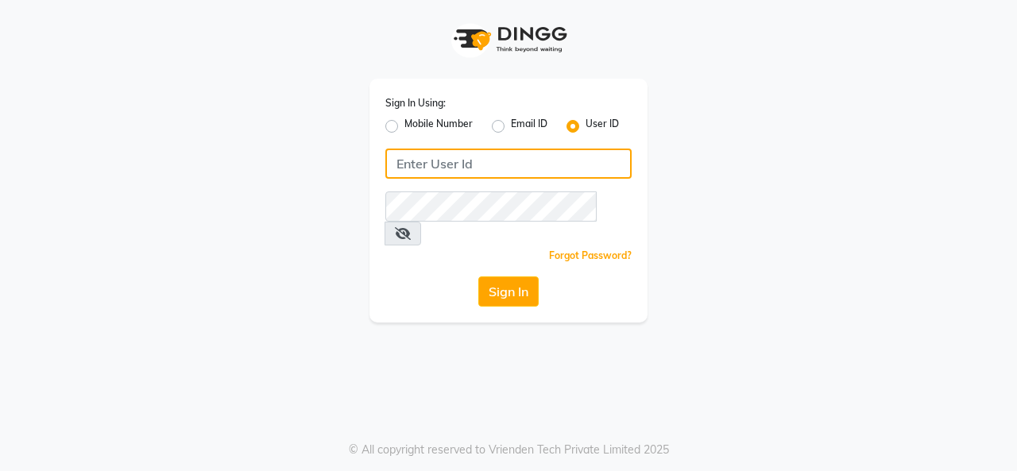
type input "timsalon@123"
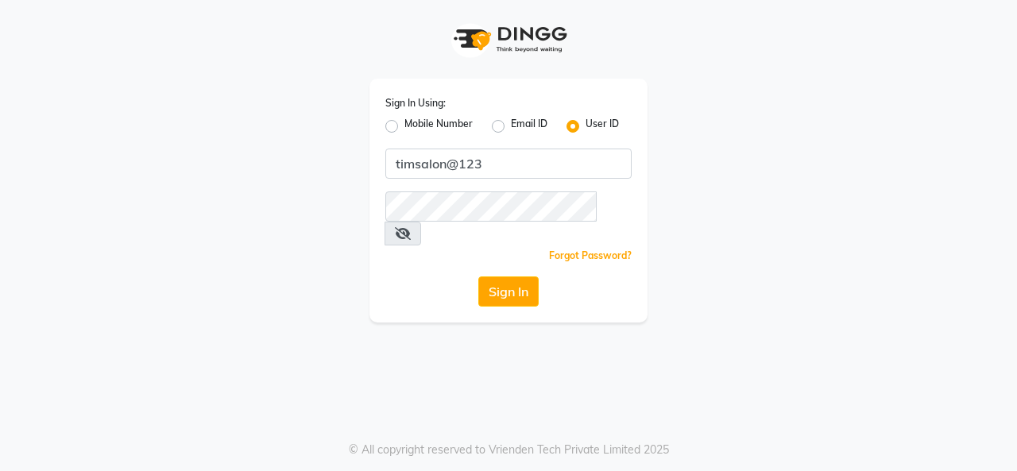
click at [515, 276] on button "Sign In" at bounding box center [508, 291] width 60 height 30
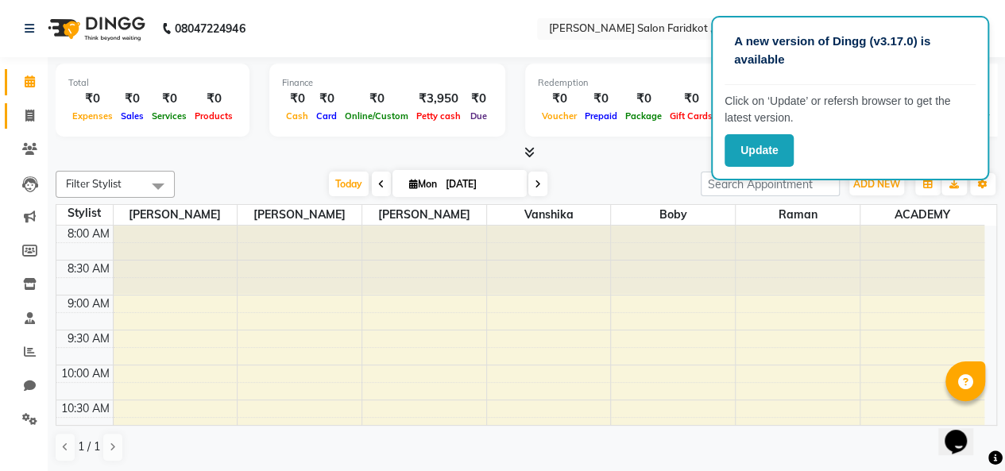
click at [29, 111] on icon at bounding box center [29, 116] width 9 height 12
select select "service"
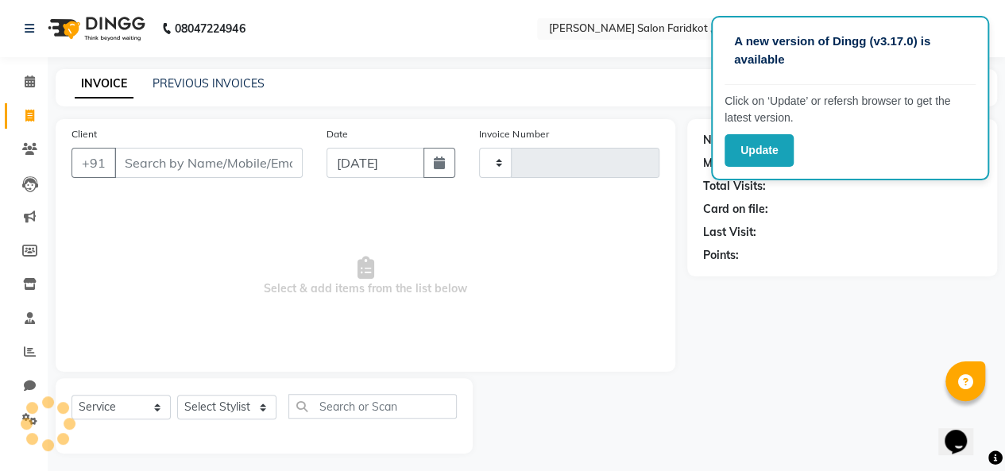
type input "0083"
select select "8789"
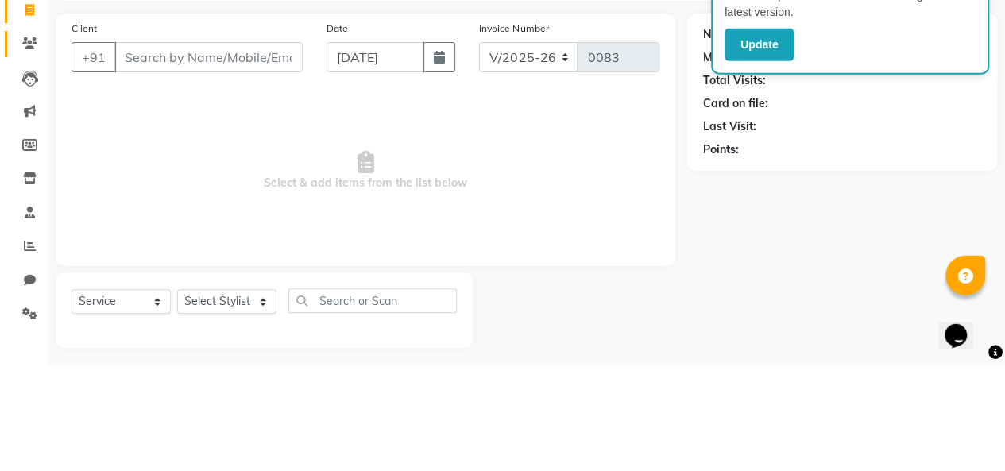
click at [29, 152] on icon at bounding box center [29, 149] width 15 height 12
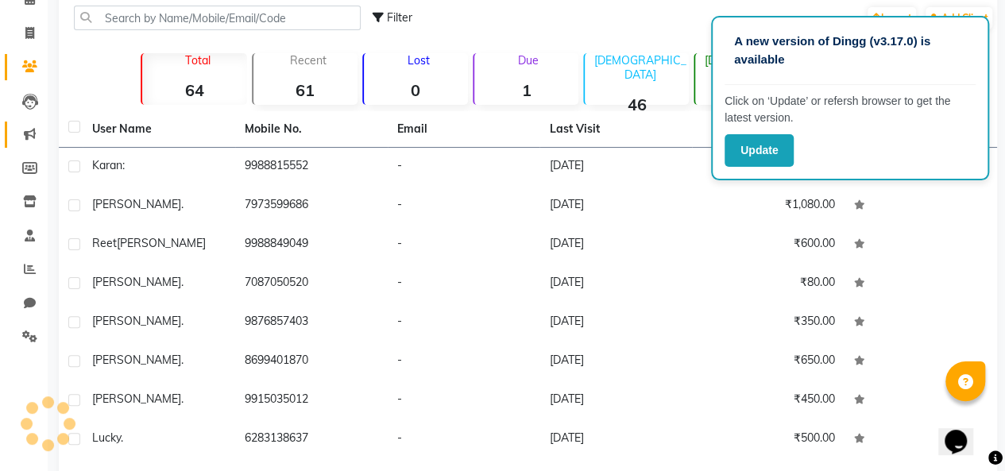
click at [27, 139] on icon at bounding box center [30, 134] width 12 height 12
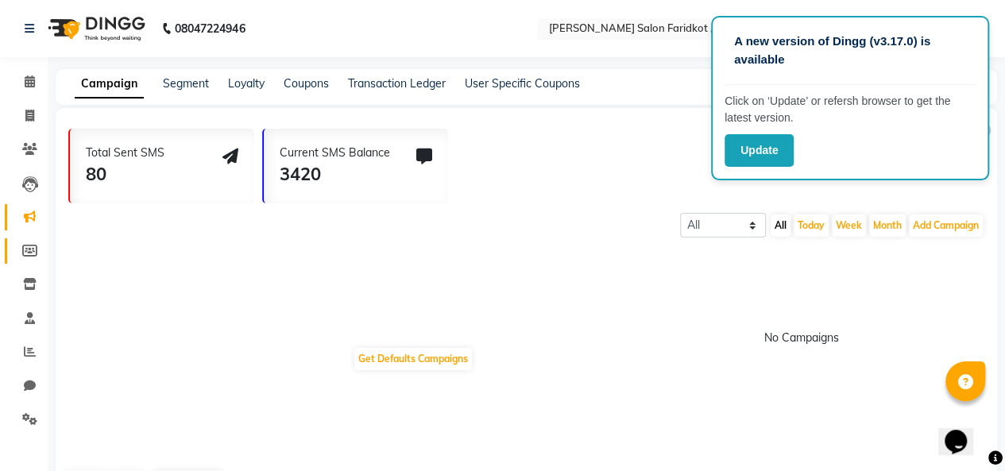
click at [29, 248] on icon at bounding box center [29, 251] width 15 height 12
select select
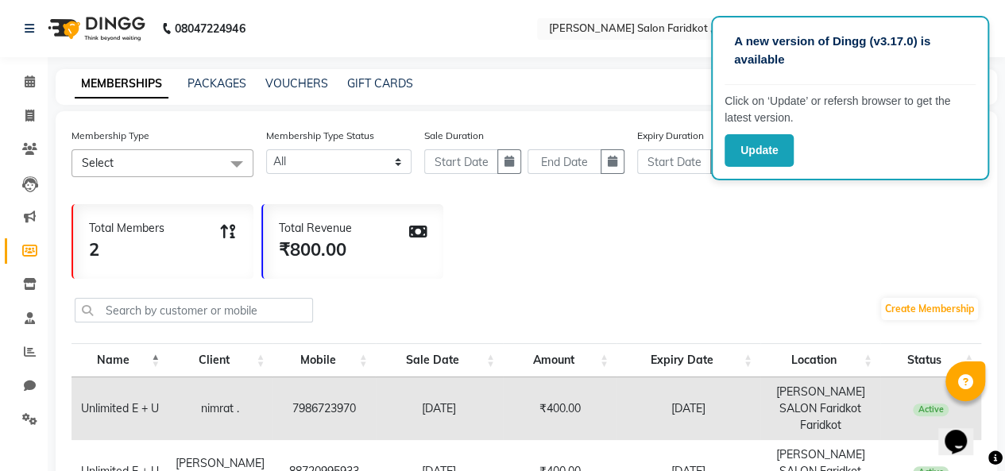
click at [30, 289] on icon at bounding box center [30, 284] width 14 height 12
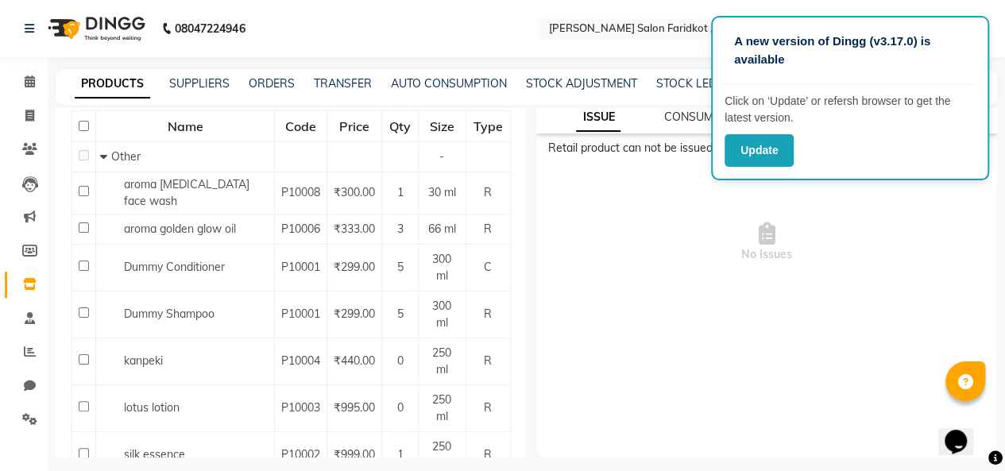
scroll to position [170, 0]
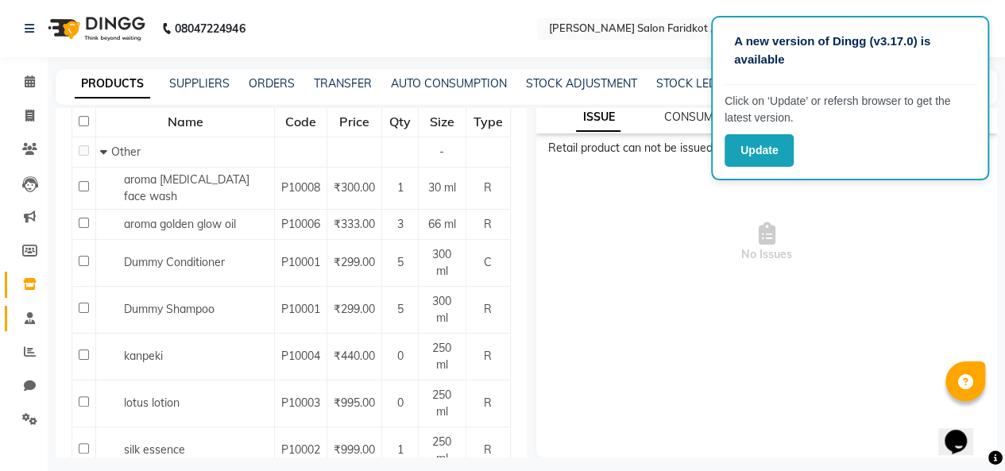
click at [19, 318] on span at bounding box center [30, 319] width 28 height 18
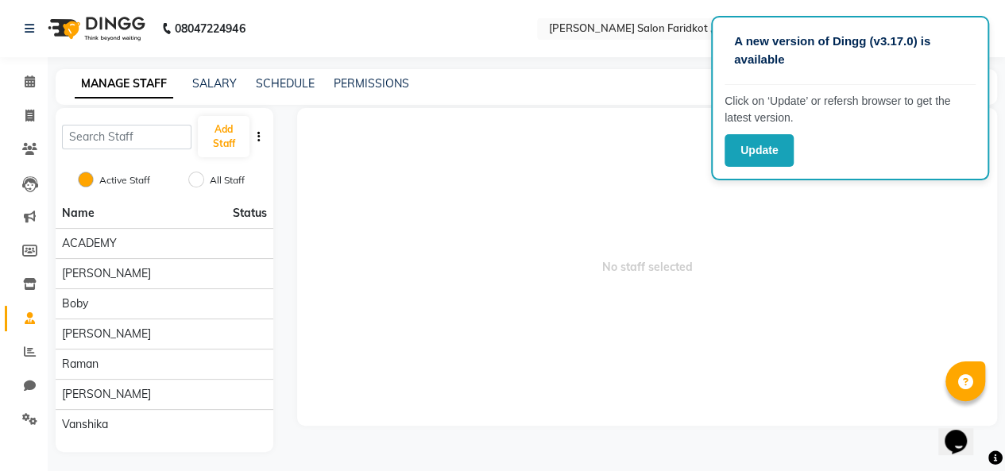
scroll to position [2, 0]
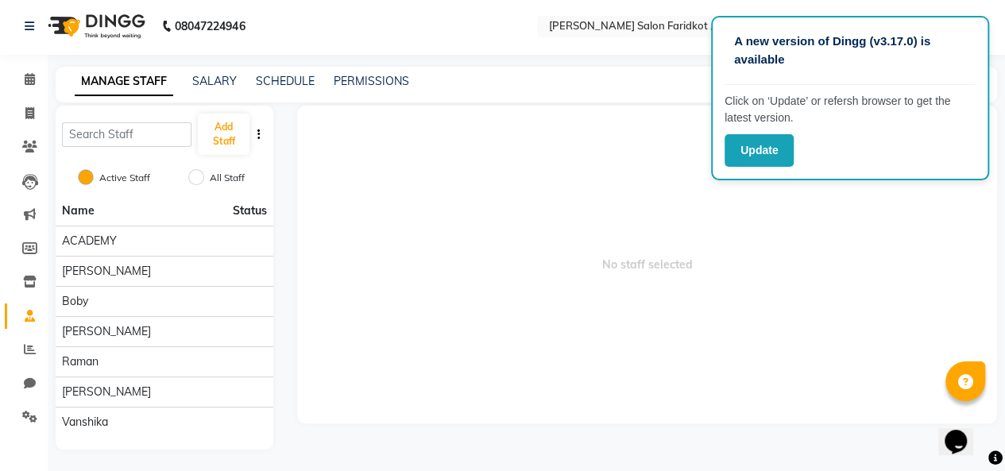
click at [30, 353] on icon at bounding box center [30, 349] width 12 height 12
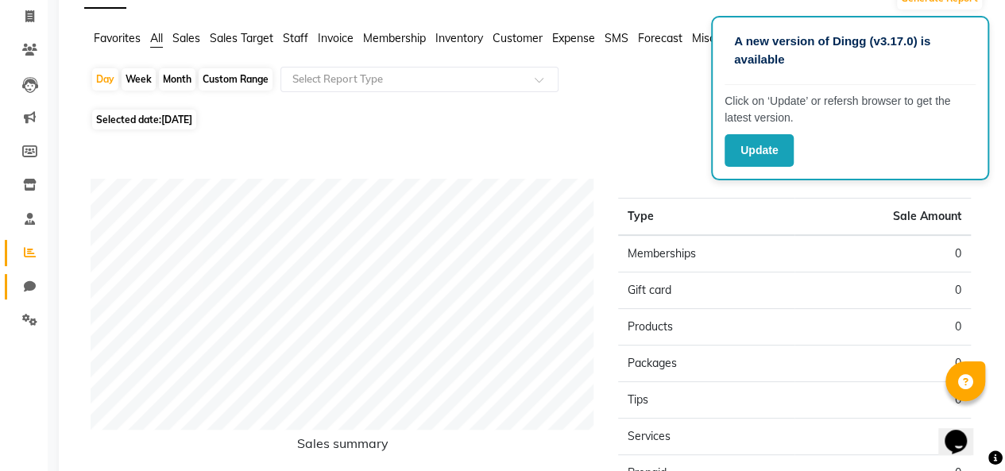
click at [29, 290] on icon at bounding box center [30, 286] width 12 height 12
select select "100"
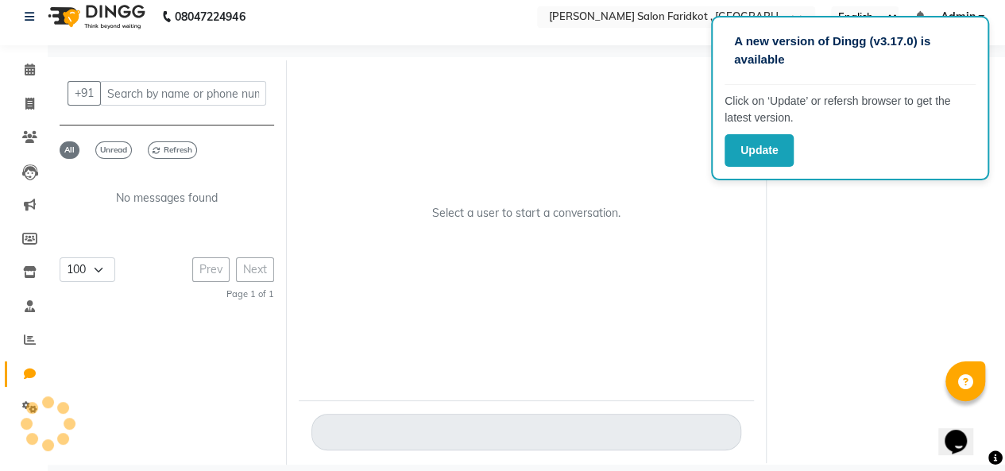
scroll to position [12, 0]
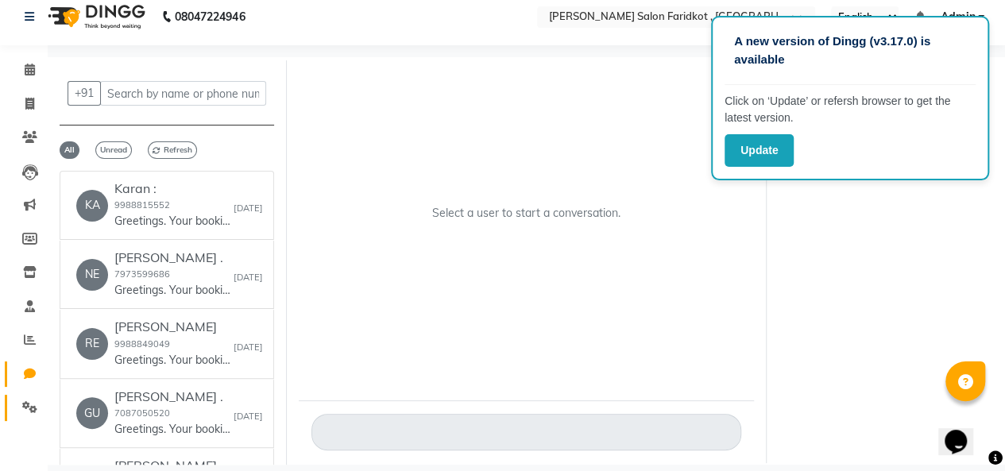
click at [25, 406] on icon at bounding box center [29, 407] width 15 height 12
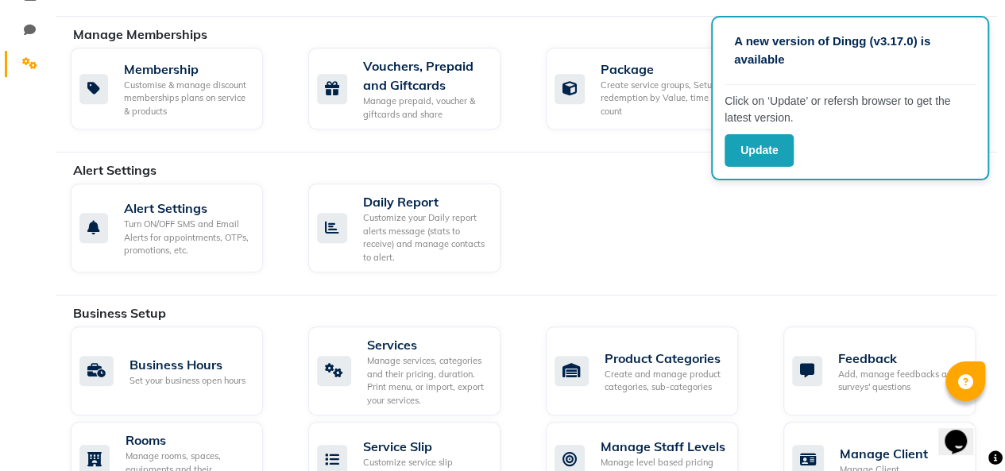
scroll to position [357, 0]
click at [399, 367] on div "Manage services, categories and their pricing, duration. Print menu, or import,…" at bounding box center [427, 379] width 121 height 52
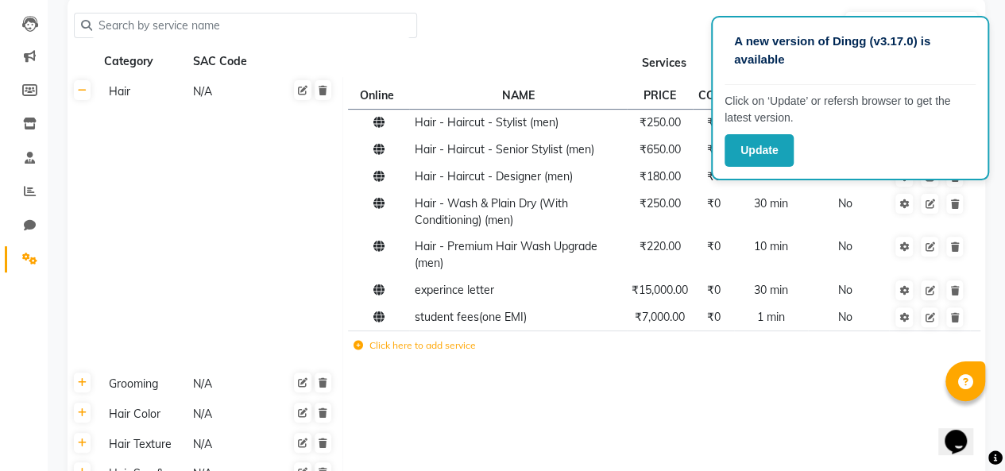
scroll to position [164, 0]
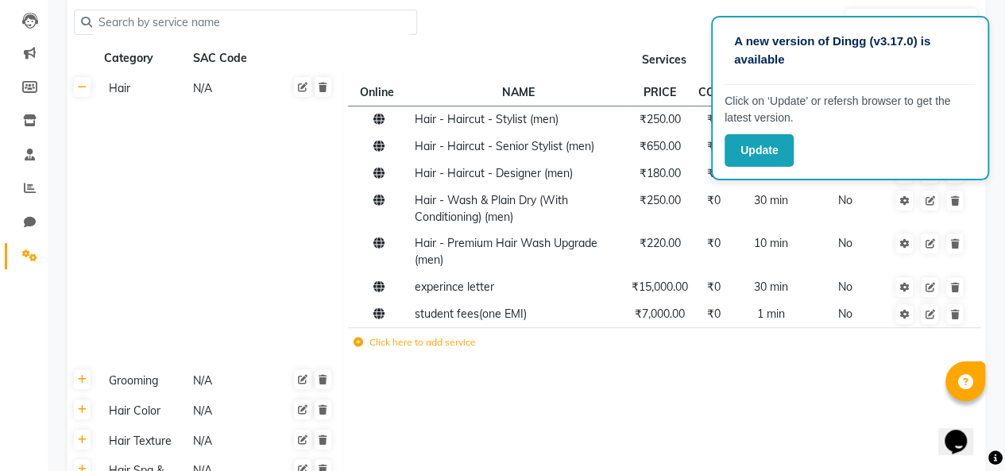
click at [319, 380] on icon at bounding box center [322, 380] width 9 height 10
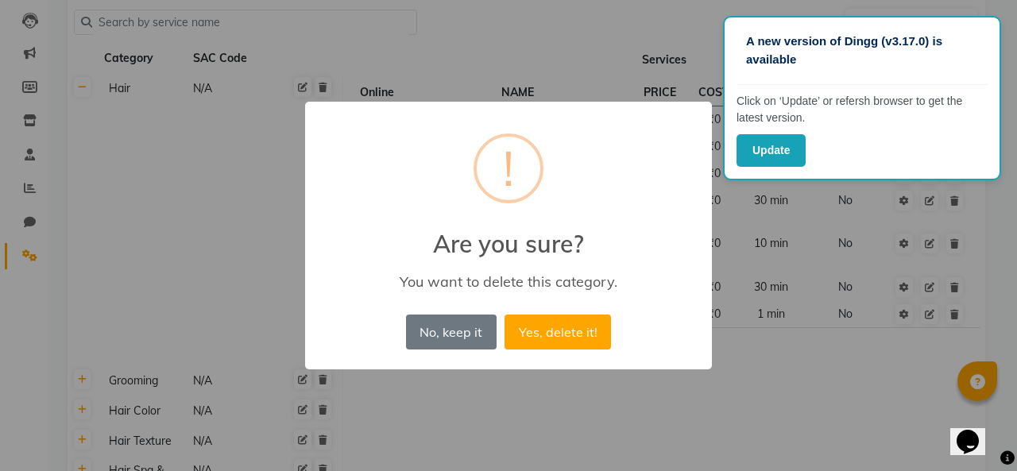
click at [565, 338] on button "Yes, delete it!" at bounding box center [557, 331] width 106 height 35
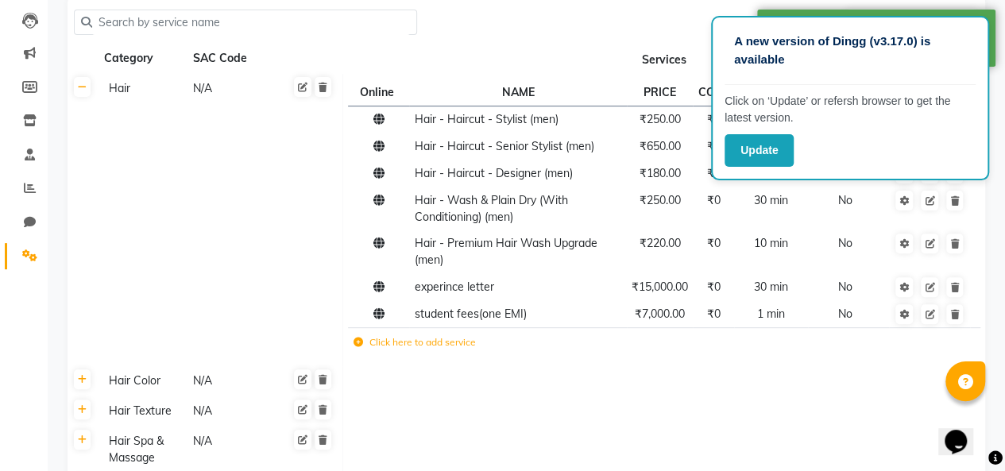
click at [319, 378] on icon at bounding box center [322, 380] width 9 height 10
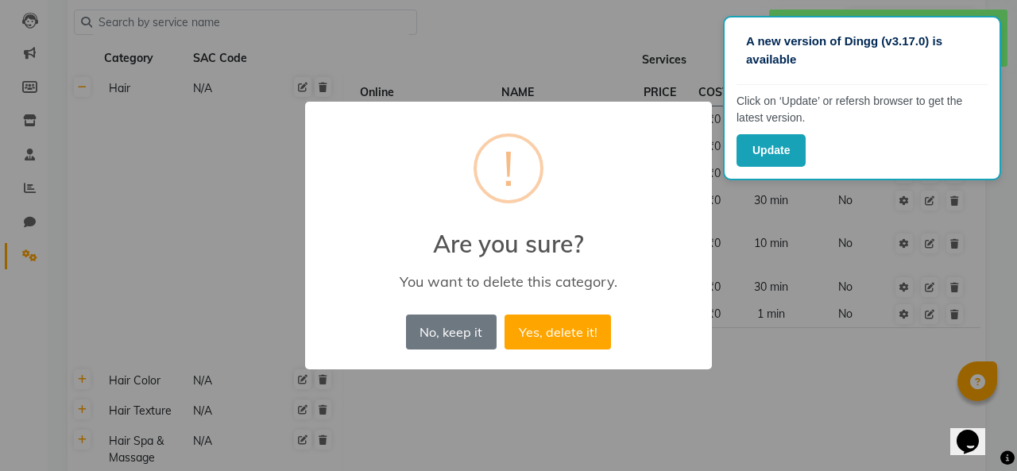
click at [558, 332] on button "Yes, delete it!" at bounding box center [557, 331] width 106 height 35
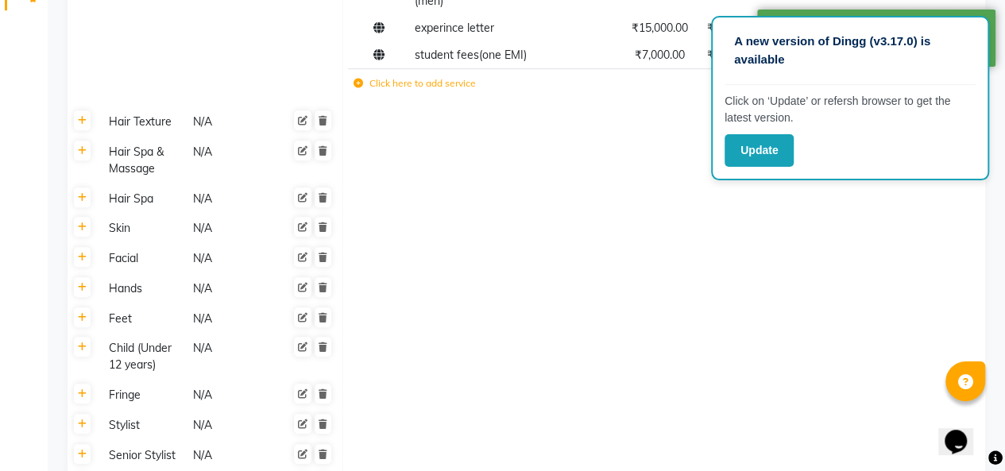
scroll to position [423, 0]
click at [226, 348] on div "N/A" at bounding box center [232, 356] width 82 height 37
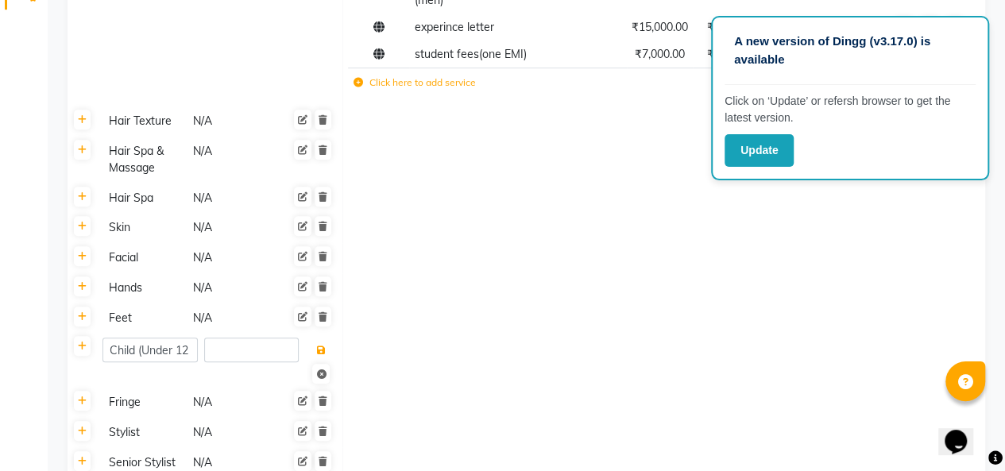
click at [321, 349] on icon at bounding box center [321, 350] width 9 height 10
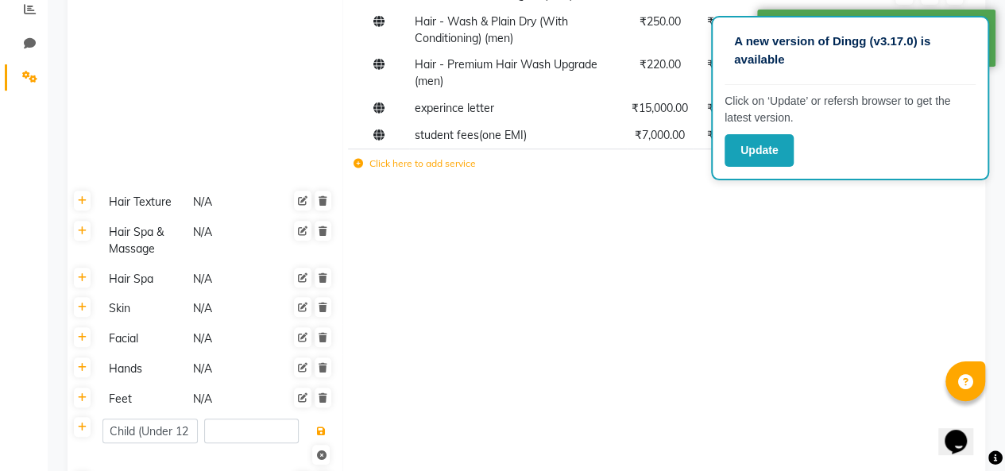
scroll to position [399, 0]
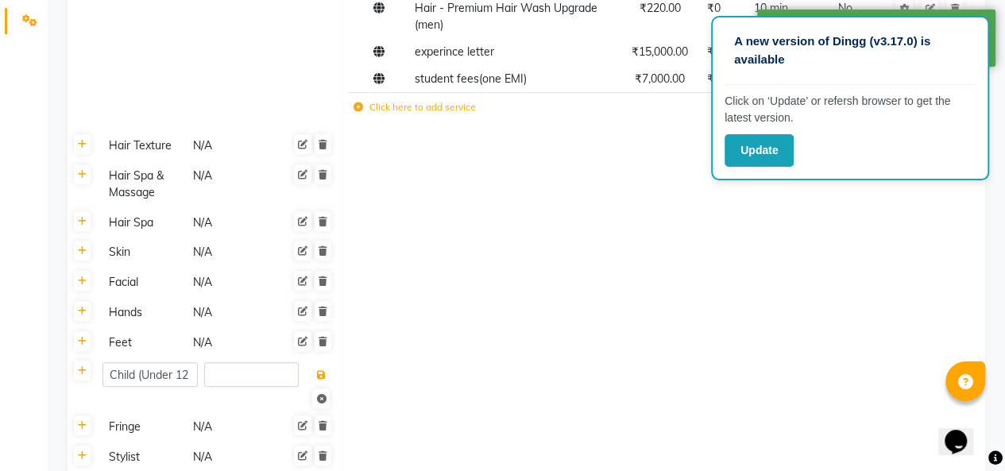
click at [318, 379] on icon at bounding box center [321, 375] width 9 height 10
click at [847, 129] on div "A new version of Dingg (v3.17.0) is available Click on ‘Update’ or refersh brow…" at bounding box center [850, 98] width 278 height 164
click at [766, 149] on button "Update" at bounding box center [758, 150] width 69 height 33
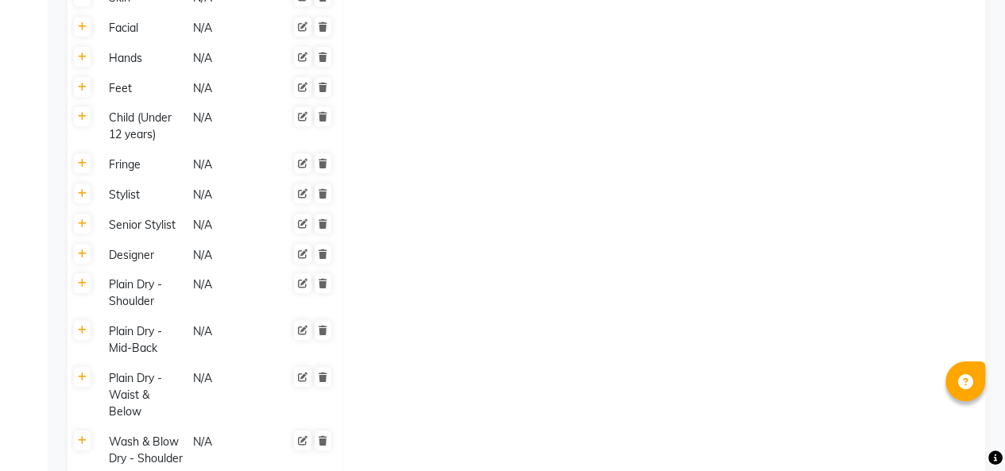
scroll to position [651, 0]
click at [300, 118] on icon at bounding box center [303, 119] width 10 height 10
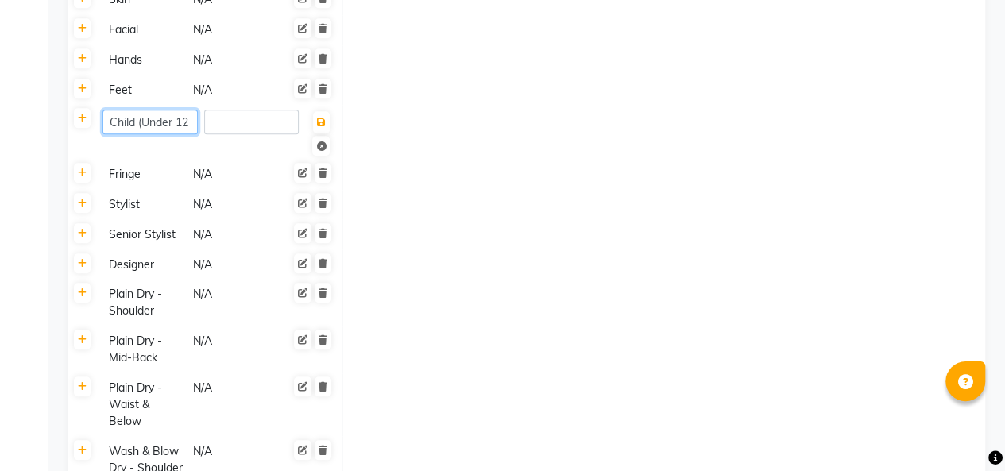
click at [157, 119] on input "Child (Under 12 years)" at bounding box center [149, 122] width 95 height 25
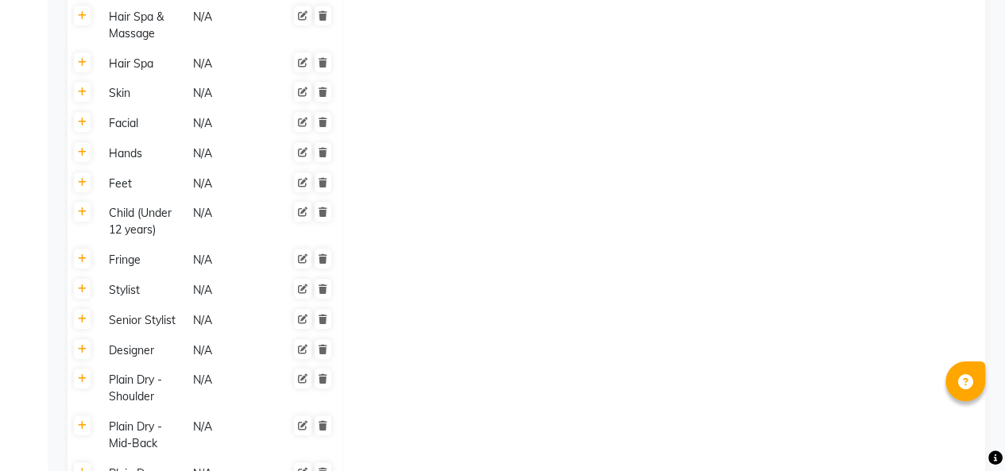
scroll to position [554, 0]
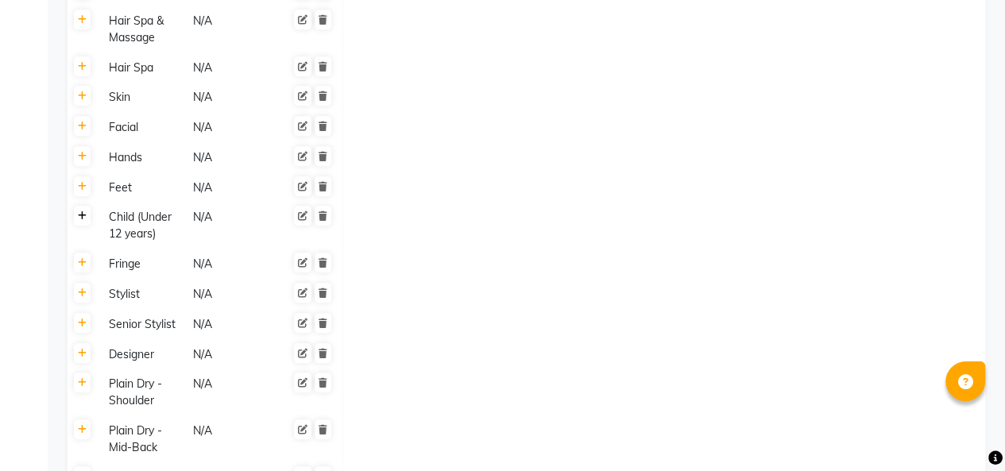
click at [82, 215] on icon at bounding box center [82, 216] width 9 height 10
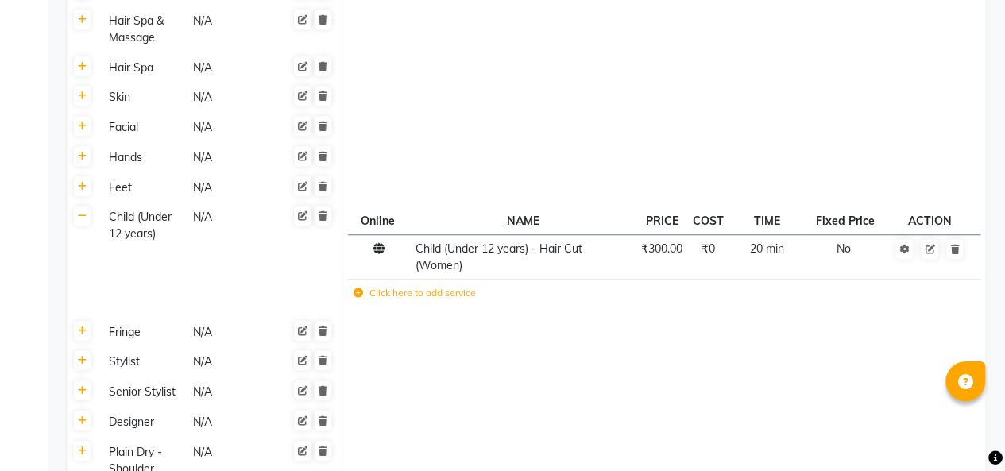
click at [826, 348] on td at bounding box center [664, 362] width 642 height 30
click at [80, 326] on icon at bounding box center [82, 331] width 9 height 10
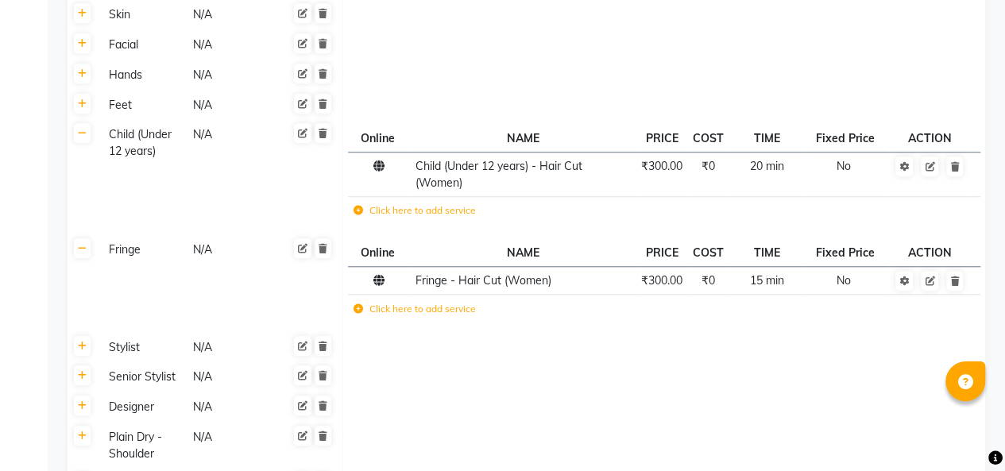
scroll to position [639, 0]
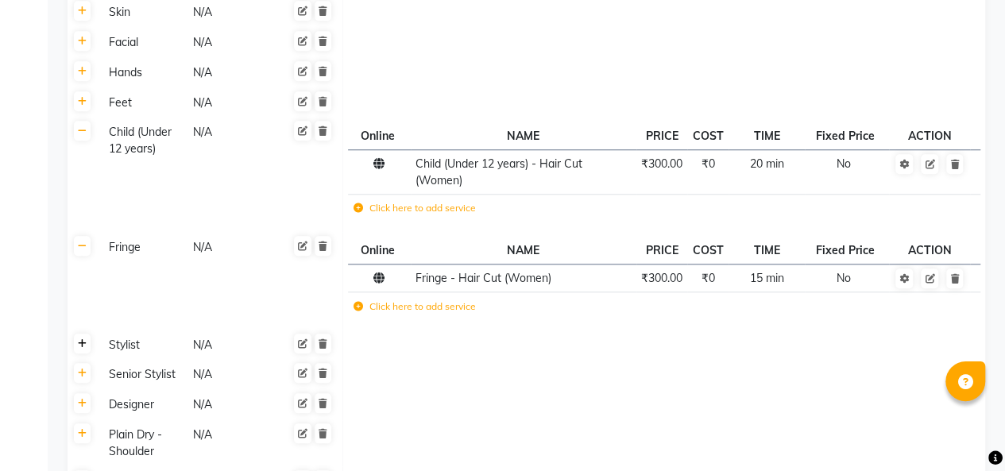
click at [79, 341] on icon at bounding box center [82, 344] width 9 height 10
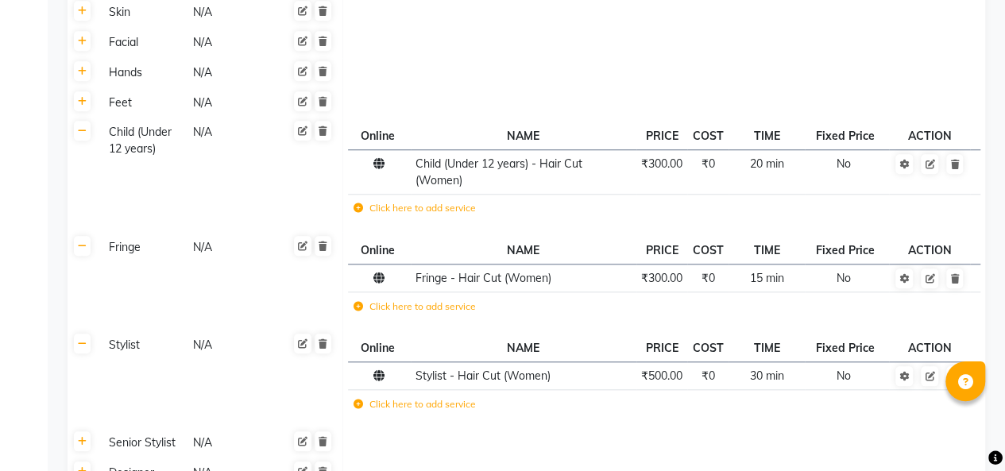
click at [326, 241] on icon at bounding box center [322, 246] width 9 height 10
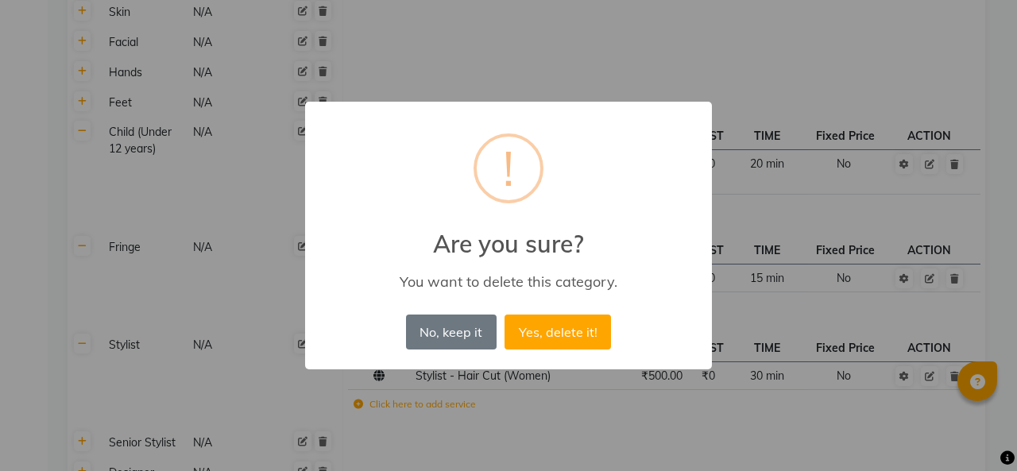
click at [567, 338] on button "Yes, delete it!" at bounding box center [557, 331] width 106 height 35
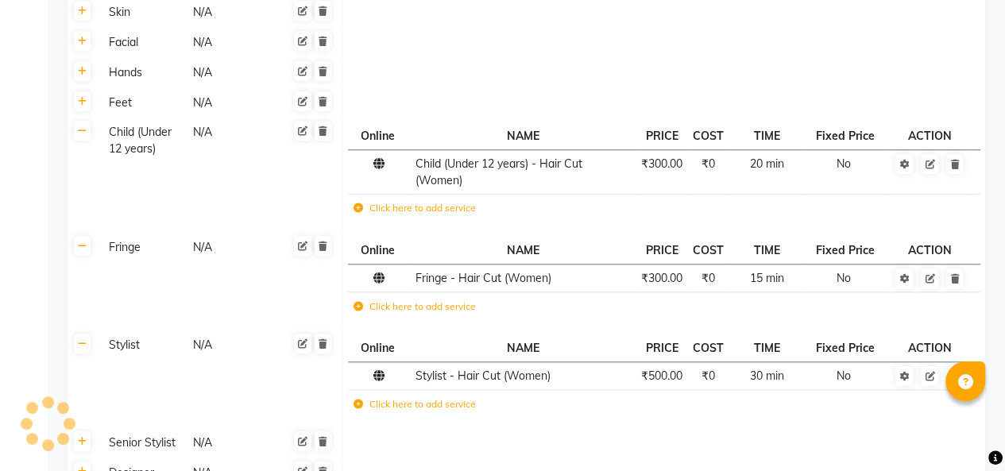
click at [321, 345] on icon at bounding box center [322, 344] width 9 height 10
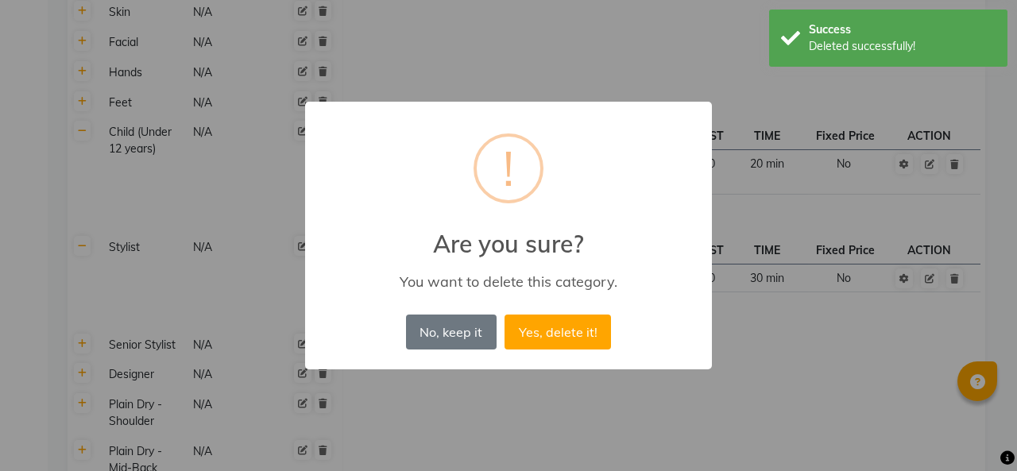
click at [550, 341] on button "Yes, delete it!" at bounding box center [557, 331] width 106 height 35
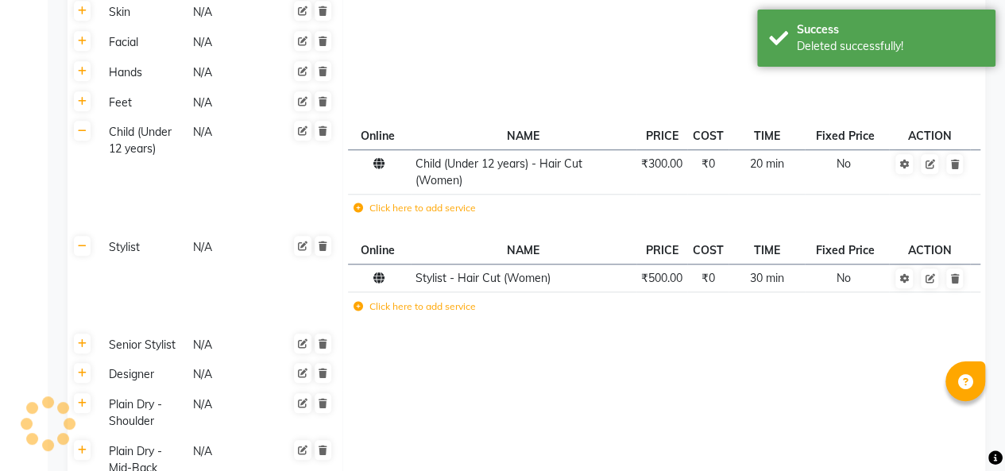
click at [320, 339] on icon at bounding box center [322, 344] width 9 height 10
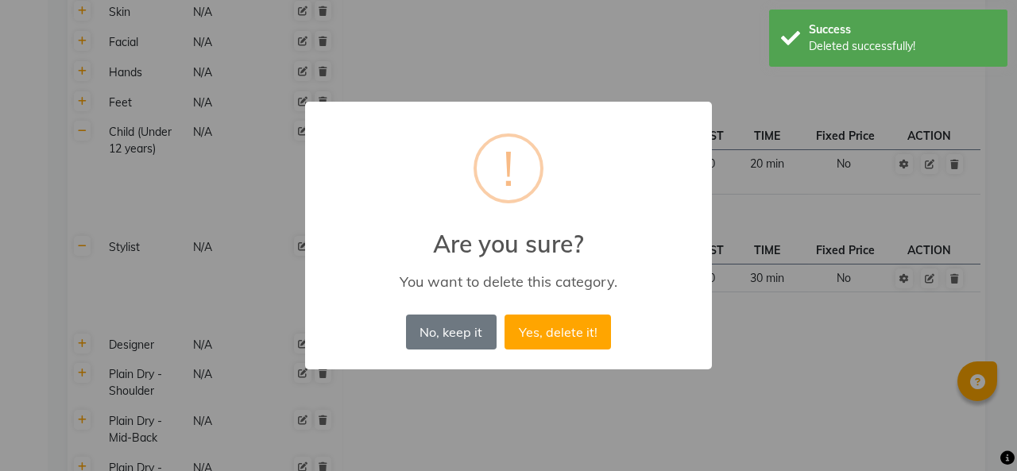
click at [552, 329] on button "Yes, delete it!" at bounding box center [557, 331] width 106 height 35
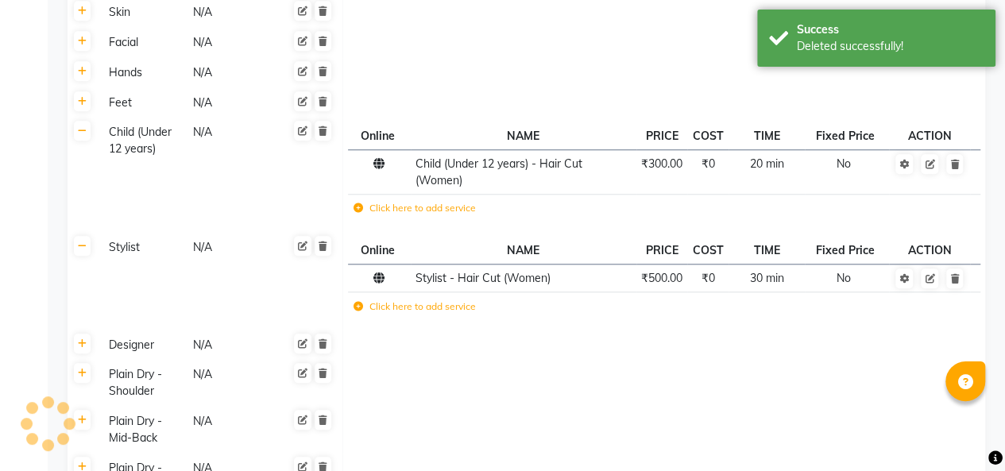
click at [321, 372] on icon at bounding box center [322, 373] width 9 height 10
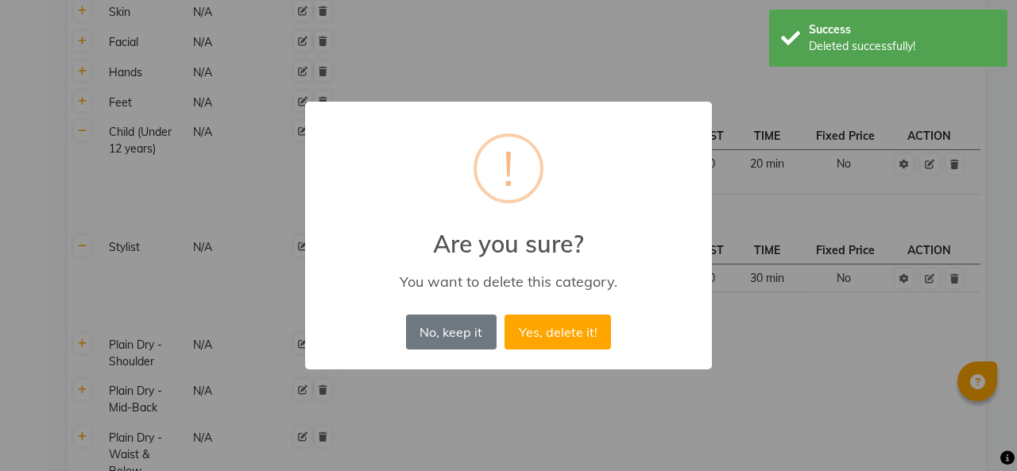
click at [558, 333] on button "Yes, delete it!" at bounding box center [557, 331] width 106 height 35
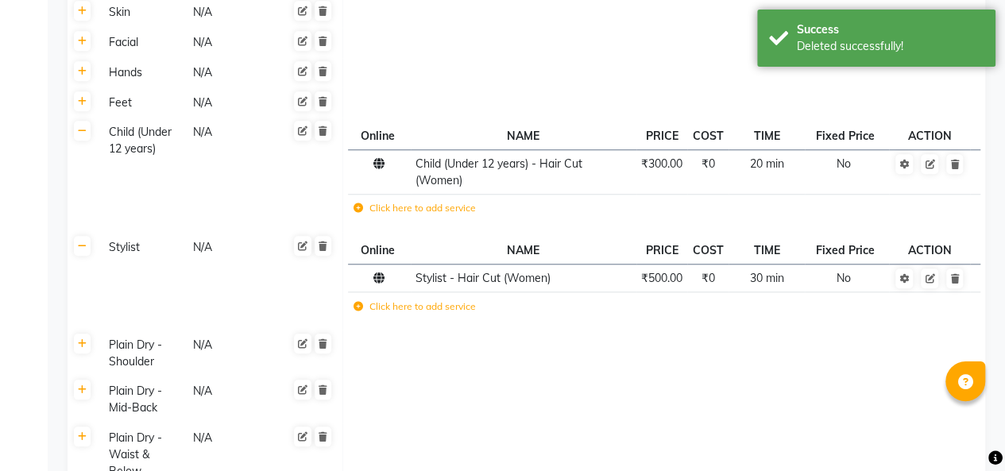
click at [322, 341] on icon at bounding box center [322, 344] width 9 height 10
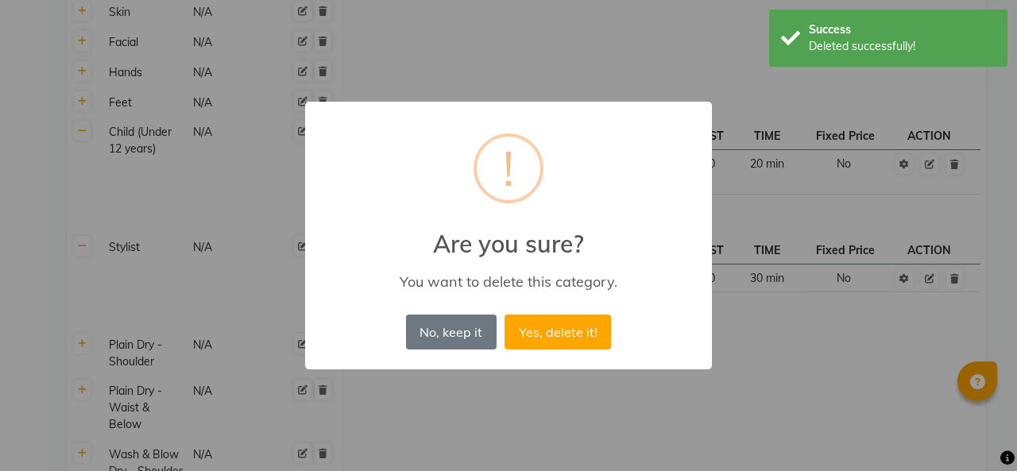
click at [565, 331] on button "Yes, delete it!" at bounding box center [557, 331] width 106 height 35
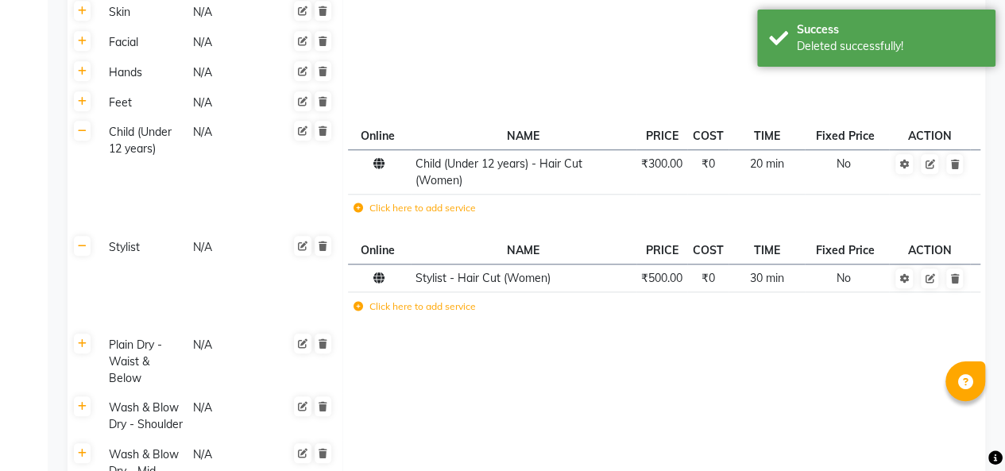
click at [326, 242] on icon at bounding box center [322, 246] width 9 height 10
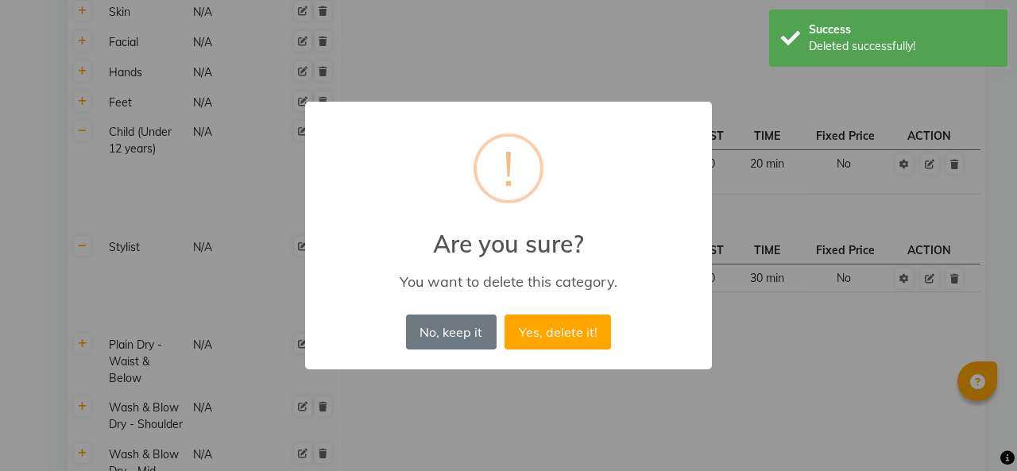
click at [549, 326] on button "Yes, delete it!" at bounding box center [557, 331] width 106 height 35
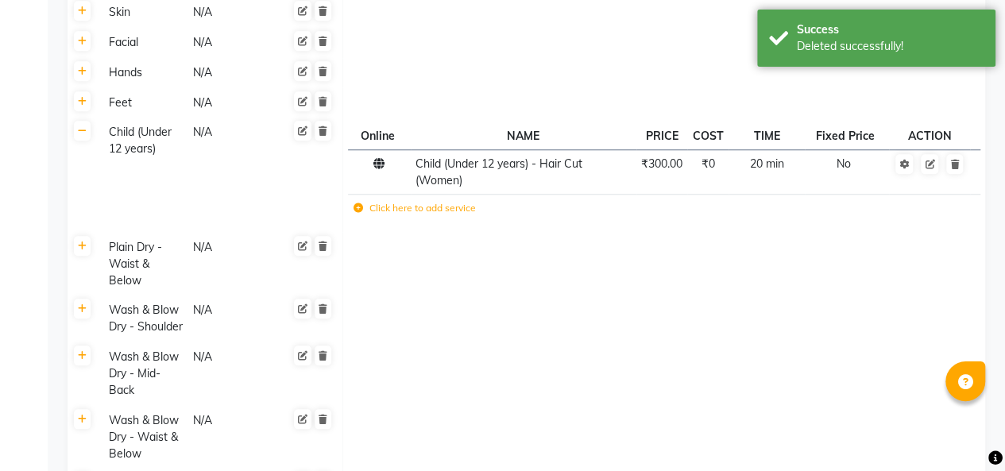
click at [323, 129] on icon at bounding box center [322, 131] width 9 height 10
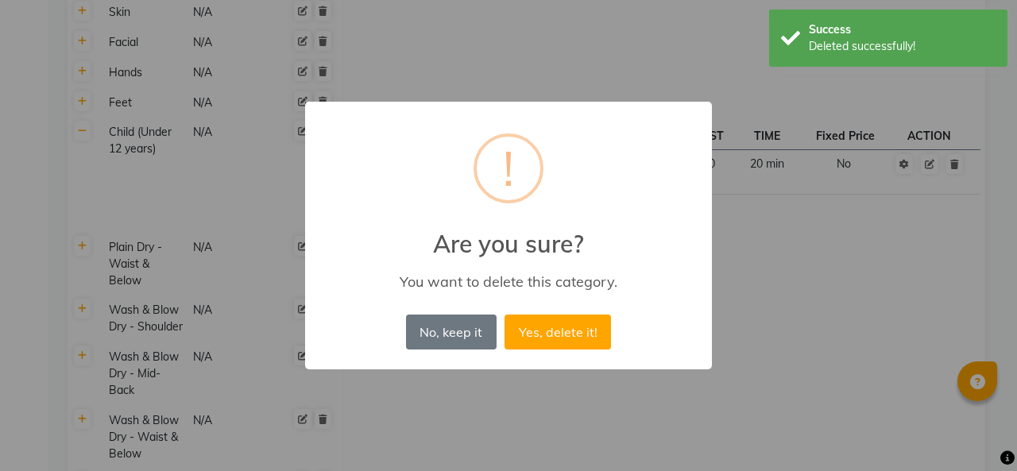
click at [561, 339] on button "Yes, delete it!" at bounding box center [557, 331] width 106 height 35
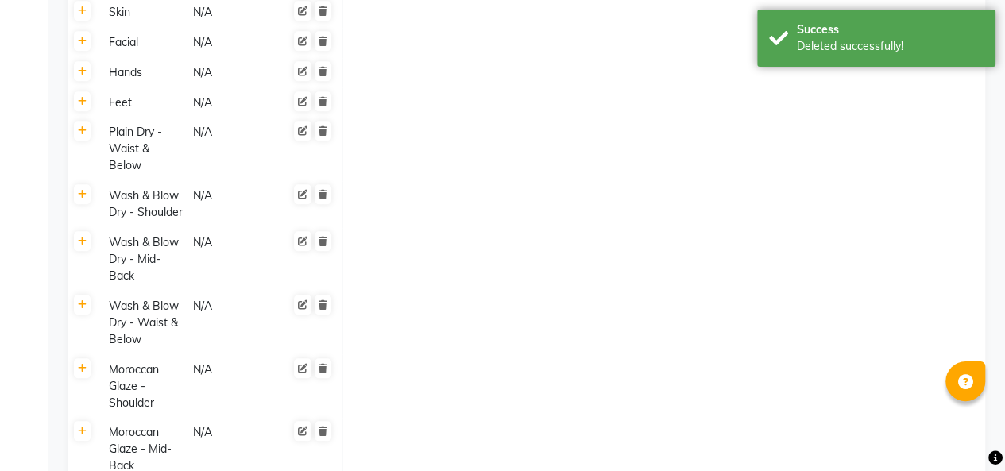
click at [318, 195] on icon at bounding box center [322, 195] width 9 height 10
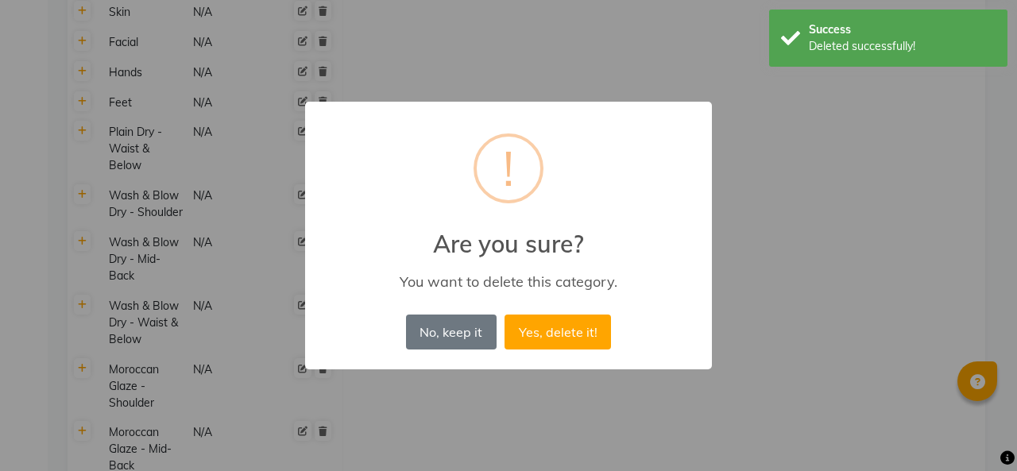
click at [554, 329] on button "Yes, delete it!" at bounding box center [557, 331] width 106 height 35
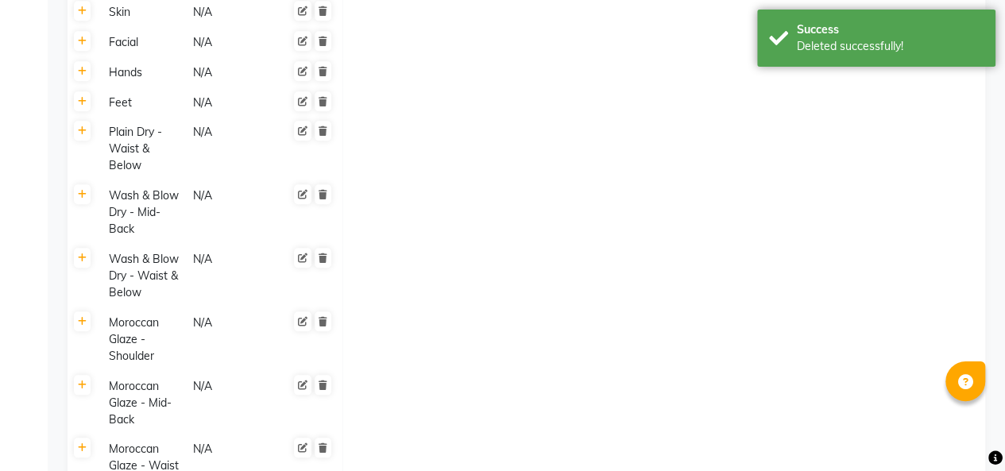
click at [322, 321] on icon at bounding box center [322, 322] width 9 height 10
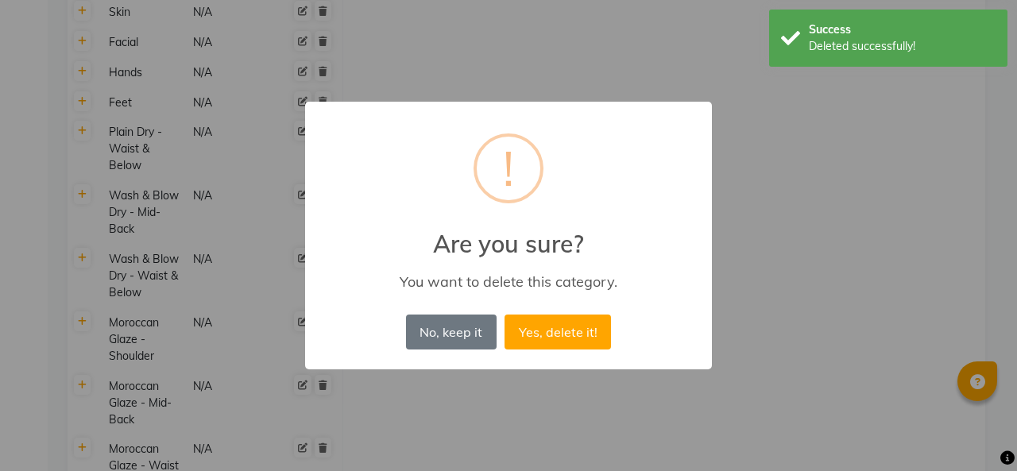
click at [578, 332] on button "Yes, delete it!" at bounding box center [557, 331] width 106 height 35
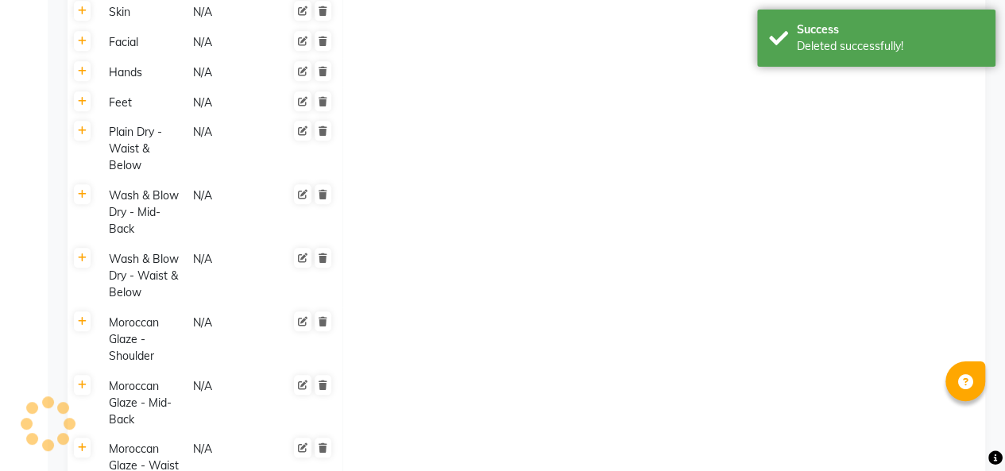
click at [322, 443] on icon at bounding box center [322, 448] width 9 height 10
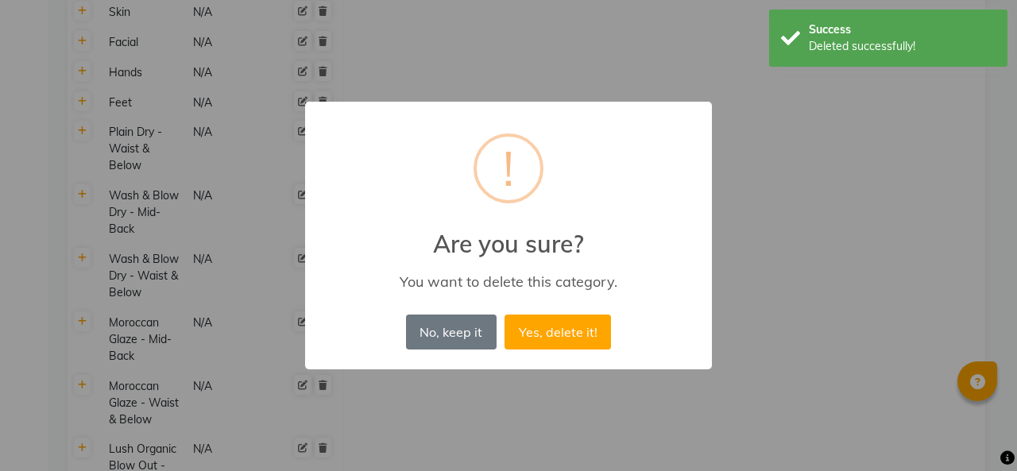
click at [569, 332] on button "Yes, delete it!" at bounding box center [557, 331] width 106 height 35
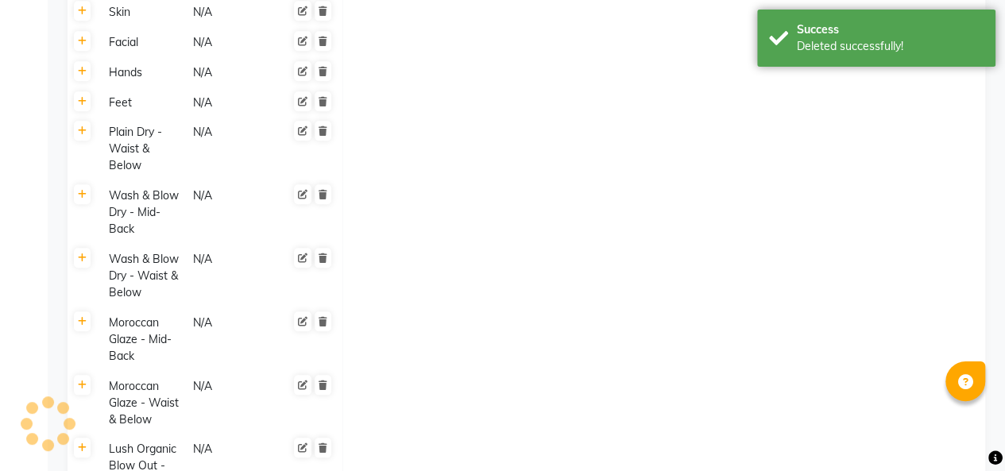
click at [322, 321] on icon at bounding box center [322, 322] width 9 height 10
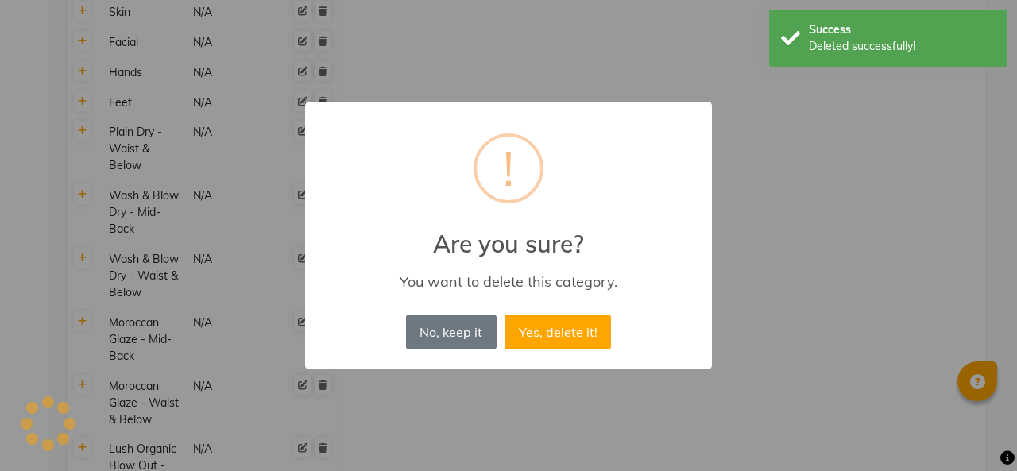
click at [570, 318] on button "Yes, delete it!" at bounding box center [557, 331] width 106 height 35
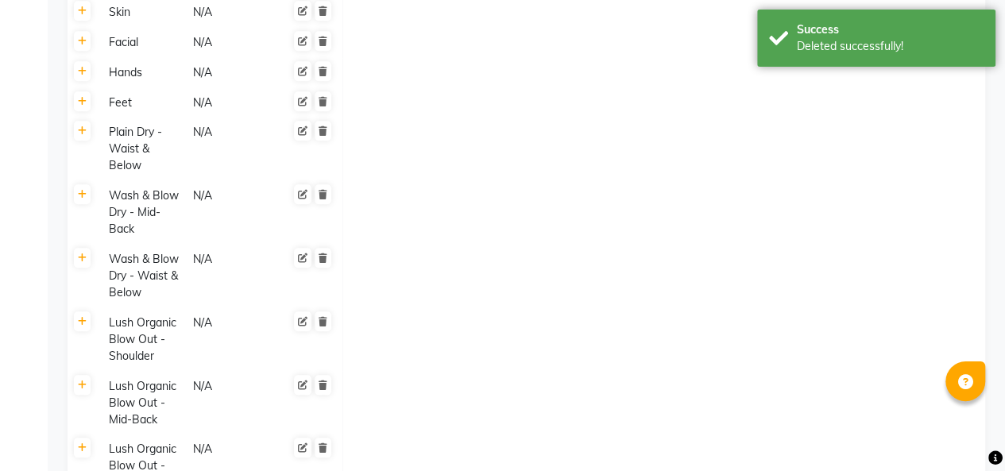
click at [326, 257] on icon at bounding box center [322, 258] width 9 height 10
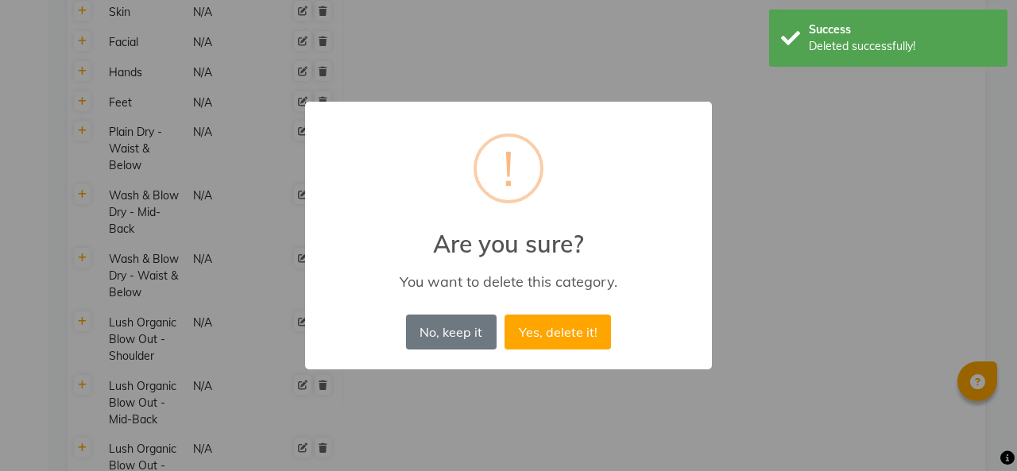
click at [558, 326] on button "Yes, delete it!" at bounding box center [557, 331] width 106 height 35
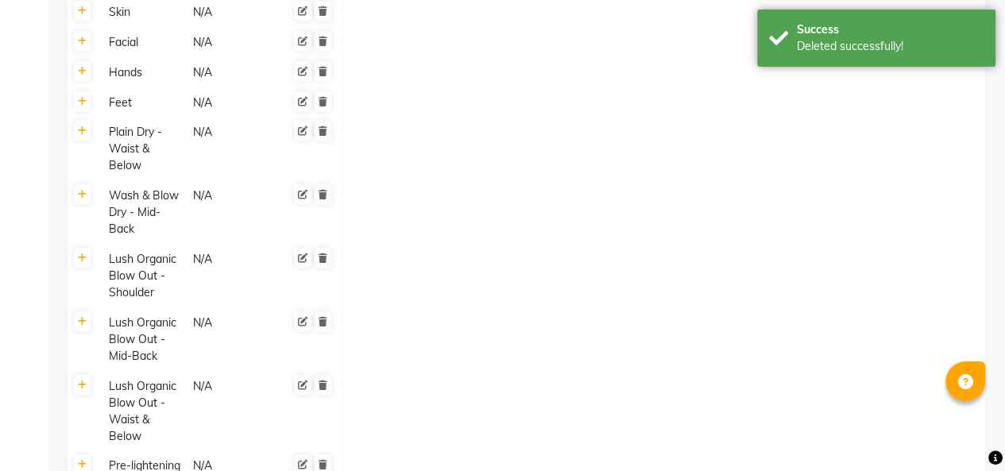
click at [322, 321] on icon at bounding box center [322, 322] width 9 height 10
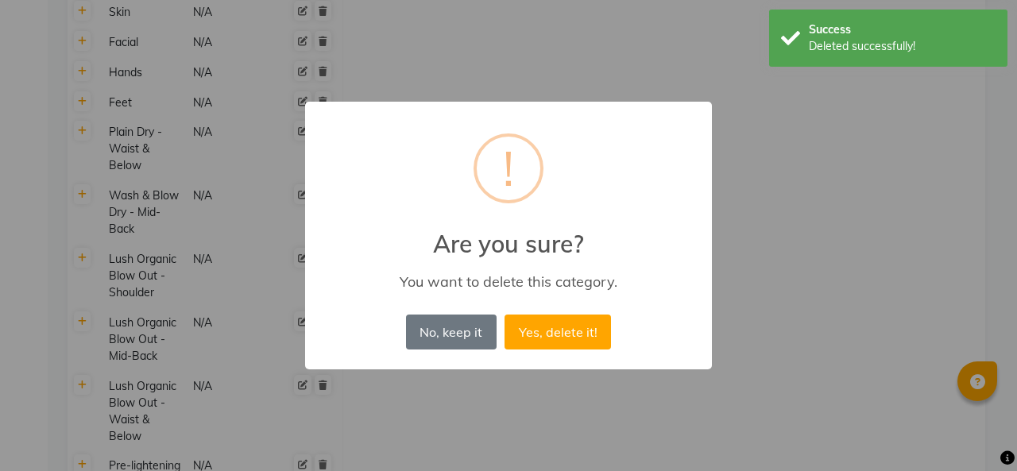
click at [559, 332] on button "Yes, delete it!" at bounding box center [557, 331] width 106 height 35
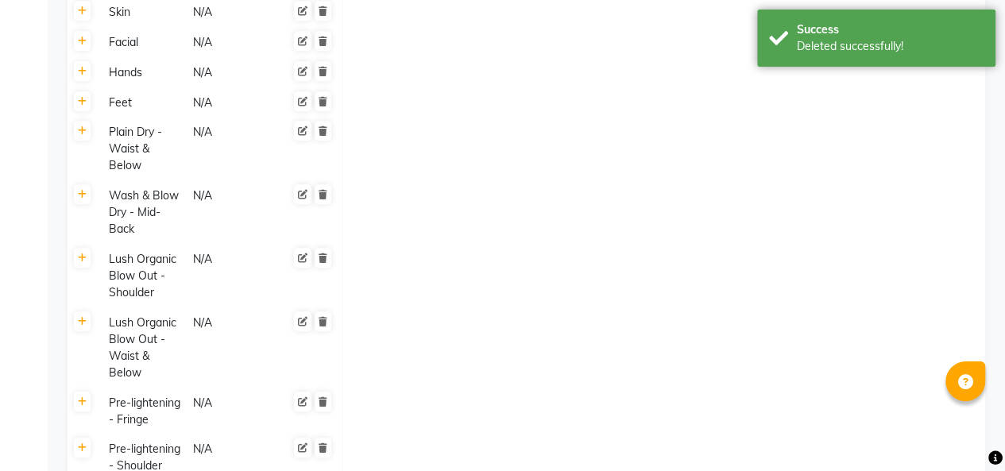
click at [322, 321] on icon at bounding box center [322, 322] width 9 height 10
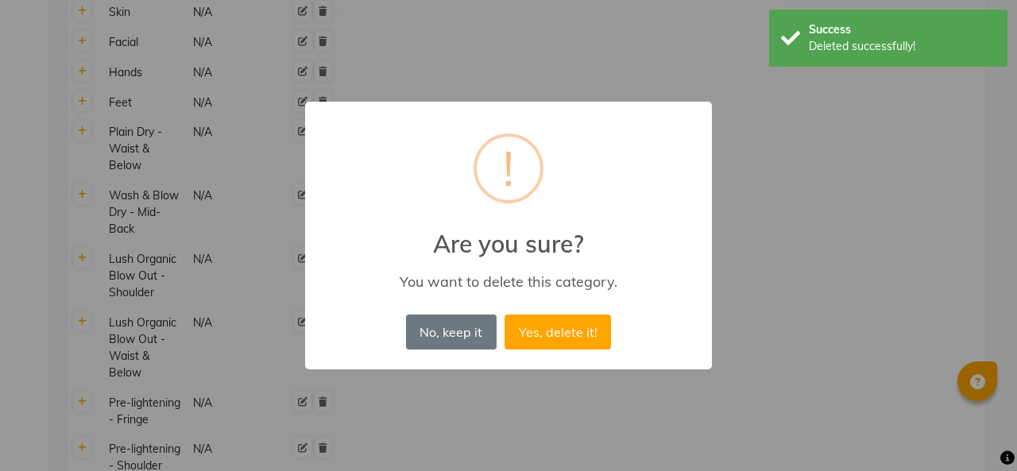
click at [545, 328] on button "Yes, delete it!" at bounding box center [557, 331] width 106 height 35
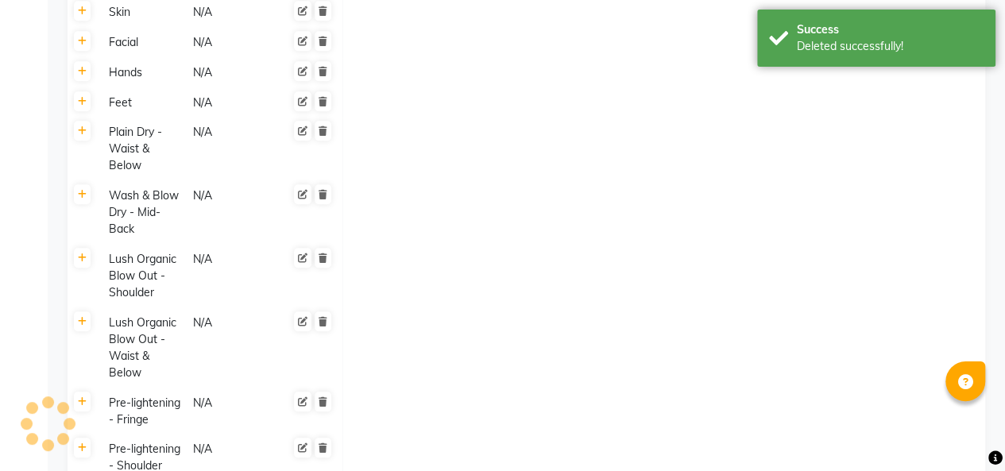
click at [323, 405] on icon at bounding box center [322, 402] width 9 height 10
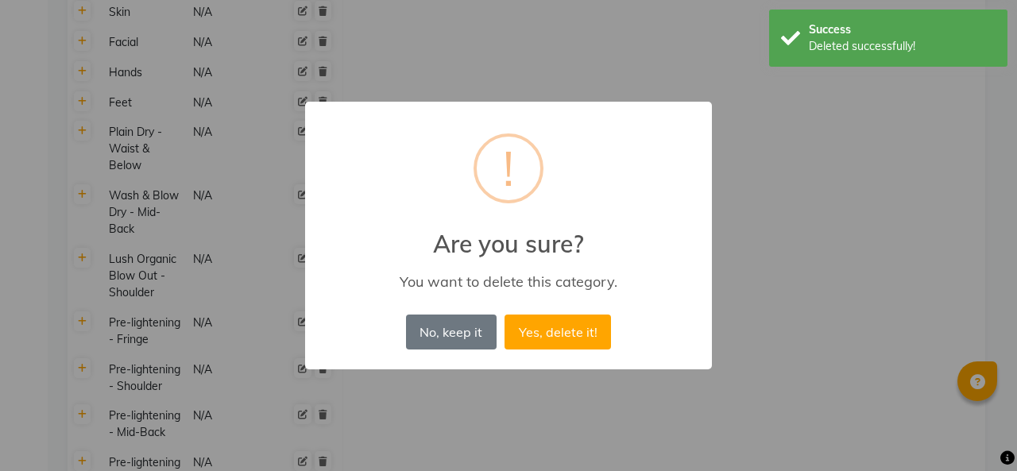
click at [543, 332] on button "Yes, delete it!" at bounding box center [557, 331] width 106 height 35
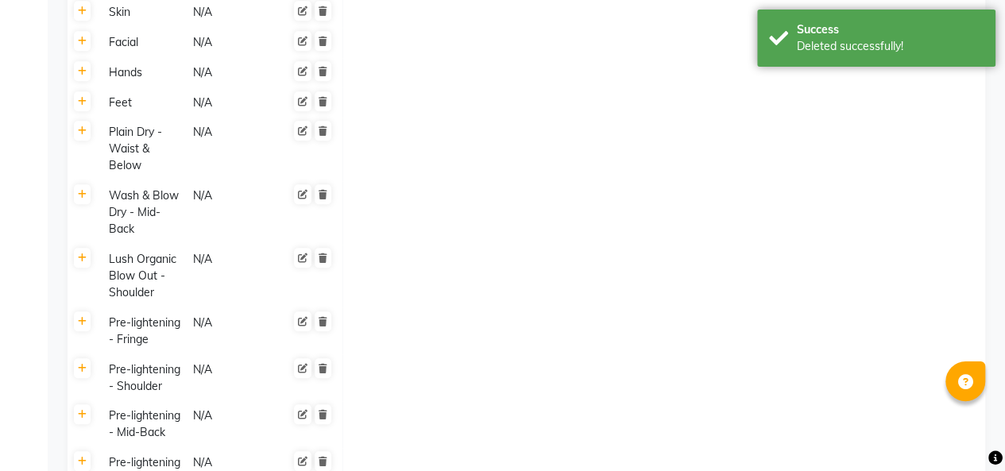
click at [326, 457] on icon at bounding box center [322, 462] width 9 height 10
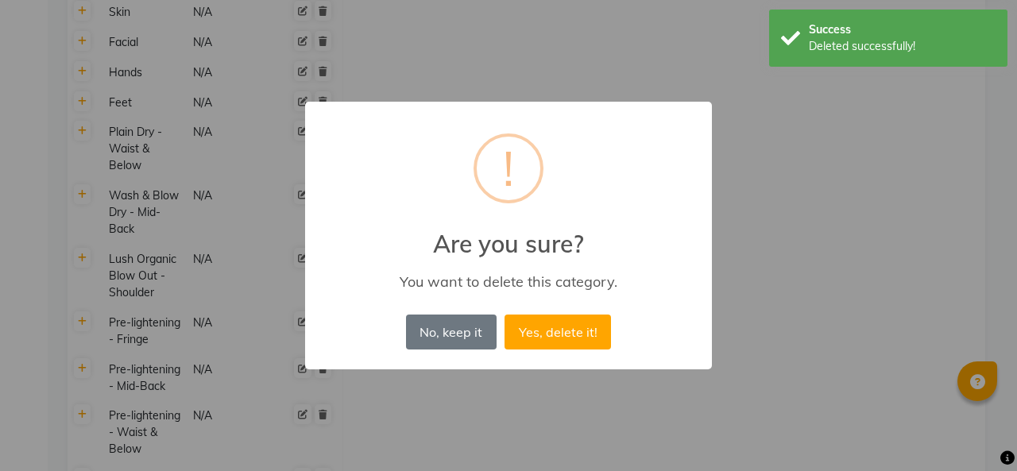
click at [543, 324] on button "Yes, delete it!" at bounding box center [557, 331] width 106 height 35
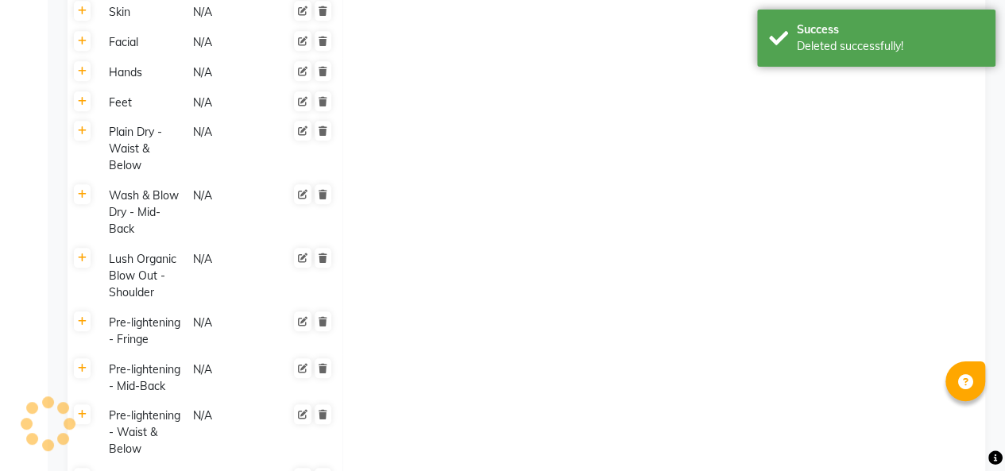
click at [319, 413] on icon at bounding box center [322, 415] width 9 height 10
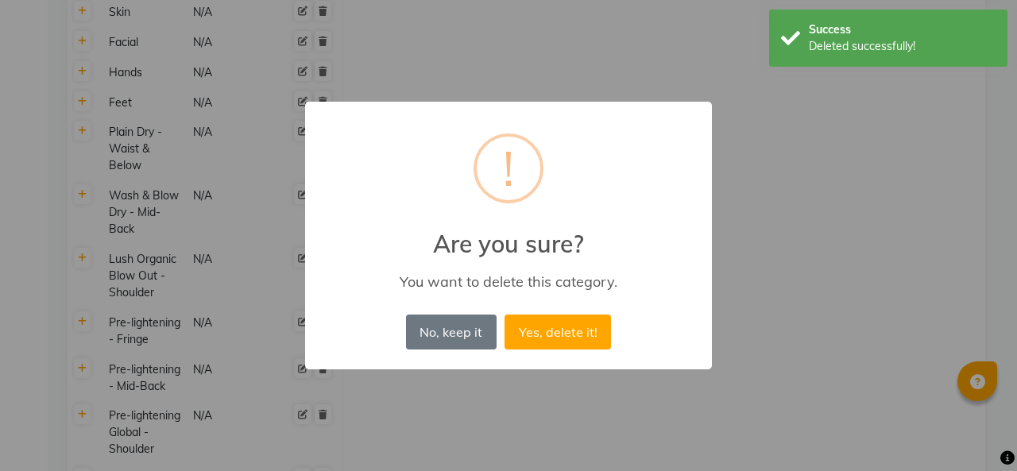
click at [513, 332] on button "Yes, delete it!" at bounding box center [557, 331] width 106 height 35
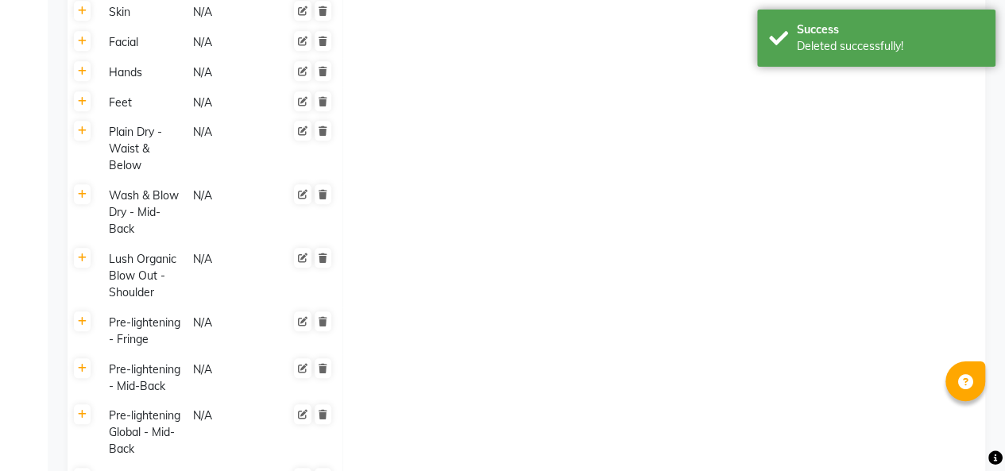
click at [322, 368] on icon at bounding box center [322, 369] width 9 height 10
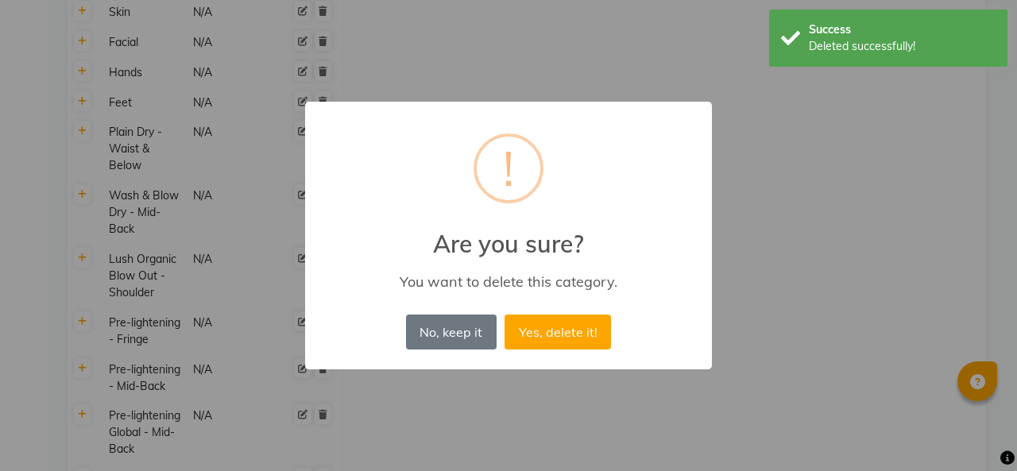
click at [538, 332] on button "Yes, delete it!" at bounding box center [557, 331] width 106 height 35
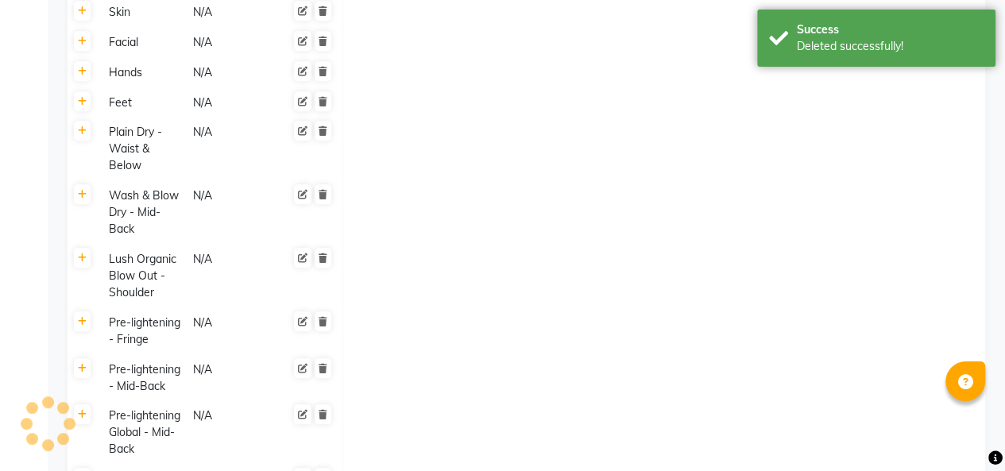
click at [319, 413] on icon at bounding box center [322, 415] width 9 height 10
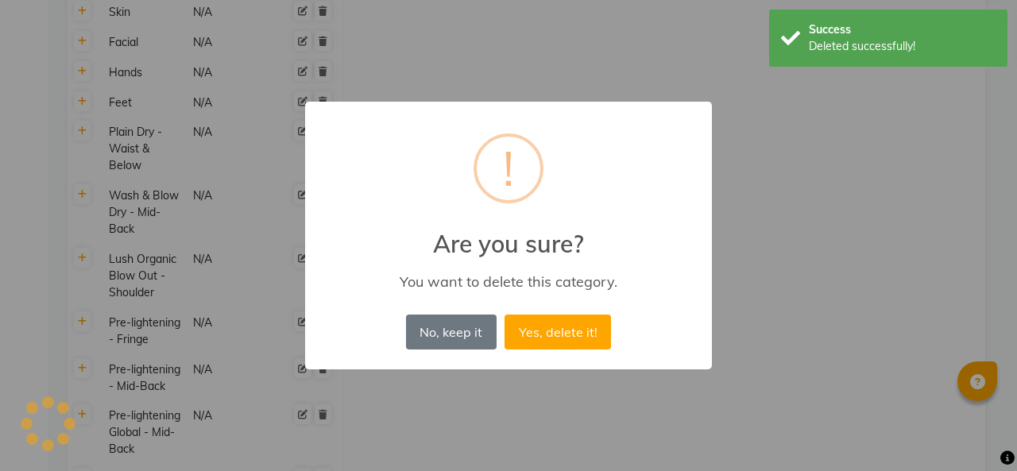
click at [520, 347] on button "Yes, delete it!" at bounding box center [557, 331] width 106 height 35
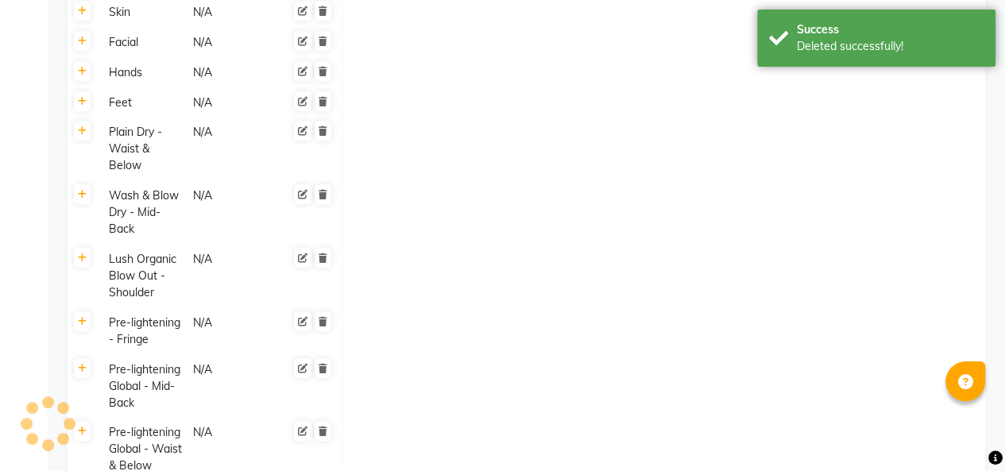
click at [320, 318] on icon at bounding box center [322, 322] width 9 height 10
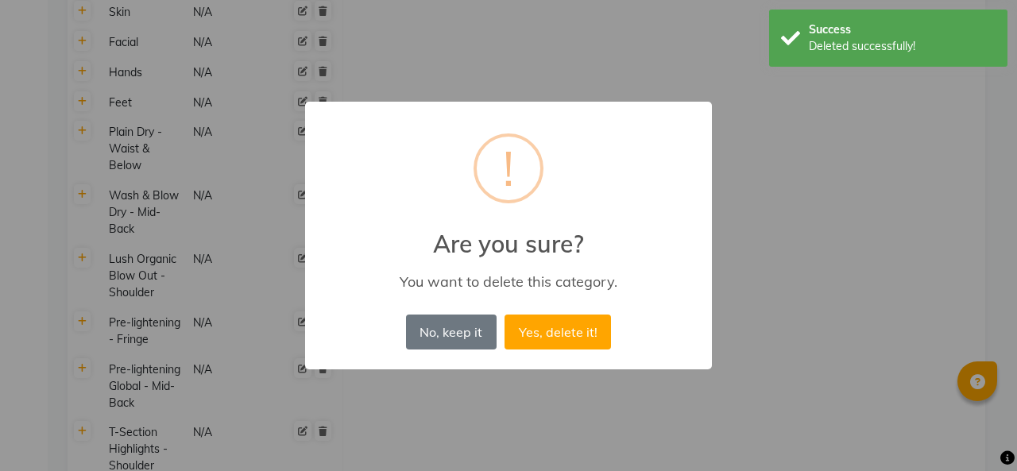
click at [550, 326] on button "Yes, delete it!" at bounding box center [557, 331] width 106 height 35
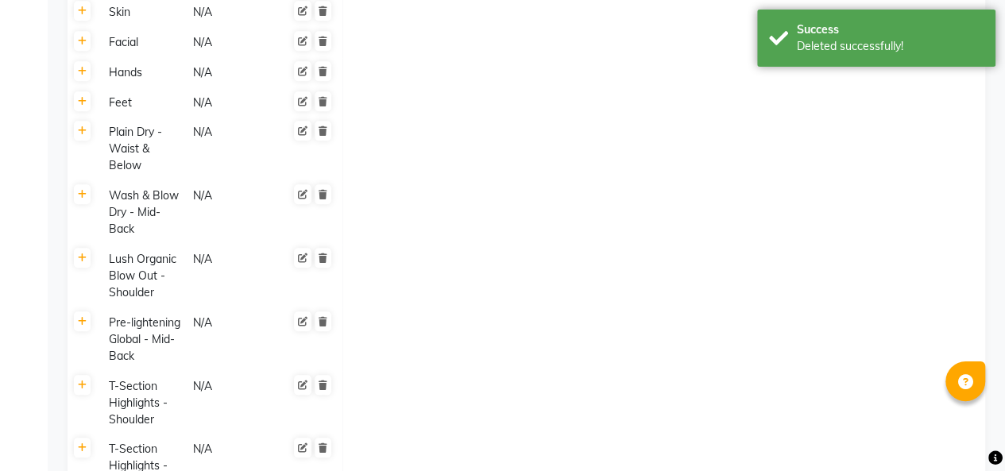
click at [322, 377] on link at bounding box center [322, 385] width 17 height 20
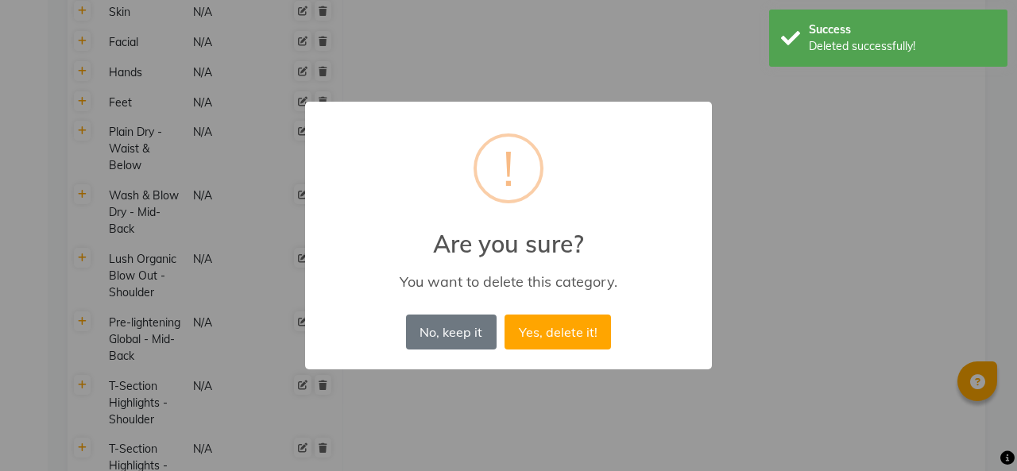
click at [541, 335] on button "Yes, delete it!" at bounding box center [557, 331] width 106 height 35
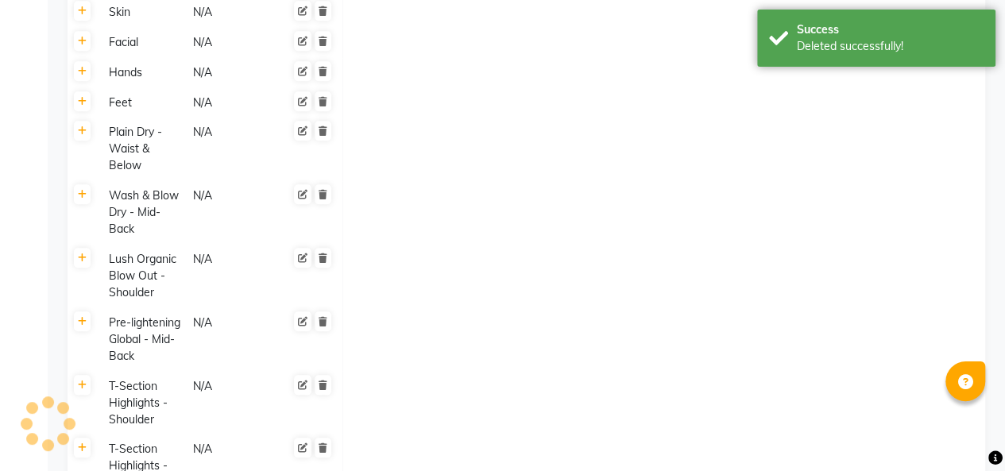
click at [322, 322] on icon at bounding box center [322, 322] width 9 height 10
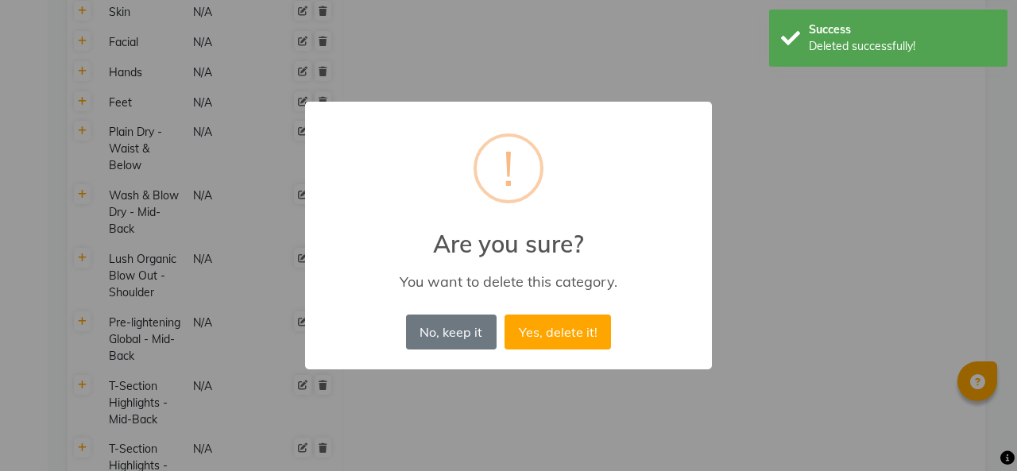
click at [535, 327] on button "Yes, delete it!" at bounding box center [557, 331] width 106 height 35
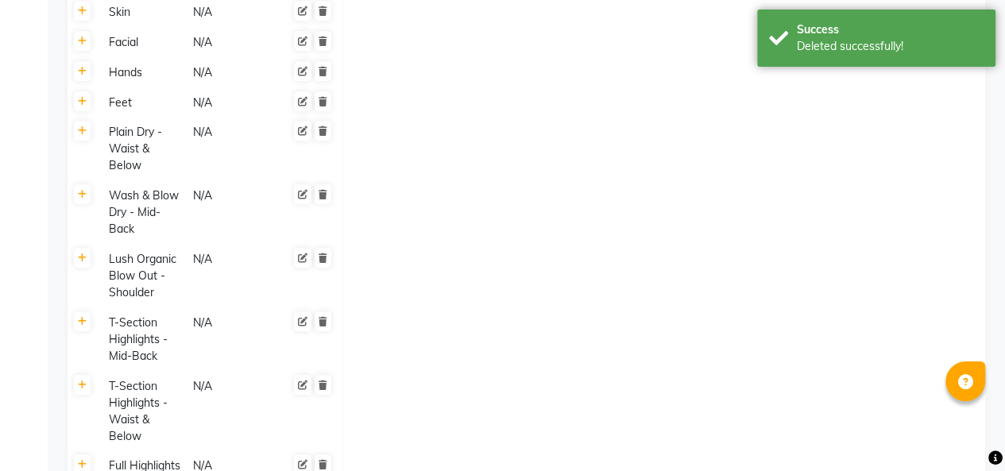
click at [322, 379] on link at bounding box center [322, 385] width 17 height 20
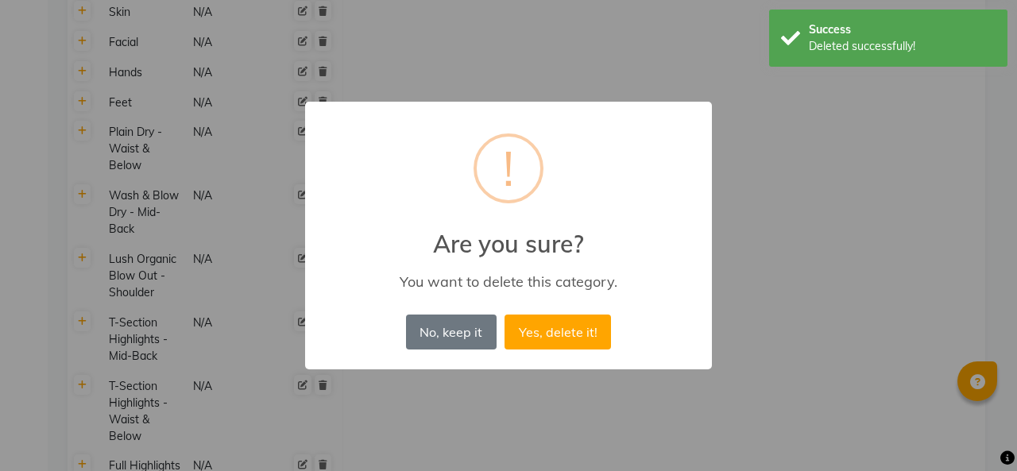
click at [550, 324] on button "Yes, delete it!" at bounding box center [557, 331] width 106 height 35
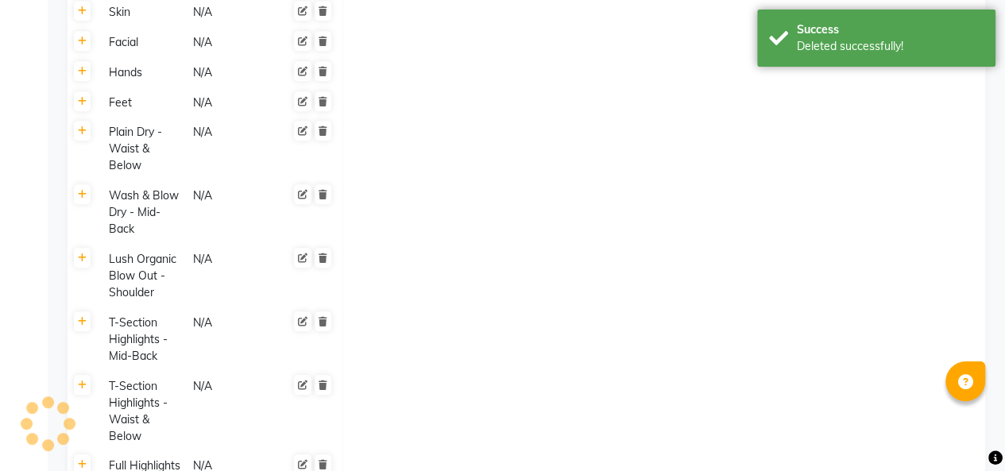
click at [320, 460] on icon at bounding box center [322, 465] width 9 height 10
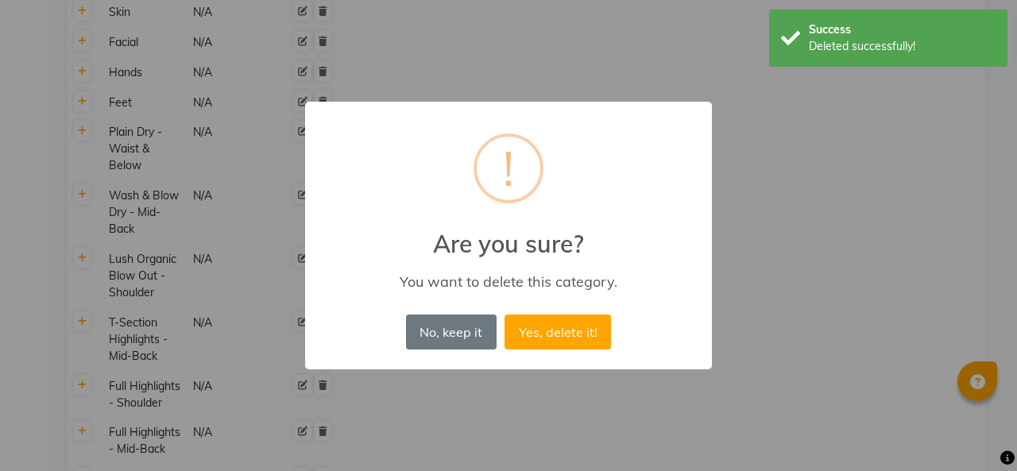
click at [543, 335] on button "Yes, delete it!" at bounding box center [557, 331] width 106 height 35
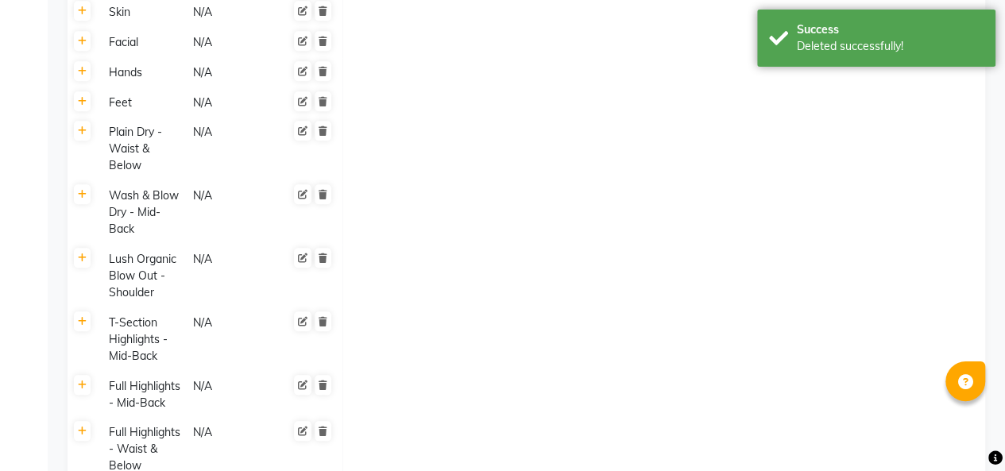
click at [322, 384] on icon at bounding box center [322, 385] width 9 height 10
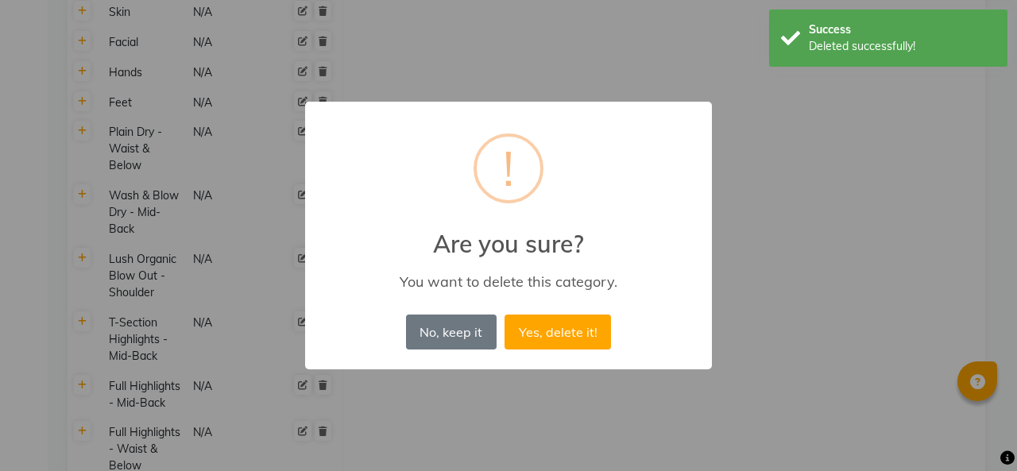
click at [545, 327] on button "Yes, delete it!" at bounding box center [557, 331] width 106 height 35
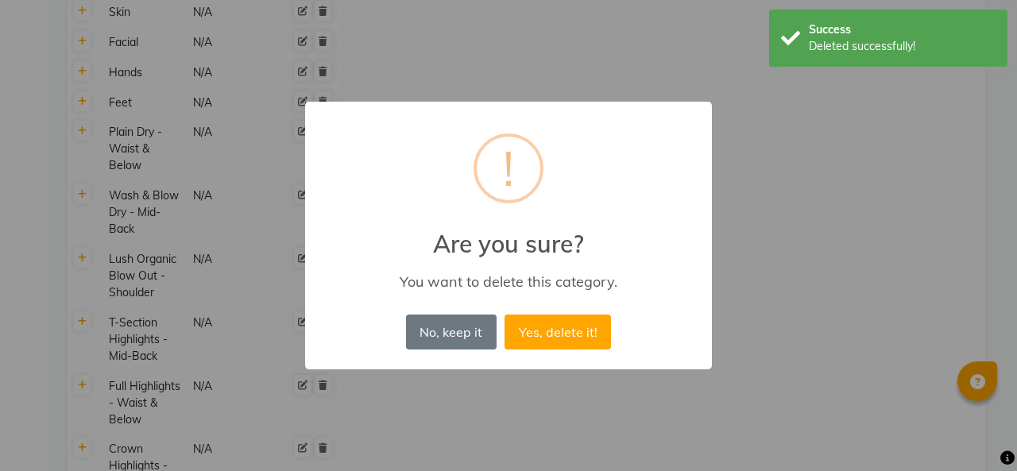
click at [548, 335] on button "Yes, delete it!" at bounding box center [557, 331] width 106 height 35
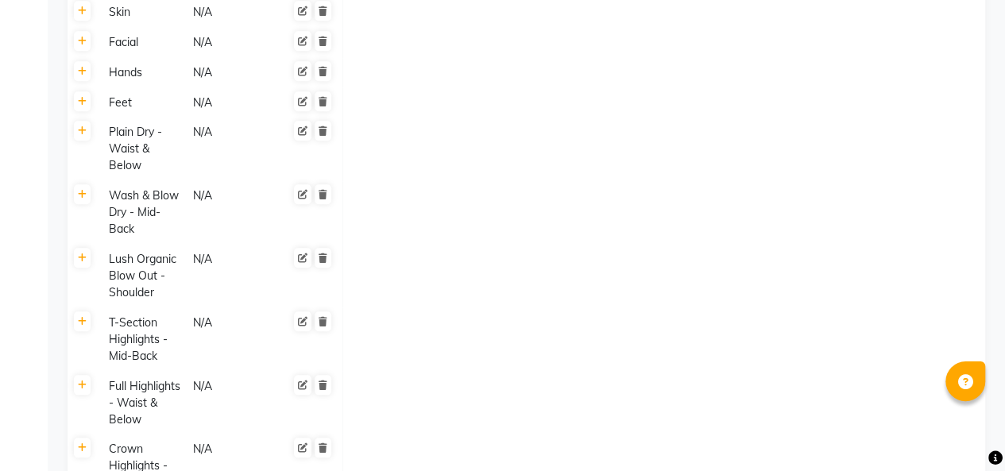
click at [322, 321] on icon at bounding box center [322, 322] width 9 height 10
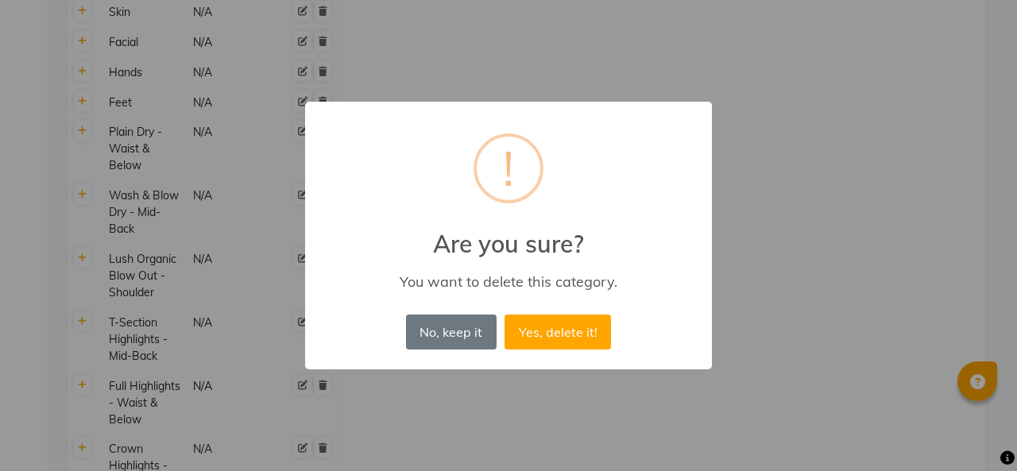
click at [546, 330] on button "Yes, delete it!" at bounding box center [557, 331] width 106 height 35
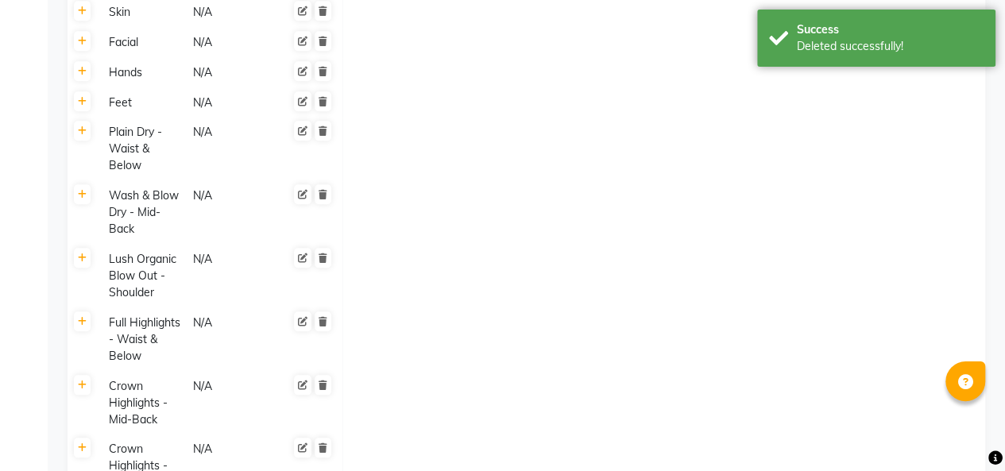
click at [322, 384] on icon at bounding box center [322, 385] width 9 height 10
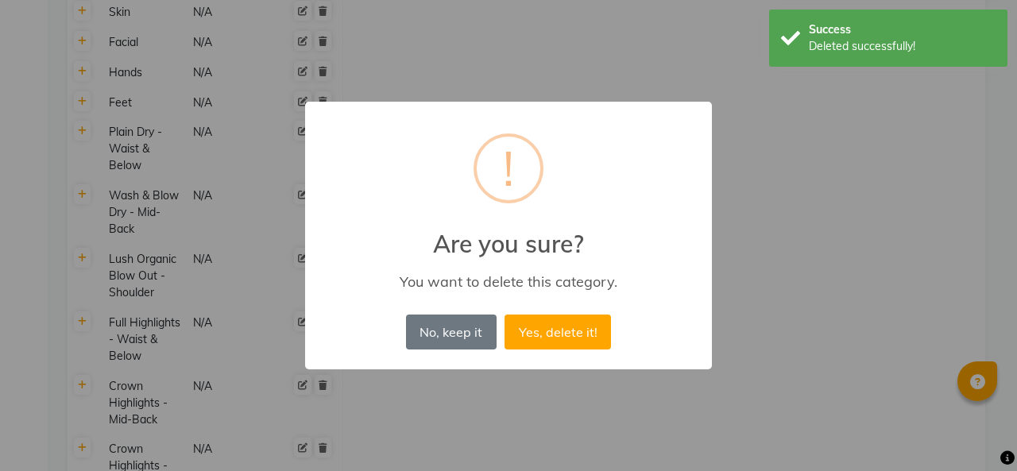
click at [559, 325] on button "Yes, delete it!" at bounding box center [557, 331] width 106 height 35
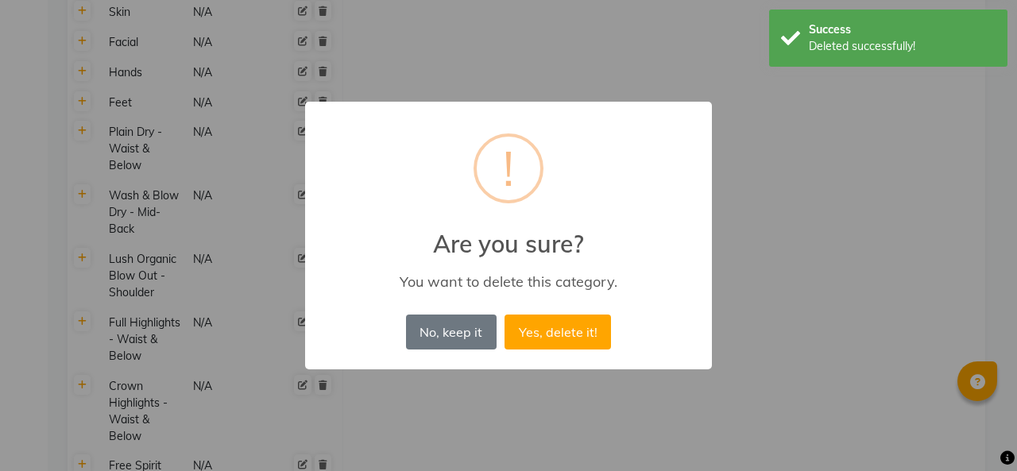
click at [545, 335] on button "Yes, delete it!" at bounding box center [557, 331] width 106 height 35
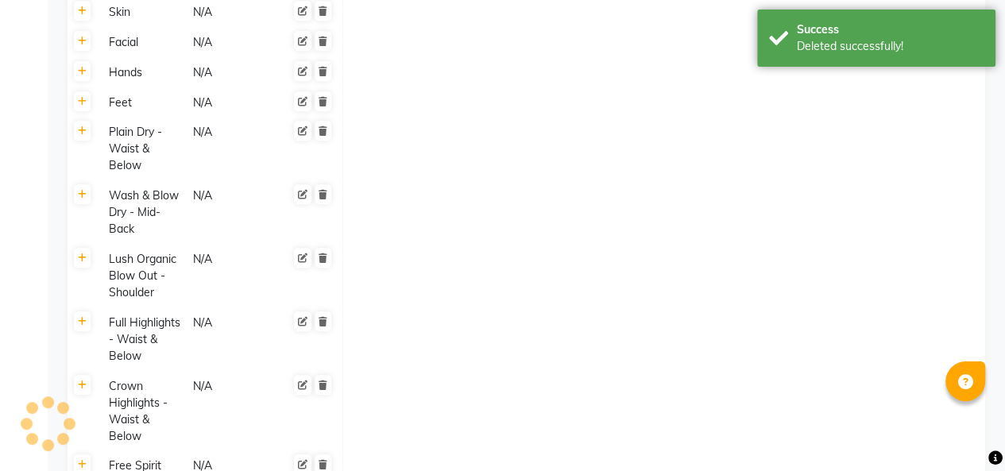
click at [326, 381] on icon at bounding box center [322, 385] width 9 height 10
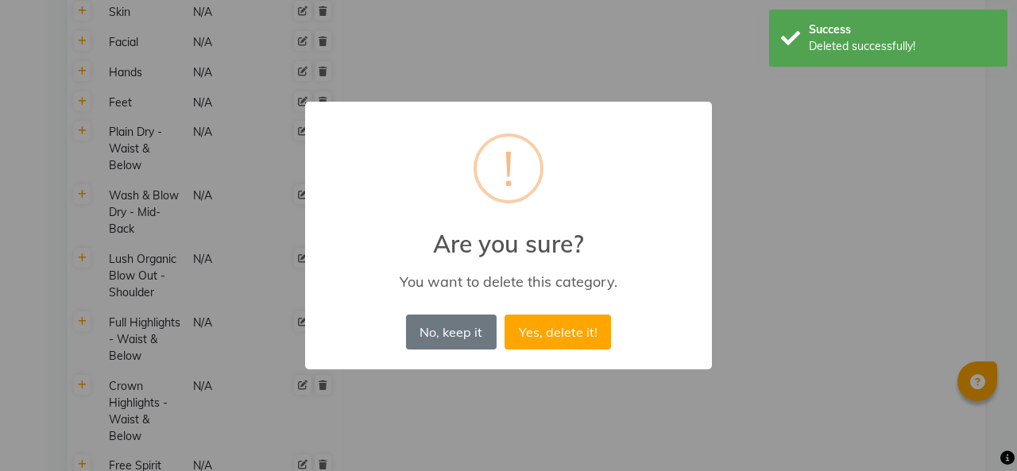
click at [543, 339] on button "Yes, delete it!" at bounding box center [557, 331] width 106 height 35
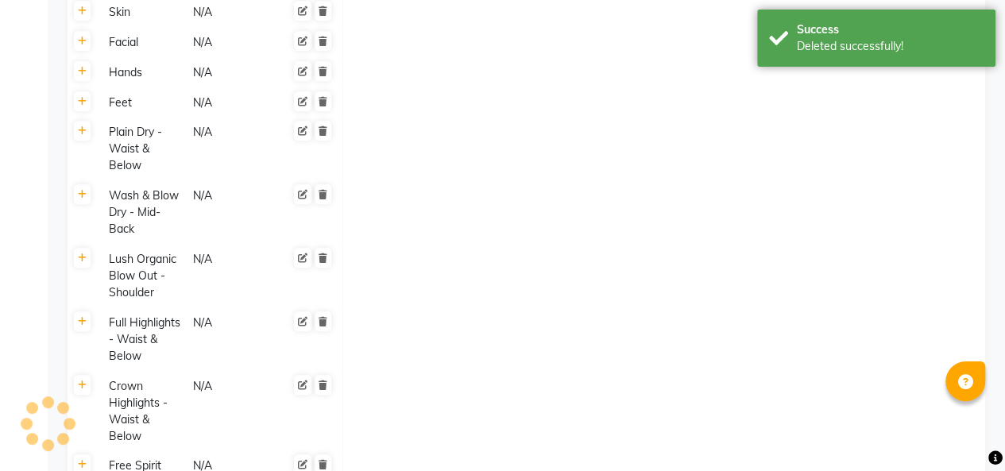
click at [322, 321] on icon at bounding box center [322, 322] width 9 height 10
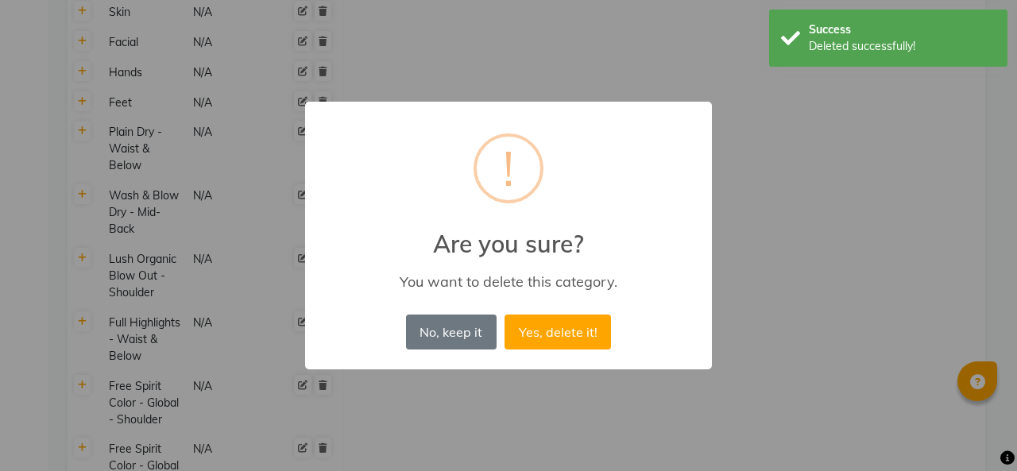
click at [550, 329] on button "Yes, delete it!" at bounding box center [557, 331] width 106 height 35
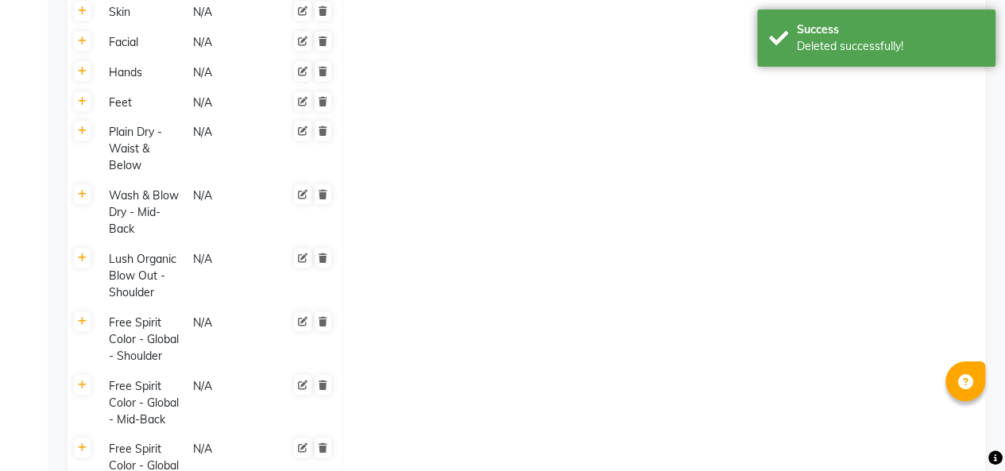
click at [321, 382] on icon at bounding box center [322, 385] width 9 height 10
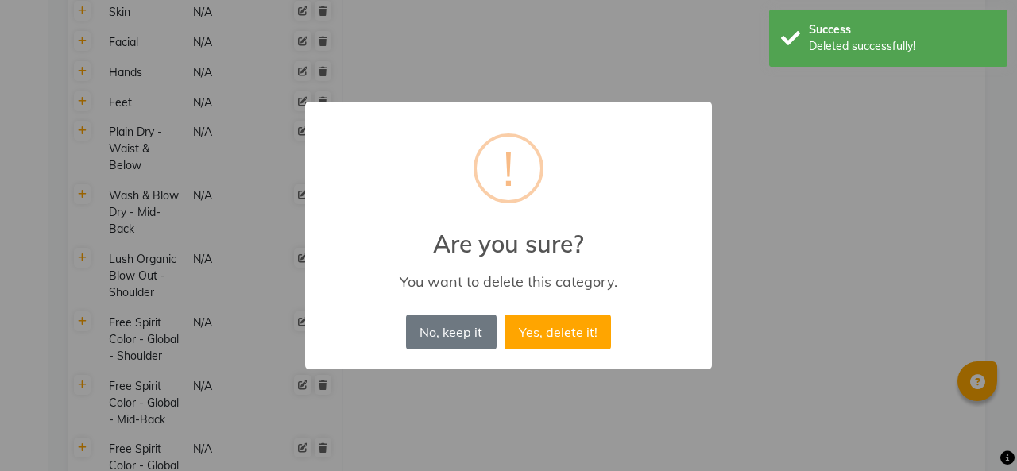
click at [541, 334] on button "Yes, delete it!" at bounding box center [557, 331] width 106 height 35
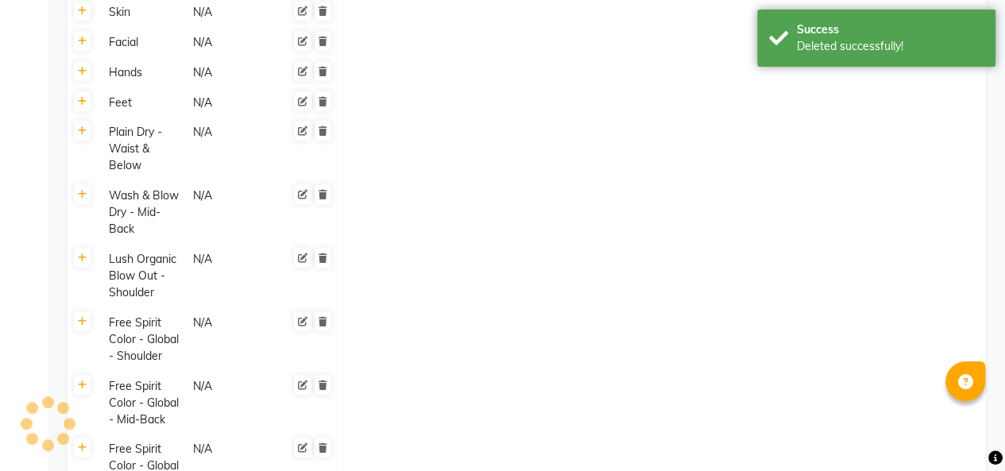
click at [322, 384] on icon at bounding box center [322, 385] width 9 height 10
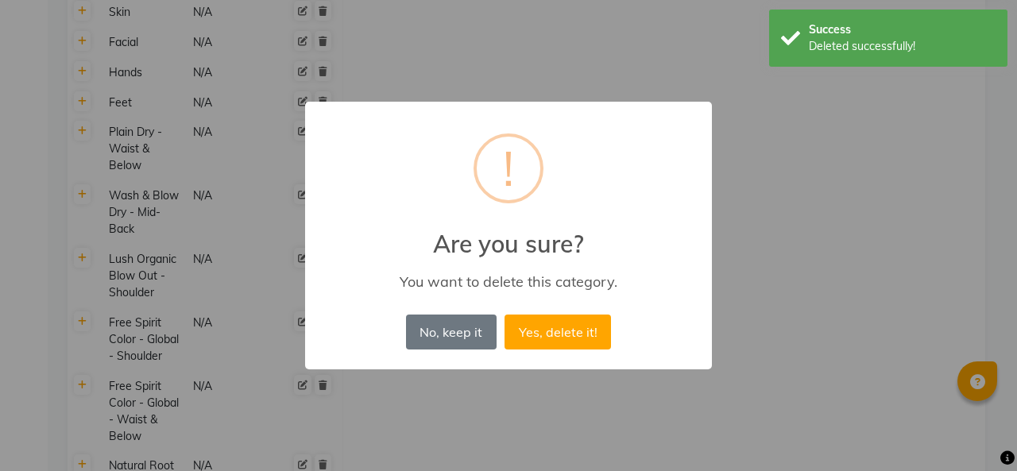
click at [529, 338] on button "Yes, delete it!" at bounding box center [557, 331] width 106 height 35
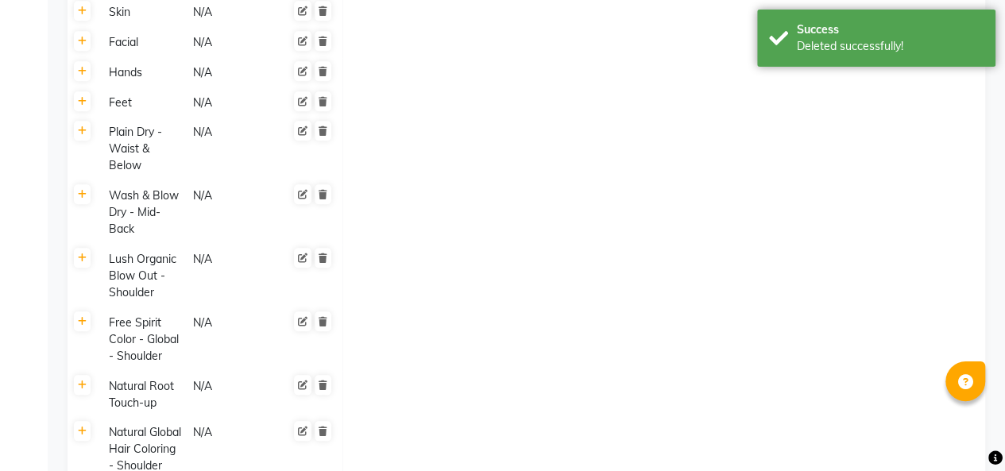
click at [322, 321] on icon at bounding box center [322, 322] width 9 height 10
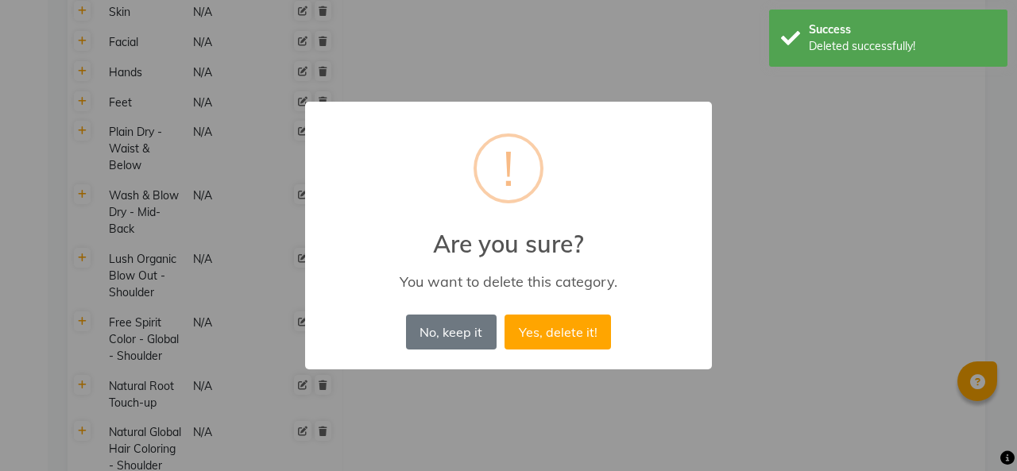
click at [542, 333] on button "Yes, delete it!" at bounding box center [557, 331] width 106 height 35
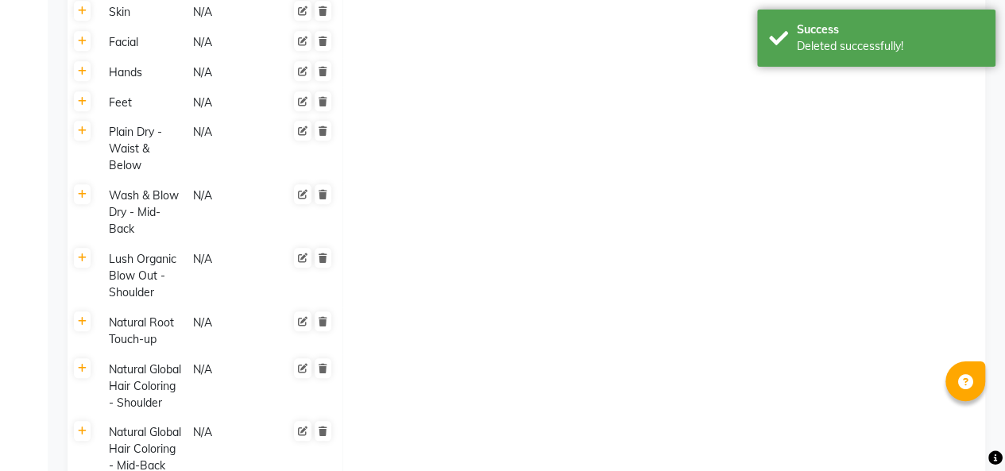
click at [322, 440] on link at bounding box center [322, 431] width 17 height 20
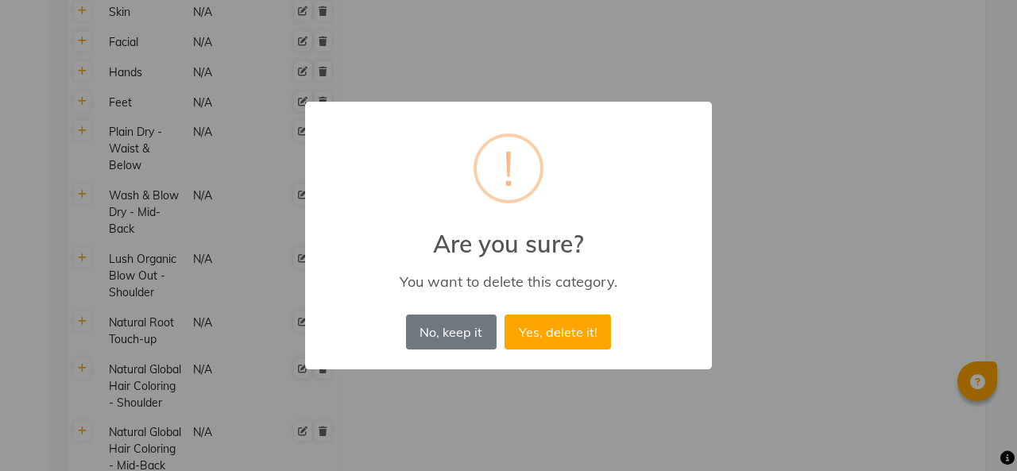
click at [542, 334] on button "Yes, delete it!" at bounding box center [557, 331] width 106 height 35
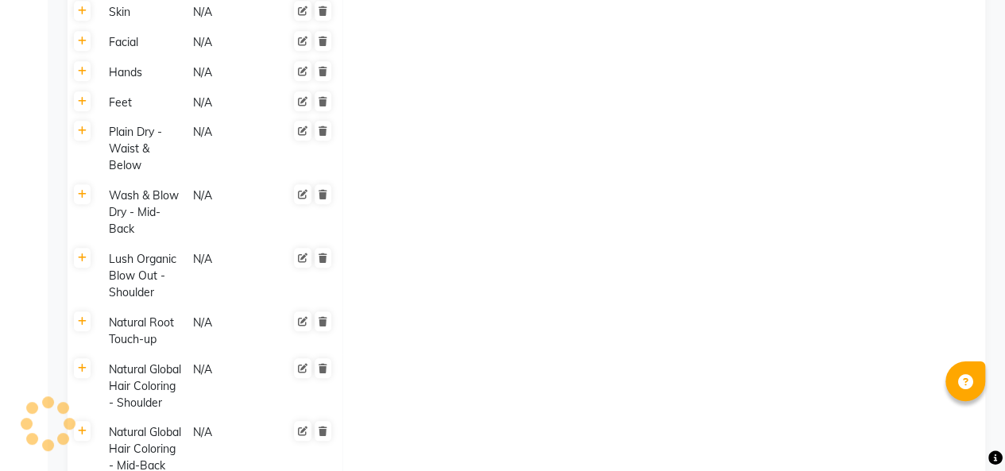
click at [321, 367] on icon at bounding box center [322, 369] width 9 height 10
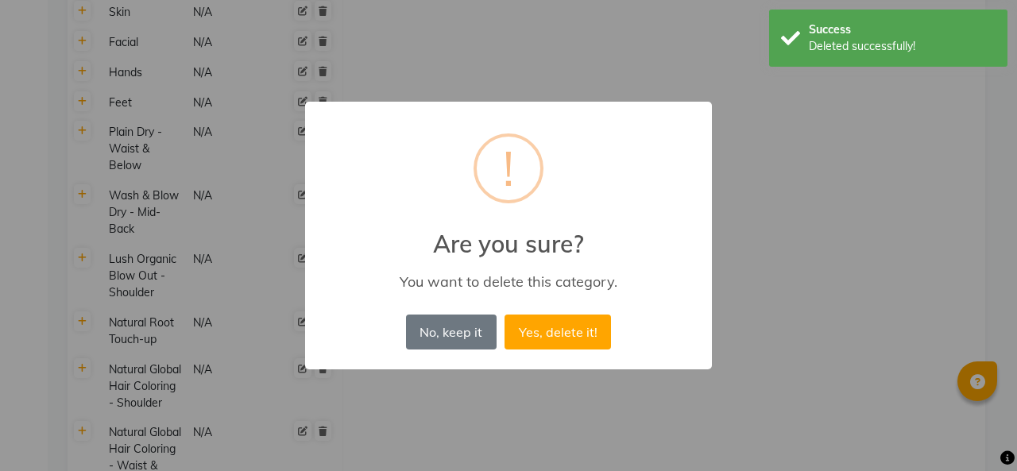
click at [546, 330] on button "Yes, delete it!" at bounding box center [557, 331] width 106 height 35
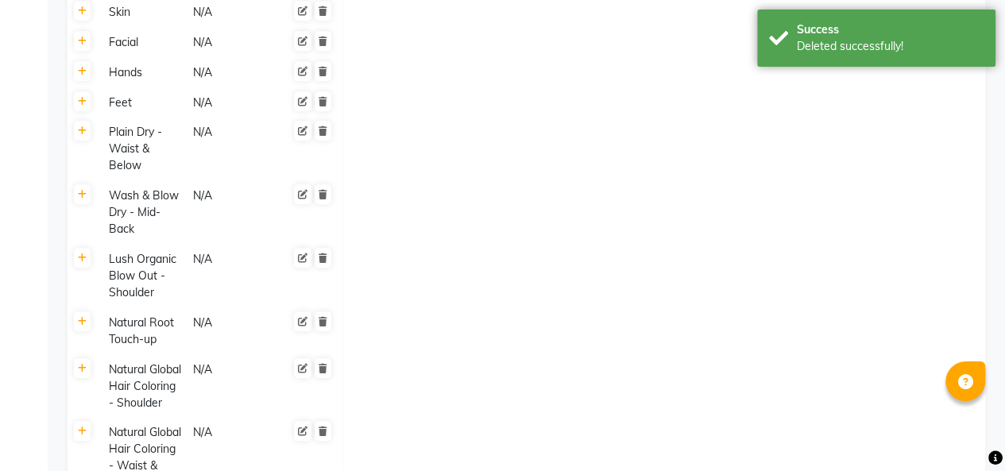
click at [326, 321] on icon at bounding box center [322, 322] width 9 height 10
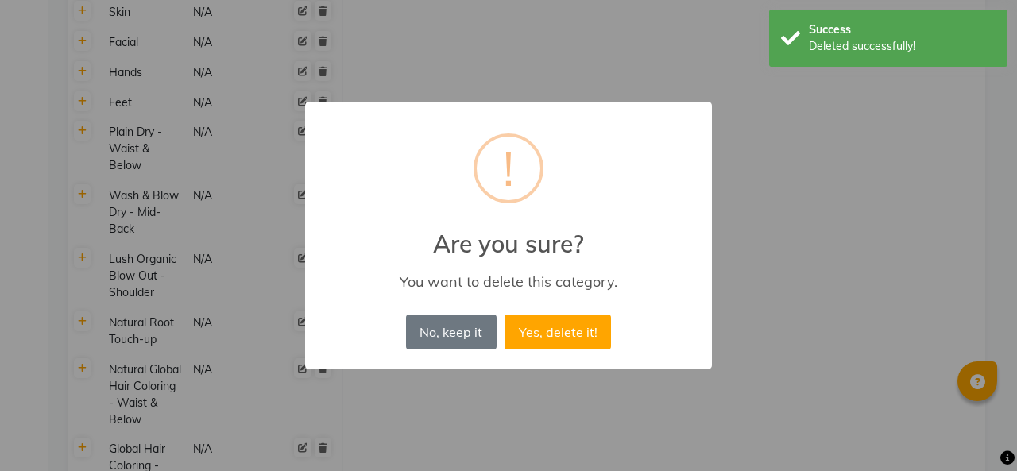
click at [537, 335] on button "Yes, delete it!" at bounding box center [557, 331] width 106 height 35
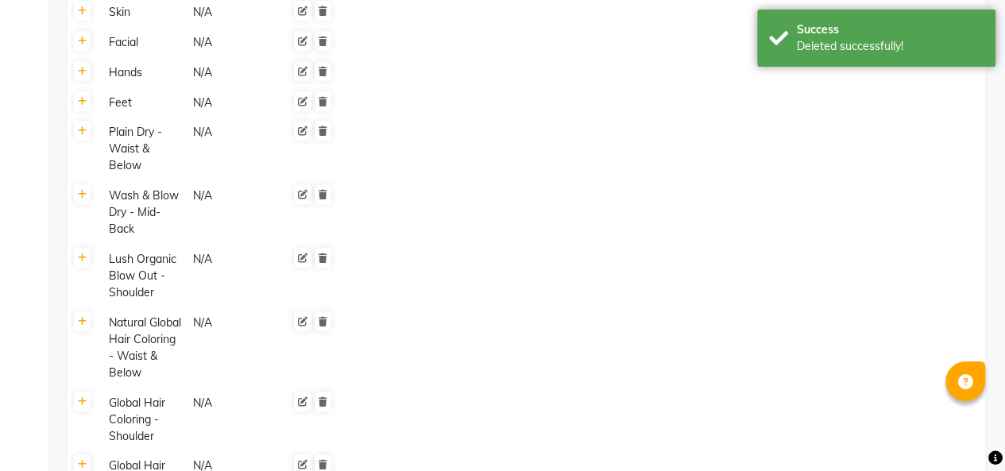
click at [324, 321] on icon at bounding box center [322, 322] width 9 height 10
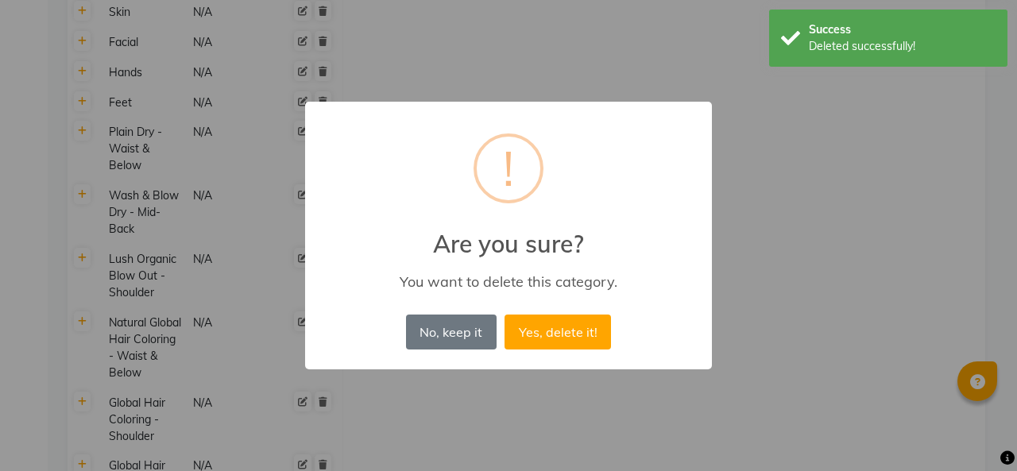
click at [548, 332] on button "Yes, delete it!" at bounding box center [557, 331] width 106 height 35
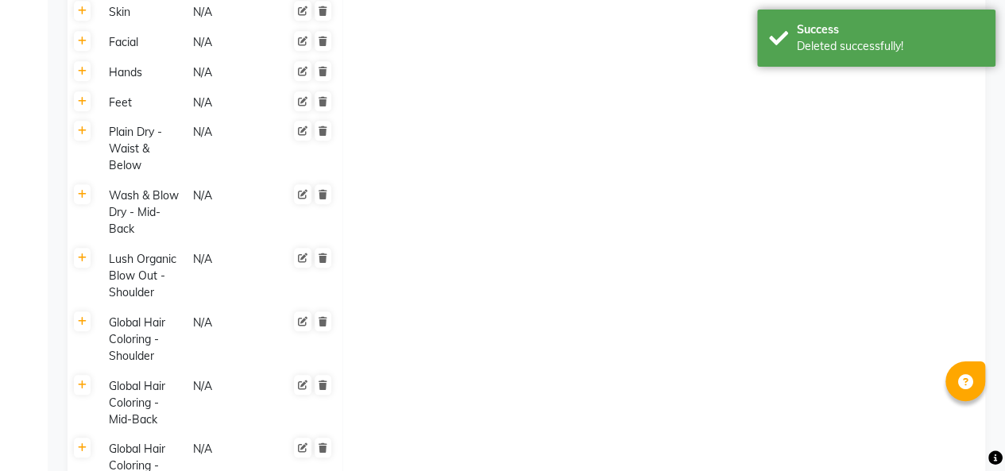
click at [322, 384] on icon at bounding box center [322, 385] width 9 height 10
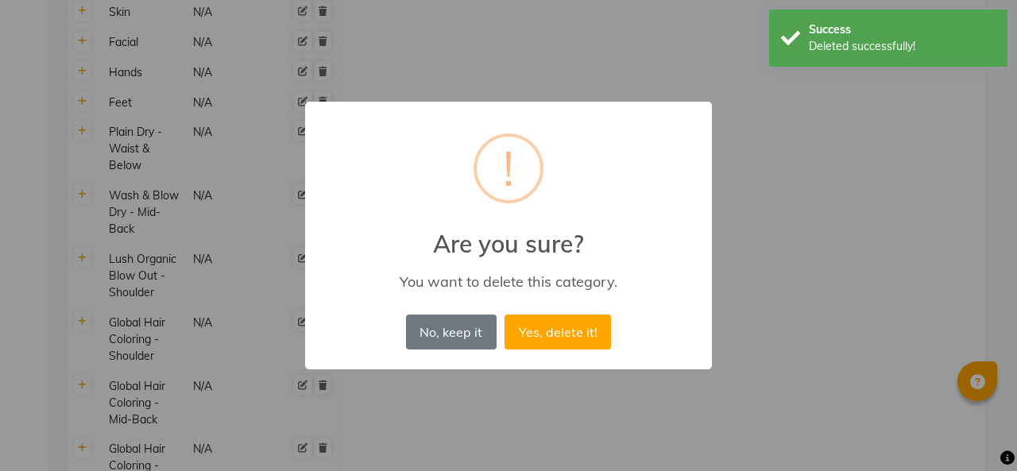
click at [559, 332] on button "Yes, delete it!" at bounding box center [557, 331] width 106 height 35
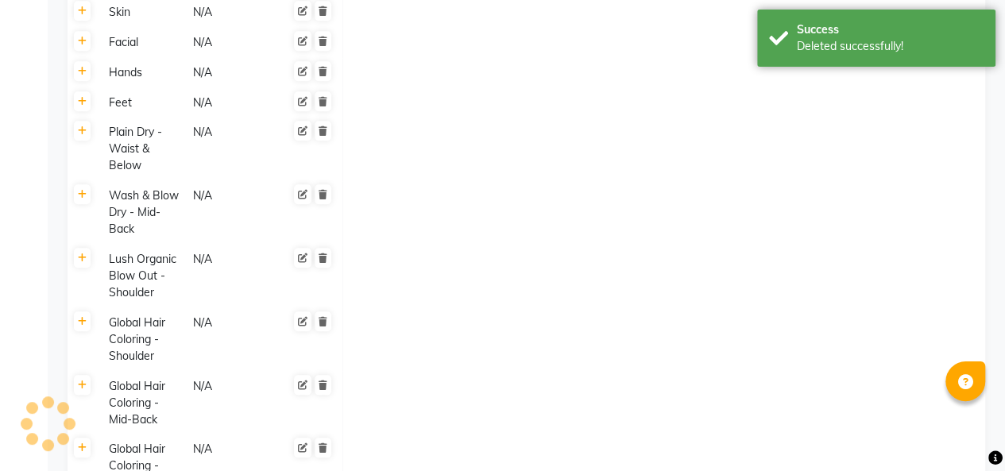
click at [318, 321] on icon at bounding box center [322, 322] width 9 height 10
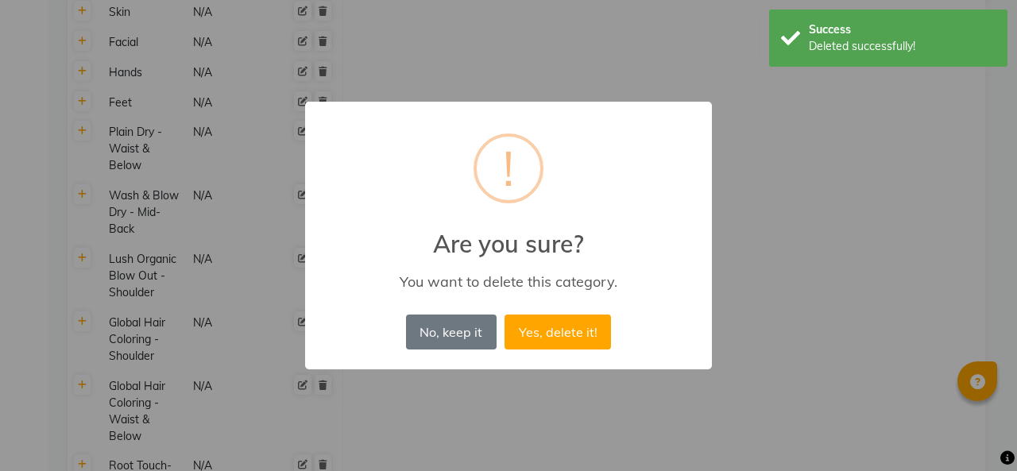
click at [550, 330] on button "Yes, delete it!" at bounding box center [557, 331] width 106 height 35
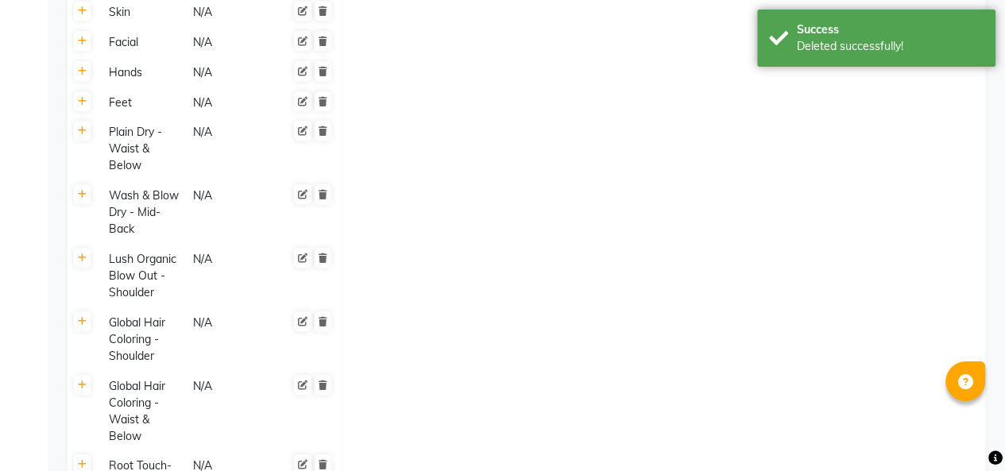
click at [326, 259] on icon at bounding box center [322, 258] width 9 height 10
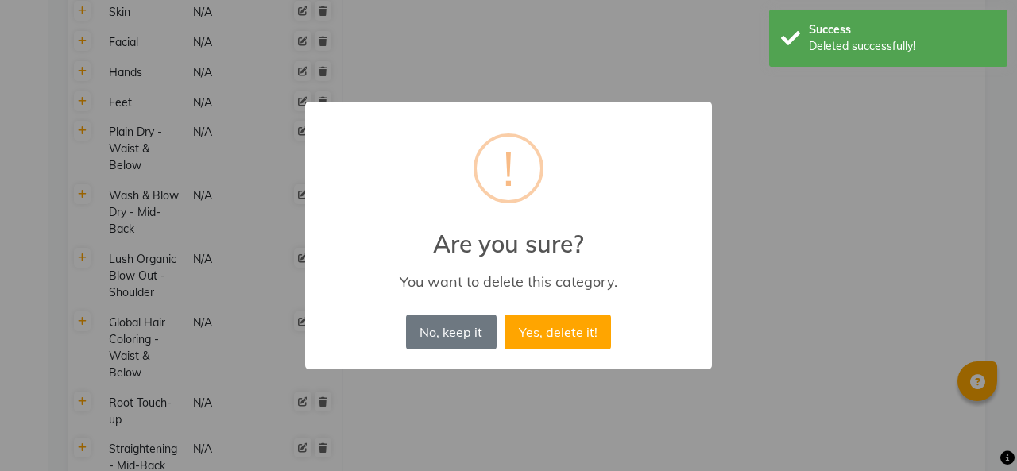
click at [553, 324] on button "Yes, delete it!" at bounding box center [557, 331] width 106 height 35
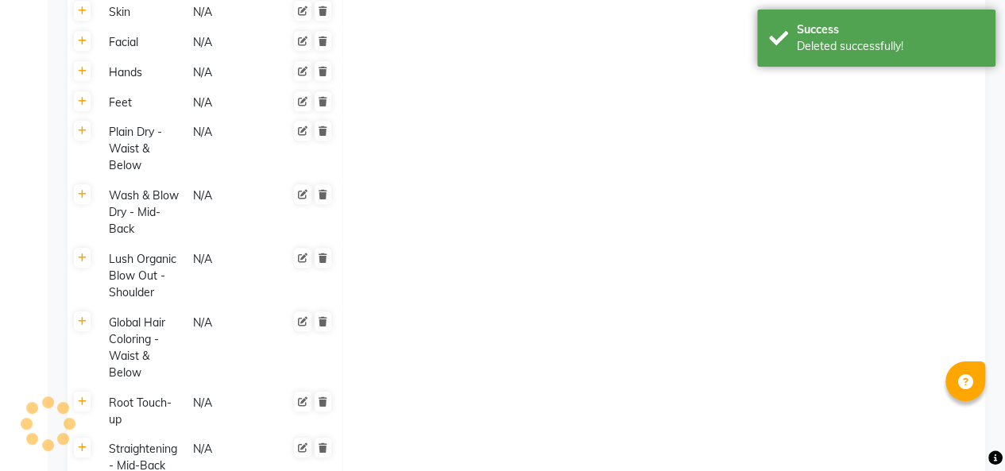
click at [322, 194] on icon at bounding box center [322, 195] width 9 height 10
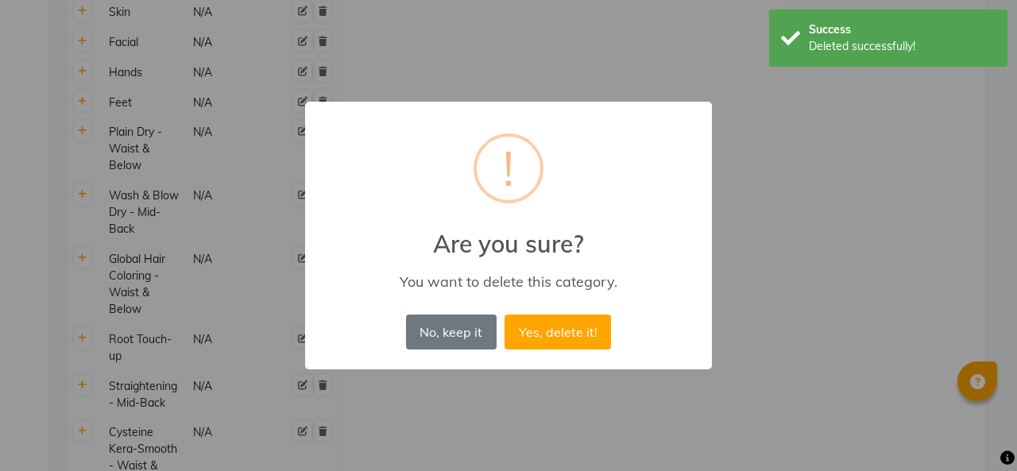
click at [563, 320] on button "Yes, delete it!" at bounding box center [557, 331] width 106 height 35
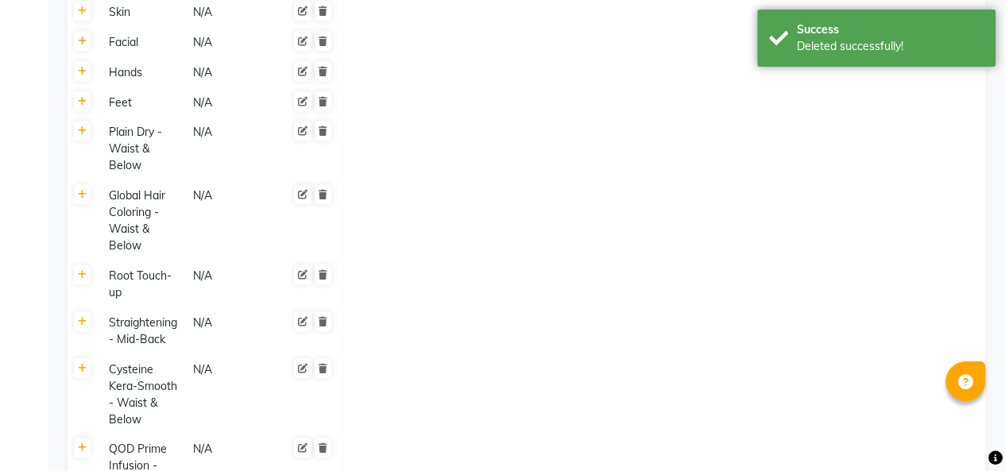
click at [322, 267] on link at bounding box center [322, 274] width 17 height 20
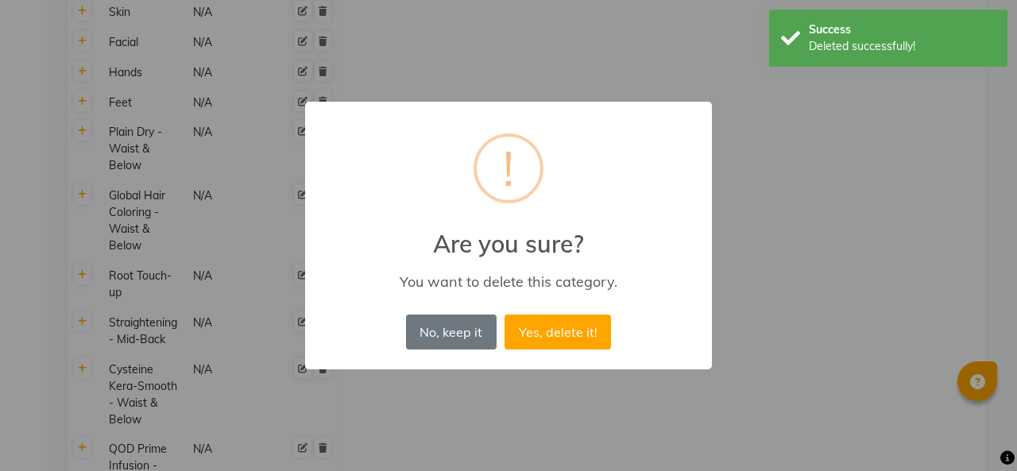
click at [552, 326] on button "Yes, delete it!" at bounding box center [557, 331] width 106 height 35
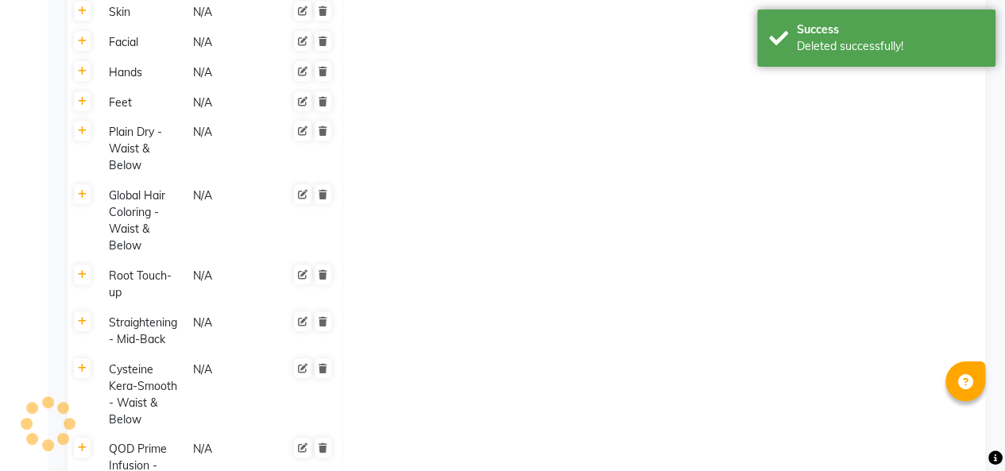
click at [326, 278] on icon at bounding box center [322, 275] width 9 height 10
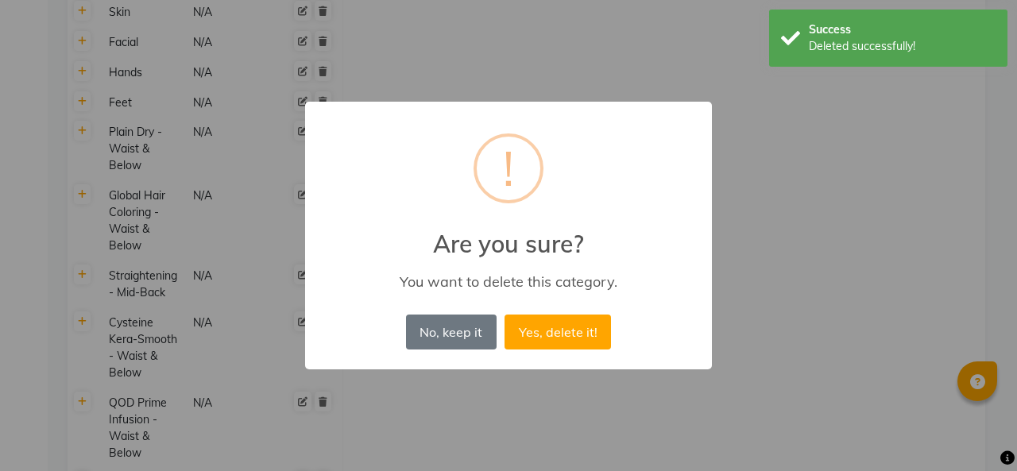
click at [554, 324] on button "Yes, delete it!" at bounding box center [557, 331] width 106 height 35
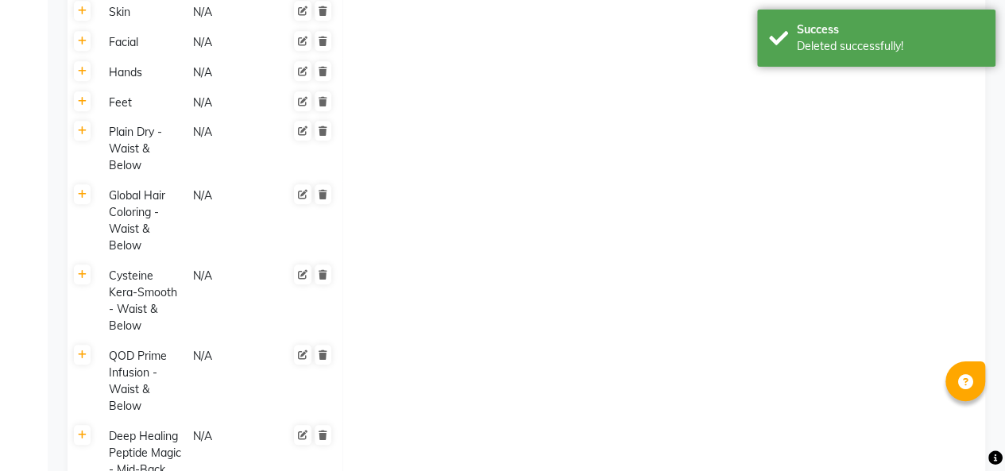
click at [322, 275] on icon at bounding box center [322, 275] width 9 height 10
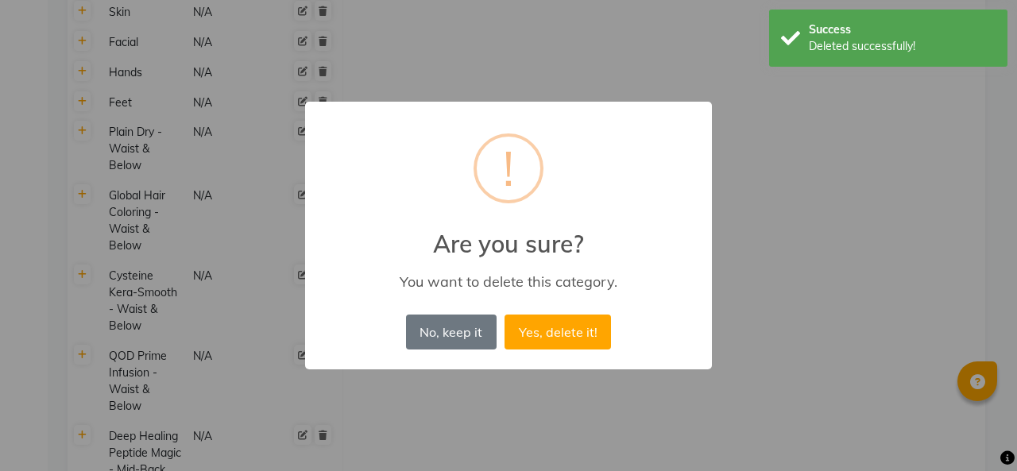
click at [518, 332] on button "Yes, delete it!" at bounding box center [557, 331] width 106 height 35
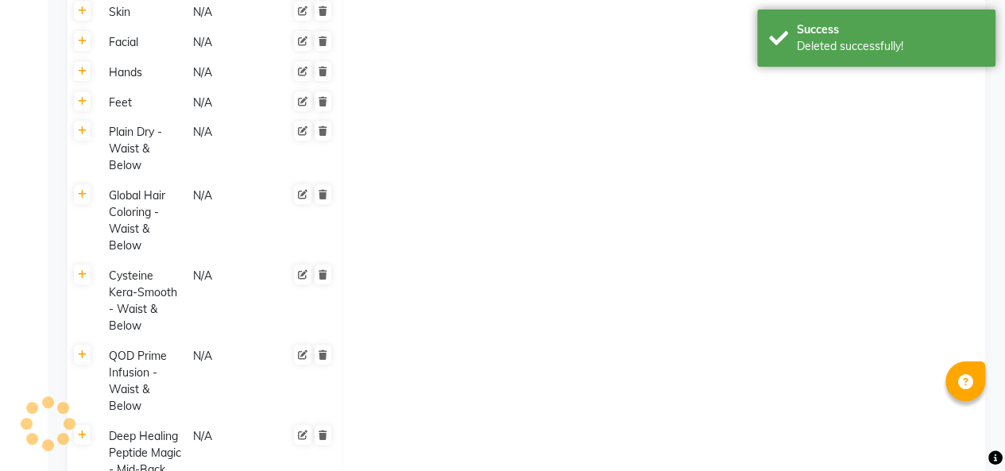
click at [322, 350] on icon at bounding box center [322, 355] width 9 height 10
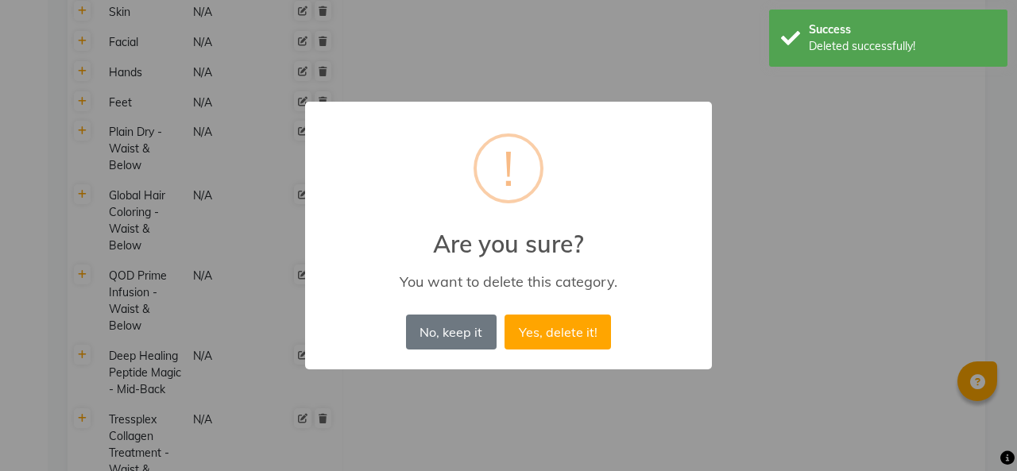
click at [562, 322] on button "Yes, delete it!" at bounding box center [557, 331] width 106 height 35
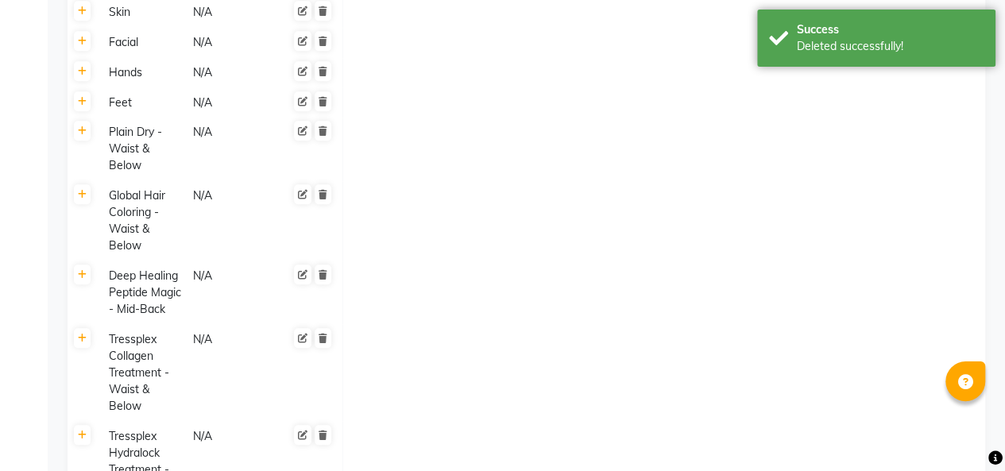
click at [322, 274] on icon at bounding box center [322, 275] width 9 height 10
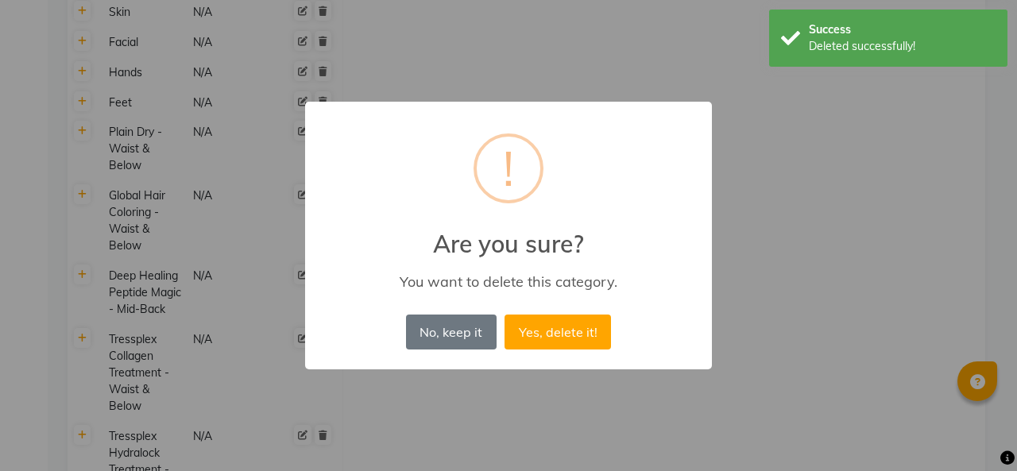
click at [550, 330] on button "Yes, delete it!" at bounding box center [557, 331] width 106 height 35
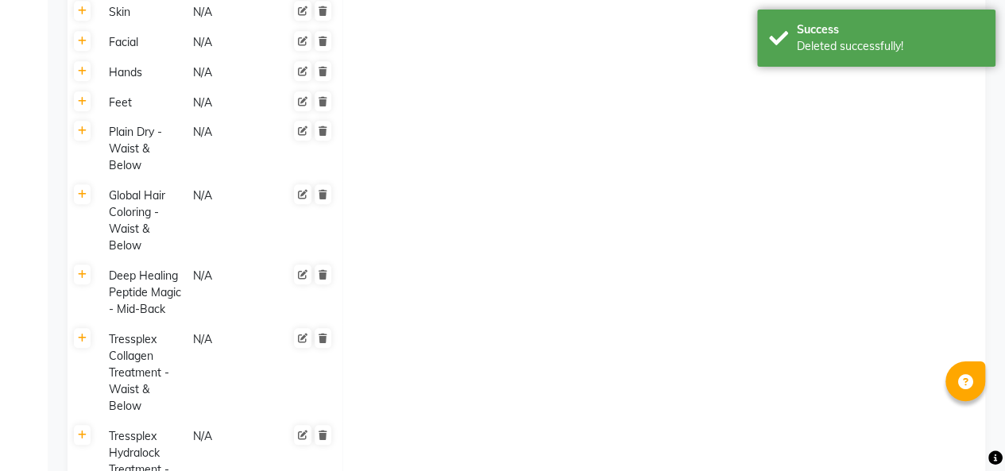
click at [322, 334] on icon at bounding box center [322, 339] width 9 height 10
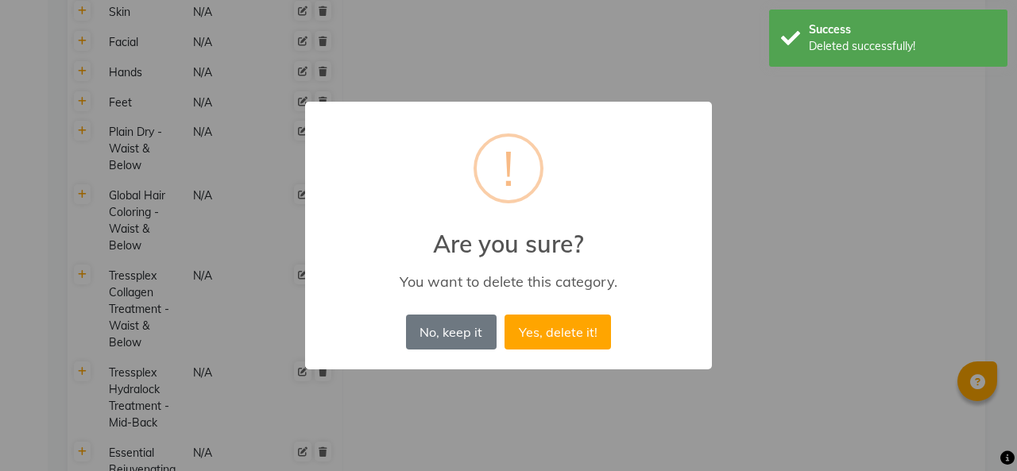
click at [545, 329] on button "Yes, delete it!" at bounding box center [557, 331] width 106 height 35
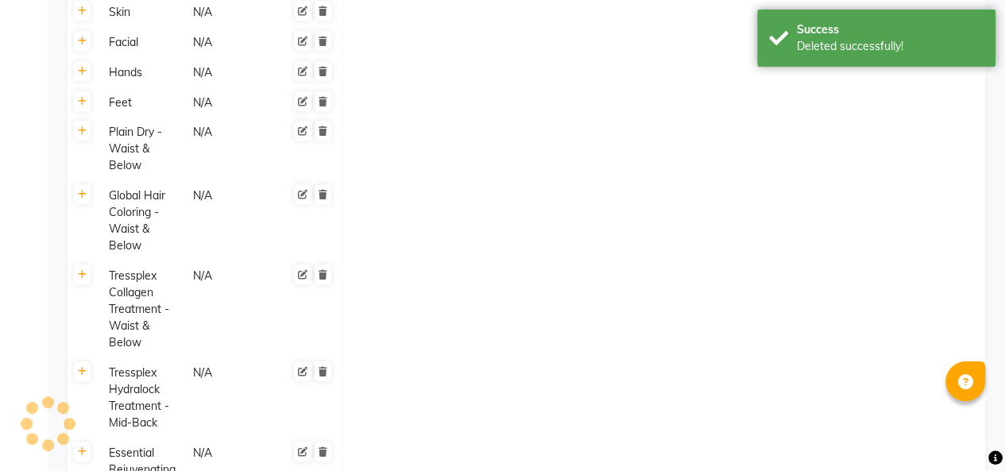
click at [322, 447] on icon at bounding box center [322, 452] width 9 height 10
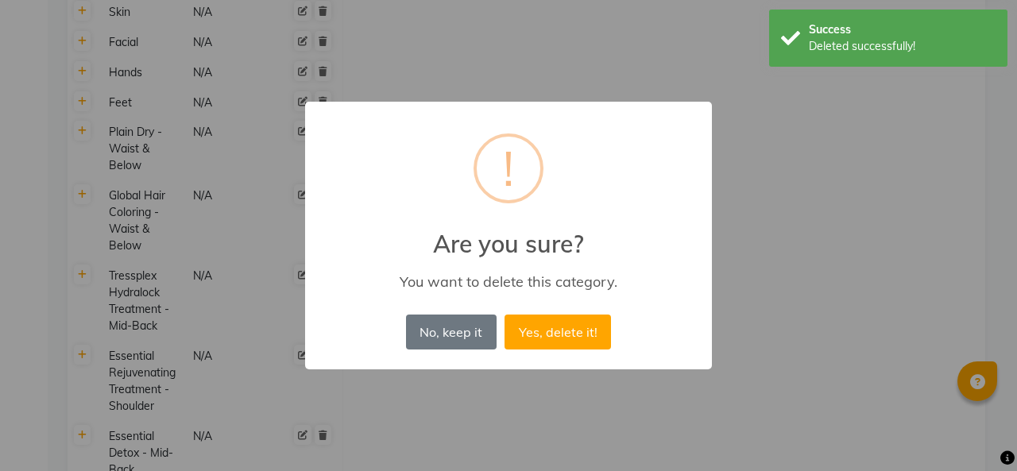
click at [538, 336] on button "Yes, delete it!" at bounding box center [557, 331] width 106 height 35
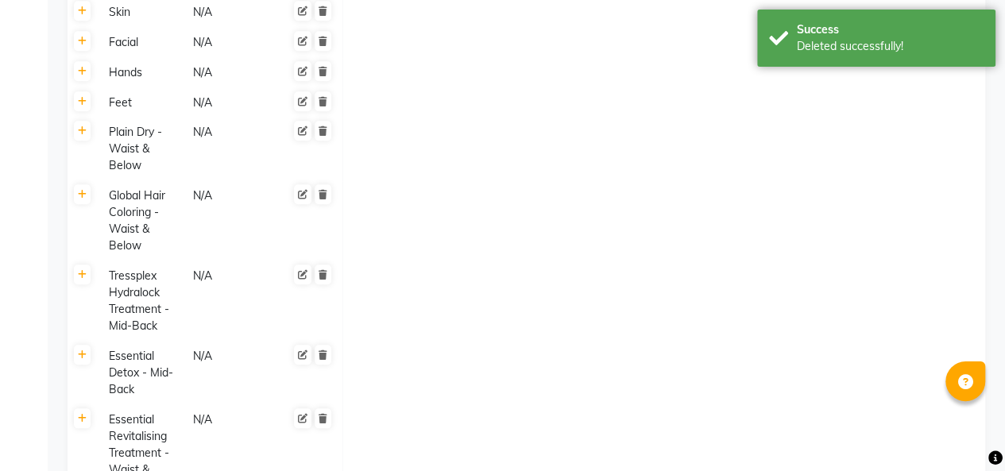
click at [322, 422] on icon at bounding box center [322, 419] width 9 height 10
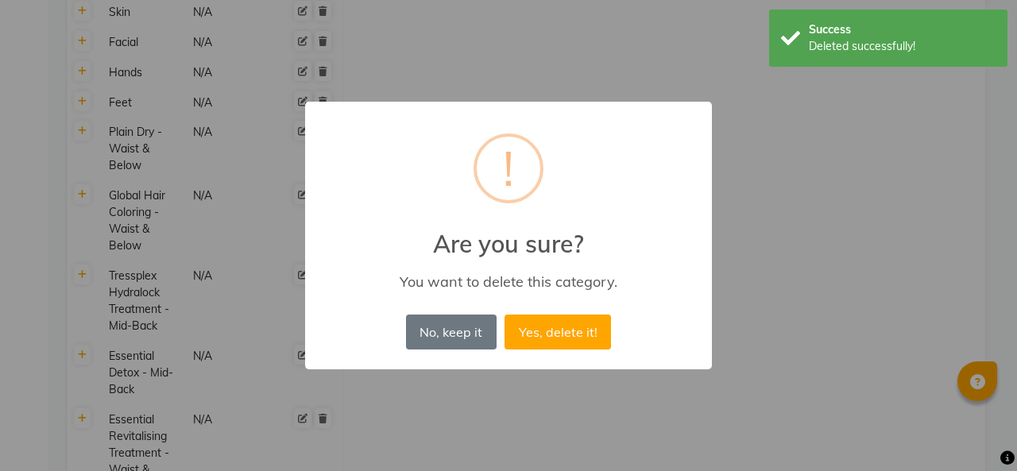
click at [551, 338] on button "Yes, delete it!" at bounding box center [557, 331] width 106 height 35
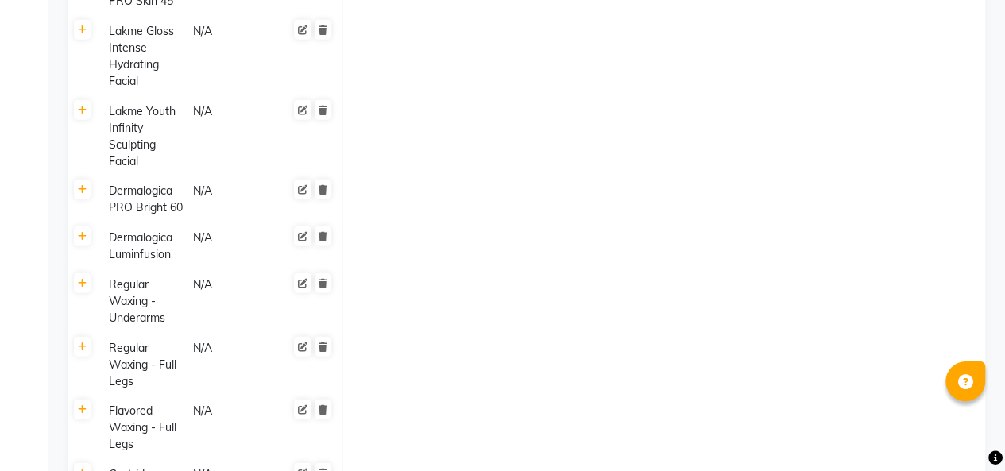
scroll to position [1954, 0]
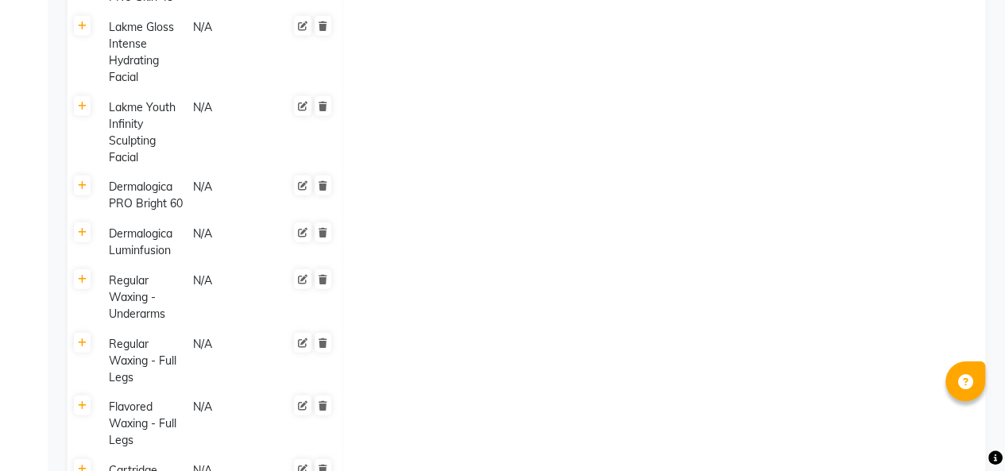
click at [318, 340] on icon at bounding box center [322, 343] width 9 height 10
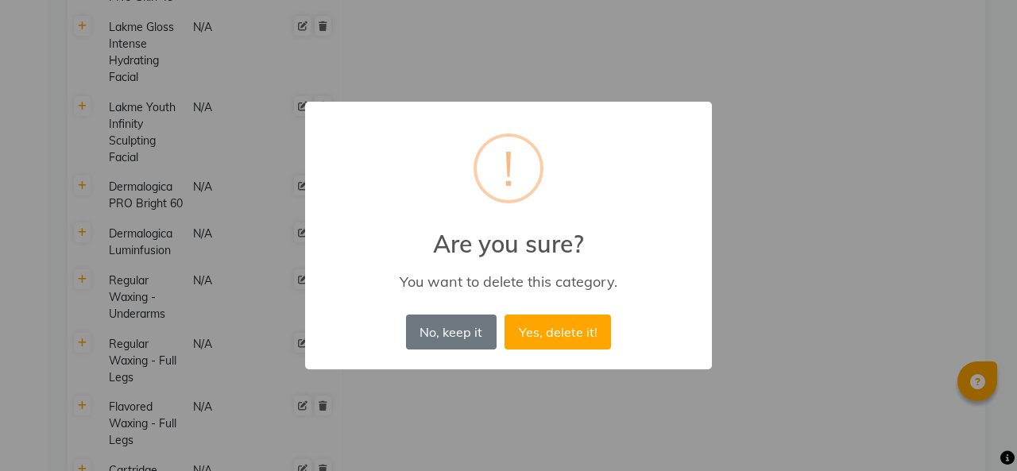
click at [562, 340] on button "Yes, delete it!" at bounding box center [557, 331] width 106 height 35
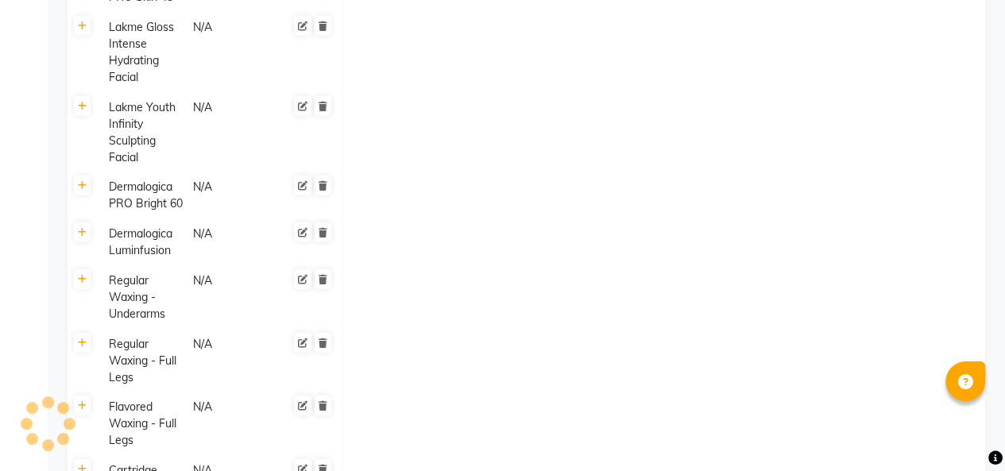
click at [322, 465] on icon at bounding box center [322, 470] width 9 height 10
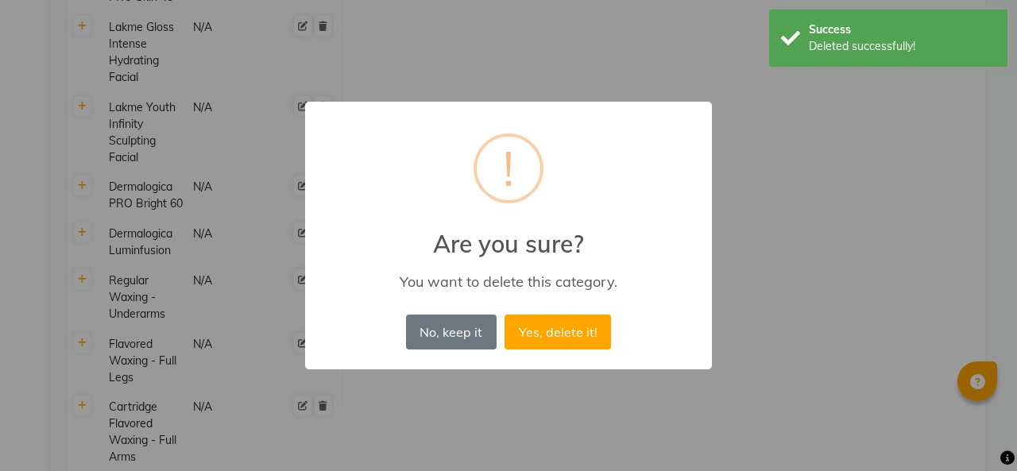
click at [545, 334] on button "Yes, delete it!" at bounding box center [557, 331] width 106 height 35
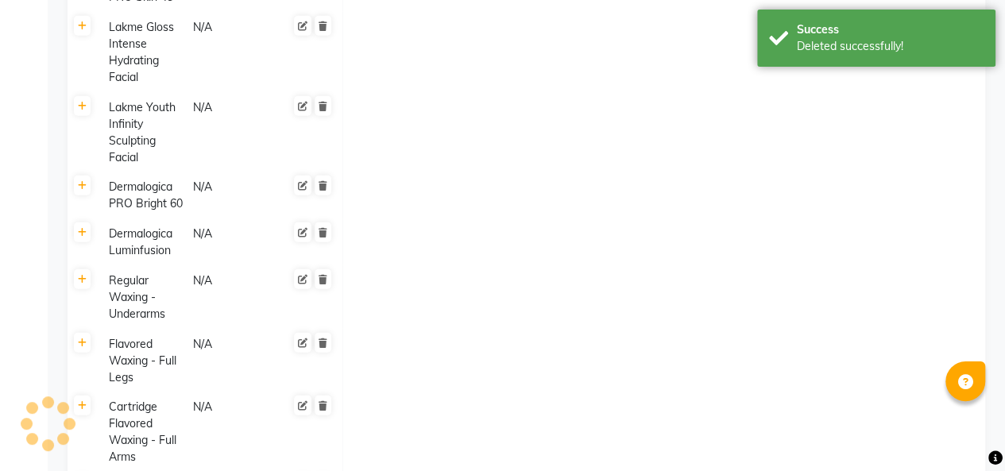
click at [321, 342] on icon at bounding box center [322, 343] width 9 height 10
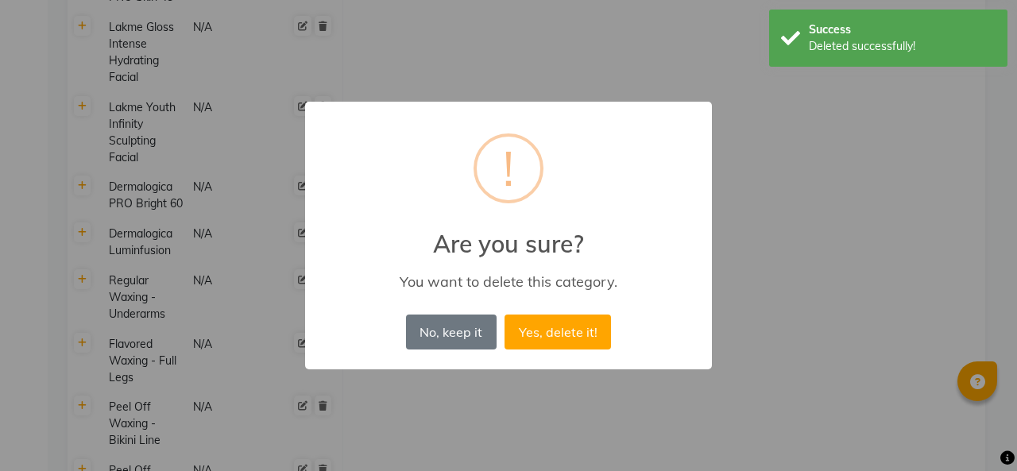
click at [540, 333] on button "Yes, delete it!" at bounding box center [557, 331] width 106 height 35
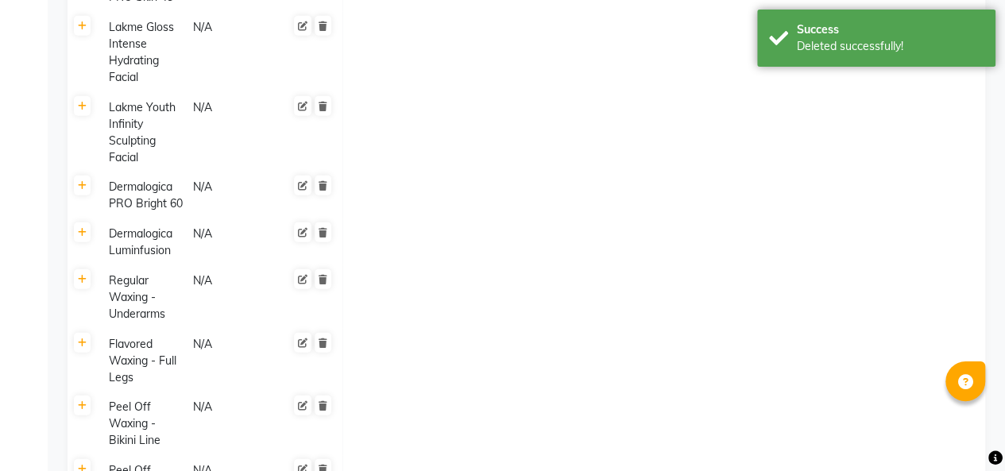
click at [322, 279] on icon at bounding box center [322, 280] width 9 height 10
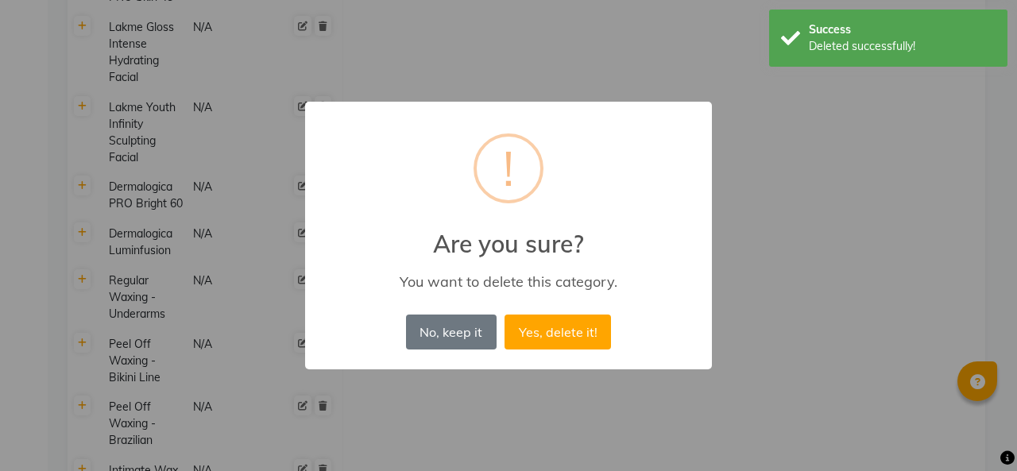
click at [547, 330] on button "Yes, delete it!" at bounding box center [557, 331] width 106 height 35
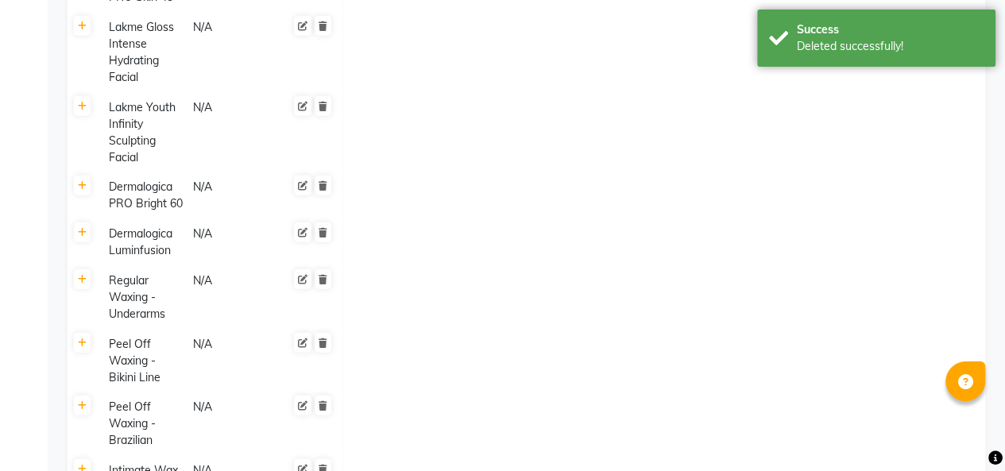
click at [324, 401] on icon at bounding box center [322, 406] width 9 height 10
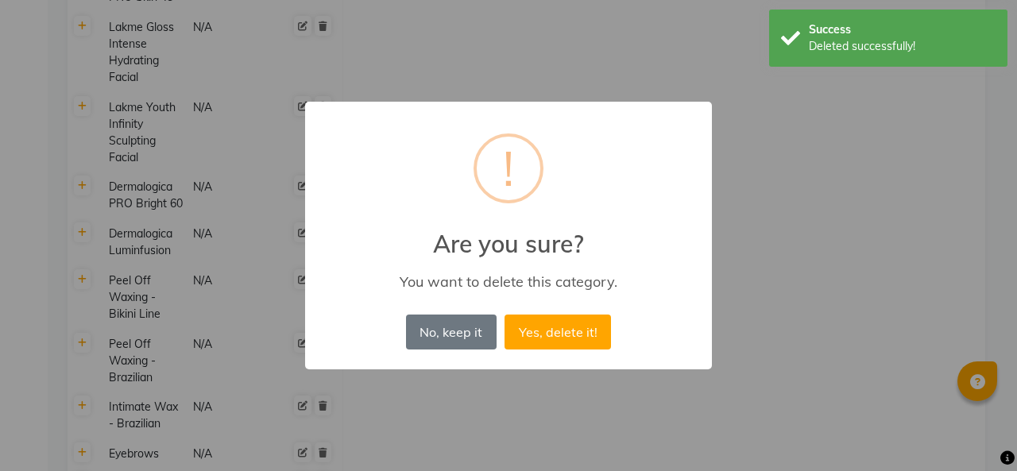
click at [536, 332] on button "Yes, delete it!" at bounding box center [557, 331] width 106 height 35
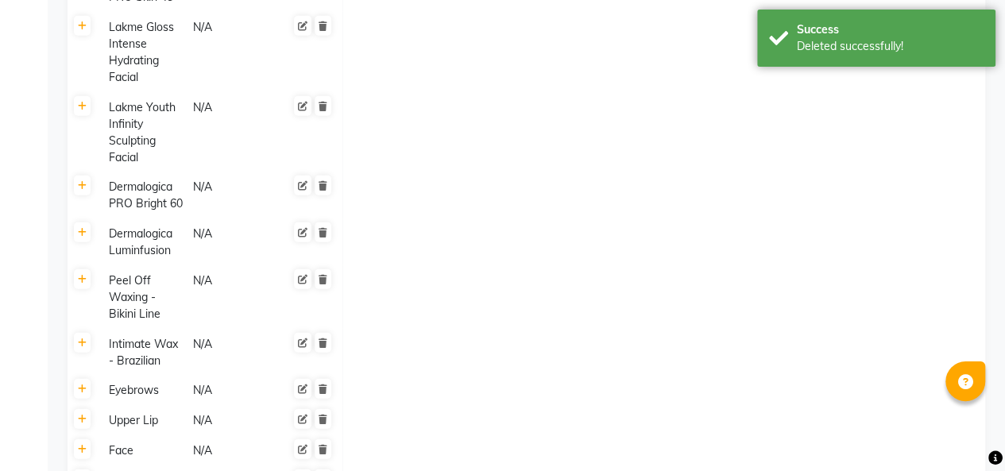
click at [322, 342] on icon at bounding box center [322, 343] width 9 height 10
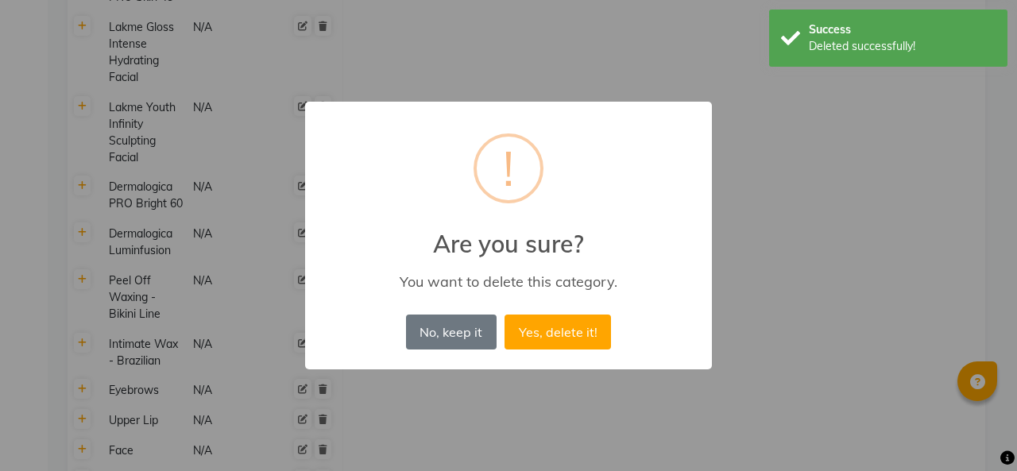
click at [515, 325] on button "Yes, delete it!" at bounding box center [557, 331] width 106 height 35
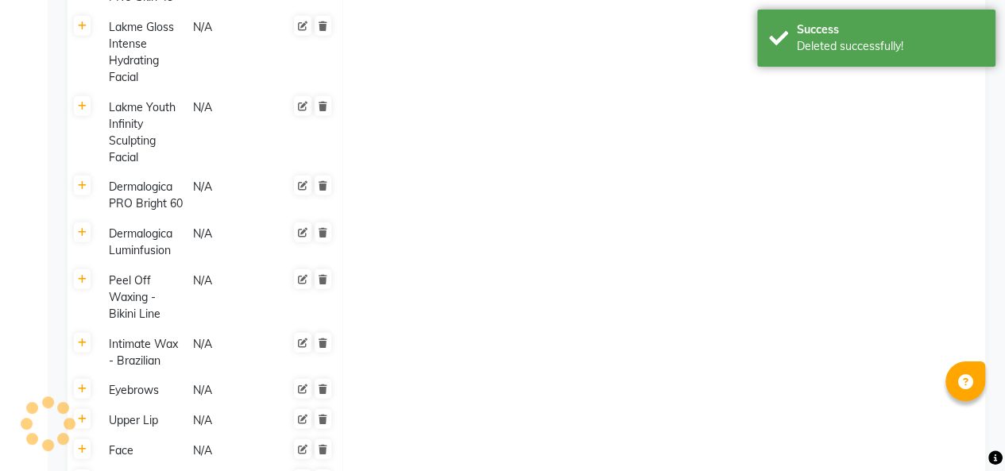
click at [322, 340] on icon at bounding box center [322, 343] width 9 height 10
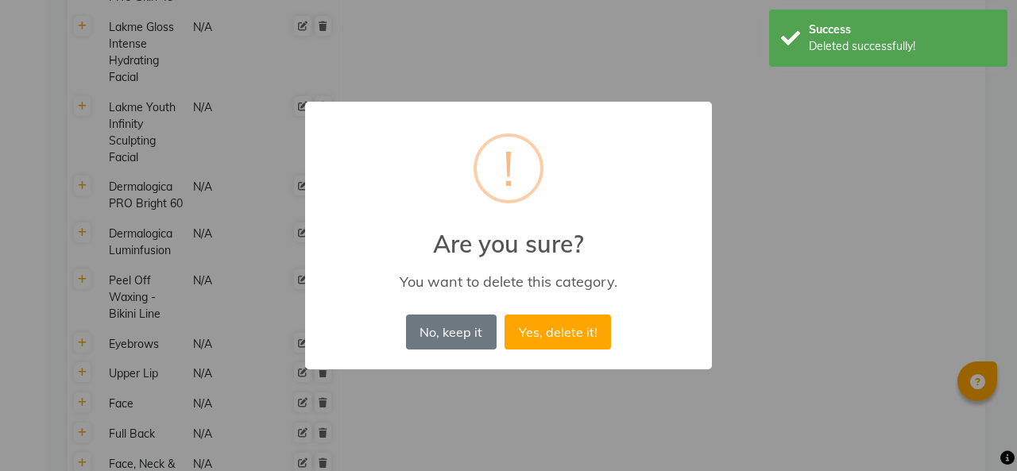
click at [534, 324] on button "Yes, delete it!" at bounding box center [557, 331] width 106 height 35
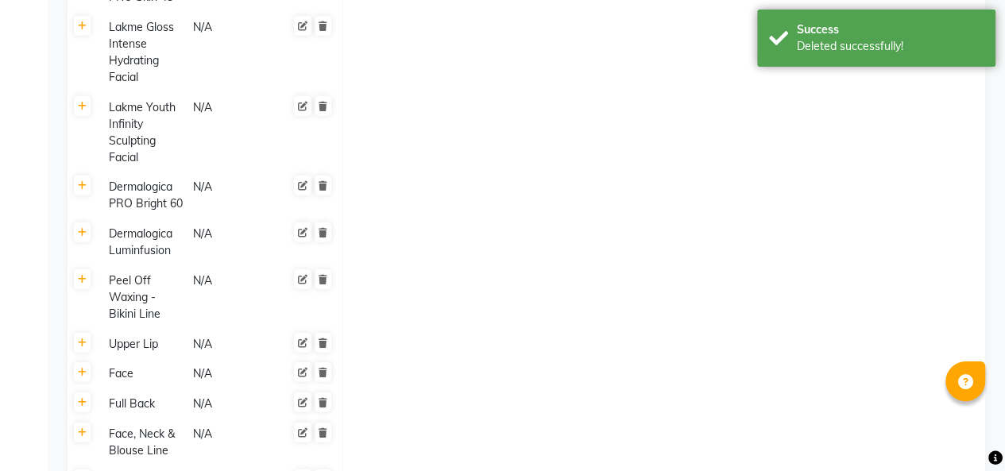
click at [322, 372] on icon at bounding box center [322, 373] width 9 height 10
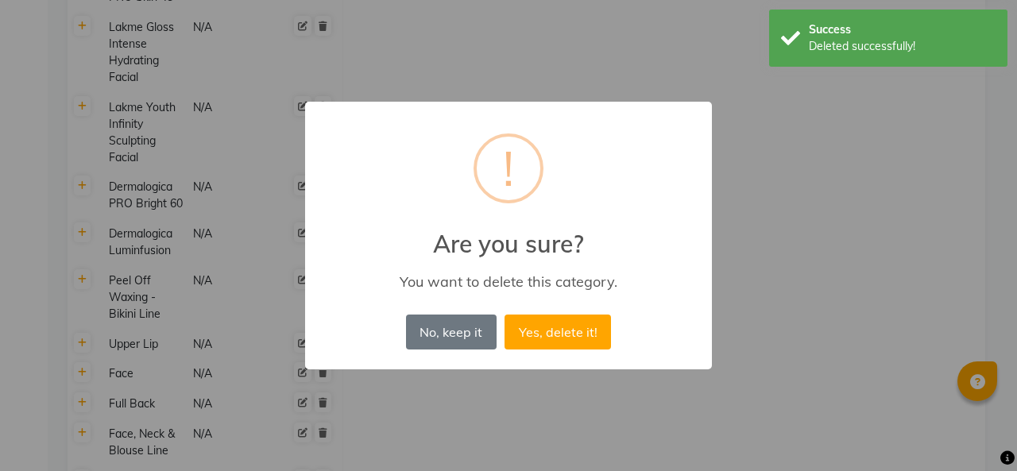
click at [527, 321] on button "Yes, delete it!" at bounding box center [557, 331] width 106 height 35
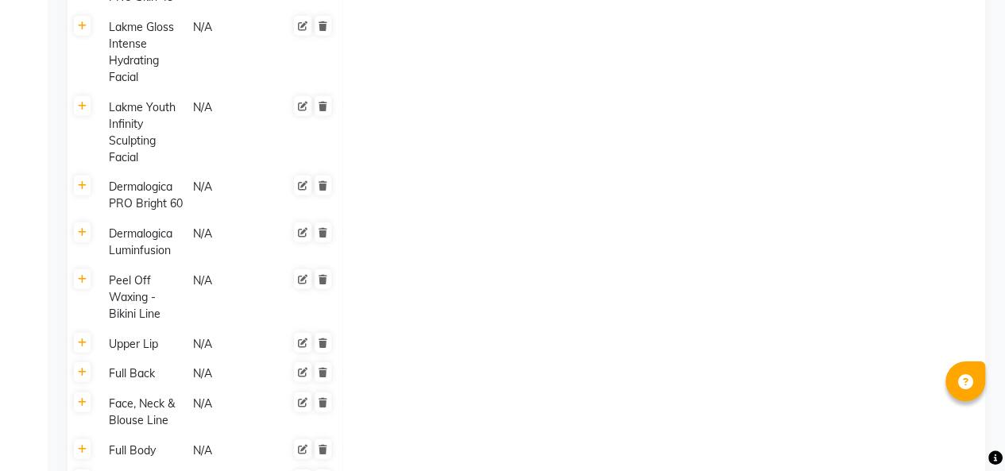
click at [324, 345] on icon at bounding box center [322, 343] width 9 height 10
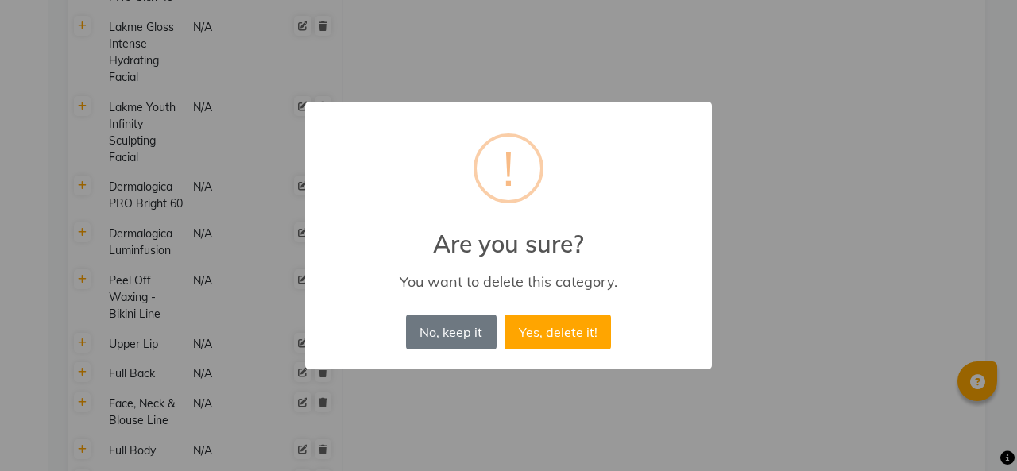
click at [551, 326] on button "Yes, delete it!" at bounding box center [557, 331] width 106 height 35
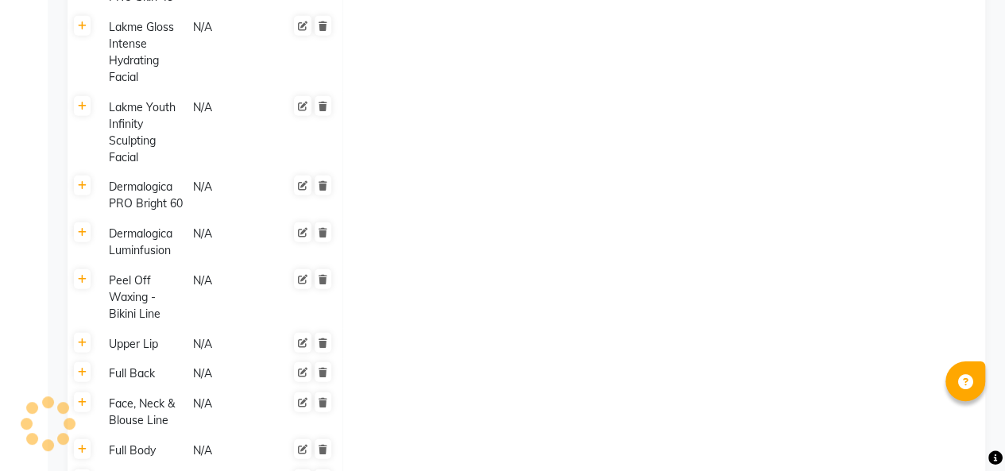
click at [322, 372] on icon at bounding box center [322, 373] width 9 height 10
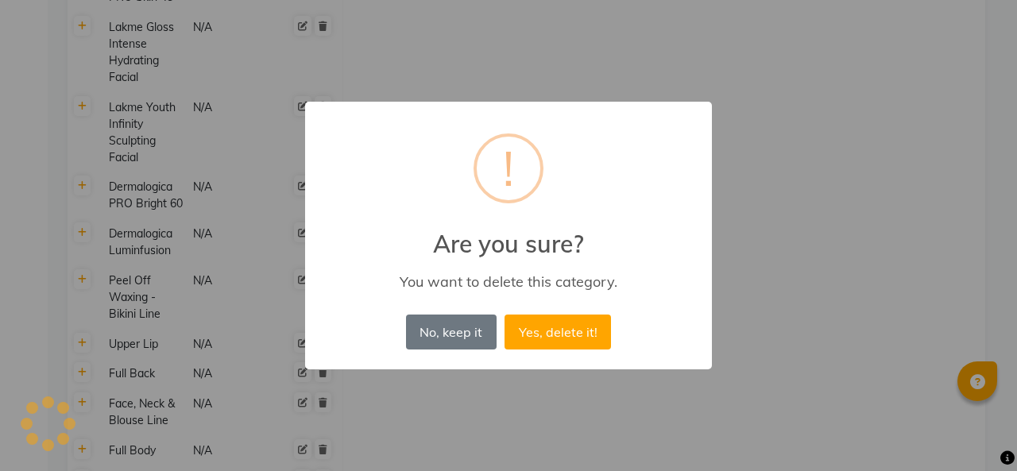
click at [553, 327] on button "Yes, delete it!" at bounding box center [557, 331] width 106 height 35
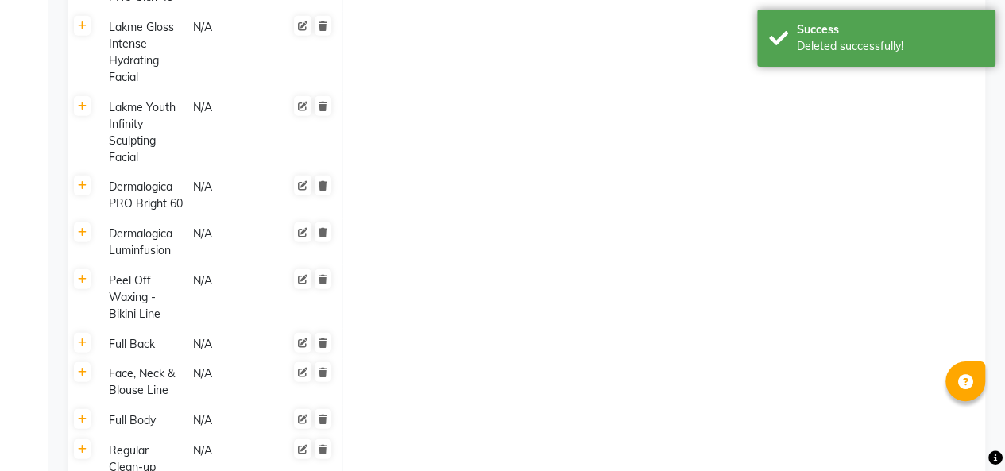
click at [322, 342] on icon at bounding box center [322, 343] width 9 height 10
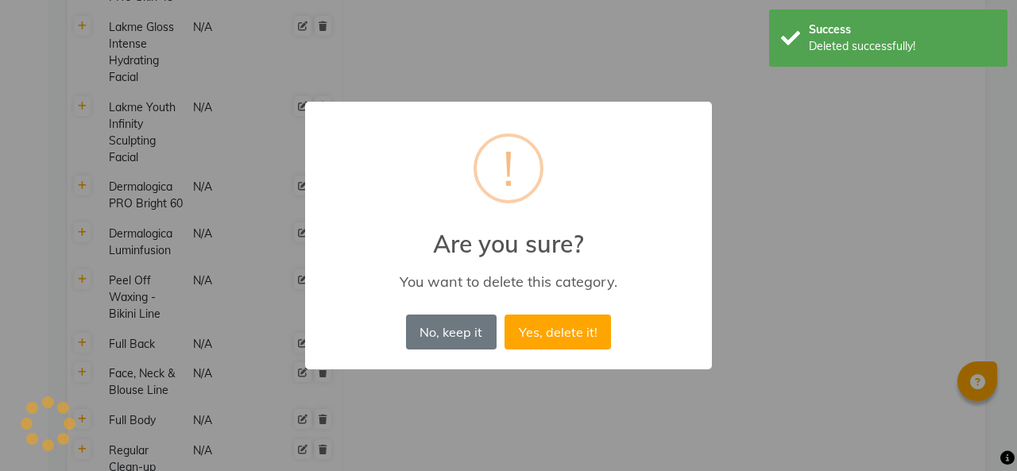
click at [522, 327] on button "Yes, delete it!" at bounding box center [557, 331] width 106 height 35
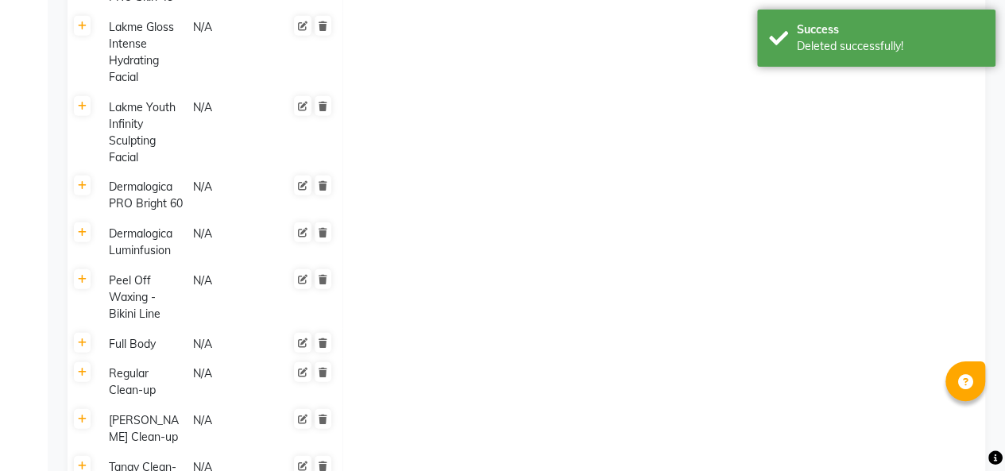
click at [323, 344] on icon at bounding box center [322, 343] width 9 height 10
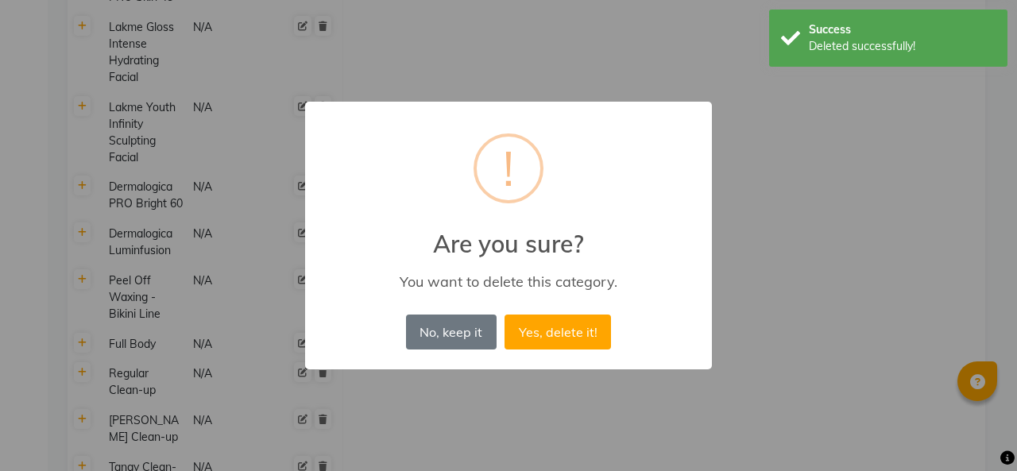
click at [543, 333] on button "Yes, delete it!" at bounding box center [557, 331] width 106 height 35
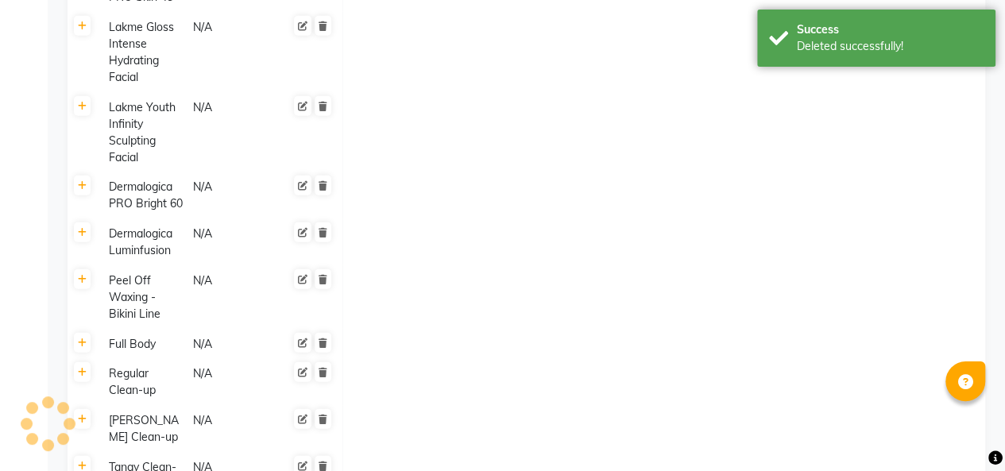
click at [322, 372] on icon at bounding box center [322, 373] width 9 height 10
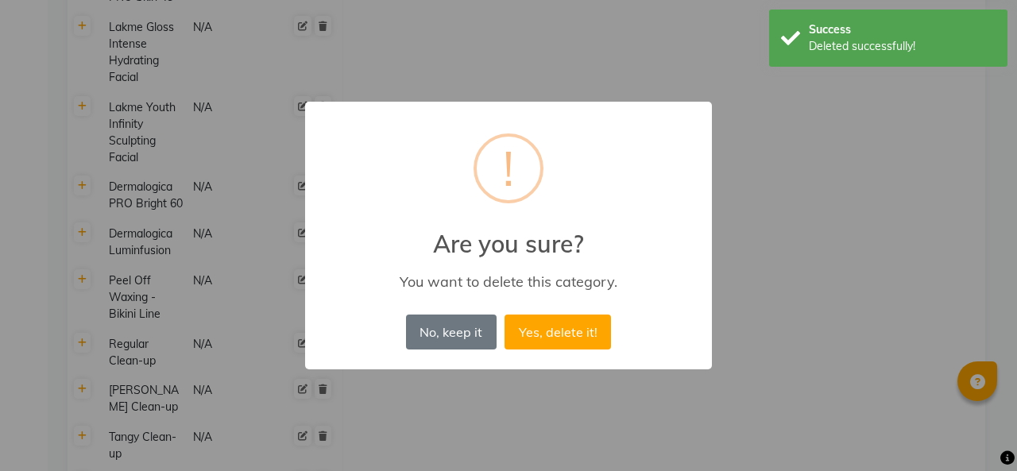
click at [554, 329] on button "Yes, delete it!" at bounding box center [557, 331] width 106 height 35
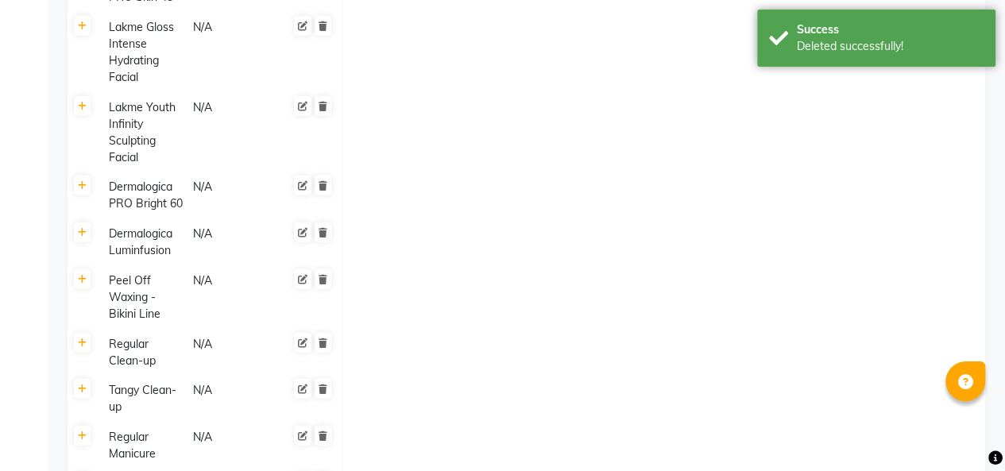
click at [321, 342] on icon at bounding box center [322, 343] width 9 height 10
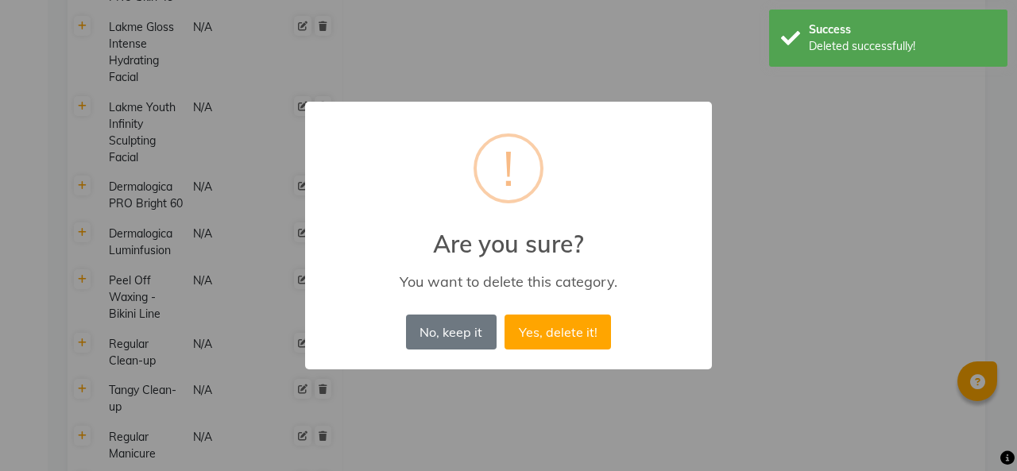
click at [554, 325] on button "Yes, delete it!" at bounding box center [557, 331] width 106 height 35
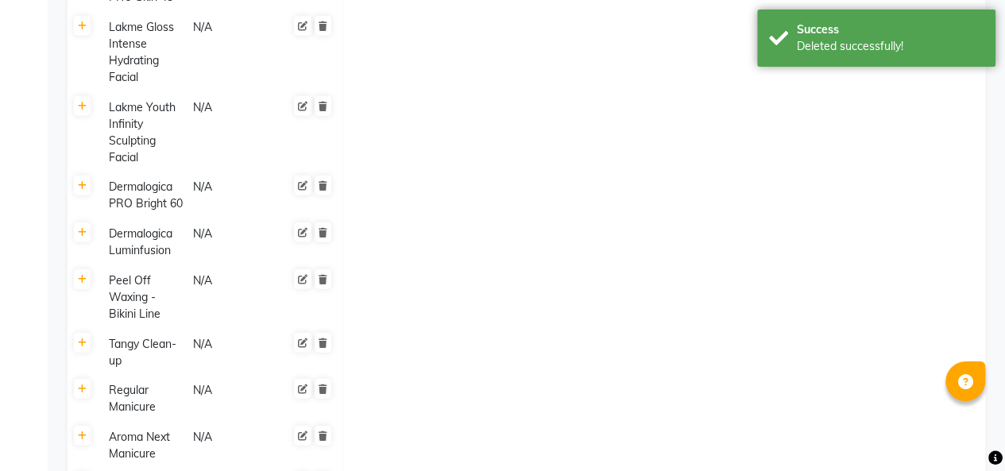
click at [322, 389] on icon at bounding box center [322, 389] width 9 height 10
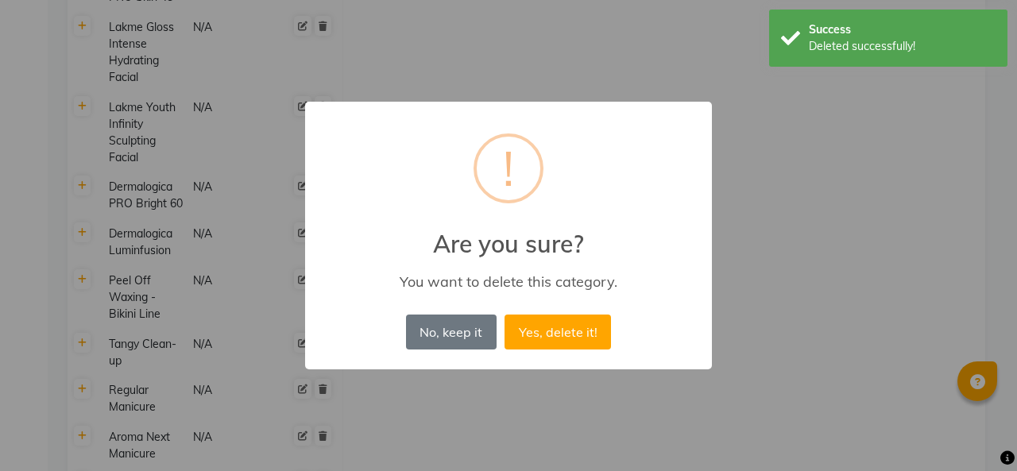
click at [564, 329] on button "Yes, delete it!" at bounding box center [557, 331] width 106 height 35
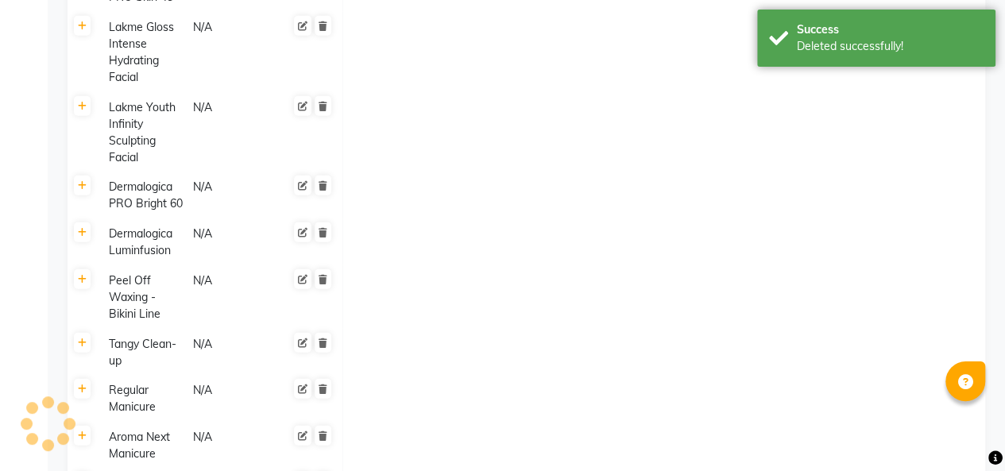
click at [322, 342] on icon at bounding box center [322, 343] width 9 height 10
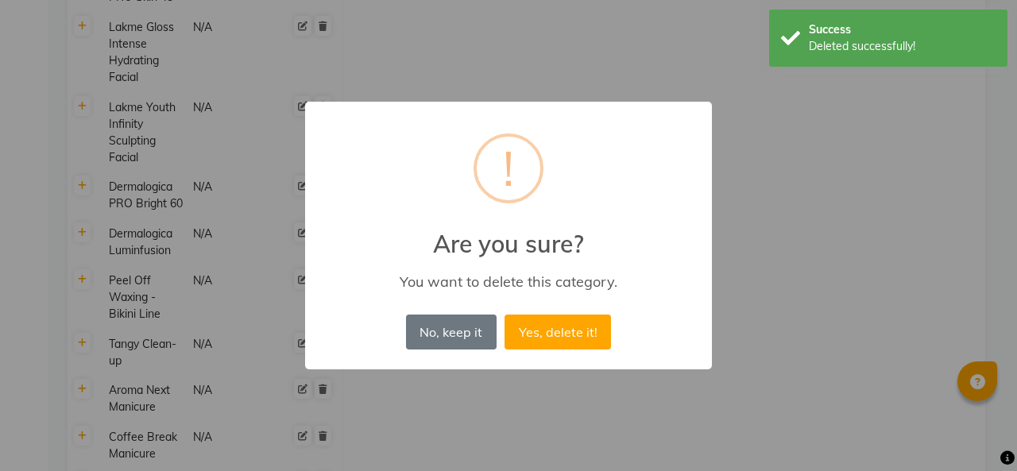
click at [546, 328] on button "Yes, delete it!" at bounding box center [557, 331] width 106 height 35
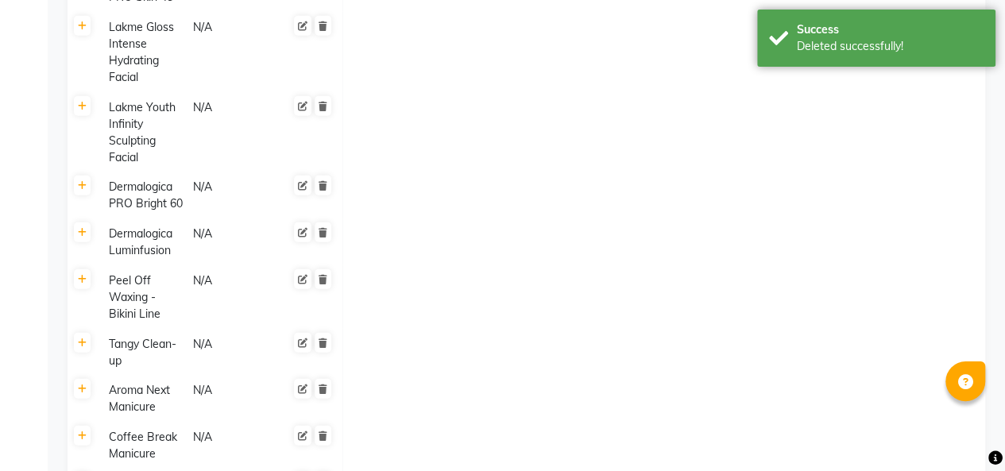
click at [318, 431] on icon at bounding box center [322, 436] width 9 height 10
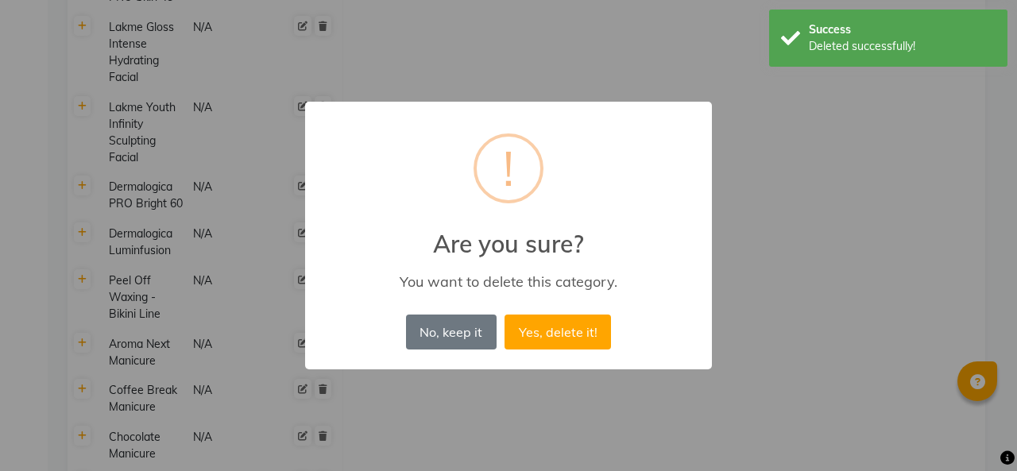
click at [545, 336] on button "Yes, delete it!" at bounding box center [557, 331] width 106 height 35
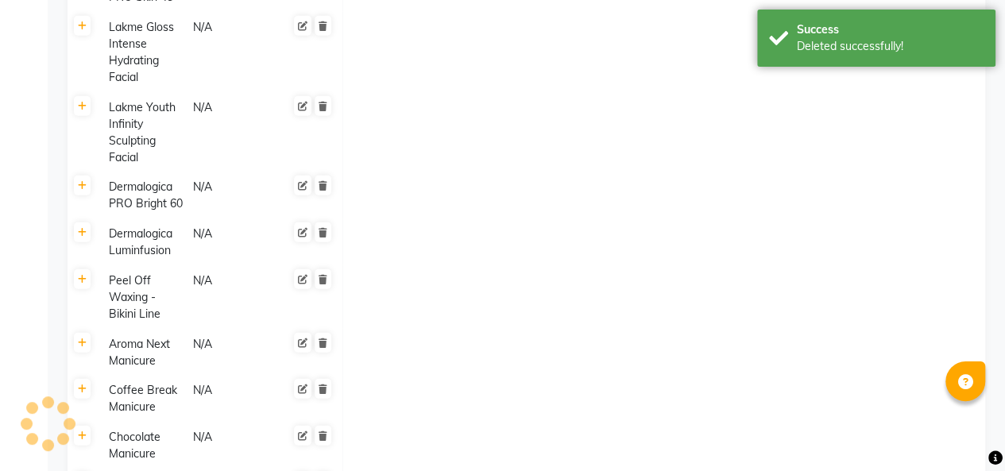
click at [322, 341] on icon at bounding box center [322, 343] width 9 height 10
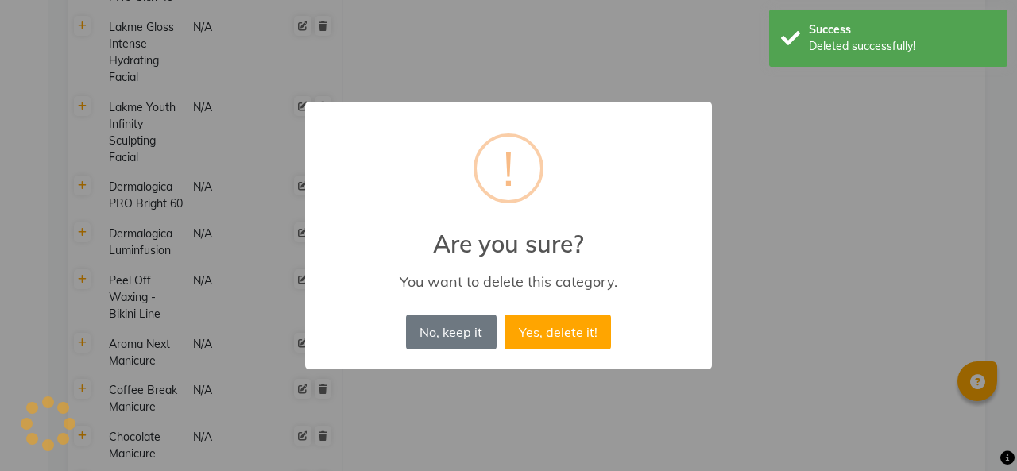
click at [547, 326] on button "Yes, delete it!" at bounding box center [557, 331] width 106 height 35
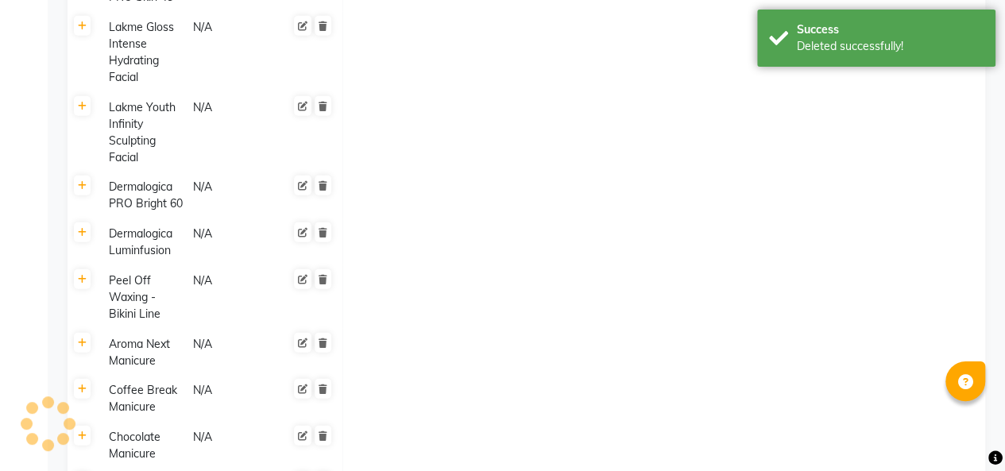
click at [318, 388] on icon at bounding box center [322, 389] width 9 height 10
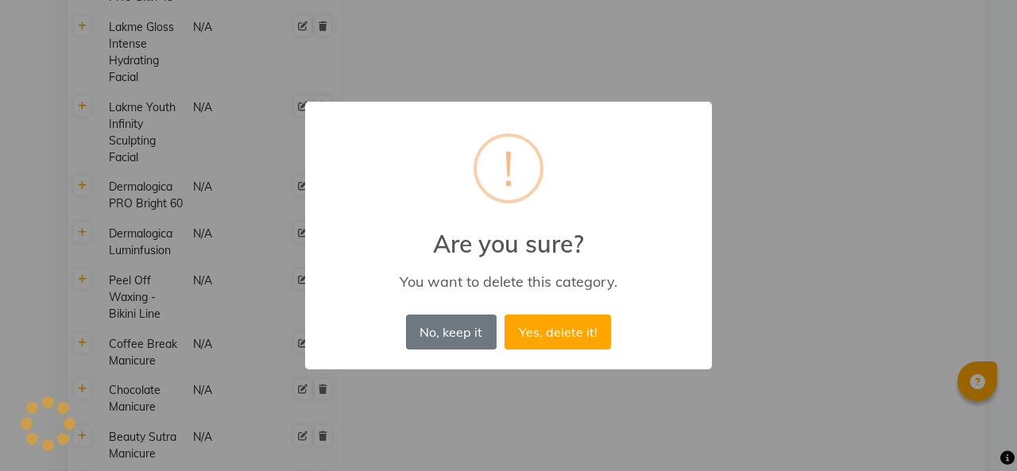
click at [551, 318] on button "Yes, delete it!" at bounding box center [557, 331] width 106 height 35
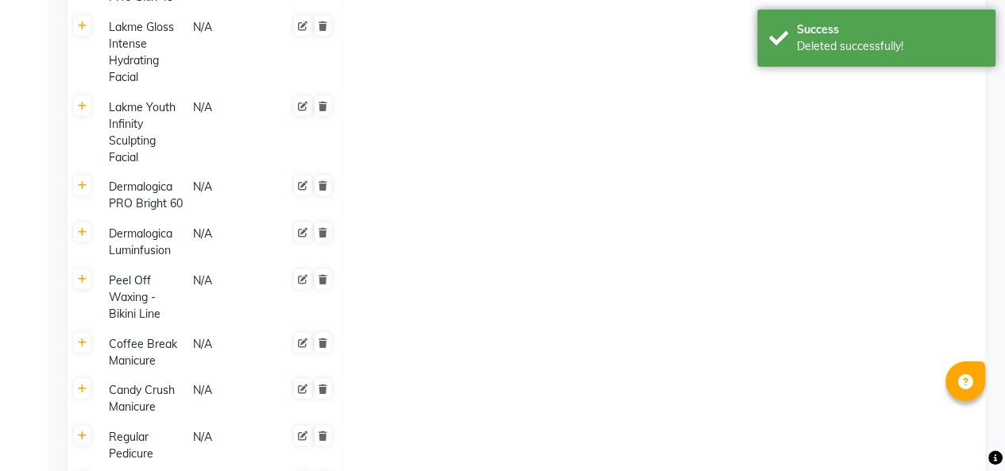
click at [321, 343] on icon at bounding box center [322, 343] width 9 height 10
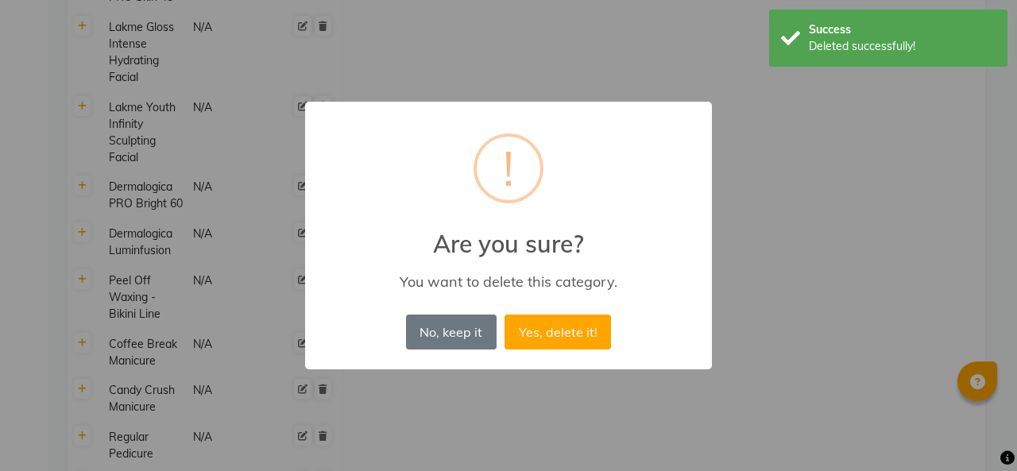
click at [538, 328] on button "Yes, delete it!" at bounding box center [557, 331] width 106 height 35
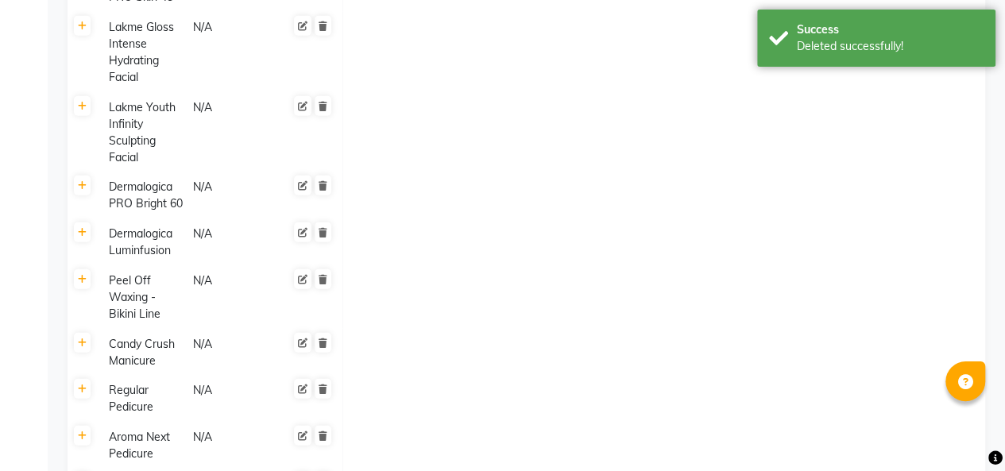
click at [322, 389] on icon at bounding box center [322, 389] width 9 height 10
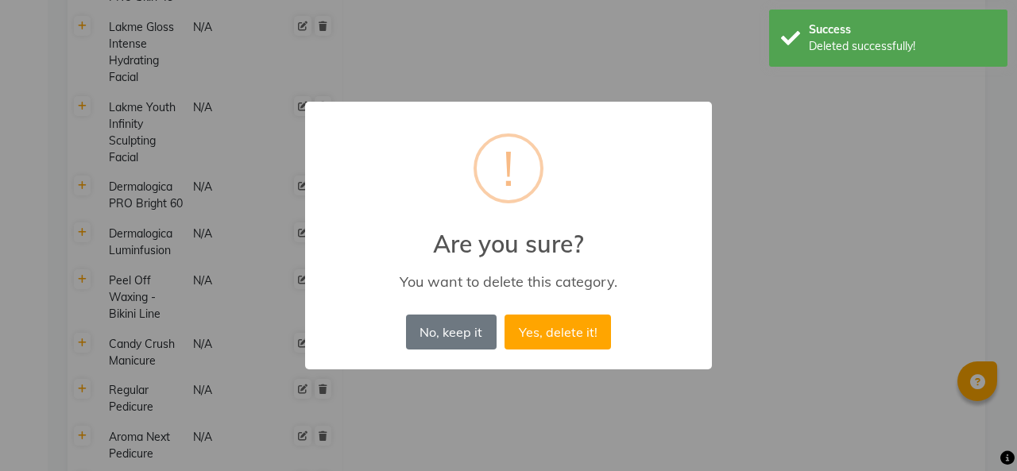
click at [542, 320] on button "Yes, delete it!" at bounding box center [557, 331] width 106 height 35
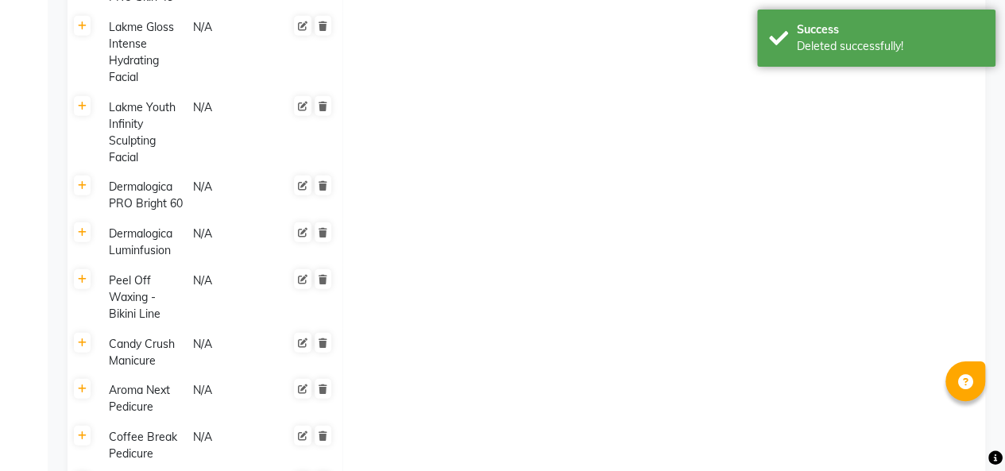
click at [322, 342] on icon at bounding box center [322, 343] width 9 height 10
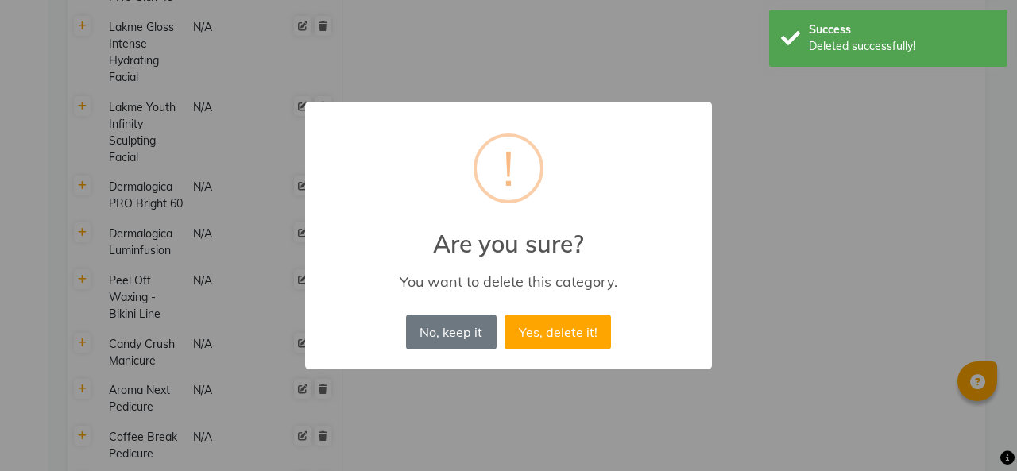
click at [558, 339] on button "Yes, delete it!" at bounding box center [557, 331] width 106 height 35
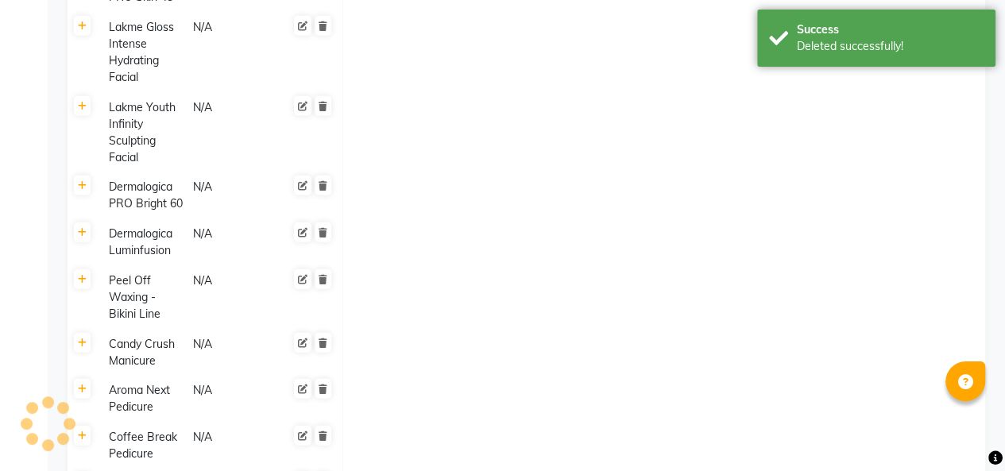
click at [322, 343] on icon at bounding box center [322, 343] width 9 height 10
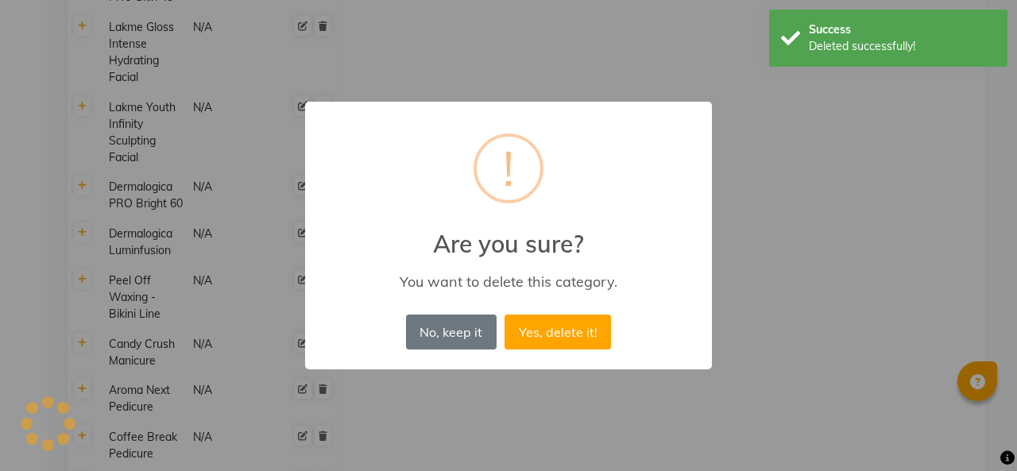
click at [587, 327] on button "Yes, delete it!" at bounding box center [557, 331] width 106 height 35
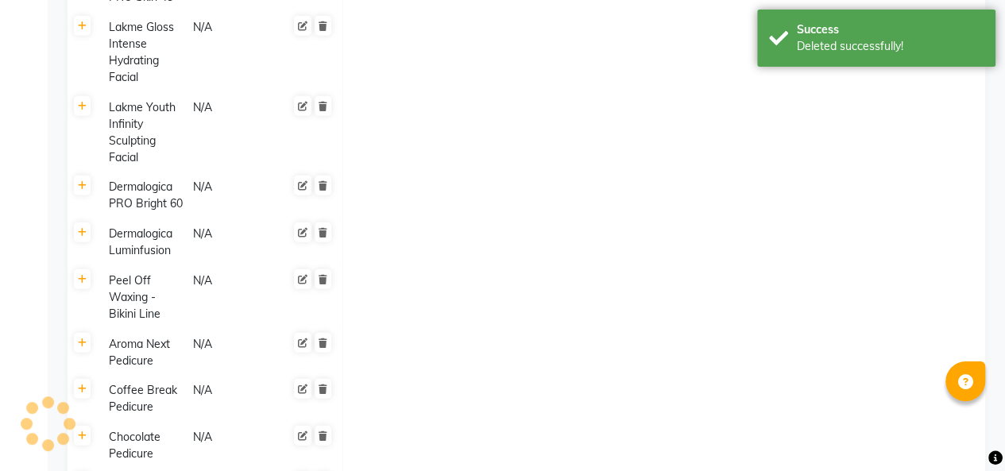
click at [323, 344] on icon at bounding box center [322, 343] width 9 height 10
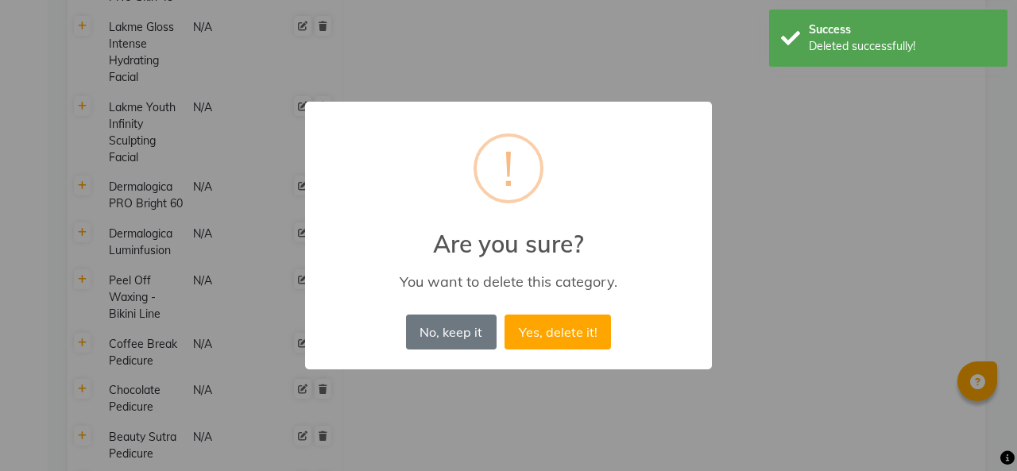
click at [551, 324] on button "Yes, delete it!" at bounding box center [557, 331] width 106 height 35
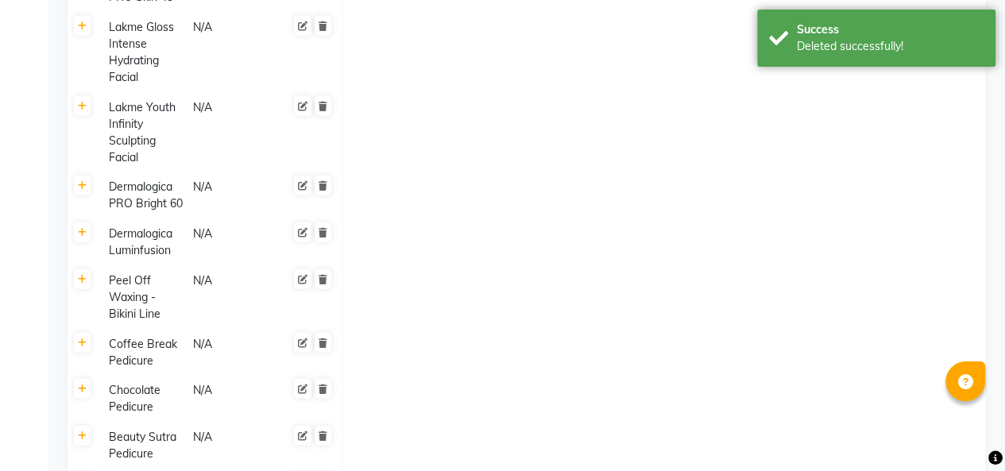
click at [321, 346] on icon at bounding box center [322, 343] width 9 height 10
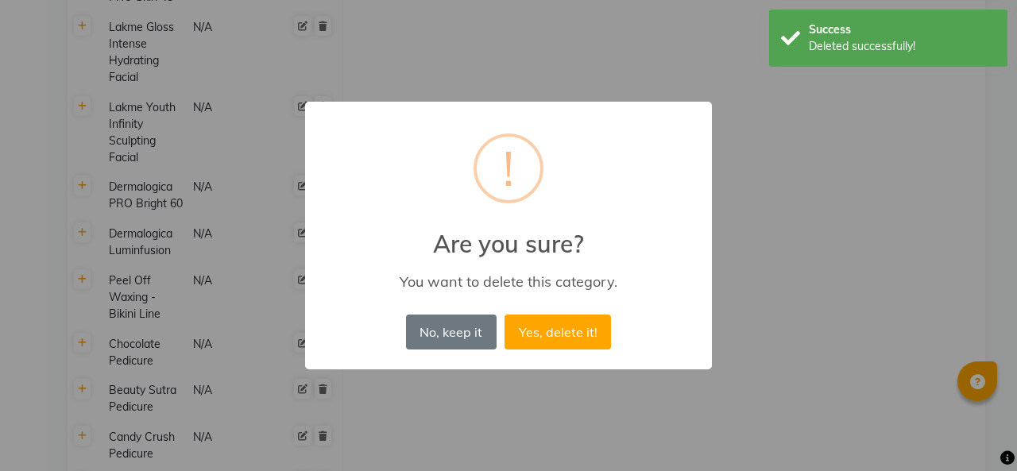
click at [546, 330] on button "Yes, delete it!" at bounding box center [557, 331] width 106 height 35
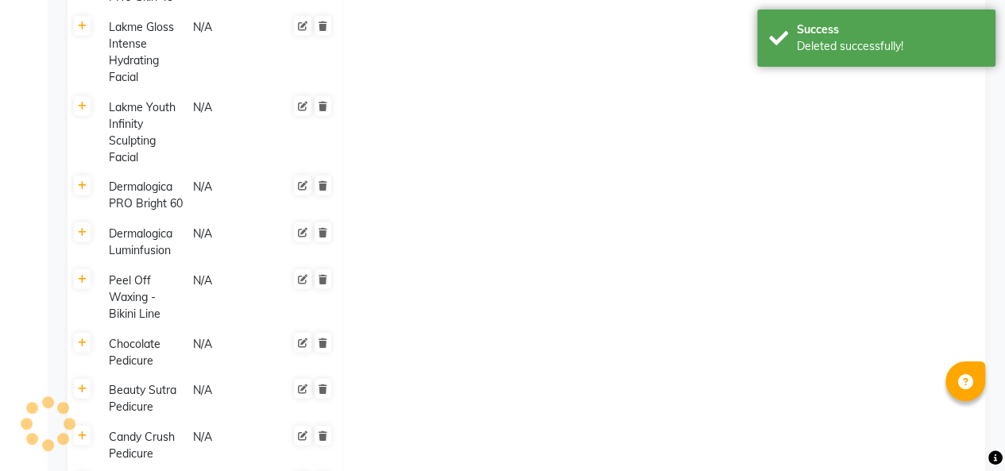
click at [322, 341] on icon at bounding box center [322, 343] width 9 height 10
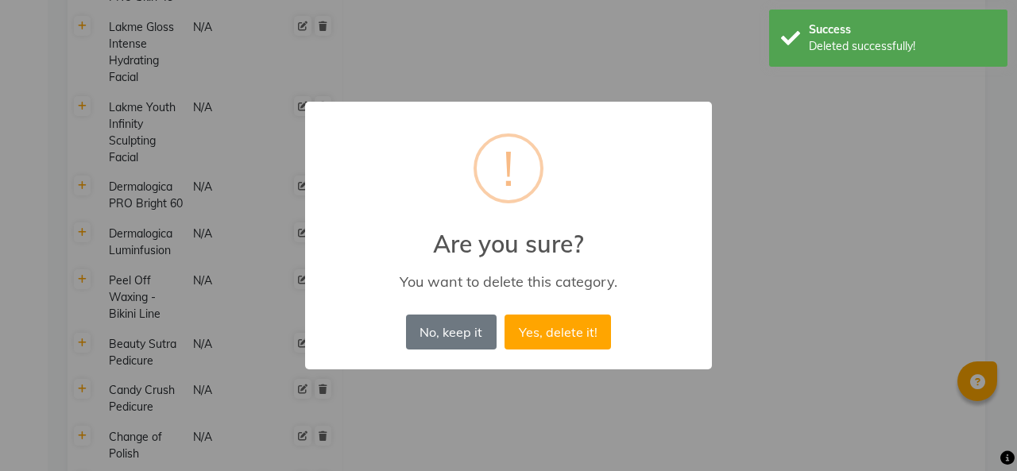
click at [553, 319] on button "Yes, delete it!" at bounding box center [557, 331] width 106 height 35
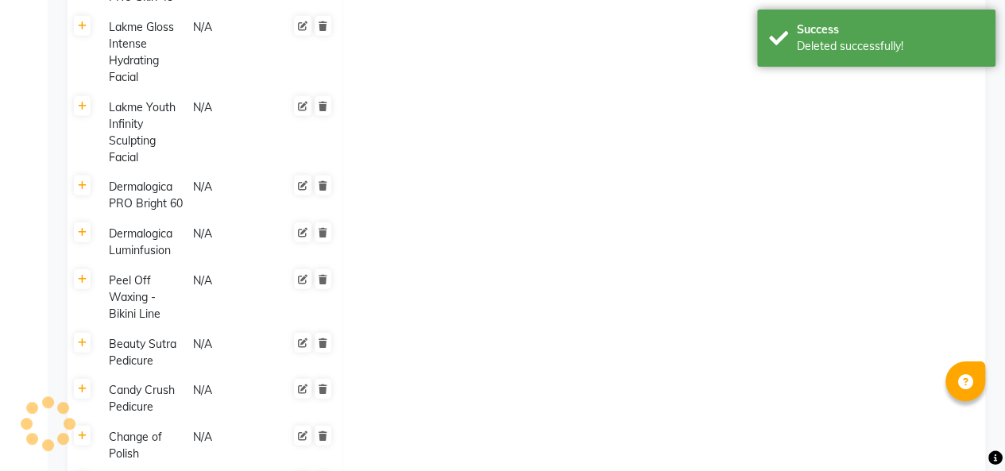
click at [322, 279] on icon at bounding box center [322, 280] width 9 height 10
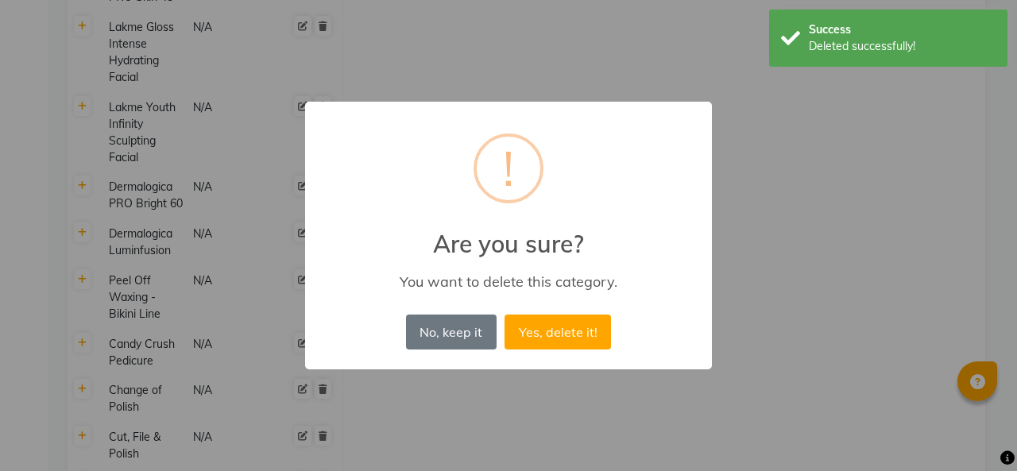
click at [539, 319] on button "Yes, delete it!" at bounding box center [557, 331] width 106 height 35
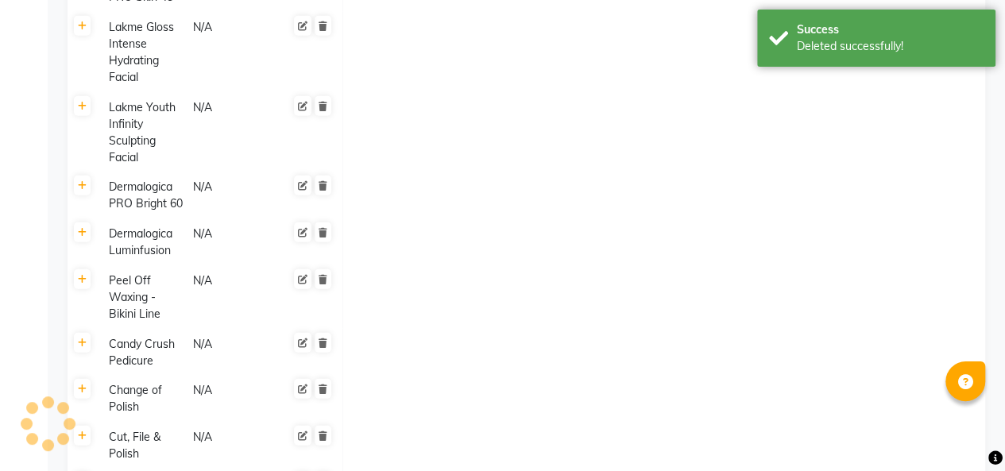
click at [323, 275] on icon at bounding box center [322, 280] width 9 height 10
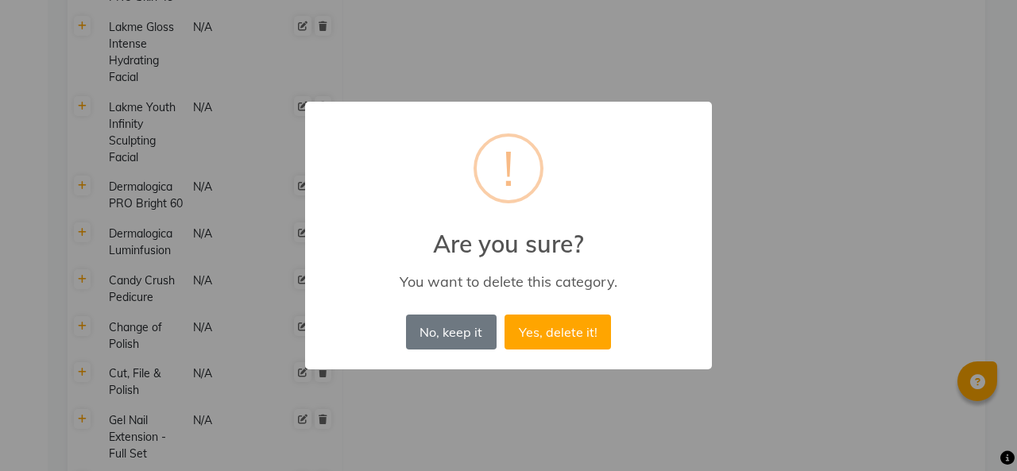
click at [538, 328] on button "Yes, delete it!" at bounding box center [557, 331] width 106 height 35
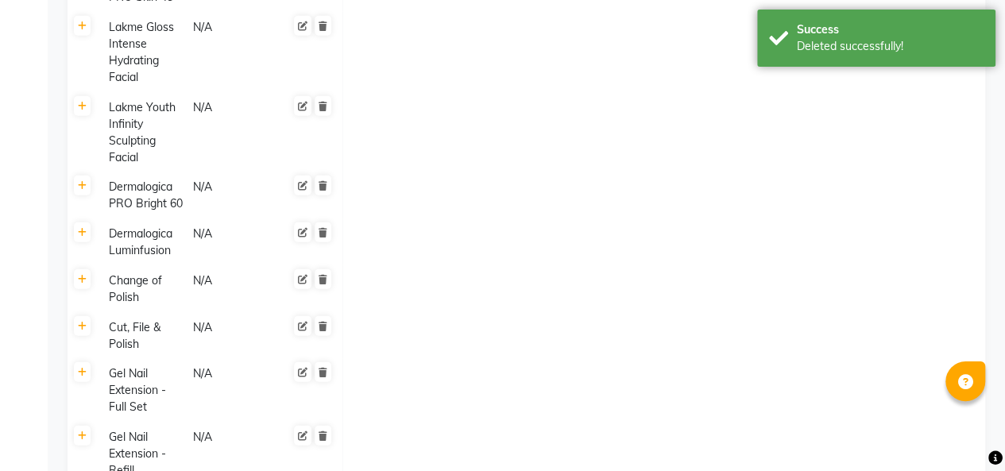
click at [322, 279] on icon at bounding box center [322, 280] width 9 height 10
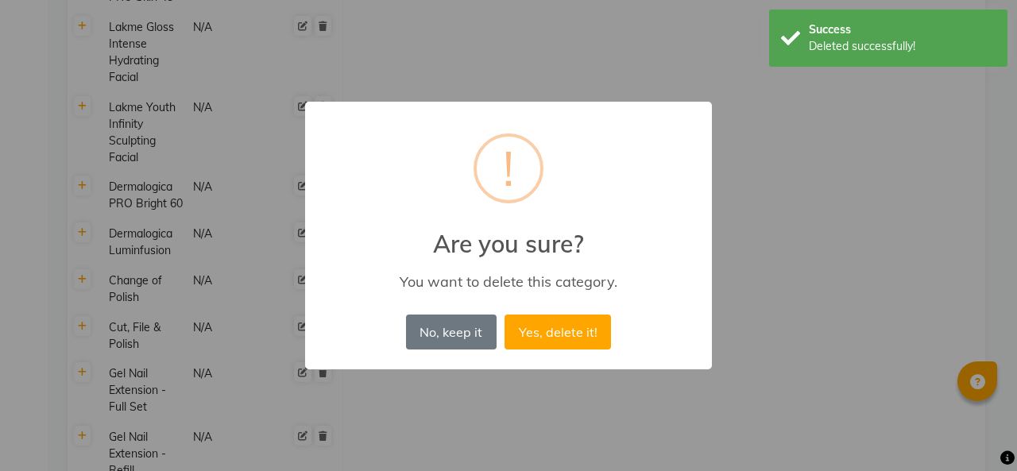
click at [538, 334] on button "Yes, delete it!" at bounding box center [557, 331] width 106 height 35
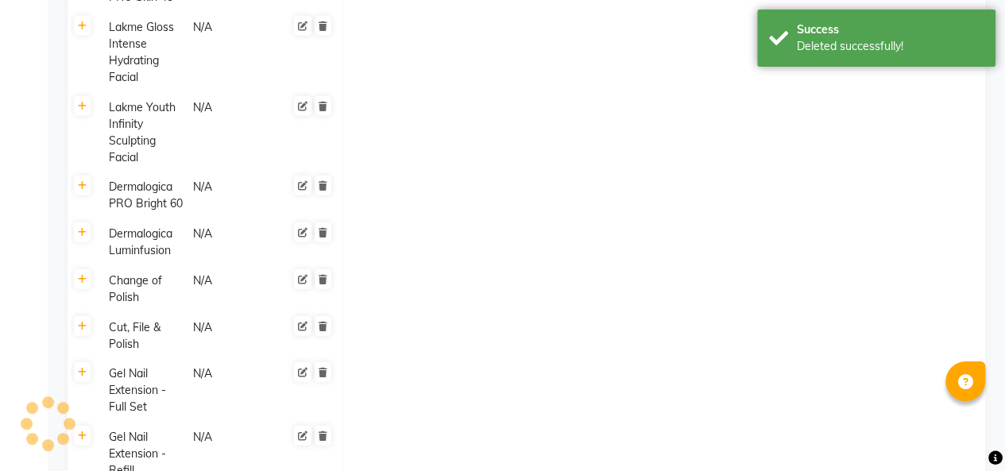
click at [322, 279] on icon at bounding box center [322, 280] width 9 height 10
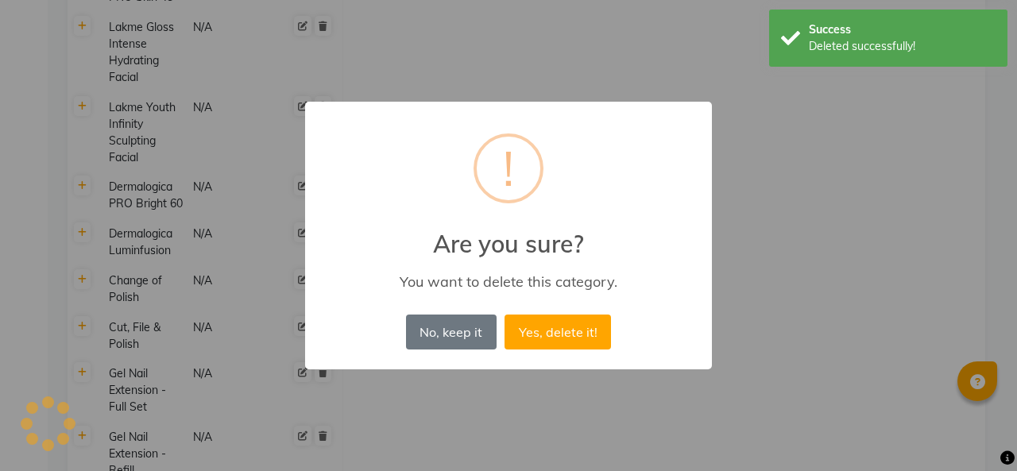
click at [556, 318] on button "Yes, delete it!" at bounding box center [557, 331] width 106 height 35
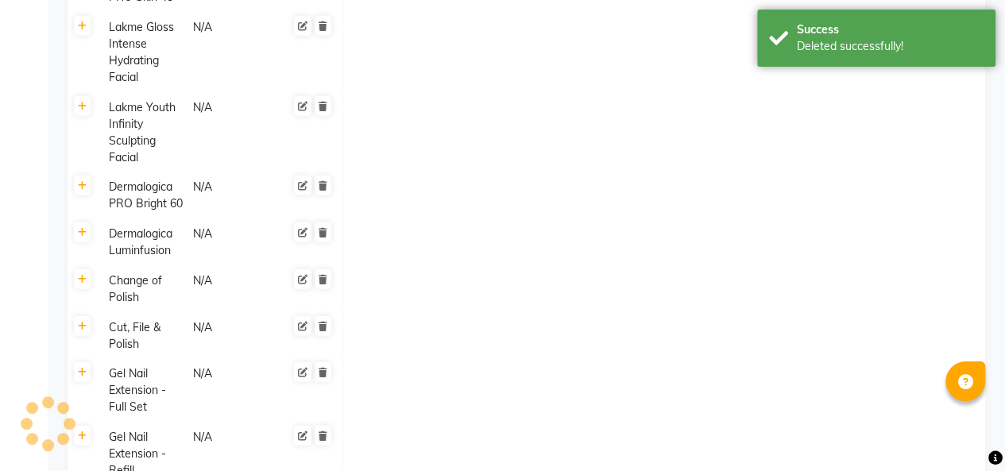
click at [322, 322] on icon at bounding box center [322, 327] width 9 height 10
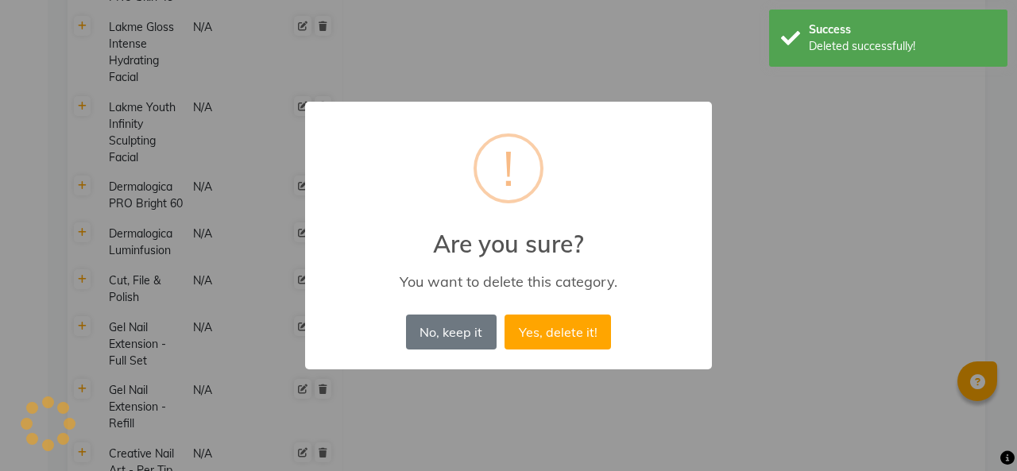
click at [517, 326] on button "Yes, delete it!" at bounding box center [557, 331] width 106 height 35
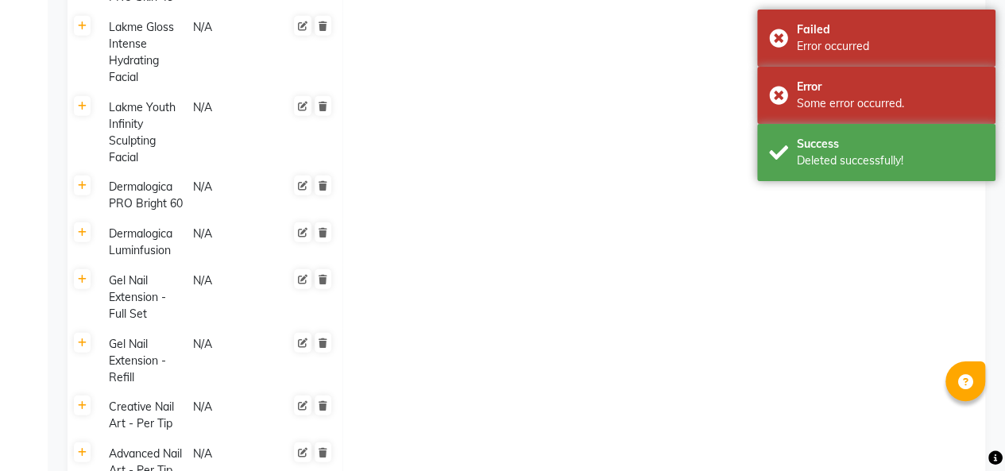
click at [323, 319] on div at bounding box center [309, 297] width 47 height 53
click at [326, 409] on icon at bounding box center [322, 406] width 9 height 10
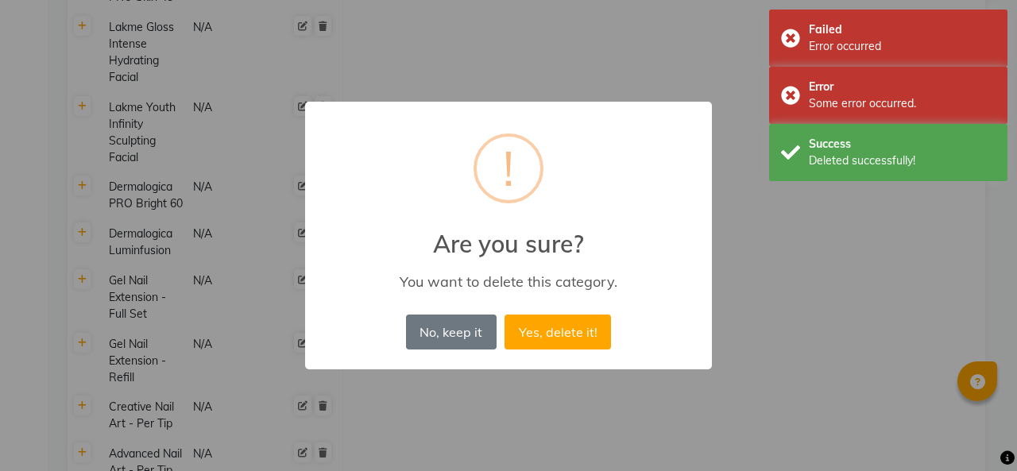
click at [557, 338] on button "Yes, delete it!" at bounding box center [557, 331] width 106 height 35
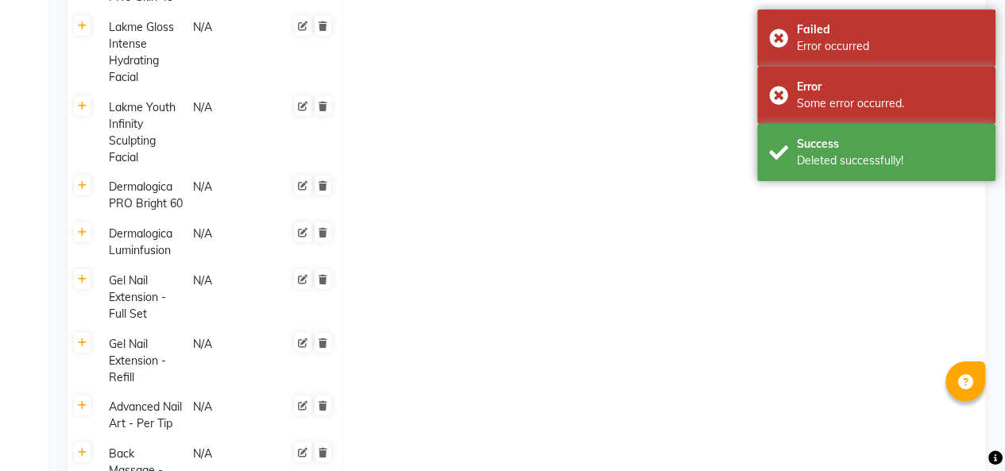
click at [322, 405] on icon at bounding box center [322, 406] width 9 height 10
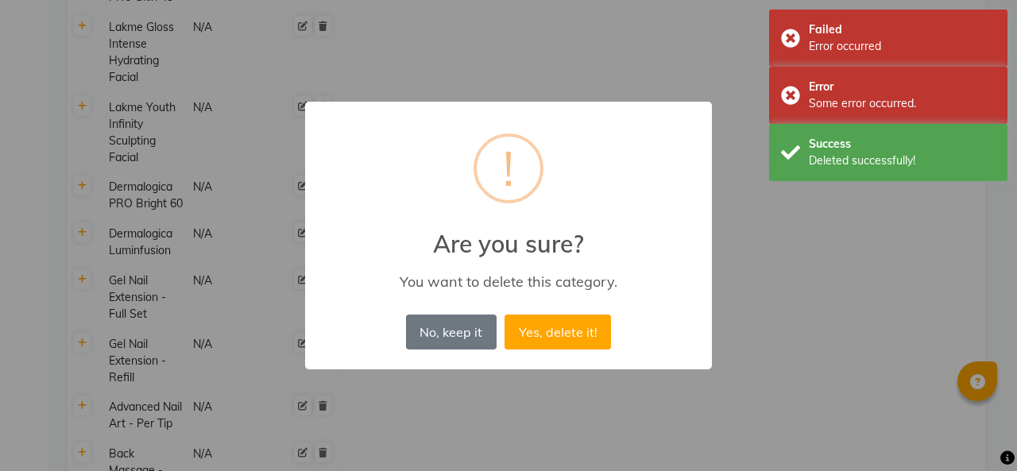
click at [564, 330] on button "Yes, delete it!" at bounding box center [557, 331] width 106 height 35
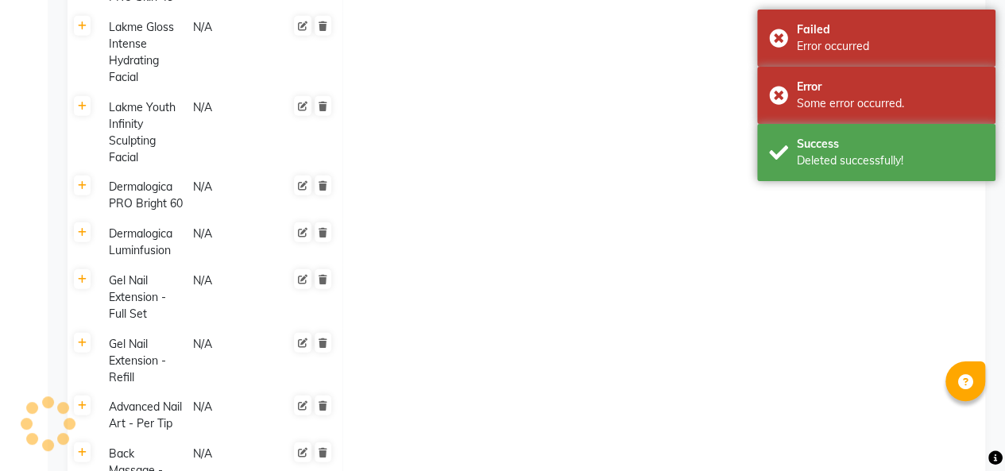
click at [303, 342] on icon at bounding box center [303, 343] width 10 height 10
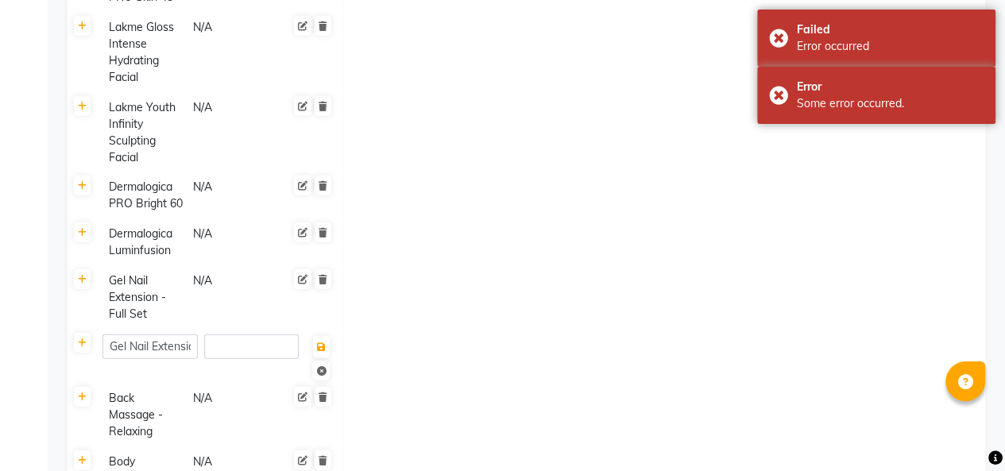
click at [322, 367] on icon at bounding box center [321, 371] width 10 height 10
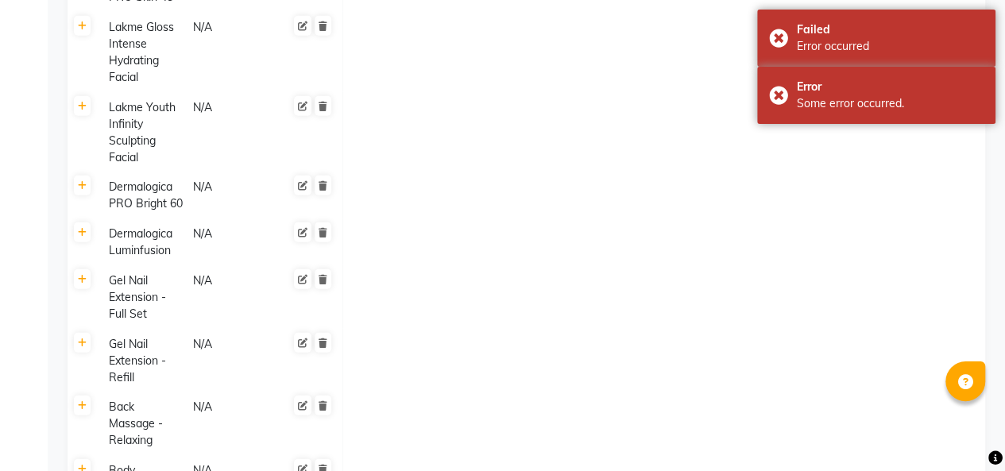
click at [322, 402] on icon at bounding box center [322, 406] width 9 height 10
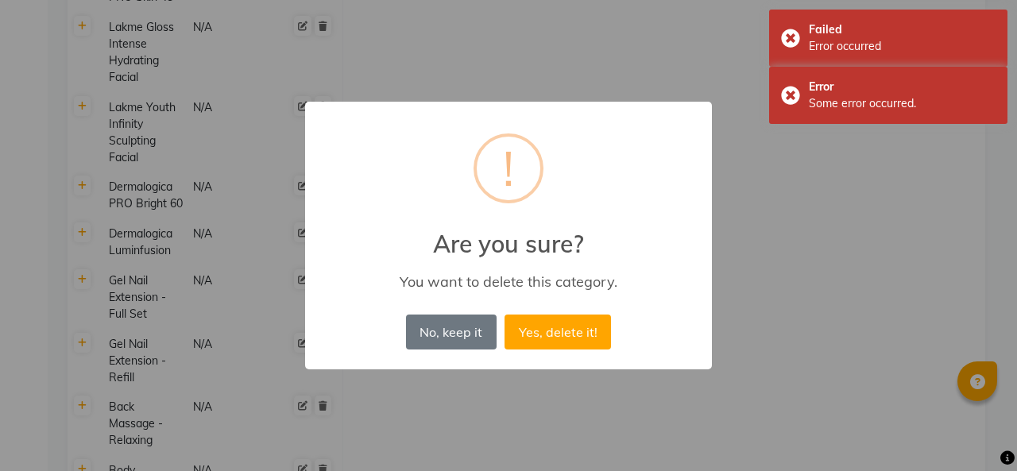
click at [559, 326] on button "Yes, delete it!" at bounding box center [557, 331] width 106 height 35
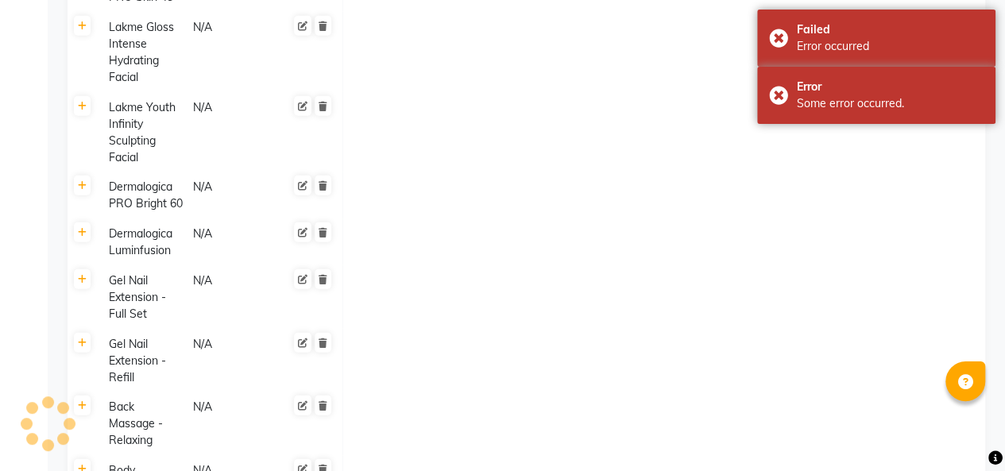
click at [326, 343] on icon at bounding box center [322, 343] width 9 height 10
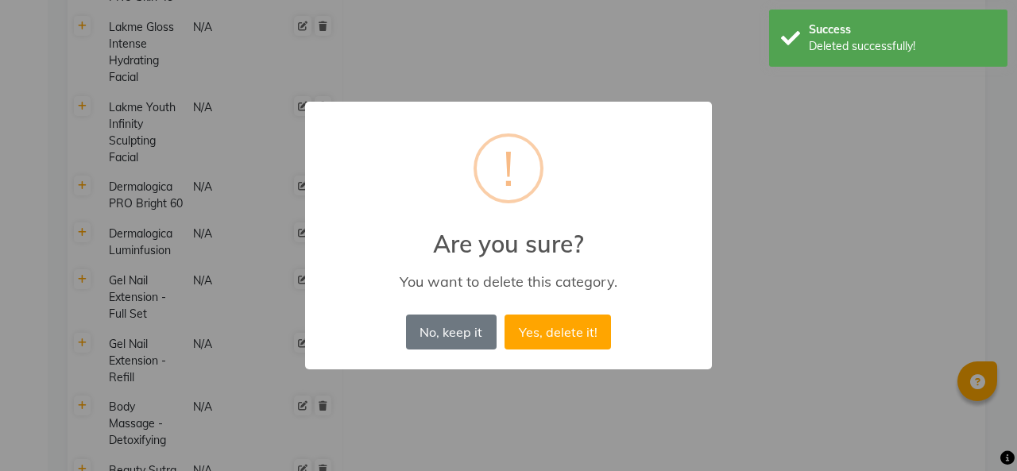
click at [558, 337] on button "Yes, delete it!" at bounding box center [557, 331] width 106 height 35
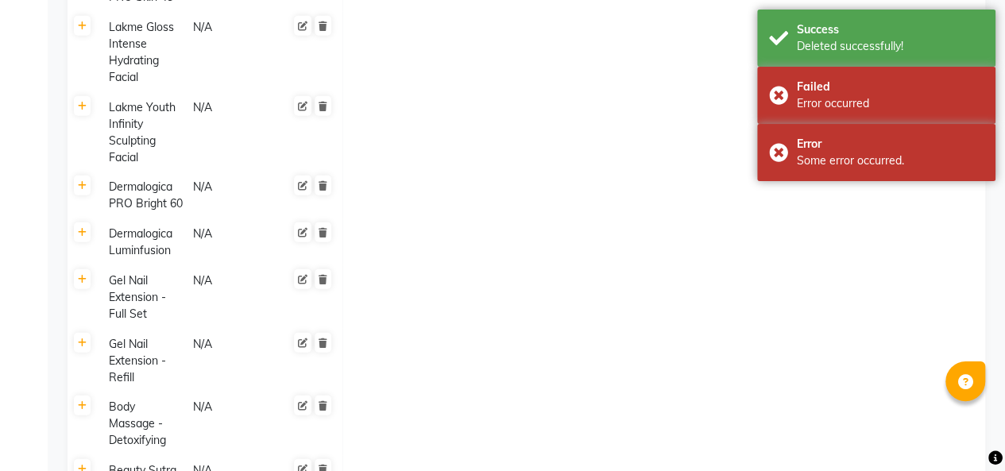
click at [322, 401] on icon at bounding box center [322, 406] width 9 height 10
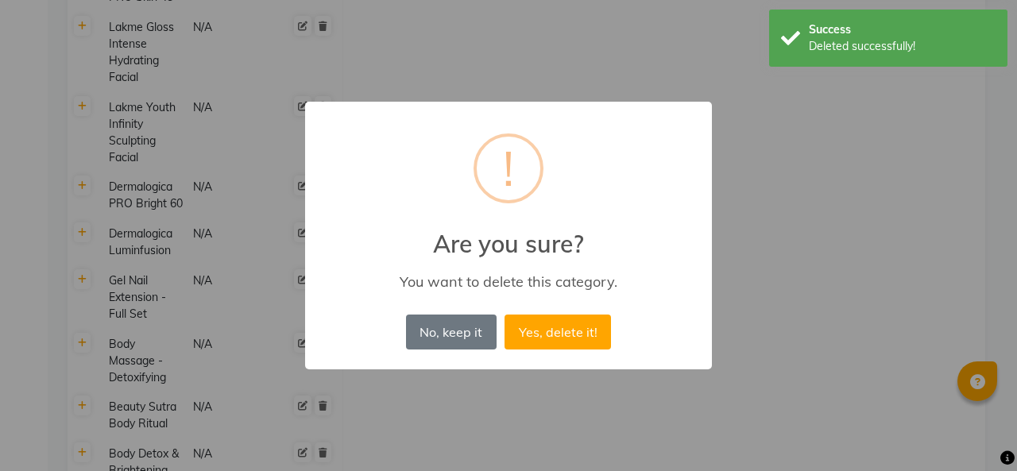
click at [562, 341] on button "Yes, delete it!" at bounding box center [557, 331] width 106 height 35
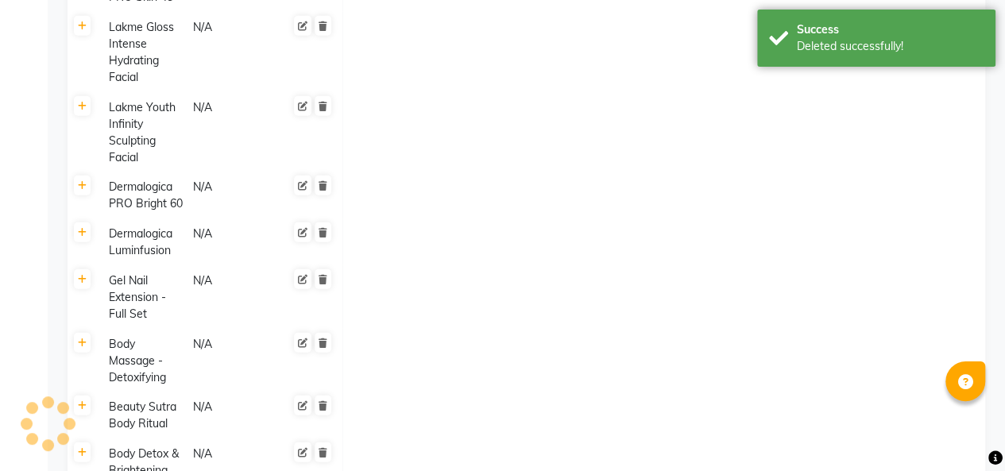
click at [322, 343] on icon at bounding box center [322, 343] width 9 height 10
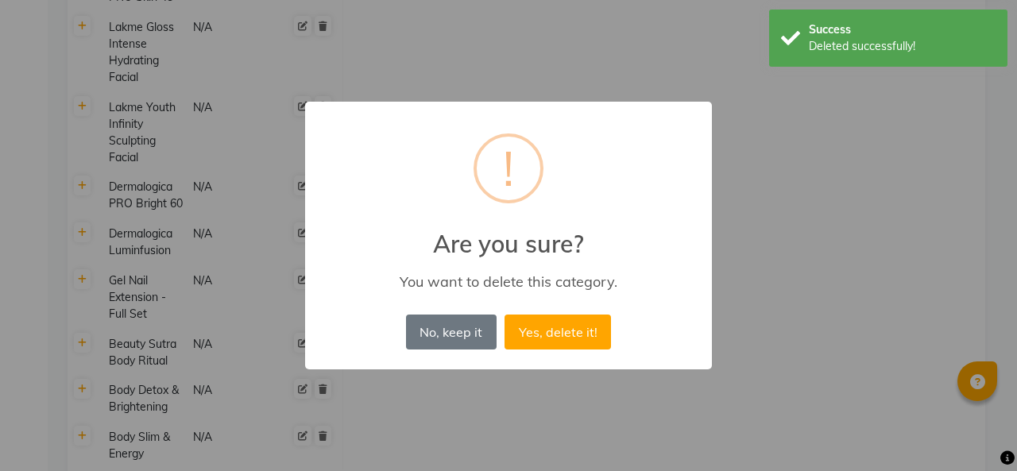
click at [564, 320] on button "Yes, delete it!" at bounding box center [557, 331] width 106 height 35
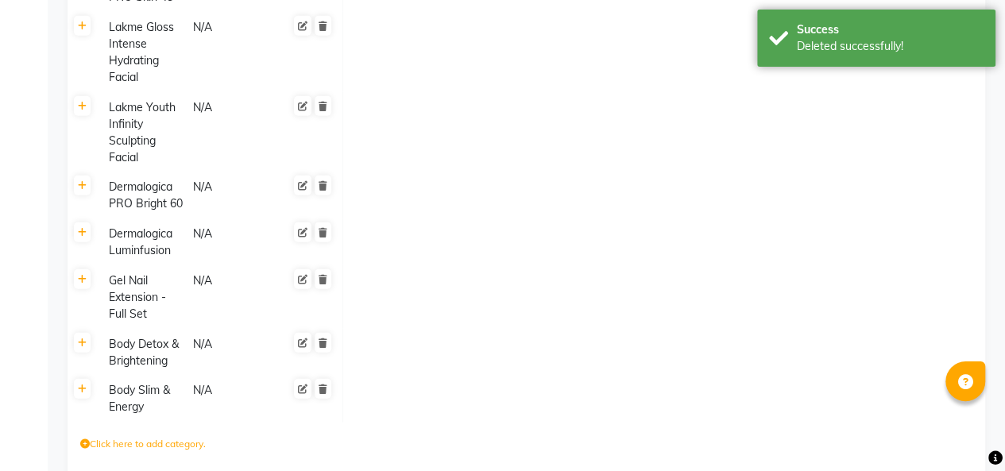
click at [322, 343] on icon at bounding box center [322, 343] width 9 height 10
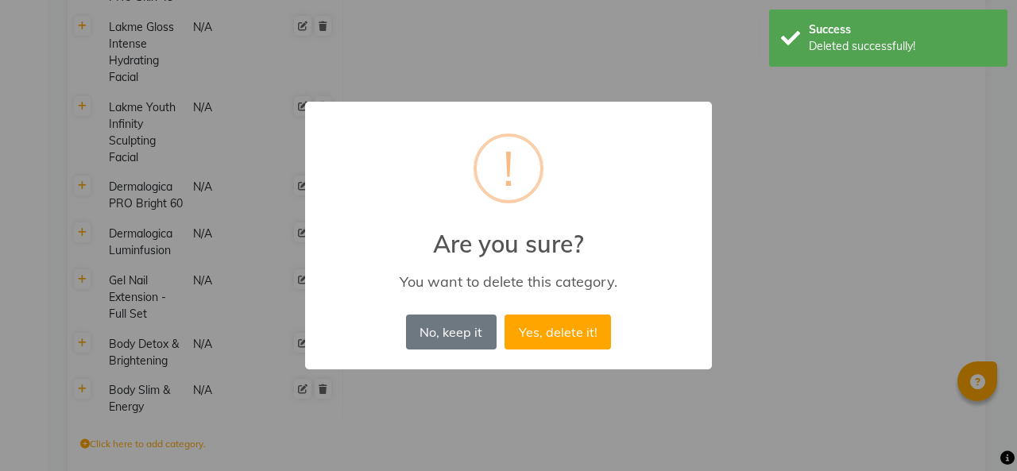
click at [566, 314] on button "Yes, delete it!" at bounding box center [557, 331] width 106 height 35
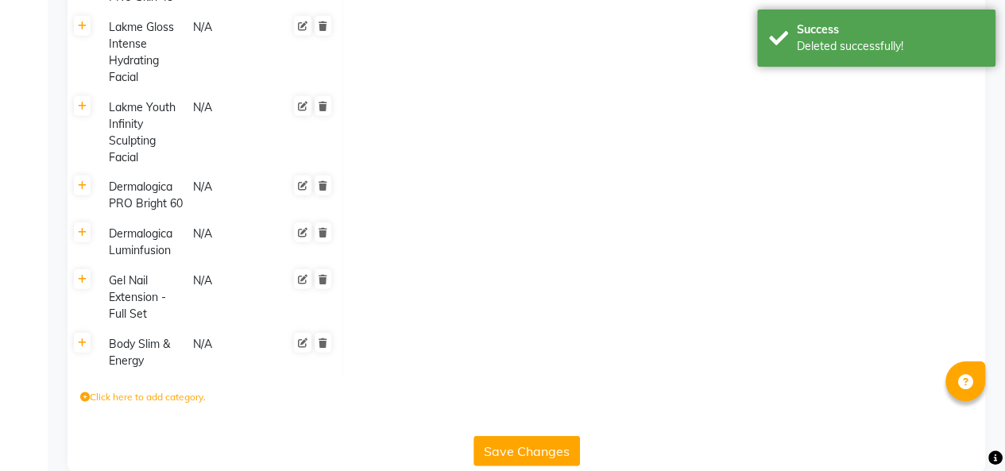
click at [322, 388] on div "Click here to add category." at bounding box center [526, 400] width 917 height 48
click at [322, 342] on icon at bounding box center [322, 343] width 9 height 10
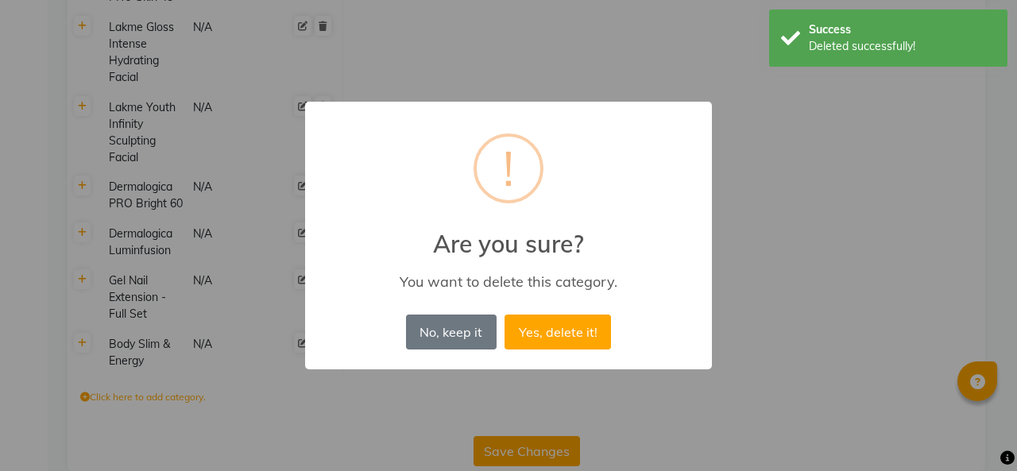
click at [578, 332] on button "Yes, delete it!" at bounding box center [557, 331] width 106 height 35
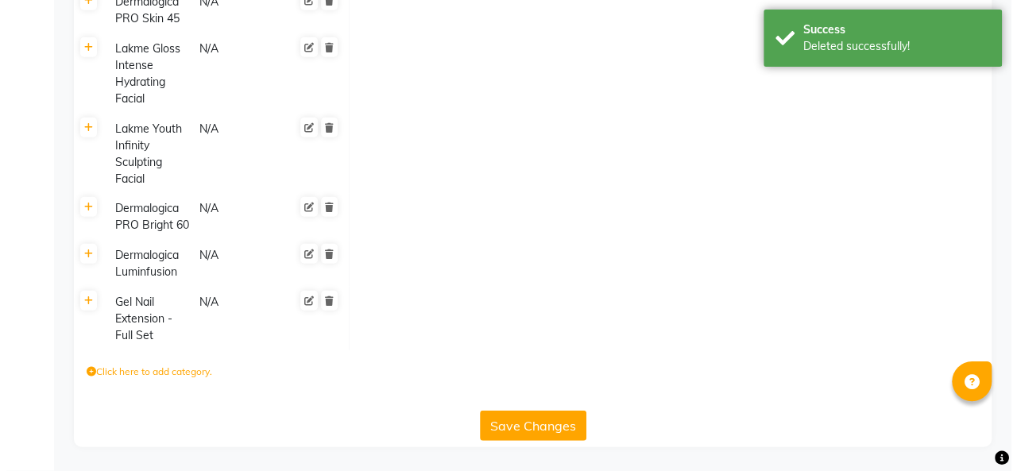
scroll to position [1932, 0]
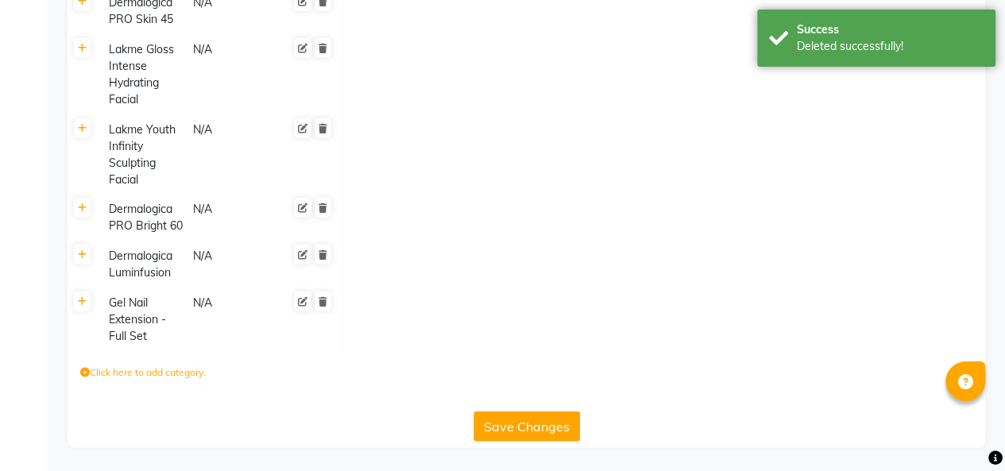
click at [319, 339] on div at bounding box center [309, 319] width 47 height 53
click at [324, 305] on icon at bounding box center [322, 302] width 9 height 10
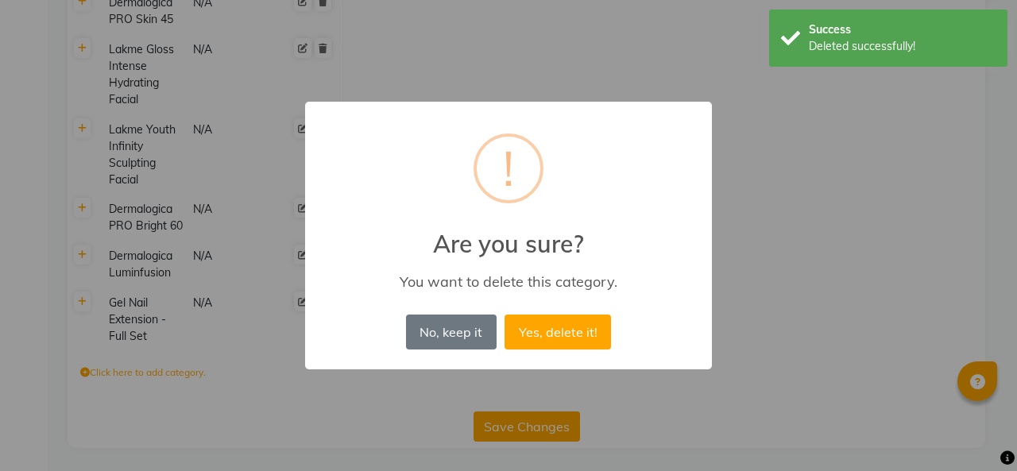
click at [563, 330] on button "Yes, delete it!" at bounding box center [557, 331] width 106 height 35
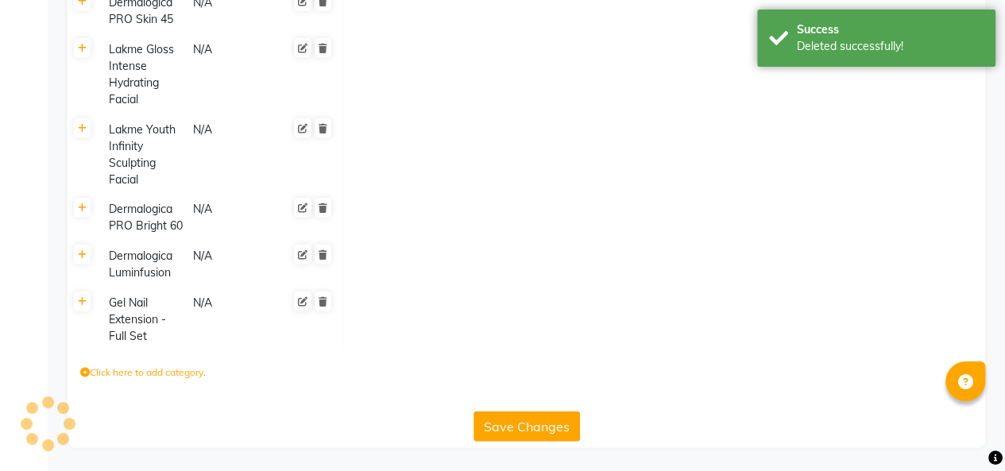
click at [322, 254] on icon at bounding box center [322, 255] width 9 height 10
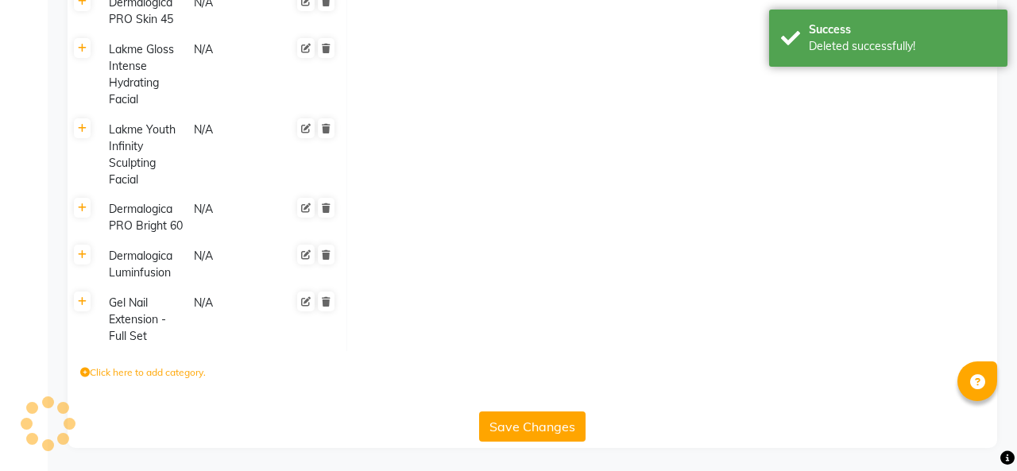
scroll to position [1869, 0]
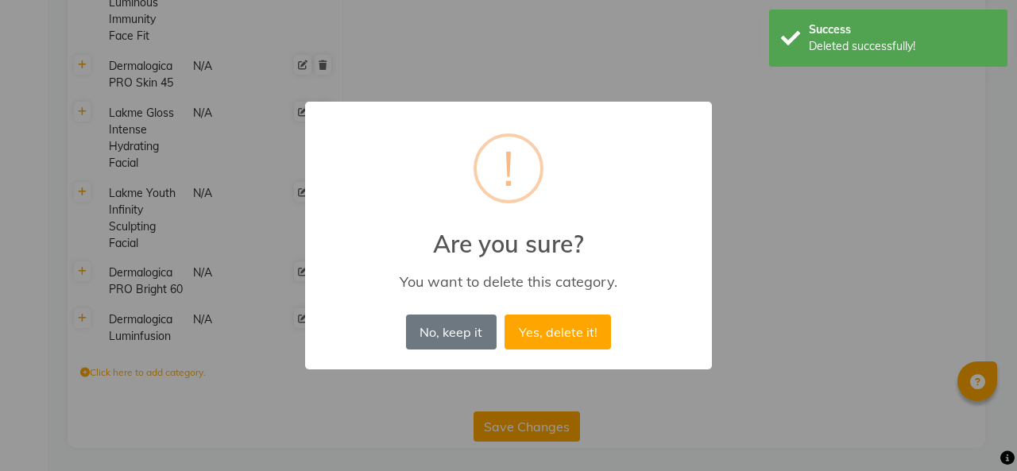
click at [573, 329] on button "Yes, delete it!" at bounding box center [557, 331] width 106 height 35
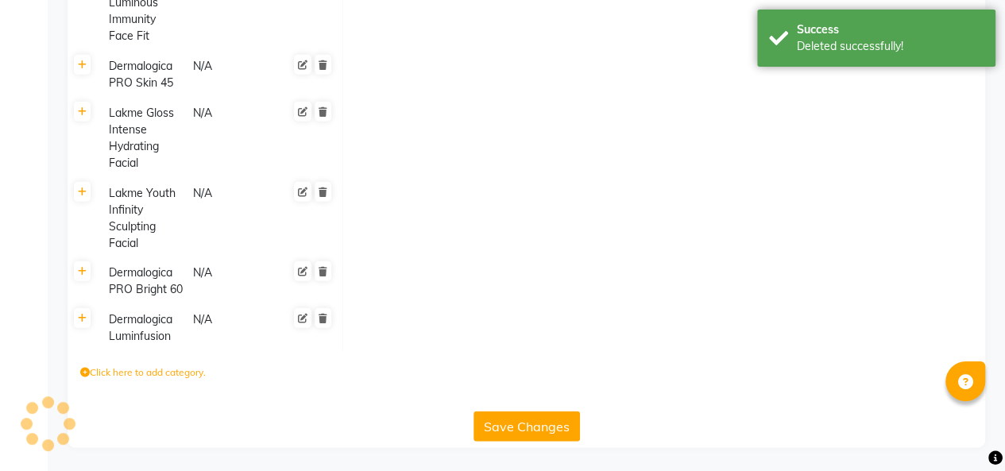
click at [322, 272] on icon at bounding box center [322, 272] width 9 height 10
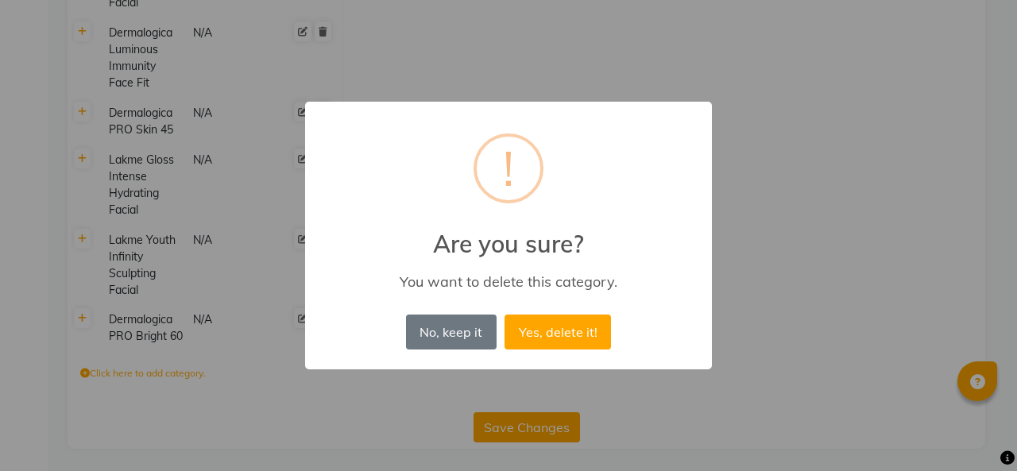
click at [580, 319] on button "Yes, delete it!" at bounding box center [557, 331] width 106 height 35
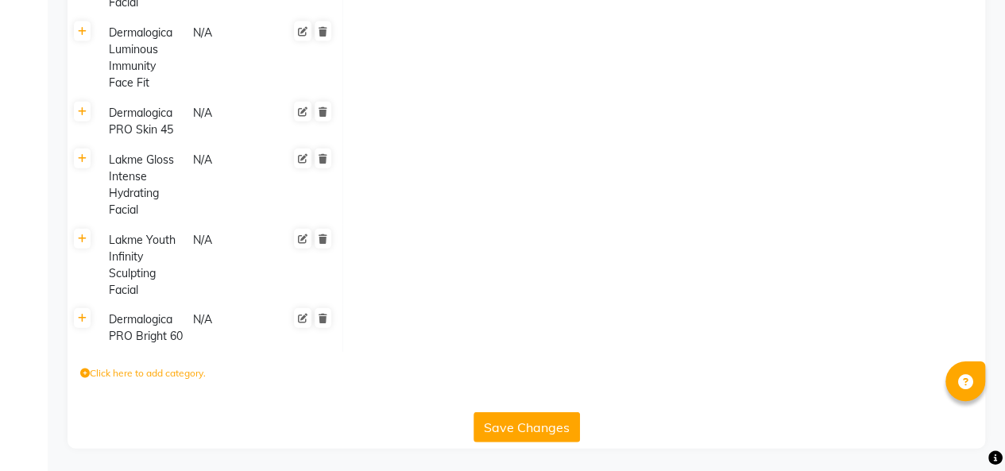
scroll to position [1775, 0]
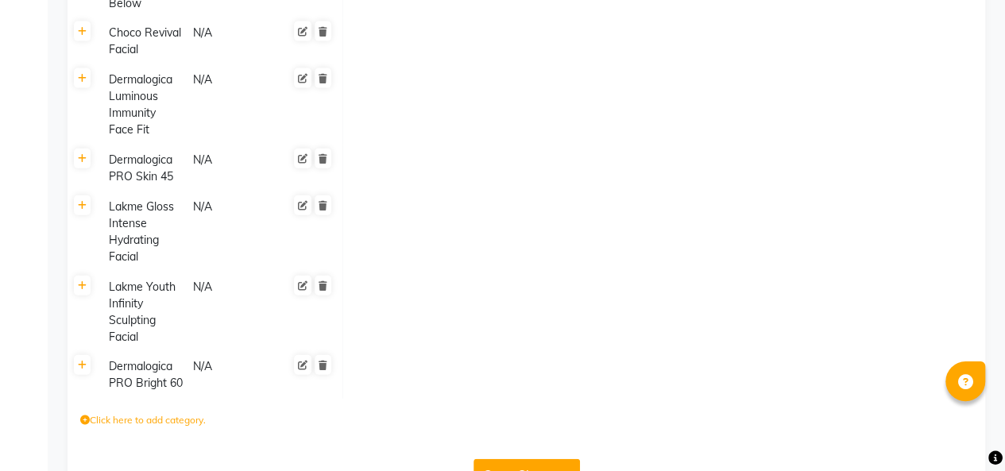
click at [319, 311] on div at bounding box center [309, 312] width 47 height 70
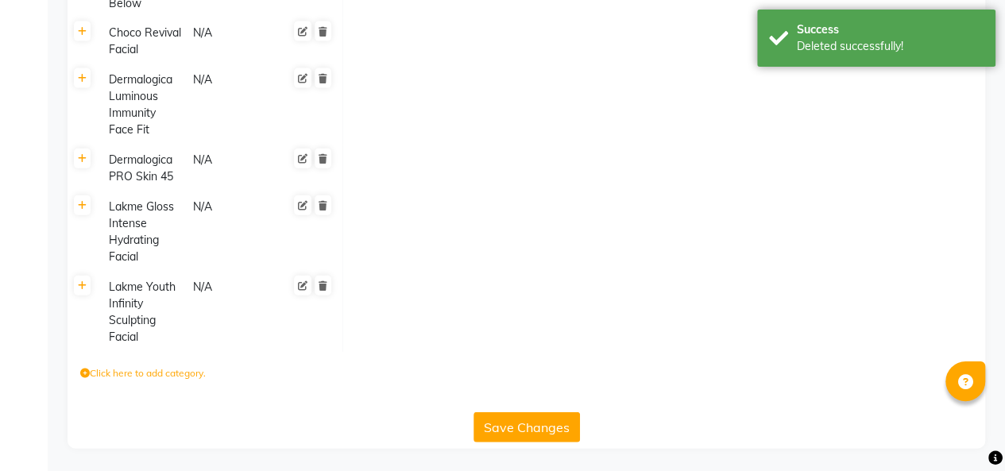
click at [322, 284] on icon at bounding box center [322, 286] width 9 height 10
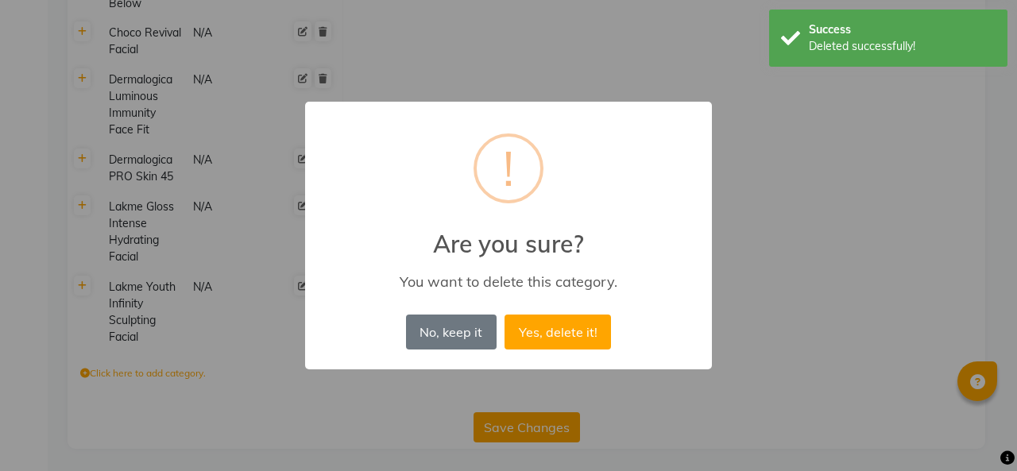
click at [570, 322] on button "Yes, delete it!" at bounding box center [557, 331] width 106 height 35
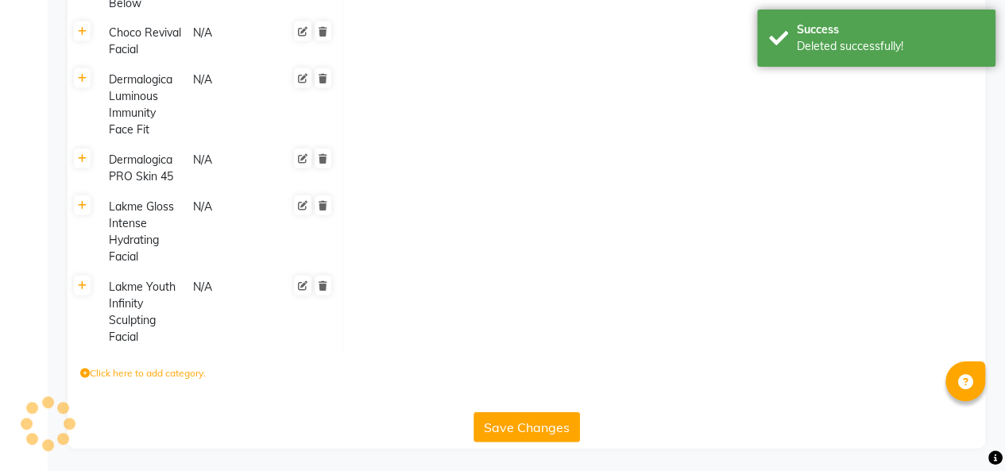
click at [317, 140] on div at bounding box center [309, 105] width 47 height 70
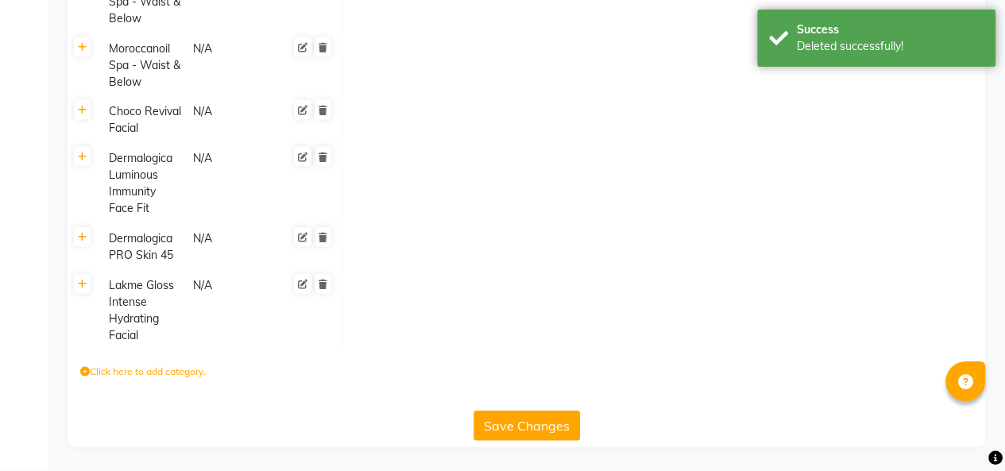
scroll to position [1695, 0]
click at [322, 238] on icon at bounding box center [322, 239] width 9 height 10
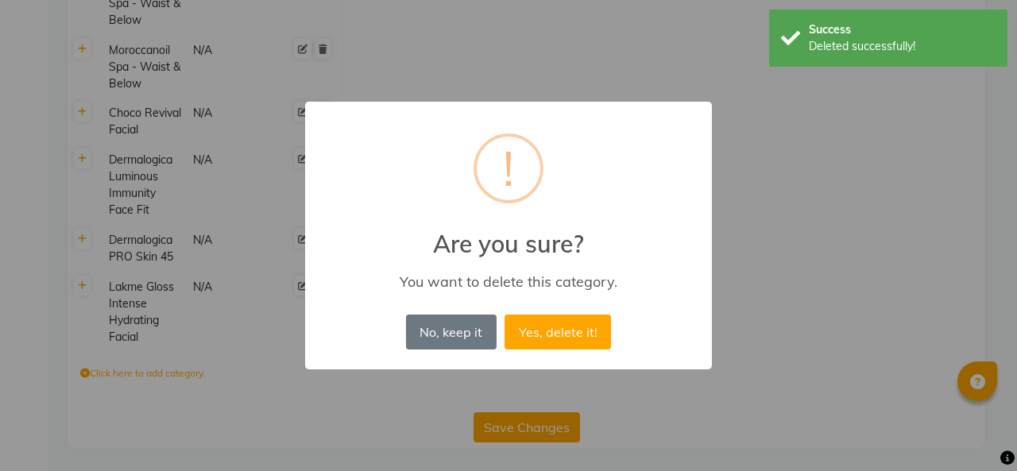
click at [531, 330] on button "Yes, delete it!" at bounding box center [557, 331] width 106 height 35
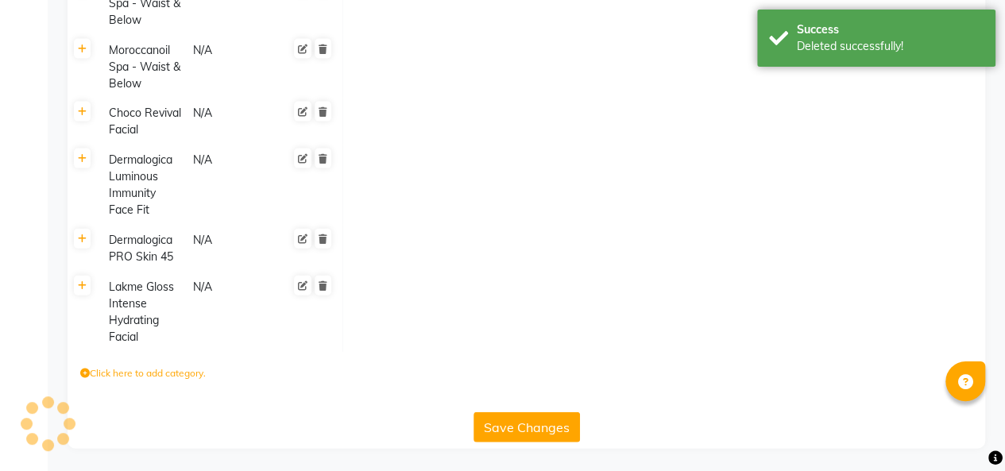
click at [323, 283] on icon at bounding box center [322, 286] width 9 height 10
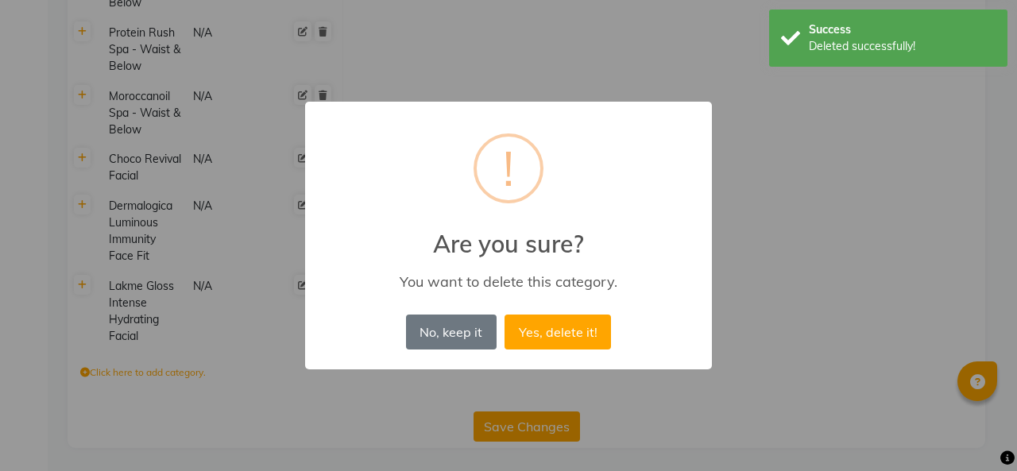
click at [532, 334] on button "Yes, delete it!" at bounding box center [557, 331] width 106 height 35
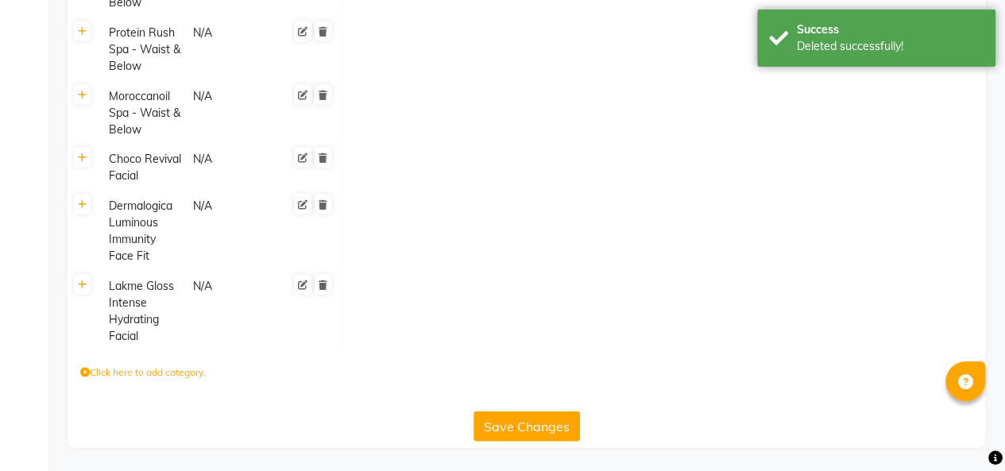
click at [322, 205] on icon at bounding box center [322, 205] width 9 height 10
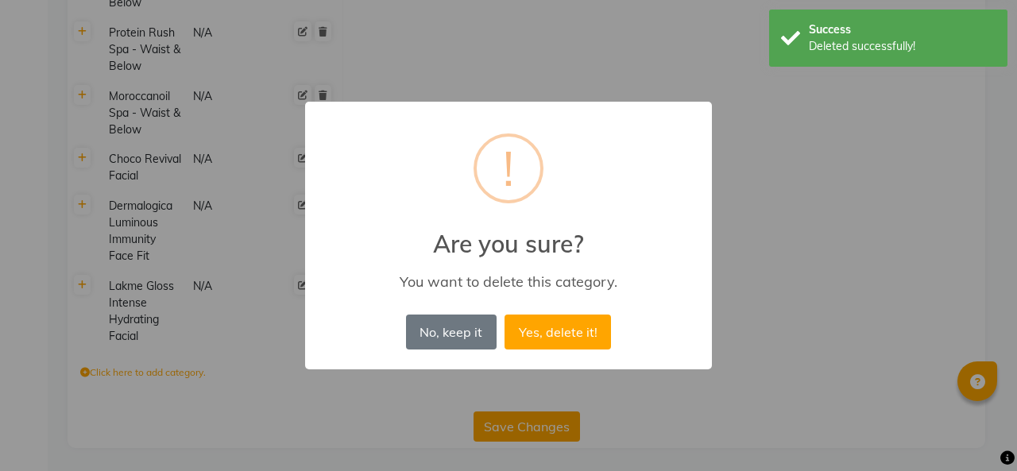
click at [546, 316] on button "Yes, delete it!" at bounding box center [557, 331] width 106 height 35
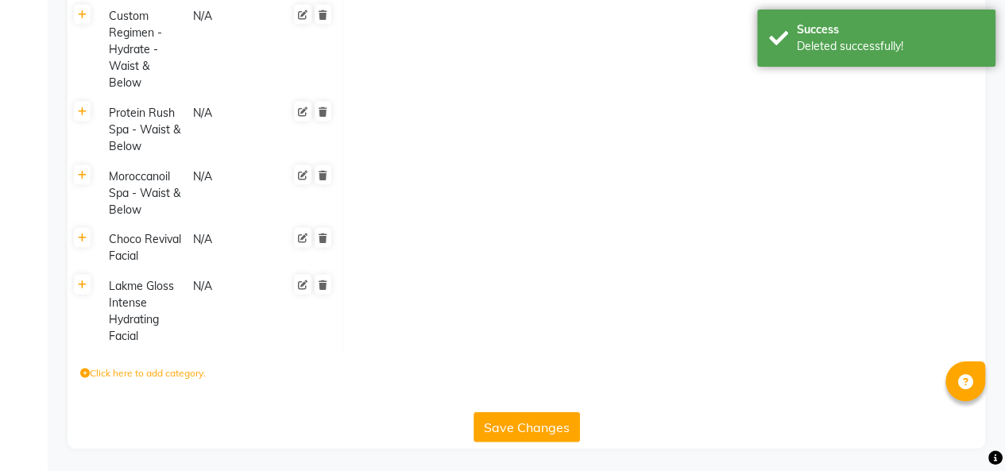
click at [320, 284] on icon at bounding box center [322, 285] width 9 height 10
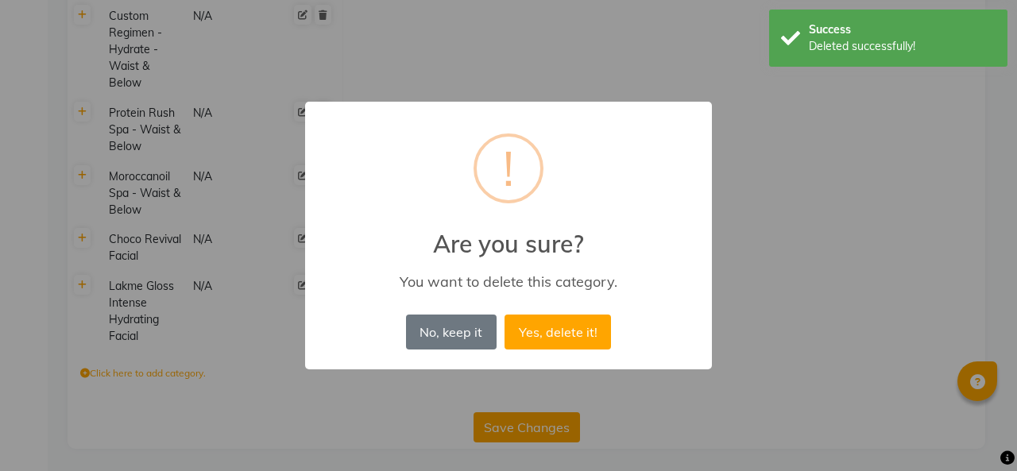
click at [556, 341] on button "Yes, delete it!" at bounding box center [557, 331] width 106 height 35
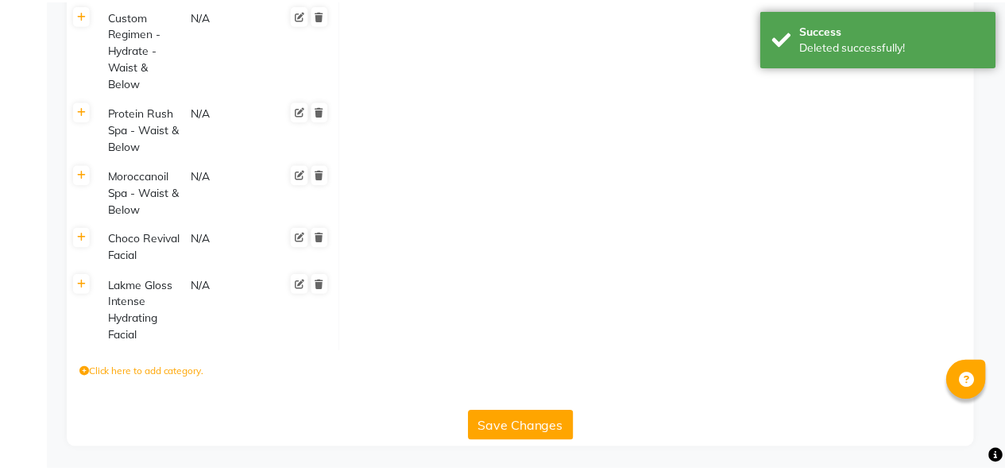
scroll to position [1488, 0]
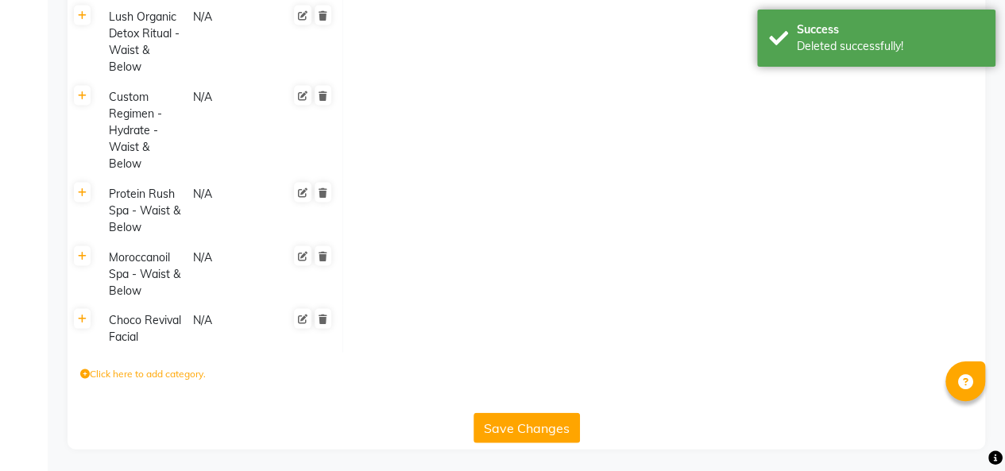
click at [322, 254] on icon at bounding box center [322, 256] width 9 height 10
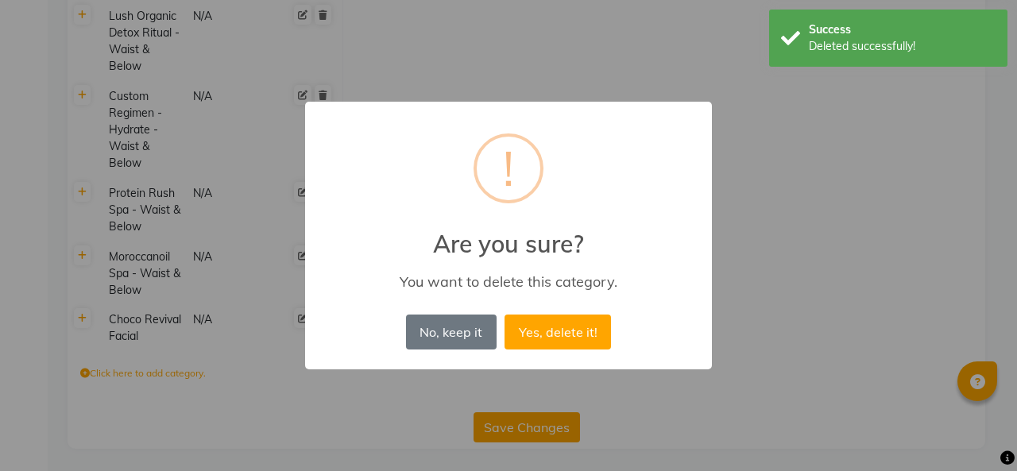
click at [557, 319] on button "Yes, delete it!" at bounding box center [557, 331] width 106 height 35
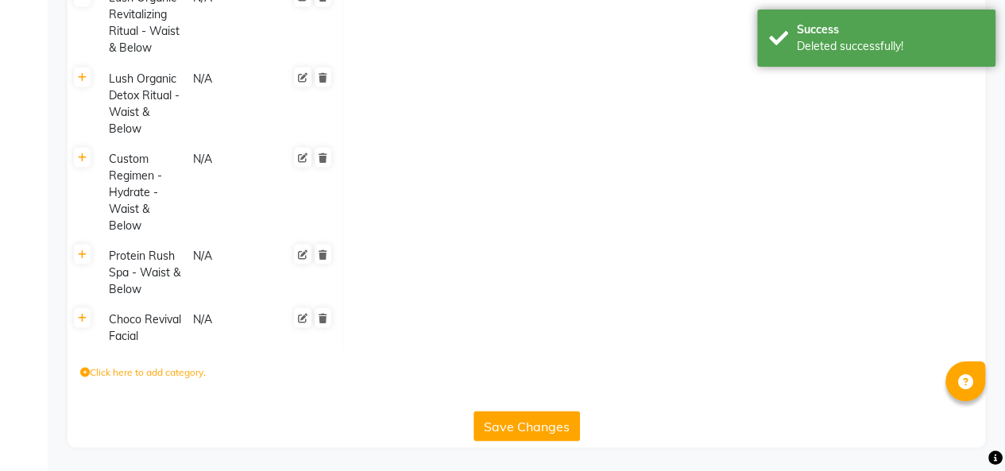
scroll to position [1425, 0]
click at [323, 314] on icon at bounding box center [322, 319] width 9 height 10
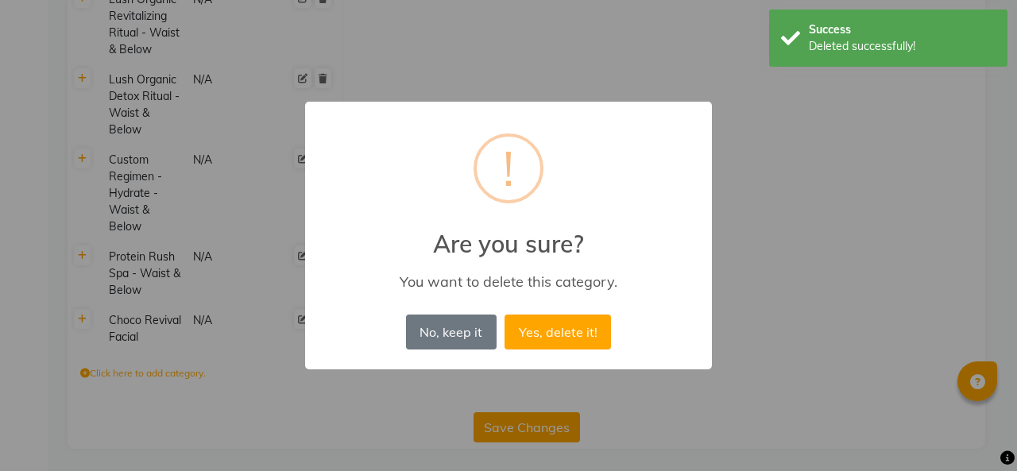
click at [535, 322] on button "Yes, delete it!" at bounding box center [557, 331] width 106 height 35
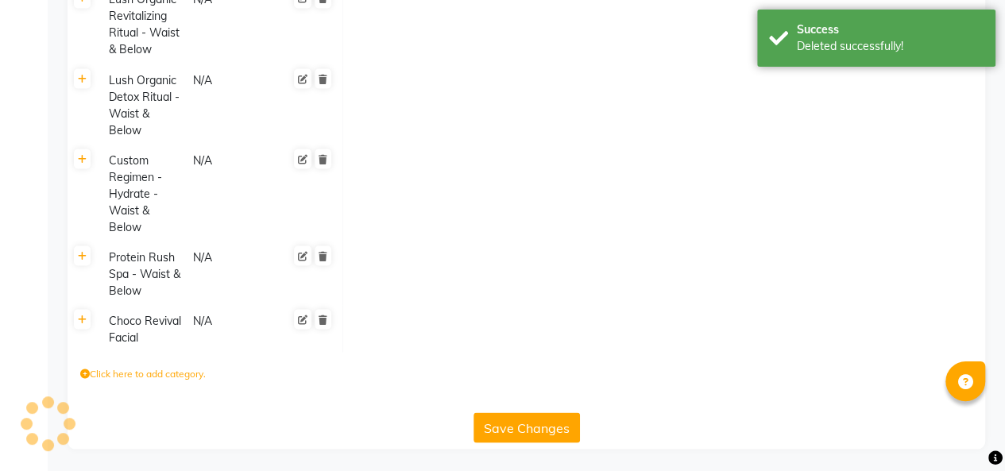
click at [320, 237] on div at bounding box center [309, 193] width 47 height 87
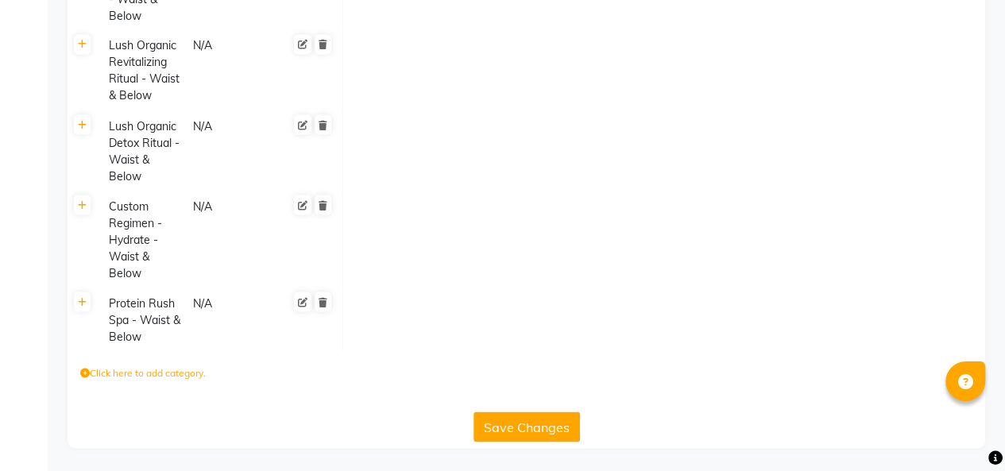
click at [322, 203] on icon at bounding box center [322, 205] width 9 height 10
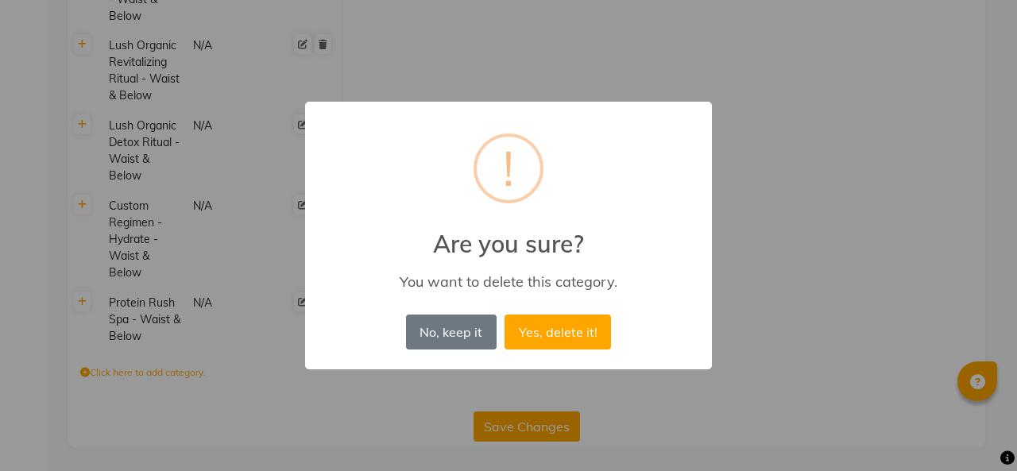
click at [562, 334] on button "Yes, delete it!" at bounding box center [557, 331] width 106 height 35
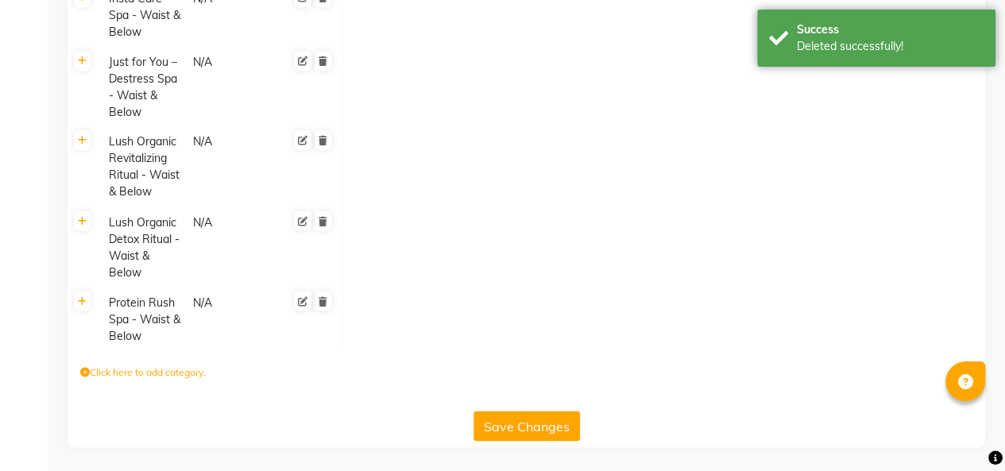
scroll to position [1282, 0]
click at [324, 299] on icon at bounding box center [322, 302] width 9 height 10
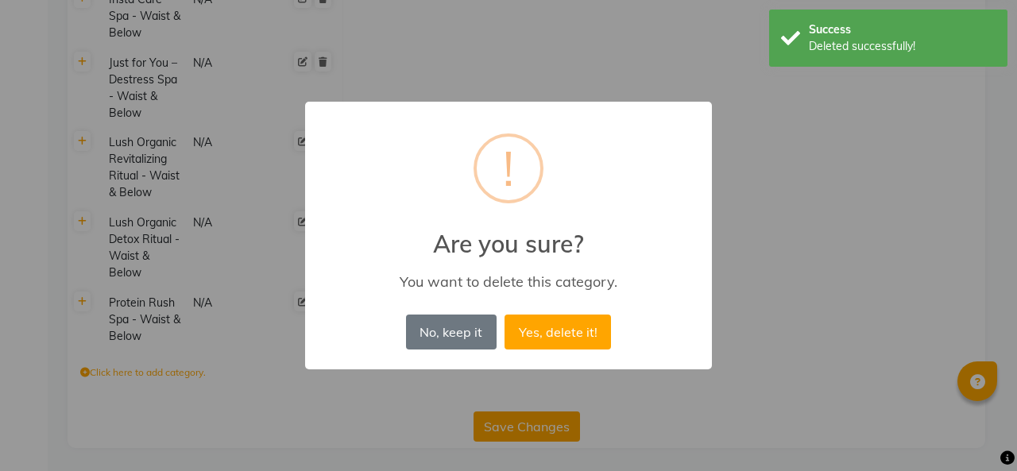
click at [546, 327] on button "Yes, delete it!" at bounding box center [557, 331] width 106 height 35
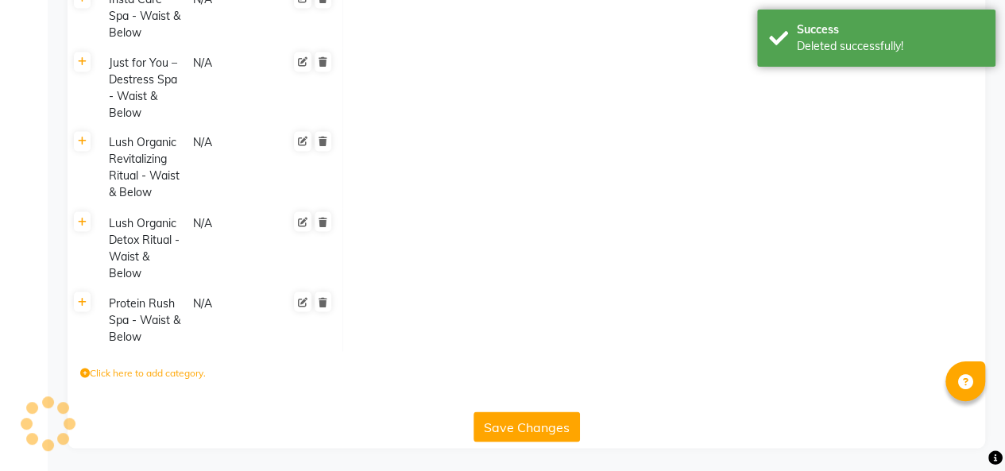
scroll to position [1218, 0]
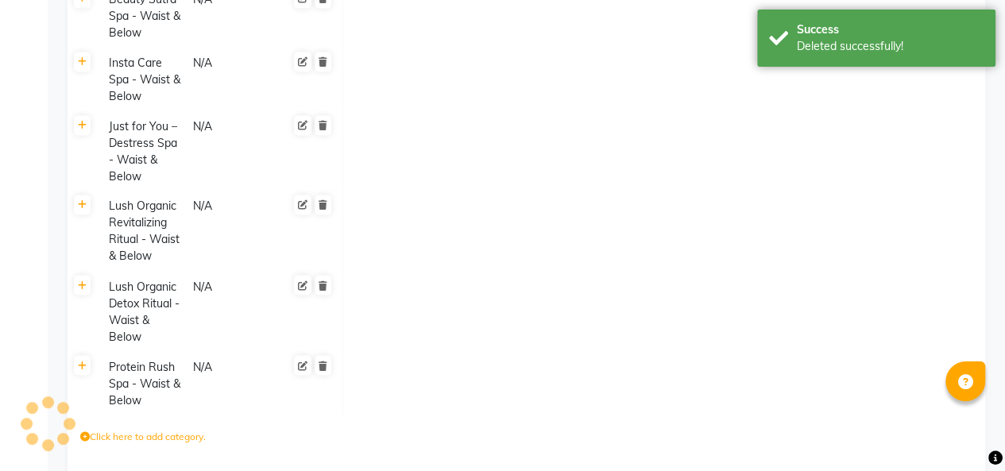
click at [322, 221] on div at bounding box center [309, 231] width 47 height 70
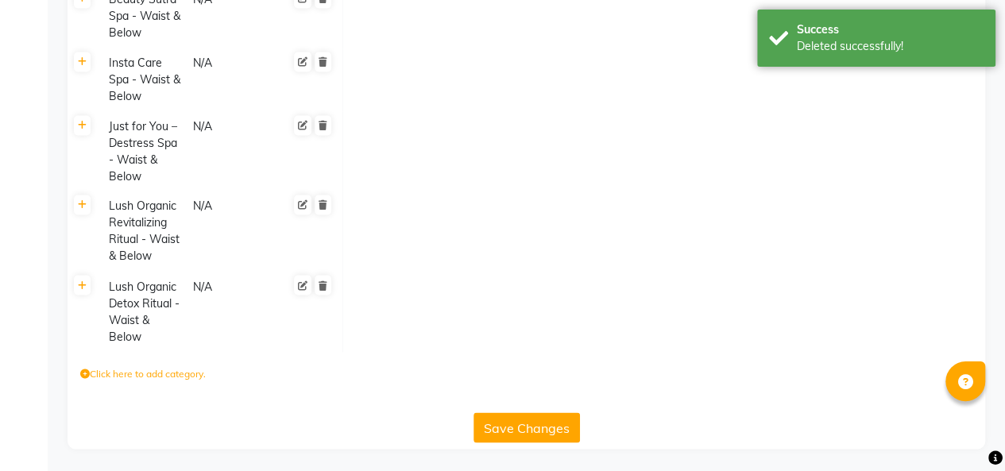
click at [322, 203] on icon at bounding box center [322, 205] width 9 height 10
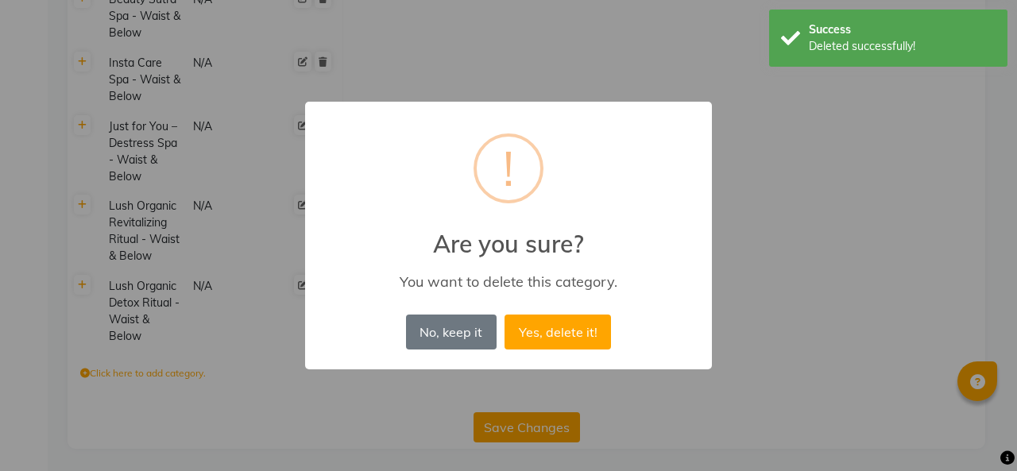
click at [552, 337] on button "Yes, delete it!" at bounding box center [557, 331] width 106 height 35
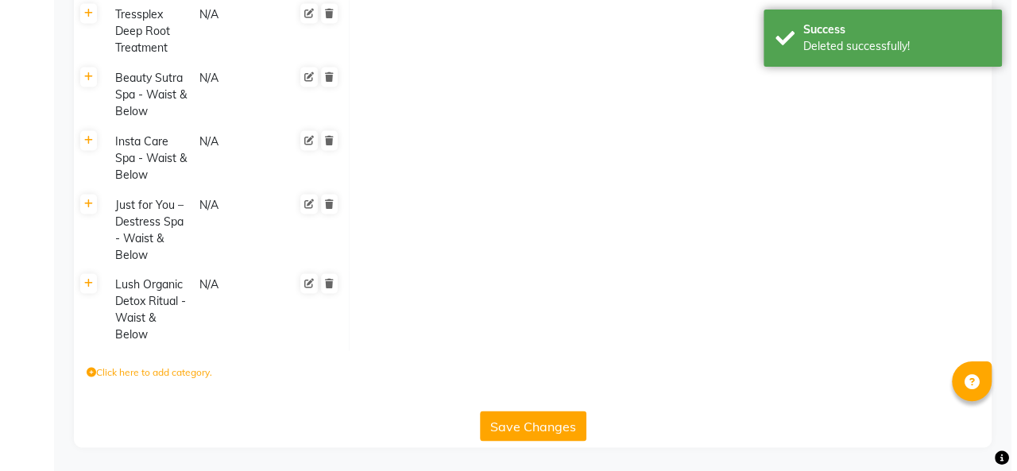
scroll to position [1138, 0]
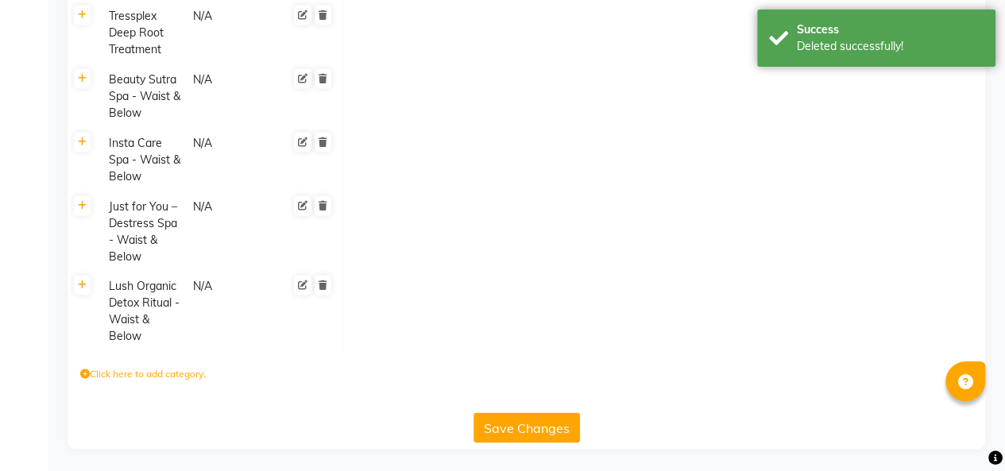
click at [321, 283] on icon at bounding box center [322, 285] width 9 height 10
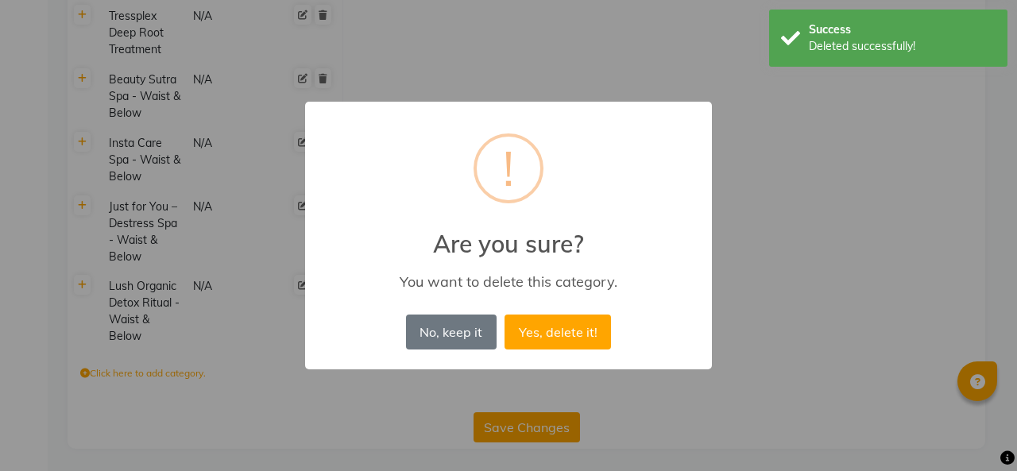
click at [553, 334] on button "Yes, delete it!" at bounding box center [557, 331] width 106 height 35
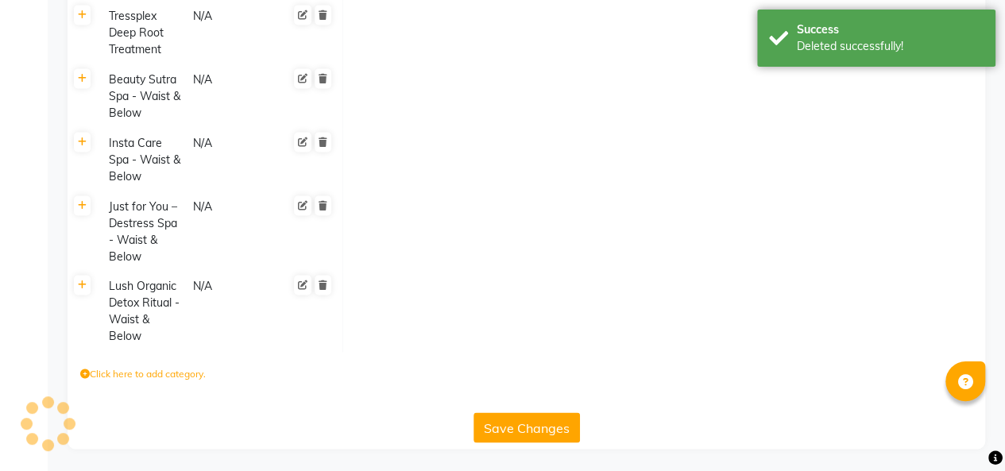
click at [322, 201] on icon at bounding box center [322, 206] width 9 height 10
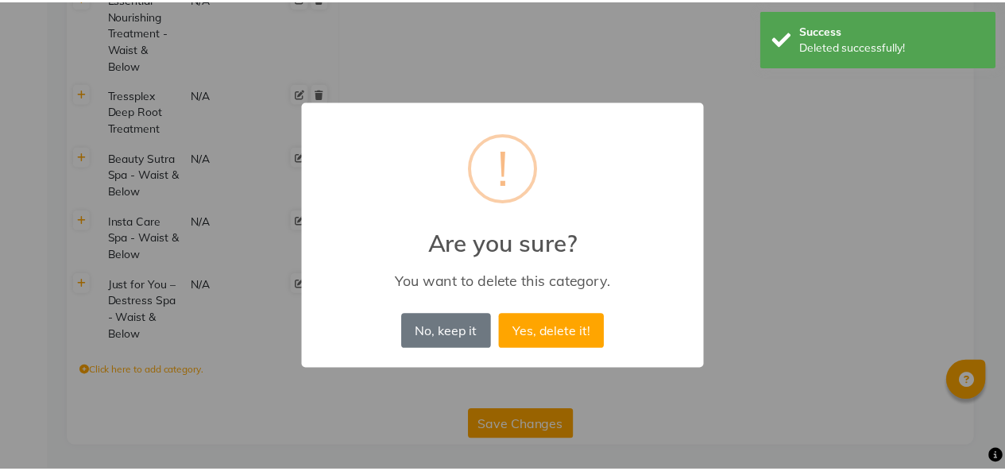
scroll to position [1058, 0]
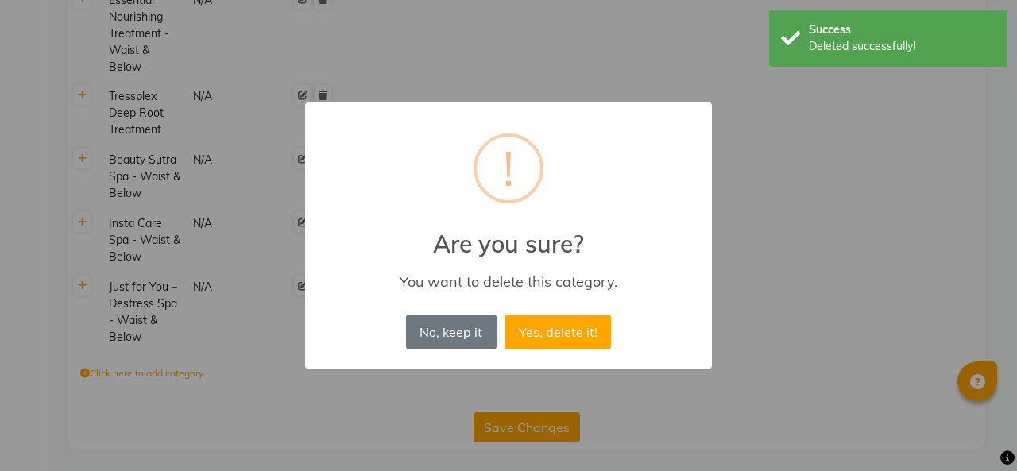
click at [556, 333] on button "Yes, delete it!" at bounding box center [557, 331] width 106 height 35
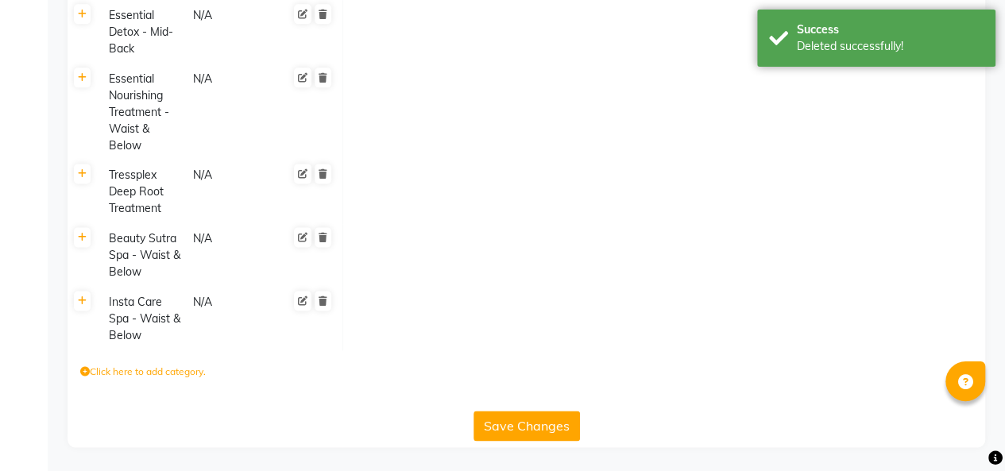
scroll to position [978, 0]
click at [325, 164] on link at bounding box center [322, 174] width 17 height 20
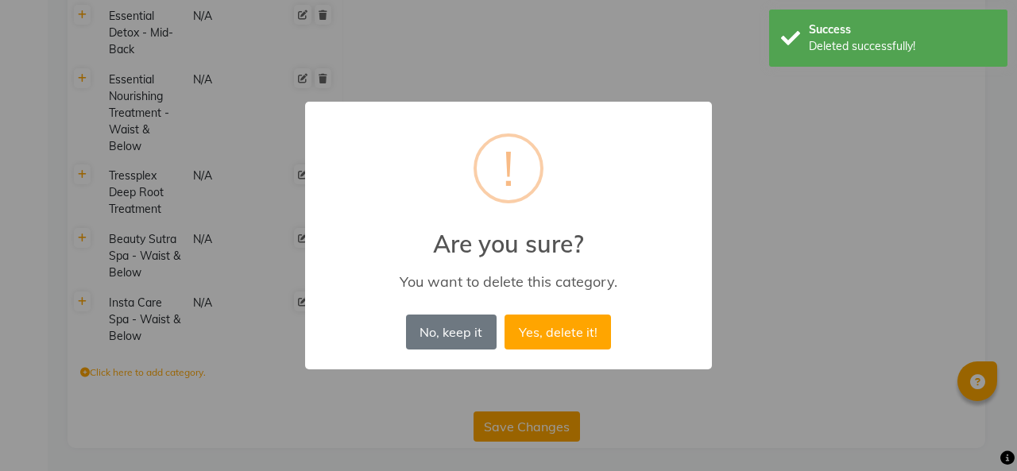
click at [561, 339] on button "Yes, delete it!" at bounding box center [557, 331] width 106 height 35
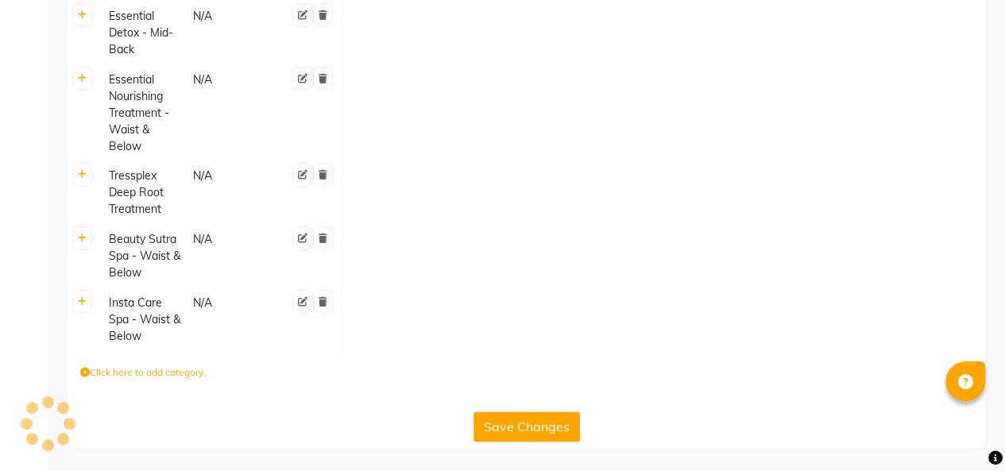
click at [318, 237] on icon at bounding box center [322, 238] width 9 height 10
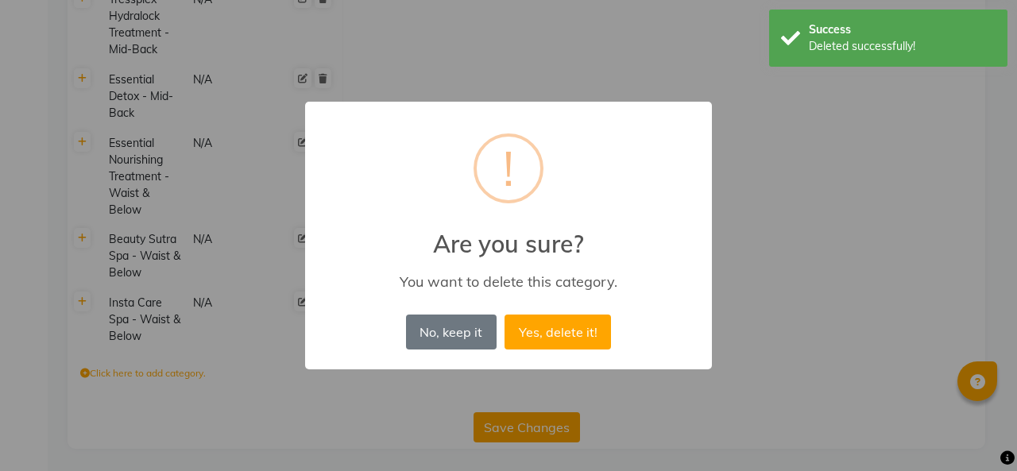
click at [550, 329] on button "Yes, delete it!" at bounding box center [557, 331] width 106 height 35
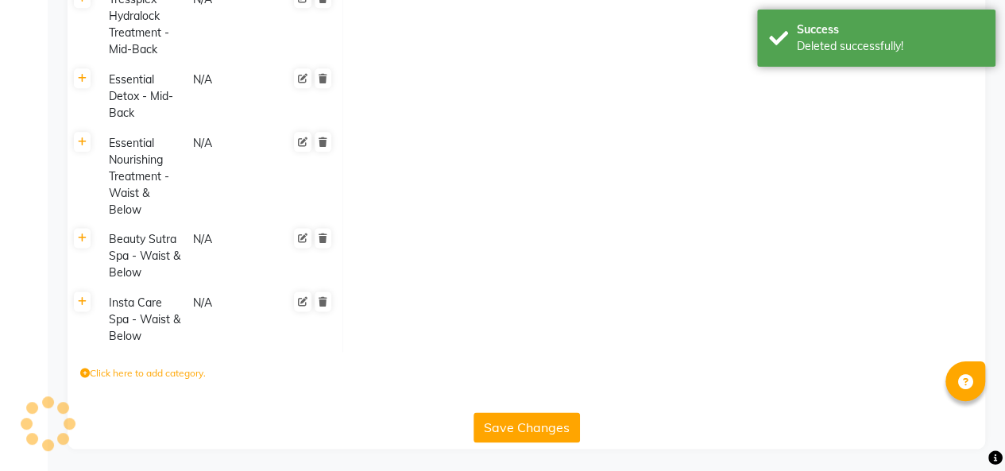
scroll to position [851, 0]
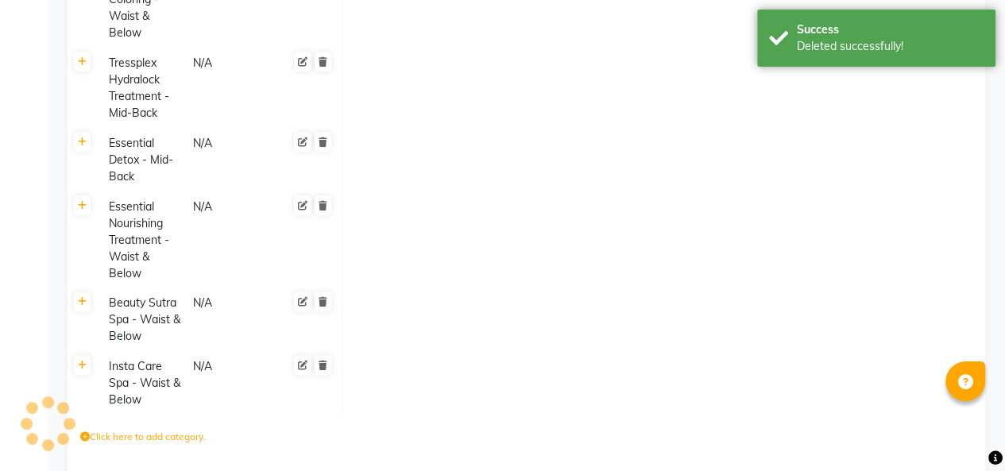
click at [318, 236] on div at bounding box center [309, 240] width 47 height 87
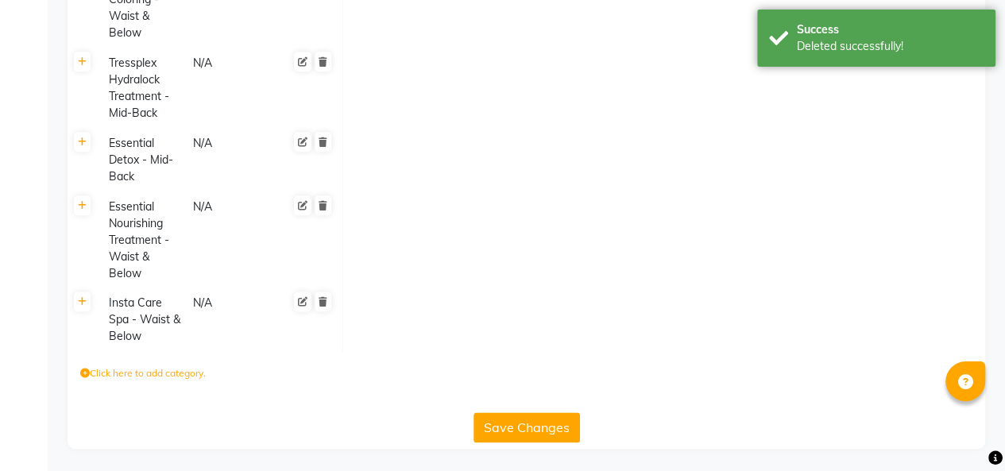
click at [322, 204] on icon at bounding box center [322, 206] width 9 height 10
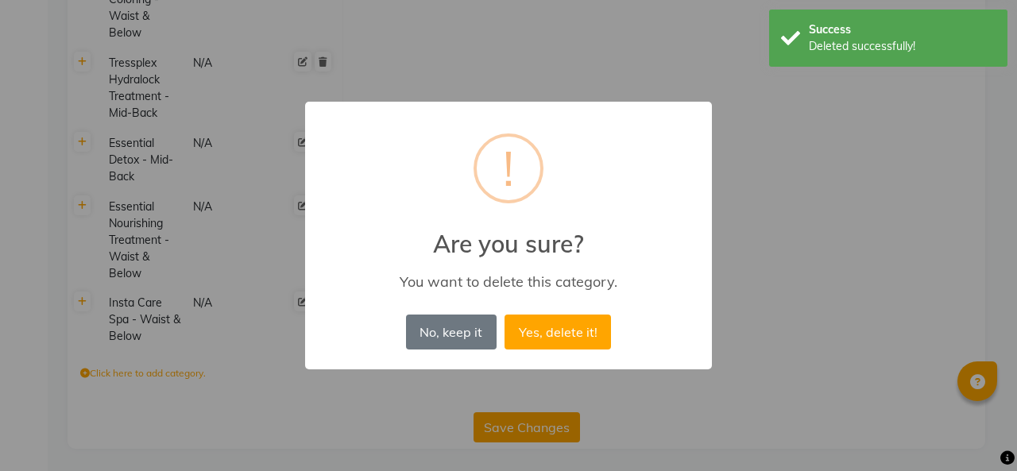
click at [551, 319] on button "Yes, delete it!" at bounding box center [557, 331] width 106 height 35
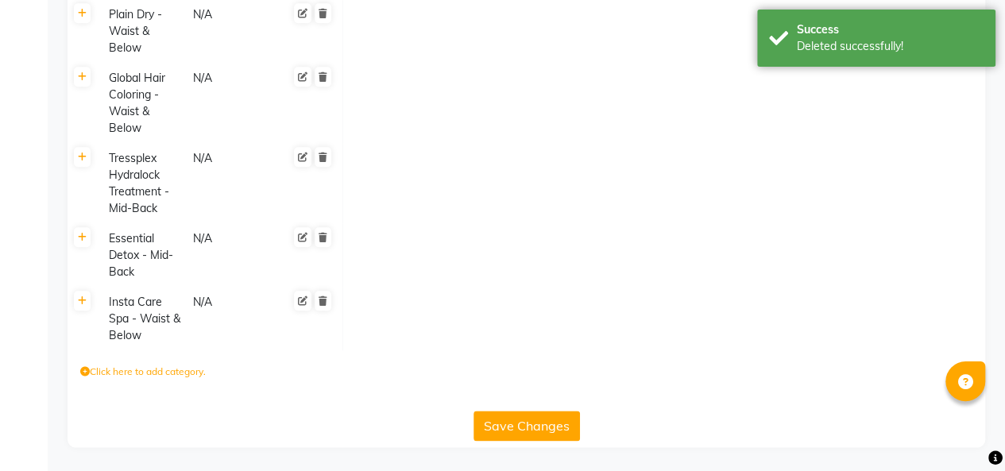
scroll to position [754, 0]
click at [321, 298] on icon at bounding box center [322, 303] width 9 height 10
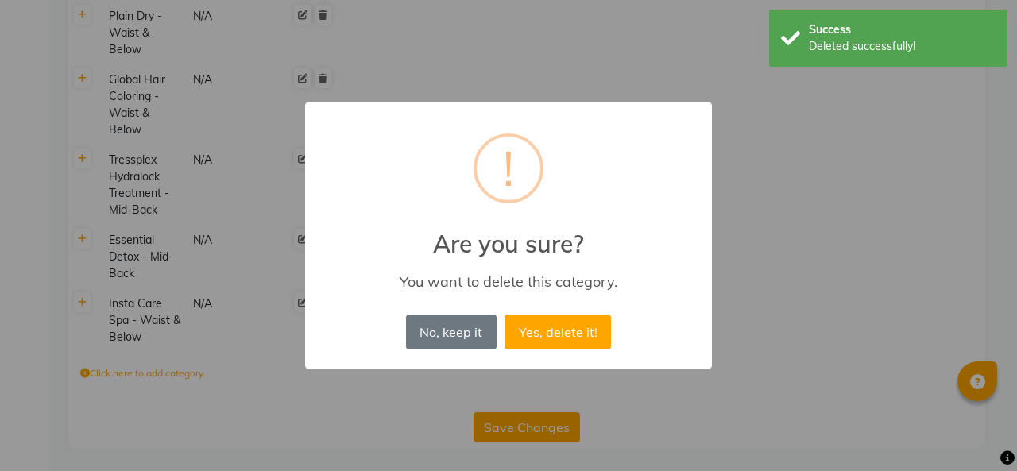
click at [567, 330] on button "Yes, delete it!" at bounding box center [557, 331] width 106 height 35
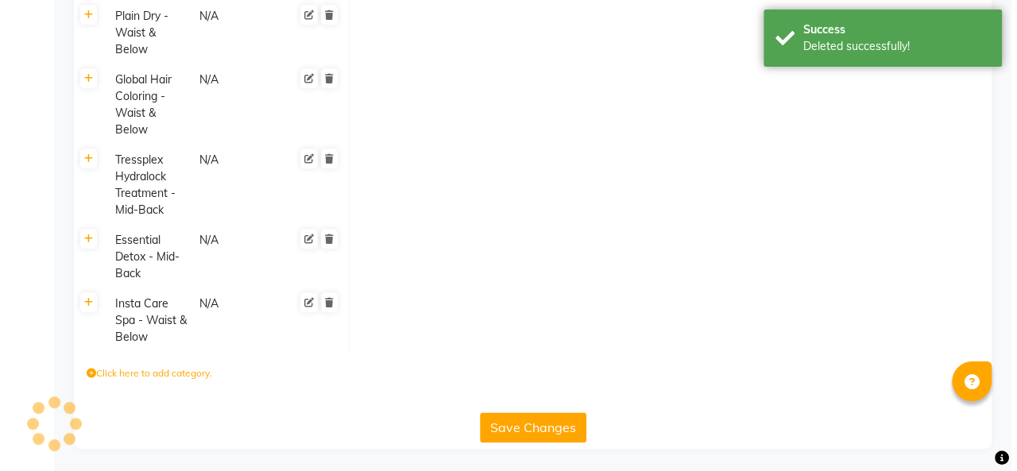
scroll to position [691, 0]
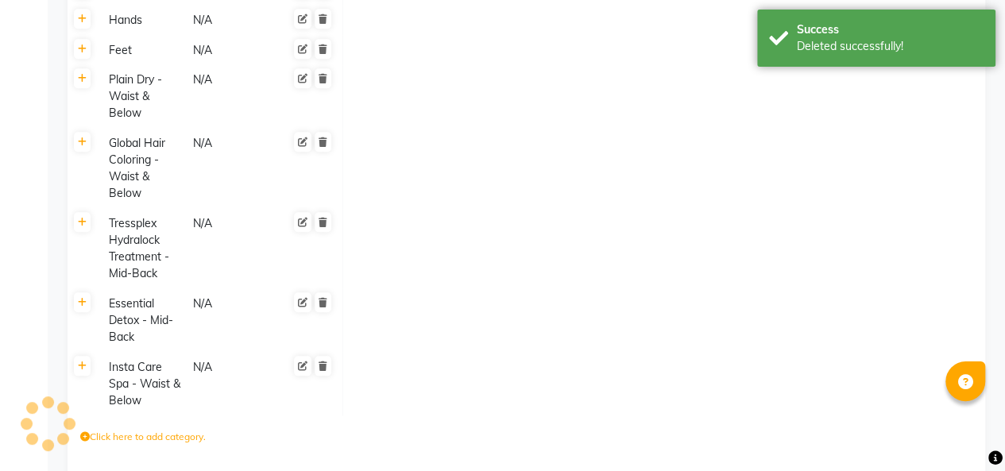
click at [322, 229] on link at bounding box center [322, 222] width 17 height 20
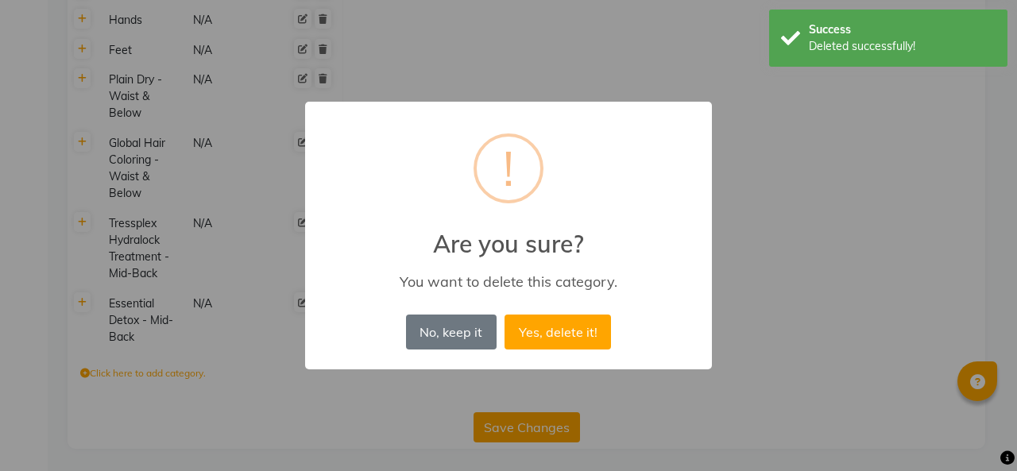
click at [546, 333] on button "Yes, delete it!" at bounding box center [557, 331] width 106 height 35
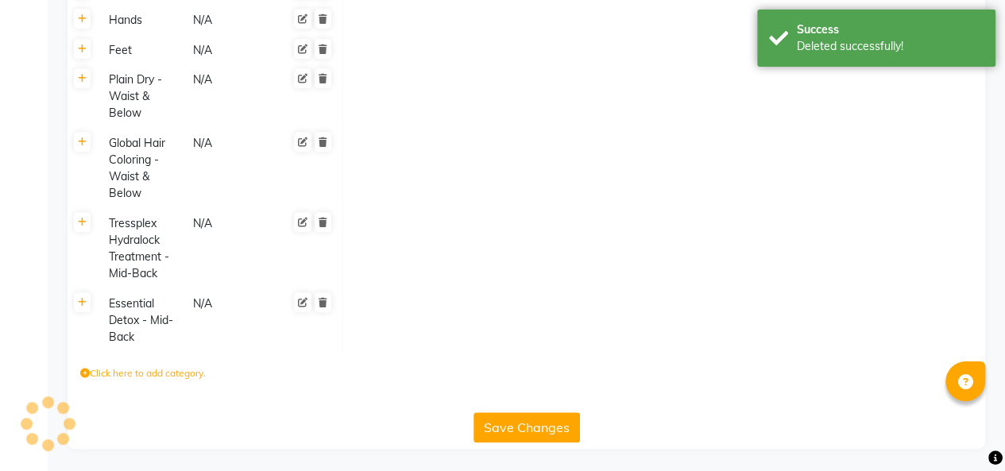
click at [324, 222] on icon at bounding box center [322, 223] width 9 height 10
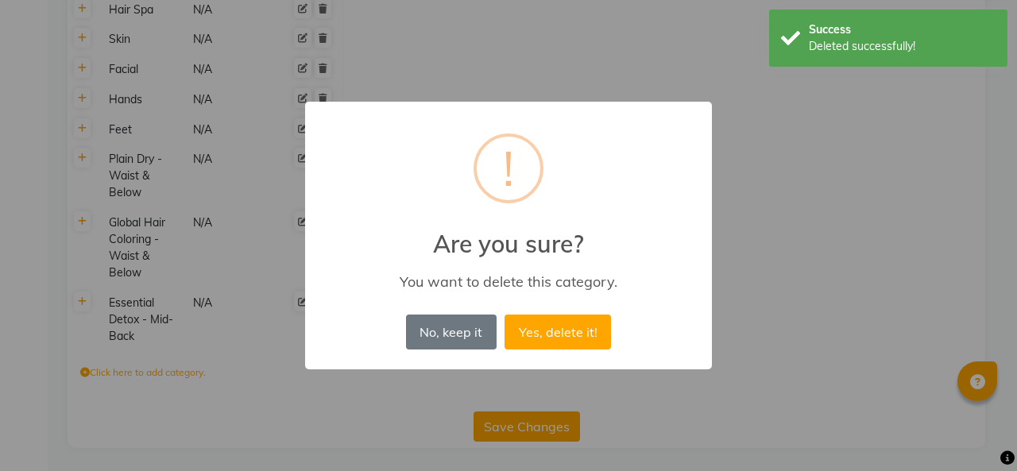
click at [526, 326] on button "Yes, delete it!" at bounding box center [557, 331] width 106 height 35
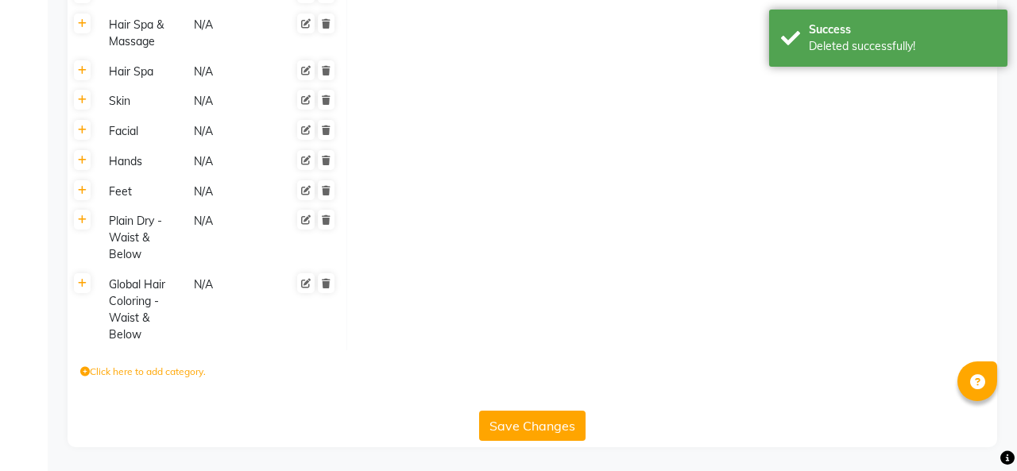
scroll to position [548, 0]
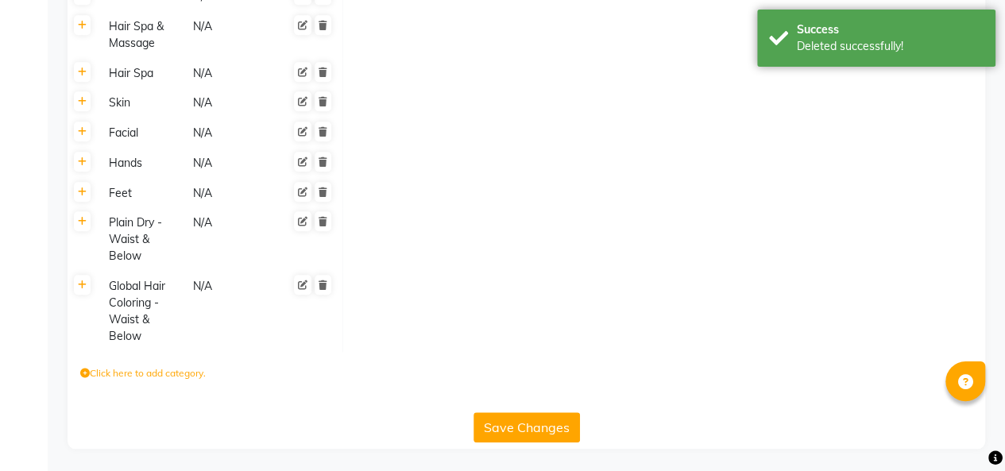
click at [326, 283] on icon at bounding box center [322, 285] width 9 height 10
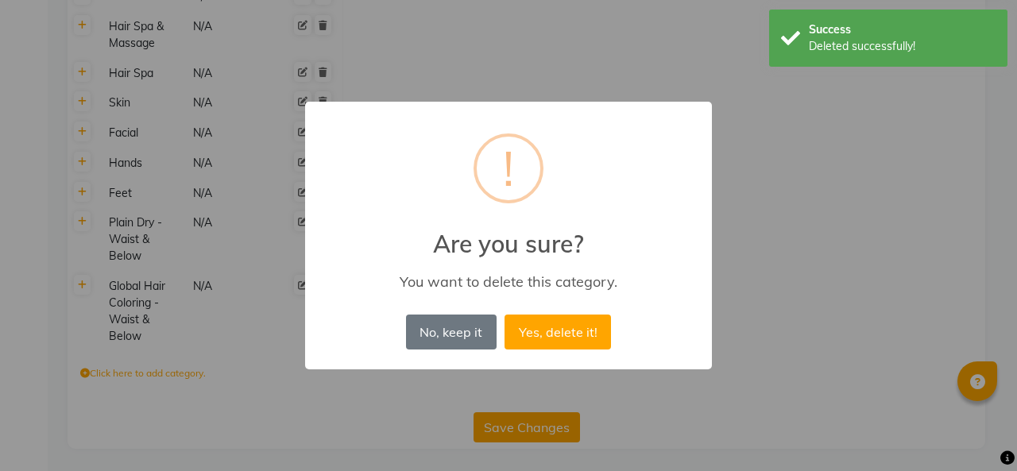
click at [541, 340] on button "Yes, delete it!" at bounding box center [557, 331] width 106 height 35
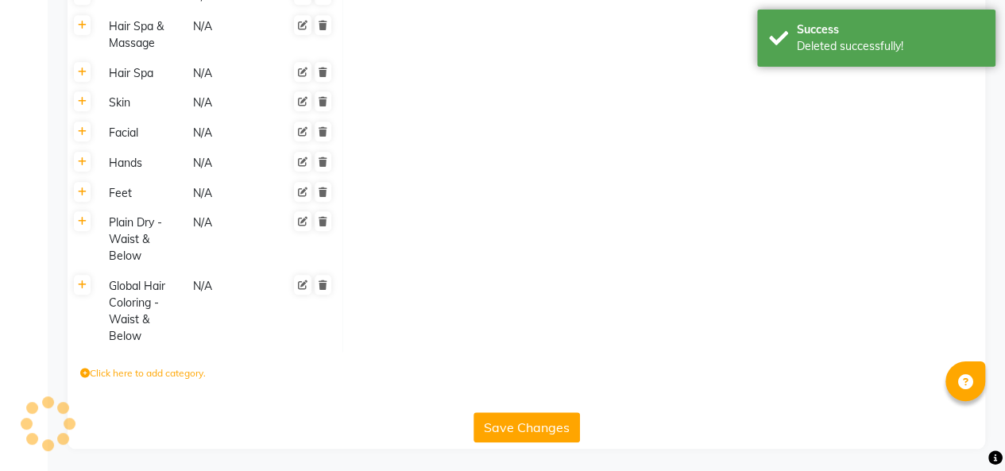
click at [319, 219] on icon at bounding box center [322, 222] width 9 height 10
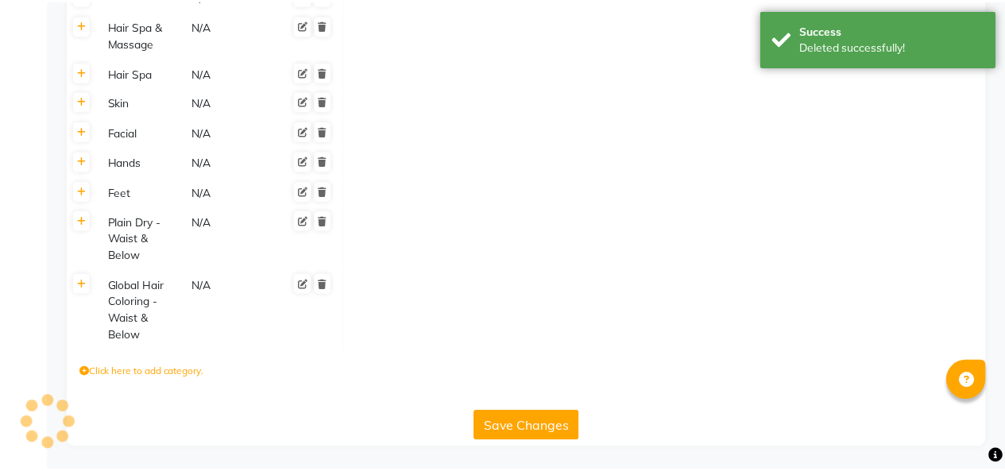
scroll to position [468, 0]
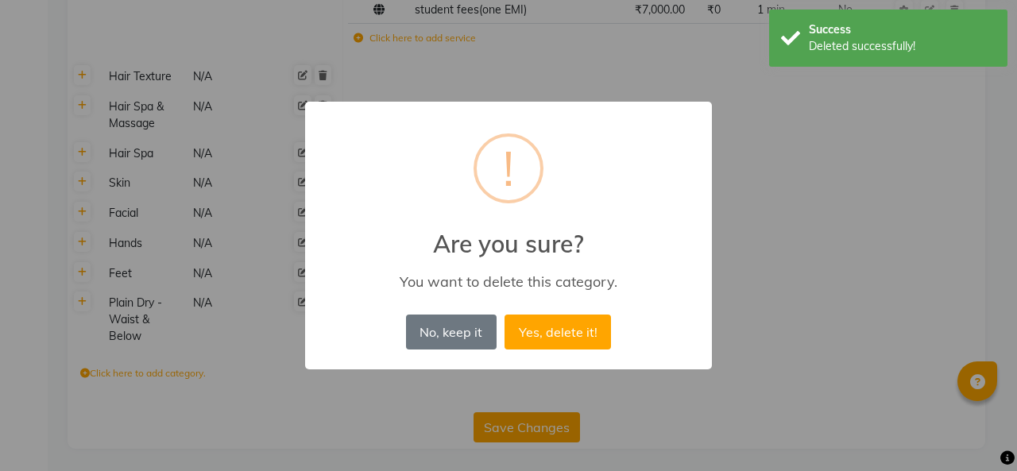
click at [528, 327] on button "Yes, delete it!" at bounding box center [557, 331] width 106 height 35
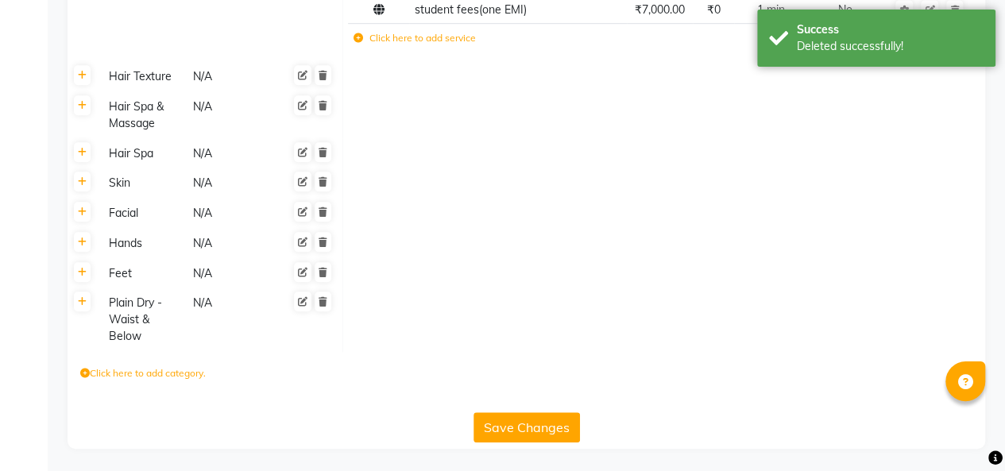
click at [325, 157] on icon at bounding box center [322, 153] width 9 height 10
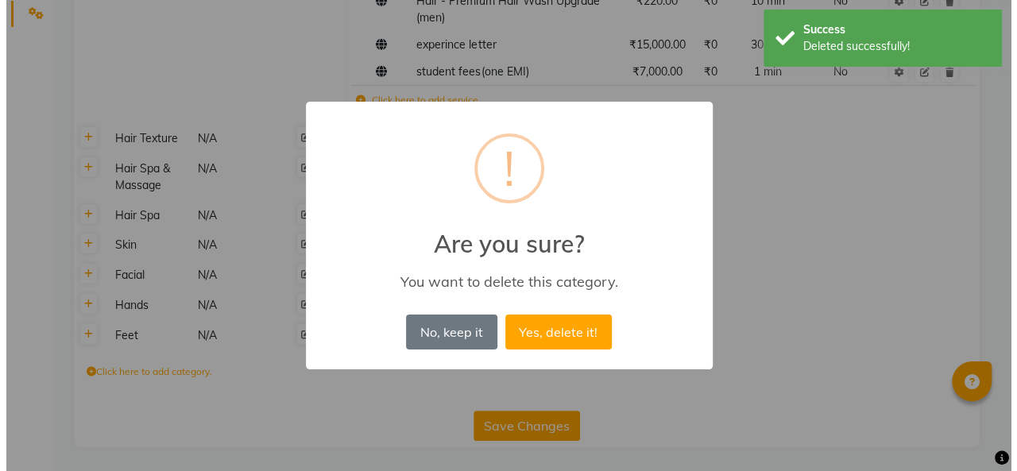
scroll to position [404, 0]
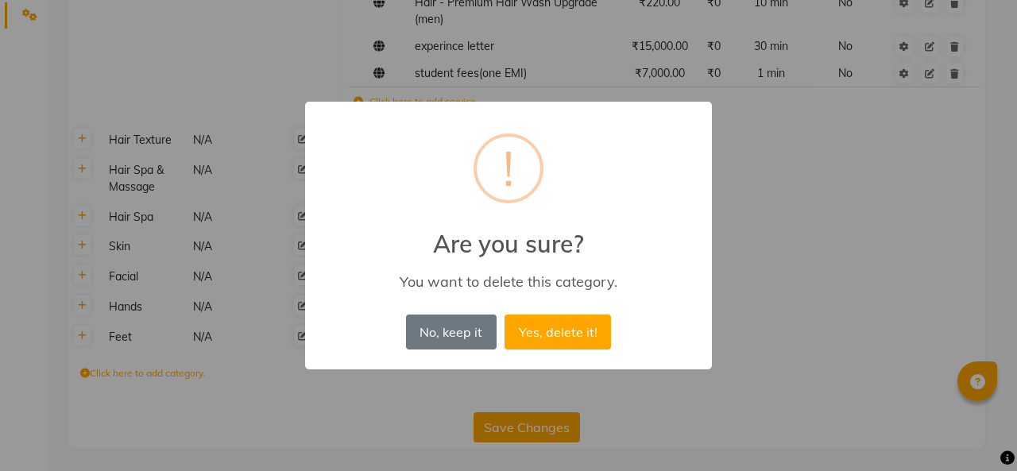
click at [559, 333] on button "Yes, delete it!" at bounding box center [557, 331] width 106 height 35
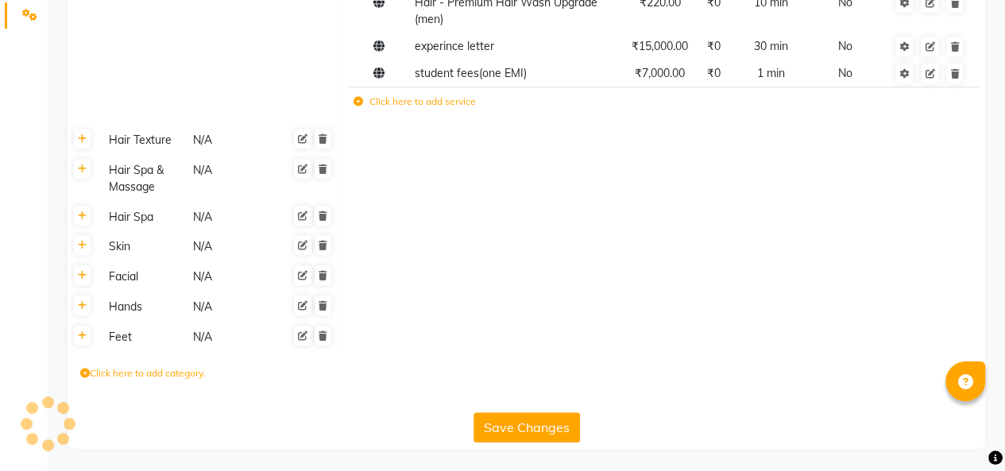
click at [324, 215] on icon at bounding box center [322, 216] width 9 height 10
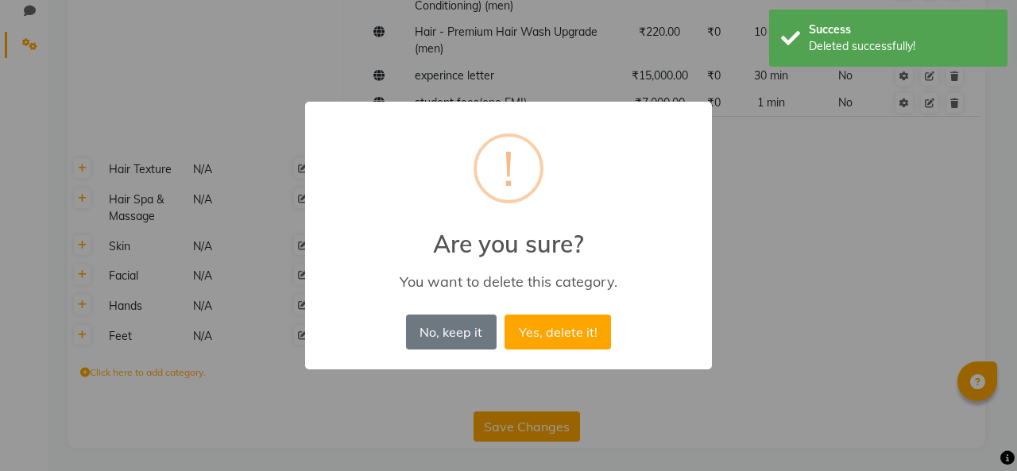
click at [545, 332] on button "Yes, delete it!" at bounding box center [557, 331] width 106 height 35
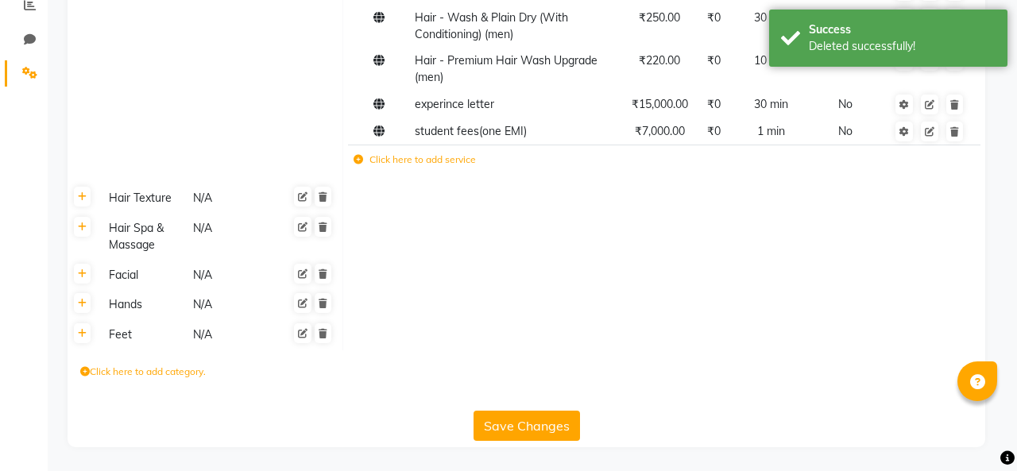
scroll to position [345, 0]
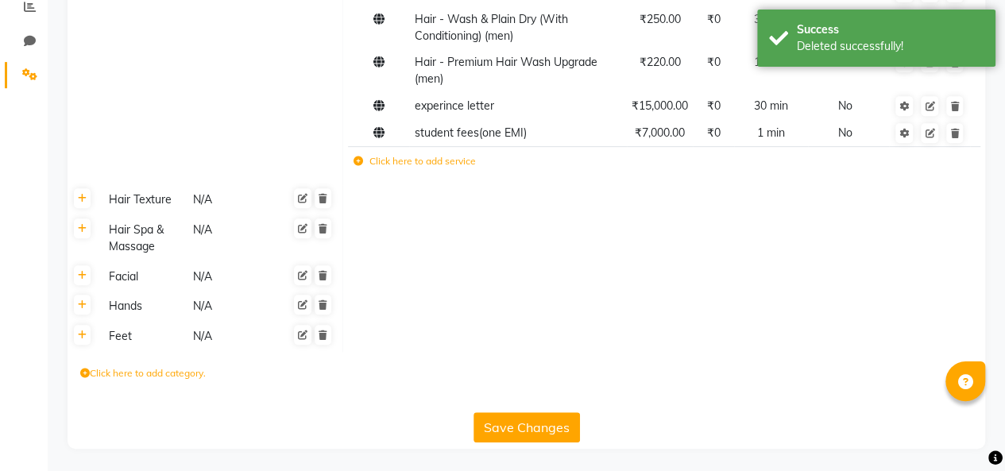
click at [321, 226] on icon at bounding box center [322, 229] width 9 height 10
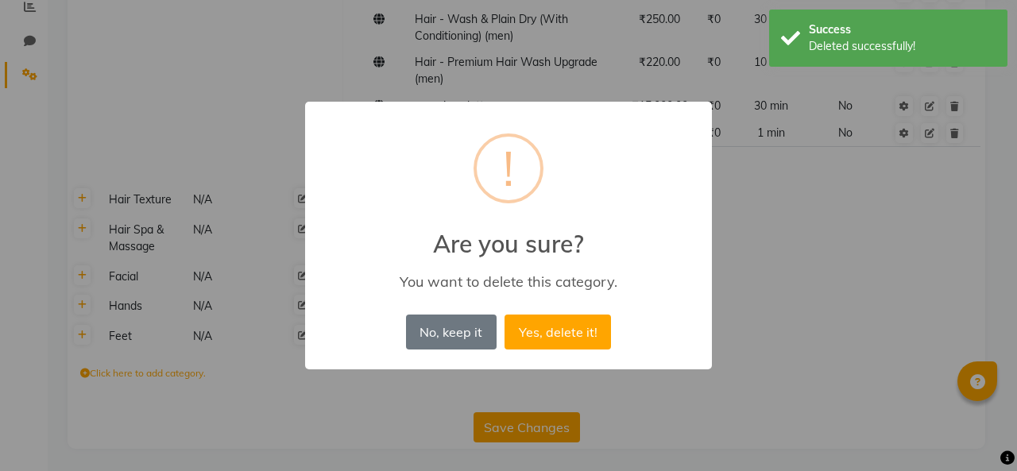
click at [534, 330] on button "Yes, delete it!" at bounding box center [557, 331] width 106 height 35
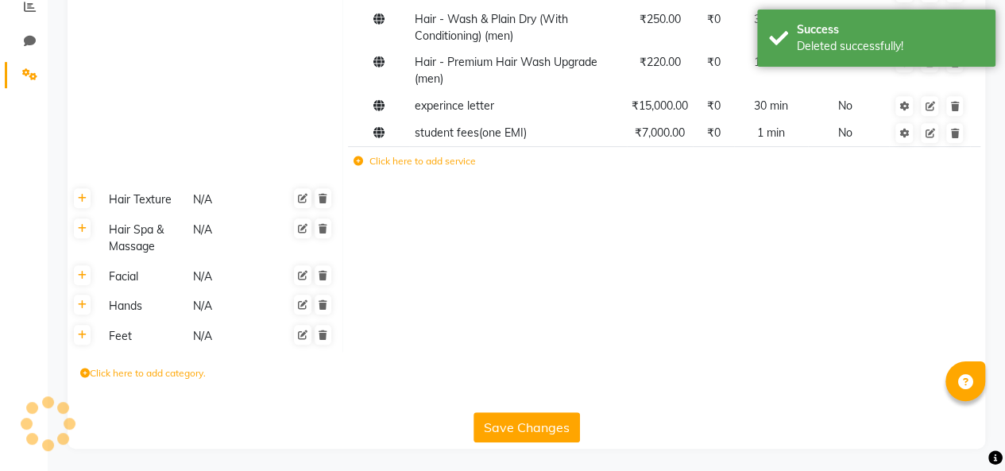
click at [324, 229] on icon at bounding box center [322, 229] width 9 height 10
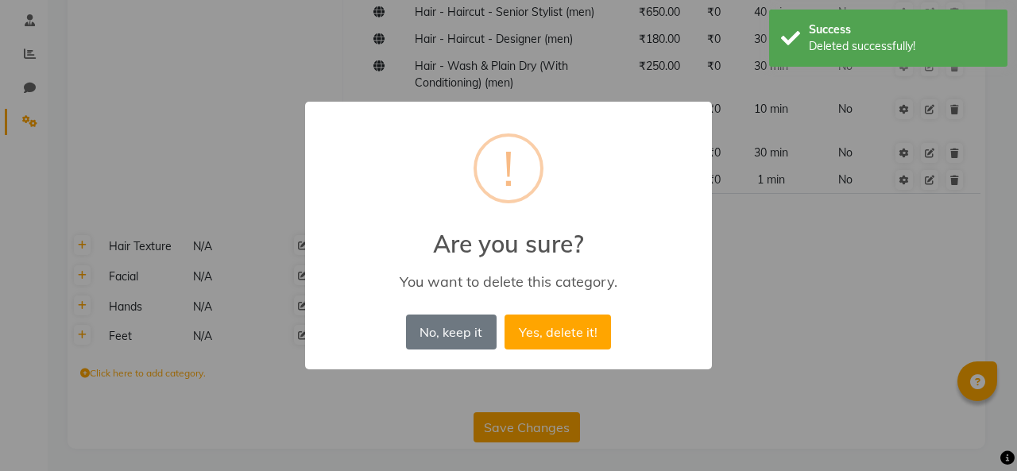
click at [561, 326] on button "Yes, delete it!" at bounding box center [557, 331] width 106 height 35
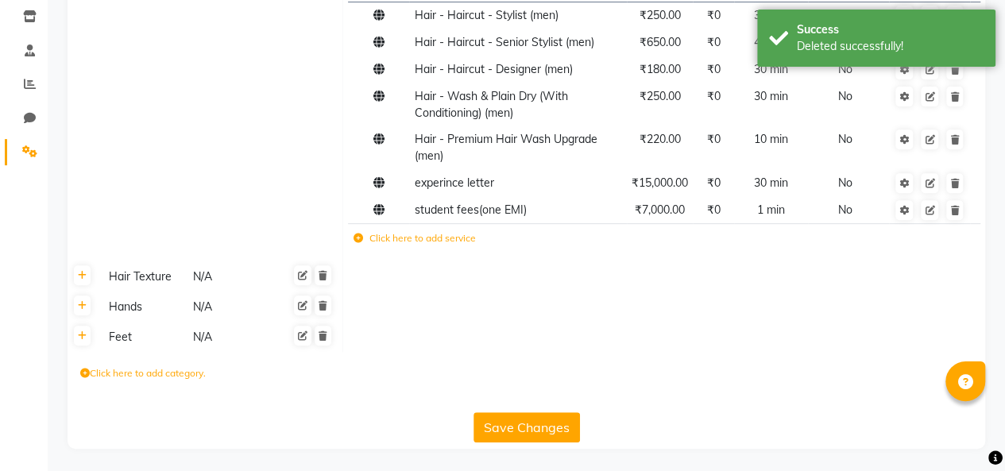
click at [322, 275] on icon at bounding box center [322, 276] width 9 height 10
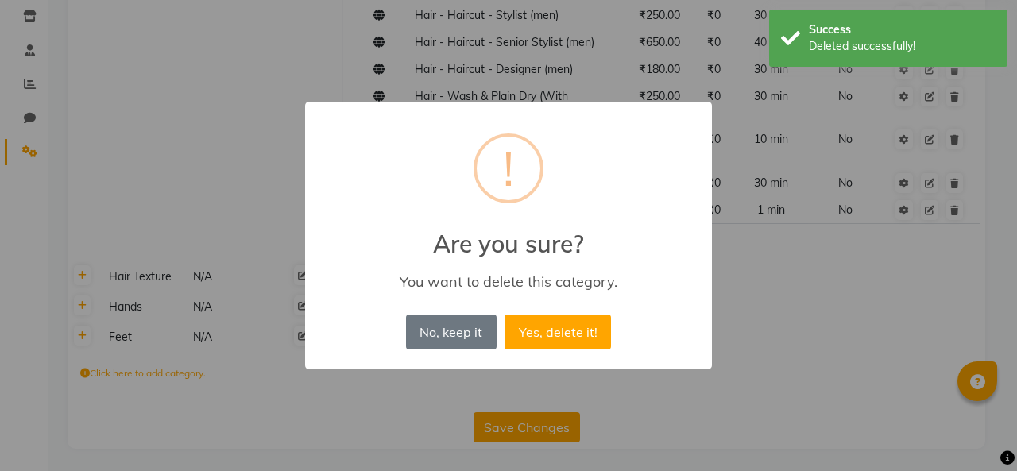
click at [543, 330] on button "Yes, delete it!" at bounding box center [557, 331] width 106 height 35
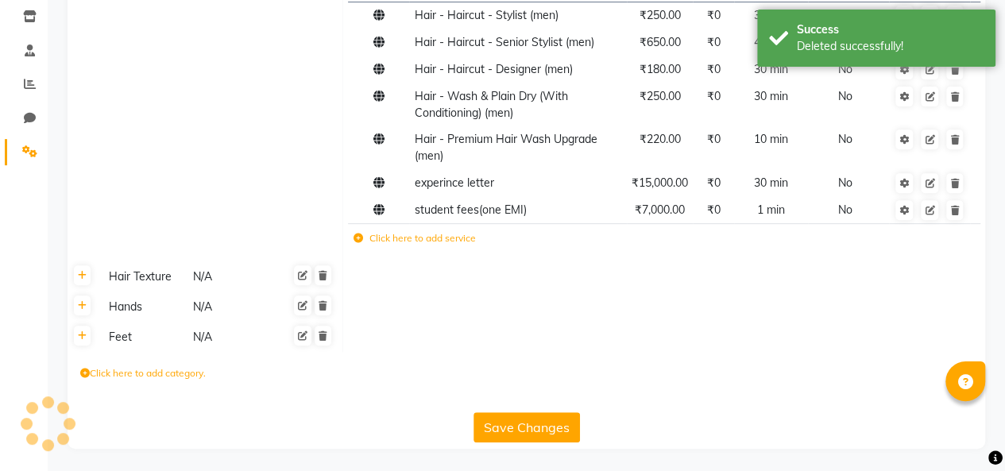
click at [321, 303] on icon at bounding box center [322, 306] width 9 height 10
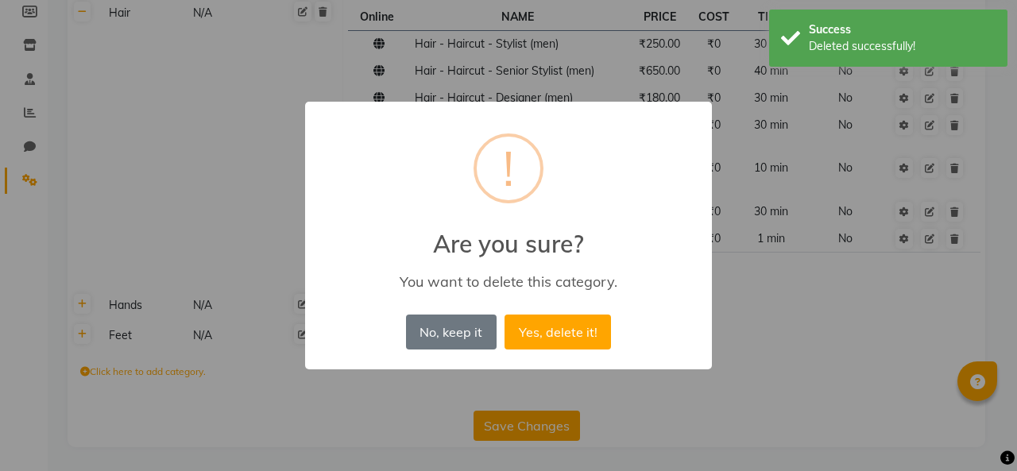
scroll to position [237, 0]
click at [561, 328] on button "Yes, delete it!" at bounding box center [557, 331] width 106 height 35
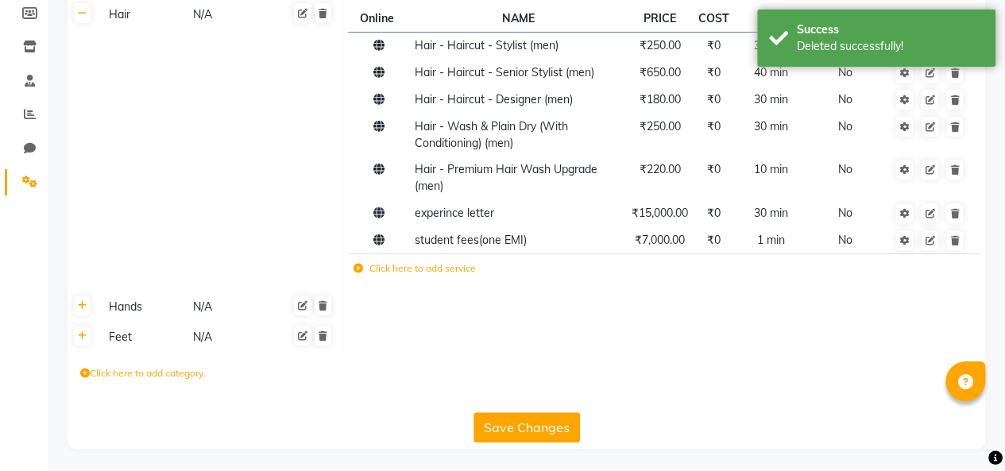
click at [325, 306] on icon at bounding box center [322, 306] width 9 height 10
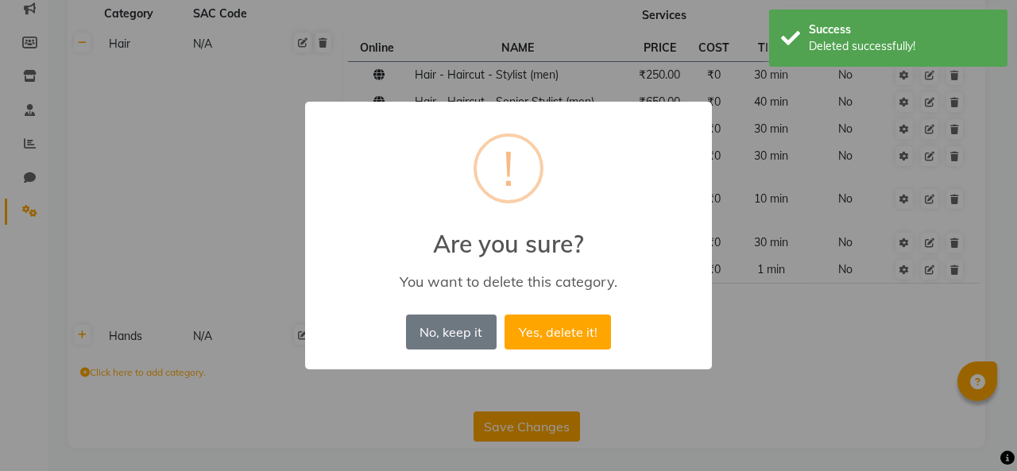
click at [542, 336] on button "Yes, delete it!" at bounding box center [557, 331] width 106 height 35
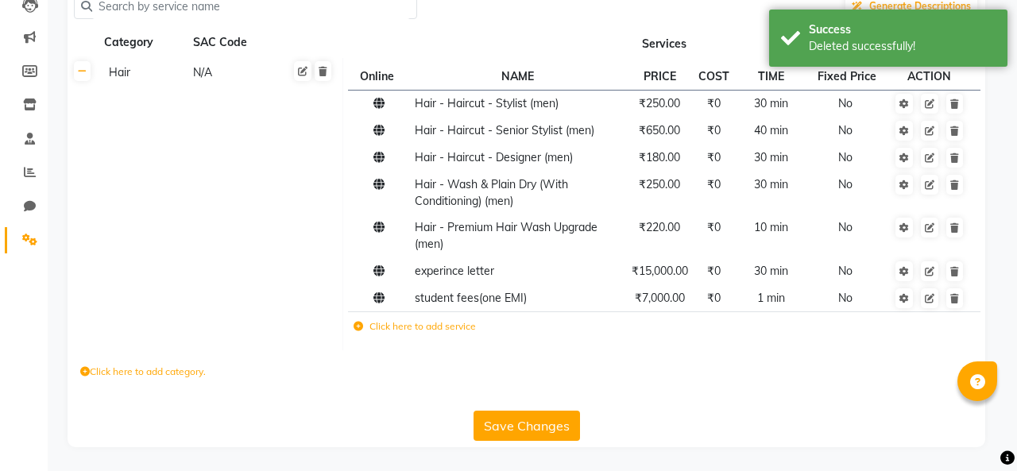
scroll to position [178, 0]
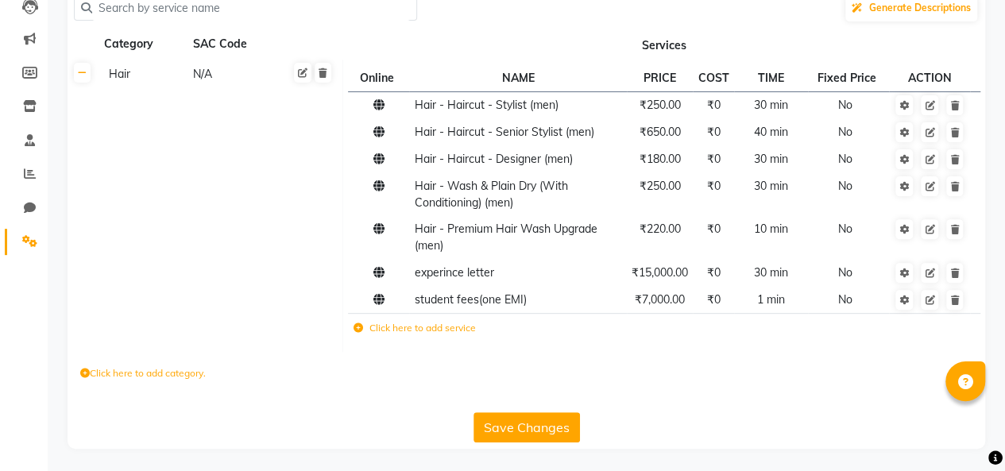
click at [954, 300] on icon at bounding box center [954, 300] width 9 height 10
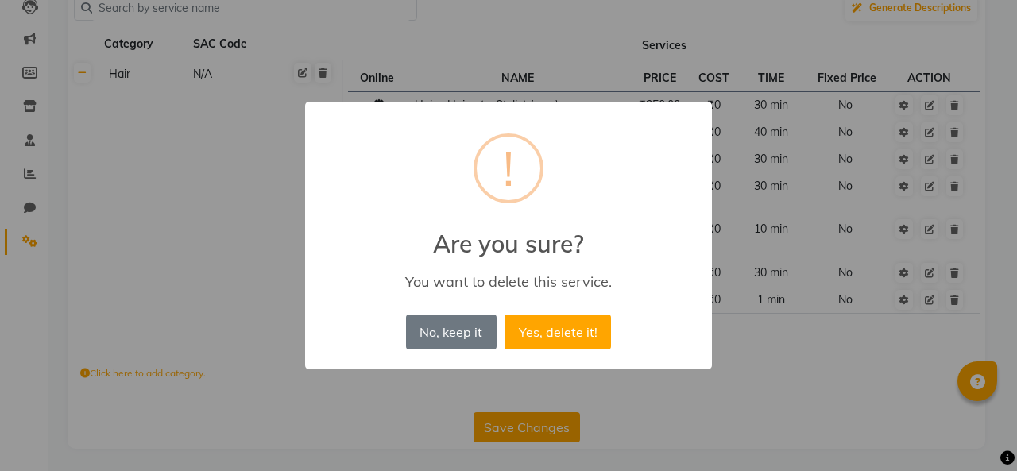
click at [555, 321] on button "Yes, delete it!" at bounding box center [557, 331] width 106 height 35
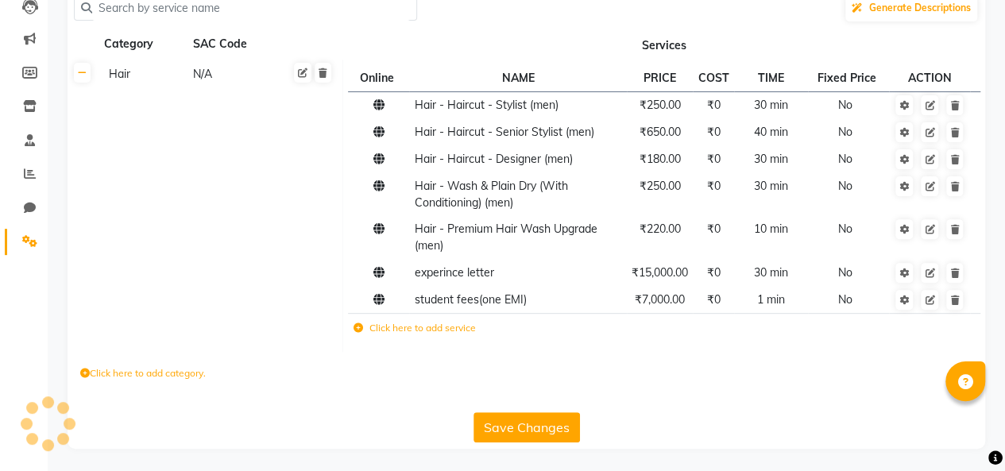
click at [959, 269] on link at bounding box center [954, 273] width 17 height 20
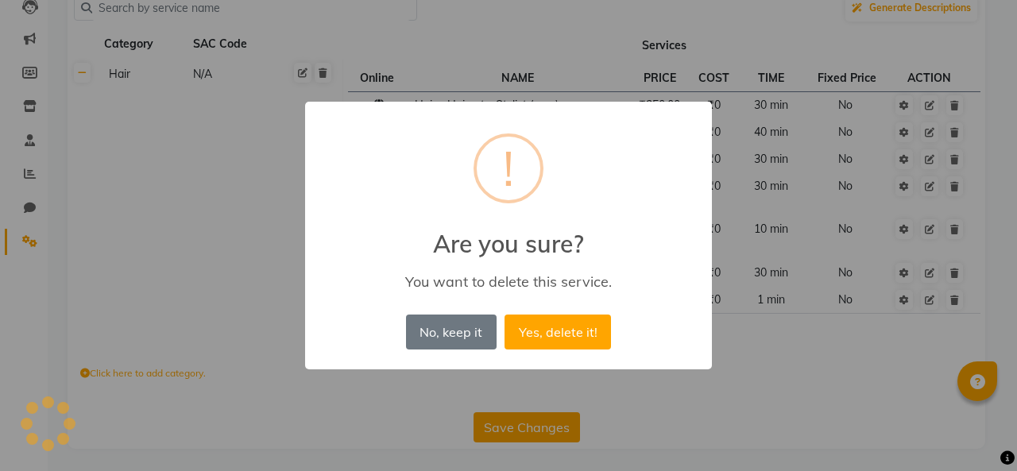
click at [543, 326] on button "Yes, delete it!" at bounding box center [557, 331] width 106 height 35
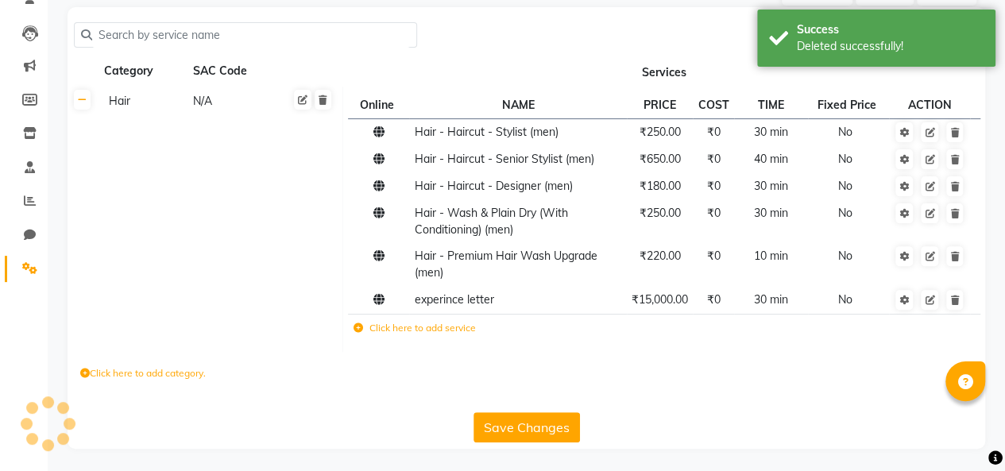
scroll to position [124, 0]
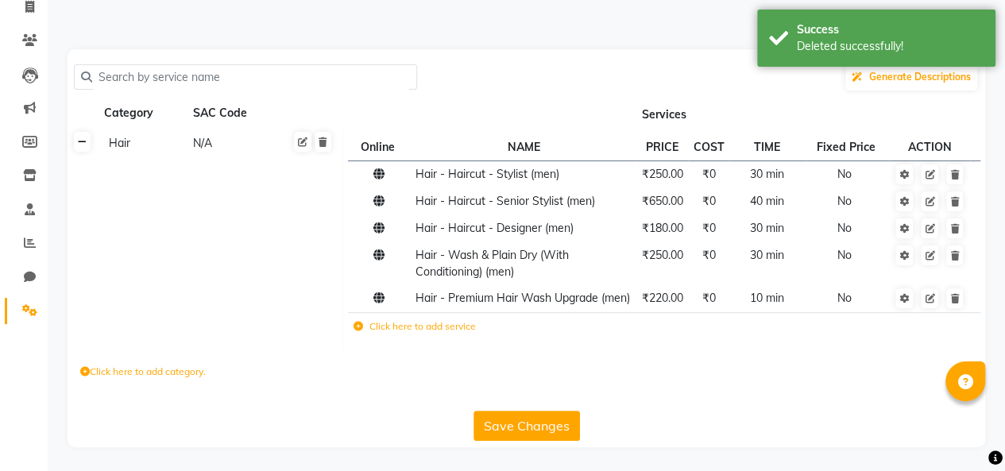
click at [81, 137] on icon at bounding box center [82, 142] width 9 height 10
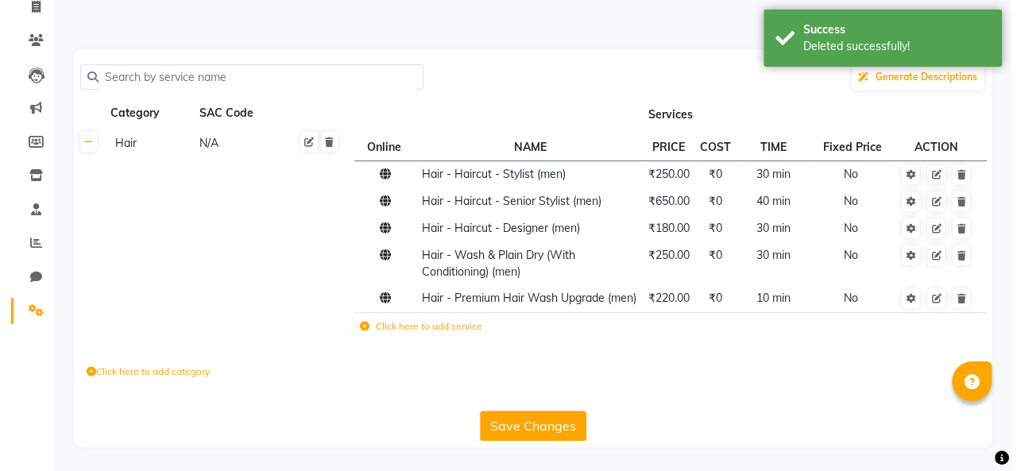
scroll to position [0, 0]
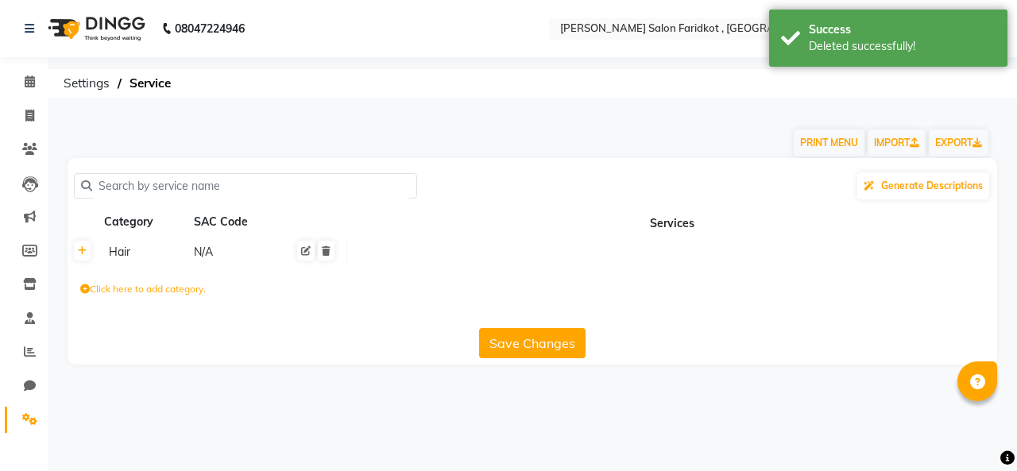
click at [326, 251] on icon at bounding box center [326, 251] width 9 height 10
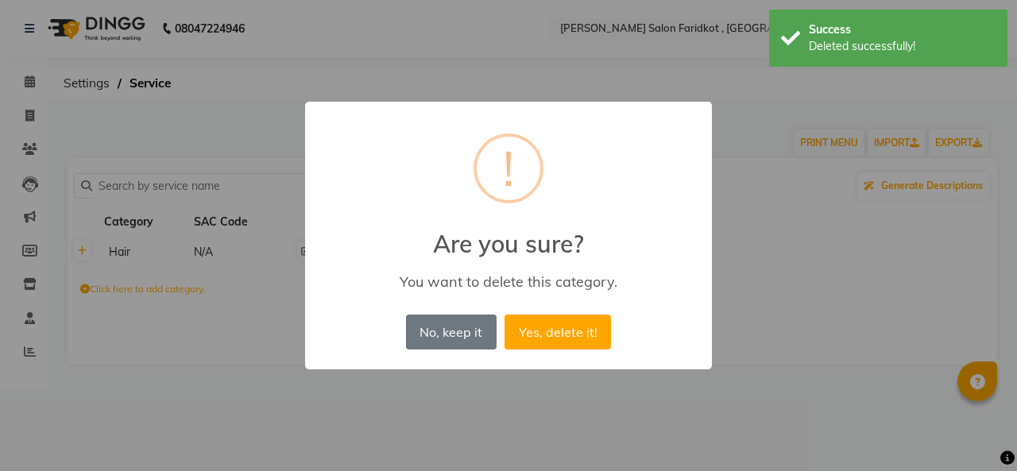
click at [558, 333] on button "Yes, delete it!" at bounding box center [557, 331] width 106 height 35
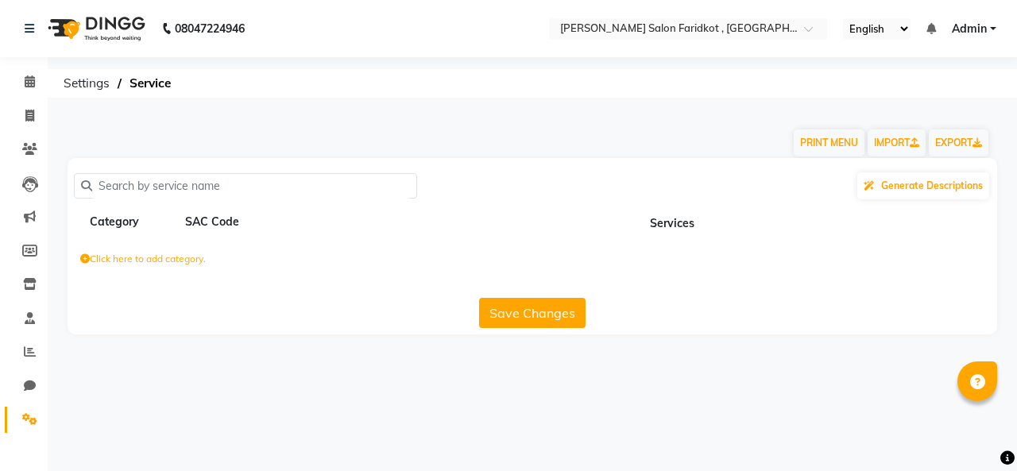
click at [181, 257] on label "Click here to add category." at bounding box center [142, 259] width 125 height 14
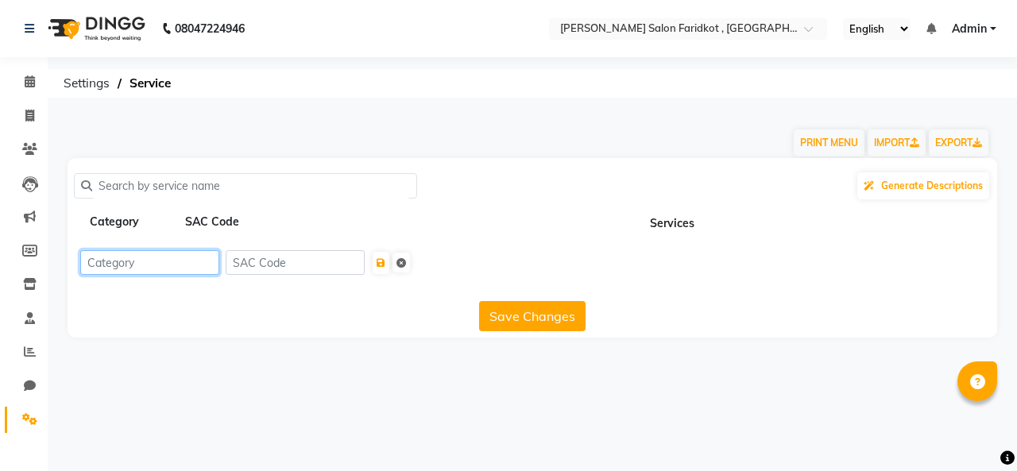
click at [152, 260] on input at bounding box center [149, 262] width 139 height 25
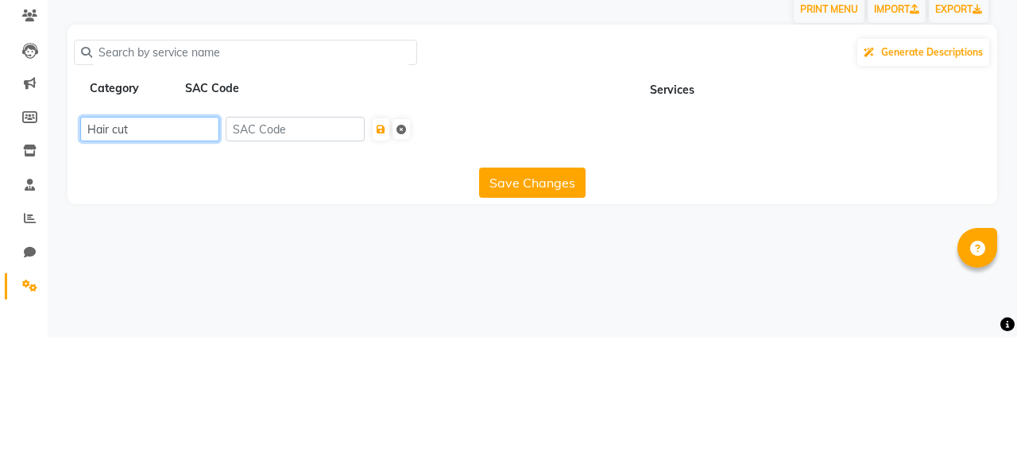
type input "Hair cut"
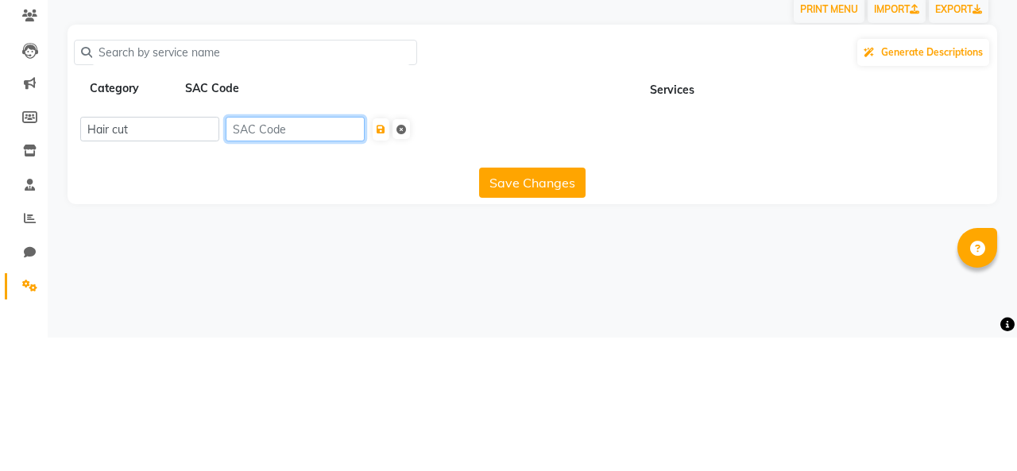
click at [319, 259] on input at bounding box center [295, 262] width 139 height 25
type input "H"
type input "SHC1"
click at [530, 312] on button "Save Changes" at bounding box center [532, 316] width 106 height 30
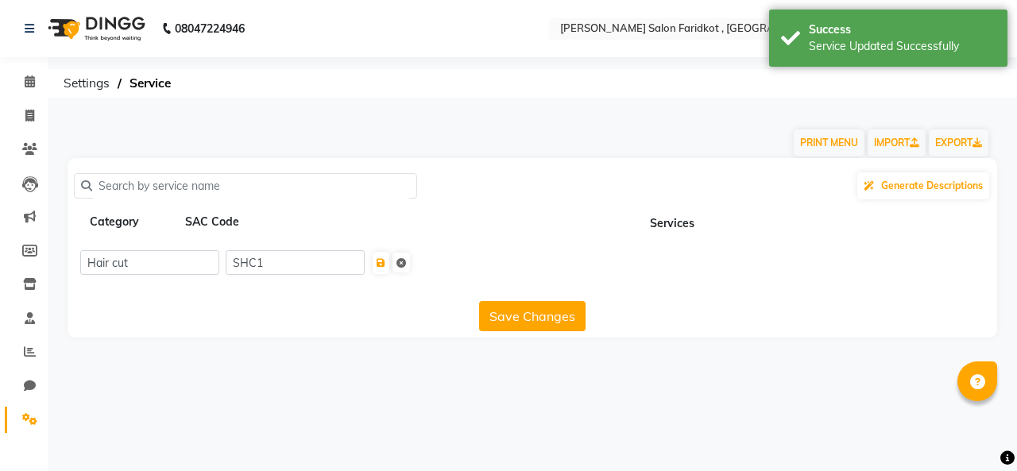
click at [385, 260] on icon "submit" at bounding box center [380, 263] width 9 height 10
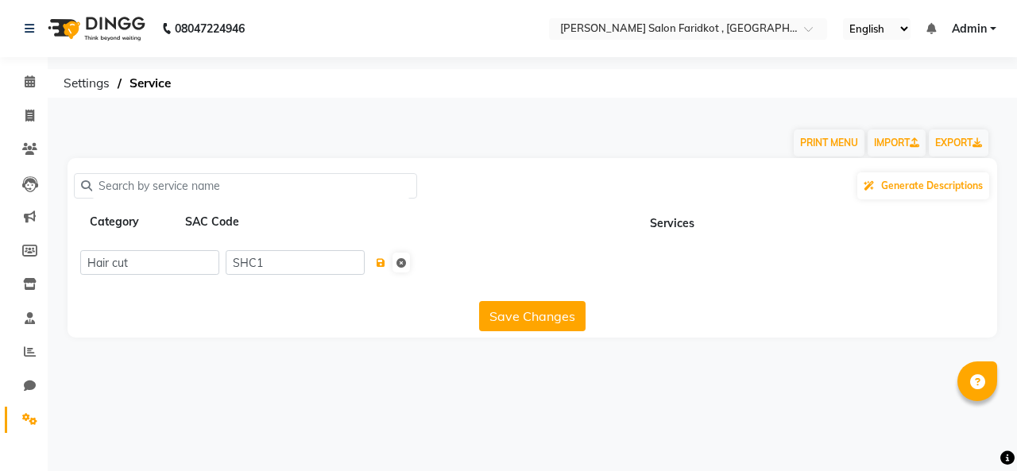
click at [385, 262] on icon "submit" at bounding box center [380, 263] width 9 height 10
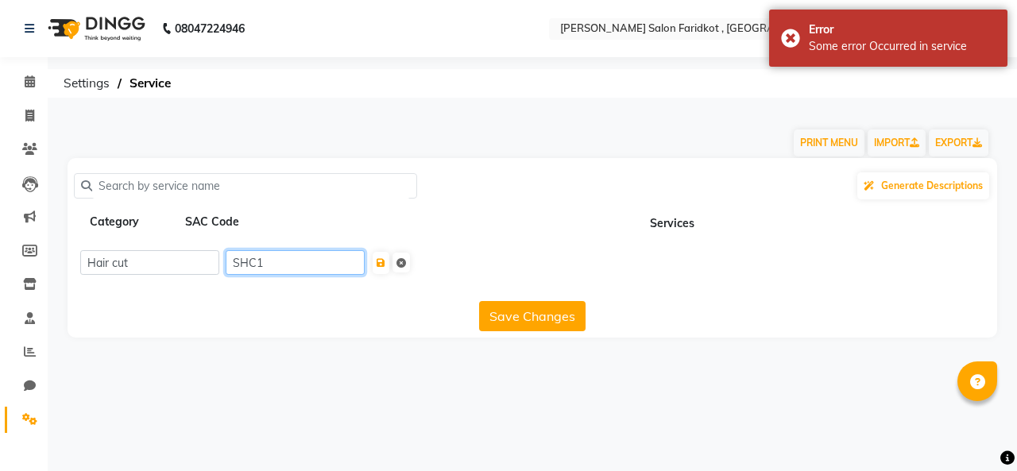
click at [318, 261] on input "SHC1" at bounding box center [295, 262] width 139 height 25
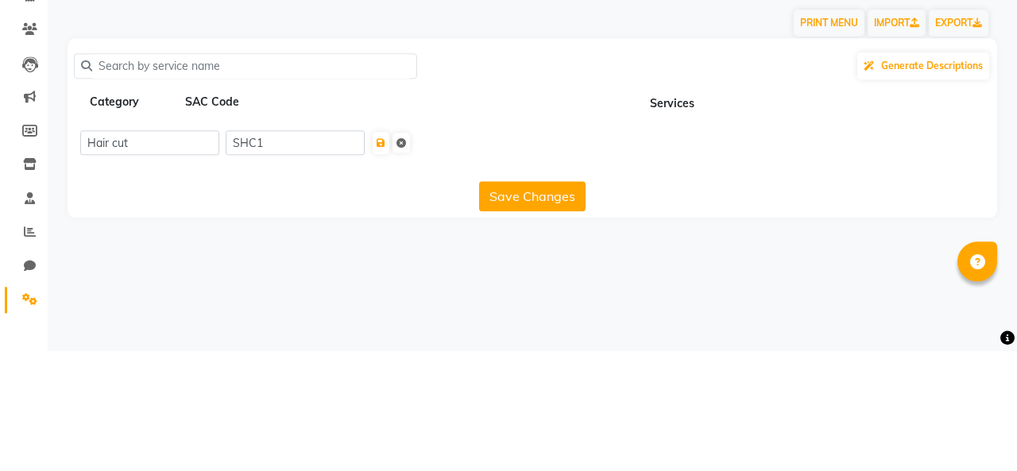
click at [675, 218] on th "Services" at bounding box center [671, 222] width 650 height 30
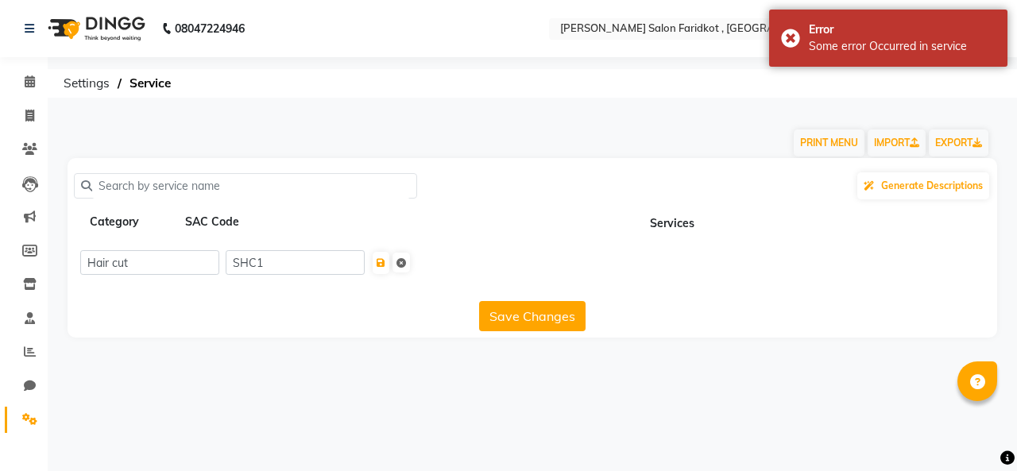
click at [816, 226] on th "Services" at bounding box center [671, 222] width 650 height 30
click at [534, 319] on button "Save Changes" at bounding box center [532, 316] width 106 height 30
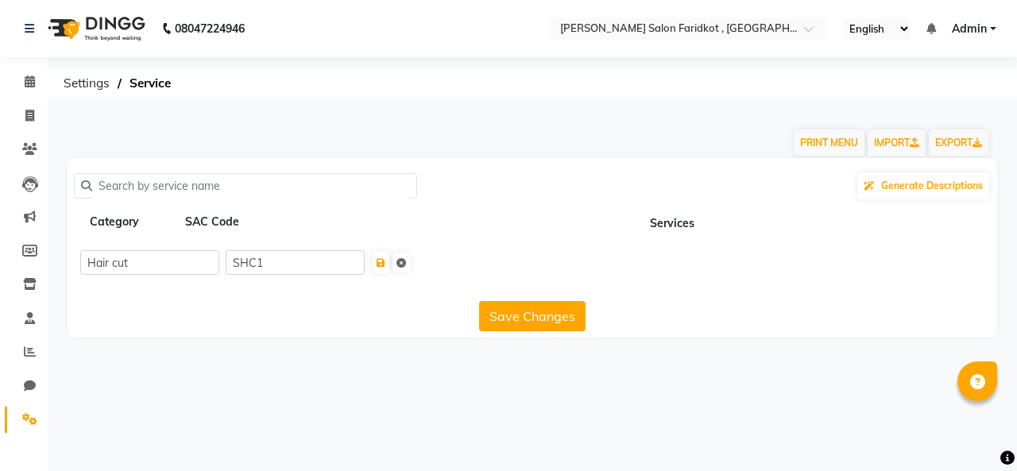
click at [951, 184] on span "Generate Descriptions" at bounding box center [932, 185] width 102 height 12
click at [916, 272] on div "All Services" at bounding box center [920, 272] width 102 height 20
click at [524, 317] on button "Save Changes" at bounding box center [532, 316] width 106 height 30
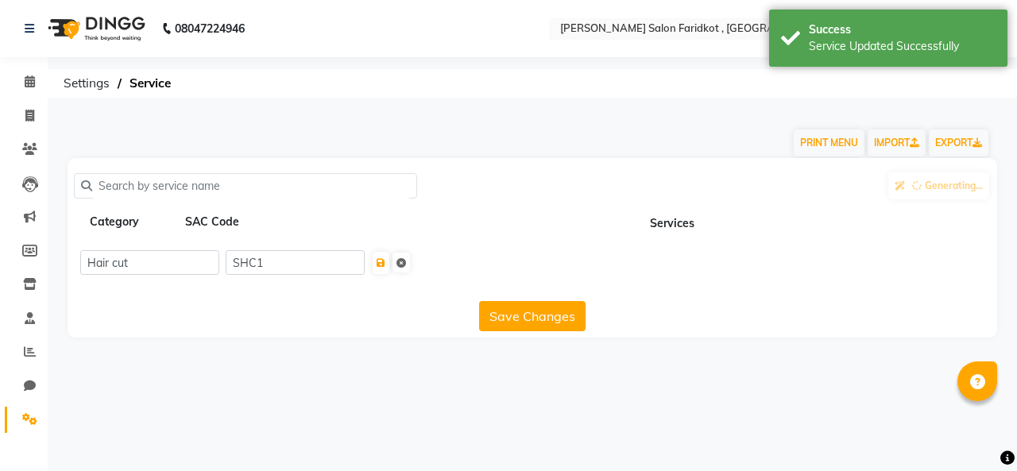
click at [284, 184] on input "text" at bounding box center [251, 186] width 318 height 25
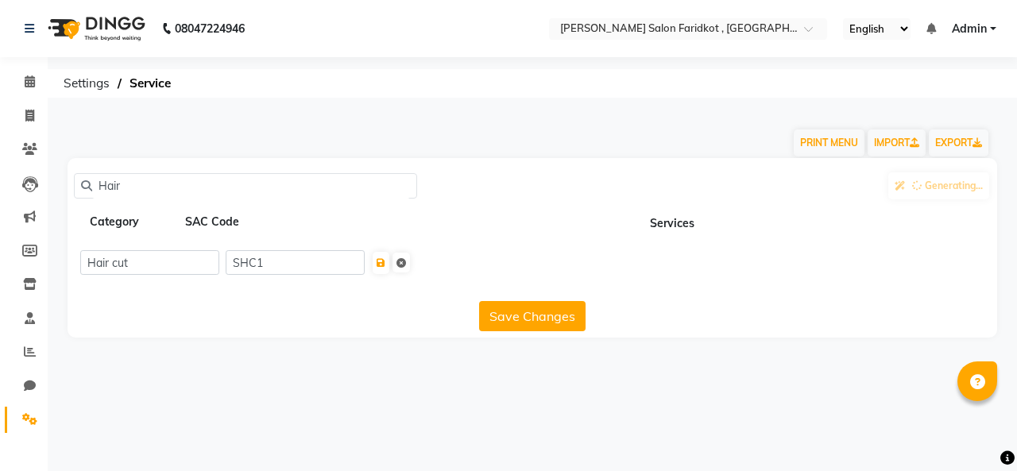
type input "Hair"
click at [151, 257] on input "Hair cut" at bounding box center [149, 262] width 139 height 25
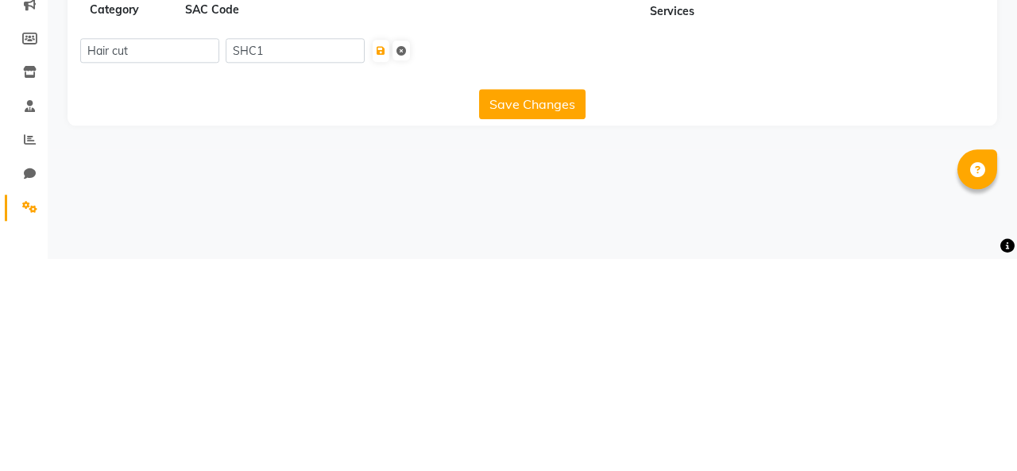
click at [385, 259] on icon "submit" at bounding box center [380, 263] width 9 height 10
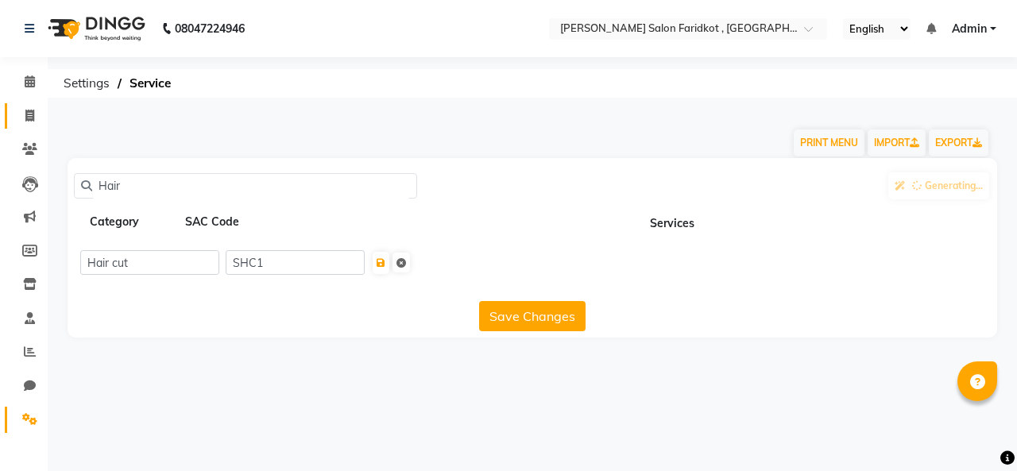
click at [30, 110] on icon at bounding box center [29, 116] width 9 height 12
select select "service"
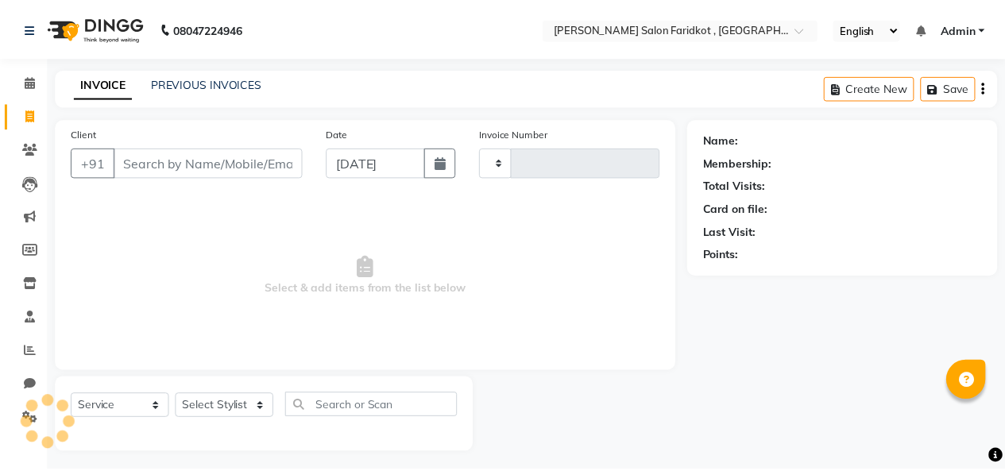
scroll to position [6, 0]
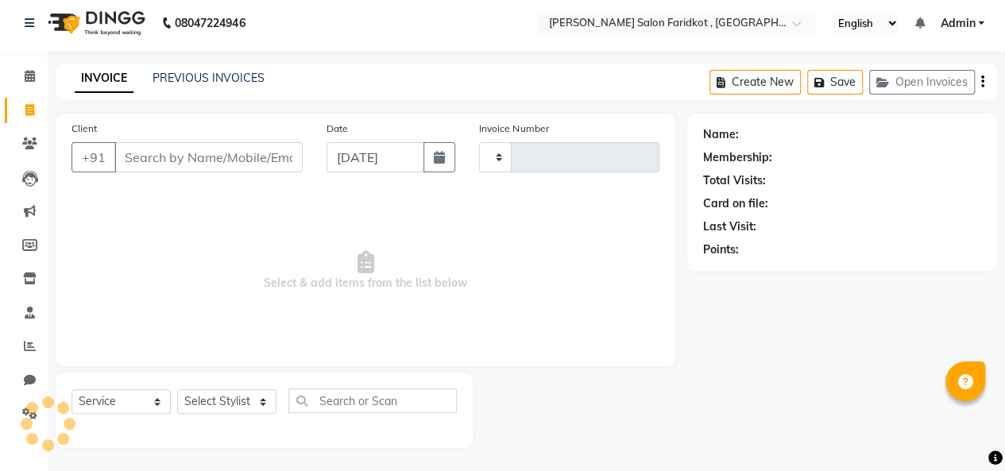
type input "0083"
select select "8789"
click at [30, 143] on icon at bounding box center [29, 143] width 15 height 12
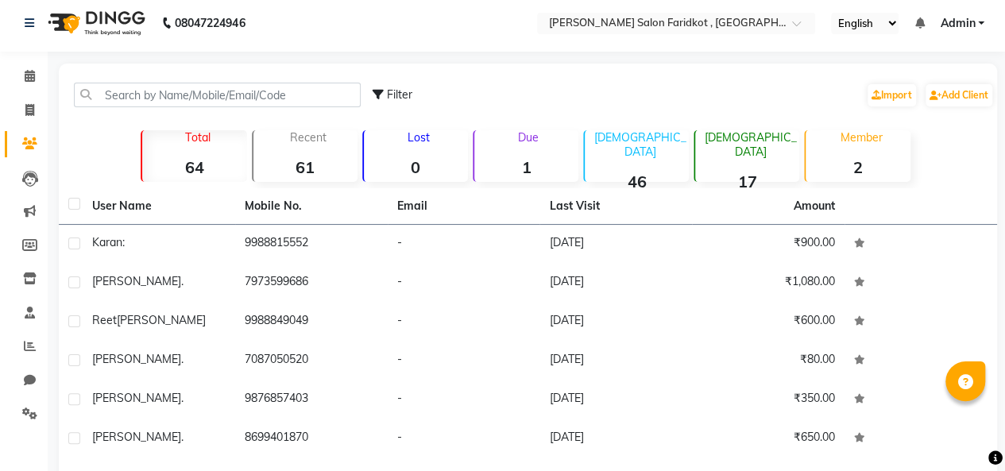
click at [34, 178] on icon at bounding box center [30, 179] width 16 height 16
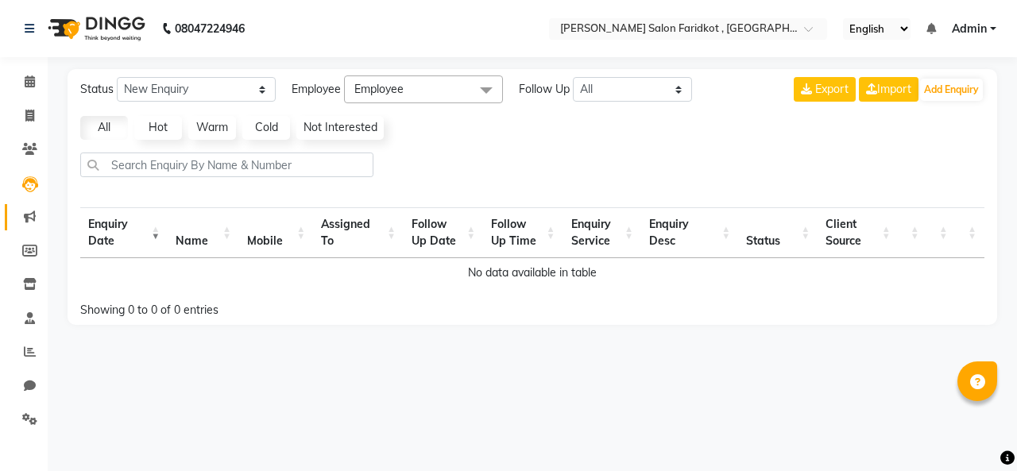
click at [40, 214] on span at bounding box center [30, 217] width 28 height 18
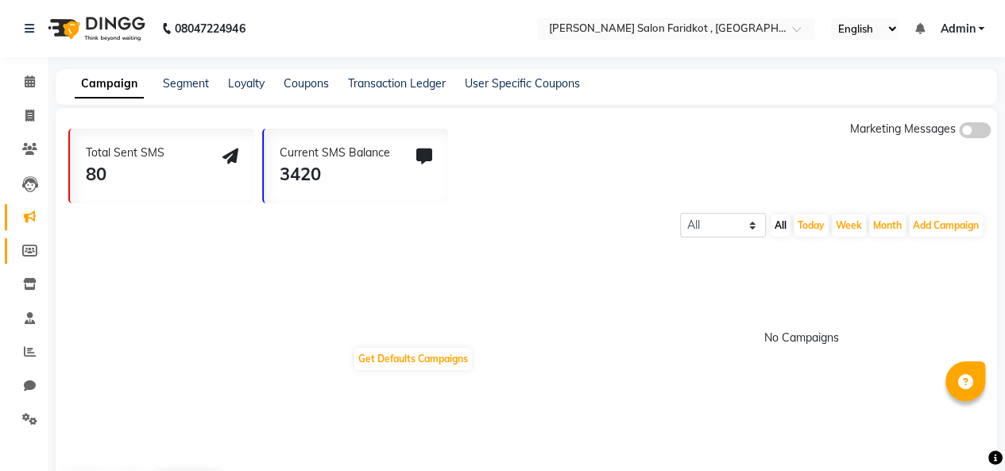
click at [32, 251] on icon at bounding box center [29, 251] width 15 height 12
select select
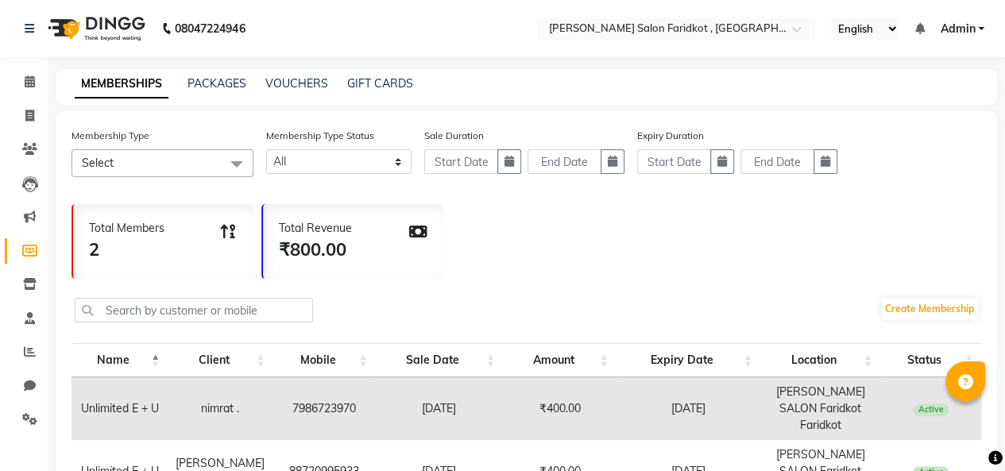
click at [29, 280] on icon at bounding box center [30, 284] width 14 height 12
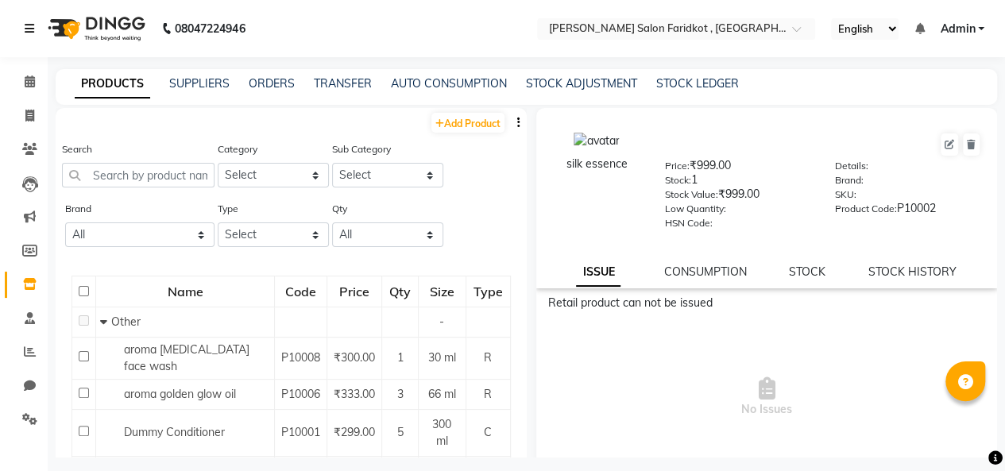
click at [27, 29] on icon at bounding box center [30, 28] width 10 height 11
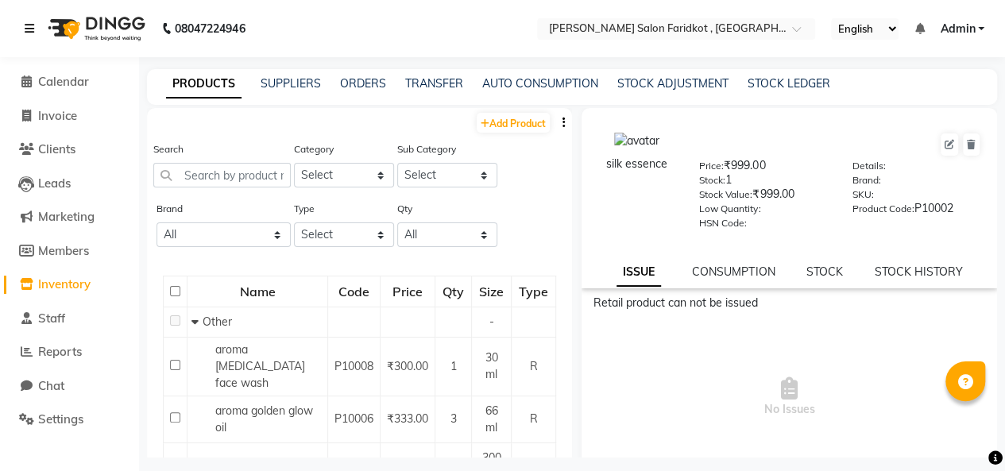
click at [25, 29] on icon at bounding box center [30, 28] width 10 height 11
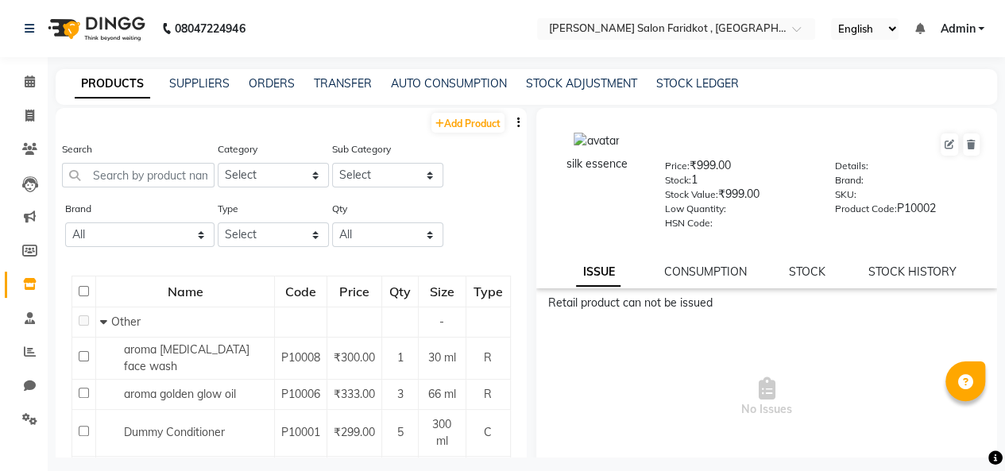
click at [465, 122] on link "Add Product" at bounding box center [467, 123] width 73 height 20
select select "true"
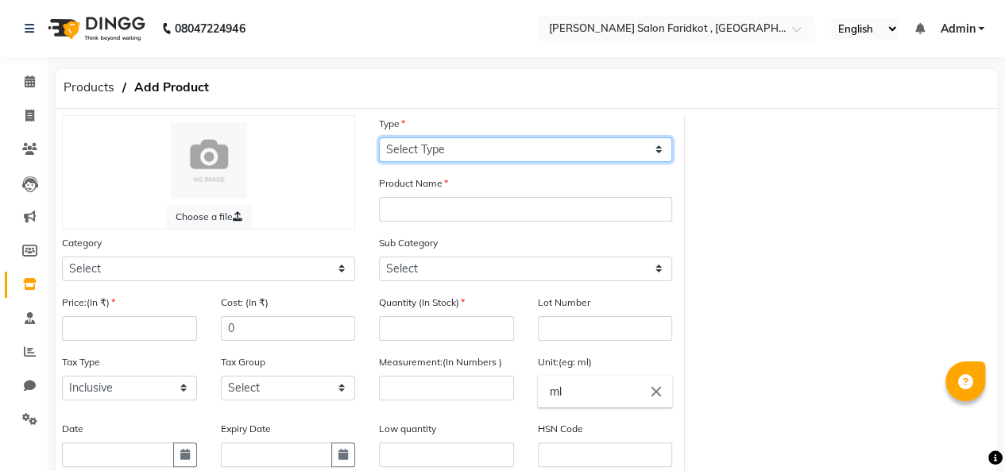
click at [632, 145] on select "Select Type Both Retail Consumable" at bounding box center [525, 149] width 293 height 25
select select "C"
click at [379, 137] on select "Select Type Both Retail Consumable" at bounding box center [525, 149] width 293 height 25
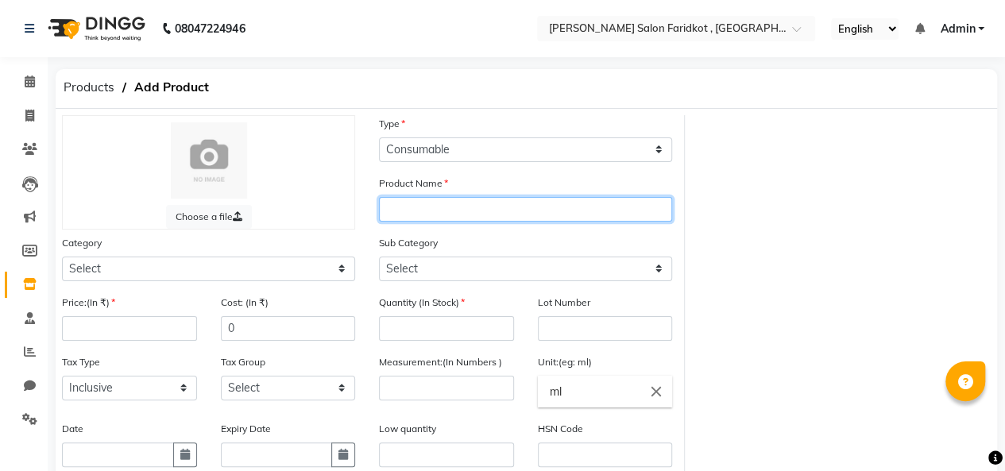
click at [518, 210] on input "text" at bounding box center [525, 209] width 293 height 25
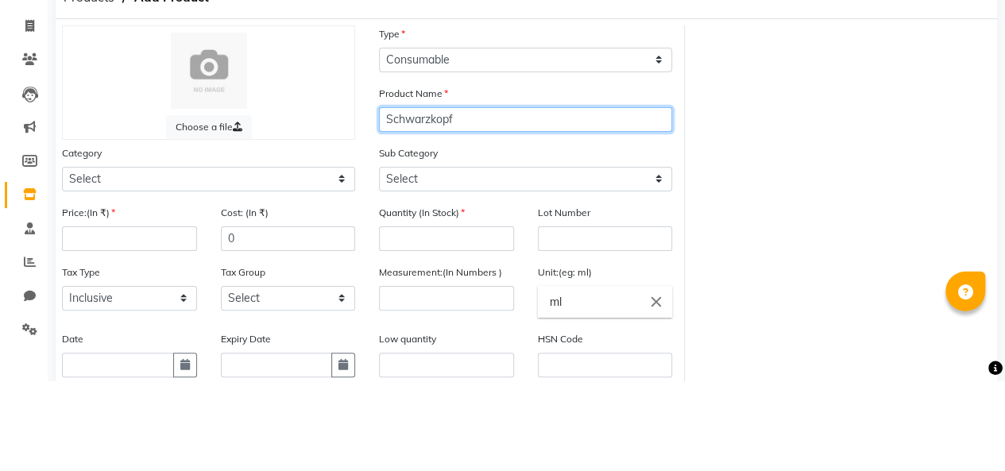
type input "Schwarzkopf"
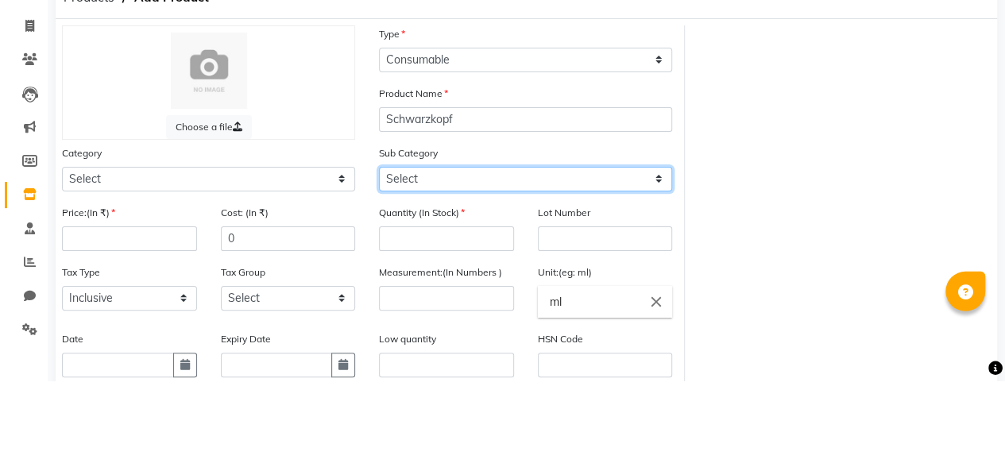
click at [546, 261] on select "Select" at bounding box center [525, 269] width 293 height 25
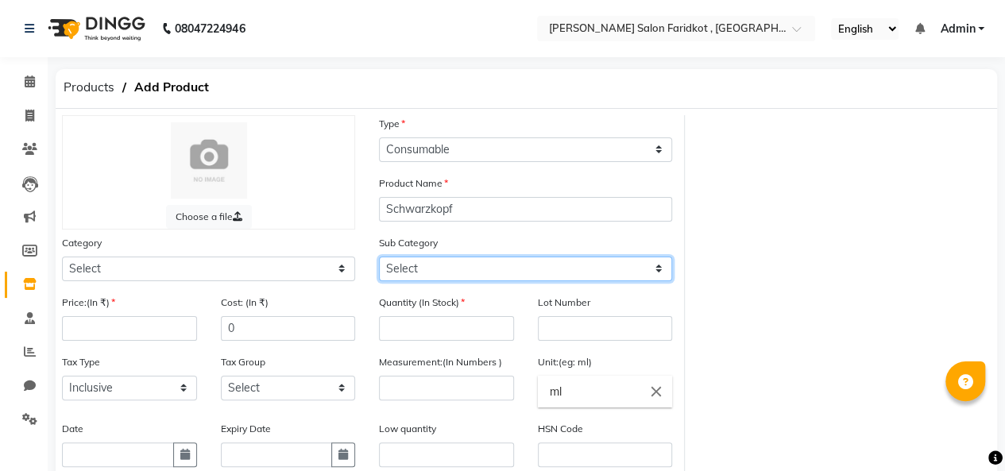
click at [605, 265] on select "Select" at bounding box center [525, 269] width 293 height 25
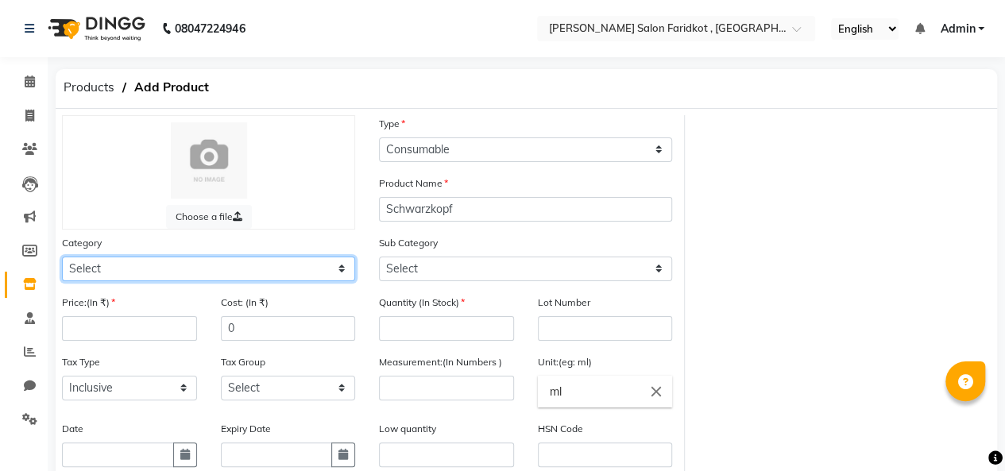
click at [295, 272] on select "Select Hair Skin Makeup Personal Care Appliances [PERSON_NAME] Waxing Disposabl…" at bounding box center [208, 269] width 293 height 25
select select "1790201100"
click at [62, 257] on select "Select Hair Skin Makeup Personal Care Appliances [PERSON_NAME] Waxing Disposabl…" at bounding box center [208, 269] width 293 height 25
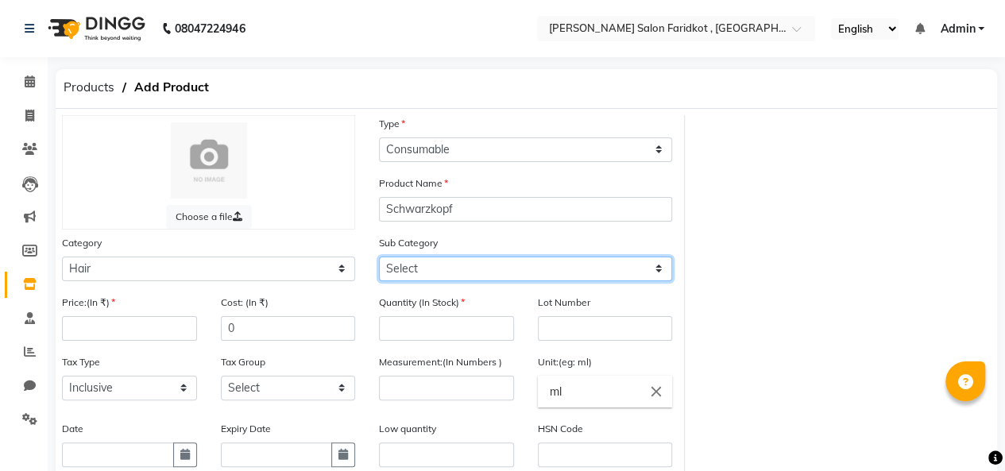
click at [624, 260] on select "Select" at bounding box center [525, 269] width 293 height 25
click at [631, 266] on select "Select" at bounding box center [525, 269] width 293 height 25
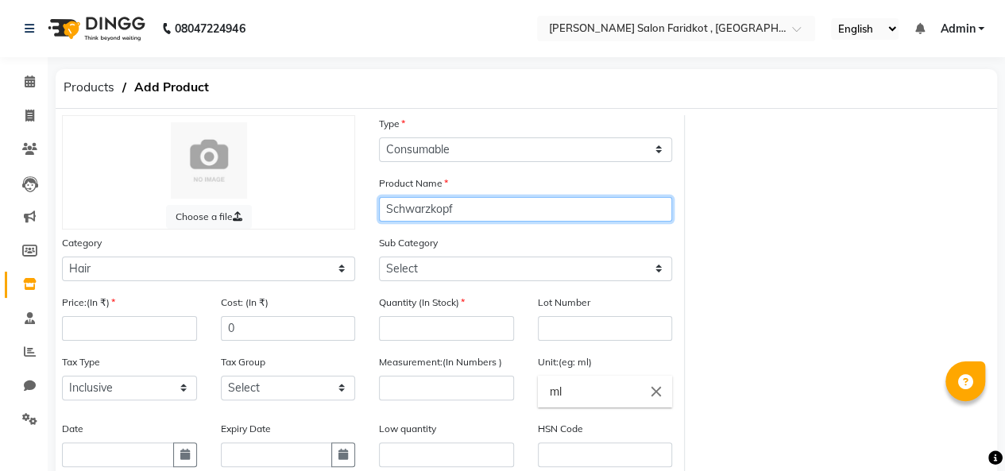
click at [515, 205] on input "Schwarzkopf" at bounding box center [525, 209] width 293 height 25
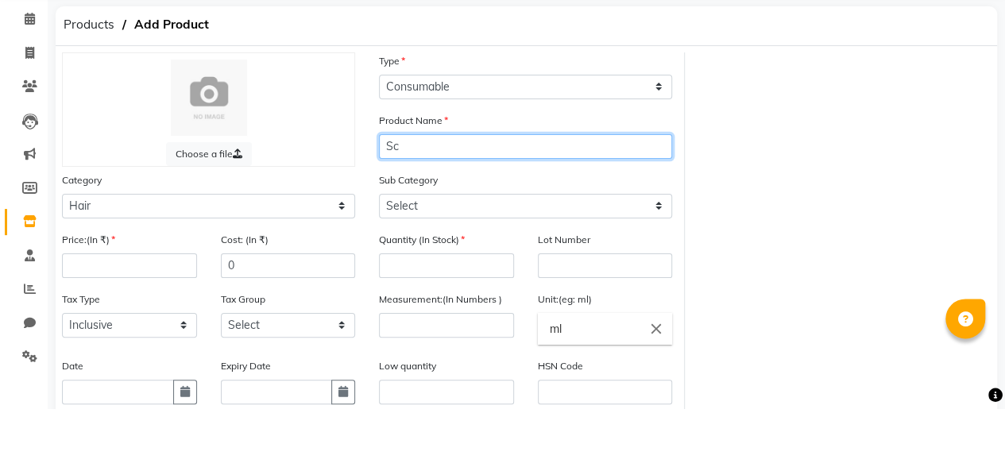
type input "S"
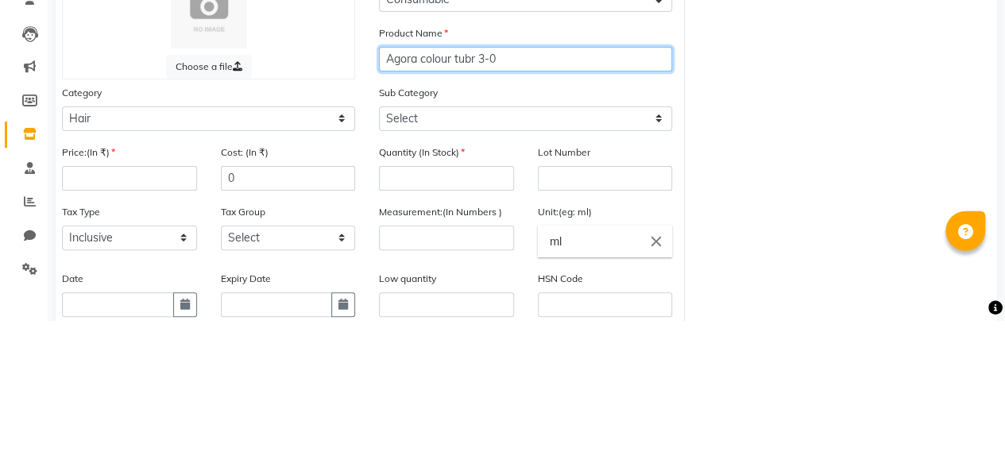
type input "Agora colour tubr 3-0"
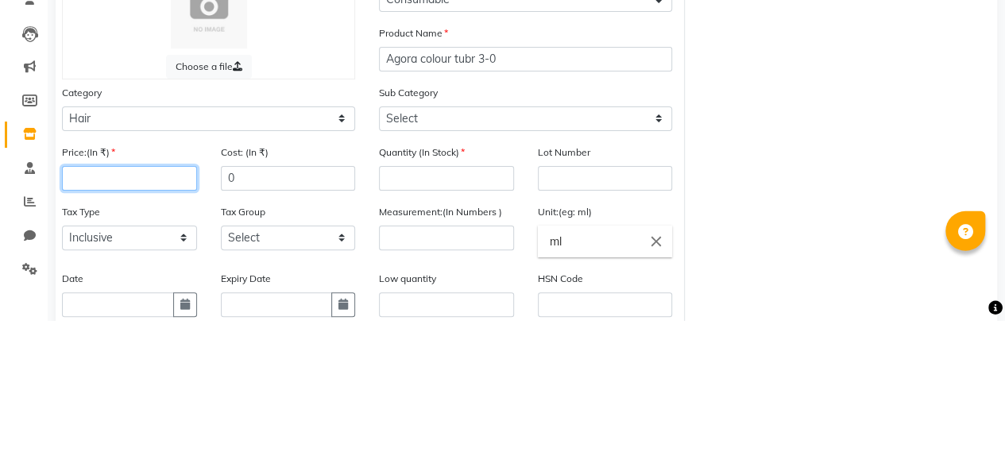
click at [124, 322] on input "number" at bounding box center [129, 328] width 135 height 25
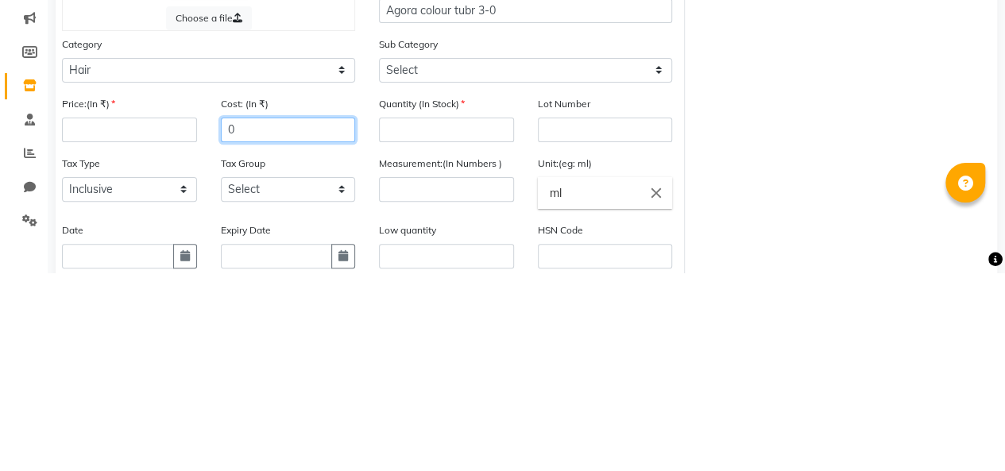
click at [280, 323] on input "0" at bounding box center [288, 328] width 135 height 25
click at [129, 324] on input "number" at bounding box center [129, 328] width 135 height 25
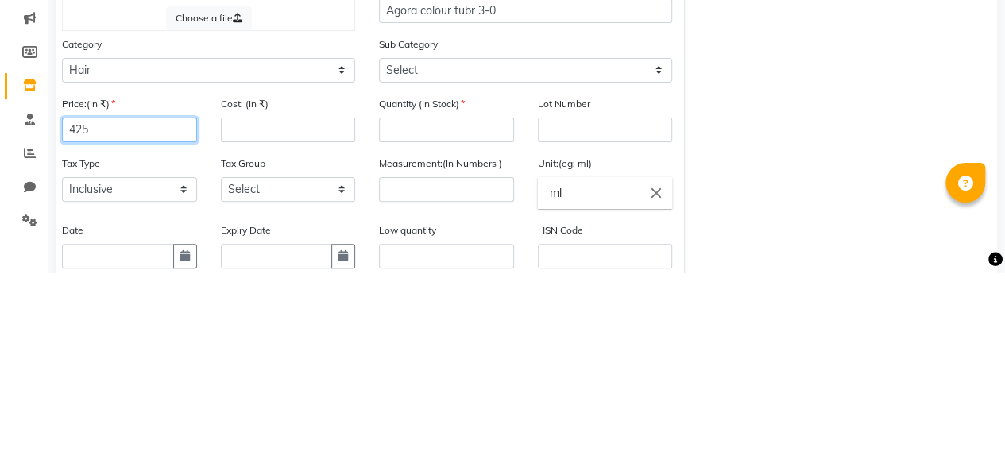
type input "425"
click at [284, 330] on input "number" at bounding box center [288, 328] width 135 height 25
type input "297.5"
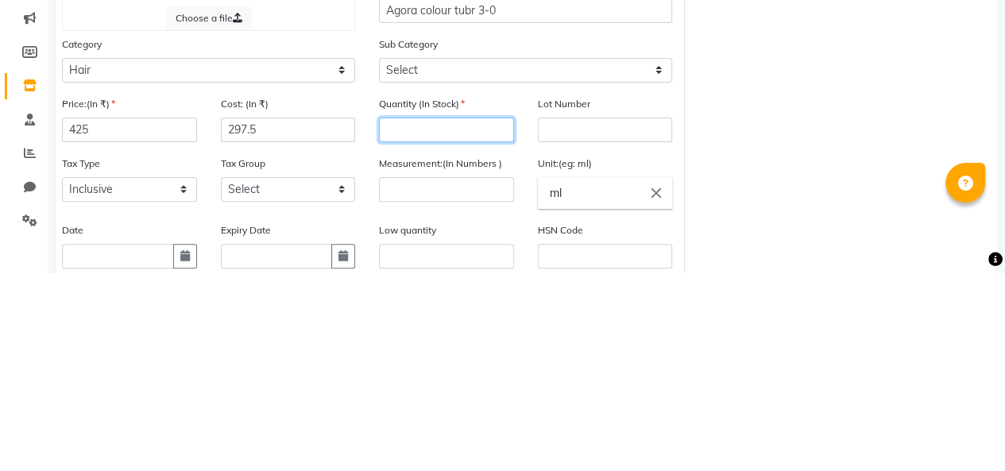
click at [458, 330] on input "number" at bounding box center [446, 328] width 135 height 25
type input "8"
click at [447, 383] on input "number" at bounding box center [446, 388] width 135 height 25
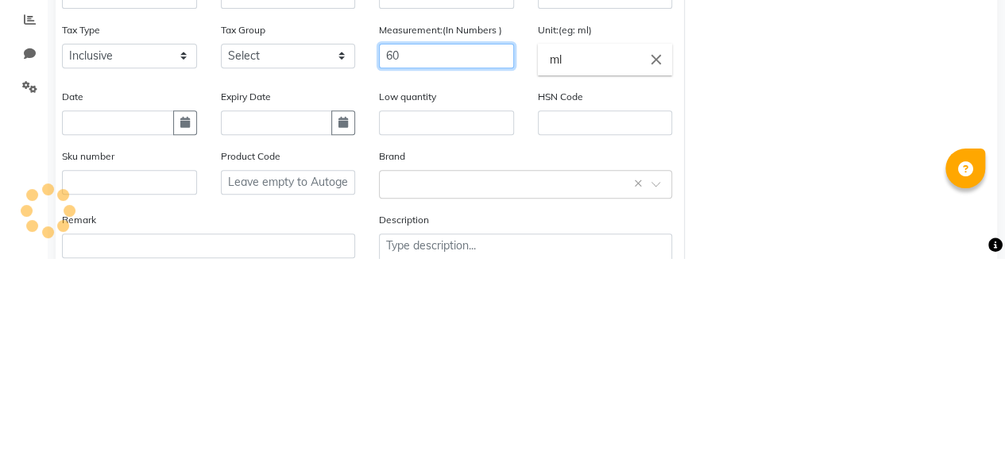
scroll to position [125, 0]
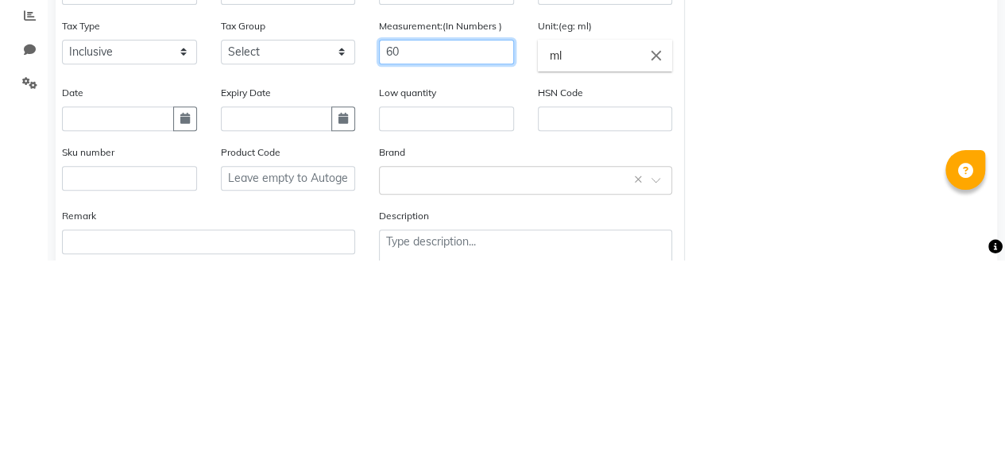
type input "60"
click at [261, 326] on input "text" at bounding box center [277, 330] width 112 height 25
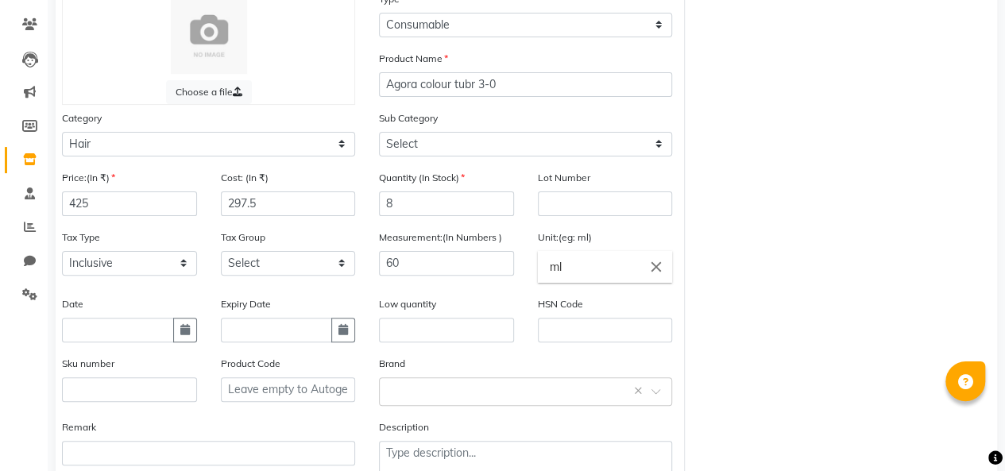
select select "9"
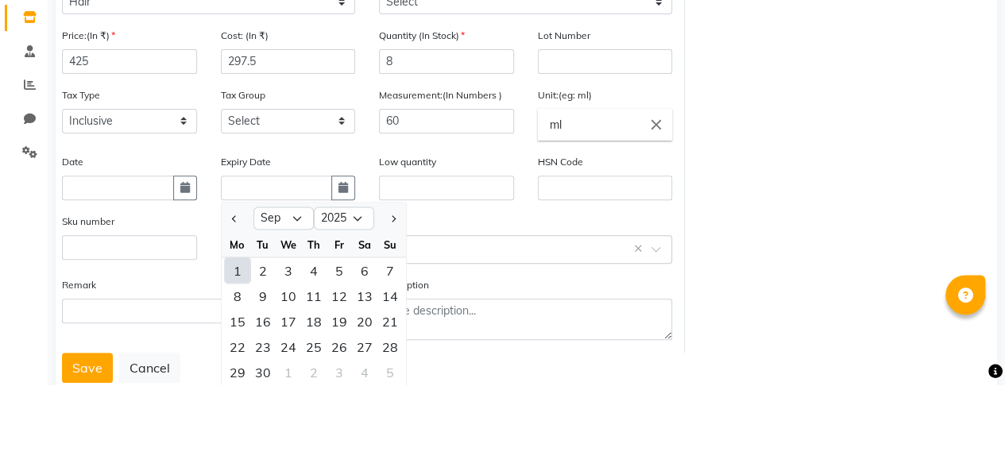
scroll to position [194, 0]
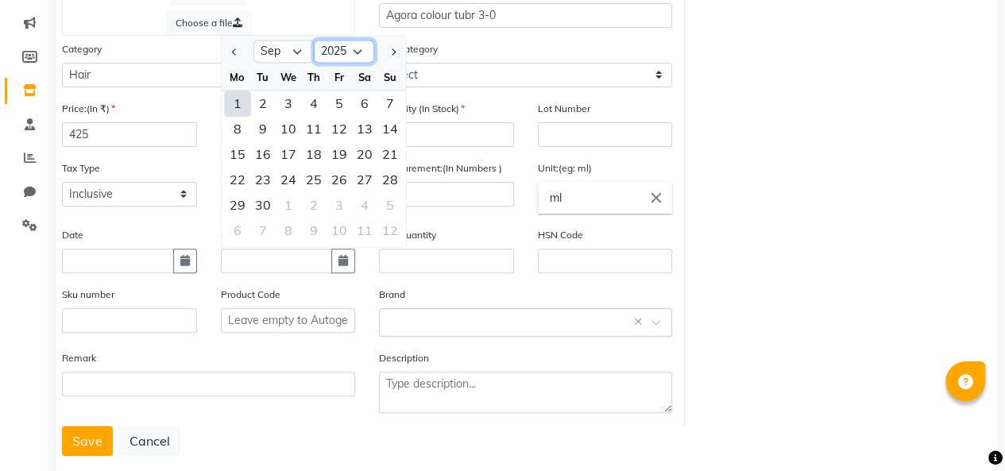
click at [341, 51] on select "2015 2016 2017 2018 2019 2020 2021 2022 2023 2024 2025 2026 2027 2028 2029 2030…" at bounding box center [344, 52] width 60 height 24
select select "2028"
click at [314, 40] on select "2015 2016 2017 2018 2019 2020 2021 2022 2023 2024 2025 2026 2027 2028 2029 2030…" at bounding box center [344, 52] width 60 height 24
click at [295, 49] on select "Jan Feb Mar Apr May Jun [DATE] Aug Sep Oct Nov Dec" at bounding box center [283, 52] width 60 height 24
click at [253, 40] on select "Jan Feb Mar Apr May Jun [DATE] Aug Sep Oct Nov Dec" at bounding box center [283, 52] width 60 height 24
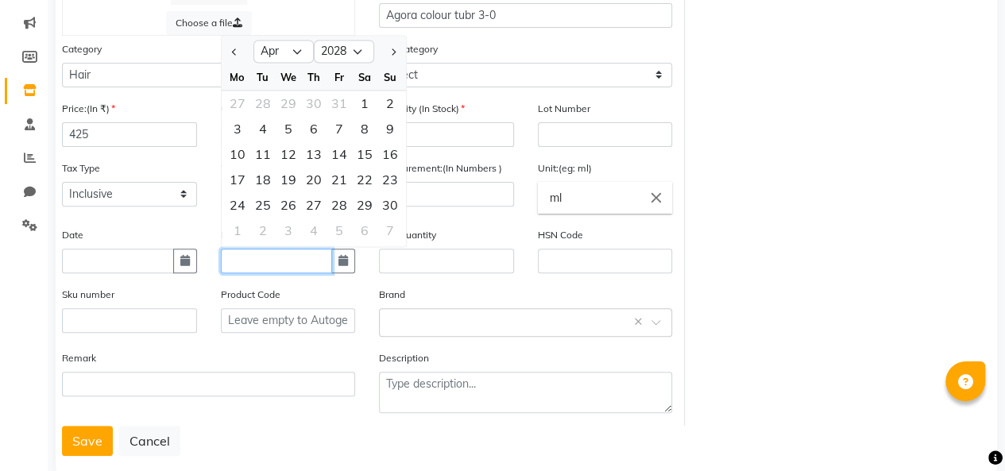
click at [277, 256] on input "text" at bounding box center [277, 261] width 112 height 25
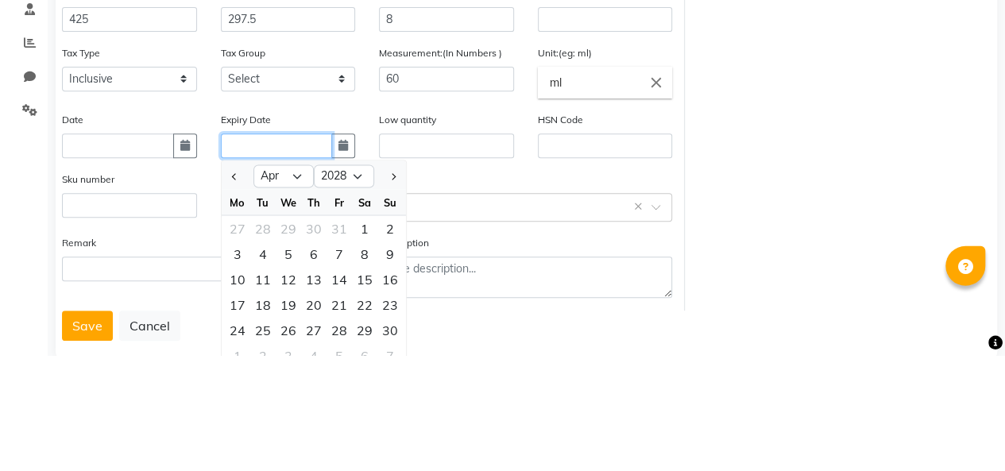
scroll to position [193, 0]
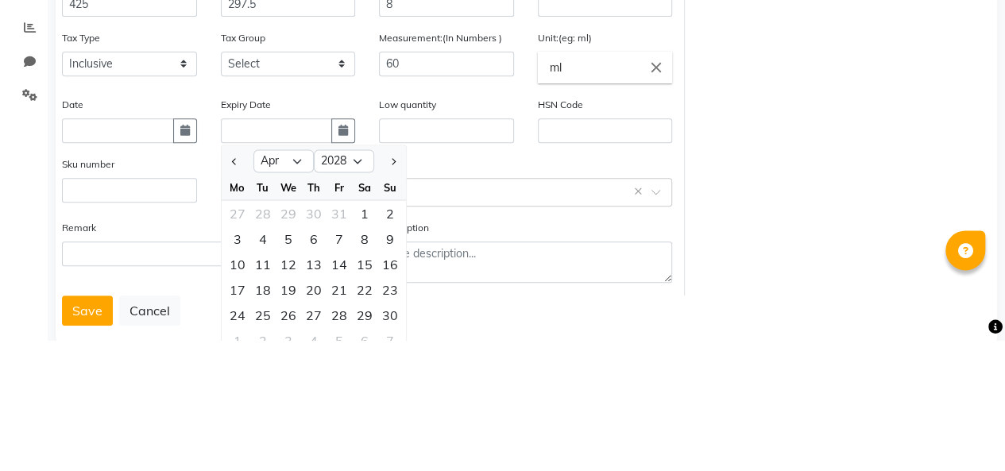
click at [392, 291] on span "Next month" at bounding box center [391, 292] width 6 height 6
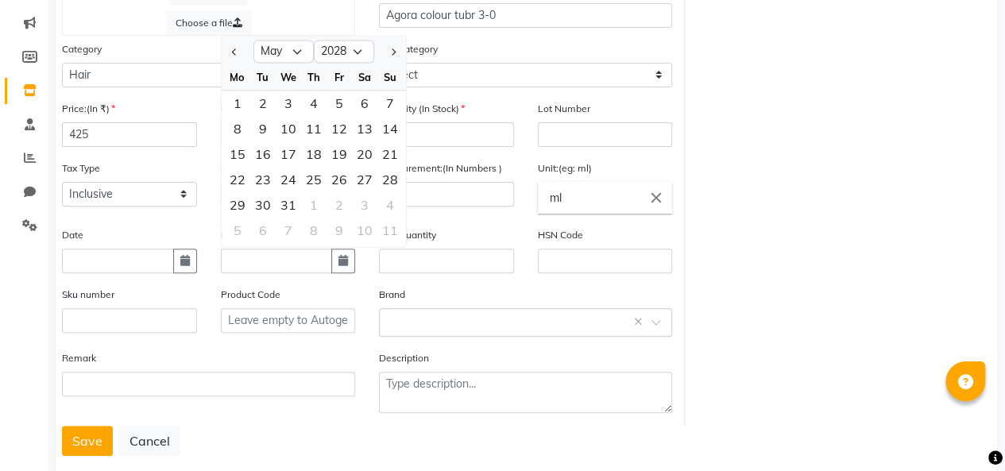
click at [392, 51] on span "Next month" at bounding box center [391, 51] width 6 height 6
select select "6"
click at [275, 259] on input "text" at bounding box center [277, 261] width 112 height 25
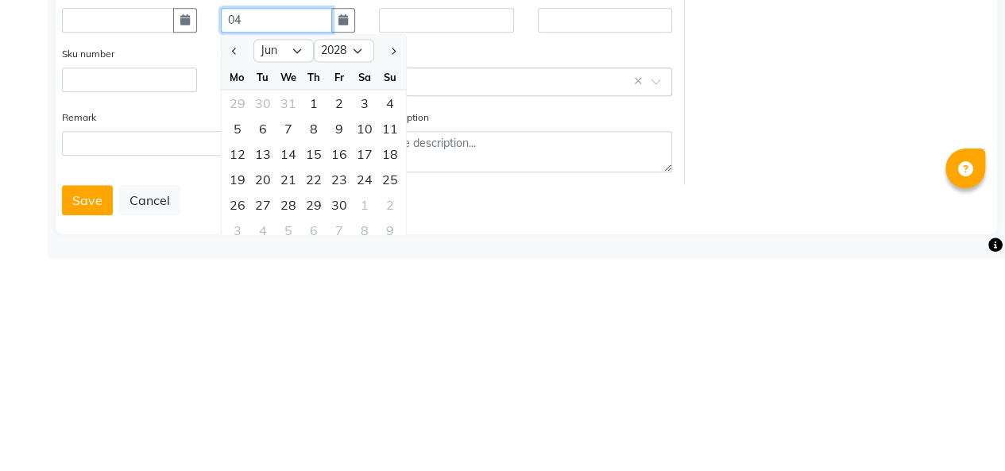
scroll to position [222, 0]
click at [77, 411] on button "Save" at bounding box center [87, 412] width 51 height 30
type input "[DATE]"
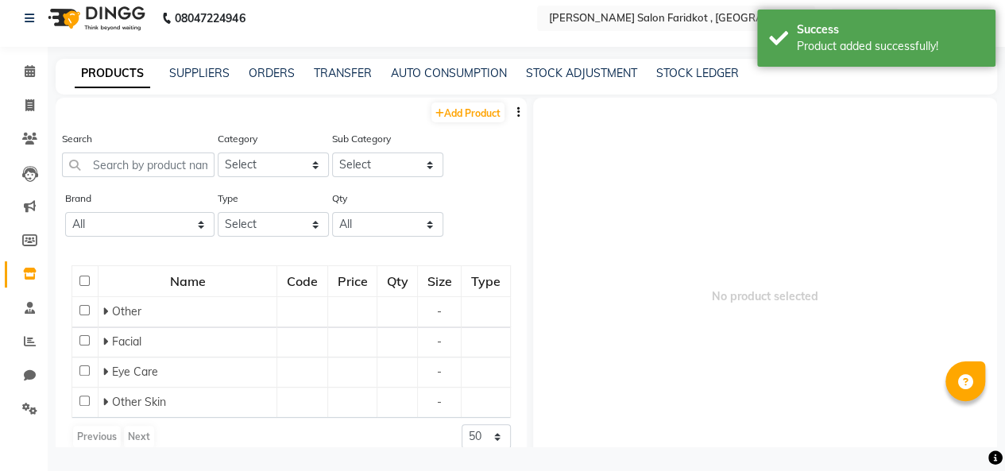
scroll to position [10, 0]
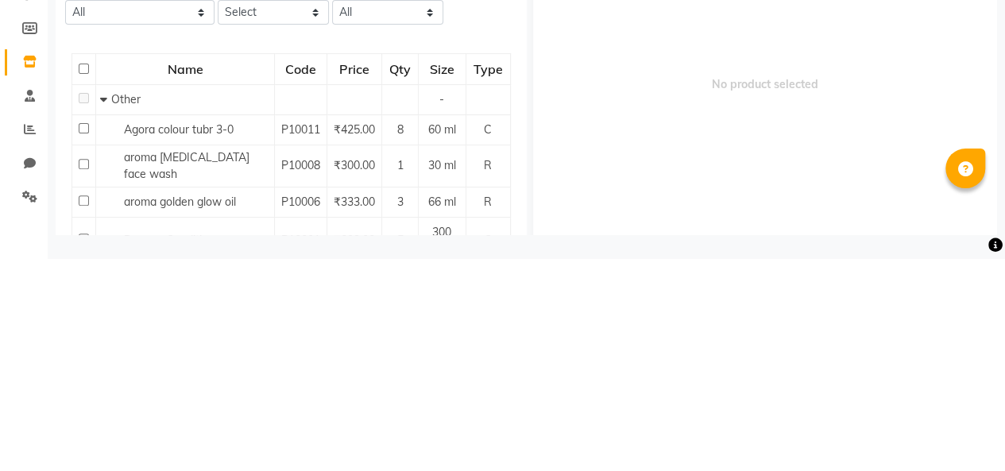
click at [81, 344] on input "checkbox" at bounding box center [84, 341] width 10 height 10
checkbox input "true"
select select
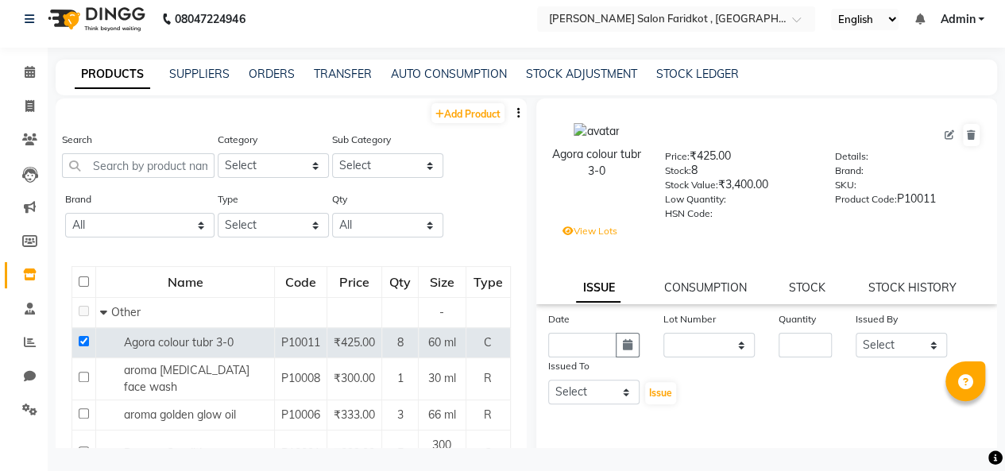
click at [944, 133] on icon at bounding box center [949, 135] width 10 height 10
select select "true"
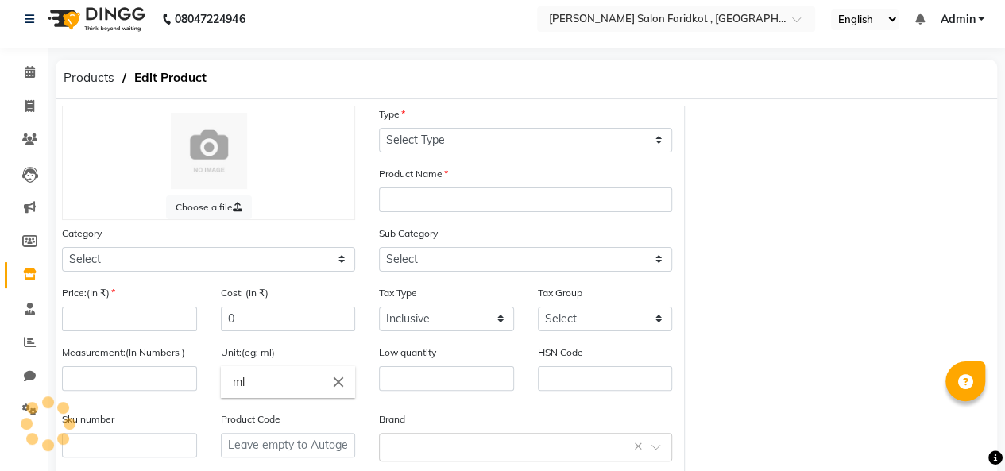
select select "C"
type input "Agora colour tubr 3-0"
select select
type input "425"
type input "297.5"
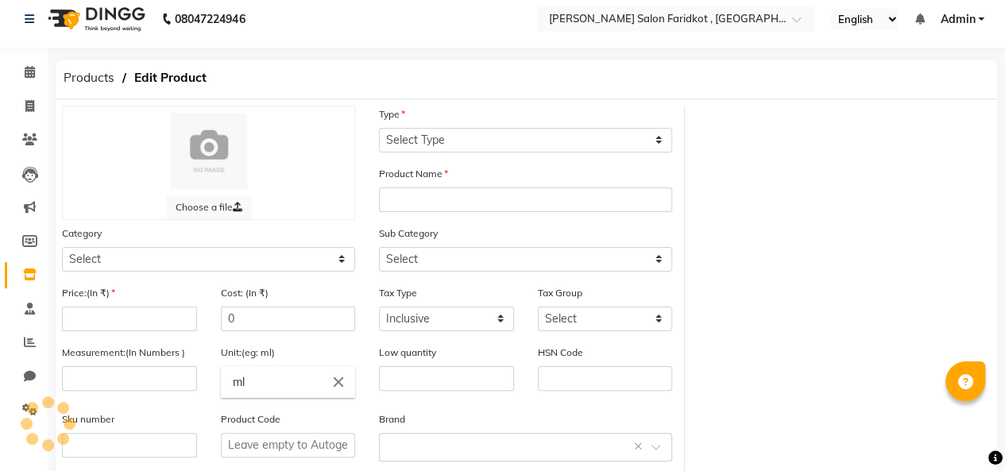
type input "60"
type input "P10011"
select select "1790201000"
select select "1790201002"
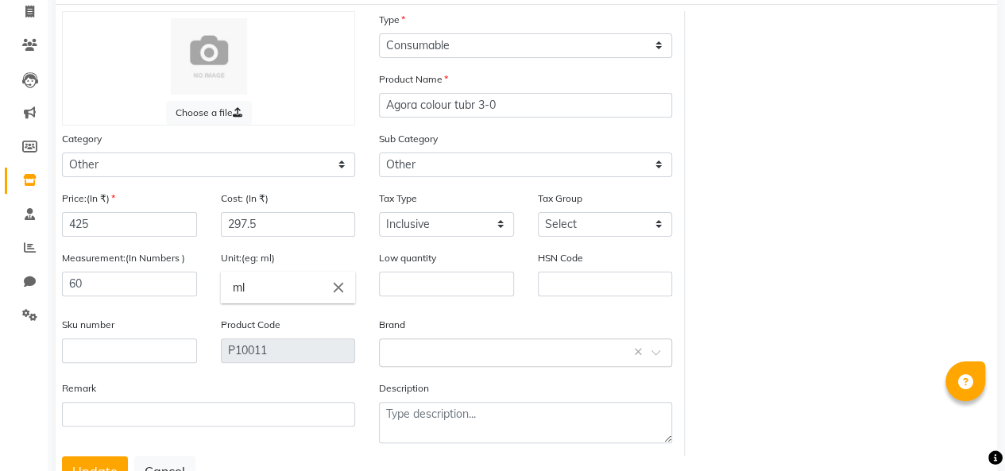
scroll to position [163, 0]
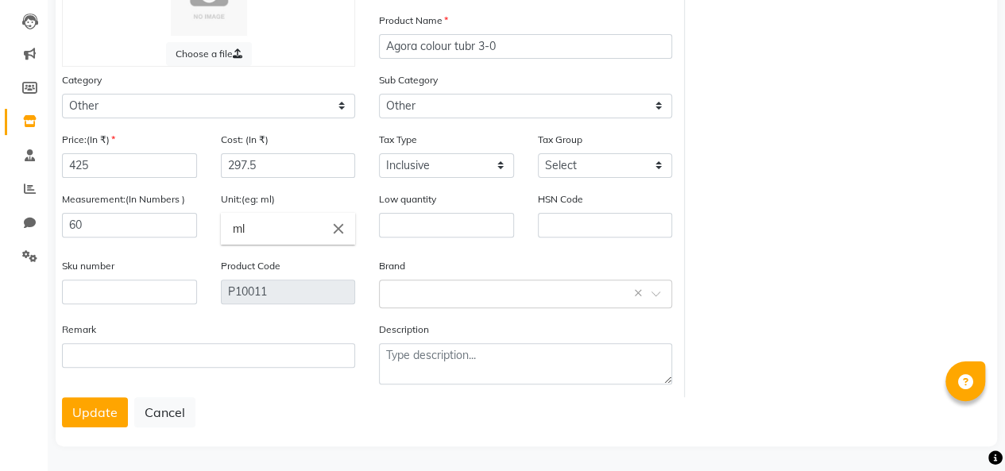
click at [97, 407] on button "Update" at bounding box center [95, 412] width 66 height 30
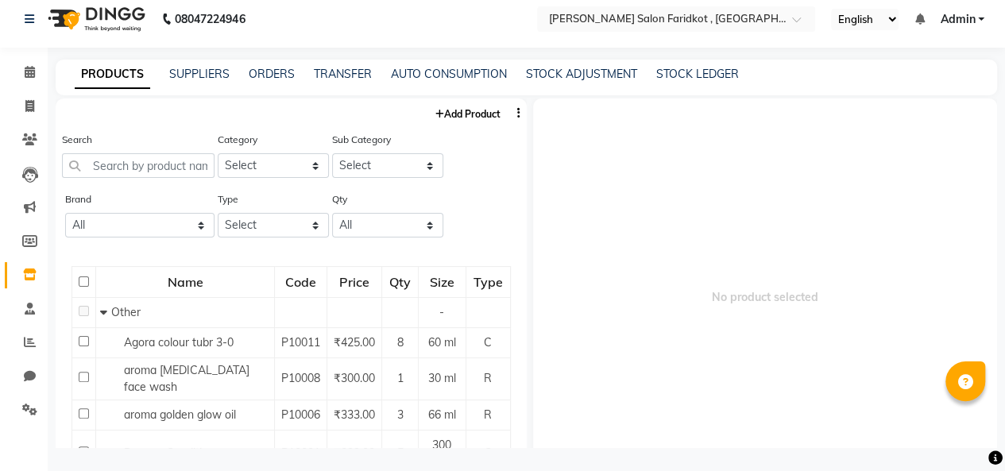
click at [459, 114] on link "Add Product" at bounding box center [467, 113] width 73 height 20
select select "true"
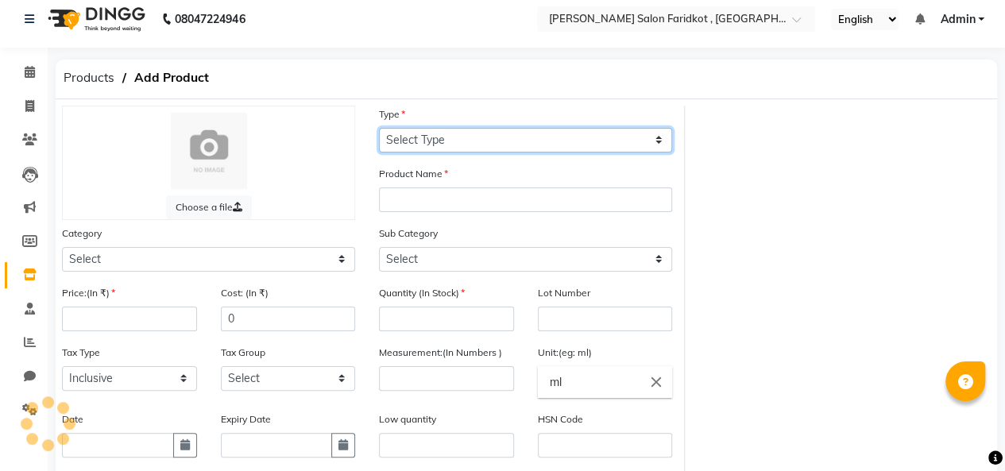
click at [569, 139] on select "Select Type Both Retail Consumable" at bounding box center [525, 140] width 293 height 25
select select "C"
click at [379, 128] on select "Select Type Both Retail Consumable" at bounding box center [525, 140] width 293 height 25
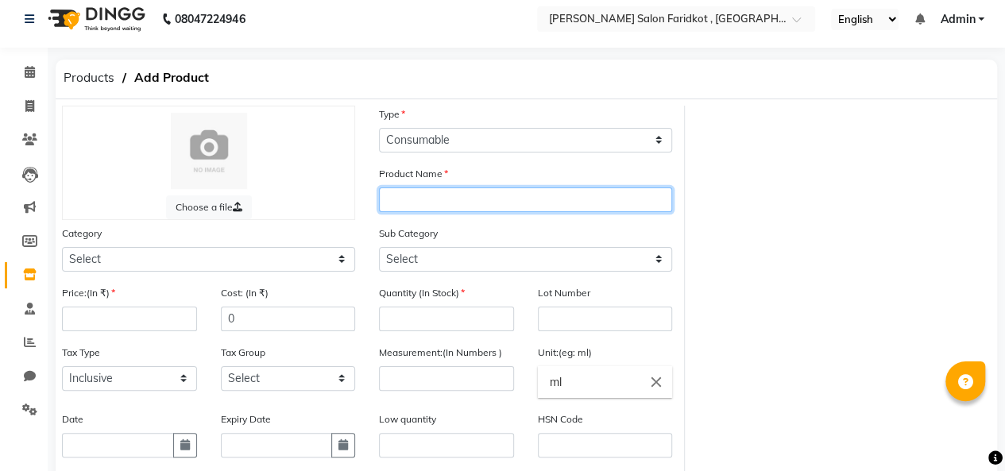
click at [488, 196] on input "text" at bounding box center [525, 199] width 293 height 25
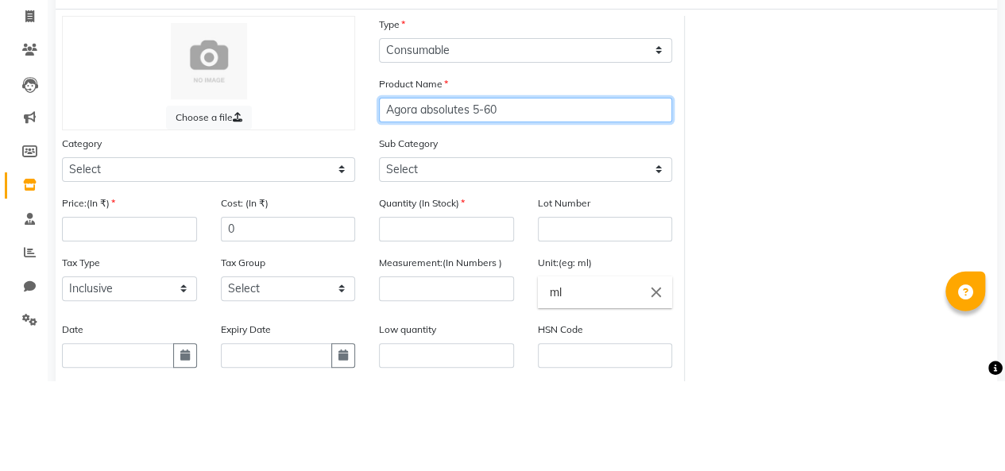
type input "Agora absolutes 5-60"
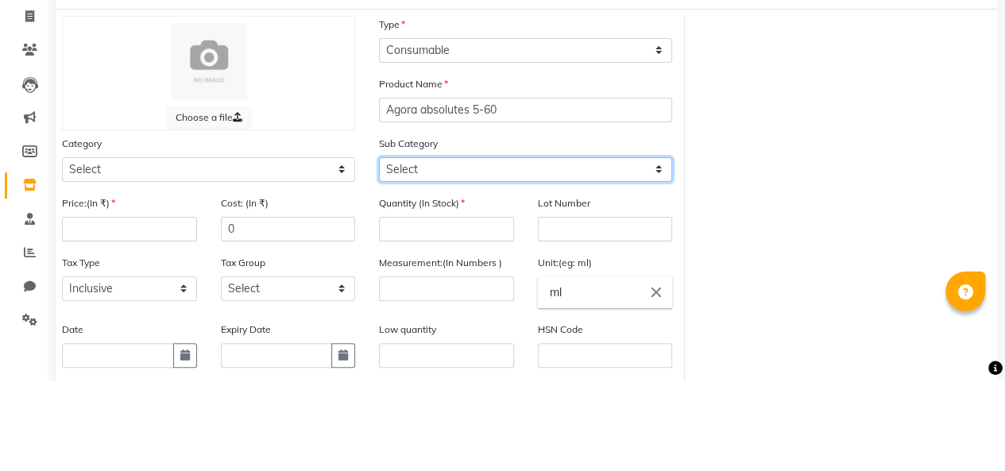
click at [565, 261] on select "Select" at bounding box center [525, 259] width 293 height 25
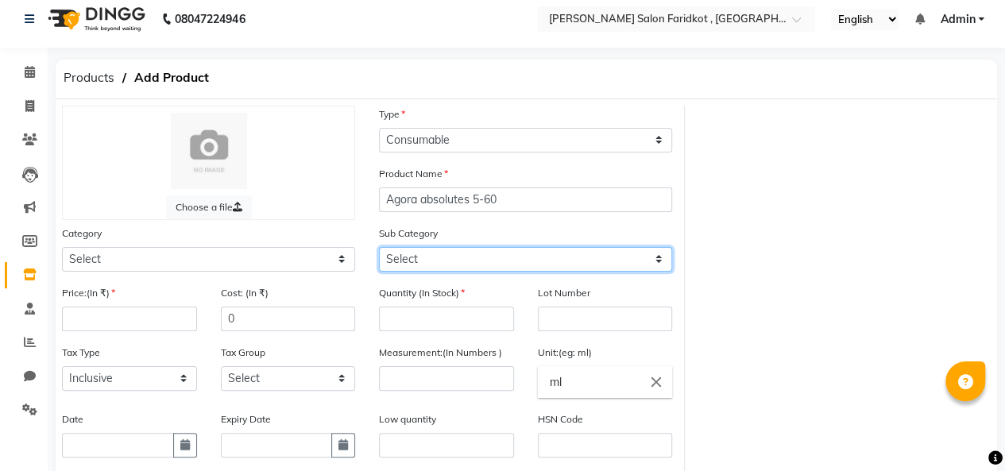
click at [609, 251] on select "Select" at bounding box center [525, 259] width 293 height 25
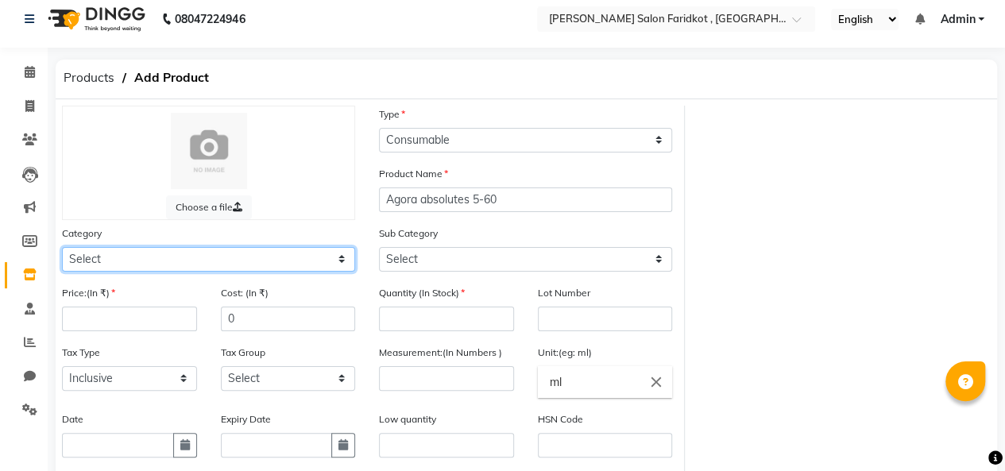
click at [288, 254] on select "Select Hair Skin Makeup Personal Care Appliances [PERSON_NAME] Waxing Disposabl…" at bounding box center [208, 259] width 293 height 25
select select "1790201100"
click at [62, 247] on select "Select Hair Skin Makeup Personal Care Appliances [PERSON_NAME] Waxing Disposabl…" at bounding box center [208, 259] width 293 height 25
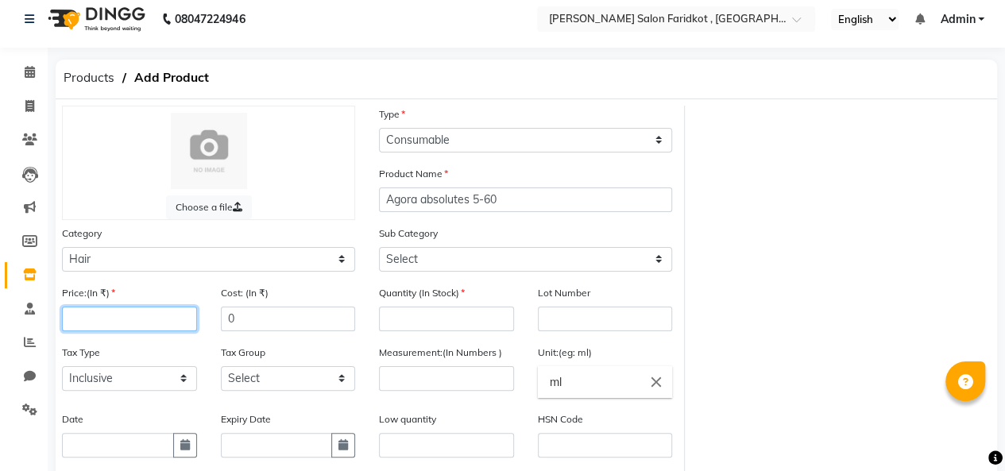
click at [133, 319] on input "number" at bounding box center [129, 319] width 135 height 25
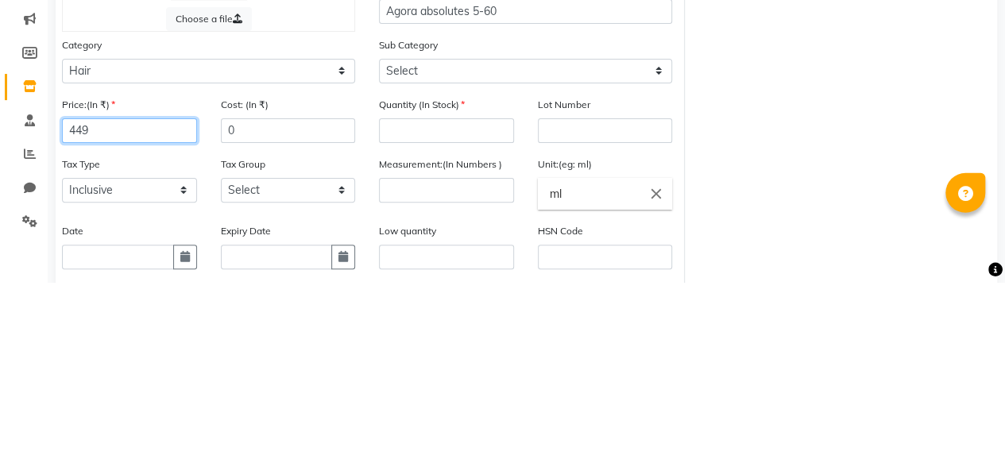
type input "449"
click at [287, 316] on input "0" at bounding box center [288, 319] width 135 height 25
type input "314.3"
click at [443, 313] on input "number" at bounding box center [446, 319] width 135 height 25
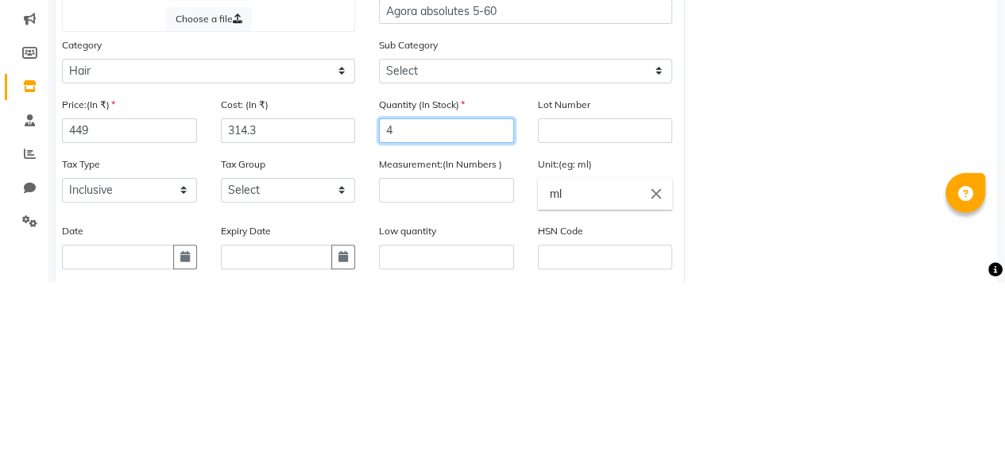
type input "4"
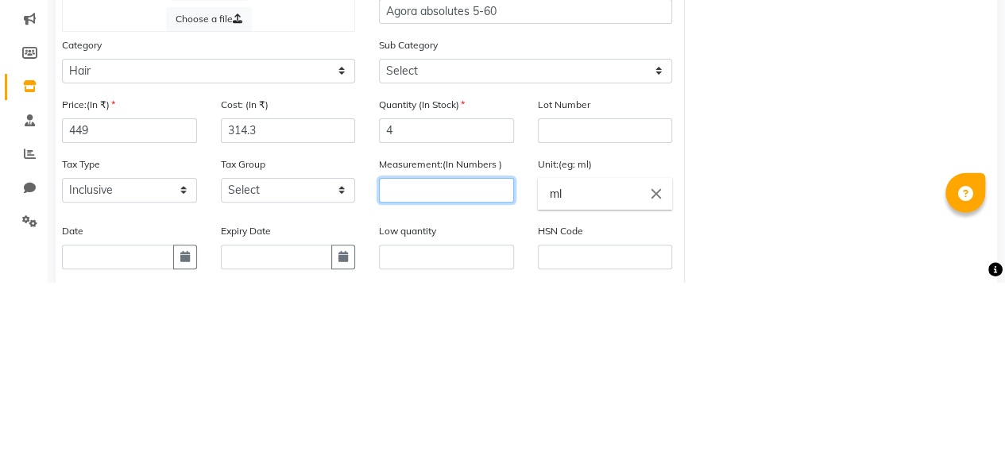
click at [435, 380] on input "number" at bounding box center [446, 378] width 135 height 25
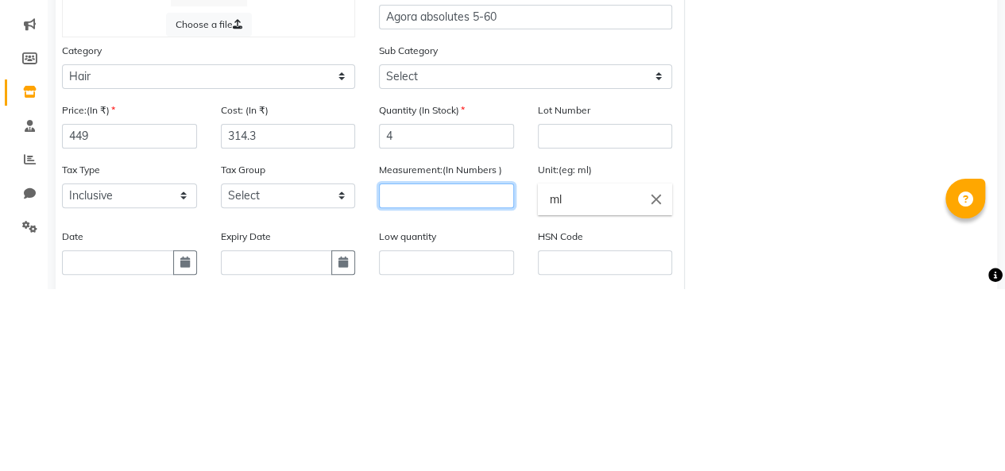
scroll to position [44, 0]
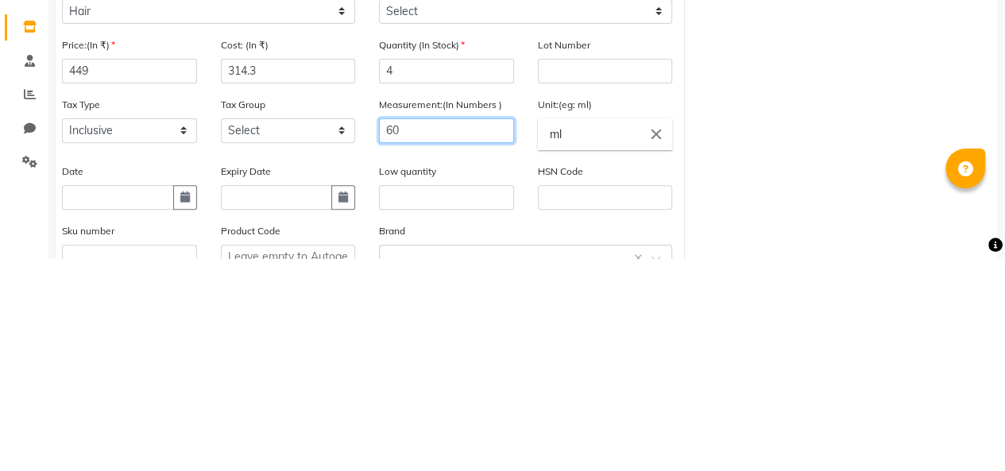
type input "60"
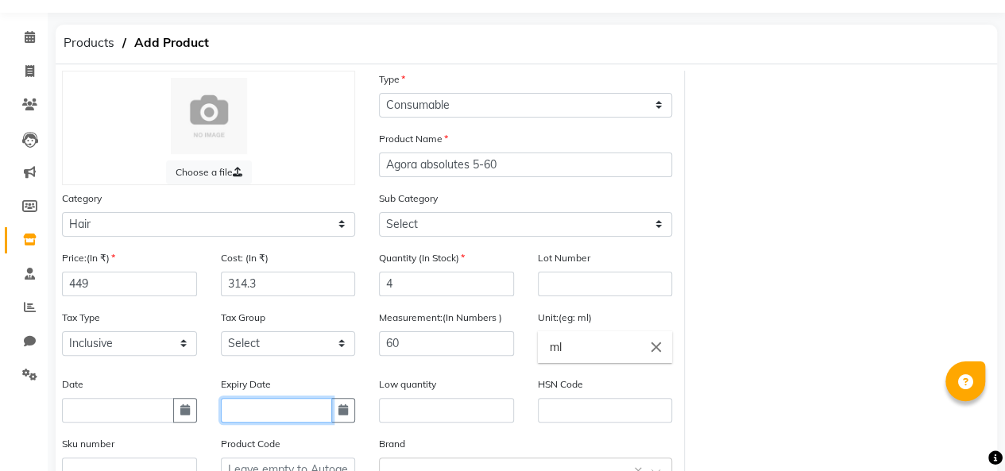
click at [279, 406] on input "text" at bounding box center [277, 410] width 112 height 25
select select "9"
select select "2025"
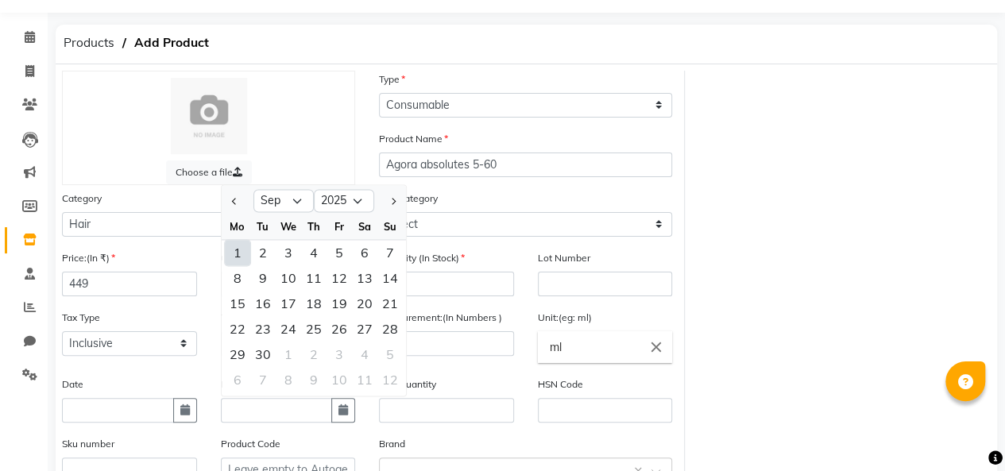
click at [264, 248] on div "2" at bounding box center [262, 252] width 25 height 25
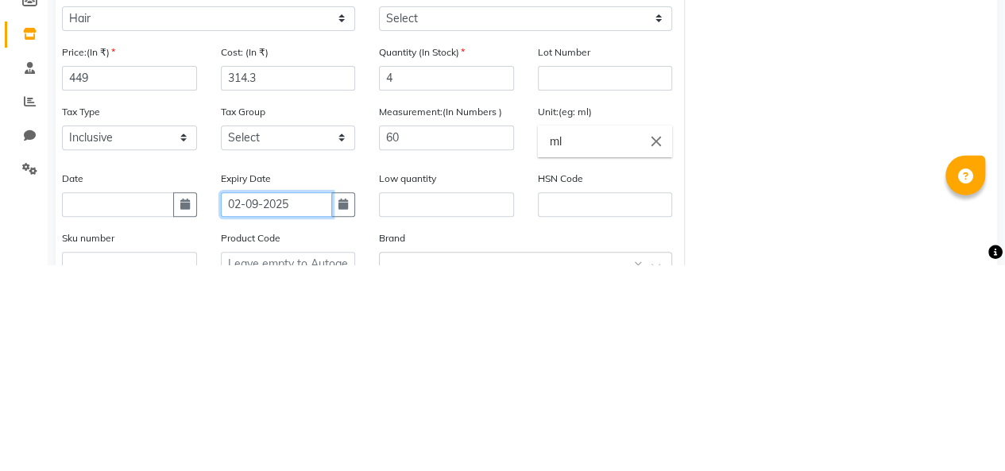
scroll to position [111, 0]
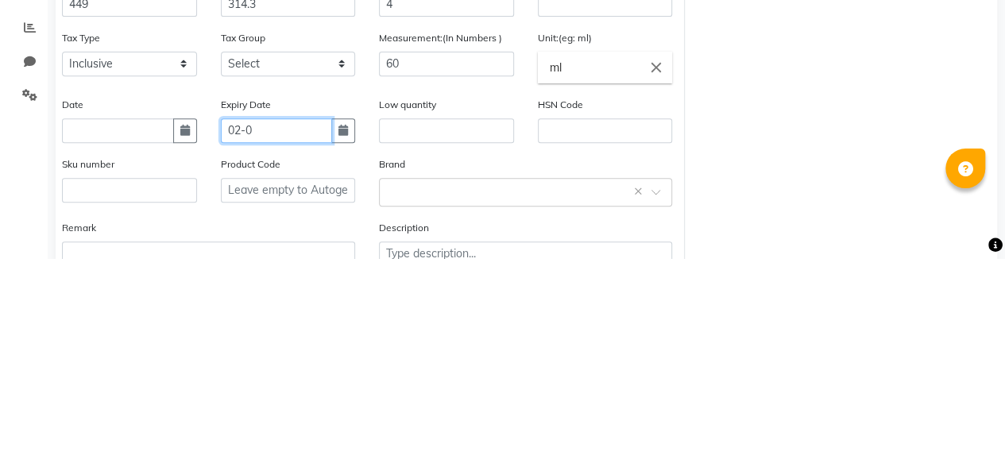
click at [233, 344] on input "02-0" at bounding box center [277, 343] width 112 height 25
type input "02-0"
select select "9"
select select "2025"
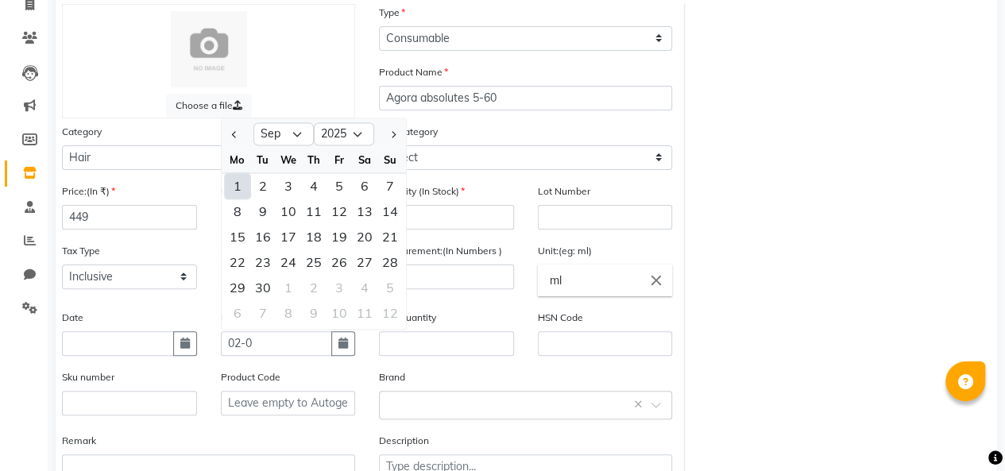
click at [236, 184] on div "1" at bounding box center [237, 185] width 25 height 25
type input "[DATE]"
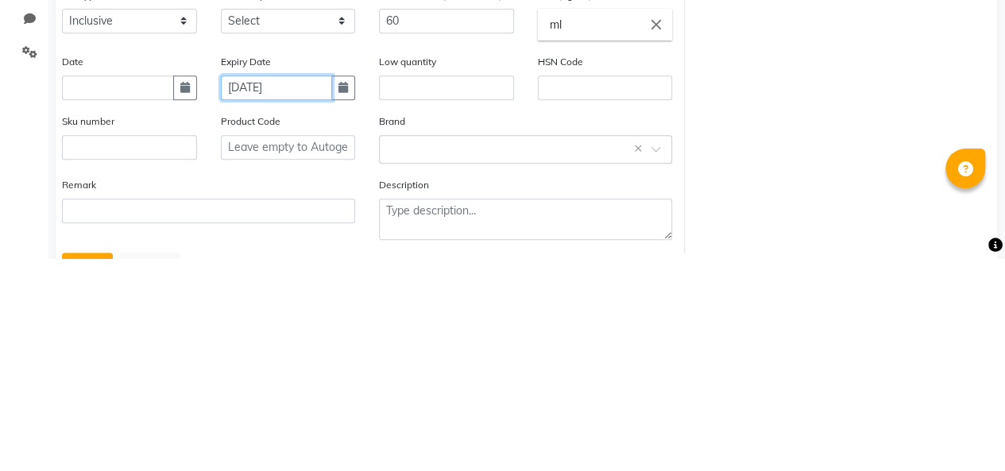
click at [257, 294] on input "[DATE]" at bounding box center [277, 300] width 112 height 25
select select "9"
select select "2025"
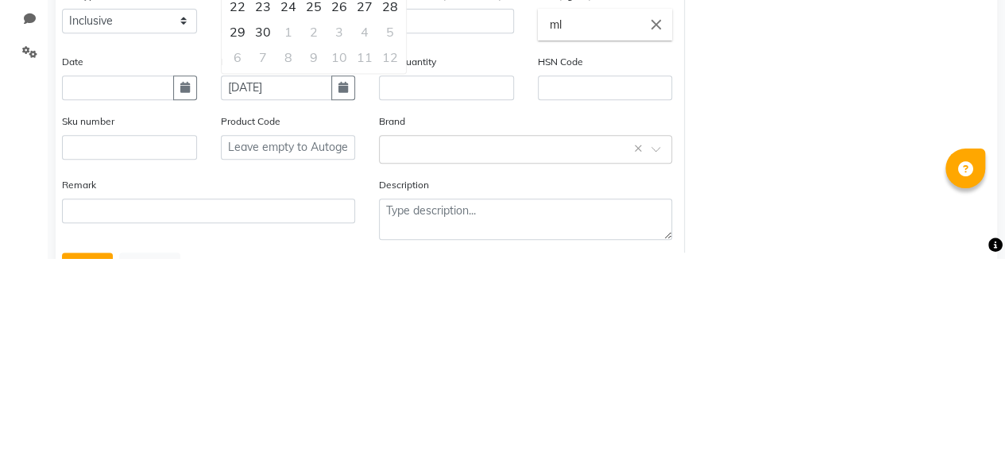
scroll to position [154, 0]
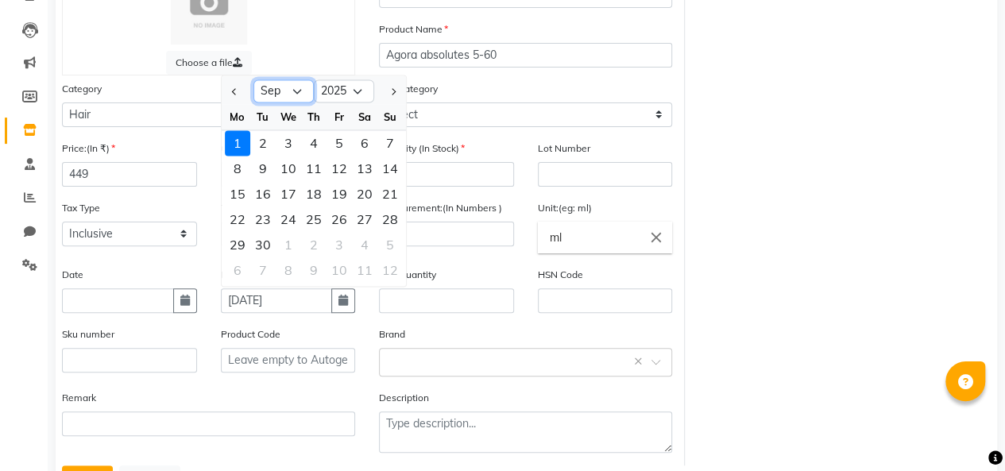
click at [289, 89] on select "Jan Feb Mar Apr May Jun [DATE] Aug Sep Oct Nov Dec" at bounding box center [283, 91] width 60 height 24
select select "2"
click at [253, 79] on select "Jan Feb Mar Apr May Jun [DATE] Aug Sep Oct Nov Dec" at bounding box center [283, 91] width 60 height 24
click at [354, 87] on select "2015 2016 2017 2018 2019 2020 2021 2022 2023 2024 2025 2026 2027 2028 2029 2030…" at bounding box center [344, 91] width 60 height 24
select select "2028"
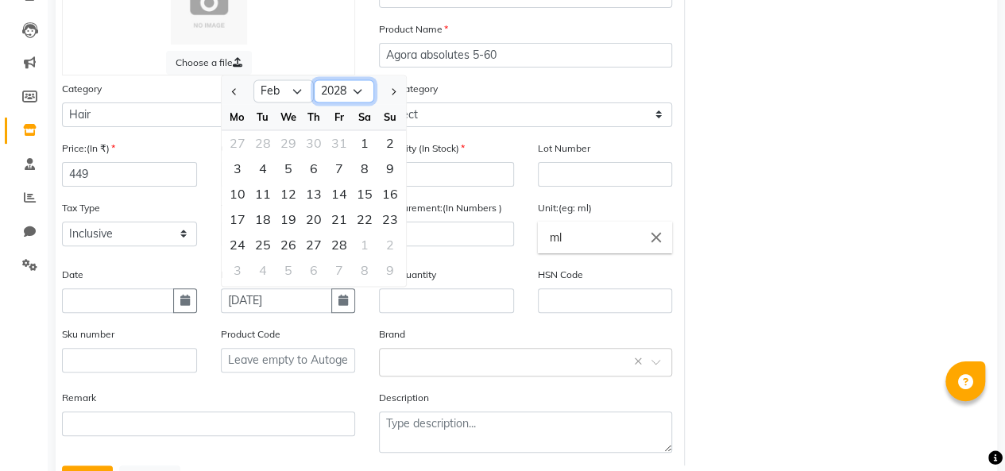
click at [314, 79] on select "2015 2016 2017 2018 2019 2020 2021 2022 2023 2024 2025 2026 2027 2028 2029 2030…" at bounding box center [344, 91] width 60 height 24
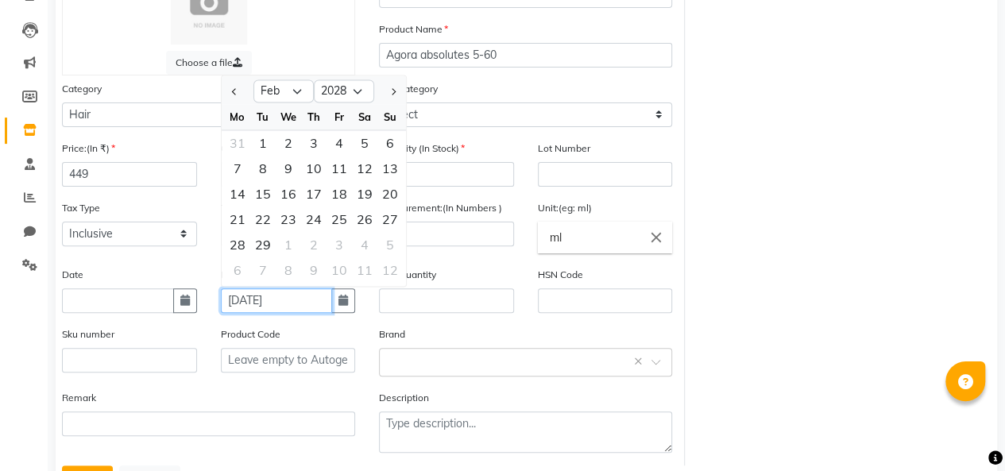
click at [311, 299] on input "[DATE]" at bounding box center [277, 300] width 112 height 25
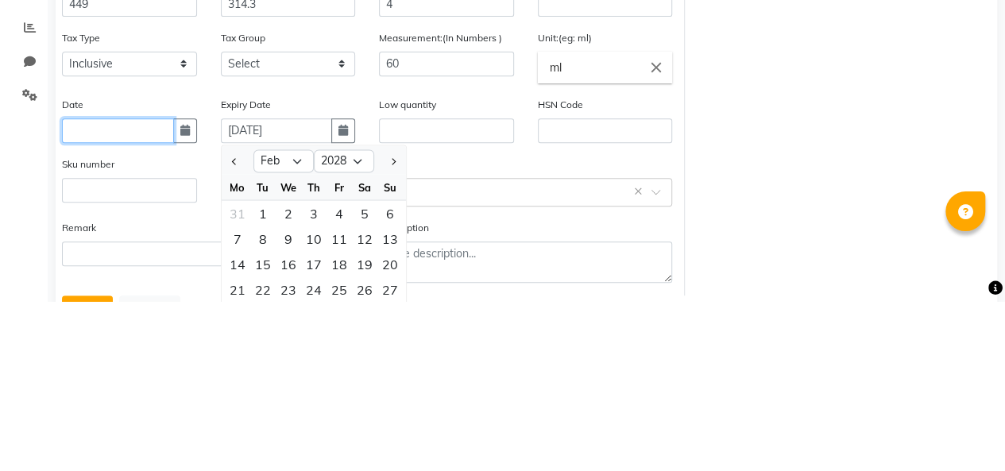
click at [103, 297] on input "text" at bounding box center [118, 300] width 112 height 25
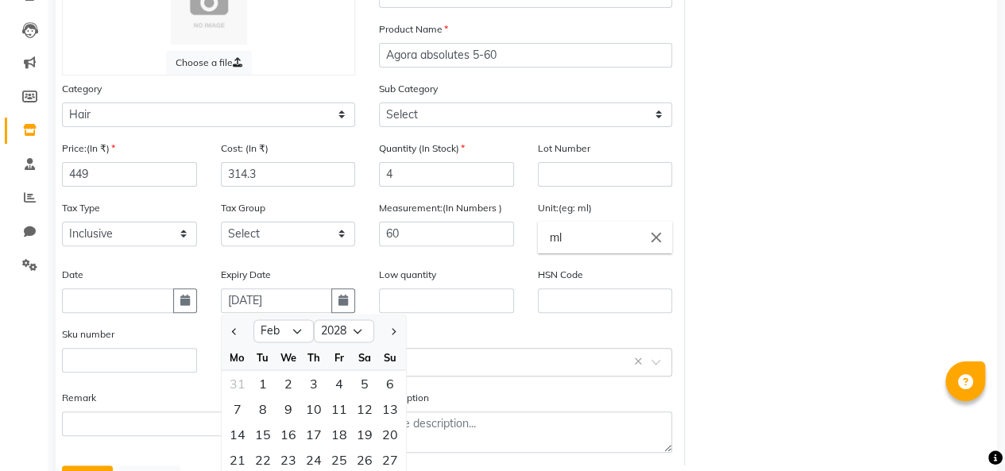
select select "9"
select select "2025"
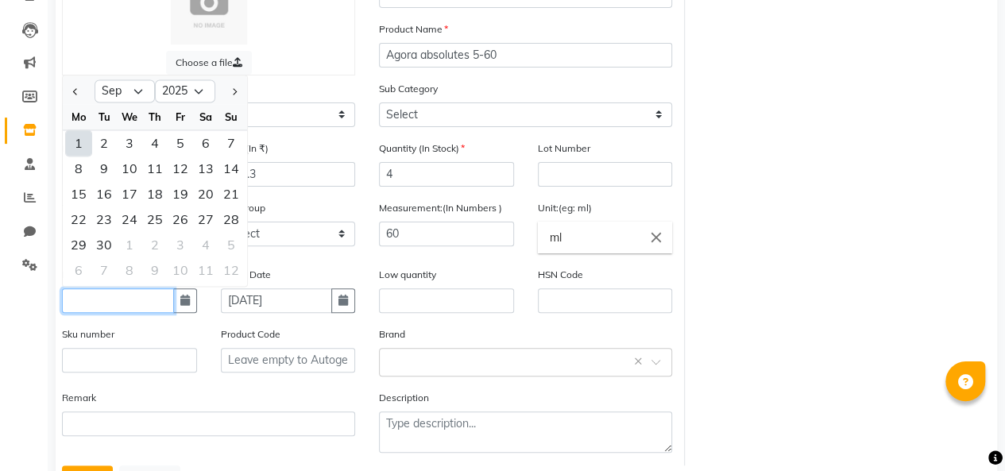
click at [129, 300] on input "text" at bounding box center [118, 300] width 112 height 25
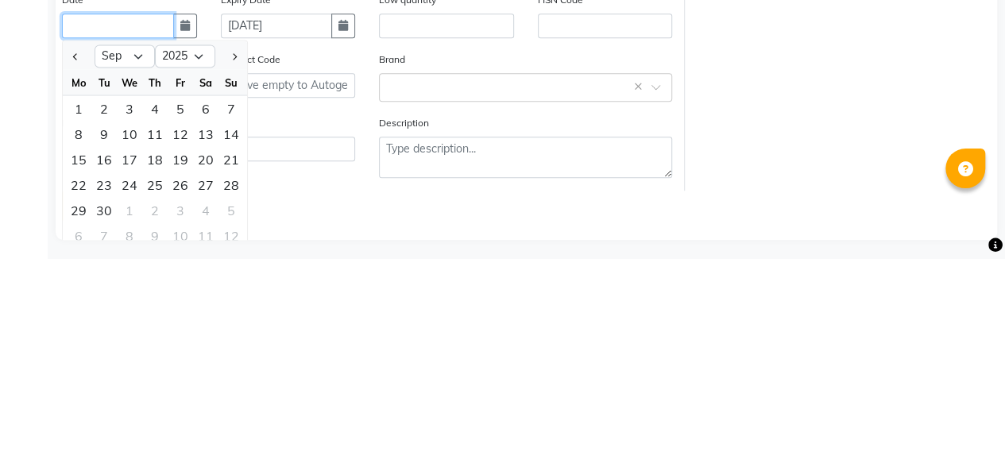
scroll to position [216, 0]
click at [337, 413] on div "Save Cancel" at bounding box center [526, 418] width 928 height 30
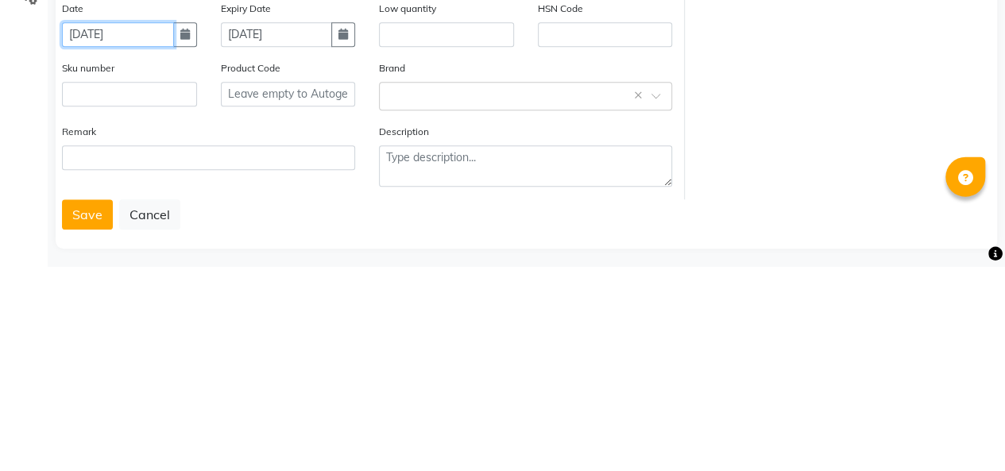
scroll to position [222, 0]
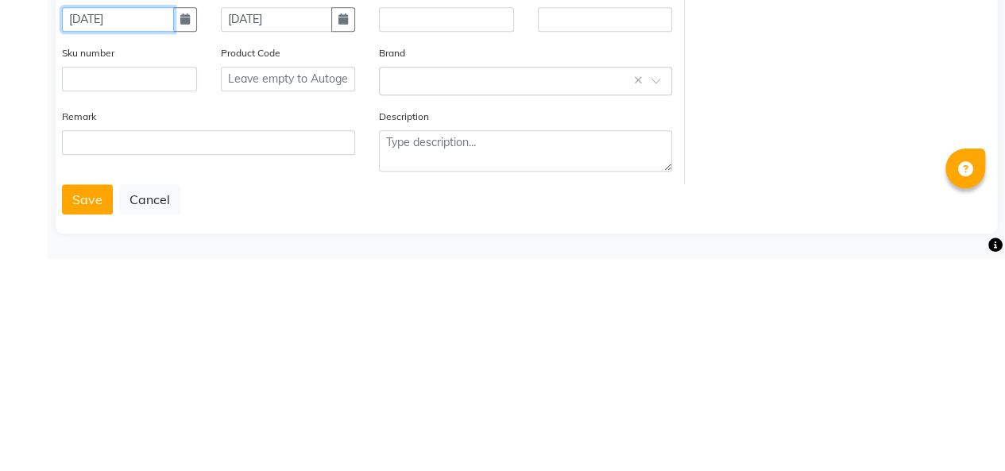
type input "[DATE]"
click at [343, 230] on icon "button" at bounding box center [343, 231] width 10 height 11
select select "9"
select select "2025"
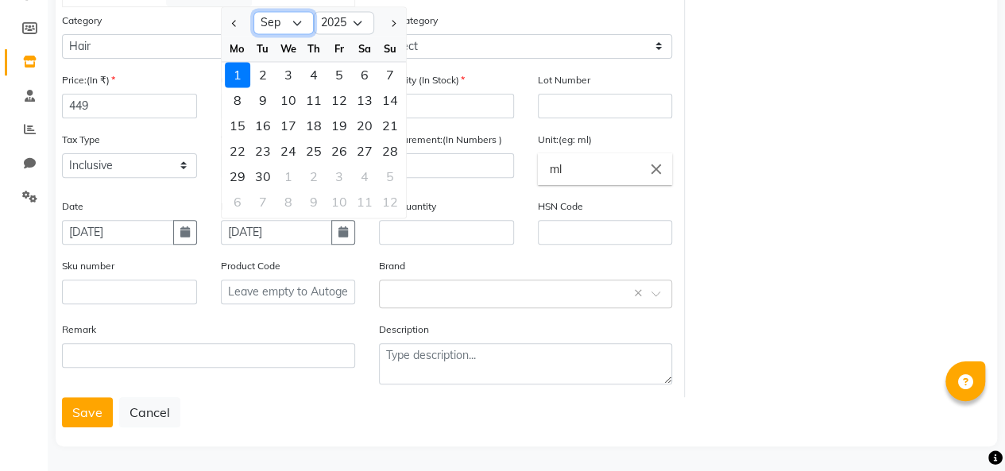
click at [289, 19] on select "Jan Feb Mar Apr May Jun [DATE] Aug Sep Oct Nov Dec" at bounding box center [283, 23] width 60 height 24
select select "2"
click at [253, 11] on select "Jan Feb Mar Apr May Jun [DATE] Aug Sep Oct Nov Dec" at bounding box center [283, 23] width 60 height 24
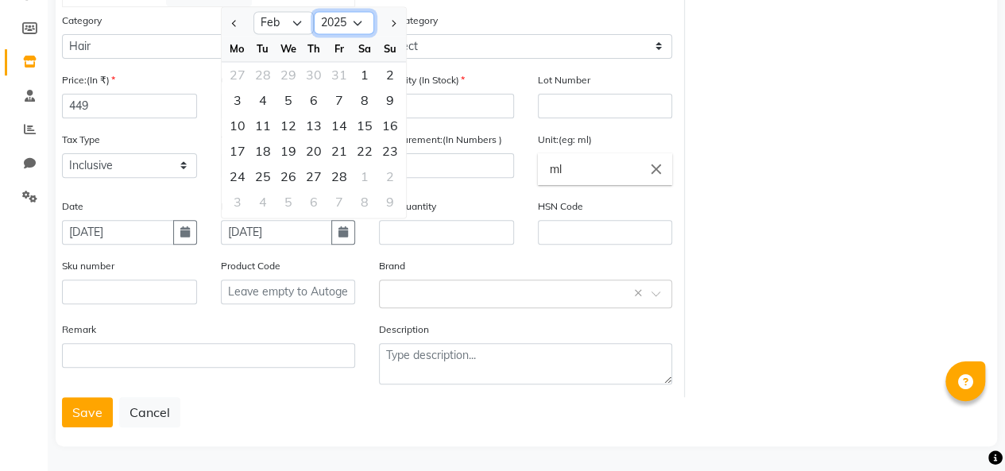
click at [354, 21] on select "2015 2016 2017 2018 2019 2020 2021 2022 2023 2024 2025 2026 2027 2028 2029 2030…" at bounding box center [344, 23] width 60 height 24
select select "2028"
click at [314, 11] on select "2015 2016 2017 2018 2019 2020 2021 2022 2023 2024 2025 2026 2027 2028 2029 2030…" at bounding box center [344, 23] width 60 height 24
click at [258, 68] on div "1" at bounding box center [262, 74] width 25 height 25
type input "[DATE]"
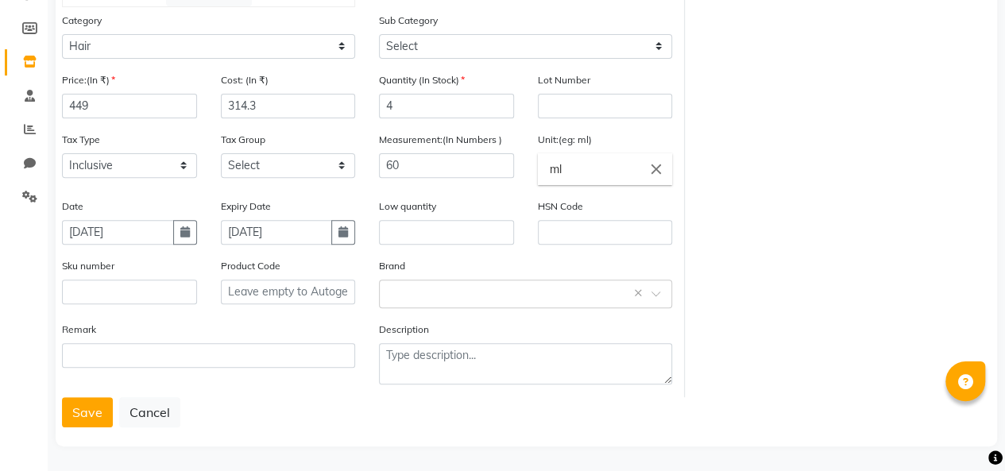
scroll to position [221, 0]
click at [79, 416] on button "Save" at bounding box center [87, 414] width 51 height 30
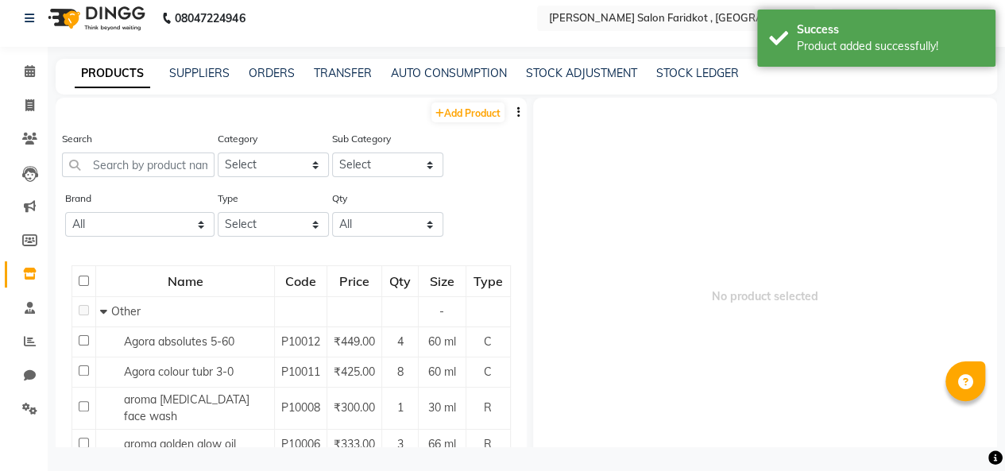
scroll to position [10, 0]
click at [83, 346] on input "checkbox" at bounding box center [84, 341] width 10 height 10
checkbox input "true"
select select
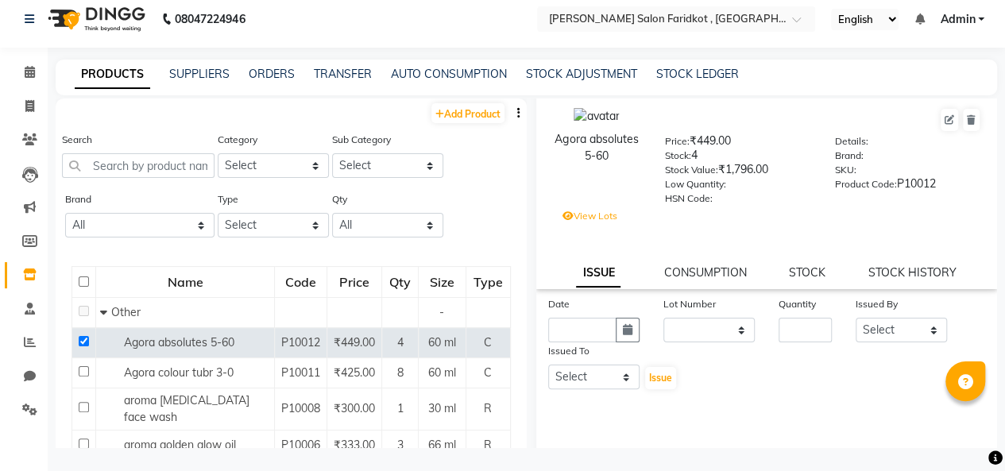
scroll to position [0, 0]
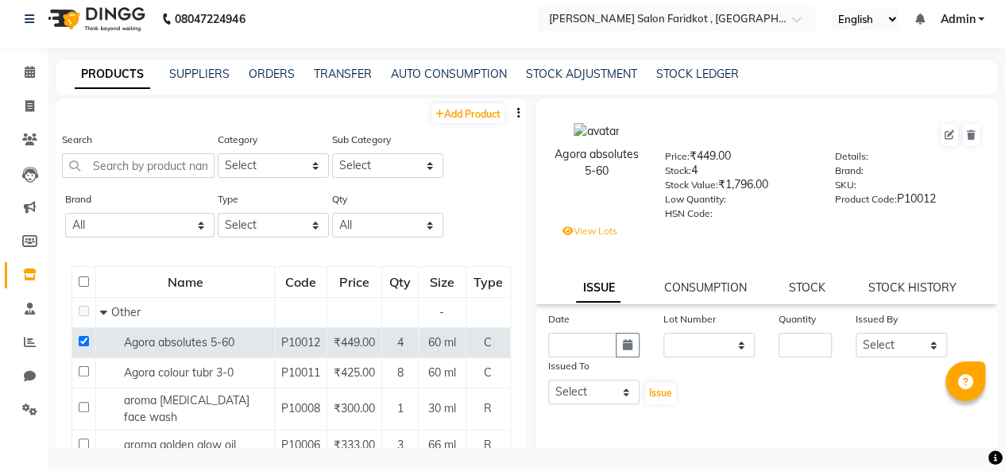
click at [576, 231] on label "View Lots" at bounding box center [589, 231] width 55 height 14
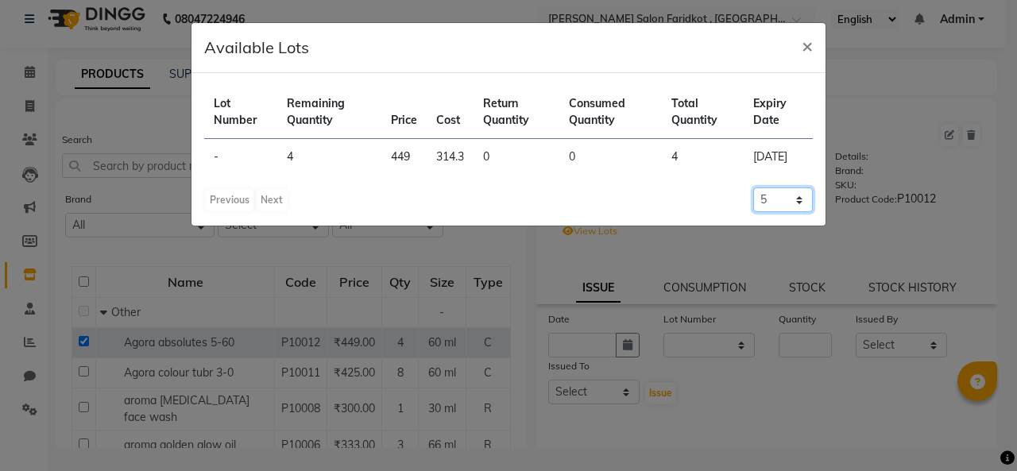
click at [797, 205] on select "5 10 20 50" at bounding box center [783, 199] width 60 height 25
click at [797, 206] on select "5 10 20 50" at bounding box center [783, 199] width 60 height 25
click at [795, 208] on select "5 10 20 50" at bounding box center [783, 199] width 60 height 25
click at [801, 212] on select "5 10 20 50" at bounding box center [783, 199] width 60 height 25
click at [818, 30] on button "×" at bounding box center [807, 45] width 37 height 44
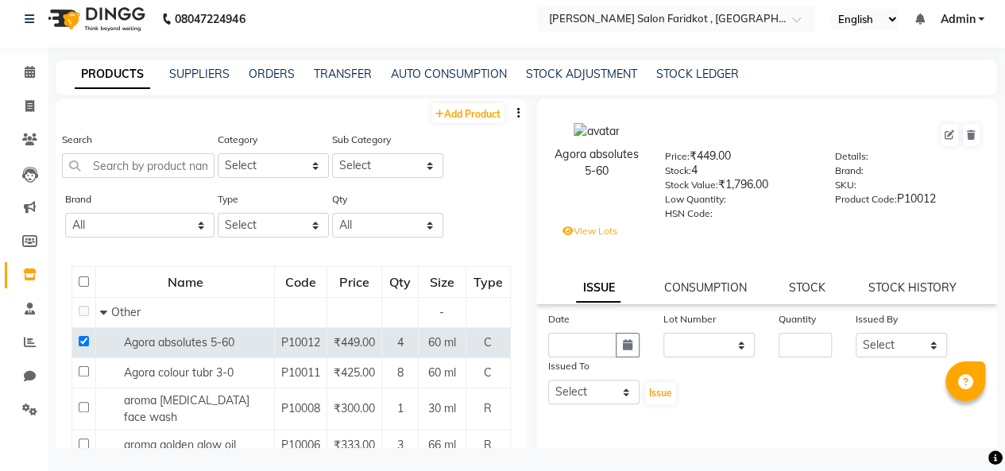
click at [453, 110] on link "Add Product" at bounding box center [467, 113] width 73 height 20
select select "true"
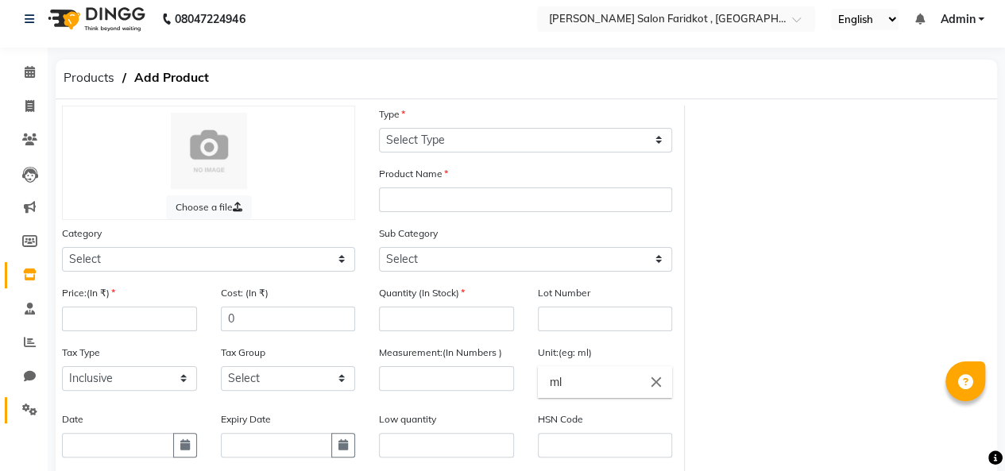
click at [19, 403] on span at bounding box center [30, 410] width 28 height 18
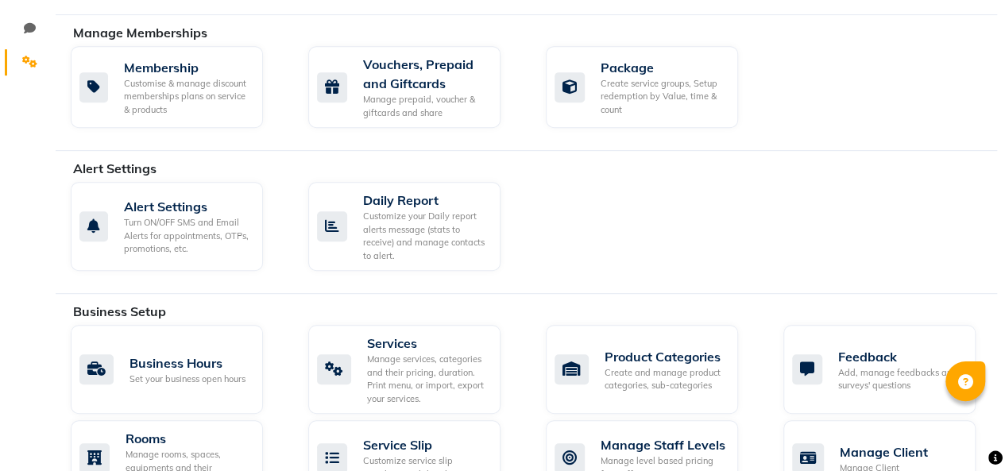
scroll to position [363, 0]
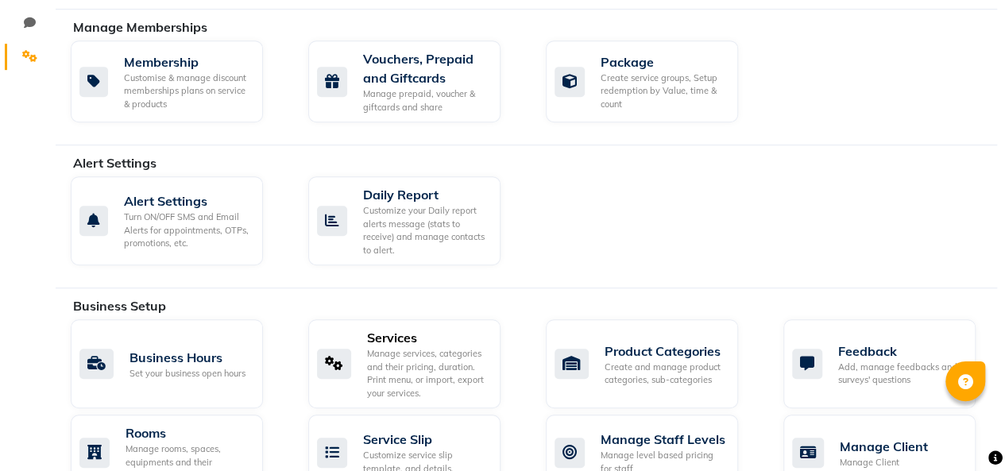
click at [436, 369] on div "Manage services, categories and their pricing, duration. Print menu, or import,…" at bounding box center [427, 373] width 121 height 52
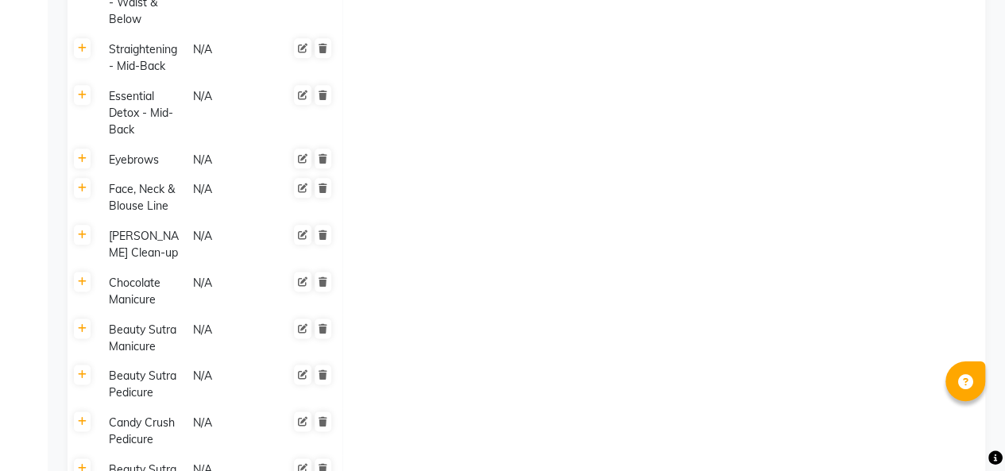
scroll to position [1028, 0]
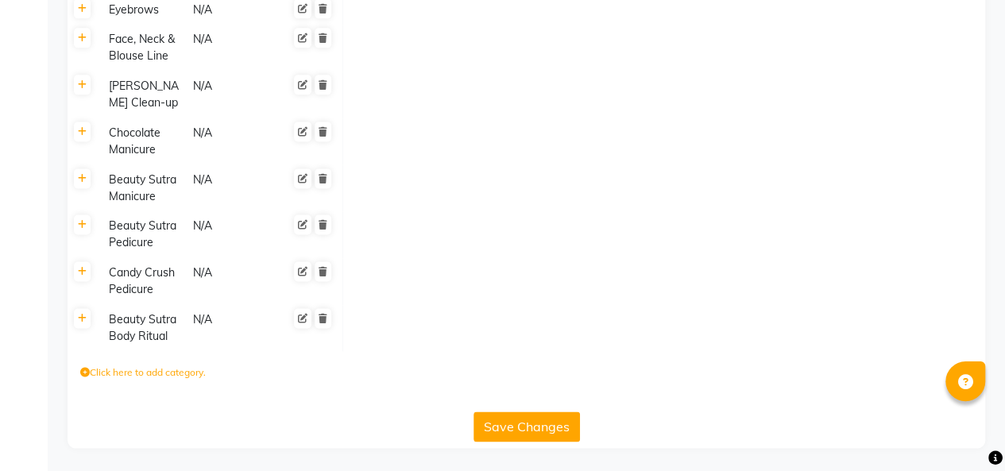
click at [159, 373] on label "Click here to add category." at bounding box center [142, 372] width 125 height 14
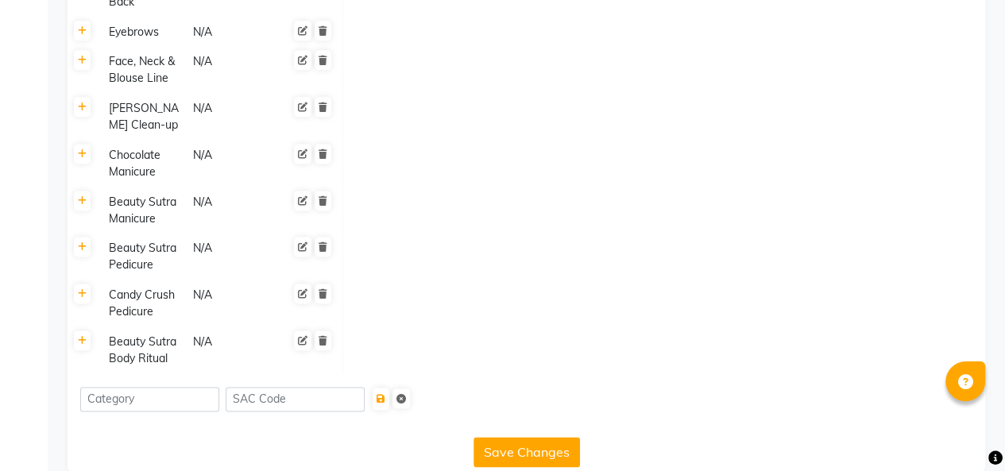
scroll to position [1013, 0]
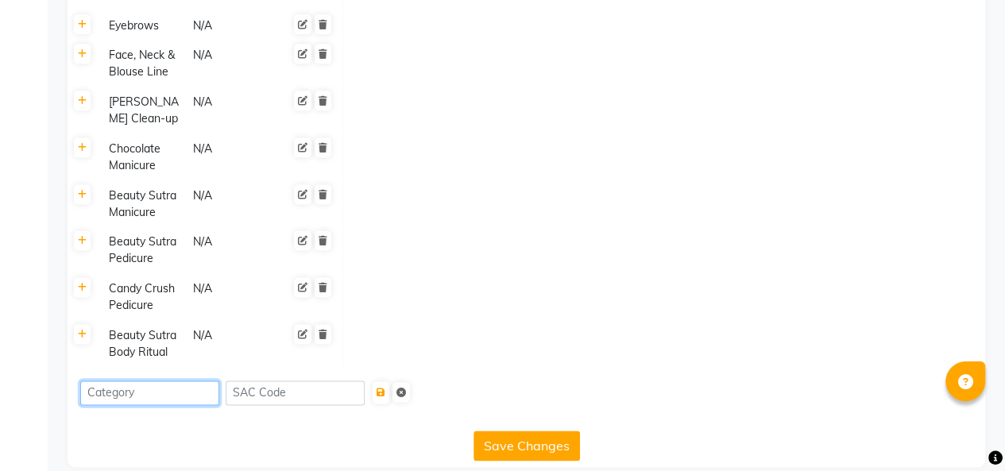
click at [172, 389] on input at bounding box center [149, 392] width 139 height 25
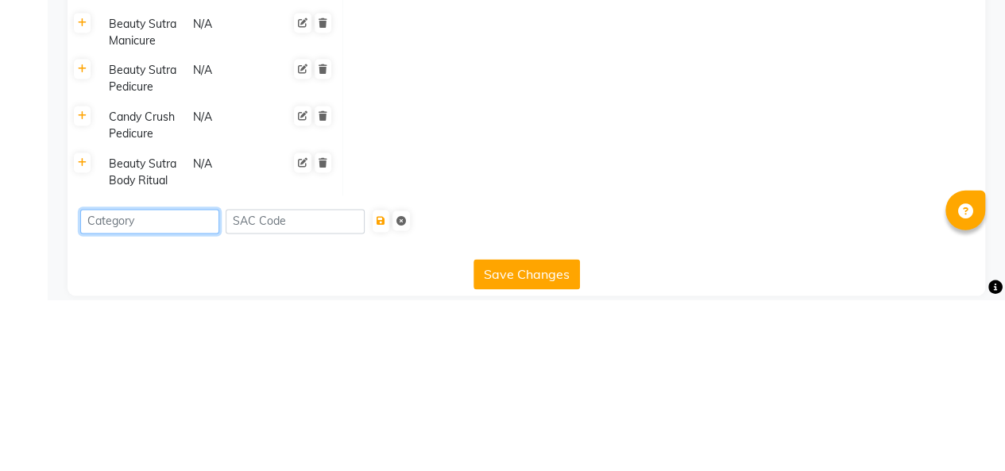
scroll to position [1032, 0]
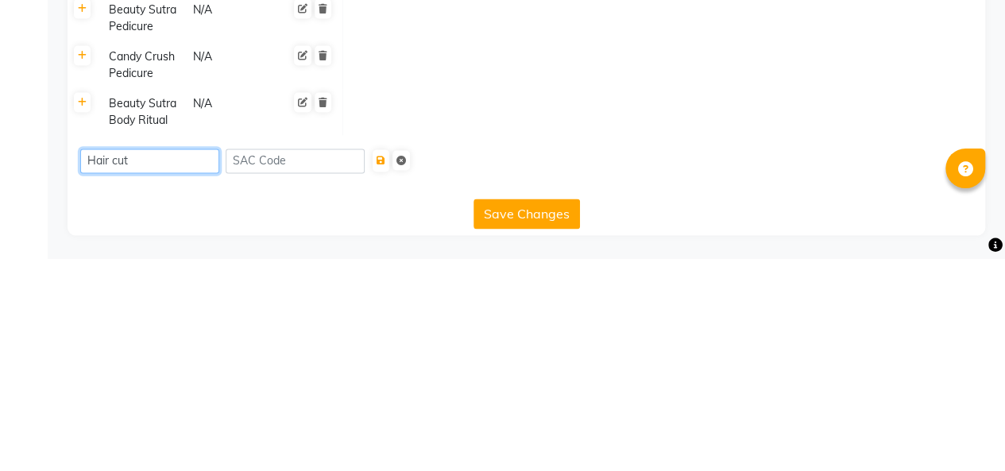
type input "Hair cut"
click at [291, 370] on input at bounding box center [295, 373] width 139 height 25
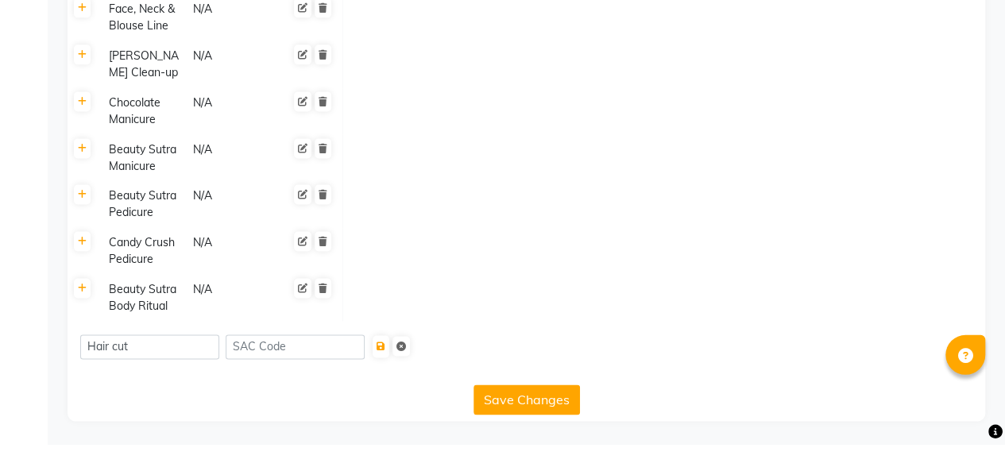
click at [301, 175] on icon at bounding box center [303, 176] width 10 height 10
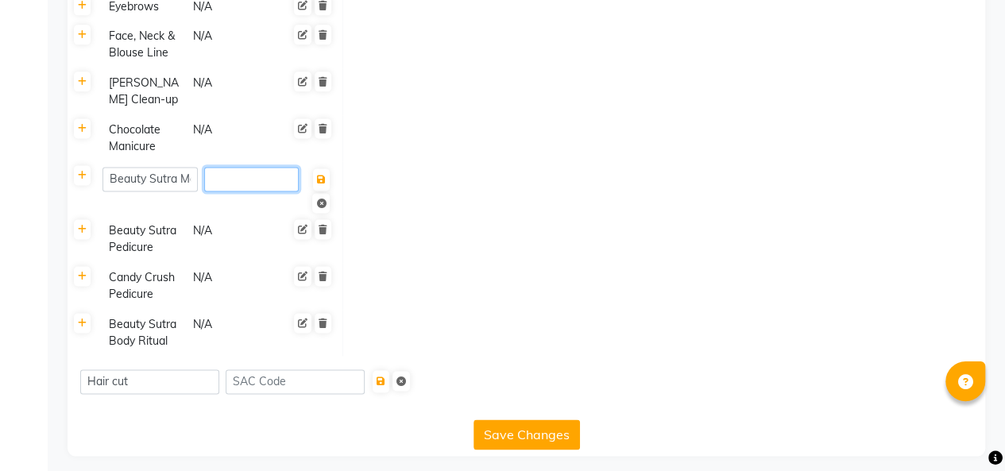
click at [246, 176] on input "number" at bounding box center [251, 179] width 95 height 25
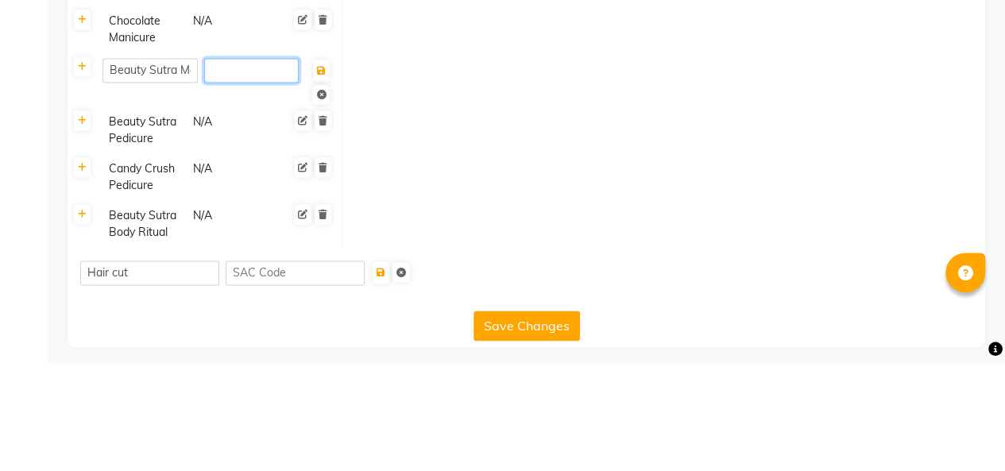
scroll to position [1040, 0]
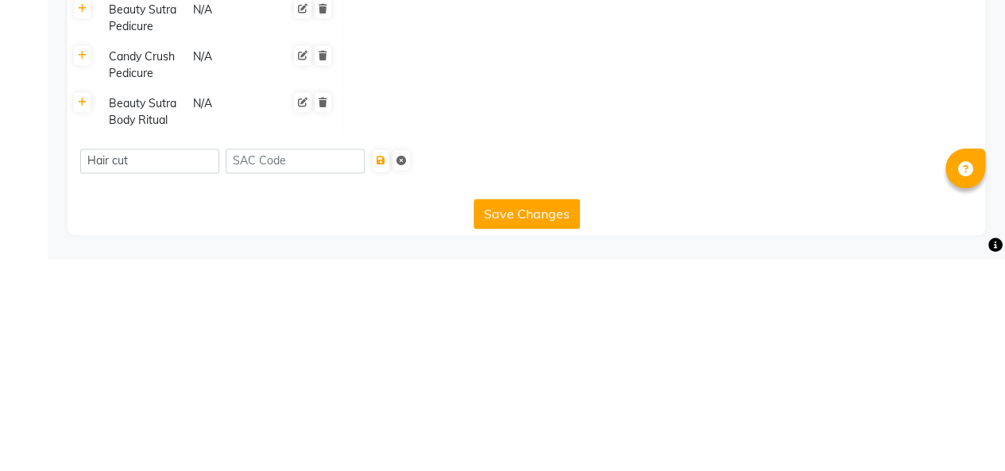
click at [524, 424] on button "Save Changes" at bounding box center [526, 426] width 106 height 30
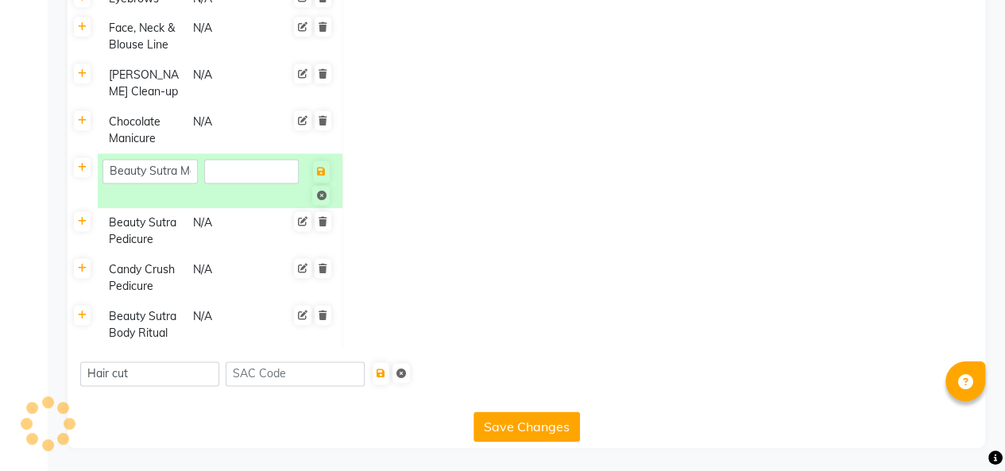
scroll to position [1032, 0]
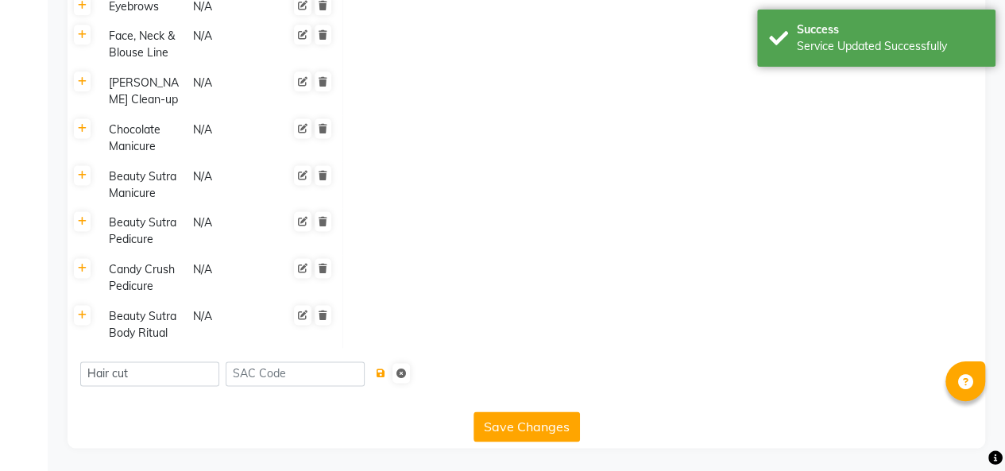
click at [385, 372] on icon "submit" at bounding box center [380, 373] width 9 height 10
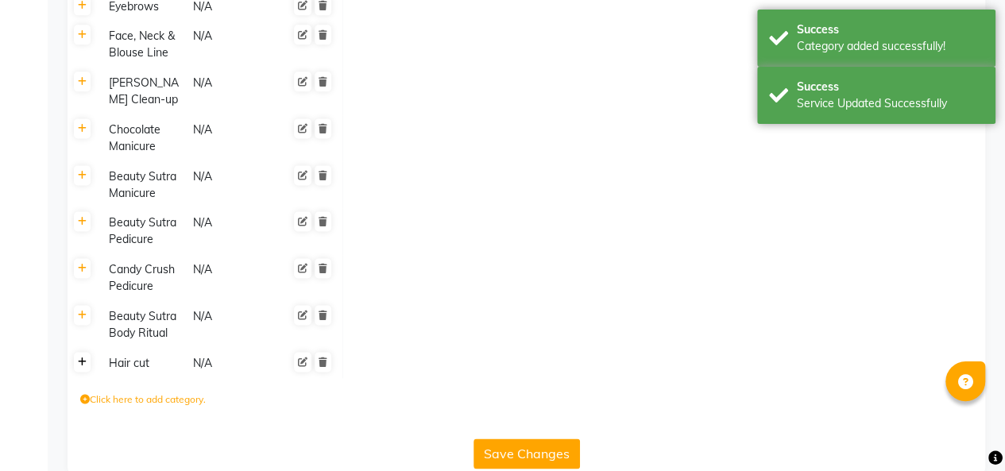
click at [82, 361] on icon at bounding box center [82, 362] width 9 height 10
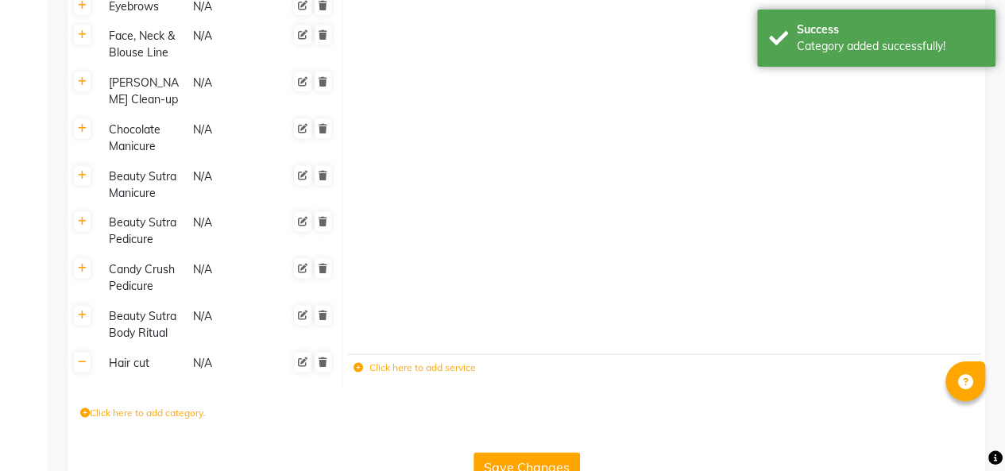
click at [322, 314] on icon at bounding box center [322, 316] width 9 height 10
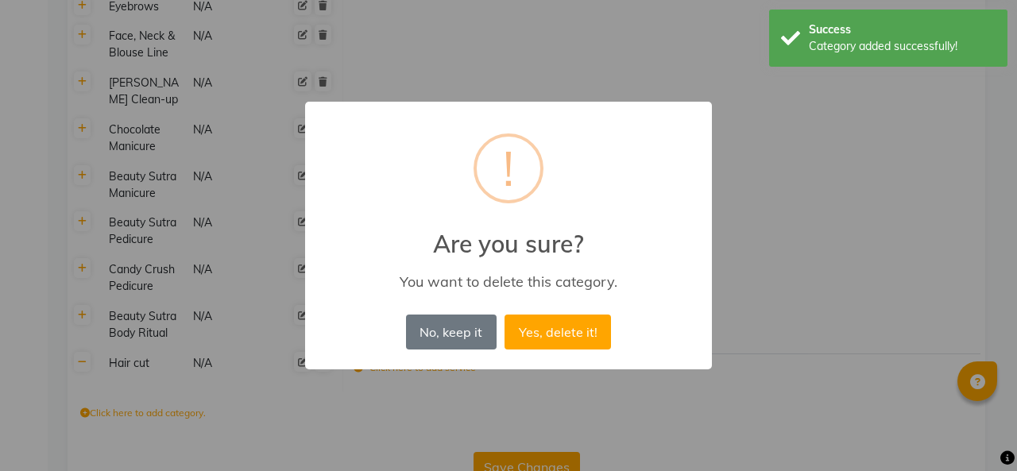
click at [580, 334] on button "Yes, delete it!" at bounding box center [557, 331] width 106 height 35
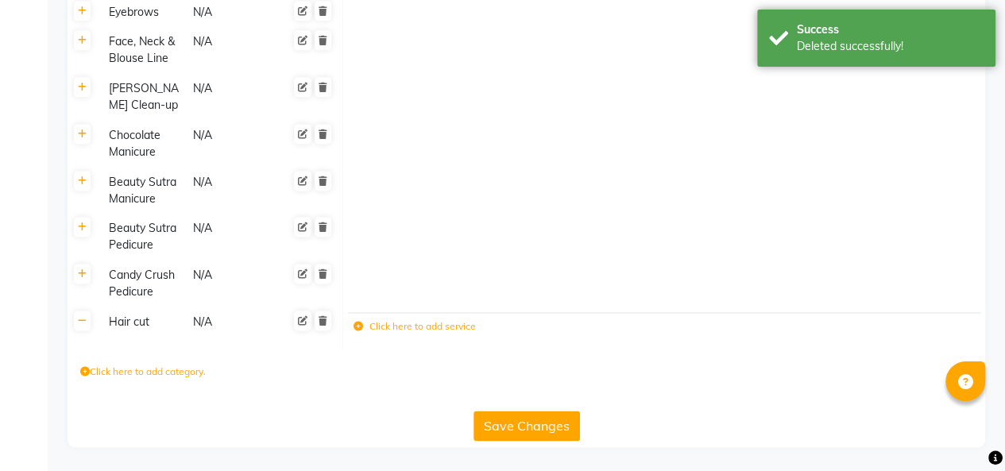
scroll to position [1024, 0]
click at [326, 272] on icon at bounding box center [322, 276] width 9 height 10
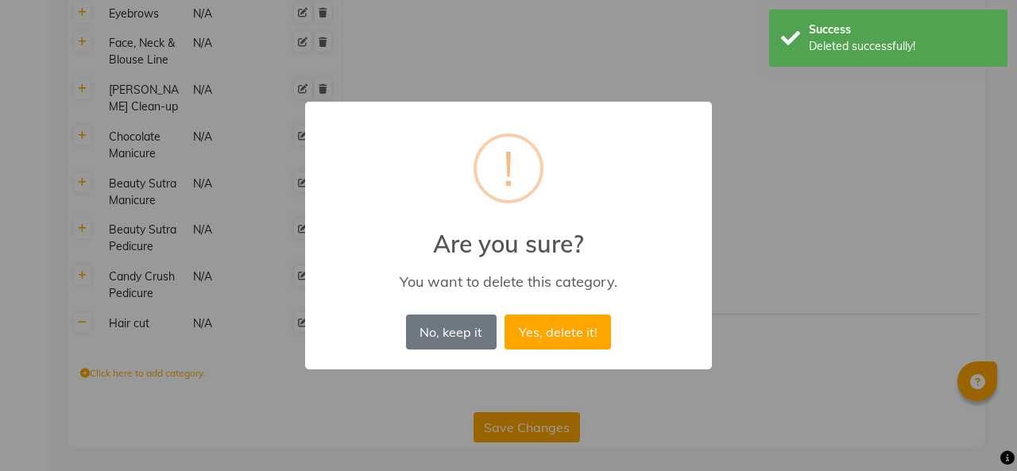
click at [570, 333] on button "Yes, delete it!" at bounding box center [557, 331] width 106 height 35
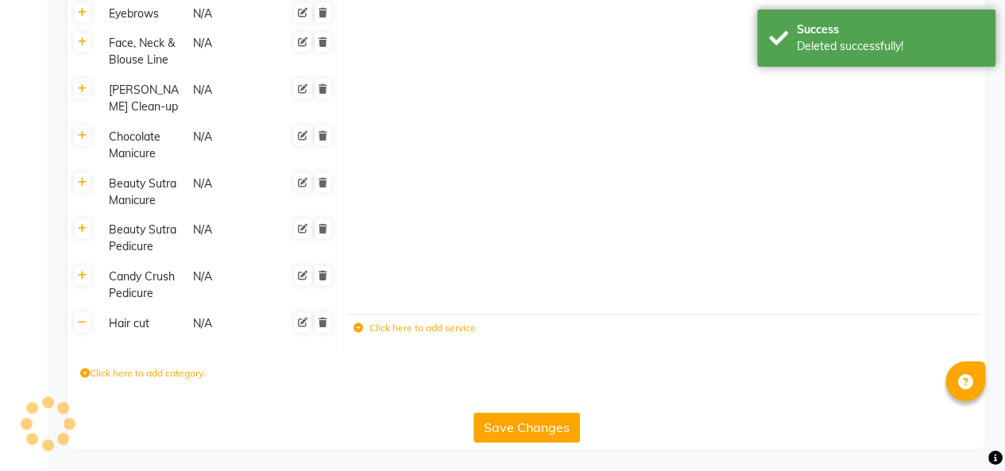
scroll to position [978, 0]
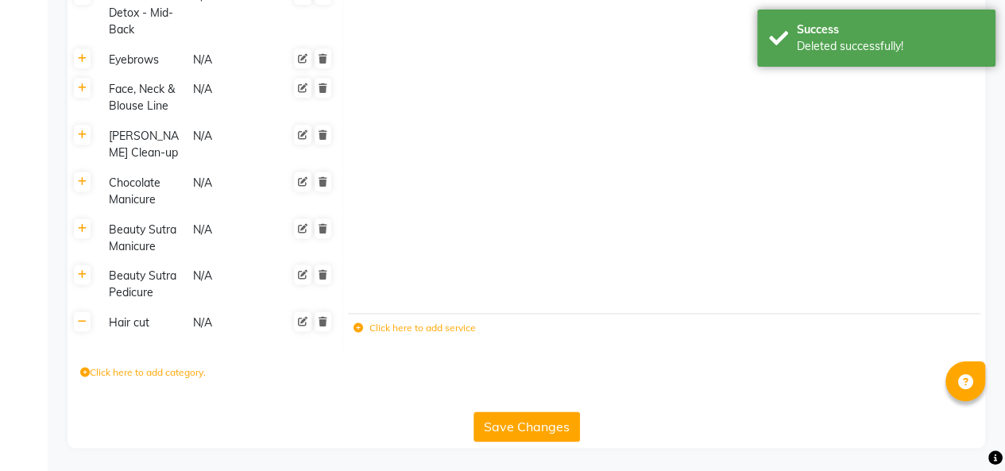
click at [322, 270] on icon at bounding box center [322, 275] width 9 height 10
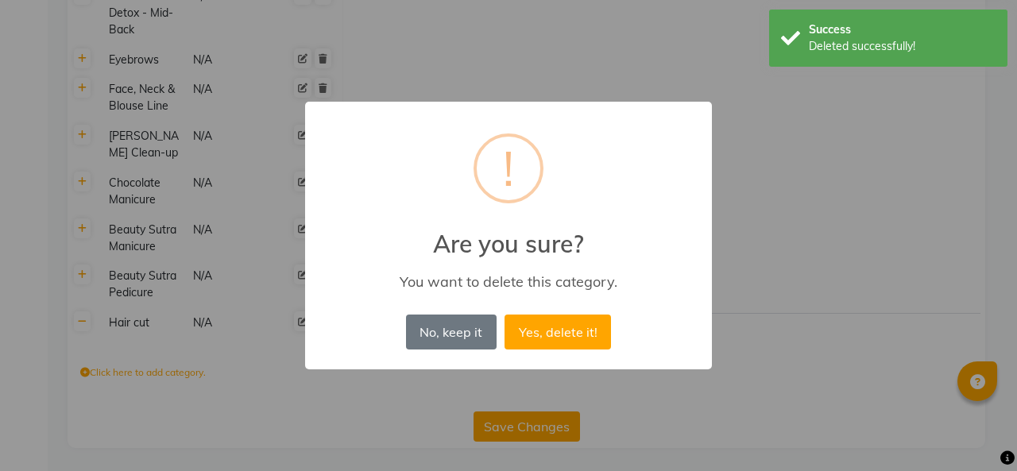
click at [564, 338] on button "Yes, delete it!" at bounding box center [557, 331] width 106 height 35
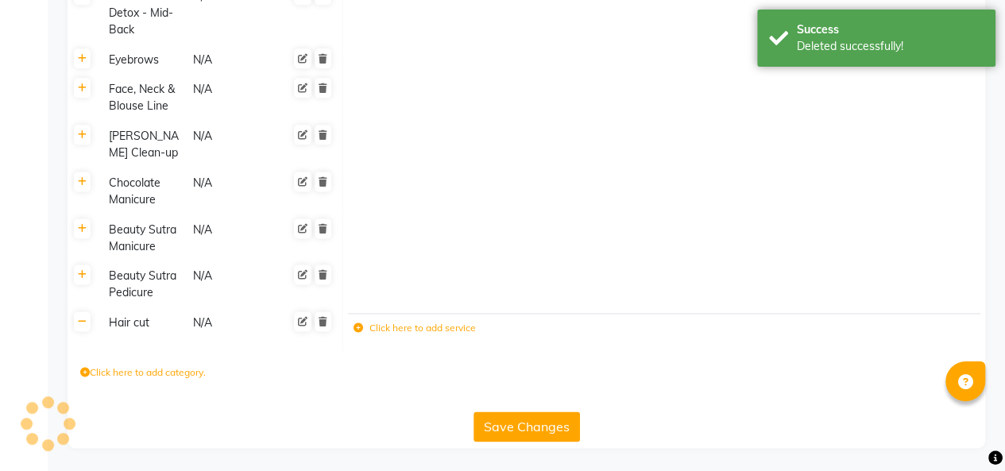
scroll to position [931, 0]
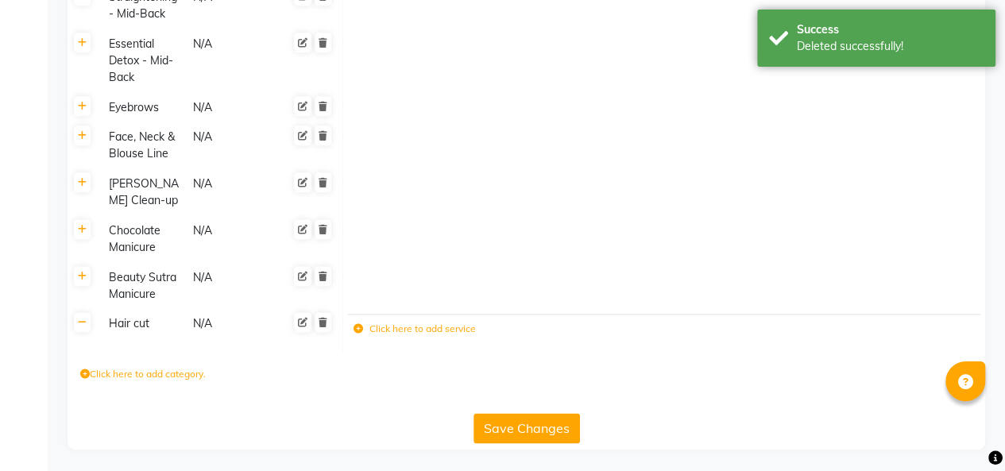
click at [325, 226] on icon at bounding box center [322, 230] width 9 height 10
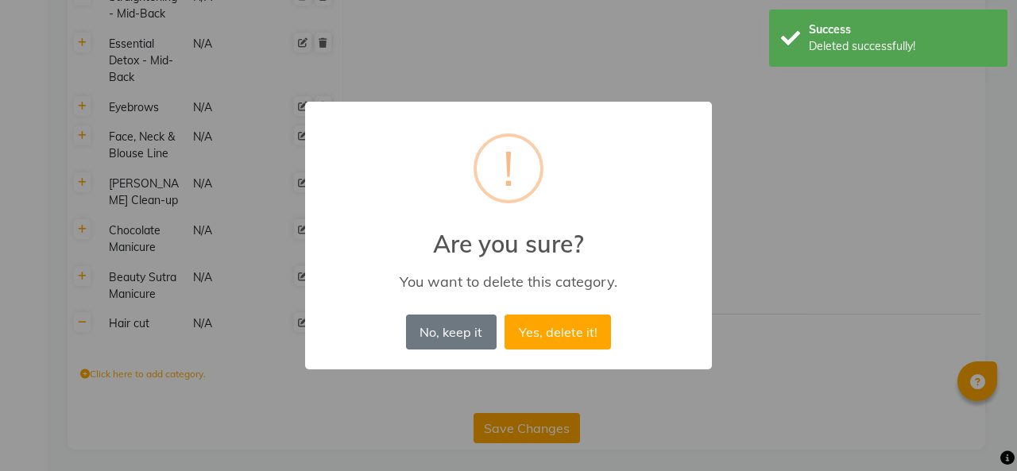
click at [544, 332] on button "Yes, delete it!" at bounding box center [557, 331] width 106 height 35
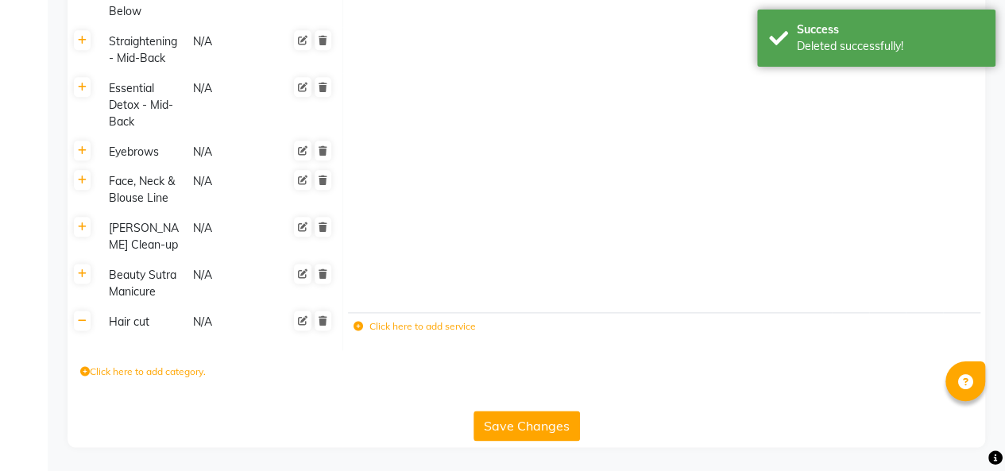
scroll to position [885, 0]
click at [324, 273] on icon at bounding box center [322, 276] width 9 height 10
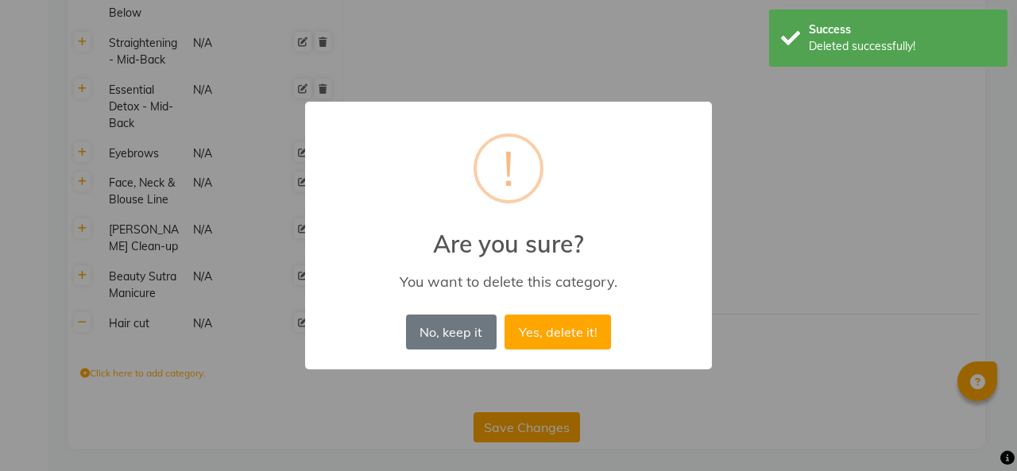
click at [546, 330] on button "Yes, delete it!" at bounding box center [557, 331] width 106 height 35
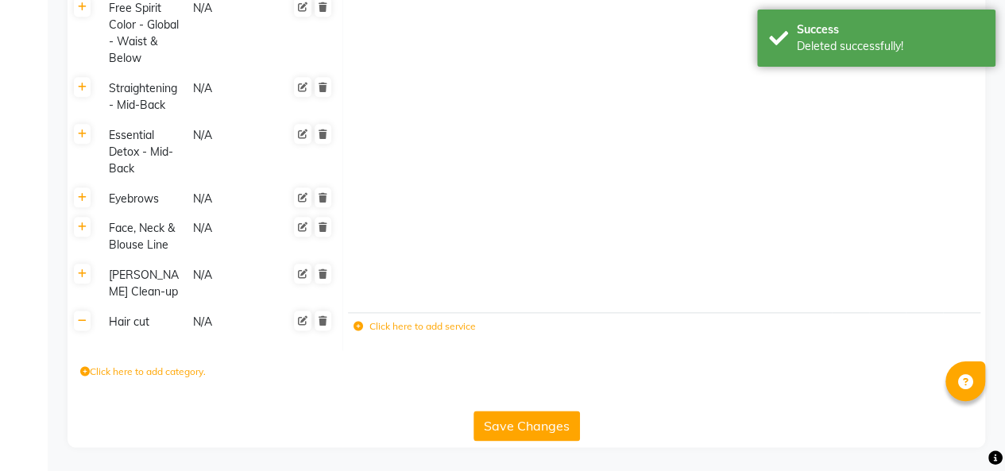
scroll to position [838, 0]
click at [324, 232] on icon at bounding box center [322, 229] width 9 height 10
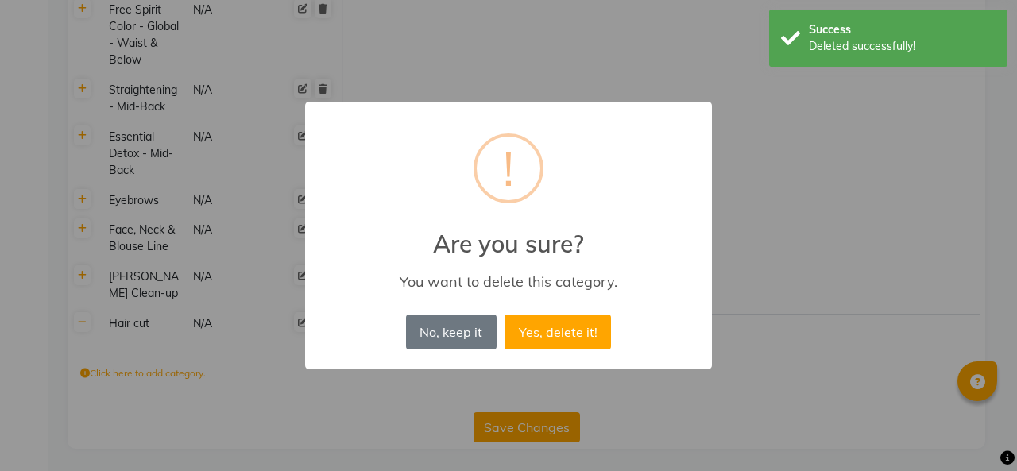
click at [550, 334] on button "Yes, delete it!" at bounding box center [557, 331] width 106 height 35
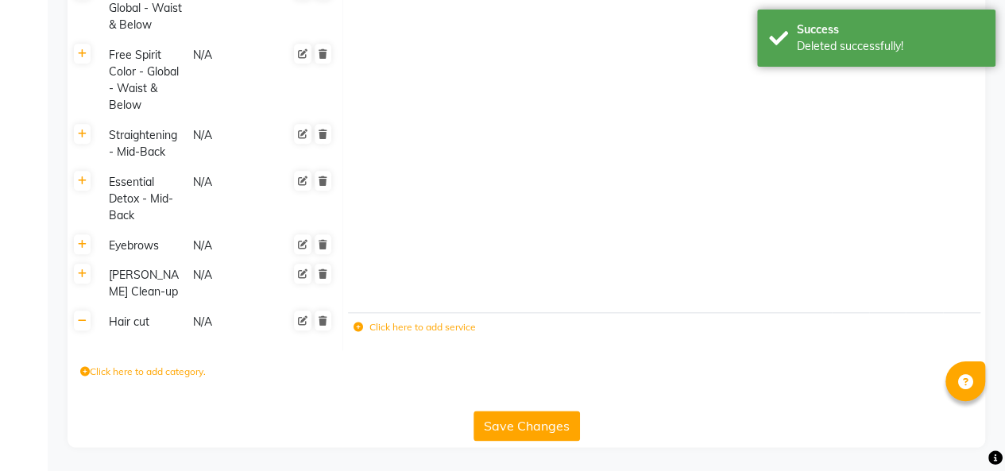
scroll to position [791, 0]
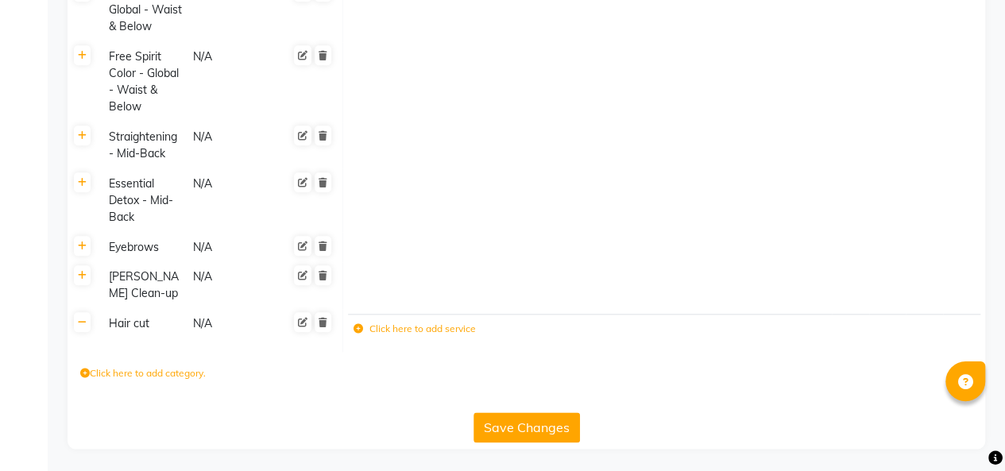
click at [322, 181] on icon at bounding box center [322, 183] width 9 height 10
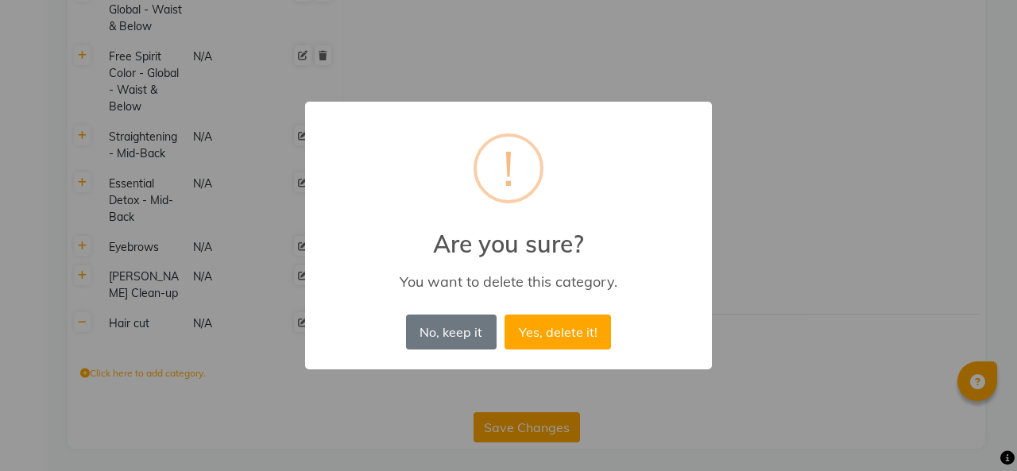
click at [560, 332] on button "Yes, delete it!" at bounding box center [557, 331] width 106 height 35
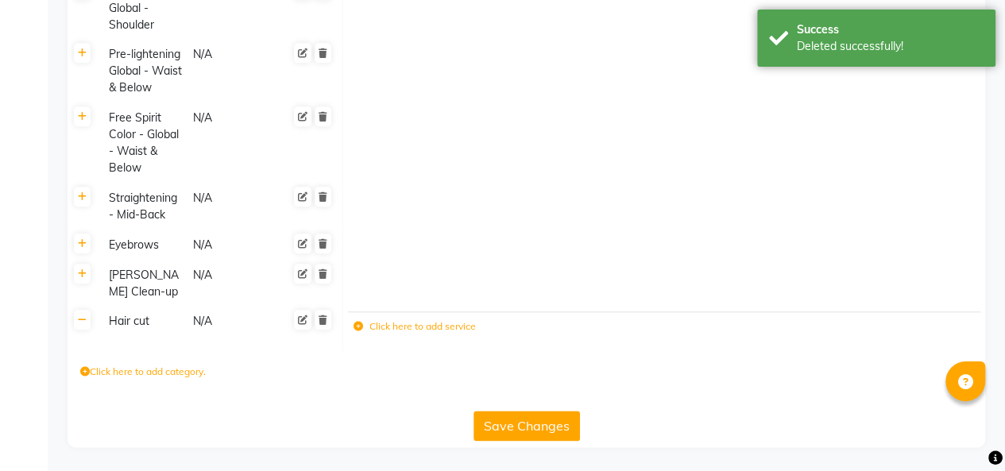
scroll to position [727, 0]
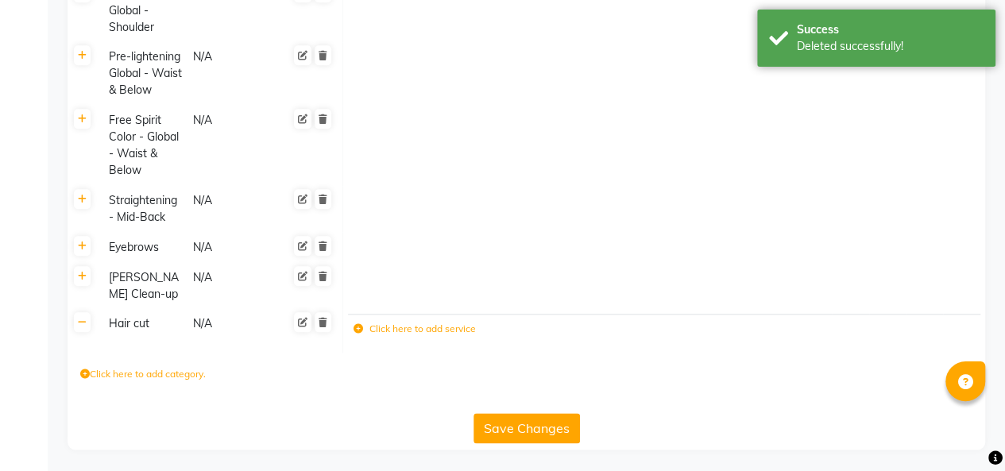
click at [322, 242] on icon at bounding box center [322, 246] width 9 height 10
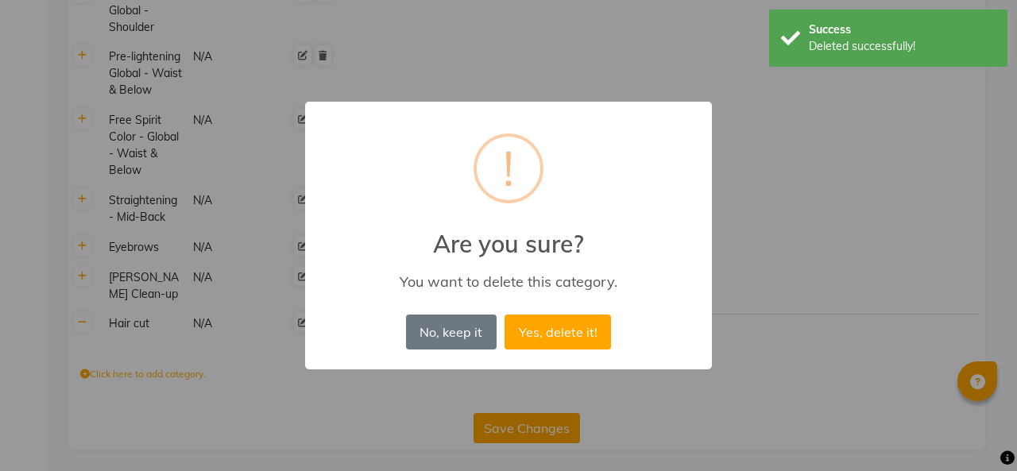
click at [569, 334] on button "Yes, delete it!" at bounding box center [557, 331] width 106 height 35
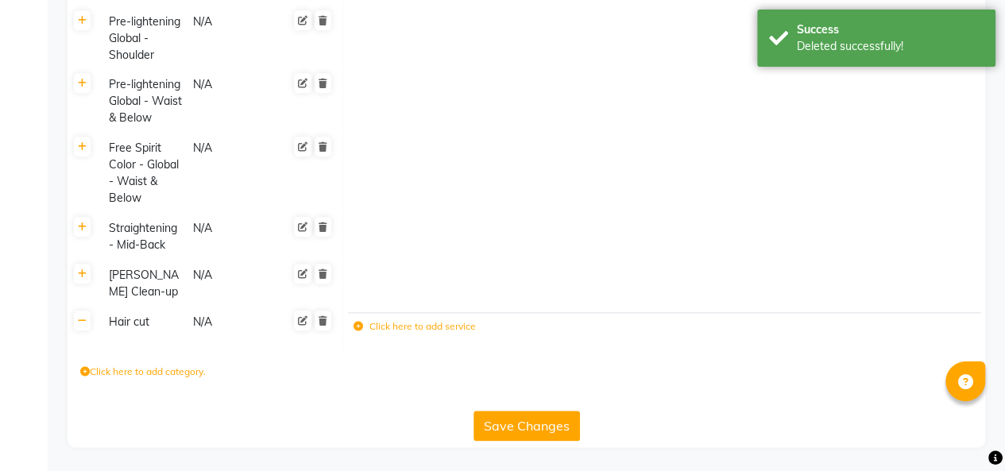
scroll to position [698, 0]
click at [322, 276] on icon at bounding box center [322, 276] width 9 height 10
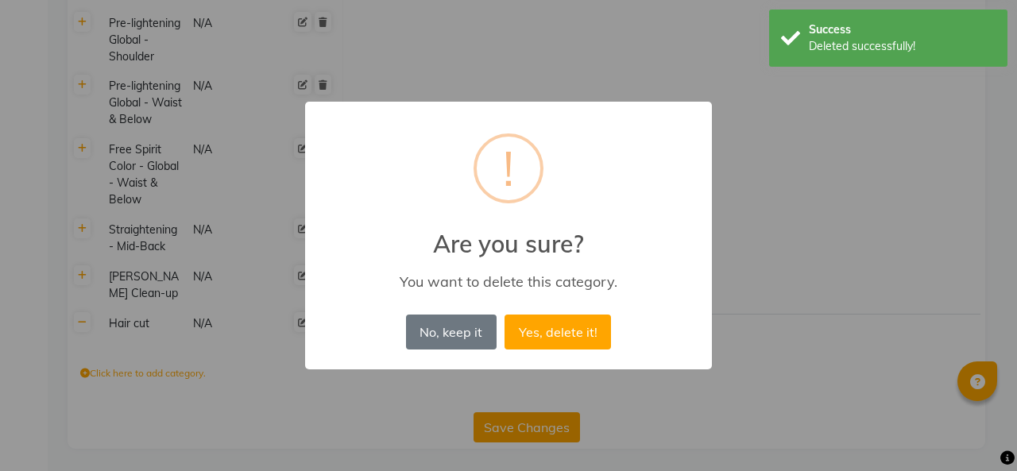
click at [552, 336] on button "Yes, delete it!" at bounding box center [557, 331] width 106 height 35
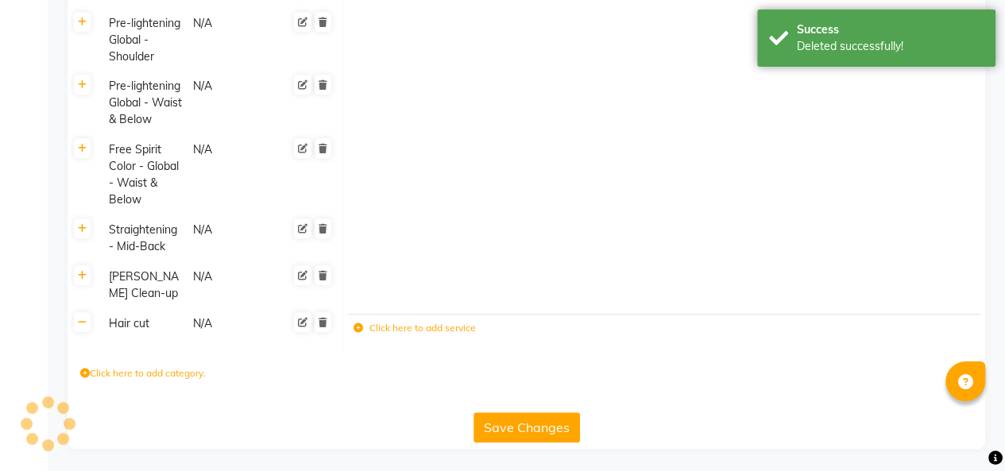
scroll to position [651, 0]
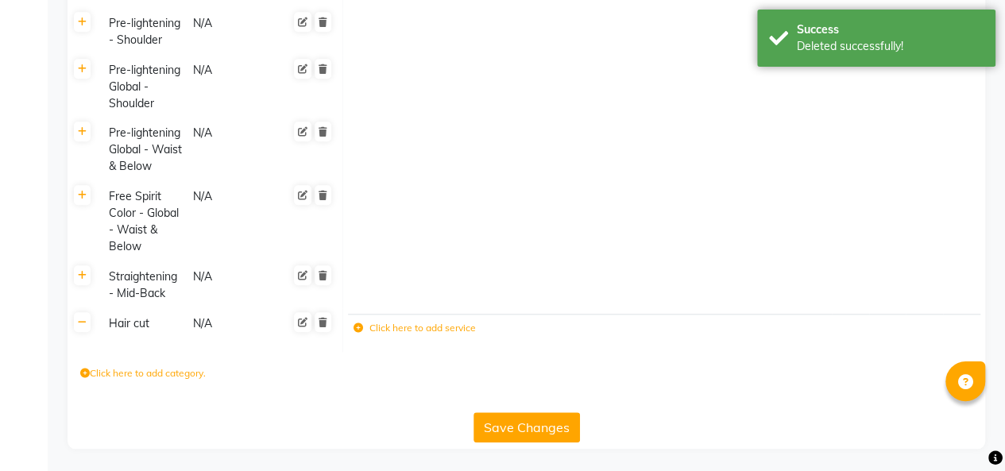
click at [322, 229] on div at bounding box center [309, 222] width 47 height 70
click at [321, 276] on icon at bounding box center [322, 276] width 9 height 10
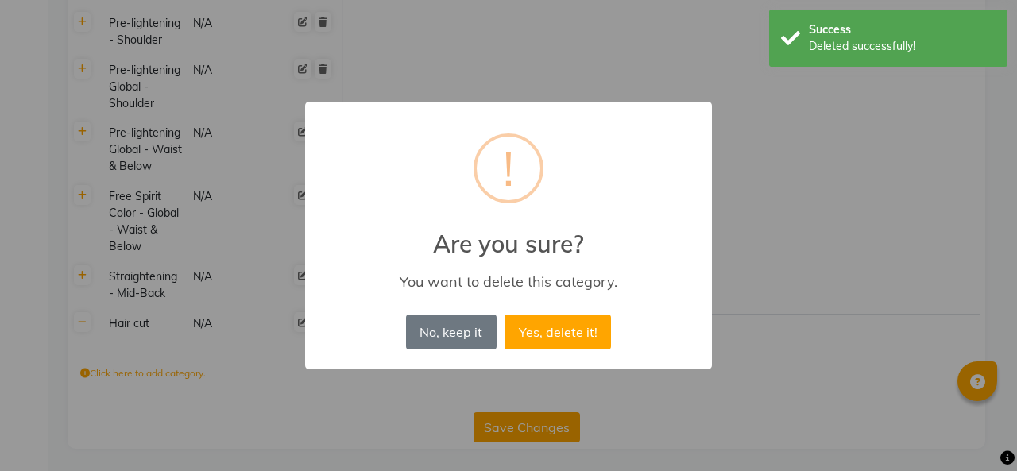
click at [564, 334] on button "Yes, delete it!" at bounding box center [557, 331] width 106 height 35
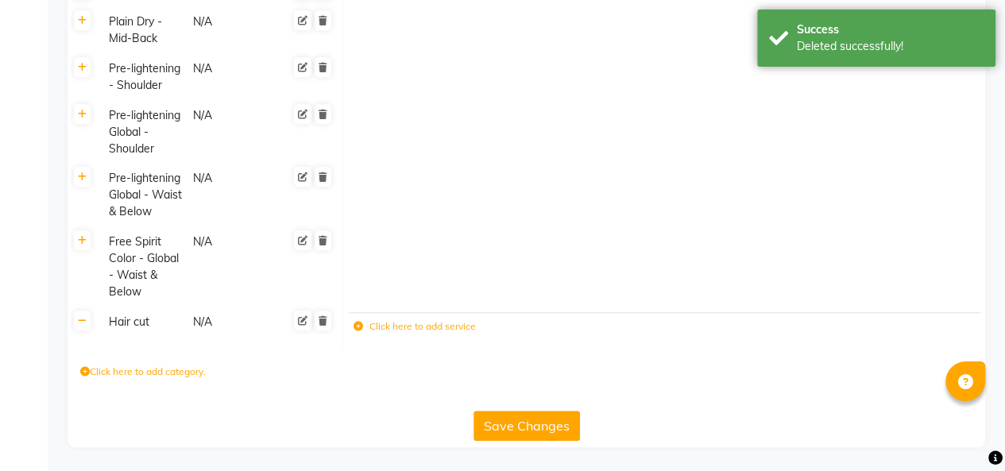
scroll to position [604, 0]
click at [323, 243] on icon at bounding box center [322, 242] width 9 height 10
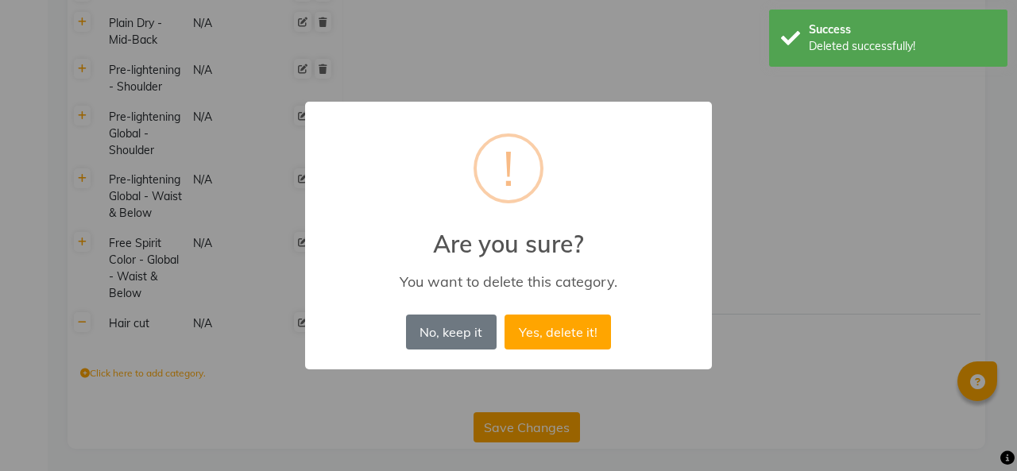
click at [546, 332] on button "Yes, delete it!" at bounding box center [557, 331] width 106 height 35
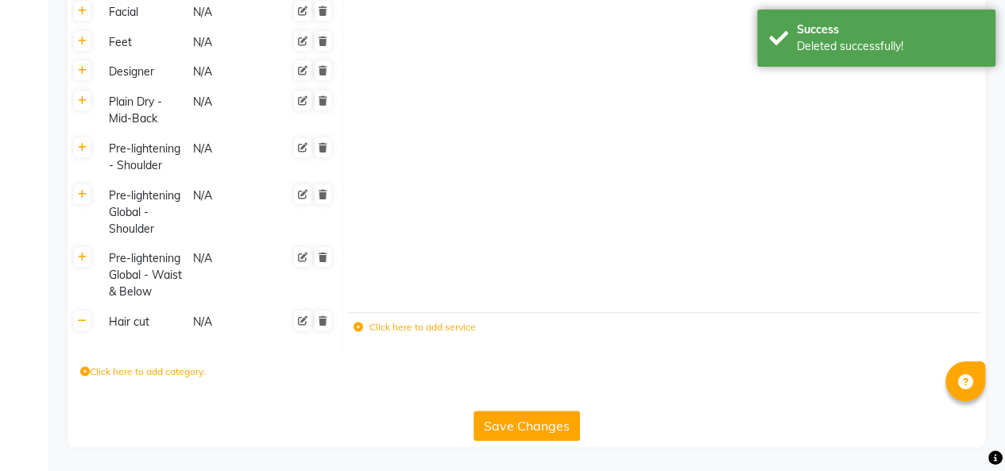
scroll to position [524, 0]
click at [322, 195] on icon at bounding box center [322, 196] width 9 height 10
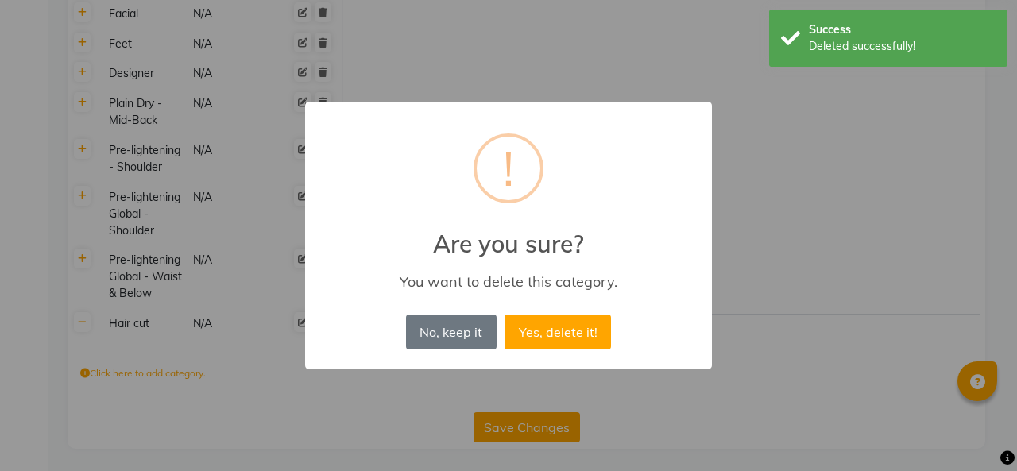
click at [543, 332] on button "Yes, delete it!" at bounding box center [557, 331] width 106 height 35
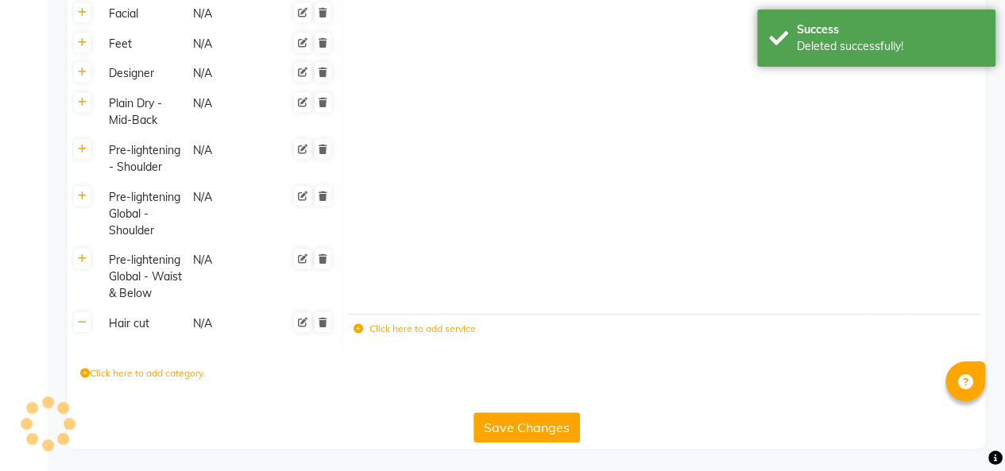
scroll to position [461, 0]
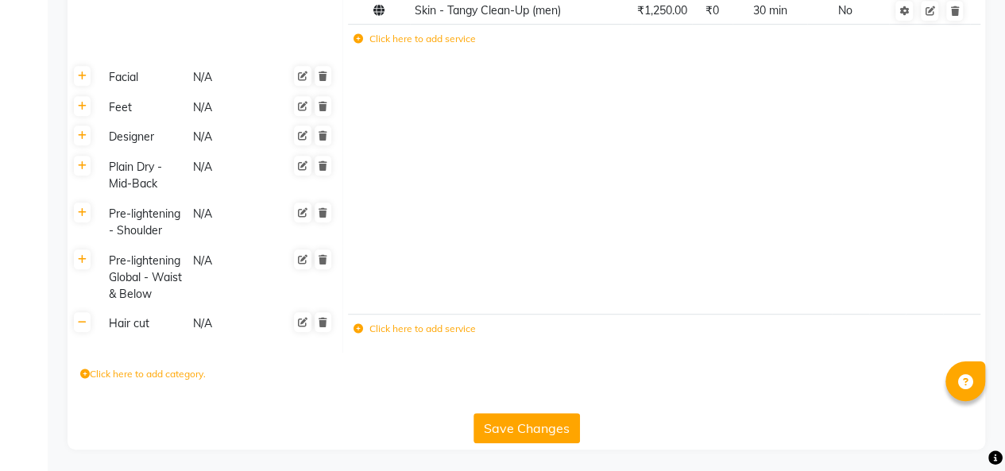
click at [322, 211] on icon at bounding box center [322, 213] width 9 height 10
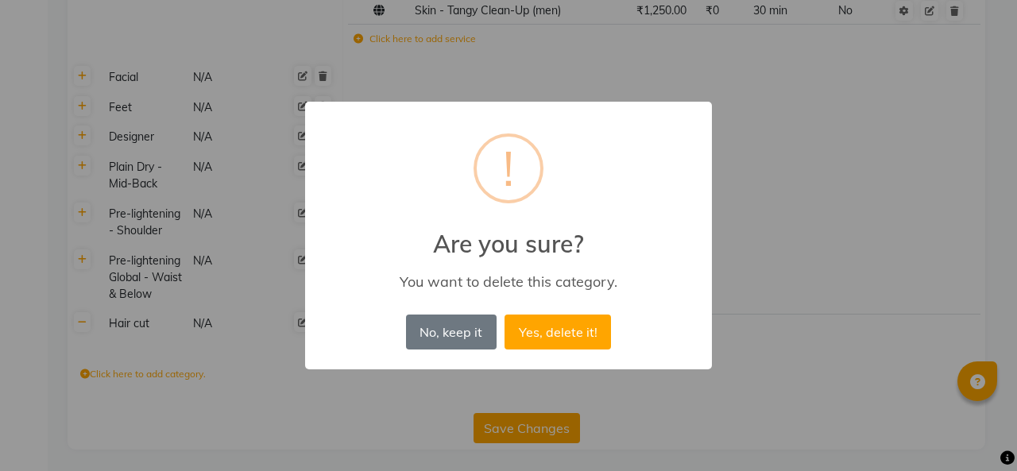
click at [554, 336] on button "Yes, delete it!" at bounding box center [557, 331] width 106 height 35
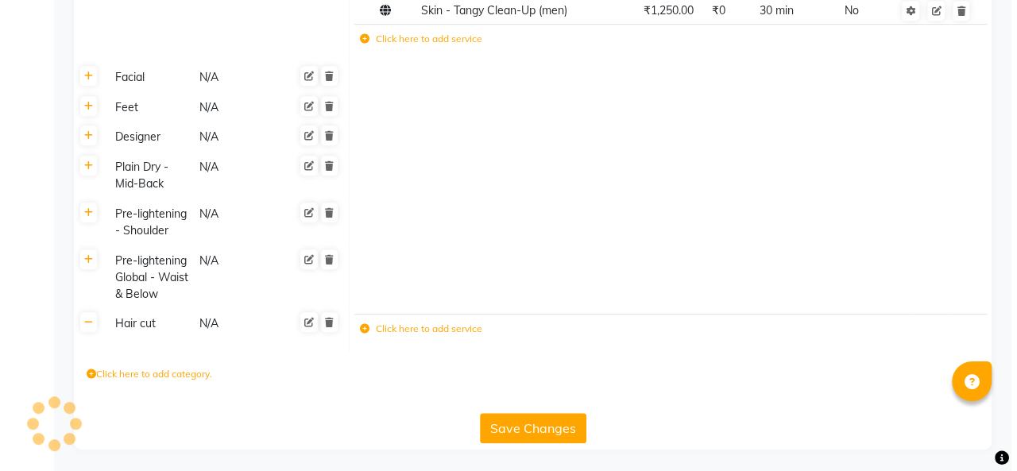
scroll to position [415, 0]
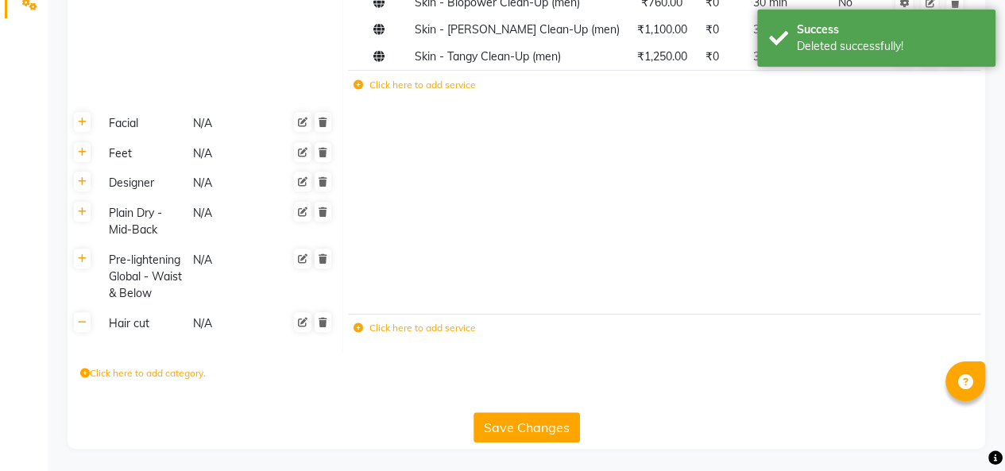
click at [321, 125] on icon at bounding box center [322, 123] width 9 height 10
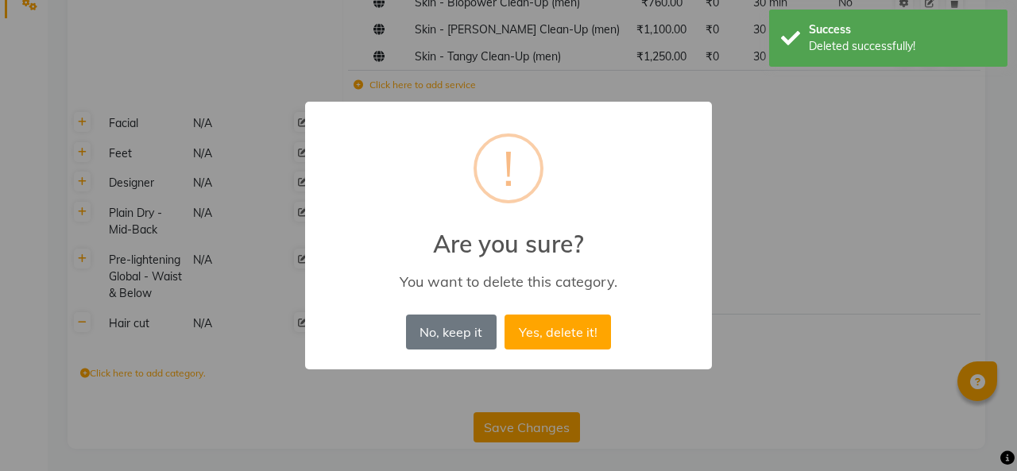
click at [546, 345] on button "Yes, delete it!" at bounding box center [557, 331] width 106 height 35
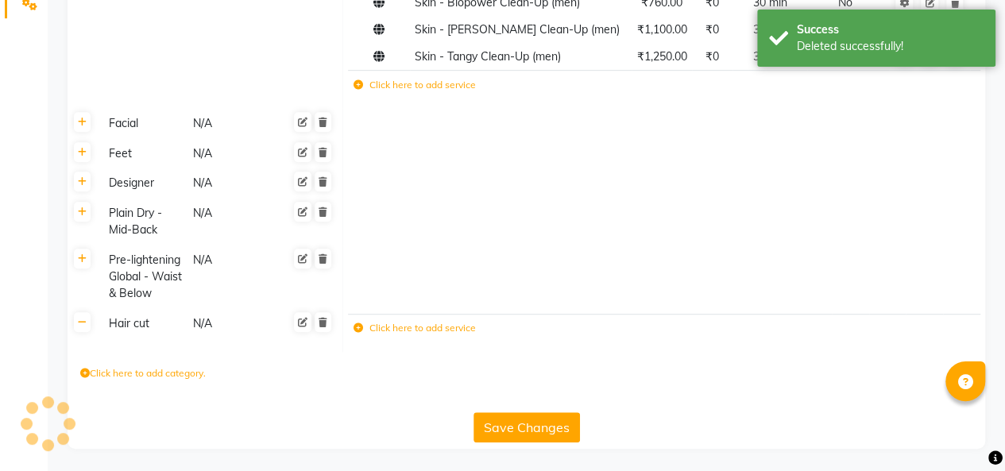
click at [325, 152] on icon at bounding box center [322, 153] width 9 height 10
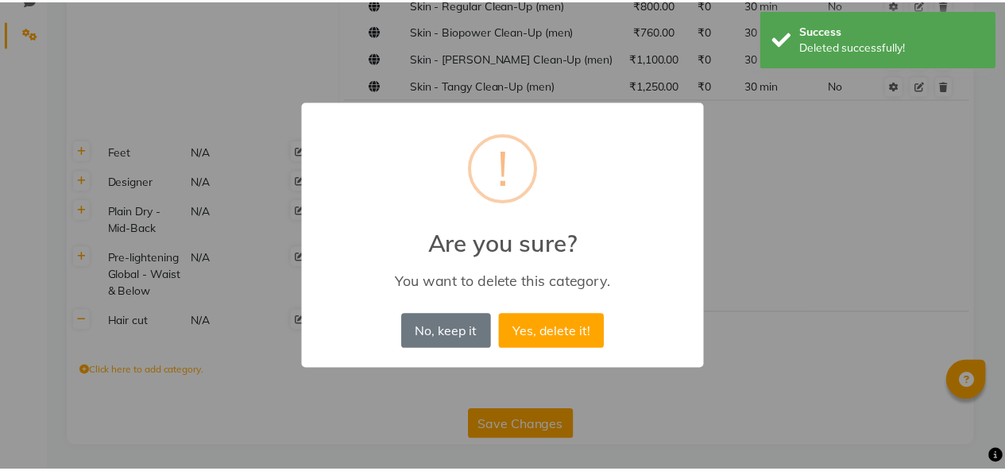
scroll to position [384, 0]
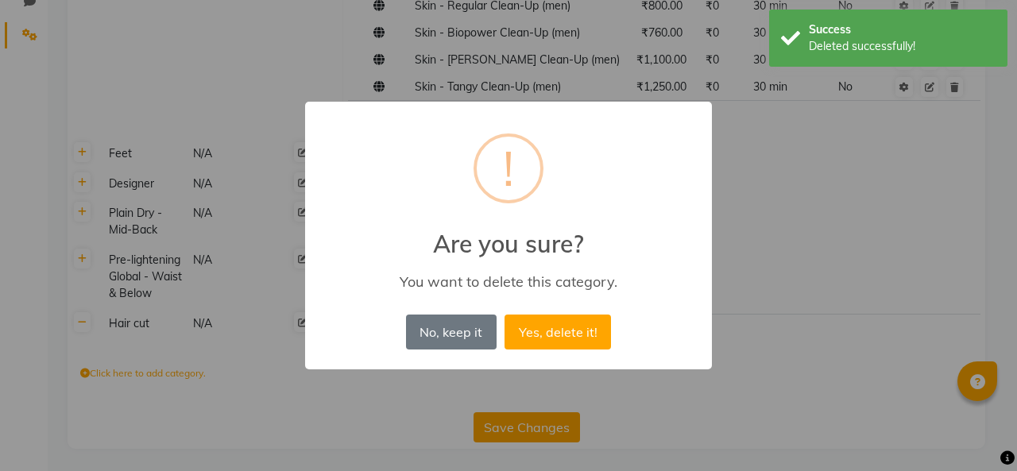
click at [546, 333] on button "Yes, delete it!" at bounding box center [557, 331] width 106 height 35
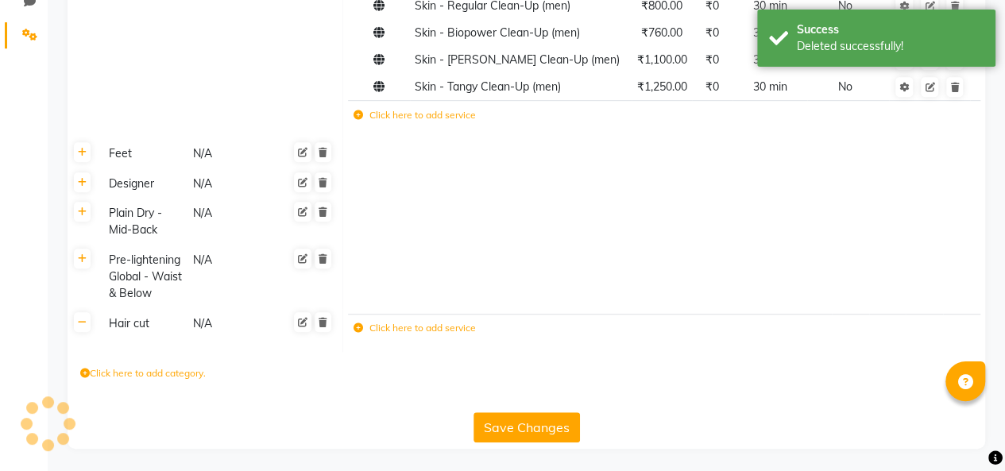
click at [324, 182] on icon at bounding box center [322, 183] width 9 height 10
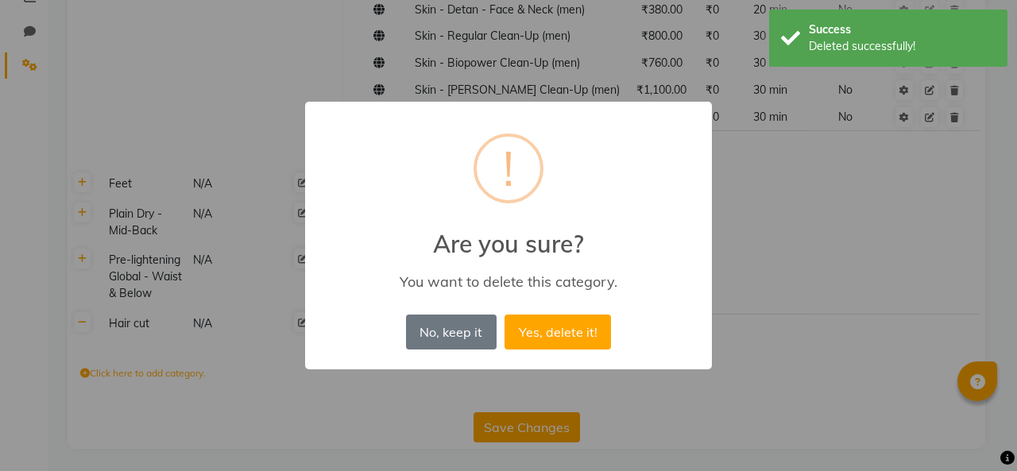
click at [566, 330] on button "Yes, delete it!" at bounding box center [557, 331] width 106 height 35
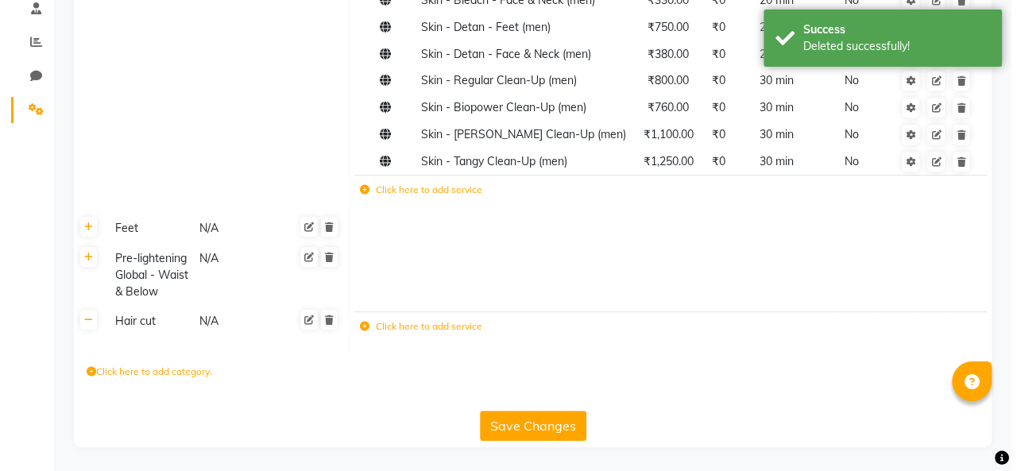
scroll to position [308, 0]
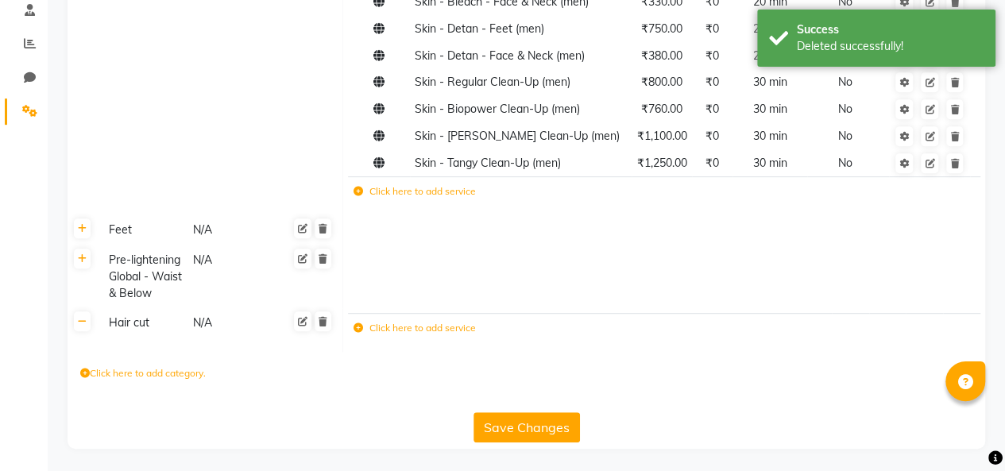
click at [325, 226] on icon at bounding box center [322, 229] width 9 height 10
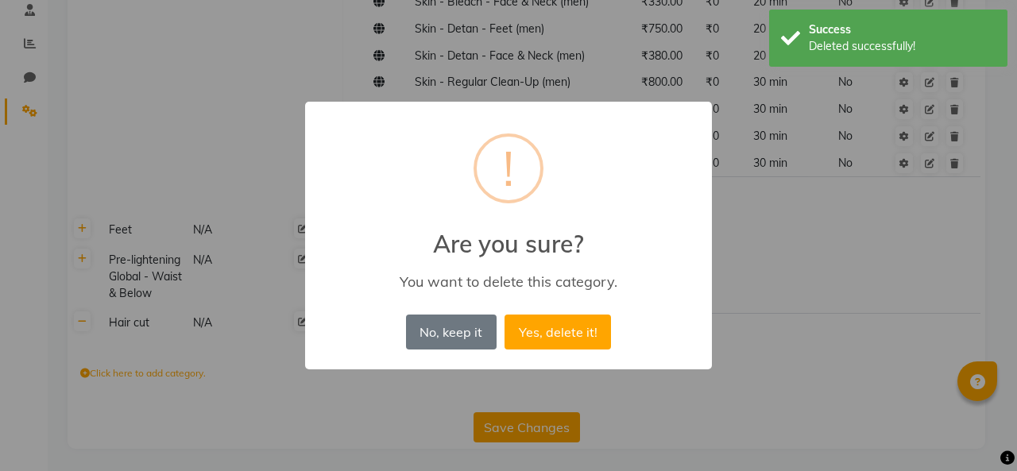
click at [559, 334] on button "Yes, delete it!" at bounding box center [557, 331] width 106 height 35
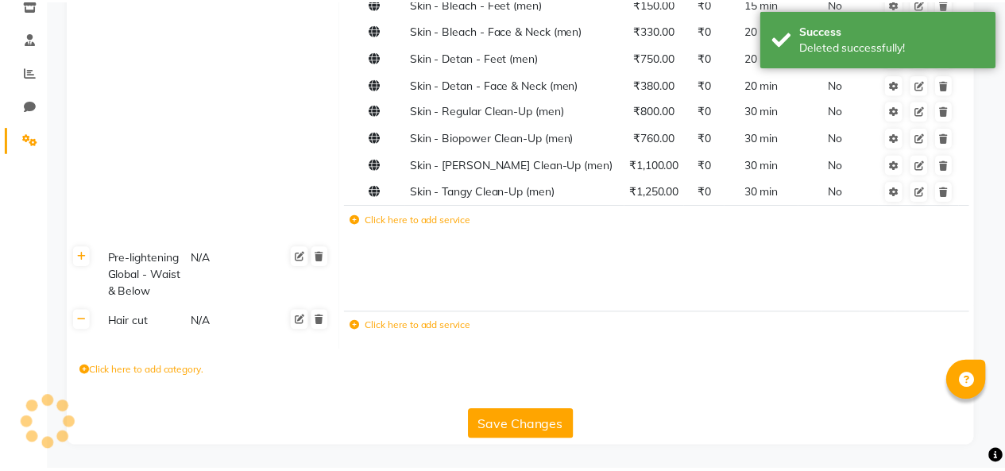
scroll to position [278, 0]
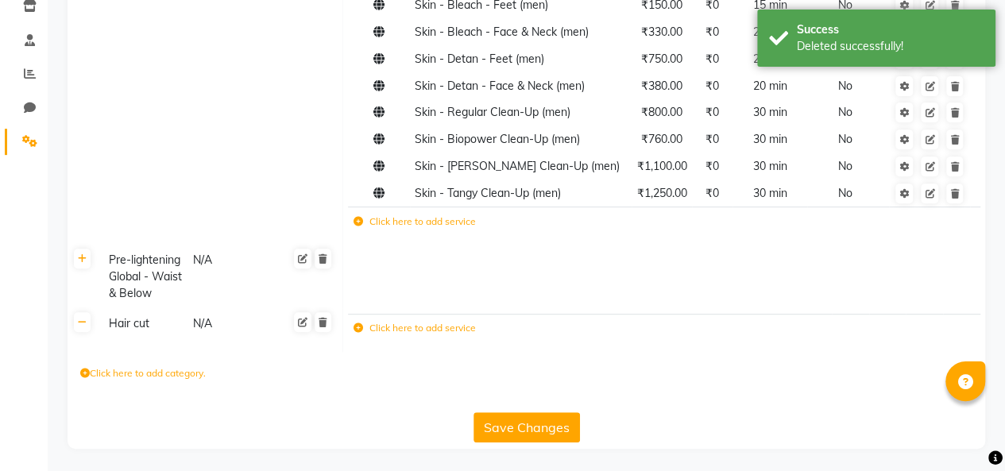
click at [323, 256] on icon at bounding box center [322, 259] width 9 height 10
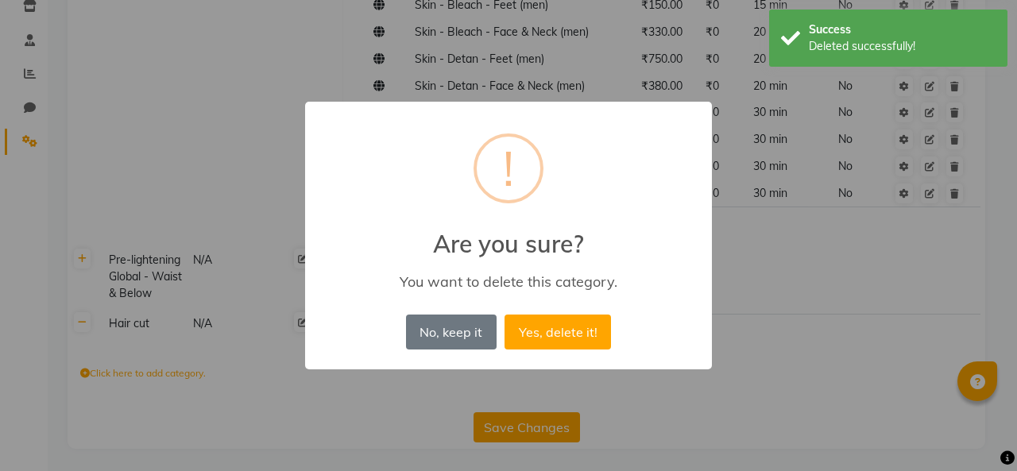
click at [554, 337] on button "Yes, delete it!" at bounding box center [557, 331] width 106 height 35
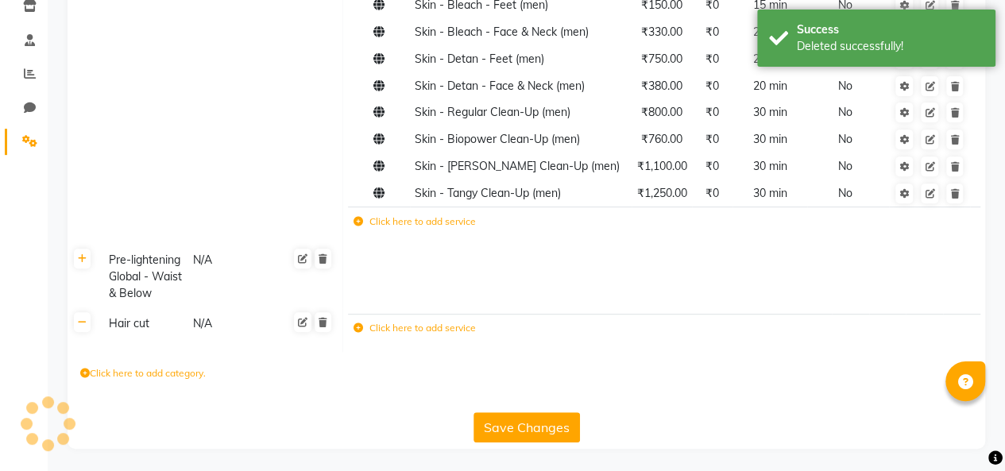
scroll to position [214, 0]
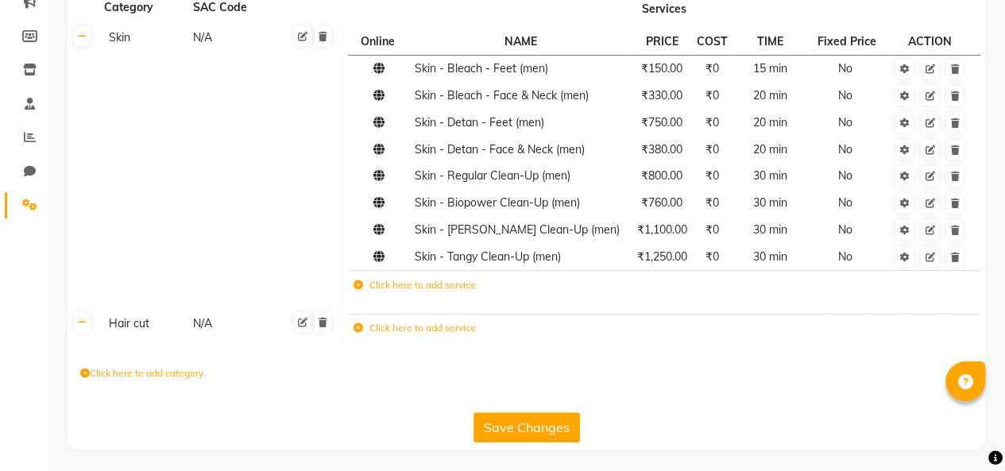
click at [321, 35] on icon at bounding box center [322, 37] width 9 height 10
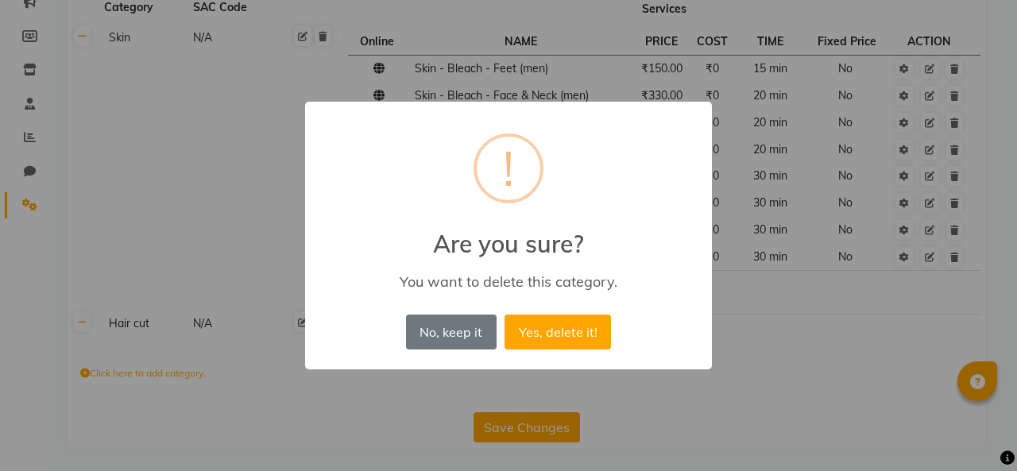
click at [564, 321] on button "Yes, delete it!" at bounding box center [557, 331] width 106 height 35
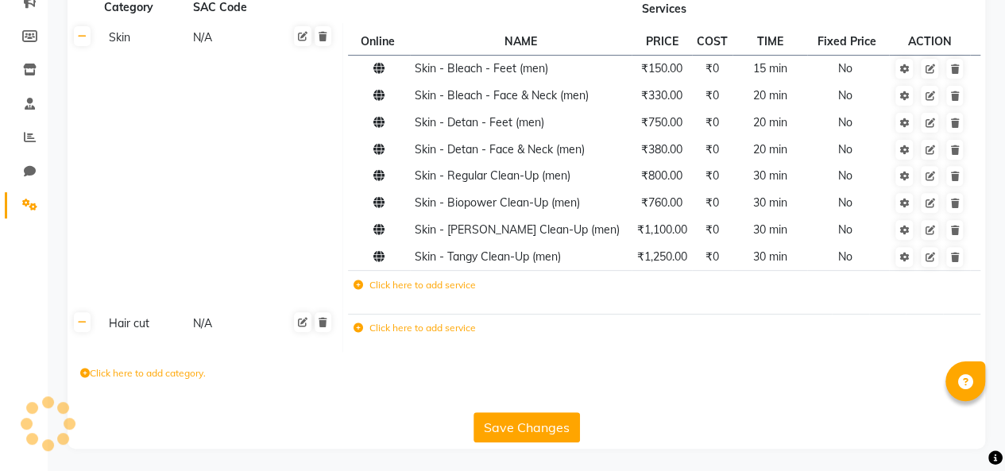
scroll to position [0, 0]
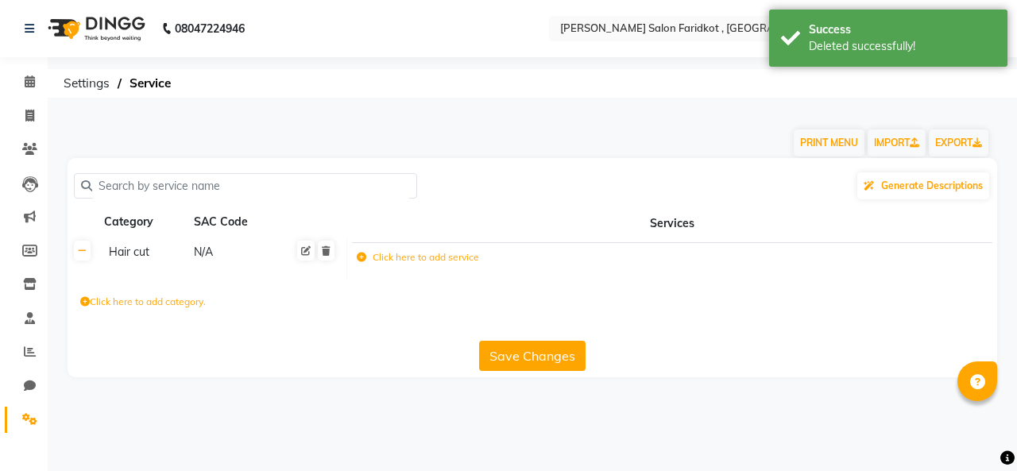
click at [430, 256] on label "Click here to add service" at bounding box center [418, 257] width 122 height 14
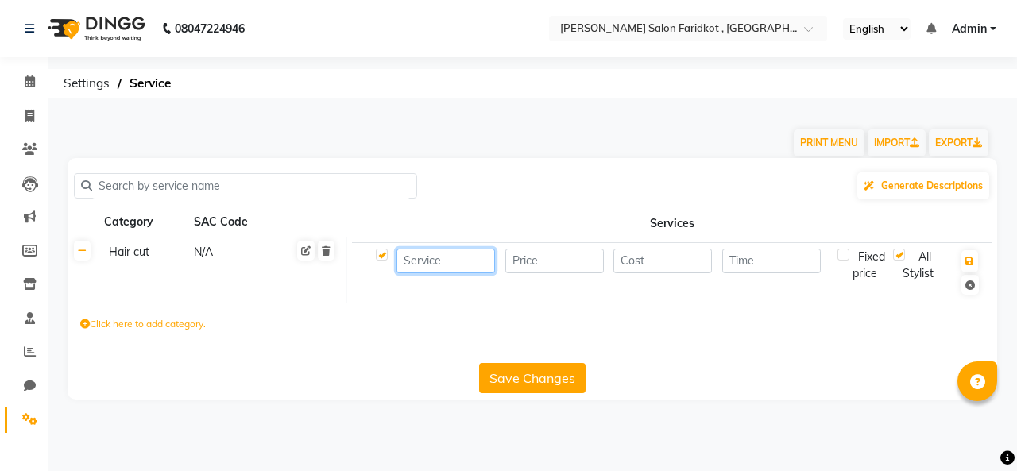
click at [452, 256] on input at bounding box center [445, 261] width 98 height 25
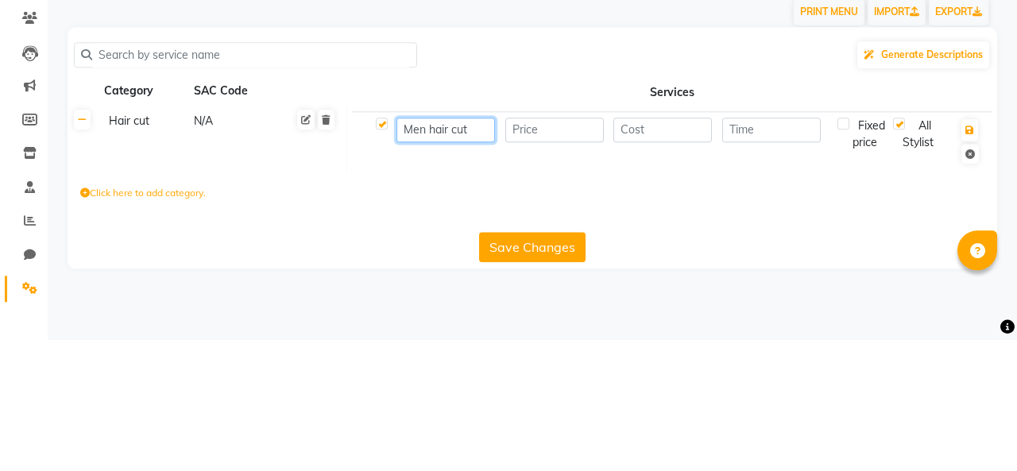
type input "Men hair cut"
click at [563, 261] on input "number" at bounding box center [554, 261] width 98 height 25
type input "250"
click at [662, 257] on input "number" at bounding box center [662, 261] width 98 height 25
type input "0"
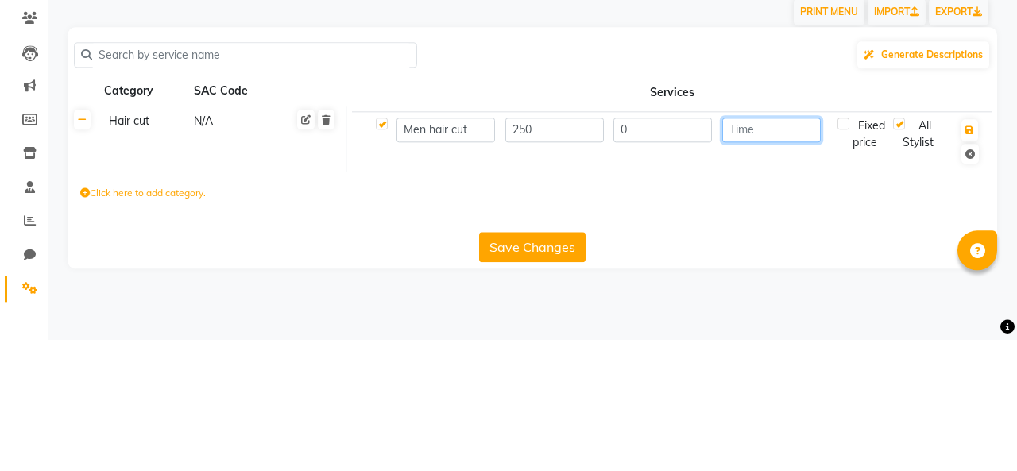
click at [760, 260] on input "number" at bounding box center [771, 261] width 98 height 25
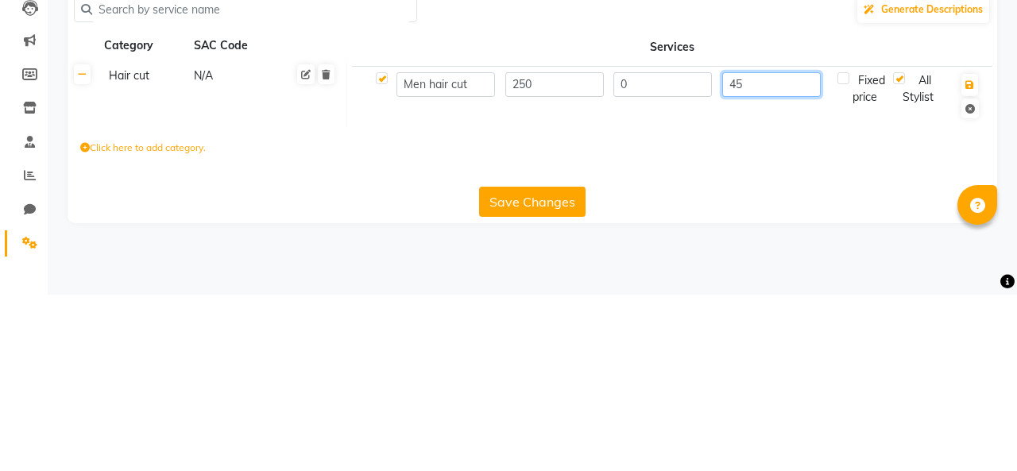
type input "45"
click at [970, 257] on icon "button" at bounding box center [969, 262] width 9 height 10
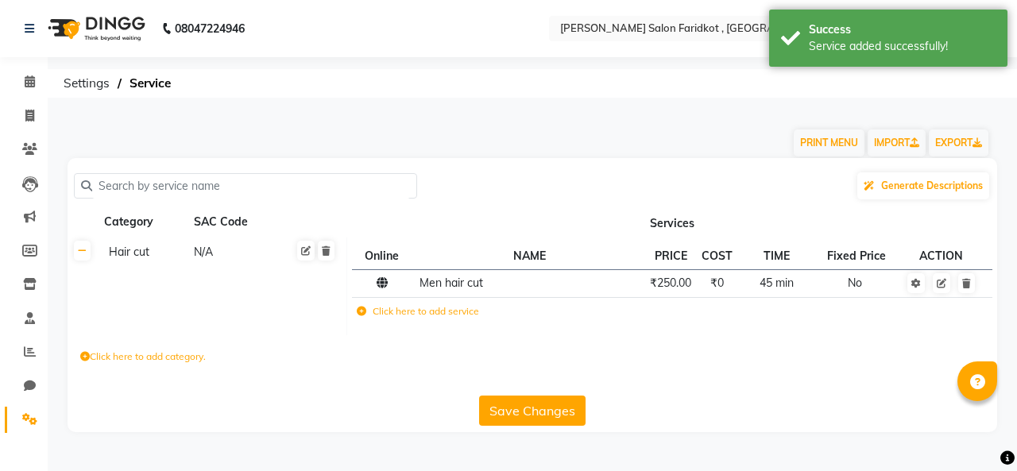
click at [430, 311] on label "Click here to add service" at bounding box center [418, 311] width 122 height 14
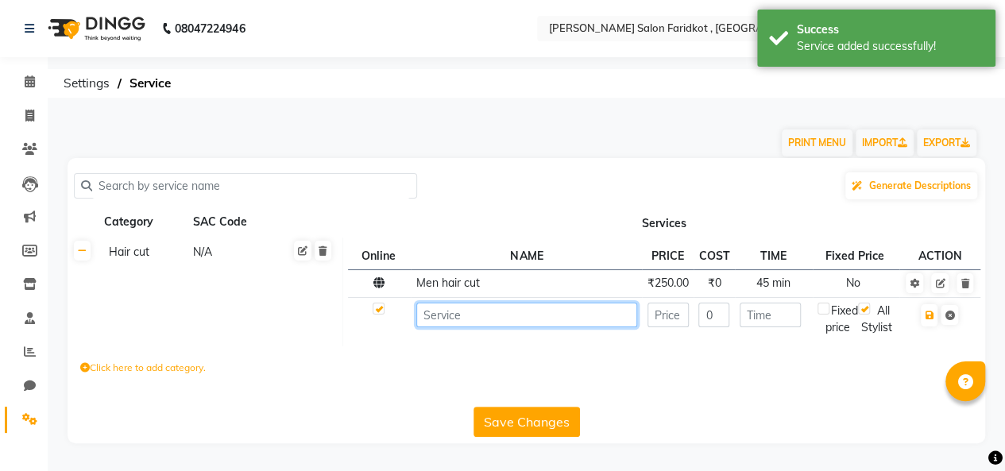
click at [500, 319] on input at bounding box center [526, 315] width 221 height 25
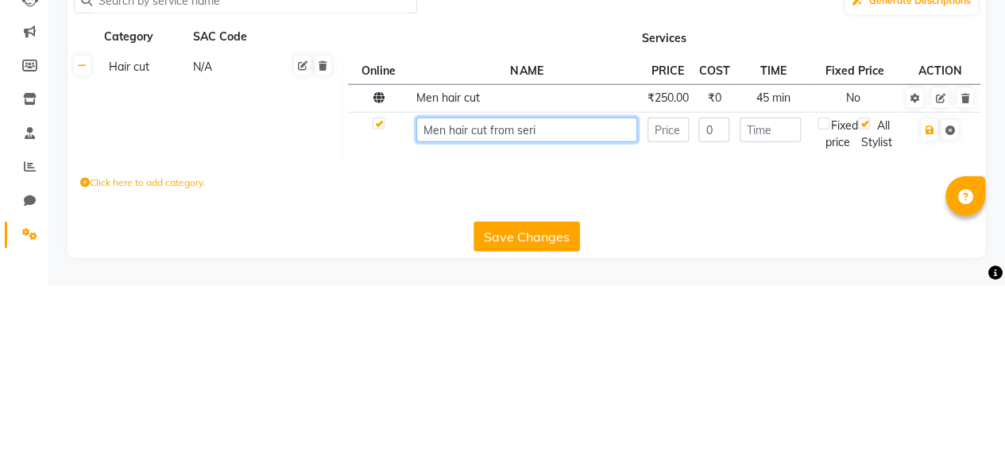
click at [563, 311] on input "Men hair cut from seri" at bounding box center [526, 315] width 221 height 25
click at [516, 313] on input "Men hair cut from senior sty" at bounding box center [526, 315] width 221 height 25
click at [543, 317] on input "Men hair cut senior sty" at bounding box center [526, 315] width 221 height 25
type input "Men hair cut senior stylist"
click at [669, 313] on input "number" at bounding box center [667, 315] width 41 height 25
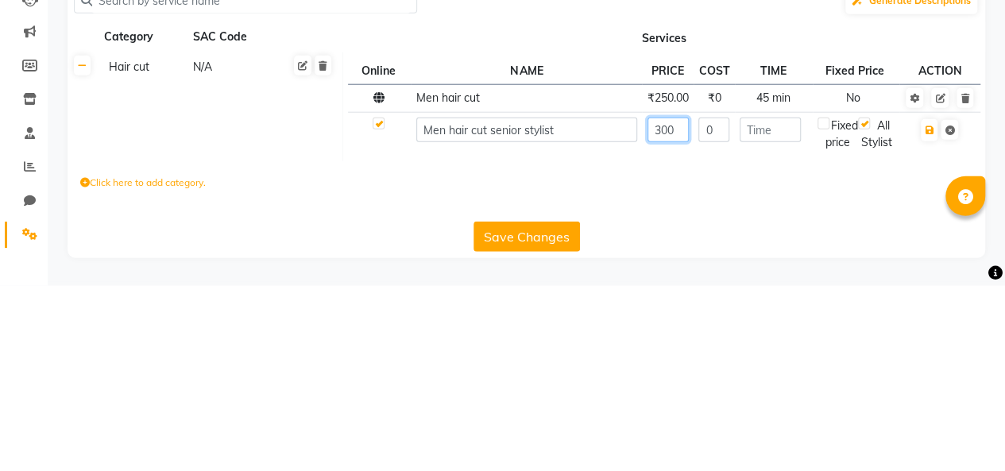
type input "300"
click at [720, 311] on input "0" at bounding box center [713, 315] width 31 height 25
click at [771, 314] on input "number" at bounding box center [769, 315] width 61 height 25
type input "45"
click at [928, 314] on icon "button" at bounding box center [928, 316] width 9 height 10
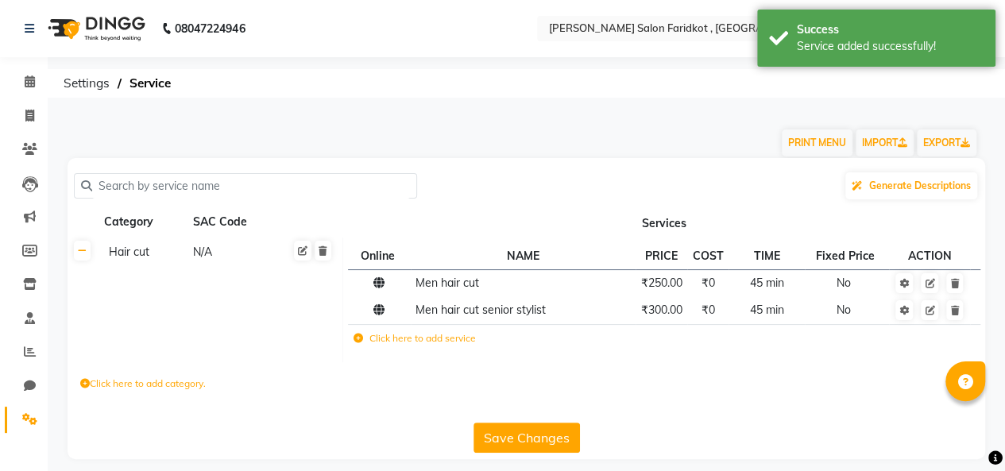
click at [423, 338] on label "Click here to add service" at bounding box center [414, 338] width 122 height 14
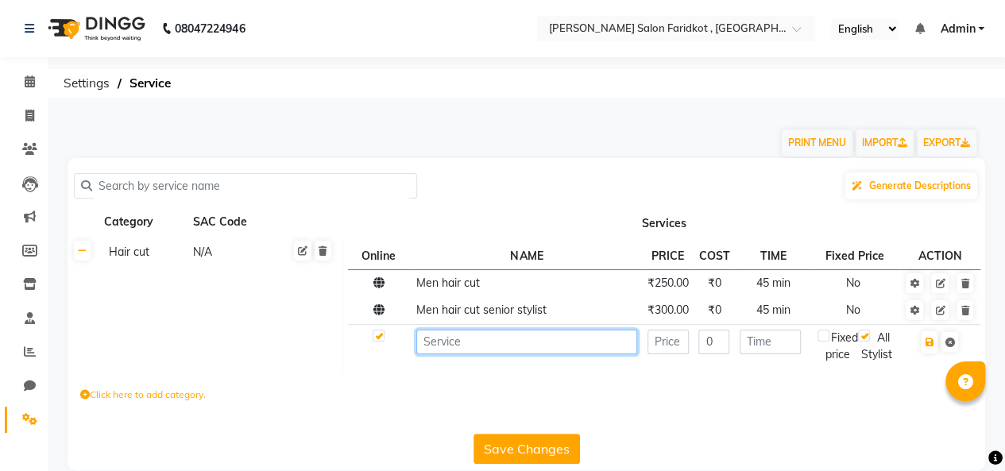
click at [472, 344] on input at bounding box center [526, 342] width 221 height 25
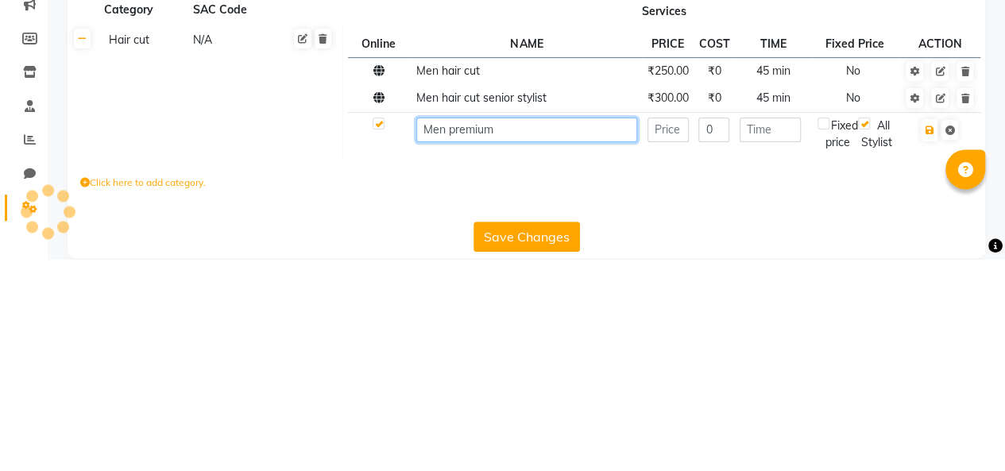
type input "Men premium"
click at [669, 339] on input "number" at bounding box center [667, 342] width 41 height 25
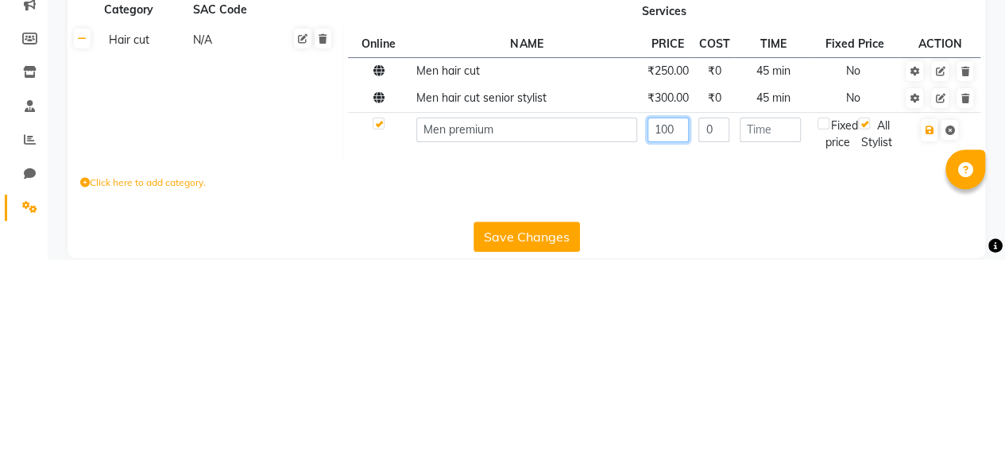
type input "100"
click at [764, 343] on input "number" at bounding box center [769, 342] width 61 height 25
type input "10"
click at [927, 338] on icon "button" at bounding box center [928, 343] width 9 height 10
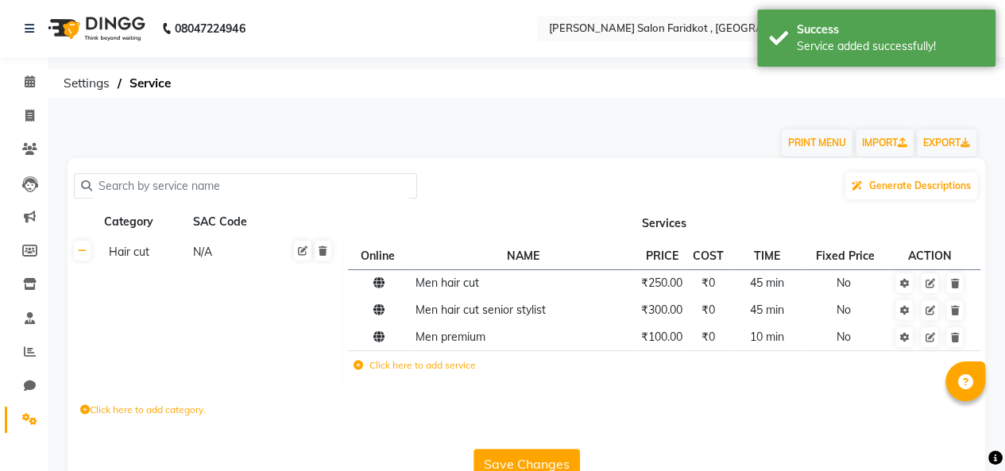
click at [927, 339] on icon at bounding box center [929, 338] width 10 height 10
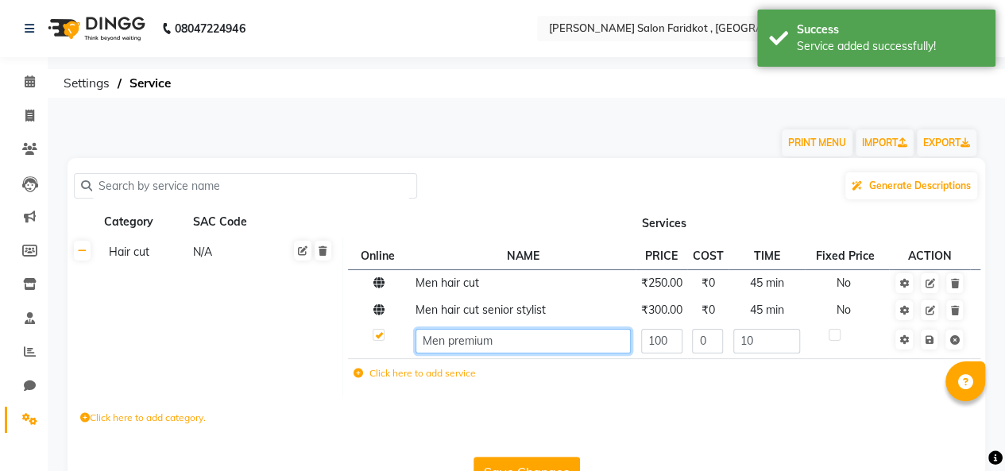
click at [507, 341] on input "Men premium" at bounding box center [522, 341] width 215 height 25
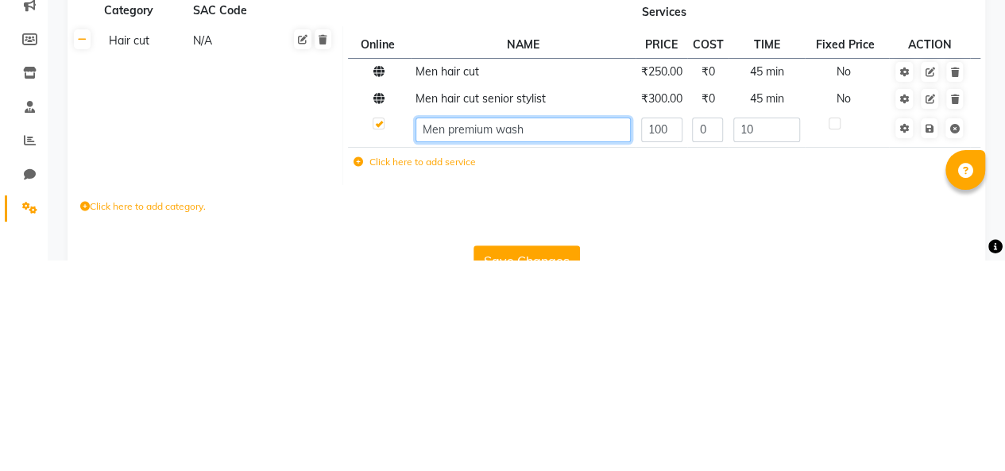
click at [439, 337] on input "Men premium wash" at bounding box center [522, 341] width 215 height 25
click at [448, 343] on input "Men premium wash" at bounding box center [522, 341] width 215 height 25
type input "Men upgrade premium wash"
click at [928, 337] on icon at bounding box center [928, 340] width 9 height 10
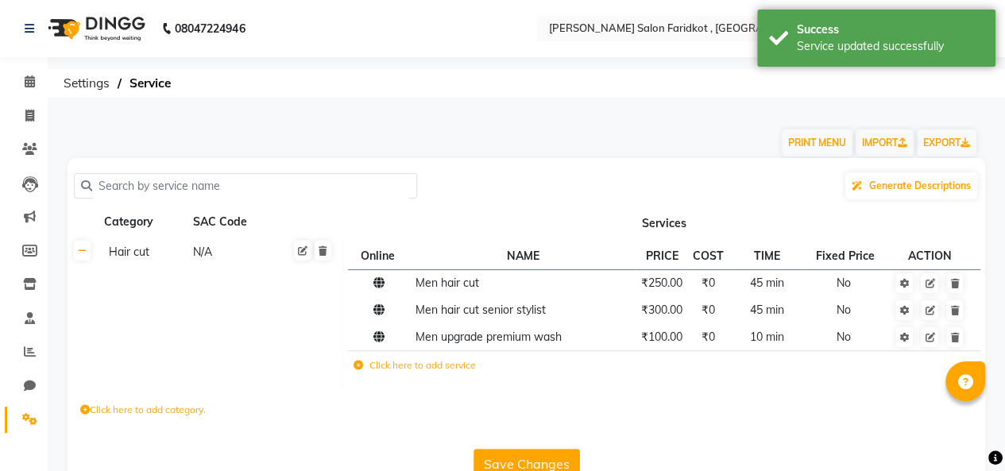
click at [403, 362] on label "Click here to add service" at bounding box center [414, 365] width 122 height 14
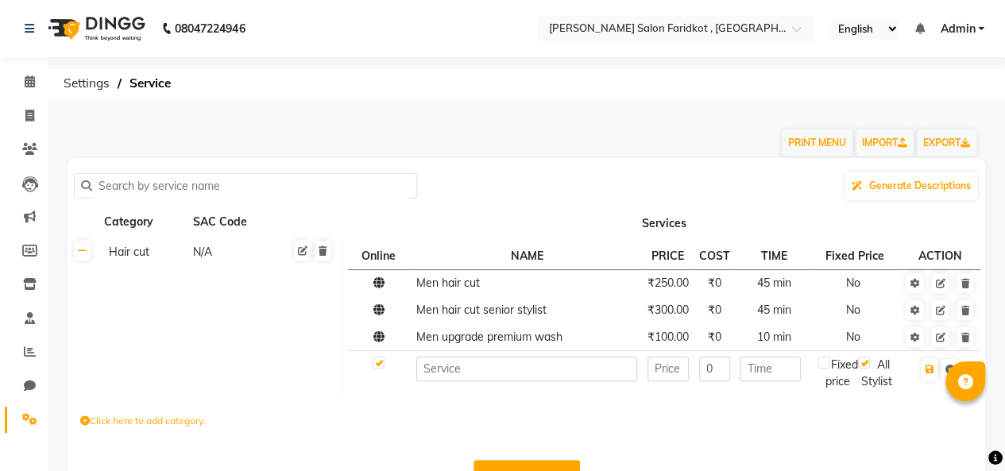
click at [967, 336] on icon at bounding box center [964, 338] width 9 height 10
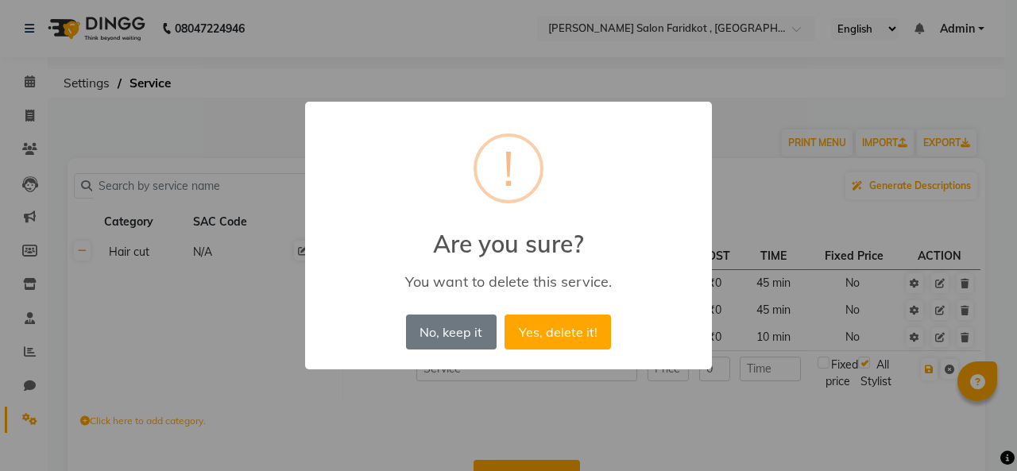
click at [565, 319] on button "Yes, delete it!" at bounding box center [557, 331] width 106 height 35
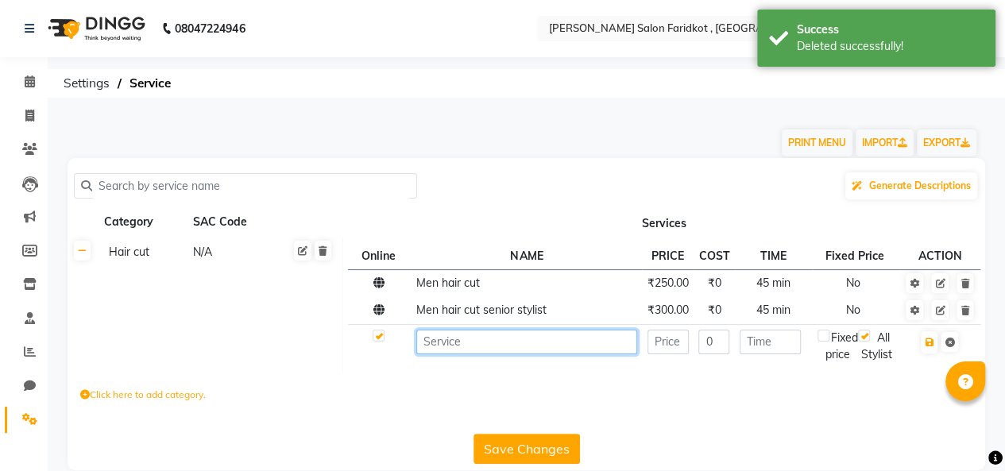
click at [523, 339] on input at bounding box center [526, 342] width 221 height 25
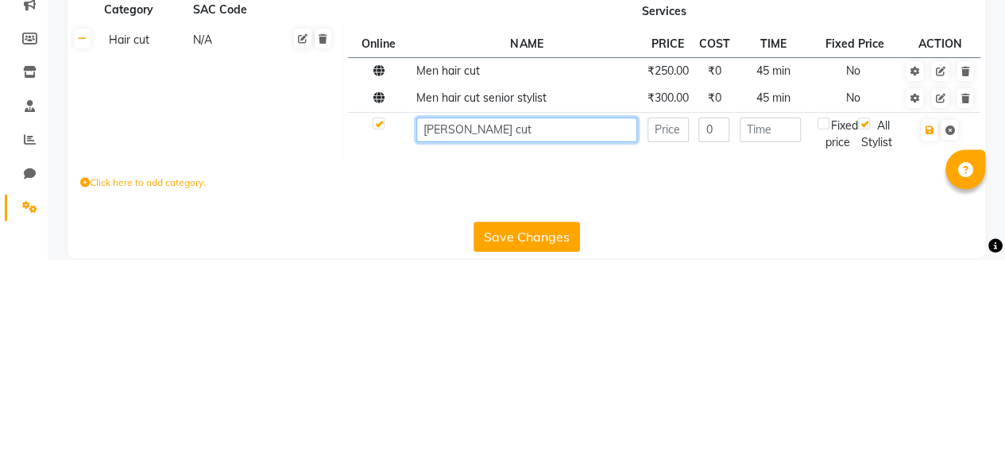
type input "[PERSON_NAME] cut"
click at [670, 346] on input "number" at bounding box center [667, 342] width 41 height 25
type input "150"
click at [774, 341] on input "number" at bounding box center [769, 342] width 61 height 25
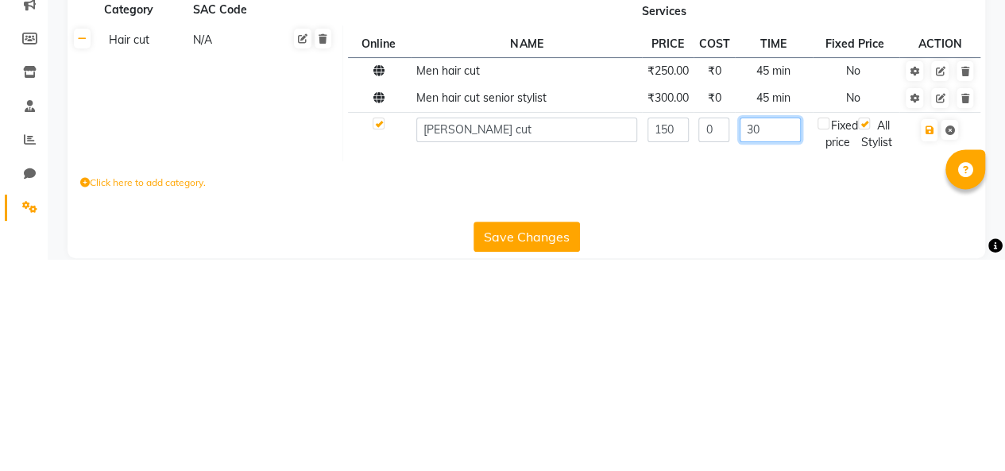
type input "30"
click at [926, 338] on icon "button" at bounding box center [928, 343] width 9 height 10
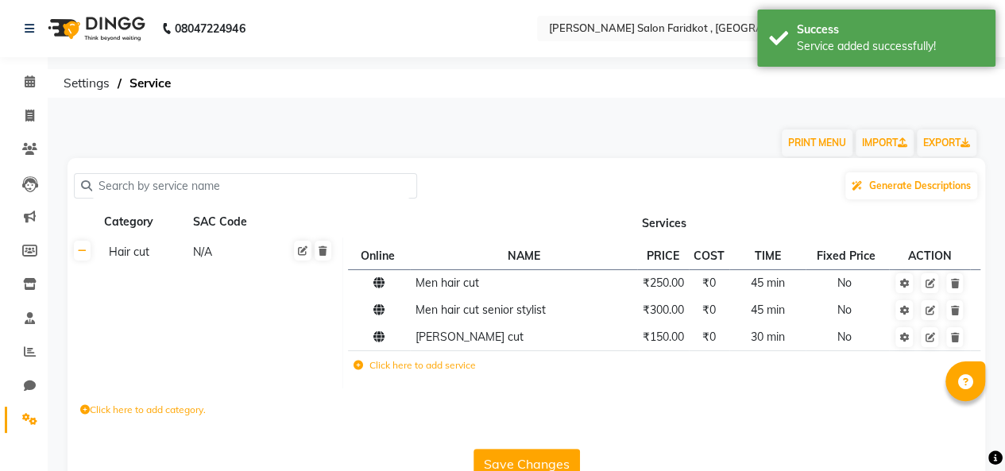
click at [418, 367] on label "Click here to add service" at bounding box center [414, 365] width 122 height 14
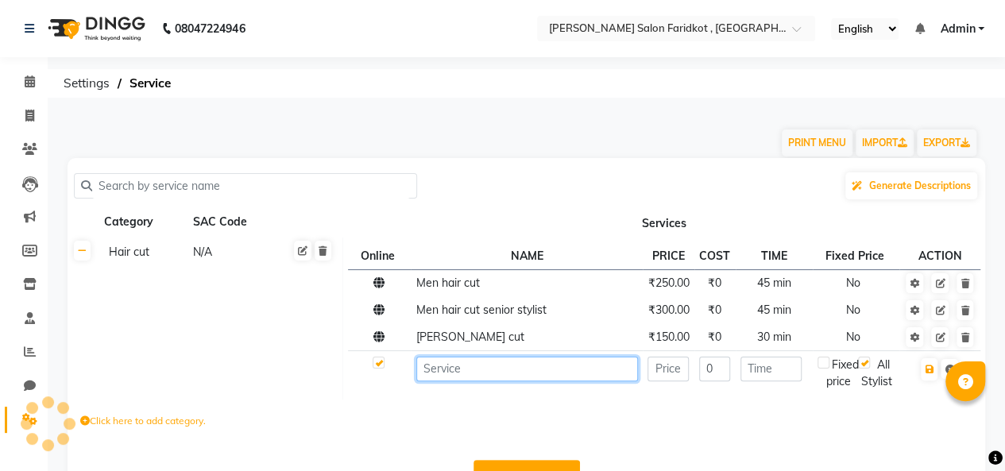
click at [503, 368] on input at bounding box center [527, 369] width 222 height 25
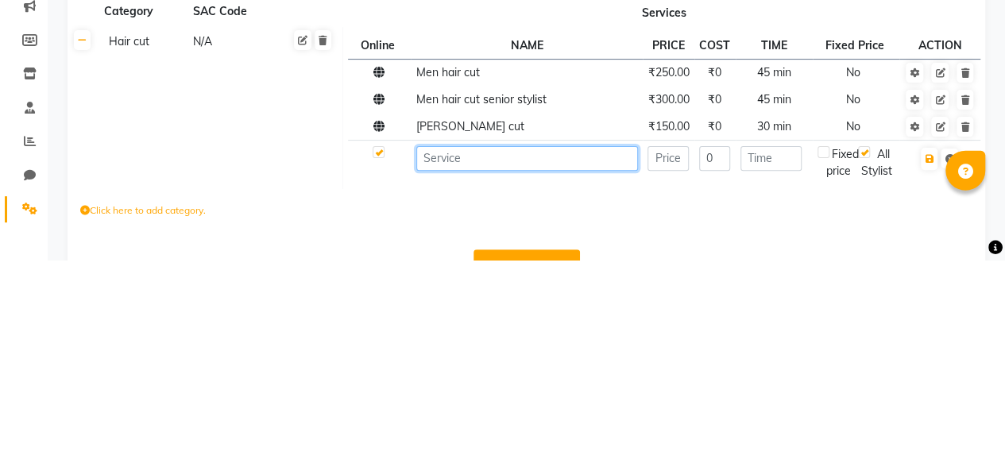
scroll to position [25, 0]
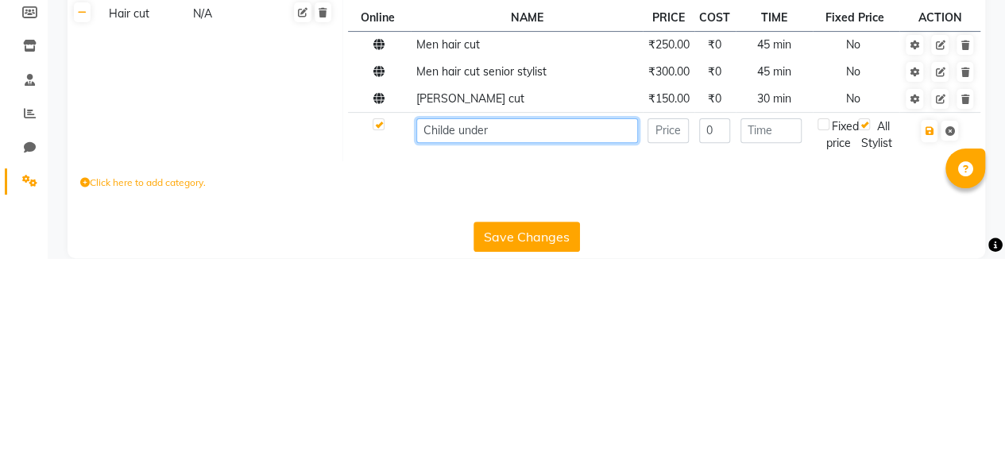
click at [459, 344] on input "Childe under" at bounding box center [527, 343] width 222 height 25
click at [509, 341] on input "Child under" at bounding box center [527, 343] width 222 height 25
click at [492, 337] on input "Child under 12year cut" at bounding box center [527, 343] width 222 height 25
click at [492, 344] on input "Child under 12year cut" at bounding box center [527, 343] width 222 height 25
click at [500, 347] on input "Child under 12year cut" at bounding box center [527, 343] width 222 height 25
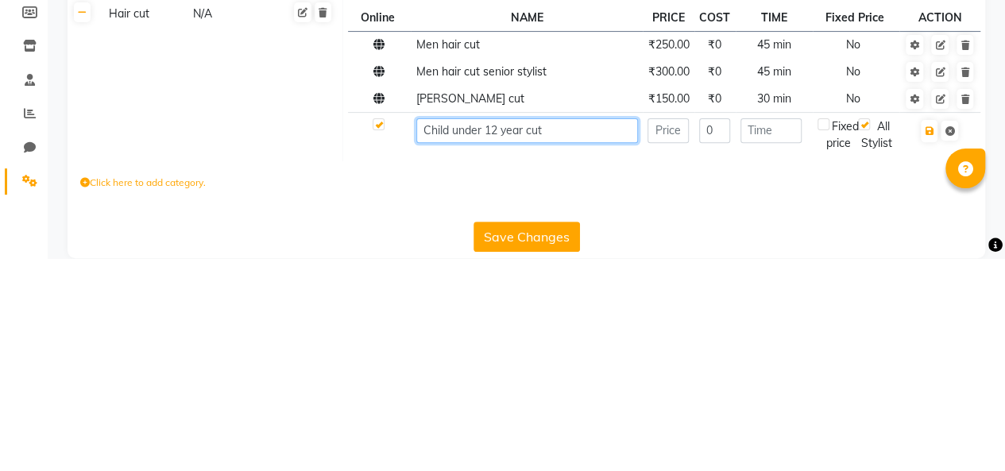
click at [564, 339] on input "Child under 12 year cut" at bounding box center [527, 343] width 222 height 25
type input "Child under 12 year cut"
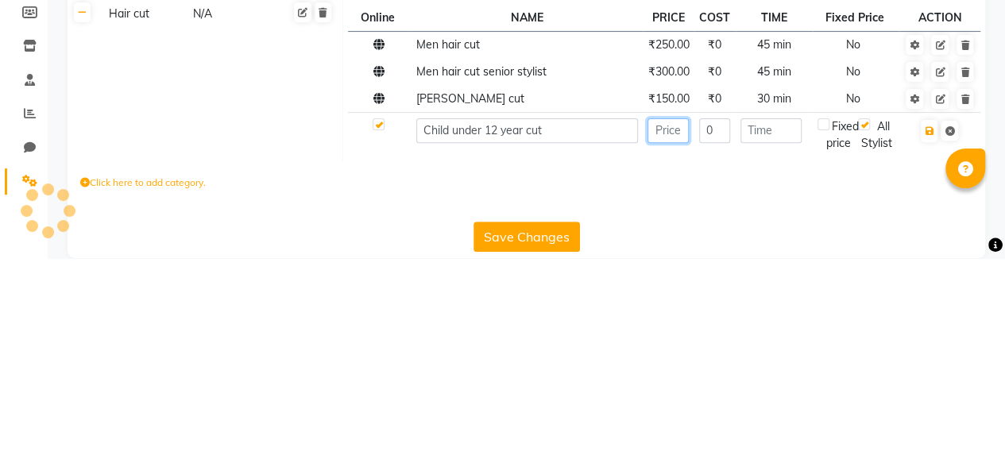
click at [672, 340] on input "number" at bounding box center [667, 343] width 41 height 25
click at [769, 336] on input "number" at bounding box center [770, 343] width 61 height 25
click at [675, 336] on input "300" at bounding box center [667, 343] width 41 height 25
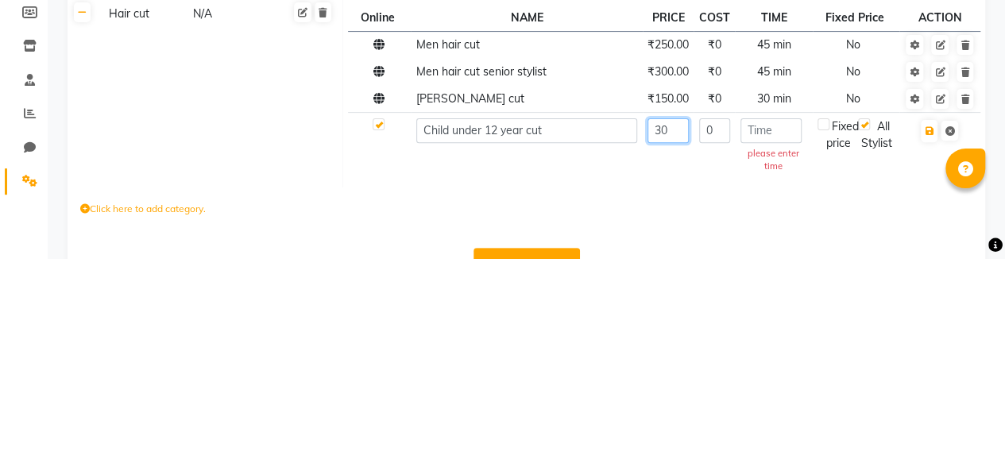
type input "3"
type input "1"
type input "200"
click at [777, 339] on input "number" at bounding box center [770, 343] width 61 height 25
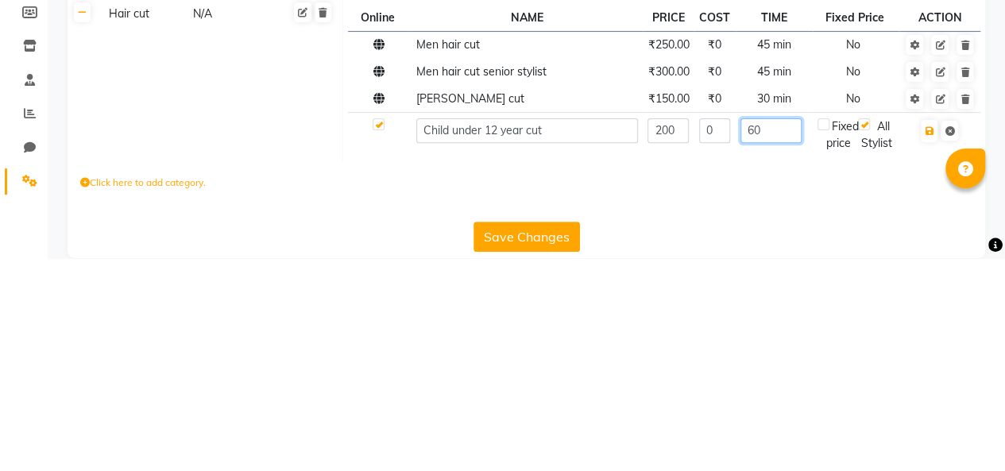
type input "60"
click at [926, 342] on icon "button" at bounding box center [928, 344] width 9 height 10
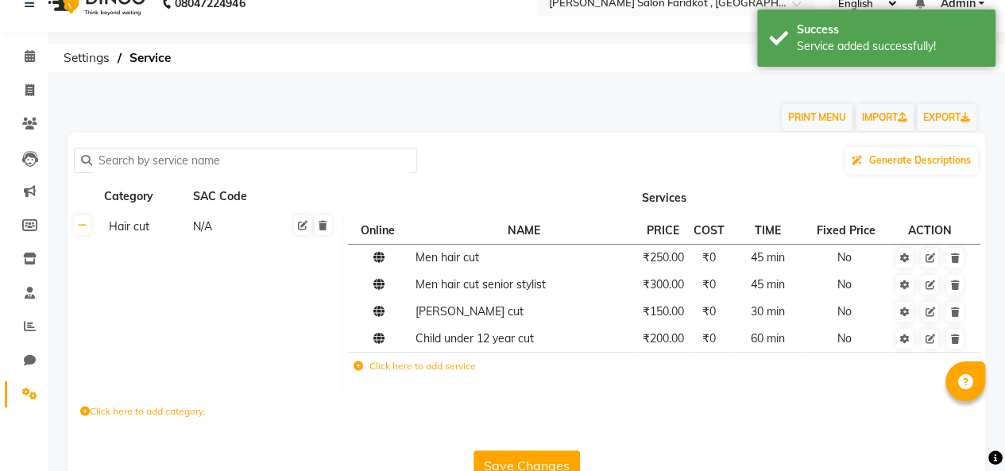
click at [931, 335] on icon at bounding box center [929, 339] width 10 height 10
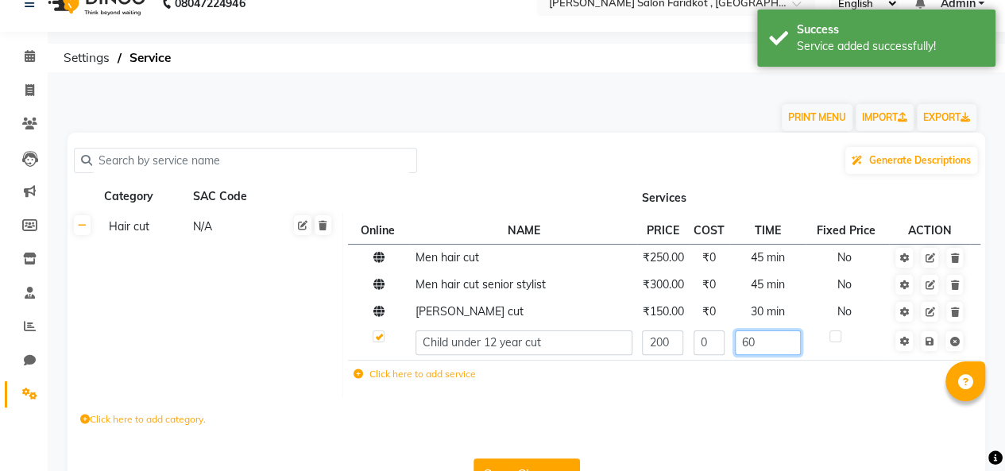
click at [762, 336] on input "60" at bounding box center [768, 342] width 66 height 25
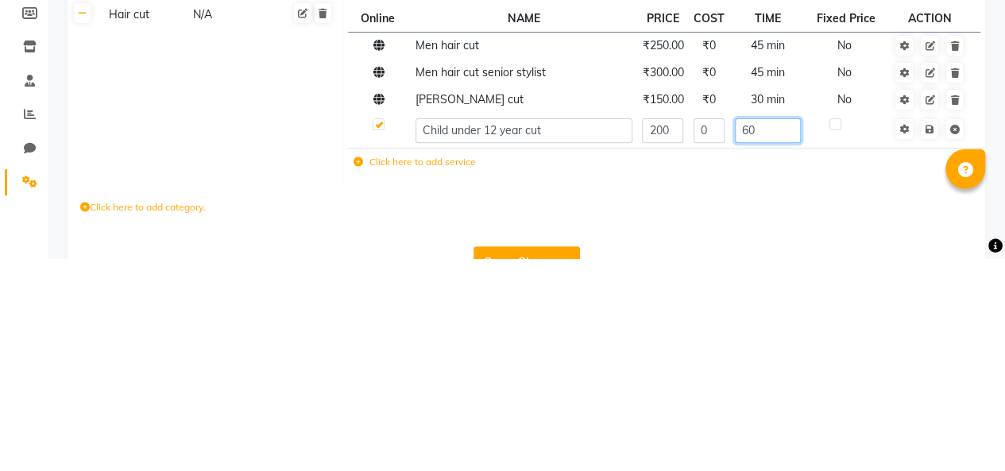
type input "6"
type input "45"
click at [924, 341] on icon at bounding box center [928, 342] width 9 height 10
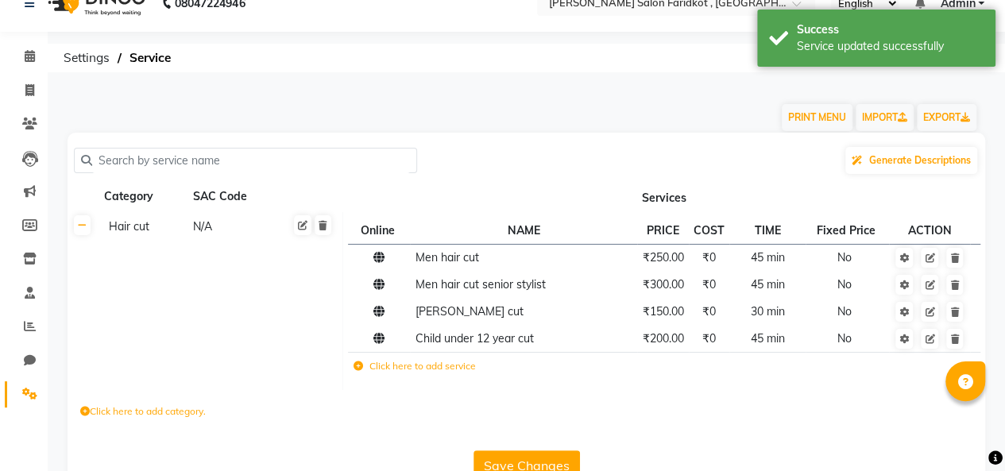
click at [416, 370] on label "Click here to add service" at bounding box center [414, 366] width 122 height 14
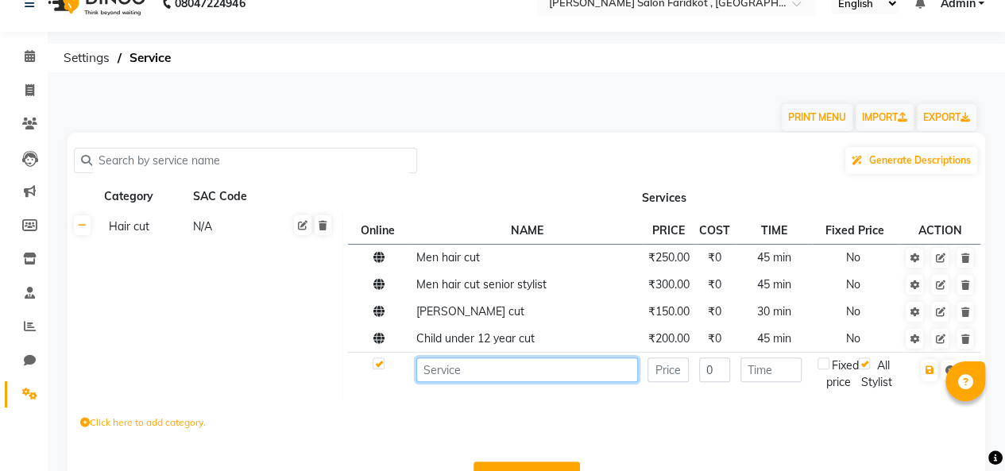
click at [495, 367] on input at bounding box center [527, 369] width 222 height 25
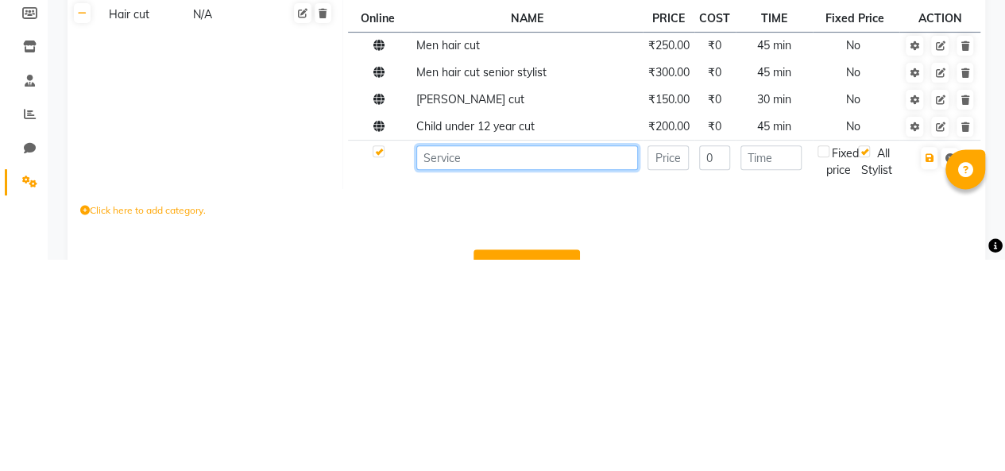
scroll to position [52, 0]
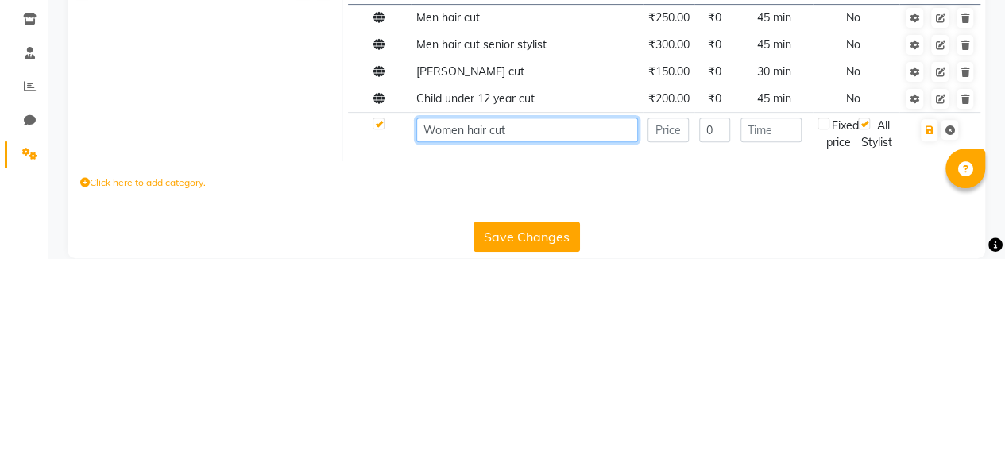
type input "Women hair cut"
click at [666, 340] on input "number" at bounding box center [667, 342] width 41 height 25
type input "400"
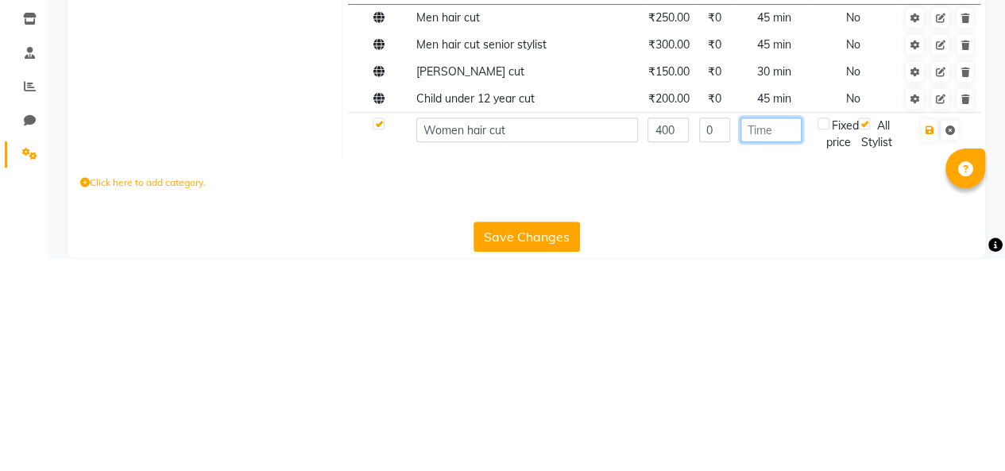
click at [770, 339] on input "number" at bounding box center [770, 342] width 61 height 25
type input "60"
click at [928, 342] on icon "button" at bounding box center [928, 343] width 9 height 10
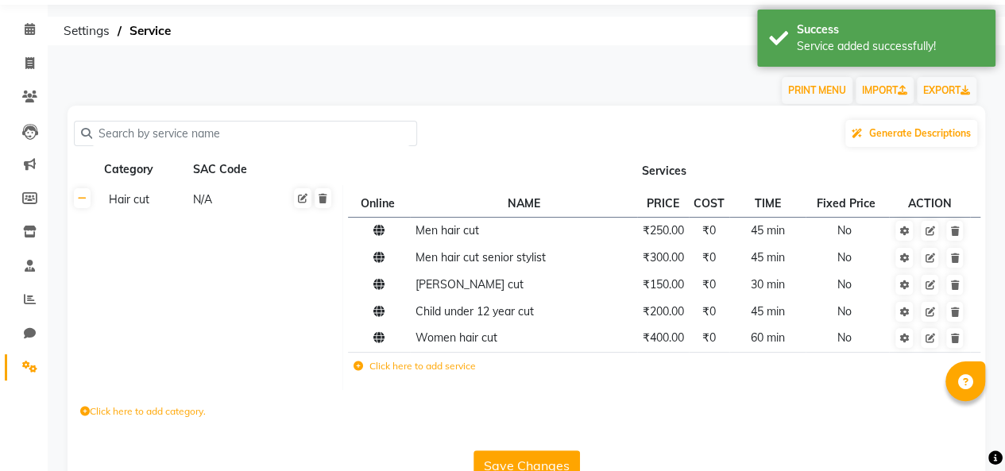
click at [421, 364] on label "Click here to add service" at bounding box center [414, 366] width 122 height 14
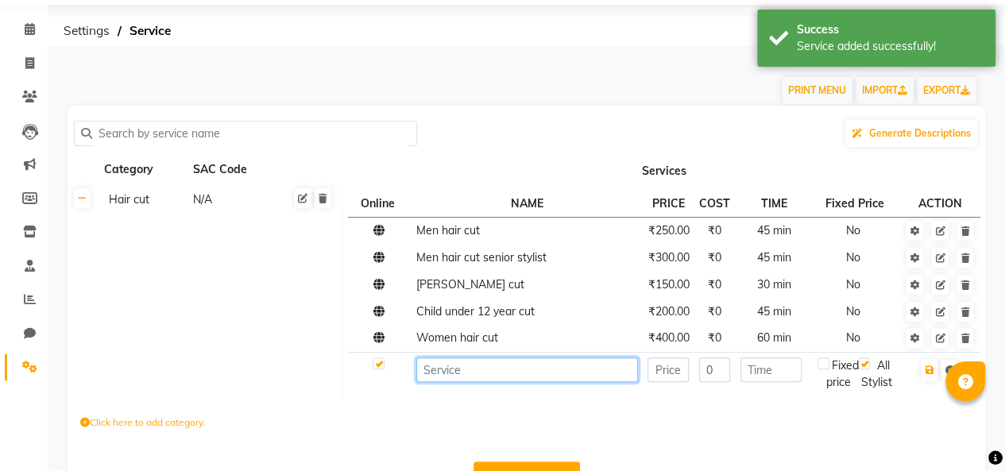
click at [498, 370] on input at bounding box center [527, 369] width 222 height 25
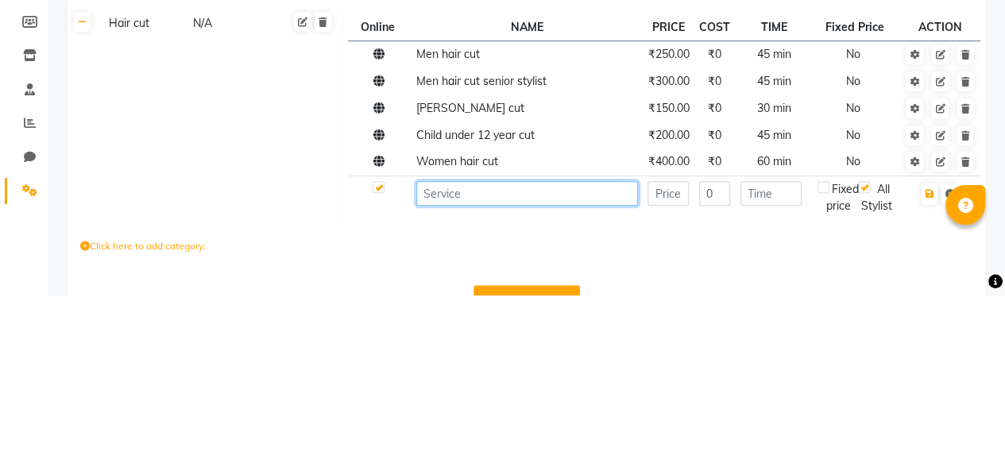
scroll to position [79, 0]
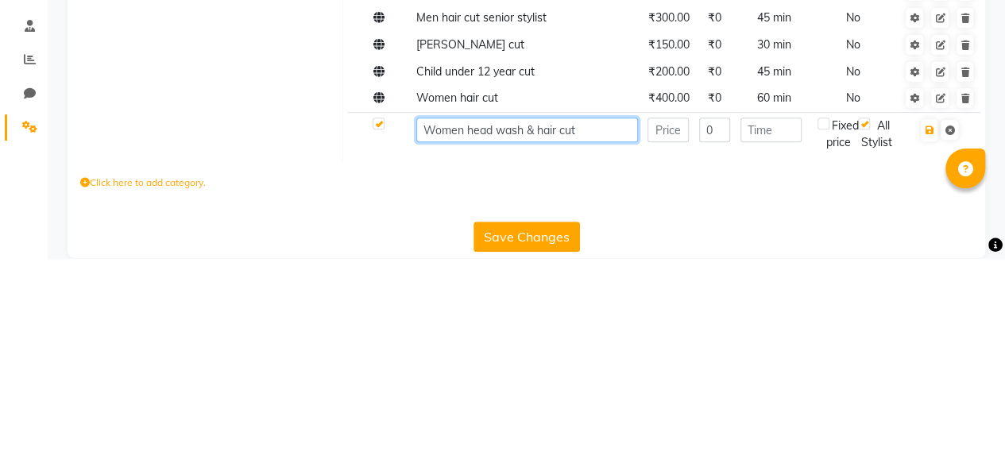
type input "Women head wash & hair cut"
click at [656, 341] on input "number" at bounding box center [667, 342] width 41 height 25
type input "600"
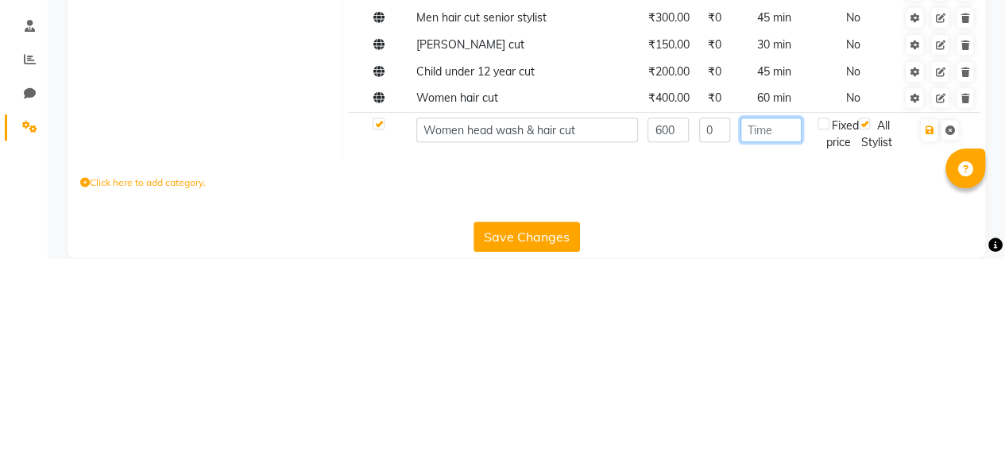
click at [774, 341] on input "number" at bounding box center [770, 342] width 61 height 25
type input "60"
click at [925, 343] on icon "button" at bounding box center [928, 343] width 9 height 10
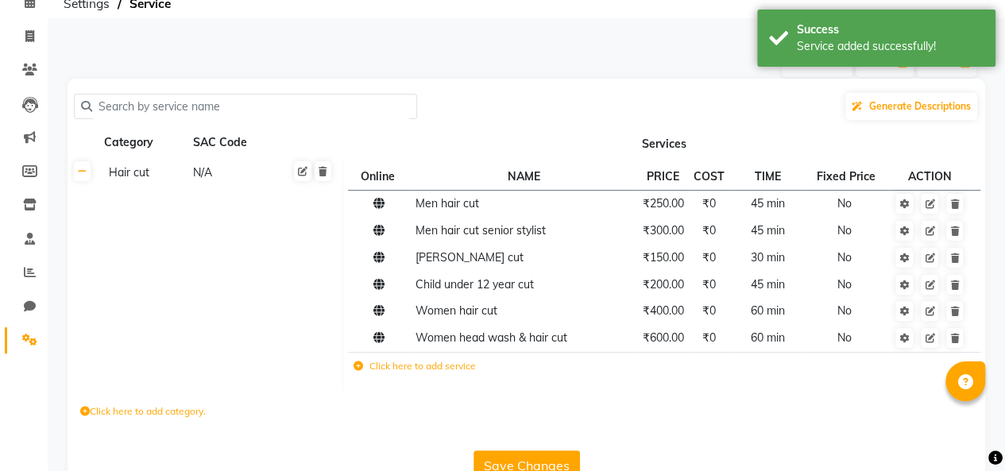
click at [928, 311] on icon at bounding box center [929, 312] width 10 height 10
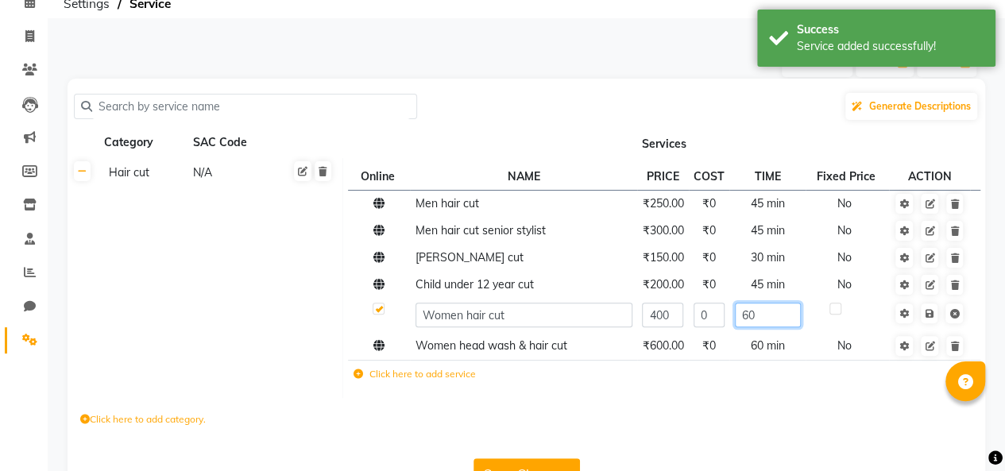
click at [775, 312] on input "60" at bounding box center [768, 315] width 66 height 25
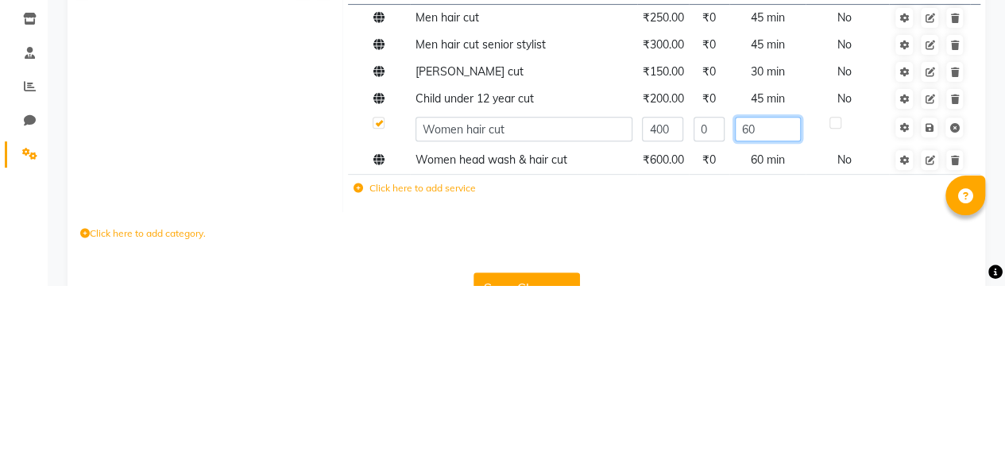
type input "6"
type input "50"
click at [925, 316] on icon at bounding box center [928, 314] width 9 height 10
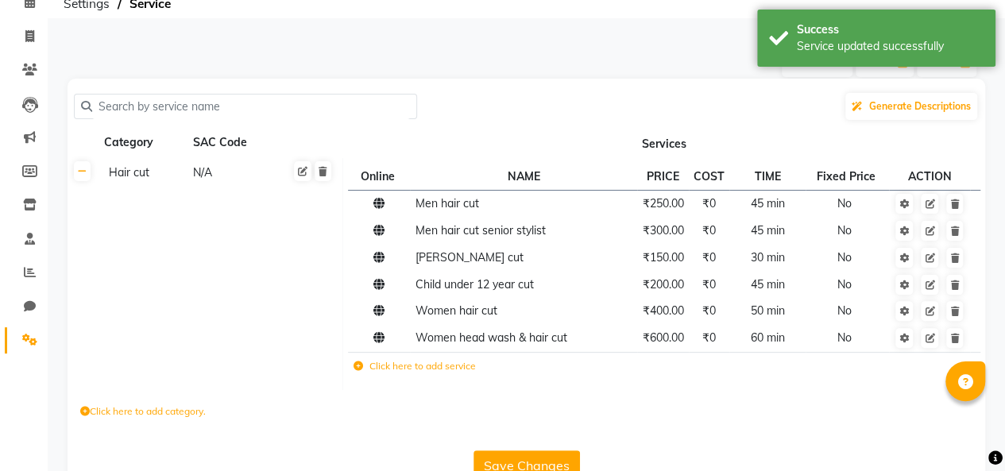
click at [430, 365] on label "Click here to add service" at bounding box center [414, 366] width 122 height 14
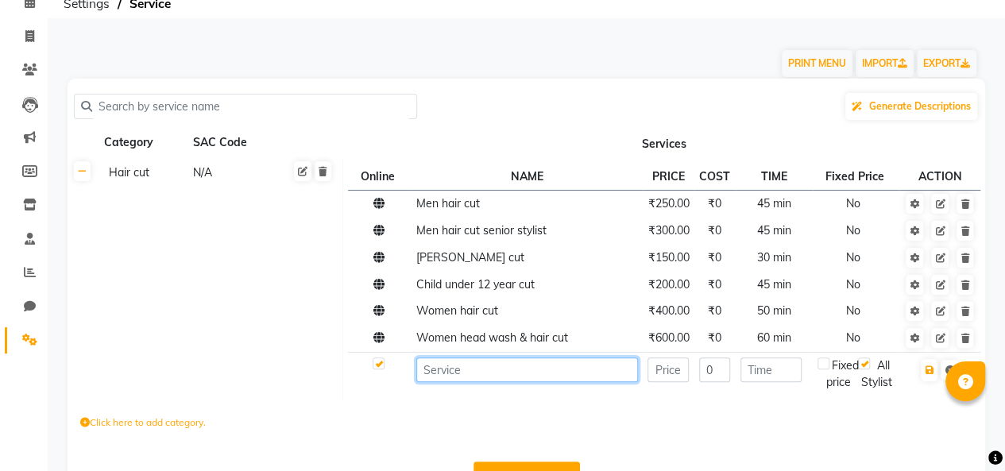
click at [500, 374] on input at bounding box center [527, 369] width 222 height 25
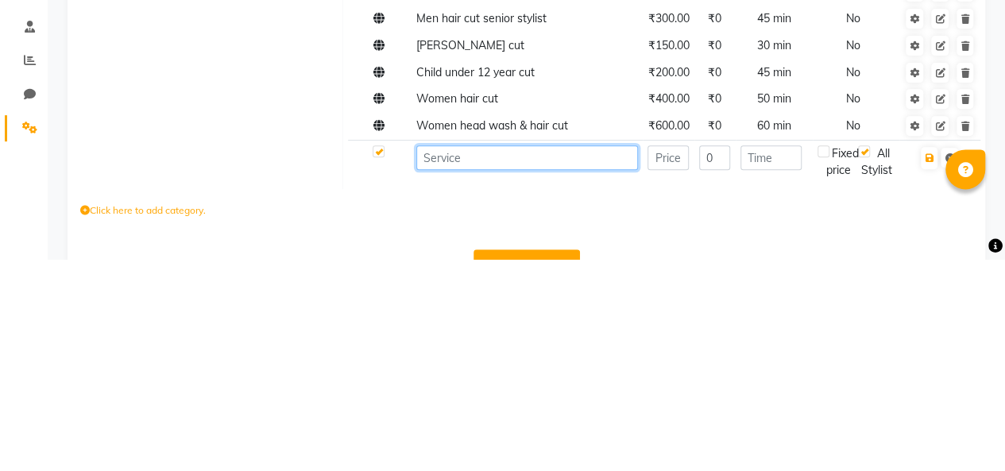
scroll to position [106, 0]
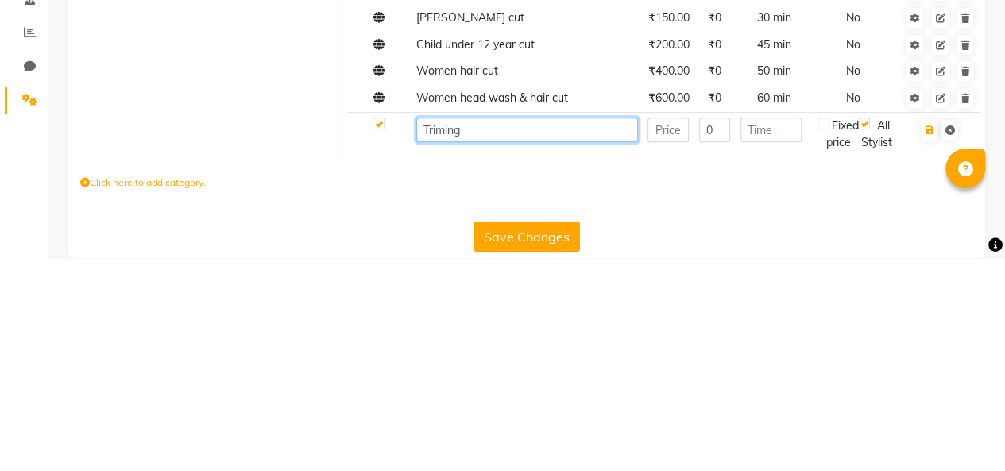
type input "Triming"
click at [664, 345] on input "number" at bounding box center [667, 342] width 41 height 25
type input "200"
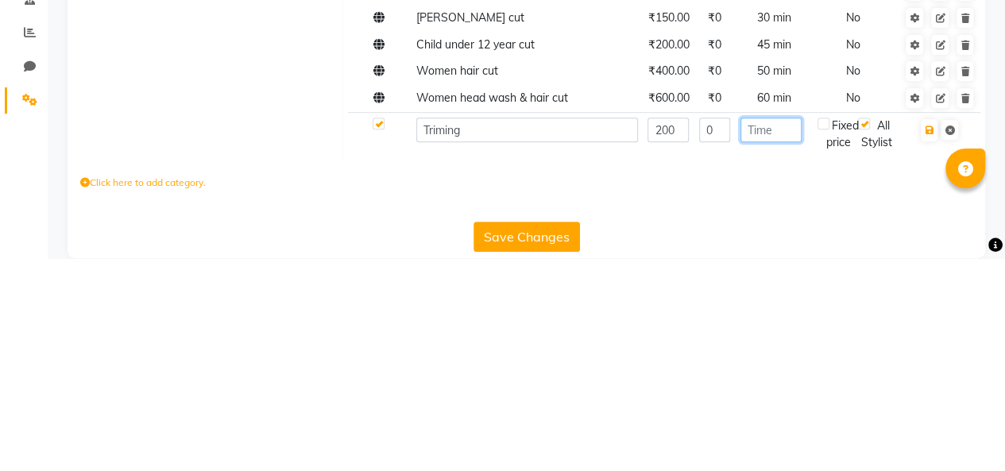
click at [754, 345] on input "number" at bounding box center [770, 342] width 61 height 25
type input "30"
click at [928, 342] on icon "button" at bounding box center [928, 343] width 9 height 10
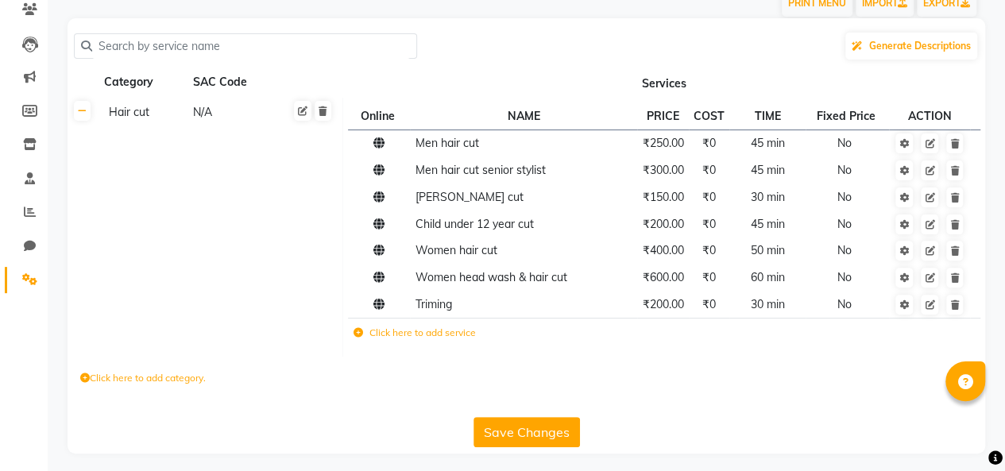
scroll to position [145, 0]
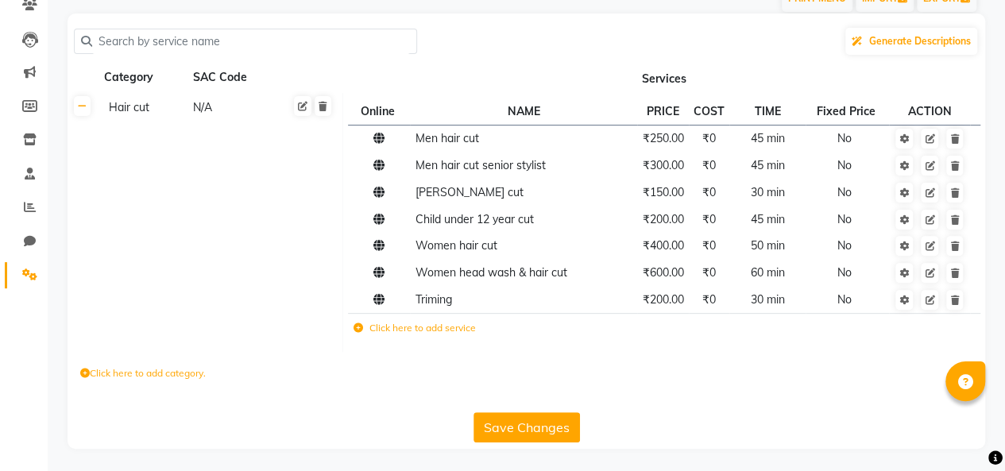
click at [146, 372] on label "Click here to add category." at bounding box center [142, 373] width 125 height 14
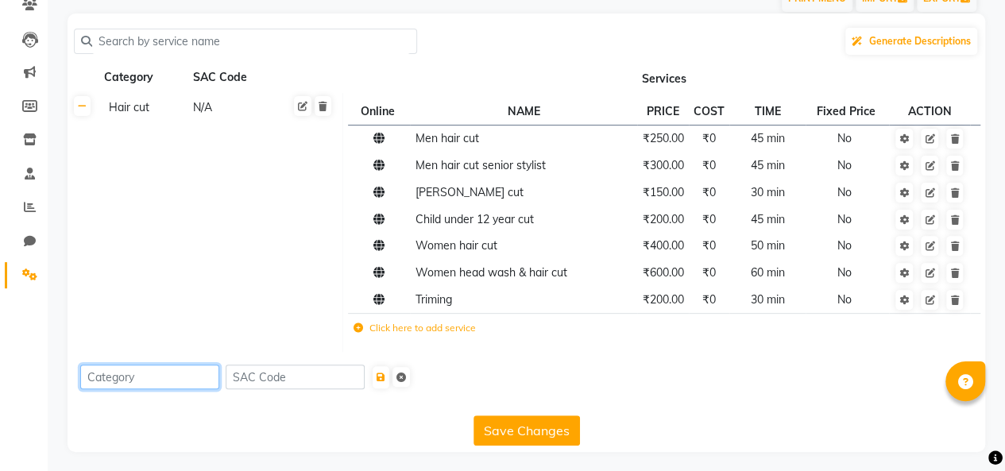
click at [164, 380] on input at bounding box center [149, 377] width 139 height 25
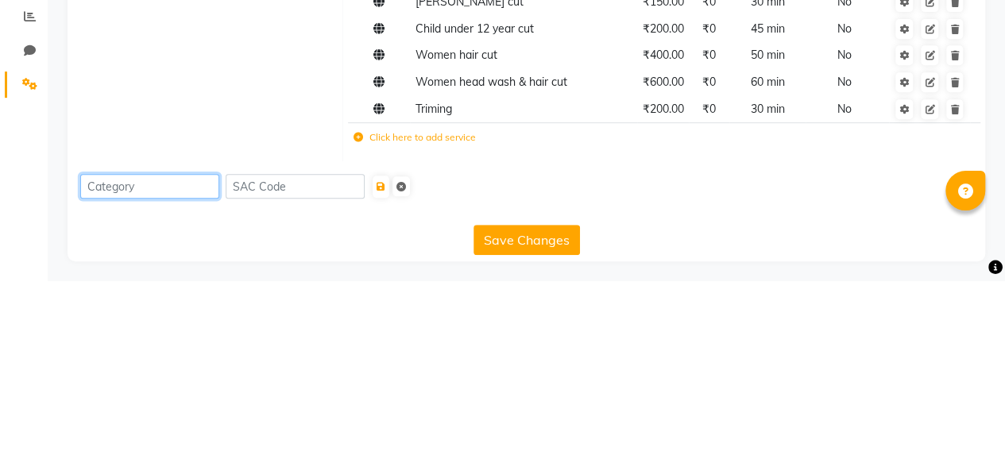
scroll to position [148, 0]
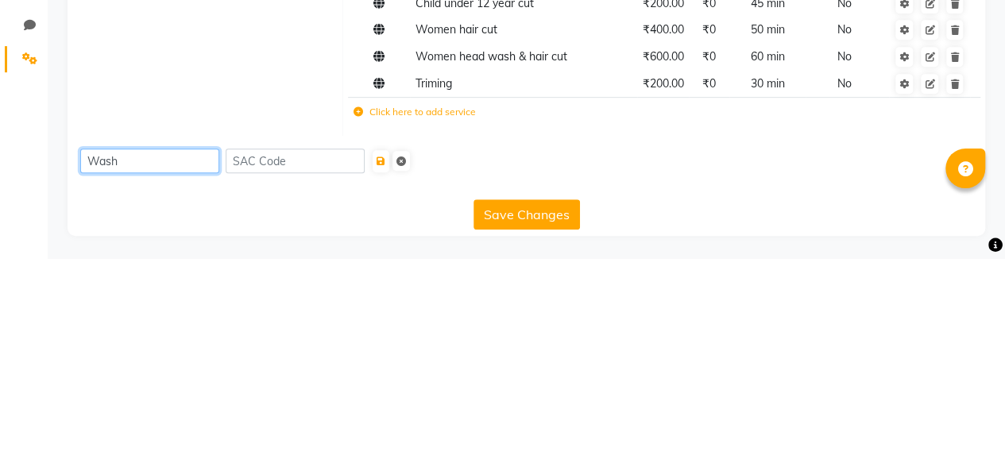
type input "Wash"
click at [531, 426] on button "Save Changes" at bounding box center [526, 427] width 106 height 30
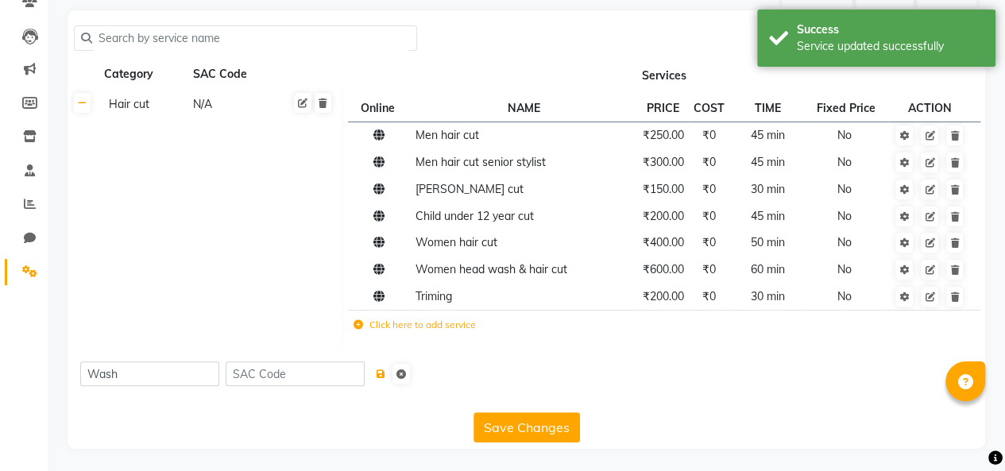
click at [385, 373] on icon "submit" at bounding box center [380, 374] width 9 height 10
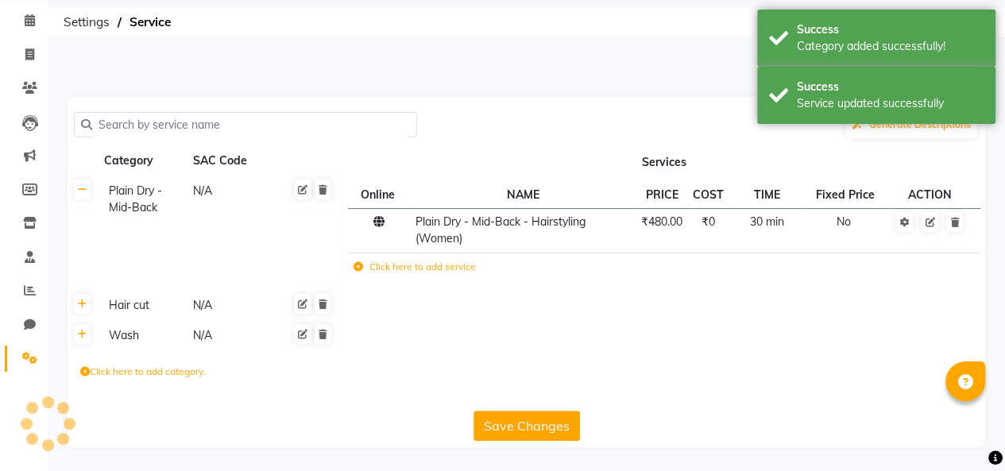
scroll to position [60, 0]
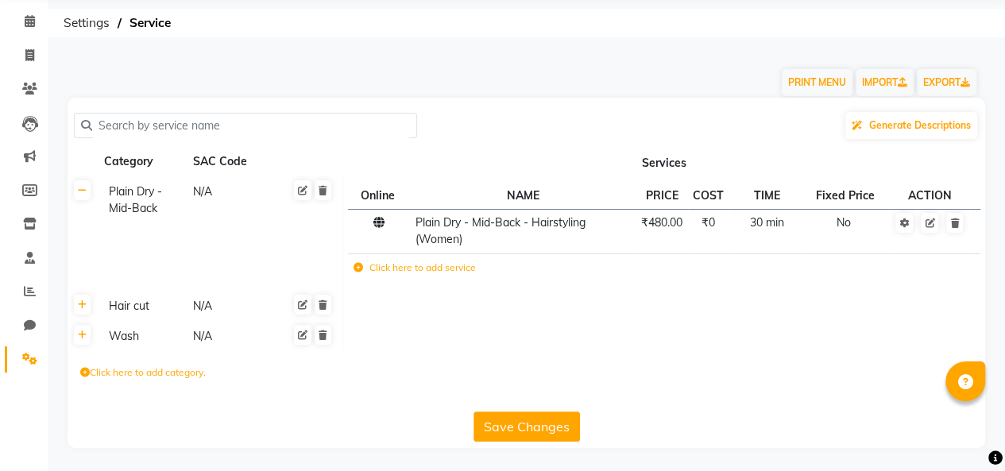
click at [321, 191] on icon at bounding box center [322, 191] width 9 height 10
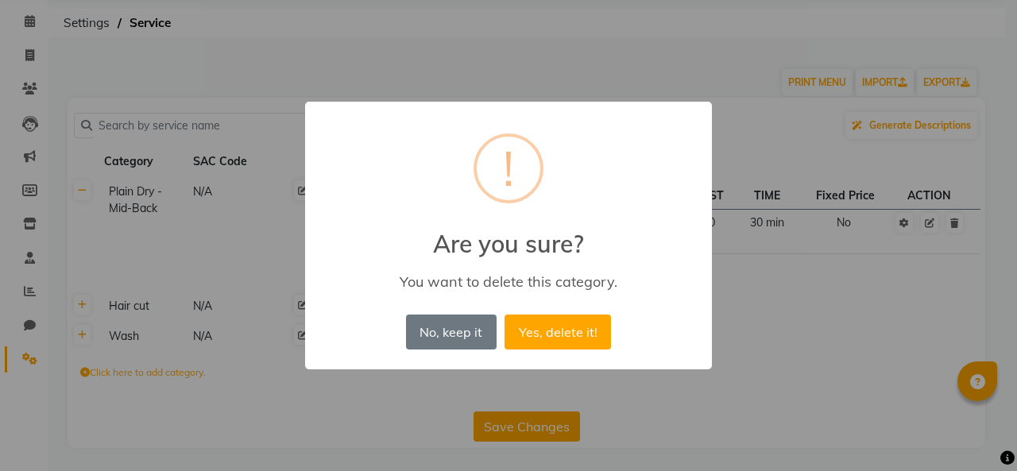
click at [568, 333] on button "Yes, delete it!" at bounding box center [557, 331] width 106 height 35
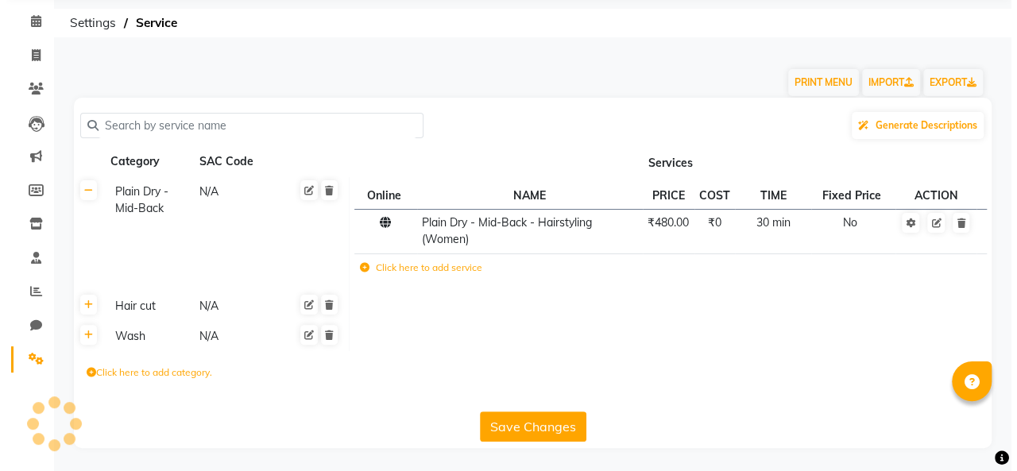
scroll to position [0, 0]
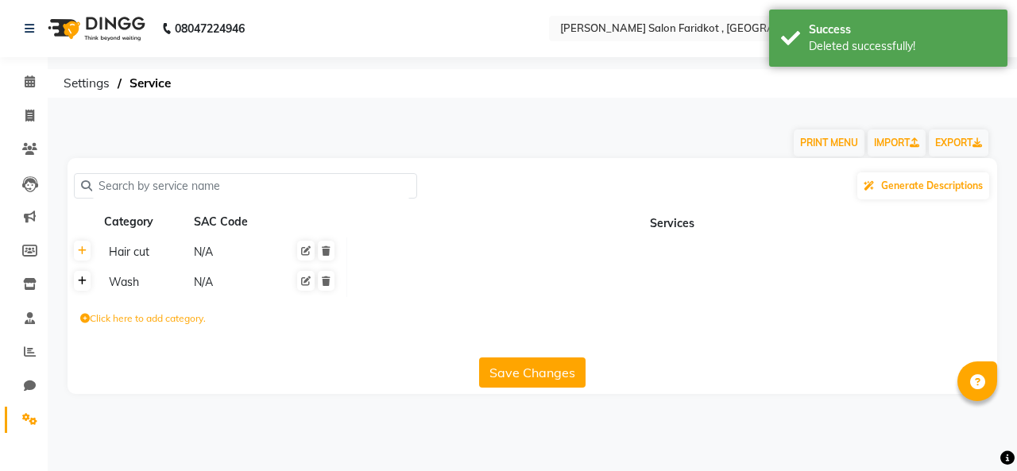
click at [79, 276] on icon at bounding box center [82, 281] width 9 height 10
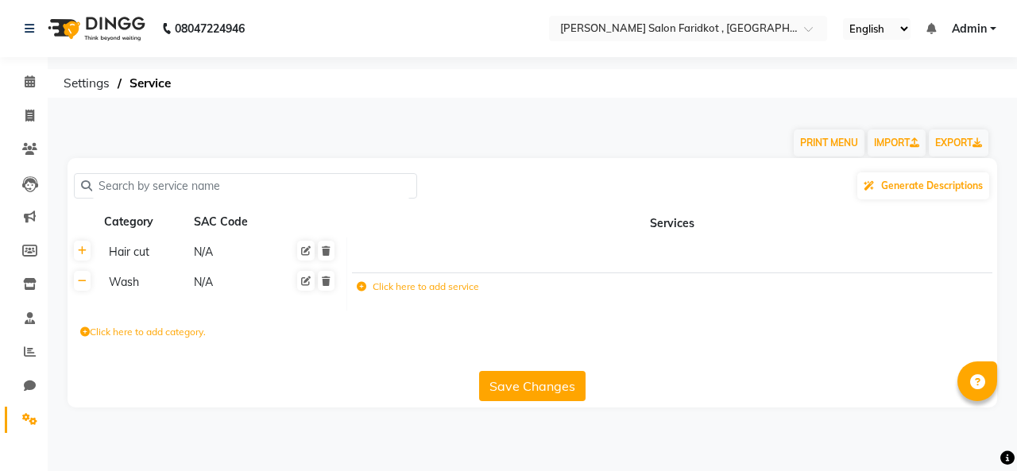
click at [415, 286] on label "Click here to add service" at bounding box center [418, 287] width 122 height 14
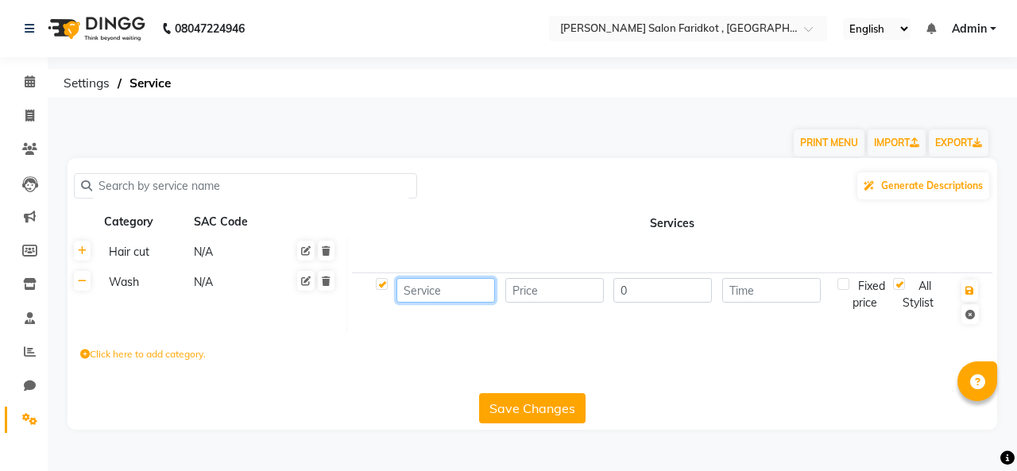
click at [442, 291] on input at bounding box center [445, 290] width 98 height 25
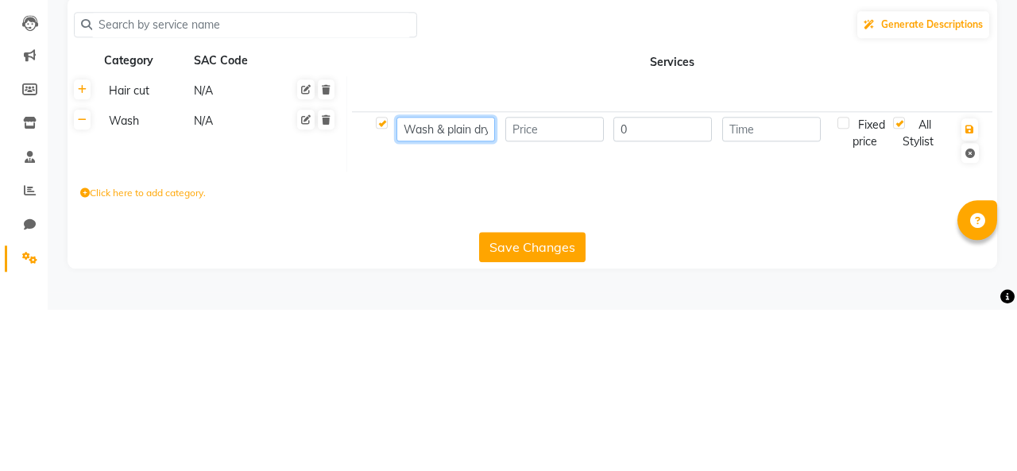
scroll to position [0, 3]
type input "Wash & plain dry"
click at [542, 289] on input "number" at bounding box center [554, 290] width 98 height 25
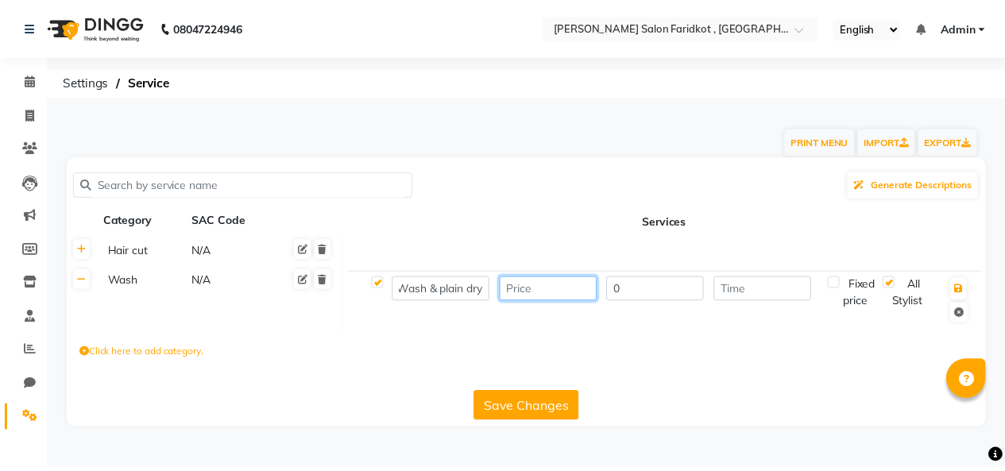
scroll to position [0, 0]
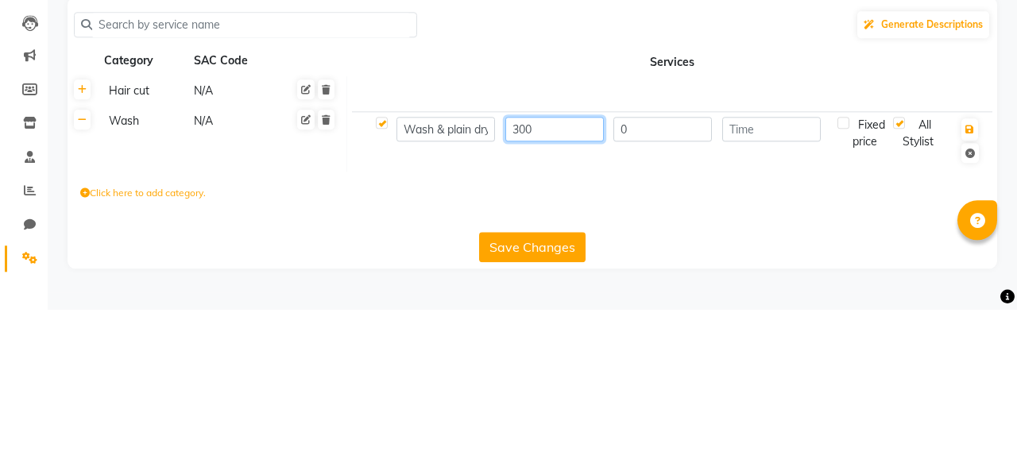
type input "300"
click at [652, 291] on input "0" at bounding box center [662, 290] width 98 height 25
click at [772, 292] on input "number" at bounding box center [771, 290] width 98 height 25
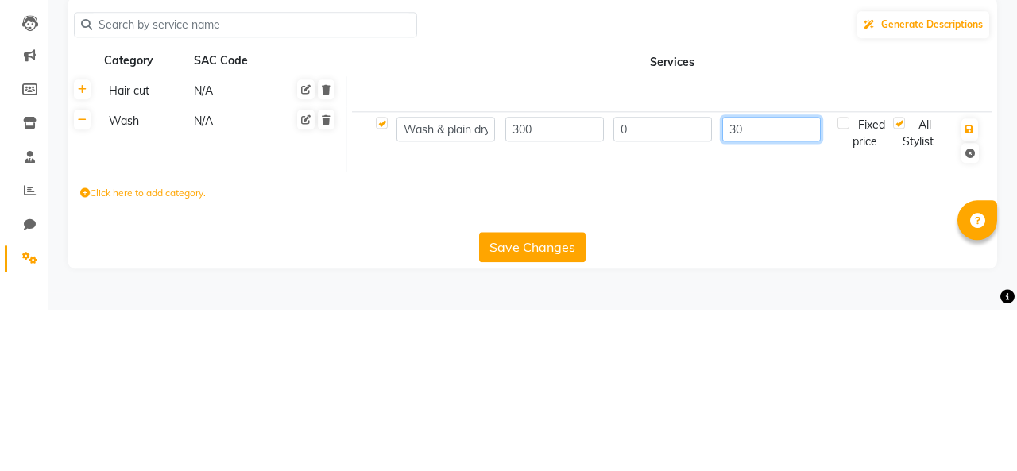
type input "3"
type input "45"
click at [968, 287] on icon "button" at bounding box center [969, 291] width 9 height 10
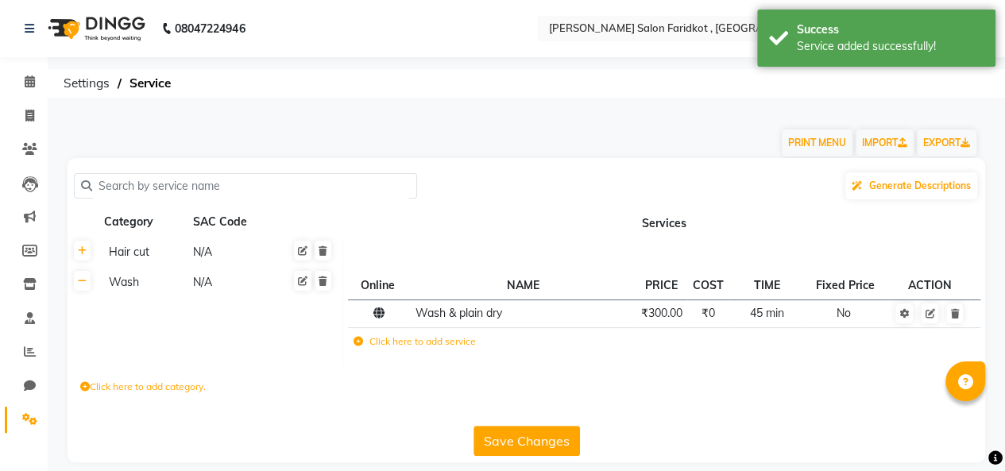
click at [411, 345] on label "Click here to add service" at bounding box center [414, 341] width 122 height 14
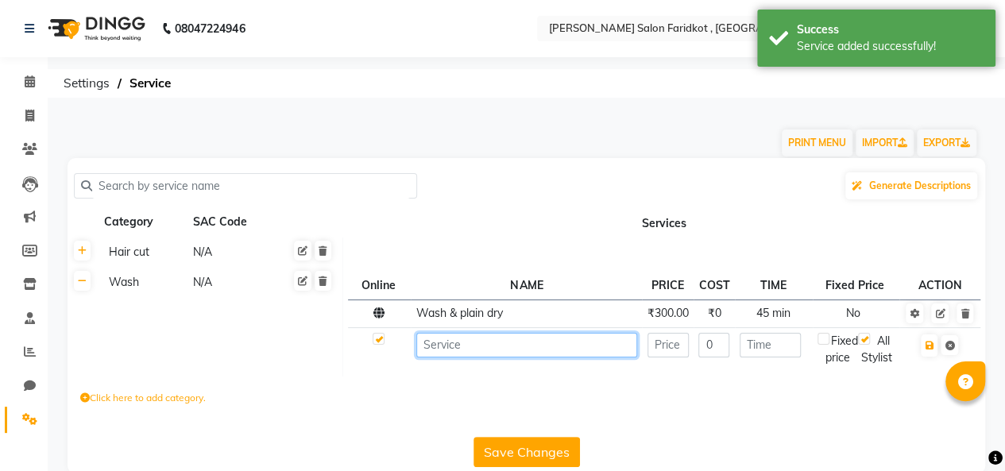
click at [502, 338] on input at bounding box center [526, 345] width 221 height 25
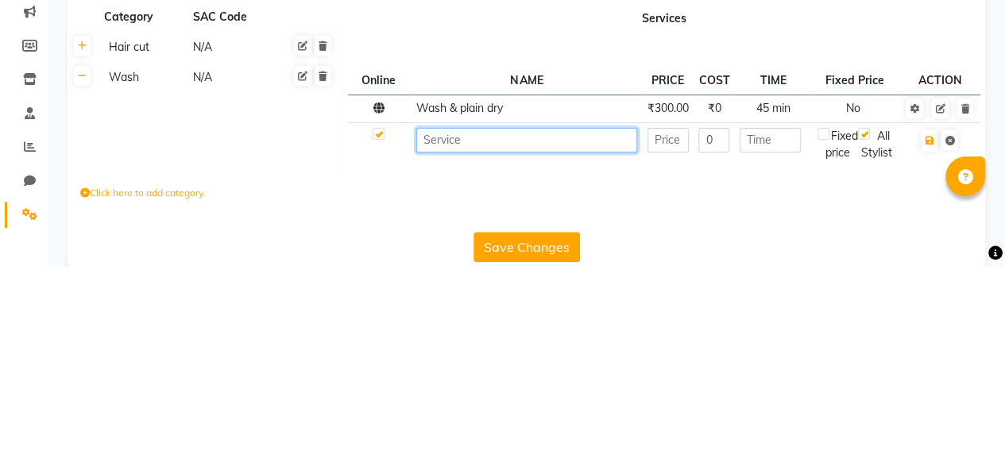
scroll to position [2, 0]
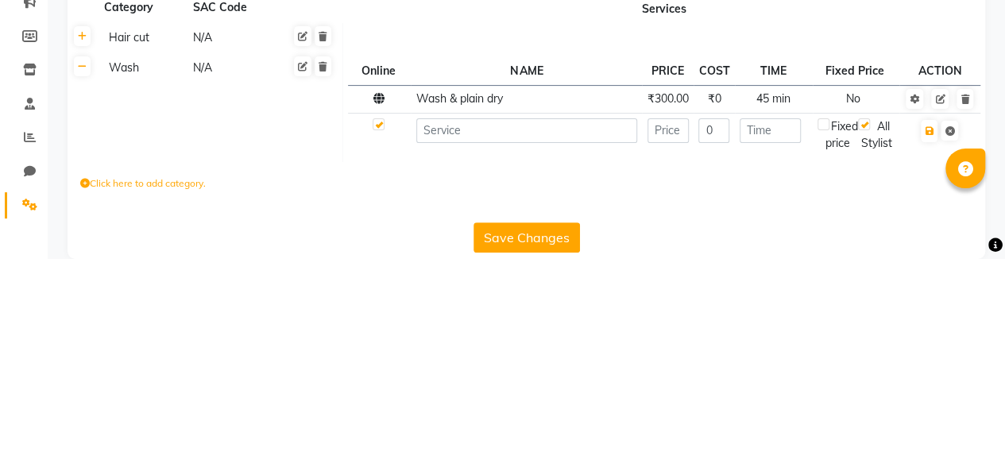
click at [935, 308] on icon at bounding box center [940, 312] width 10 height 10
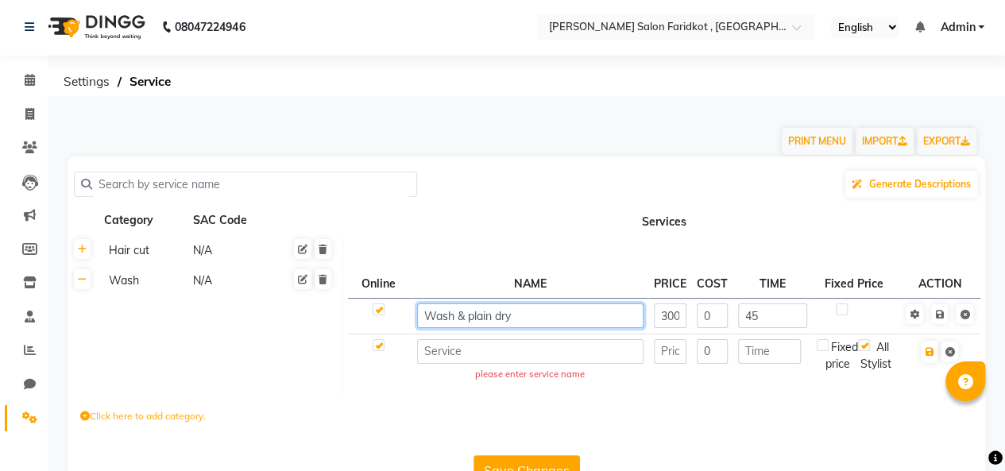
click at [429, 314] on input "Wash & plain dry" at bounding box center [530, 315] width 227 height 25
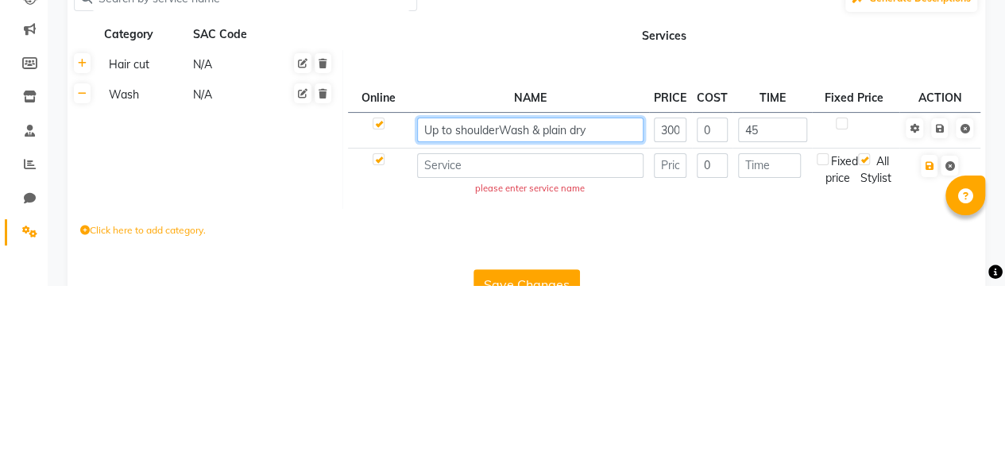
type input "Up to shoulder Wash & plain dry"
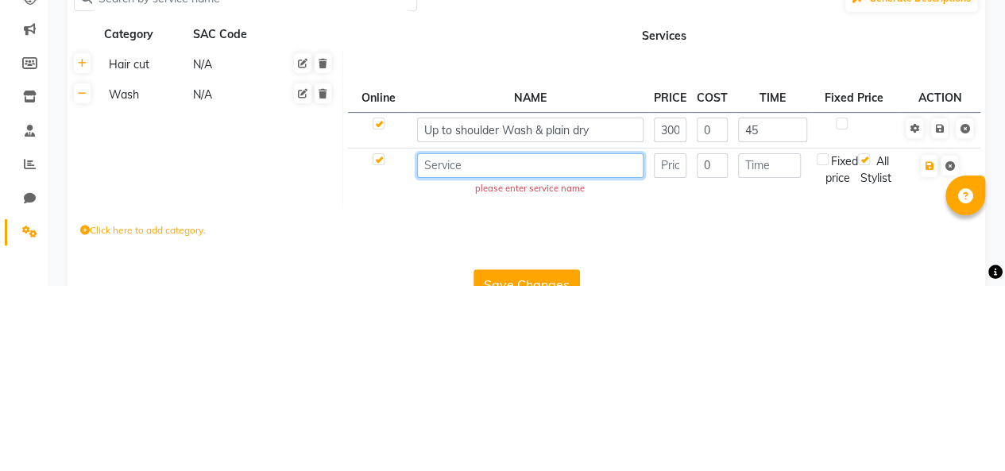
click at [496, 346] on input at bounding box center [530, 351] width 227 height 25
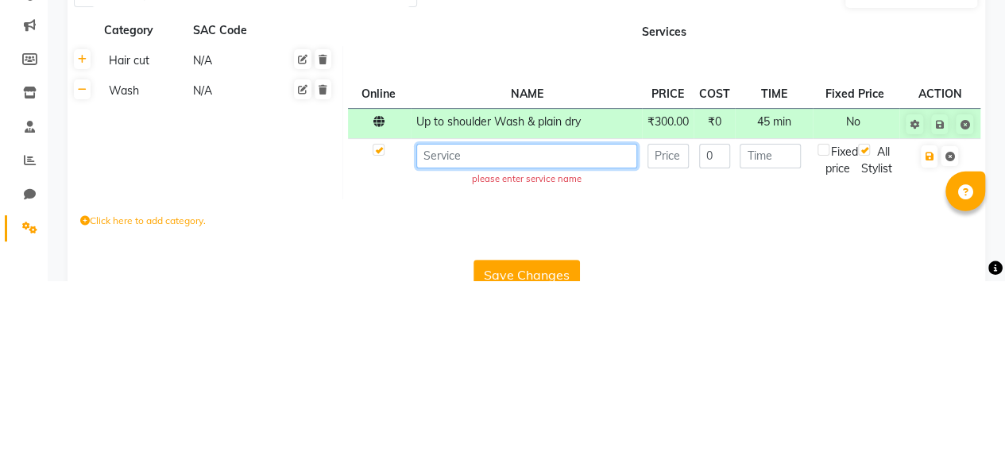
scroll to position [5, 0]
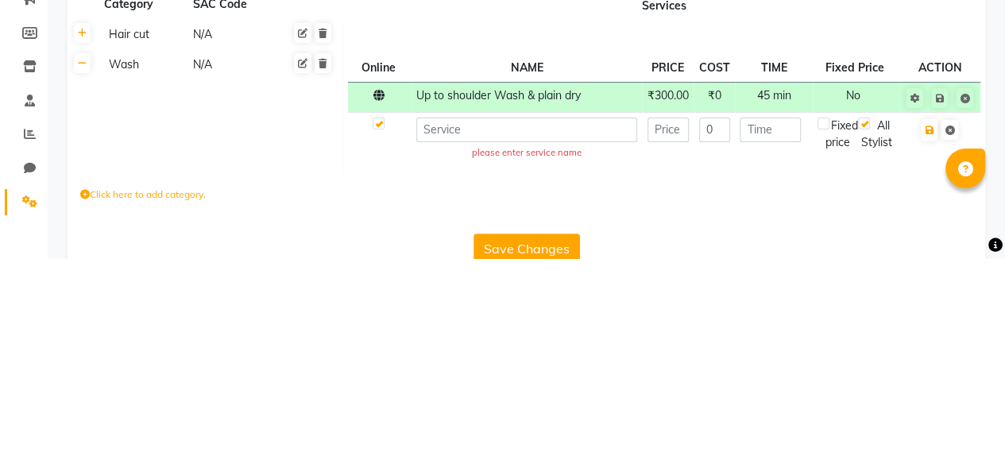
click at [515, 301] on span "Up to shoulder Wash & plain dry" at bounding box center [498, 308] width 164 height 14
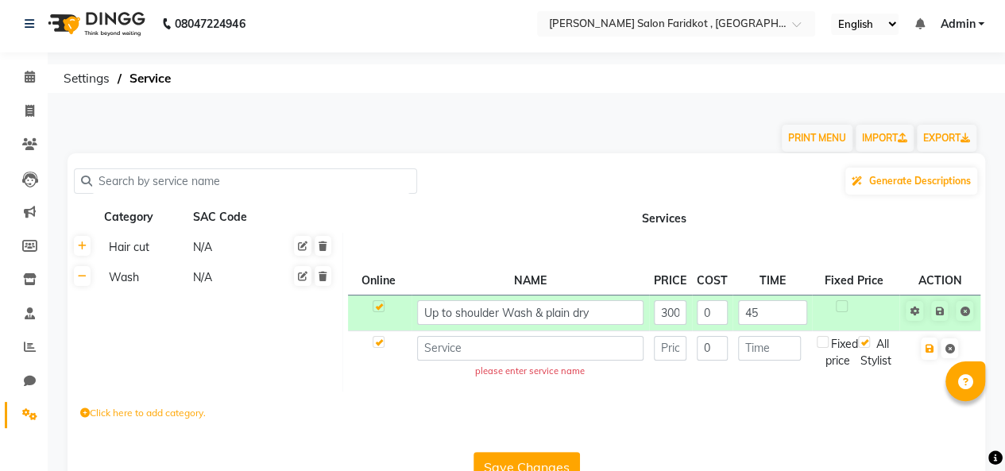
click at [936, 311] on icon at bounding box center [939, 312] width 9 height 10
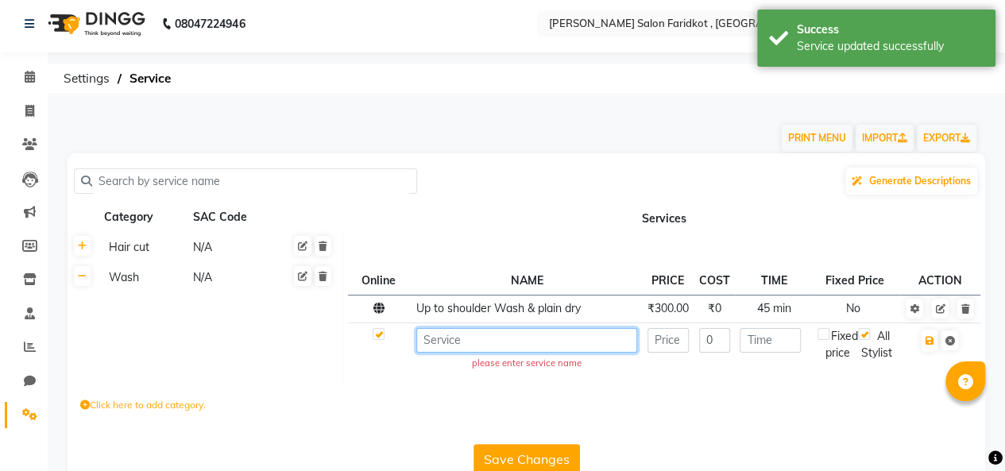
click at [492, 334] on input at bounding box center [526, 340] width 221 height 25
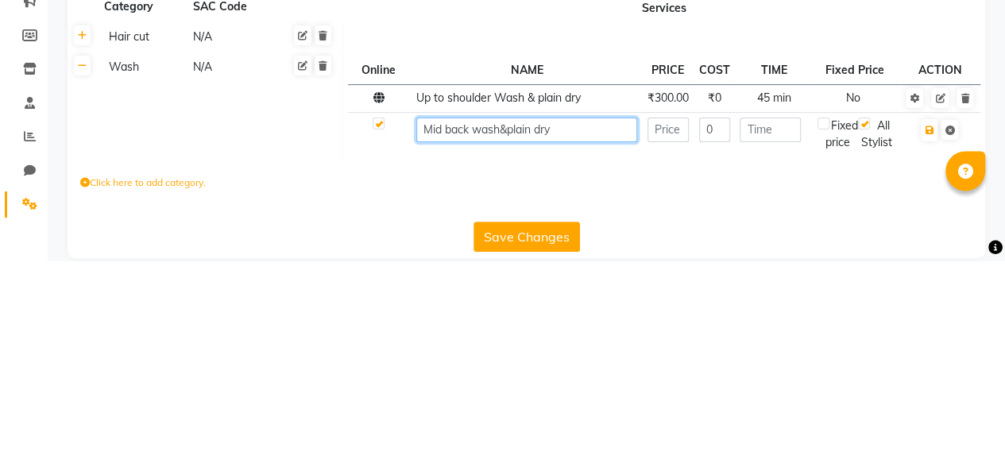
click at [504, 335] on input "Mid back wash&plain dry" at bounding box center [526, 340] width 221 height 25
click at [496, 345] on input "Mid back wash& plain dry" at bounding box center [526, 340] width 221 height 25
click at [500, 334] on input "Mid back wash& plain dry" at bounding box center [526, 340] width 221 height 25
type input "Mid back wash & plain dry"
click at [669, 341] on input "number" at bounding box center [667, 340] width 41 height 25
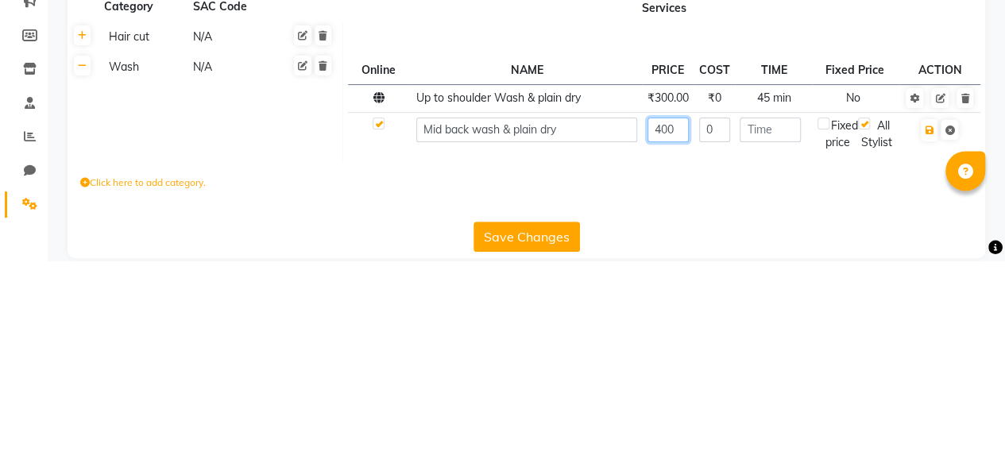
type input "400"
click at [776, 340] on input "number" at bounding box center [769, 340] width 61 height 25
type input "45"
click at [928, 340] on icon "button" at bounding box center [928, 341] width 9 height 10
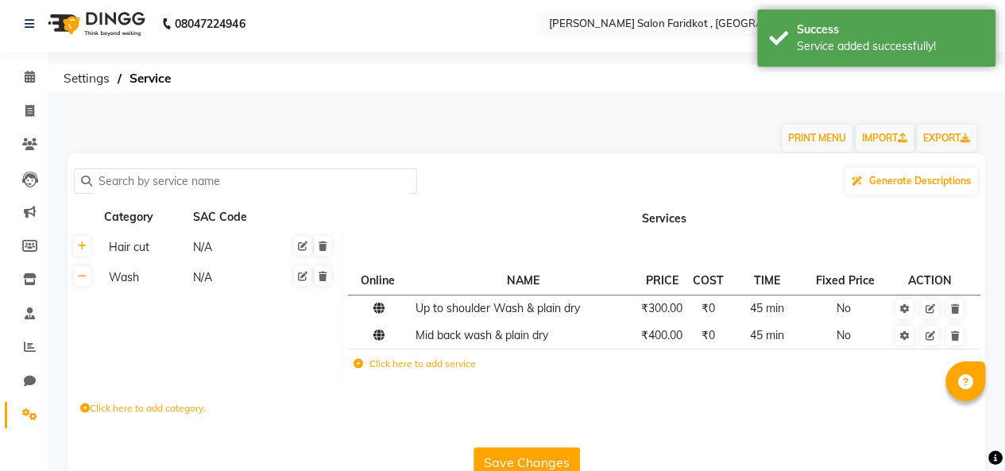
click at [399, 361] on label "Click here to add service" at bounding box center [414, 364] width 122 height 14
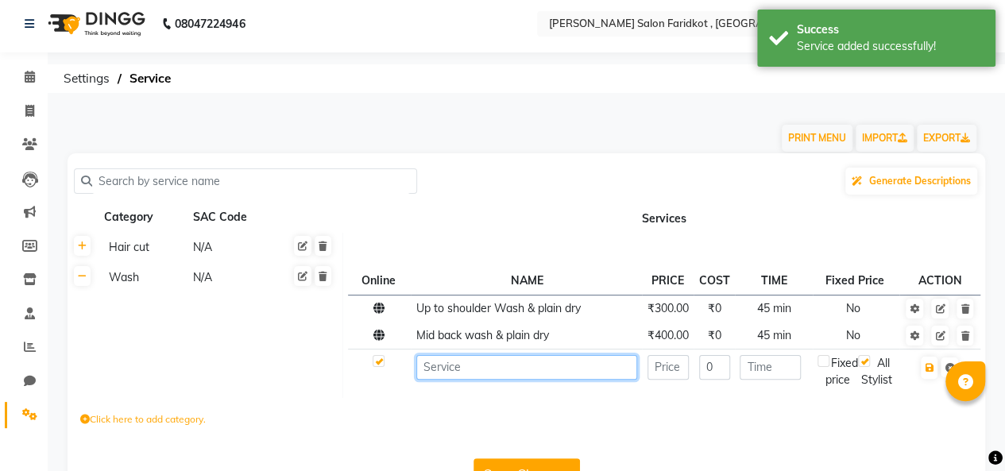
click at [483, 364] on input at bounding box center [526, 367] width 221 height 25
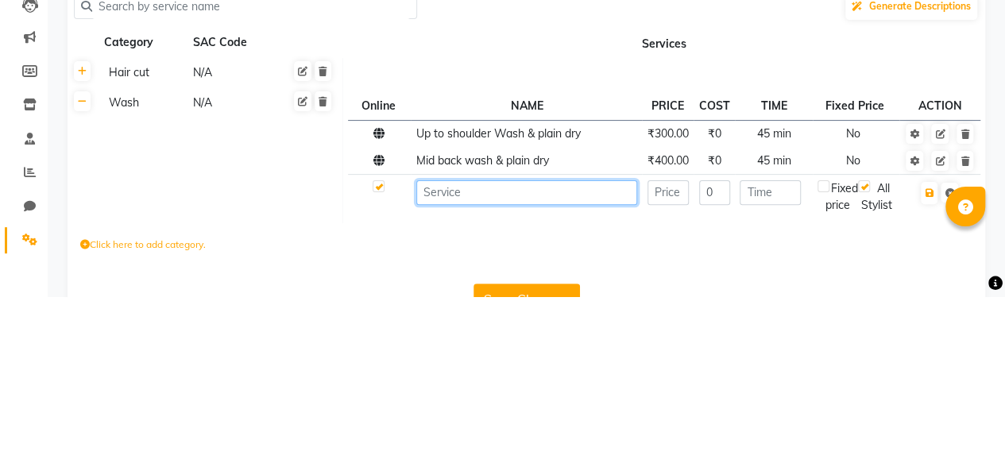
scroll to position [29, 0]
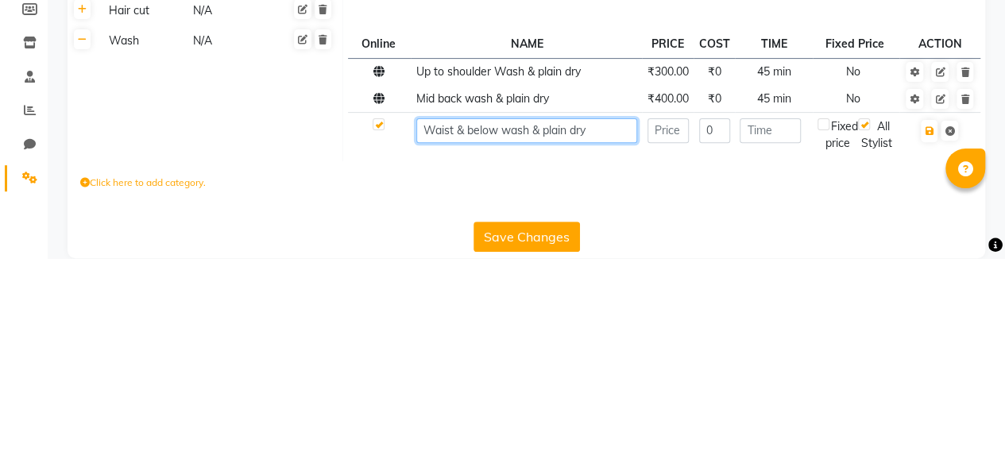
type input "Waist & below wash & plain dry"
click at [669, 344] on input "number" at bounding box center [667, 343] width 41 height 25
type input "6"
type input "5"
type input "450"
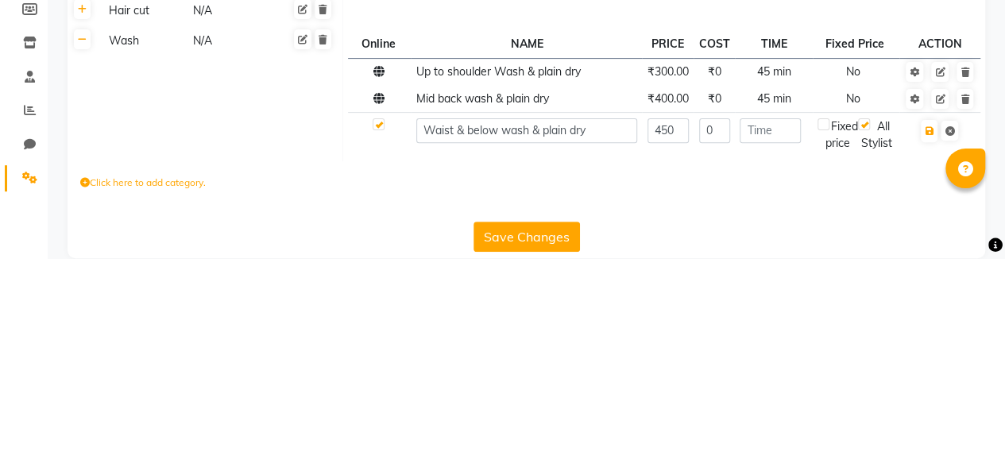
click at [677, 308] on span "₹400.00" at bounding box center [667, 311] width 41 height 14
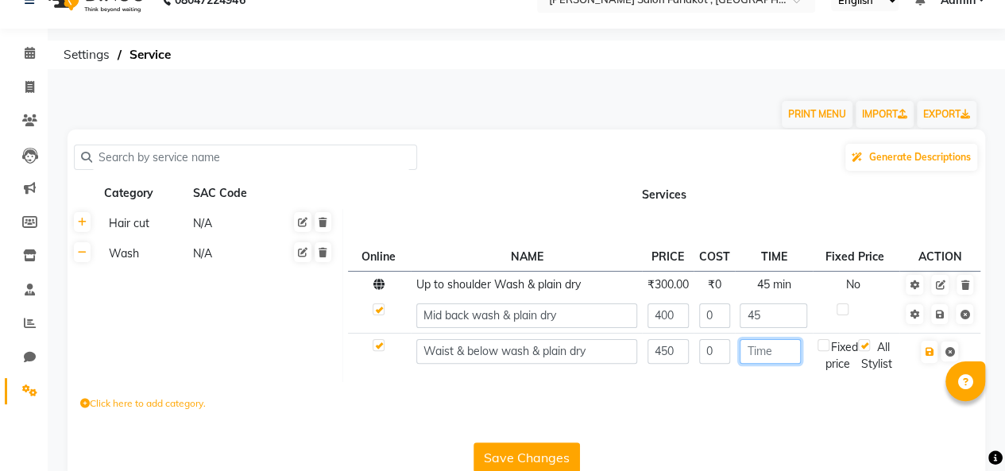
click at [766, 343] on input "number" at bounding box center [769, 351] width 61 height 25
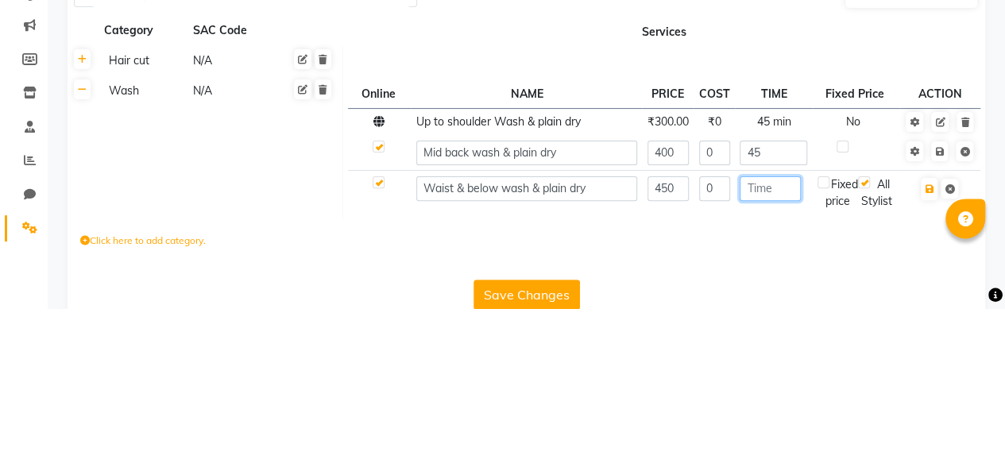
scroll to position [37, 0]
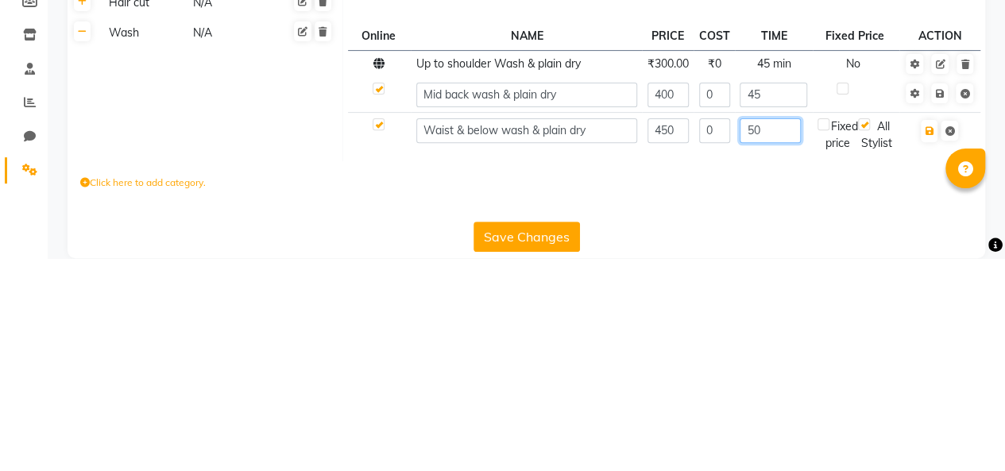
type input "50"
click at [925, 340] on icon "button" at bounding box center [928, 344] width 9 height 10
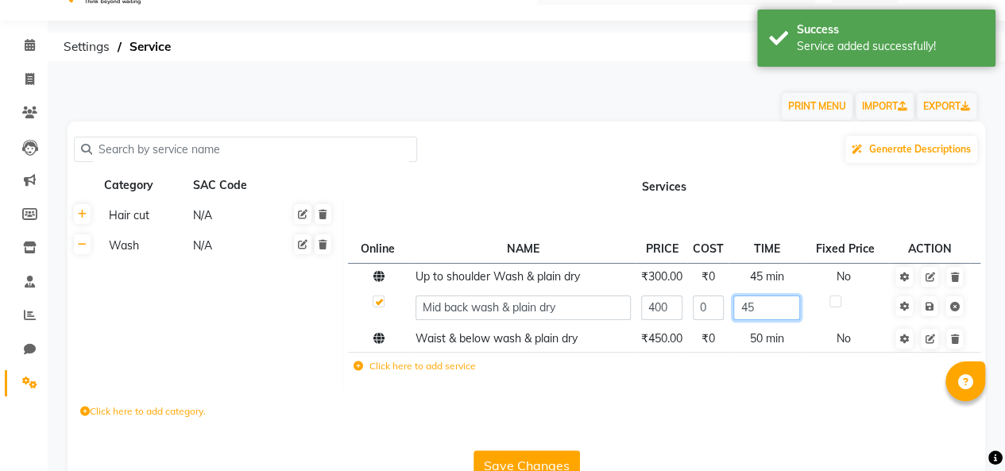
click at [766, 309] on input "45" at bounding box center [766, 307] width 66 height 25
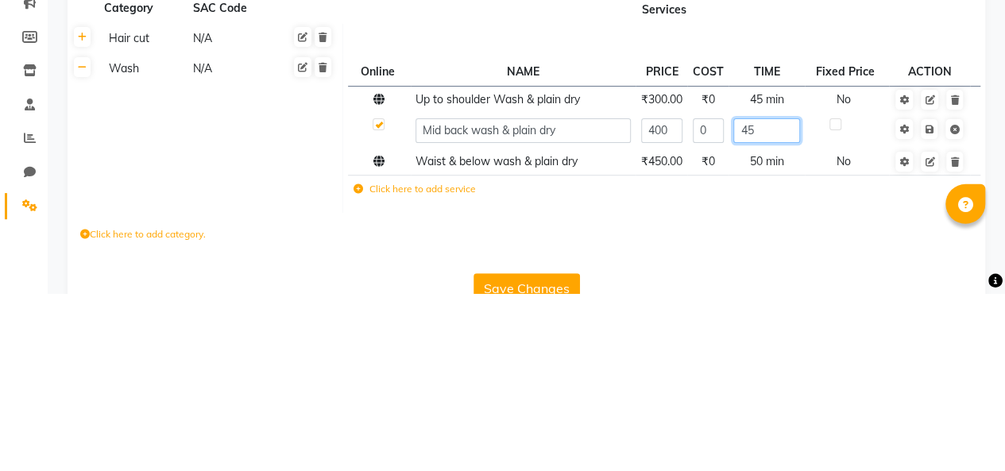
type input "4"
type input "30"
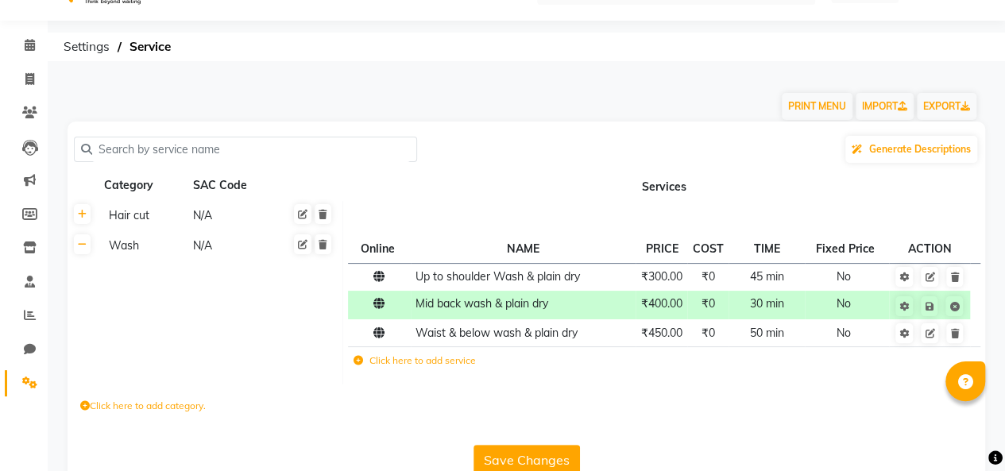
click at [667, 299] on span "₹400.00" at bounding box center [661, 303] width 41 height 14
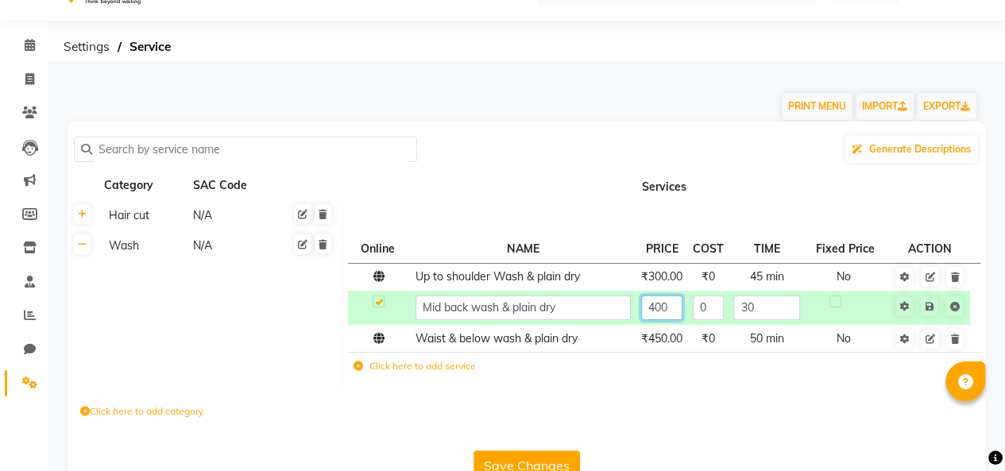
click at [673, 306] on input "400" at bounding box center [661, 307] width 41 height 25
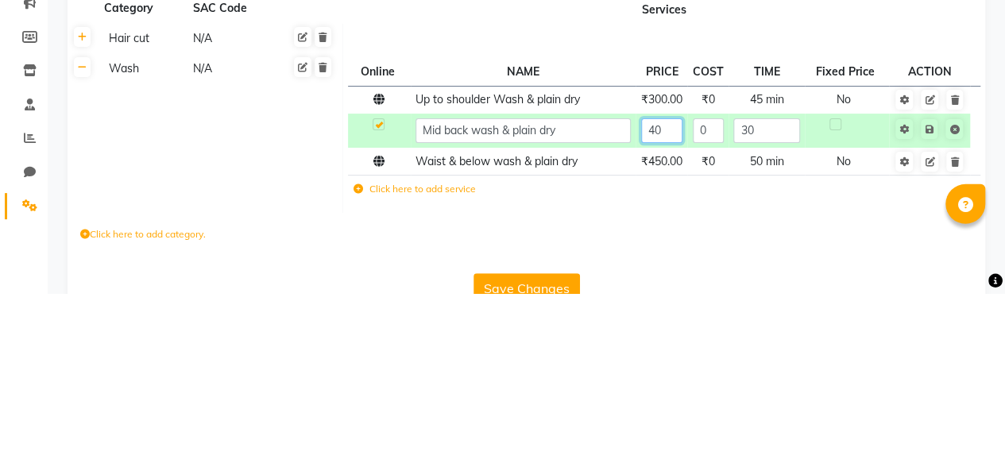
type input "4"
type input "300"
click at [667, 272] on span "₹300.00" at bounding box center [661, 276] width 41 height 14
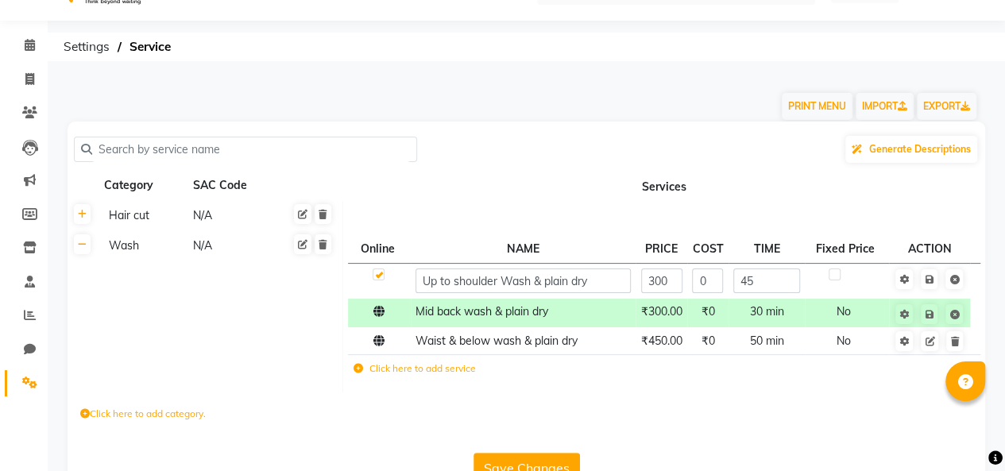
click at [926, 311] on icon at bounding box center [928, 315] width 9 height 10
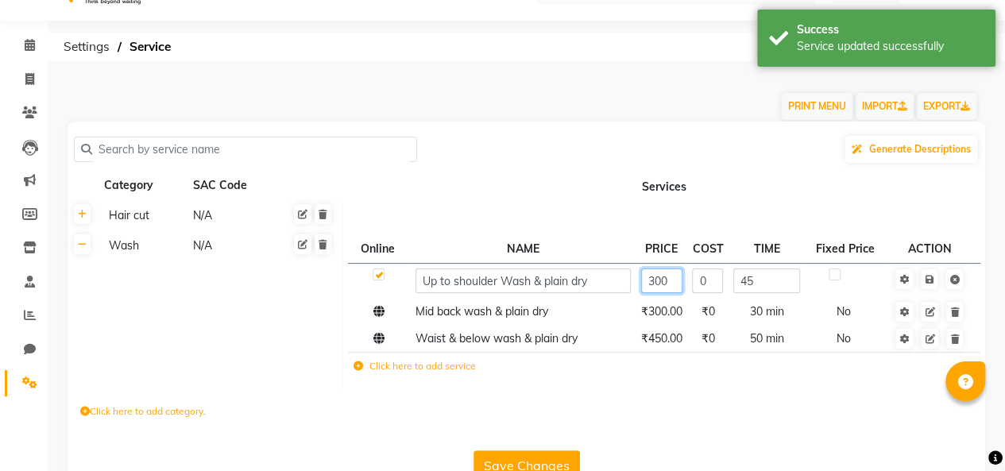
click at [670, 278] on input "300" at bounding box center [661, 280] width 41 height 25
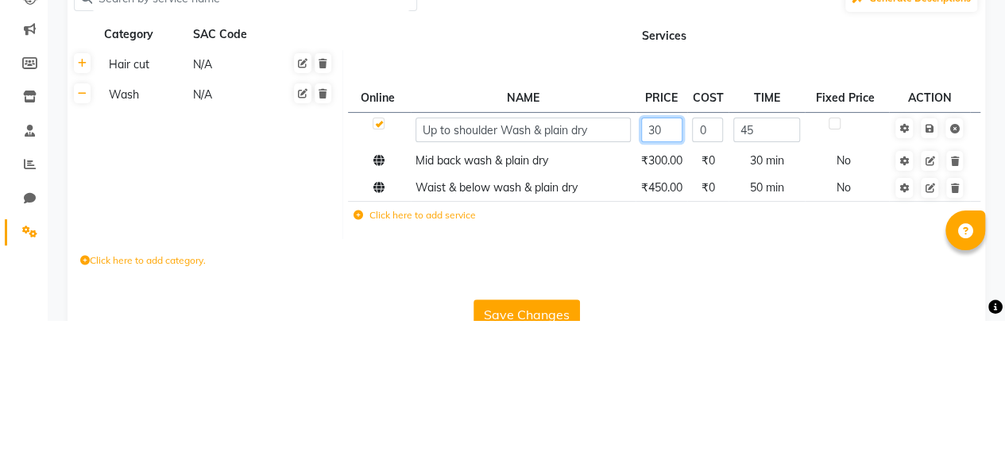
type input "3"
type input "250"
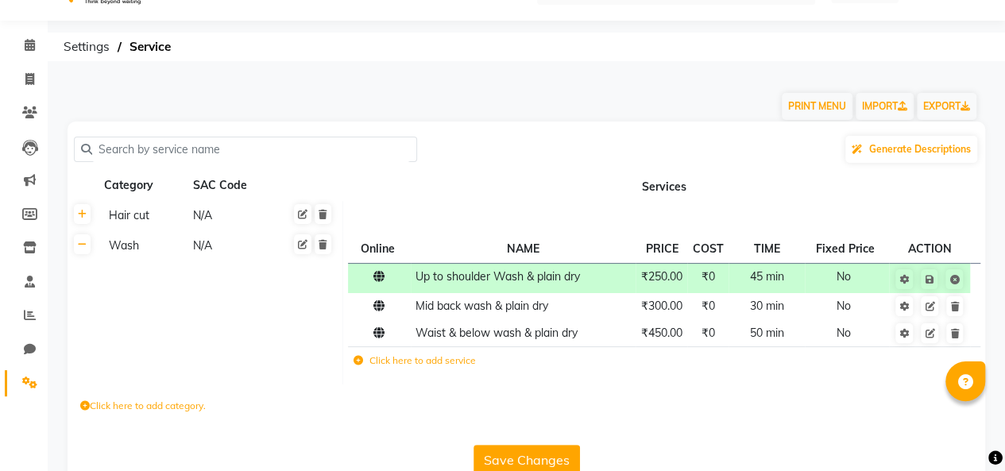
click at [770, 273] on span "45 min" at bounding box center [767, 276] width 34 height 14
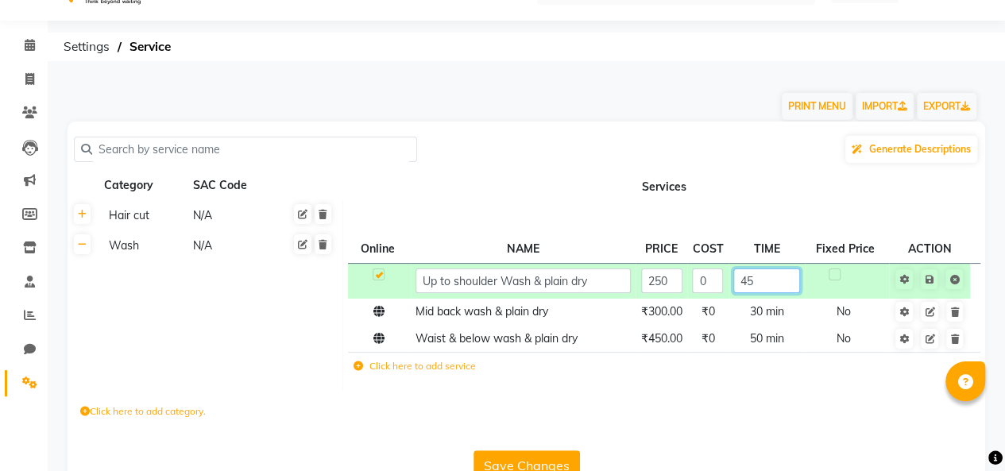
click at [770, 278] on input "45" at bounding box center [766, 280] width 67 height 25
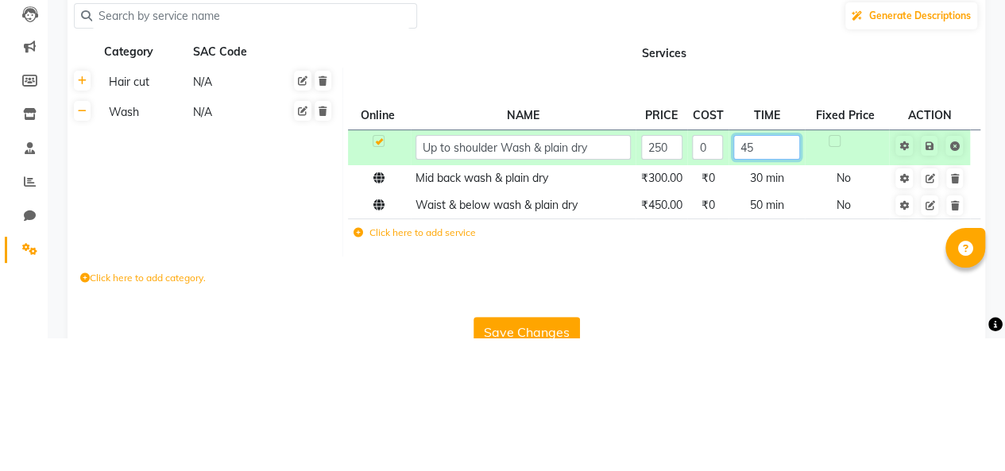
type input "4"
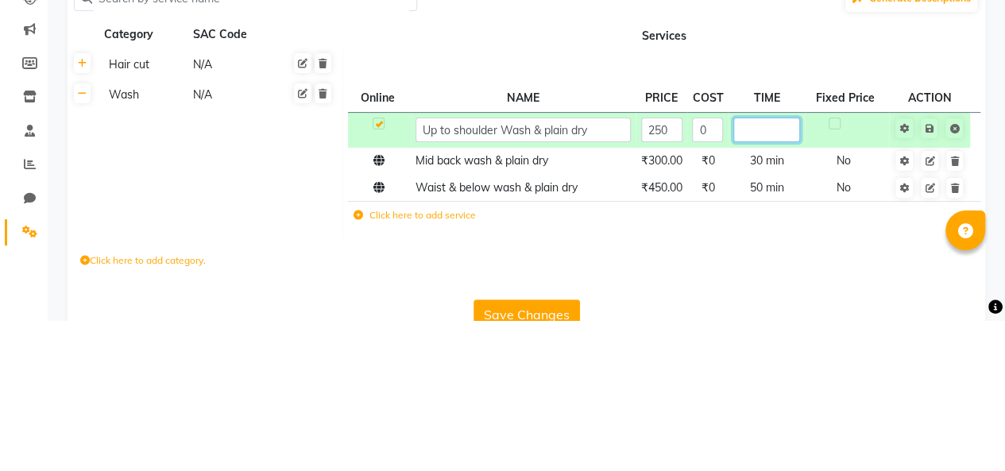
type input "E"
type input "30"
click at [929, 278] on icon at bounding box center [928, 280] width 9 height 10
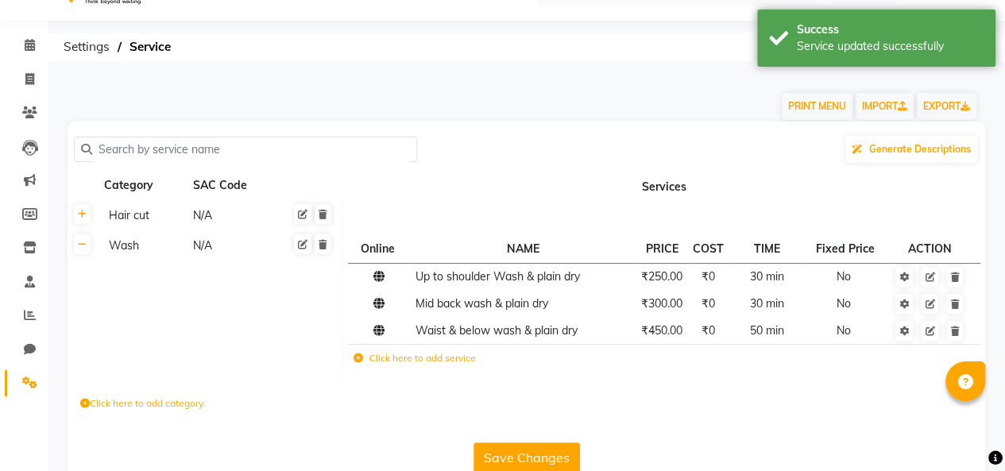
scroll to position [67, 0]
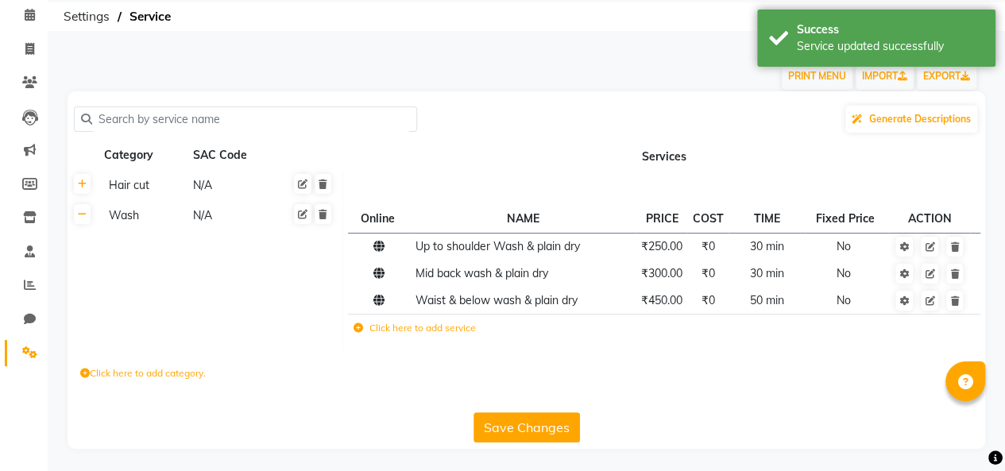
click at [411, 330] on label "Click here to add service" at bounding box center [414, 328] width 122 height 14
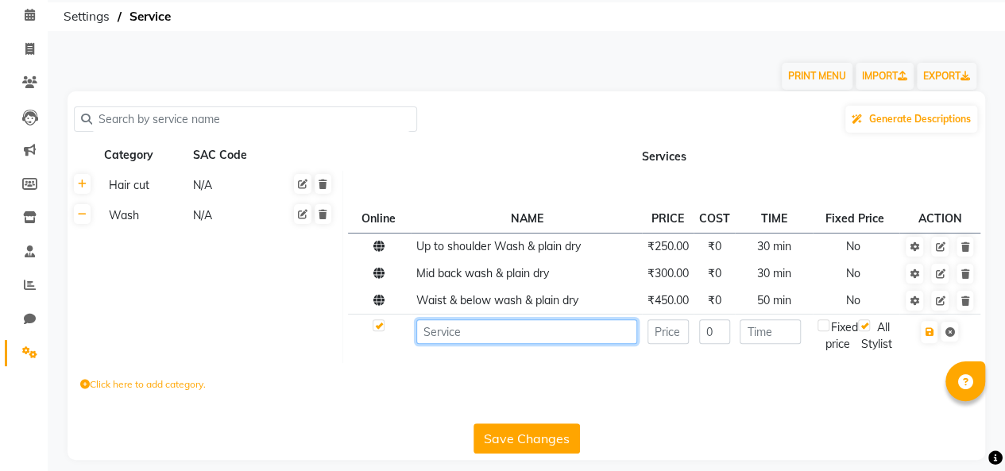
click at [509, 332] on input at bounding box center [526, 331] width 221 height 25
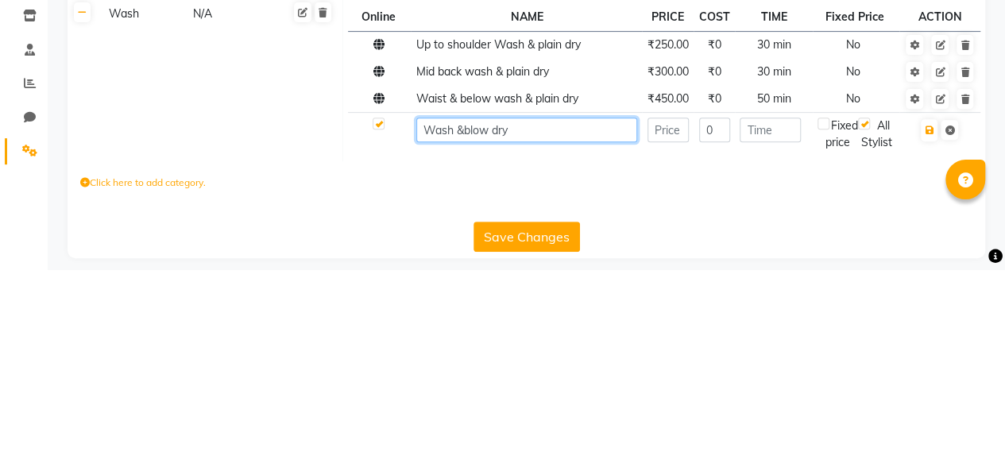
click at [424, 330] on input "Wash &blow dry" at bounding box center [526, 331] width 221 height 25
click at [461, 327] on input "Wash &blow dry" at bounding box center [526, 331] width 221 height 25
click at [426, 330] on input "Wash & blow dry" at bounding box center [526, 331] width 221 height 25
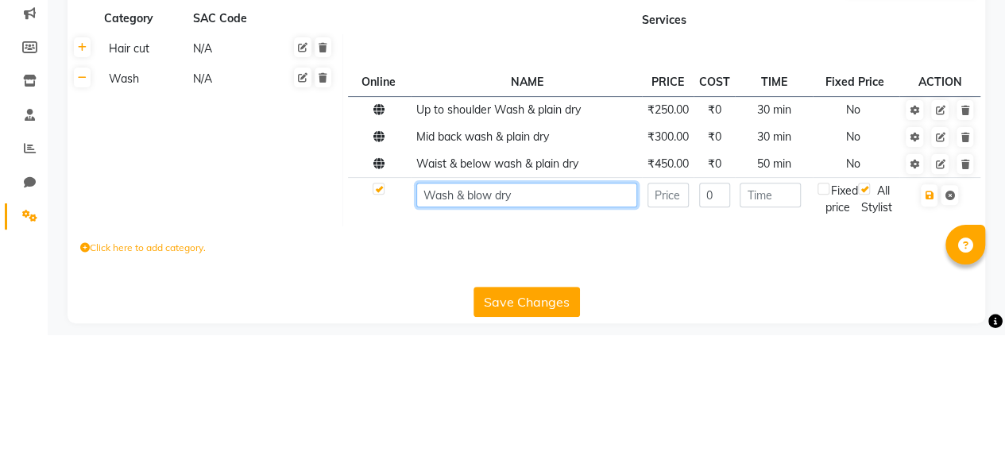
type input "Wash & blow dry"
click at [132, 182] on div "Hair cut" at bounding box center [143, 186] width 82 height 20
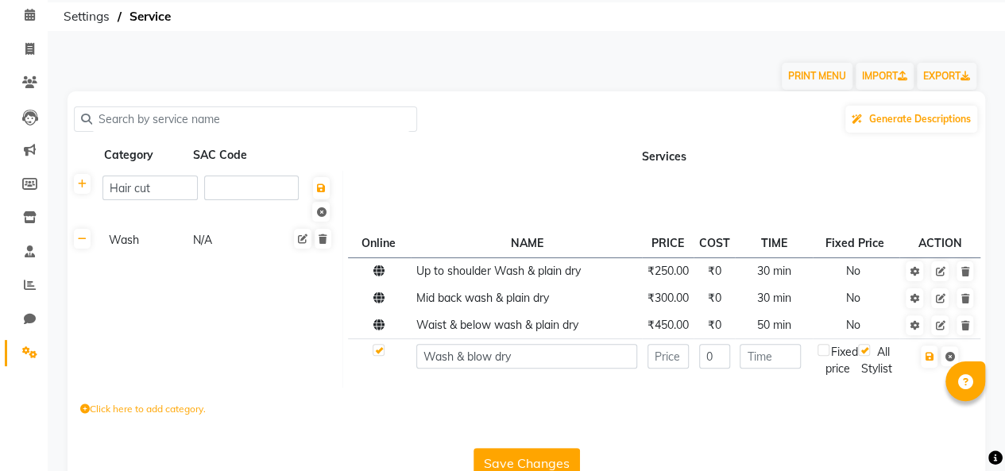
click at [445, 164] on th "Services" at bounding box center [664, 156] width 642 height 30
click at [418, 173] on td at bounding box center [664, 198] width 642 height 55
click at [257, 350] on td "Wash N/A" at bounding box center [220, 307] width 245 height 163
click at [79, 180] on icon at bounding box center [82, 184] width 9 height 10
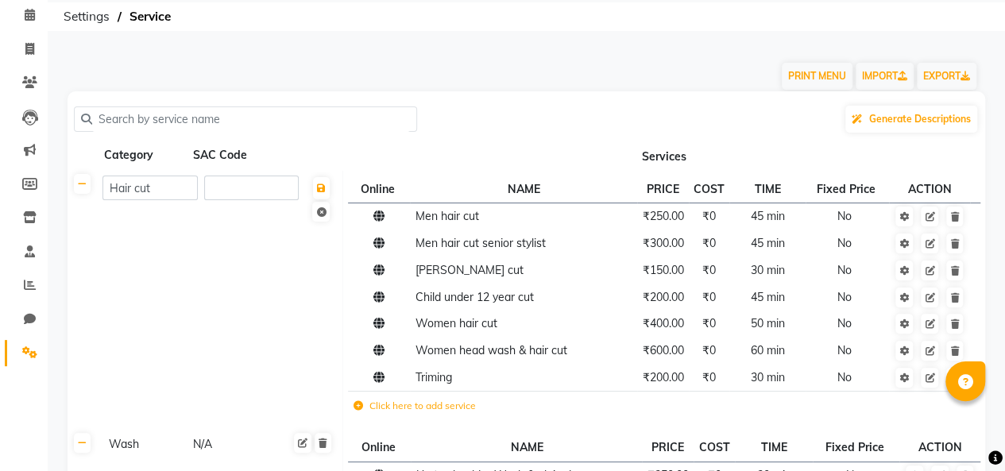
click at [665, 214] on span "₹250.00" at bounding box center [662, 216] width 41 height 14
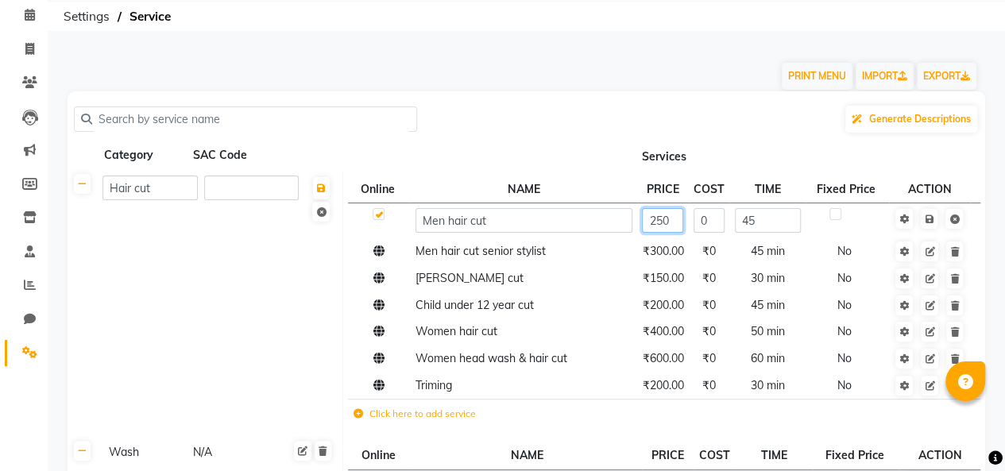
click at [675, 214] on input "250" at bounding box center [662, 220] width 41 height 25
type input "200"
click at [924, 215] on icon at bounding box center [928, 219] width 9 height 10
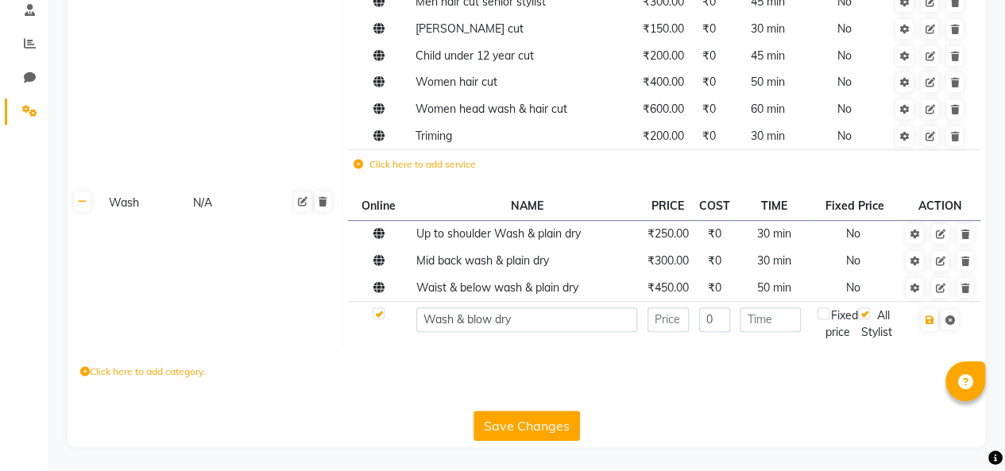
scroll to position [323, 0]
click at [426, 307] on input "Wash & blow dry" at bounding box center [526, 319] width 221 height 25
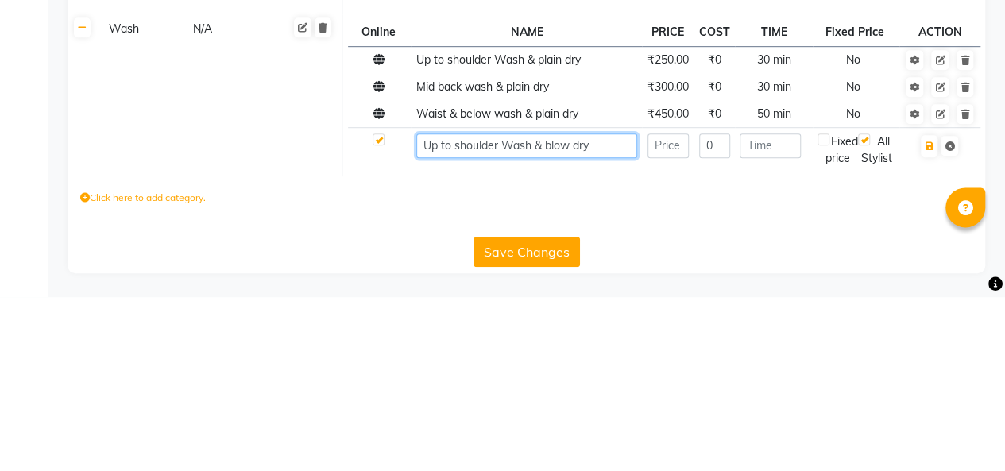
type input "Up to shoulder Wash & blow dry"
click at [663, 307] on input "number" at bounding box center [667, 319] width 41 height 25
type input "350"
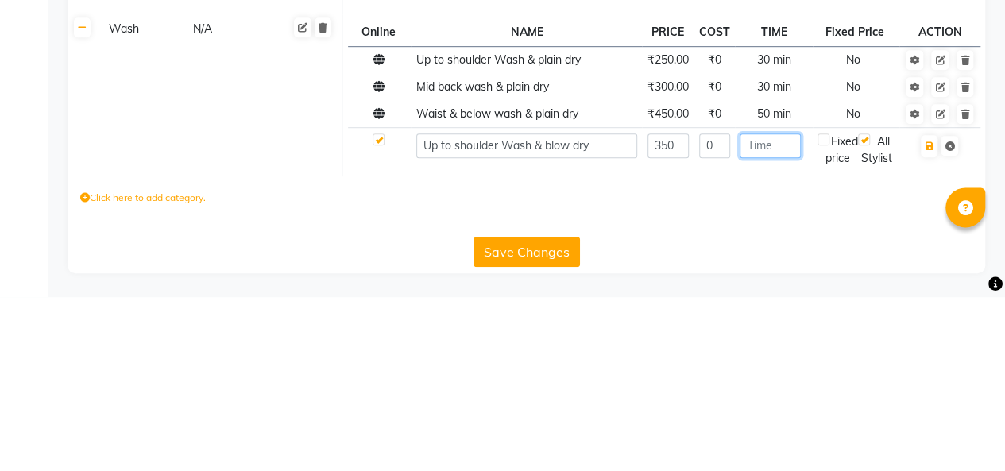
click at [759, 307] on input "number" at bounding box center [769, 319] width 61 height 25
type input "45"
click at [928, 315] on icon "button" at bounding box center [928, 320] width 9 height 10
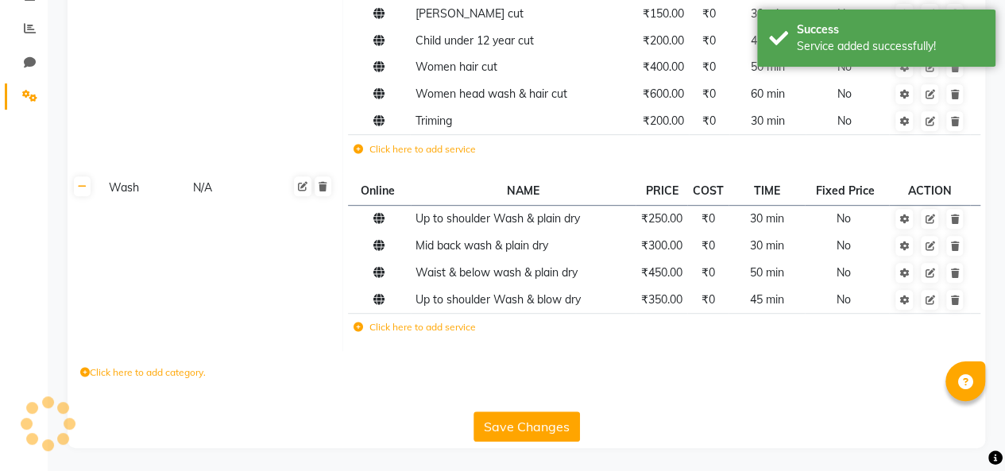
scroll to position [322, 0]
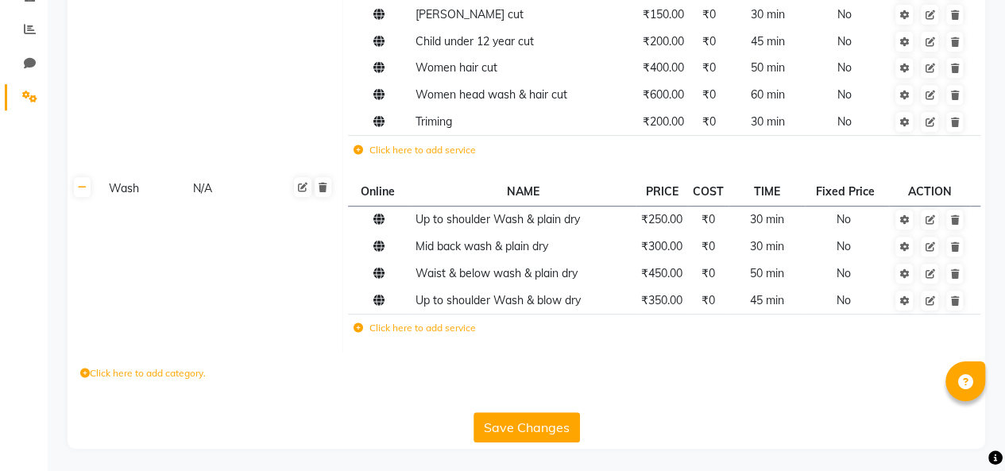
click at [426, 332] on label "Click here to add service" at bounding box center [414, 328] width 122 height 14
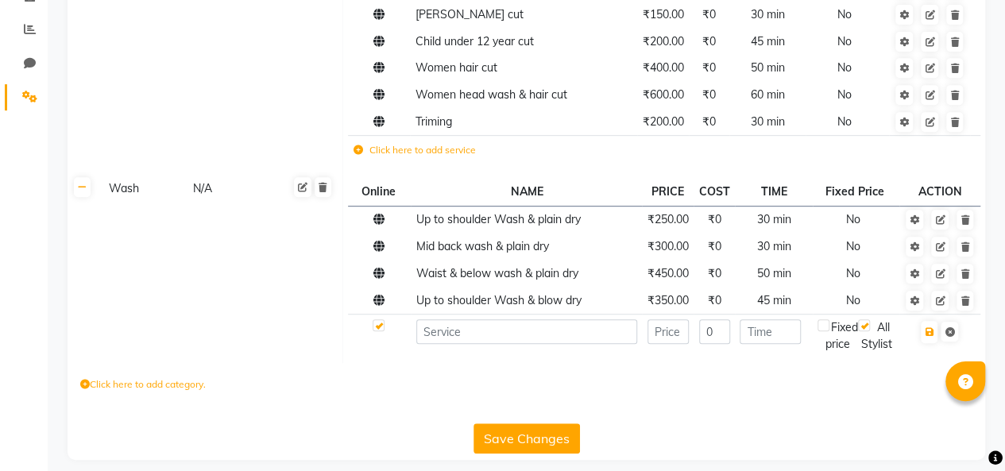
scroll to position [323, 0]
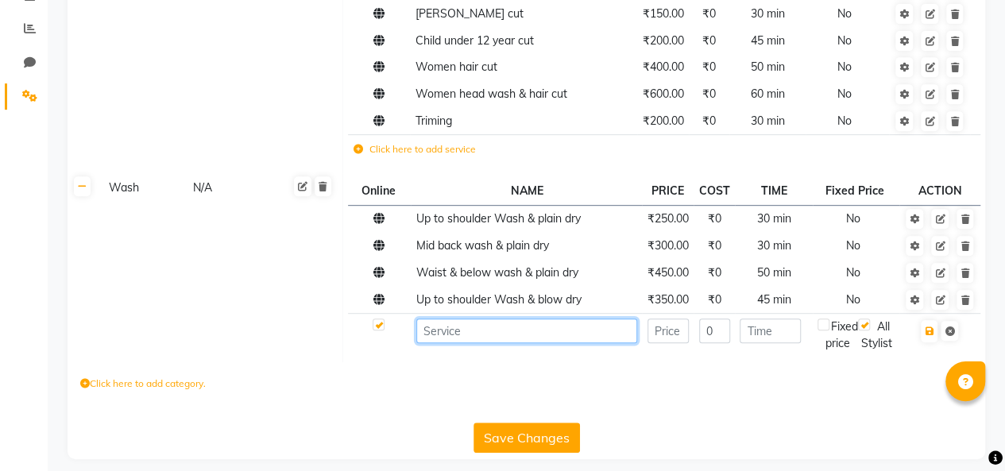
click at [525, 329] on input at bounding box center [526, 330] width 221 height 25
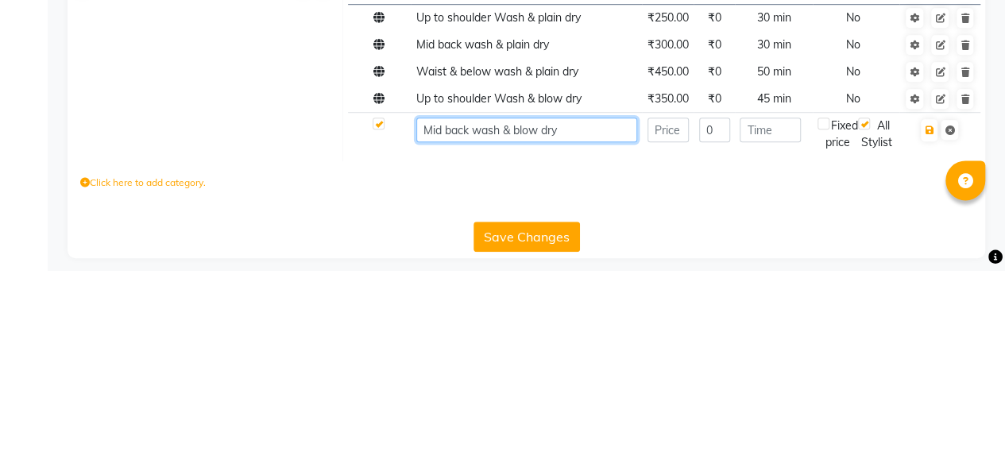
type input "Mid back wash & blow dry"
click at [675, 323] on input "number" at bounding box center [667, 330] width 41 height 25
type input "450"
click at [770, 324] on input "number" at bounding box center [769, 330] width 61 height 25
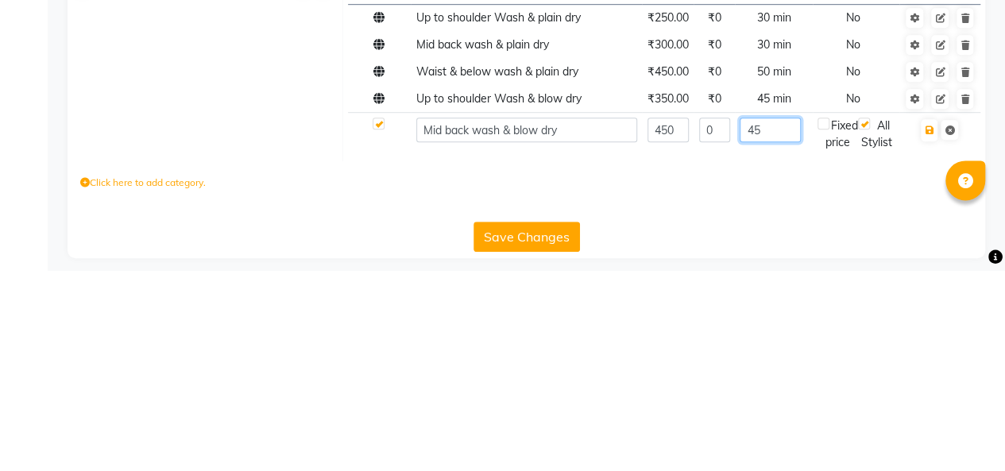
type input "45"
click at [924, 334] on icon "button" at bounding box center [928, 331] width 9 height 10
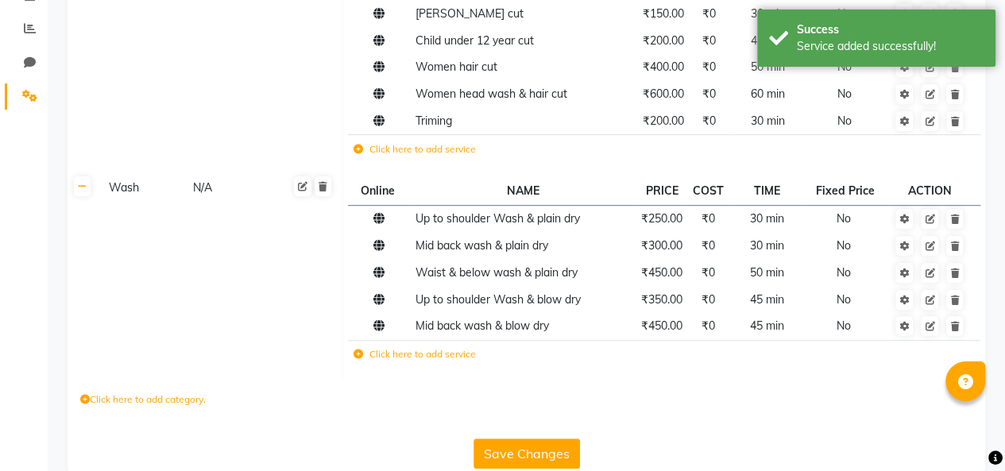
click at [421, 351] on label "Click here to add service" at bounding box center [414, 354] width 122 height 14
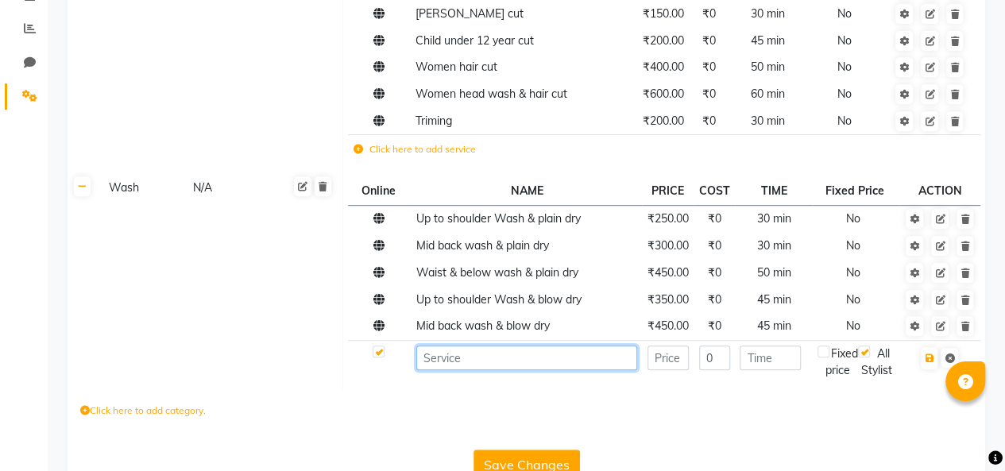
click at [494, 351] on input at bounding box center [526, 357] width 221 height 25
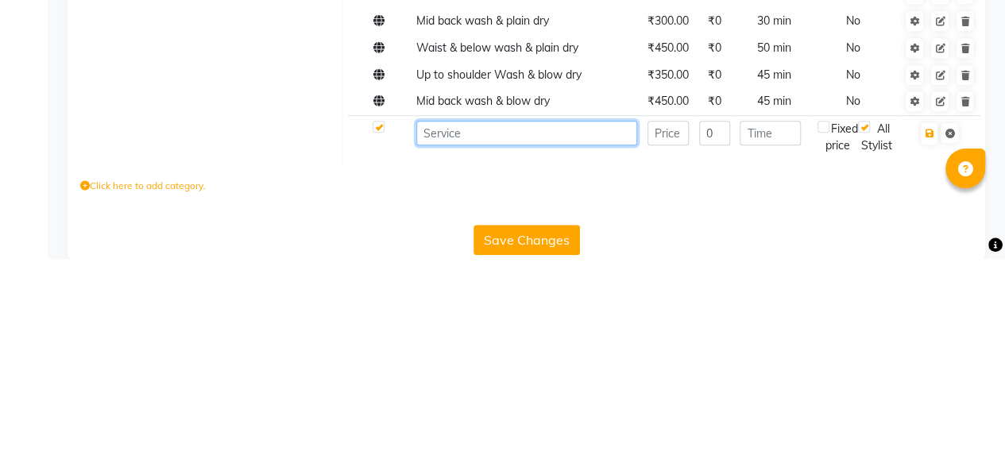
scroll to position [338, 0]
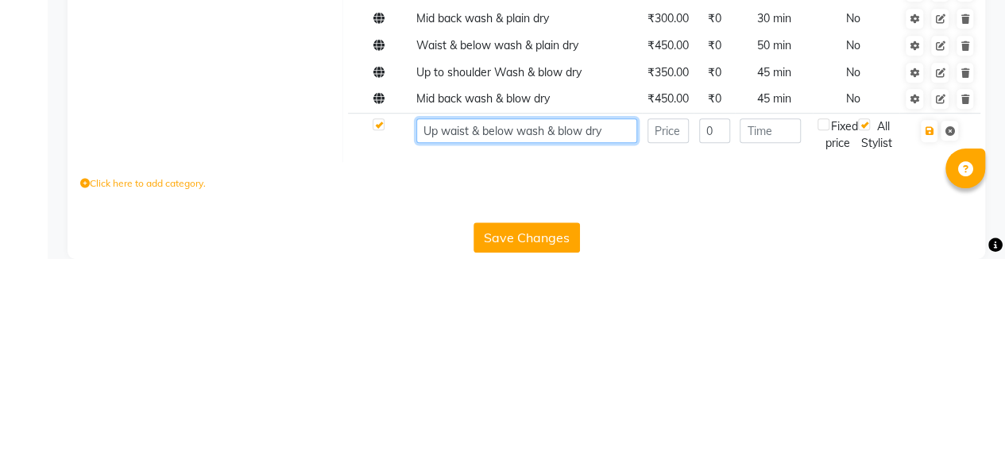
type input "Up waist & below wash & blow dry"
click at [932, 340] on icon "button" at bounding box center [928, 344] width 9 height 10
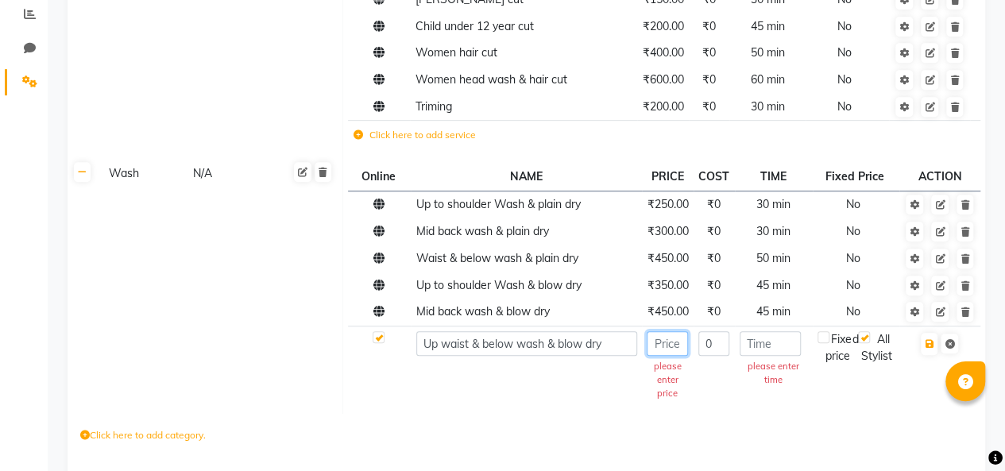
click at [661, 342] on input "number" at bounding box center [666, 343] width 41 height 25
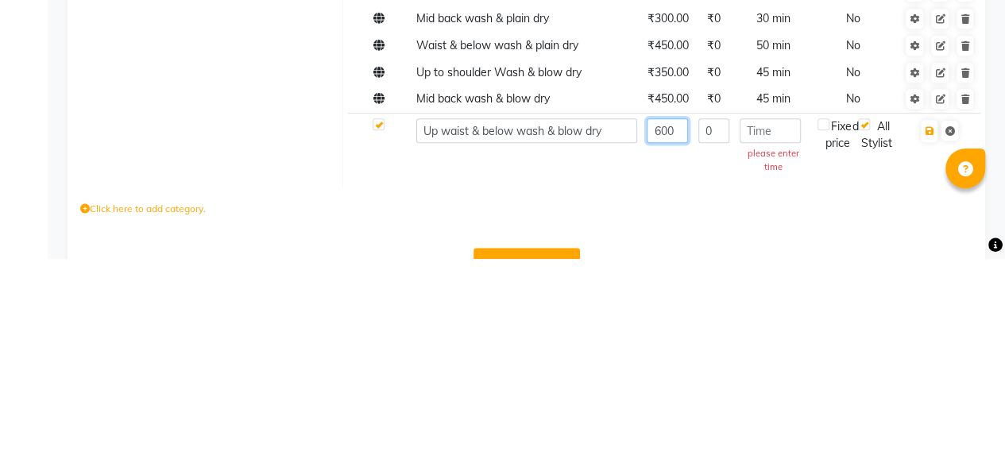
type input "600"
click at [774, 341] on input "number" at bounding box center [769, 343] width 61 height 25
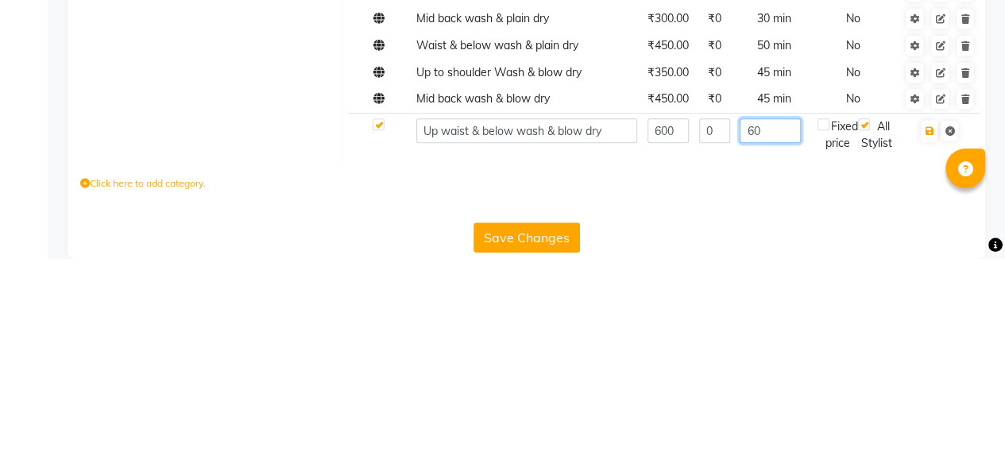
type input "60"
click at [928, 341] on icon "button" at bounding box center [928, 344] width 9 height 10
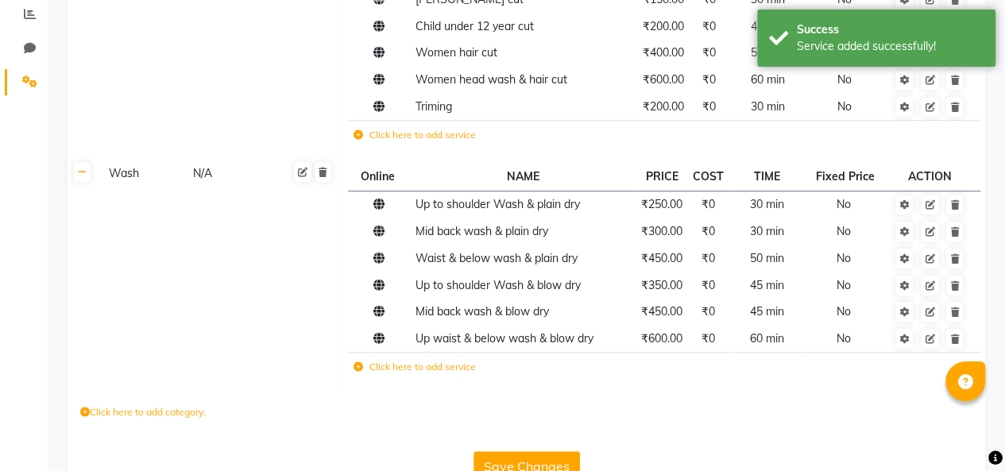
click at [432, 368] on label "Click here to add service" at bounding box center [414, 367] width 122 height 14
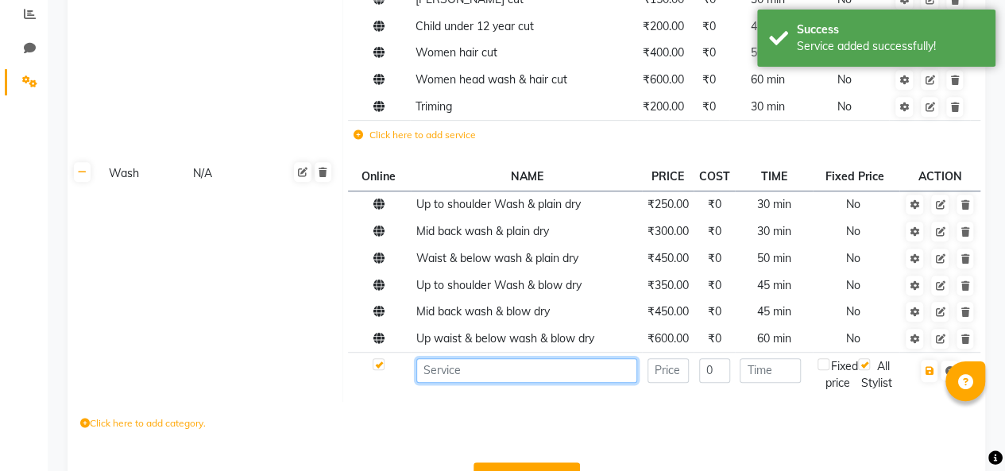
click at [534, 364] on input at bounding box center [526, 370] width 221 height 25
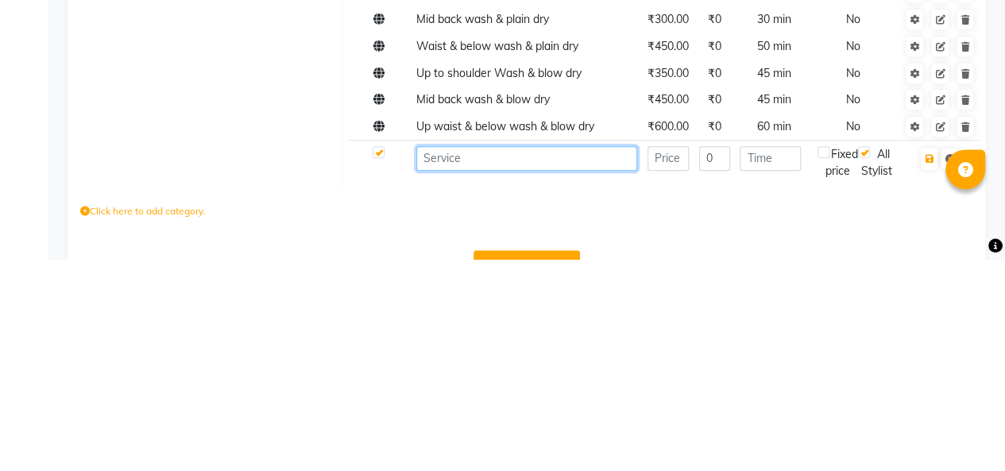
scroll to position [365, 0]
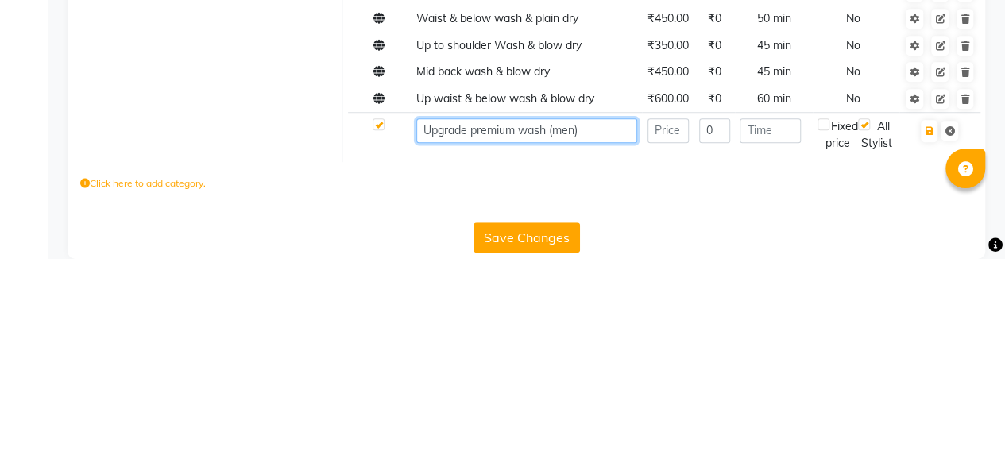
type input "Upgrade premium wash (men)"
click at [168, 403] on label "Click here to add category." at bounding box center [142, 396] width 125 height 14
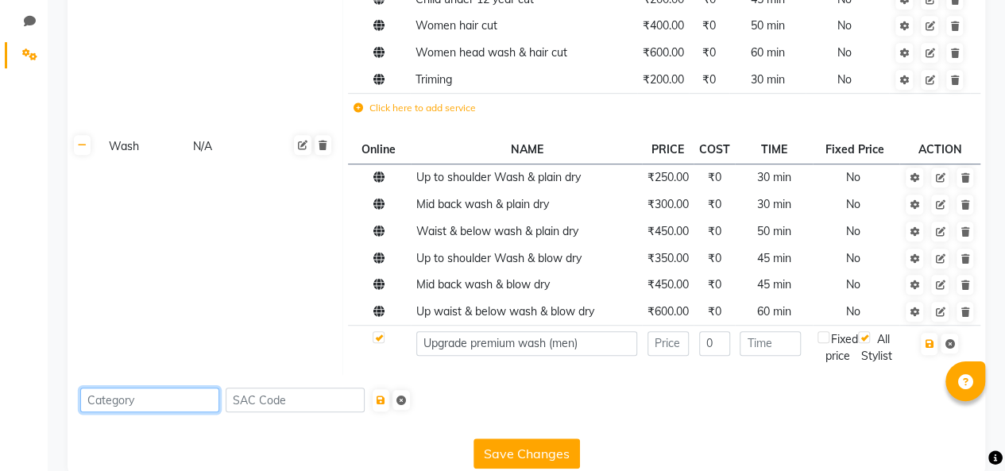
click at [159, 412] on input at bounding box center [149, 400] width 139 height 25
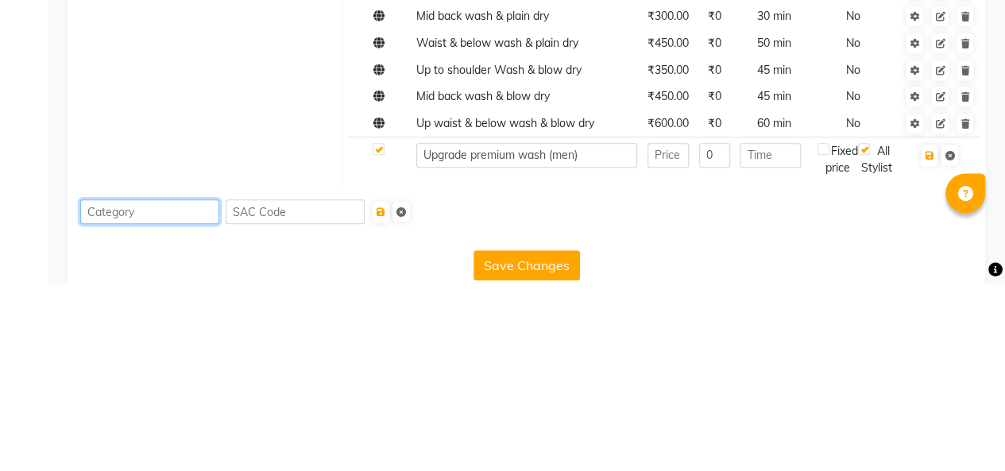
scroll to position [407, 0]
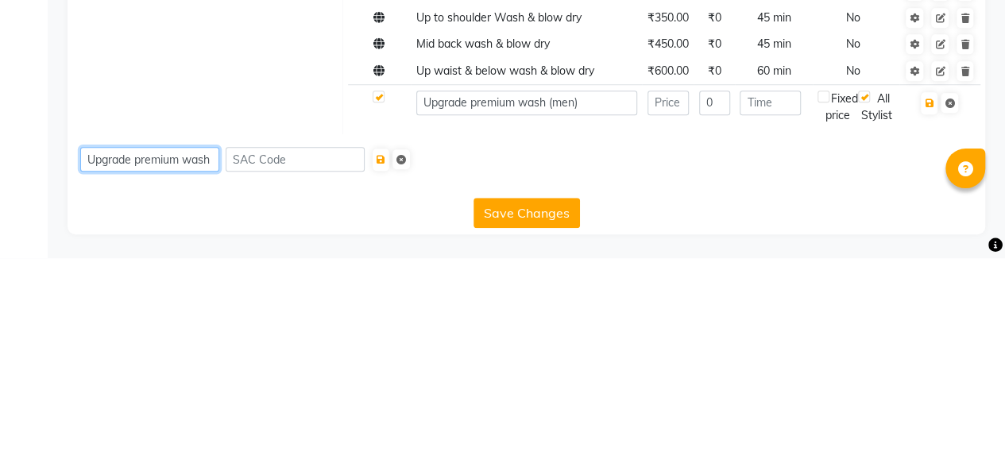
type input "Upgrade premium wash"
click at [527, 426] on button "Save Changes" at bounding box center [526, 426] width 106 height 30
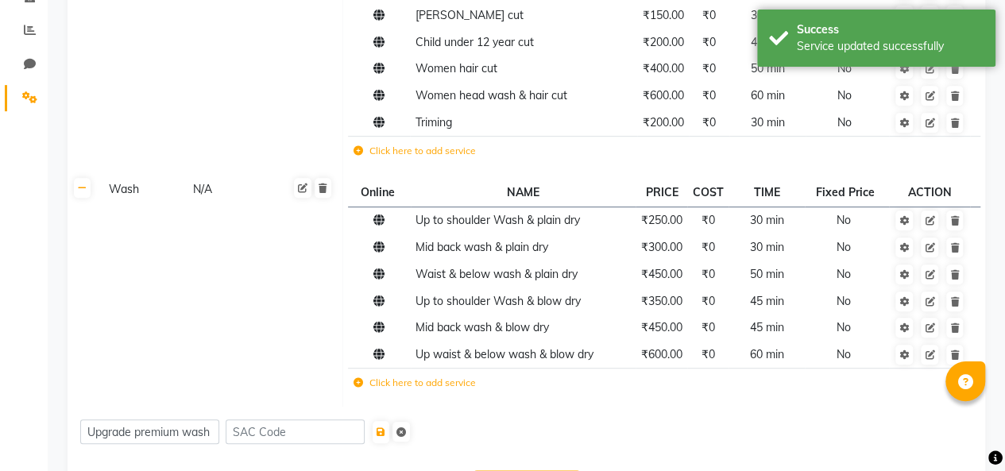
scroll to position [379, 0]
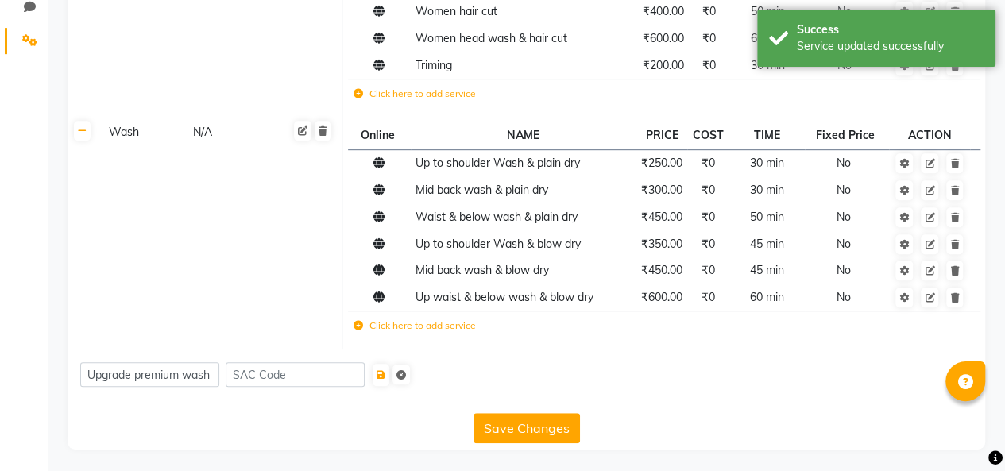
click at [648, 382] on form "Upgrade premium wash" at bounding box center [526, 374] width 892 height 25
click at [236, 289] on td "Wash N/A" at bounding box center [220, 234] width 245 height 232
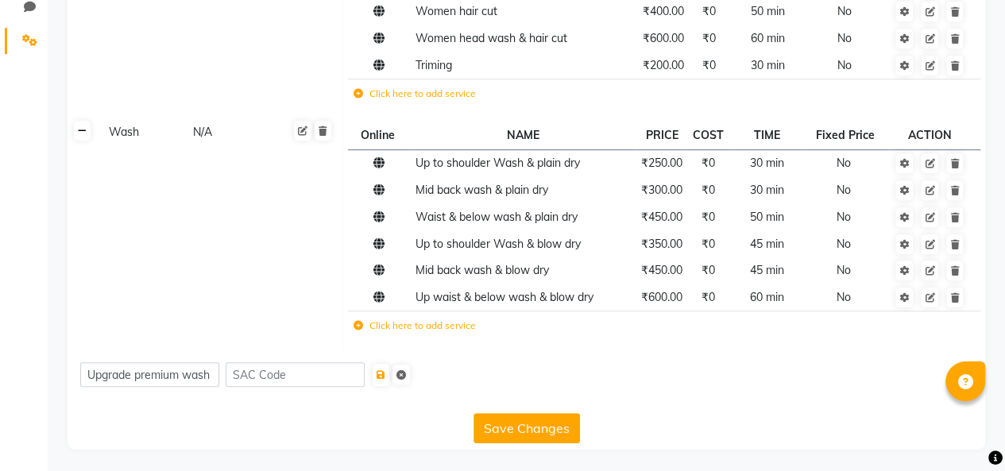
click at [81, 126] on icon at bounding box center [82, 131] width 9 height 10
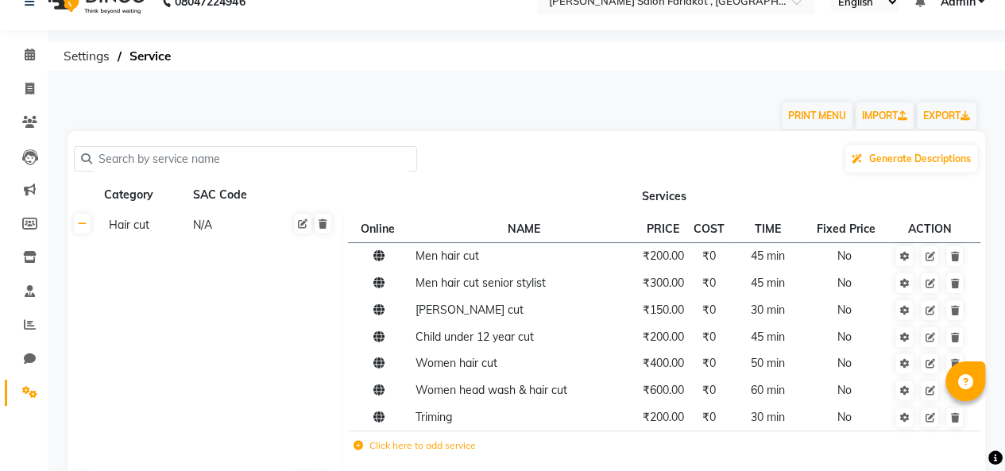
scroll to position [0, 0]
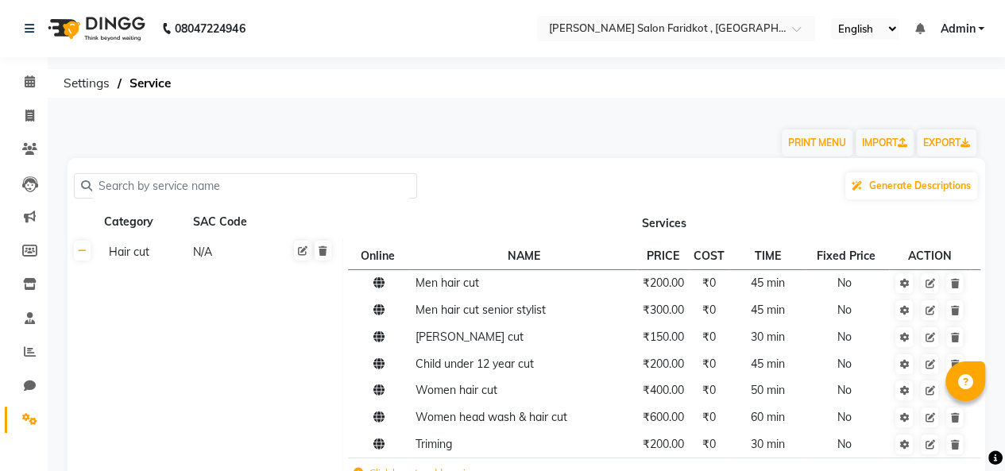
click at [82, 250] on icon at bounding box center [82, 251] width 9 height 10
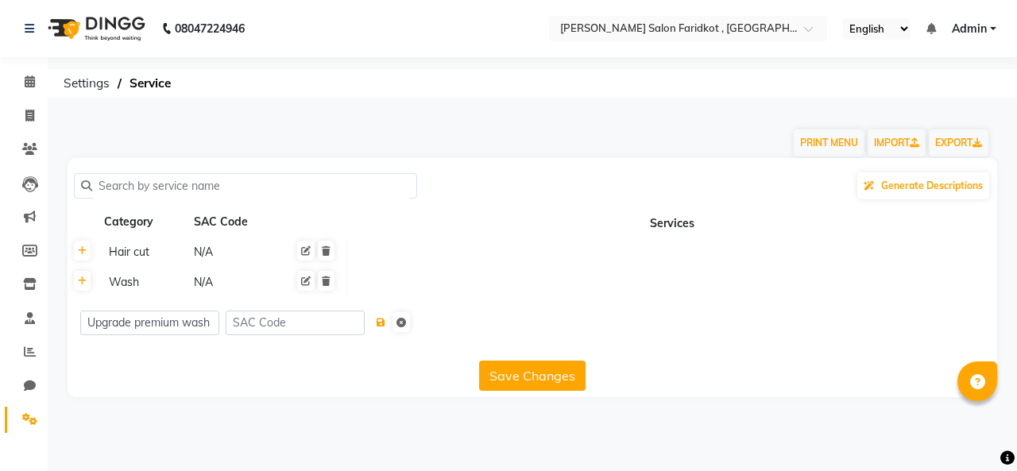
click at [385, 318] on icon "submit" at bounding box center [380, 323] width 9 height 10
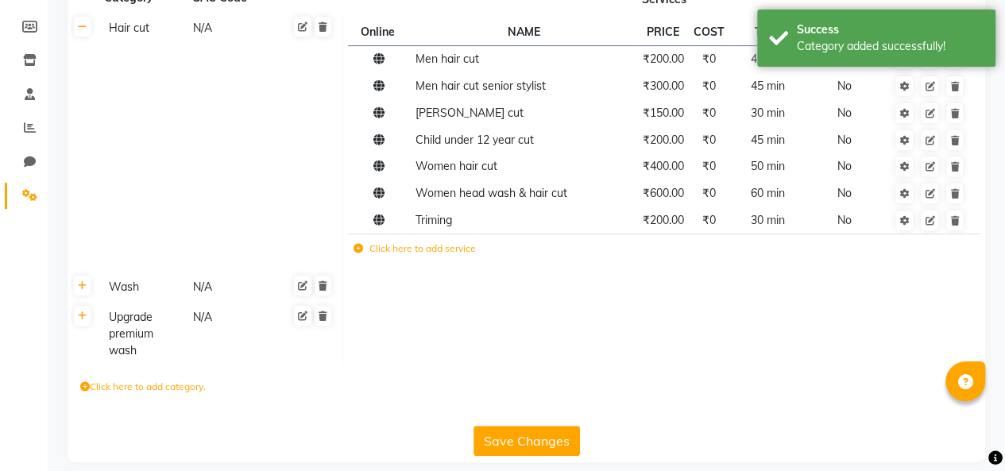
scroll to position [229, 0]
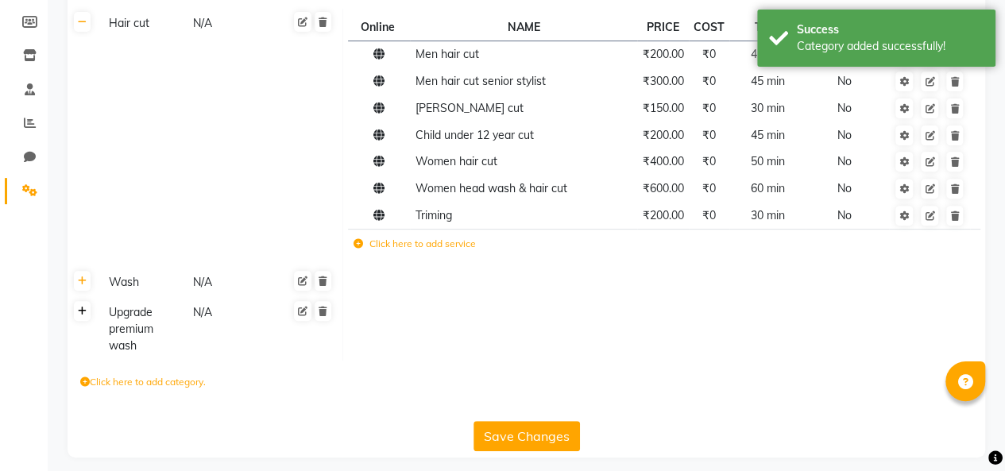
click at [82, 311] on icon at bounding box center [82, 312] width 9 height 10
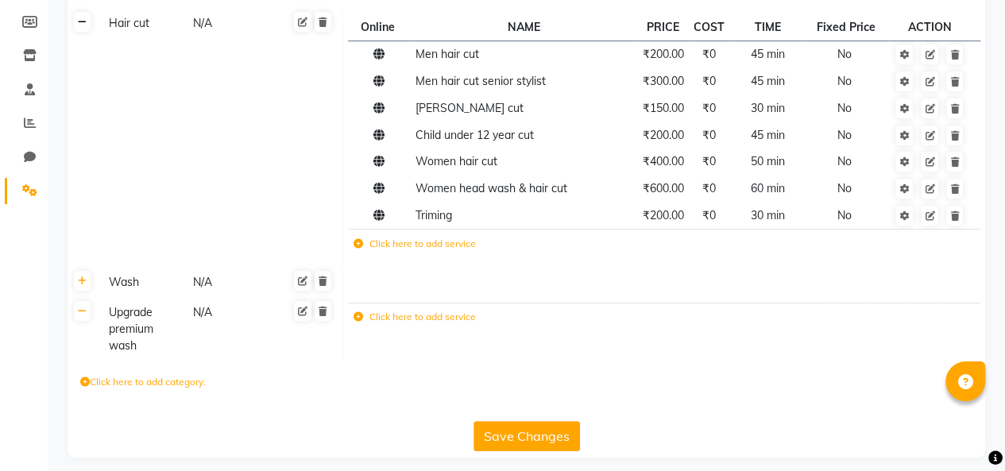
click at [79, 17] on icon at bounding box center [82, 22] width 9 height 10
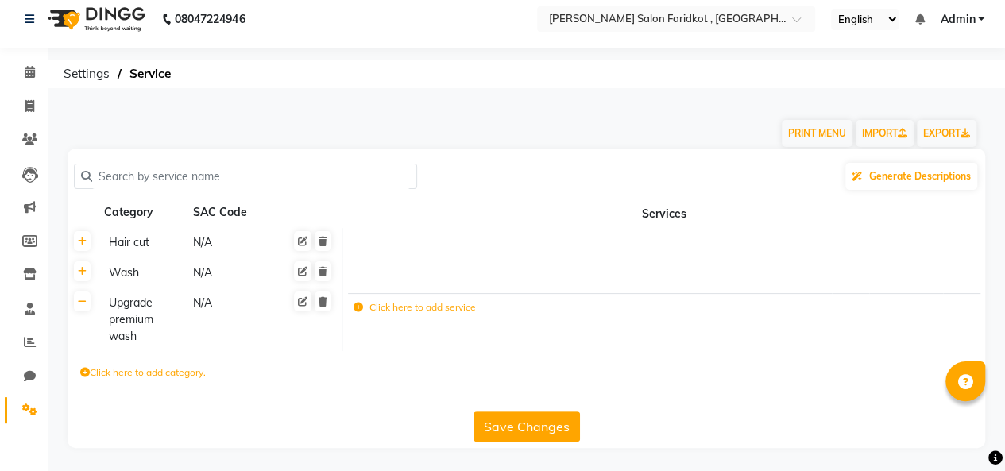
click at [418, 307] on label "Click here to add service" at bounding box center [414, 307] width 122 height 14
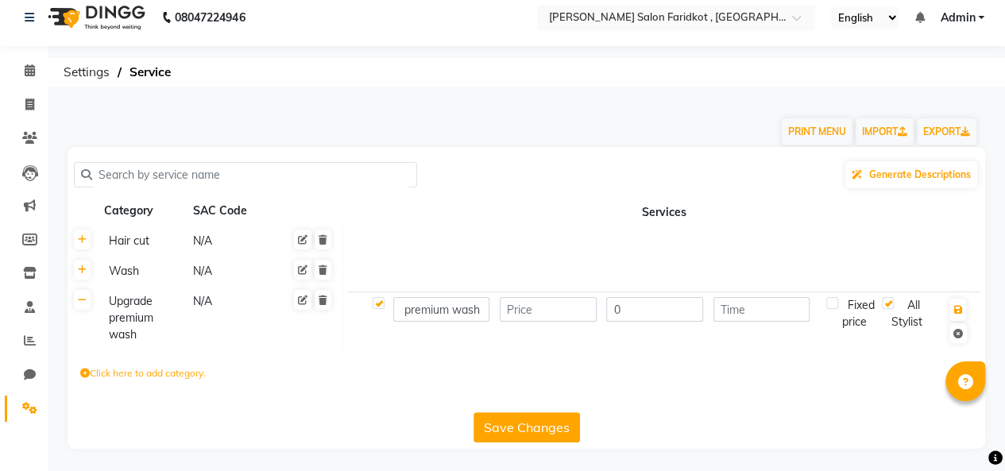
scroll to position [0, 73]
click at [543, 308] on input "number" at bounding box center [548, 309] width 97 height 25
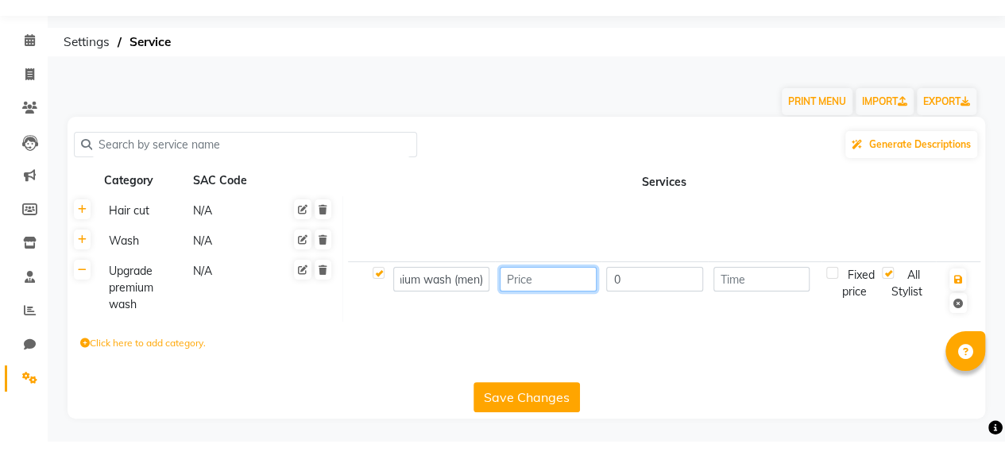
scroll to position [11, 0]
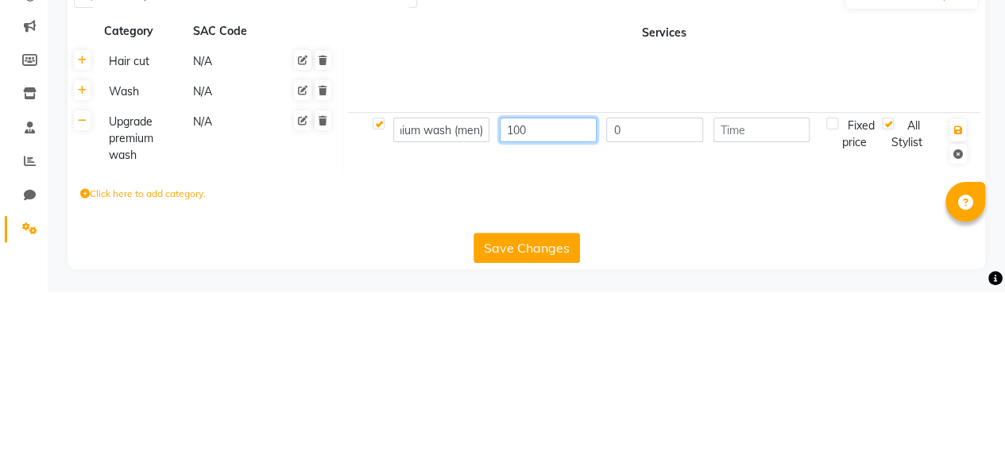
type input "100"
click at [651, 305] on input "0" at bounding box center [654, 309] width 97 height 25
type input "60"
click at [754, 307] on input "number" at bounding box center [761, 309] width 97 height 25
type input "10"
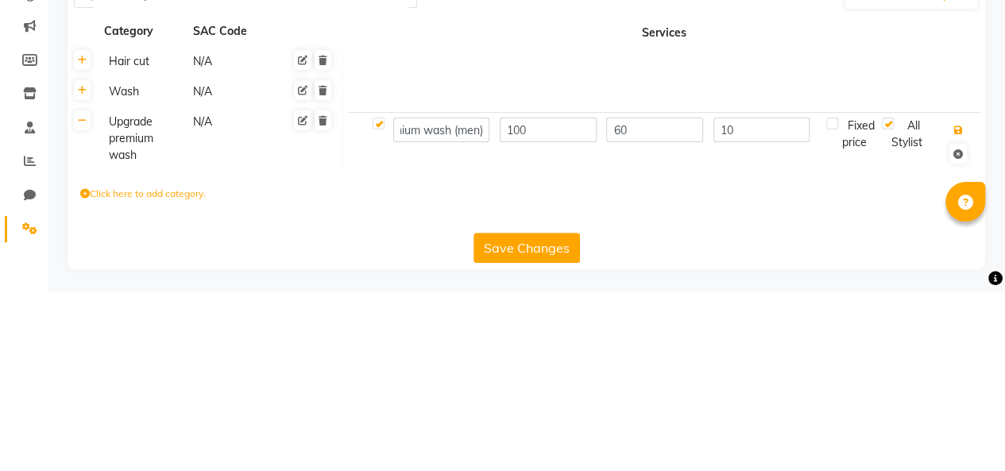
click at [956, 306] on icon "button" at bounding box center [957, 310] width 9 height 10
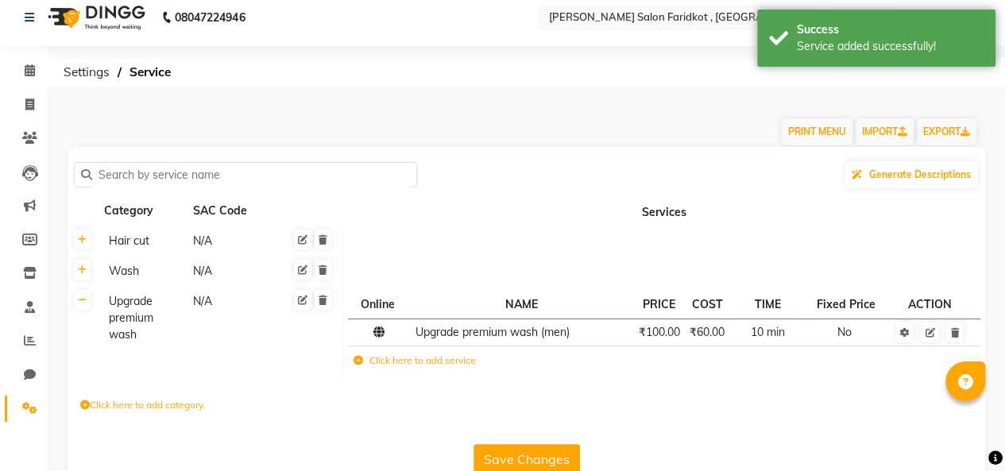
click at [412, 363] on label "Click here to add service" at bounding box center [414, 360] width 122 height 14
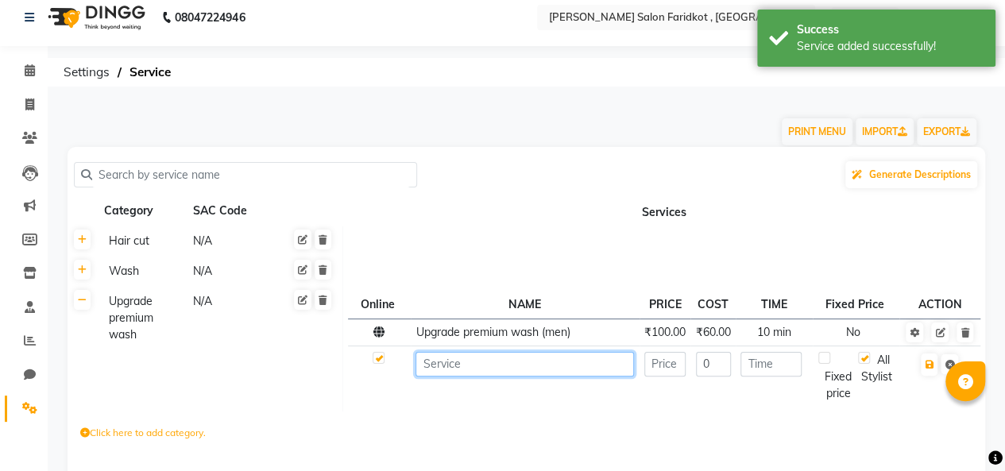
click at [507, 357] on input at bounding box center [524, 364] width 218 height 25
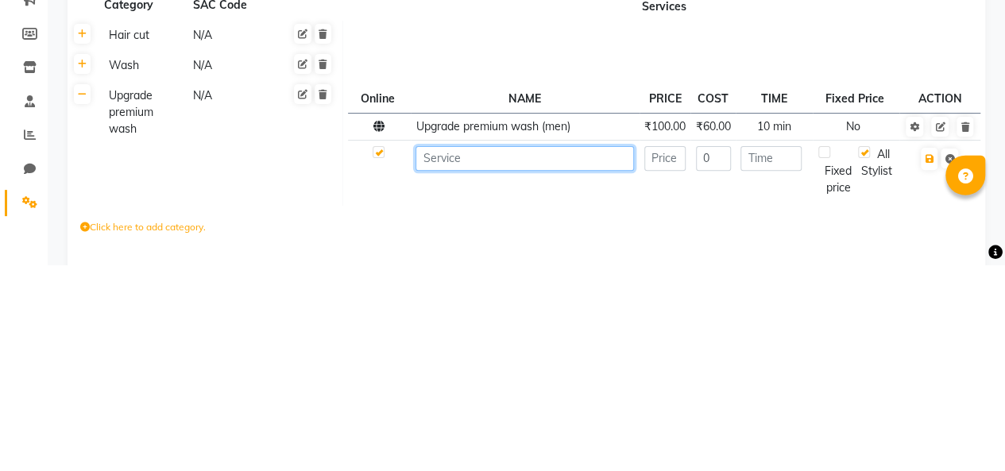
scroll to position [32, 0]
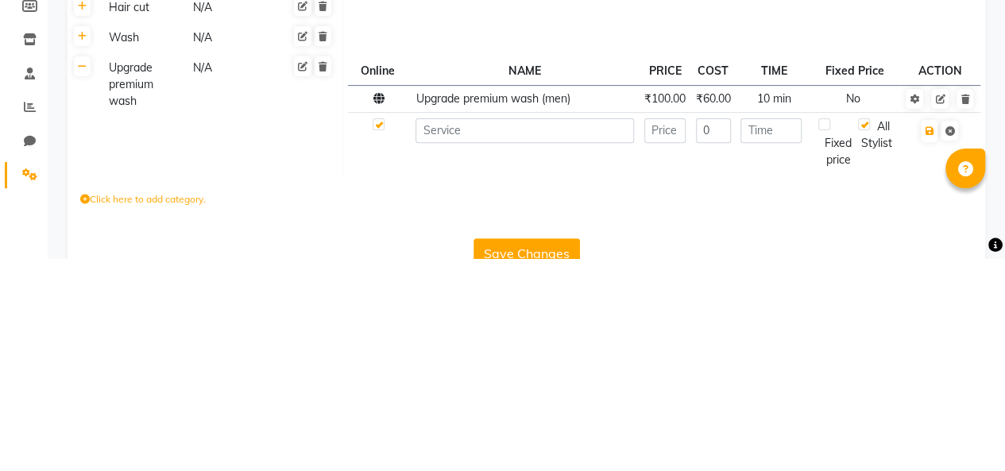
click at [426, 306] on span "Upgrade premium wash (men)" at bounding box center [492, 311] width 154 height 14
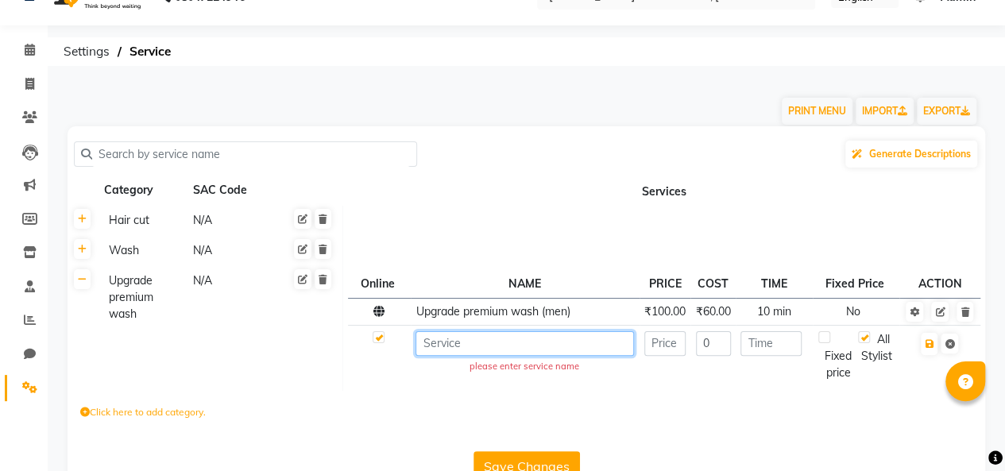
click at [450, 337] on input at bounding box center [524, 343] width 218 height 25
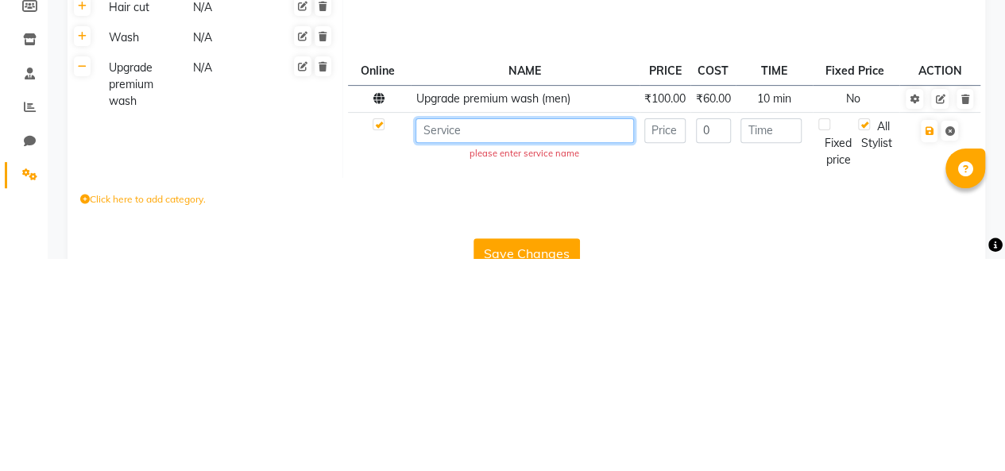
paste input "Upgrade premium wash ("
type input "Upgrade premium wash (Women)"
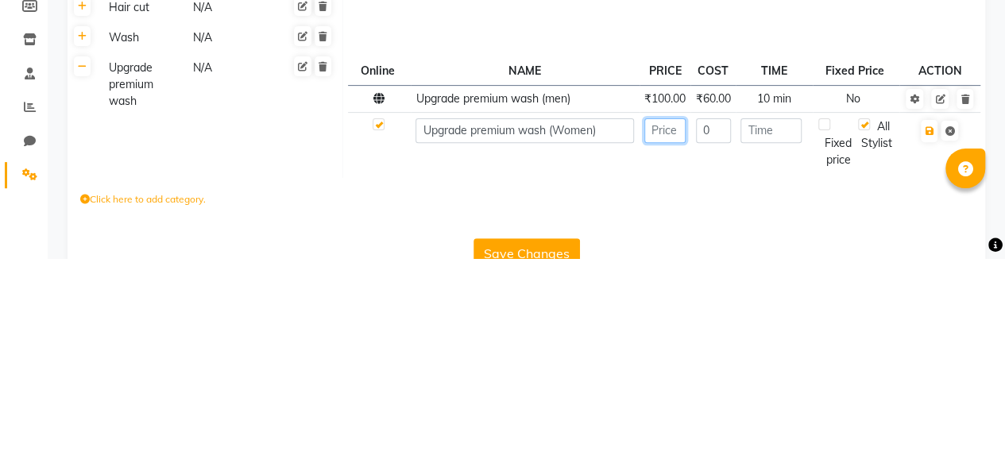
click at [675, 340] on input "number" at bounding box center [664, 343] width 41 height 25
type input "200"
click at [775, 342] on input "number" at bounding box center [770, 343] width 60 height 25
type input "10"
click at [712, 345] on input "0" at bounding box center [713, 343] width 35 height 25
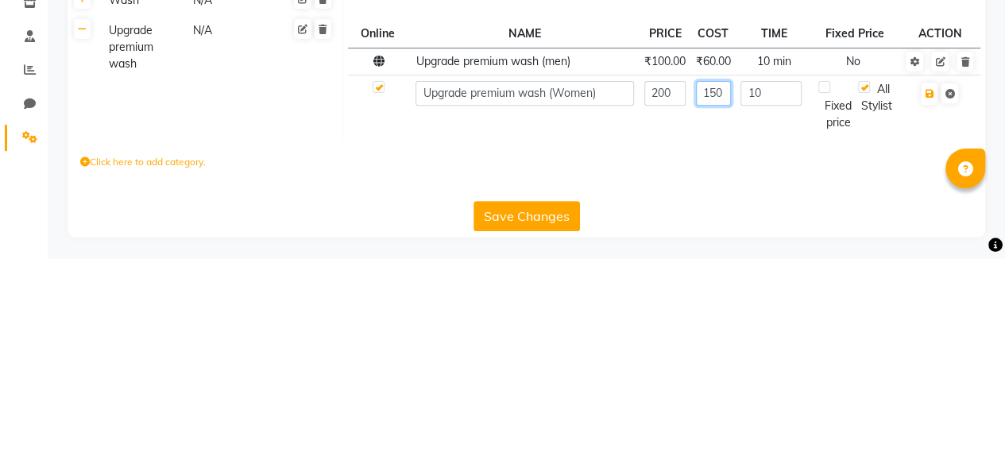
type input "150"
click at [928, 305] on icon "button" at bounding box center [928, 307] width 9 height 10
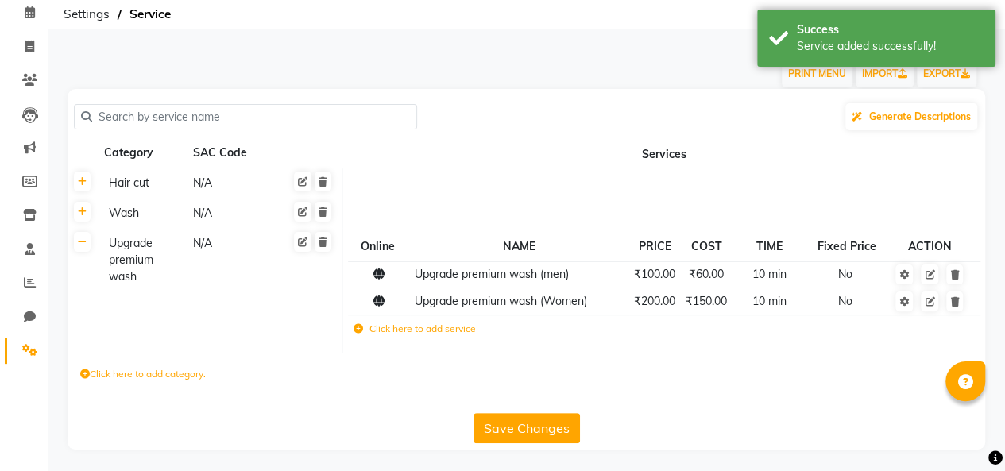
click at [113, 370] on label "Click here to add category." at bounding box center [142, 374] width 125 height 14
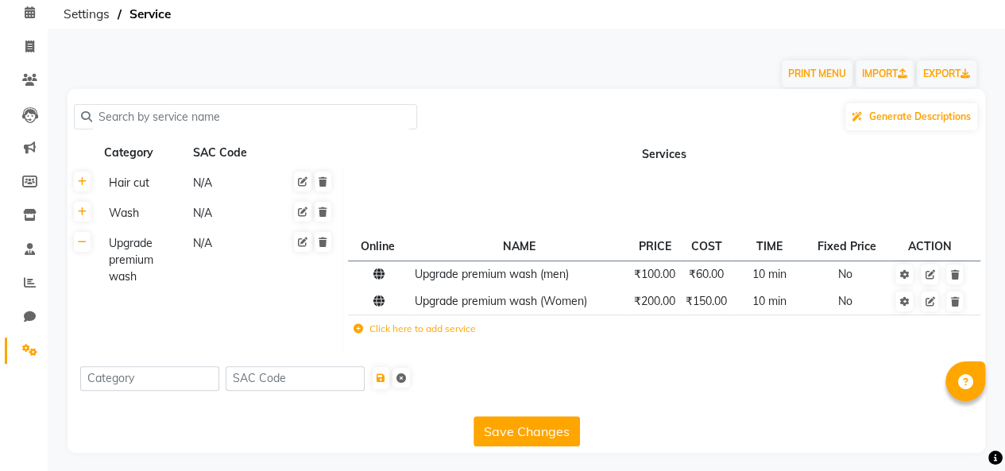
click at [82, 241] on icon at bounding box center [82, 242] width 9 height 10
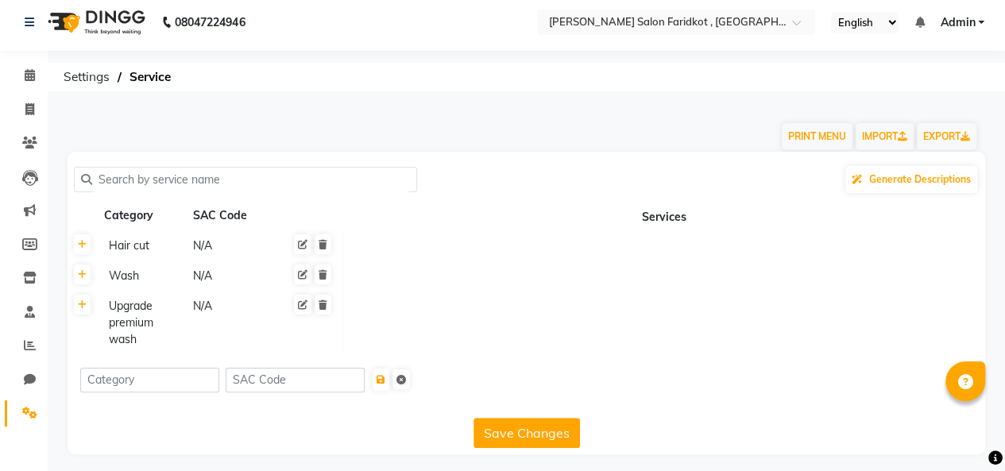
scroll to position [0, 0]
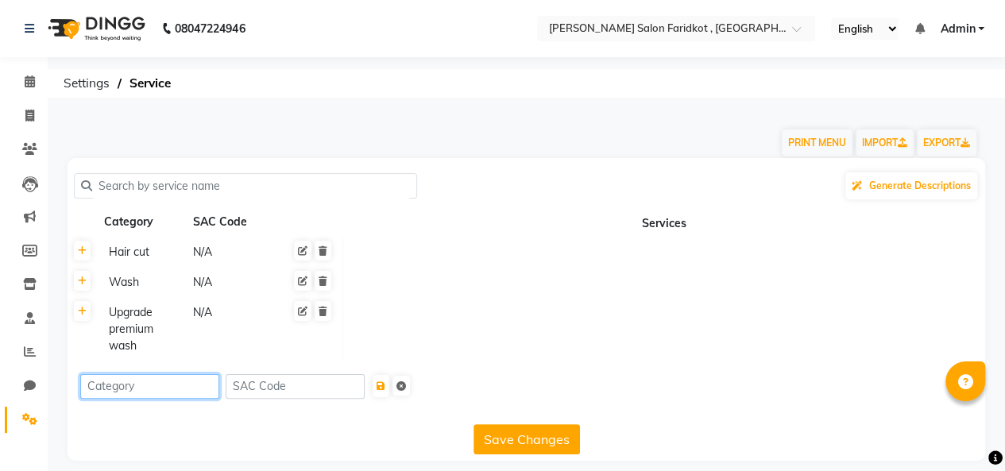
click at [156, 386] on input at bounding box center [149, 386] width 139 height 25
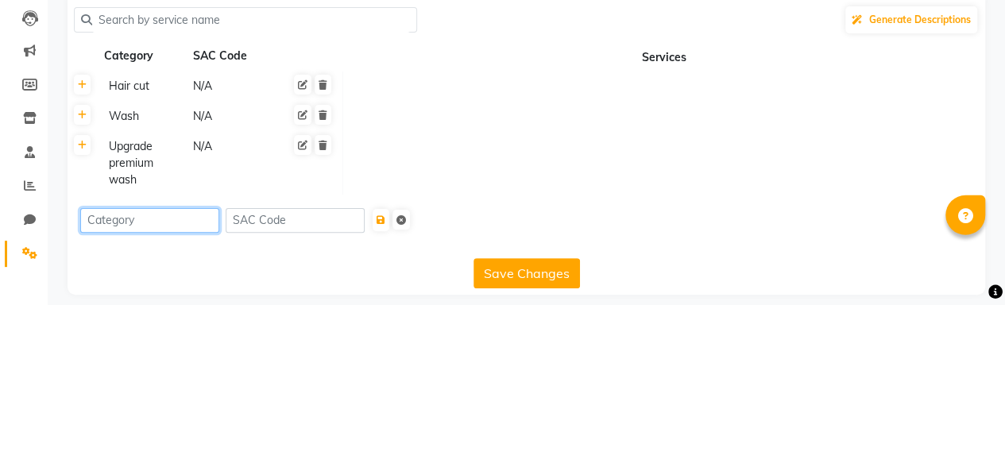
scroll to position [13, 0]
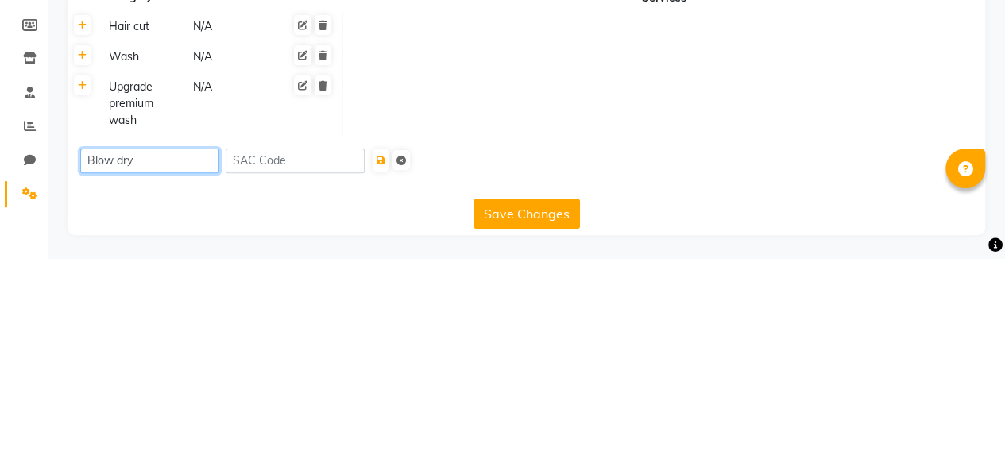
type input "Blow dry"
click at [536, 426] on button "Save Changes" at bounding box center [526, 426] width 106 height 30
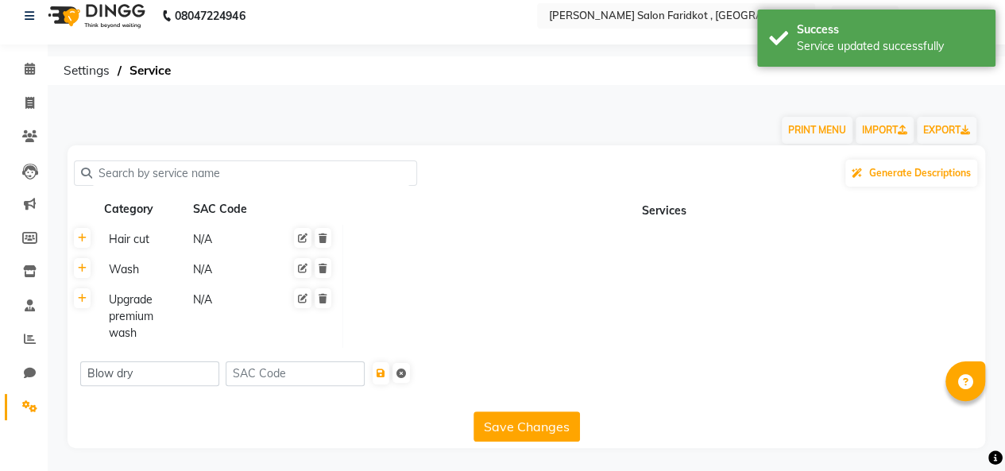
click at [385, 373] on icon "submit" at bounding box center [380, 373] width 9 height 10
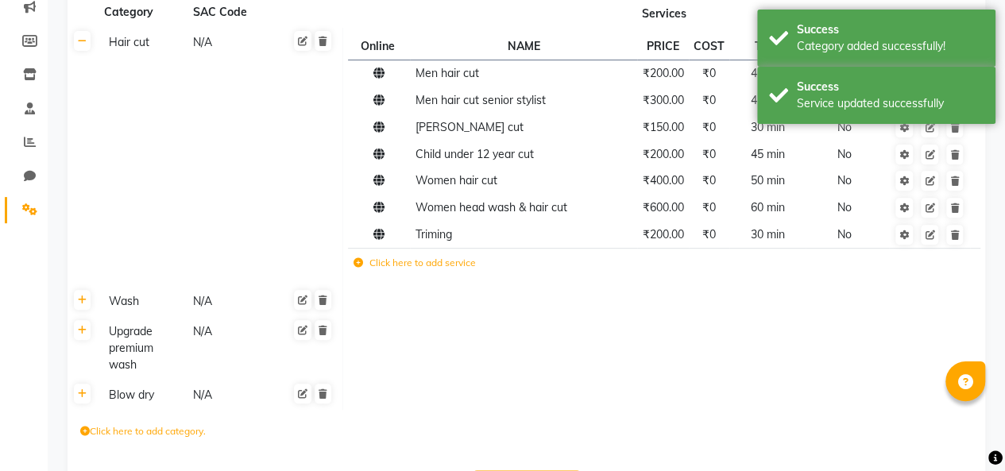
scroll to position [225, 0]
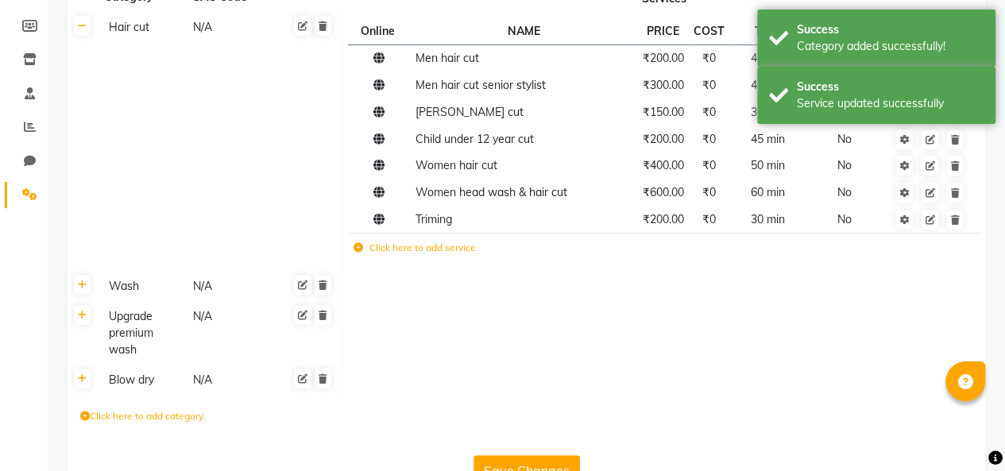
click at [84, 374] on icon at bounding box center [82, 379] width 9 height 10
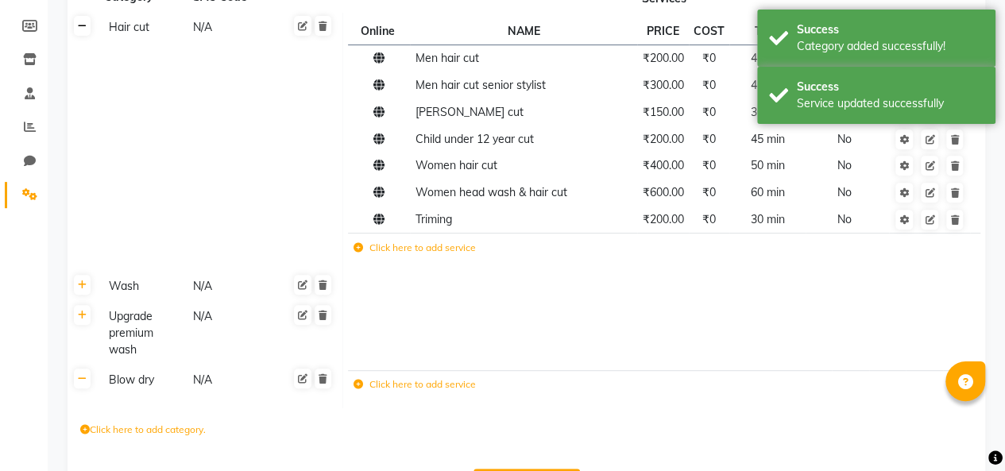
click at [81, 25] on icon at bounding box center [82, 26] width 9 height 10
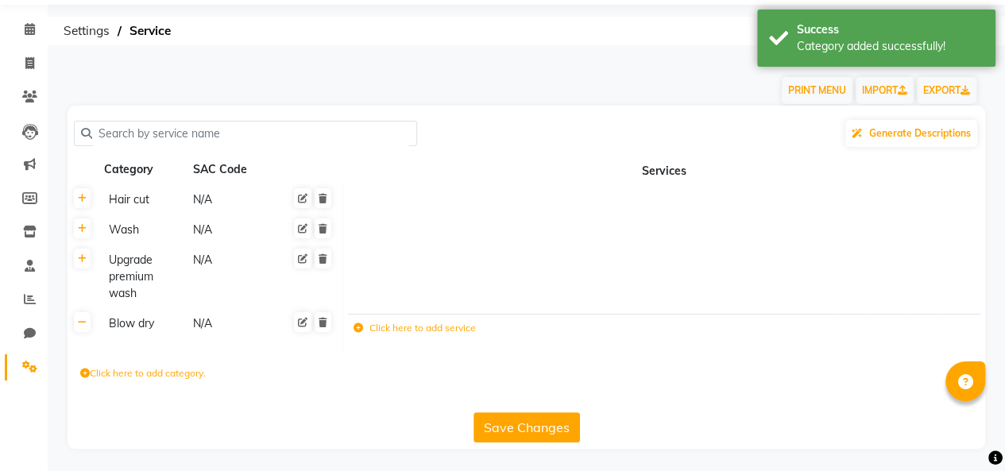
click at [421, 323] on label "Click here to add service" at bounding box center [414, 328] width 122 height 14
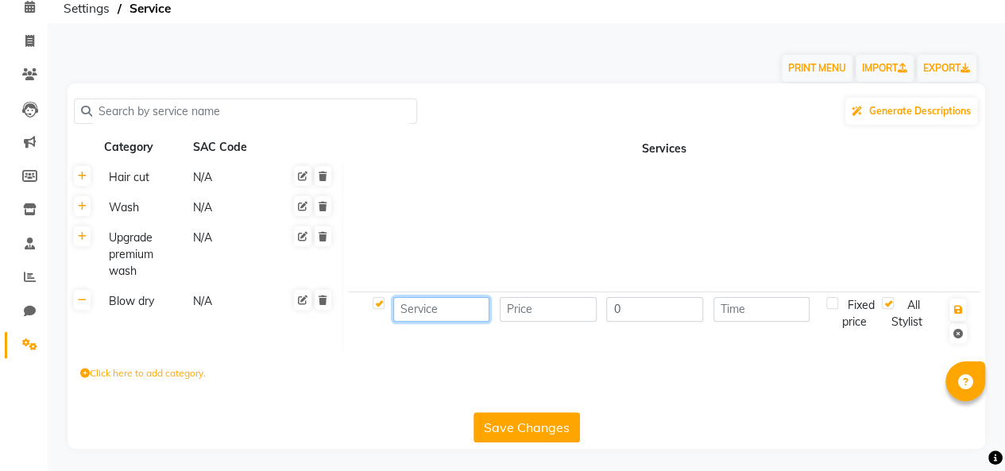
click at [436, 311] on input at bounding box center [441, 309] width 97 height 25
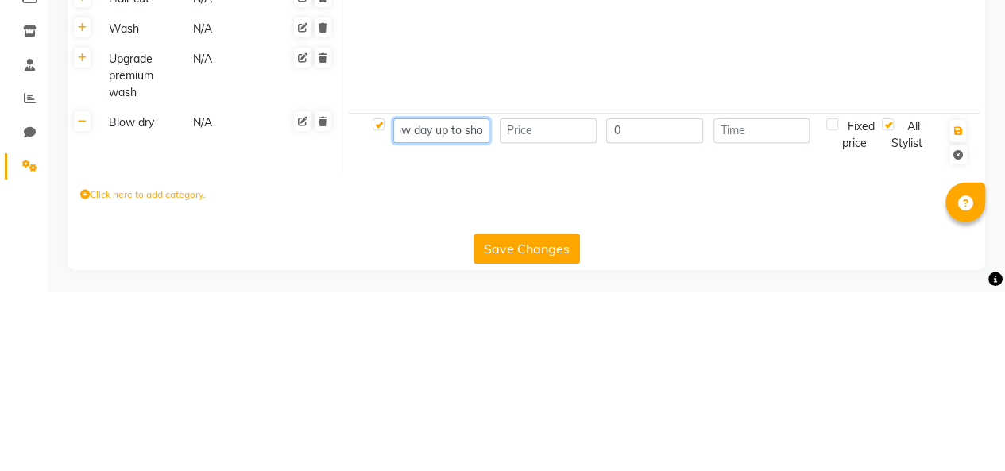
scroll to position [0, 0]
type input "Blow day up to shoulder"
click at [550, 305] on input "number" at bounding box center [548, 309] width 97 height 25
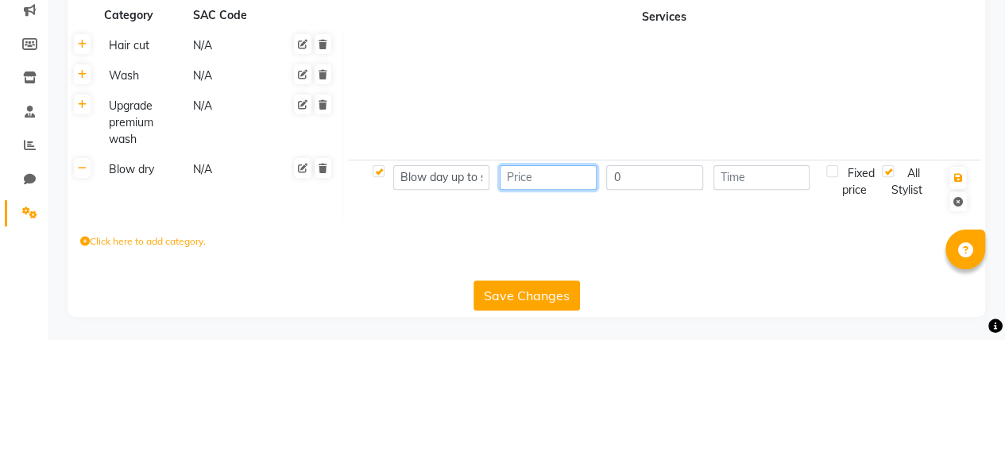
scroll to position [75, 0]
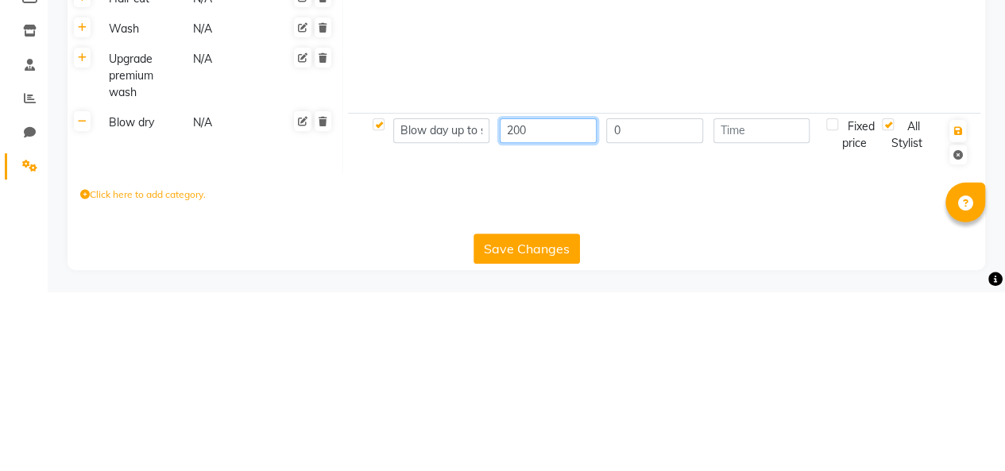
type input "200"
click at [648, 312] on input "0" at bounding box center [654, 309] width 97 height 25
type input "0"
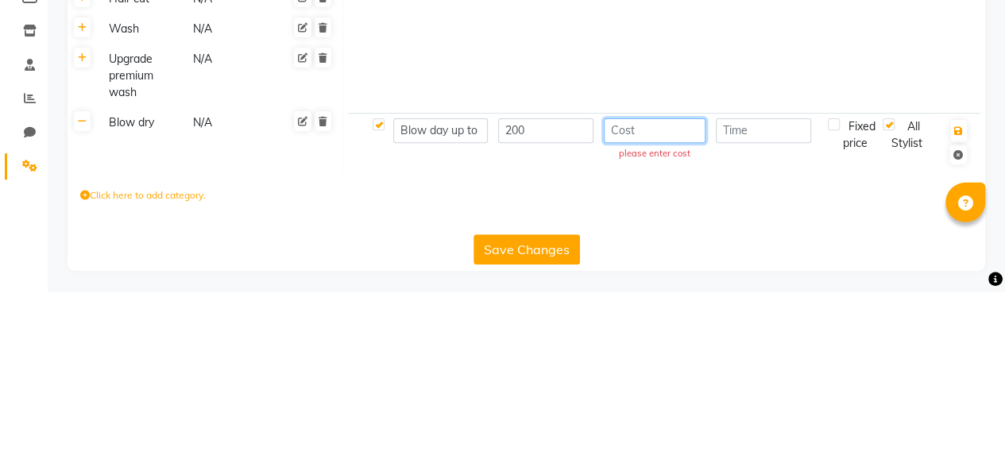
type input "3"
type input "0"
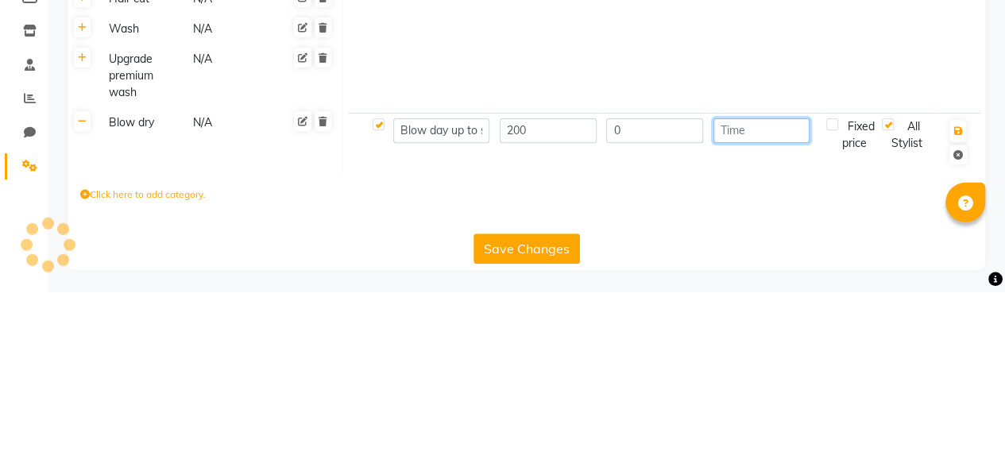
click at [750, 307] on input "number" at bounding box center [761, 309] width 97 height 25
type input "30"
click at [958, 305] on icon "button" at bounding box center [957, 310] width 9 height 10
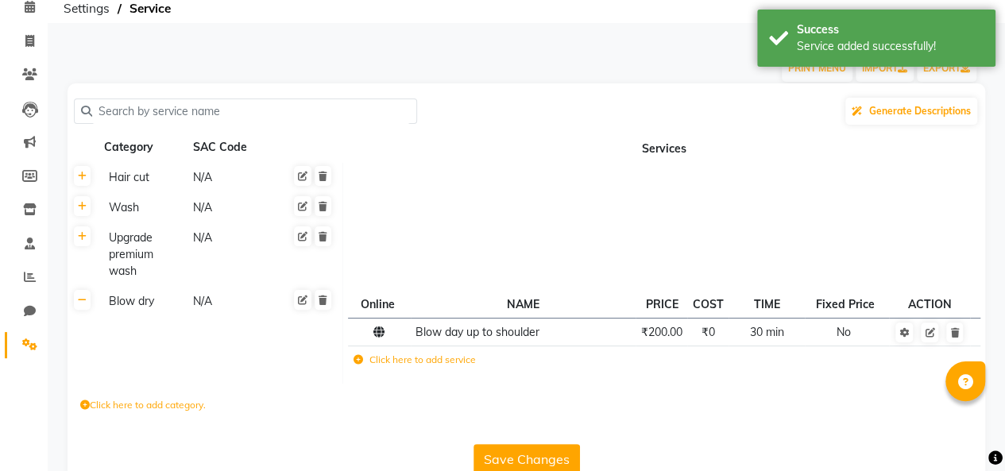
click at [399, 357] on label "Click here to add service" at bounding box center [414, 360] width 122 height 14
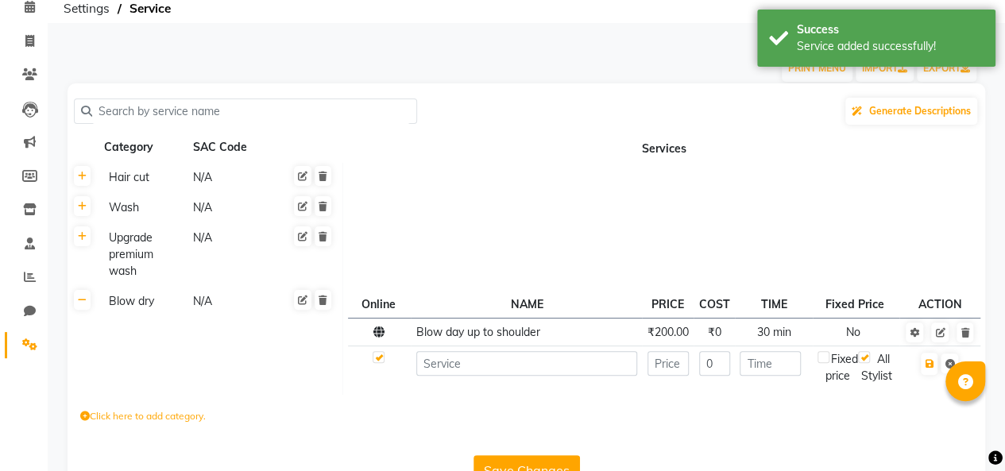
click at [430, 333] on span "Blow day up to shoulder" at bounding box center [478, 332] width 124 height 14
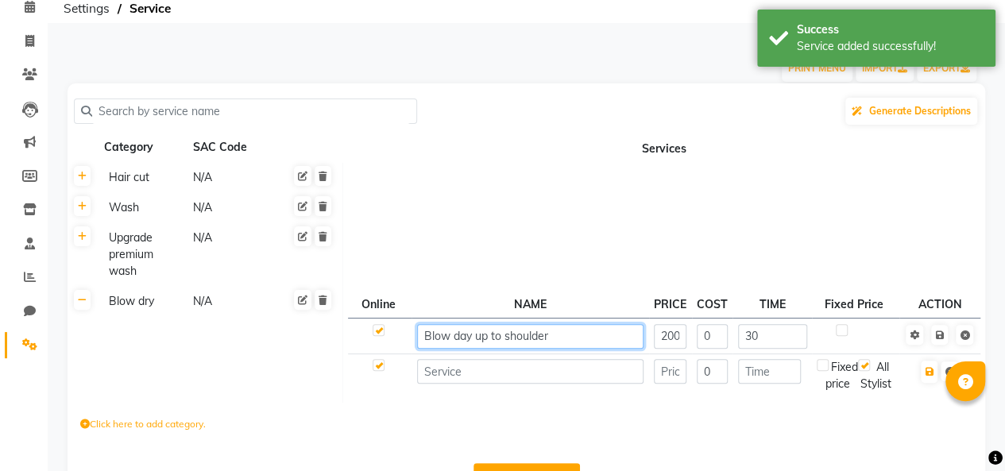
click at [437, 337] on input "Blow day up to shoulder" at bounding box center [530, 336] width 227 height 25
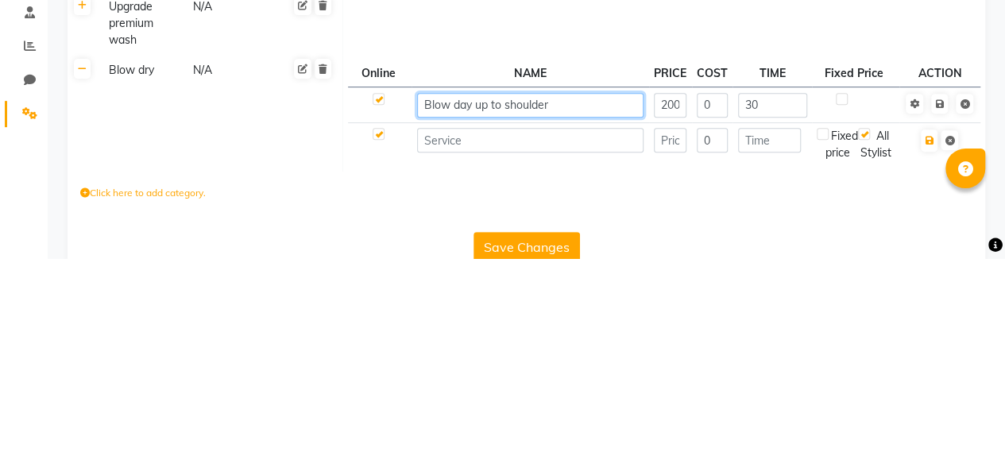
scroll to position [143, 0]
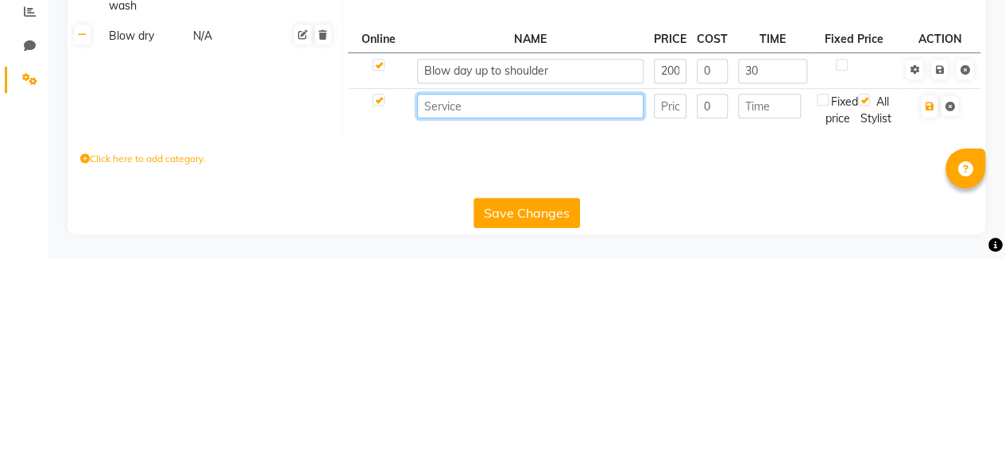
click at [515, 307] on input at bounding box center [530, 319] width 227 height 25
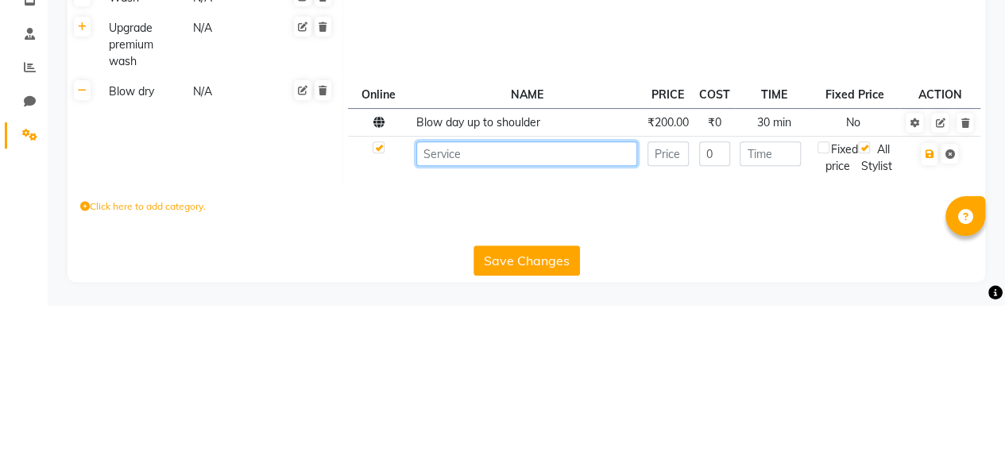
scroll to position [134, 0]
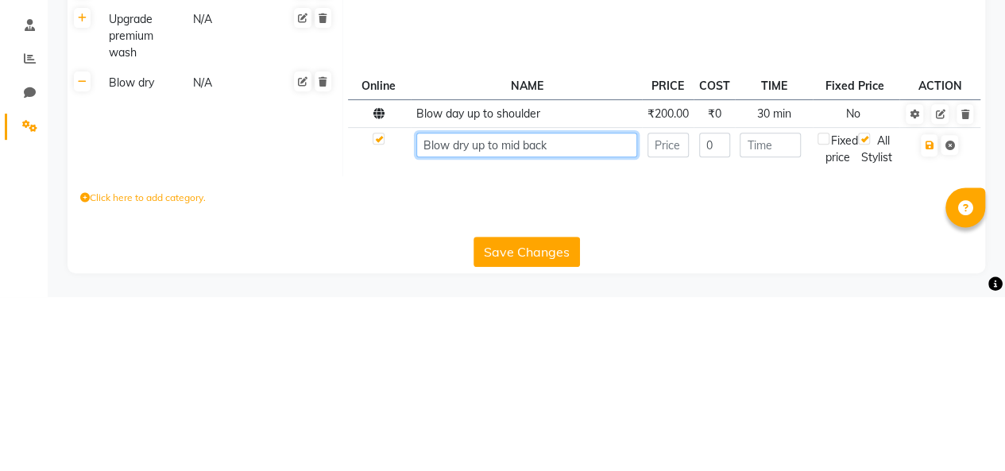
type input "Blow dry up to mid back"
click at [661, 307] on input "number" at bounding box center [667, 319] width 41 height 25
type input "3"
type input "250"
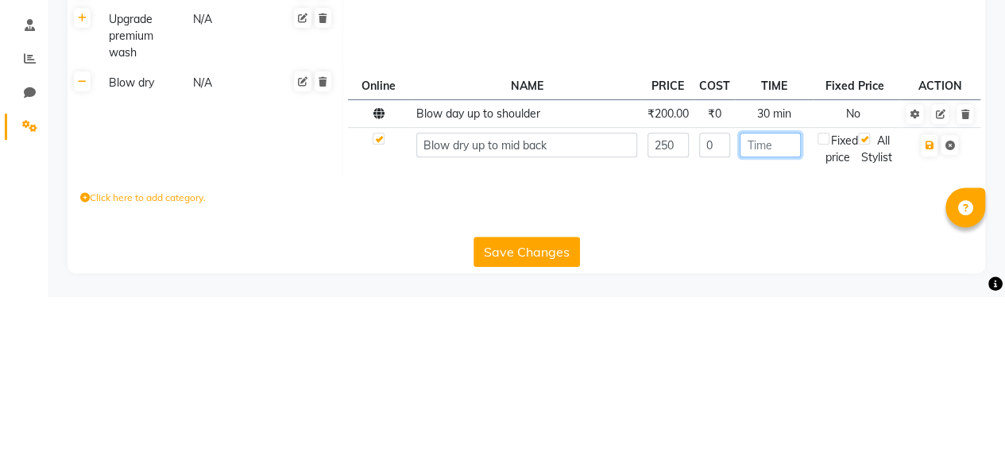
click at [776, 307] on input "number" at bounding box center [769, 319] width 61 height 25
type input "3"
type input "30"
click at [924, 314] on icon "button" at bounding box center [928, 319] width 9 height 10
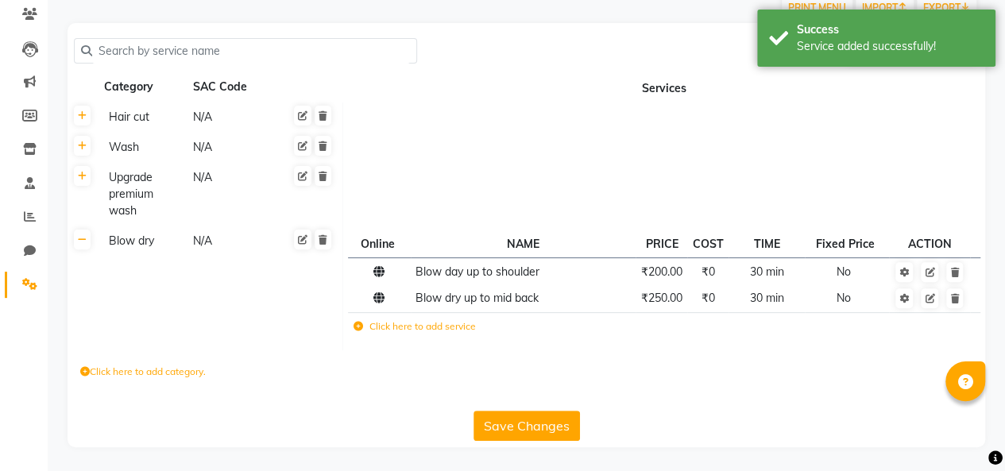
scroll to position [133, 0]
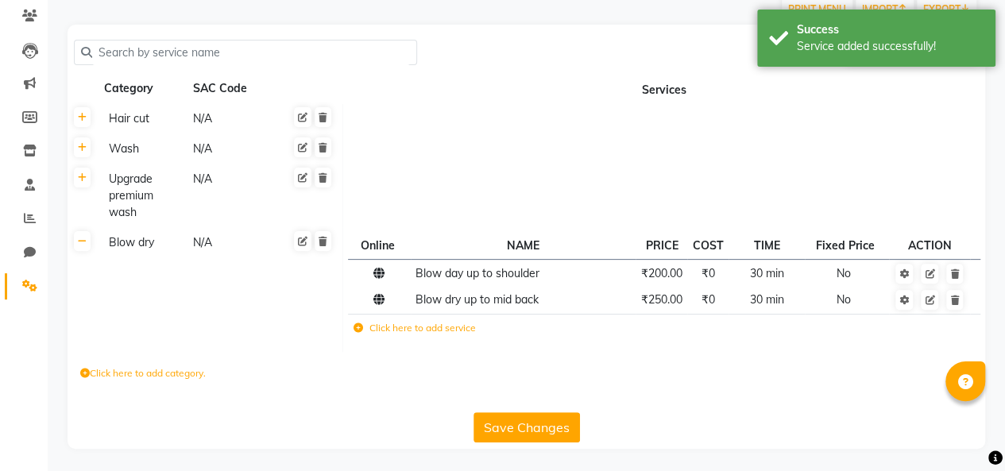
click at [413, 324] on label "Click here to add service" at bounding box center [414, 328] width 122 height 14
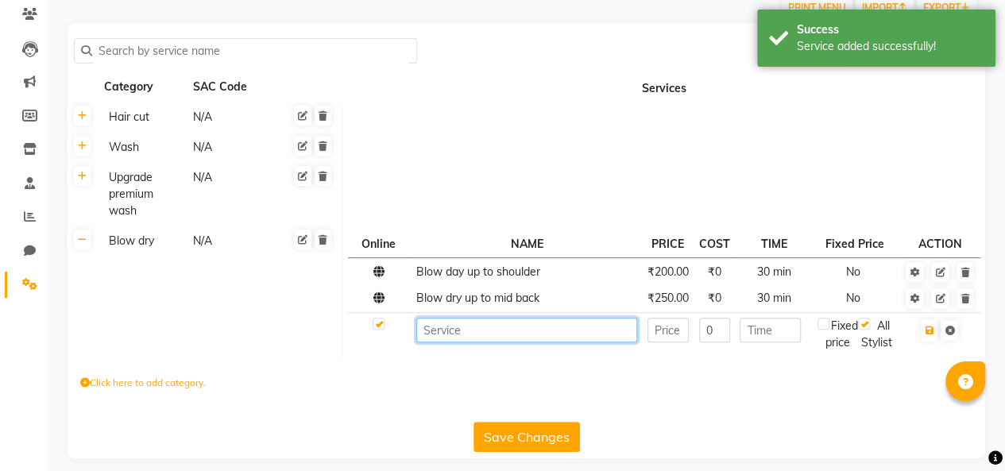
click at [504, 329] on input at bounding box center [526, 330] width 221 height 25
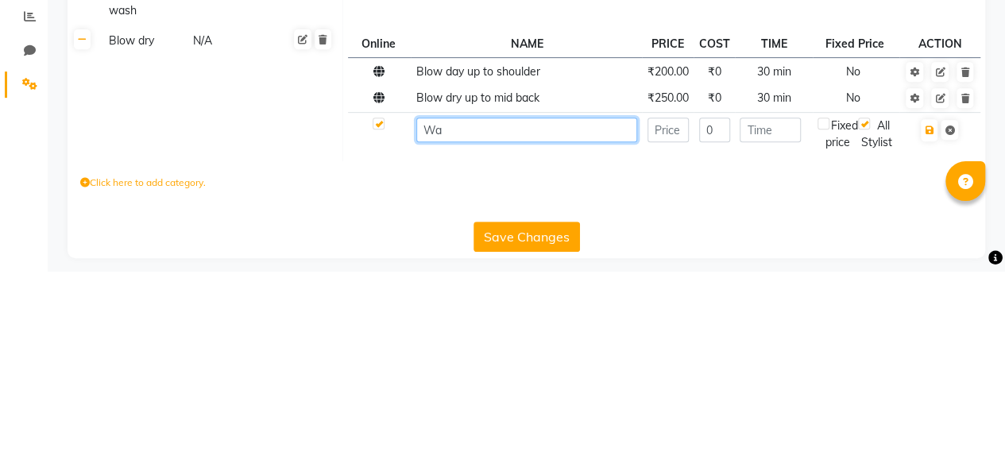
type input "W"
type input "Blow dry waist % below"
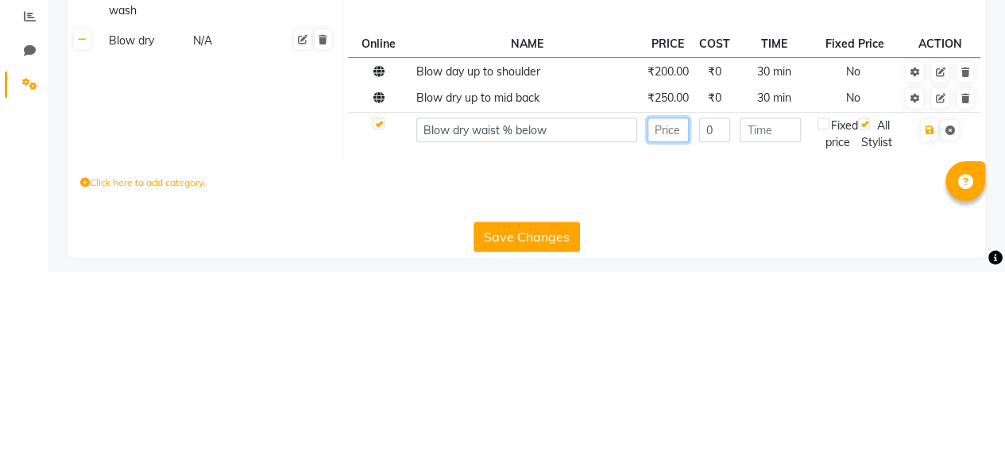
click at [670, 332] on input "number" at bounding box center [667, 330] width 41 height 25
type input "4"
type input "350"
click at [769, 330] on input "number" at bounding box center [769, 330] width 61 height 25
type input "45"
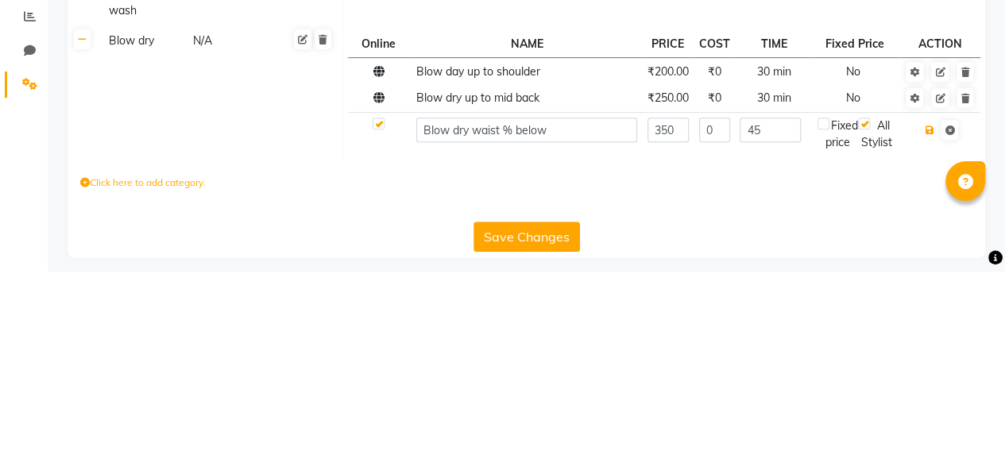
click at [928, 330] on icon "button" at bounding box center [928, 331] width 9 height 10
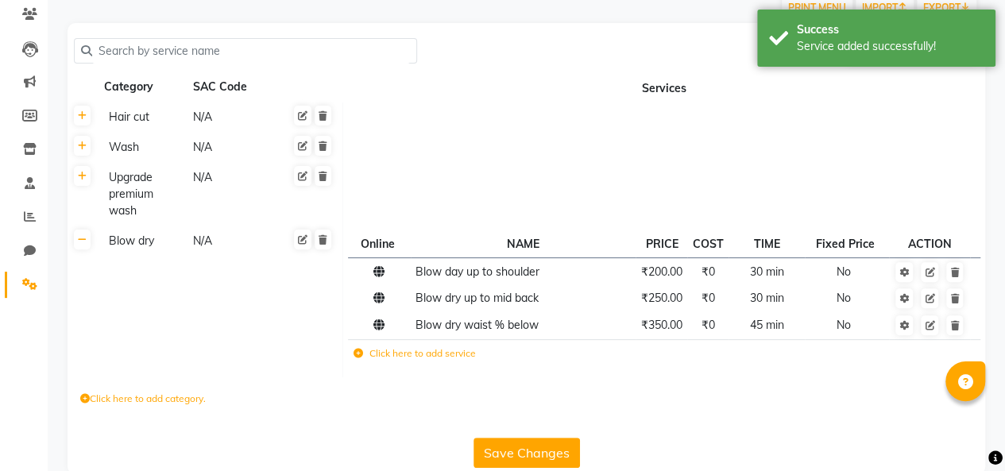
scroll to position [160, 0]
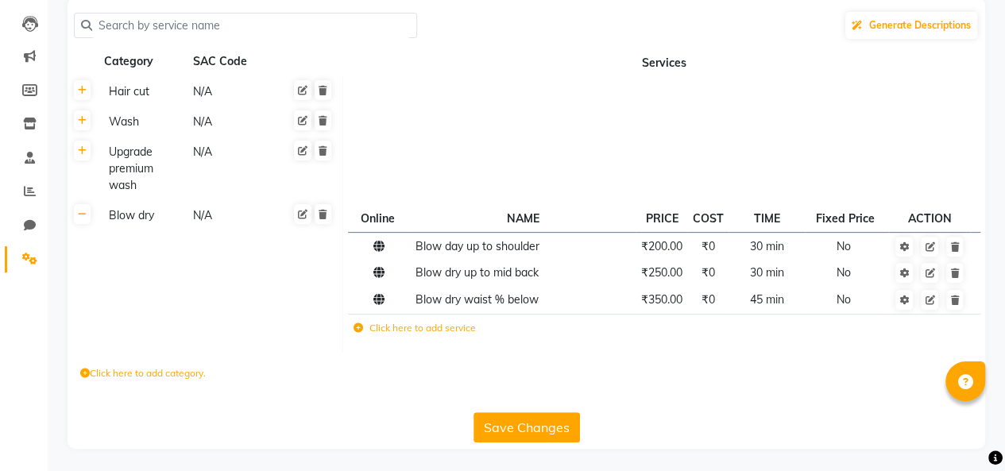
click at [136, 376] on label "Click here to add category." at bounding box center [142, 373] width 125 height 14
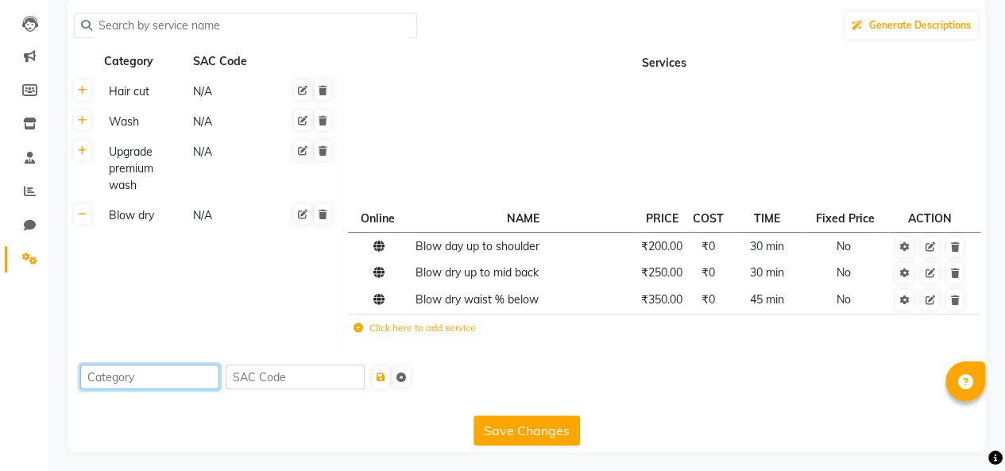
click at [152, 370] on input at bounding box center [149, 377] width 139 height 25
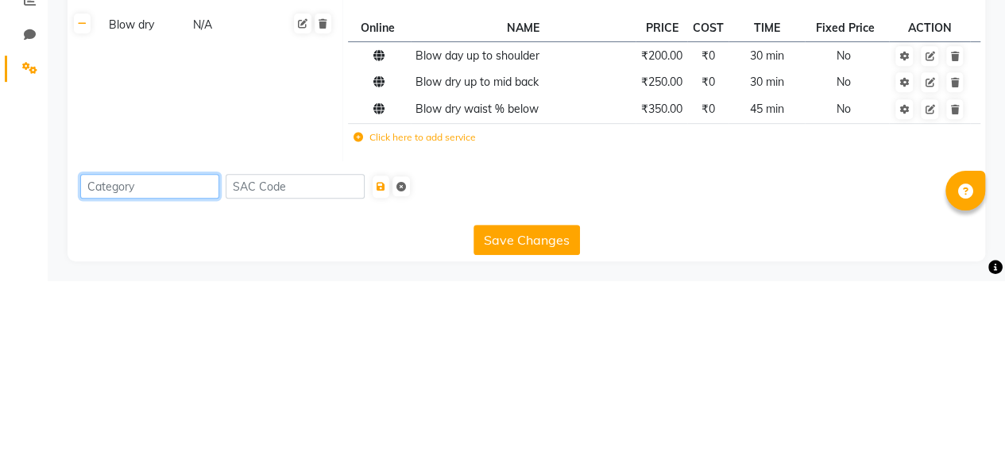
scroll to position [164, 0]
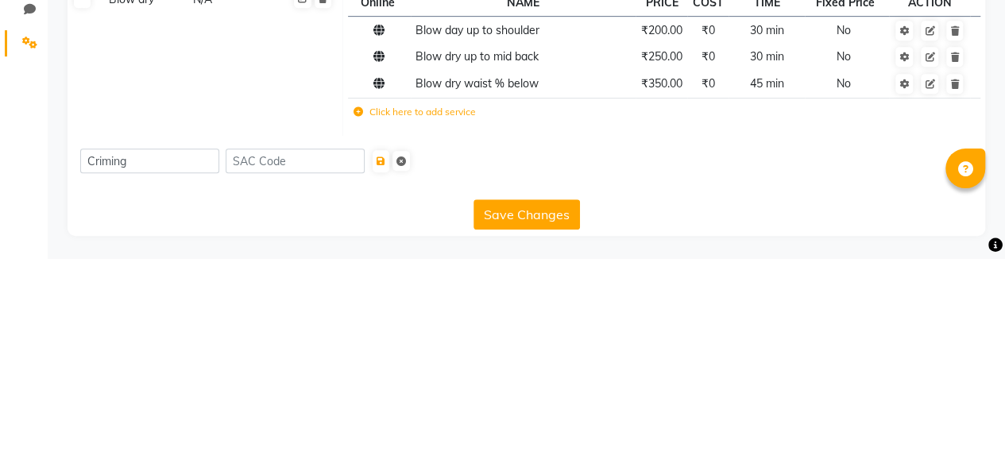
click at [527, 430] on button "Save Changes" at bounding box center [526, 427] width 106 height 30
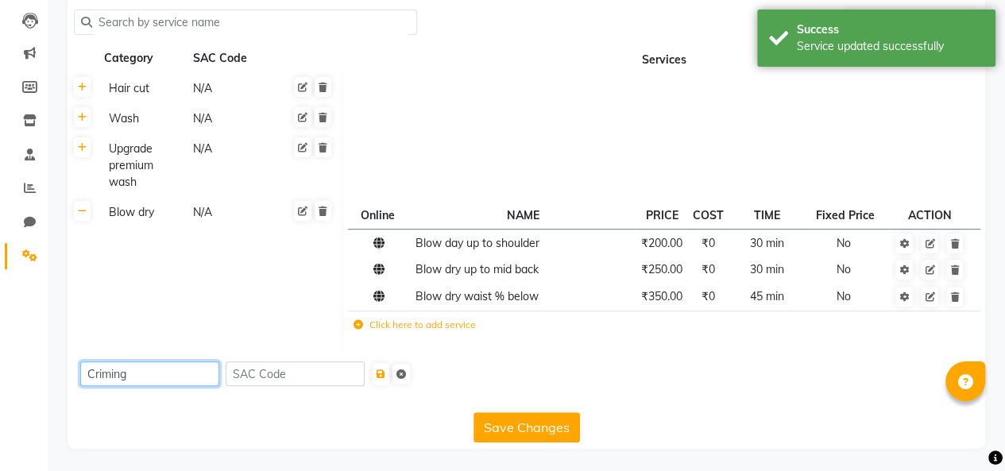
click at [168, 377] on input "Criming" at bounding box center [149, 373] width 139 height 25
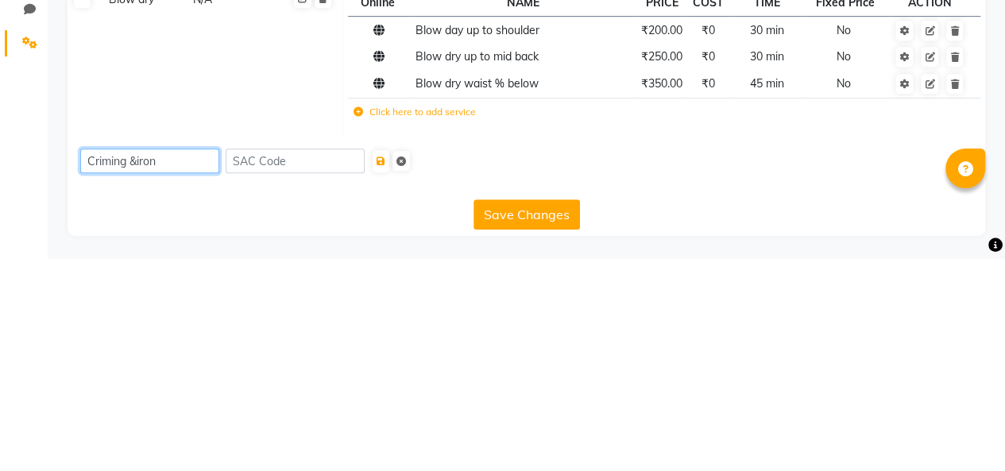
click at [139, 374] on input "Criming &iron" at bounding box center [149, 373] width 139 height 25
click at [129, 372] on input "Criming &iron" at bounding box center [149, 373] width 139 height 25
click at [139, 375] on input "Criming &iron" at bounding box center [149, 373] width 139 height 25
click at [131, 377] on input "Criming &iron" at bounding box center [149, 373] width 139 height 25
click at [137, 376] on input "Criming &iron" at bounding box center [149, 373] width 139 height 25
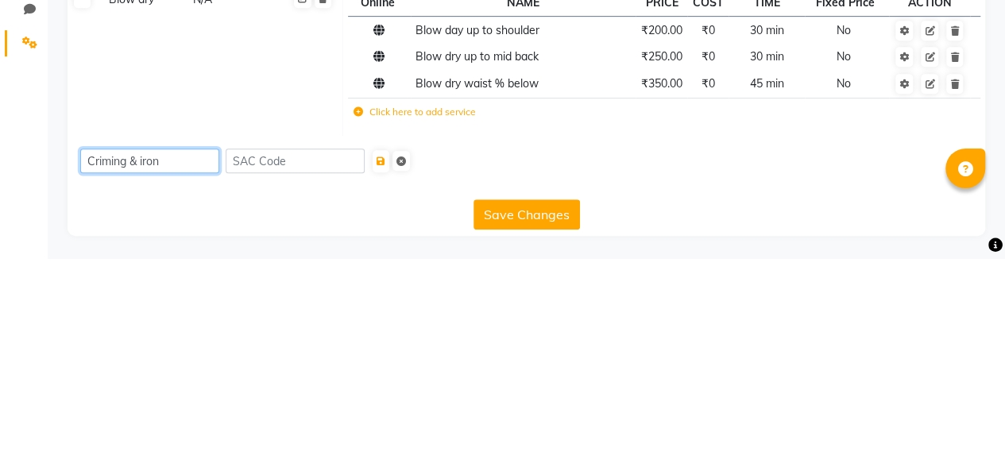
type input "Criming & iron"
click at [535, 425] on button "Save Changes" at bounding box center [526, 427] width 106 height 30
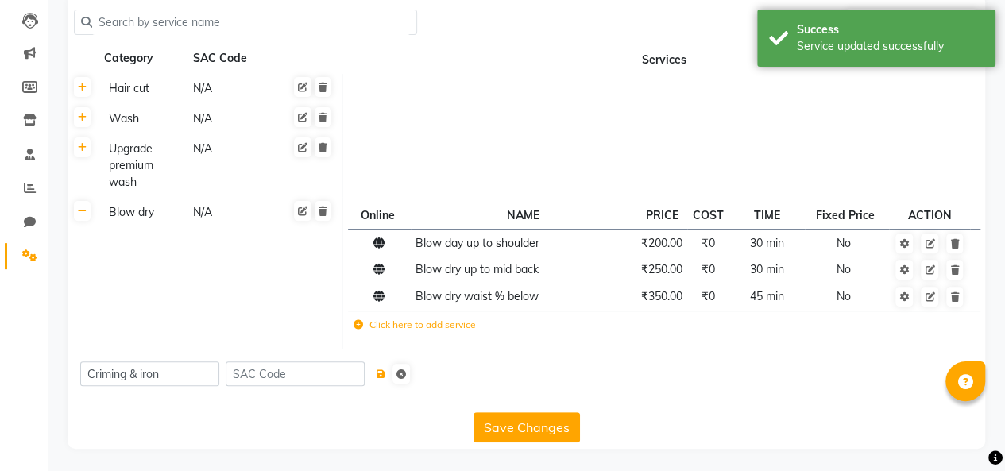
click at [385, 373] on icon "submit" at bounding box center [380, 374] width 9 height 10
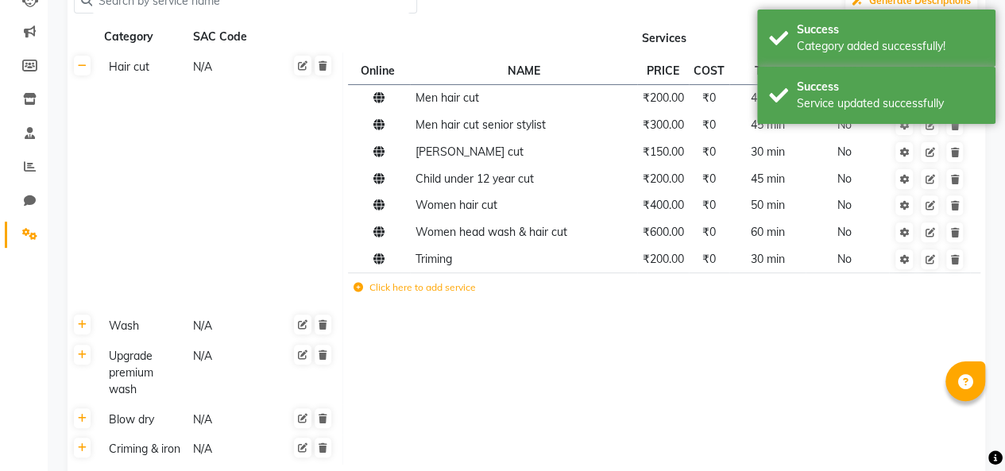
scroll to position [298, 0]
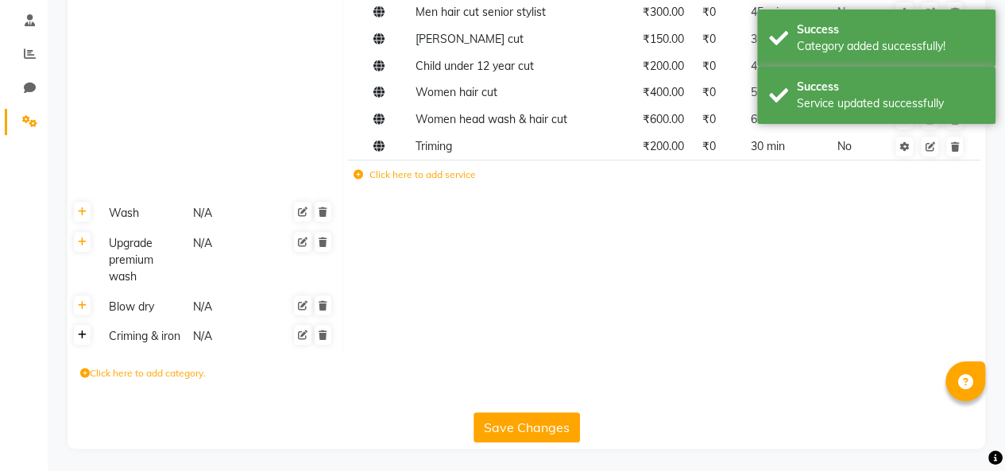
click at [82, 334] on icon at bounding box center [82, 335] width 9 height 10
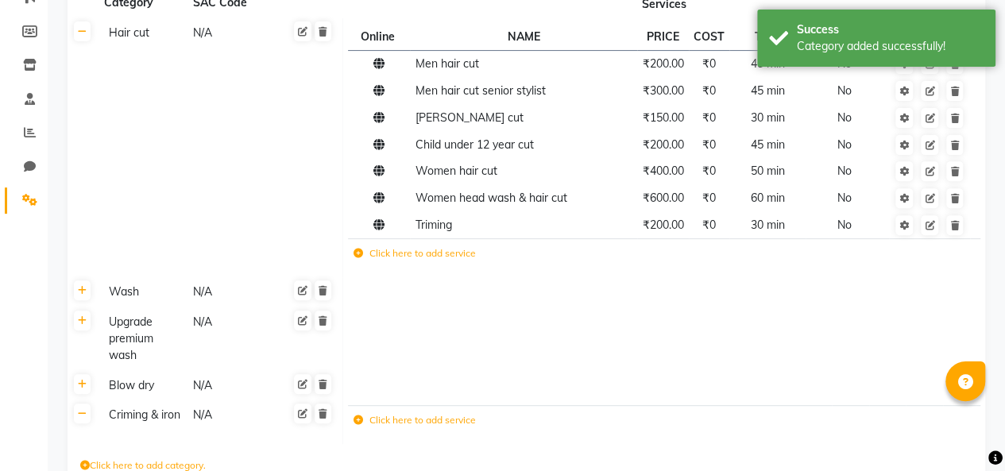
click at [82, 32] on icon at bounding box center [82, 32] width 9 height 10
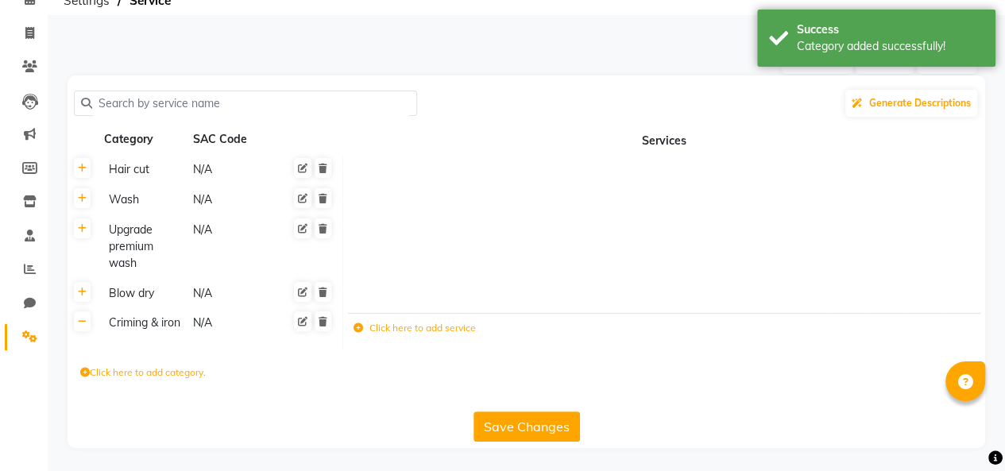
click at [411, 326] on label "Click here to add service" at bounding box center [414, 328] width 122 height 14
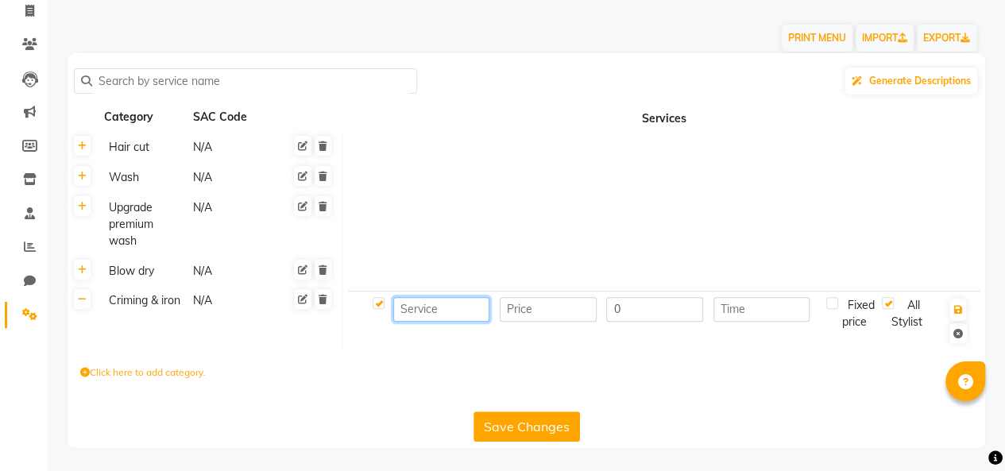
click at [440, 307] on input at bounding box center [441, 309] width 97 height 25
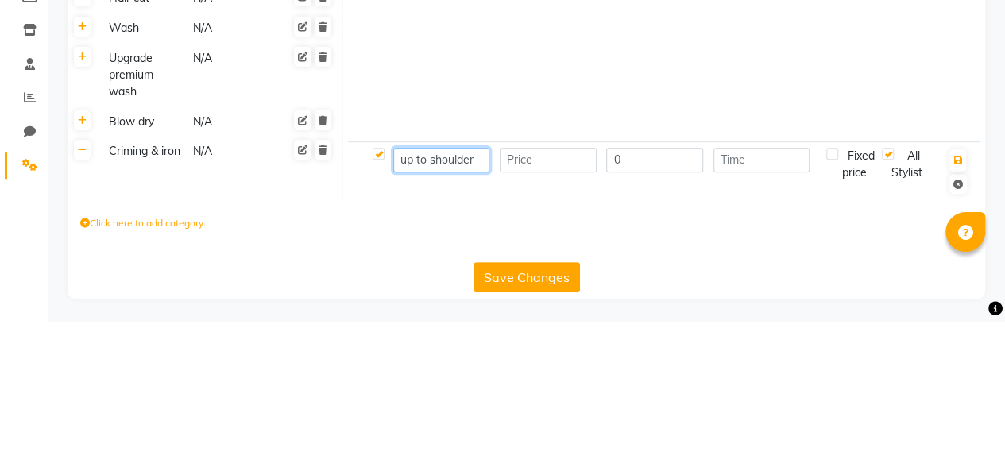
type input "up to shoulder"
click at [546, 307] on input "number" at bounding box center [548, 309] width 97 height 25
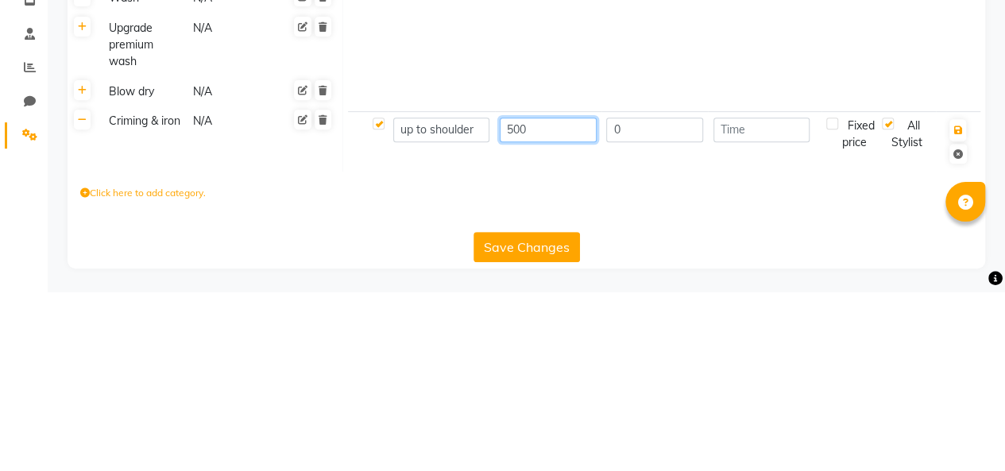
type input "500"
click at [651, 309] on input "0" at bounding box center [654, 309] width 97 height 25
click at [482, 305] on input "up to shoulder" at bounding box center [441, 309] width 97 height 25
click at [646, 308] on input "0" at bounding box center [654, 309] width 97 height 25
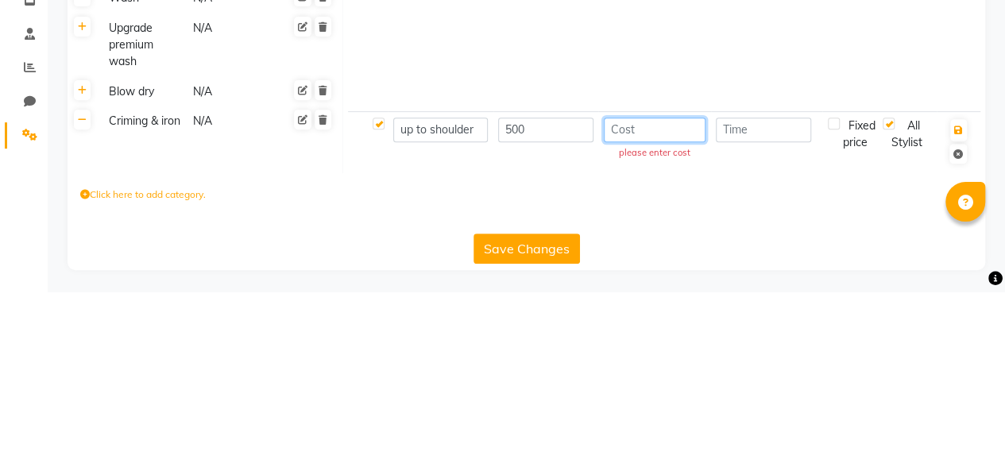
type input "0"
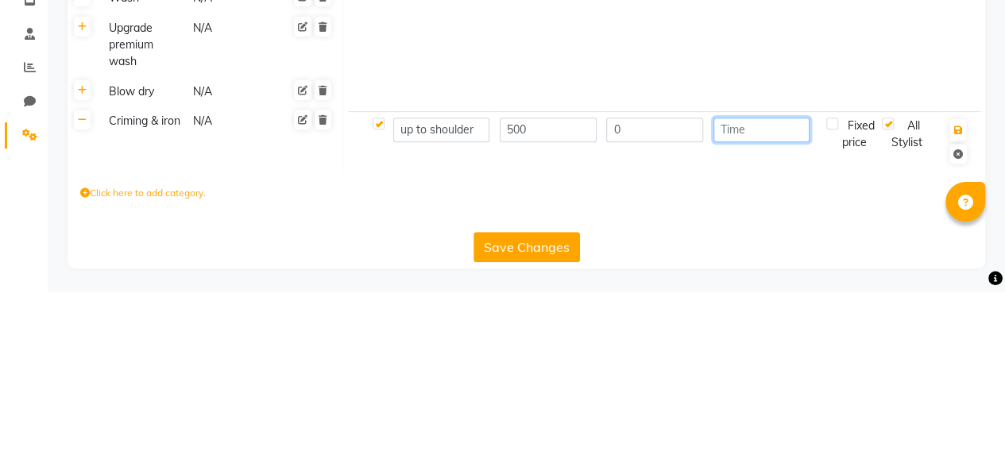
click at [751, 310] on input "number" at bounding box center [761, 309] width 97 height 25
type input "30"
click at [958, 309] on icon "button" at bounding box center [957, 310] width 9 height 10
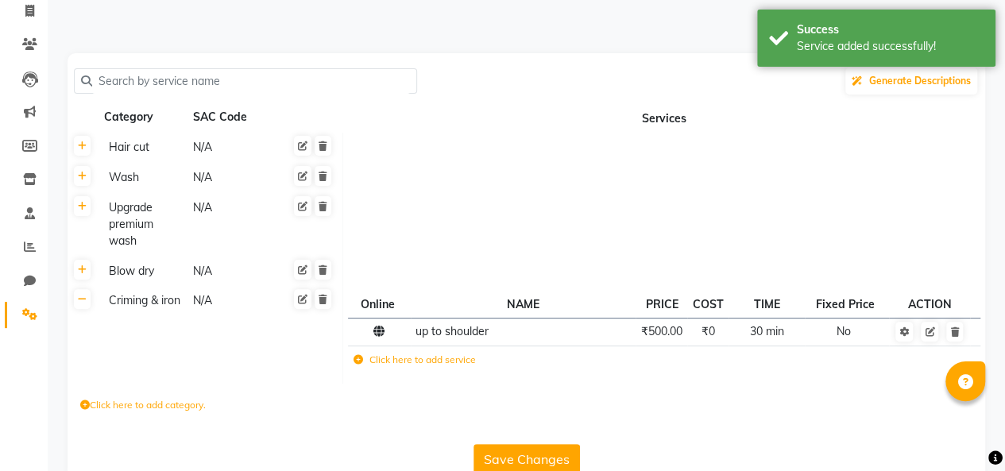
click at [388, 364] on label "Click here to add service" at bounding box center [414, 360] width 122 height 14
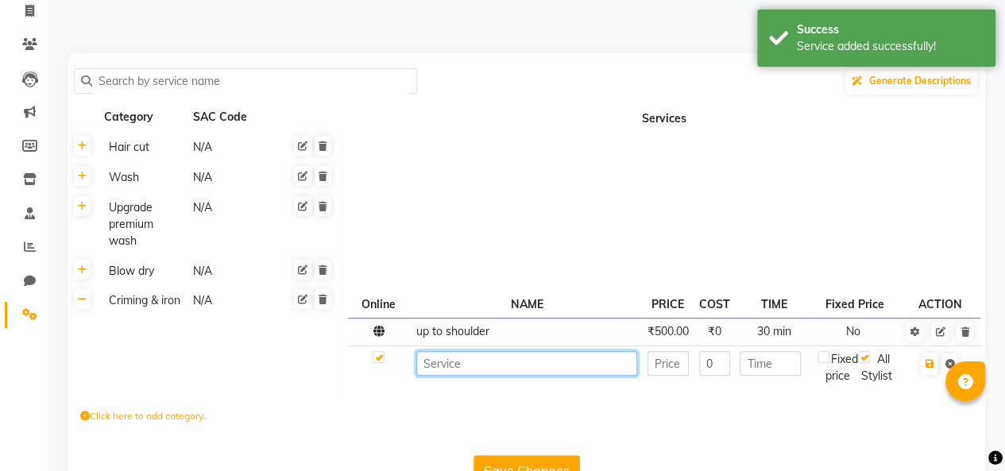
click at [488, 362] on input at bounding box center [526, 363] width 221 height 25
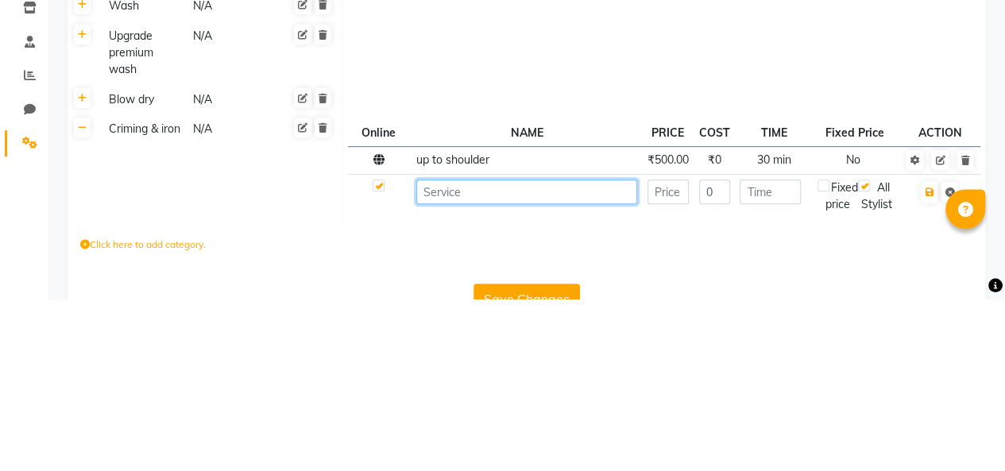
scroll to position [125, 0]
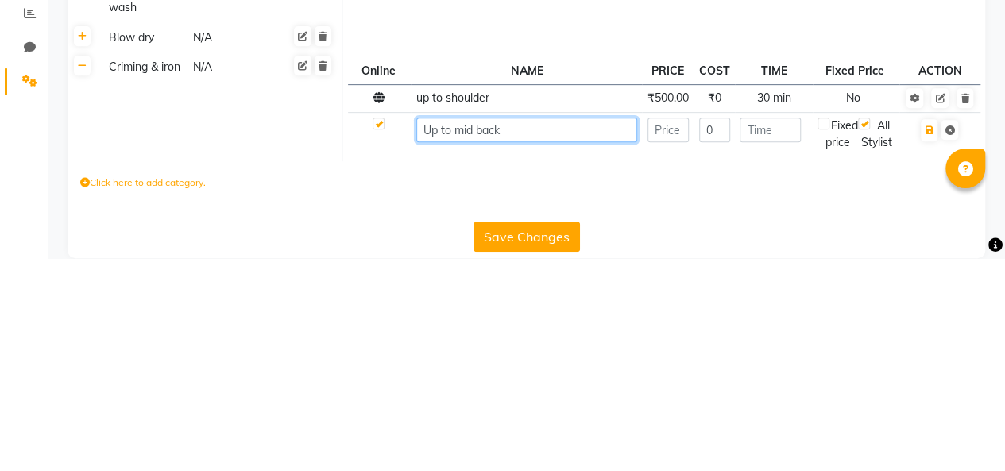
type input "Up to mid back"
click at [669, 341] on input "number" at bounding box center [667, 342] width 41 height 25
type input "700"
click at [776, 341] on input "number" at bounding box center [769, 342] width 61 height 25
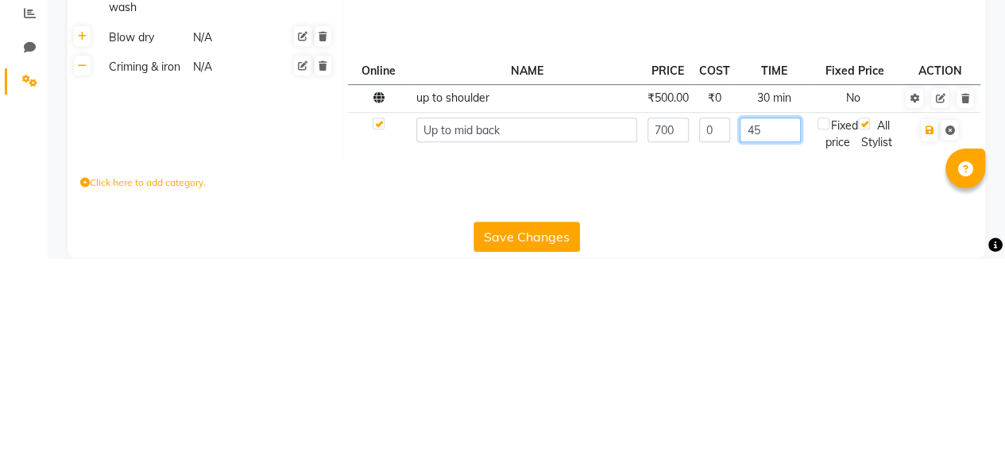
type input "45"
click at [928, 342] on icon "button" at bounding box center [928, 343] width 9 height 10
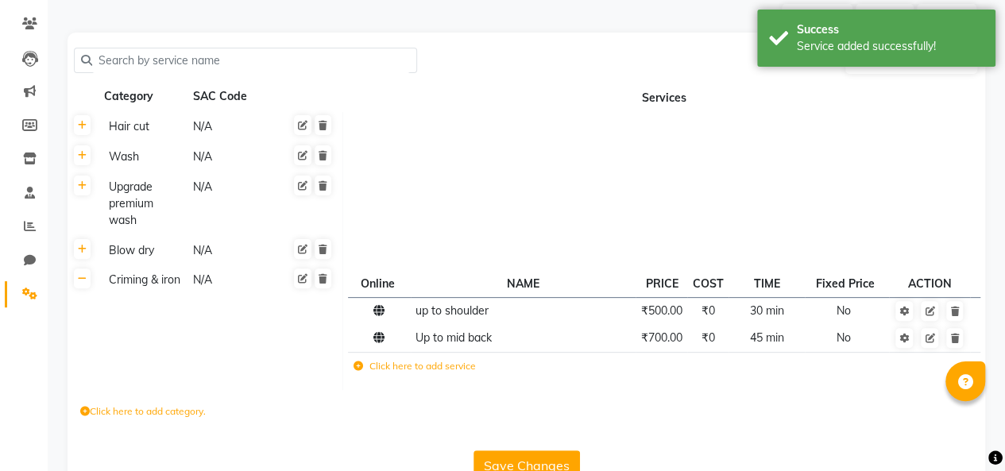
click at [408, 364] on label "Click here to add service" at bounding box center [414, 366] width 122 height 14
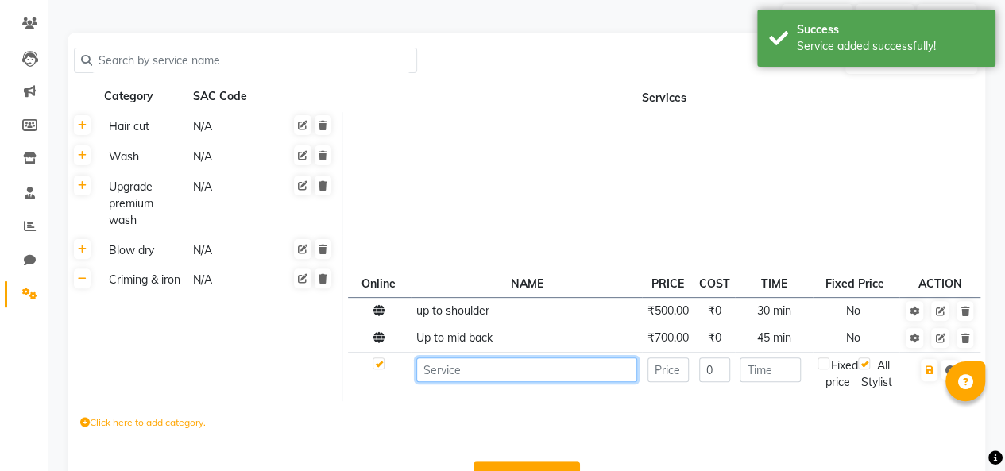
click at [504, 368] on input at bounding box center [526, 369] width 221 height 25
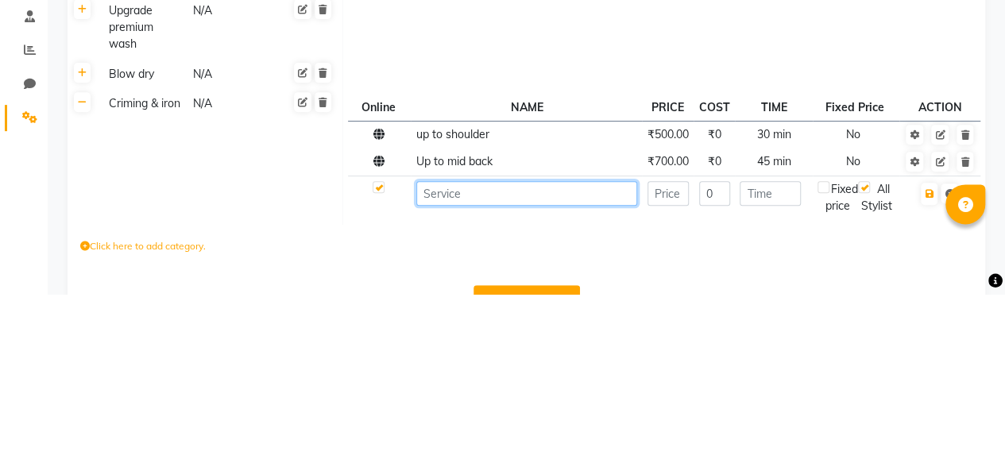
scroll to position [152, 0]
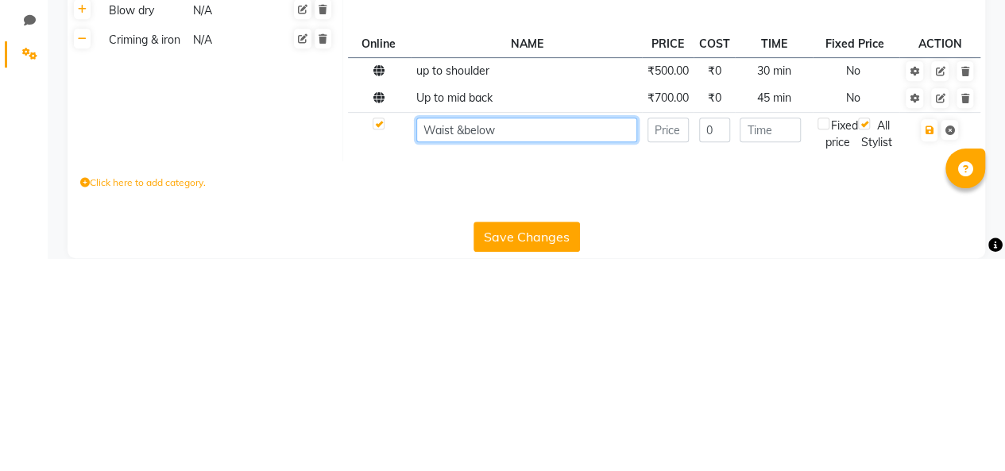
click at [457, 341] on input "Waist &below" at bounding box center [526, 342] width 221 height 25
click at [462, 339] on input "Waist &below" at bounding box center [526, 342] width 221 height 25
type input "Waist & below"
click at [666, 340] on input "number" at bounding box center [667, 342] width 41 height 25
type input "1000"
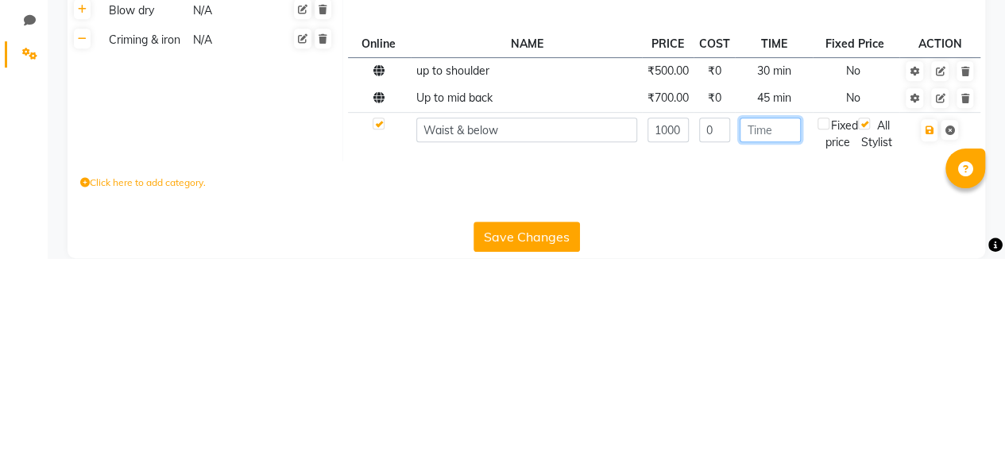
click at [762, 340] on input "number" at bounding box center [769, 342] width 61 height 25
type input "60"
click at [928, 338] on icon "button" at bounding box center [928, 343] width 9 height 10
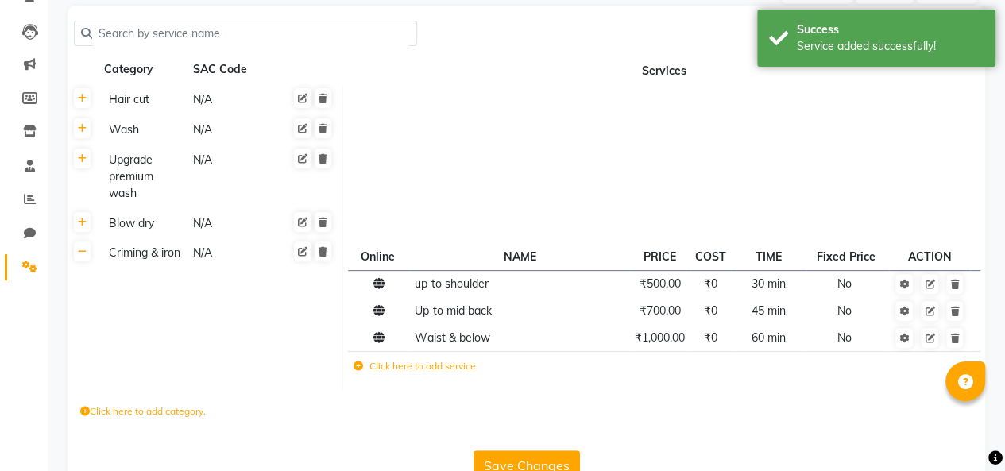
click at [145, 411] on label "Click here to add category." at bounding box center [142, 411] width 125 height 14
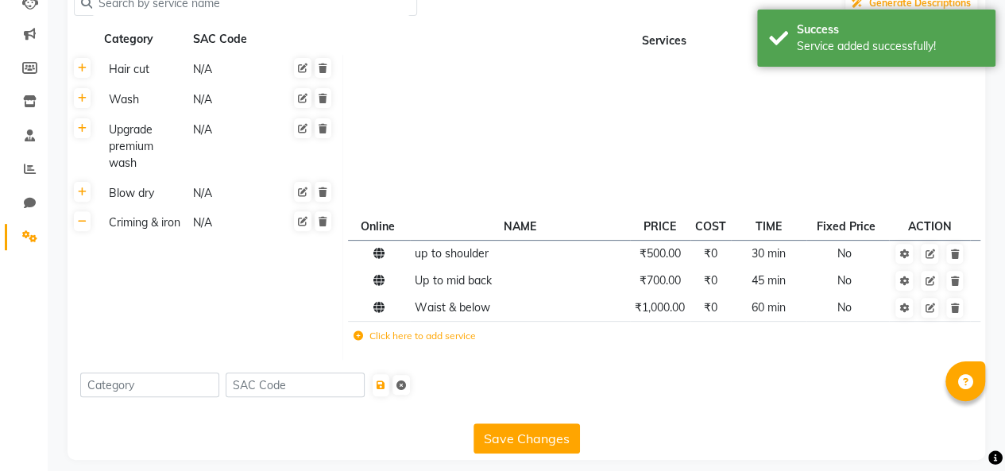
scroll to position [194, 0]
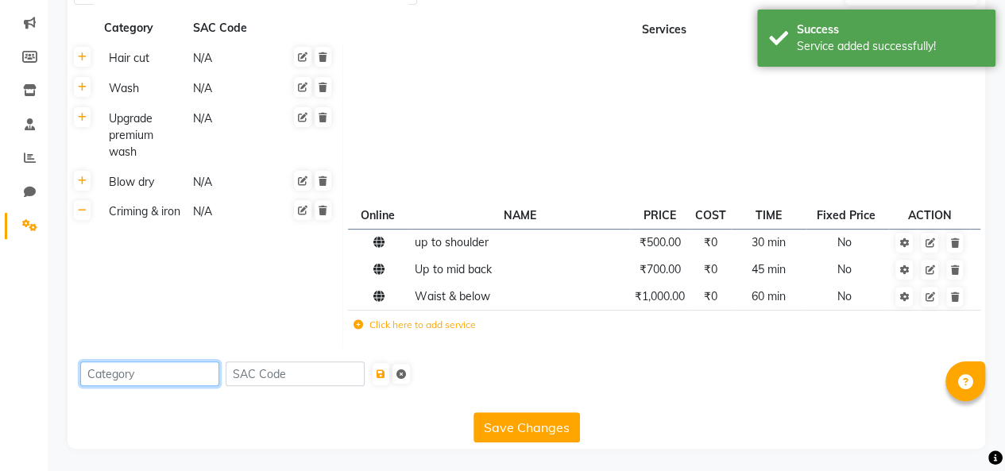
click at [157, 371] on input at bounding box center [149, 373] width 139 height 25
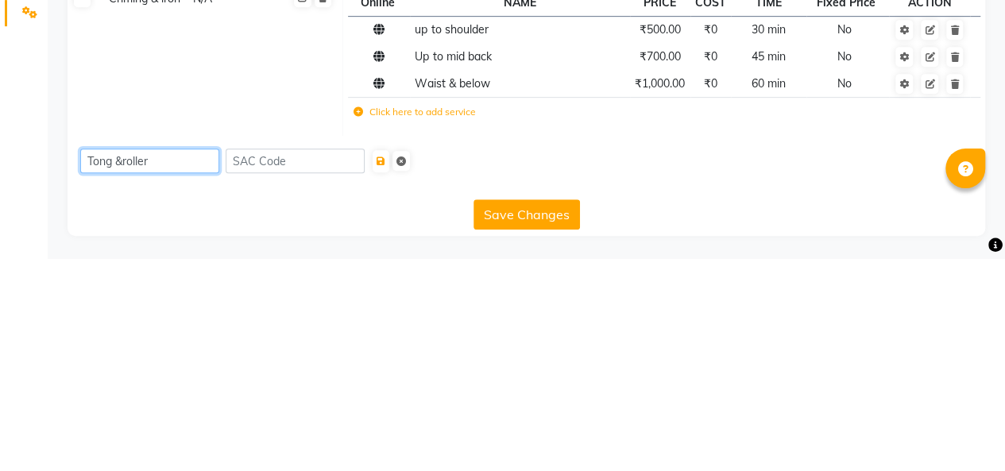
click at [118, 378] on input "Tong &roller" at bounding box center [149, 373] width 139 height 25
click at [121, 371] on input "Tong &roller" at bounding box center [149, 373] width 139 height 25
type input "Tong & roller"
click at [515, 422] on button "Save Changes" at bounding box center [526, 427] width 106 height 30
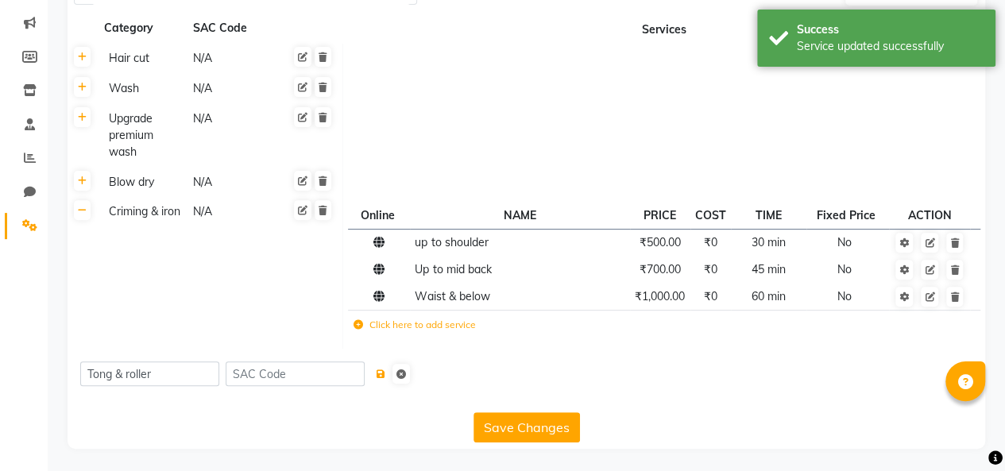
click at [385, 373] on icon "submit" at bounding box center [380, 374] width 9 height 10
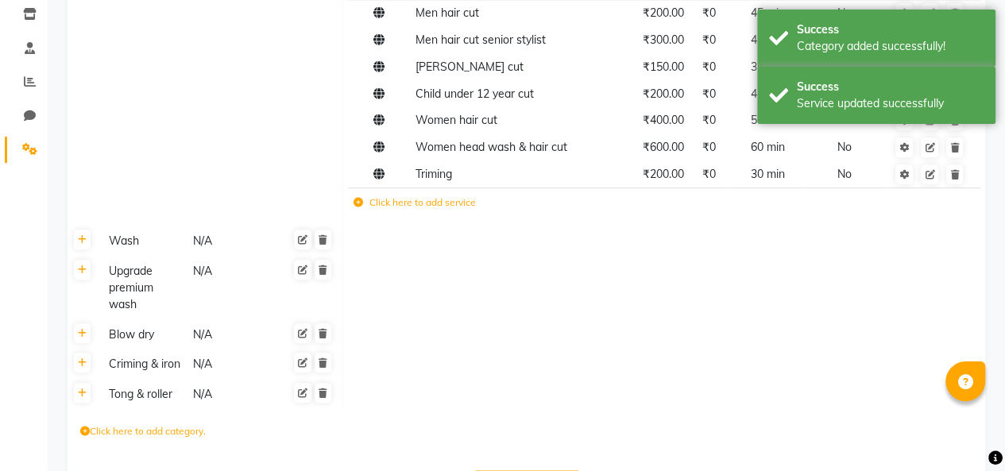
scroll to position [328, 0]
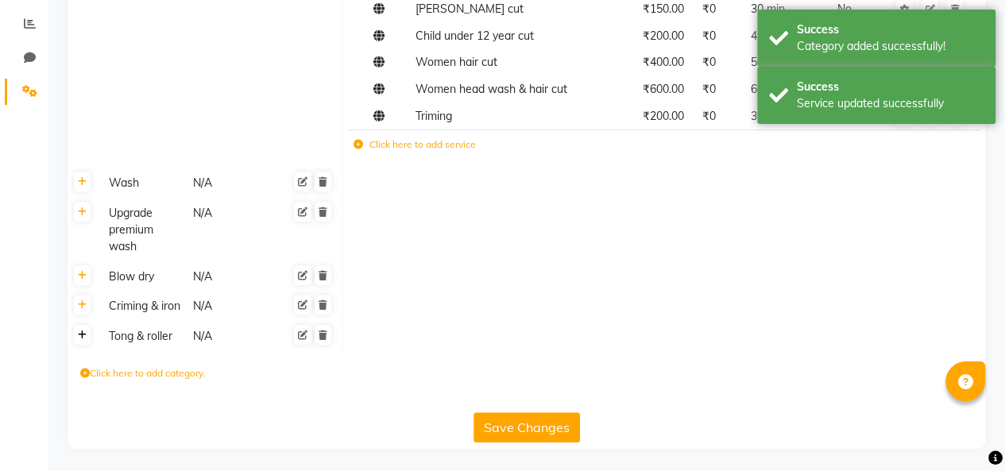
click at [78, 333] on icon at bounding box center [82, 335] width 9 height 10
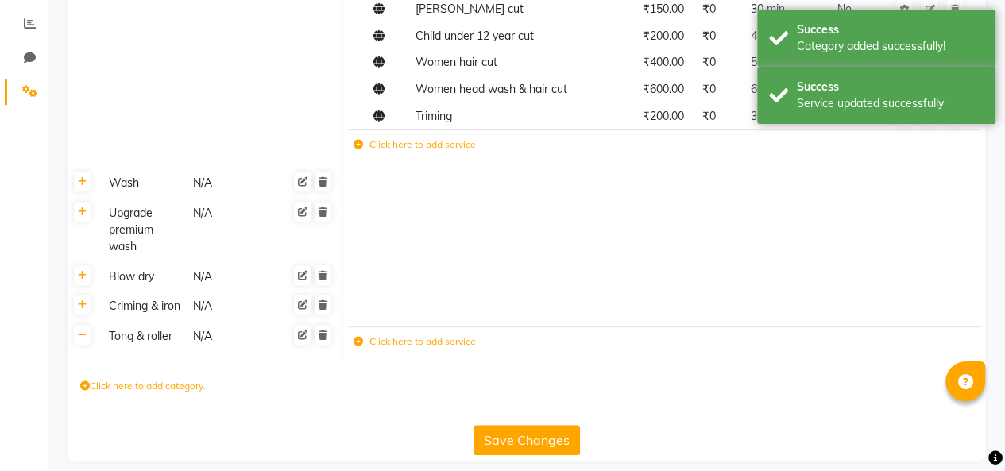
click at [431, 340] on label "Click here to add service" at bounding box center [414, 341] width 122 height 14
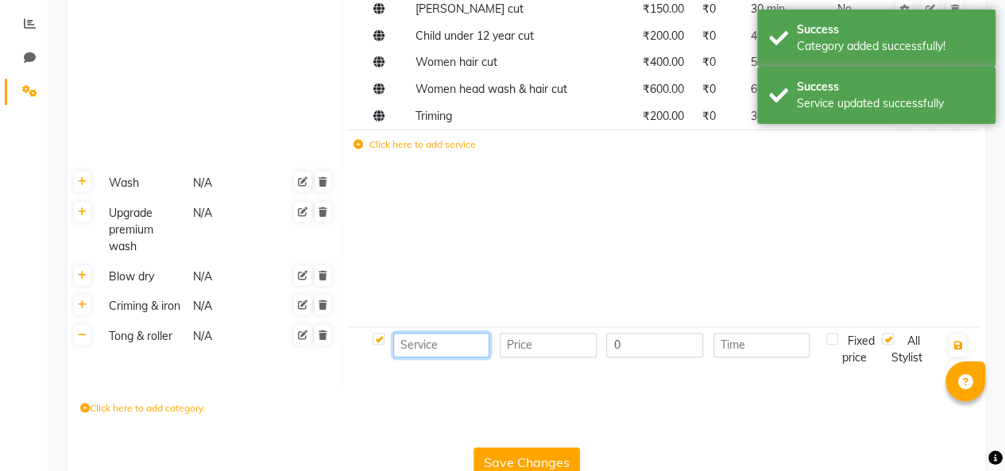
click at [441, 348] on input at bounding box center [441, 345] width 97 height 25
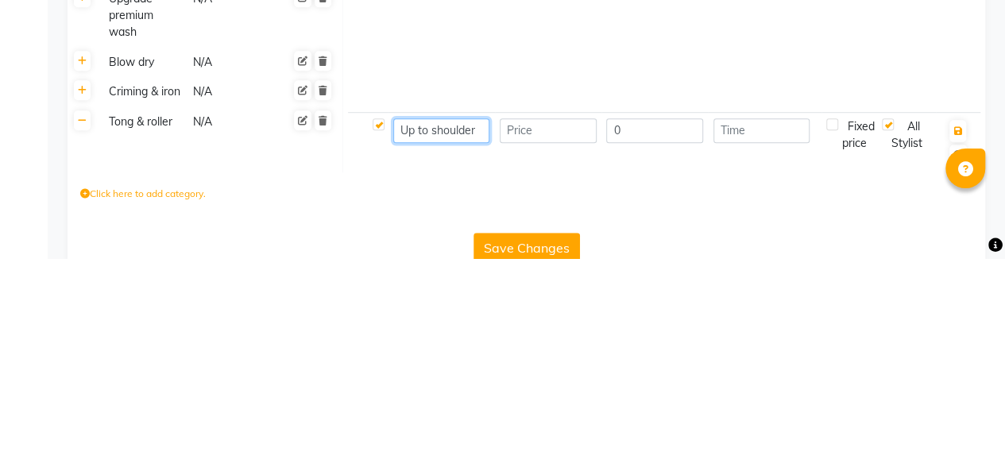
scroll to position [0, 0]
type input "Up to shoulder"
click at [540, 335] on input "number" at bounding box center [548, 343] width 97 height 25
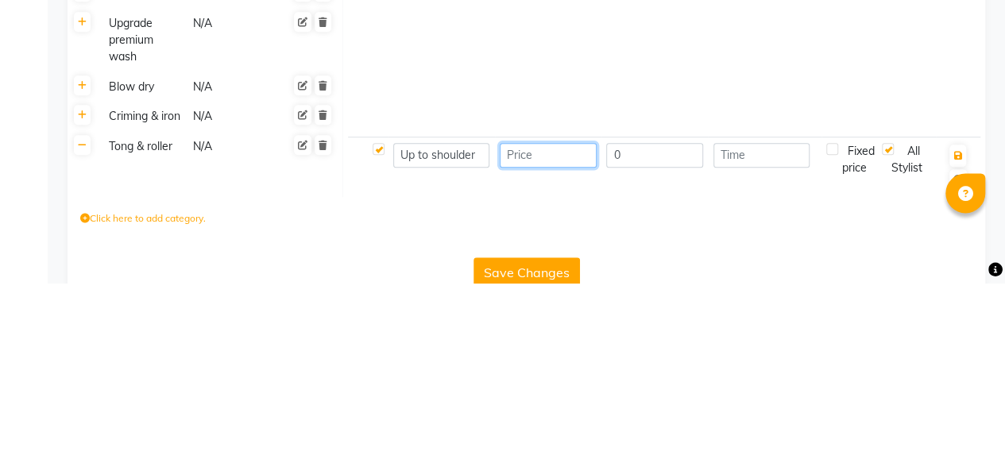
scroll to position [330, 0]
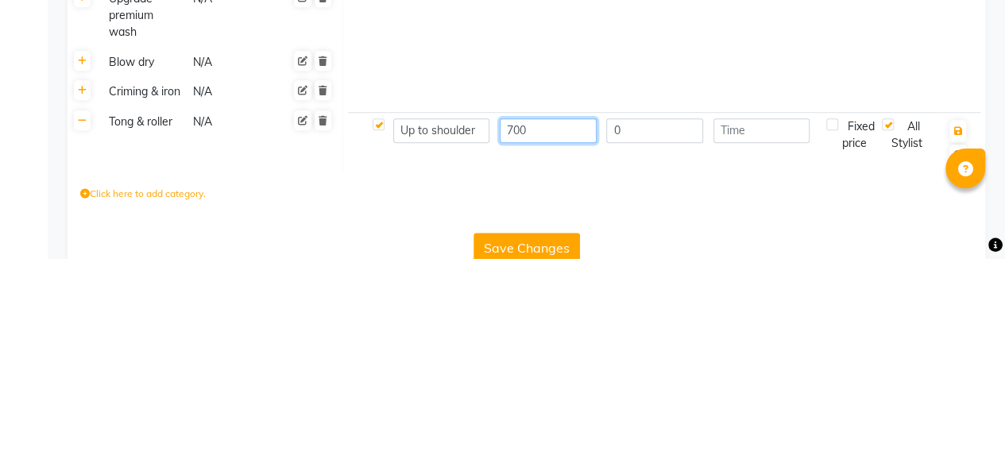
type input "700"
click at [745, 345] on input "number" at bounding box center [761, 343] width 97 height 25
type input "45"
click at [955, 339] on icon "button" at bounding box center [957, 344] width 9 height 10
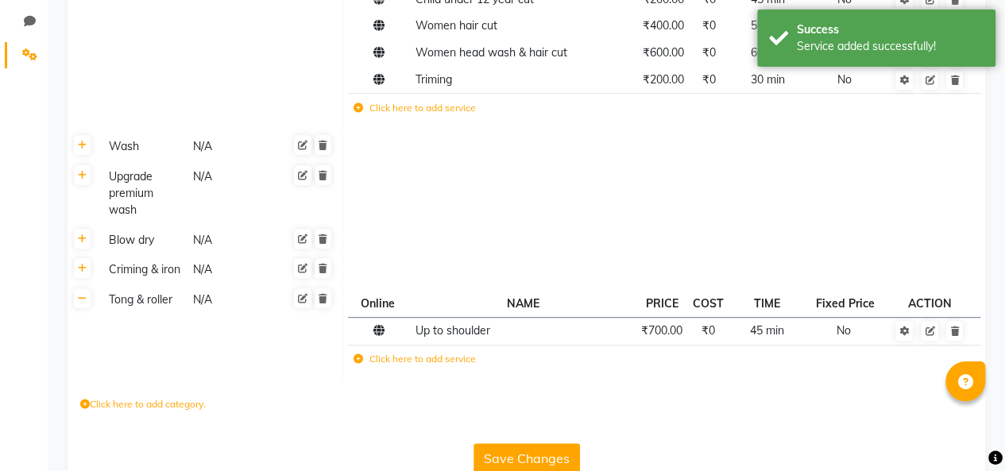
scroll to position [366, 0]
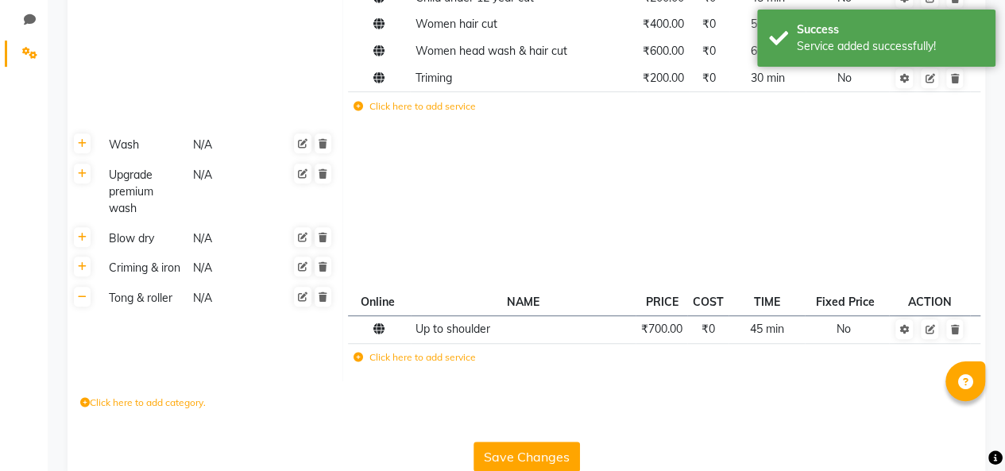
click at [424, 354] on label "Click here to add service" at bounding box center [414, 357] width 122 height 14
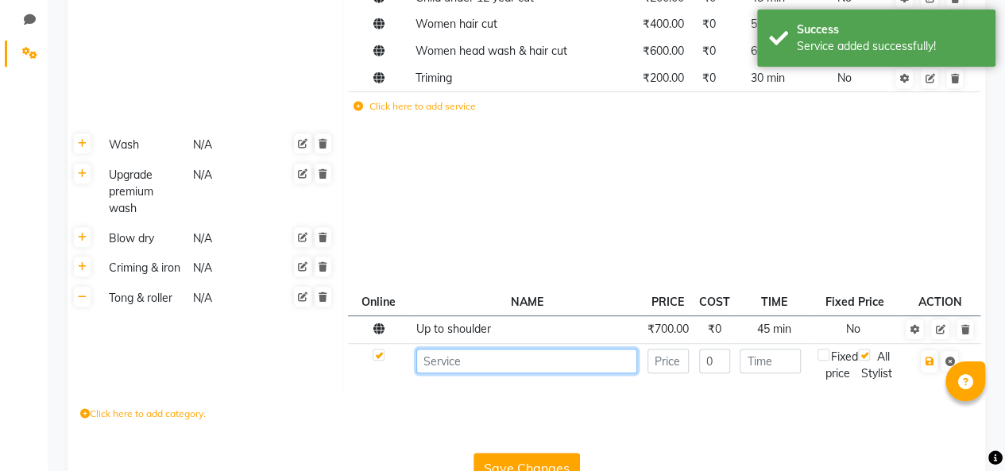
click at [508, 361] on input at bounding box center [526, 361] width 221 height 25
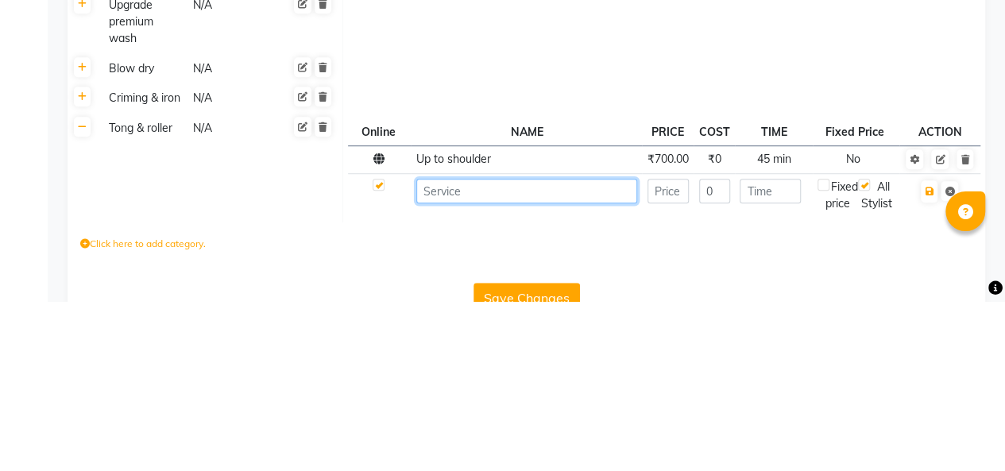
scroll to position [384, 0]
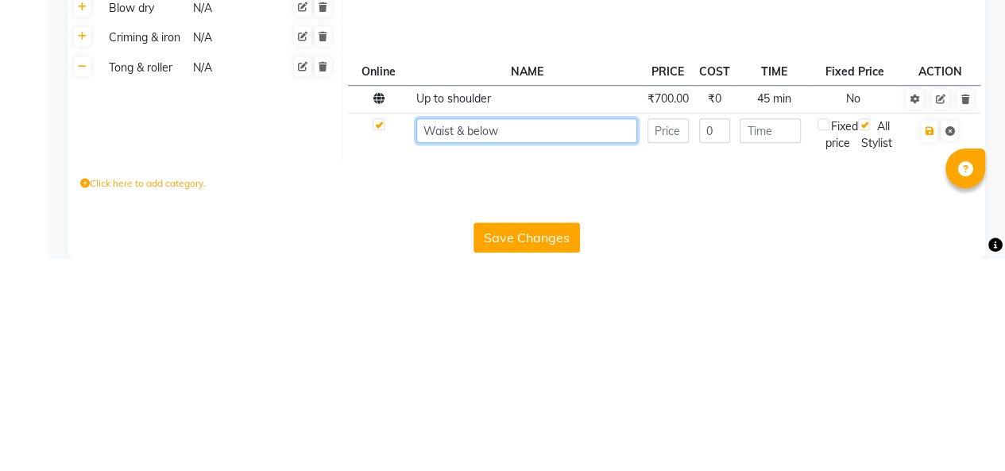
type input "Waist & below"
click at [673, 341] on input "number" at bounding box center [667, 343] width 41 height 25
type input "1000"
click at [782, 338] on input "number" at bounding box center [769, 343] width 61 height 25
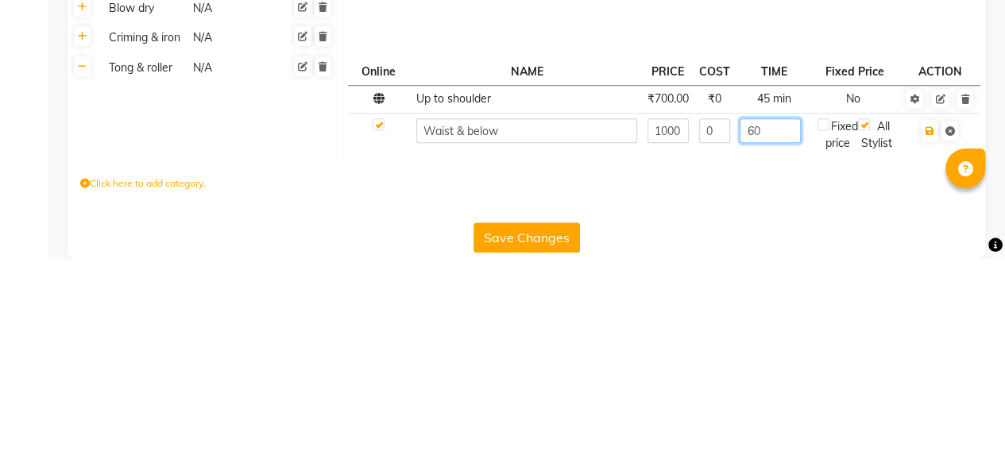
type input "60"
click at [926, 340] on icon "button" at bounding box center [928, 344] width 9 height 10
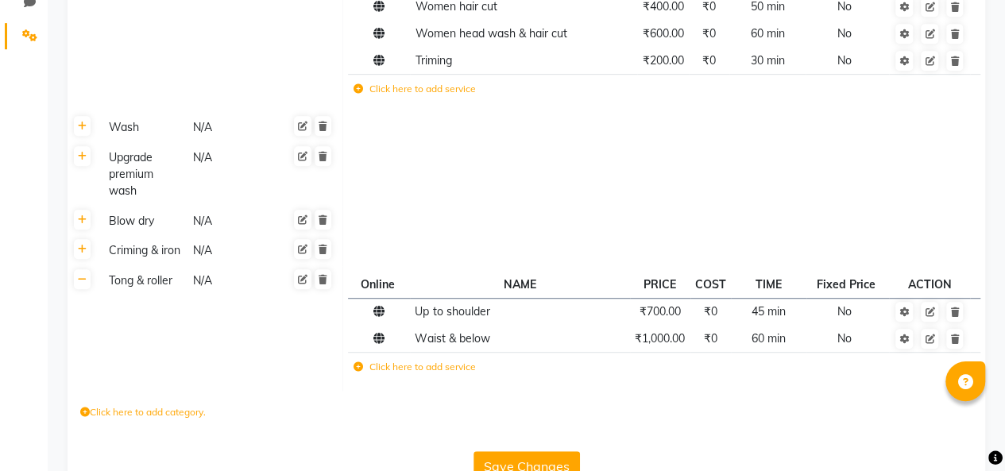
click at [932, 313] on icon at bounding box center [929, 312] width 10 height 10
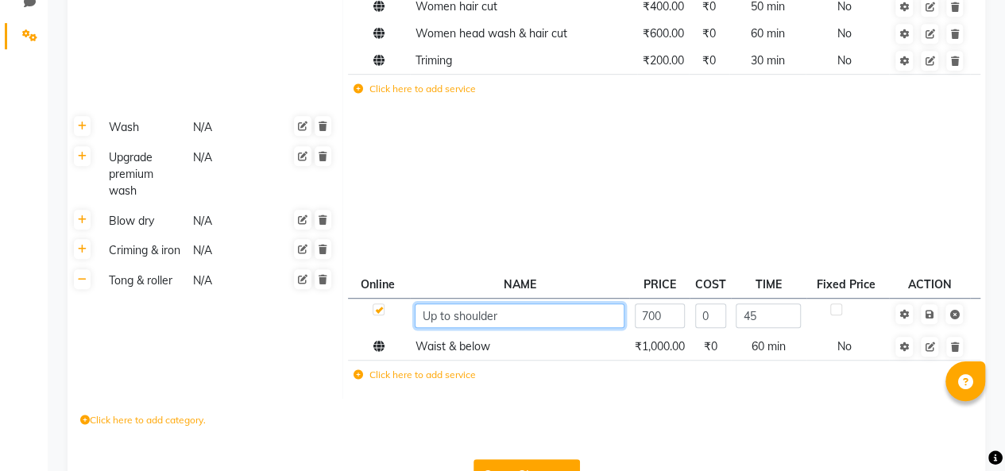
click at [504, 312] on input "Up to shoulder" at bounding box center [520, 315] width 210 height 25
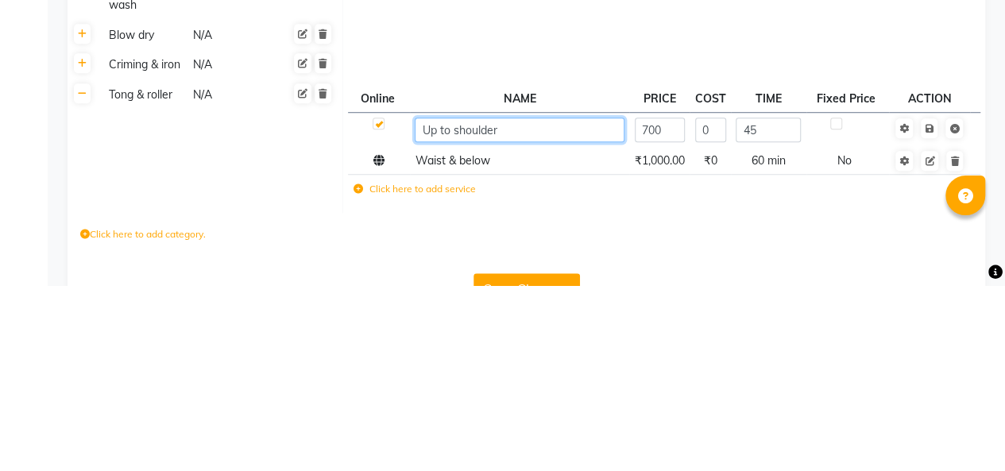
click at [446, 308] on input "Up to shoulder" at bounding box center [520, 315] width 210 height 25
click at [507, 312] on input "shoulder" at bounding box center [520, 315] width 210 height 25
type input "shoulder to waist"
click at [928, 313] on icon at bounding box center [928, 315] width 9 height 10
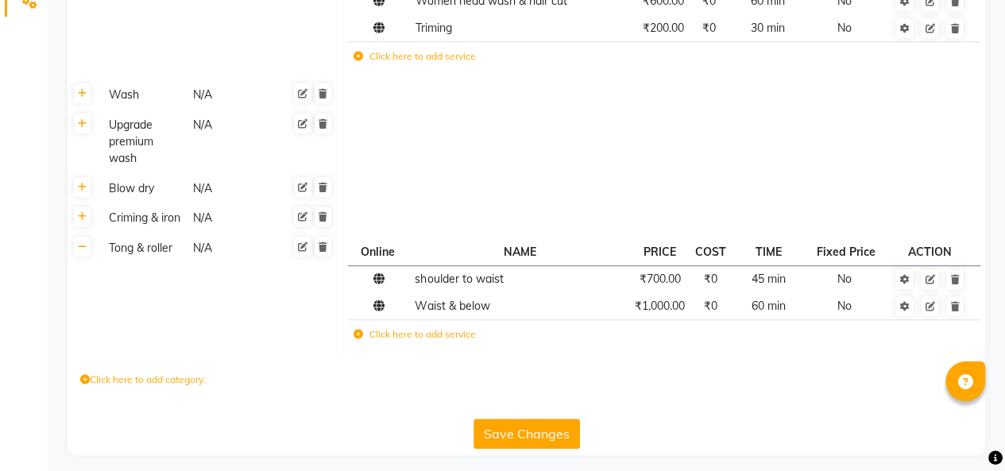
scroll to position [422, 0]
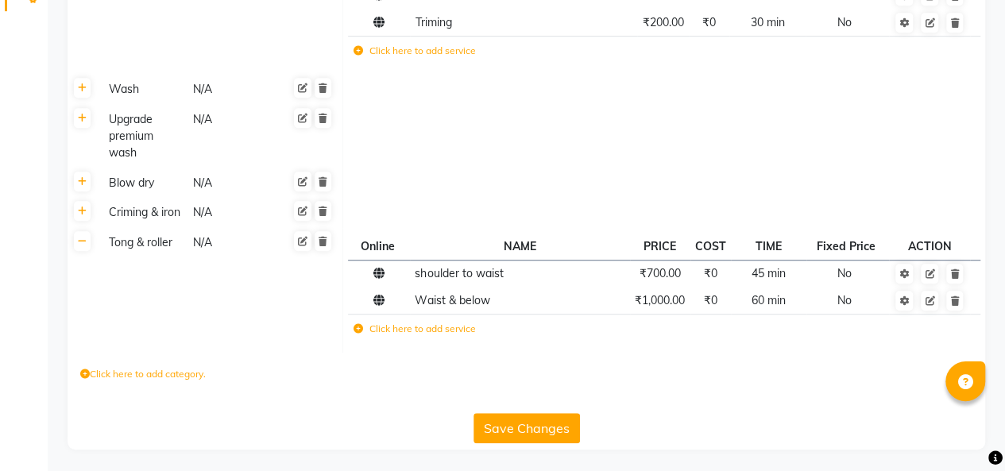
click at [97, 367] on label "Click here to add category." at bounding box center [142, 374] width 125 height 14
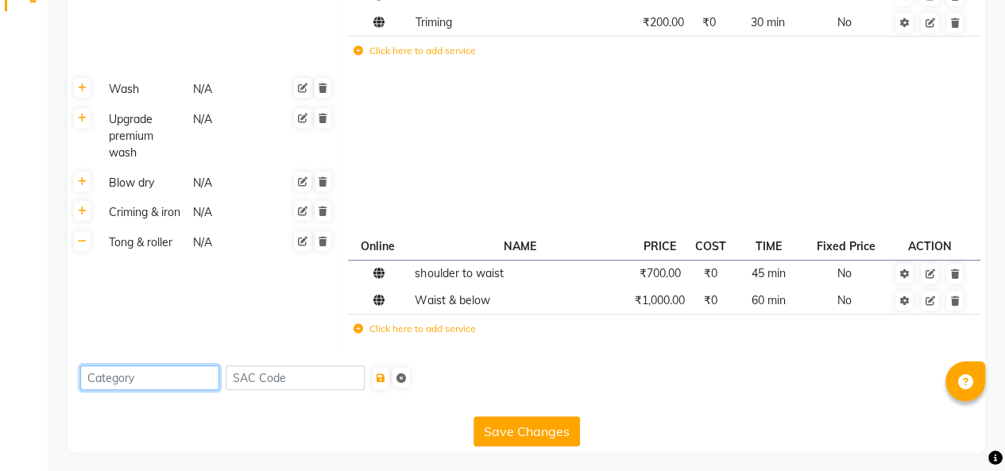
click at [117, 377] on input at bounding box center [149, 377] width 139 height 25
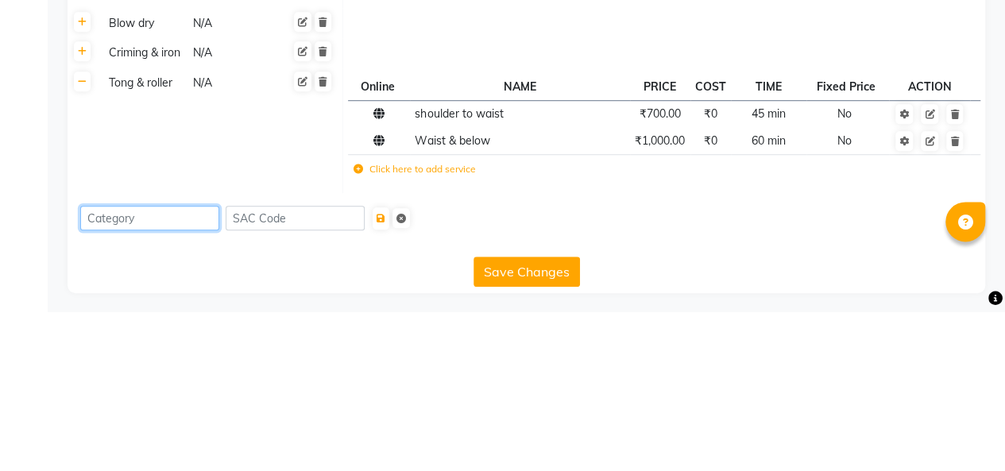
scroll to position [425, 0]
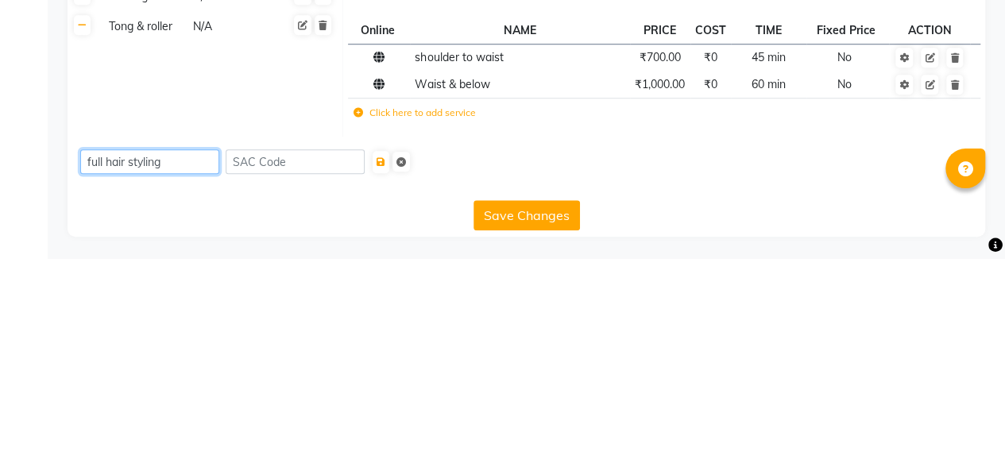
type input "full hair styling"
click at [524, 433] on button "Save Changes" at bounding box center [526, 428] width 106 height 30
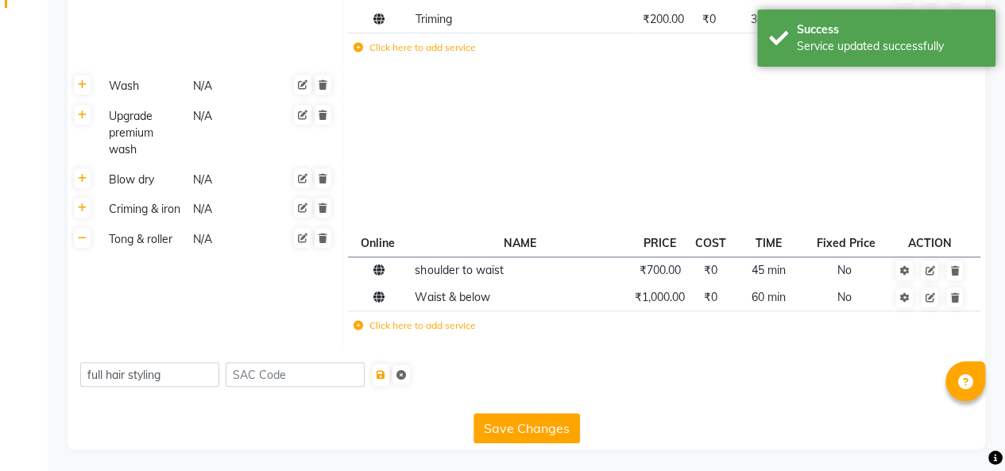
click at [385, 372] on icon "submit" at bounding box center [380, 375] width 9 height 10
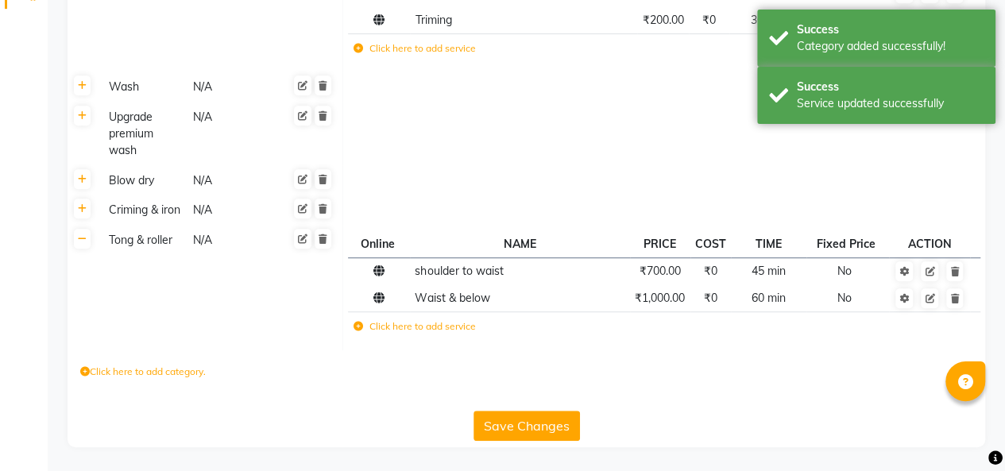
scroll to position [375, 0]
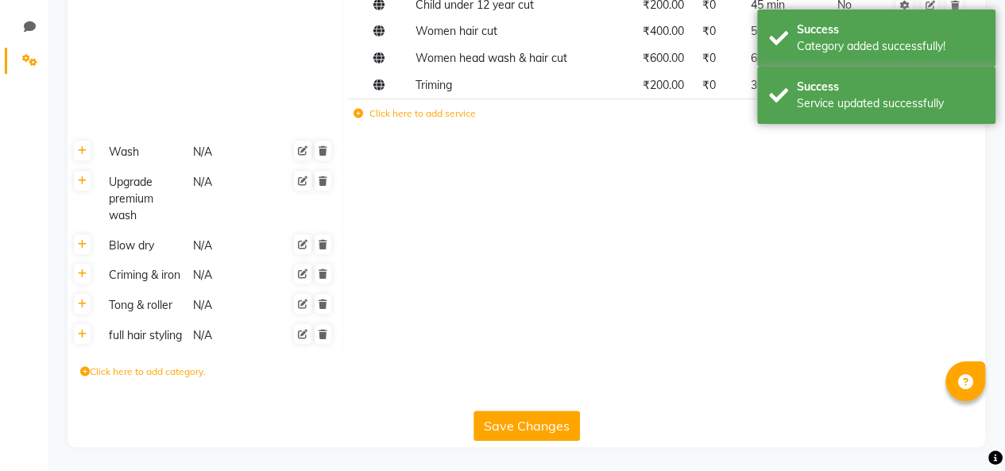
click at [149, 374] on label "Click here to add category." at bounding box center [142, 372] width 125 height 14
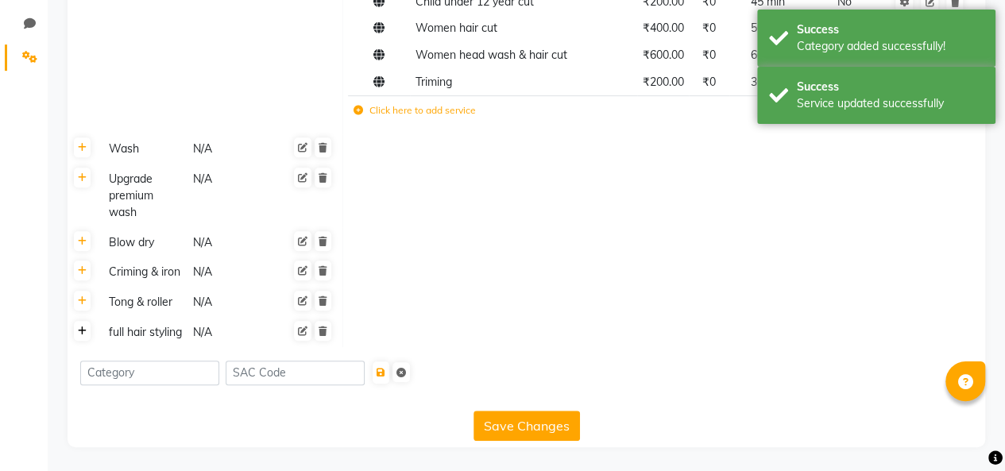
click at [78, 326] on icon at bounding box center [82, 331] width 9 height 10
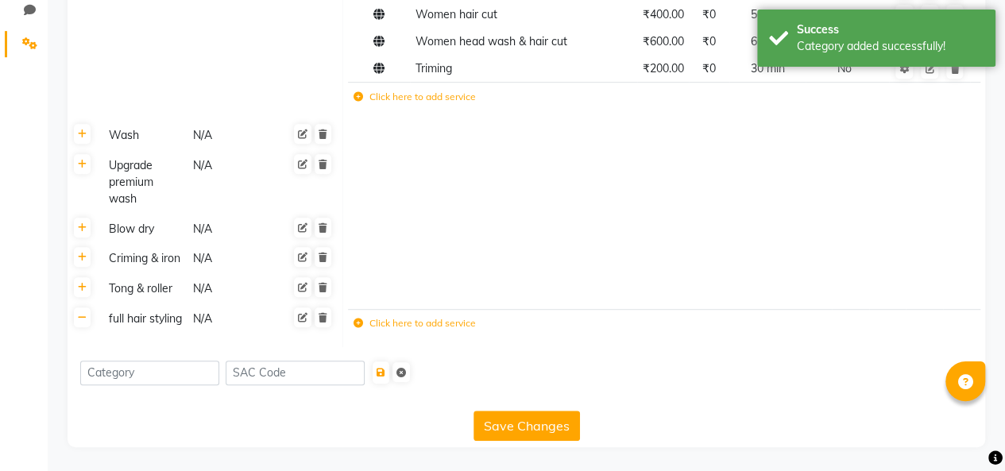
click at [443, 319] on label "Click here to add service" at bounding box center [414, 323] width 122 height 14
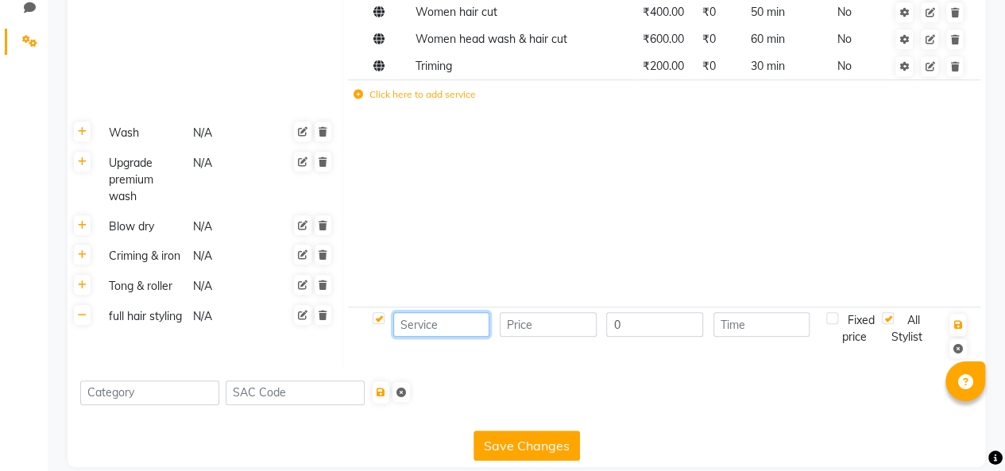
click at [438, 321] on input at bounding box center [441, 324] width 97 height 25
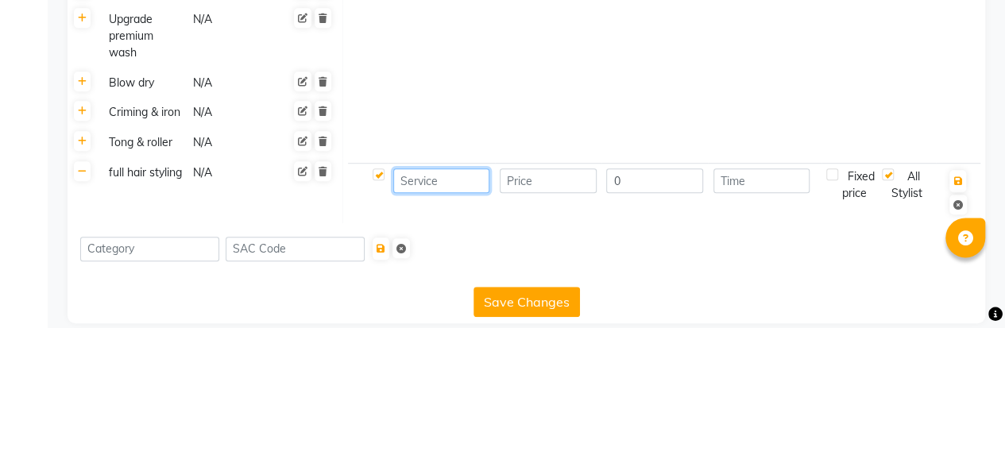
scroll to position [377, 0]
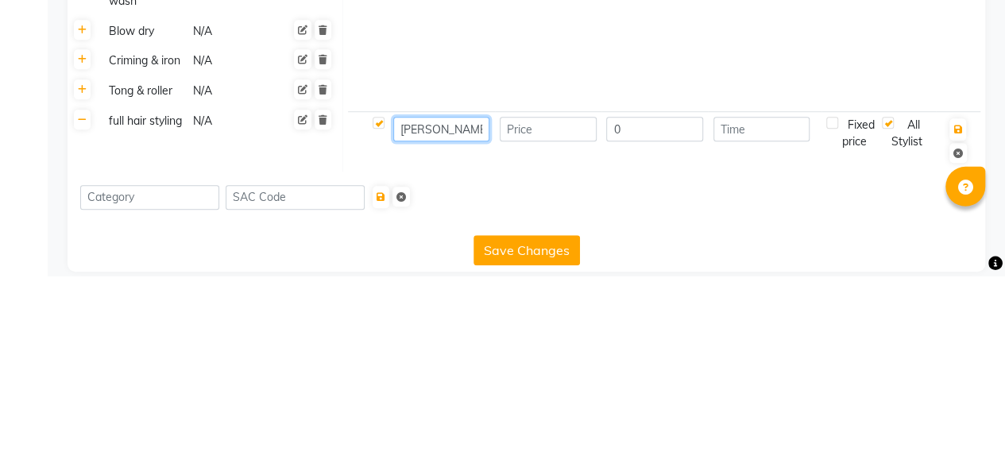
type input "[PERSON_NAME]"
click at [545, 321] on input "number" at bounding box center [548, 324] width 97 height 25
type input "700"
click at [752, 326] on input "number" at bounding box center [761, 324] width 97 height 25
type input "45"
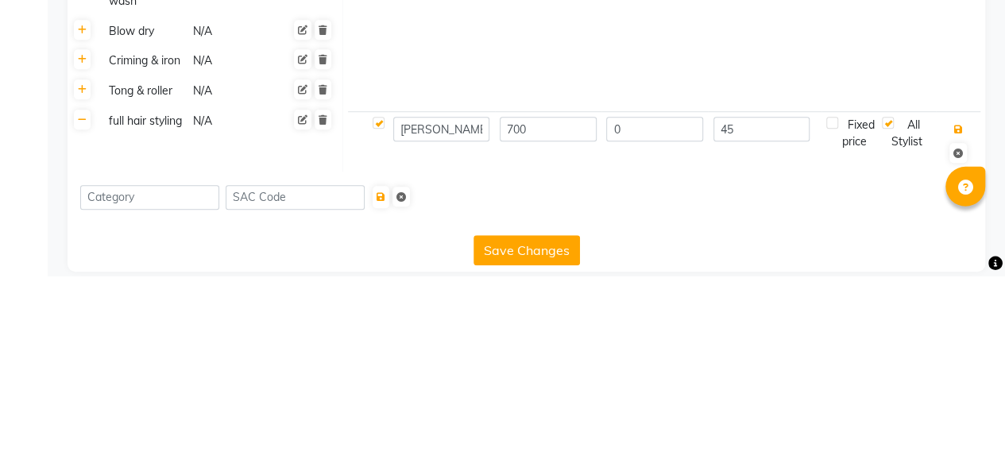
click at [955, 321] on icon "button" at bounding box center [957, 325] width 9 height 10
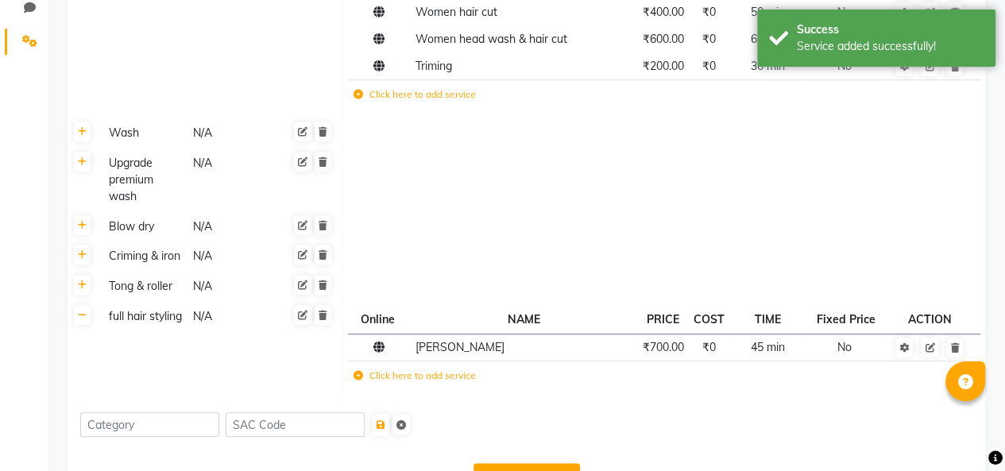
click at [419, 376] on label "Click here to add service" at bounding box center [414, 375] width 122 height 14
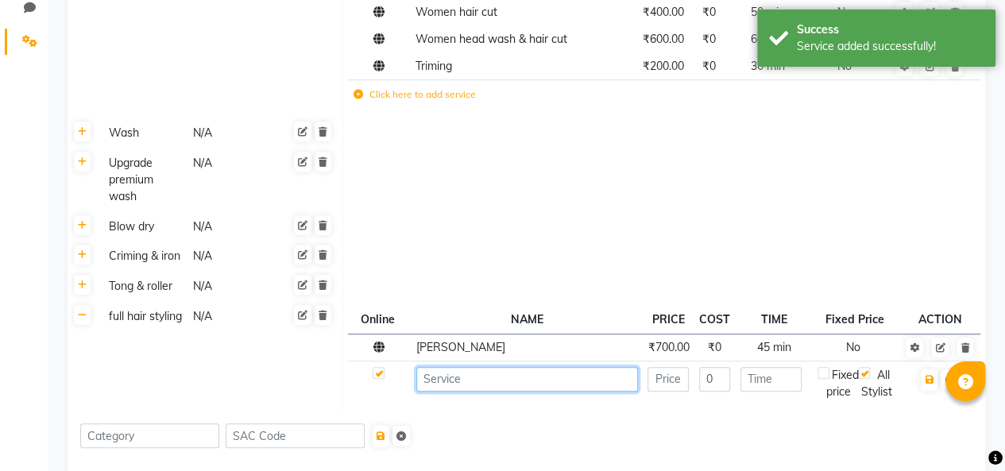
click at [494, 380] on input at bounding box center [527, 379] width 222 height 25
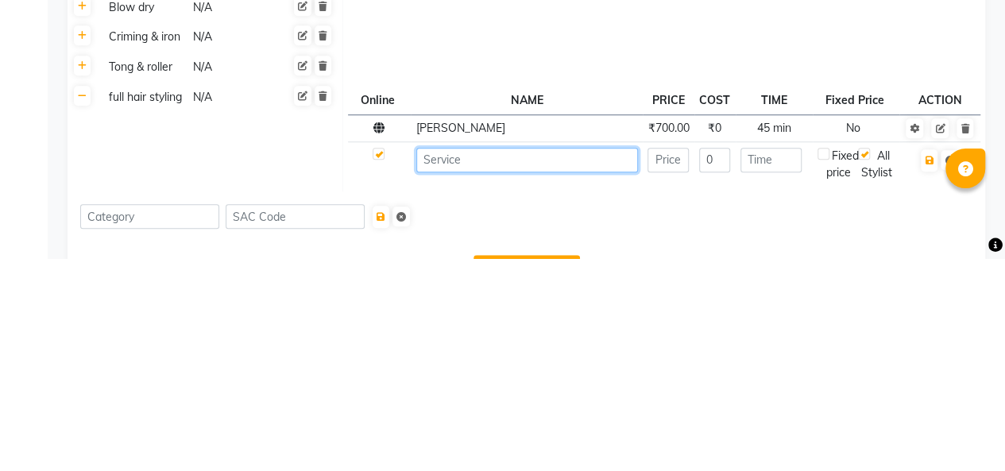
scroll to position [414, 0]
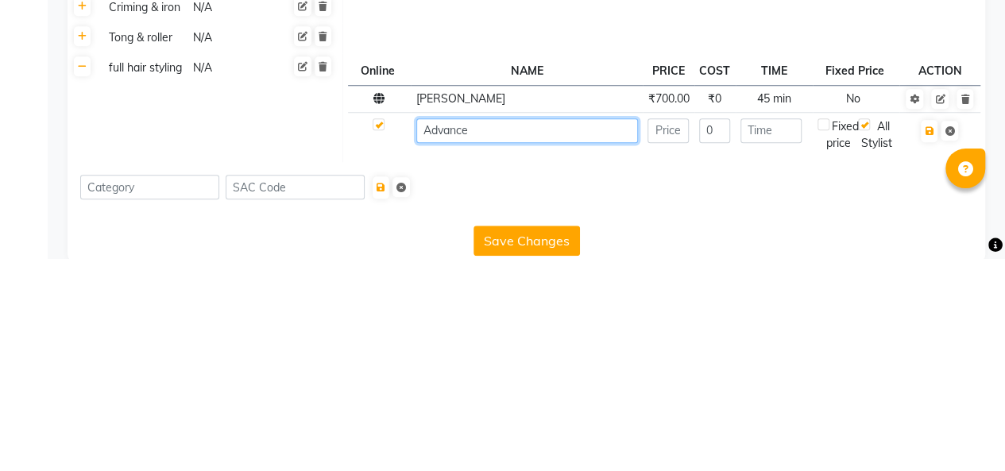
type input "Advance"
click at [670, 340] on input "number" at bounding box center [667, 343] width 41 height 25
type input "1500"
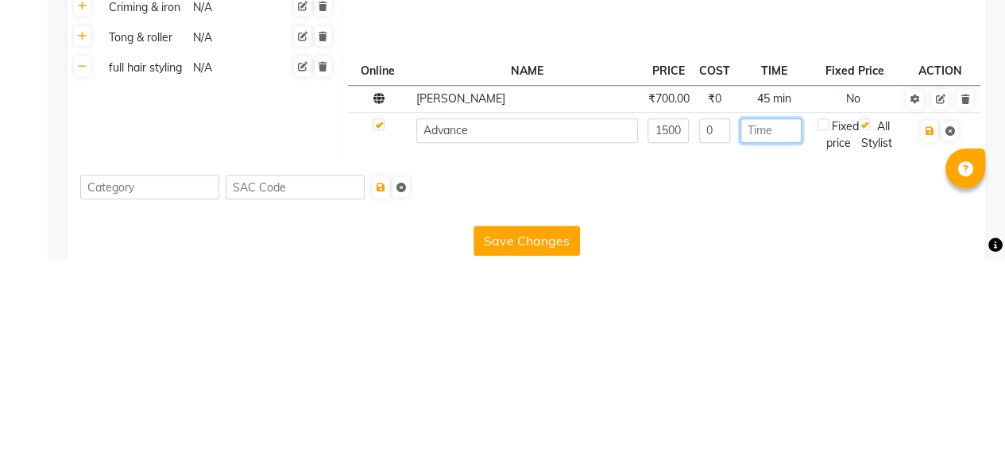
click at [769, 338] on input "number" at bounding box center [770, 343] width 61 height 25
type input "60"
click at [929, 339] on icon "button" at bounding box center [928, 344] width 9 height 10
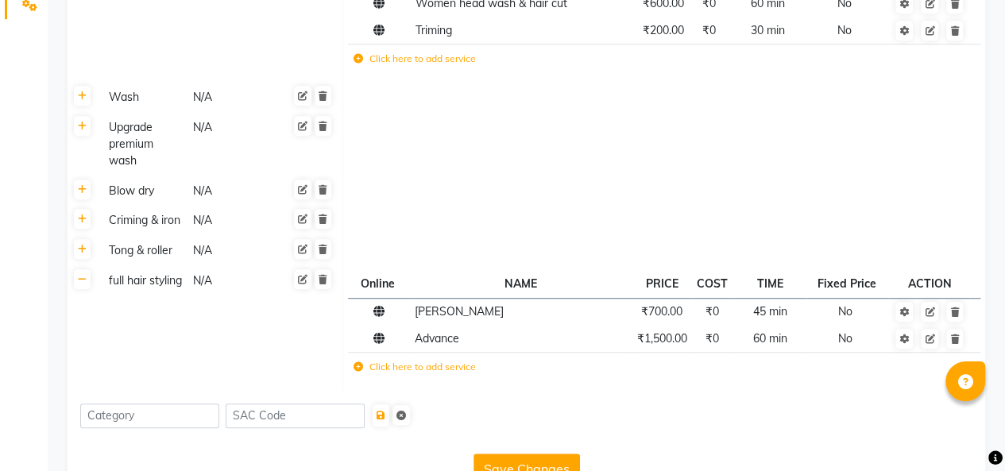
scroll to position [455, 0]
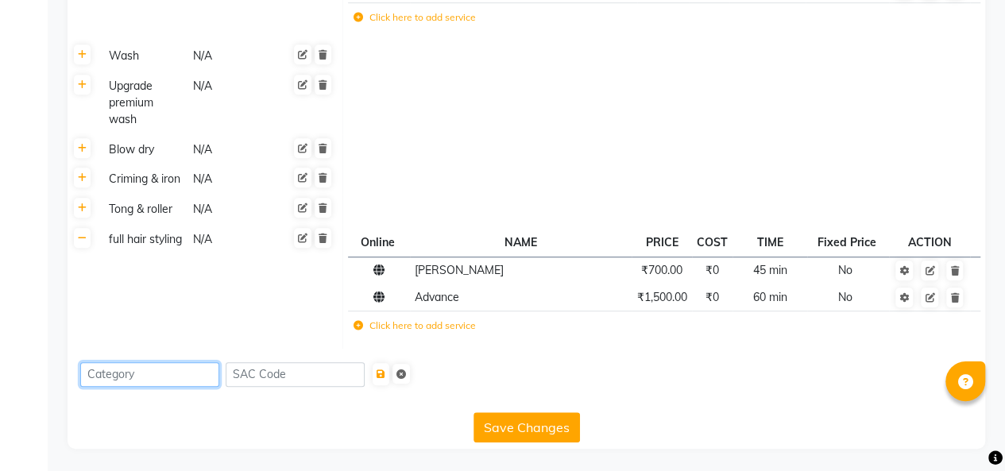
click at [166, 374] on input at bounding box center [149, 374] width 139 height 25
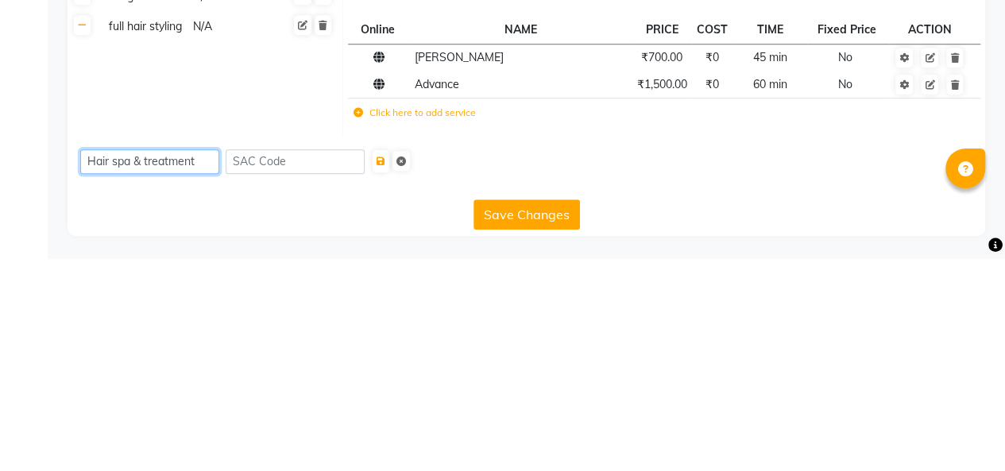
type input "Hair spa & treatment"
click at [516, 429] on button "Save Changes" at bounding box center [526, 427] width 106 height 30
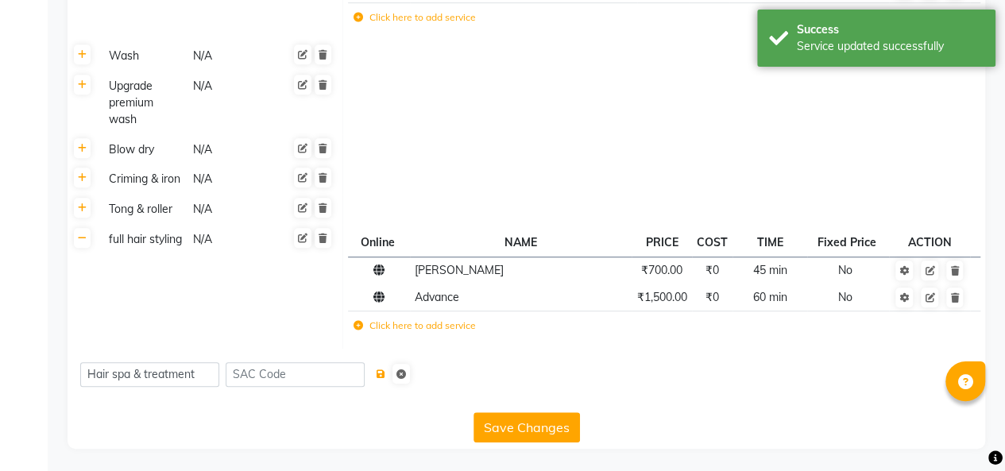
click at [385, 373] on icon "submit" at bounding box center [380, 374] width 9 height 10
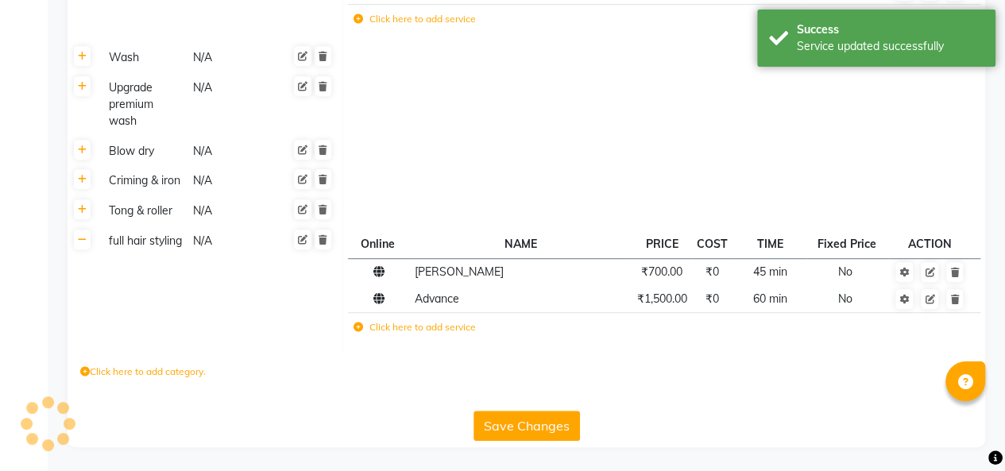
scroll to position [421, 0]
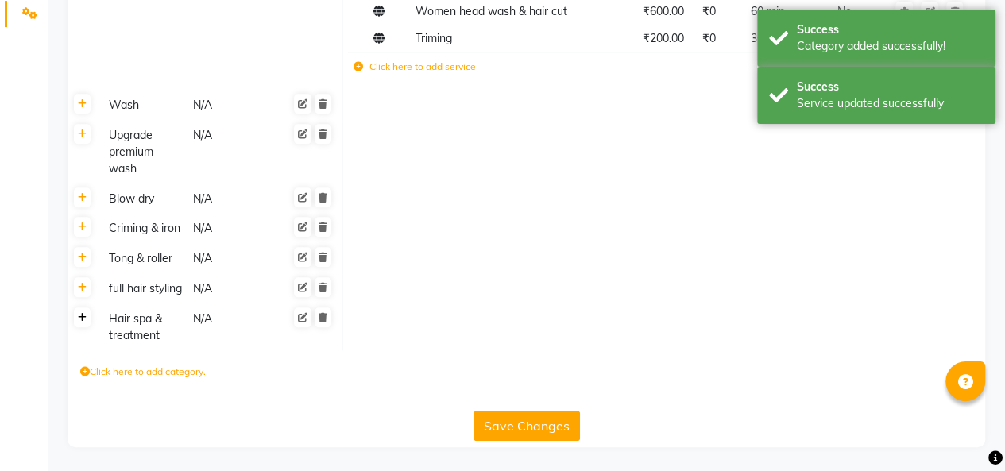
click at [82, 318] on icon at bounding box center [82, 318] width 9 height 10
click at [438, 324] on label "Click here to add service" at bounding box center [414, 323] width 122 height 14
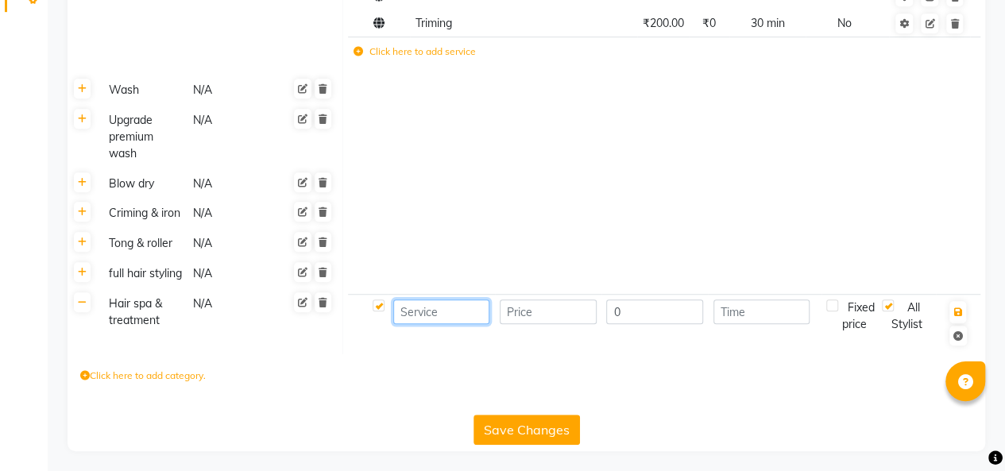
click at [437, 324] on input at bounding box center [441, 311] width 97 height 25
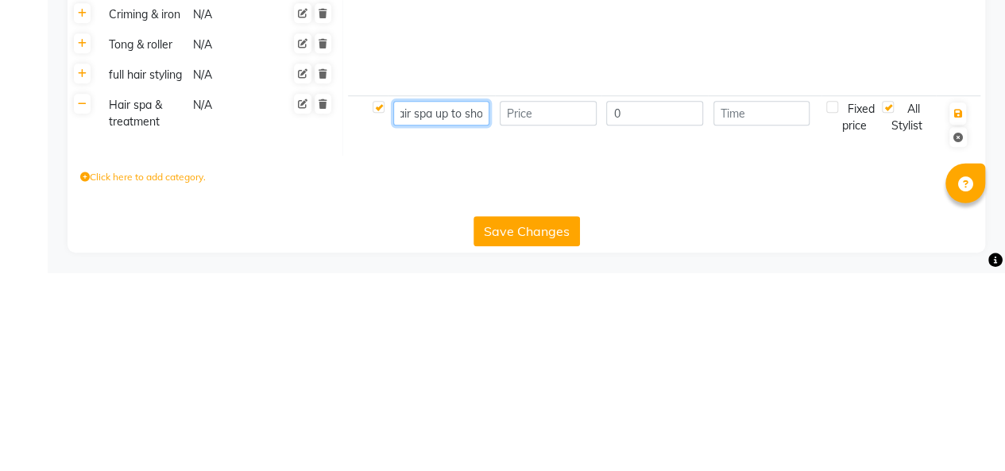
scroll to position [0, 33]
type input "Regular hair spa up to shoulder"
click at [535, 324] on input "number" at bounding box center [548, 311] width 97 height 25
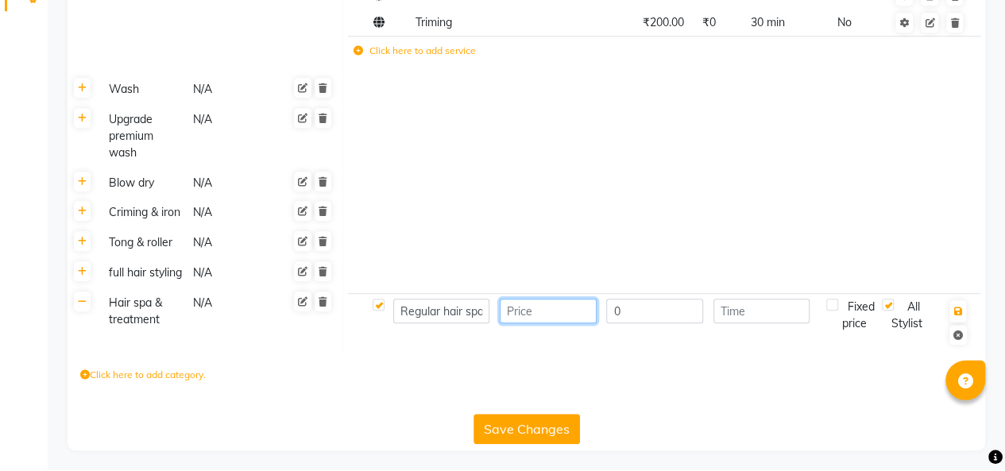
scroll to position [421, 0]
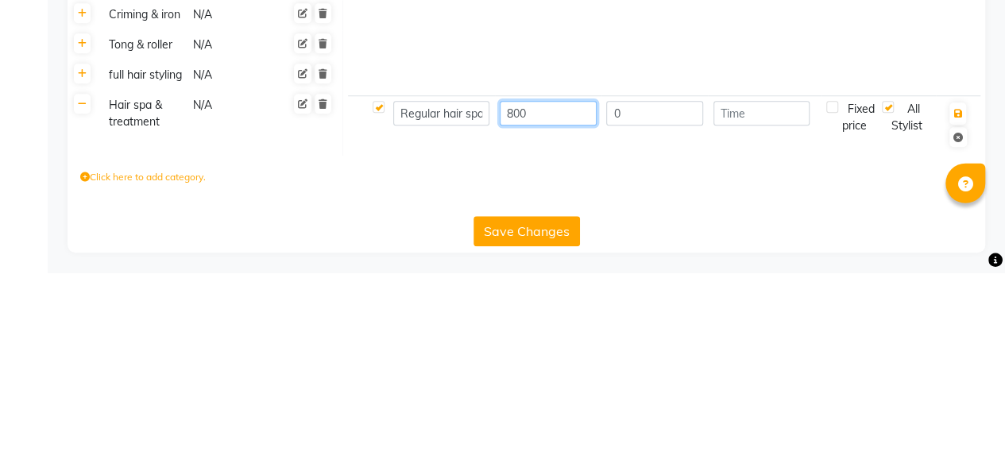
type input "800"
click at [464, 324] on input "Regular hair spa up to shoulder" at bounding box center [441, 311] width 97 height 25
type input "Regular hair spa (men)"
click at [546, 324] on input "800" at bounding box center [548, 311] width 97 height 25
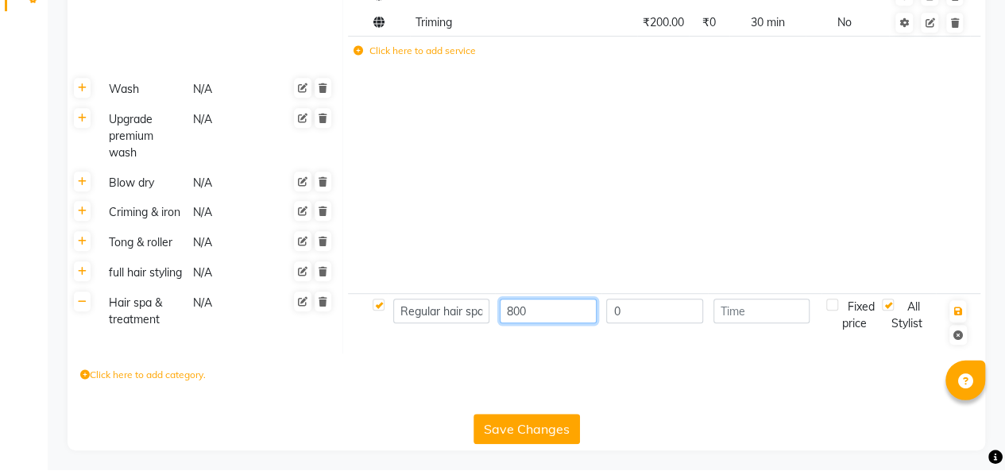
scroll to position [421, 0]
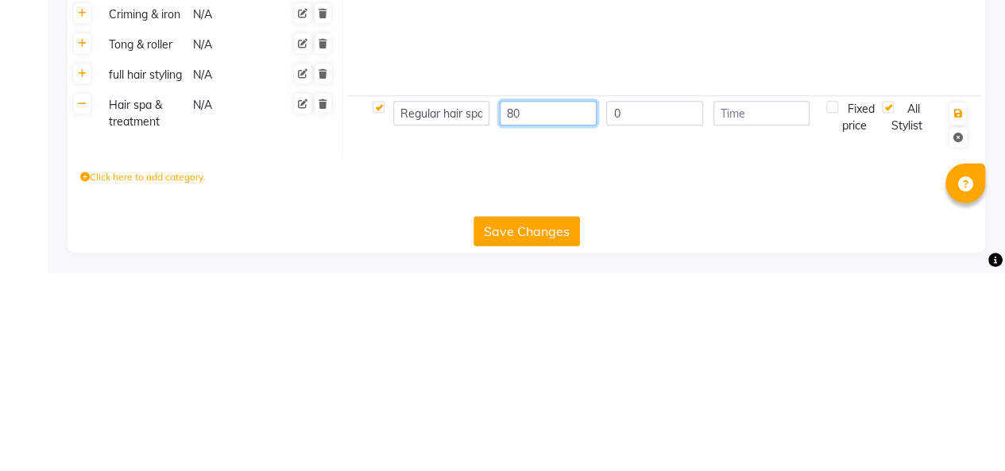
type input "8"
type input "400"
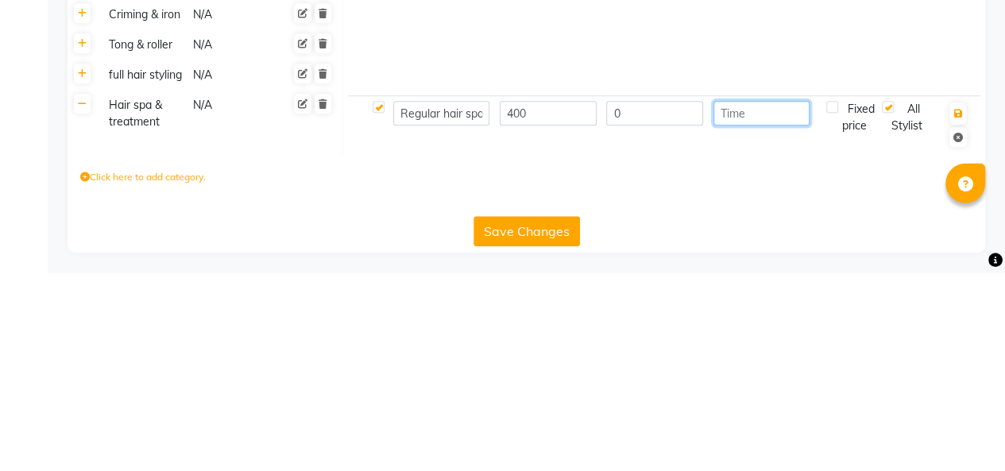
click at [771, 324] on input "number" at bounding box center [761, 311] width 97 height 25
type input "45"
click at [955, 317] on icon "button" at bounding box center [957, 312] width 9 height 10
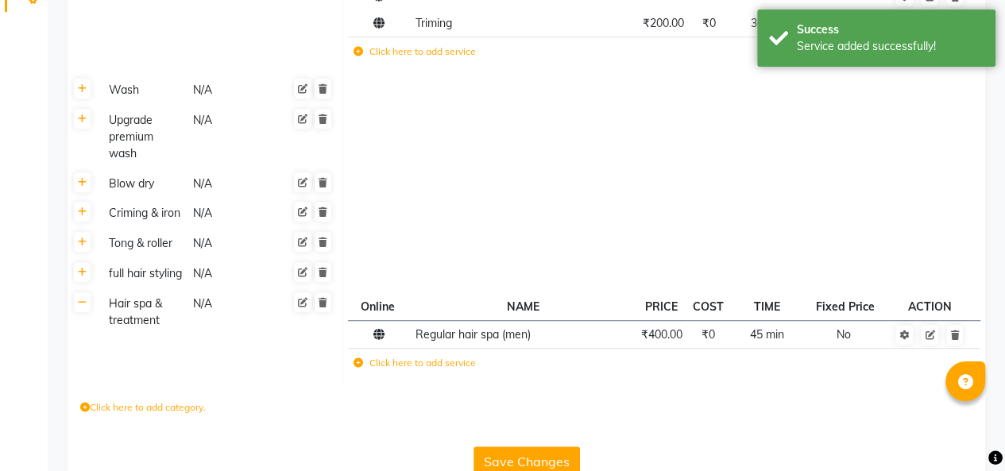
click at [419, 370] on label "Click here to add service" at bounding box center [414, 363] width 122 height 14
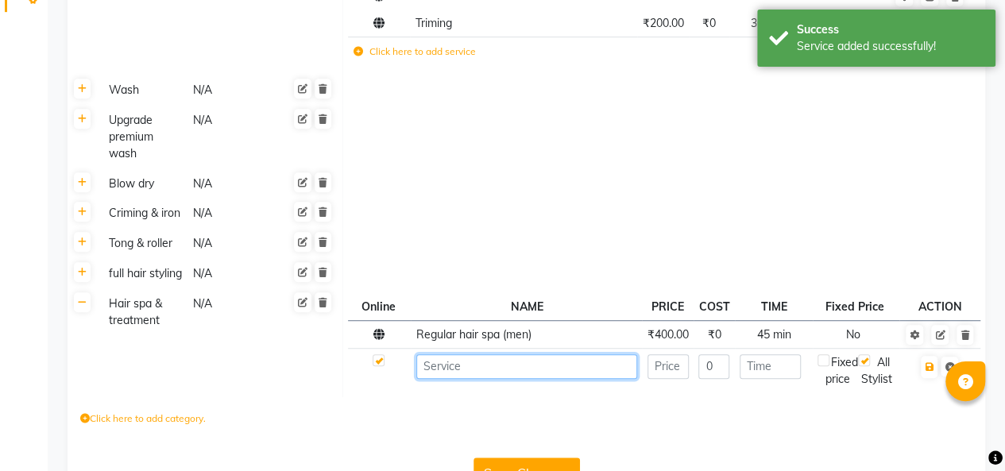
click at [484, 379] on input at bounding box center [526, 366] width 221 height 25
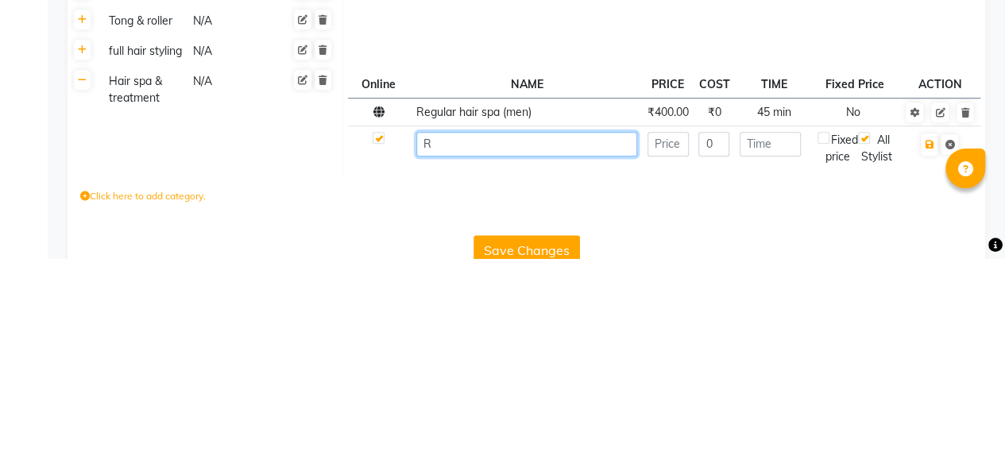
scroll to position [461, 0]
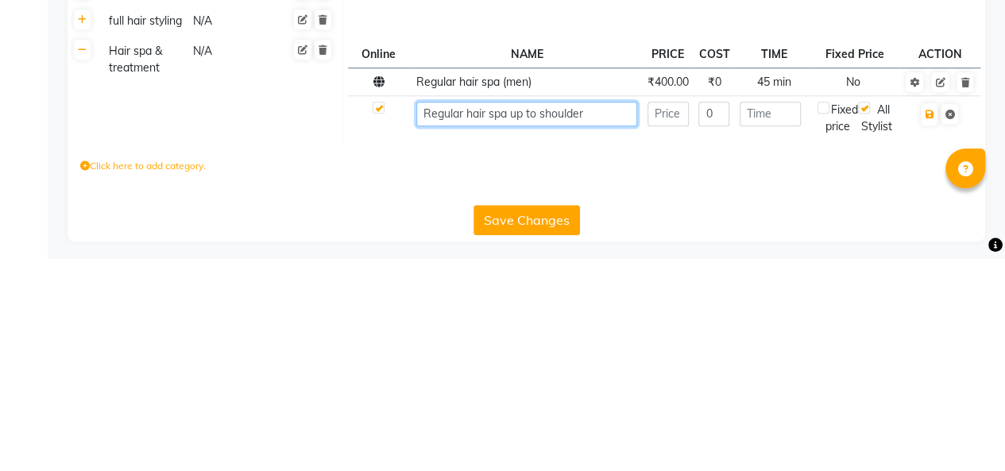
type input "Regular hair spa up to shoulder"
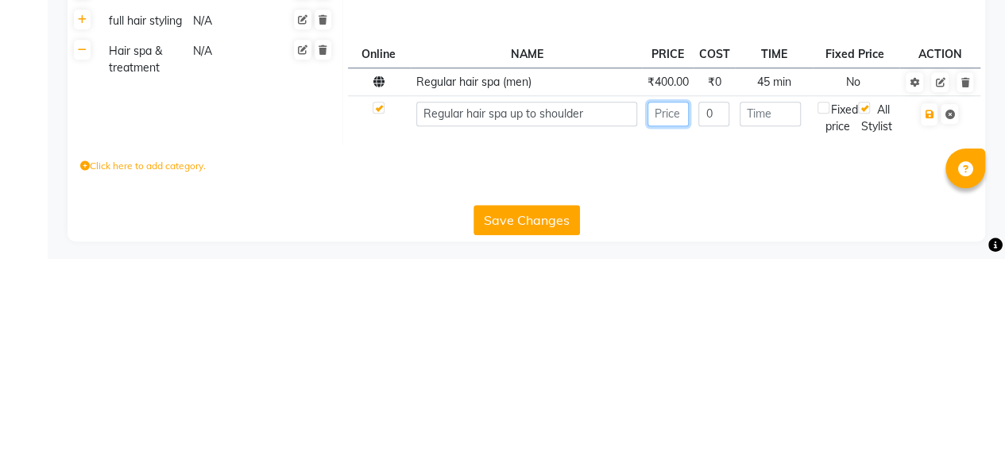
click at [664, 338] on input "number" at bounding box center [667, 326] width 41 height 25
type input "800"
click at [772, 339] on input "number" at bounding box center [769, 326] width 61 height 25
type input "45"
click at [928, 332] on icon "button" at bounding box center [928, 327] width 9 height 10
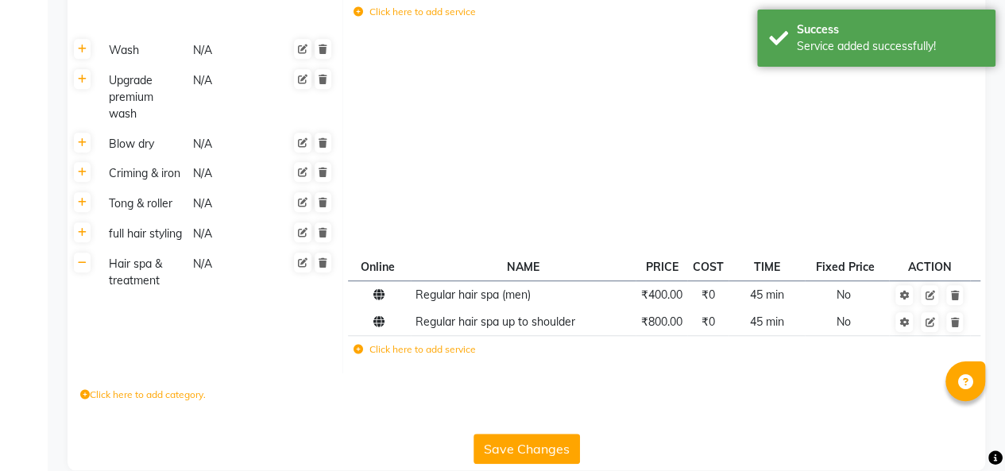
click at [404, 357] on label "Click here to add service" at bounding box center [414, 349] width 122 height 14
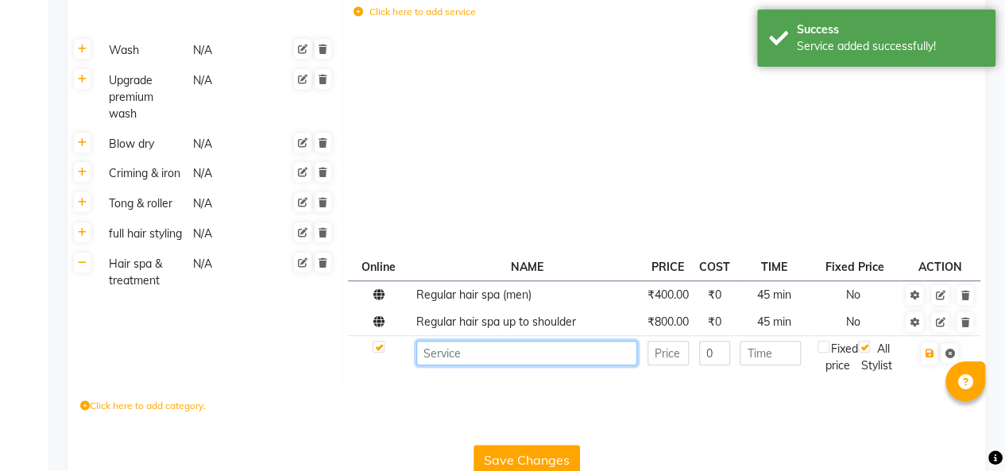
click at [480, 365] on input at bounding box center [526, 353] width 221 height 25
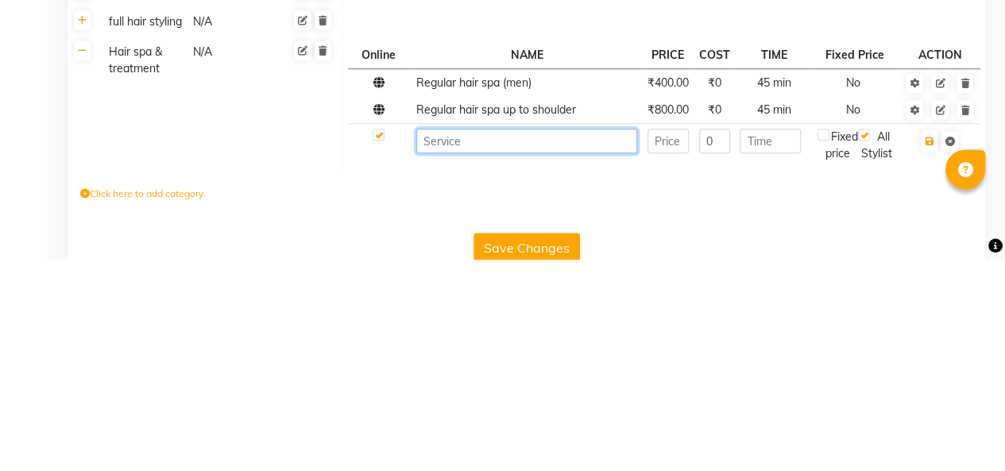
scroll to position [488, 0]
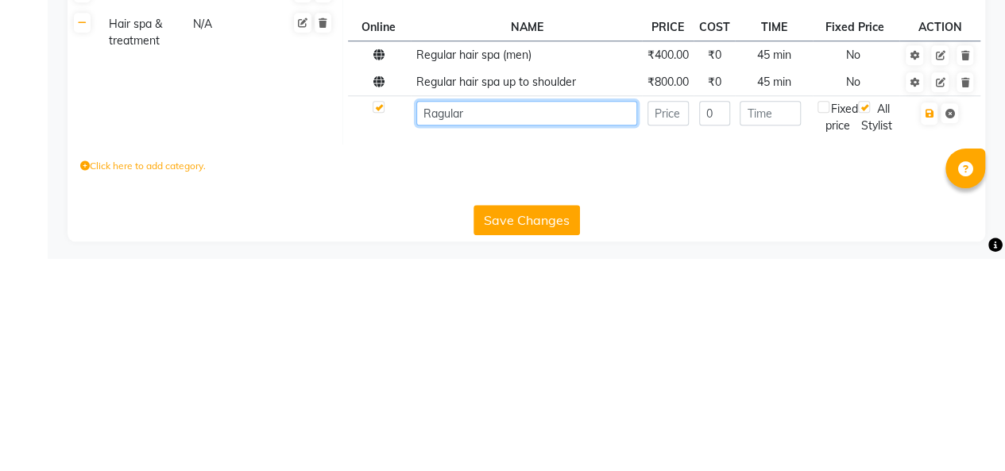
click at [441, 336] on input "Ragular" at bounding box center [526, 326] width 221 height 25
click at [429, 338] on input "Ragular" at bounding box center [526, 326] width 221 height 25
click at [441, 338] on input "Ragular" at bounding box center [526, 326] width 221 height 25
click at [426, 338] on input "Ragular" at bounding box center [526, 326] width 221 height 25
click at [441, 338] on input "Ragular" at bounding box center [526, 326] width 221 height 25
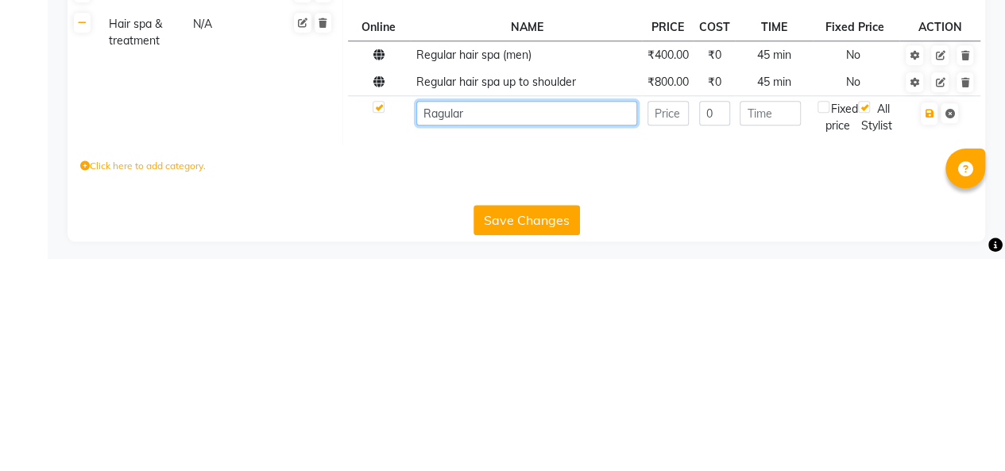
click at [433, 338] on input "Ragular" at bounding box center [526, 326] width 221 height 25
click at [440, 338] on input "Ragular" at bounding box center [526, 326] width 221 height 25
click at [505, 338] on input "Regular" at bounding box center [526, 326] width 221 height 25
type input "Regular hair spa up to mid back"
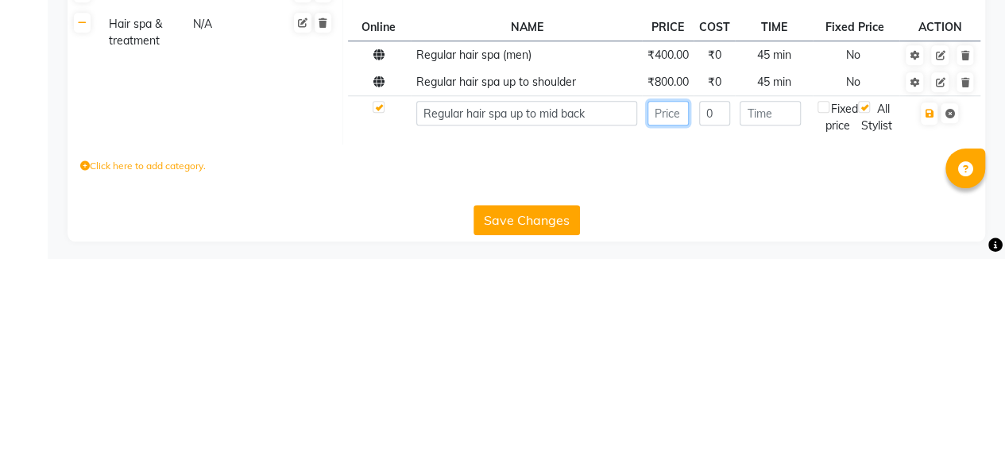
click at [665, 338] on input "number" at bounding box center [667, 326] width 41 height 25
type input "1000"
click at [924, 331] on icon "button" at bounding box center [928, 327] width 9 height 10
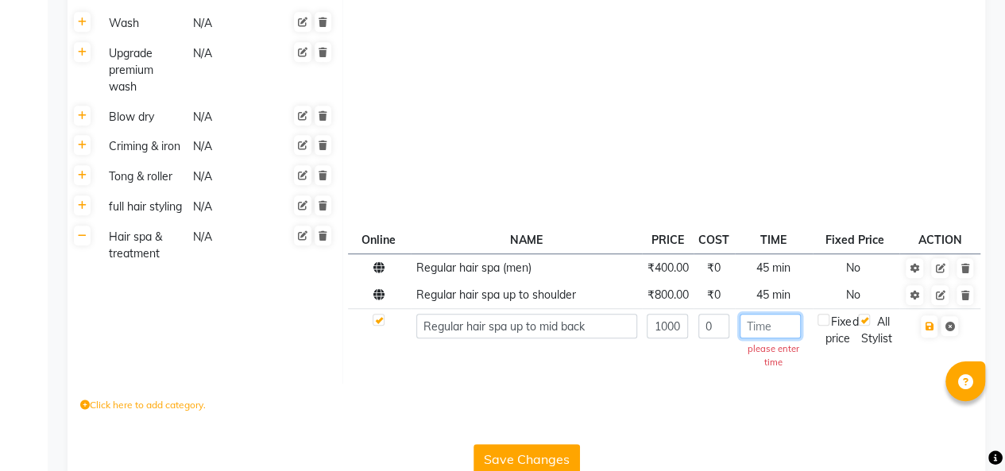
click at [764, 338] on input "number" at bounding box center [769, 326] width 61 height 25
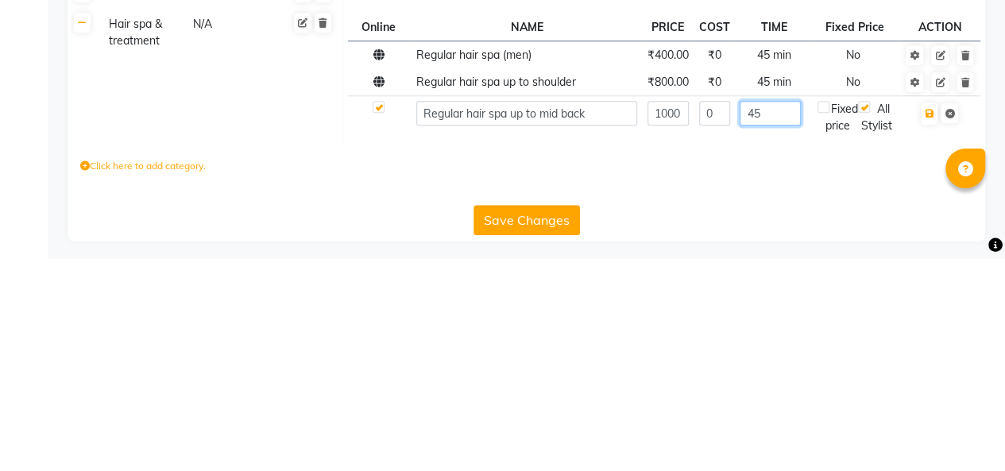
type input "45"
click at [927, 331] on icon "button" at bounding box center [928, 327] width 9 height 10
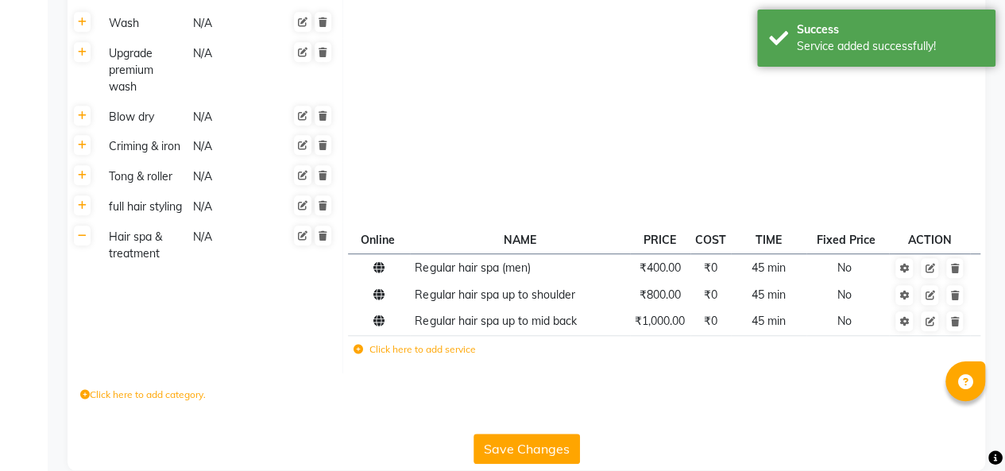
click at [402, 357] on label "Click here to add service" at bounding box center [414, 349] width 122 height 14
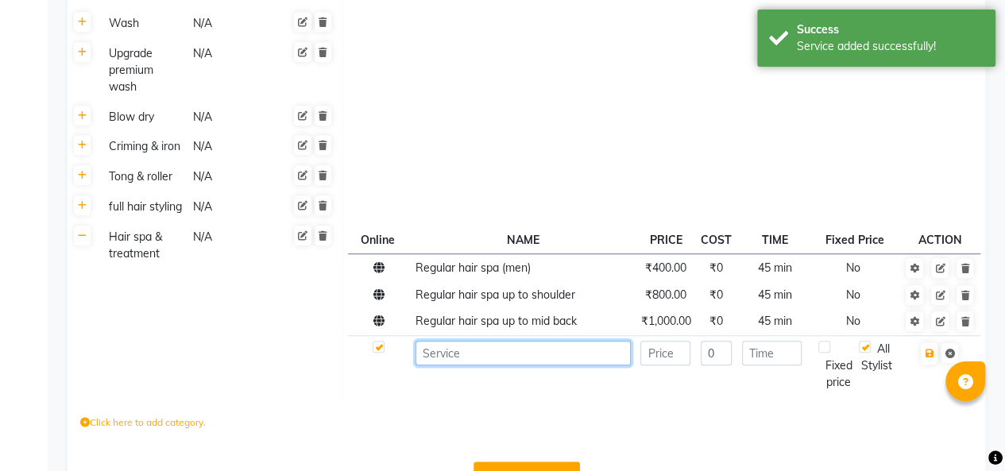
click at [502, 365] on input at bounding box center [522, 353] width 214 height 25
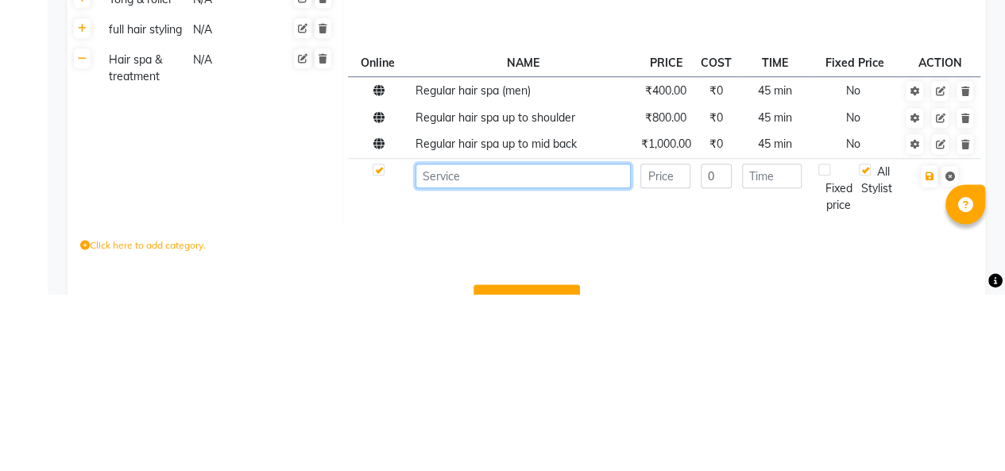
scroll to position [515, 0]
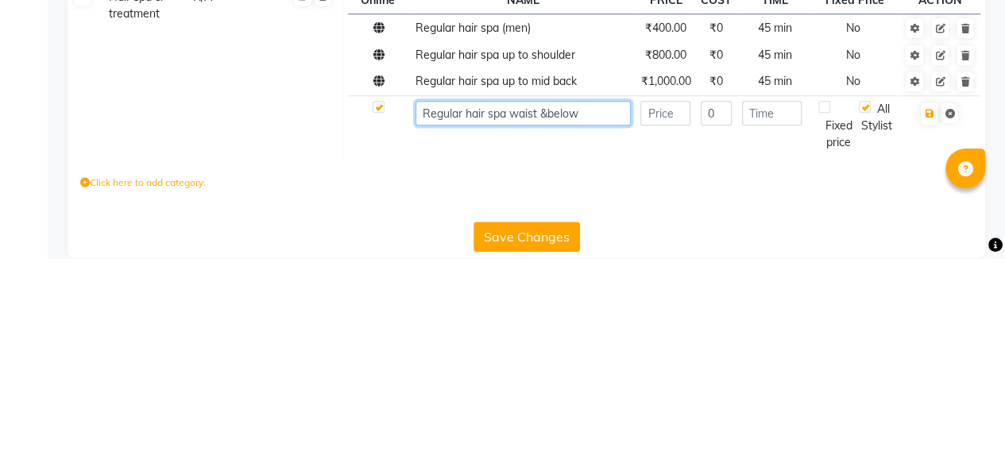
click at [543, 338] on input "Regular hair spa waist &below" at bounding box center [522, 326] width 214 height 25
click at [548, 338] on input "Regular hair spa waist &below" at bounding box center [522, 326] width 214 height 25
type input "Regular hair spa waist & below"
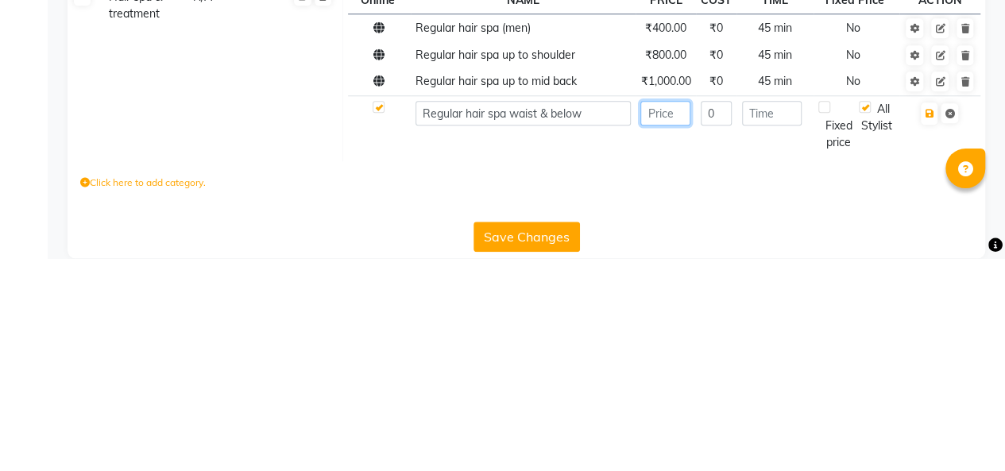
click at [666, 338] on input "number" at bounding box center [665, 326] width 50 height 25
type input "1200"
click at [756, 338] on input "number" at bounding box center [772, 326] width 60 height 25
type input "45"
click at [928, 331] on icon "button" at bounding box center [928, 327] width 9 height 10
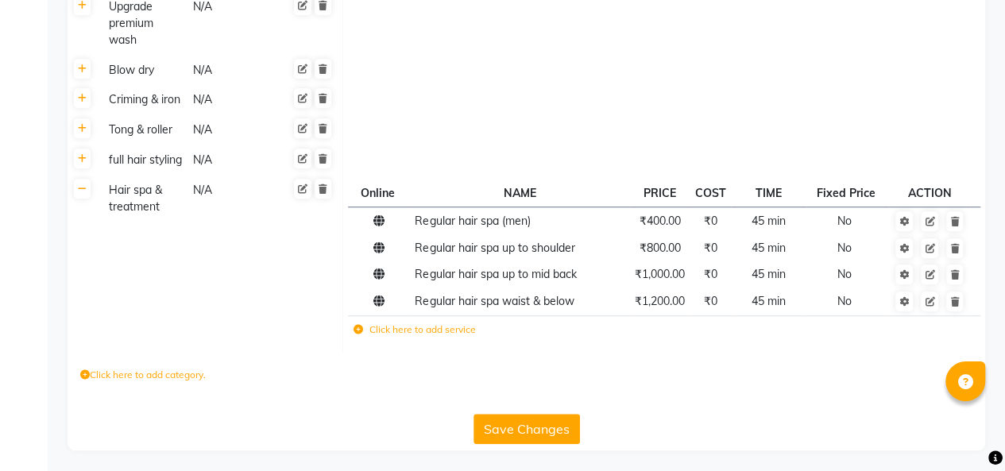
scroll to position [553, 0]
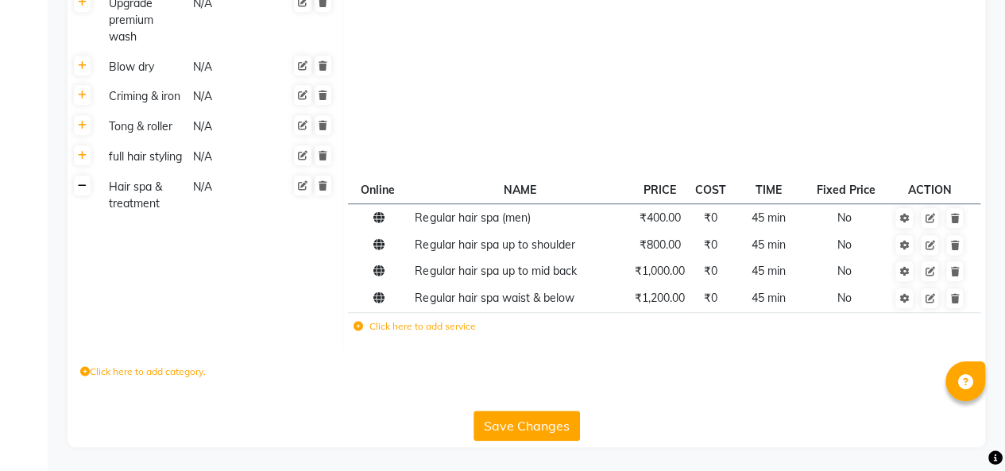
click at [82, 187] on icon at bounding box center [82, 186] width 9 height 10
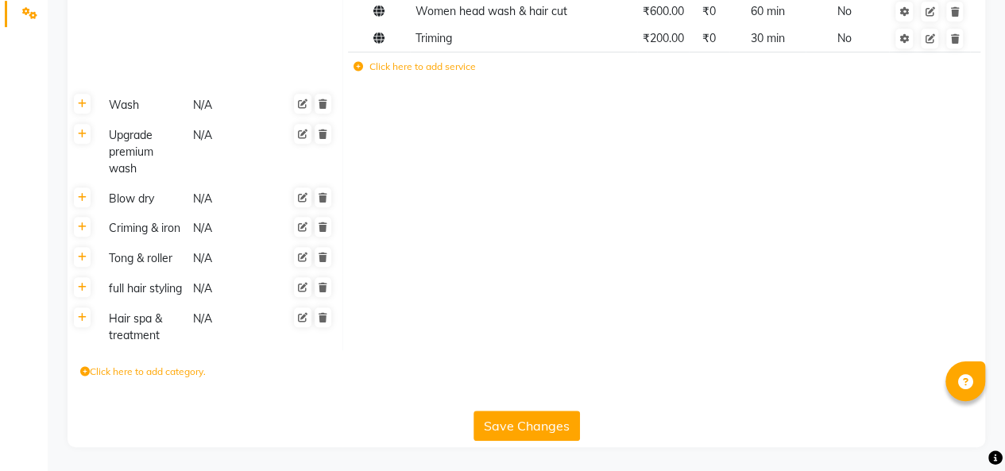
scroll to position [421, 0]
click at [129, 375] on label "Click here to add category." at bounding box center [142, 372] width 125 height 14
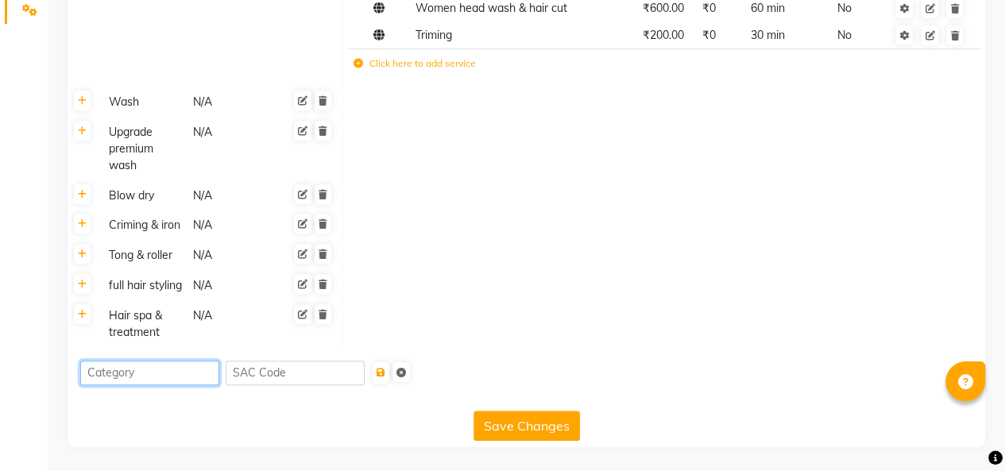
click at [145, 373] on input at bounding box center [149, 373] width 139 height 25
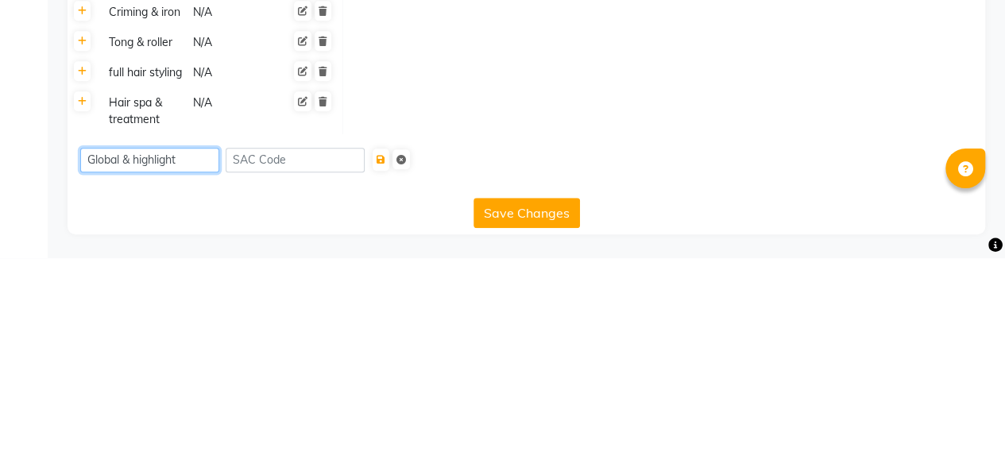
type input "Global & highlight"
click at [534, 426] on button "Save Changes" at bounding box center [526, 426] width 106 height 30
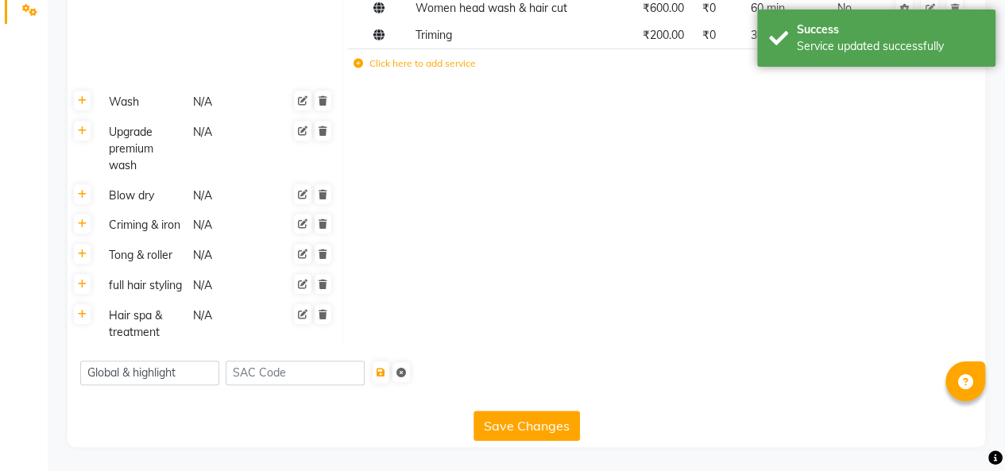
click at [385, 375] on icon "submit" at bounding box center [380, 373] width 9 height 10
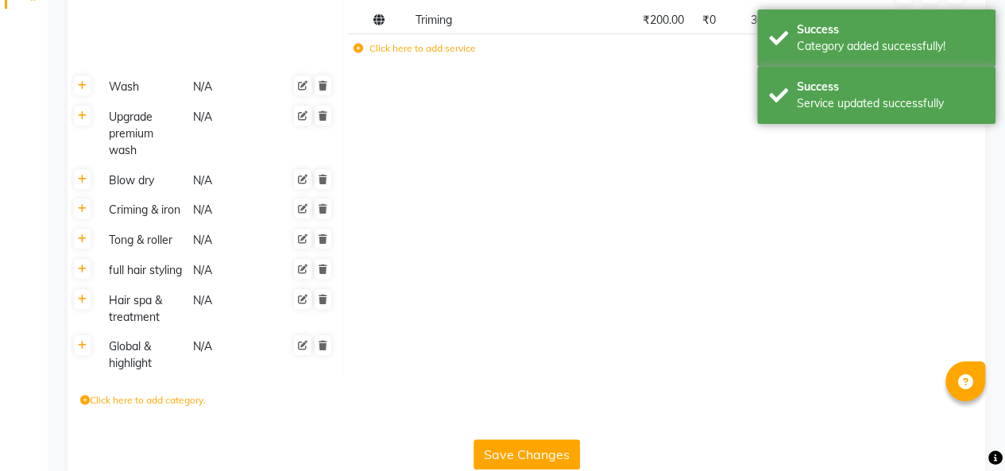
click at [84, 350] on icon at bounding box center [82, 346] width 9 height 10
click at [437, 359] on label "Click here to add service" at bounding box center [414, 352] width 122 height 14
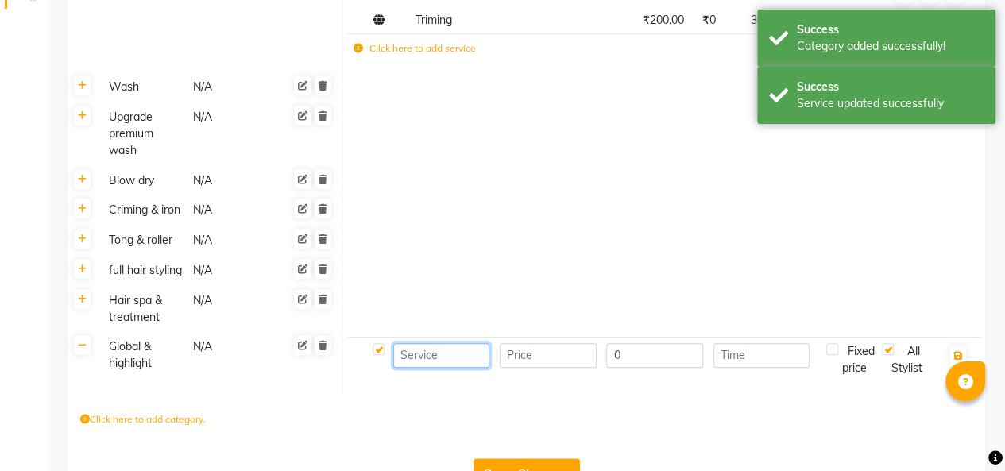
click at [430, 368] on input at bounding box center [441, 355] width 97 height 25
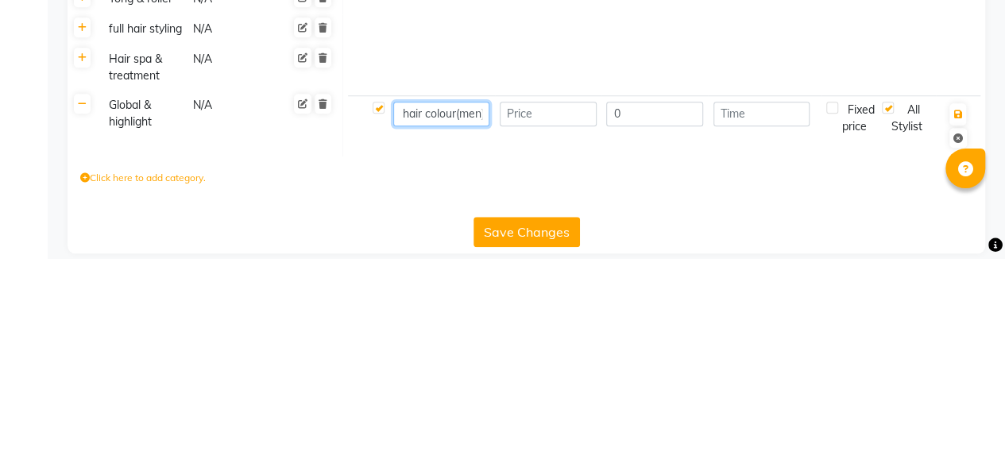
scroll to position [0, 37]
click at [550, 337] on input "number" at bounding box center [548, 326] width 97 height 25
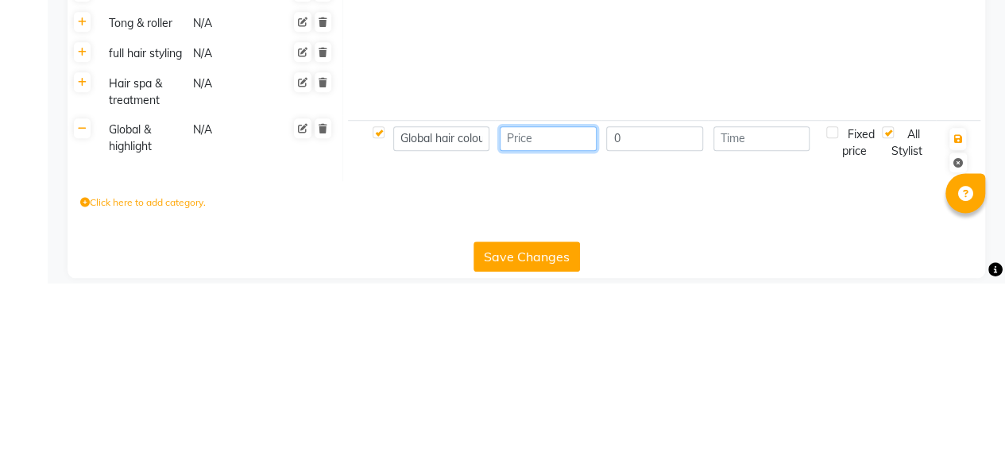
scroll to position [453, 0]
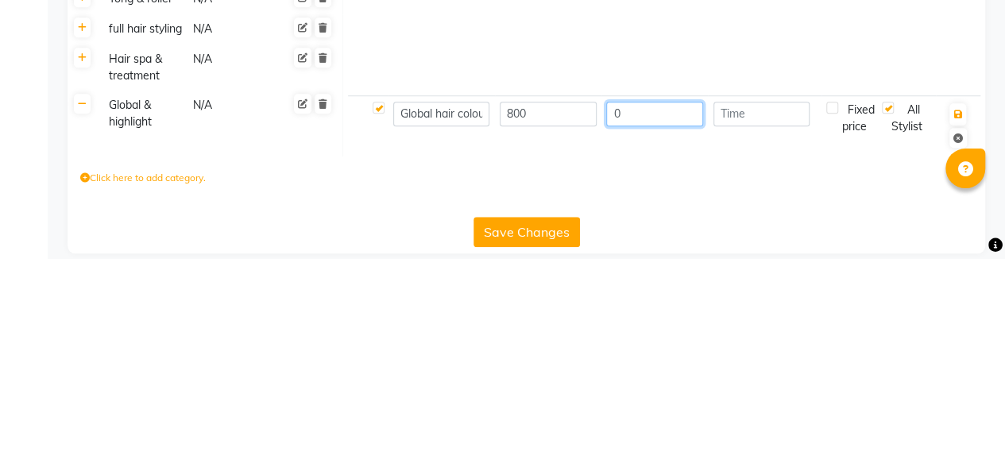
click at [642, 339] on input "0" at bounding box center [654, 326] width 97 height 25
click at [756, 339] on input "number" at bounding box center [761, 326] width 97 height 25
click at [958, 332] on icon "button" at bounding box center [957, 327] width 9 height 10
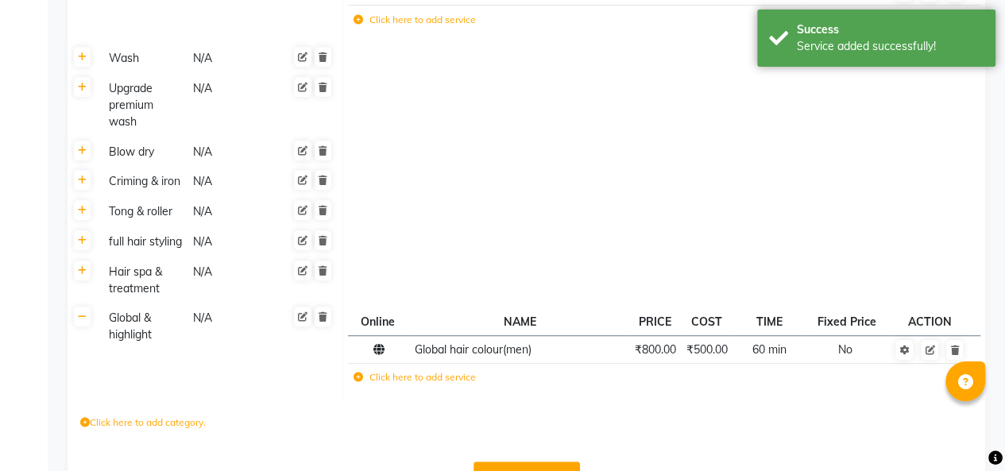
click at [413, 384] on label "Click here to add service" at bounding box center [414, 377] width 122 height 14
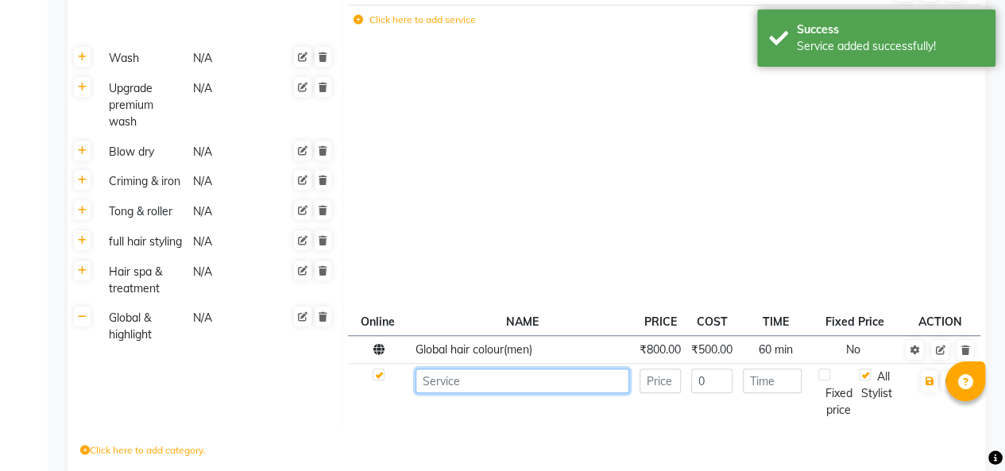
click at [511, 393] on input at bounding box center [522, 380] width 214 height 25
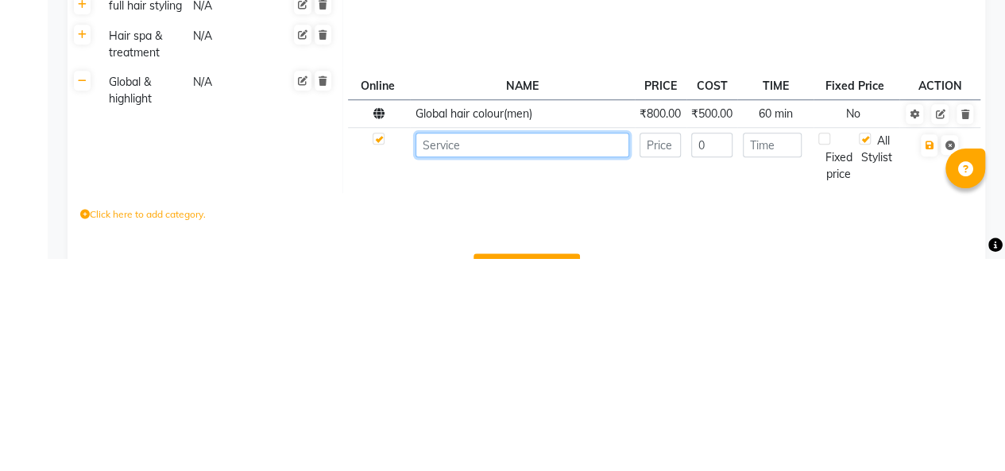
scroll to position [507, 0]
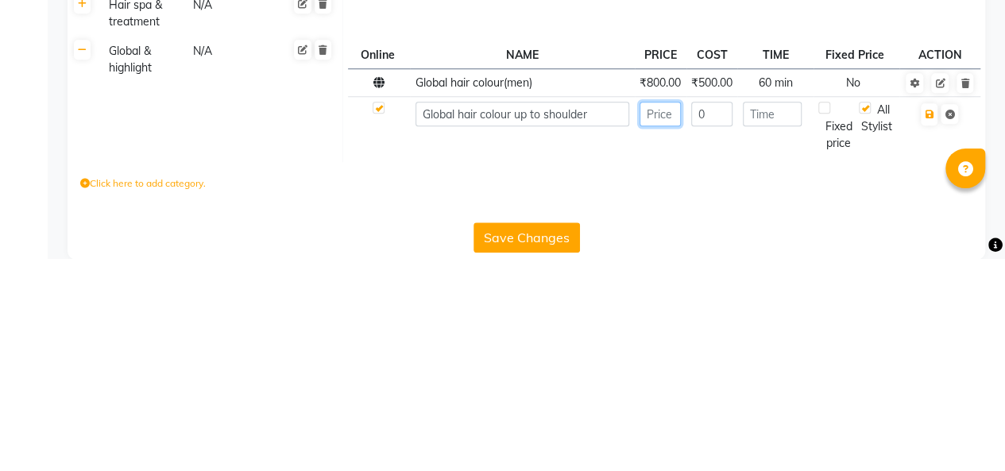
click at [654, 339] on input "number" at bounding box center [659, 326] width 41 height 25
click at [766, 339] on input "number" at bounding box center [773, 326] width 60 height 25
click at [928, 332] on icon "button" at bounding box center [928, 327] width 9 height 10
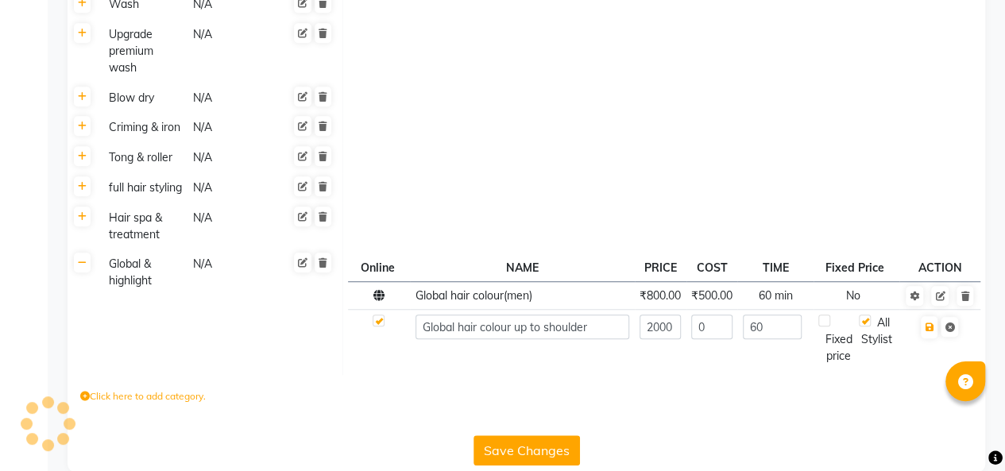
click at [777, 303] on span "60 min" at bounding box center [775, 295] width 34 height 14
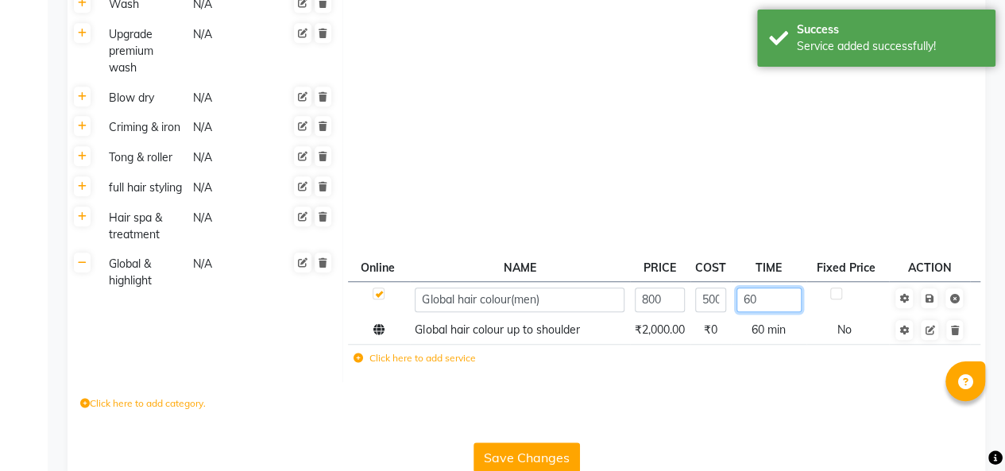
click at [774, 312] on input "60" at bounding box center [768, 299] width 65 height 25
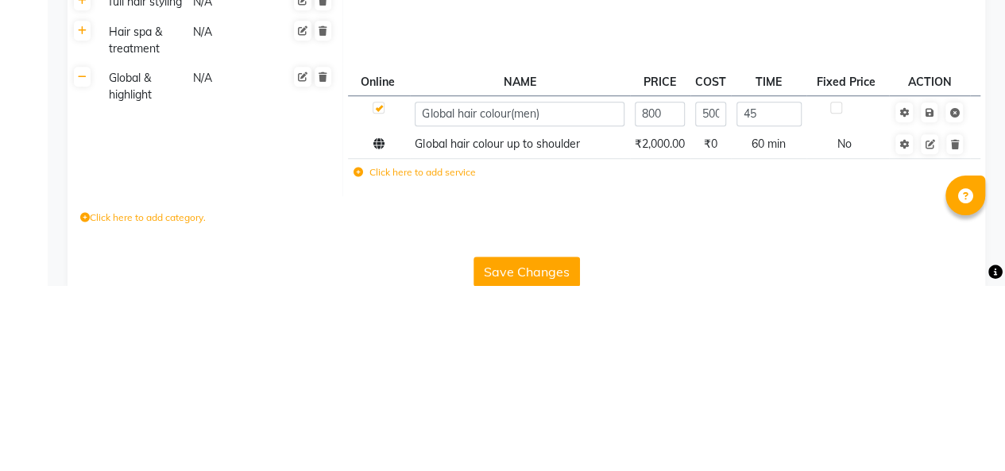
click at [931, 303] on icon at bounding box center [928, 299] width 9 height 10
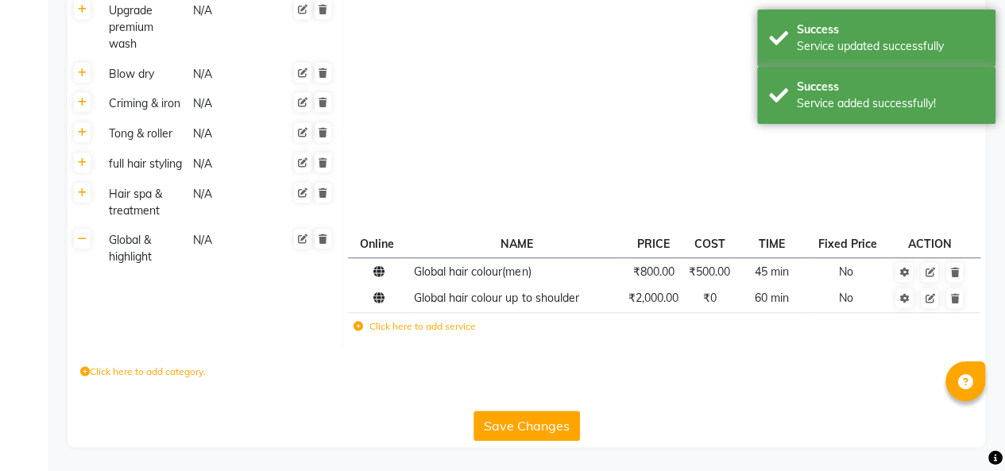
scroll to position [545, 0]
click at [410, 326] on label "Click here to add service" at bounding box center [414, 326] width 122 height 14
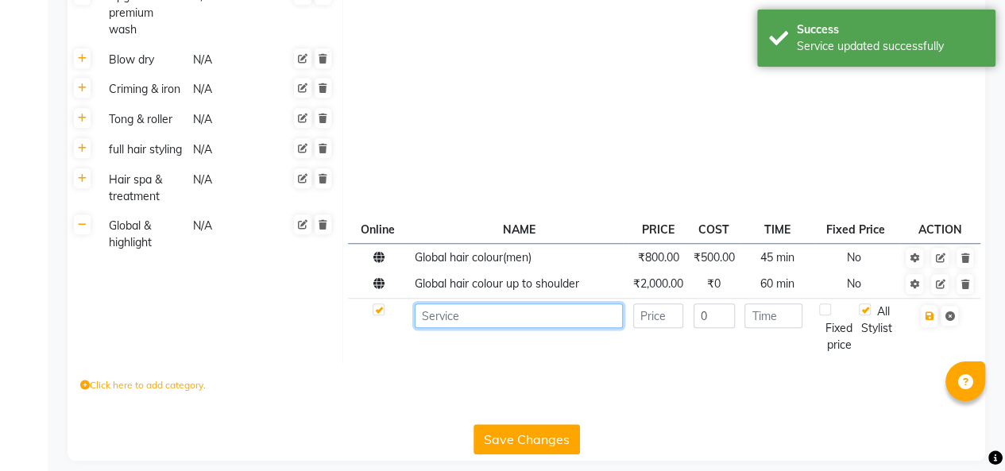
click at [496, 328] on input at bounding box center [519, 315] width 208 height 25
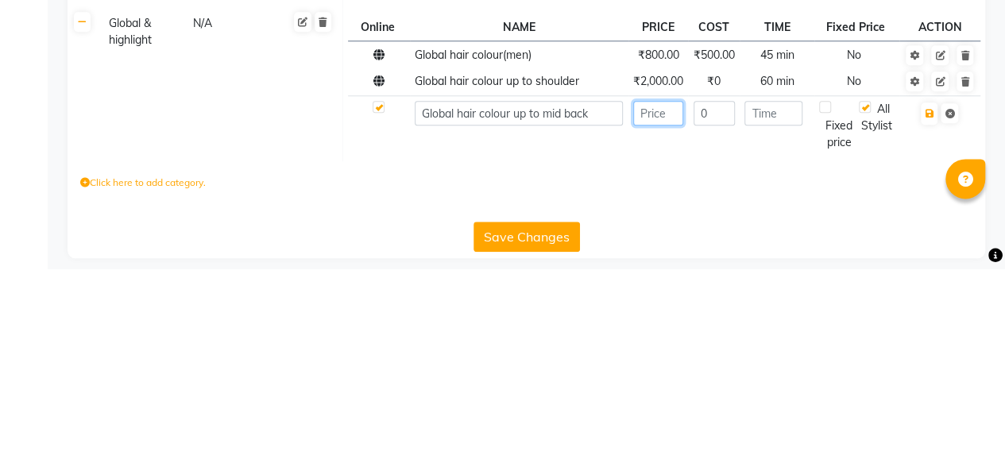
click at [663, 327] on input "number" at bounding box center [658, 315] width 50 height 25
click at [774, 326] on input "number" at bounding box center [773, 315] width 58 height 25
click at [928, 321] on icon "button" at bounding box center [928, 316] width 9 height 10
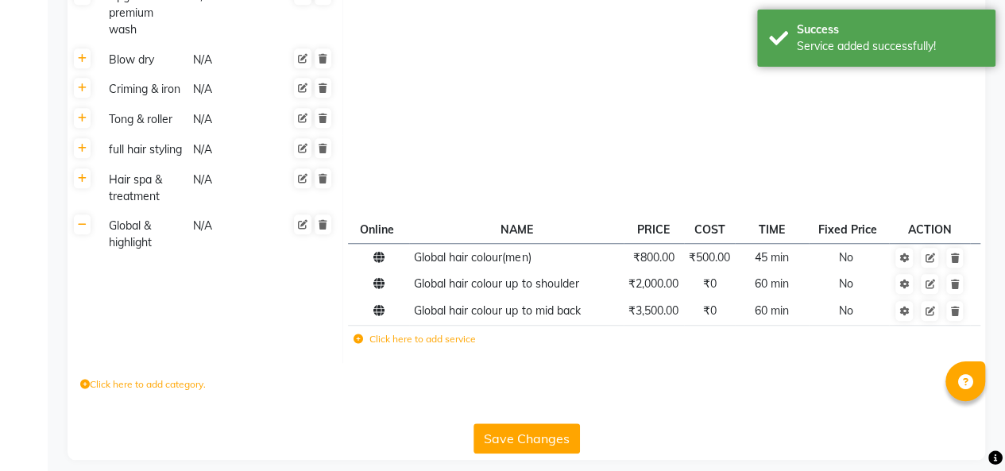
click at [418, 346] on label "Click here to add service" at bounding box center [414, 339] width 122 height 14
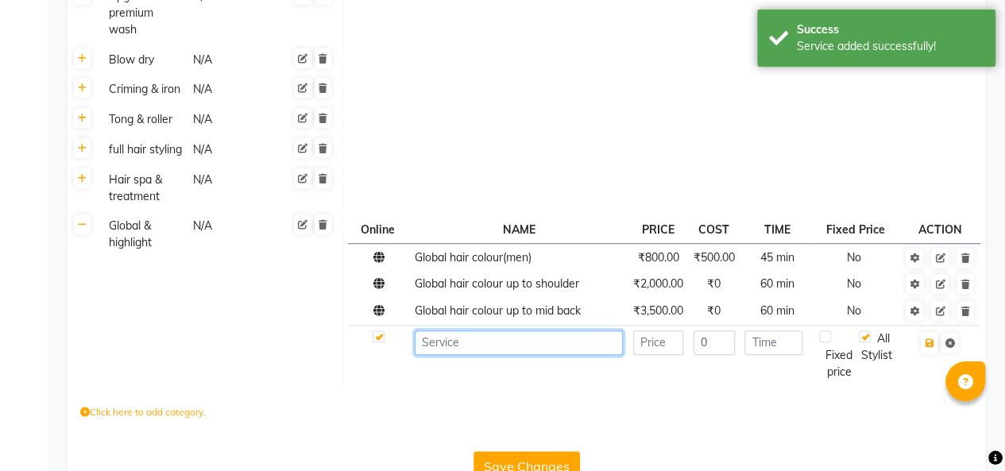
click at [507, 355] on input at bounding box center [519, 342] width 208 height 25
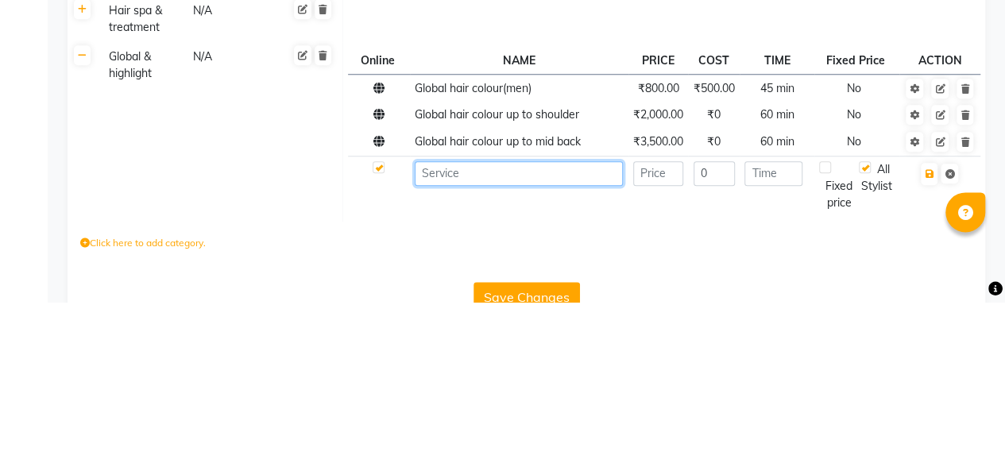
scroll to position [561, 0]
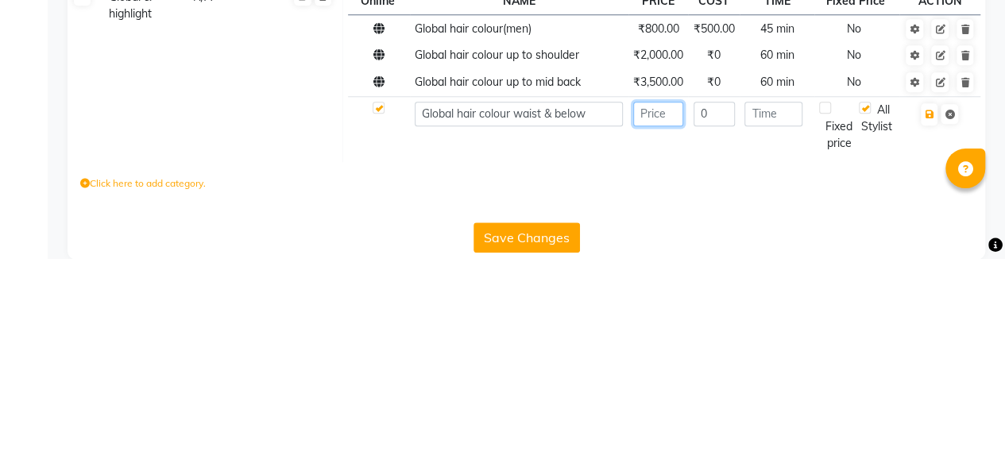
click at [664, 339] on input "number" at bounding box center [658, 326] width 50 height 25
click at [781, 339] on input "number" at bounding box center [773, 326] width 58 height 25
click at [928, 332] on icon "button" at bounding box center [928, 327] width 9 height 10
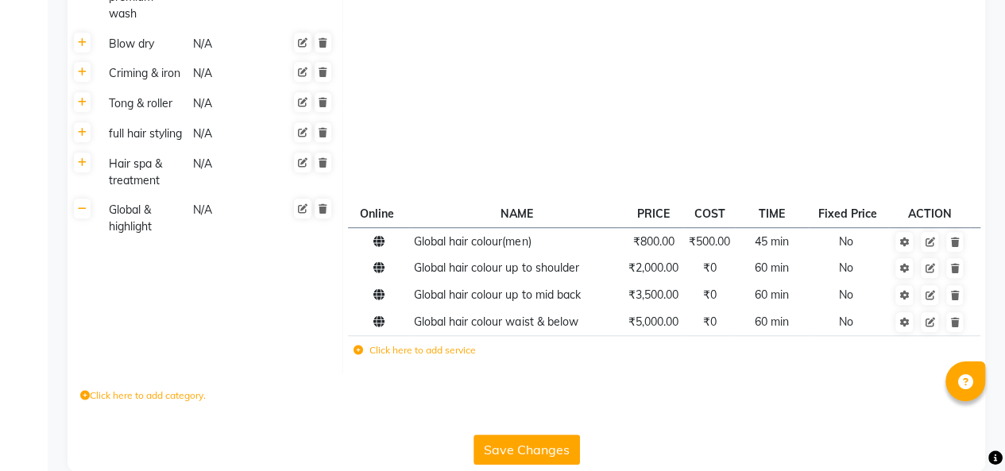
click at [425, 357] on label "Click here to add service" at bounding box center [414, 350] width 122 height 14
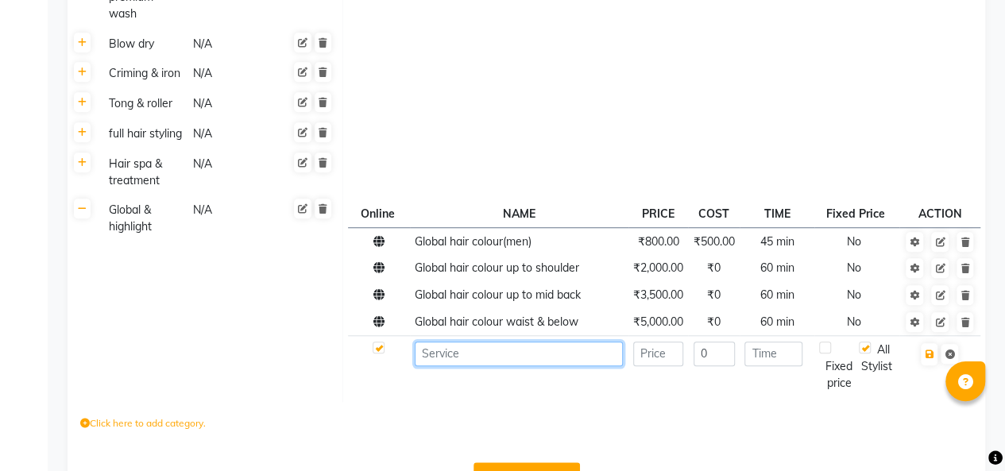
click at [494, 364] on input at bounding box center [519, 353] width 208 height 25
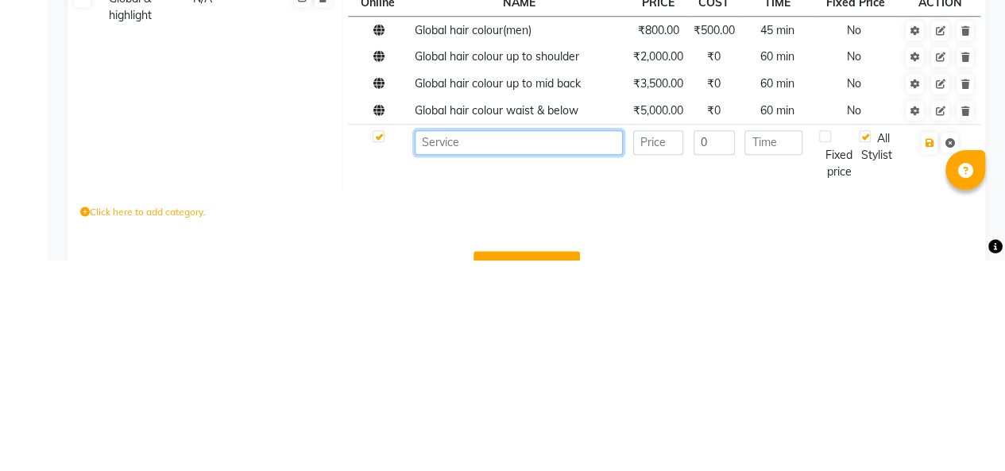
scroll to position [588, 0]
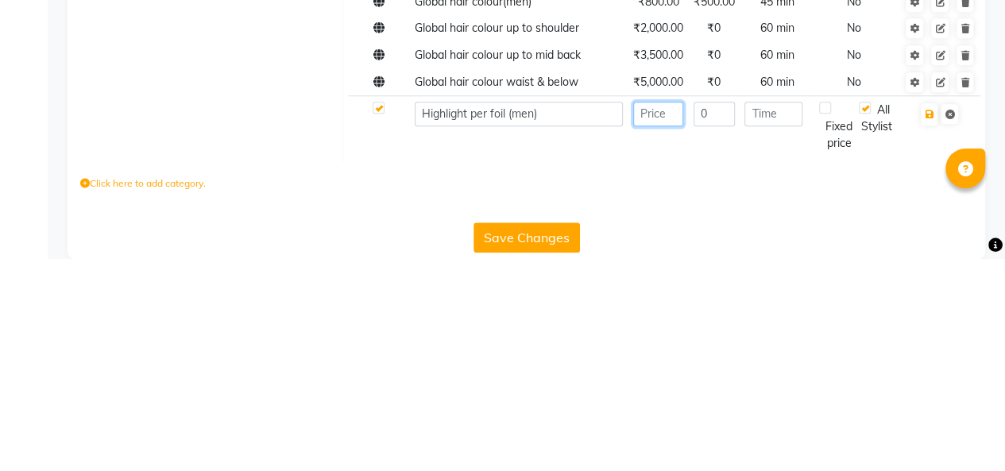
click at [659, 339] on input "number" at bounding box center [658, 326] width 50 height 25
click at [786, 339] on input "number" at bounding box center [773, 326] width 58 height 25
click at [932, 332] on icon "button" at bounding box center [928, 327] width 9 height 10
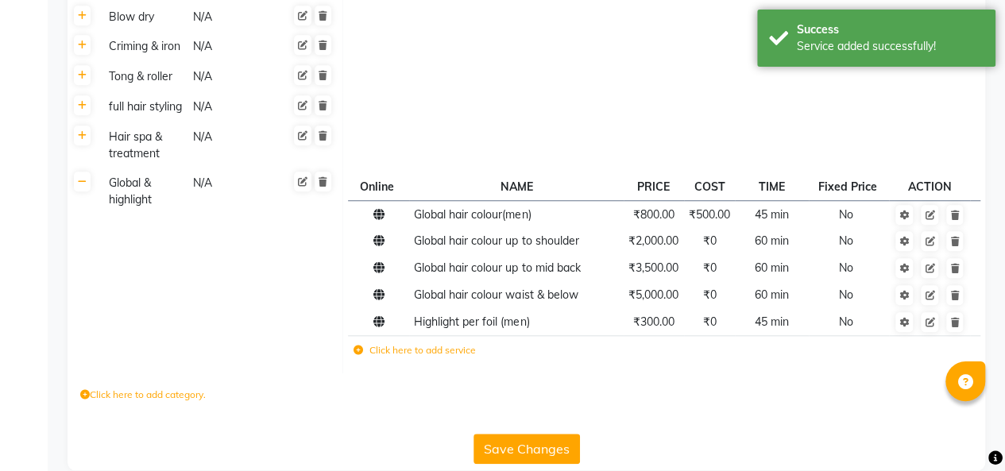
click at [417, 357] on label "Click here to add service" at bounding box center [414, 350] width 122 height 14
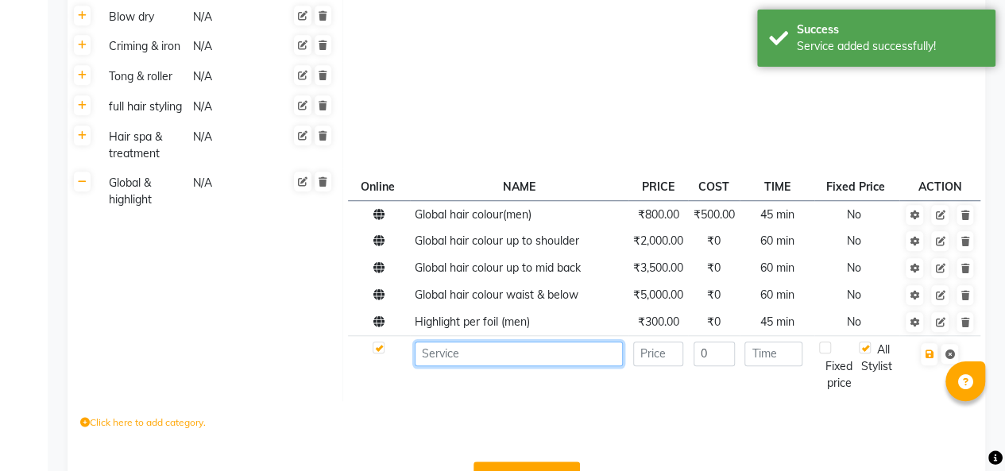
click at [489, 366] on input at bounding box center [519, 353] width 208 height 25
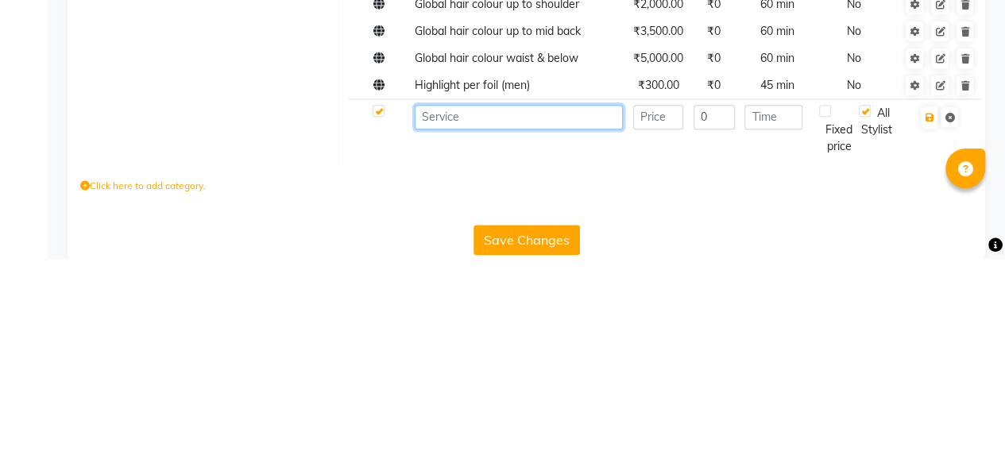
scroll to position [615, 0]
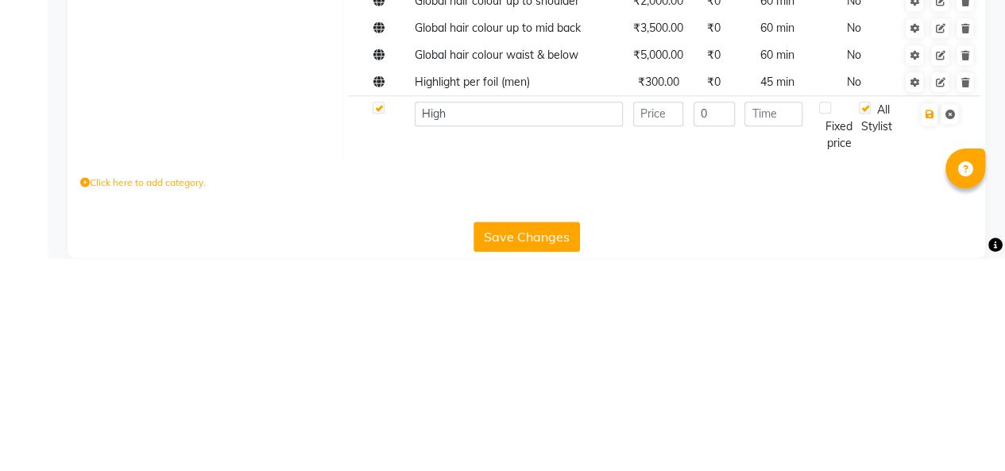
click at [429, 302] on span "Highlight per foil (men)" at bounding box center [472, 294] width 115 height 14
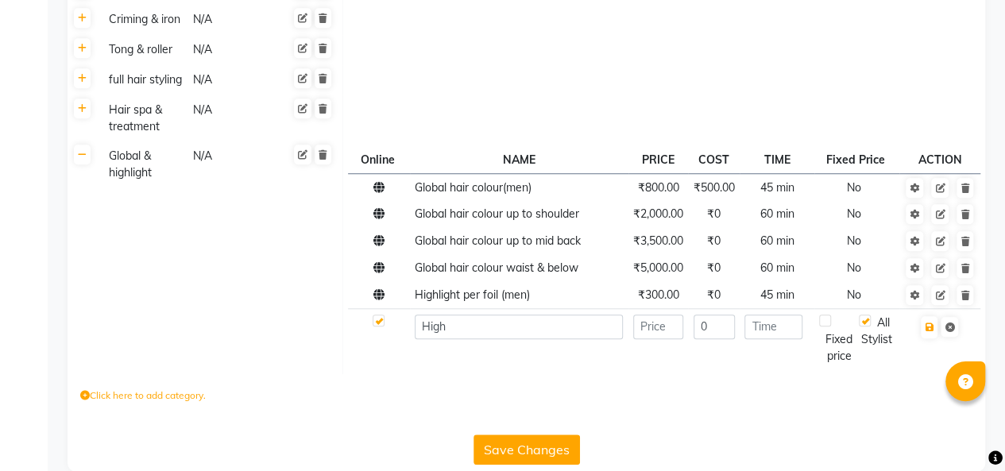
click at [408, 374] on td "Online NAME PRICE COST TIME Fixed Price ACTION Global hair colour(men) ₹800.00 …" at bounding box center [664, 257] width 642 height 233
click at [424, 339] on input "High" at bounding box center [519, 326] width 208 height 25
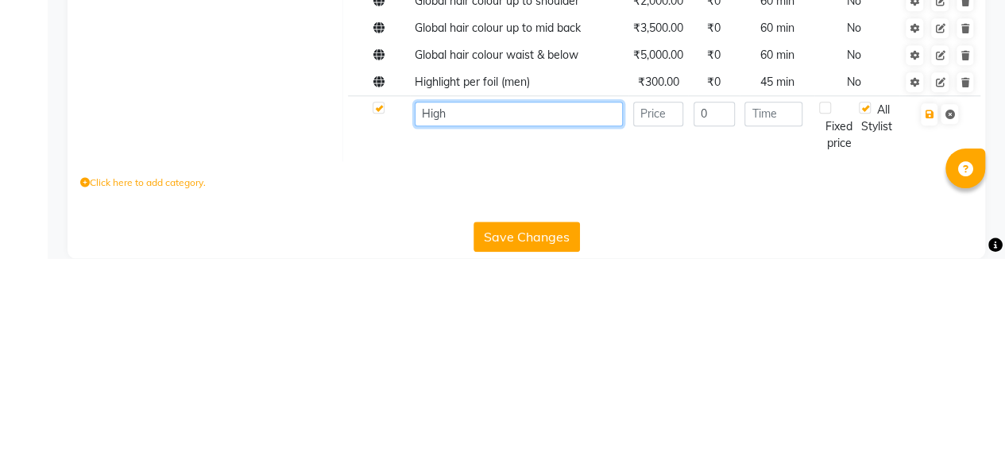
click at [474, 335] on input "High" at bounding box center [519, 326] width 208 height 25
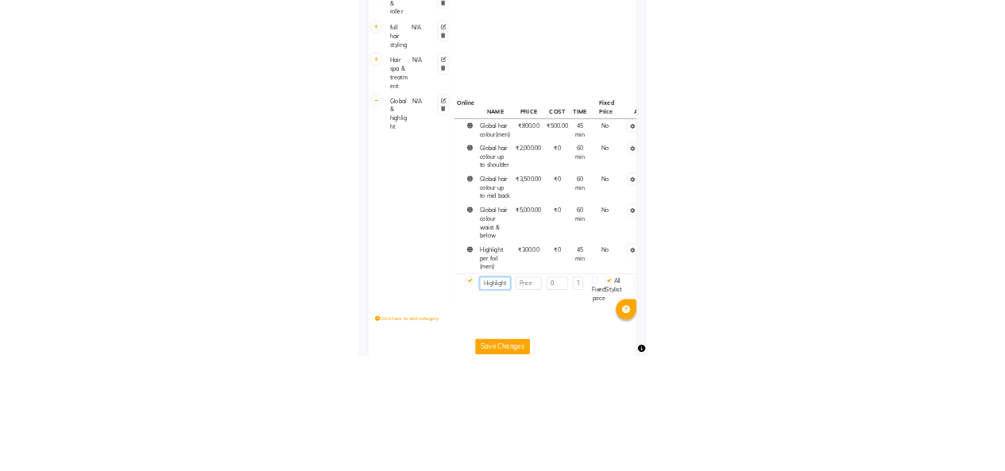
scroll to position [646, 0]
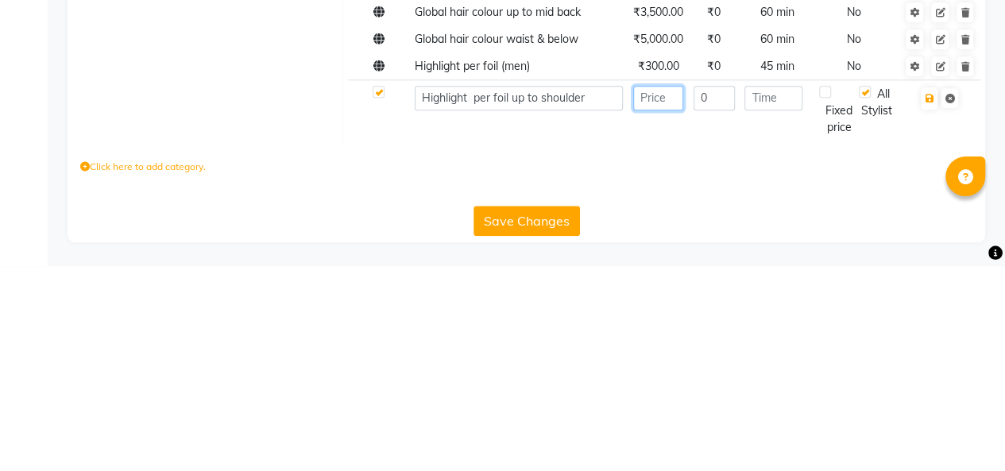
click at [650, 310] on input "number" at bounding box center [658, 303] width 50 height 25
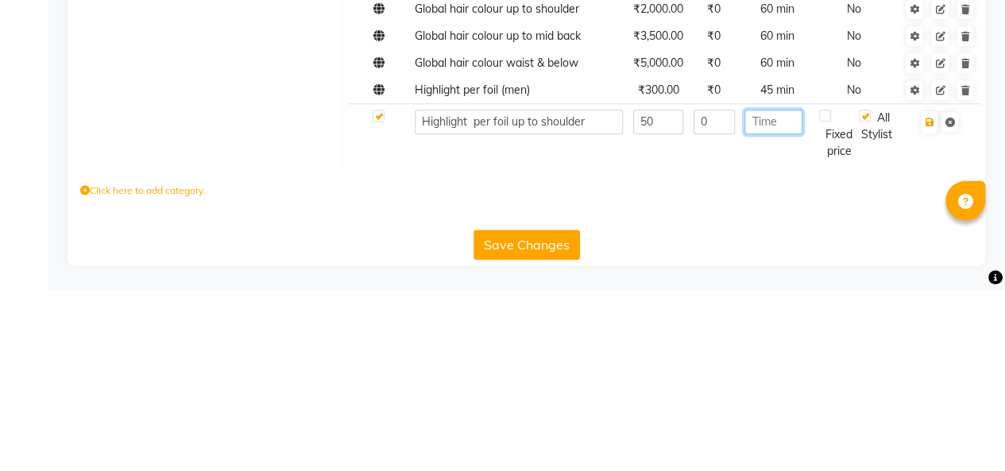
click at [778, 310] on input "number" at bounding box center [773, 303] width 58 height 25
click at [928, 308] on icon "button" at bounding box center [928, 304] width 9 height 10
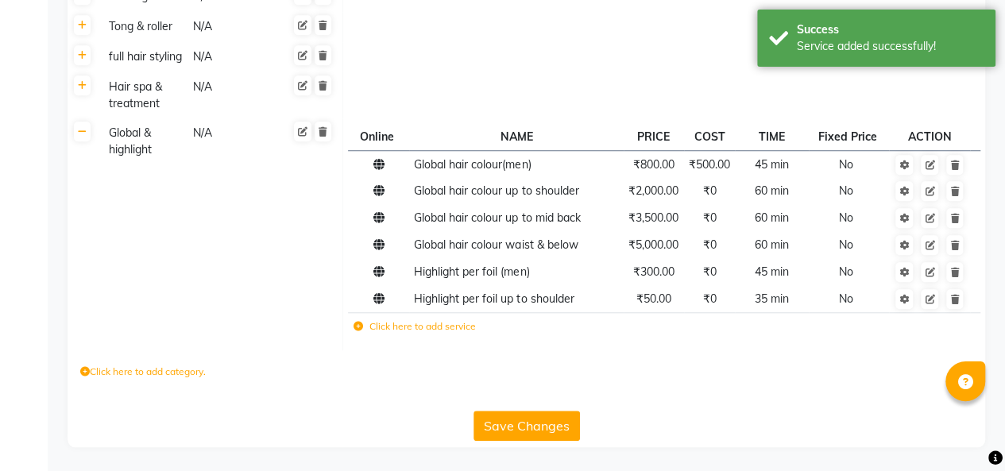
click at [434, 331] on label "Click here to add service" at bounding box center [414, 326] width 122 height 14
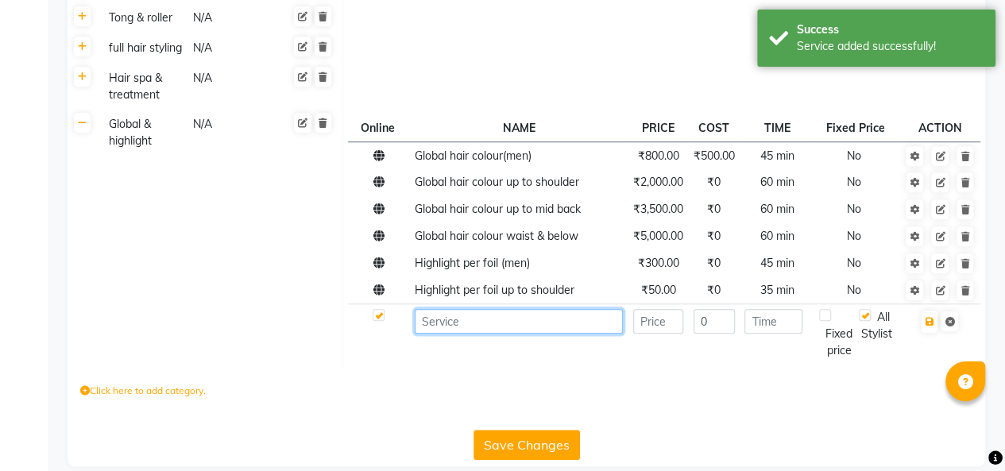
click at [509, 334] on input at bounding box center [519, 321] width 208 height 25
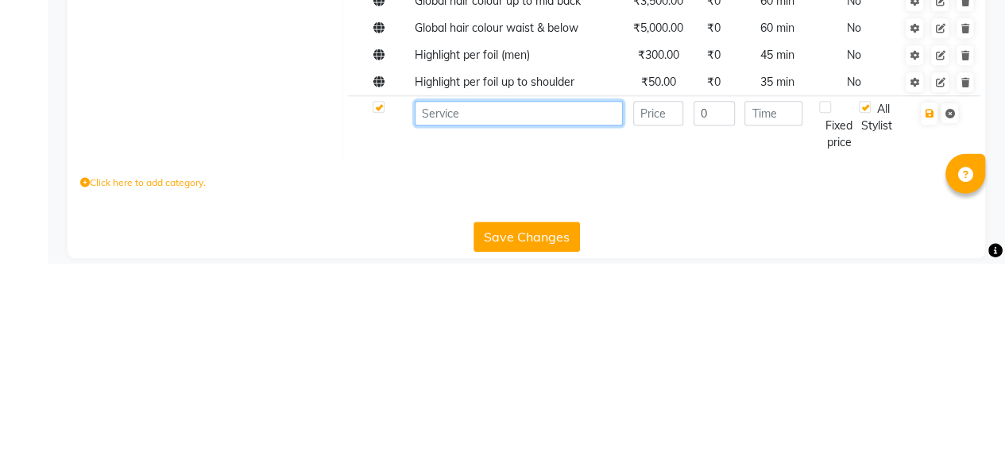
paste input "Highlight"
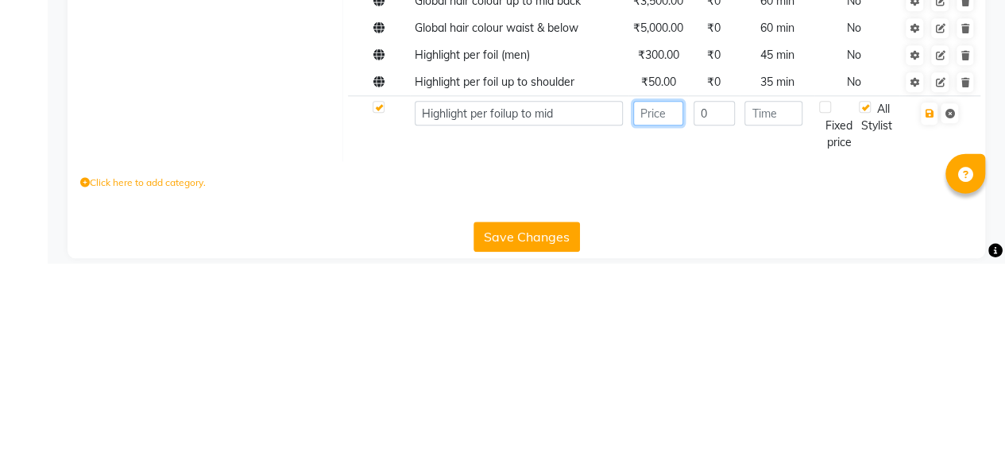
click at [646, 334] on input "number" at bounding box center [658, 321] width 50 height 25
click at [766, 334] on input "number" at bounding box center [773, 321] width 58 height 25
click at [929, 326] on icon "button" at bounding box center [928, 322] width 9 height 10
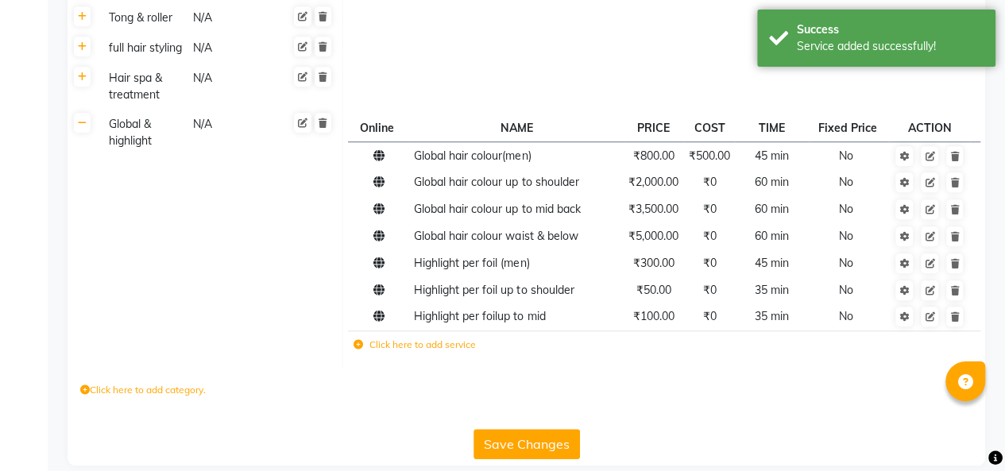
click at [427, 352] on label "Click here to add service" at bounding box center [414, 345] width 122 height 14
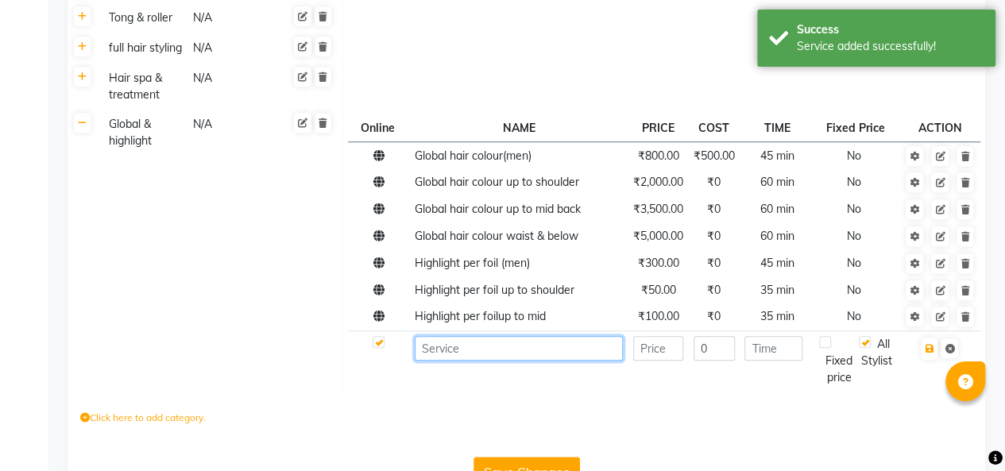
paste input "Highlight"
click at [492, 361] on input "Highlight" at bounding box center [519, 348] width 208 height 25
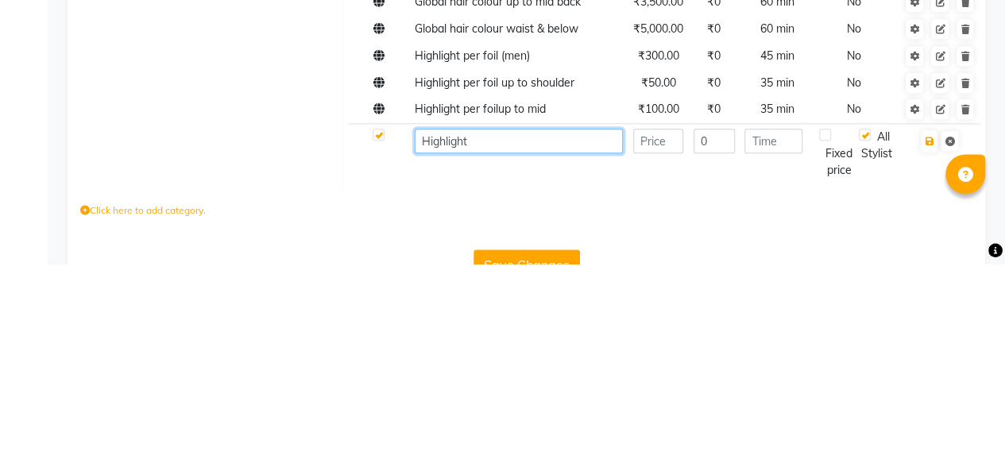
scroll to position [669, 0]
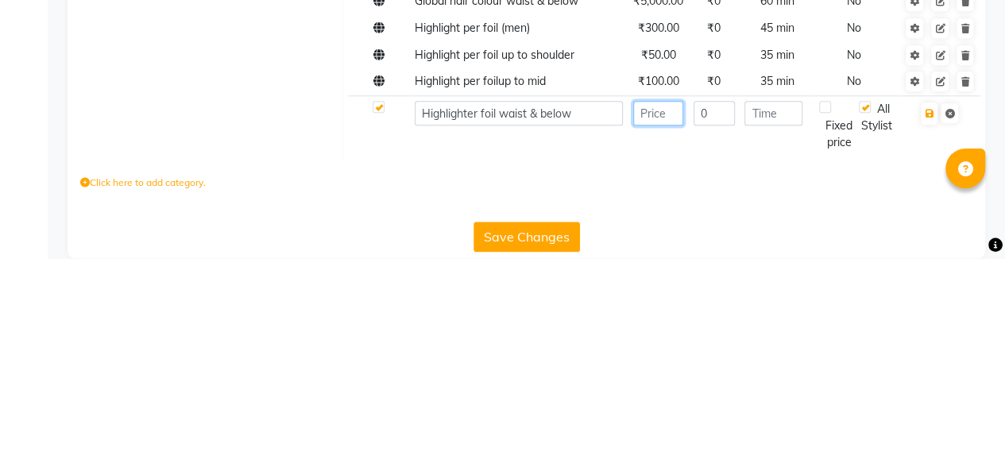
click at [638, 338] on input "number" at bounding box center [658, 326] width 50 height 25
click at [777, 338] on input "number" at bounding box center [773, 326] width 58 height 25
click at [924, 331] on icon "button" at bounding box center [928, 327] width 9 height 10
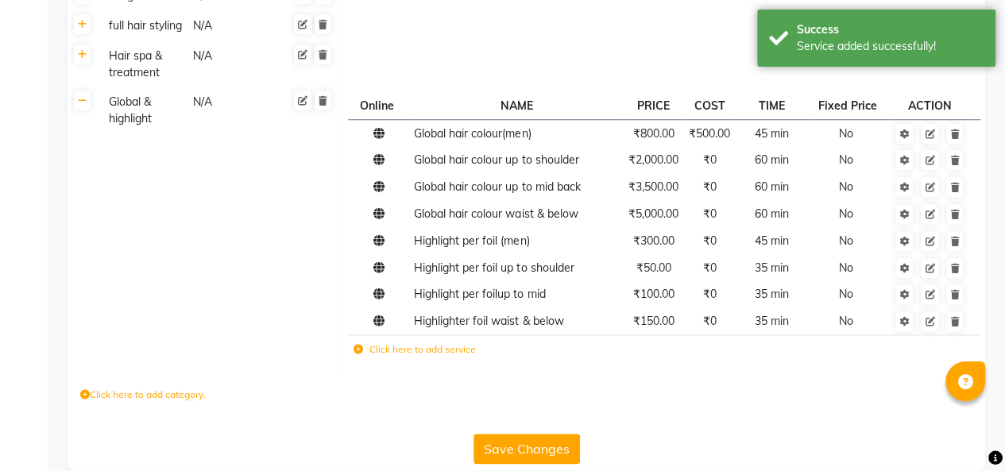
click at [425, 357] on label "Click here to add service" at bounding box center [414, 349] width 122 height 14
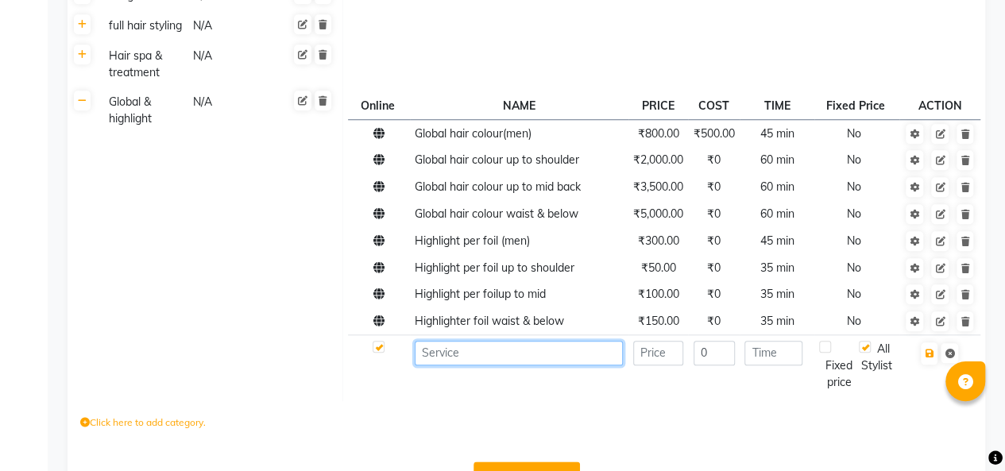
click at [480, 365] on input at bounding box center [519, 353] width 208 height 25
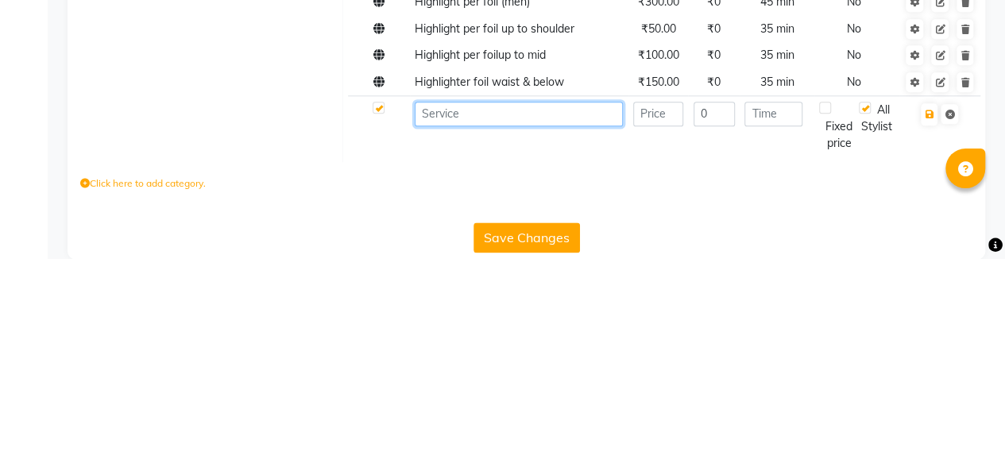
scroll to position [695, 0]
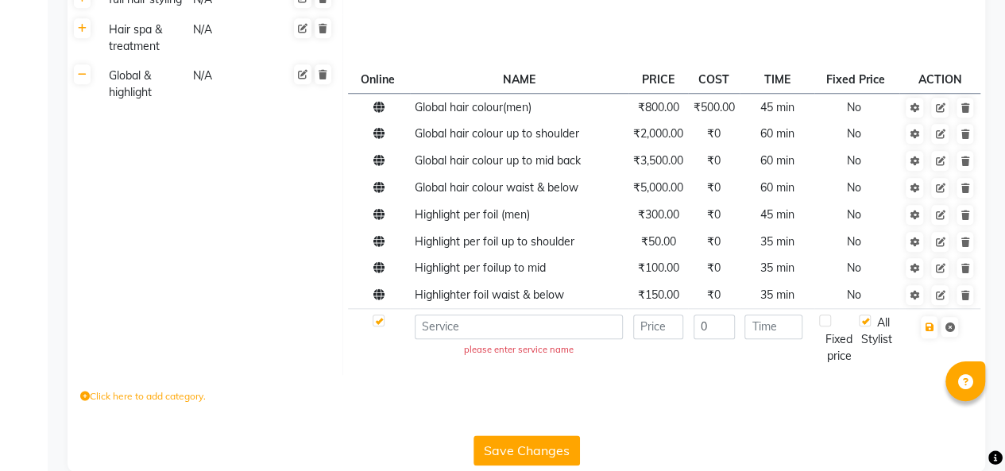
click at [265, 372] on td "Global & highlight N/A" at bounding box center [220, 218] width 245 height 314
click at [164, 403] on label "Click here to add category." at bounding box center [142, 396] width 125 height 14
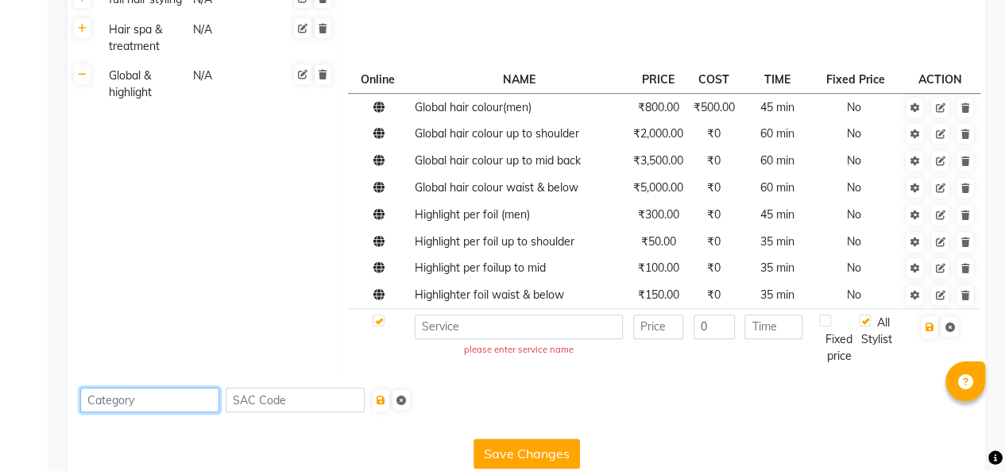
click at [176, 412] on input at bounding box center [149, 400] width 139 height 25
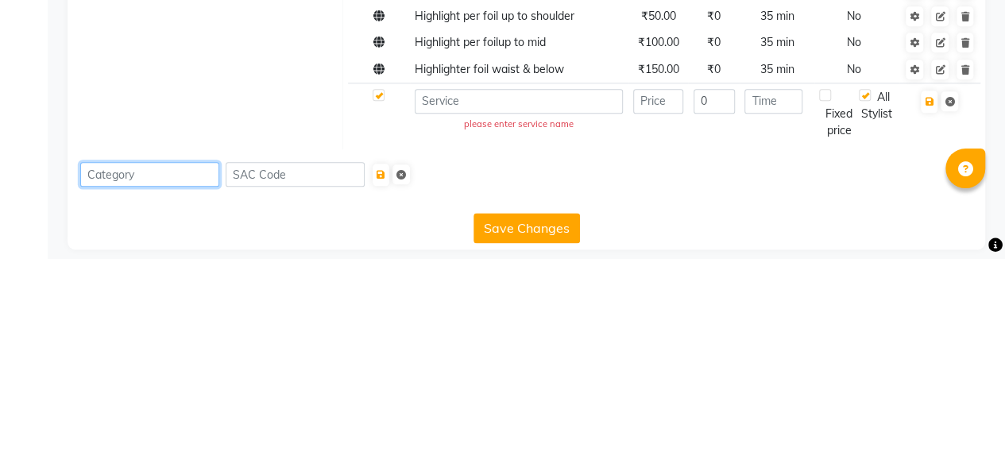
scroll to position [737, 0]
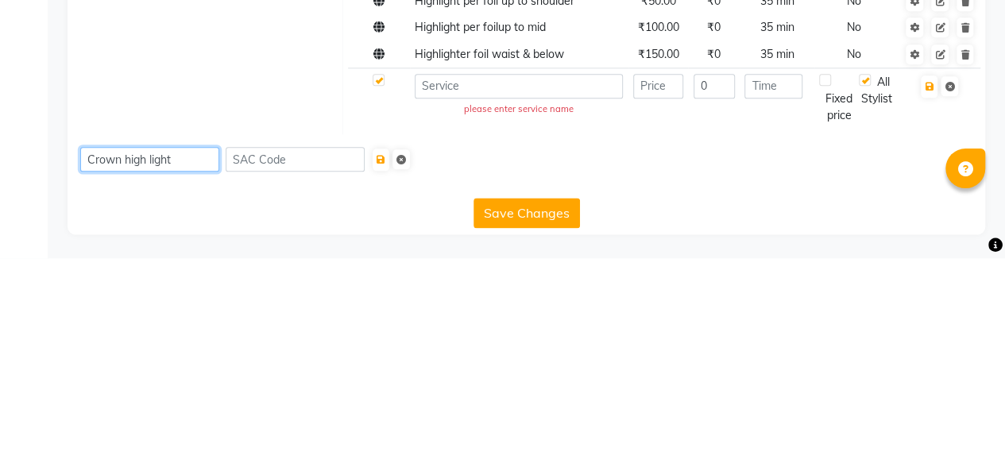
click at [145, 376] on input "Crown high light" at bounding box center [149, 372] width 139 height 25
click at [141, 373] on input "Crown high light" at bounding box center [149, 372] width 139 height 25
click at [149, 375] on input "Crown high light" at bounding box center [149, 372] width 139 height 25
click at [175, 372] on input "Crown highlight" at bounding box center [149, 372] width 139 height 25
click at [532, 426] on button "Save Changes" at bounding box center [526, 426] width 106 height 30
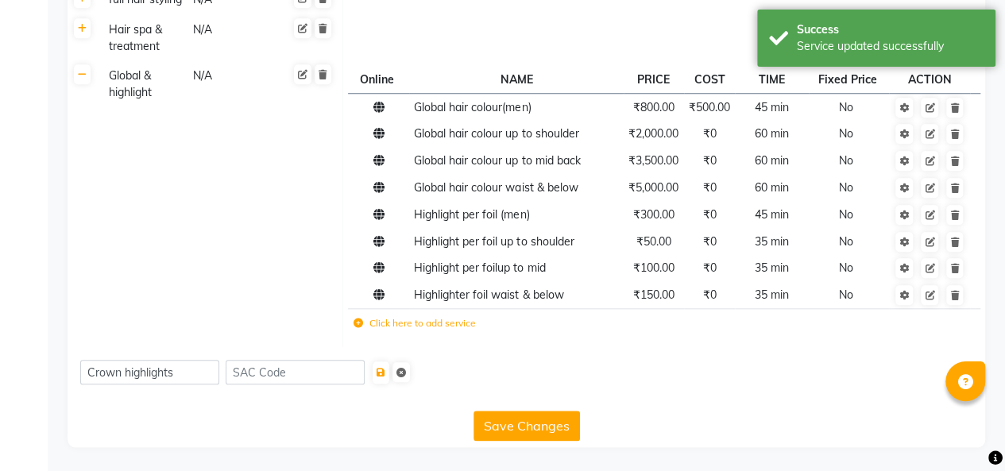
scroll to position [709, 0]
click at [385, 373] on icon "submit" at bounding box center [380, 373] width 9 height 10
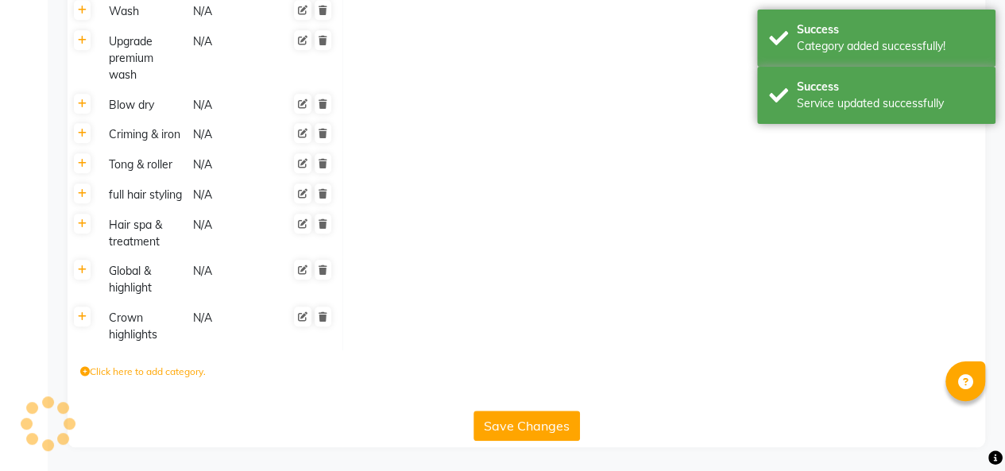
scroll to position [515, 0]
click at [81, 321] on icon at bounding box center [82, 317] width 9 height 10
click at [429, 319] on label "Click here to add service" at bounding box center [414, 323] width 122 height 14
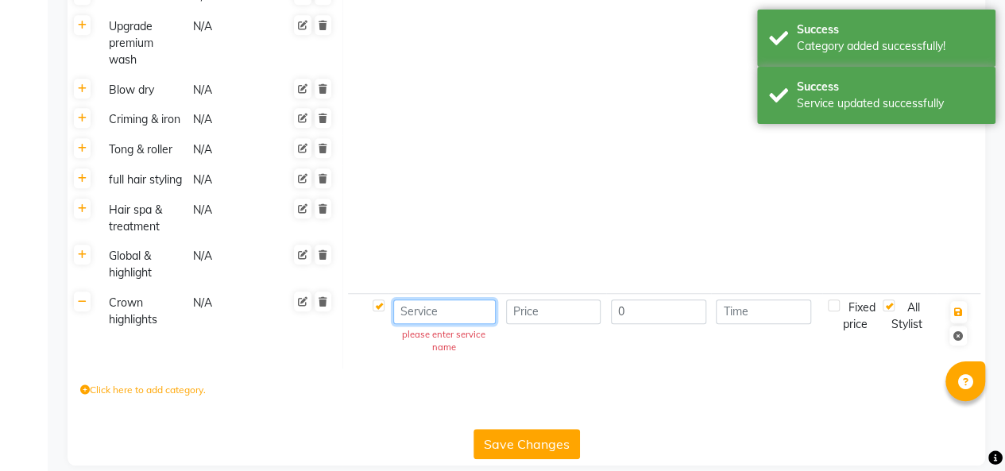
click at [449, 324] on input at bounding box center [444, 311] width 102 height 25
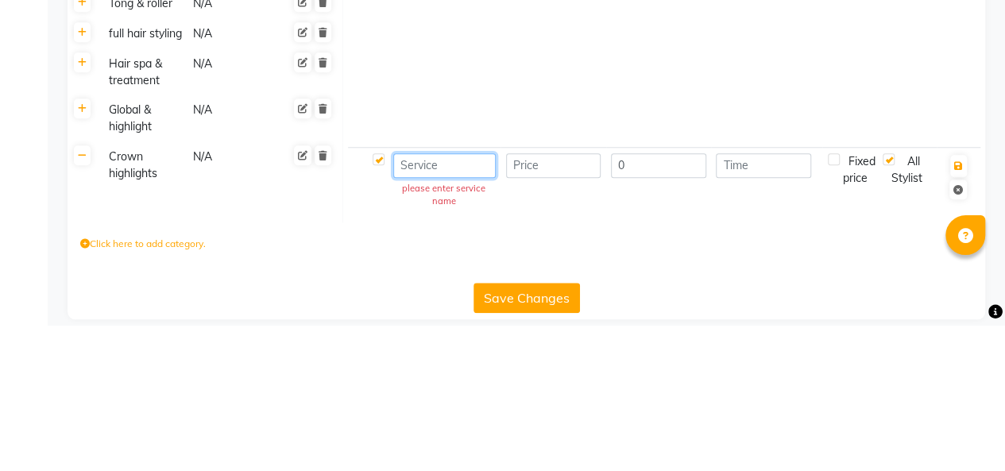
scroll to position [514, 0]
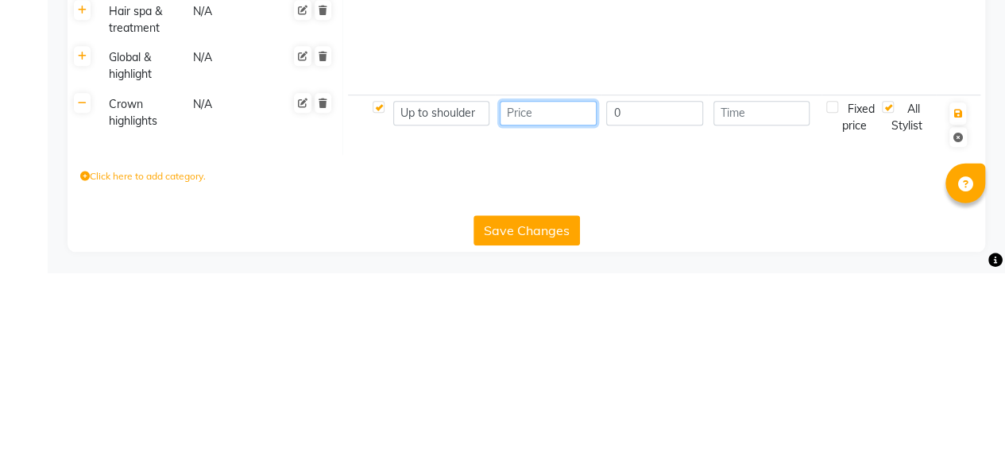
click at [538, 324] on input "number" at bounding box center [548, 311] width 97 height 25
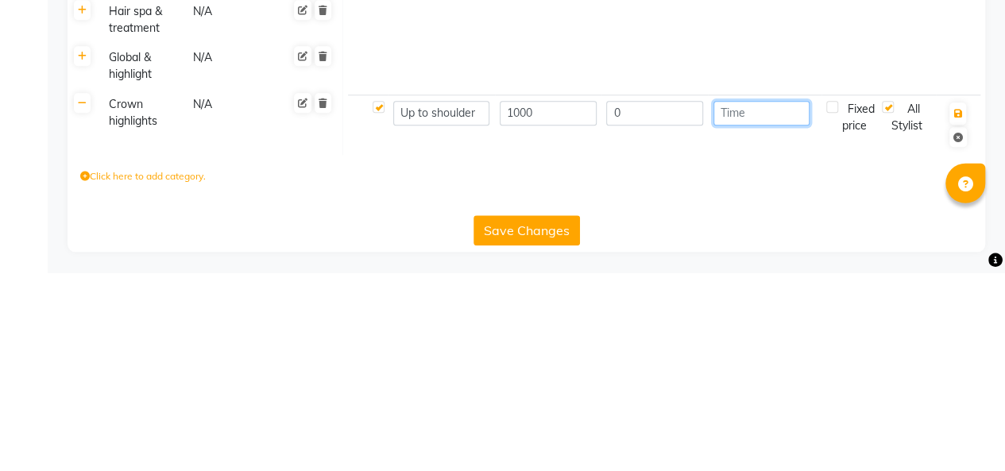
click at [757, 324] on input "number" at bounding box center [761, 311] width 97 height 25
click at [959, 322] on button "button" at bounding box center [957, 312] width 17 height 22
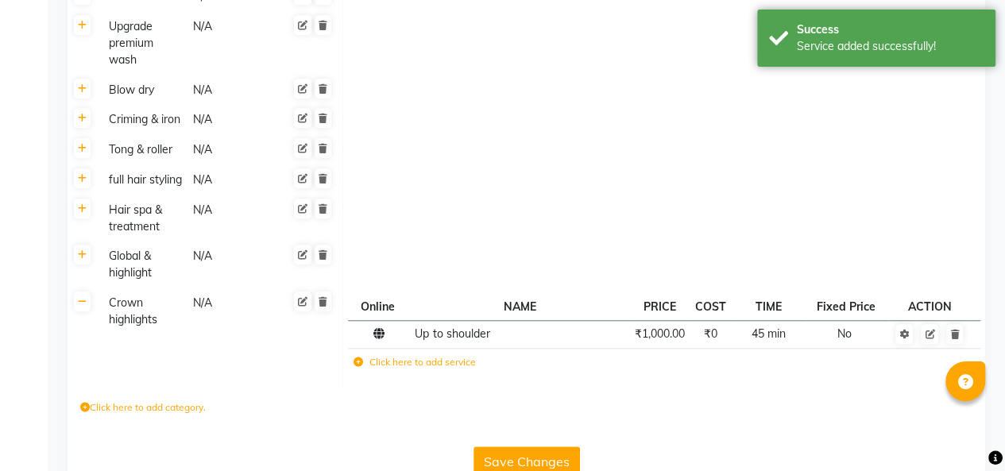
click at [410, 369] on label "Click here to add service" at bounding box center [414, 362] width 122 height 14
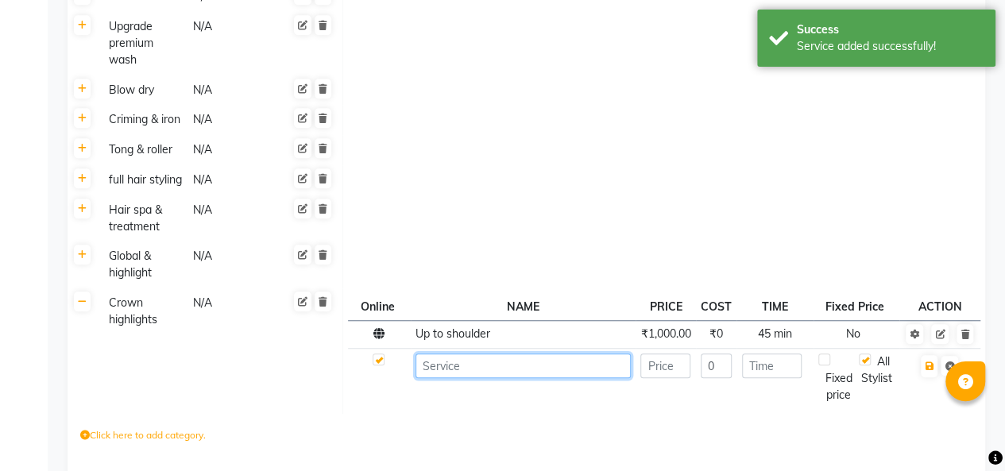
click at [486, 378] on input at bounding box center [522, 365] width 214 height 25
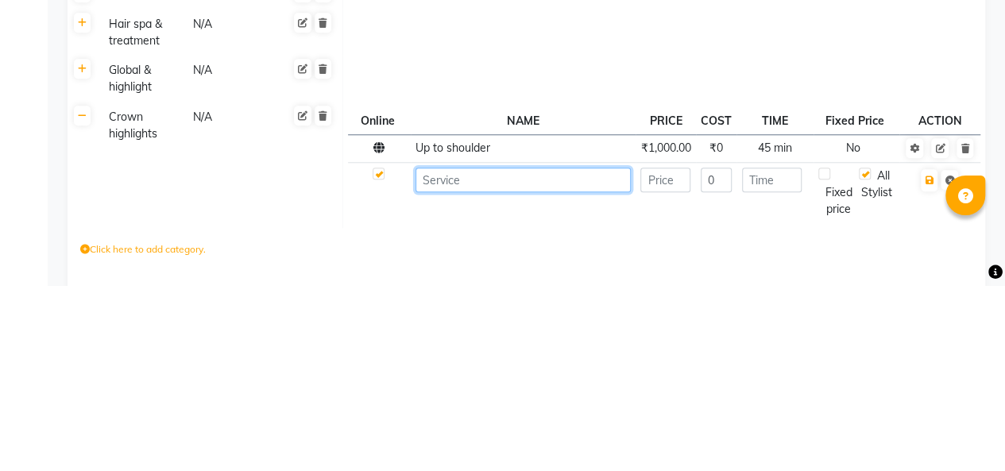
scroll to position [554, 0]
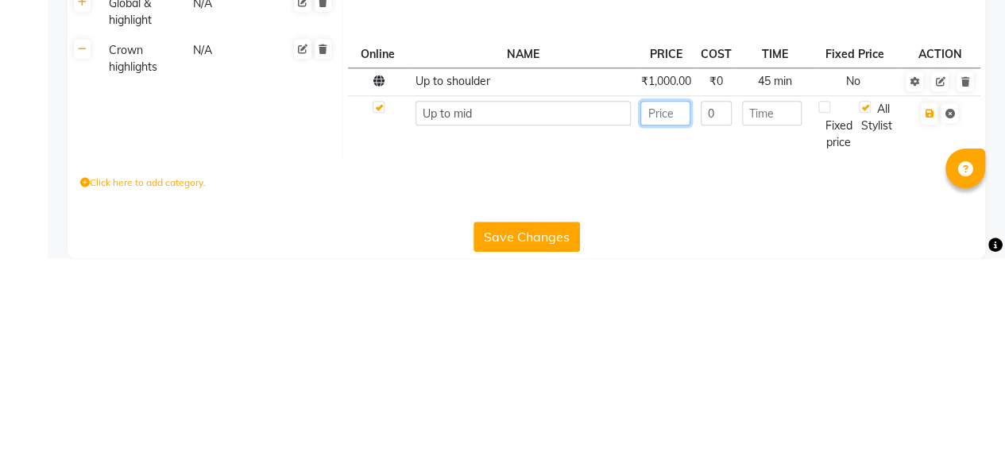
click at [648, 338] on input "number" at bounding box center [665, 326] width 50 height 25
click at [770, 338] on input "number" at bounding box center [772, 326] width 60 height 25
click at [928, 331] on icon "button" at bounding box center [928, 327] width 9 height 10
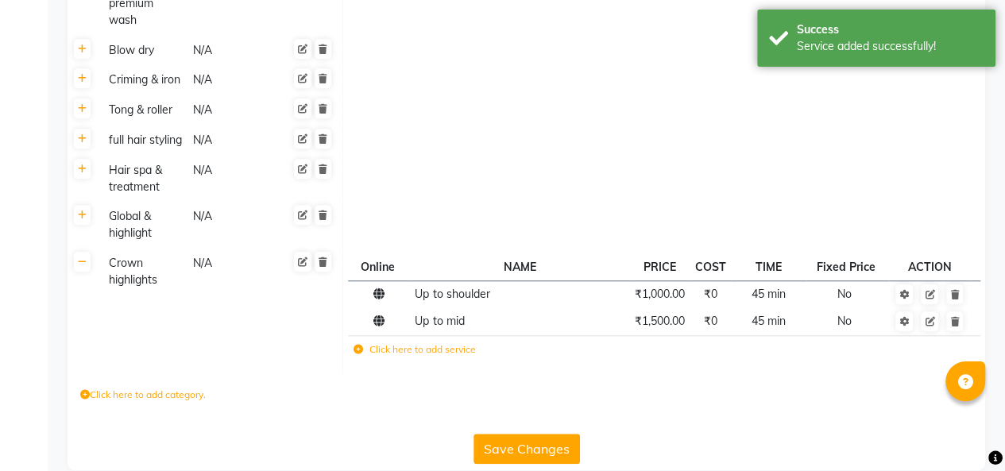
click at [419, 357] on label "Click here to add service" at bounding box center [414, 349] width 122 height 14
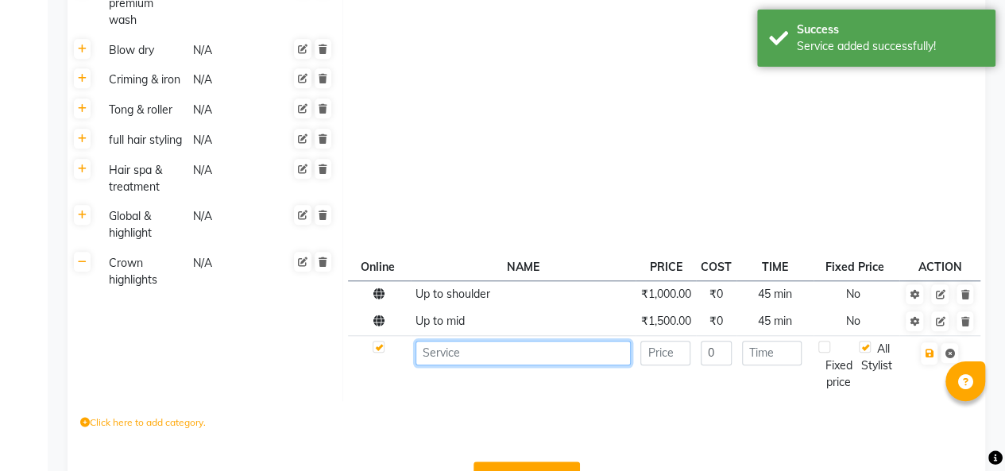
click at [484, 365] on input at bounding box center [522, 353] width 214 height 25
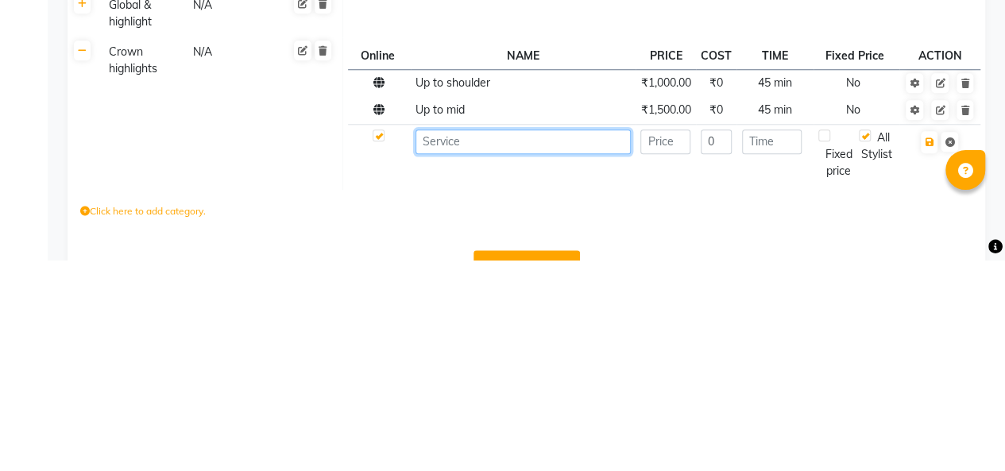
scroll to position [581, 0]
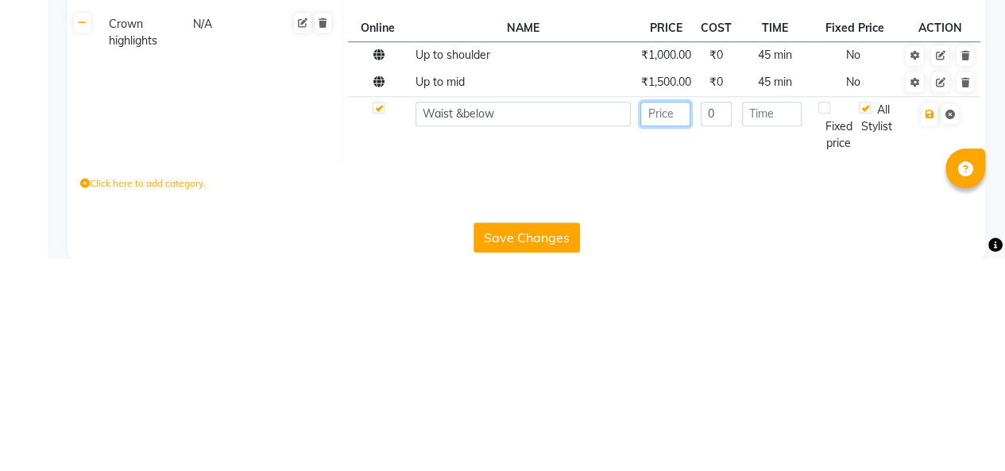
click at [670, 339] on input "number" at bounding box center [665, 326] width 50 height 25
click at [773, 339] on input "number" at bounding box center [772, 326] width 60 height 25
click at [928, 332] on icon "button" at bounding box center [928, 327] width 9 height 10
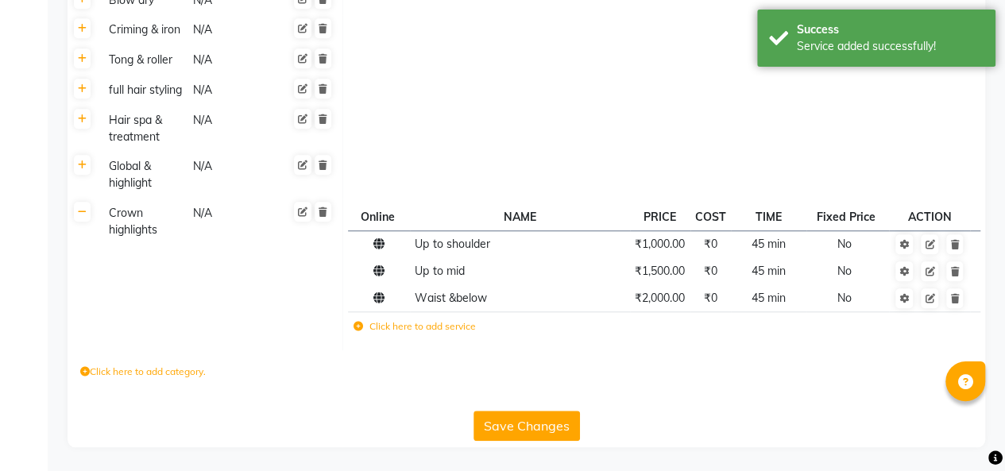
scroll to position [619, 0]
click at [157, 373] on label "Click here to add category." at bounding box center [142, 372] width 125 height 14
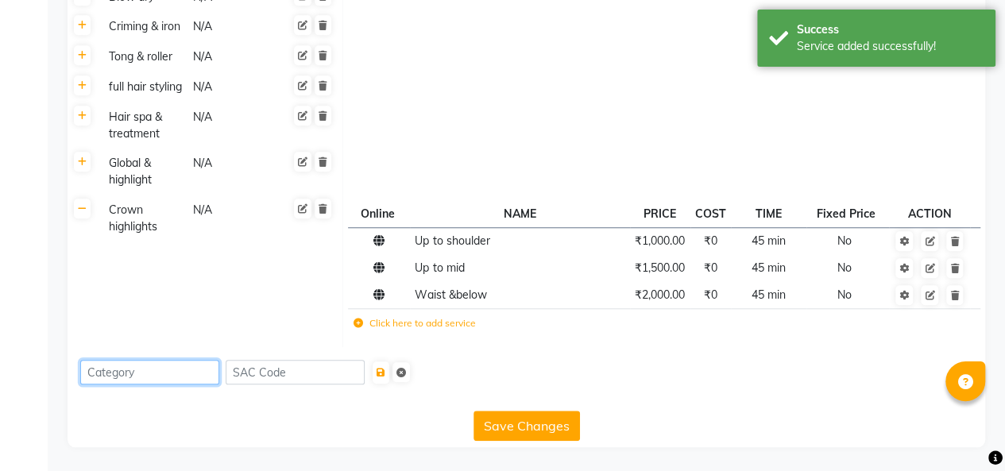
click at [164, 372] on input at bounding box center [149, 372] width 139 height 25
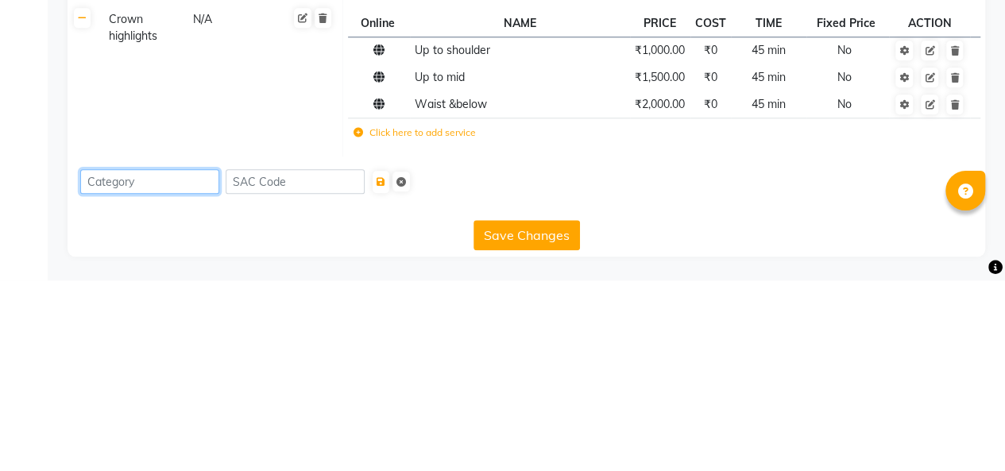
scroll to position [622, 0]
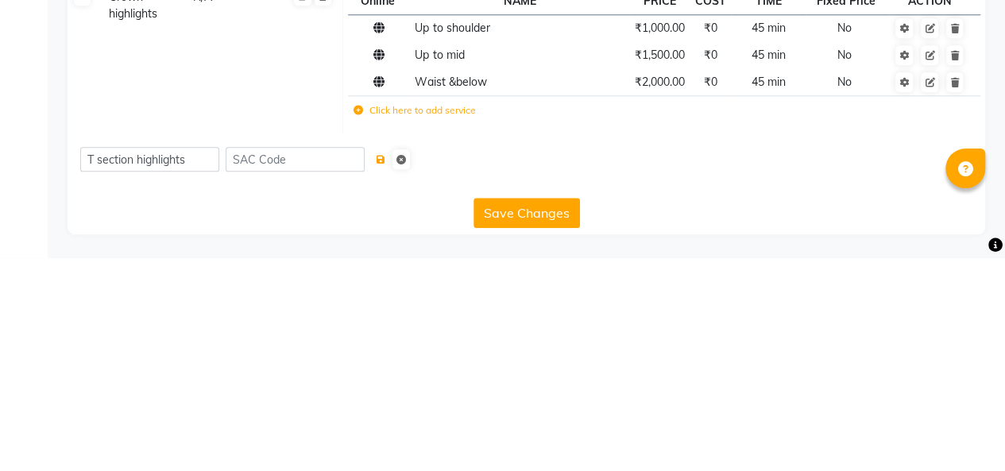
click at [385, 373] on icon "submit" at bounding box center [380, 373] width 9 height 10
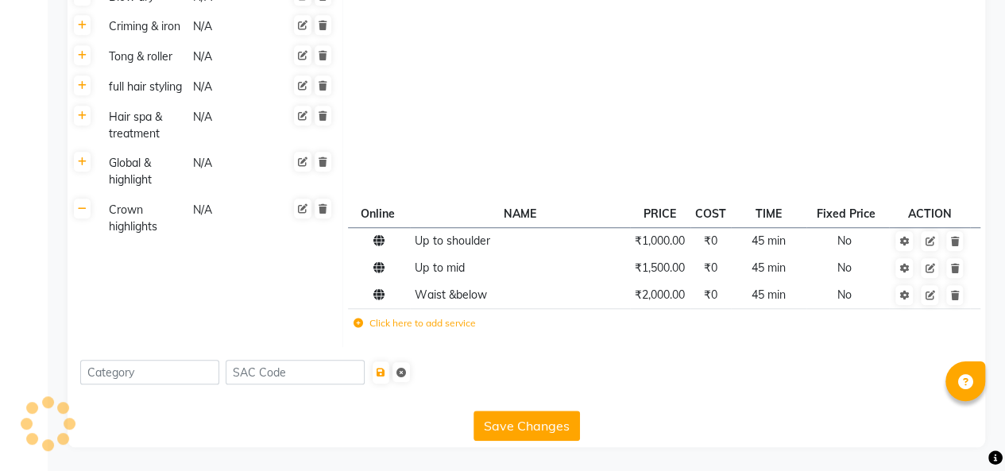
scroll to position [561, 0]
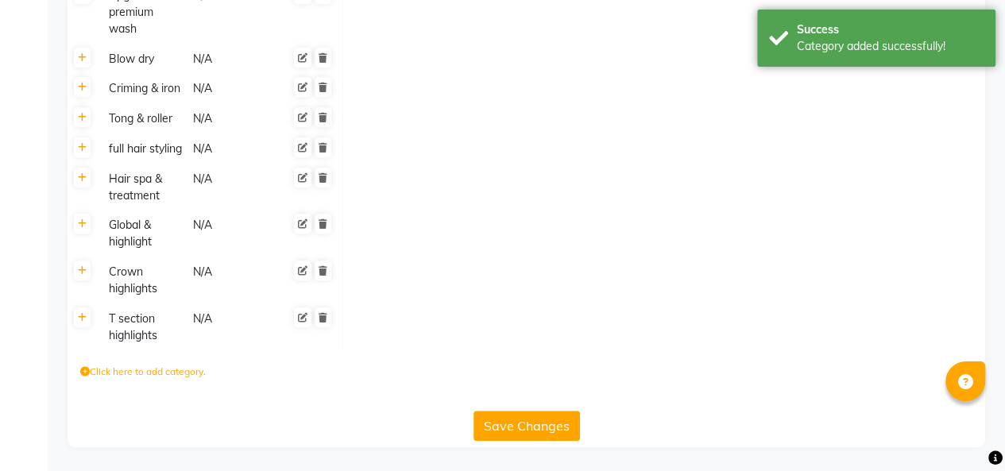
click at [85, 320] on icon at bounding box center [82, 318] width 9 height 10
click at [405, 323] on label "Click here to add service" at bounding box center [414, 323] width 122 height 14
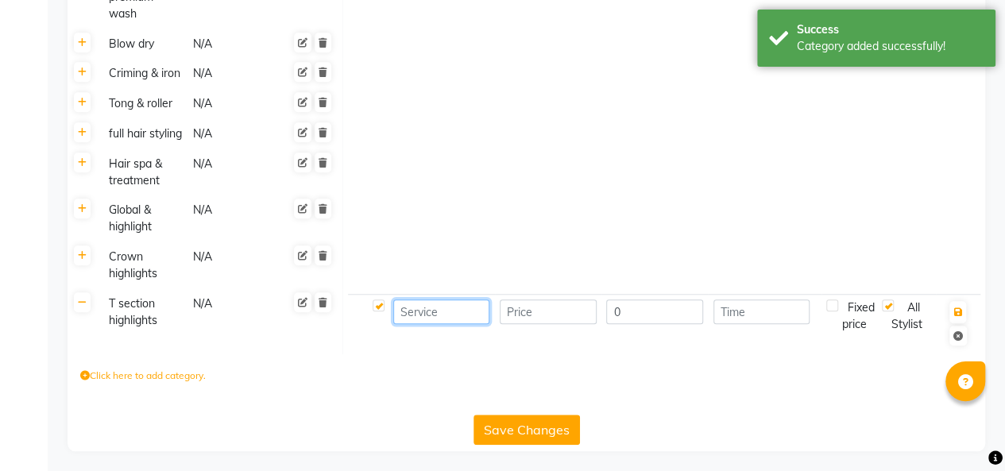
click at [445, 324] on input at bounding box center [441, 311] width 97 height 25
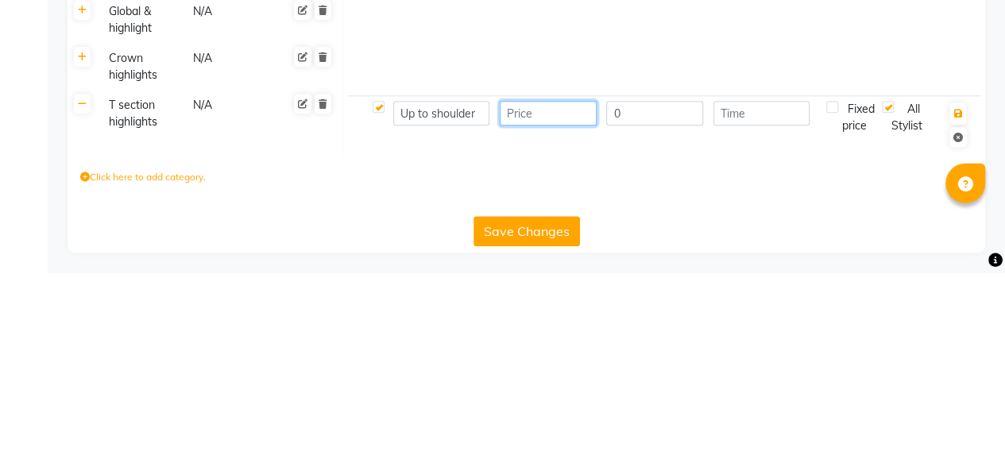
click at [550, 324] on input "number" at bounding box center [548, 311] width 97 height 25
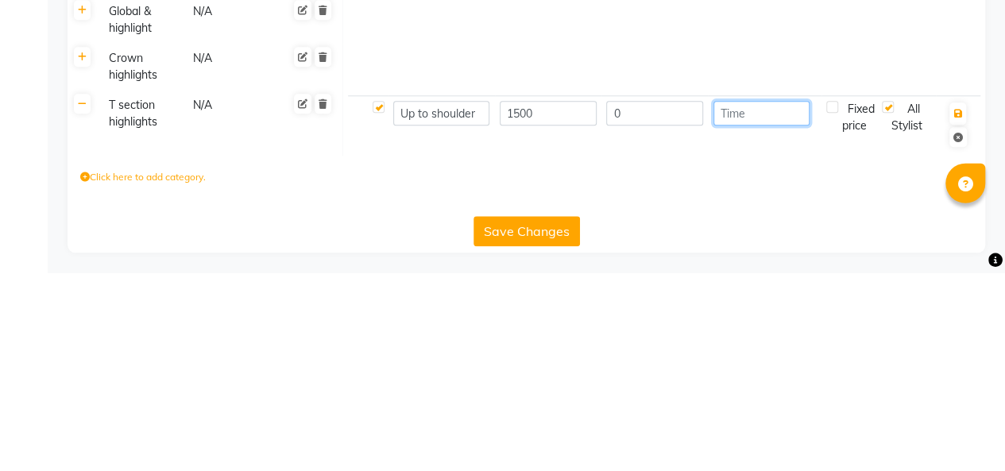
click at [770, 324] on input "number" at bounding box center [761, 311] width 97 height 25
click at [958, 317] on icon "button" at bounding box center [957, 312] width 9 height 10
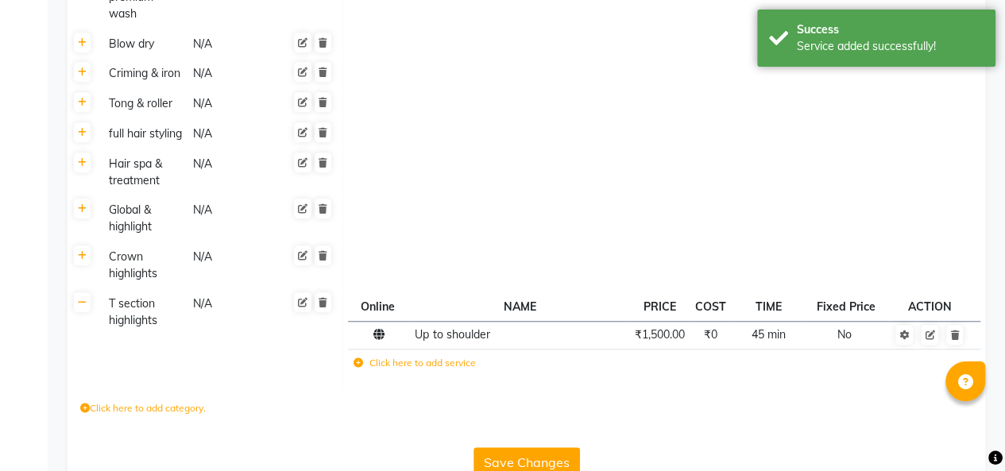
click at [408, 370] on label "Click here to add service" at bounding box center [414, 363] width 122 height 14
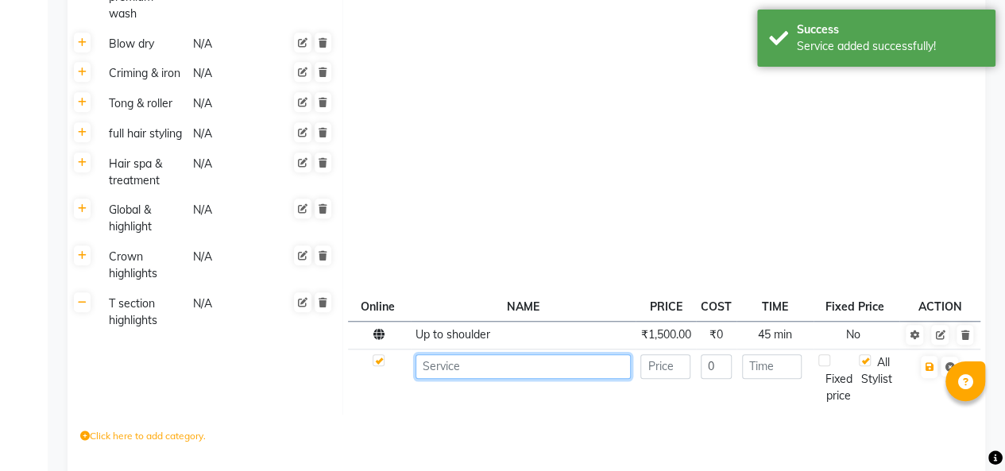
click at [537, 376] on input at bounding box center [522, 366] width 214 height 25
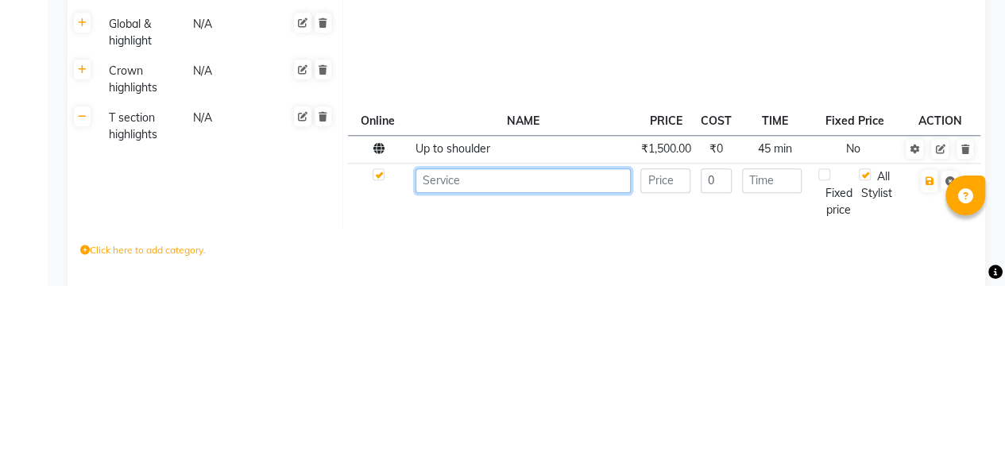
scroll to position [600, 0]
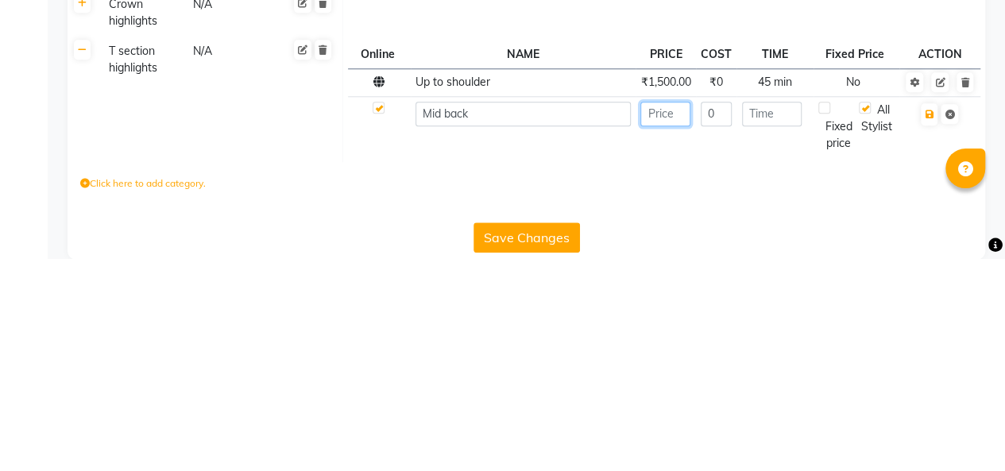
click at [672, 339] on input "number" at bounding box center [665, 326] width 50 height 25
click at [769, 339] on input "number" at bounding box center [772, 326] width 60 height 25
click at [924, 332] on icon "button" at bounding box center [928, 327] width 9 height 10
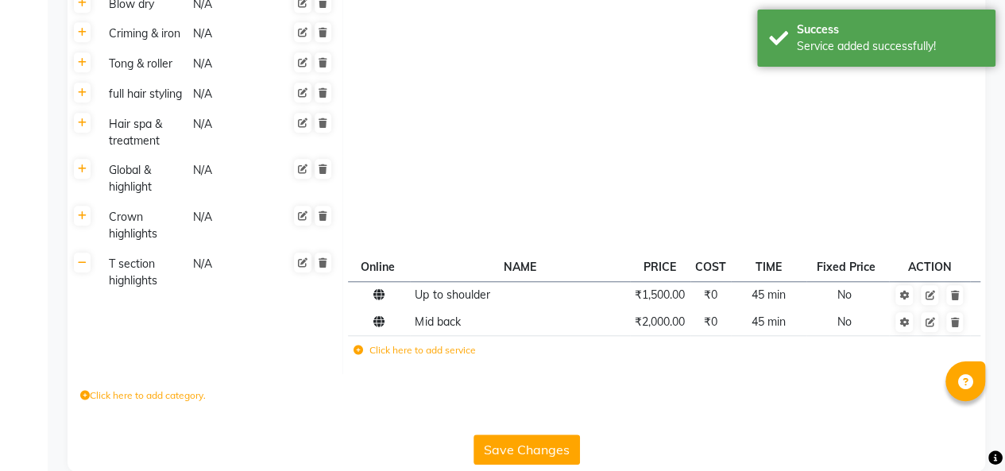
click at [410, 357] on label "Click here to add service" at bounding box center [414, 350] width 122 height 14
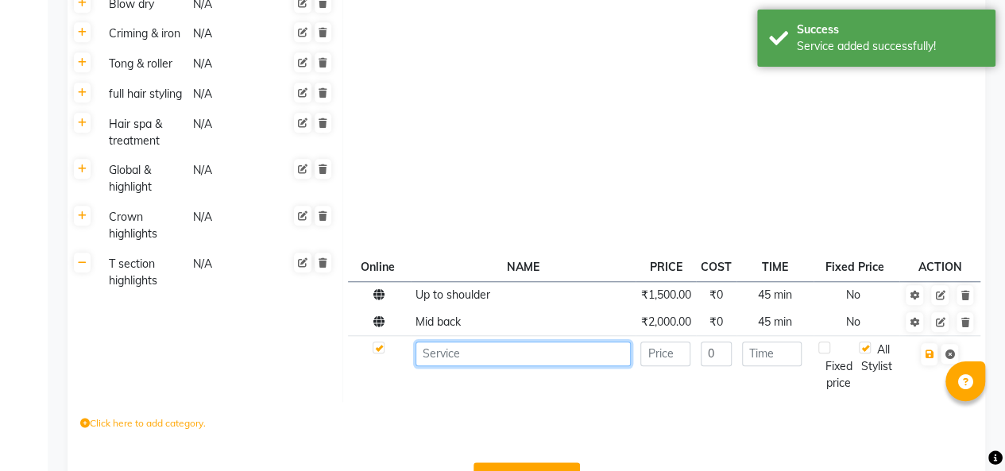
click at [467, 366] on input at bounding box center [522, 353] width 214 height 25
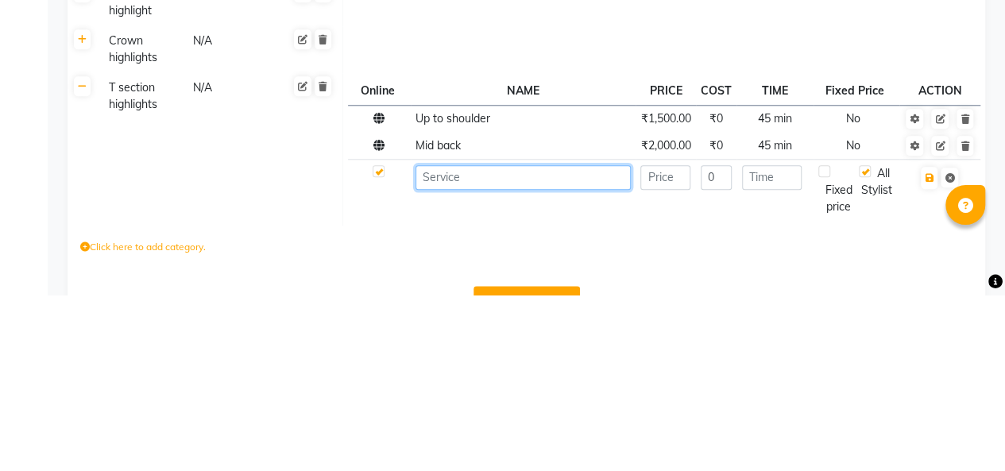
scroll to position [627, 0]
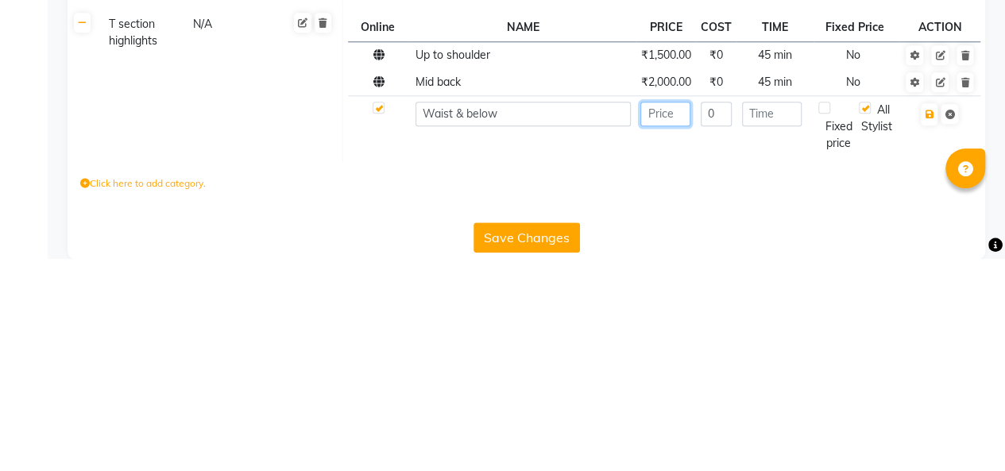
click at [658, 339] on input "number" at bounding box center [665, 326] width 50 height 25
click at [774, 339] on input "number" at bounding box center [772, 326] width 60 height 25
click at [923, 338] on button "button" at bounding box center [928, 327] width 17 height 22
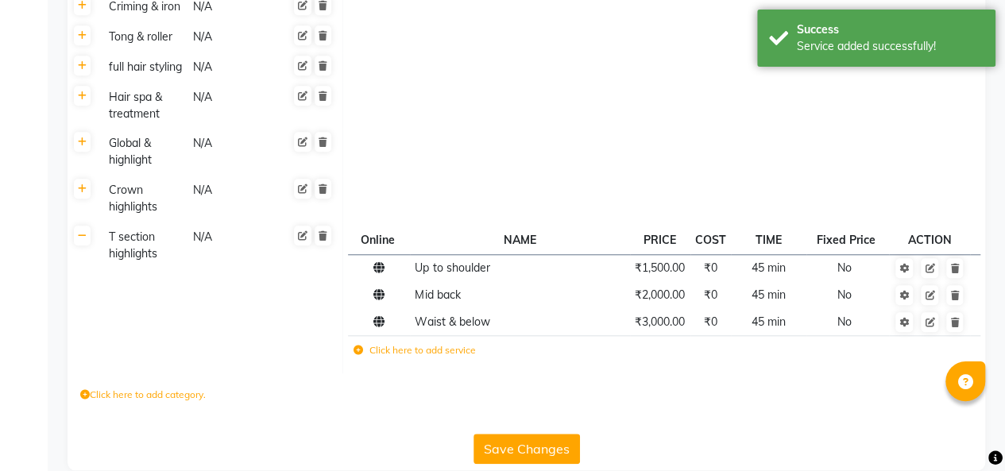
click at [160, 402] on label "Click here to add category." at bounding box center [142, 395] width 125 height 14
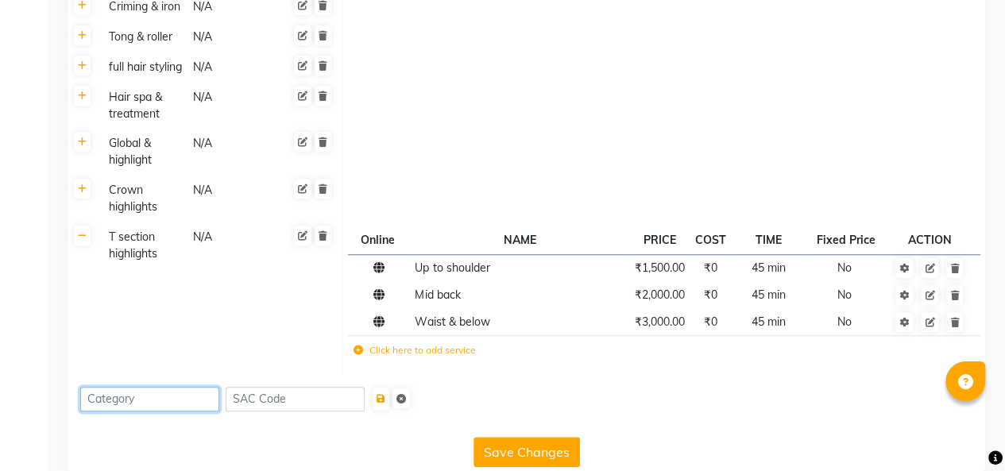
click at [169, 411] on input at bounding box center [149, 399] width 139 height 25
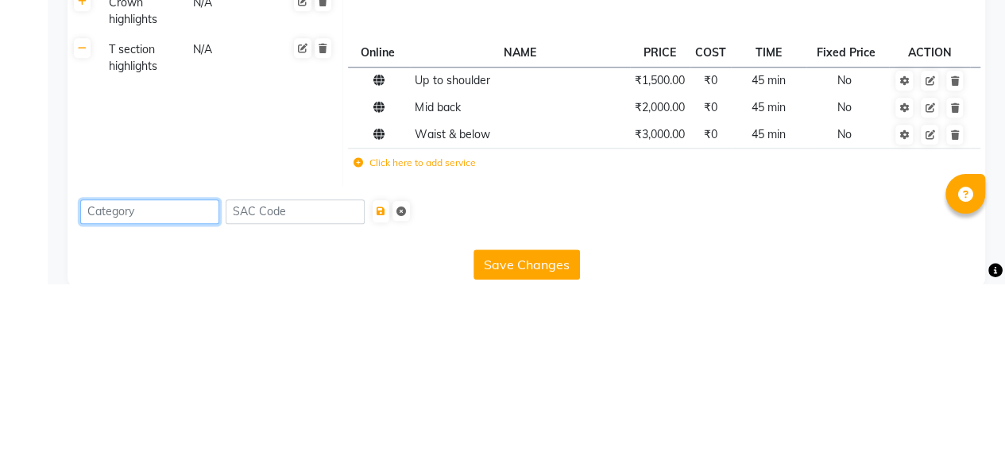
scroll to position [669, 0]
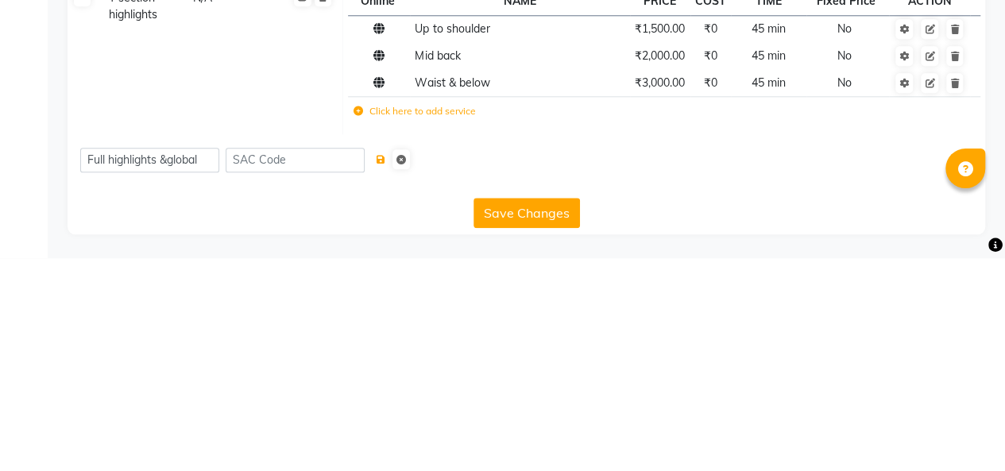
click at [384, 373] on button "submit" at bounding box center [380, 372] width 17 height 22
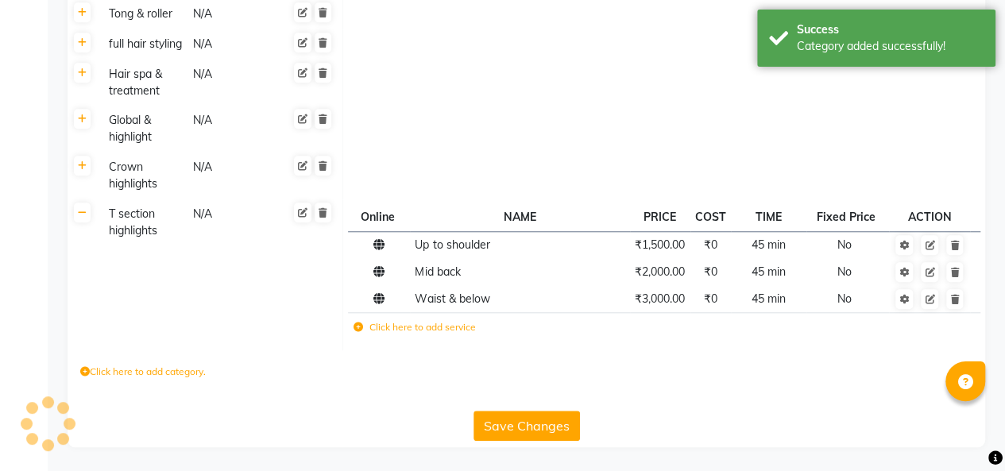
scroll to position [608, 0]
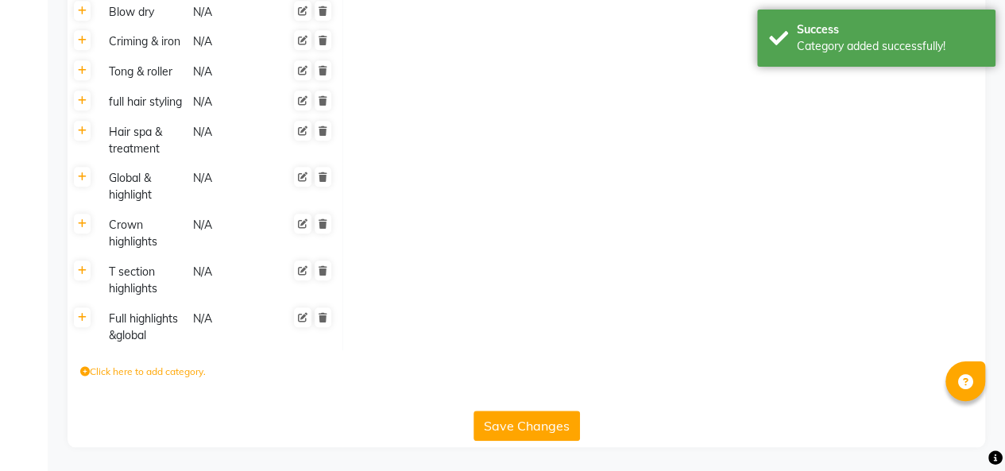
click at [78, 316] on icon at bounding box center [82, 318] width 9 height 10
click at [419, 322] on label "Click here to add service" at bounding box center [414, 323] width 122 height 14
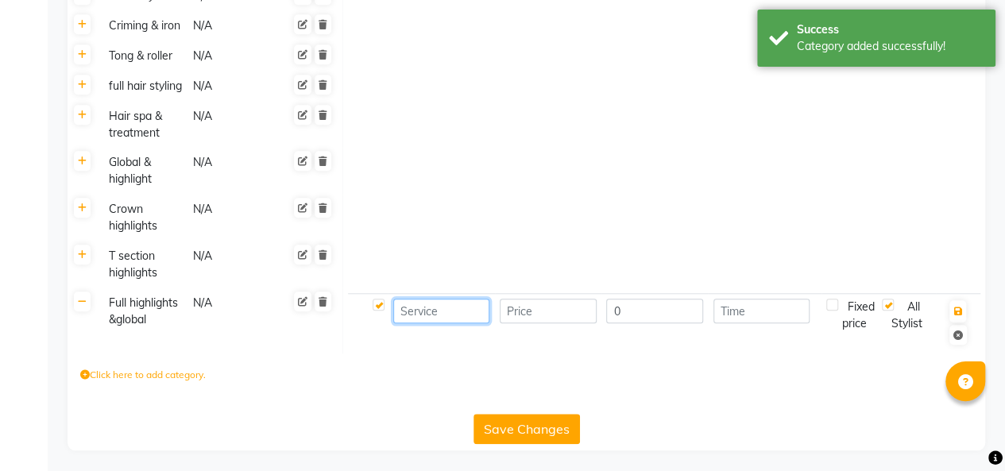
click at [448, 323] on input at bounding box center [441, 311] width 97 height 25
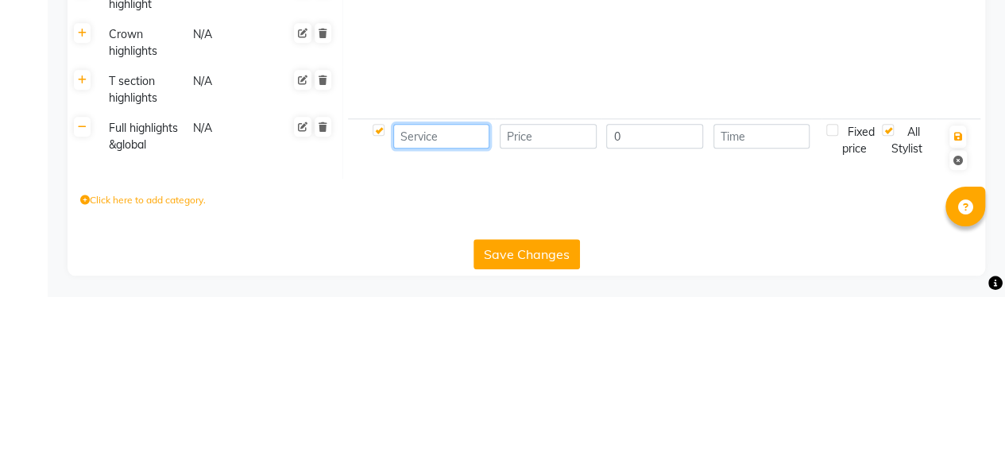
scroll to position [608, 0]
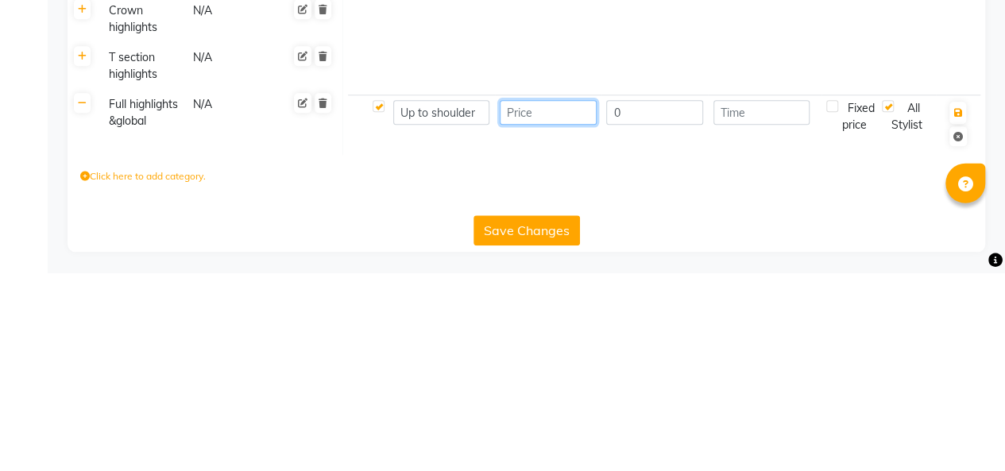
click at [550, 323] on input "number" at bounding box center [548, 311] width 97 height 25
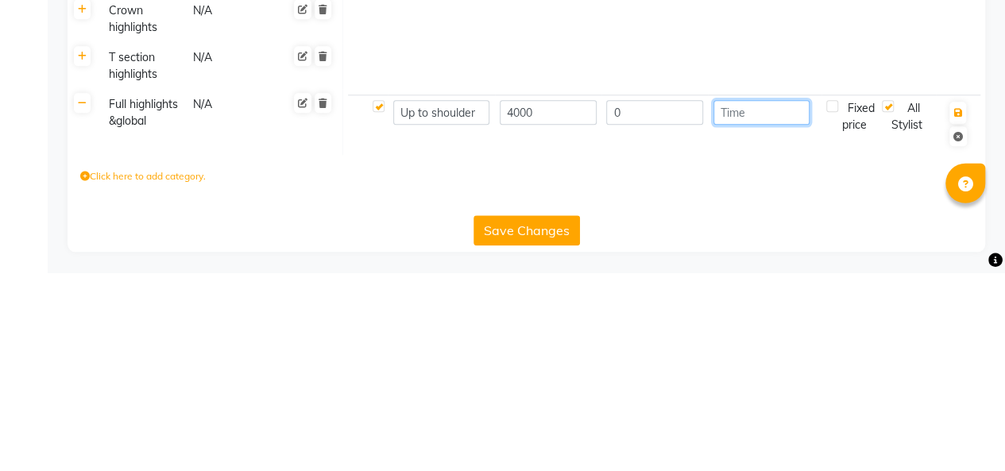
click at [772, 323] on input "number" at bounding box center [761, 311] width 97 height 25
click at [956, 316] on icon "button" at bounding box center [957, 312] width 9 height 10
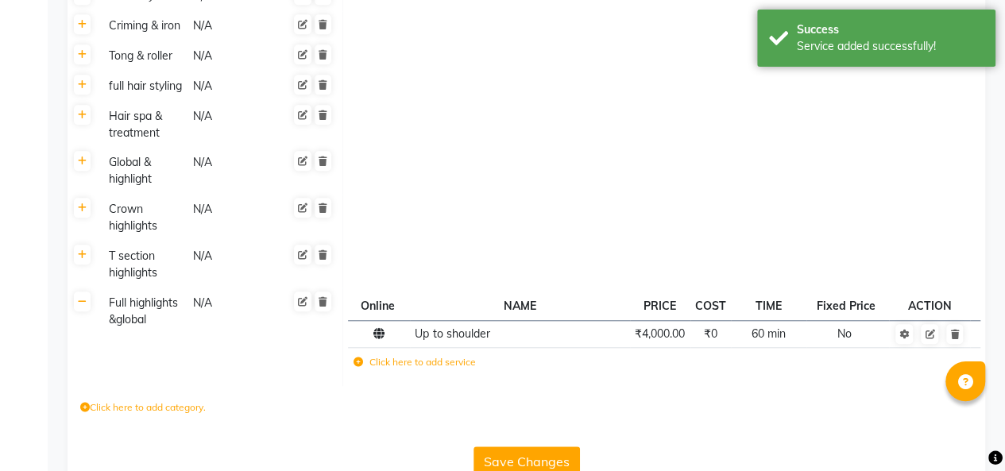
click at [422, 369] on label "Click here to add service" at bounding box center [414, 362] width 122 height 14
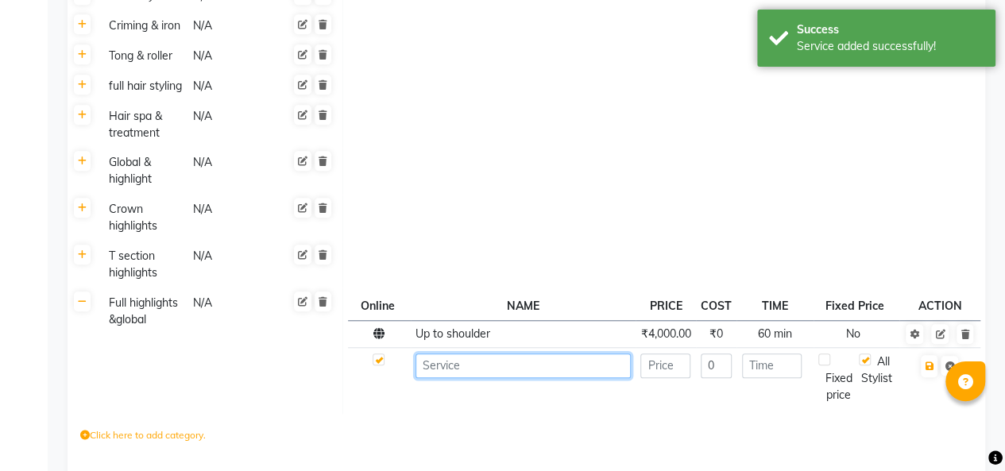
click at [502, 378] on input at bounding box center [522, 365] width 214 height 25
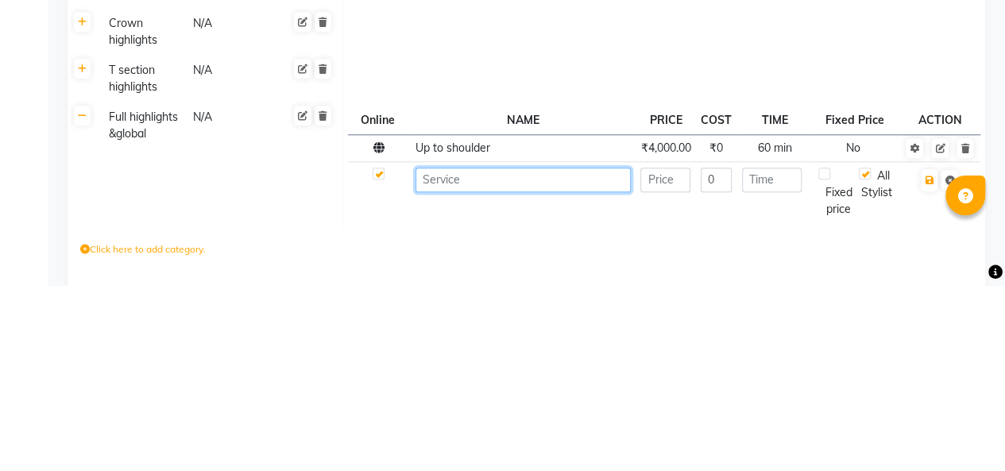
scroll to position [647, 0]
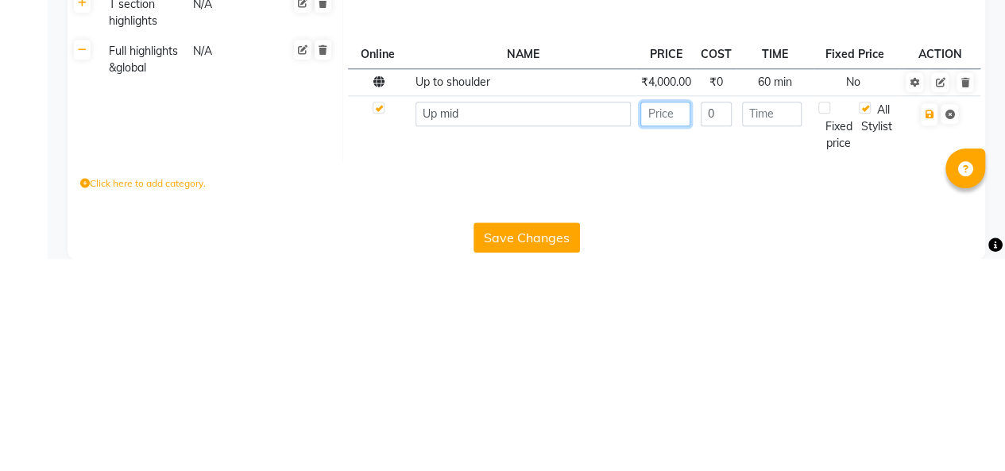
click at [670, 337] on input "number" at bounding box center [665, 326] width 50 height 25
click at [769, 339] on input "number" at bounding box center [772, 326] width 60 height 25
click at [928, 332] on icon "button" at bounding box center [928, 327] width 9 height 10
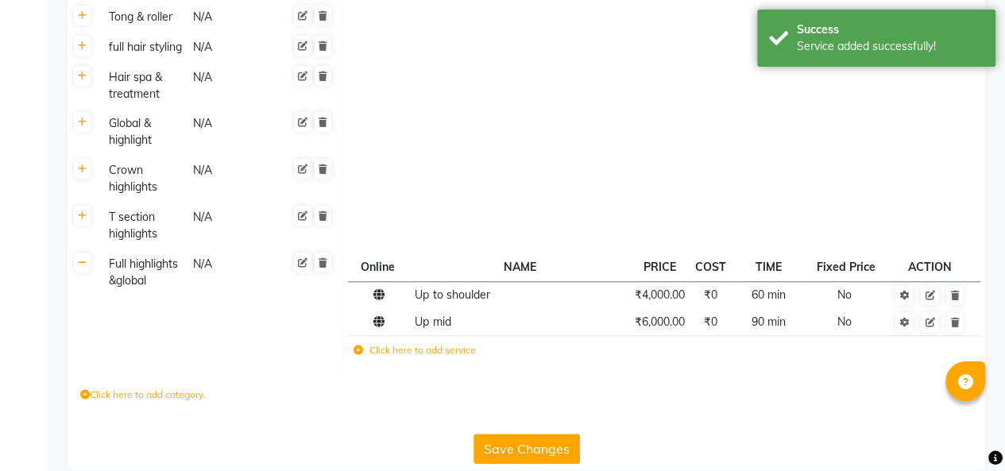
click at [432, 357] on label "Click here to add service" at bounding box center [414, 350] width 122 height 14
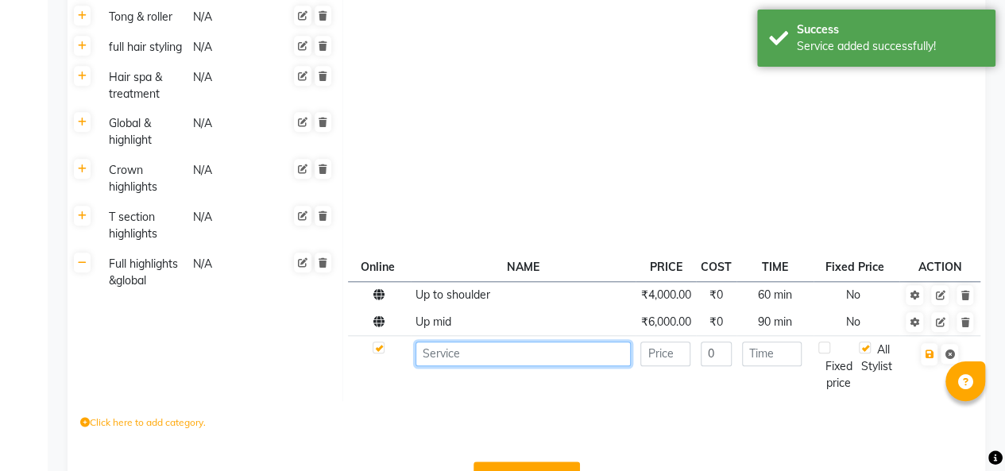
click at [507, 366] on input at bounding box center [522, 353] width 214 height 25
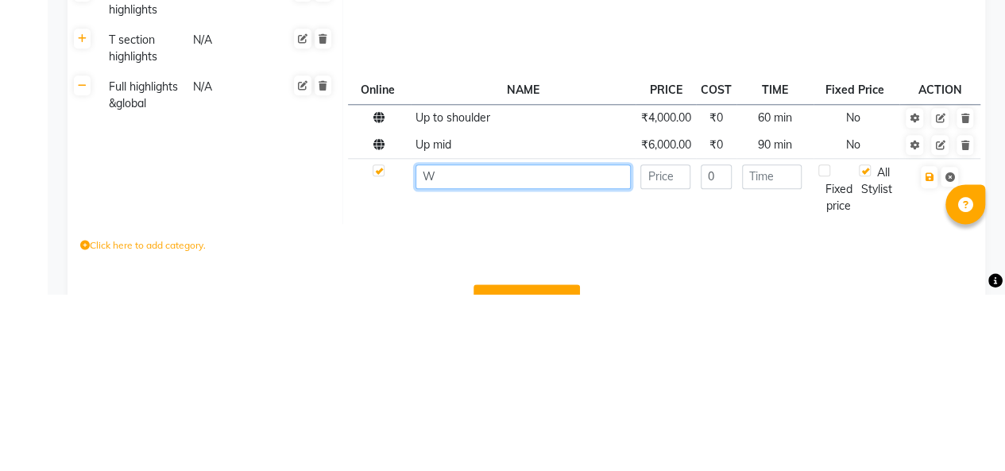
scroll to position [674, 0]
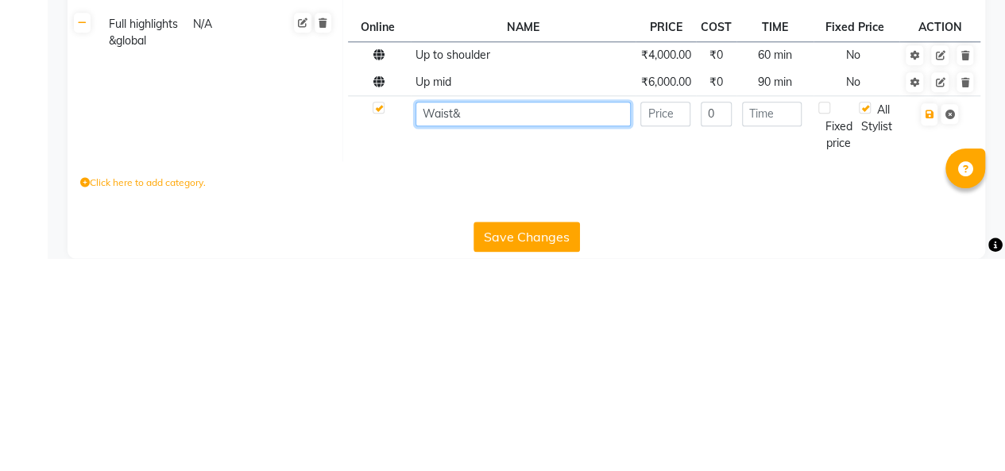
click at [453, 339] on input "Waist&" at bounding box center [522, 326] width 214 height 25
click at [494, 339] on input "Waist &" at bounding box center [522, 326] width 214 height 25
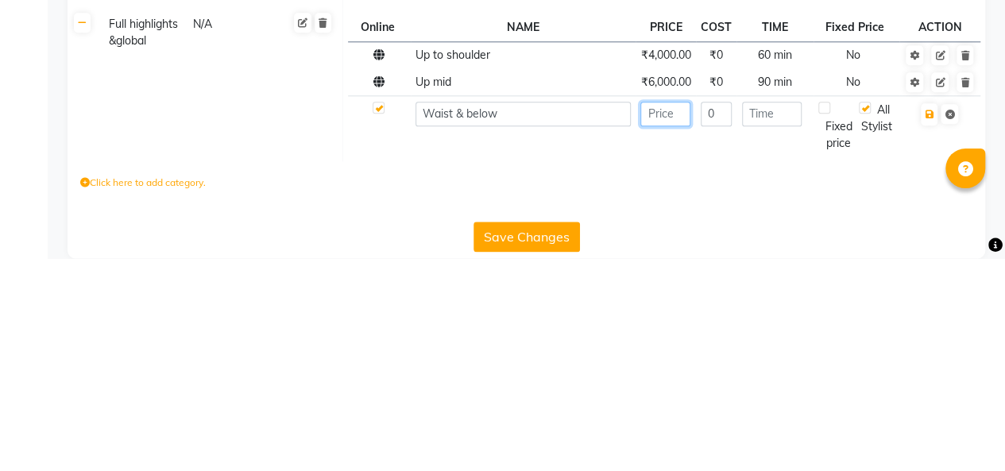
click at [659, 339] on input "number" at bounding box center [665, 326] width 50 height 25
click at [774, 339] on input "number" at bounding box center [772, 326] width 60 height 25
click at [928, 332] on icon "button" at bounding box center [928, 327] width 9 height 10
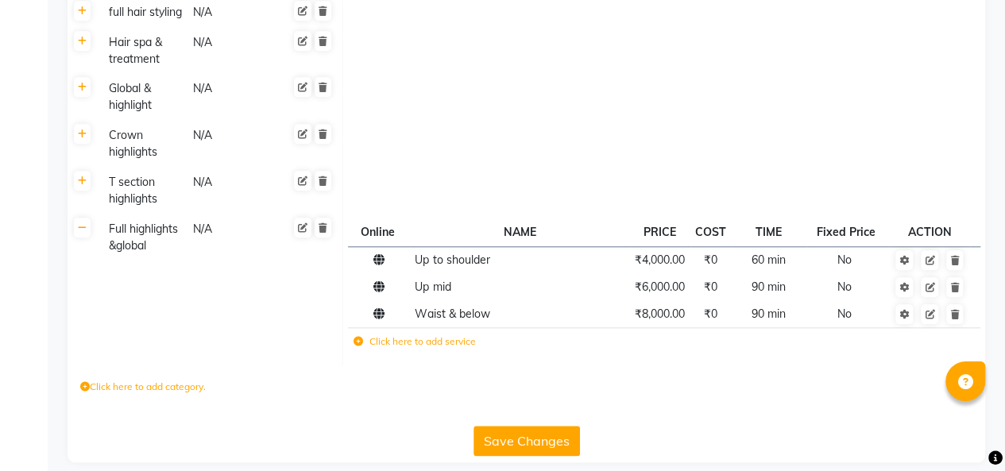
scroll to position [700, 0]
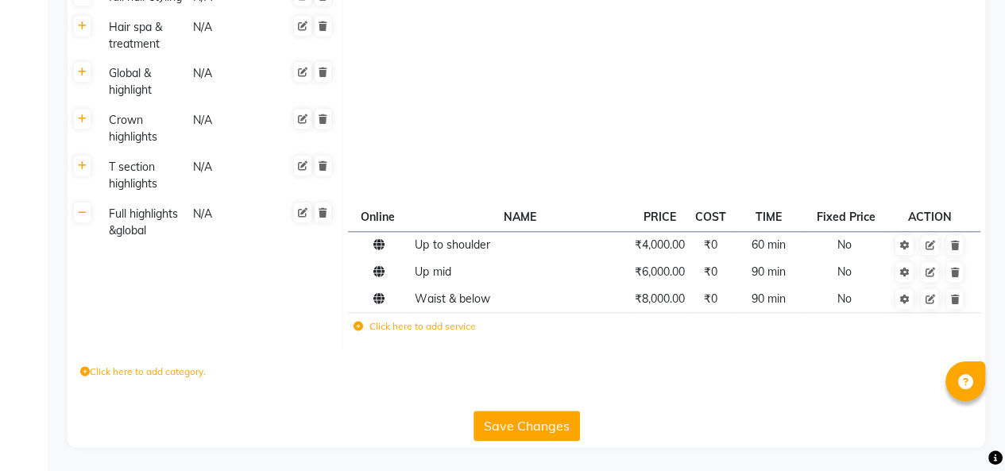
click at [151, 379] on label "Click here to add category." at bounding box center [142, 372] width 125 height 14
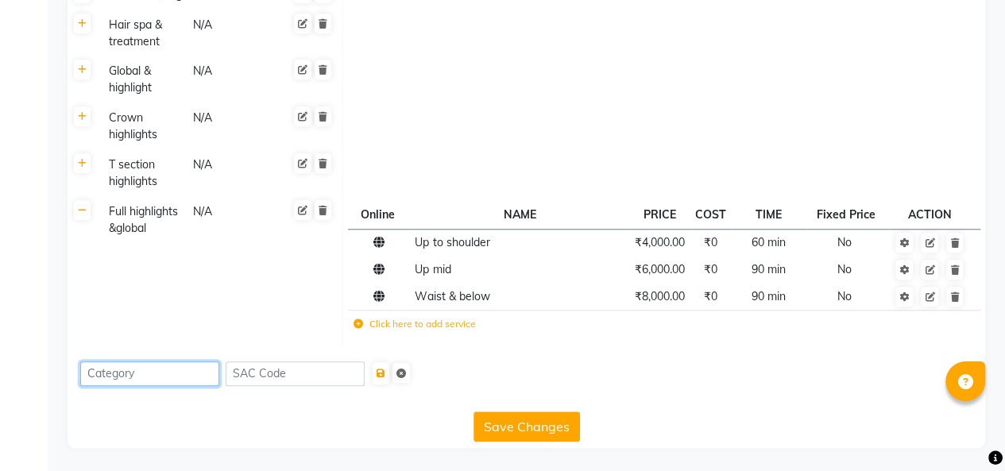
click at [104, 386] on input at bounding box center [149, 373] width 139 height 25
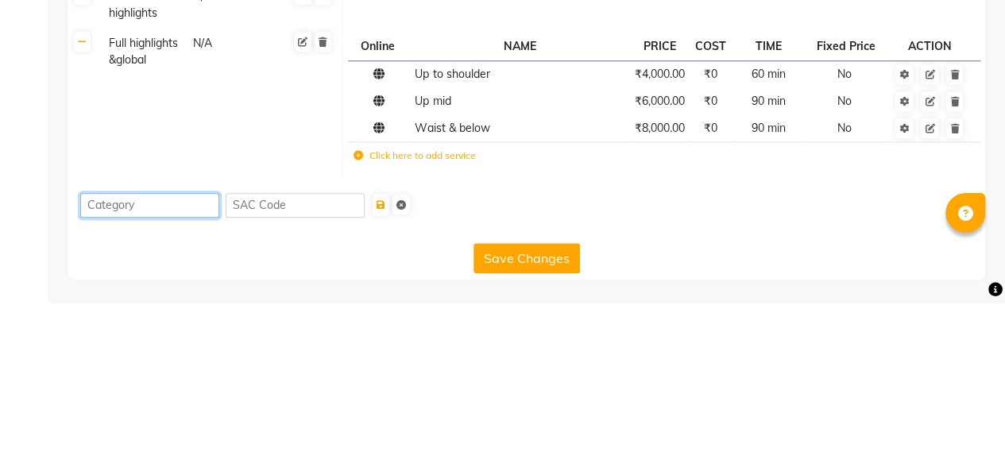
scroll to position [716, 0]
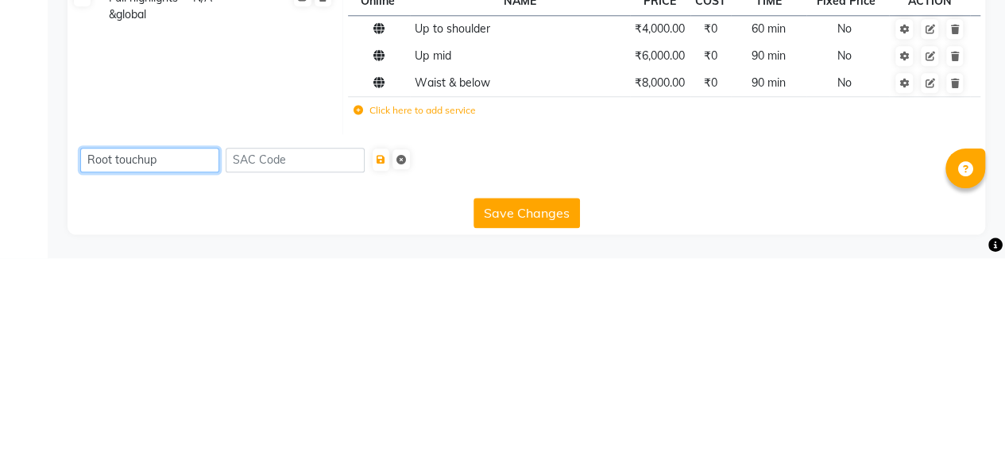
click at [137, 372] on input "Root touchup" at bounding box center [149, 373] width 139 height 25
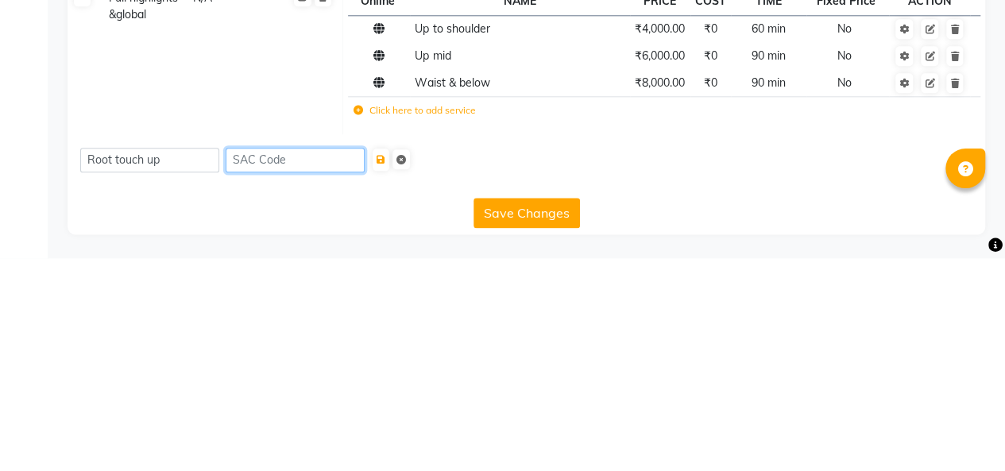
click at [249, 370] on input at bounding box center [295, 373] width 139 height 25
click at [363, 372] on input at bounding box center [295, 373] width 139 height 25
click at [385, 373] on icon "submit" at bounding box center [380, 373] width 9 height 10
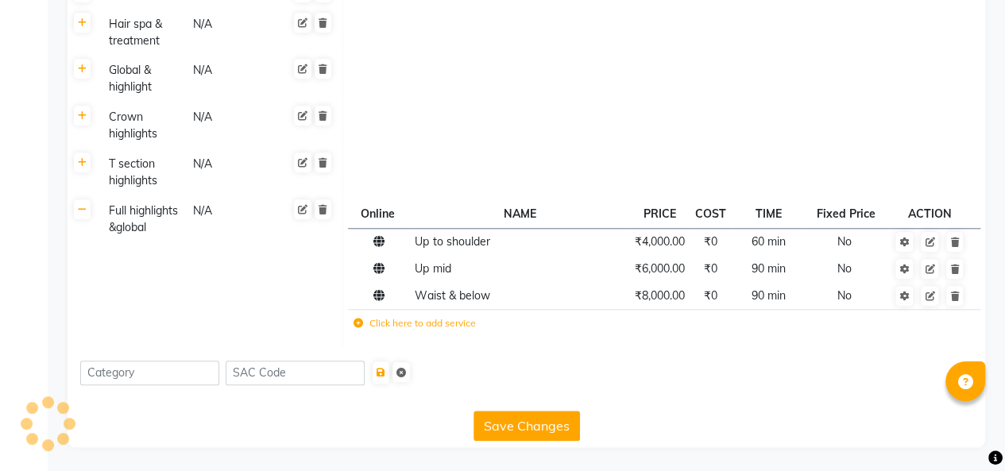
scroll to position [638, 0]
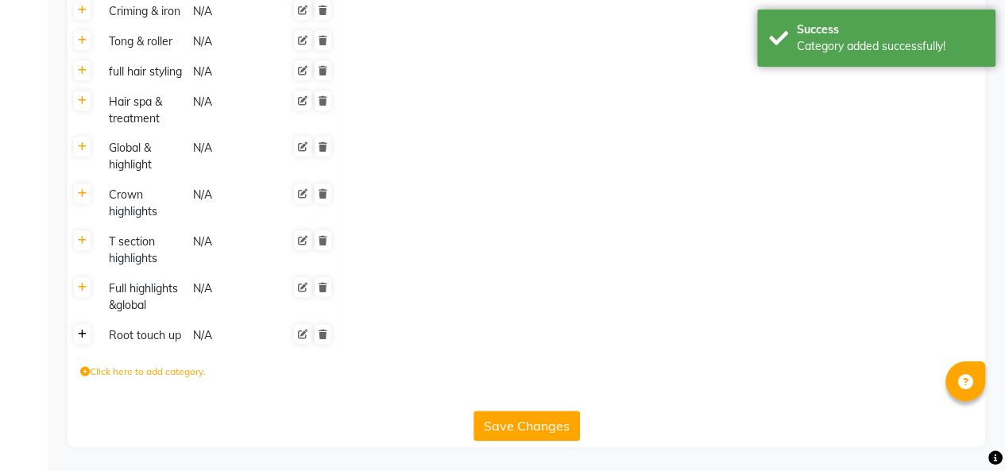
click at [82, 335] on icon at bounding box center [82, 335] width 9 height 10
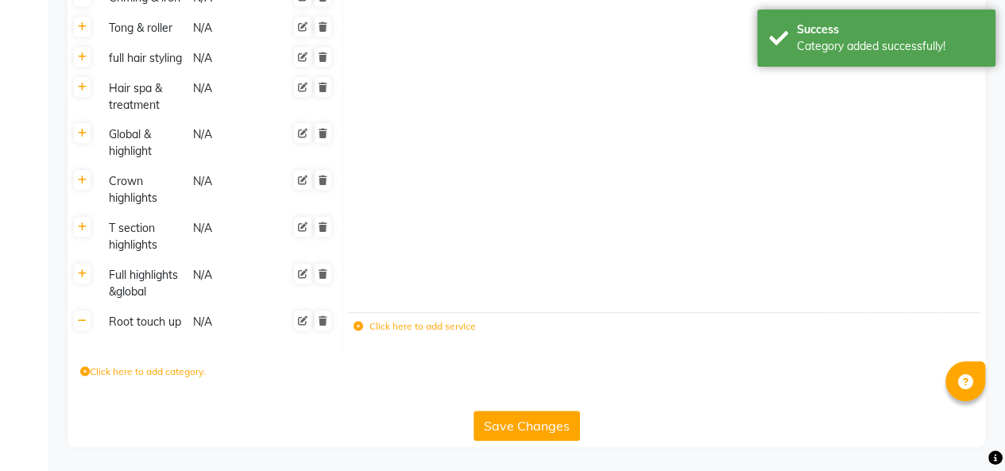
click at [411, 334] on label "Click here to add service" at bounding box center [414, 326] width 122 height 14
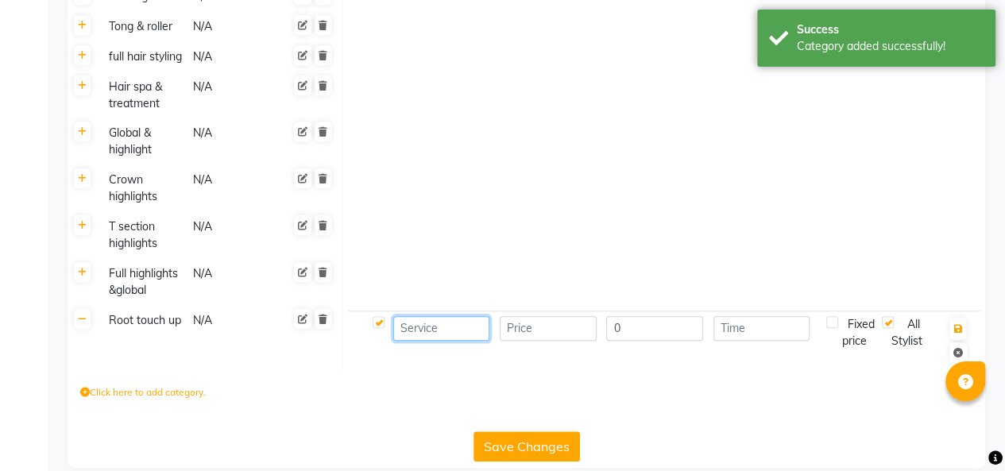
click at [442, 341] on input at bounding box center [441, 328] width 97 height 25
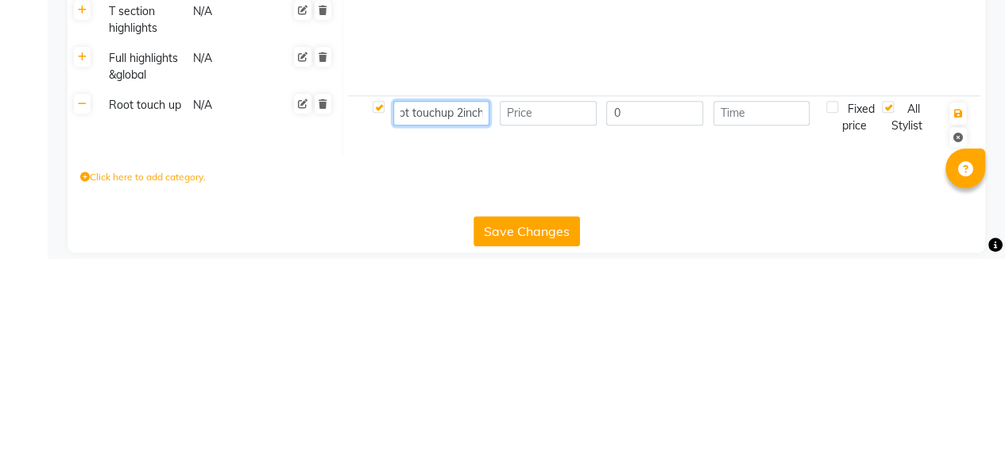
scroll to position [0, 19]
click at [529, 335] on input "number" at bounding box center [548, 326] width 97 height 25
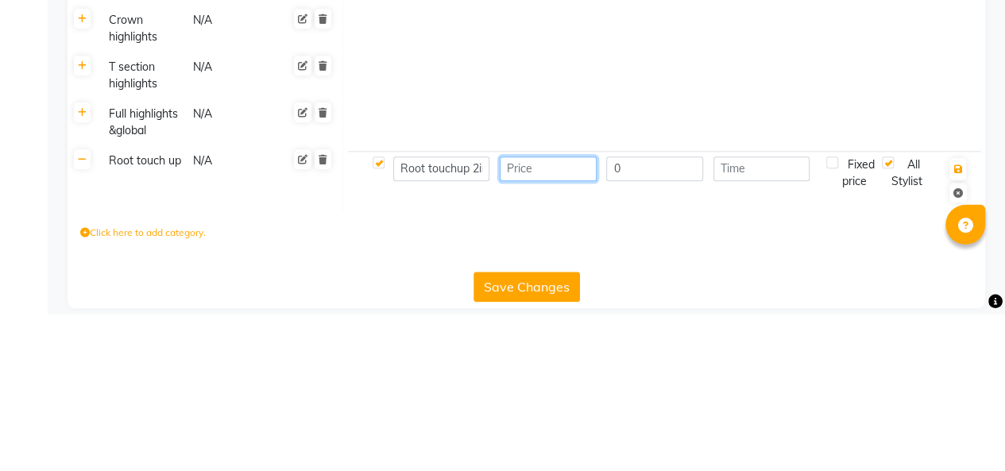
scroll to position [640, 0]
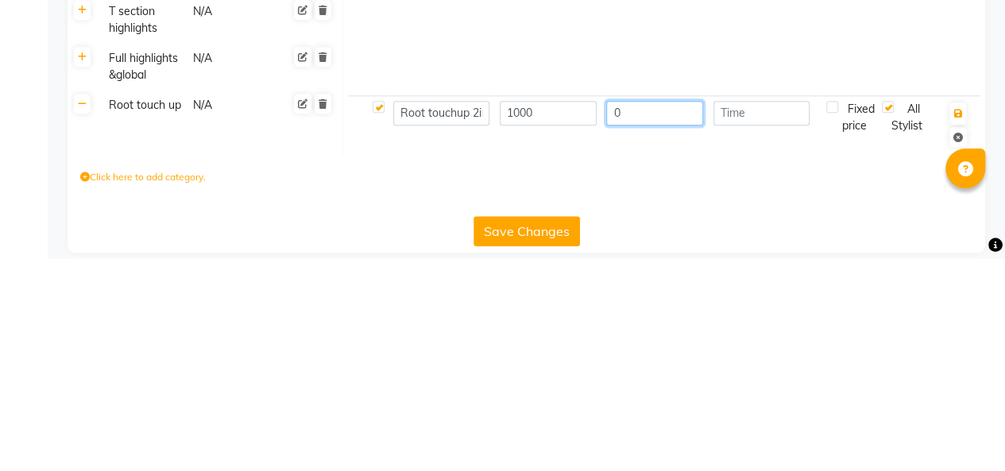
click at [647, 338] on input "0" at bounding box center [654, 326] width 97 height 25
click at [769, 338] on input "number" at bounding box center [761, 326] width 97 height 25
click at [958, 331] on icon "button" at bounding box center [957, 327] width 9 height 10
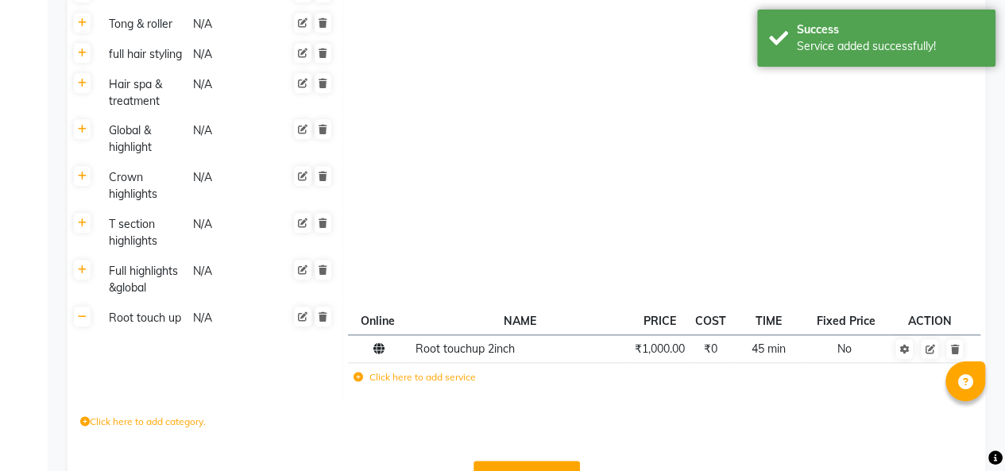
scroll to position [705, 0]
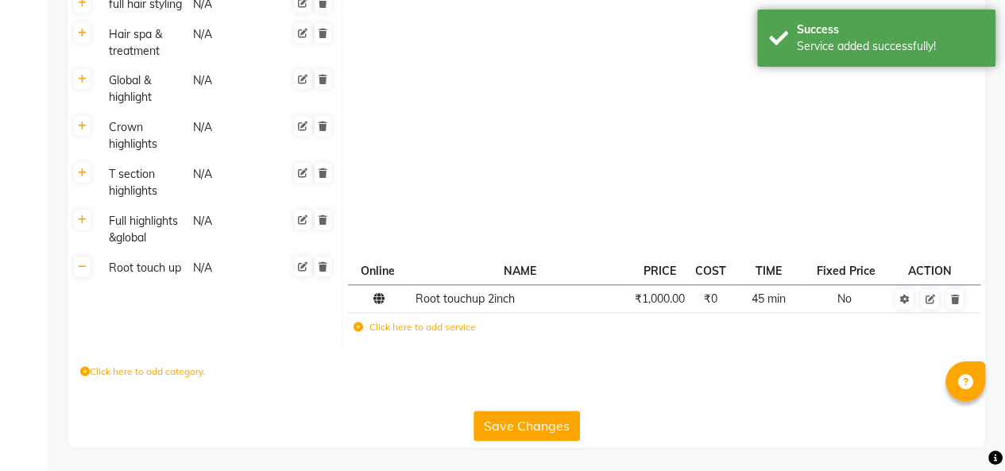
click at [113, 377] on label "Click here to add category." at bounding box center [142, 372] width 125 height 14
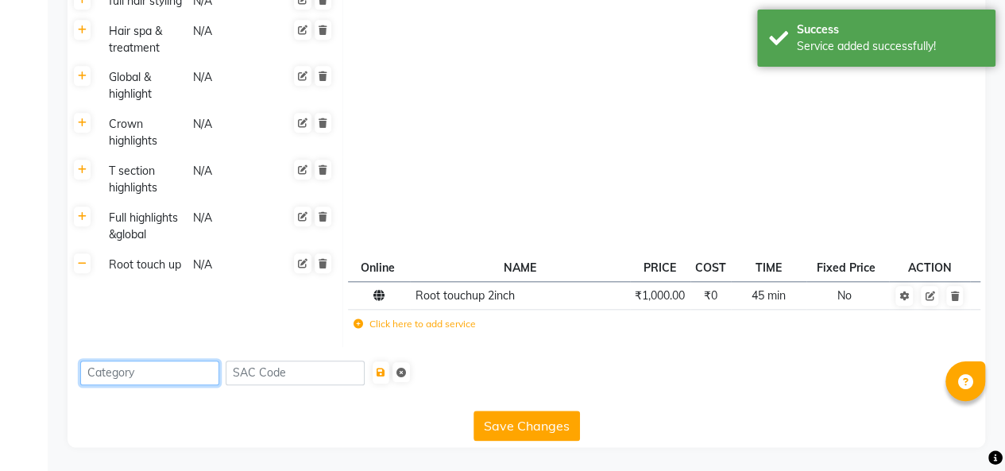
click at [142, 378] on input at bounding box center [149, 373] width 139 height 25
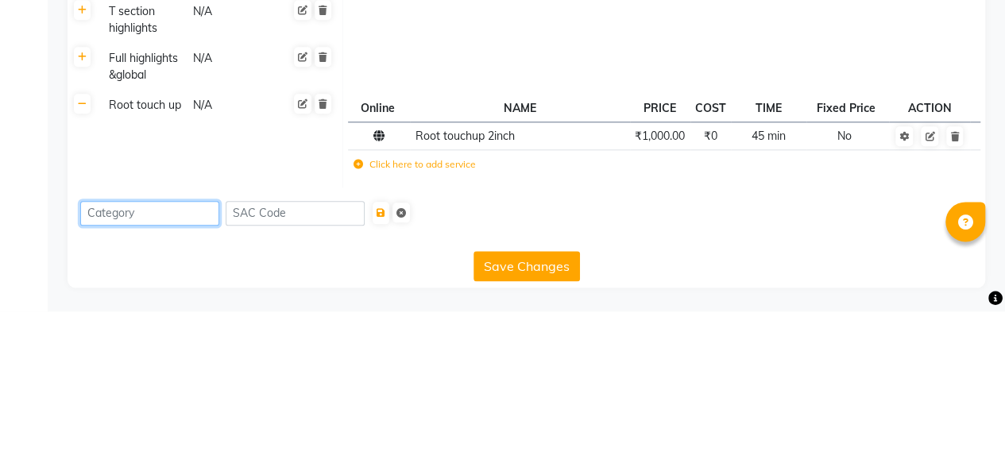
scroll to position [708, 0]
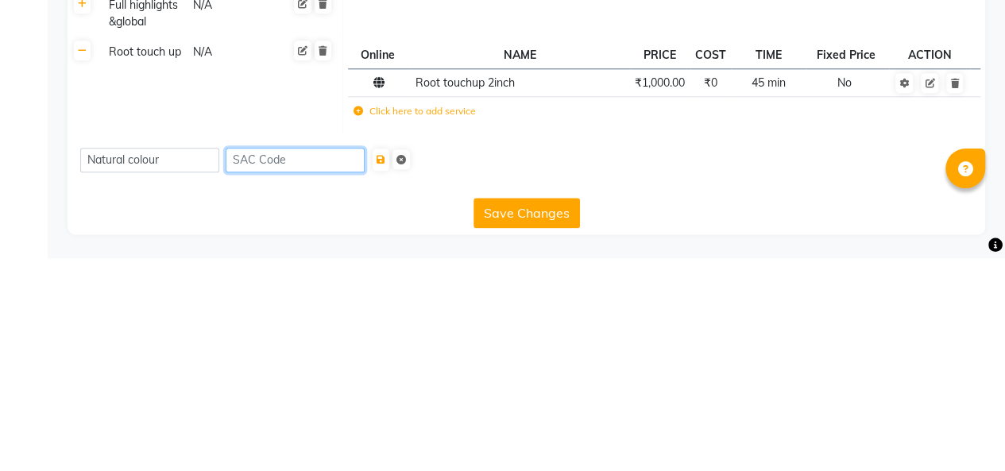
click at [299, 372] on input at bounding box center [295, 373] width 139 height 25
click at [385, 373] on icon "submit" at bounding box center [380, 373] width 9 height 10
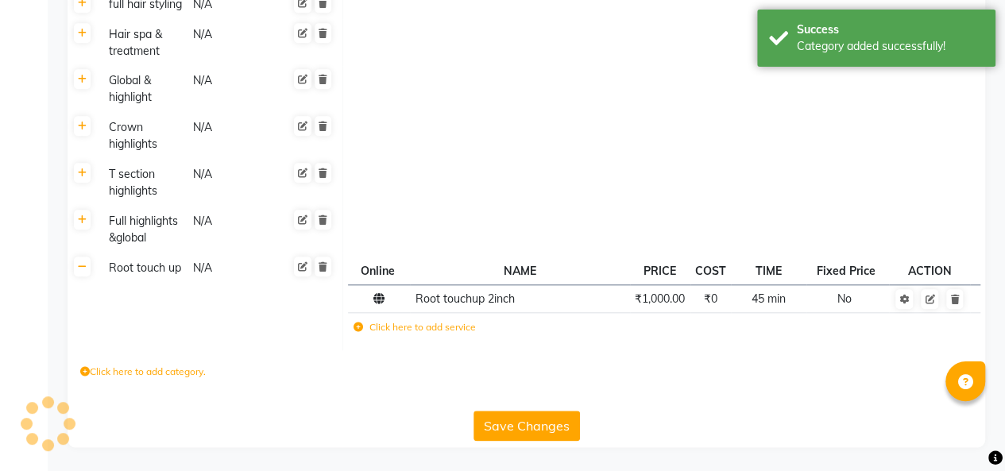
scroll to position [668, 0]
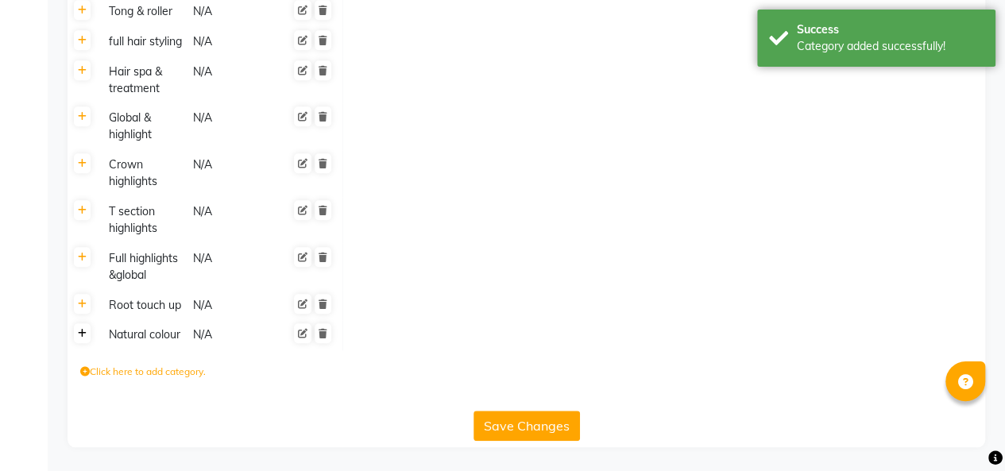
click at [82, 334] on icon at bounding box center [82, 334] width 9 height 10
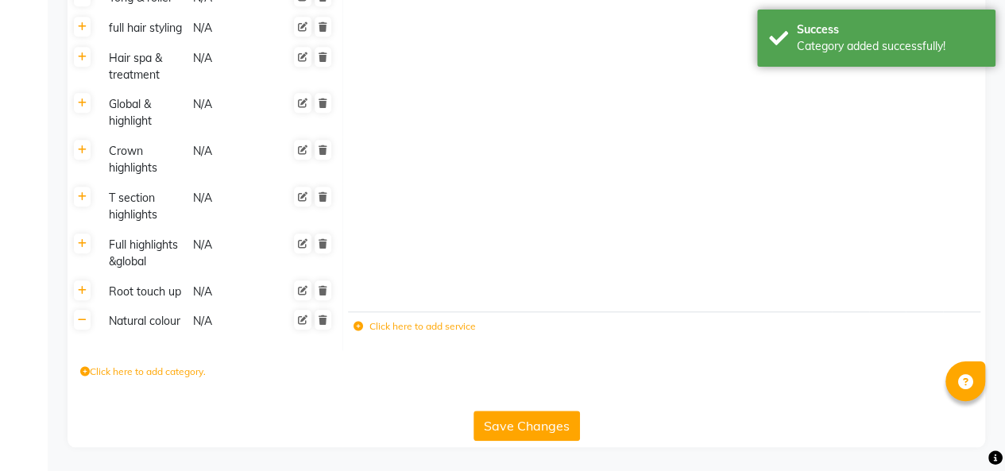
click at [602, 137] on td at bounding box center [664, 113] width 642 height 47
click at [79, 325] on icon at bounding box center [82, 320] width 9 height 10
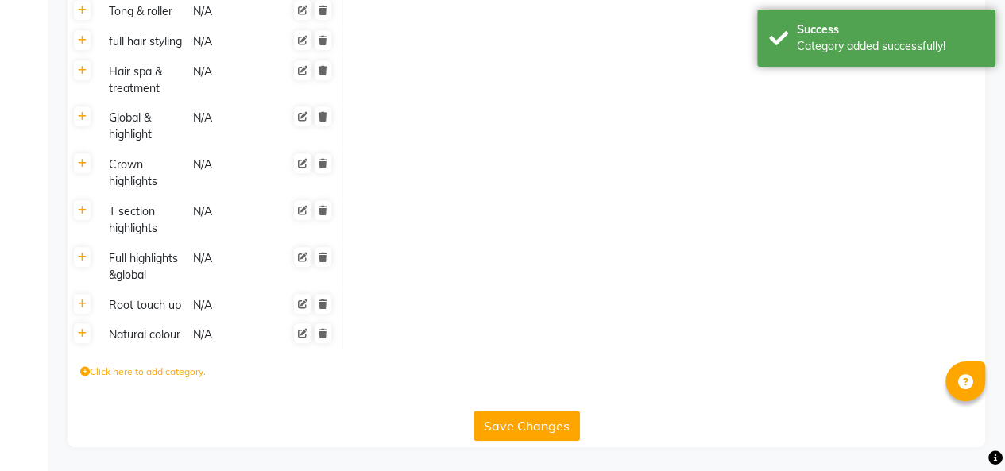
click at [78, 330] on icon at bounding box center [82, 334] width 9 height 10
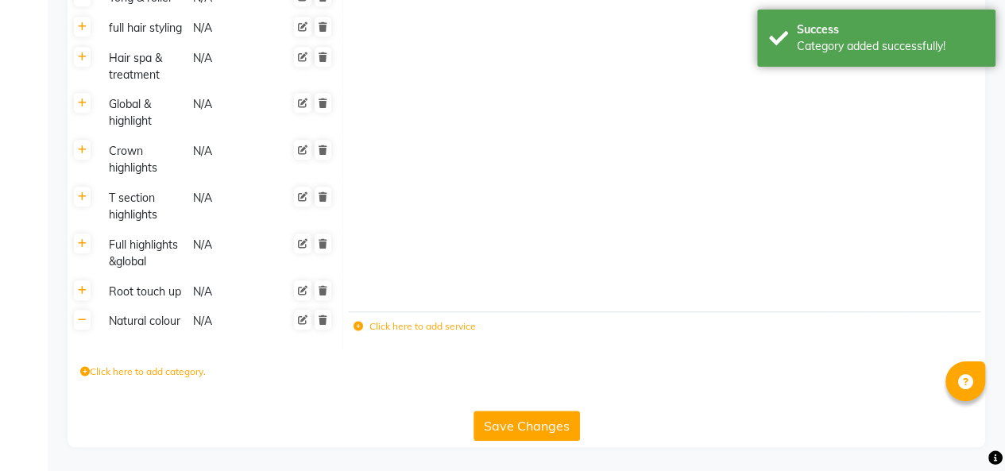
click at [412, 334] on label "Click here to add service" at bounding box center [414, 326] width 122 height 14
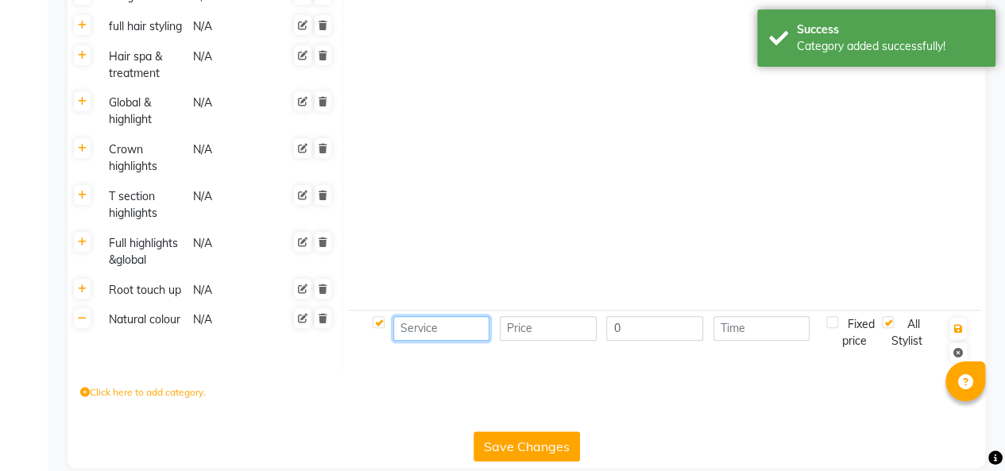
click at [430, 337] on input at bounding box center [441, 328] width 97 height 25
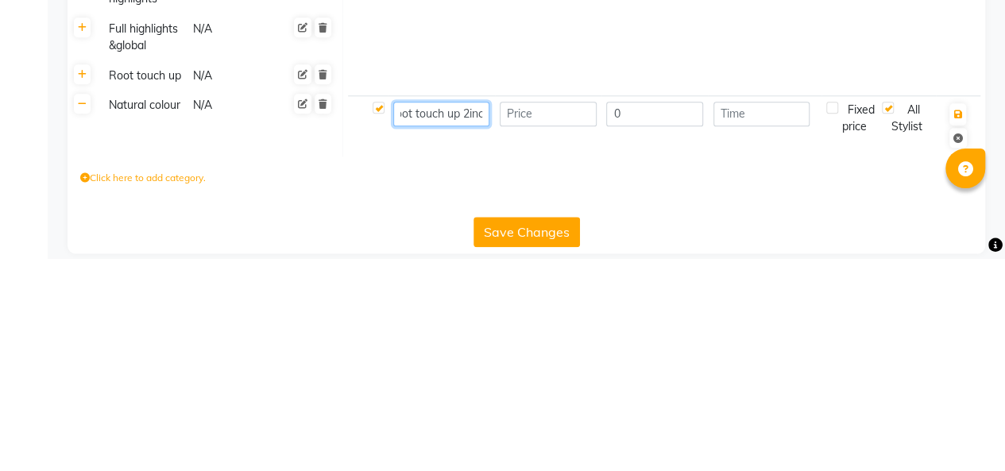
scroll to position [0, 19]
click at [550, 339] on input "number" at bounding box center [548, 326] width 97 height 25
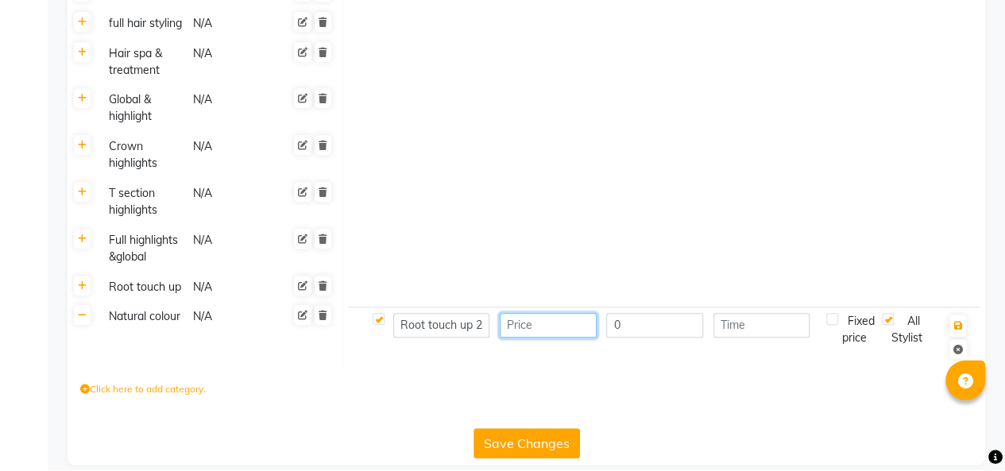
scroll to position [669, 0]
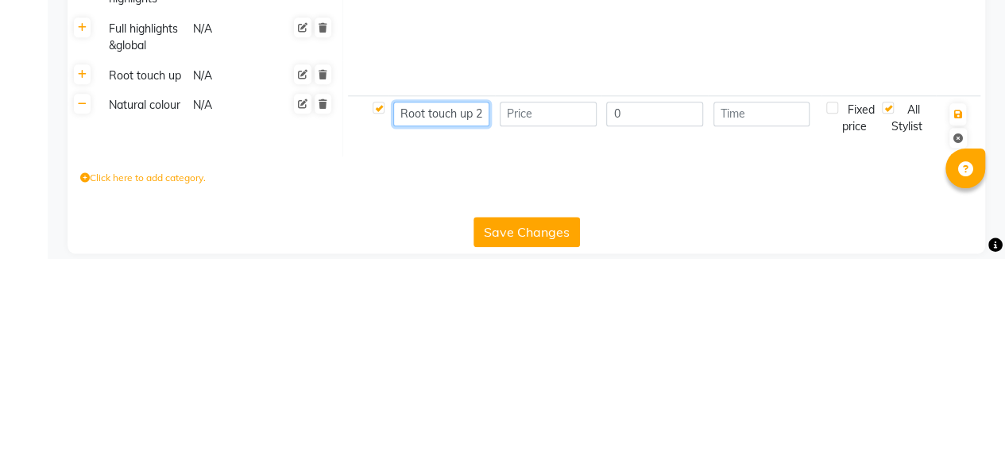
click at [459, 339] on input "Root touch up 2inch" at bounding box center [441, 326] width 97 height 25
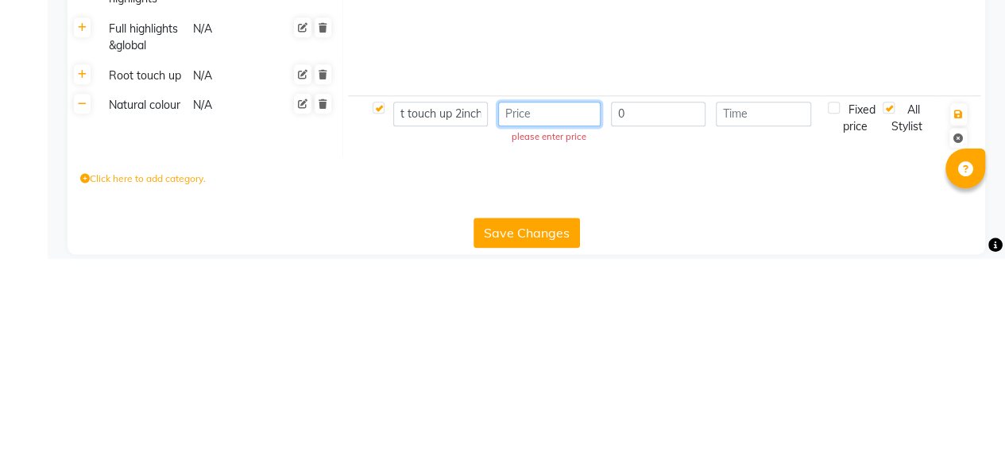
click at [531, 339] on input "number" at bounding box center [549, 326] width 102 height 25
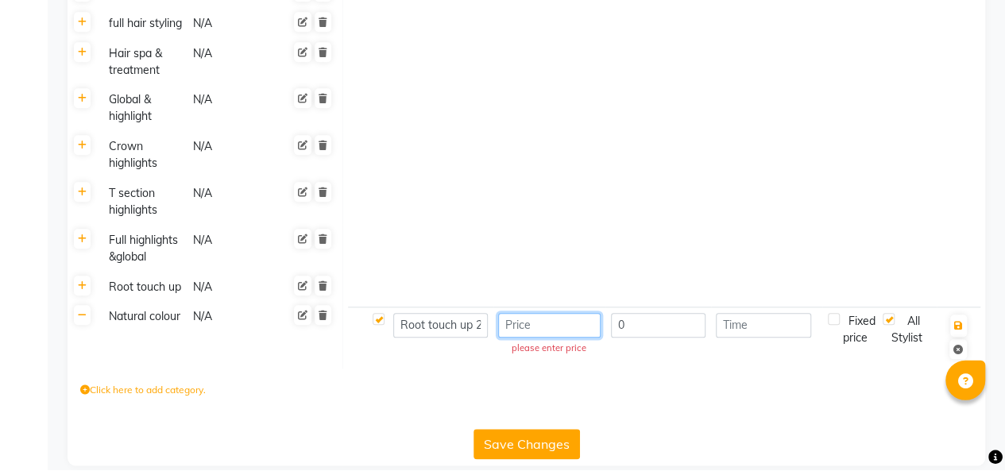
scroll to position [669, 0]
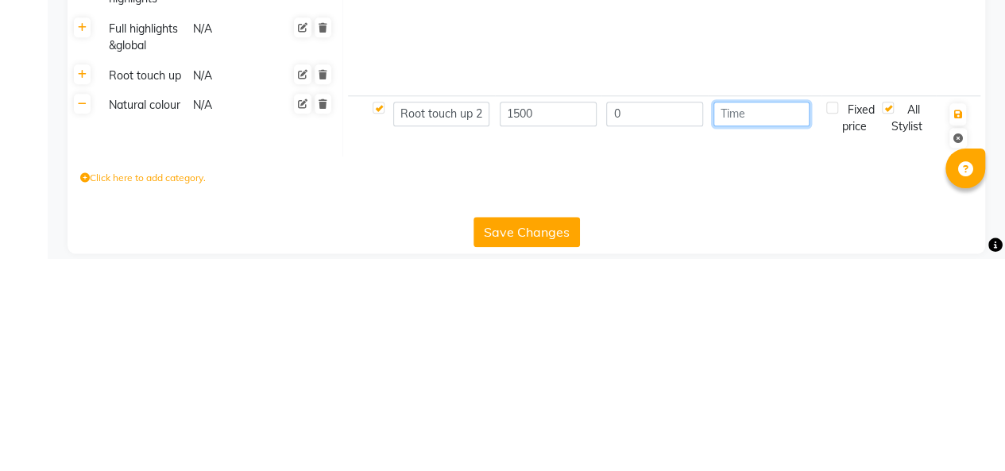
click at [750, 338] on input "number" at bounding box center [761, 326] width 97 height 25
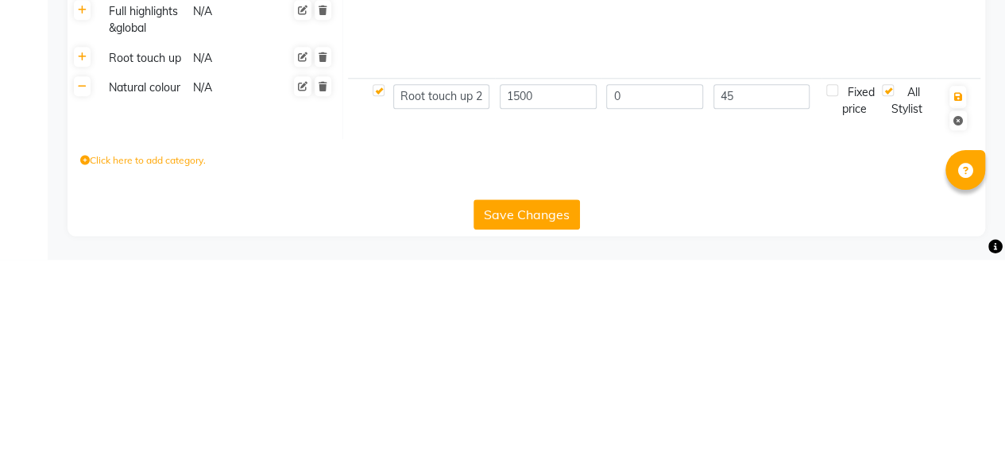
click at [538, 426] on button "Save Changes" at bounding box center [526, 426] width 106 height 30
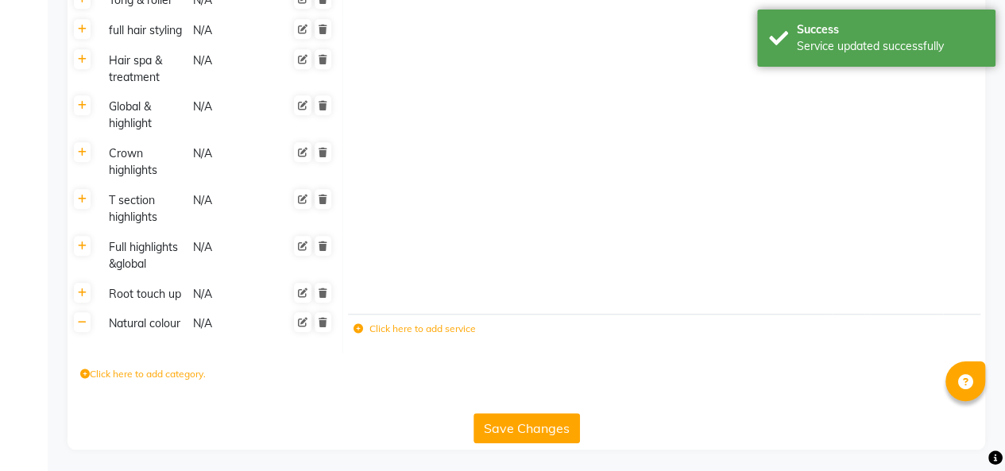
scroll to position [681, 0]
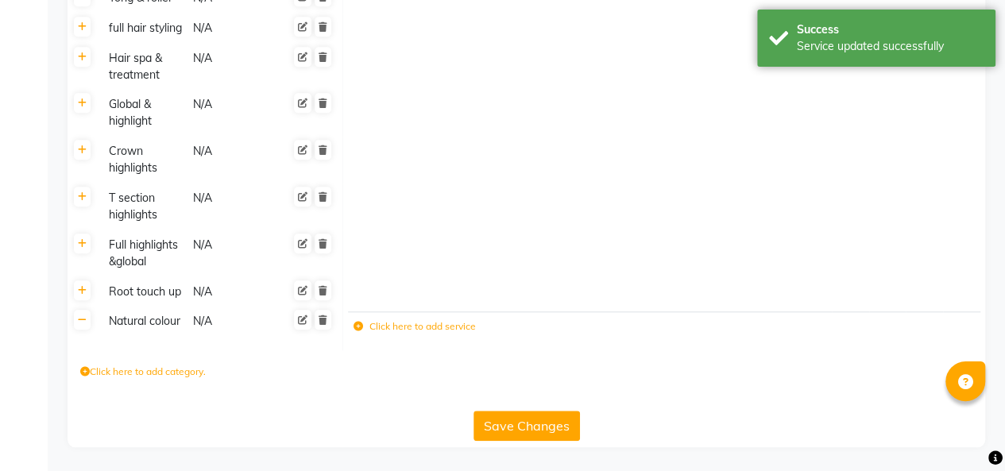
click at [83, 319] on icon at bounding box center [82, 320] width 9 height 10
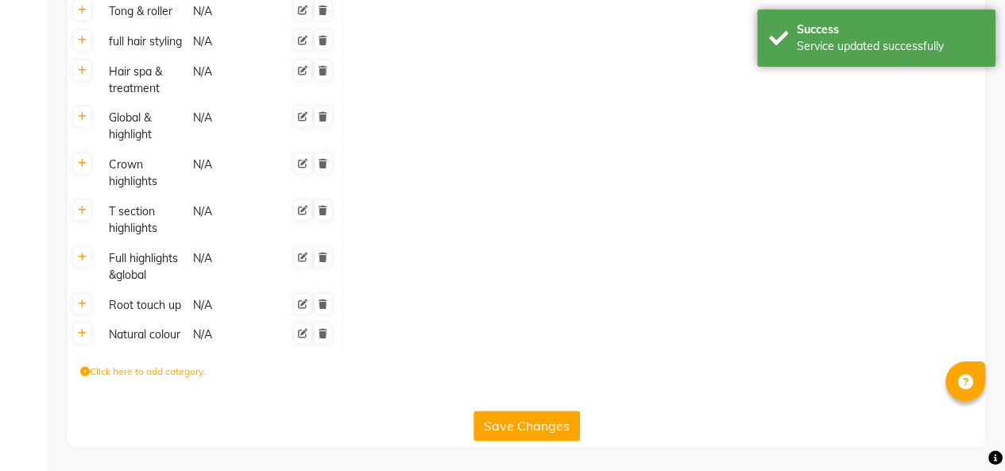
click at [179, 340] on div "Natural colour" at bounding box center [143, 335] width 82 height 20
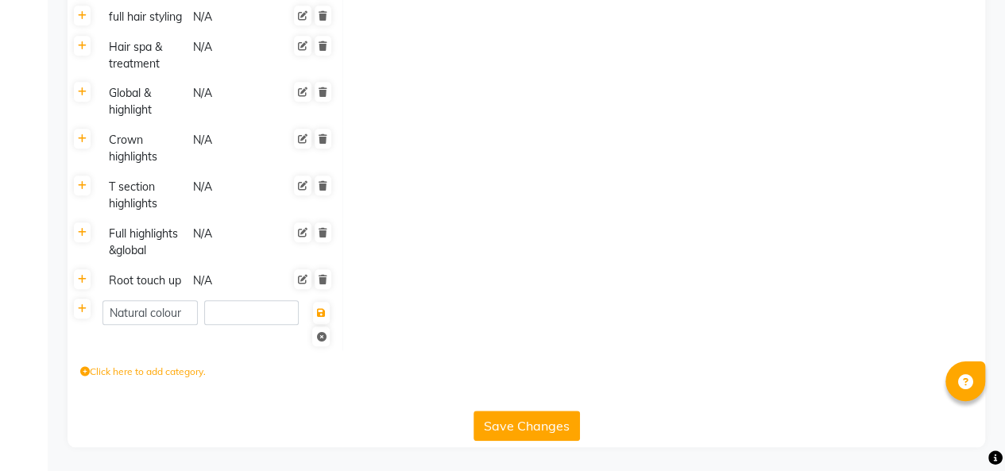
click at [273, 392] on div "Click here to add category." at bounding box center [526, 374] width 917 height 48
click at [321, 318] on icon at bounding box center [321, 313] width 9 height 10
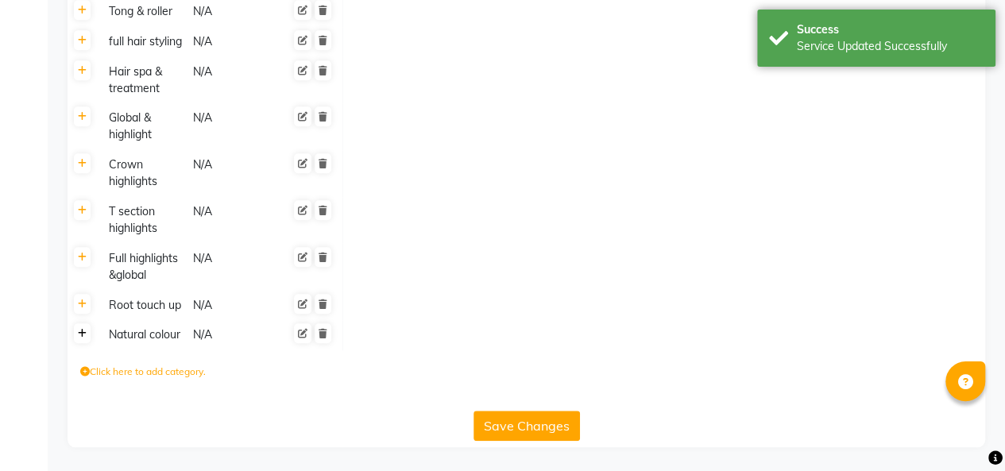
click at [78, 335] on icon at bounding box center [82, 334] width 9 height 10
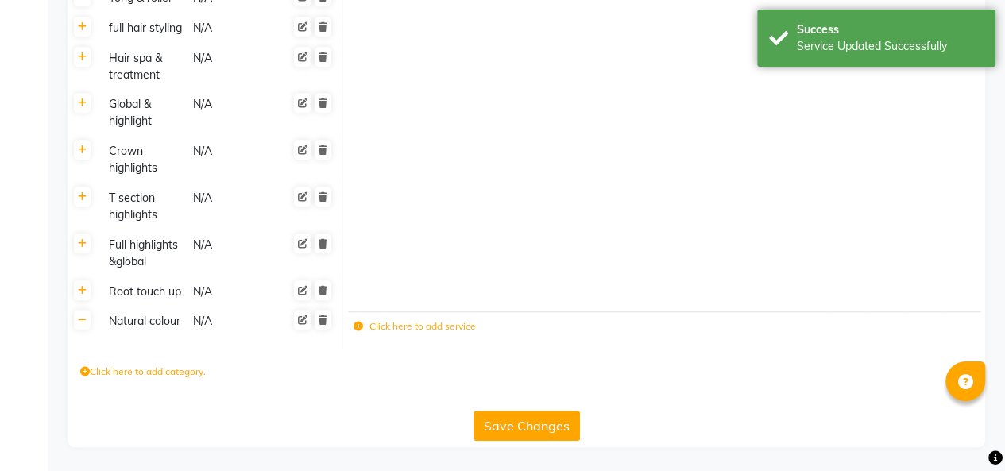
click at [401, 334] on label "Click here to add service" at bounding box center [414, 326] width 122 height 14
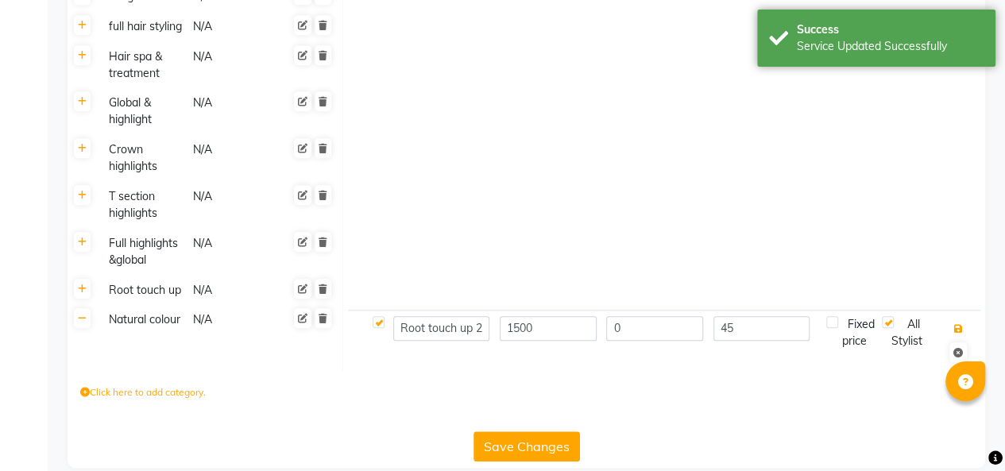
click at [956, 334] on icon "button" at bounding box center [957, 329] width 9 height 10
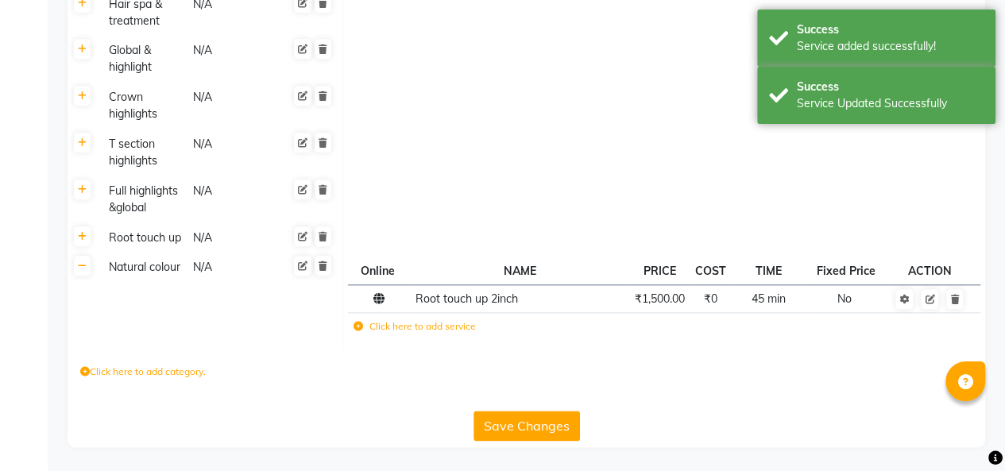
scroll to position [731, 0]
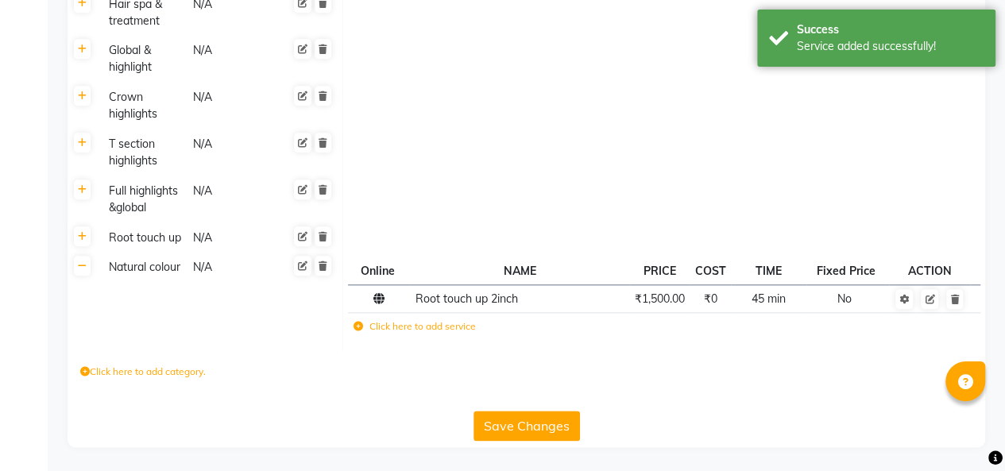
click at [421, 334] on label "Click here to add service" at bounding box center [414, 326] width 122 height 14
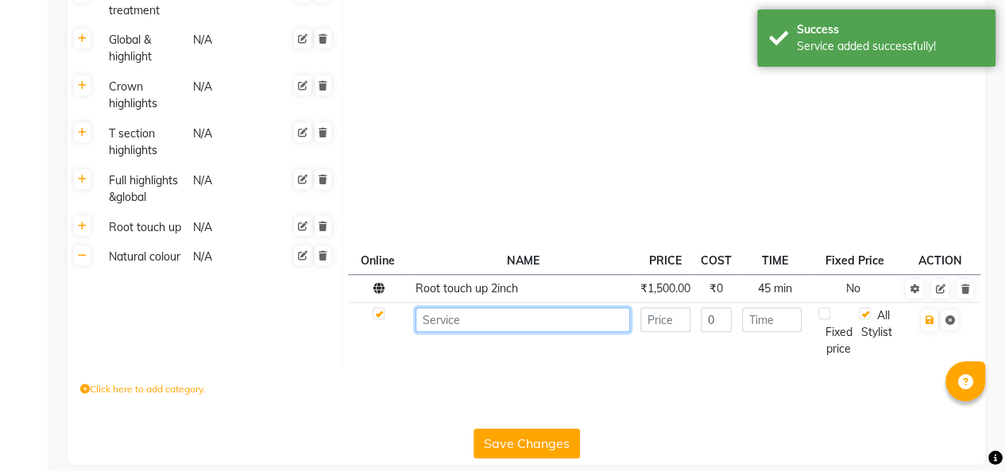
click at [493, 332] on input at bounding box center [522, 319] width 214 height 25
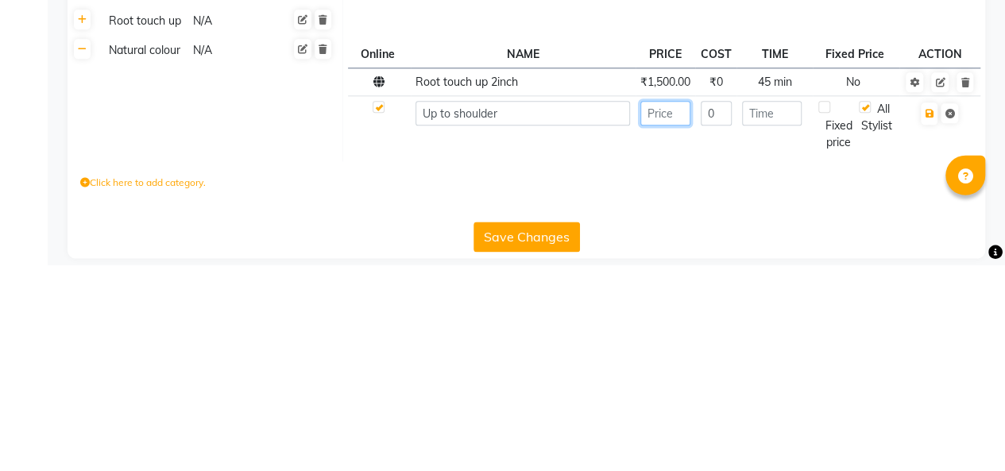
click at [657, 331] on input "number" at bounding box center [665, 319] width 50 height 25
click at [775, 332] on input "number" at bounding box center [772, 319] width 60 height 25
click at [928, 325] on icon "button" at bounding box center [928, 320] width 9 height 10
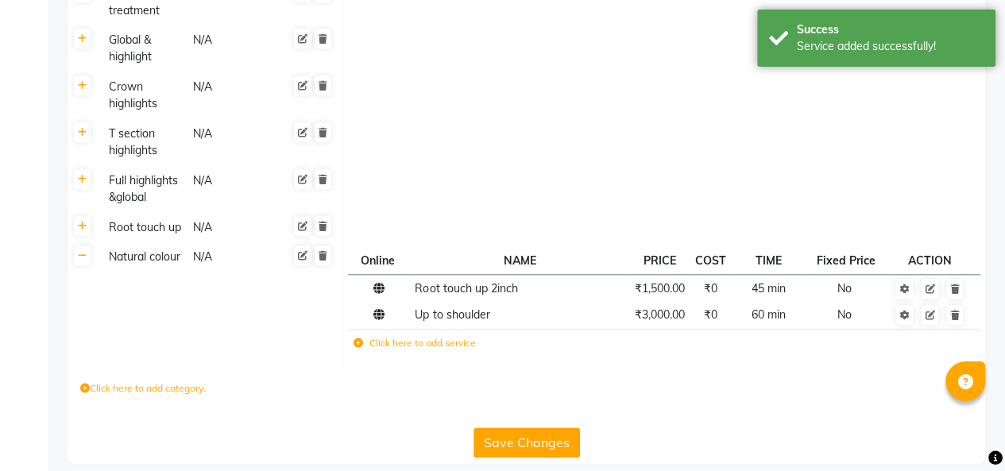
click at [391, 350] on label "Click here to add service" at bounding box center [414, 343] width 122 height 14
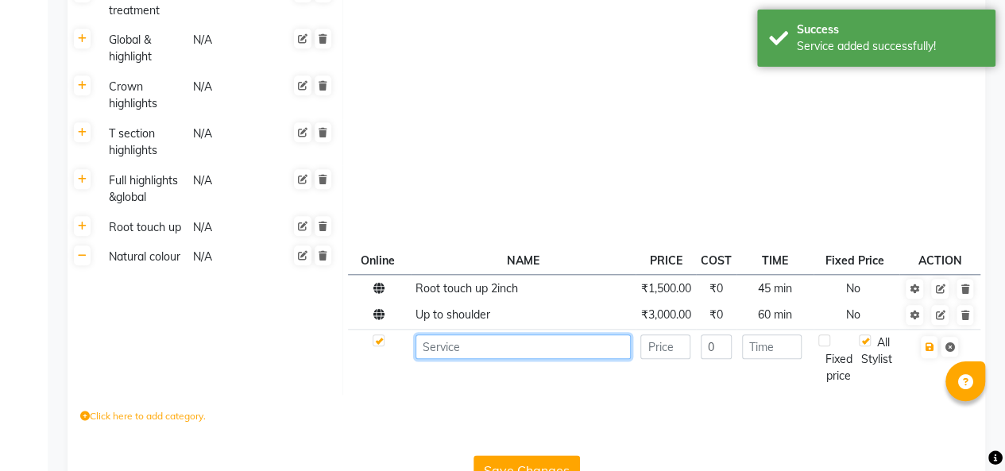
click at [500, 359] on input at bounding box center [522, 346] width 214 height 25
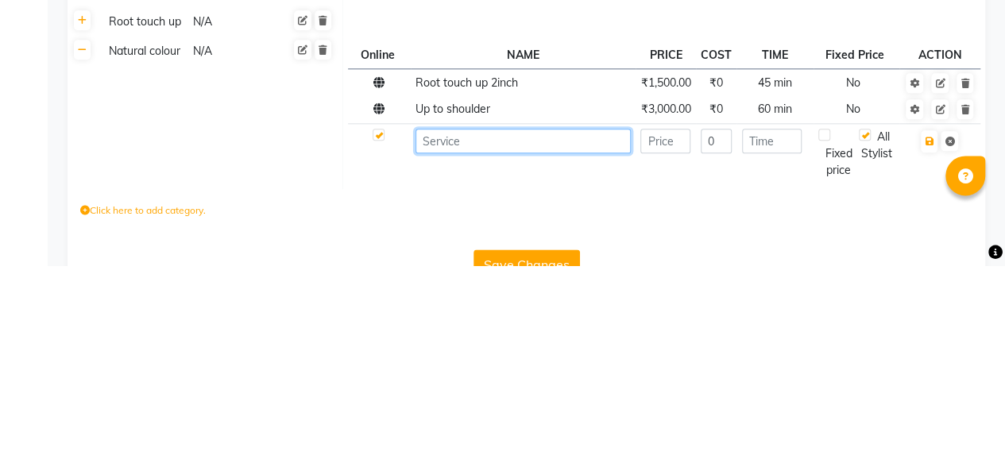
scroll to position [751, 0]
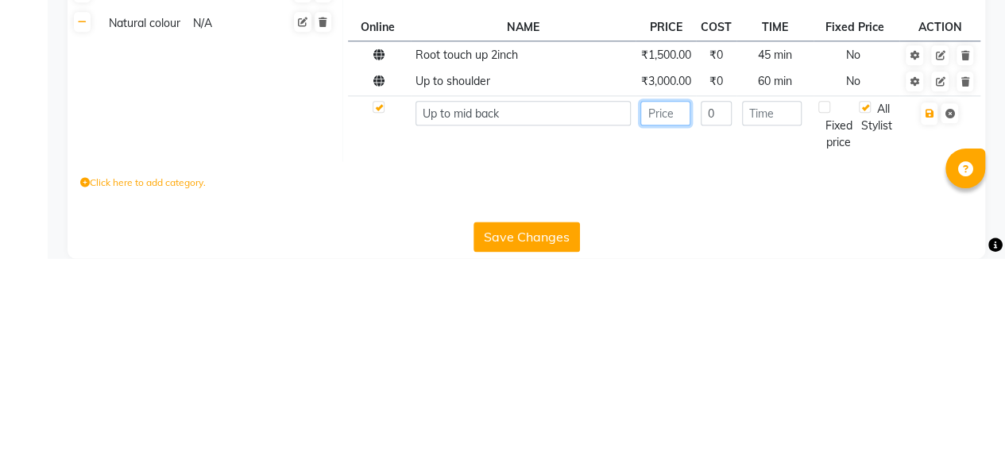
click at [654, 338] on input "number" at bounding box center [665, 326] width 50 height 25
click at [762, 338] on input "number" at bounding box center [772, 326] width 60 height 25
click at [928, 331] on icon "button" at bounding box center [928, 327] width 9 height 10
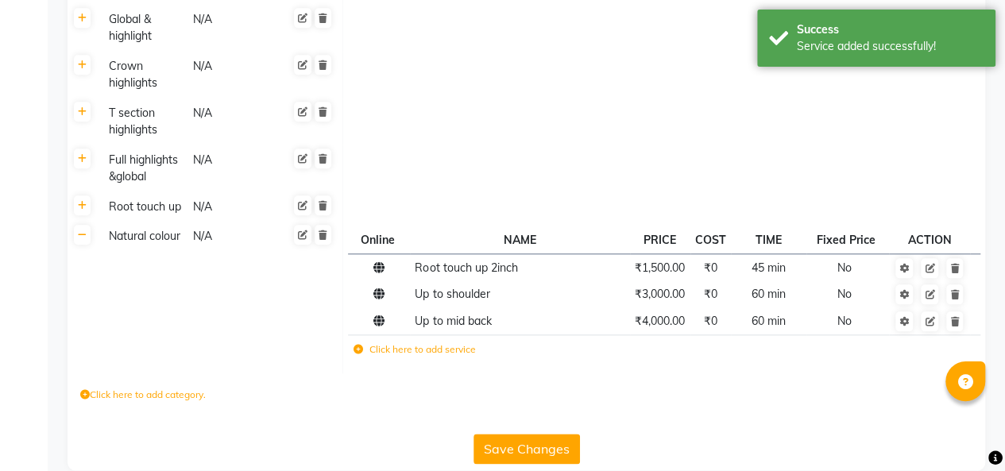
click at [411, 357] on label "Click here to add service" at bounding box center [414, 349] width 122 height 14
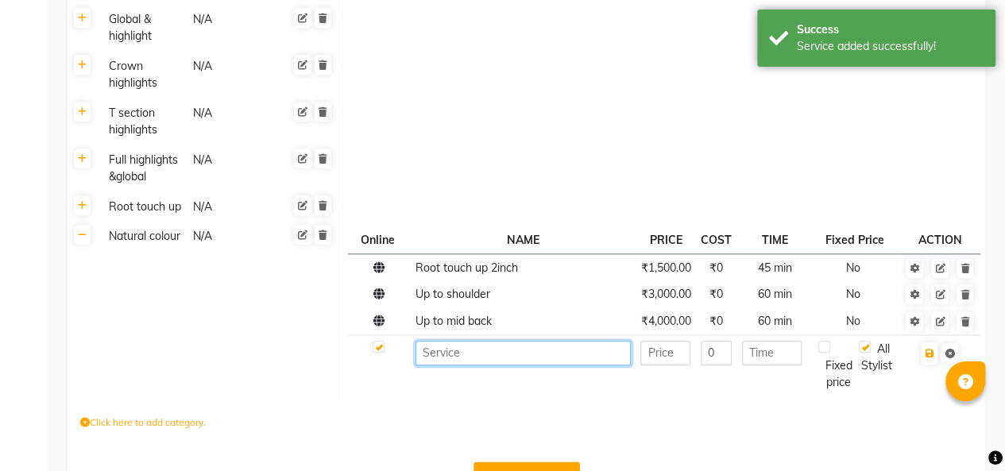
click at [476, 365] on input at bounding box center [522, 353] width 214 height 25
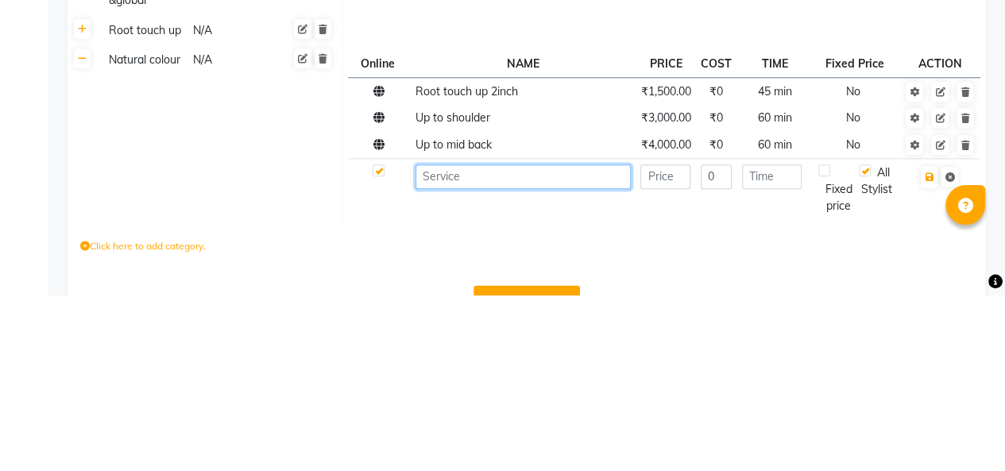
scroll to position [777, 0]
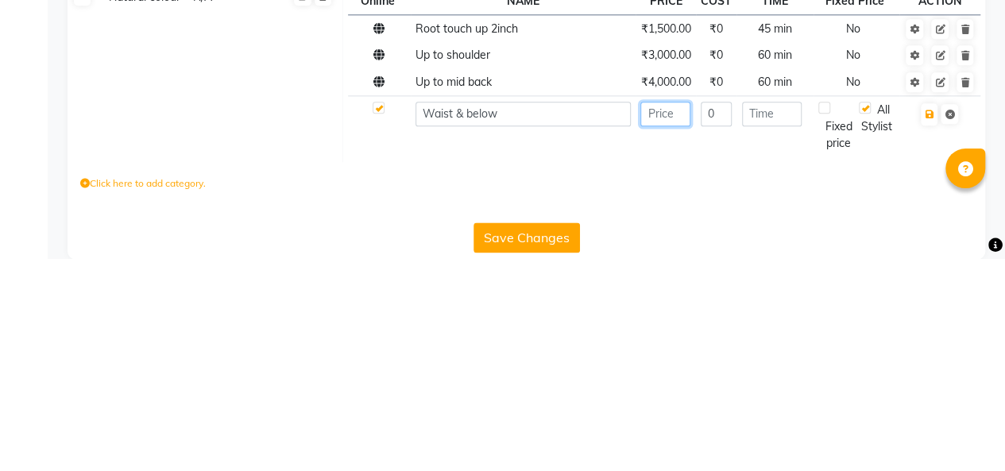
click at [671, 339] on input "number" at bounding box center [665, 326] width 50 height 25
click at [781, 338] on input "number" at bounding box center [772, 326] width 60 height 25
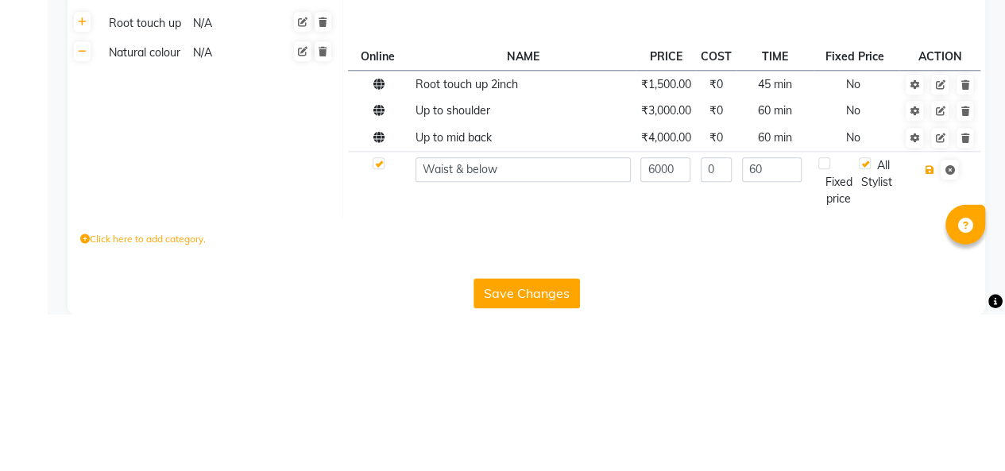
click at [928, 332] on icon "button" at bounding box center [928, 327] width 9 height 10
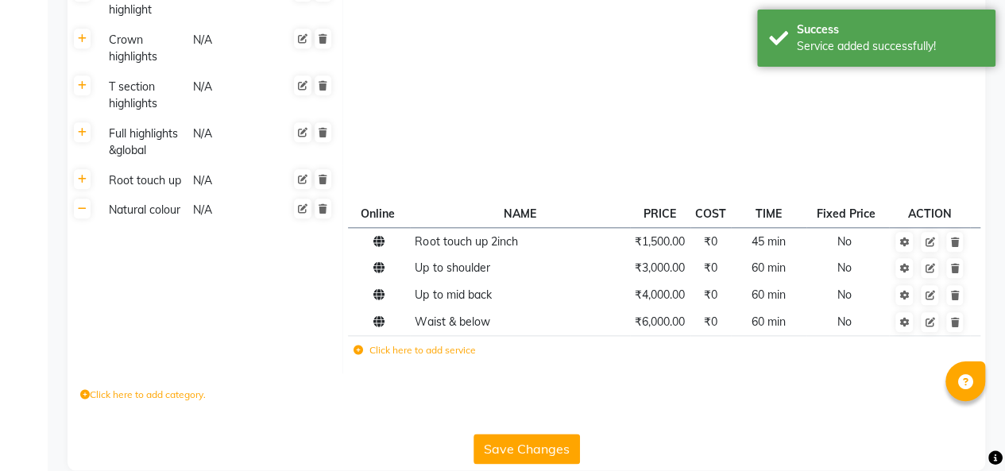
scroll to position [816, 0]
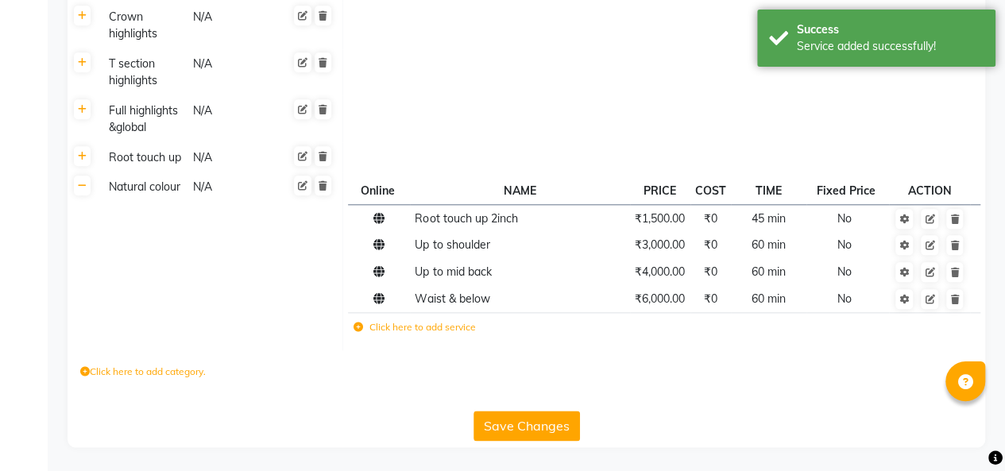
click at [178, 372] on label "Click here to add category." at bounding box center [142, 372] width 125 height 14
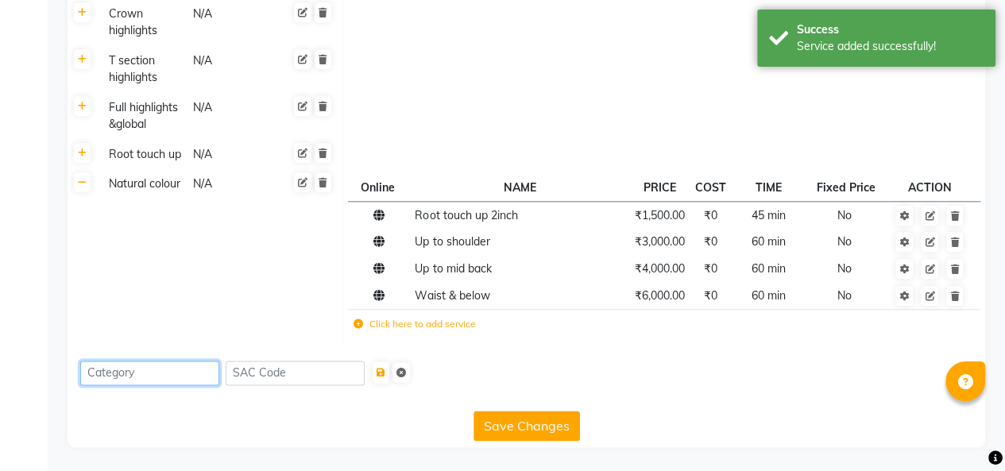
click at [168, 375] on input at bounding box center [149, 373] width 139 height 25
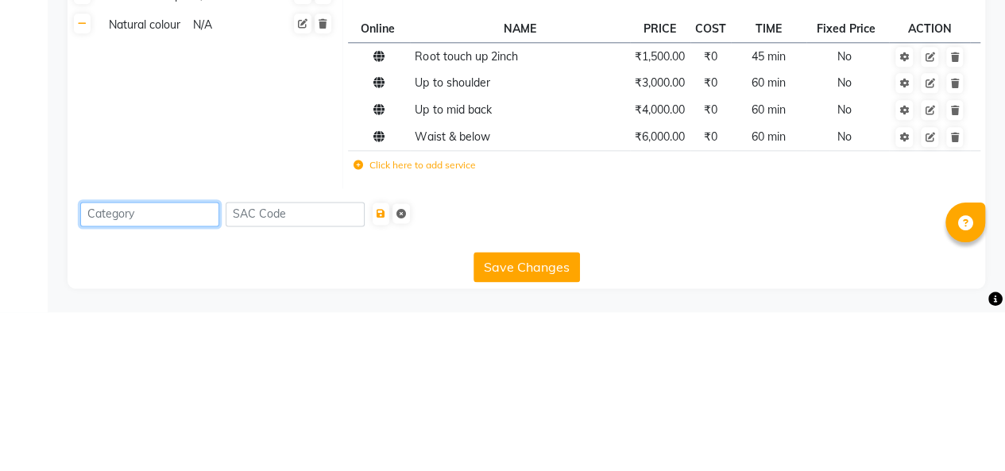
scroll to position [819, 0]
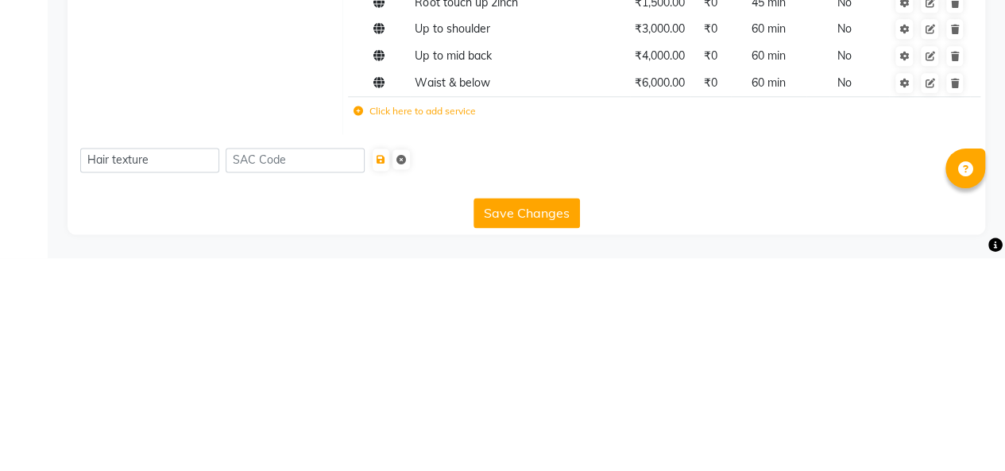
click at [384, 372] on button "submit" at bounding box center [380, 372] width 17 height 22
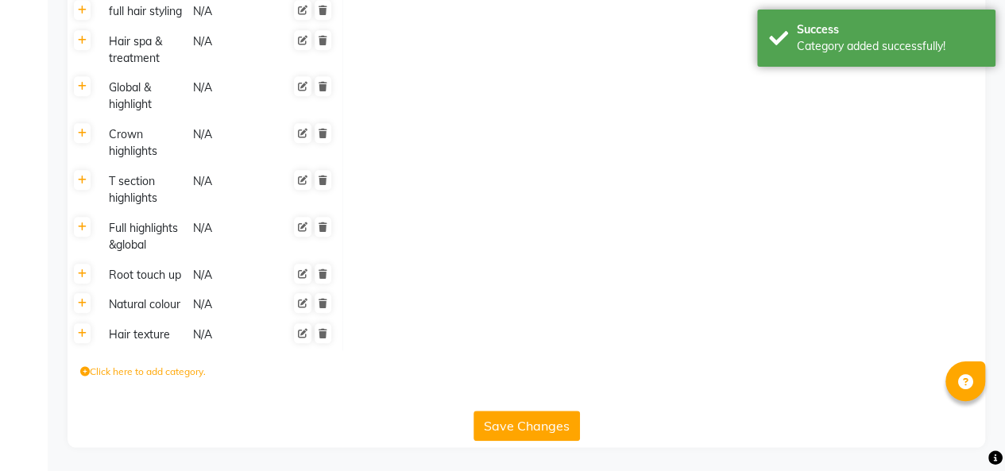
scroll to position [698, 0]
click at [86, 334] on icon at bounding box center [82, 334] width 9 height 10
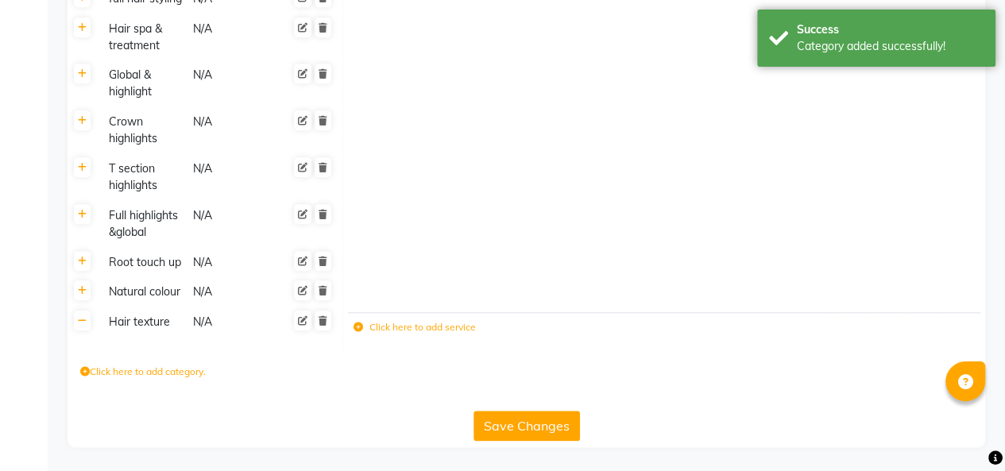
click at [465, 334] on label "Click here to add service" at bounding box center [414, 327] width 122 height 14
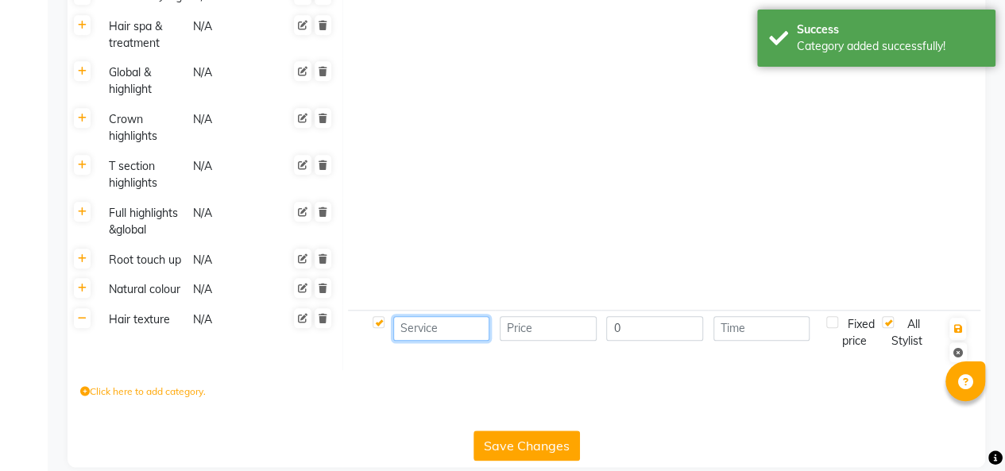
click at [438, 338] on input at bounding box center [441, 328] width 97 height 25
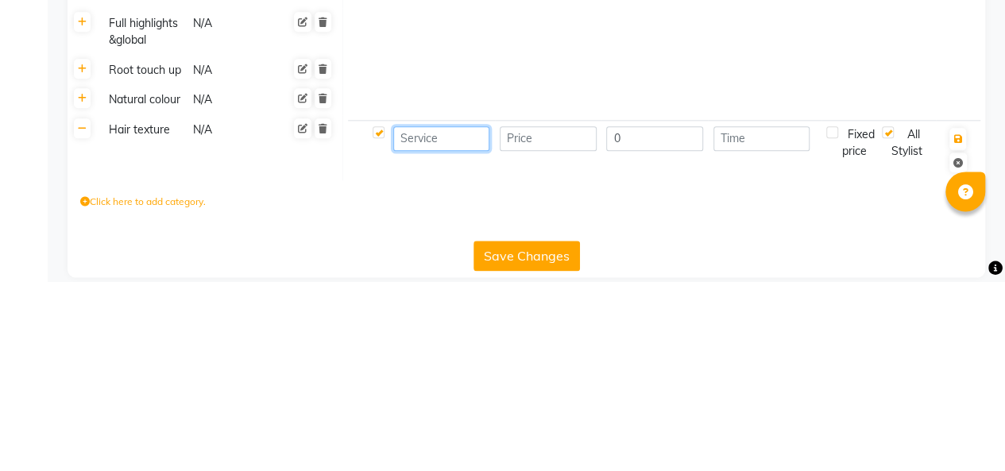
scroll to position [700, 0]
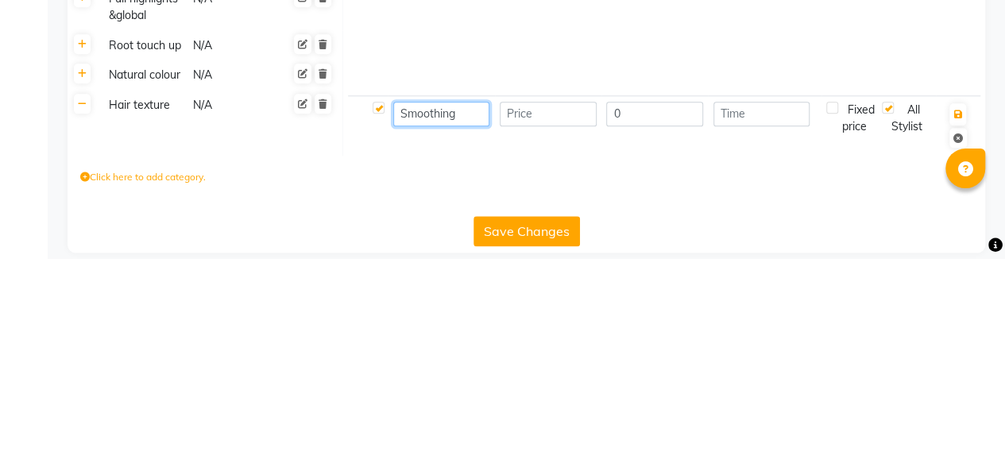
click at [477, 339] on input "Smoothing" at bounding box center [441, 326] width 97 height 25
click at [551, 338] on input "number" at bounding box center [548, 326] width 97 height 25
click at [469, 336] on input "Rebonding" at bounding box center [441, 326] width 97 height 25
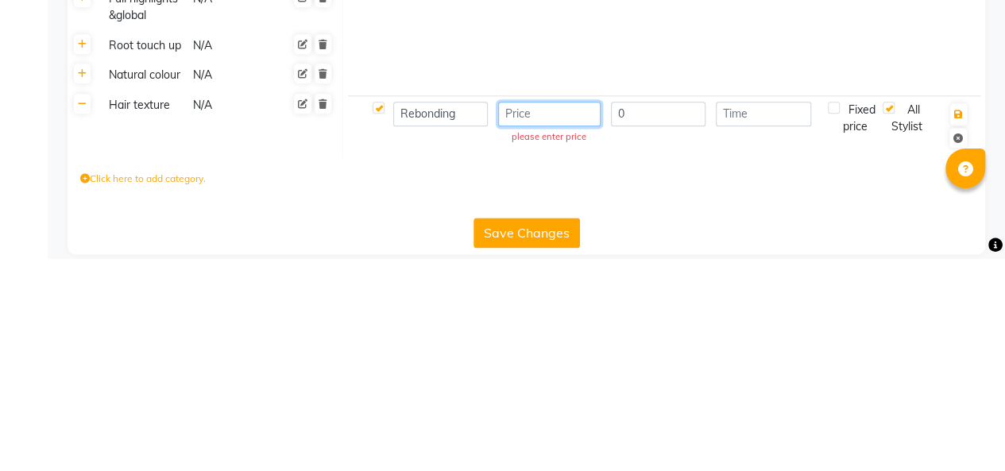
click at [542, 339] on input "number" at bounding box center [549, 326] width 102 height 25
click at [478, 339] on input "Rebonding" at bounding box center [440, 326] width 95 height 25
click at [558, 339] on input "number" at bounding box center [549, 326] width 102 height 25
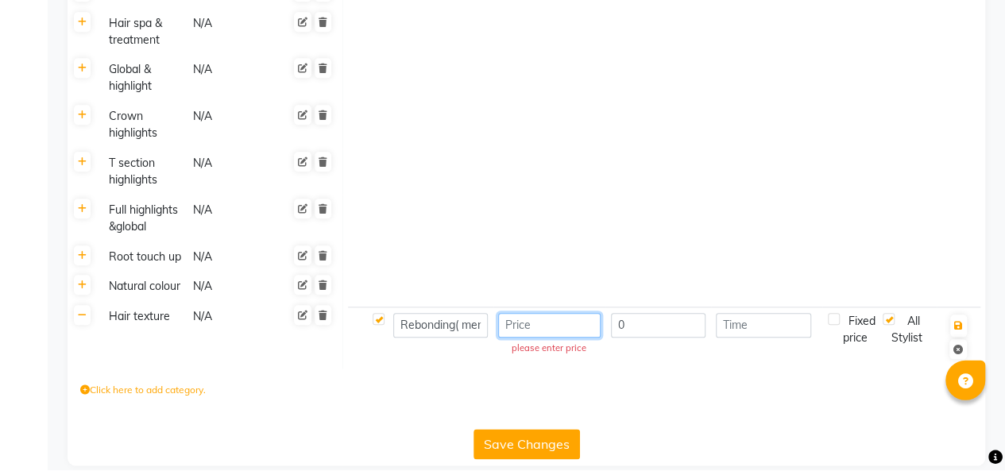
scroll to position [700, 0]
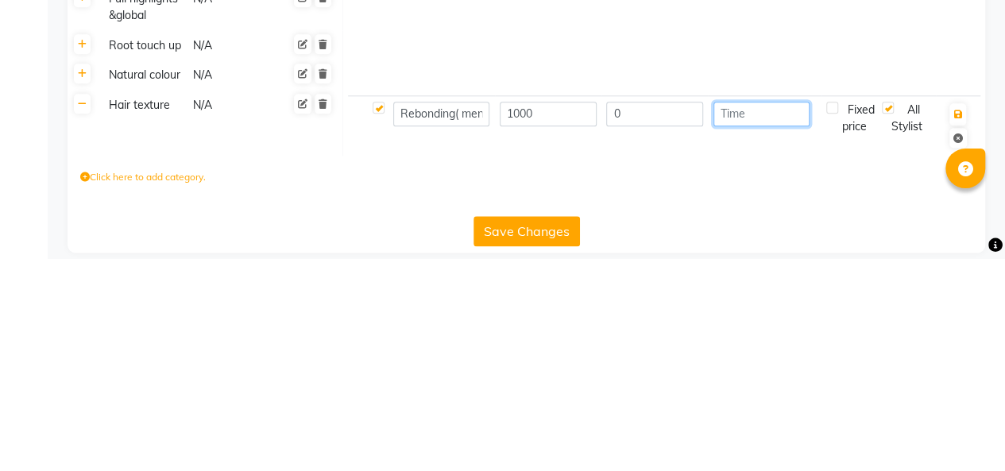
click at [753, 339] on input "number" at bounding box center [761, 326] width 97 height 25
click at [743, 339] on input "1" at bounding box center [761, 326] width 97 height 25
click at [961, 332] on icon "button" at bounding box center [957, 327] width 9 height 10
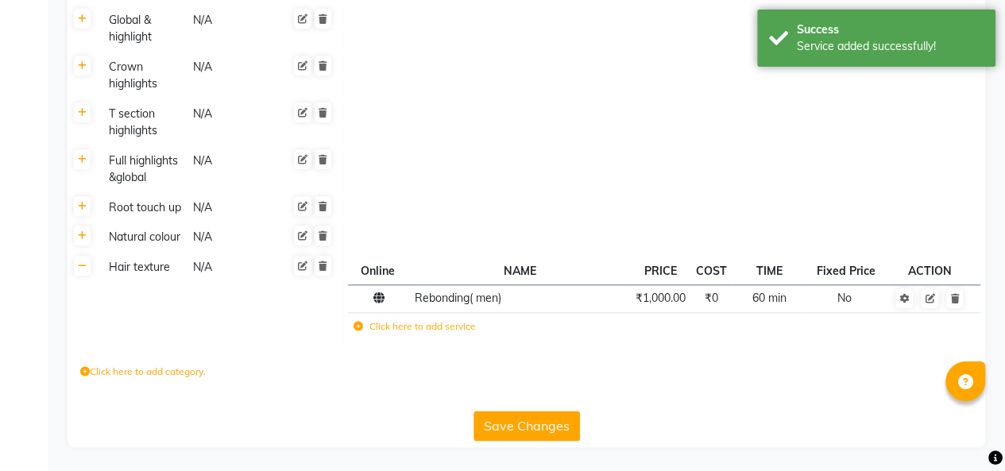
scroll to position [765, 0]
click at [453, 321] on label "Click here to add service" at bounding box center [414, 326] width 122 height 14
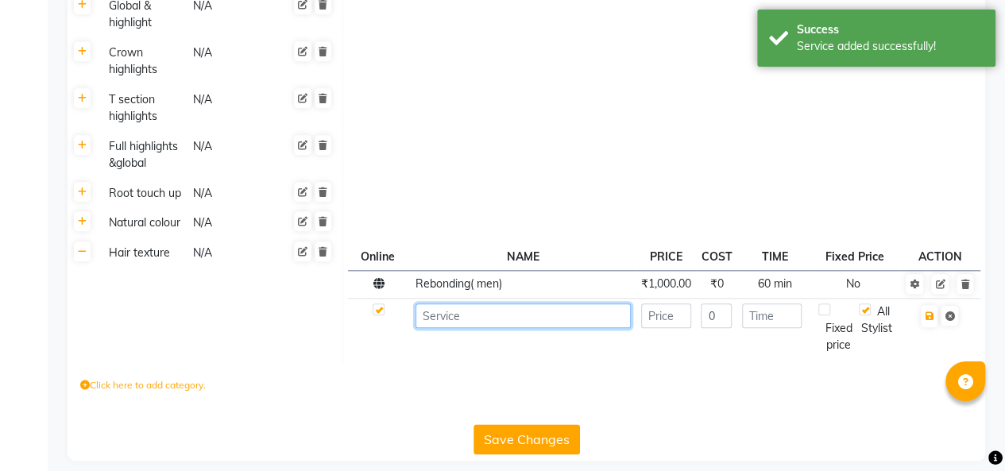
click at [508, 328] on input at bounding box center [522, 315] width 215 height 25
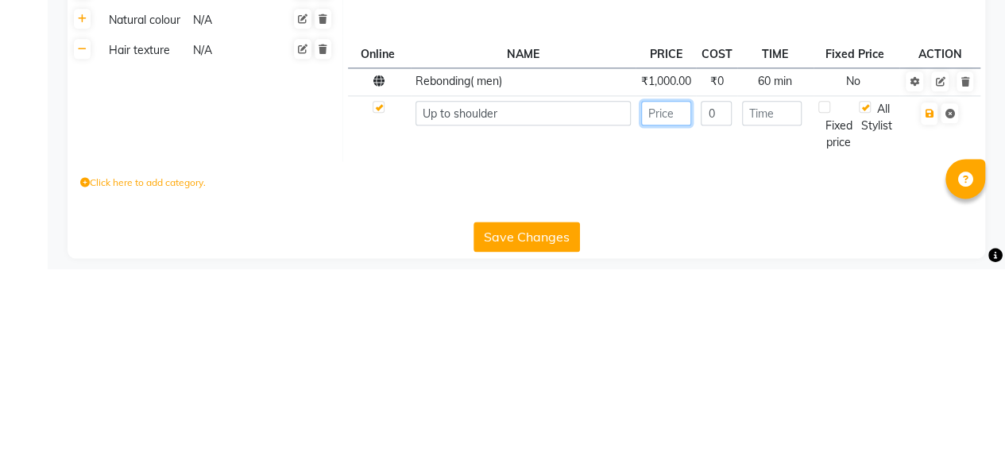
click at [666, 328] on input "number" at bounding box center [666, 315] width 50 height 25
click at [766, 328] on input "number" at bounding box center [772, 315] width 60 height 25
click at [774, 328] on input "60" at bounding box center [772, 315] width 60 height 25
click at [928, 321] on icon "button" at bounding box center [928, 316] width 9 height 10
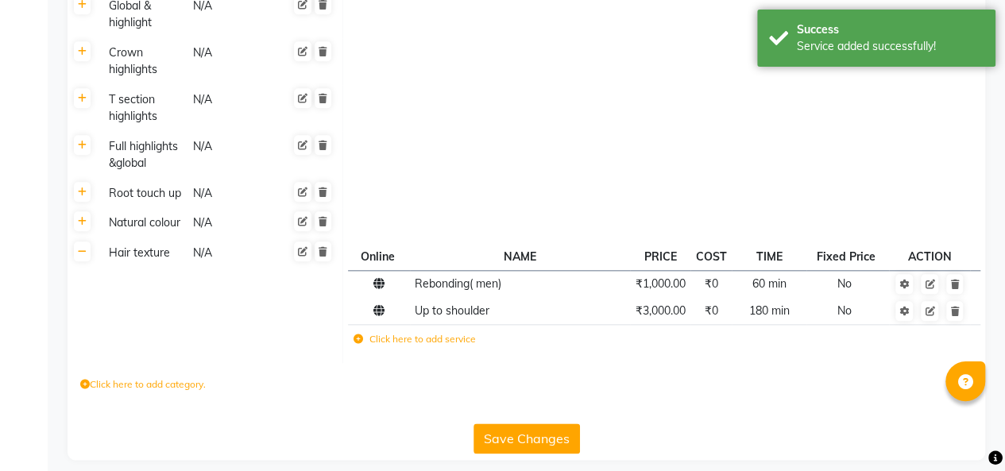
click at [454, 346] on label "Click here to add service" at bounding box center [414, 339] width 122 height 14
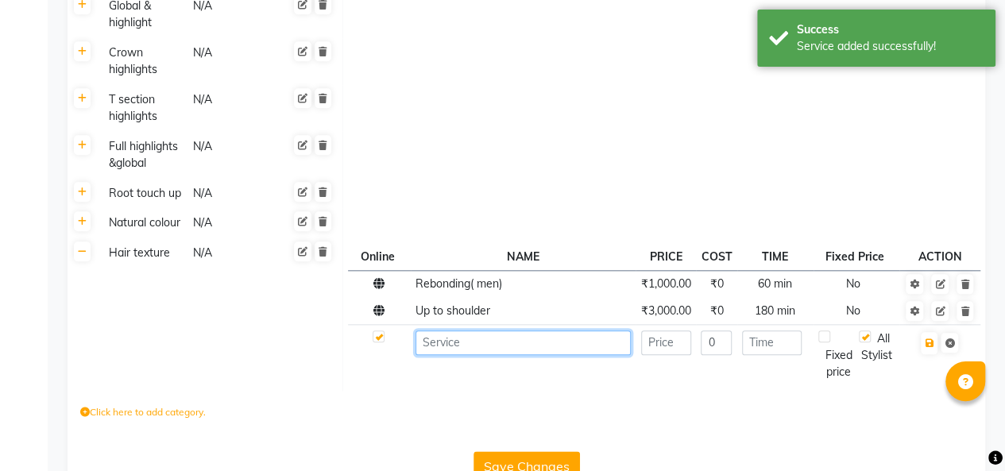
click at [505, 351] on input at bounding box center [522, 342] width 215 height 25
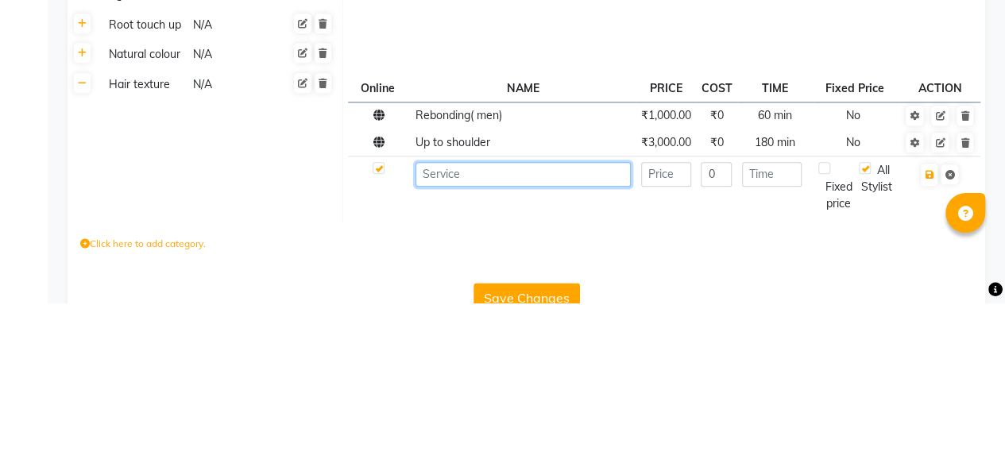
scroll to position [781, 0]
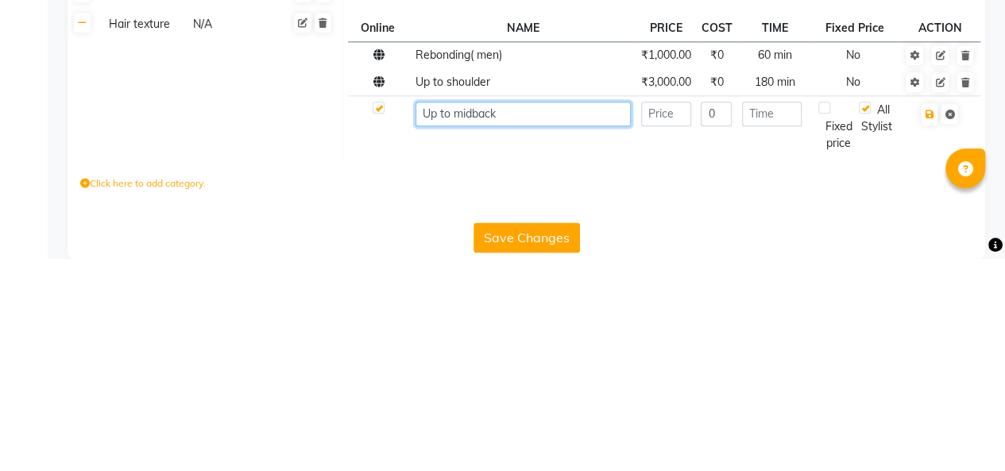
click at [472, 339] on input "Up to midback" at bounding box center [522, 326] width 215 height 25
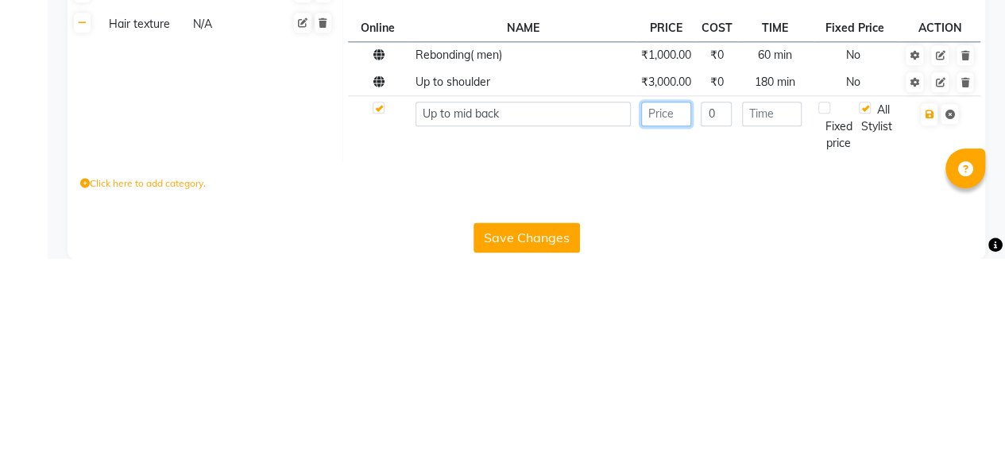
click at [672, 339] on input "number" at bounding box center [666, 326] width 50 height 25
click at [773, 339] on input "number" at bounding box center [772, 326] width 60 height 25
click at [928, 332] on icon "button" at bounding box center [928, 327] width 9 height 10
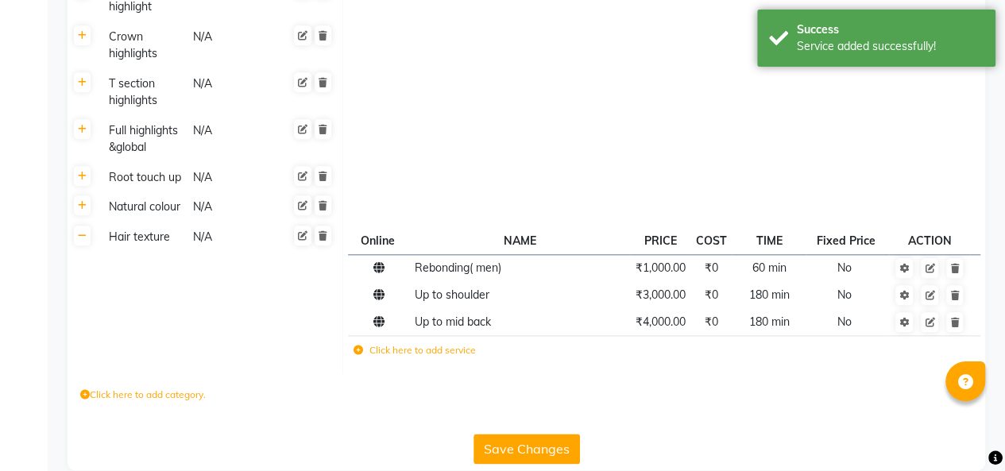
click at [429, 357] on label "Click here to add service" at bounding box center [414, 350] width 122 height 14
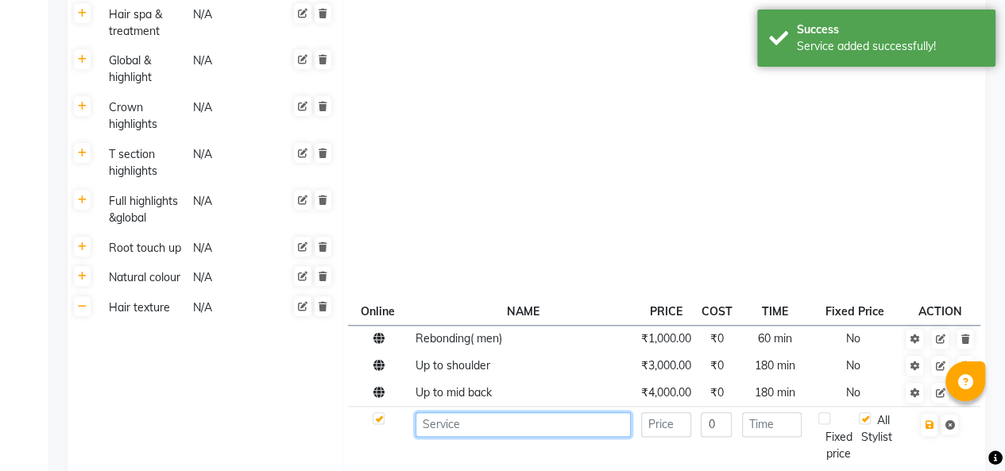
click at [483, 437] on input at bounding box center [522, 424] width 215 height 25
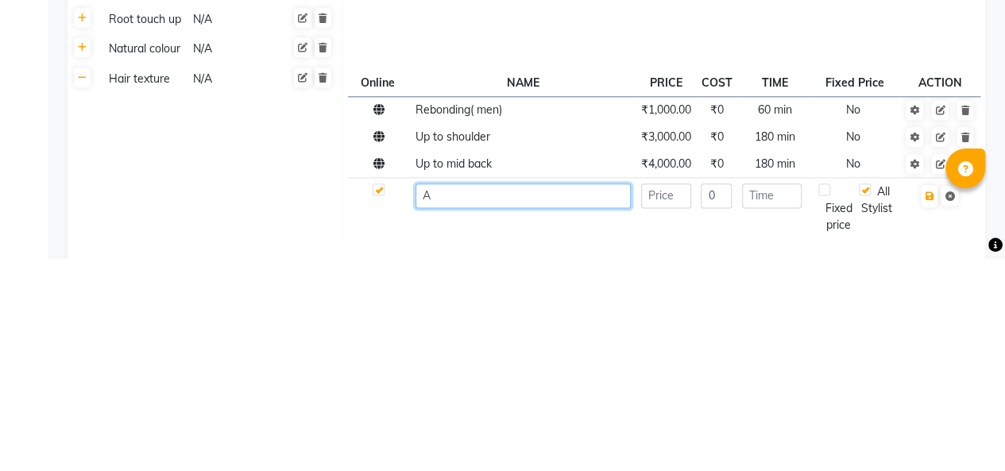
scroll to position [808, 0]
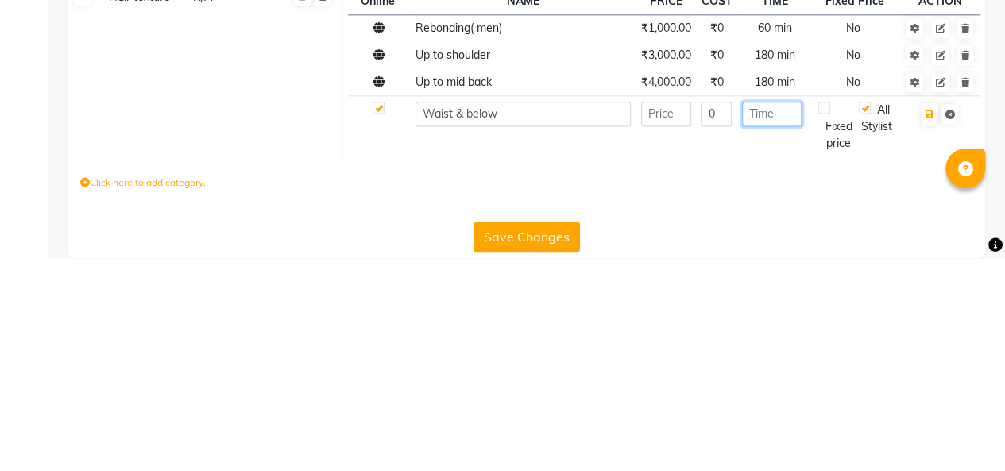
click at [764, 339] on input "number" at bounding box center [772, 326] width 60 height 25
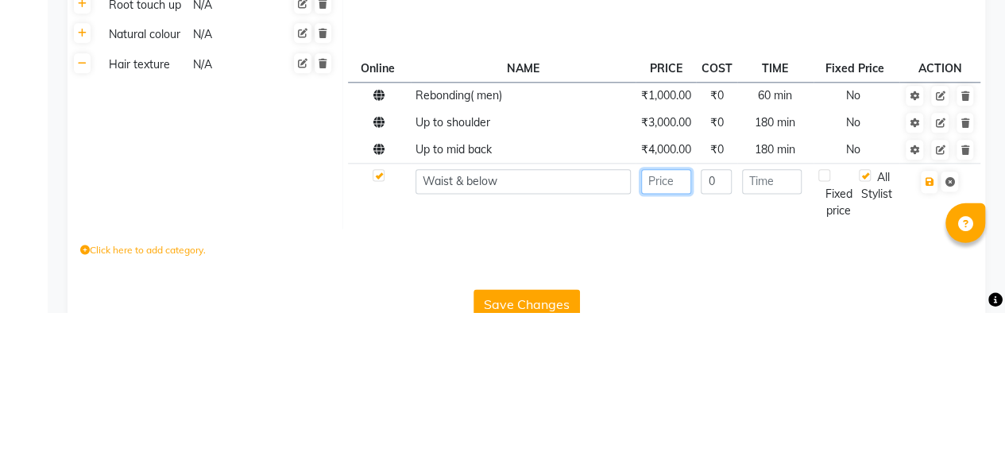
click at [669, 353] on input "number" at bounding box center [666, 340] width 50 height 25
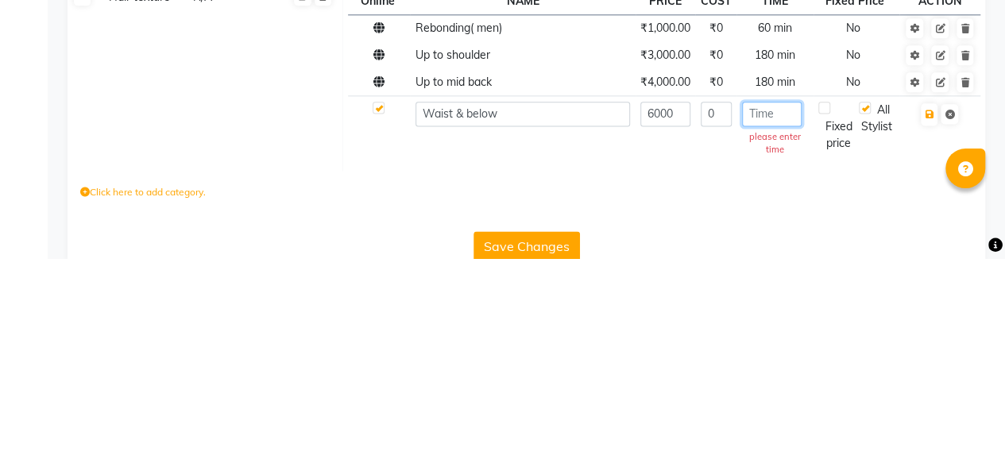
click at [778, 339] on input "number" at bounding box center [772, 326] width 60 height 25
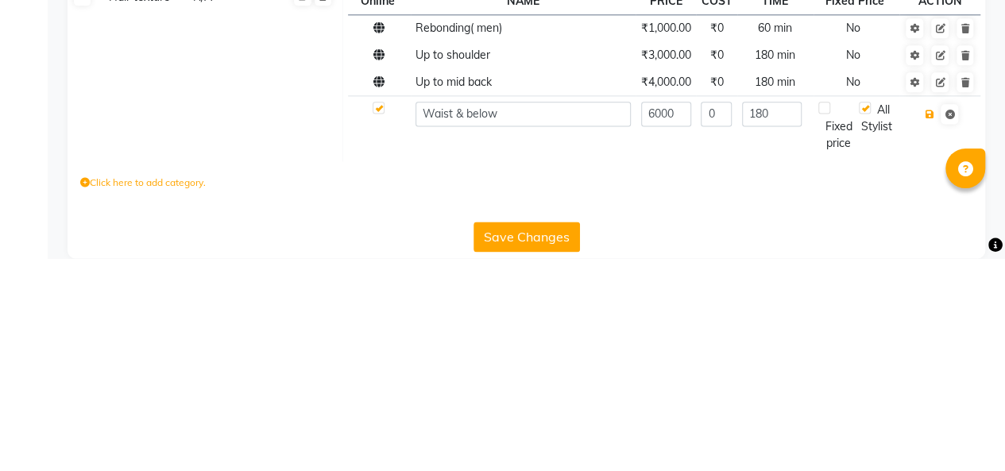
click at [931, 332] on icon "button" at bounding box center [928, 327] width 9 height 10
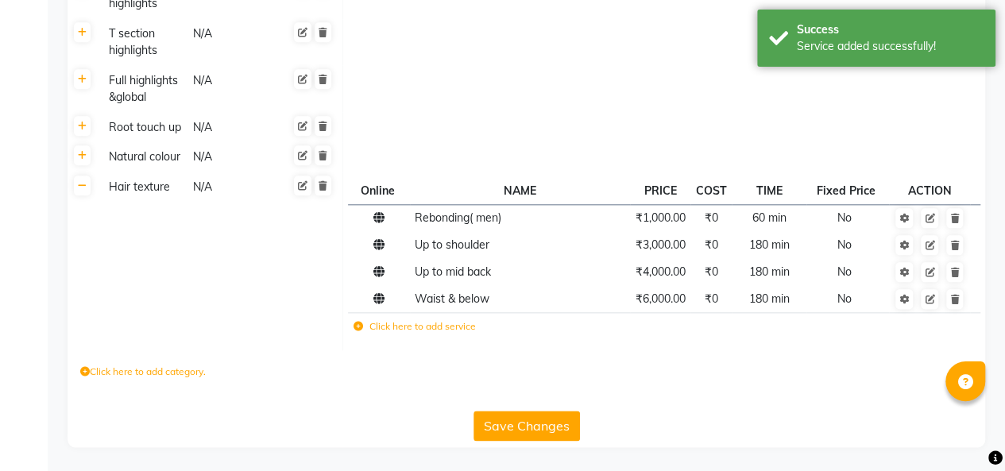
scroll to position [846, 0]
click at [101, 375] on label "Click here to add category." at bounding box center [142, 372] width 125 height 14
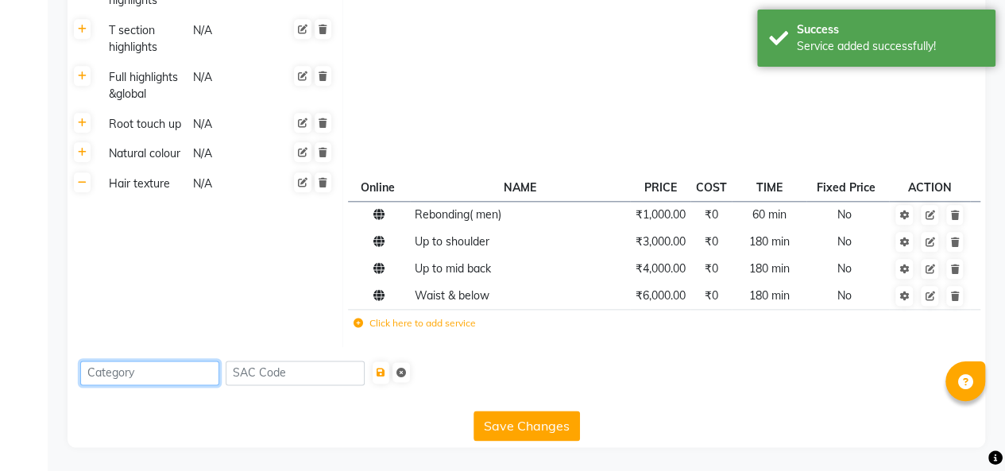
click at [116, 378] on input at bounding box center [149, 373] width 139 height 25
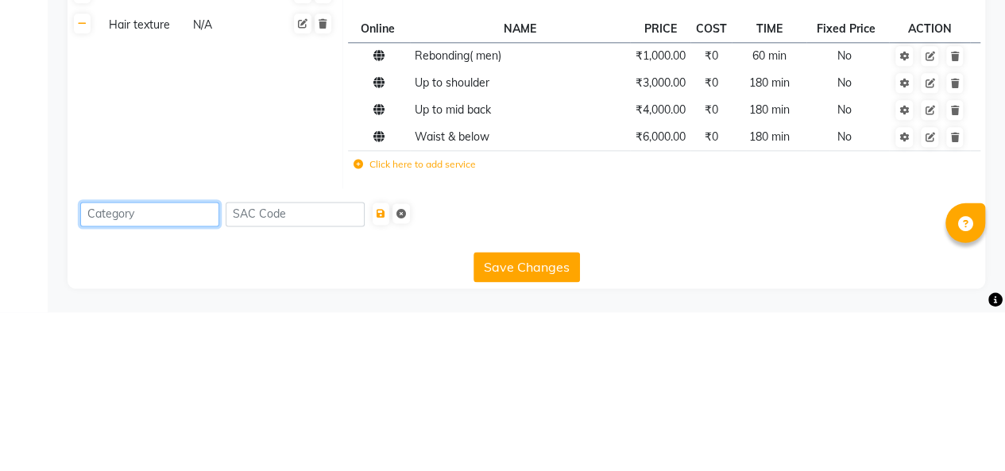
scroll to position [849, 0]
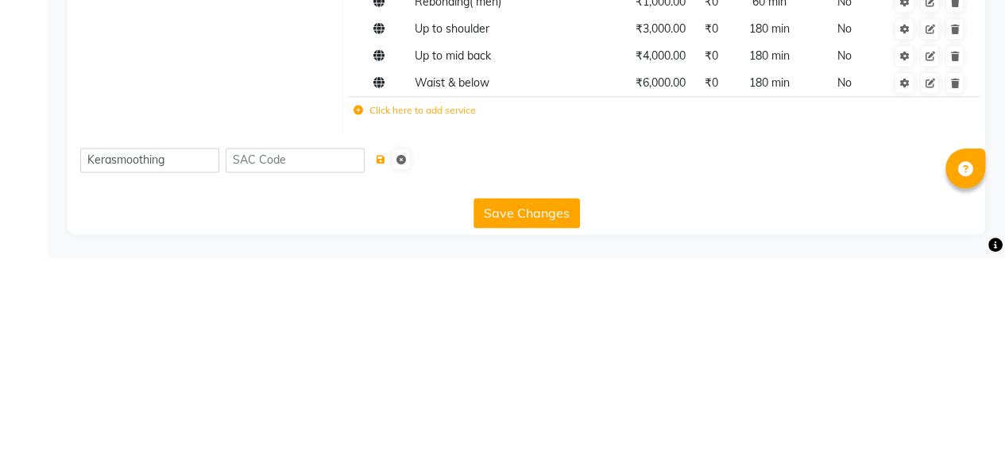
click at [385, 371] on icon "submit" at bounding box center [380, 373] width 9 height 10
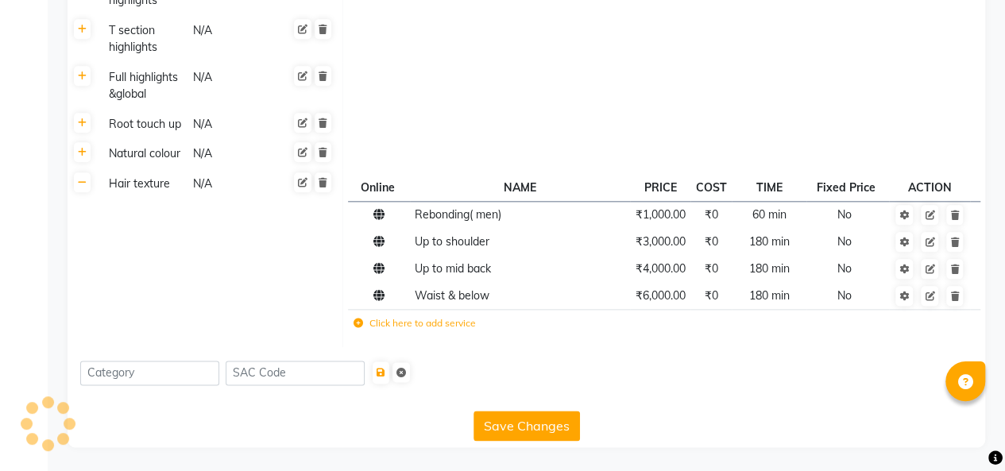
scroll to position [745, 0]
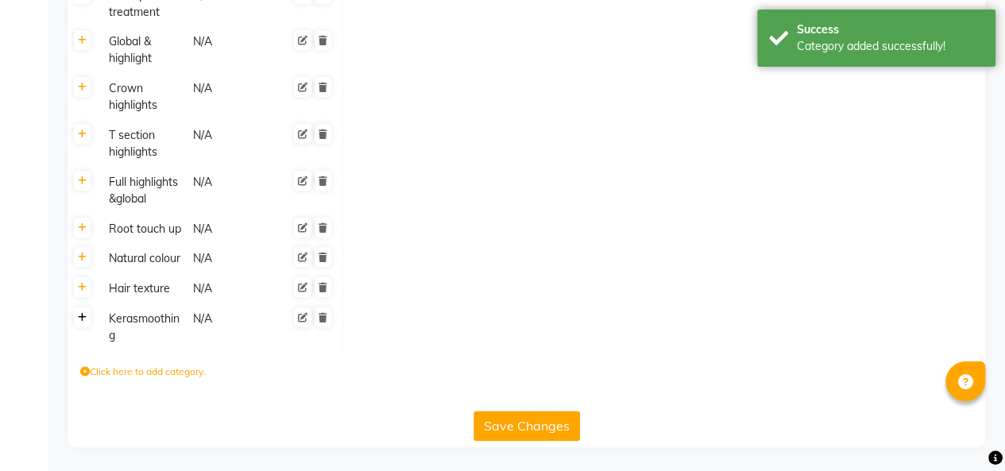
click at [85, 318] on icon at bounding box center [82, 318] width 9 height 10
click at [456, 326] on label "Click here to add service" at bounding box center [414, 323] width 122 height 14
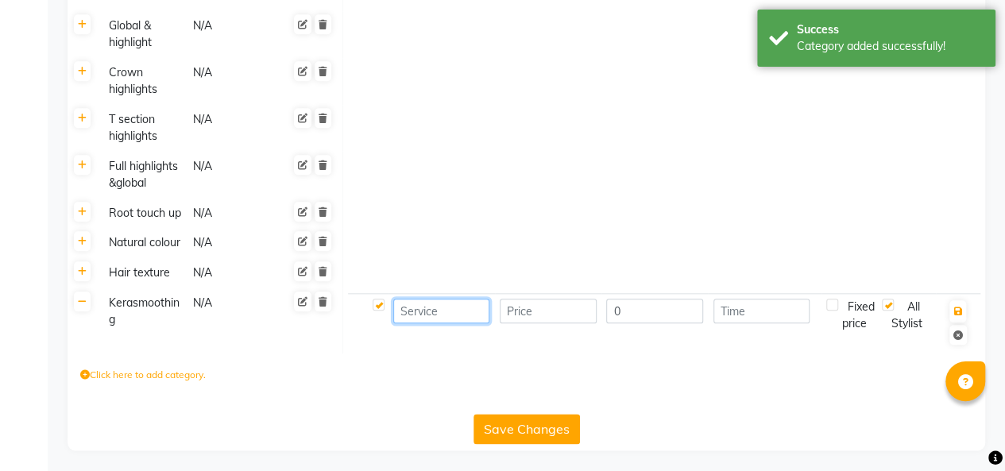
click at [438, 323] on input at bounding box center [441, 311] width 97 height 25
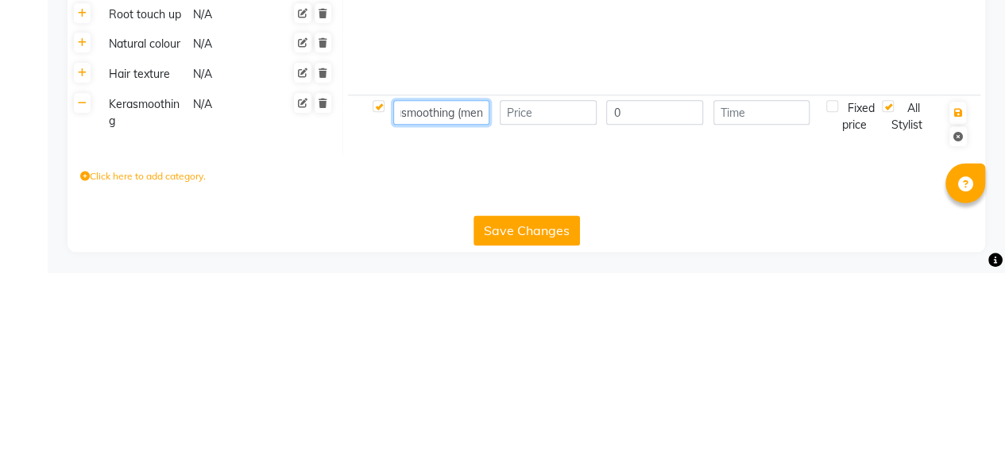
scroll to position [0, 27]
click at [550, 323] on input "number" at bounding box center [548, 311] width 97 height 25
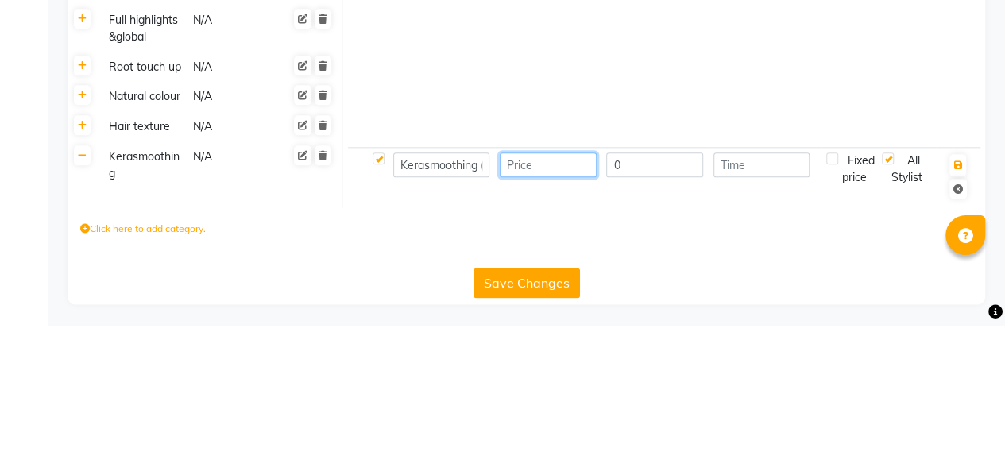
scroll to position [745, 0]
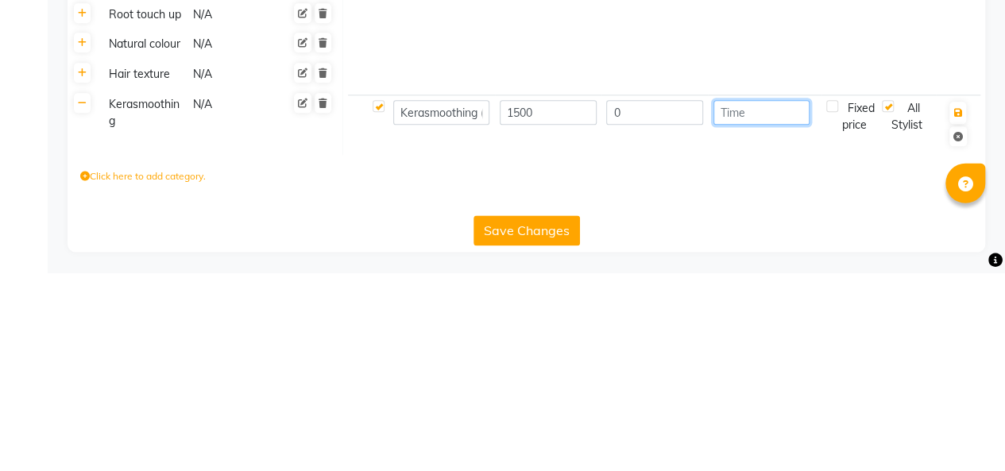
click at [751, 323] on input "number" at bounding box center [761, 311] width 97 height 25
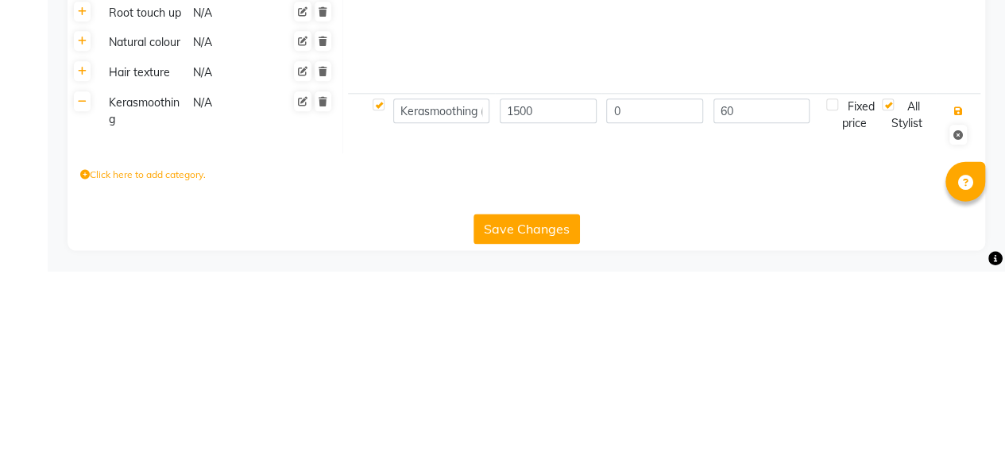
click at [958, 316] on icon "button" at bounding box center [957, 312] width 9 height 10
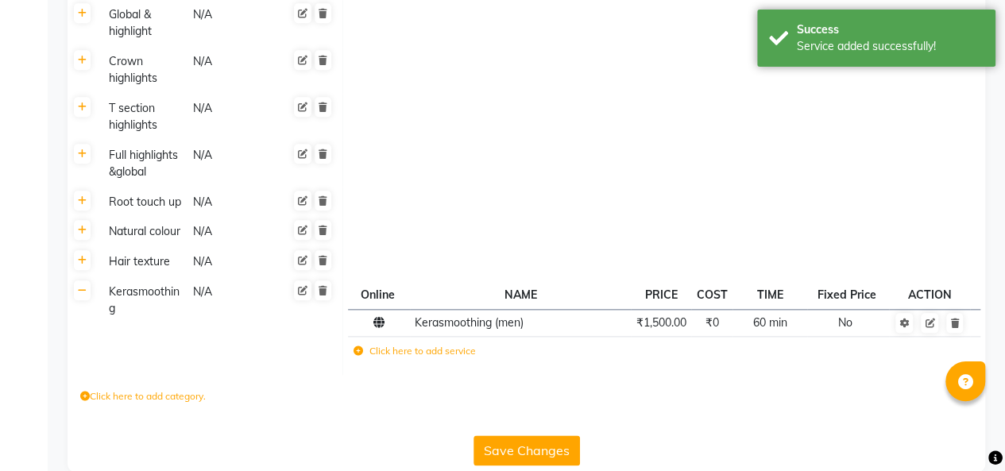
scroll to position [760, 0]
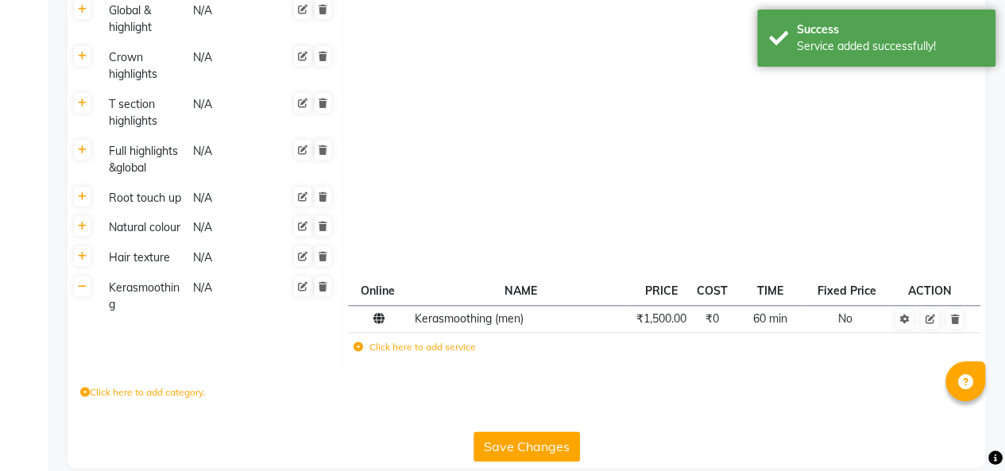
click at [423, 333] on td "Kerasmoothing (men)" at bounding box center [521, 319] width 222 height 28
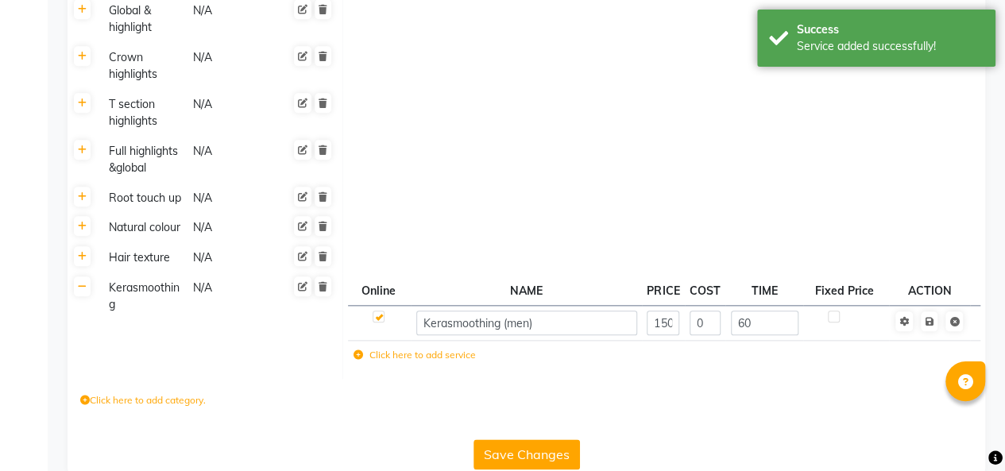
click at [434, 362] on label "Click here to add service" at bounding box center [414, 355] width 122 height 14
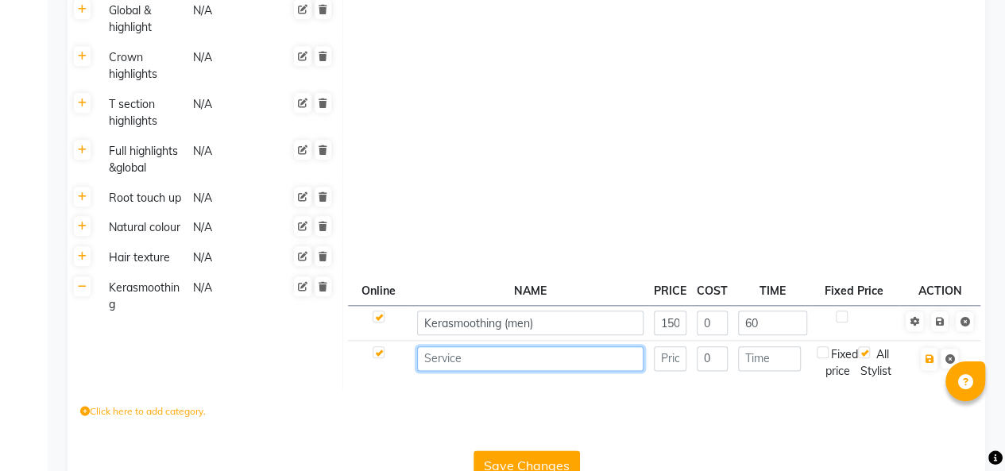
click at [518, 371] on input at bounding box center [530, 358] width 227 height 25
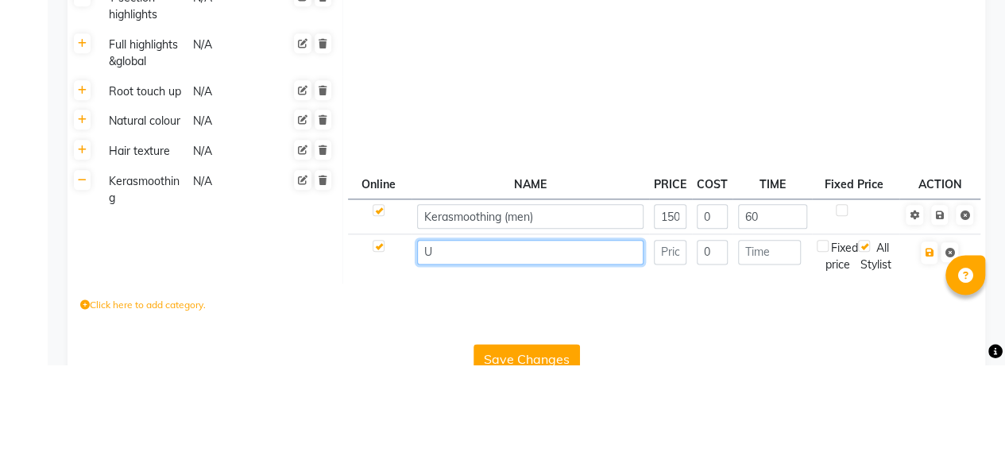
scroll to position [792, 0]
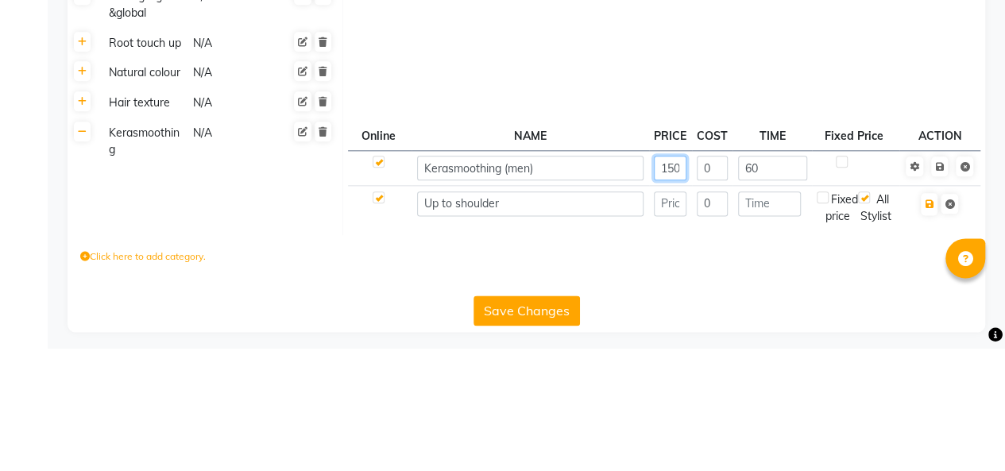
click at [670, 303] on input "1500" at bounding box center [670, 291] width 33 height 25
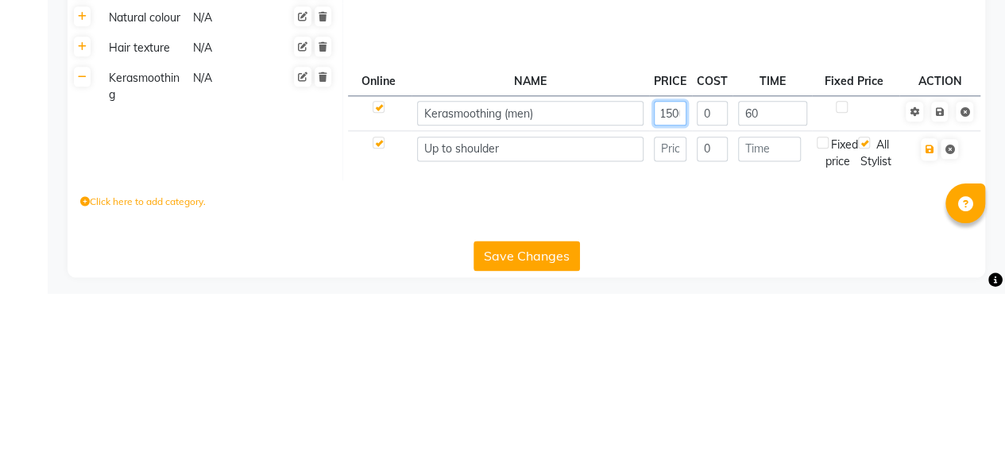
scroll to position [0, 7]
click at [667, 303] on input "1500" at bounding box center [670, 291] width 33 height 25
click at [708, 339] on input "0" at bounding box center [711, 326] width 31 height 25
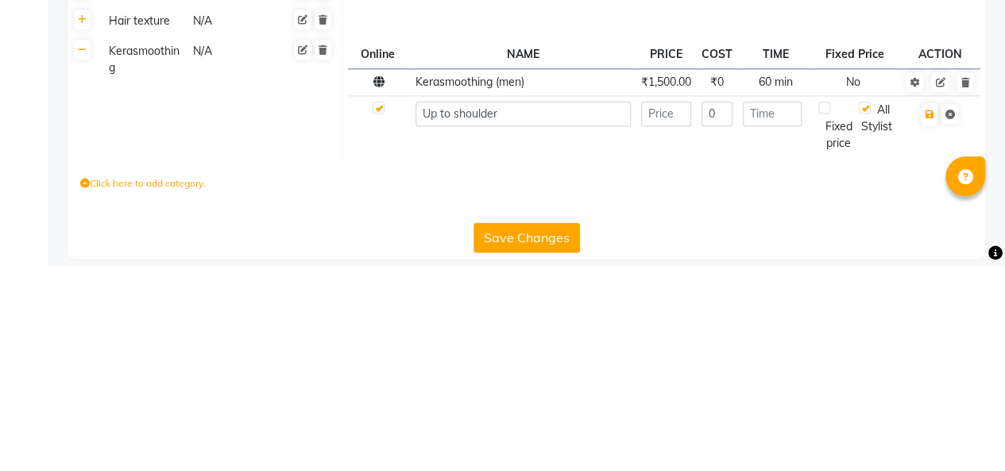
scroll to position [792, 0]
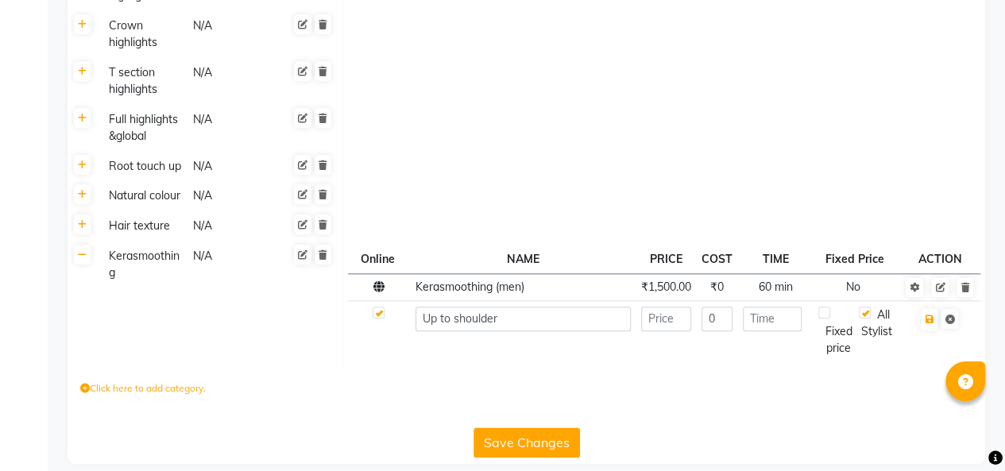
click at [627, 442] on div "Save Changes" at bounding box center [526, 439] width 905 height 37
click at [667, 330] on input "number" at bounding box center [666, 319] width 50 height 25
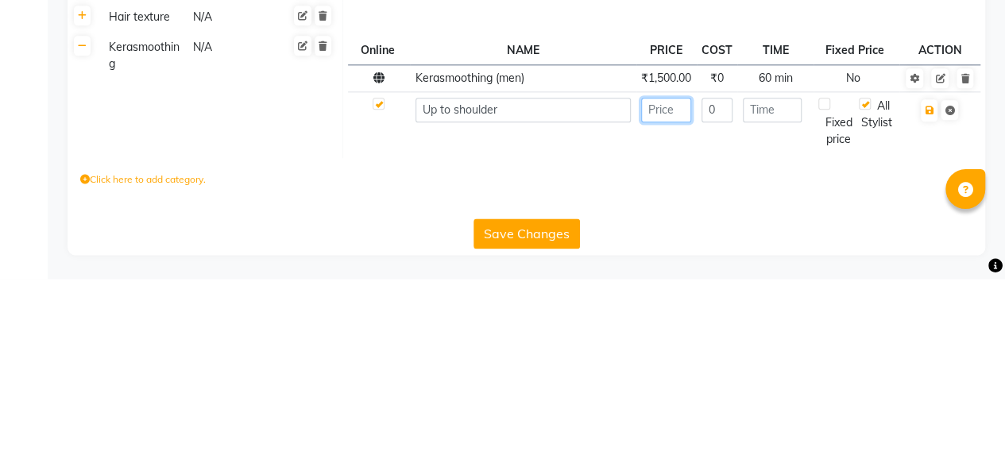
scroll to position [823, 0]
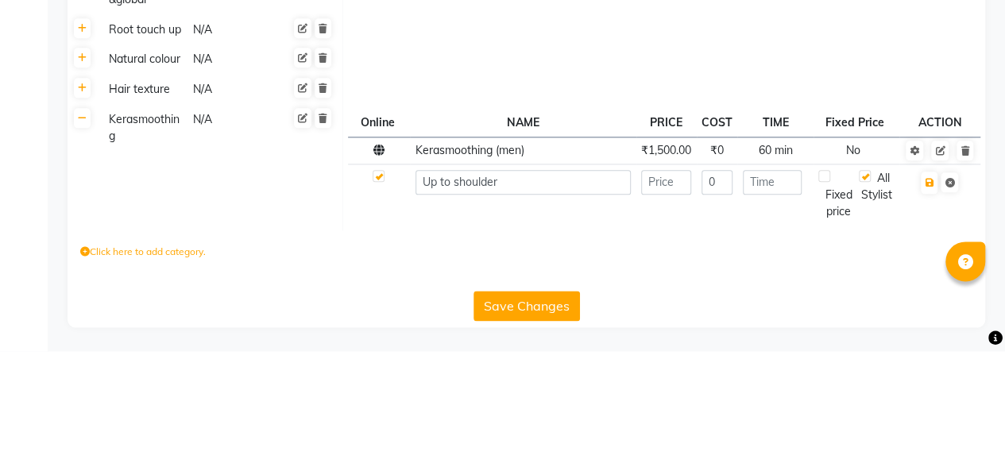
click at [148, 210] on div "Hair texture" at bounding box center [143, 209] width 82 height 20
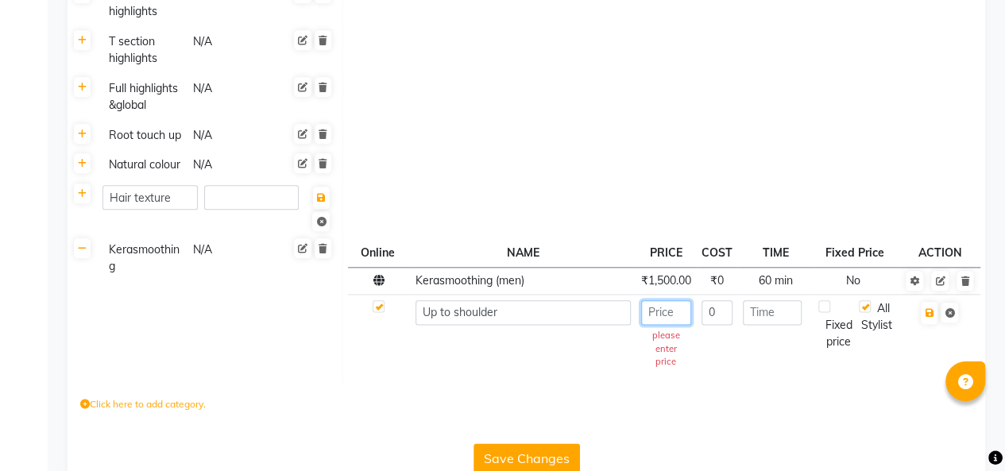
click at [666, 325] on input "number" at bounding box center [666, 312] width 50 height 25
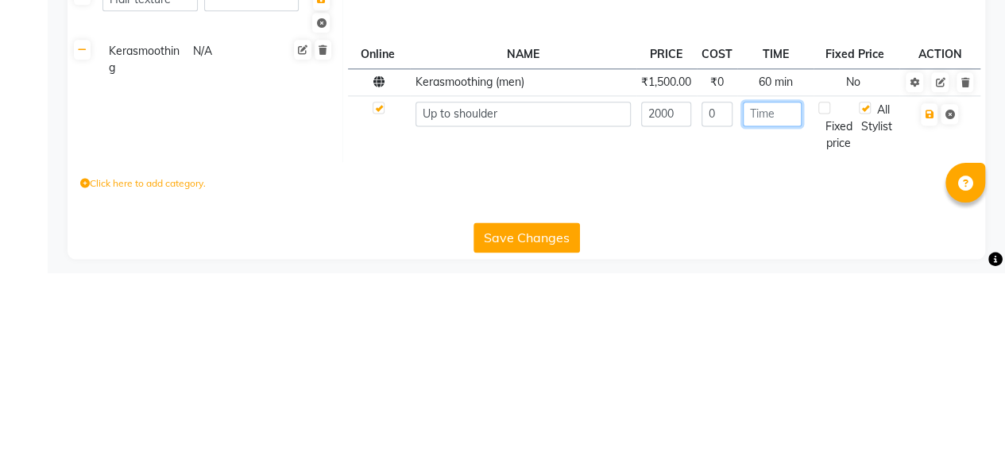
click at [773, 325] on input "number" at bounding box center [773, 312] width 60 height 25
click at [928, 318] on icon "button" at bounding box center [928, 313] width 9 height 10
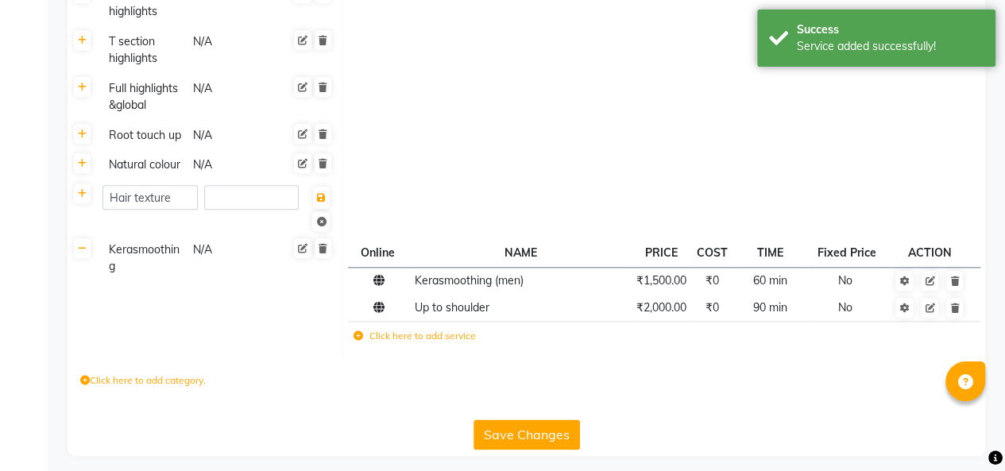
click at [419, 343] on label "Click here to add service" at bounding box center [414, 336] width 122 height 14
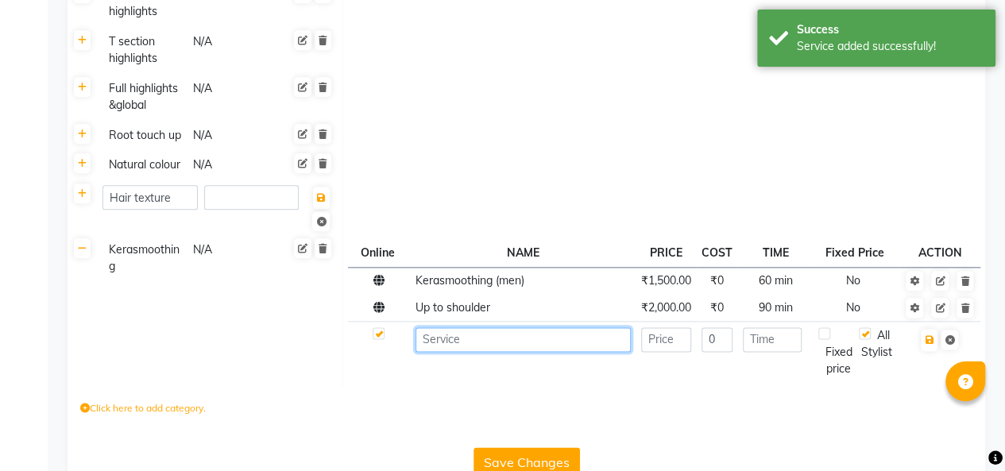
click at [492, 352] on input at bounding box center [523, 339] width 216 height 25
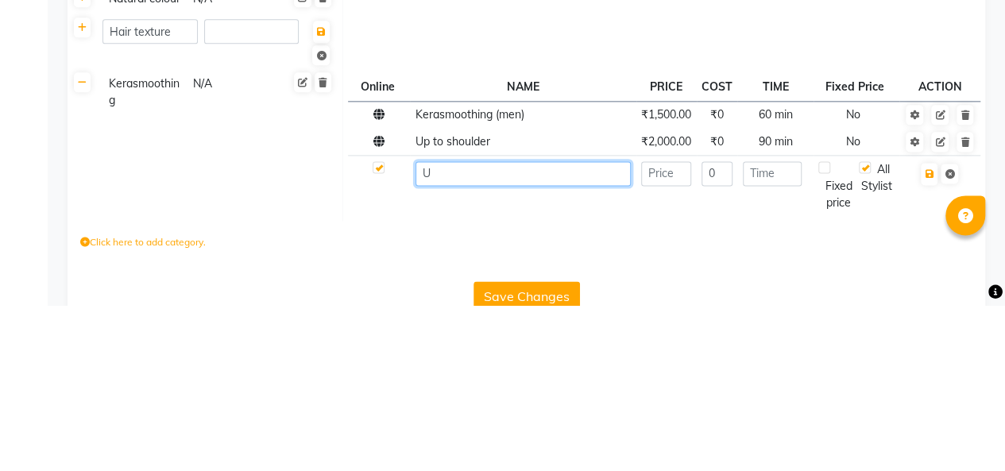
scroll to position [835, 0]
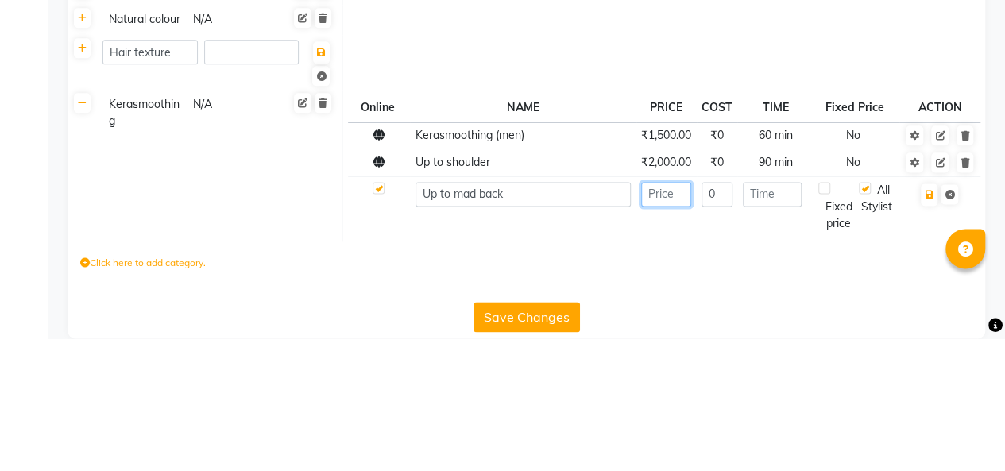
click at [656, 339] on input "number" at bounding box center [666, 326] width 50 height 25
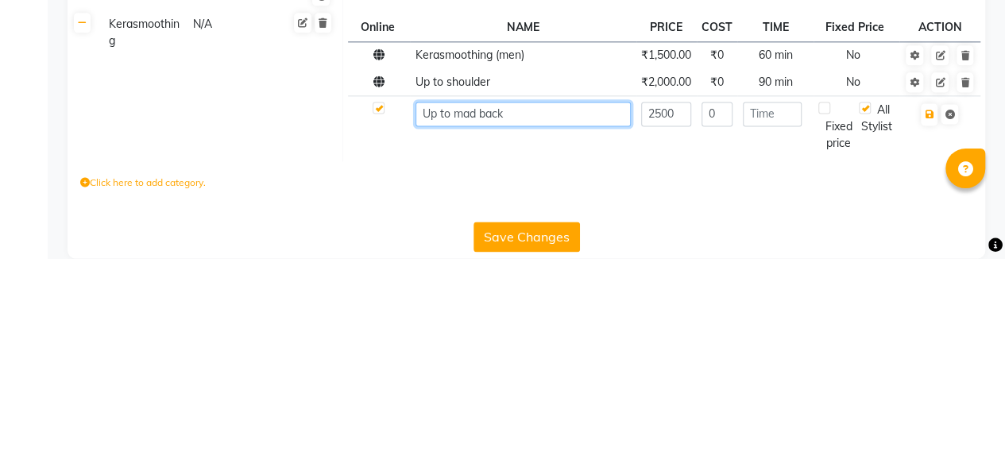
click at [464, 338] on input "Up to mad back" at bounding box center [523, 326] width 216 height 25
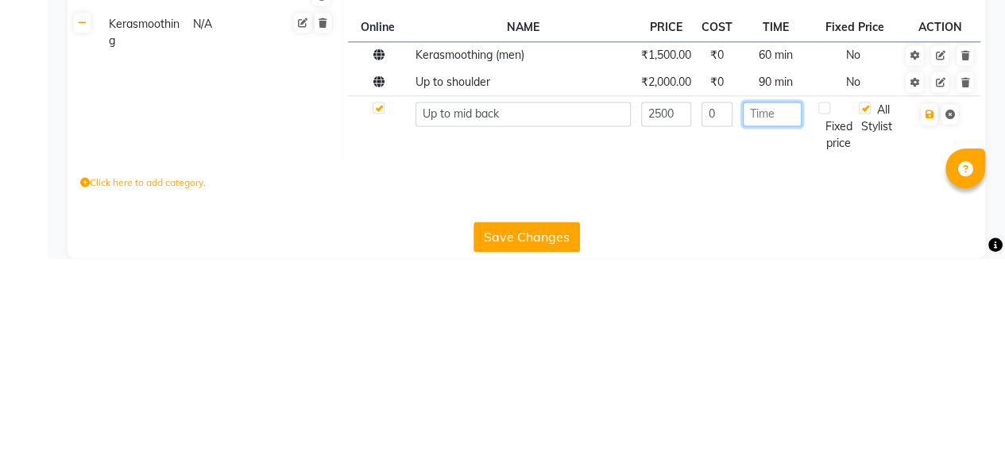
click at [772, 339] on input "number" at bounding box center [773, 326] width 60 height 25
click at [759, 308] on td "90 min" at bounding box center [775, 294] width 76 height 27
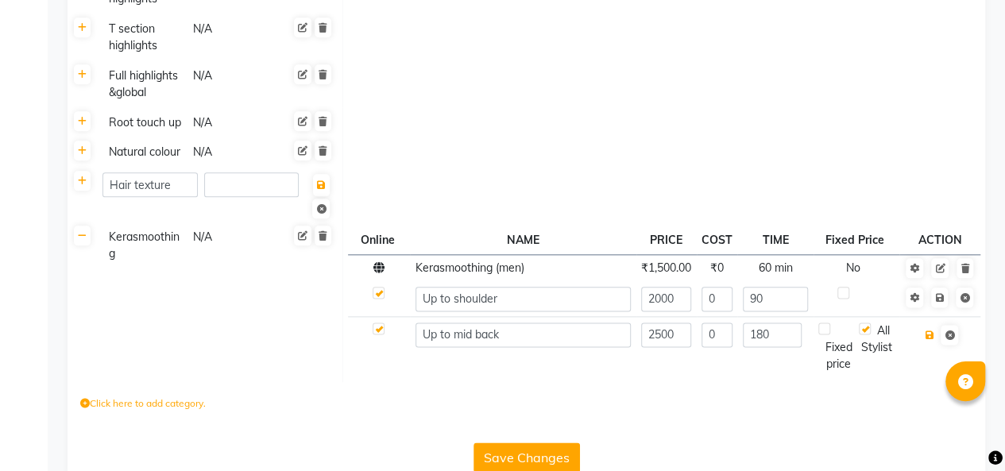
click at [928, 340] on icon "button" at bounding box center [928, 335] width 9 height 10
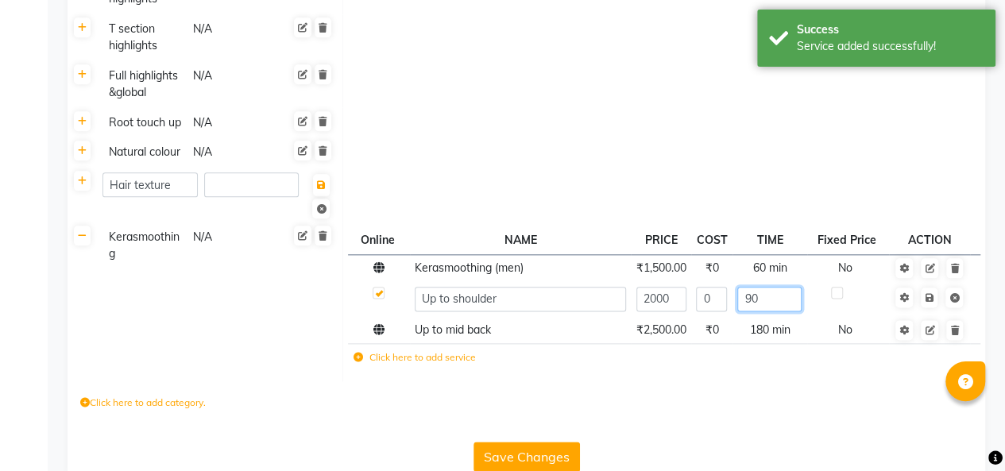
click at [772, 311] on input "90" at bounding box center [769, 299] width 64 height 25
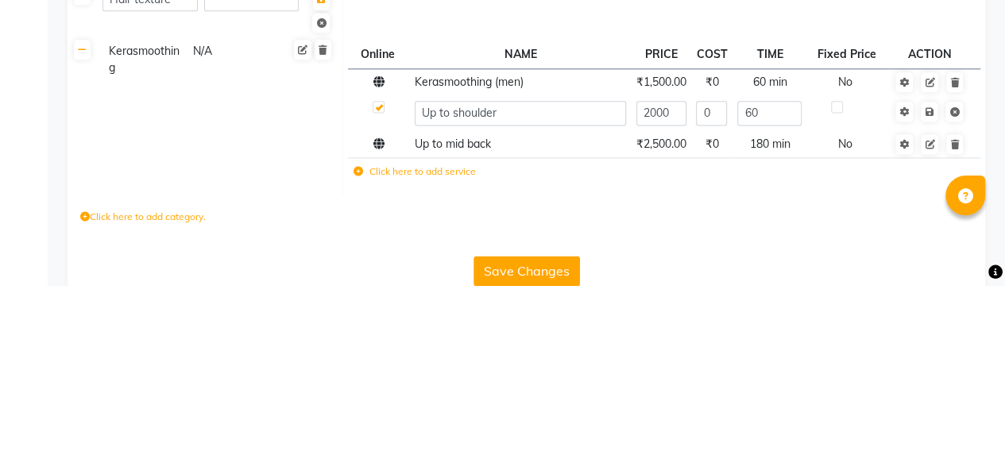
click at [928, 303] on icon at bounding box center [928, 298] width 9 height 10
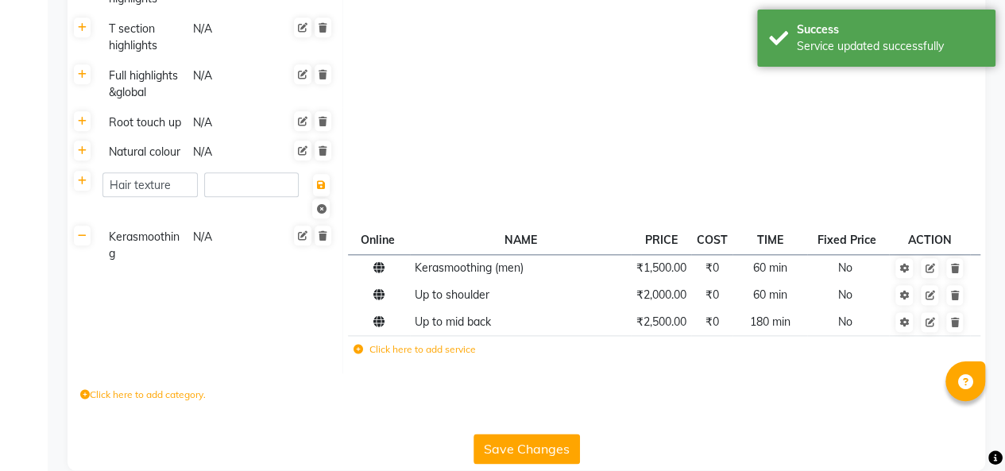
click at [419, 357] on label "Click here to add service" at bounding box center [414, 349] width 122 height 14
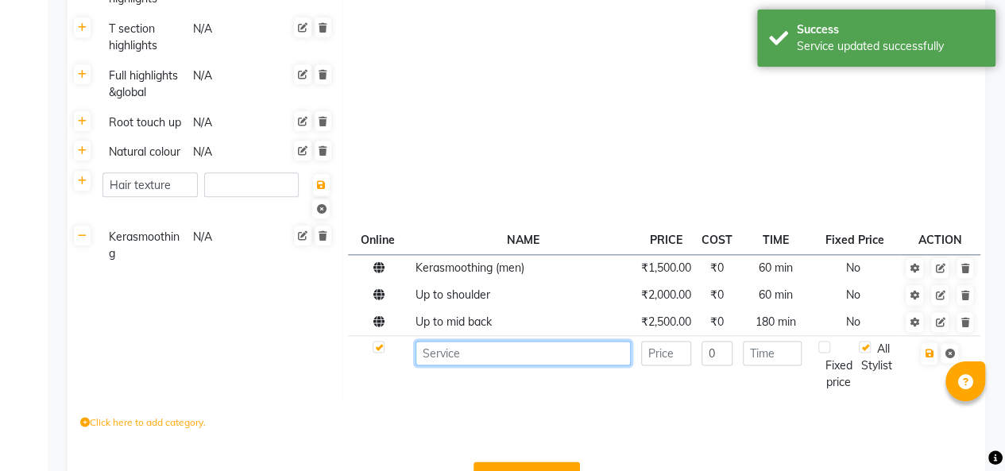
click at [510, 365] on input at bounding box center [523, 353] width 216 height 25
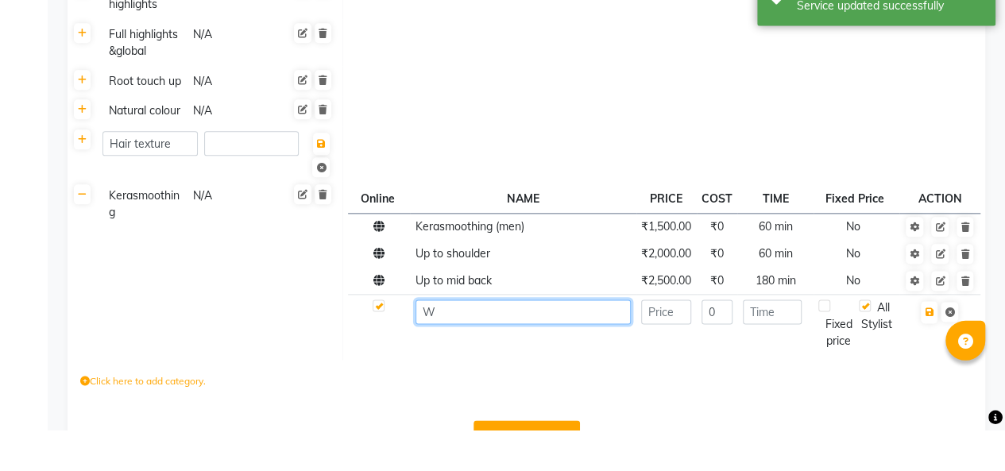
scroll to position [862, 0]
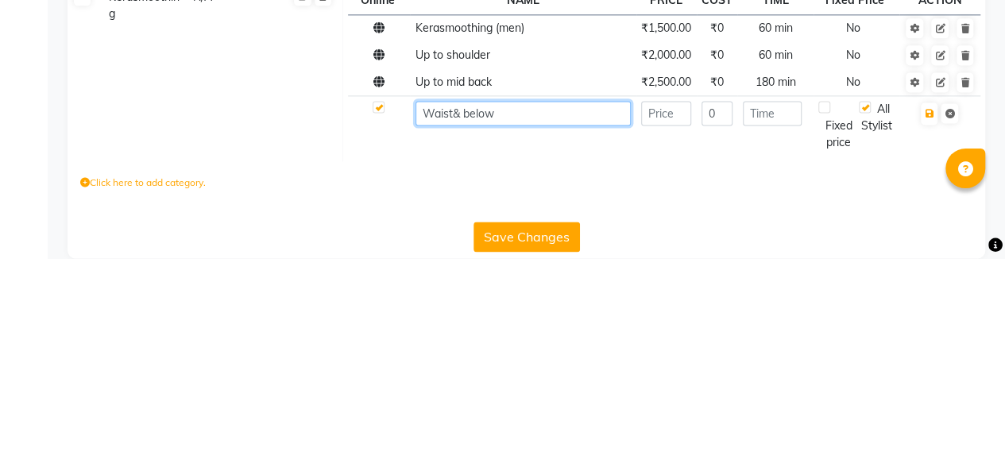
click at [452, 337] on input "Waist& below" at bounding box center [523, 326] width 216 height 25
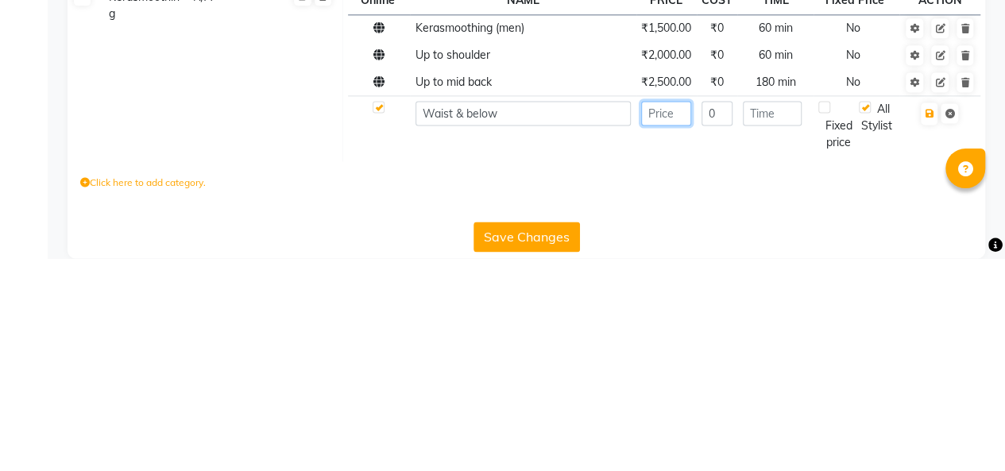
click at [673, 338] on input "number" at bounding box center [666, 326] width 50 height 25
click at [670, 302] on span "₹2,500.00" at bounding box center [666, 294] width 50 height 14
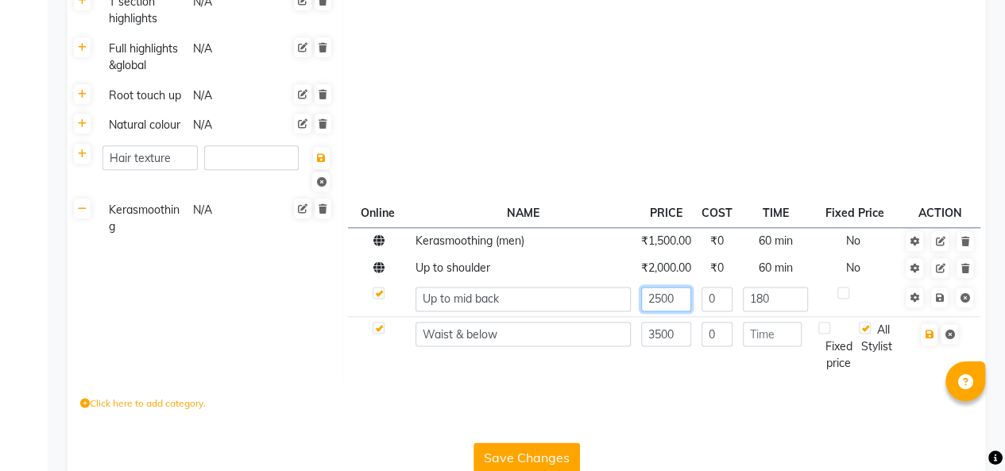
click at [663, 311] on input "2500" at bounding box center [666, 299] width 50 height 25
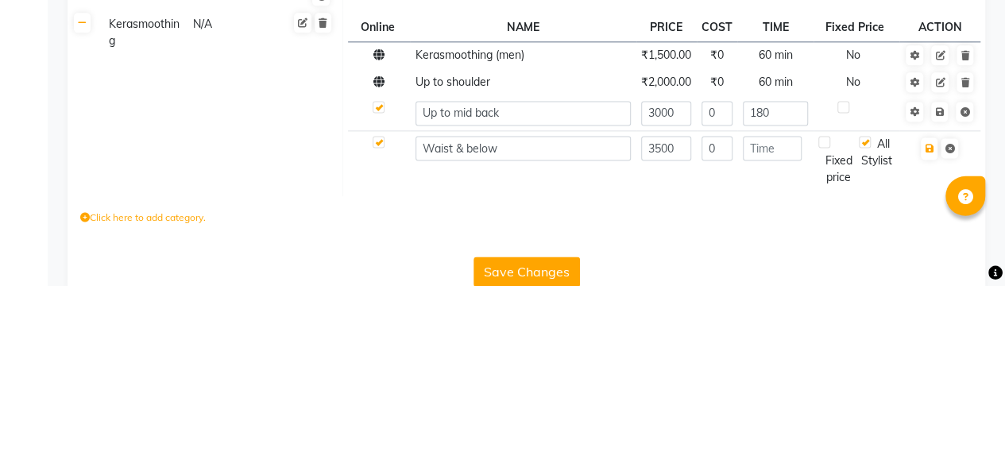
click at [939, 303] on icon at bounding box center [939, 298] width 9 height 10
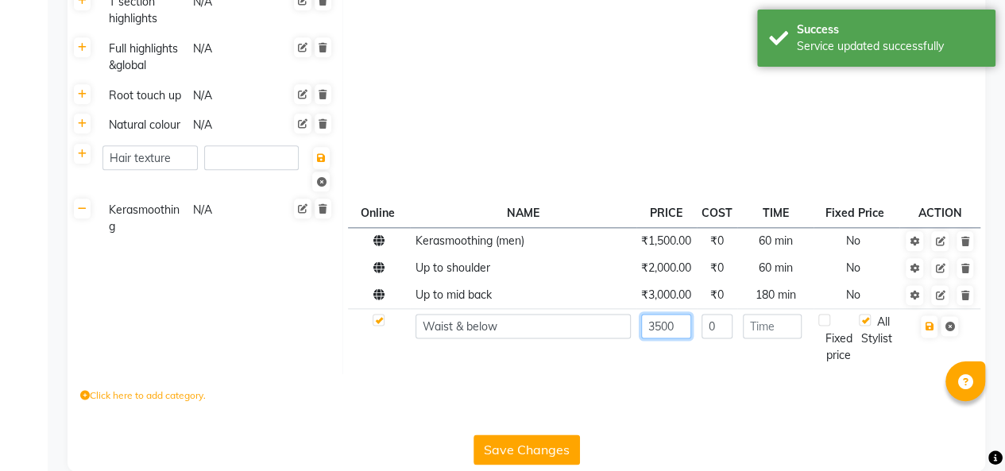
click at [670, 338] on input "3500" at bounding box center [666, 326] width 50 height 25
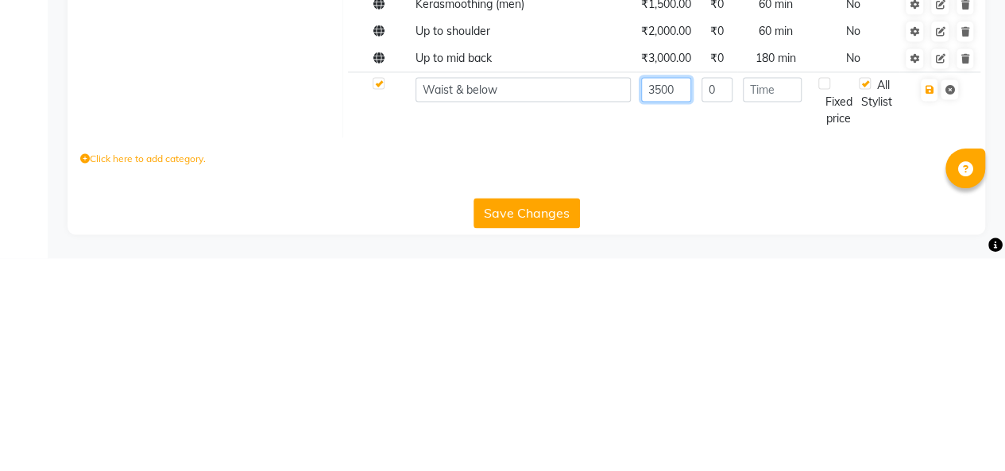
scroll to position [901, 0]
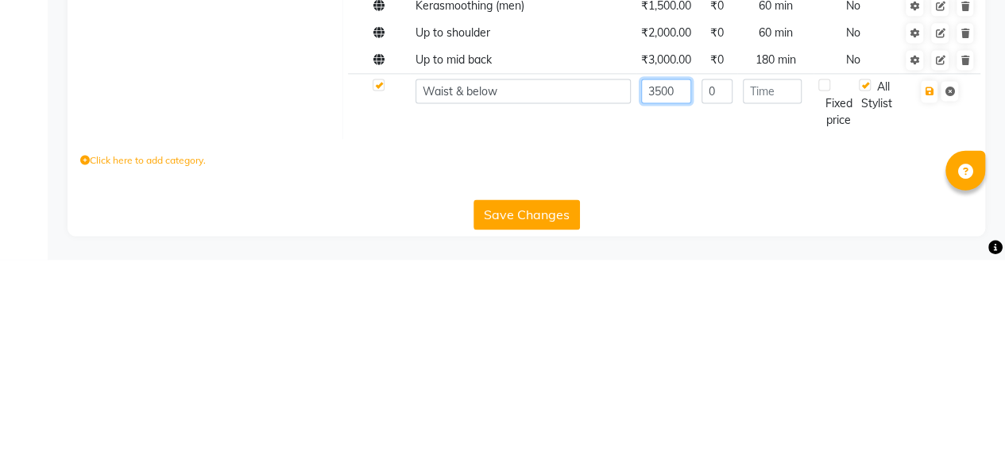
click at [664, 300] on input "3500" at bounding box center [666, 302] width 50 height 25
click at [656, 299] on input "3500" at bounding box center [666, 302] width 50 height 25
click at [770, 300] on input "number" at bounding box center [773, 302] width 60 height 25
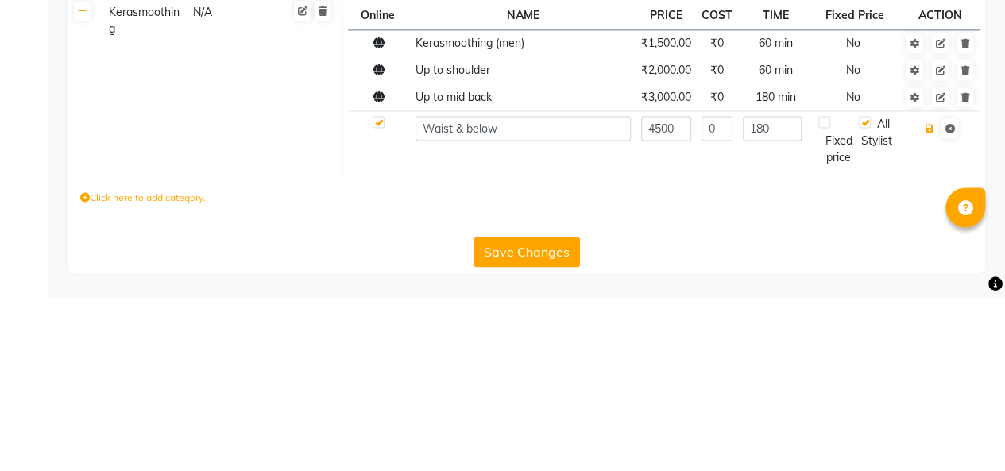
click at [929, 302] on icon "button" at bounding box center [928, 303] width 9 height 10
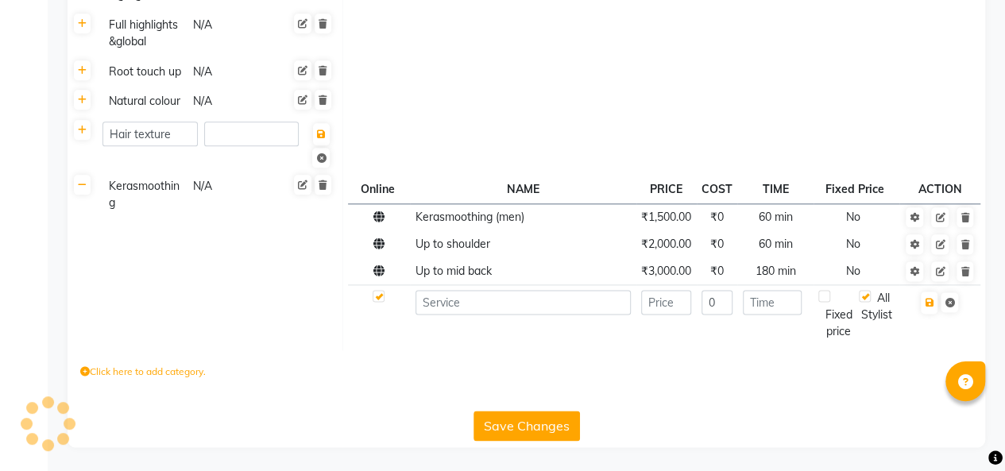
scroll to position [901, 0]
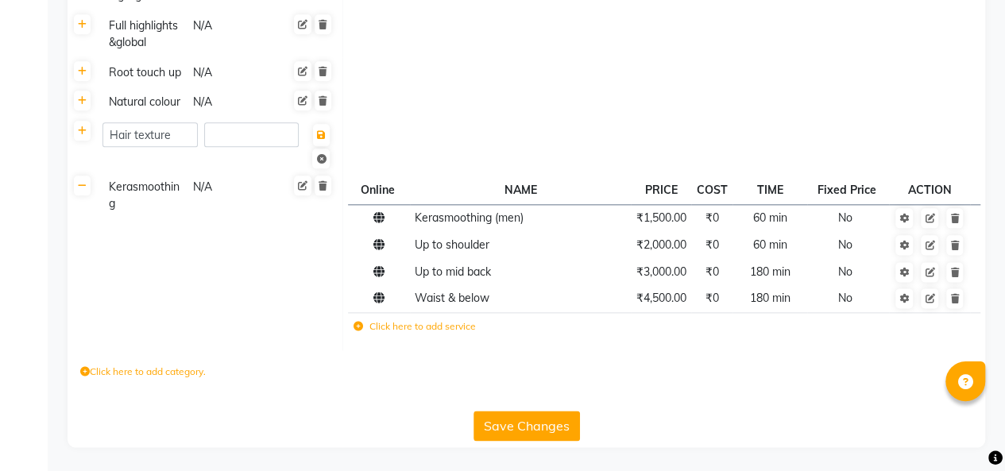
click at [661, 241] on span "₹2,000.00" at bounding box center [661, 244] width 50 height 14
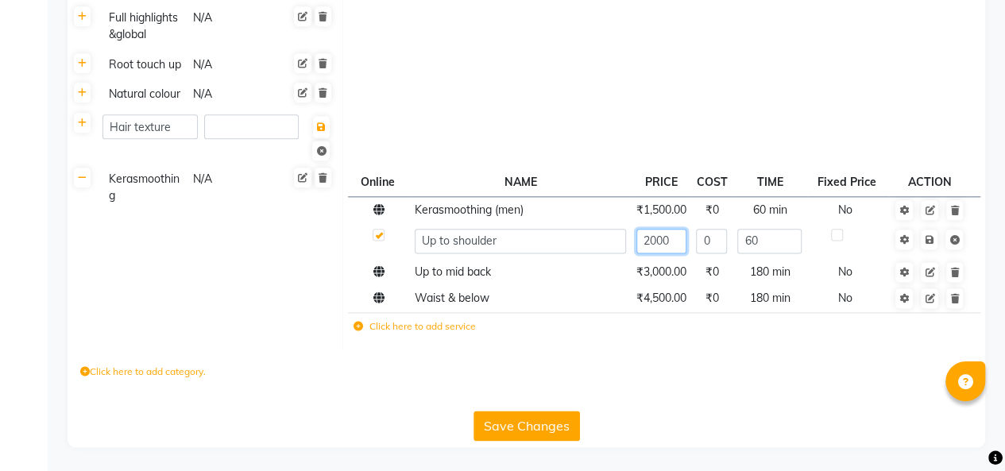
click at [654, 253] on input "2000" at bounding box center [661, 241] width 50 height 25
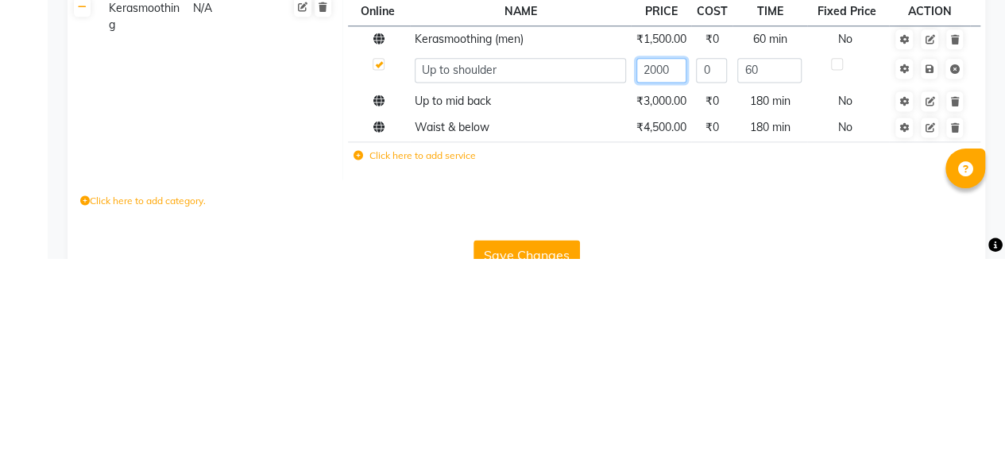
scroll to position [861, 0]
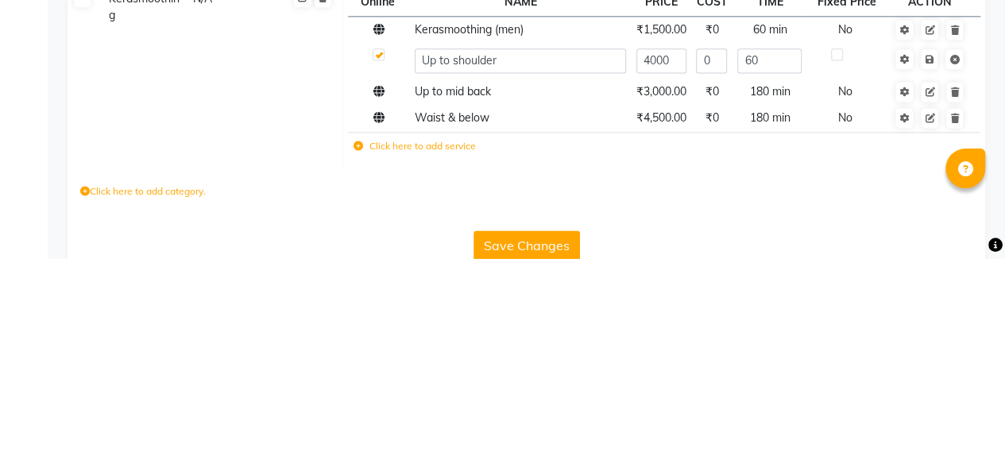
click at [932, 277] on icon at bounding box center [928, 273] width 9 height 10
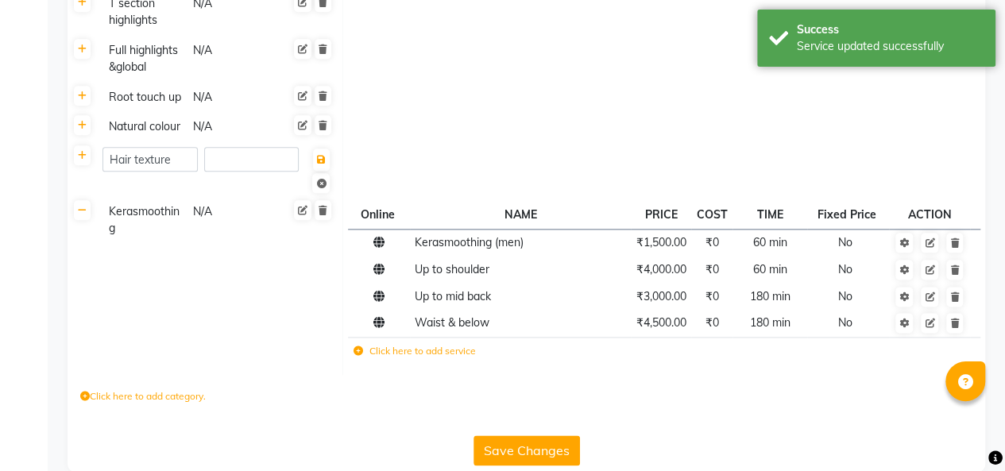
click at [662, 303] on span "₹3,000.00" at bounding box center [661, 296] width 50 height 14
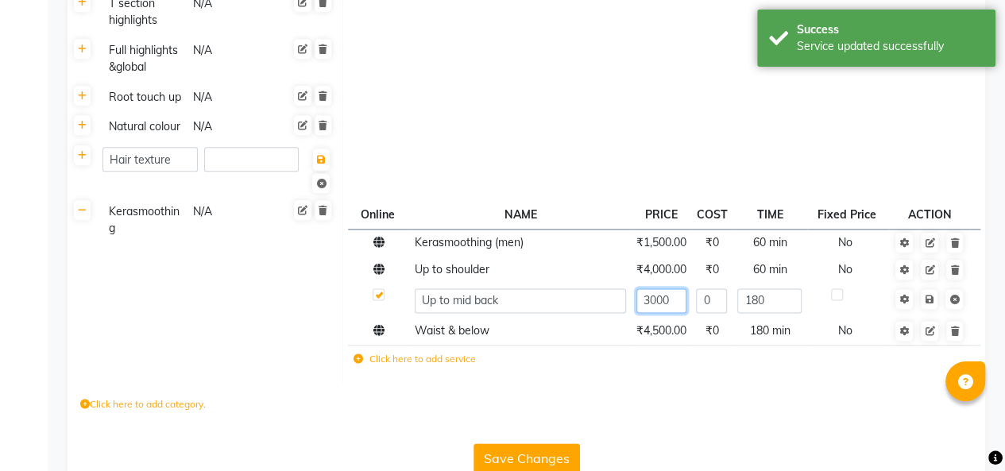
click at [646, 313] on input "3000" at bounding box center [661, 300] width 50 height 25
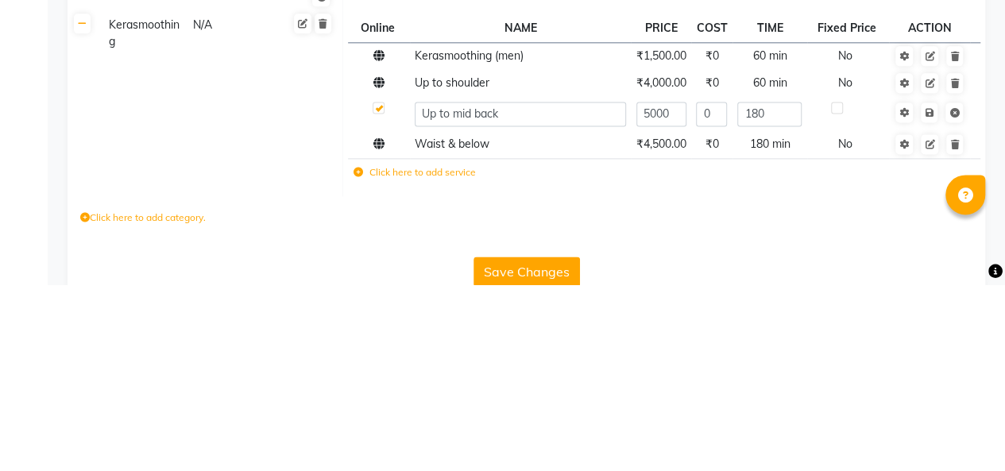
click at [928, 304] on icon at bounding box center [928, 300] width 9 height 10
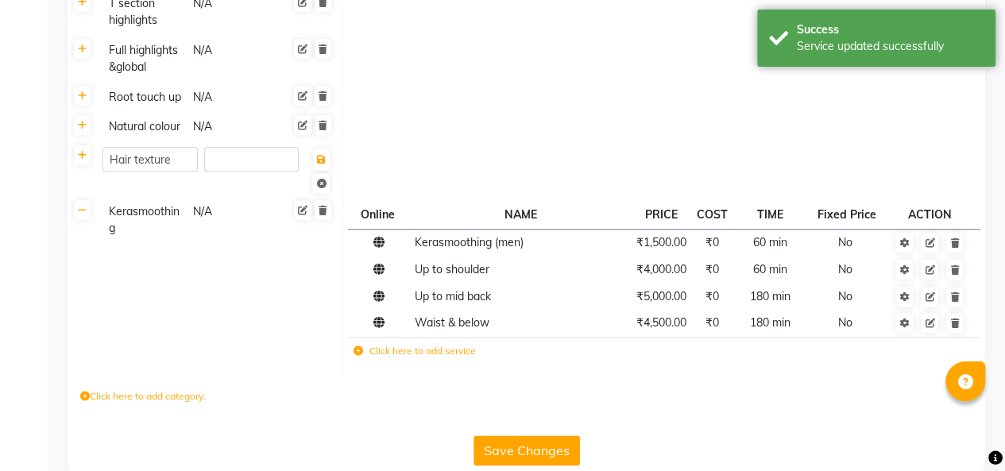
click at [654, 330] on span "₹4,500.00" at bounding box center [661, 322] width 50 height 14
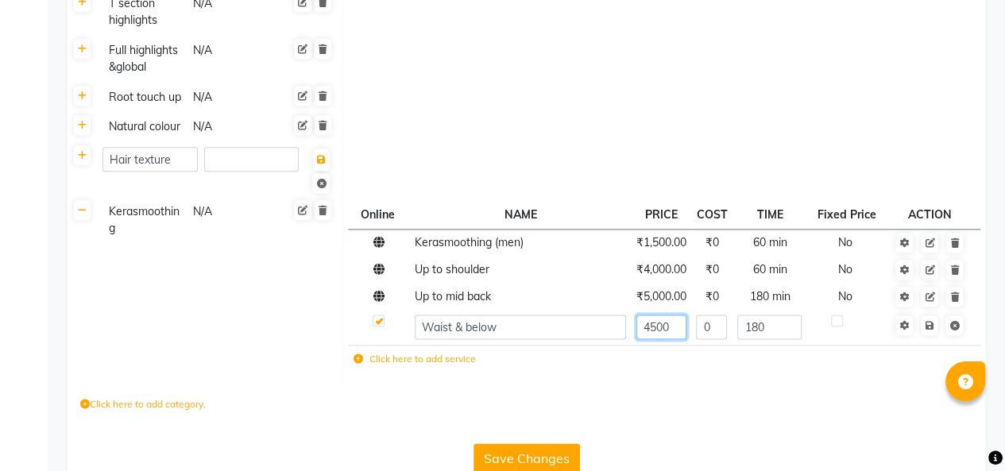
click at [657, 339] on input "4500" at bounding box center [661, 326] width 50 height 25
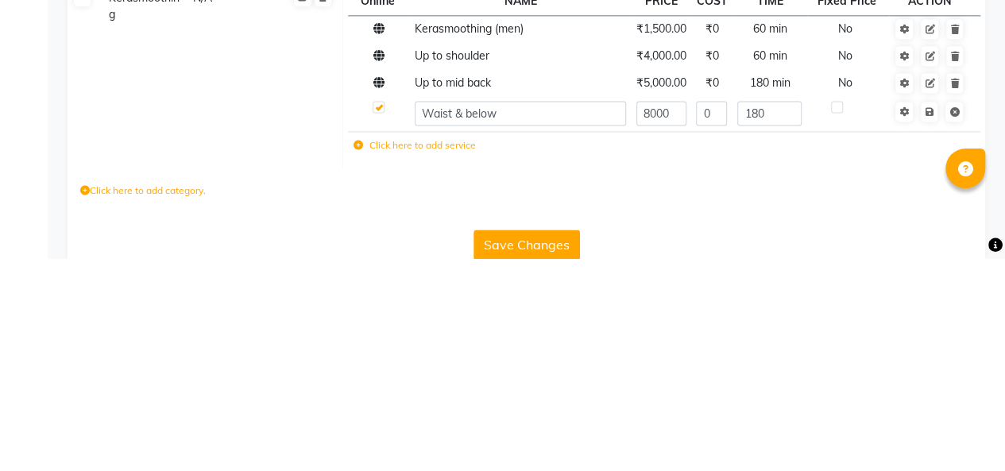
click at [931, 330] on icon at bounding box center [928, 325] width 9 height 10
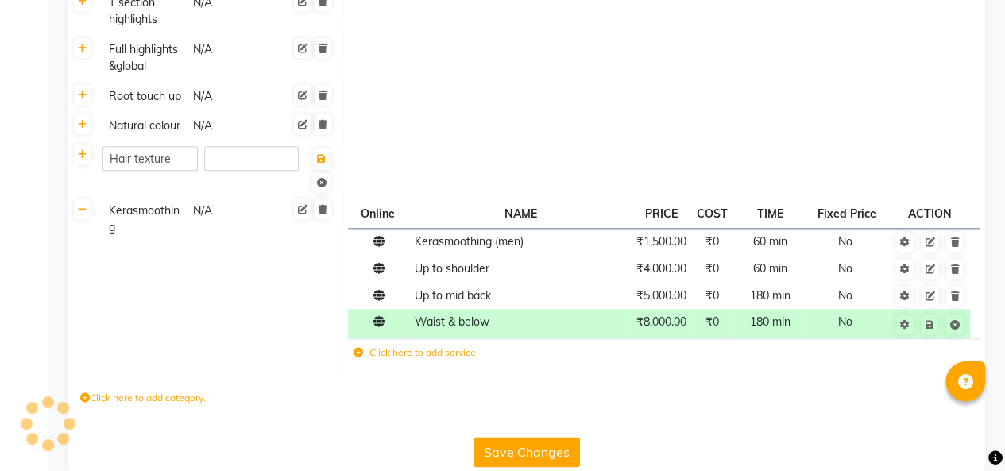
click at [646, 329] on span "₹8,000.00" at bounding box center [661, 321] width 50 height 14
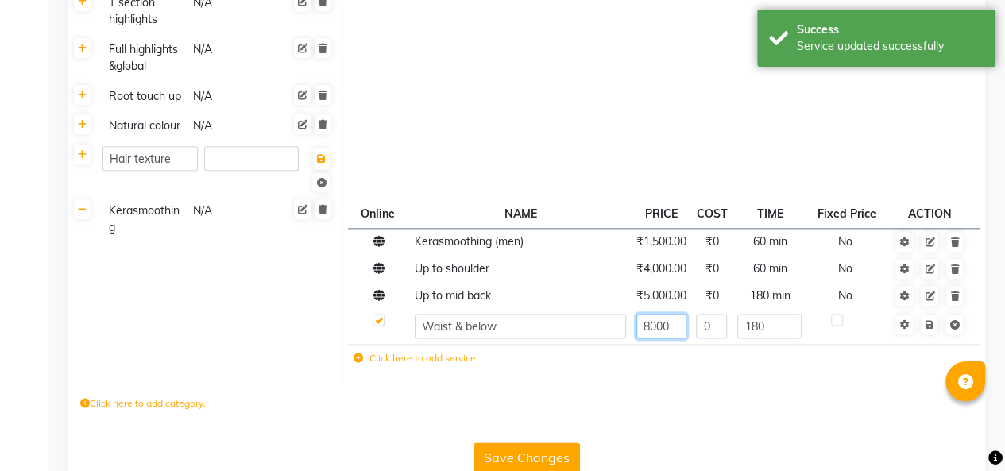
click at [648, 338] on input "8000" at bounding box center [661, 326] width 50 height 25
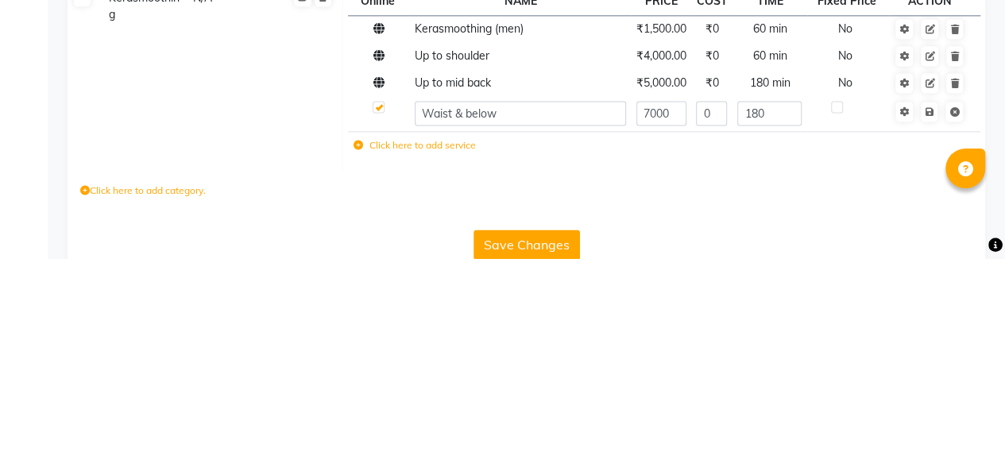
click at [932, 330] on icon at bounding box center [928, 325] width 9 height 10
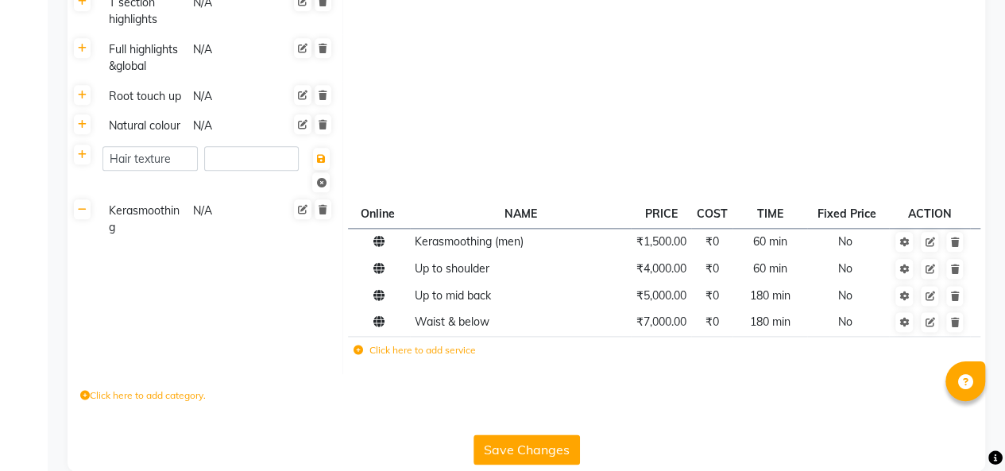
click at [135, 403] on label "Click here to add category." at bounding box center [142, 395] width 125 height 14
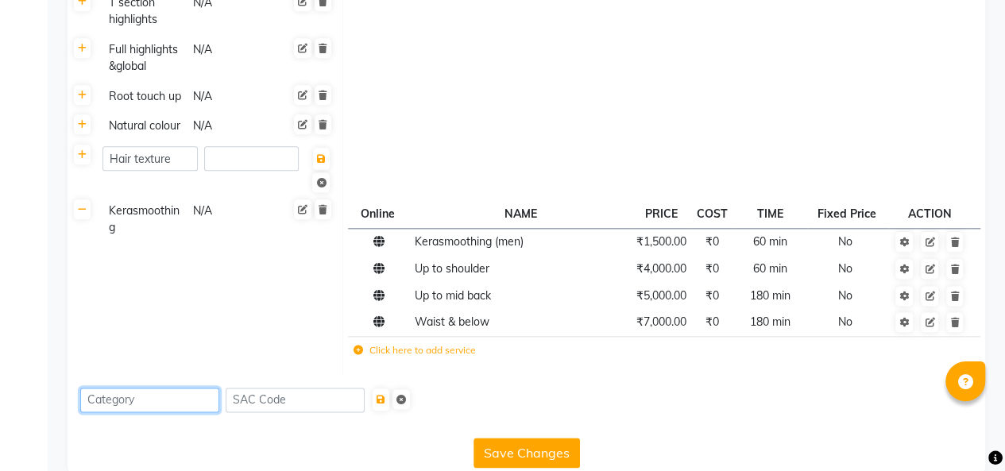
click at [175, 412] on input at bounding box center [149, 400] width 139 height 25
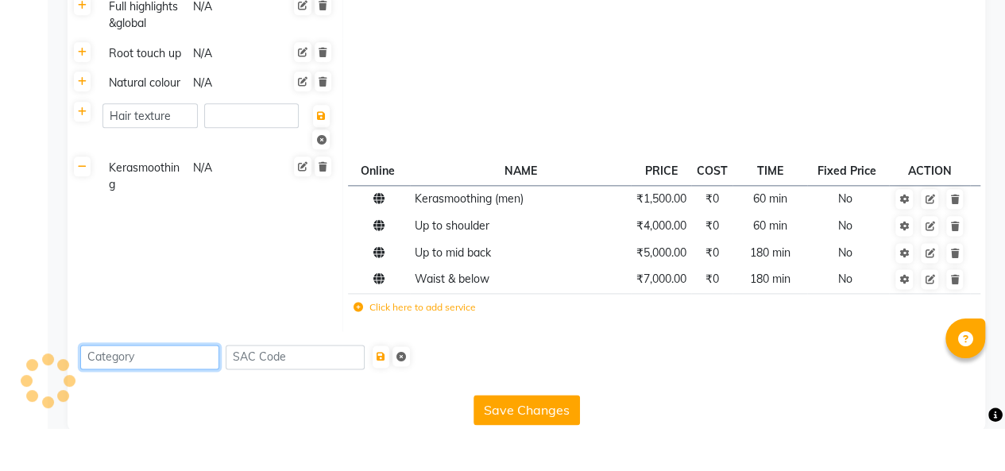
scroll to position [904, 0]
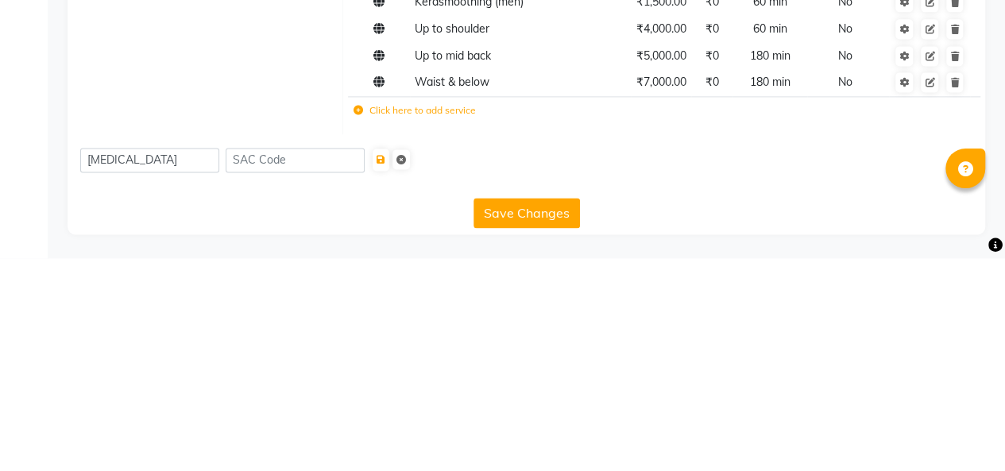
click at [540, 434] on button "Save Changes" at bounding box center [526, 426] width 106 height 30
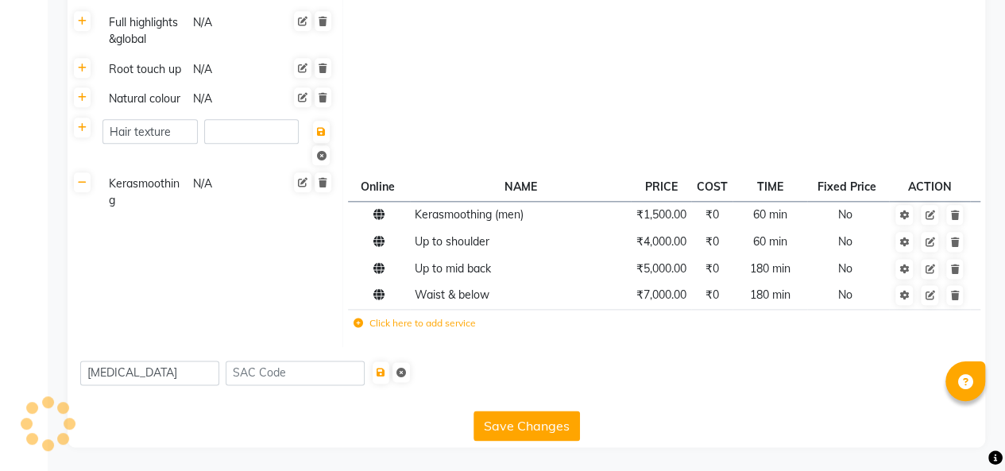
scroll to position [879, 0]
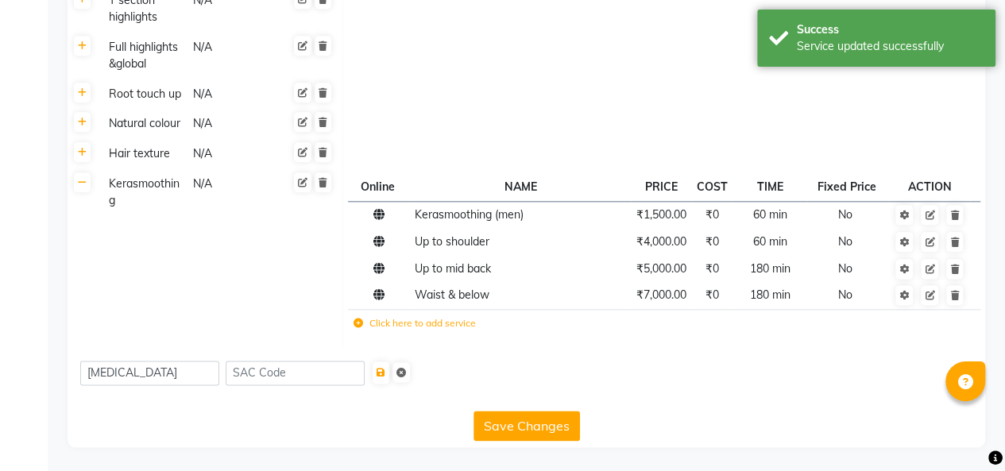
click at [406, 373] on icon at bounding box center [401, 373] width 10 height 10
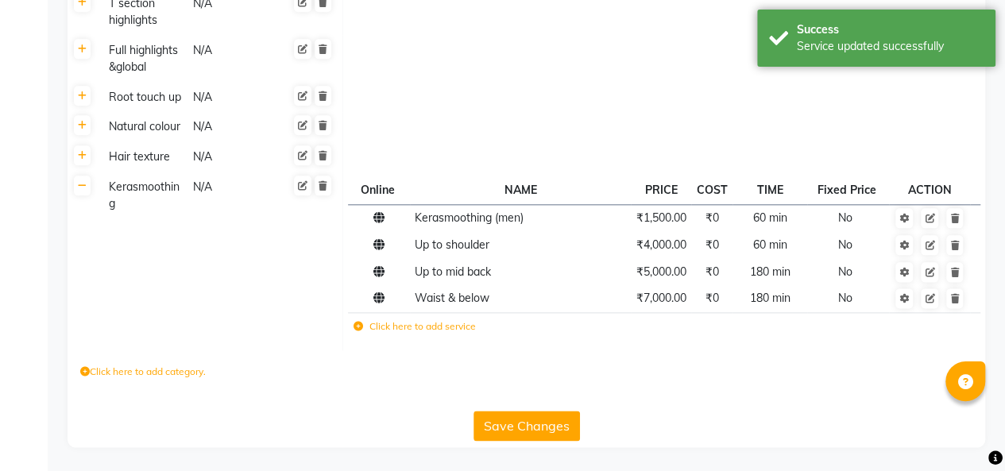
click at [149, 372] on label "Click here to add category." at bounding box center [142, 372] width 125 height 14
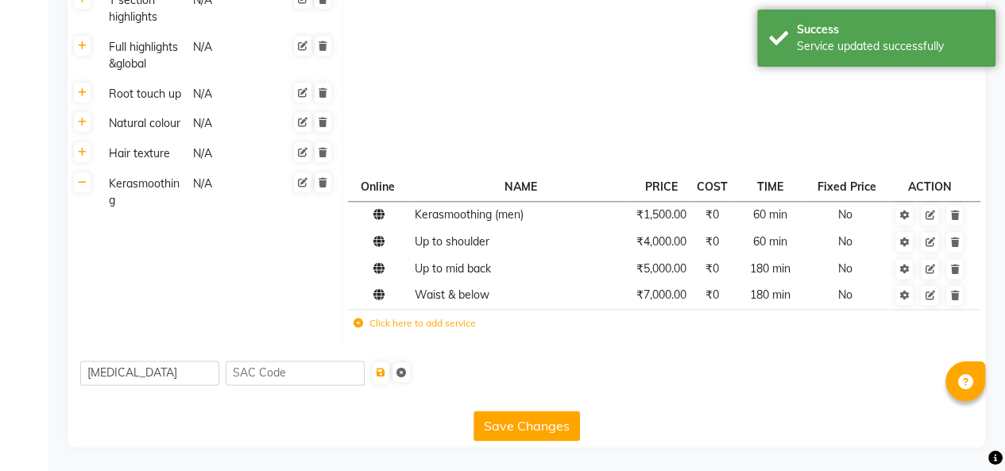
scroll to position [879, 0]
click at [385, 370] on icon "submit" at bounding box center [380, 373] width 9 height 10
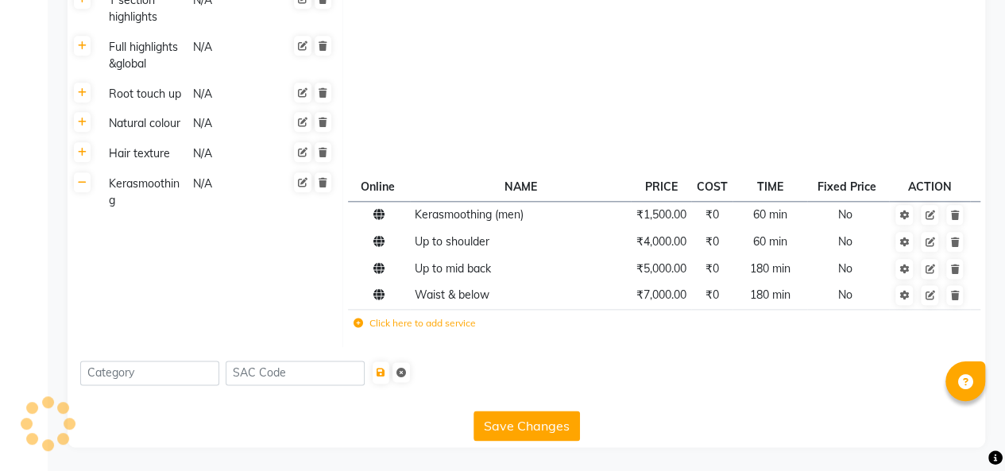
scroll to position [775, 0]
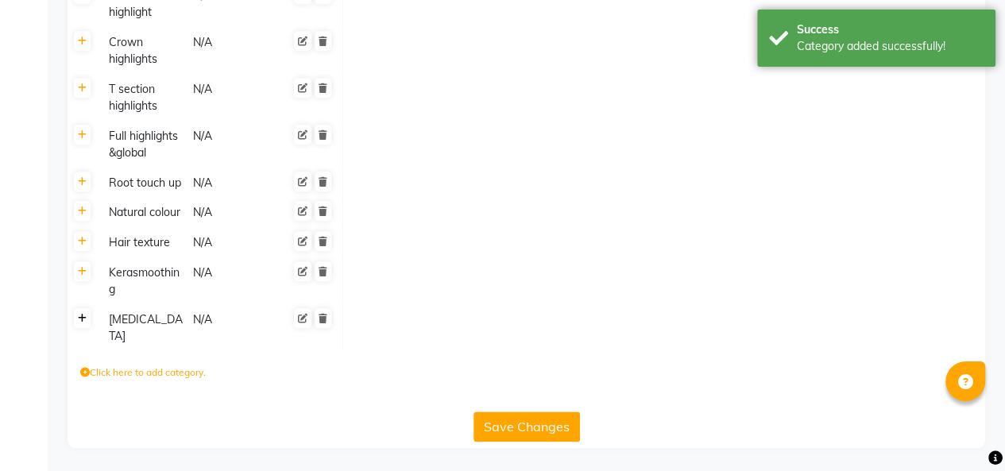
click at [86, 323] on icon at bounding box center [82, 319] width 9 height 10
click at [414, 331] on label "Click here to add service" at bounding box center [414, 324] width 122 height 14
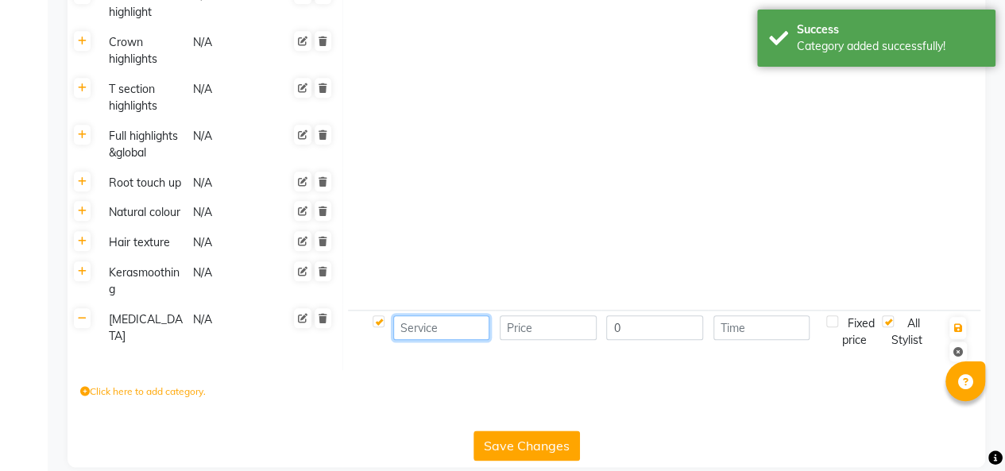
click at [438, 340] on input at bounding box center [441, 327] width 97 height 25
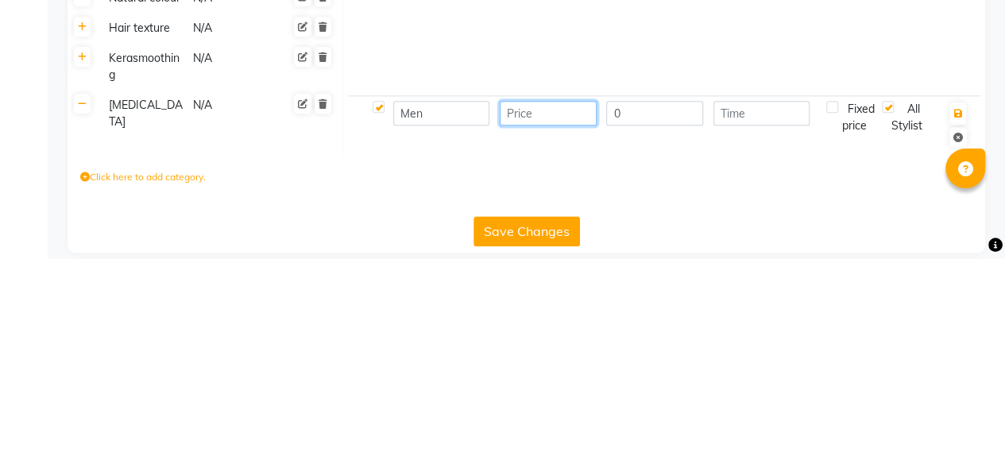
click at [553, 338] on input "number" at bounding box center [548, 326] width 97 height 25
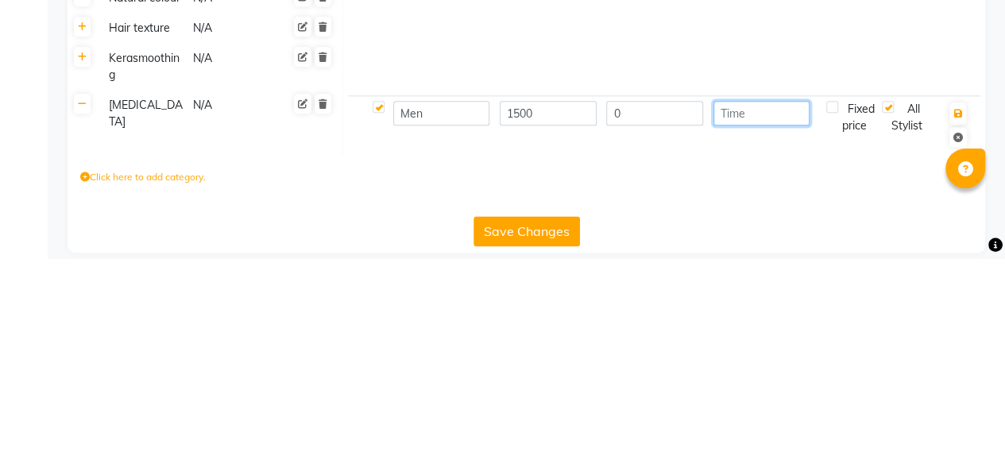
click at [758, 338] on input "number" at bounding box center [761, 326] width 97 height 25
click at [958, 331] on icon "button" at bounding box center [957, 327] width 9 height 10
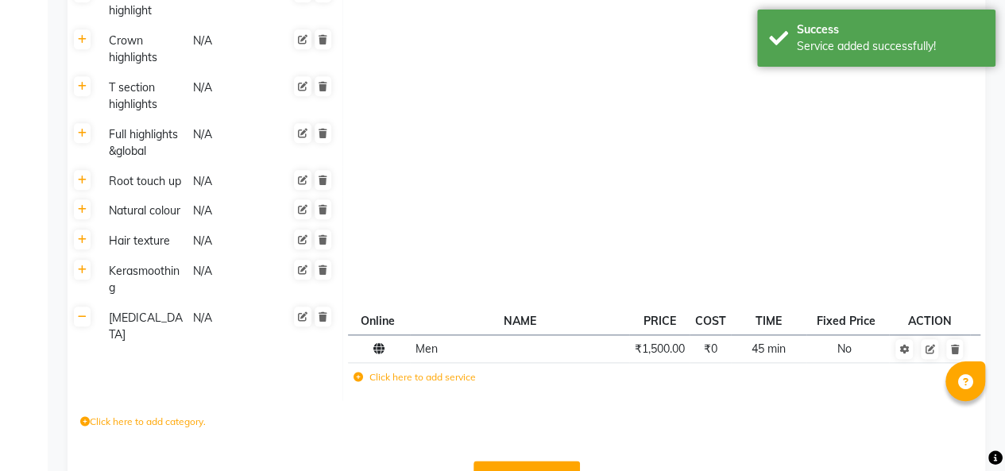
click at [415, 384] on label "Click here to add service" at bounding box center [414, 377] width 122 height 14
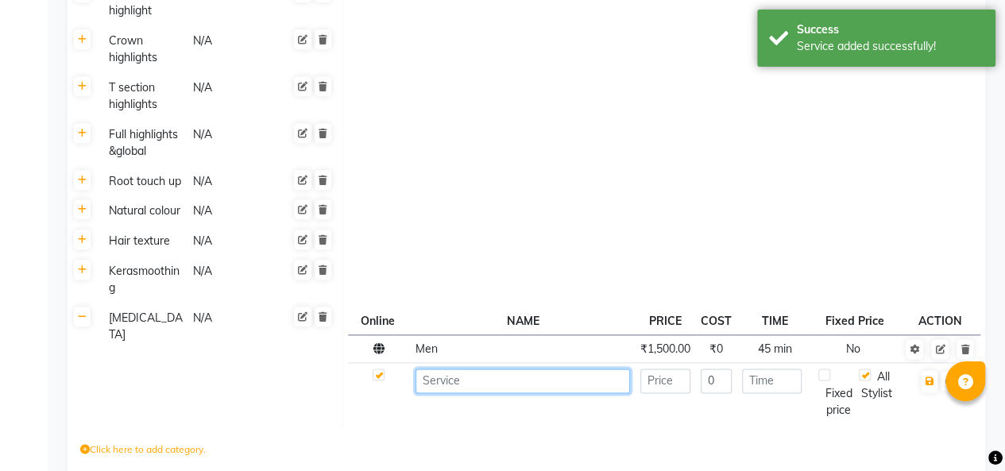
click at [496, 393] on input at bounding box center [522, 380] width 214 height 25
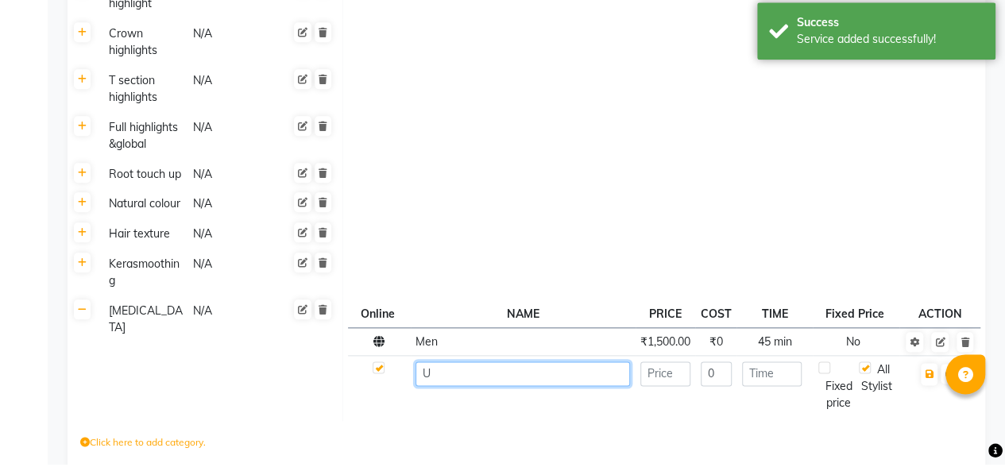
scroll to position [831, 0]
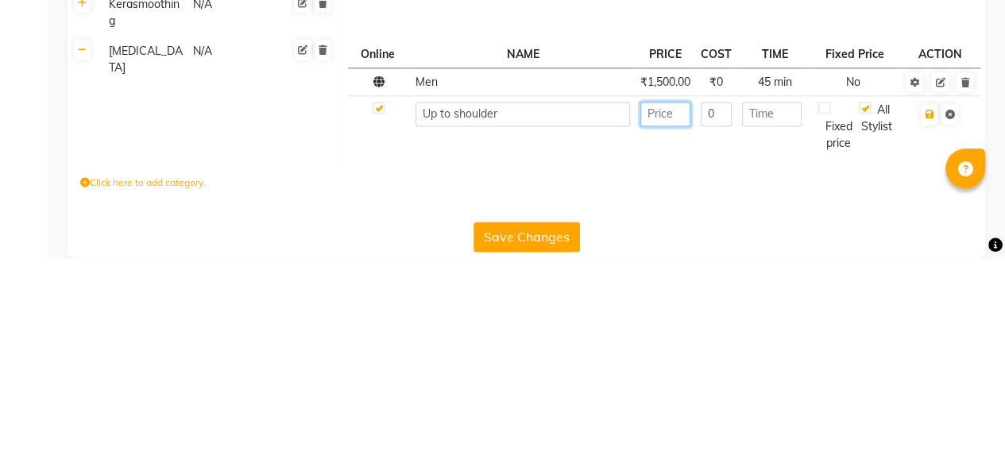
click at [672, 339] on input "number" at bounding box center [665, 326] width 50 height 25
click at [764, 339] on input "number" at bounding box center [772, 326] width 60 height 25
click at [924, 332] on icon "button" at bounding box center [928, 327] width 9 height 10
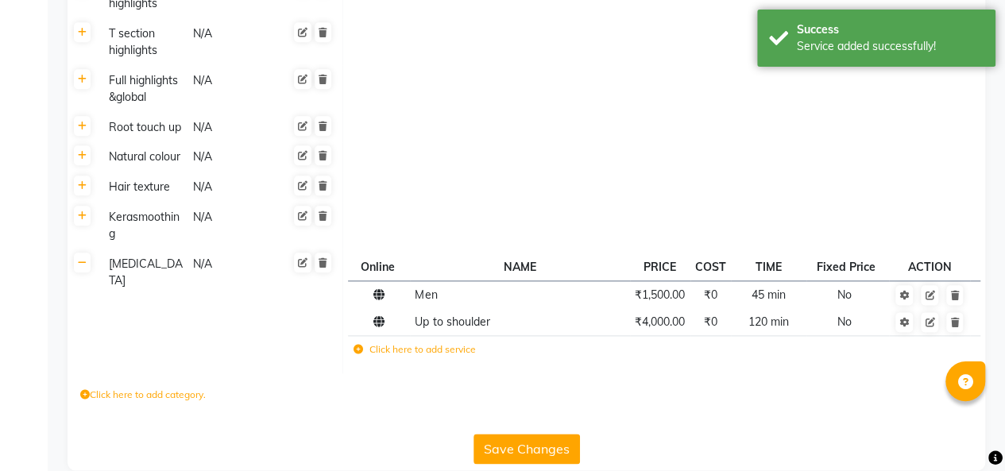
click at [412, 357] on label "Click here to add service" at bounding box center [414, 349] width 122 height 14
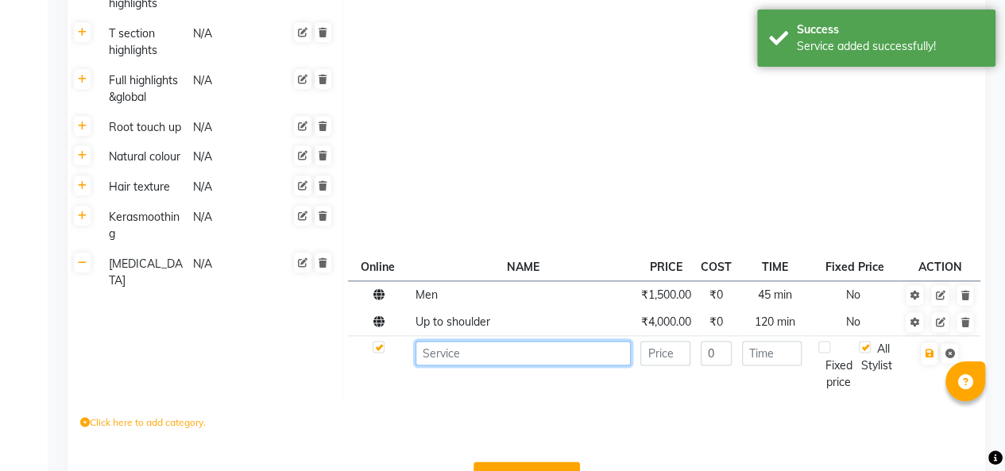
click at [502, 365] on input at bounding box center [522, 353] width 214 height 25
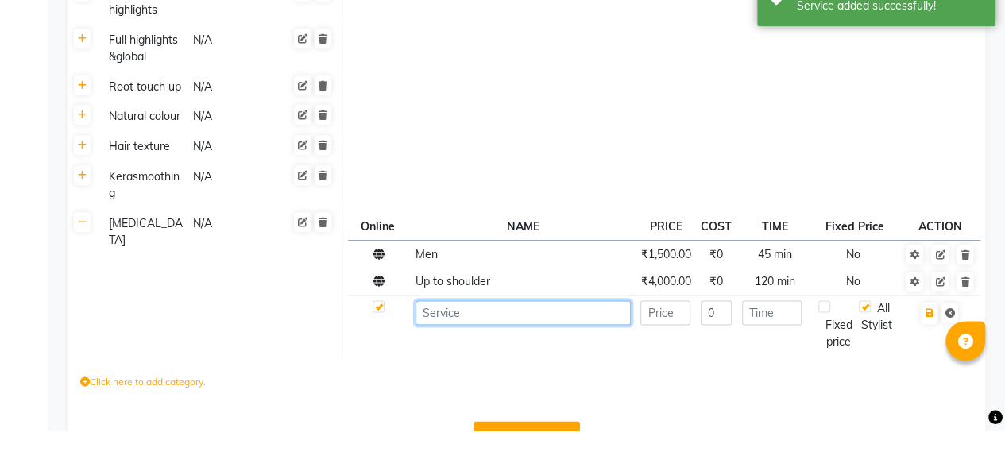
scroll to position [858, 0]
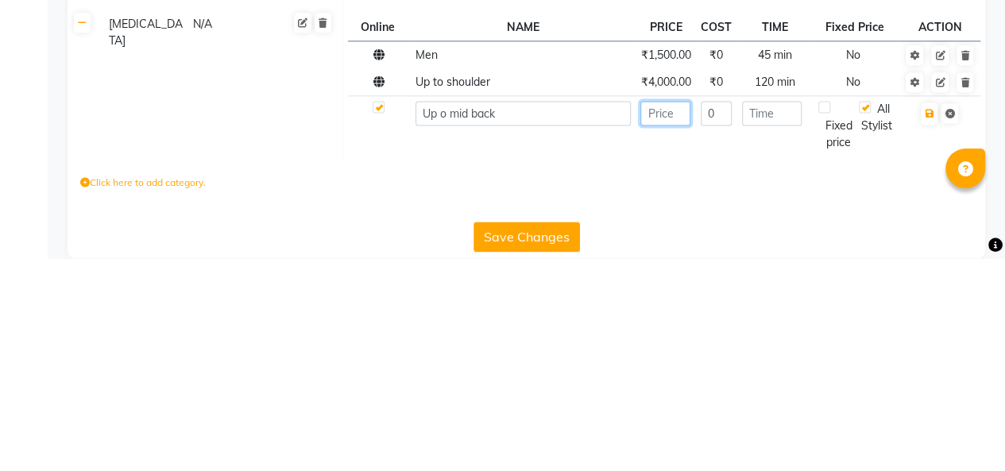
click at [682, 338] on input "number" at bounding box center [665, 326] width 50 height 25
click at [781, 338] on input "number" at bounding box center [772, 326] width 60 height 25
click at [928, 331] on icon "button" at bounding box center [928, 327] width 9 height 10
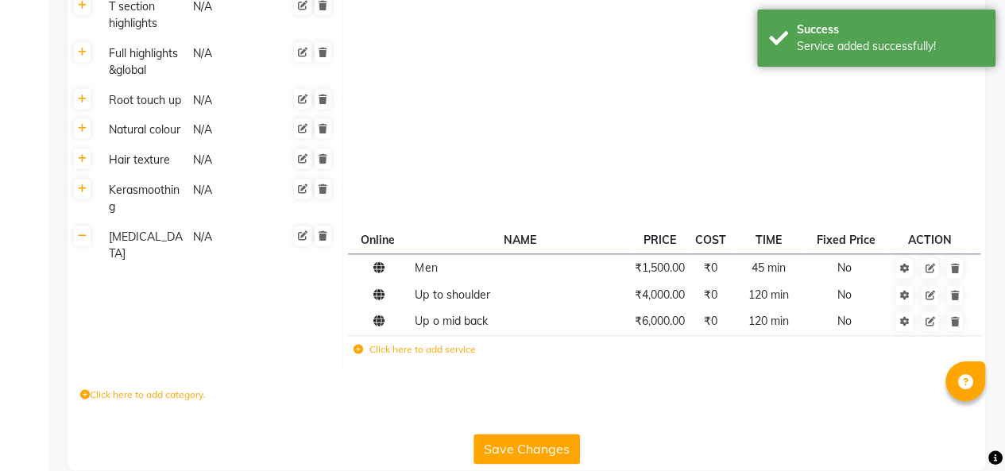
click at [411, 357] on label "Click here to add service" at bounding box center [414, 349] width 122 height 14
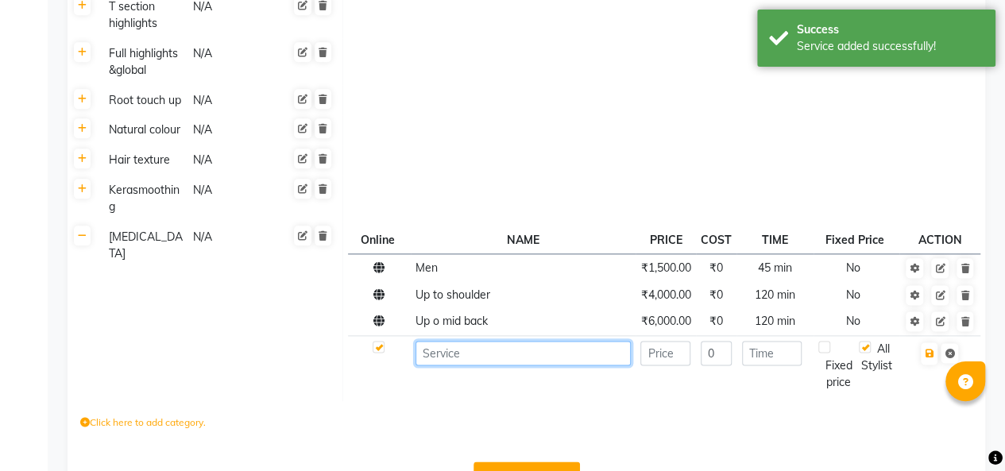
click at [497, 364] on input at bounding box center [522, 353] width 214 height 25
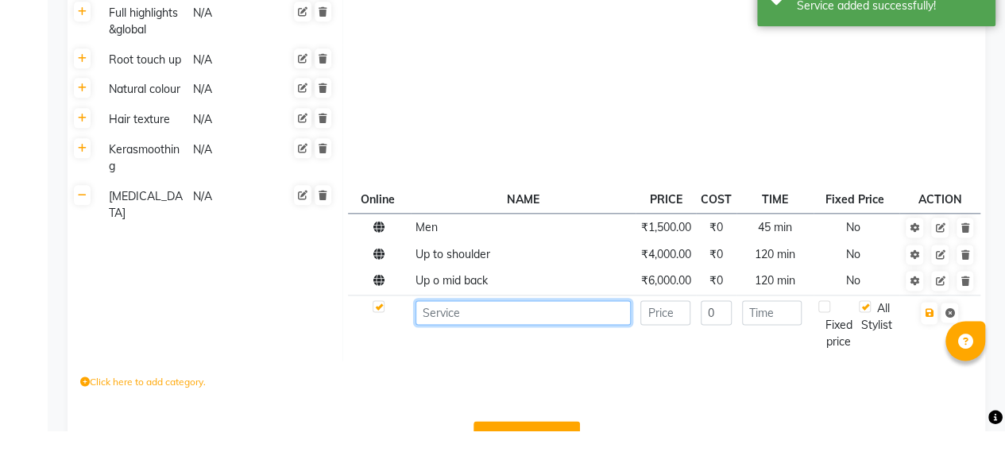
scroll to position [885, 0]
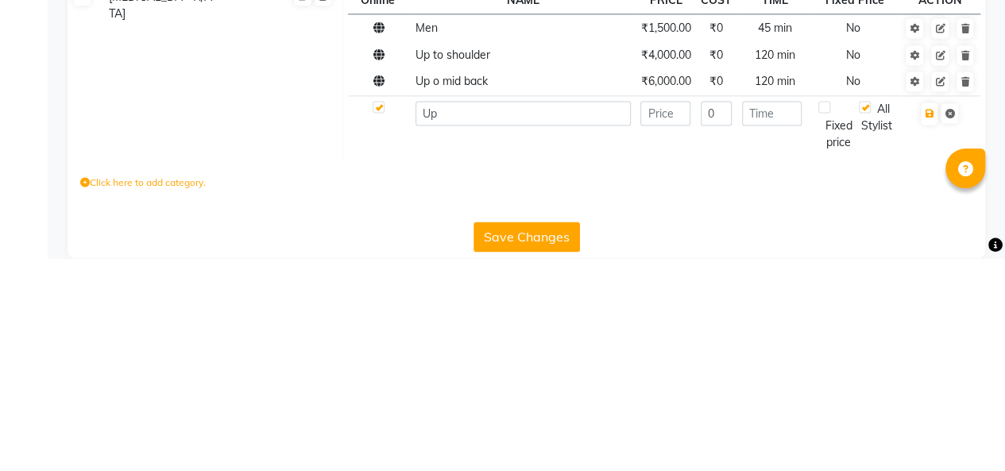
click at [443, 301] on span "Up o mid back" at bounding box center [451, 294] width 72 height 14
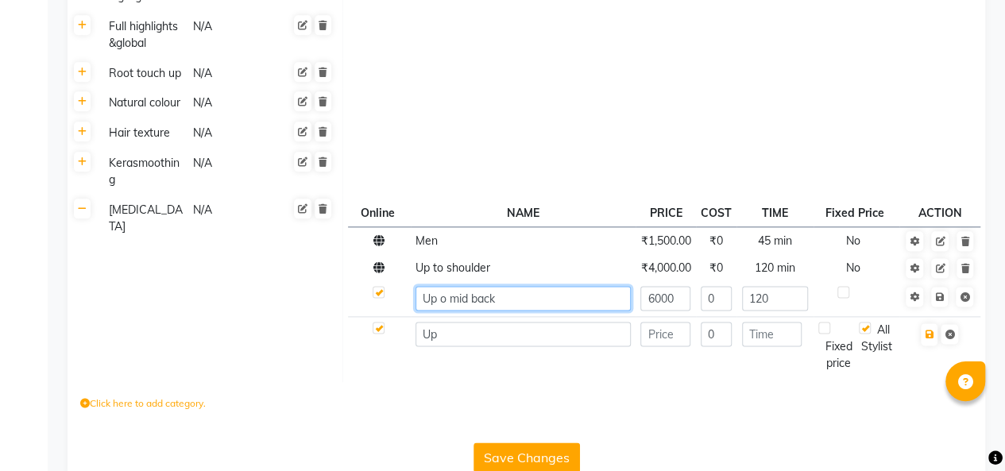
click at [450, 308] on input "Up o mid back" at bounding box center [522, 298] width 214 height 25
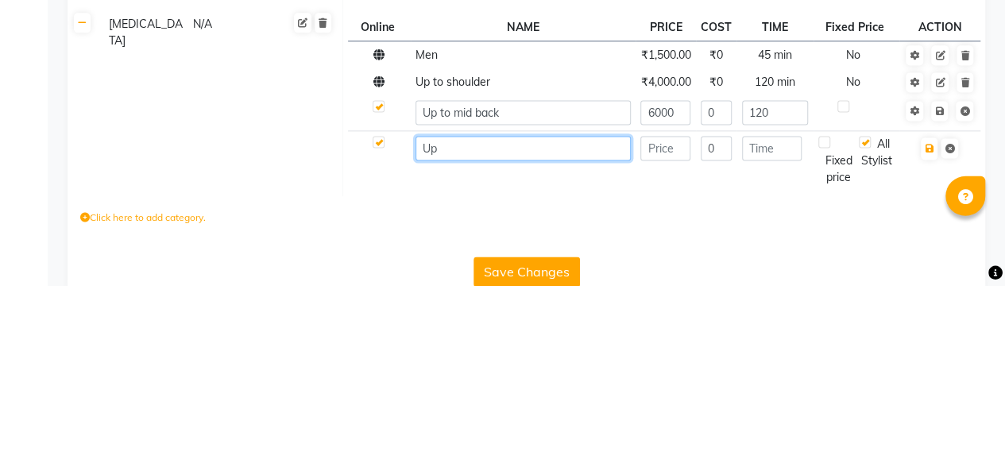
click at [489, 346] on input "Up" at bounding box center [522, 334] width 214 height 25
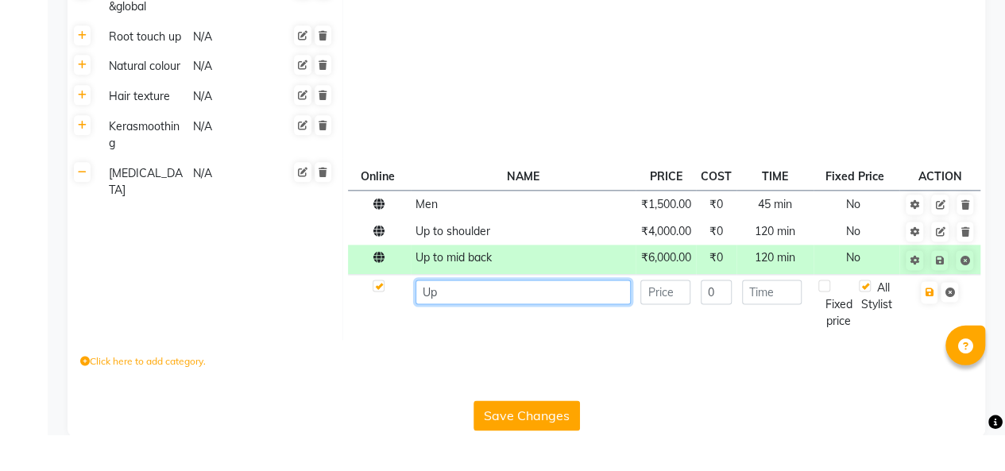
scroll to position [886, 0]
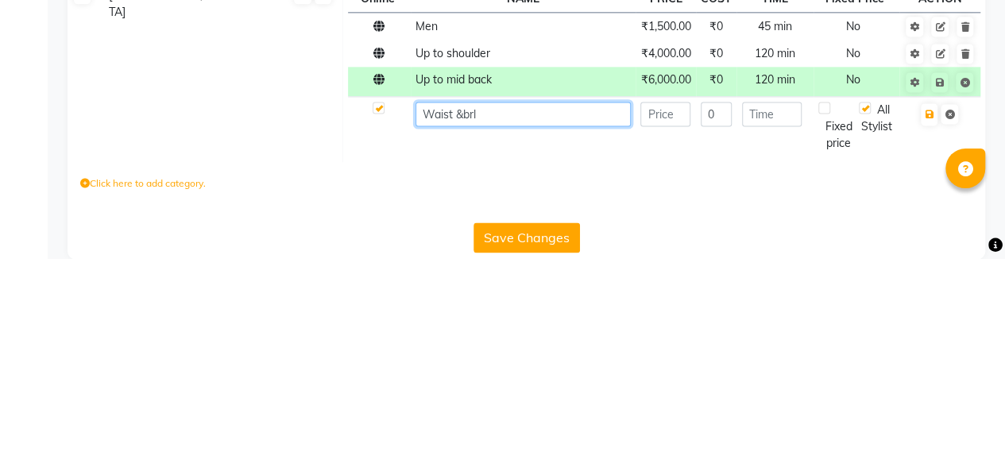
click at [464, 339] on input "Waist &brl" at bounding box center [522, 326] width 214 height 25
click at [500, 339] on input "Waist & brl" at bounding box center [522, 326] width 214 height 25
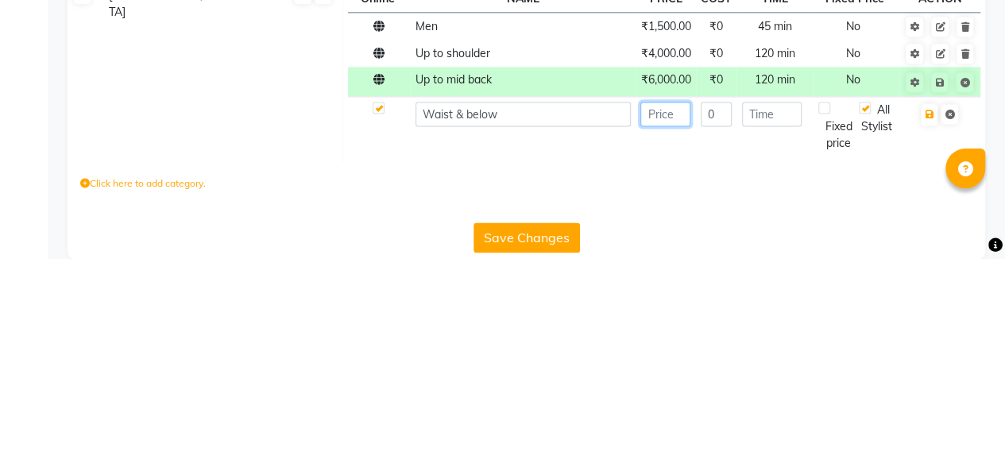
click at [663, 339] on input "number" at bounding box center [665, 326] width 50 height 25
click at [780, 339] on input "number" at bounding box center [772, 326] width 60 height 25
click at [928, 332] on icon "button" at bounding box center [928, 327] width 9 height 10
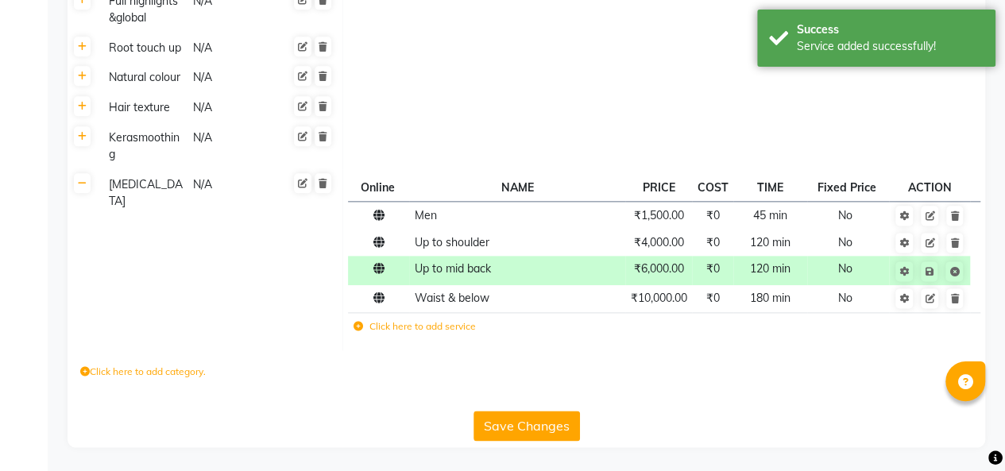
scroll to position [924, 0]
click at [124, 373] on label "Click here to add category." at bounding box center [142, 372] width 125 height 14
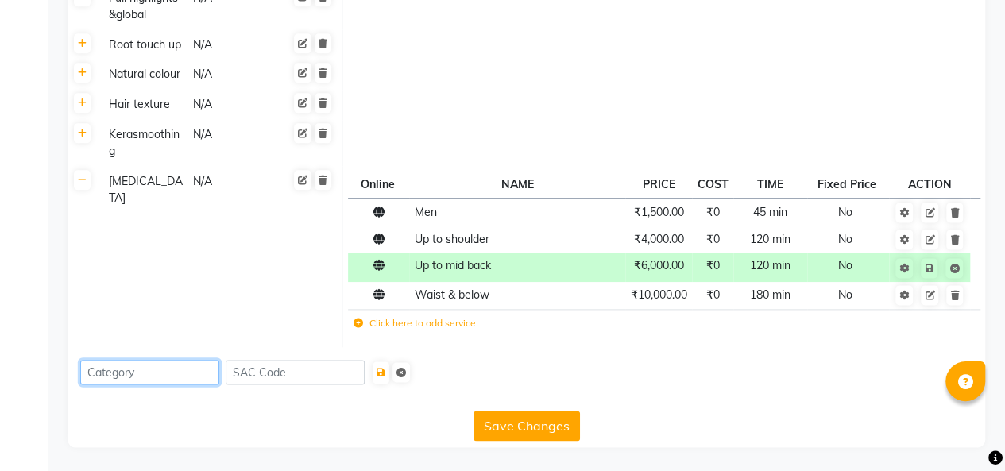
click at [153, 380] on input at bounding box center [149, 372] width 139 height 25
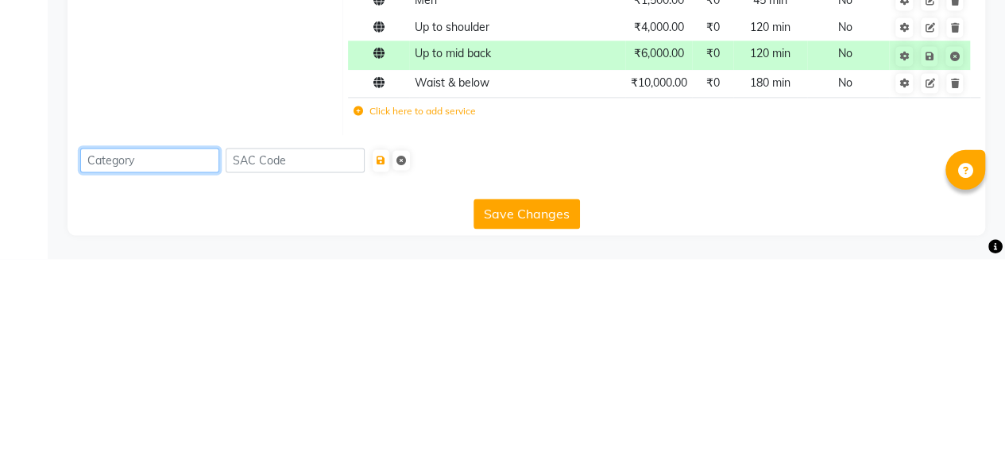
scroll to position [928, 0]
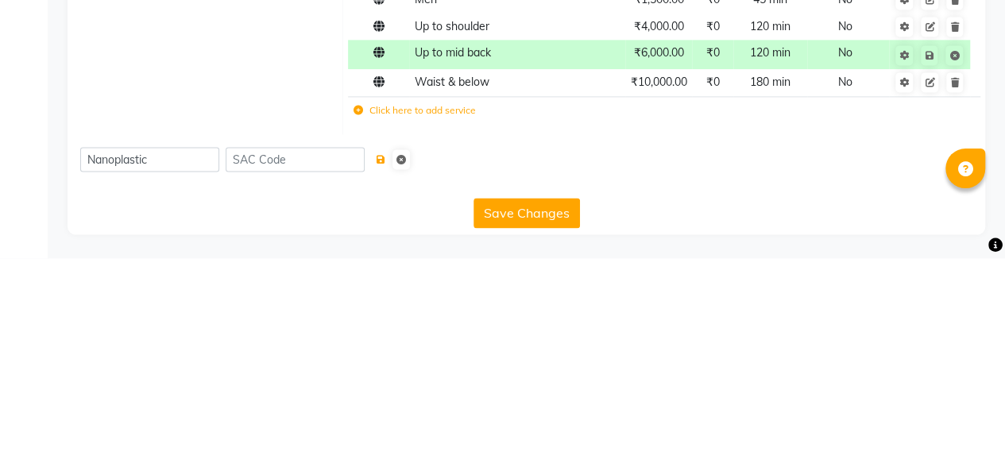
click at [385, 376] on icon "submit" at bounding box center [380, 373] width 9 height 10
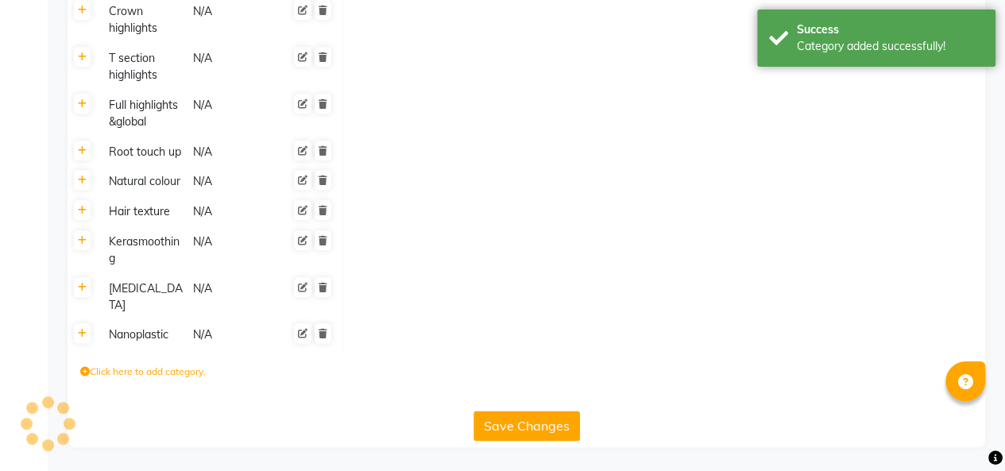
scroll to position [804, 0]
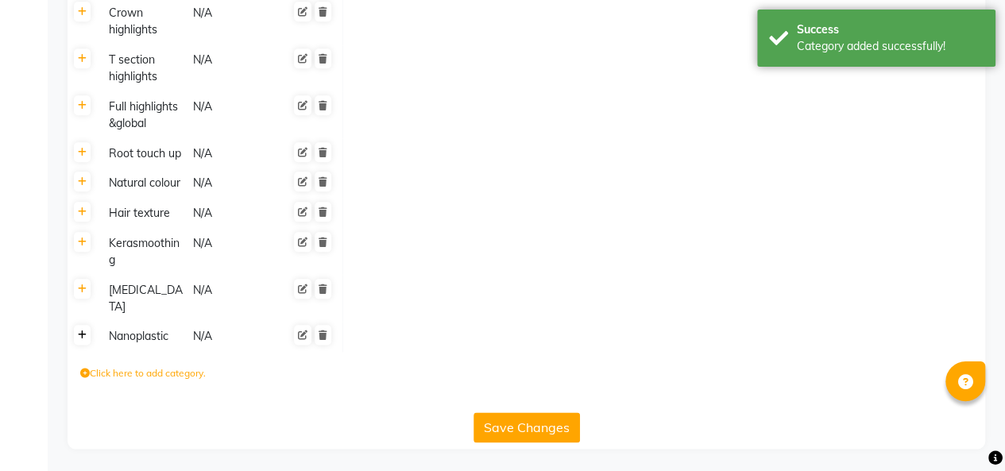
click at [83, 334] on icon at bounding box center [82, 335] width 9 height 10
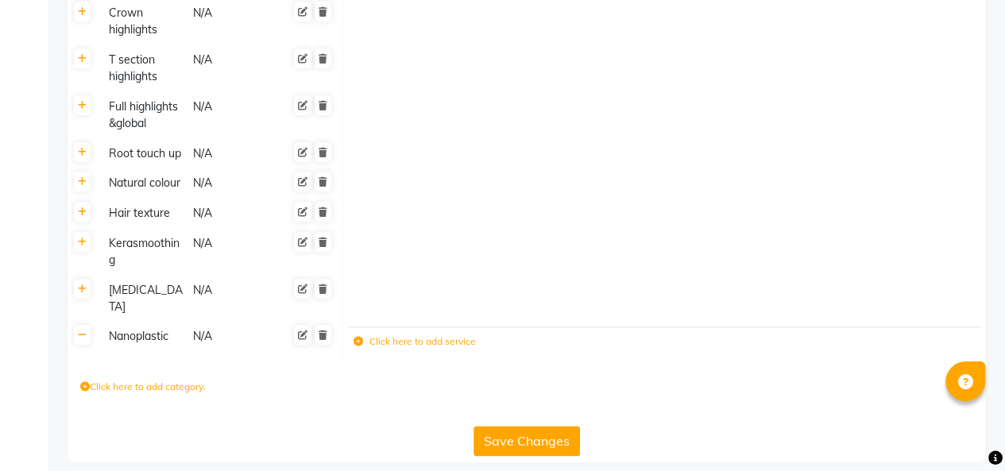
click at [303, 335] on icon at bounding box center [303, 335] width 10 height 10
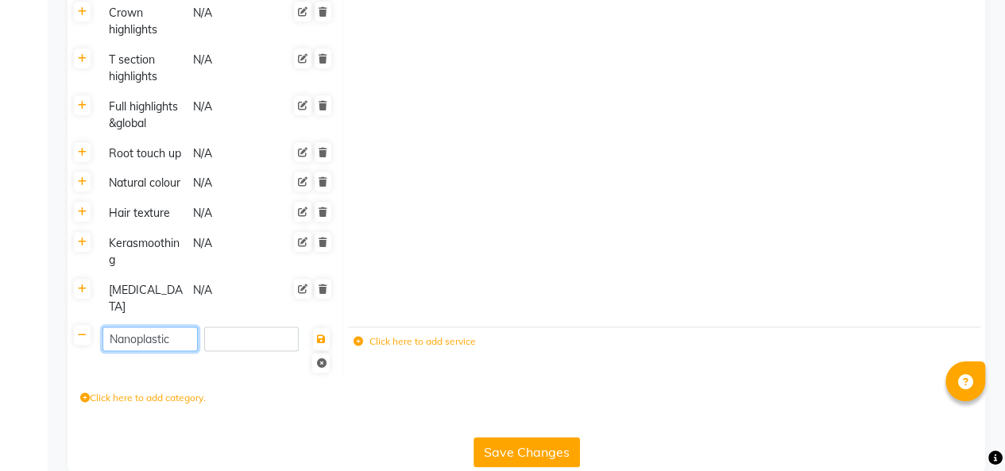
click at [176, 340] on input "Nanoplastic" at bounding box center [149, 338] width 95 height 25
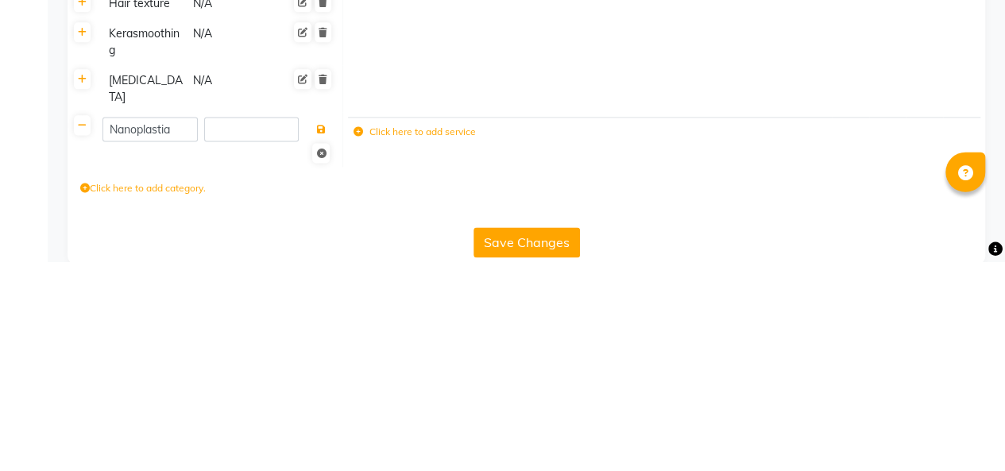
click at [324, 334] on span at bounding box center [321, 348] width 32 height 44
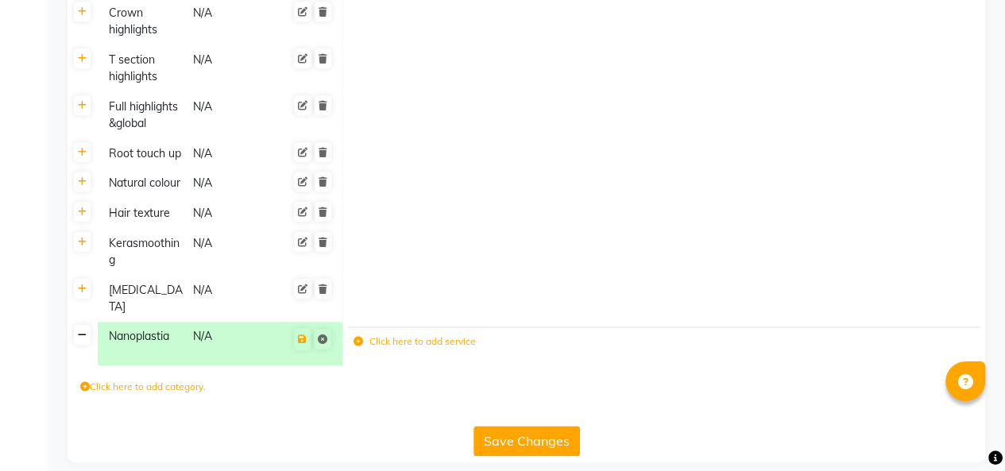
click at [81, 338] on icon at bounding box center [82, 335] width 9 height 10
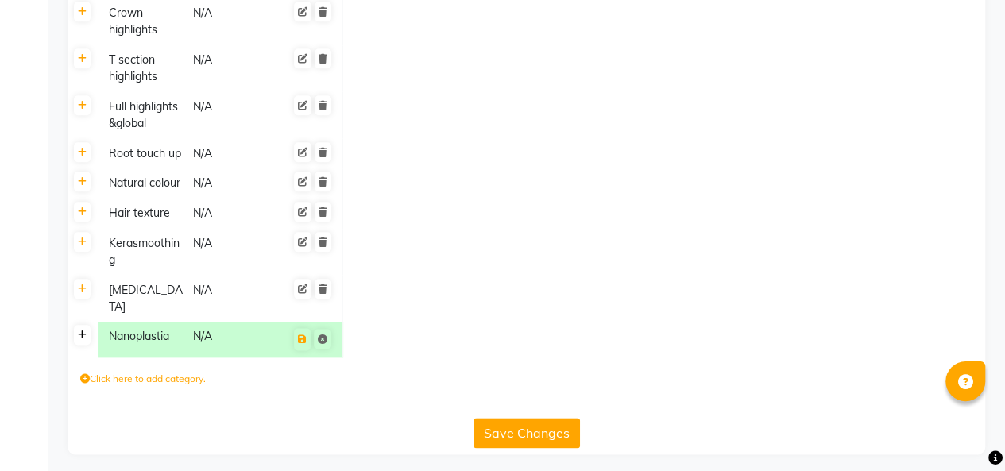
click at [82, 335] on icon at bounding box center [82, 335] width 9 height 10
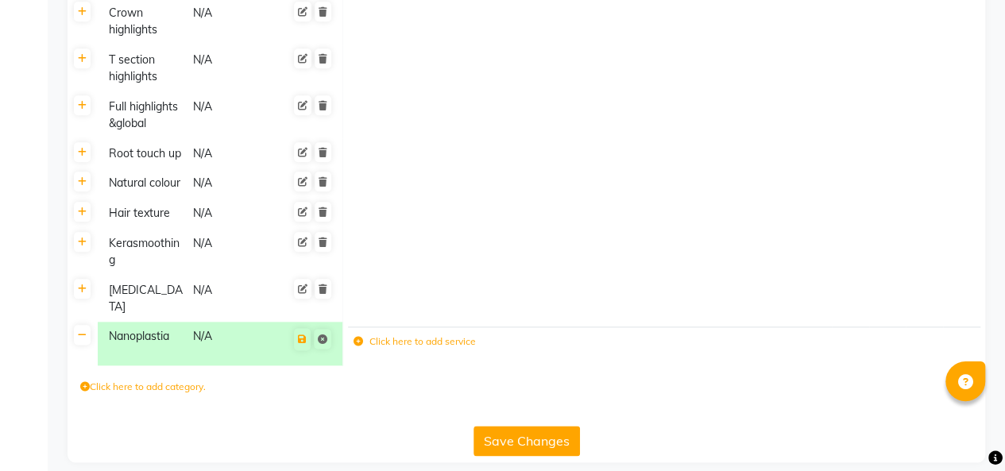
click at [407, 340] on label "Click here to add service" at bounding box center [414, 341] width 122 height 14
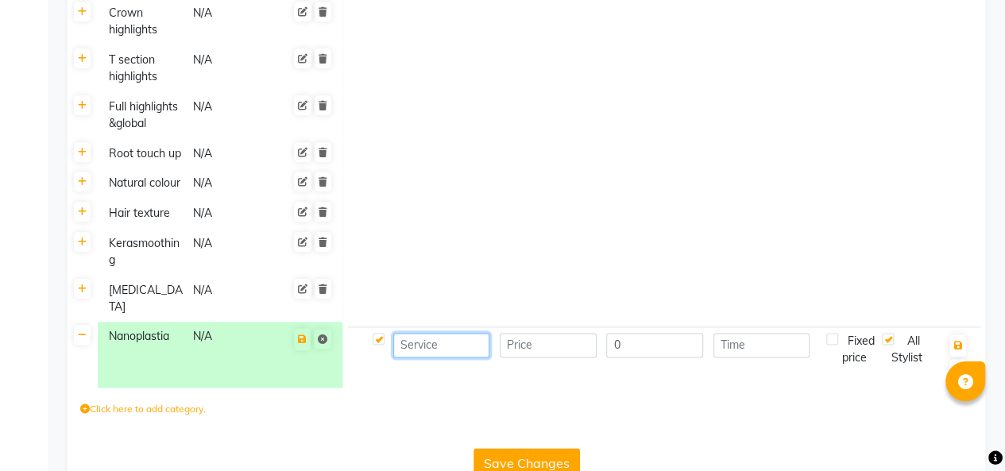
click at [448, 349] on input at bounding box center [441, 345] width 97 height 25
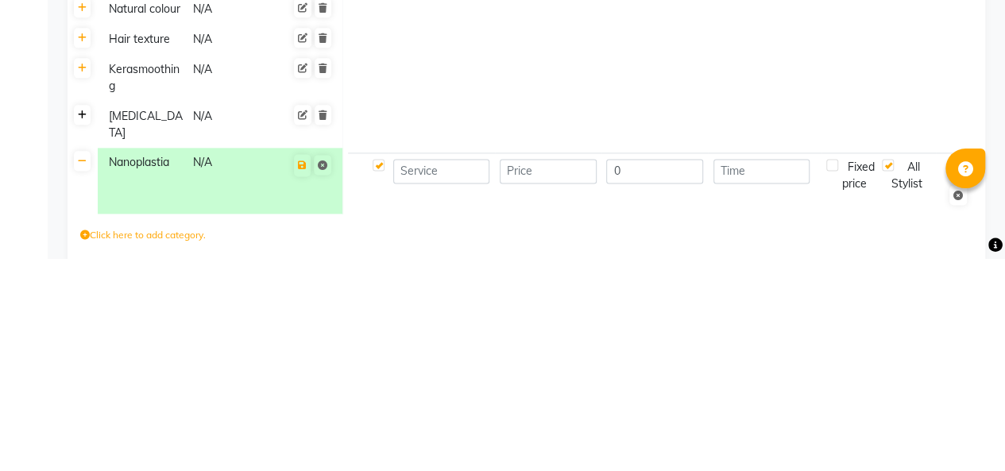
click at [82, 333] on icon at bounding box center [82, 328] width 9 height 10
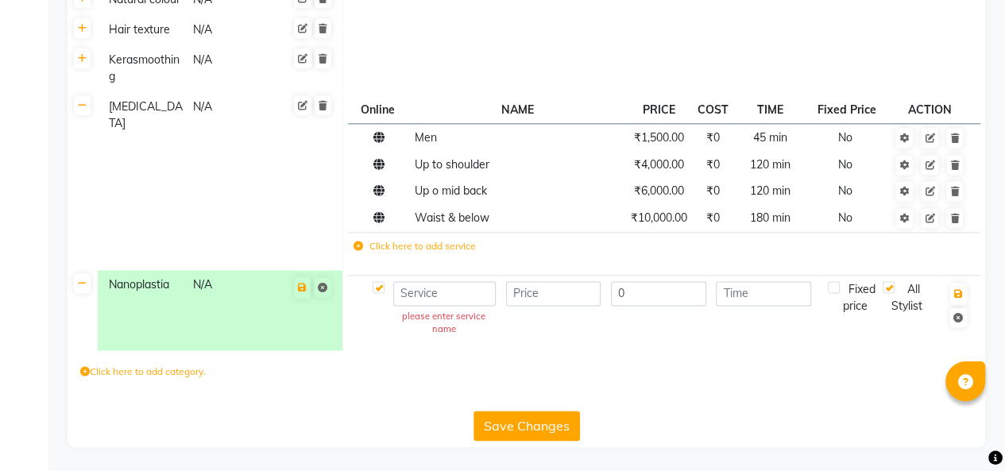
scroll to position [1002, 0]
click at [437, 299] on input at bounding box center [444, 293] width 102 height 25
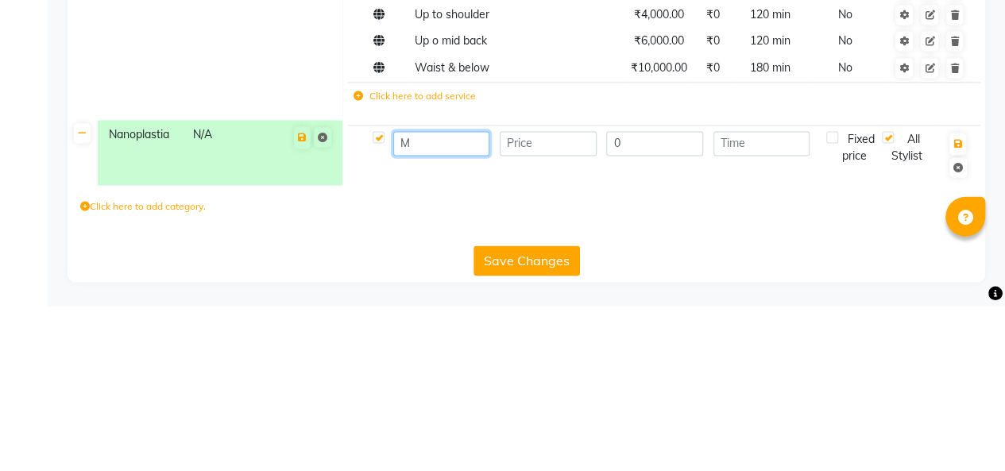
scroll to position [988, 0]
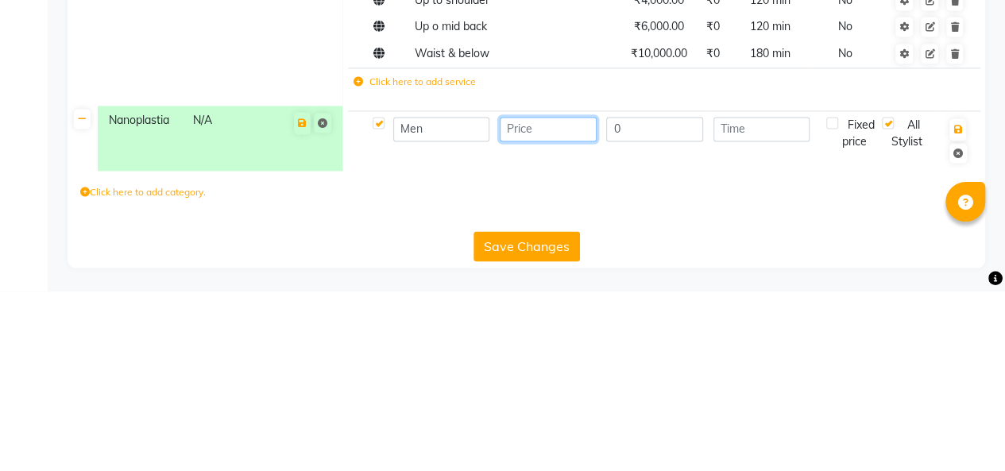
click at [557, 314] on input "number" at bounding box center [548, 308] width 97 height 25
click at [767, 310] on input "number" at bounding box center [761, 308] width 97 height 25
click at [958, 309] on icon "button" at bounding box center [957, 309] width 9 height 10
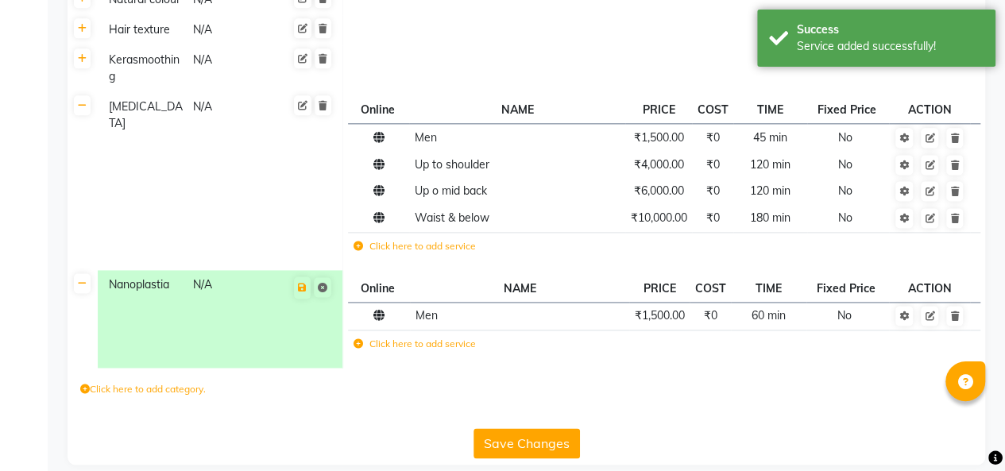
click at [418, 351] on label "Click here to add service" at bounding box center [414, 344] width 122 height 14
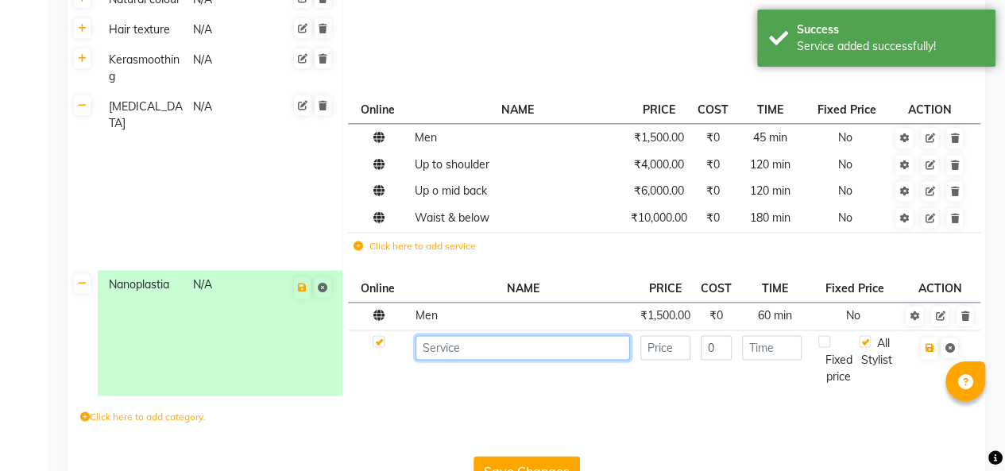
click at [510, 360] on input at bounding box center [522, 347] width 214 height 25
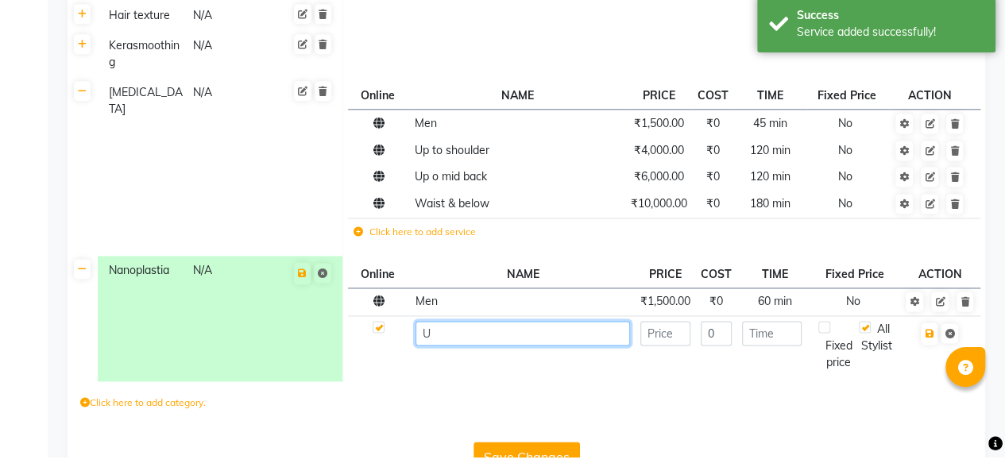
scroll to position [1008, 0]
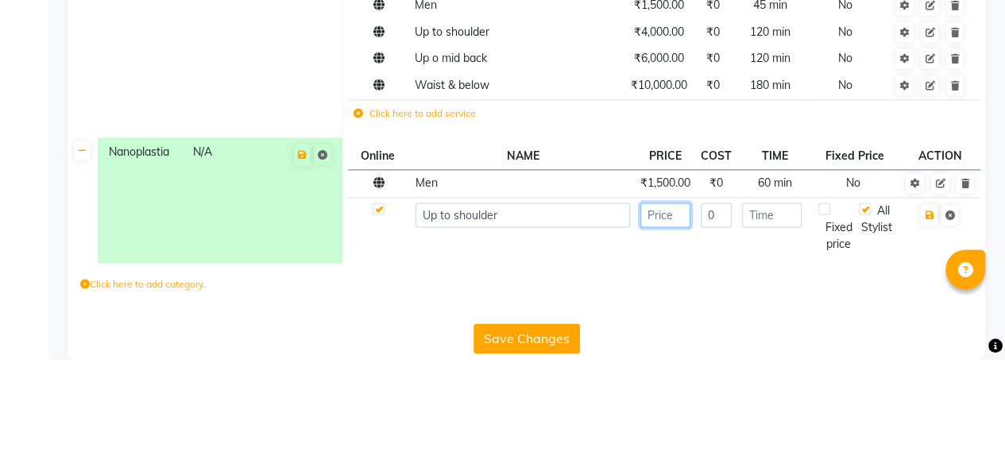
click at [675, 339] on input "number" at bounding box center [665, 326] width 50 height 25
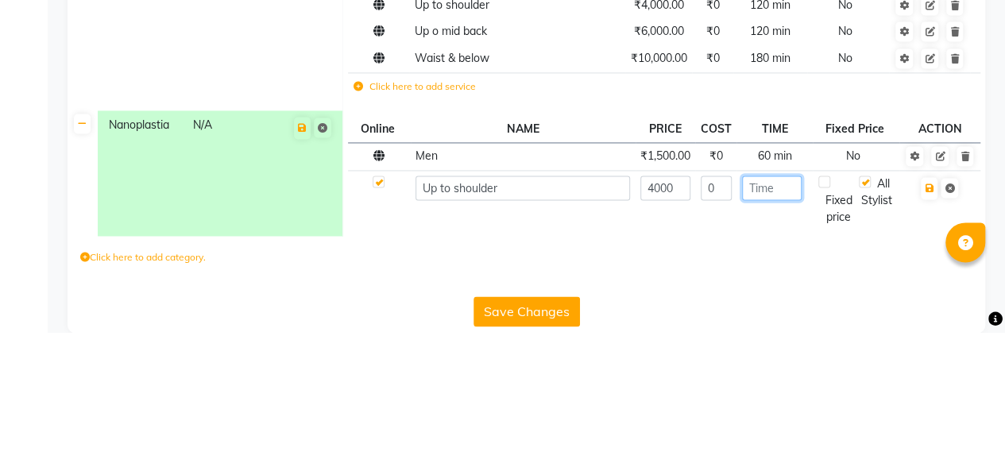
click at [781, 339] on input "number" at bounding box center [772, 326] width 60 height 25
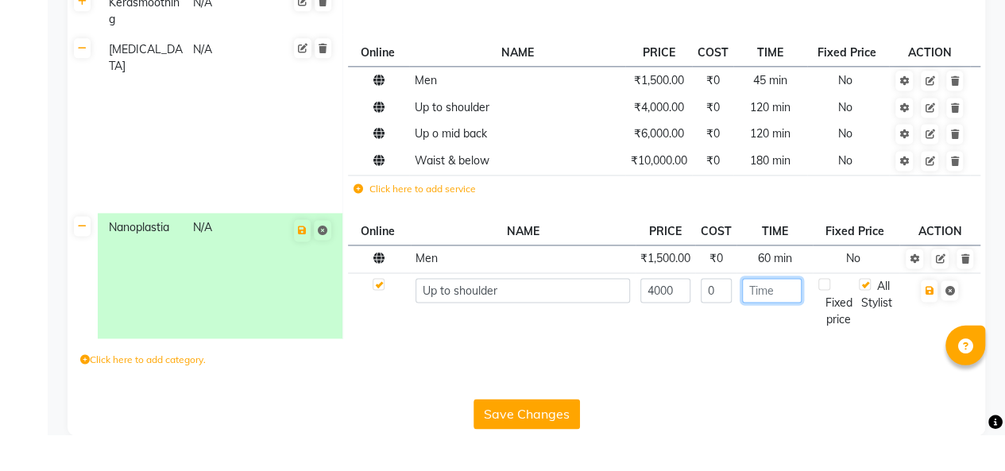
scroll to position [1009, 0]
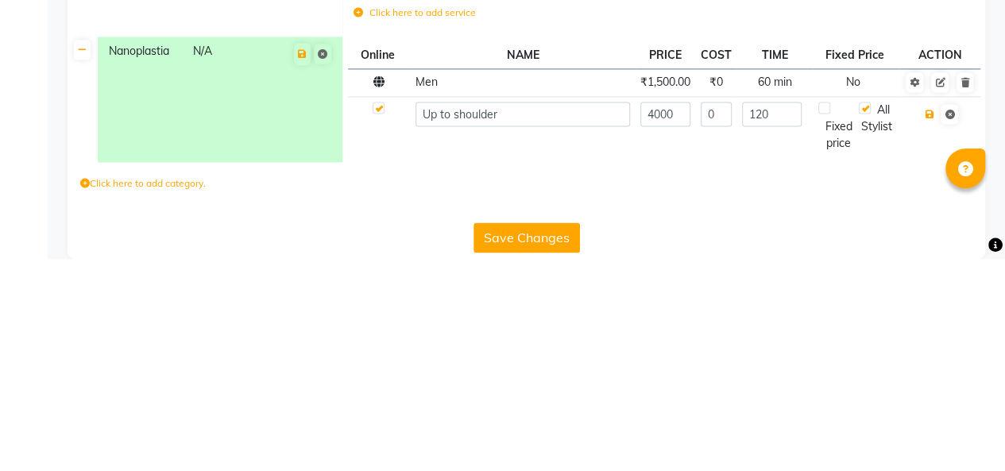
click at [930, 332] on icon "button" at bounding box center [928, 327] width 9 height 10
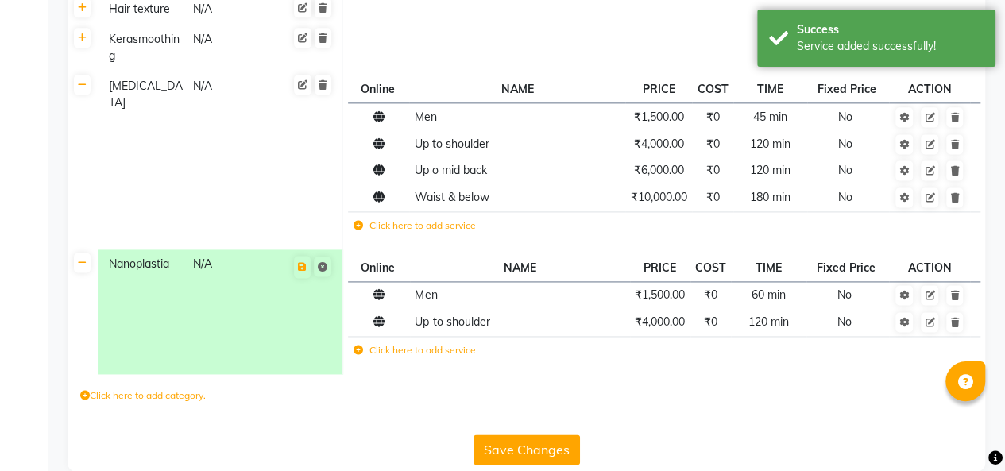
click at [413, 357] on label "Click here to add service" at bounding box center [414, 350] width 122 height 14
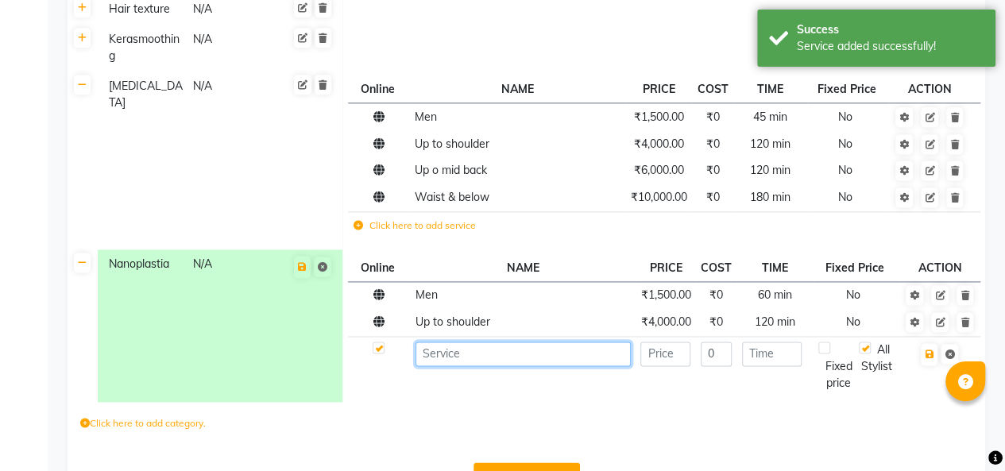
click at [477, 366] on input at bounding box center [522, 353] width 214 height 25
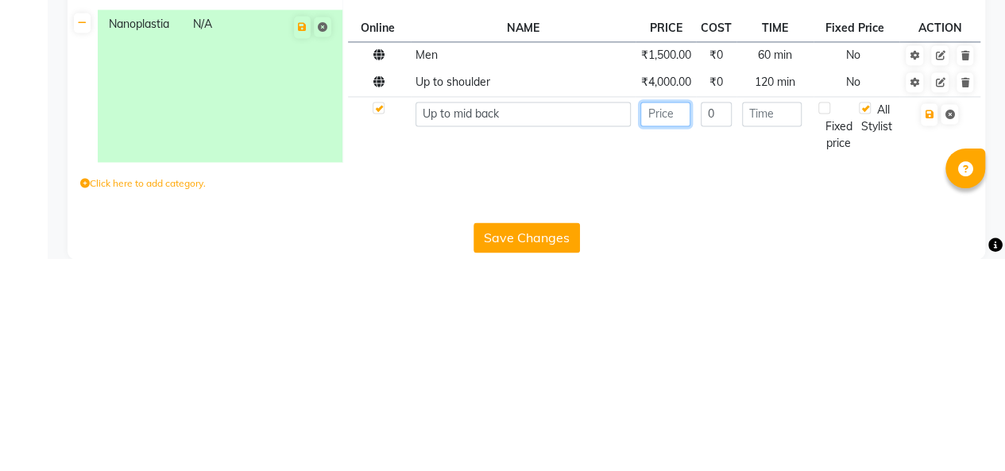
click at [667, 339] on input "number" at bounding box center [665, 326] width 50 height 25
click at [776, 339] on input "number" at bounding box center [772, 326] width 60 height 25
click at [932, 332] on icon "button" at bounding box center [928, 327] width 9 height 10
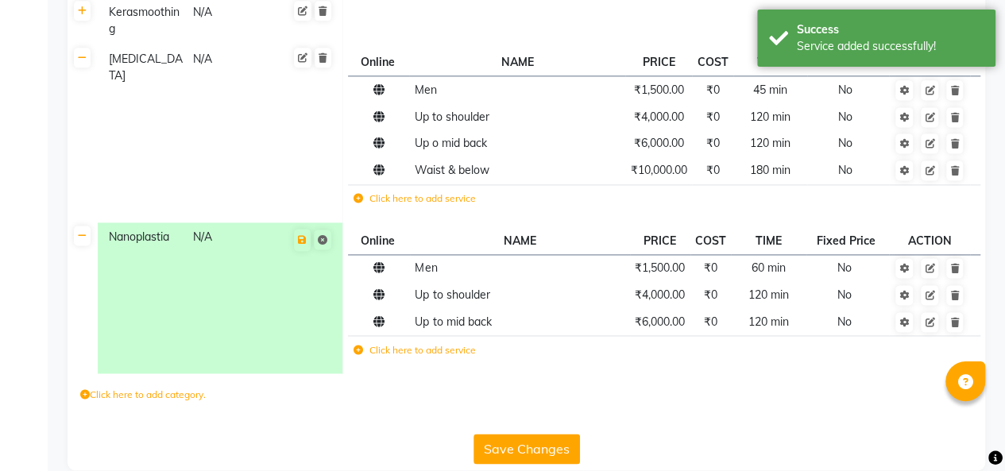
click at [403, 357] on label "Click here to add service" at bounding box center [414, 350] width 122 height 14
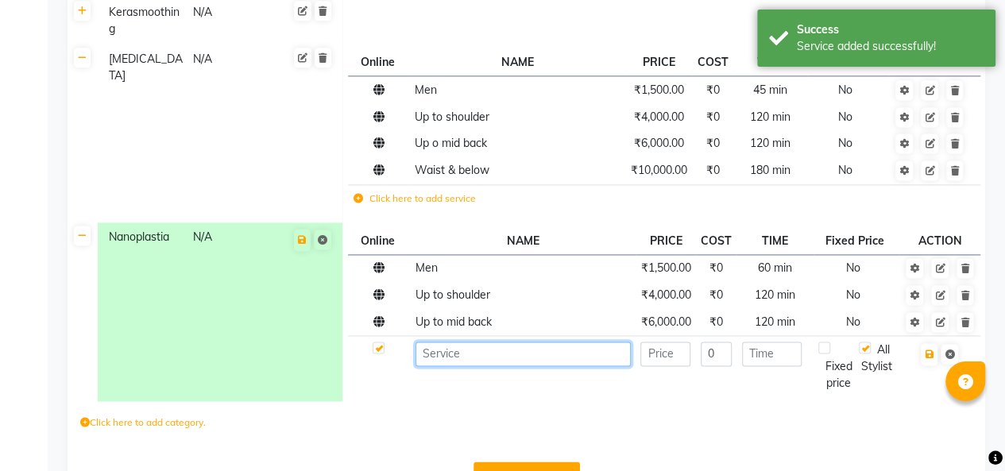
click at [480, 366] on input at bounding box center [522, 353] width 214 height 25
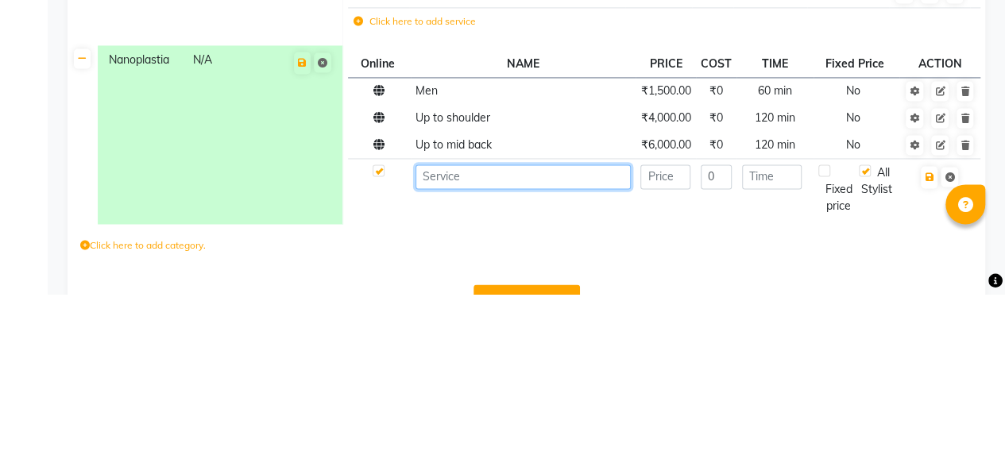
scroll to position [1063, 0]
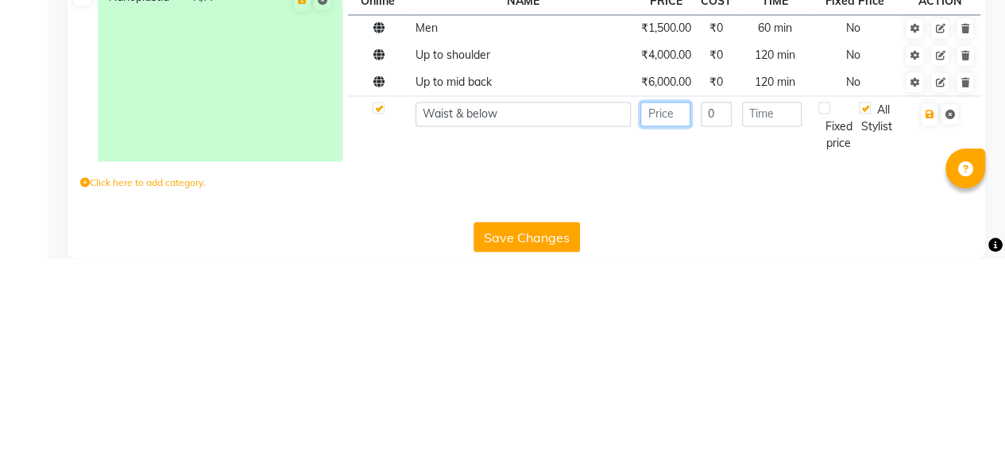
click at [669, 339] on input "number" at bounding box center [665, 326] width 50 height 25
click at [778, 339] on input "number" at bounding box center [772, 326] width 60 height 25
click at [928, 332] on icon "button" at bounding box center [928, 327] width 9 height 10
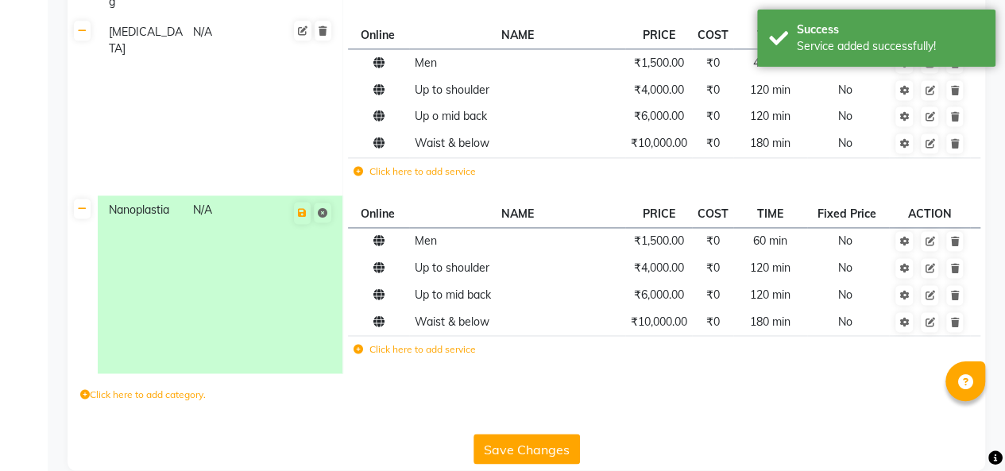
click at [378, 421] on div "Click here to add category." at bounding box center [526, 397] width 917 height 48
click at [210, 160] on td "[MEDICAL_DATA] N/A" at bounding box center [220, 106] width 245 height 178
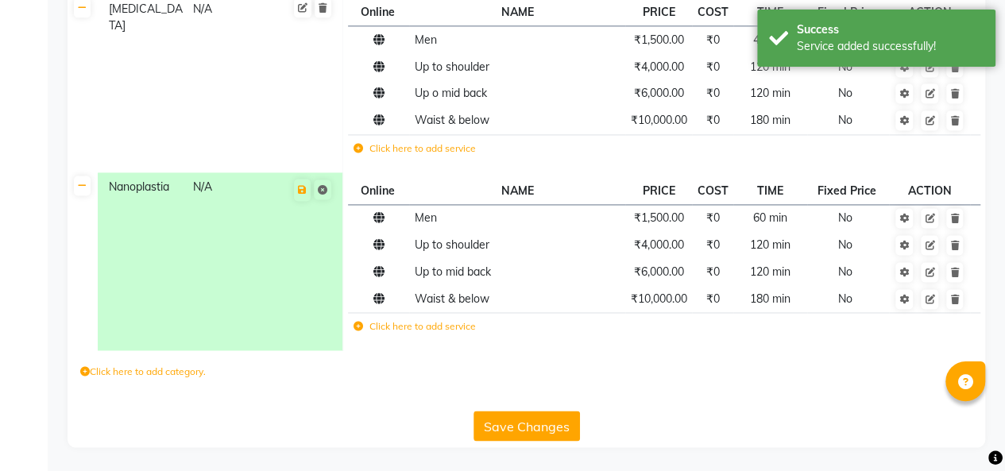
scroll to position [1100, 0]
click at [100, 376] on label "Click here to add category." at bounding box center [142, 372] width 125 height 14
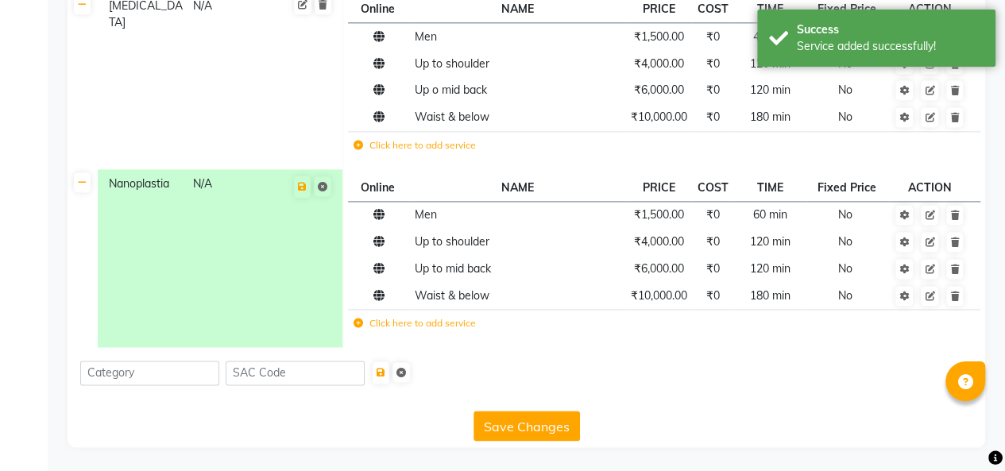
click at [210, 270] on td "Nanoplastia N/A" at bounding box center [220, 258] width 245 height 178
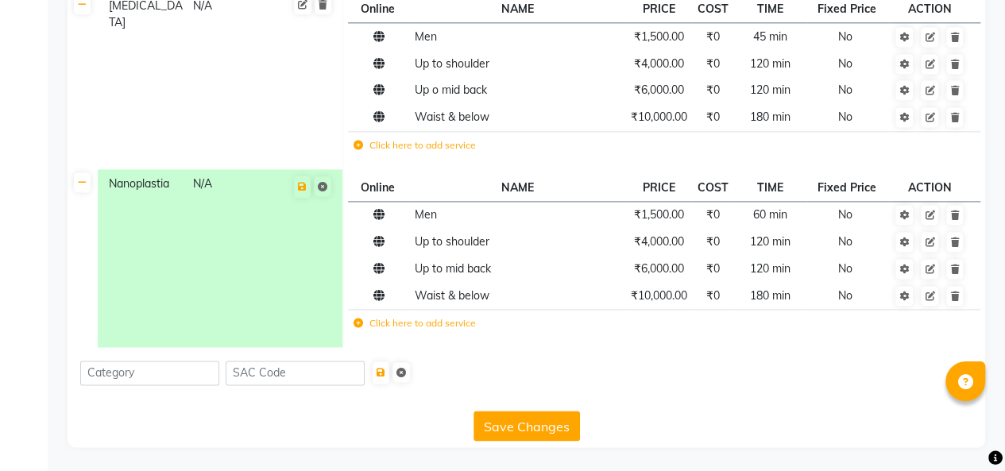
click at [217, 276] on td "Nanoplastia N/A" at bounding box center [220, 258] width 245 height 178
click at [303, 191] on icon at bounding box center [302, 187] width 9 height 10
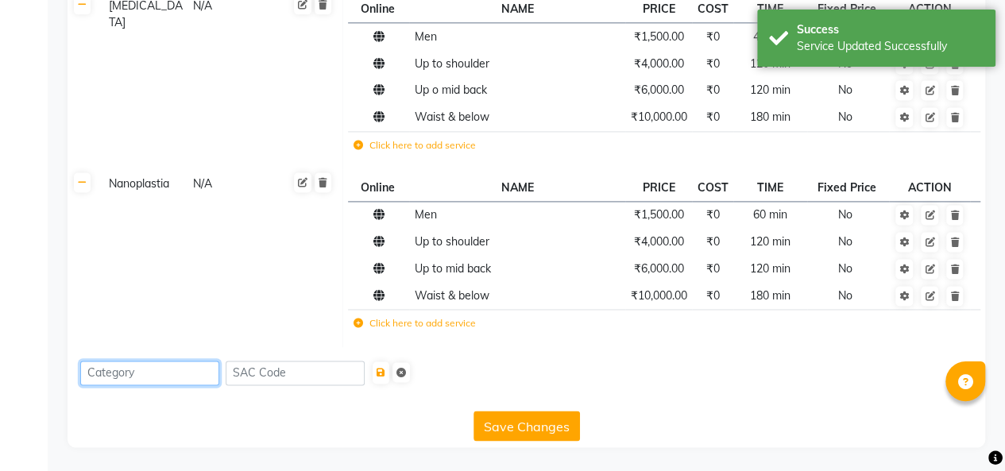
click at [171, 379] on input at bounding box center [149, 373] width 139 height 25
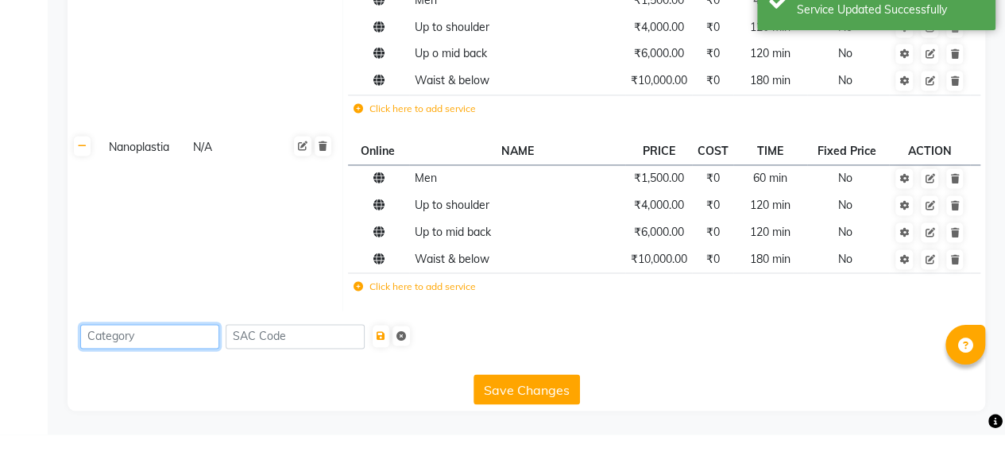
scroll to position [1104, 0]
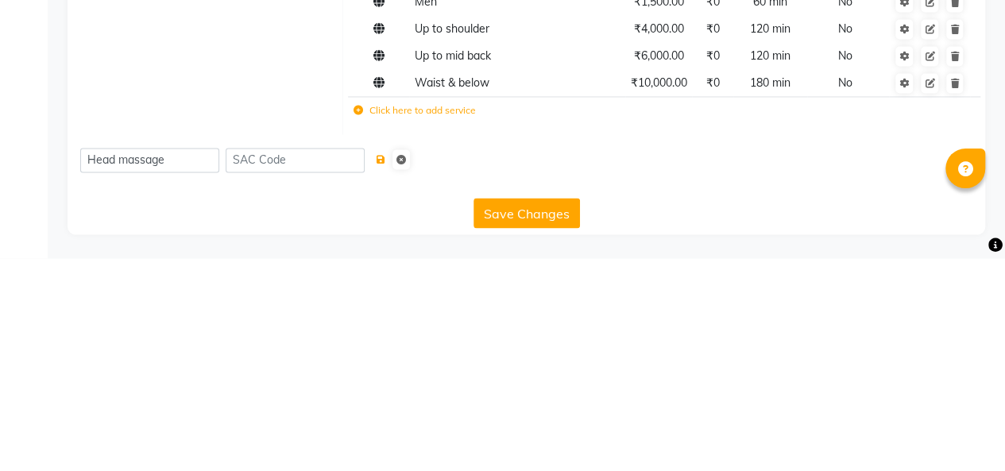
click at [385, 370] on icon "submit" at bounding box center [380, 373] width 9 height 10
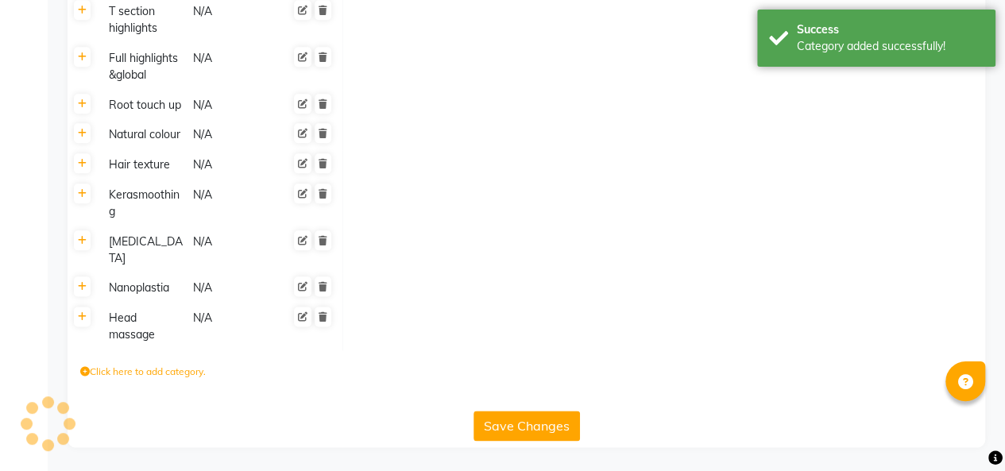
scroll to position [851, 0]
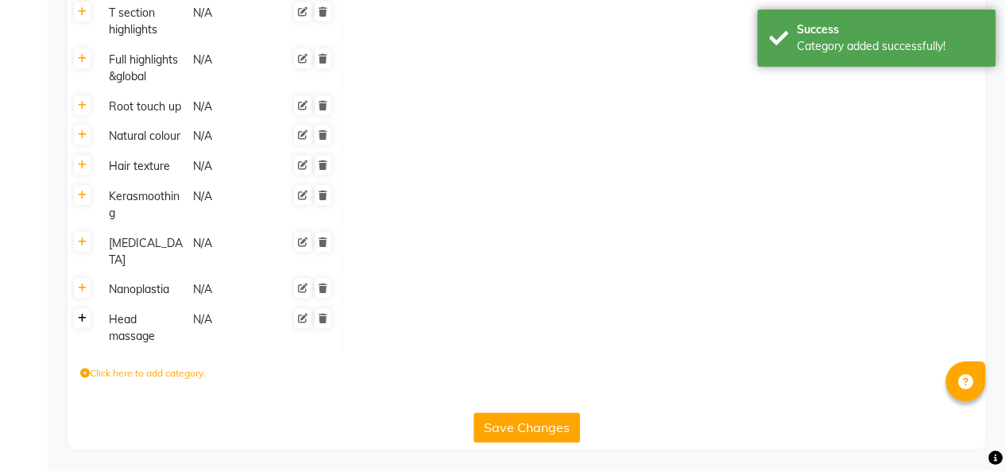
click at [82, 318] on icon at bounding box center [82, 319] width 9 height 10
click at [430, 324] on label "Click here to add service" at bounding box center [414, 325] width 122 height 14
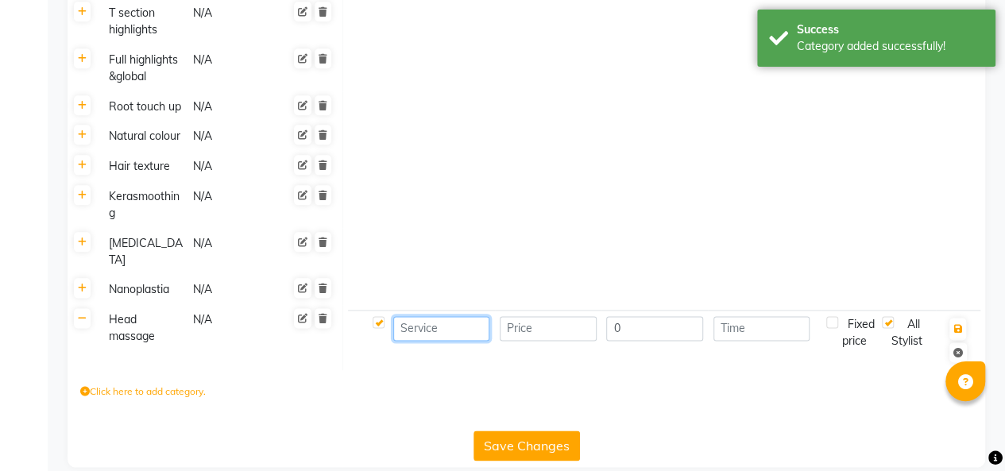
click at [438, 329] on input at bounding box center [441, 328] width 97 height 25
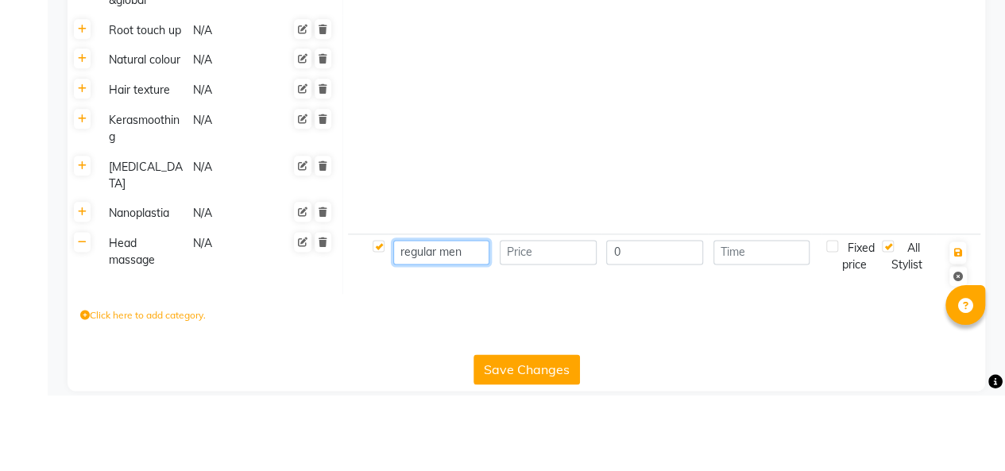
click at [431, 325] on input "regular men" at bounding box center [441, 328] width 97 height 25
click at [444, 329] on input "regular men" at bounding box center [441, 328] width 97 height 25
click at [477, 330] on input "regular (men" at bounding box center [441, 328] width 97 height 25
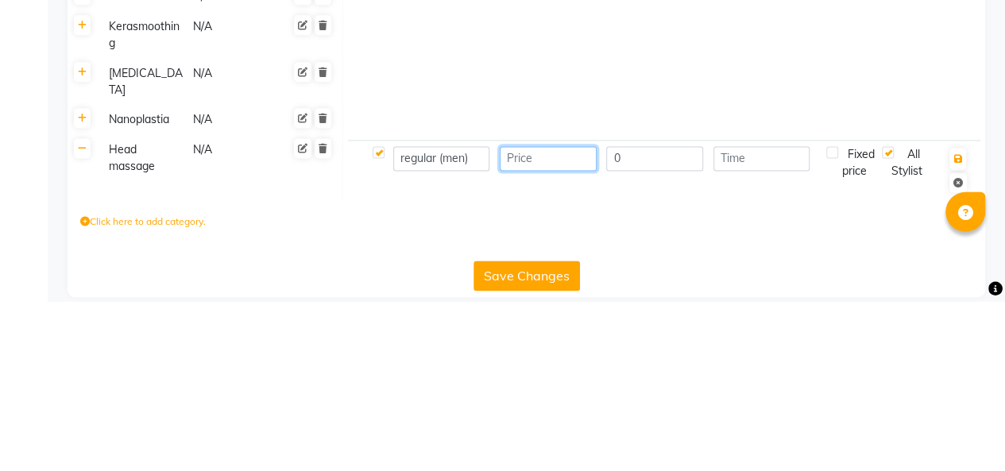
click at [550, 334] on input "number" at bounding box center [548, 328] width 97 height 25
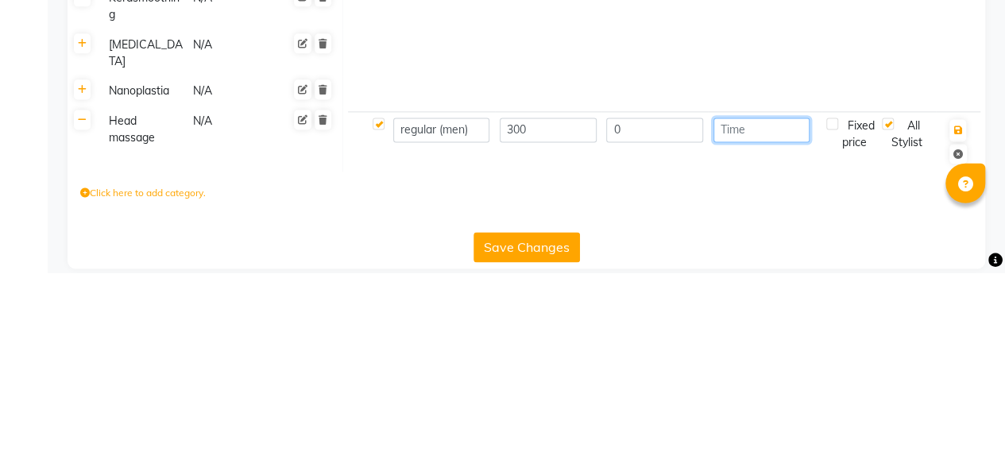
click at [756, 330] on input "number" at bounding box center [761, 328] width 97 height 25
click at [958, 327] on icon "button" at bounding box center [957, 329] width 9 height 10
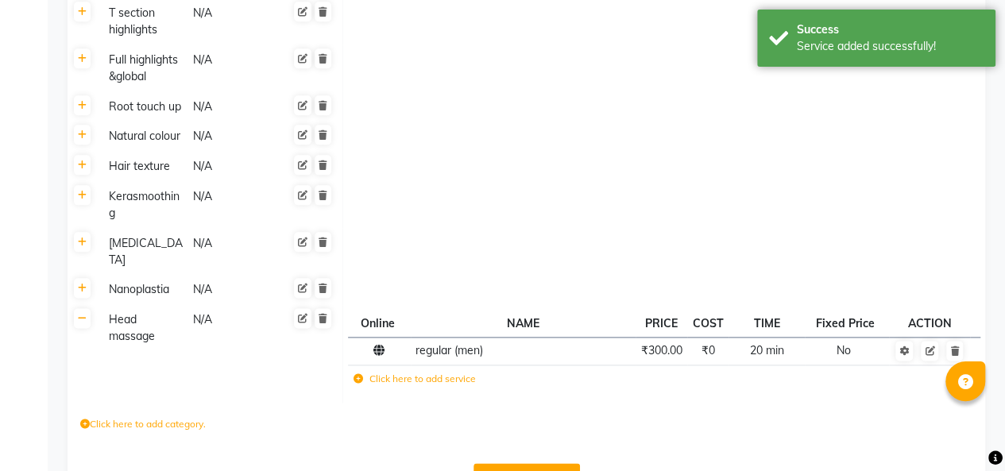
click at [441, 378] on label "Click here to add service" at bounding box center [414, 379] width 122 height 14
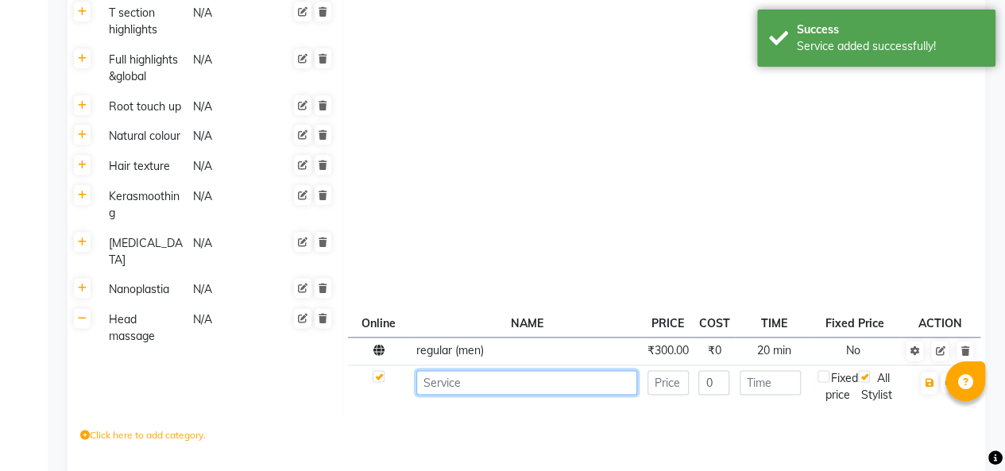
click at [502, 386] on input at bounding box center [526, 382] width 221 height 25
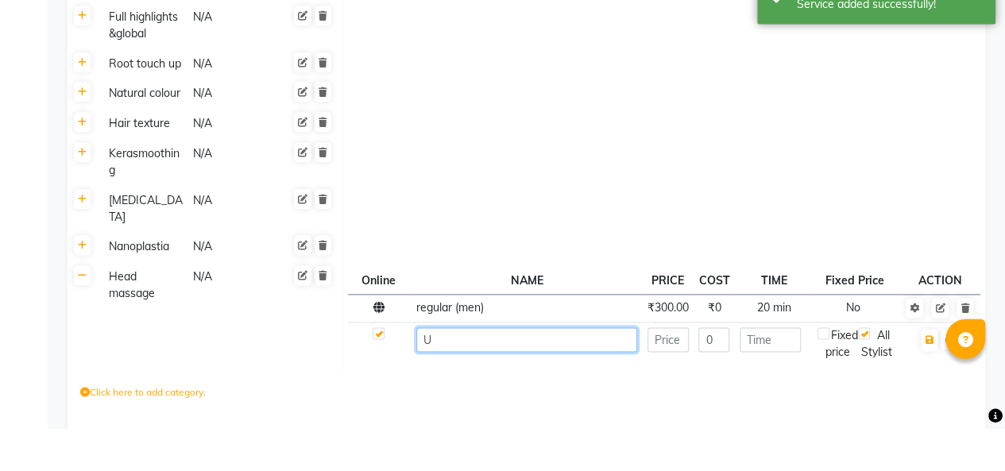
scroll to position [891, 0]
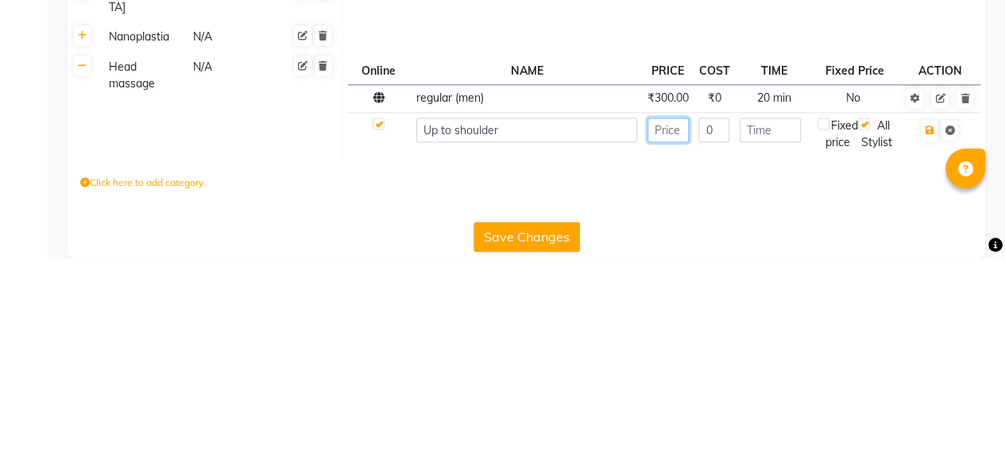
click at [670, 343] on input "number" at bounding box center [667, 342] width 41 height 25
click at [544, 337] on input "Up to shoulder" at bounding box center [526, 342] width 221 height 25
click at [474, 342] on input "Regular women" at bounding box center [526, 342] width 221 height 25
click at [466, 348] on input "Regular women" at bounding box center [526, 342] width 221 height 25
click at [515, 343] on input "Regular (women" at bounding box center [526, 342] width 221 height 25
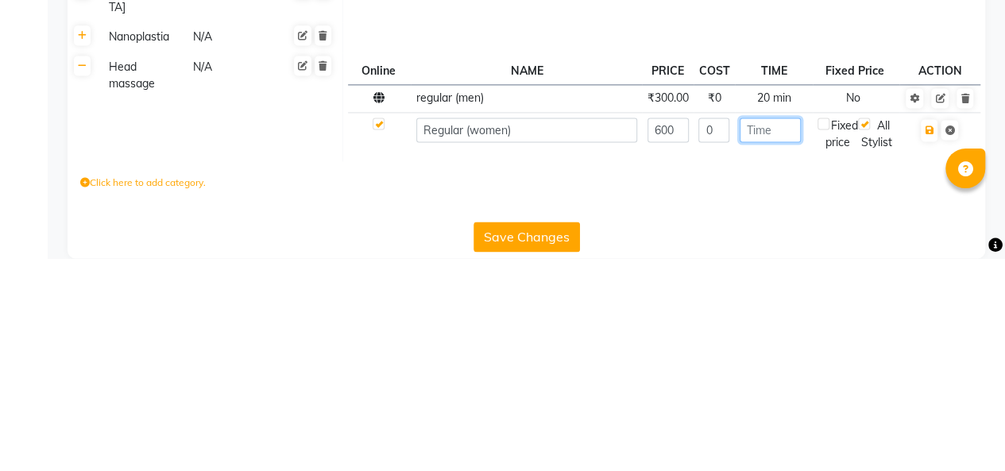
click at [781, 342] on input "number" at bounding box center [769, 342] width 61 height 25
click at [925, 345] on icon "button" at bounding box center [928, 343] width 9 height 10
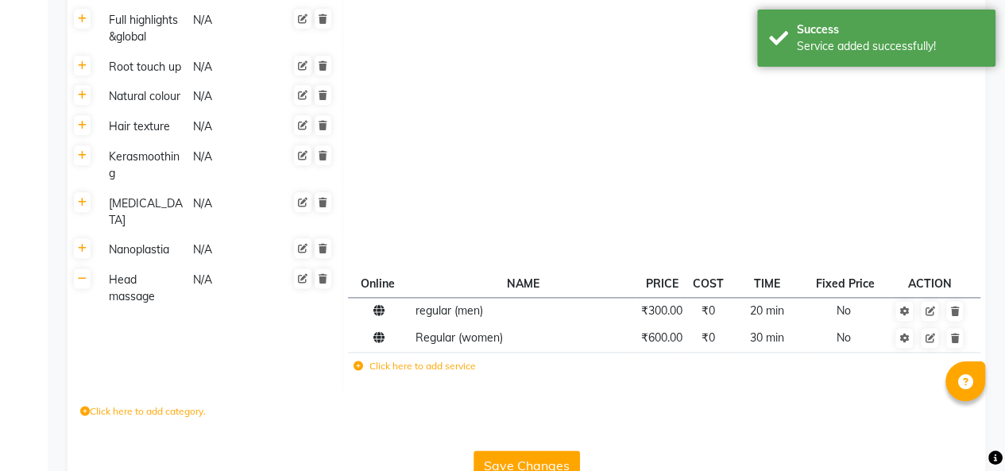
click at [822, 189] on td at bounding box center [664, 165] width 642 height 47
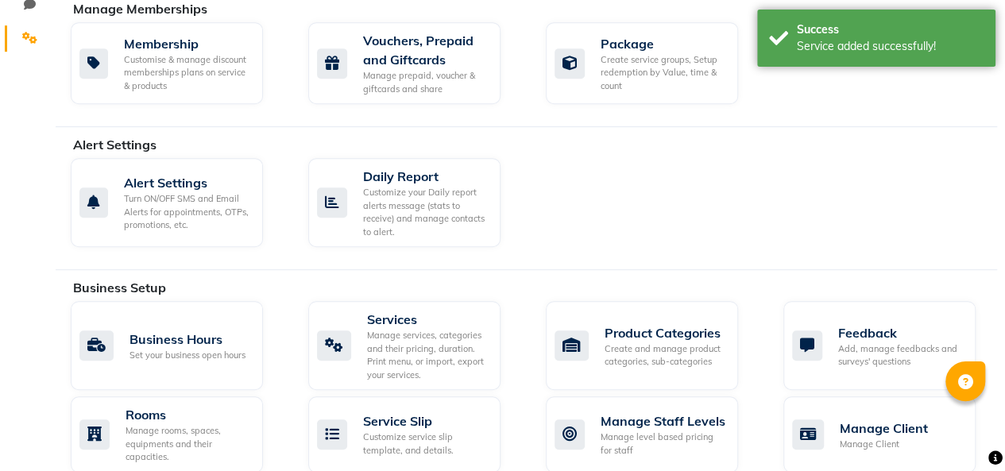
scroll to position [363, 0]
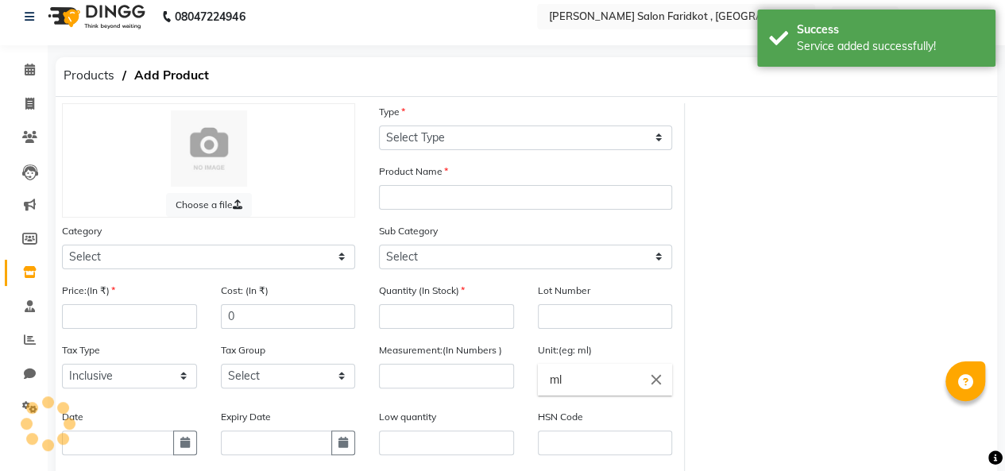
scroll to position [10, 0]
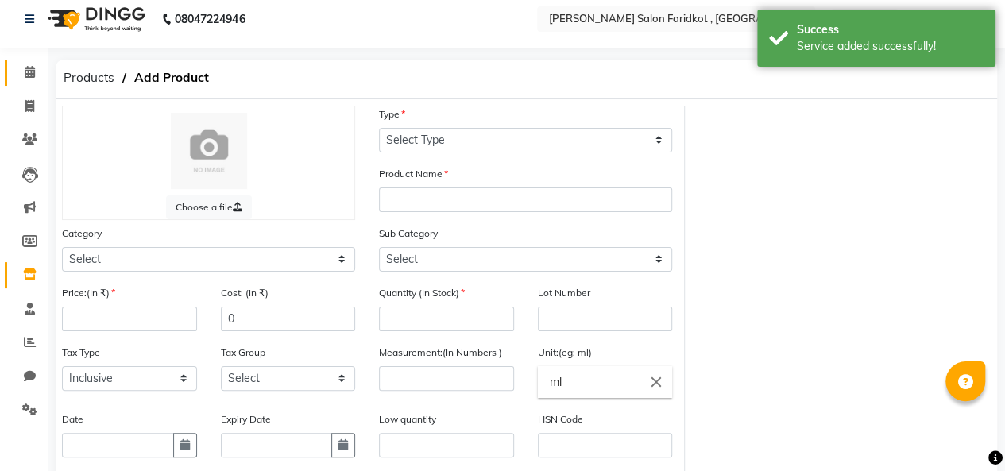
click at [29, 71] on icon at bounding box center [30, 72] width 10 height 12
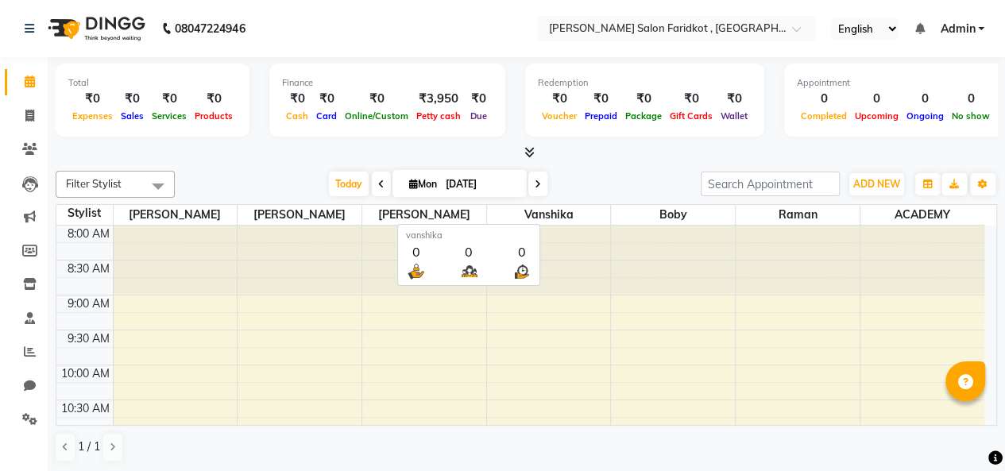
click at [599, 173] on div "[DATE] [DATE]" at bounding box center [438, 184] width 510 height 24
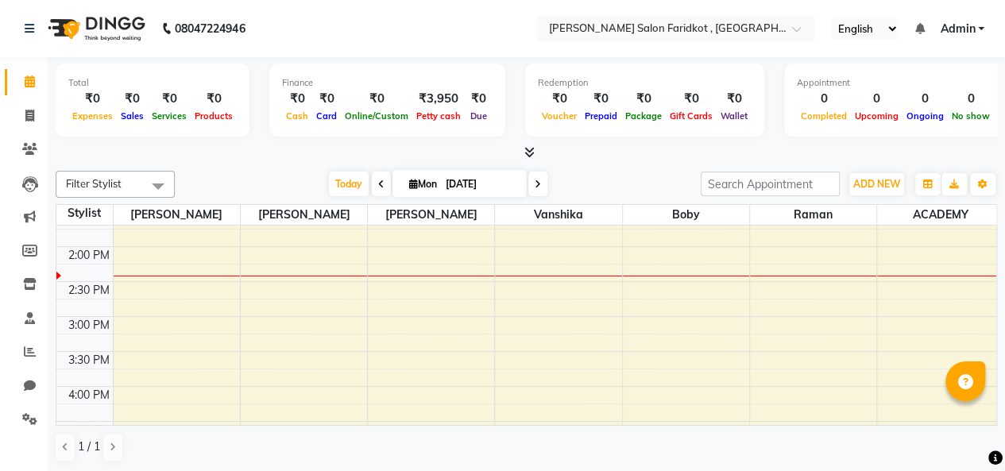
scroll to position [397, 0]
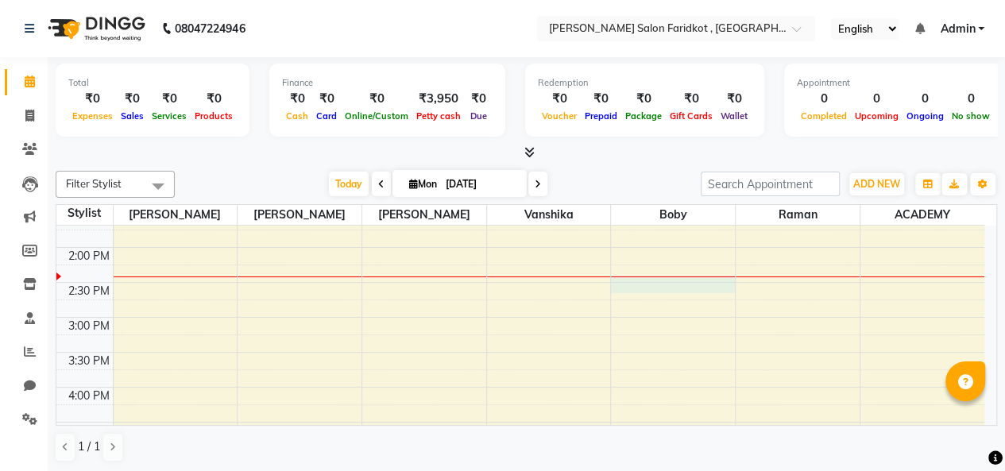
click at [685, 289] on div "8:00 AM 8:30 AM 9:00 AM 9:30 AM 10:00 AM 10:30 AM 11:00 AM 11:30 AM 12:00 PM 12…" at bounding box center [520, 282] width 928 height 908
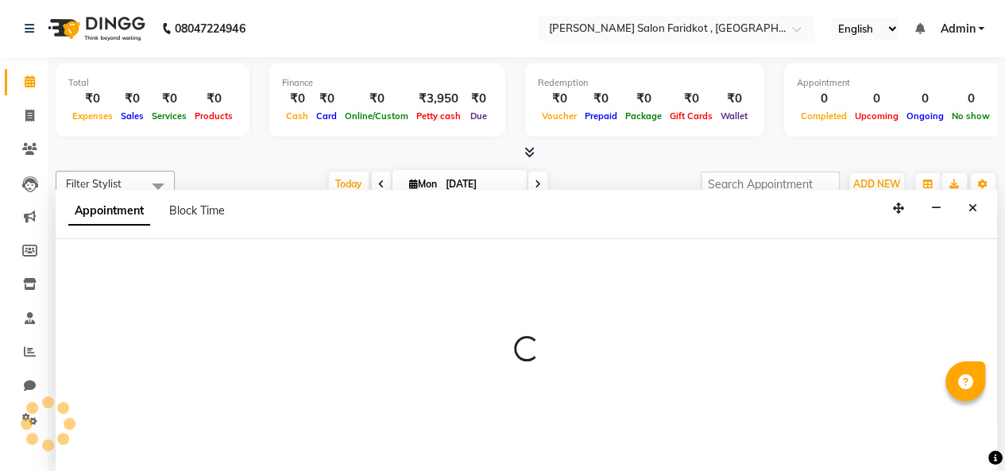
scroll to position [0, 0]
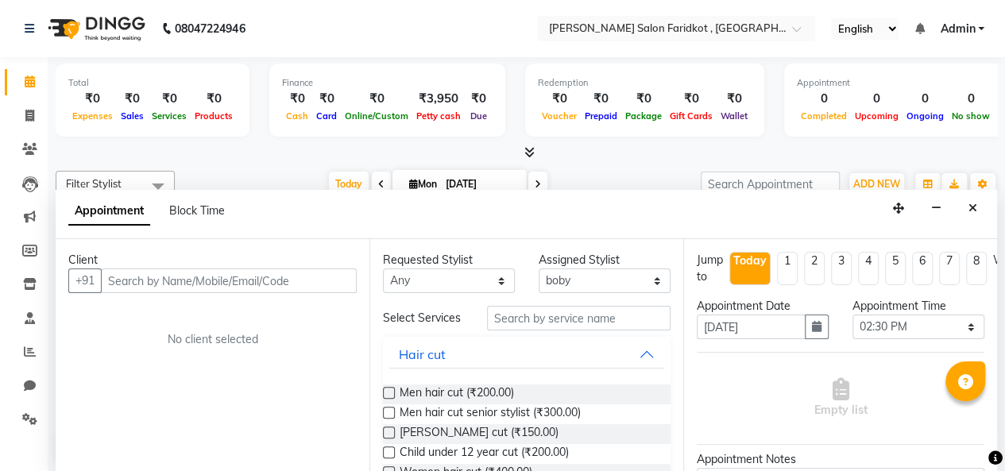
click at [237, 283] on input "text" at bounding box center [229, 280] width 256 height 25
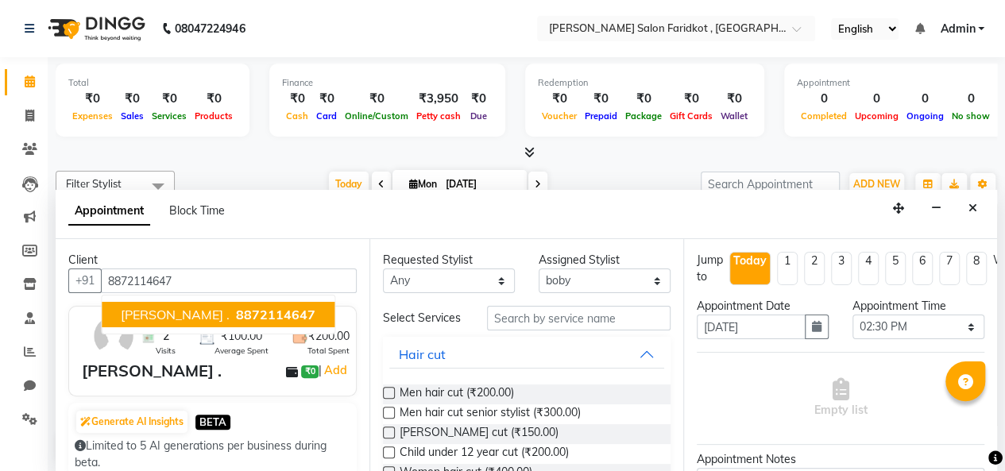
click at [236, 307] on span "8872114647" at bounding box center [275, 315] width 79 height 16
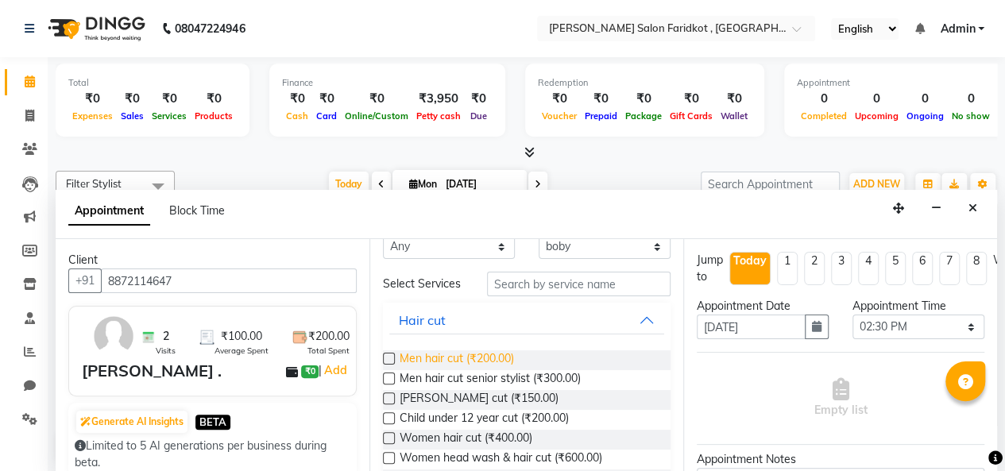
scroll to position [79, 0]
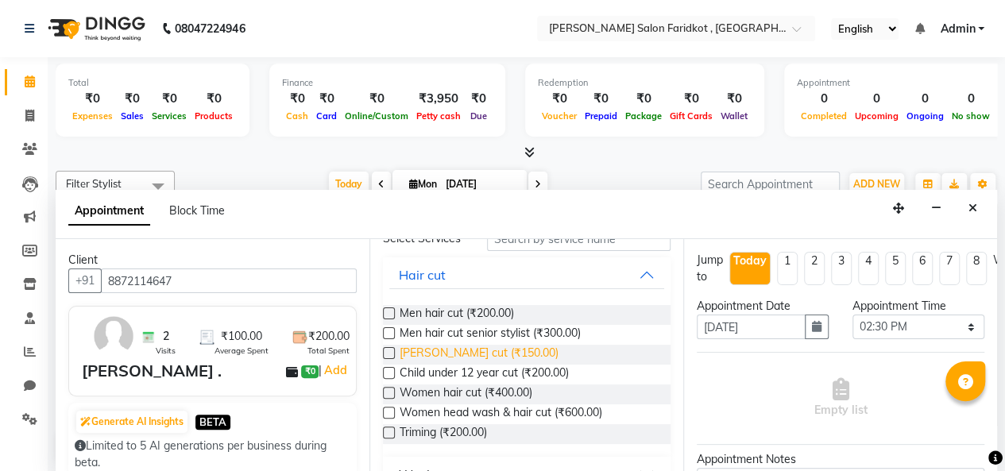
click at [492, 362] on span "[PERSON_NAME] cut (₹150.00)" at bounding box center [478, 355] width 159 height 20
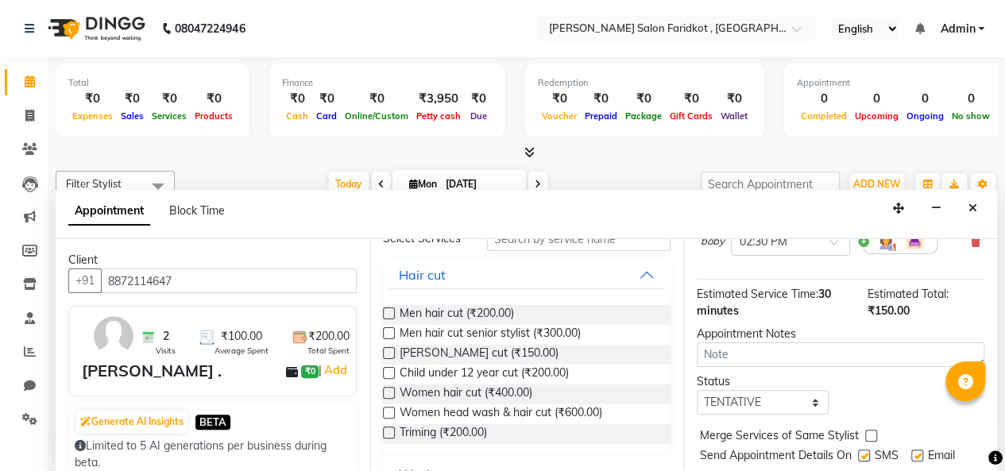
scroll to position [212, 0]
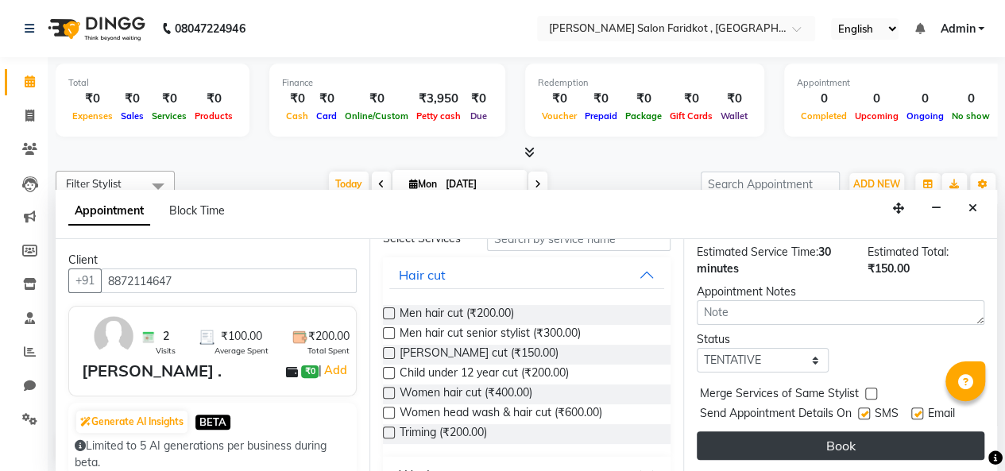
click at [848, 433] on button "Book" at bounding box center [839, 445] width 287 height 29
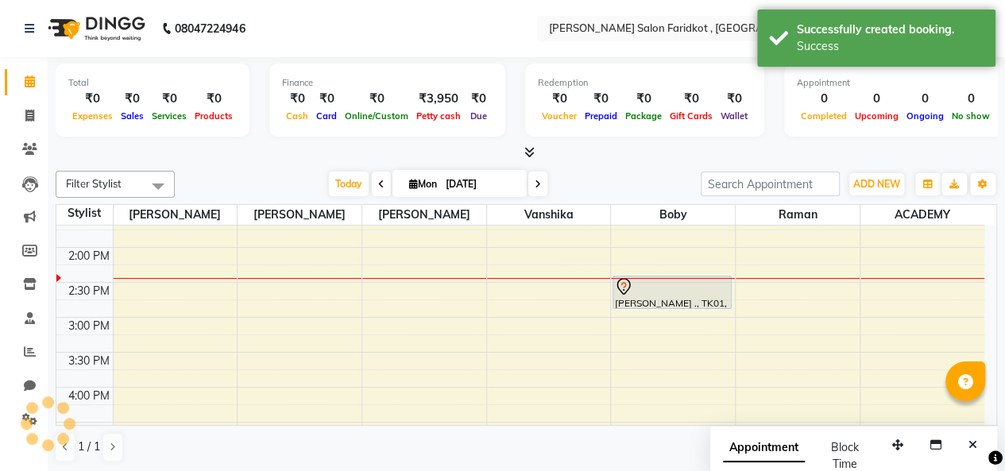
scroll to position [0, 0]
click at [681, 289] on div at bounding box center [672, 286] width 116 height 19
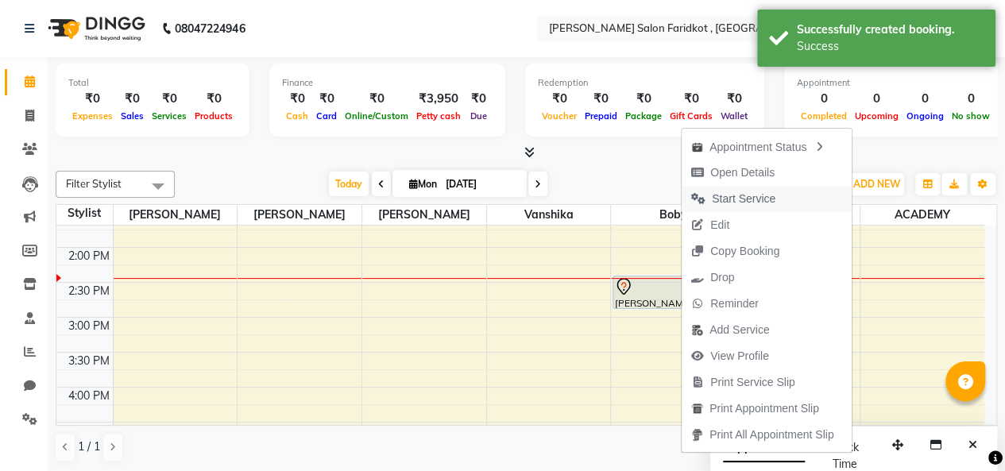
click at [762, 199] on span "Start Service" at bounding box center [744, 199] width 64 height 17
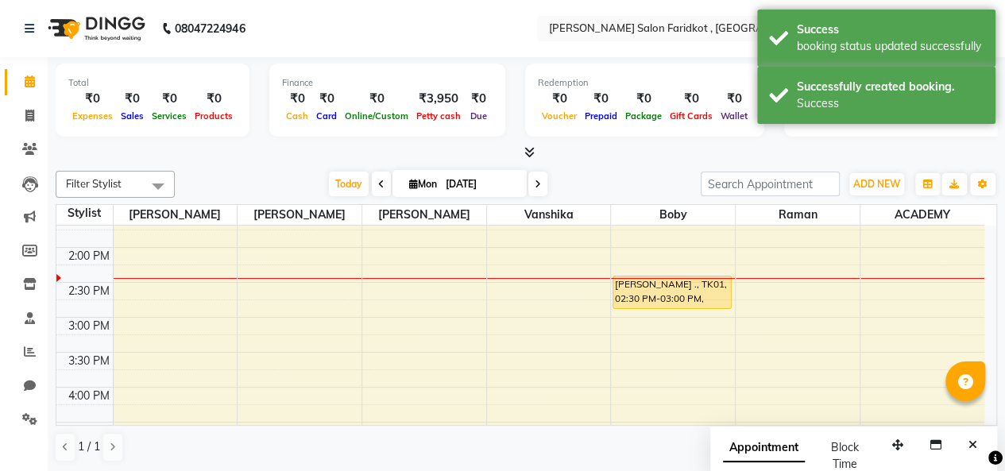
click at [681, 290] on div "[PERSON_NAME] ., TK01, 02:30 PM-03:00 PM, [PERSON_NAME] cut" at bounding box center [672, 292] width 118 height 32
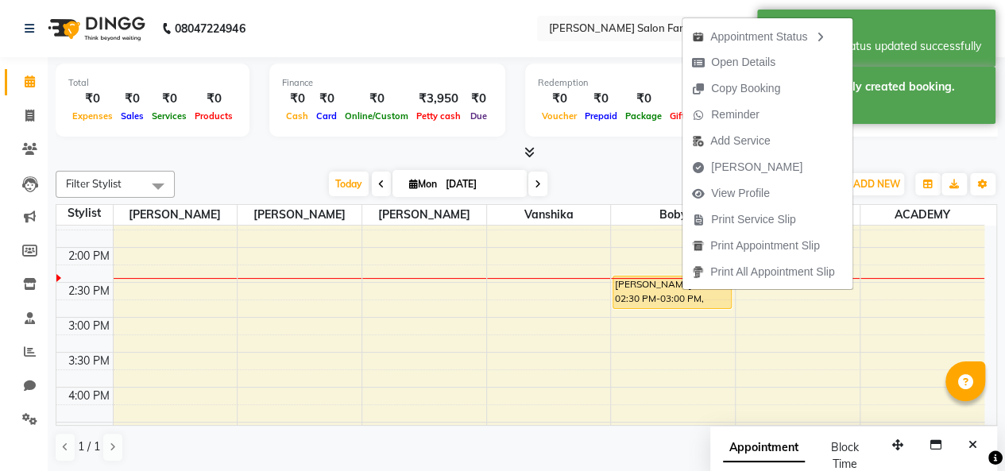
click at [774, 169] on span "[PERSON_NAME]" at bounding box center [746, 167] width 129 height 26
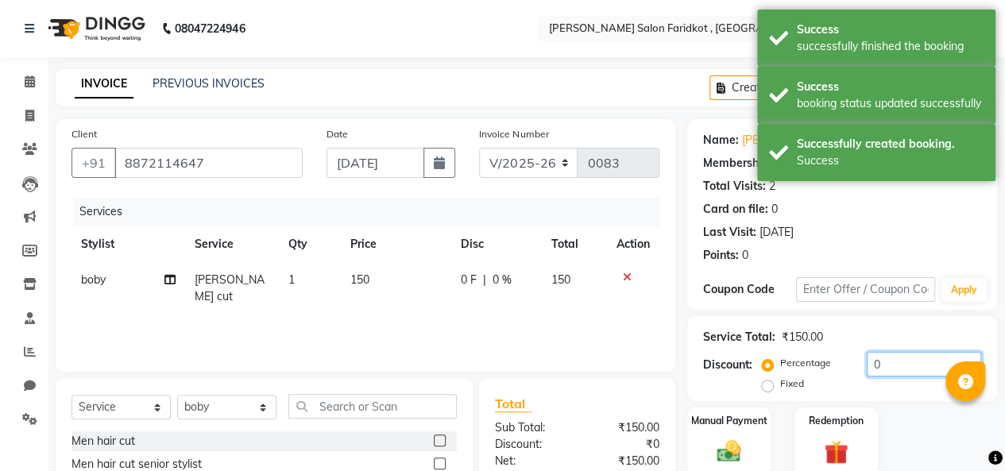
click at [889, 361] on input "0" at bounding box center [923, 364] width 114 height 25
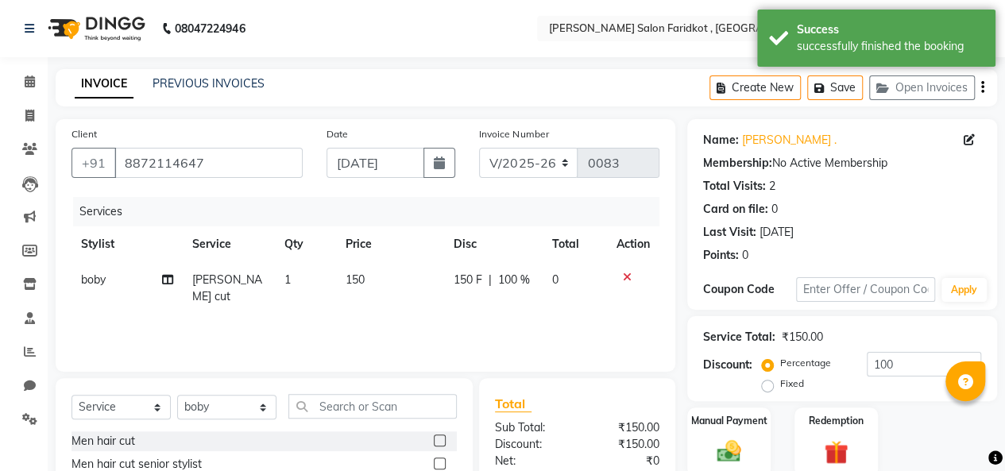
click at [780, 389] on label "Fixed" at bounding box center [792, 383] width 24 height 14
click at [765, 389] on input "Fixed" at bounding box center [770, 383] width 11 height 11
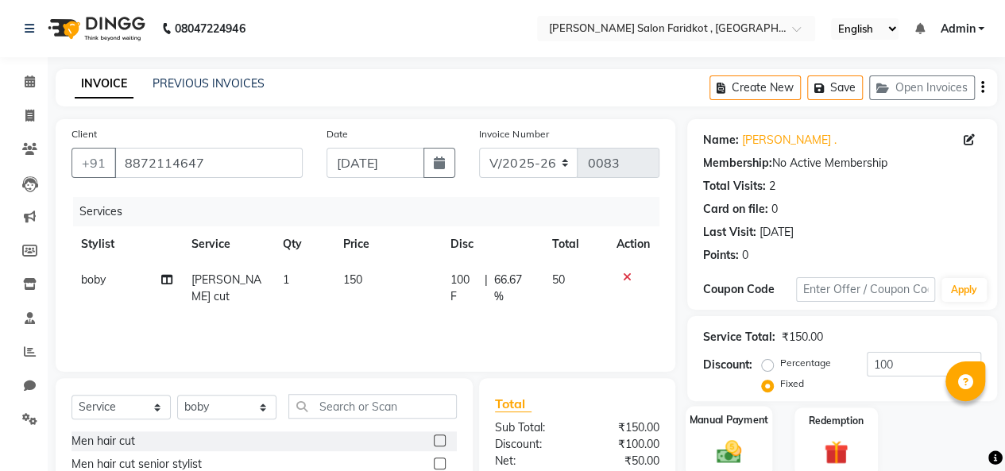
click at [747, 426] on label "Manual Payment" at bounding box center [728, 419] width 79 height 15
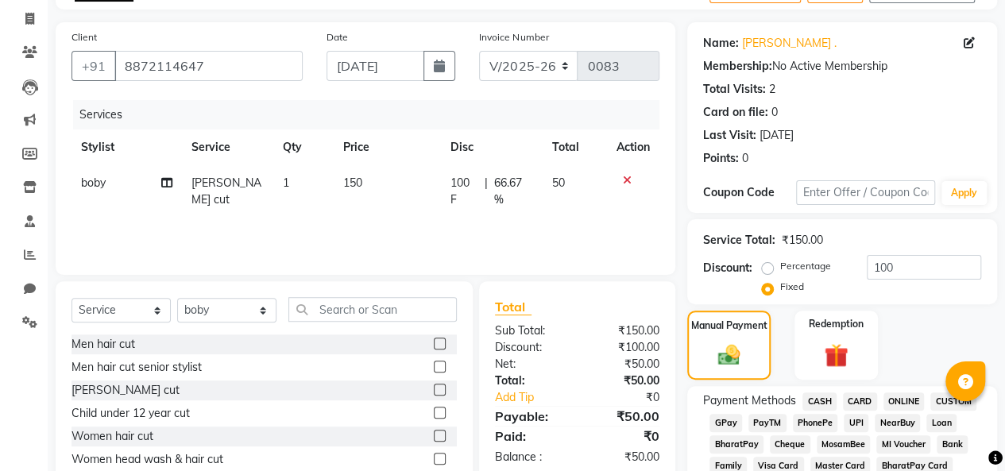
scroll to position [159, 0]
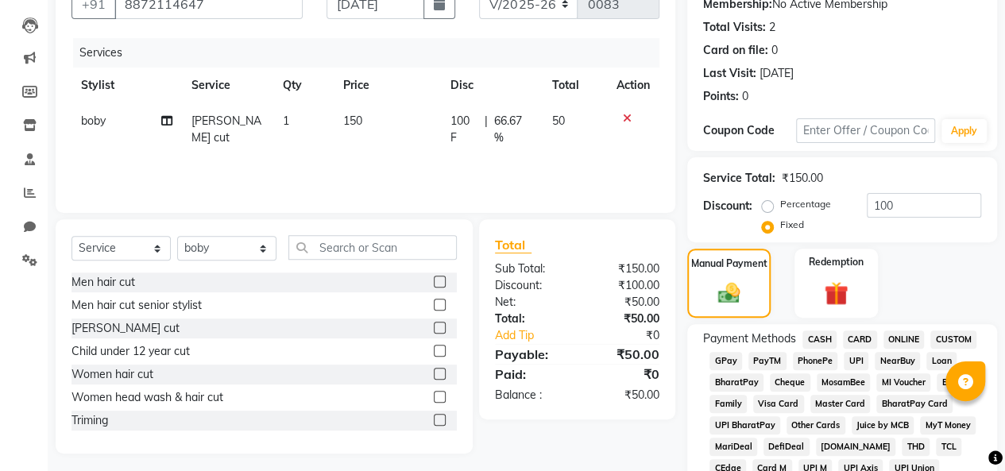
click at [815, 340] on span "CASH" at bounding box center [819, 339] width 34 height 18
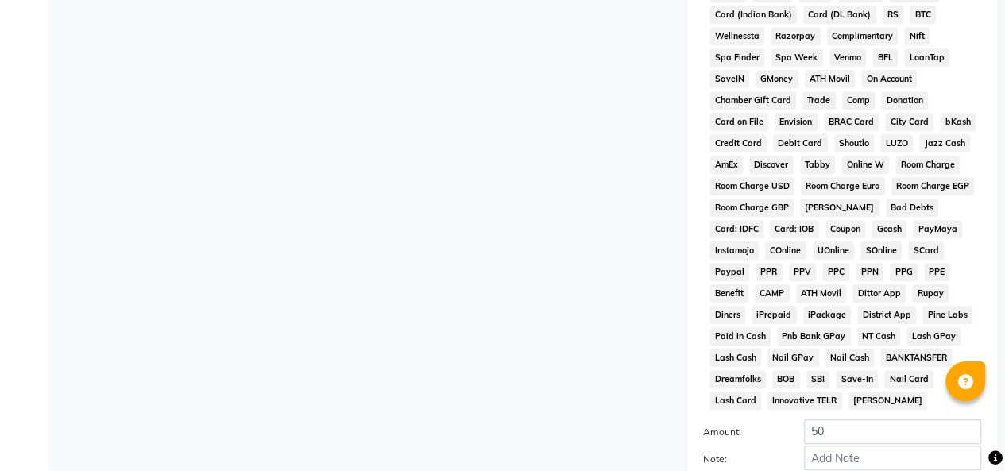
scroll to position [715, 0]
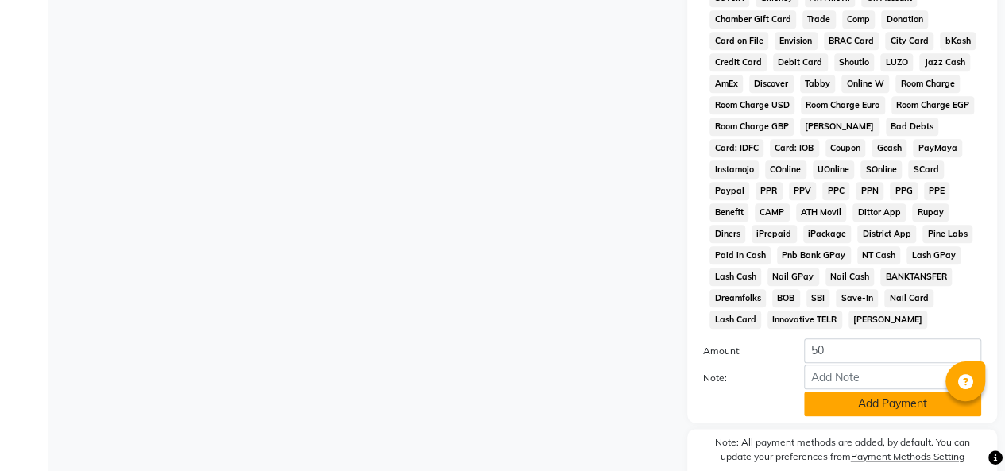
click at [859, 408] on button "Add Payment" at bounding box center [892, 404] width 177 height 25
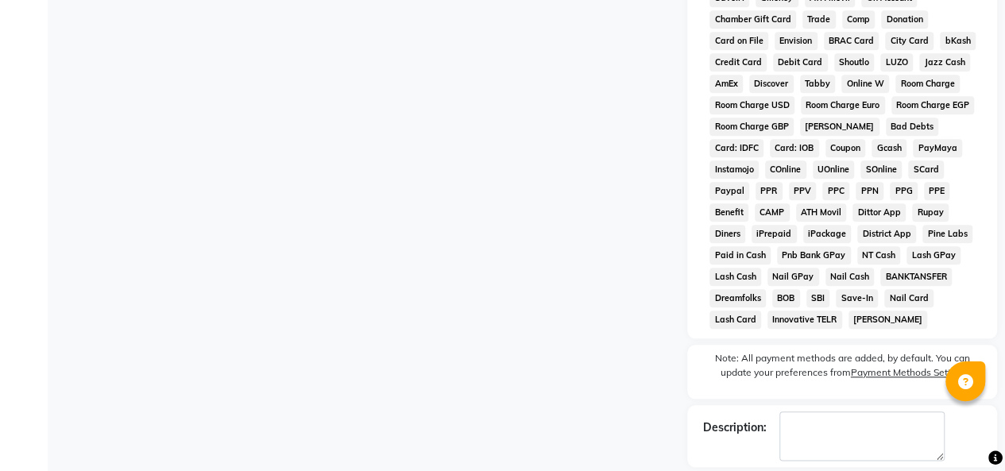
scroll to position [793, 0]
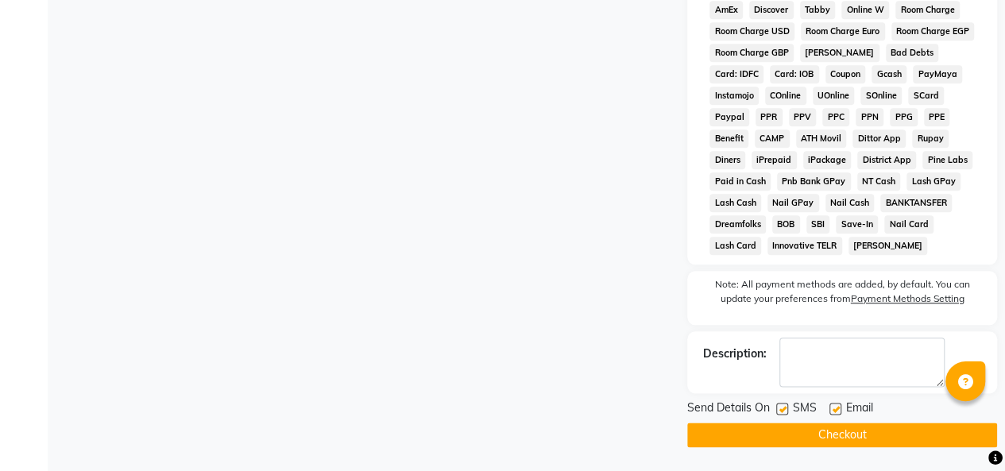
click at [853, 432] on button "Checkout" at bounding box center [842, 434] width 310 height 25
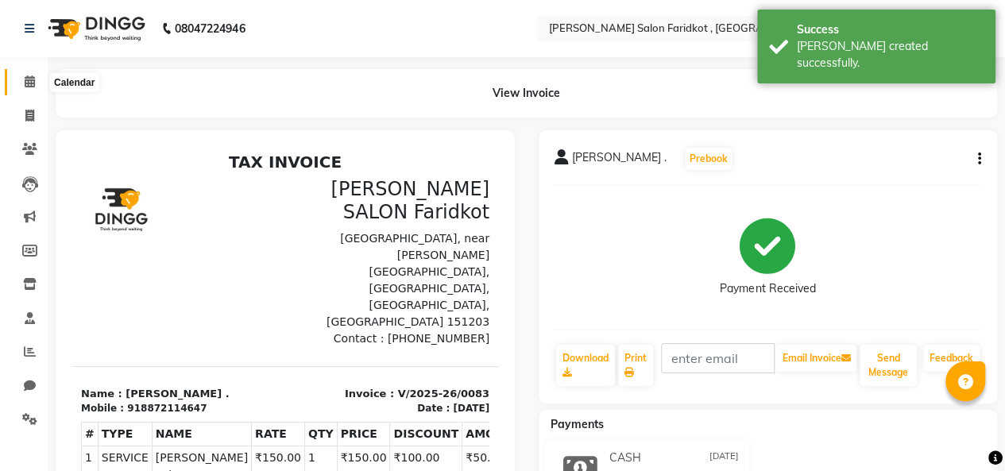
click at [25, 81] on icon at bounding box center [30, 81] width 10 height 12
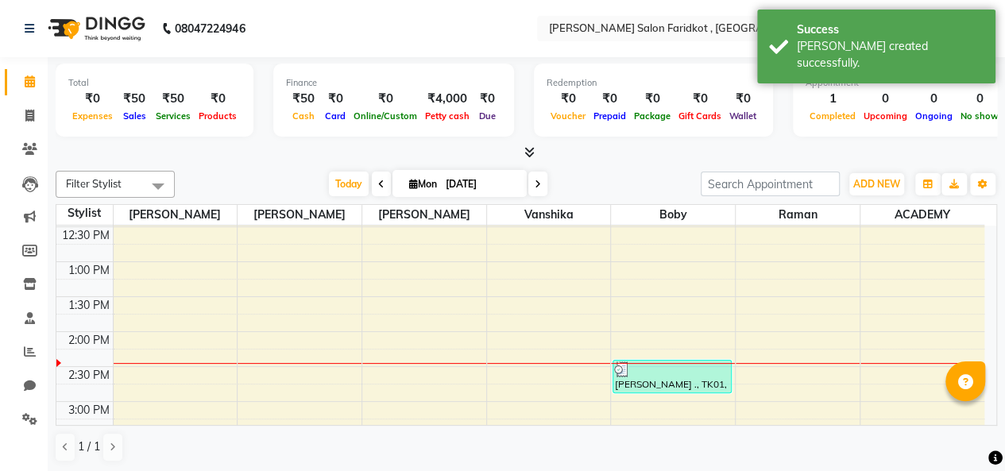
scroll to position [397, 0]
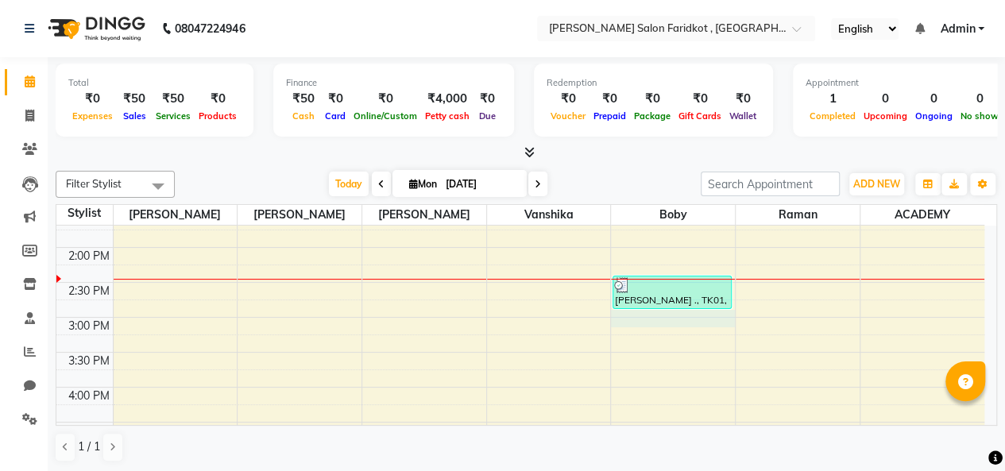
click at [666, 314] on div "8:00 AM 8:30 AM 9:00 AM 9:30 AM 10:00 AM 10:30 AM 11:00 AM 11:30 AM 12:00 PM 12…" at bounding box center [520, 282] width 928 height 908
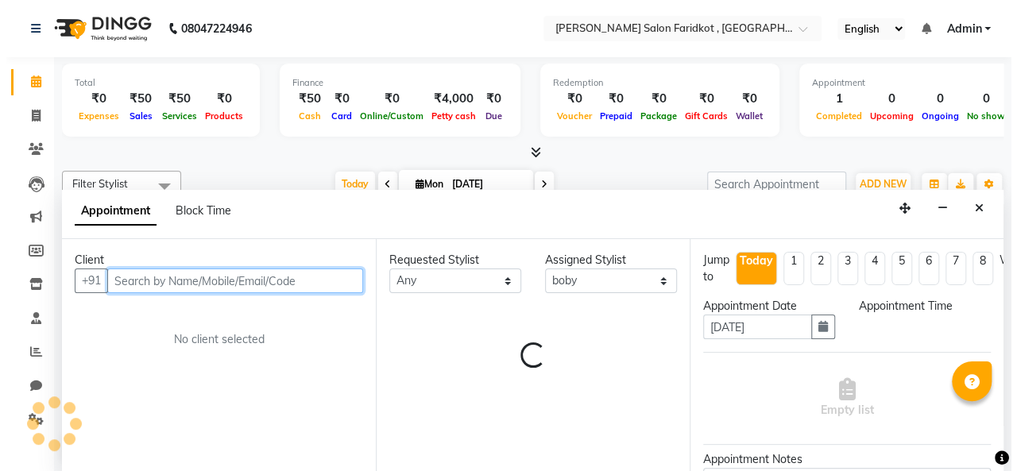
scroll to position [0, 0]
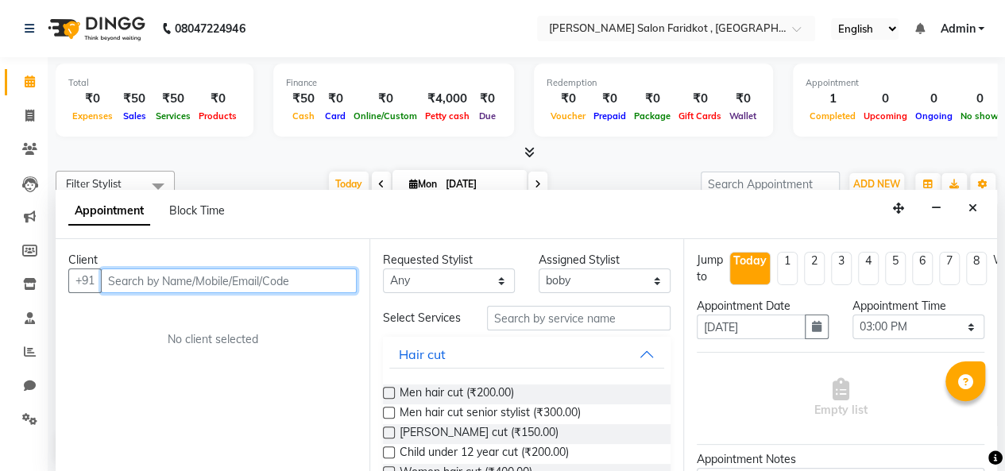
click at [195, 280] on input "text" at bounding box center [229, 280] width 256 height 25
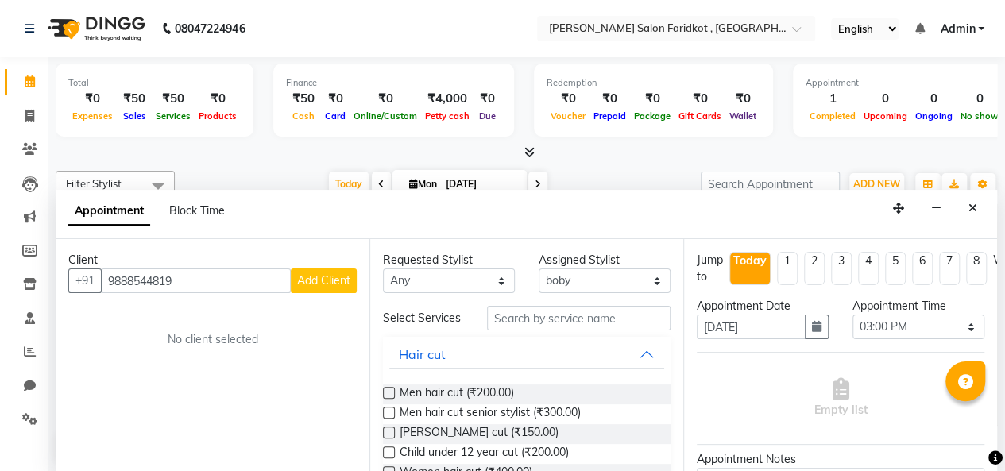
click at [315, 277] on span "Add Client" at bounding box center [323, 280] width 53 height 14
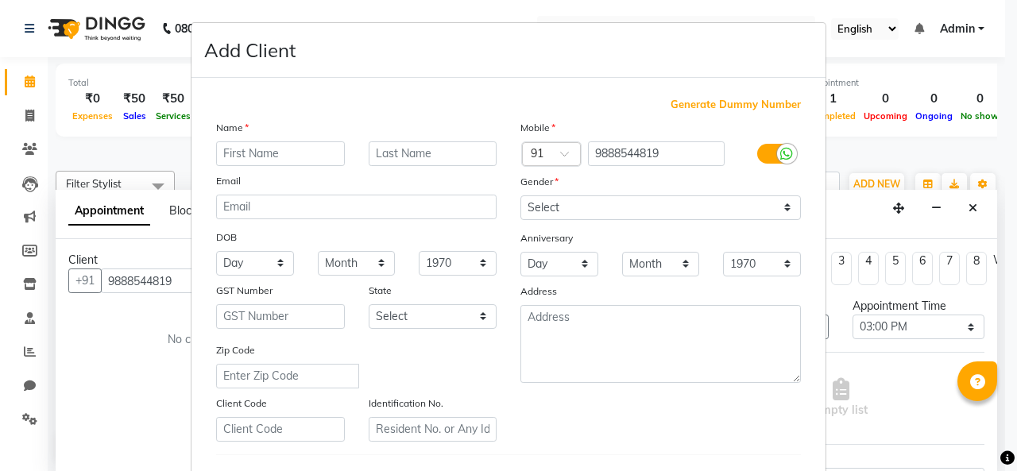
click at [276, 153] on input "text" at bounding box center [280, 153] width 129 height 25
click at [396, 156] on input "text" at bounding box center [432, 153] width 129 height 25
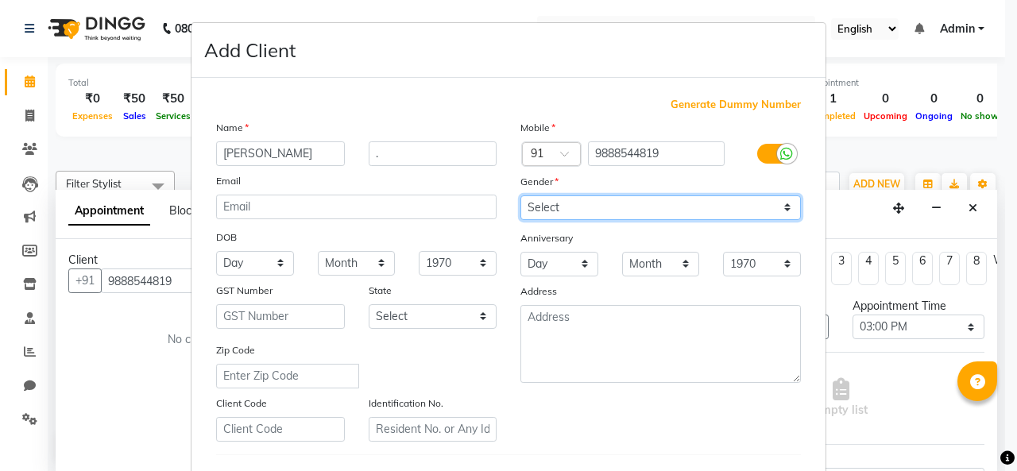
click at [592, 199] on select "Select [DEMOGRAPHIC_DATA] [DEMOGRAPHIC_DATA] Other Prefer Not To Say" at bounding box center [660, 207] width 280 height 25
click at [520, 195] on select "Select [DEMOGRAPHIC_DATA] [DEMOGRAPHIC_DATA] Other Prefer Not To Say" at bounding box center [660, 207] width 280 height 25
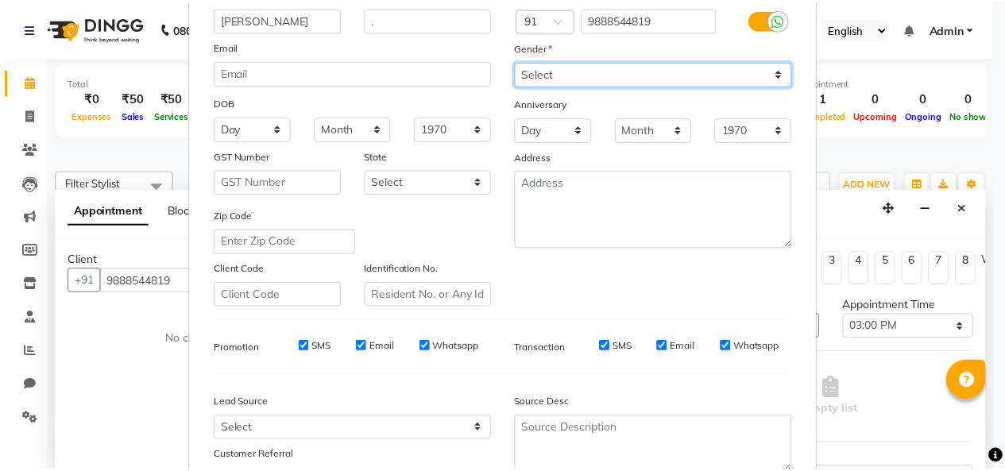
scroll to position [238, 0]
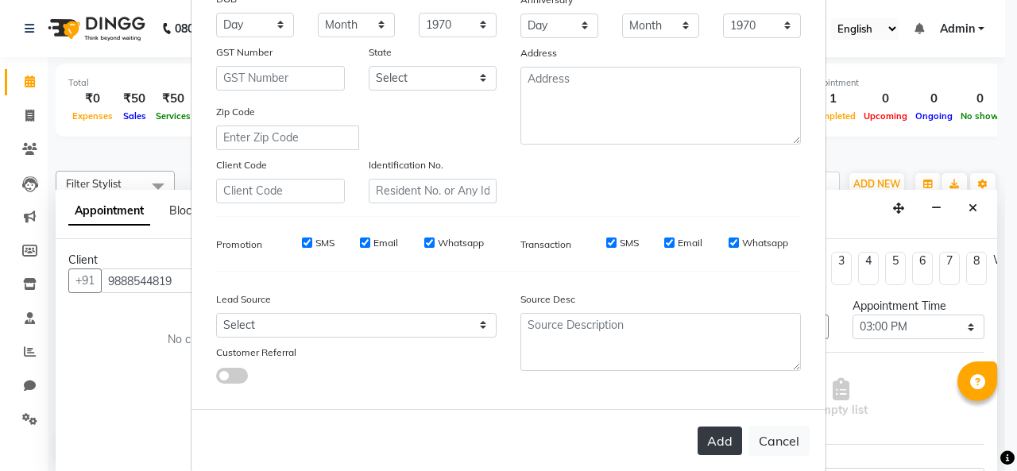
click at [713, 447] on button "Add" at bounding box center [719, 440] width 44 height 29
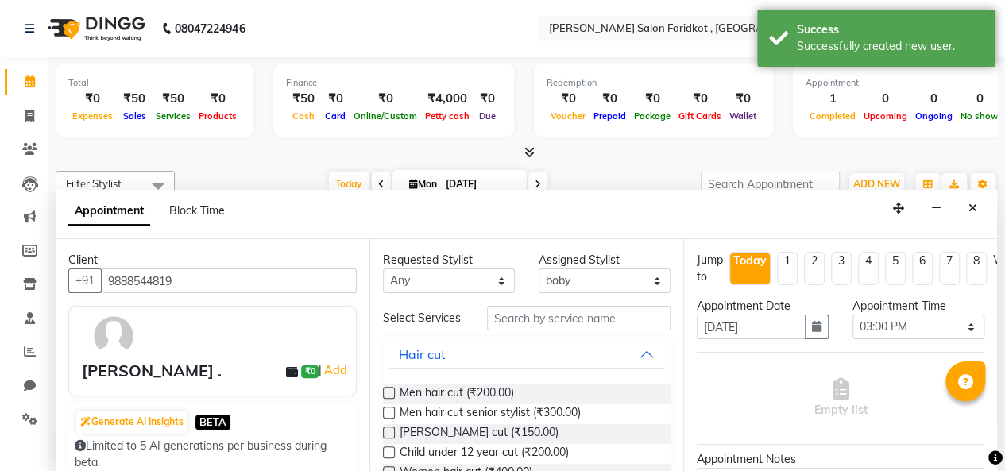
scroll to position [79, 0]
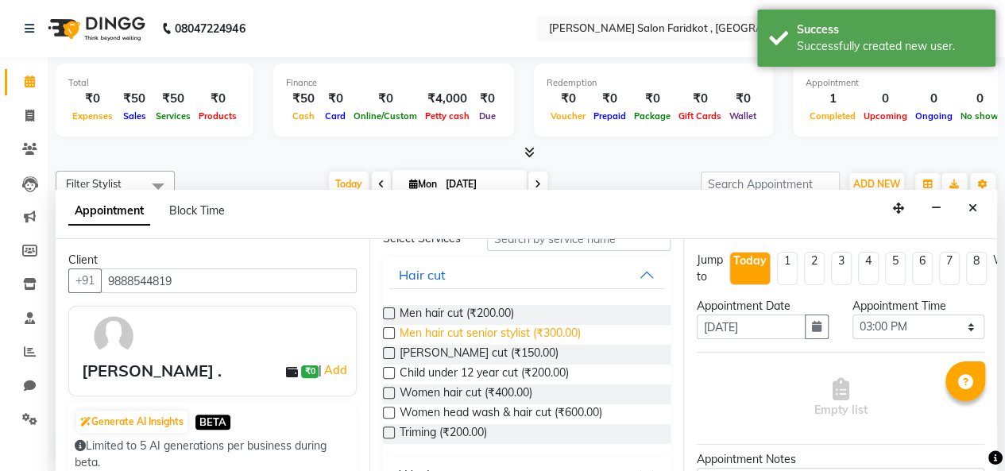
click at [561, 338] on span "Men hair cut senior stylist (₹300.00)" at bounding box center [489, 335] width 181 height 20
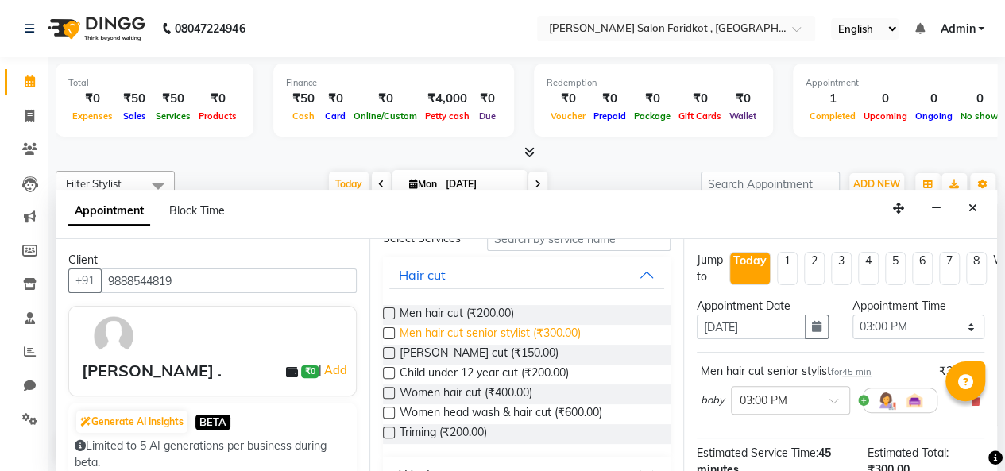
click at [496, 343] on span "Men hair cut senior stylist (₹300.00)" at bounding box center [489, 335] width 181 height 20
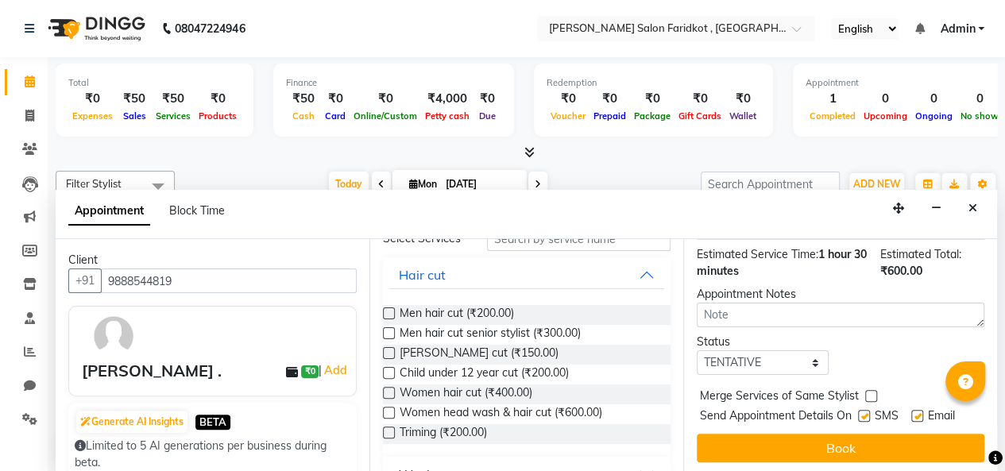
scroll to position [284, 0]
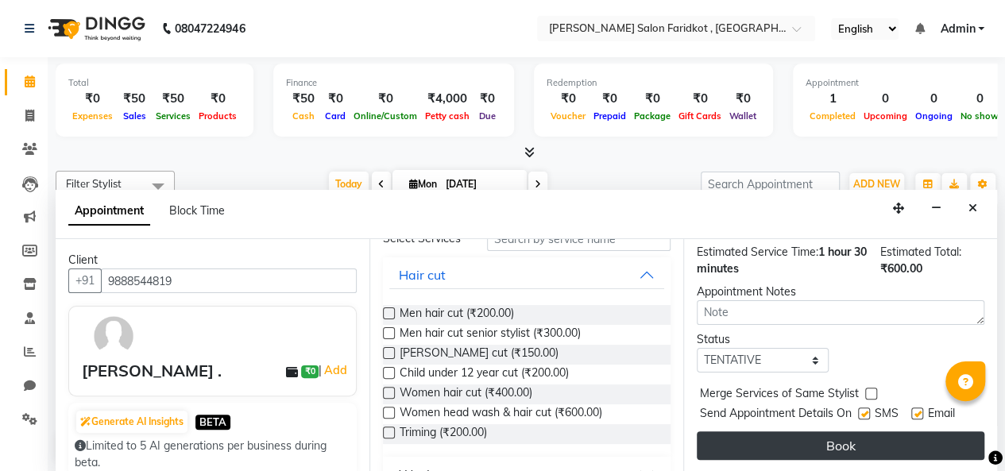
click at [839, 433] on button "Book" at bounding box center [839, 445] width 287 height 29
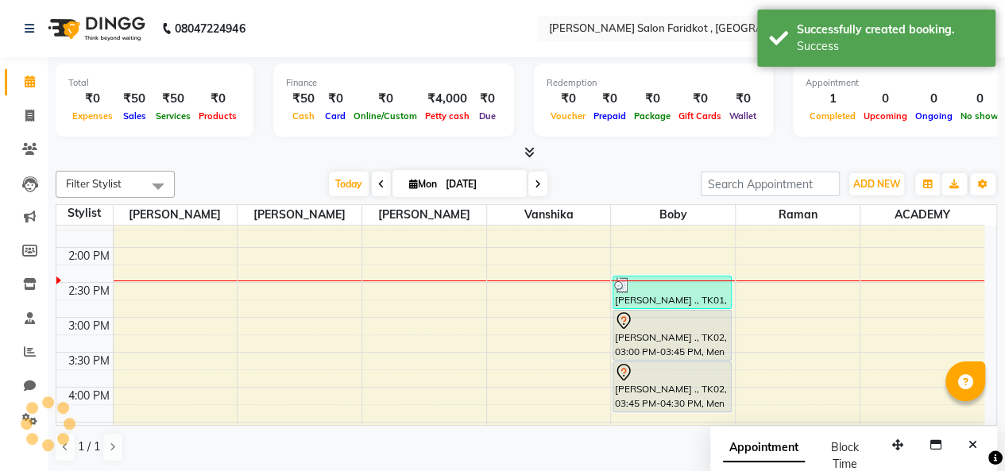
scroll to position [0, 0]
click at [670, 338] on div "[PERSON_NAME] ., TK02, 03:00 PM-03:45 PM, Men hair cut senior stylist" at bounding box center [672, 335] width 118 height 49
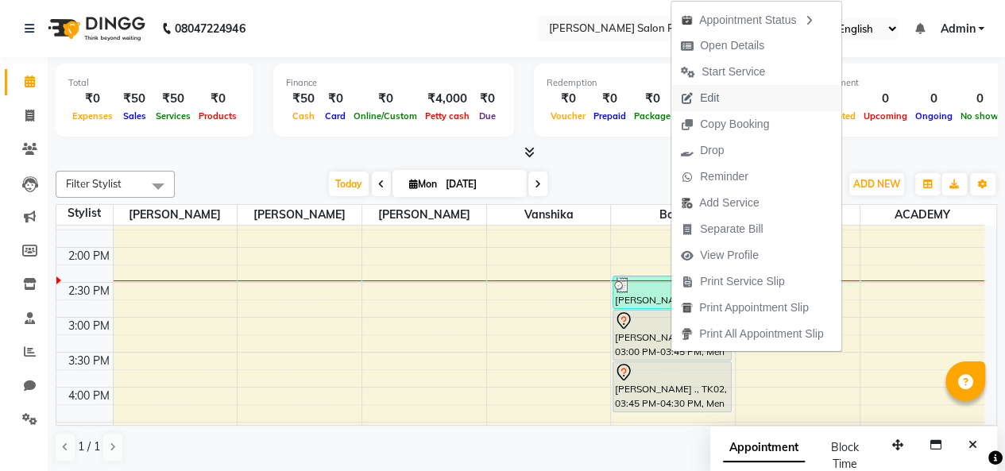
click at [721, 102] on span "Edit" at bounding box center [699, 98] width 57 height 26
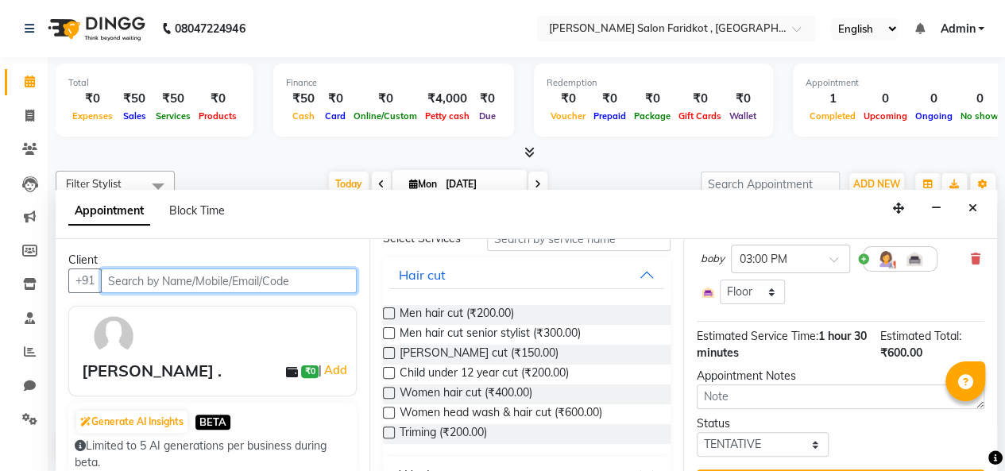
scroll to position [287, 0]
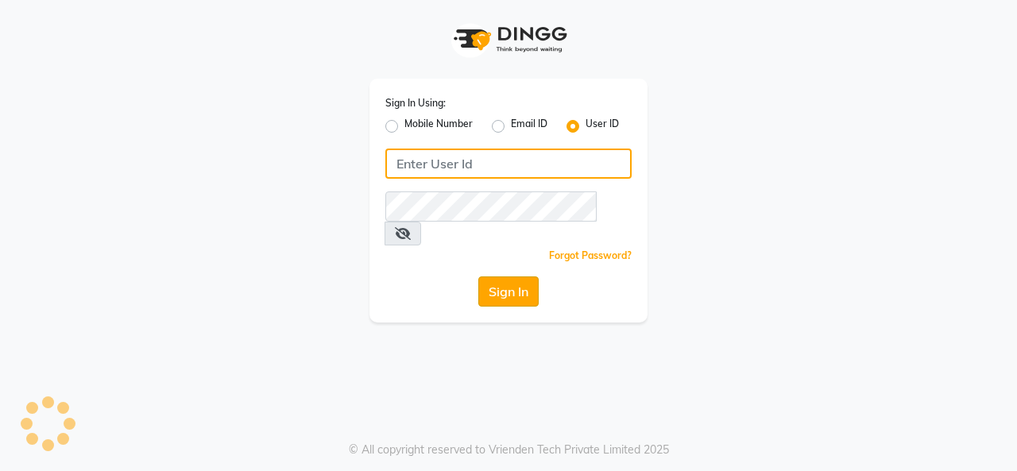
type input "timsalon@123"
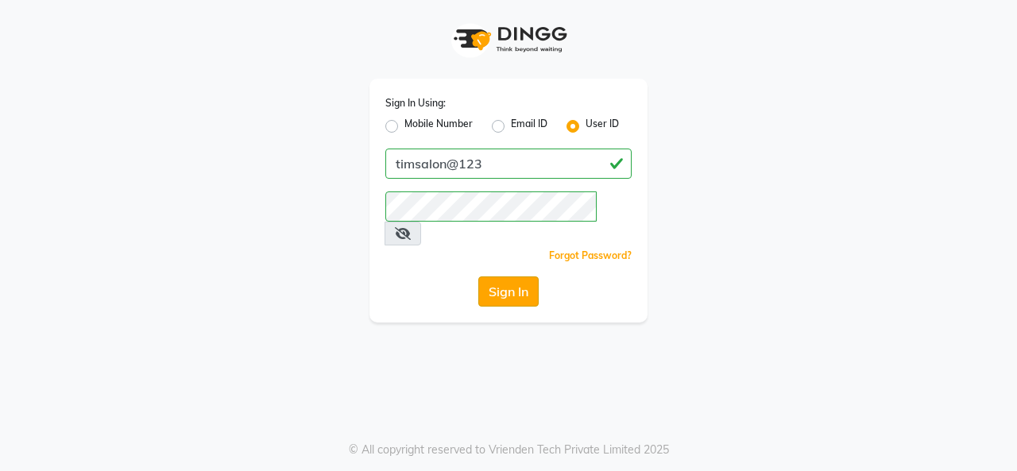
click at [527, 276] on button "Sign In" at bounding box center [508, 291] width 60 height 30
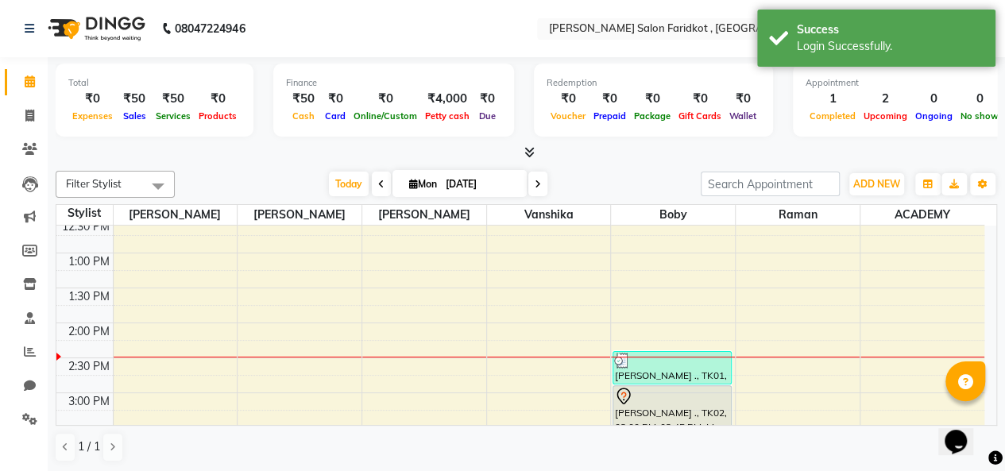
scroll to position [397, 0]
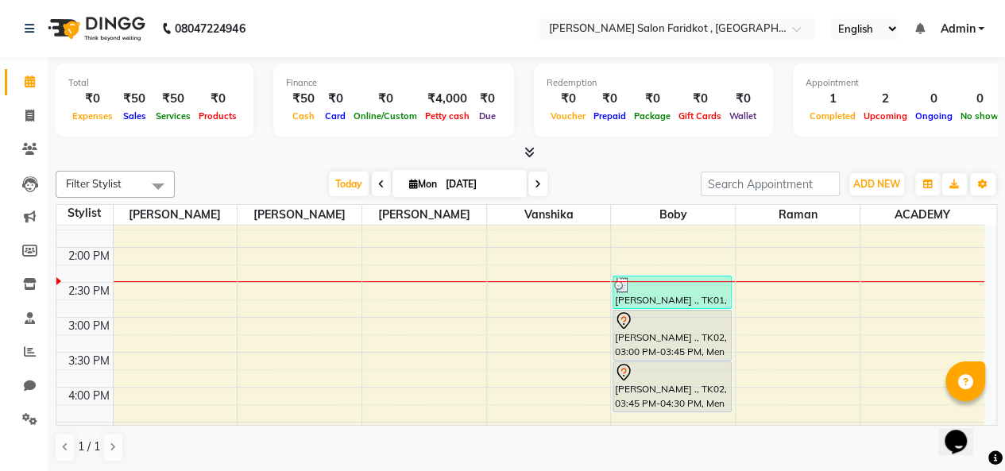
click at [675, 328] on div "[PERSON_NAME] ., TK02, 03:00 PM-03:45 PM, Men hair cut senior stylist" at bounding box center [672, 335] width 118 height 49
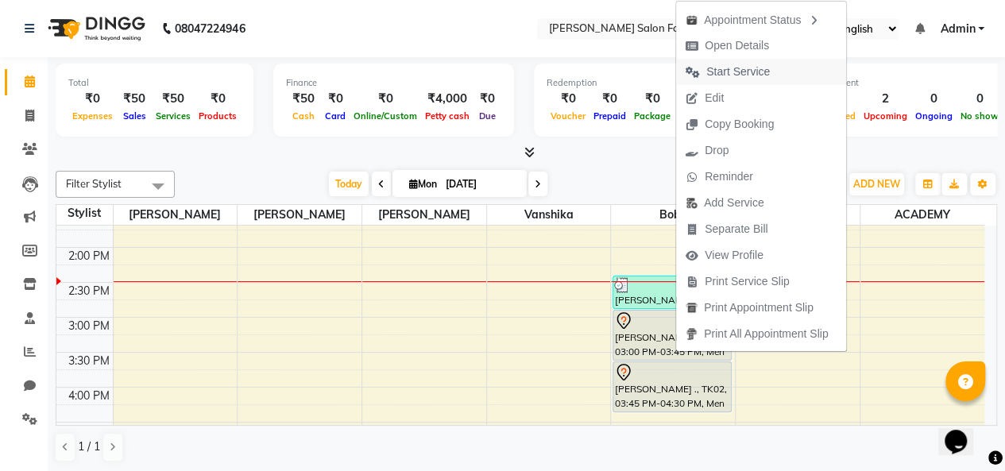
click at [729, 79] on span "Start Service" at bounding box center [738, 72] width 64 height 17
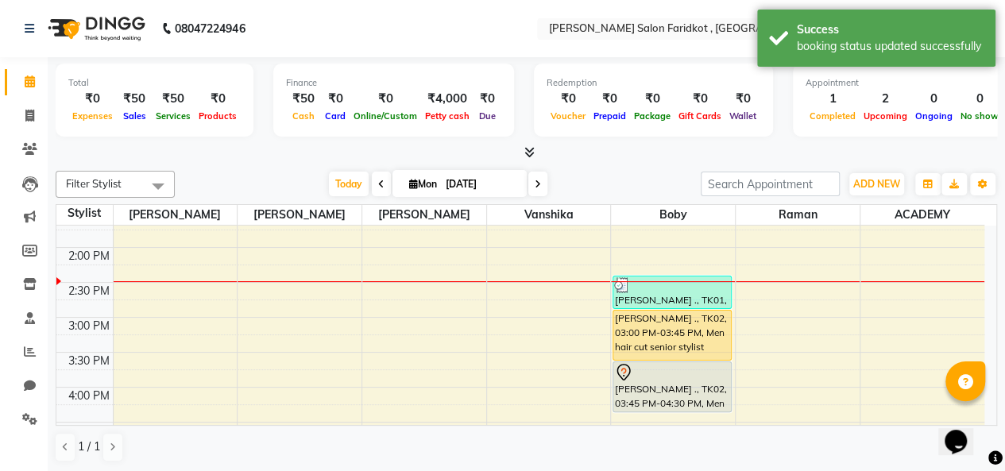
click at [704, 325] on div "[PERSON_NAME] ., TK02, 03:00 PM-03:45 PM, Men hair cut senior stylist" at bounding box center [672, 335] width 118 height 49
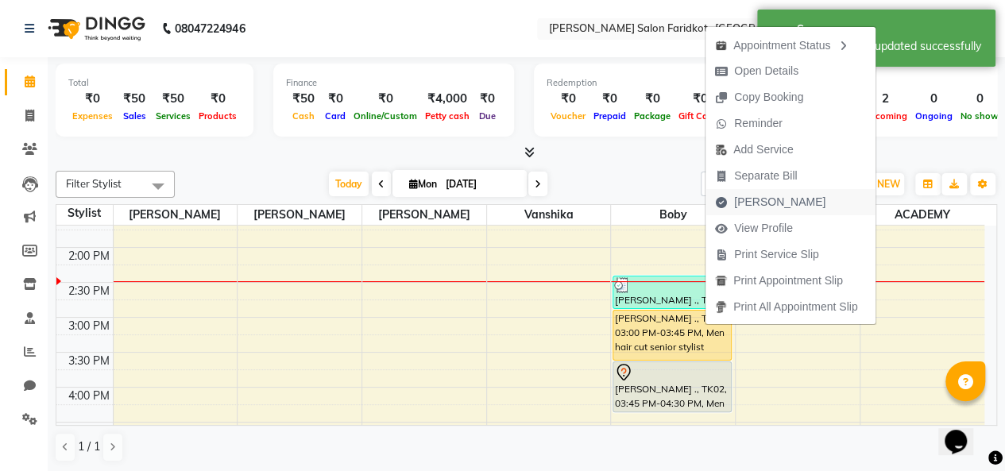
click at [785, 206] on span "[PERSON_NAME]" at bounding box center [779, 202] width 91 height 17
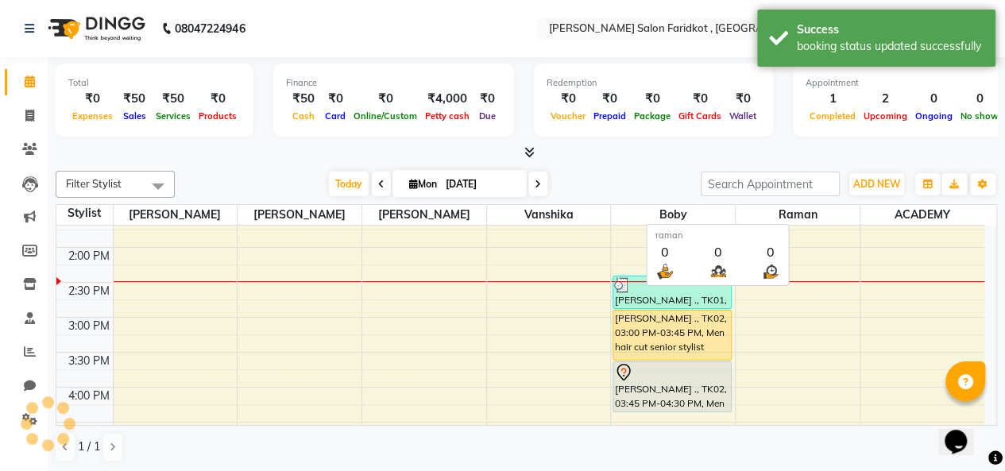
select select "service"
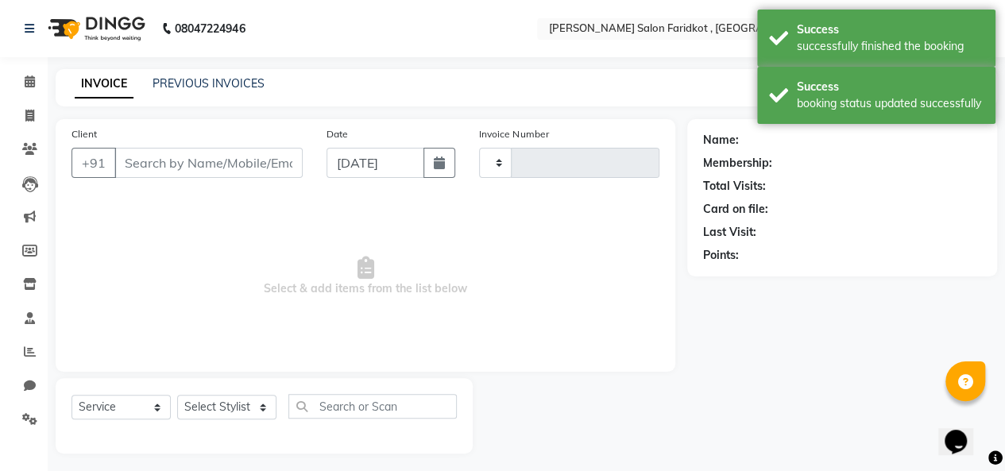
type input "0084"
select select "8789"
type input "9888544819"
select select "89536"
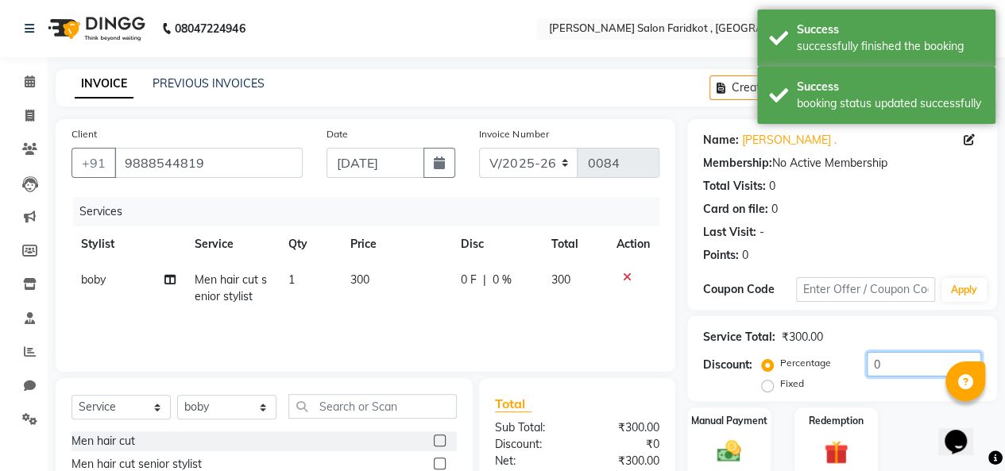
click at [888, 365] on input "0" at bounding box center [923, 364] width 114 height 25
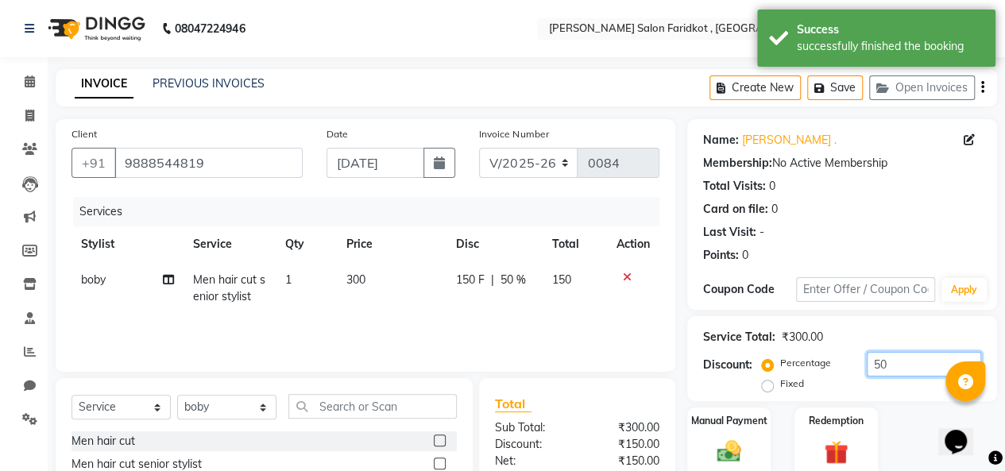
type input "50"
click at [774, 392] on div "Percentage Fixed" at bounding box center [816, 373] width 102 height 41
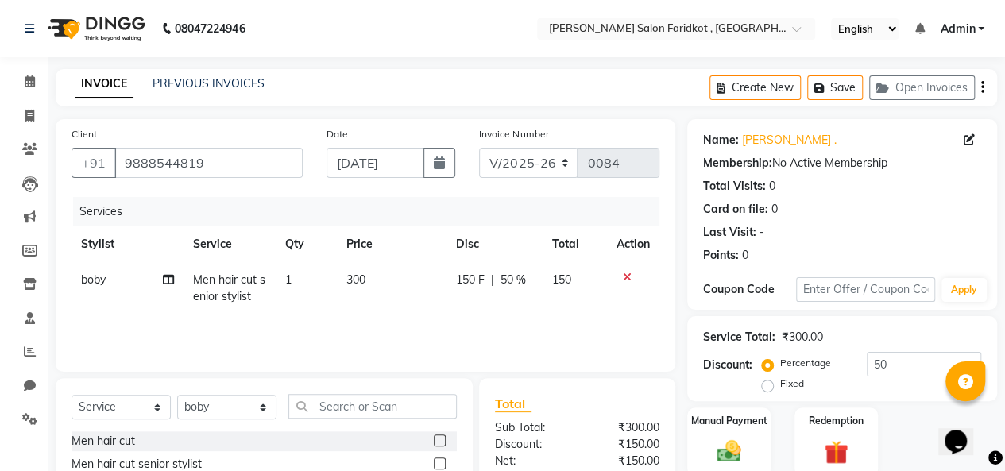
click at [780, 384] on label "Fixed" at bounding box center [792, 383] width 24 height 14
click at [773, 384] on input "Fixed" at bounding box center [770, 383] width 11 height 11
radio input "true"
click at [735, 437] on img at bounding box center [728, 451] width 41 height 29
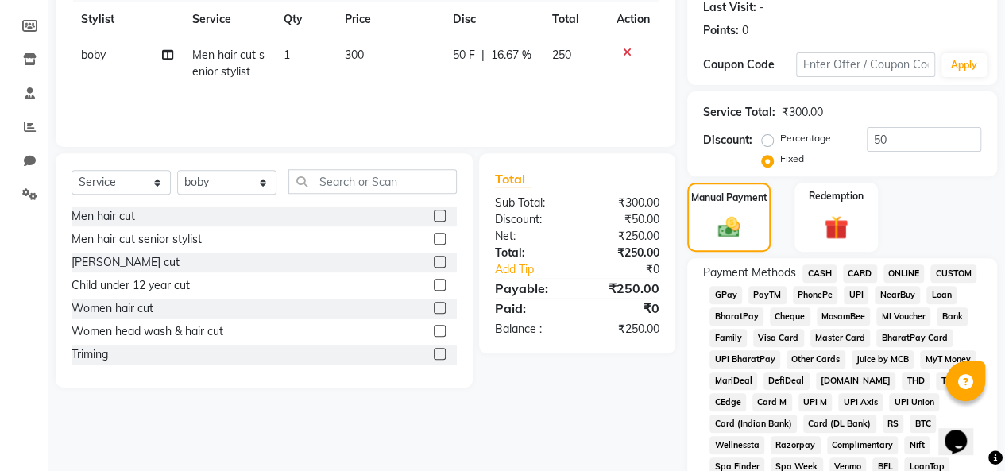
scroll to position [238, 0]
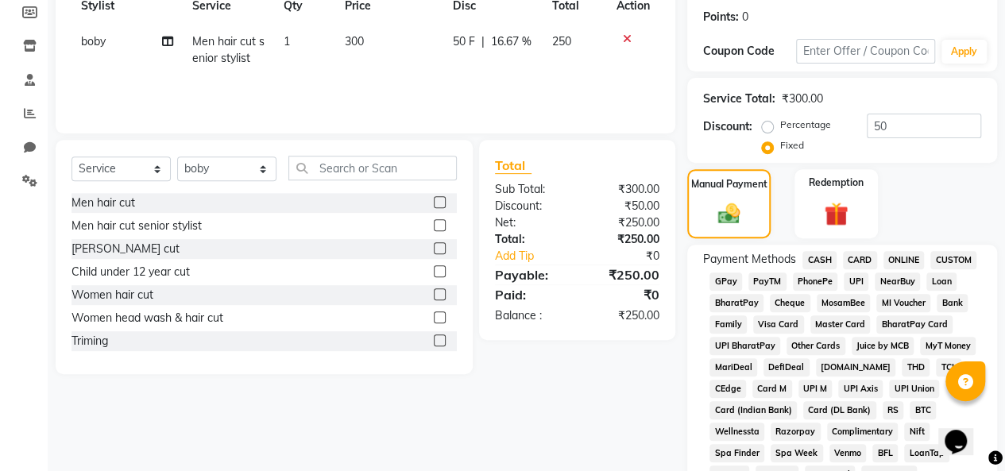
click at [855, 284] on span "UPI" at bounding box center [855, 281] width 25 height 18
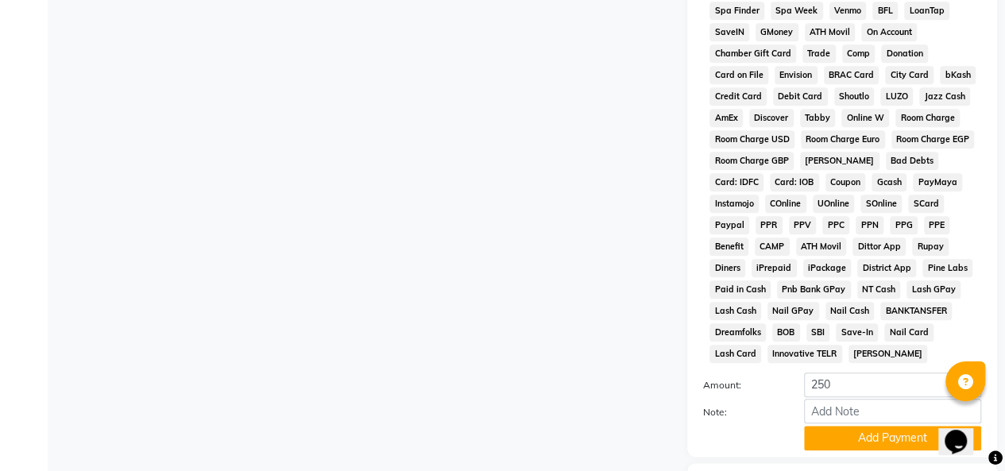
scroll to position [715, 0]
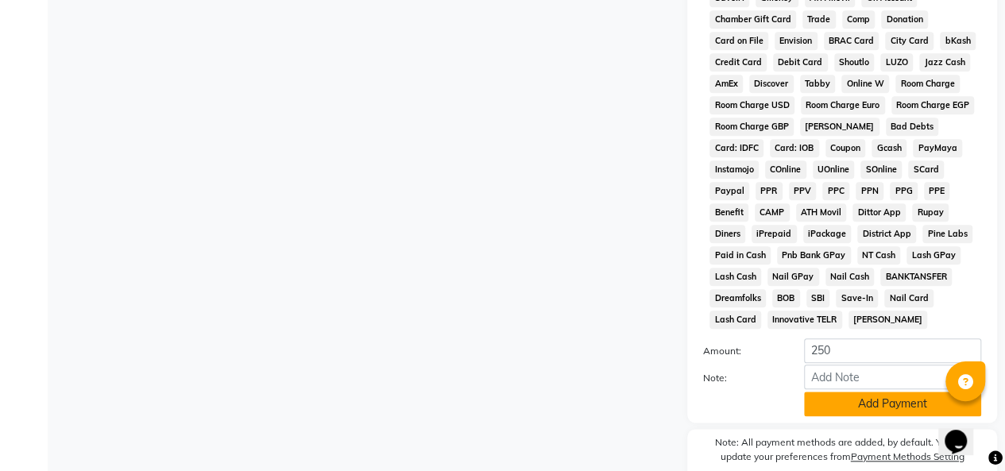
click at [835, 413] on button "Add Payment" at bounding box center [892, 404] width 177 height 25
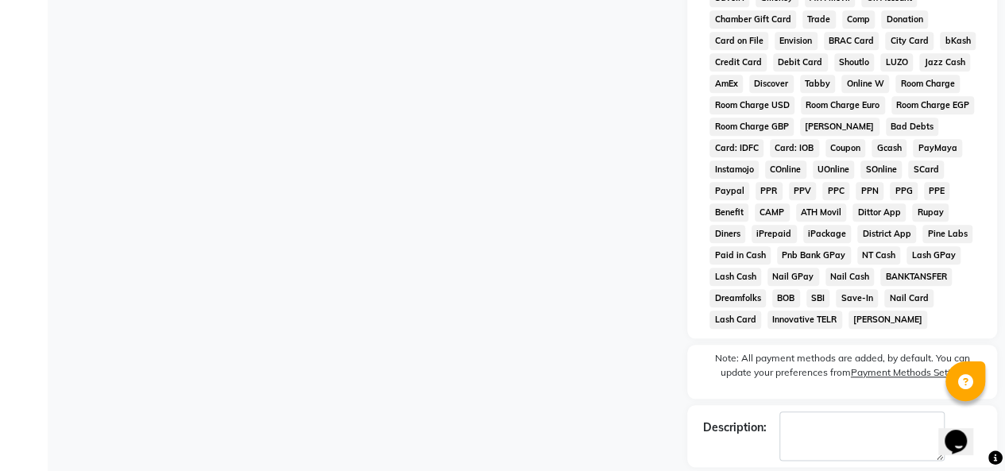
scroll to position [793, 0]
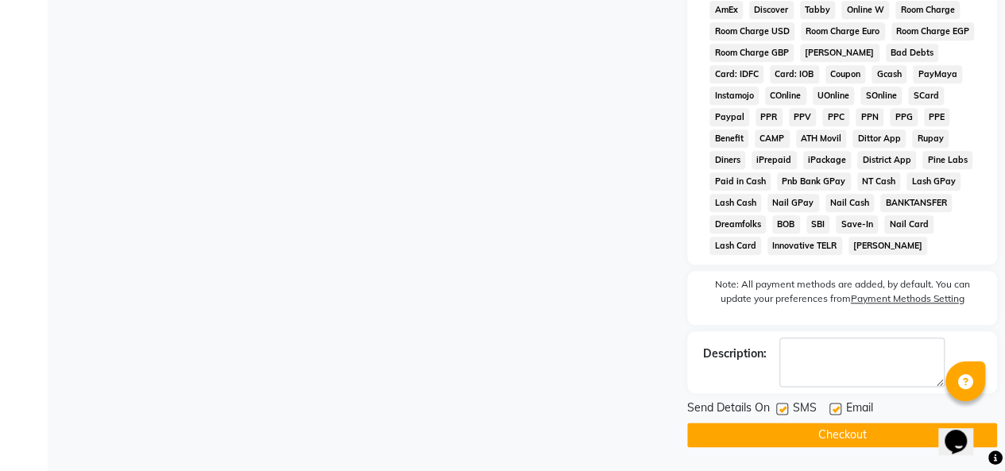
click at [801, 434] on button "Checkout" at bounding box center [842, 434] width 310 height 25
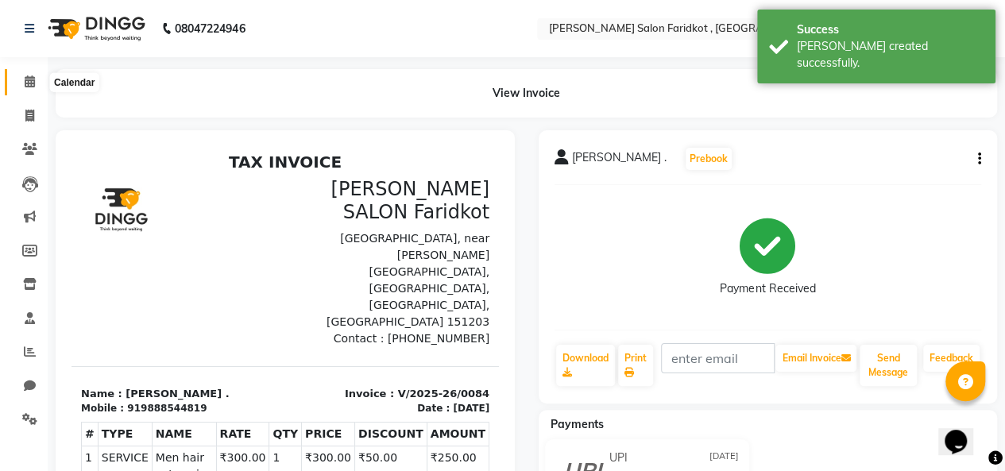
click at [30, 87] on icon at bounding box center [30, 81] width 10 height 12
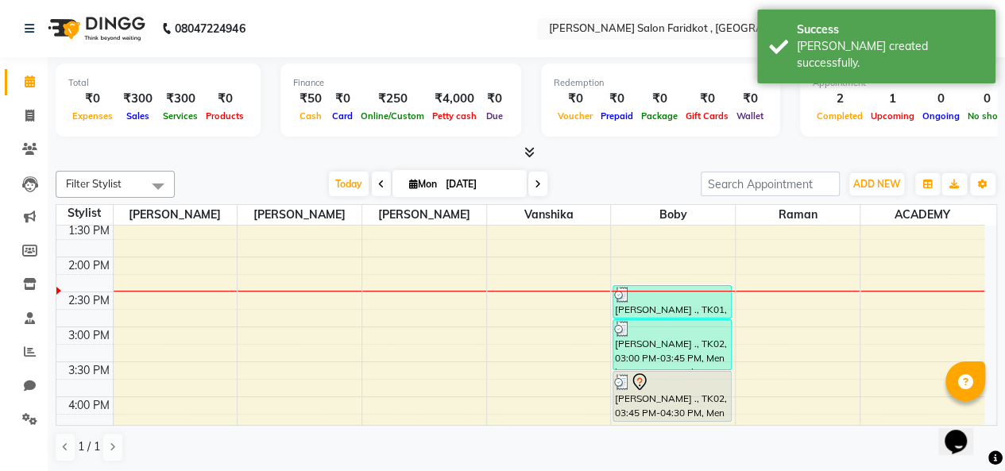
scroll to position [397, 0]
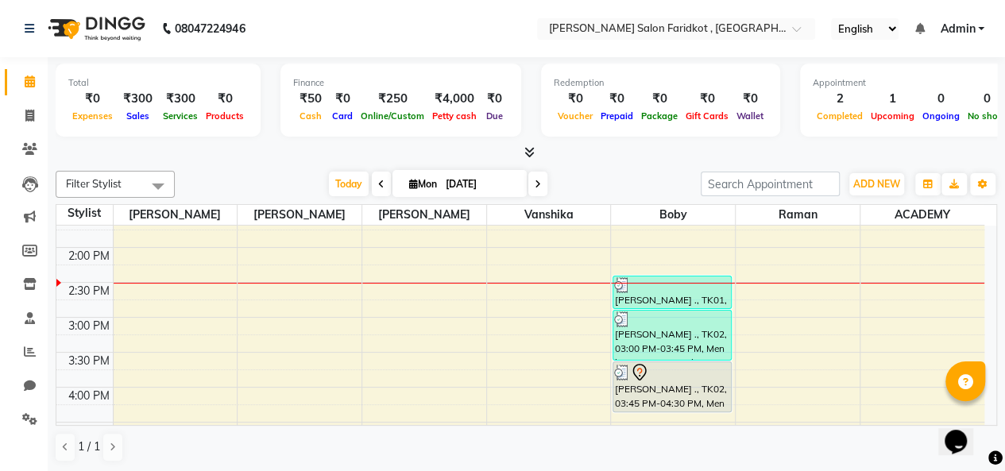
click at [619, 374] on img at bounding box center [622, 373] width 16 height 16
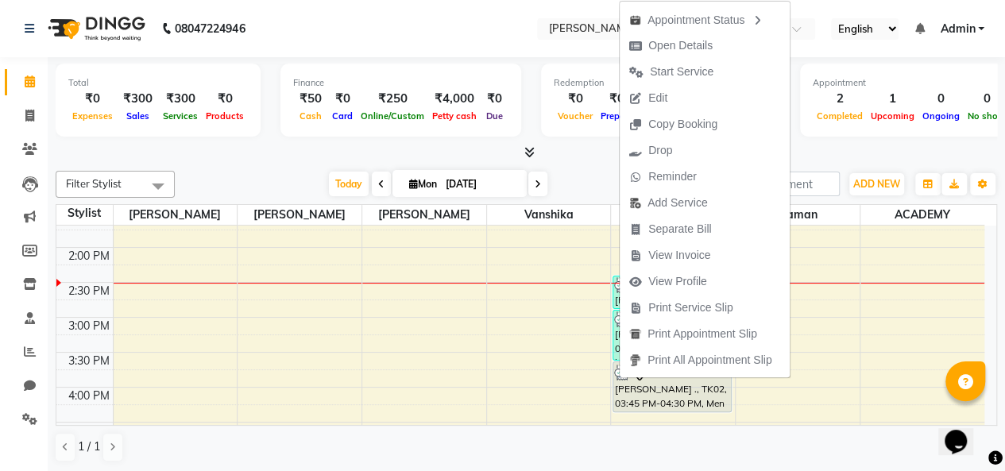
click at [497, 300] on div "8:00 AM 8:30 AM 9:00 AM 9:30 AM 10:00 AM 10:30 AM 11:00 AM 11:30 AM 12:00 PM 12…" at bounding box center [520, 282] width 928 height 908
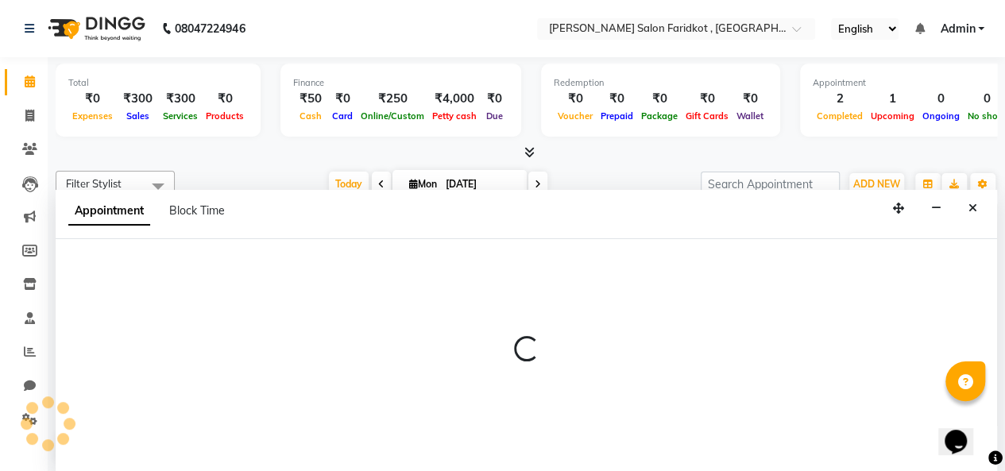
scroll to position [0, 0]
select select "89535"
select select "885"
select select "tentative"
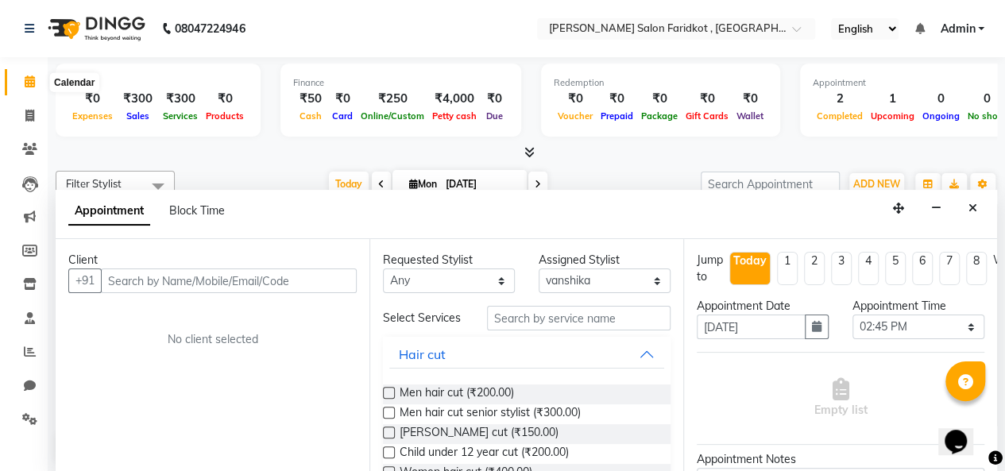
click at [29, 79] on icon at bounding box center [30, 81] width 10 height 12
click at [41, 130] on li "Invoice" at bounding box center [24, 116] width 48 height 34
click at [25, 108] on span at bounding box center [30, 116] width 28 height 18
select select "service"
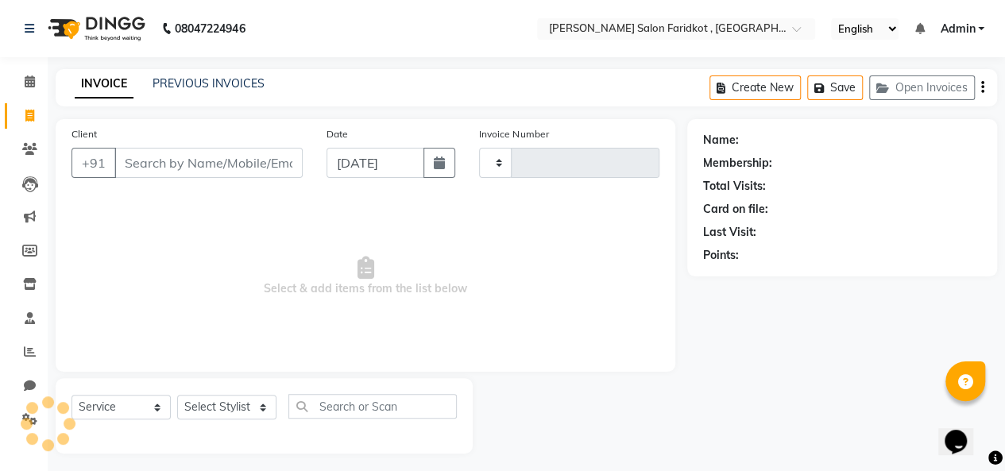
type input "0085"
select select "8789"
click at [25, 82] on icon at bounding box center [30, 81] width 10 height 12
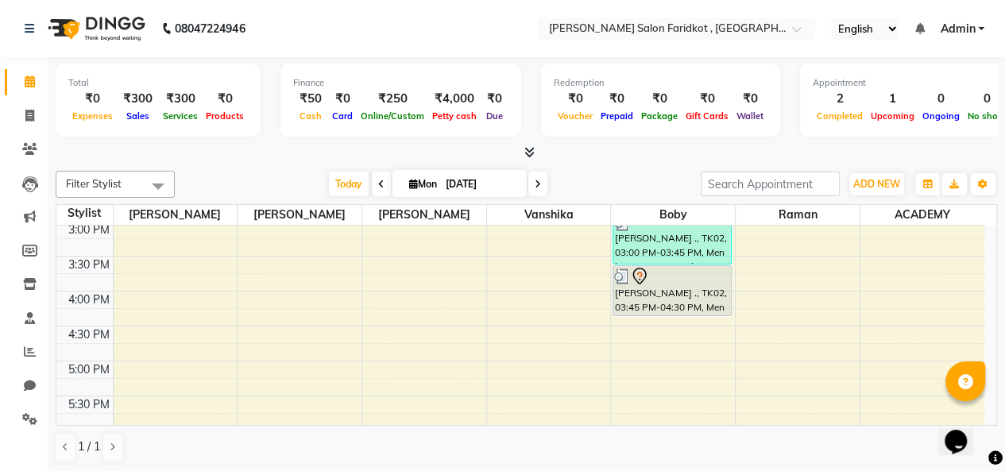
scroll to position [414, 0]
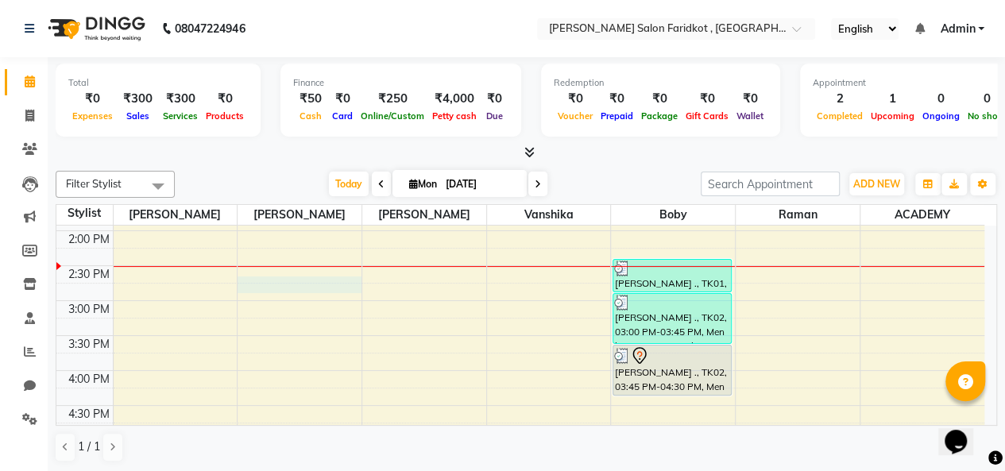
click at [284, 276] on div "8:00 AM 8:30 AM 9:00 AM 9:30 AM 10:00 AM 10:30 AM 11:00 AM 11:30 AM 12:00 PM 12…" at bounding box center [520, 266] width 928 height 908
select select "89533"
select select "885"
select select "tentative"
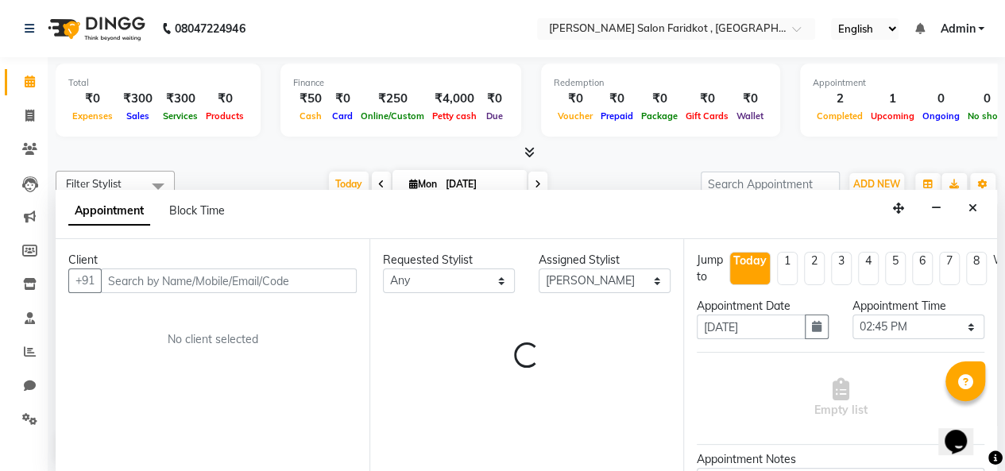
scroll to position [0, 0]
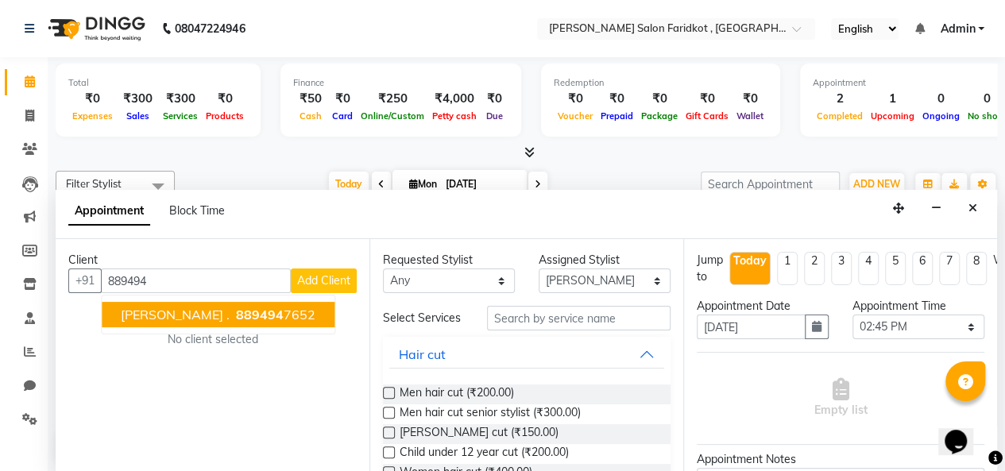
click at [236, 312] on span "889494" at bounding box center [260, 315] width 48 height 16
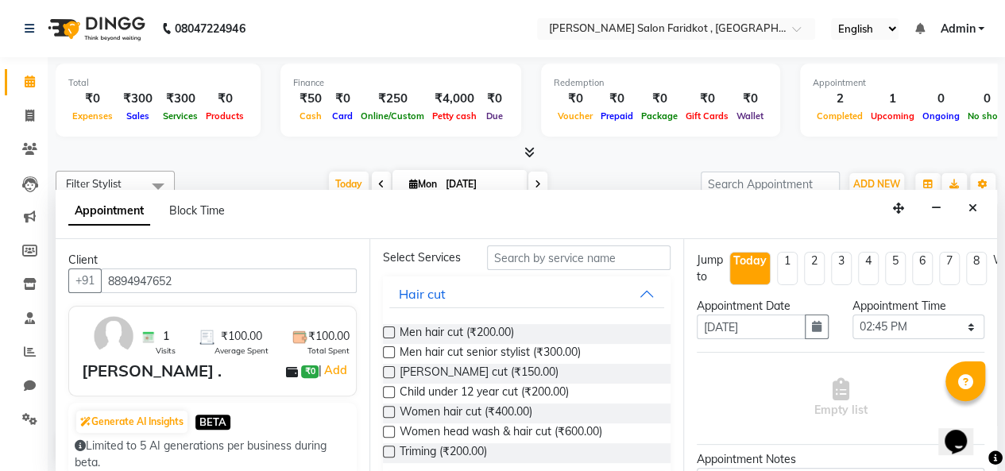
scroll to position [79, 0]
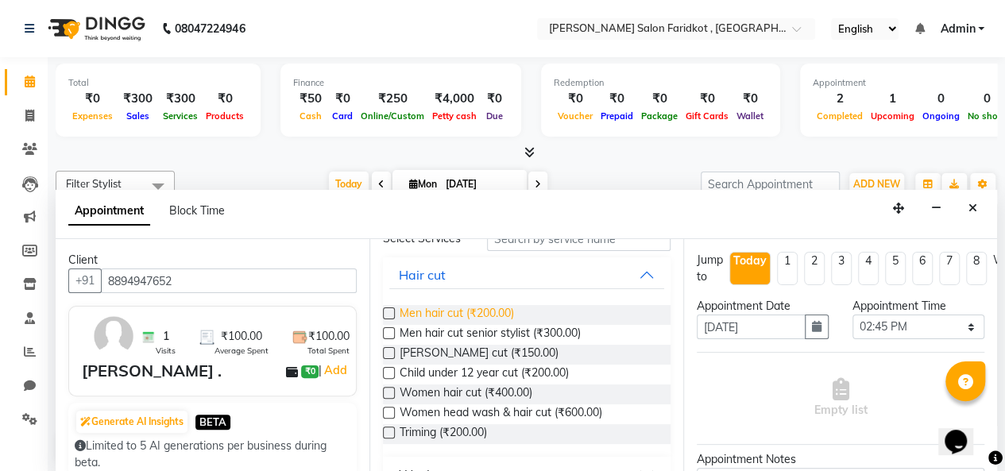
type input "8894947652"
click at [465, 318] on span "Men hair cut (₹200.00)" at bounding box center [456, 315] width 114 height 20
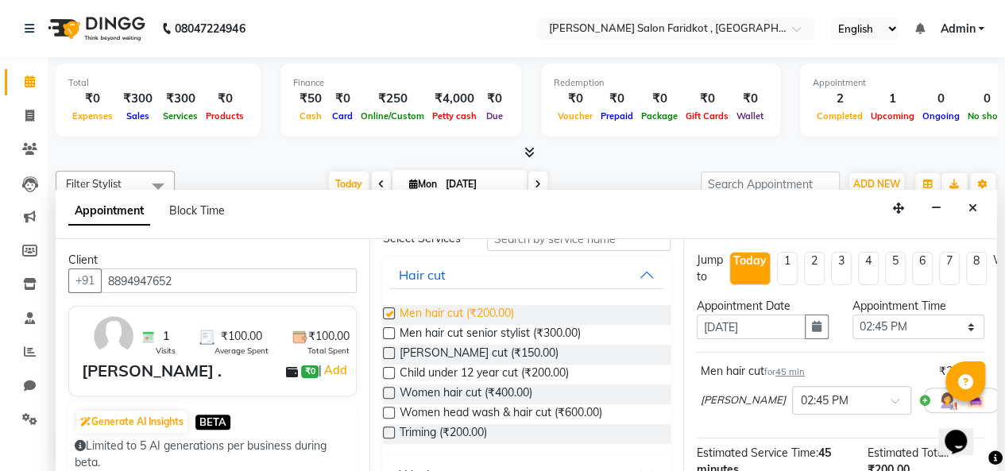
checkbox input "false"
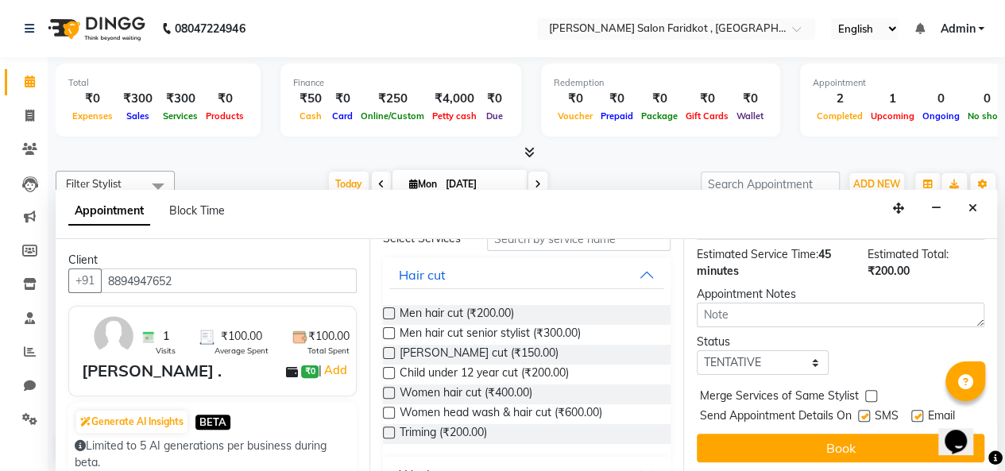
scroll to position [214, 0]
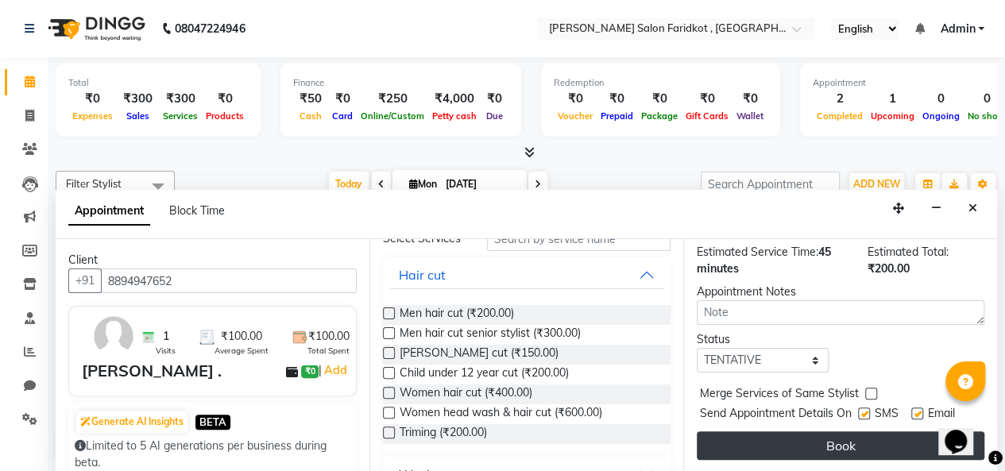
click at [796, 431] on button "Book" at bounding box center [839, 445] width 287 height 29
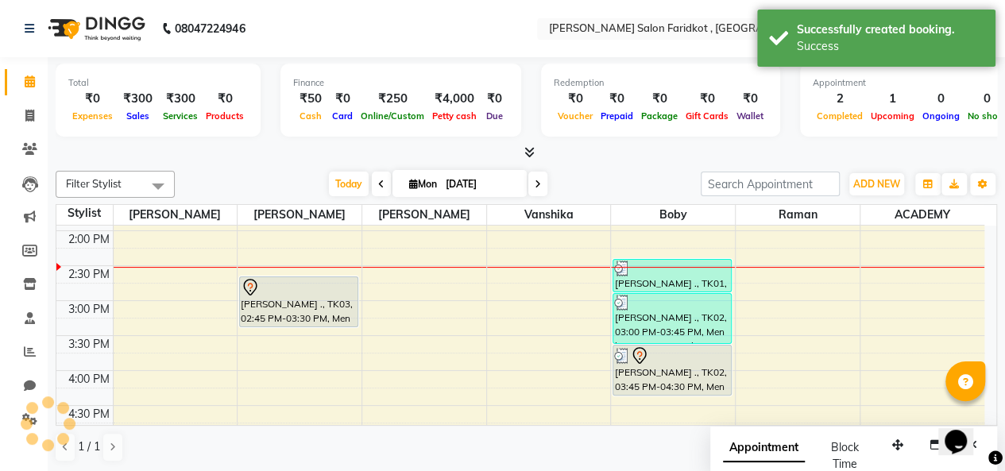
scroll to position [0, 0]
click at [259, 306] on div "sahil ., TK03, 02:45 PM-03:30 PM, Men hair cut" at bounding box center [299, 301] width 118 height 49
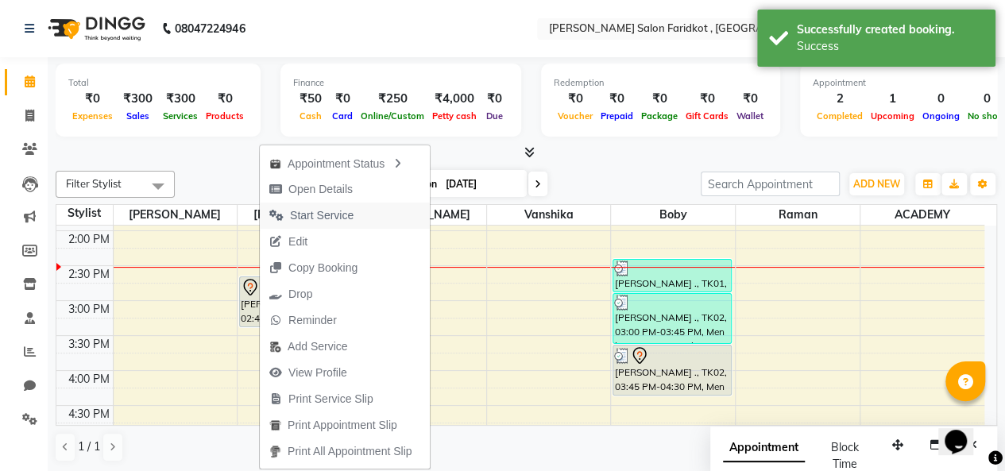
click at [350, 214] on span "Start Service" at bounding box center [322, 215] width 64 height 17
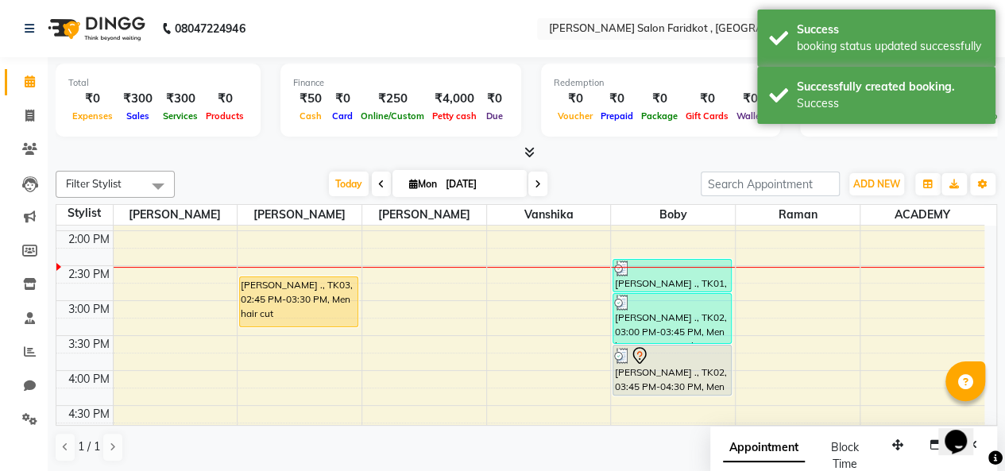
click at [307, 290] on div "sahil ., TK03, 02:45 PM-03:30 PM, Men hair cut" at bounding box center [299, 301] width 118 height 49
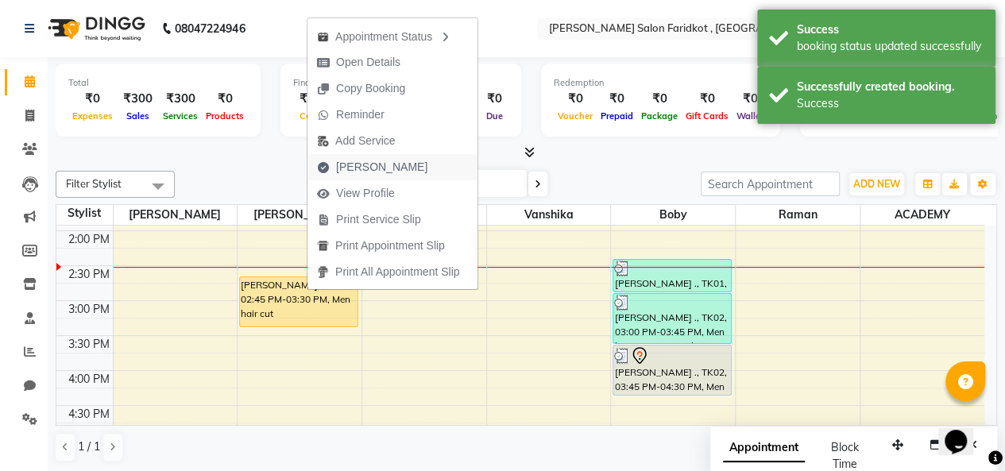
click at [399, 166] on button "[PERSON_NAME]" at bounding box center [392, 167] width 170 height 26
select select "service"
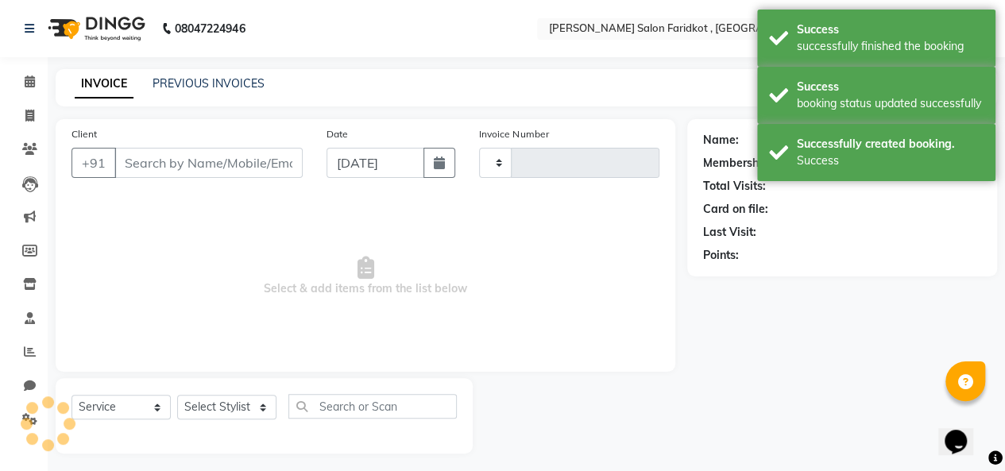
type input "0085"
select select "8789"
type input "8894947652"
select select "89533"
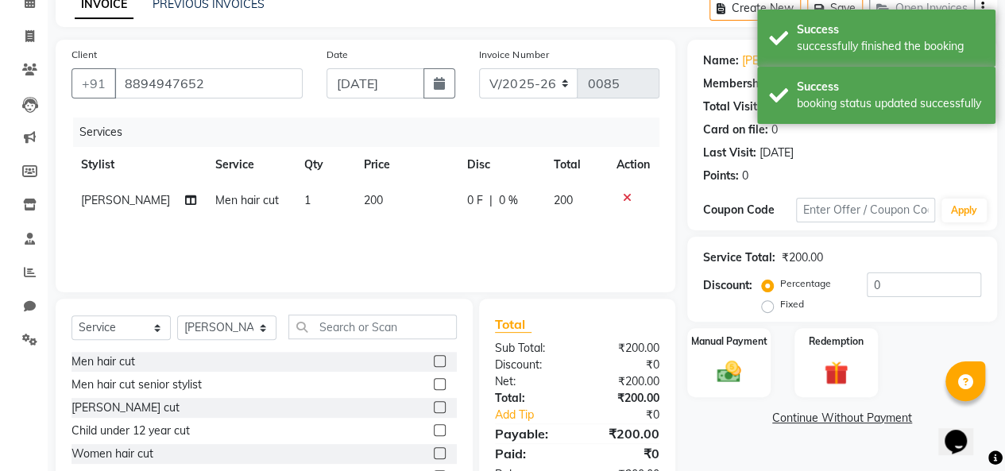
scroll to position [159, 0]
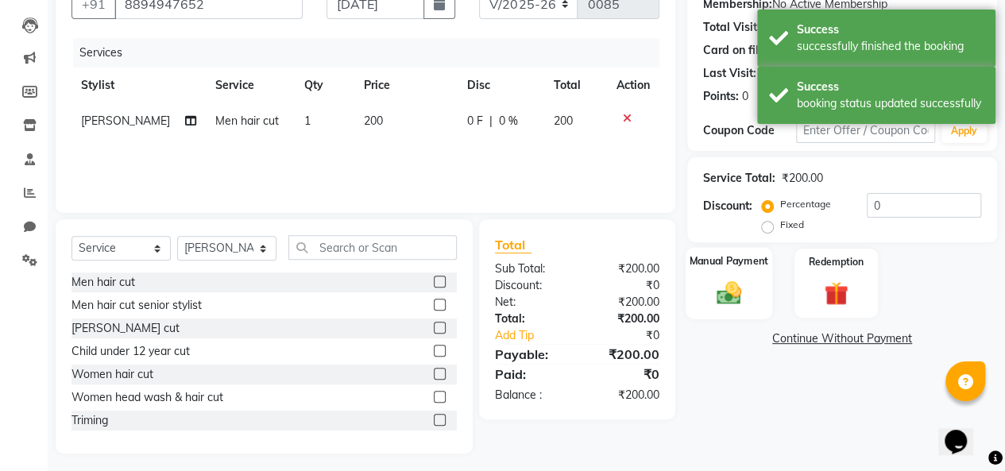
click at [756, 289] on div "Manual Payment" at bounding box center [728, 283] width 87 height 72
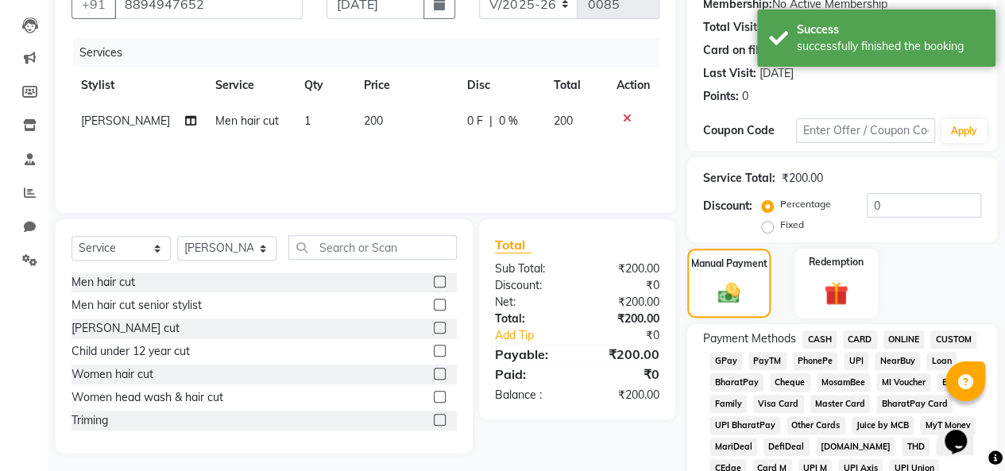
click at [815, 342] on span "CASH" at bounding box center [819, 339] width 34 height 18
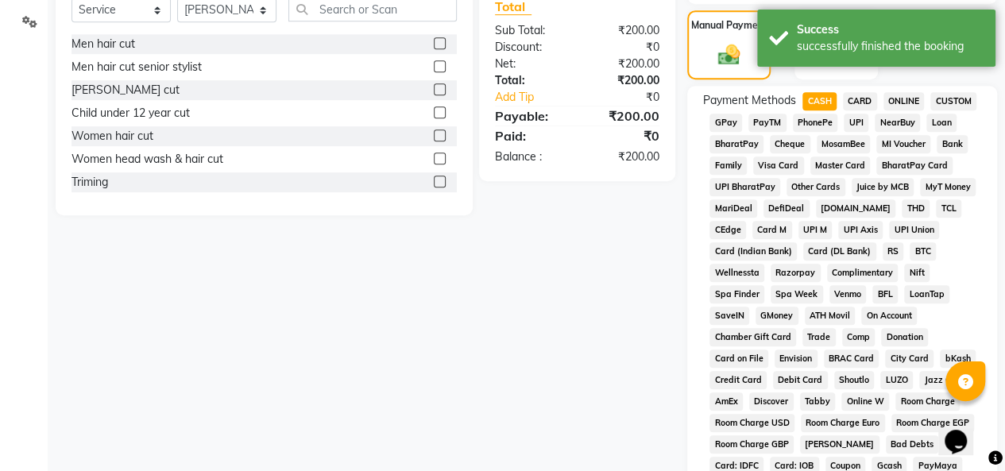
scroll to position [715, 0]
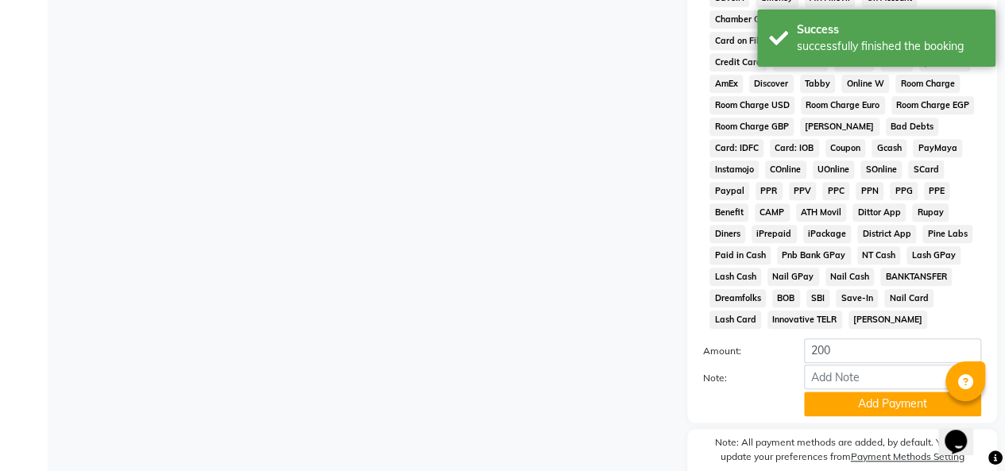
click at [856, 407] on button "Add Payment" at bounding box center [892, 404] width 177 height 25
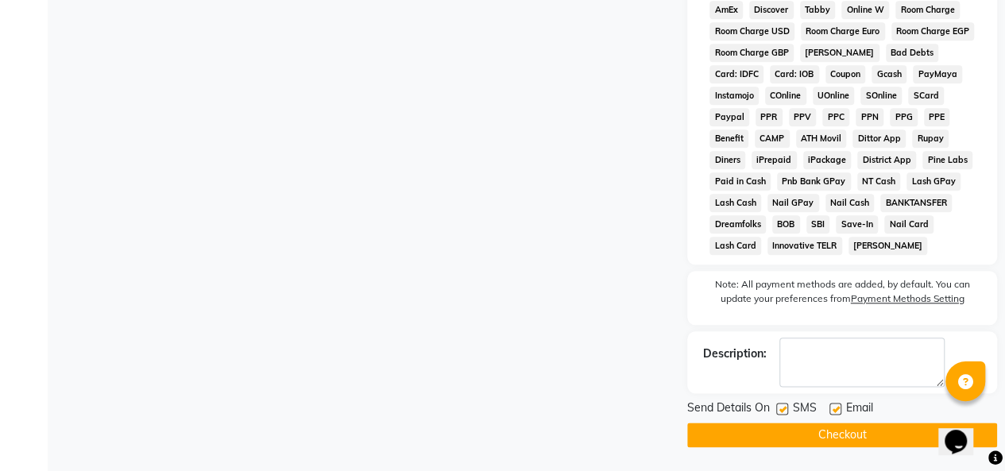
scroll to position [793, 0]
click at [849, 442] on button "Checkout" at bounding box center [842, 434] width 310 height 25
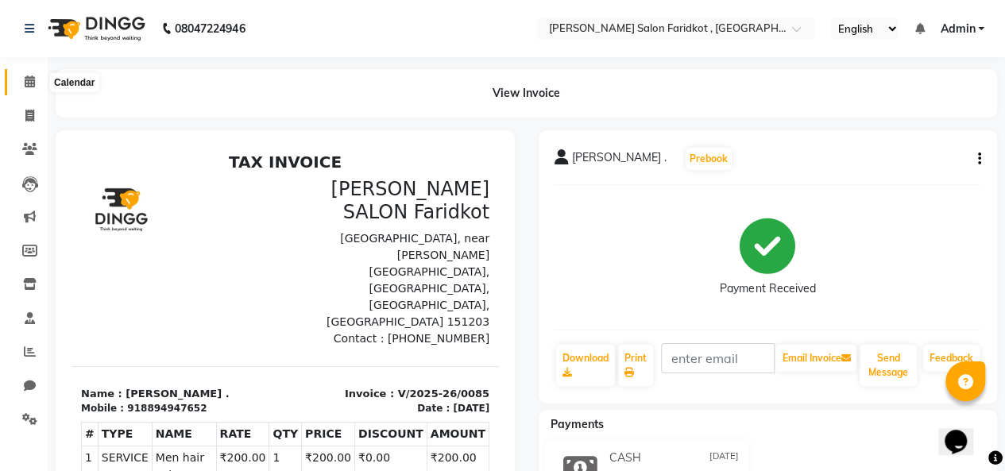
click at [32, 83] on icon at bounding box center [30, 81] width 10 height 12
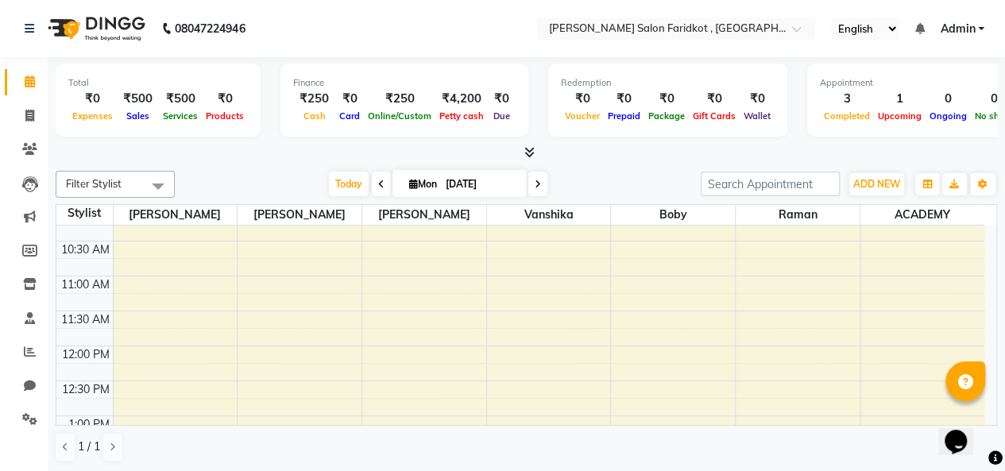
scroll to position [397, 0]
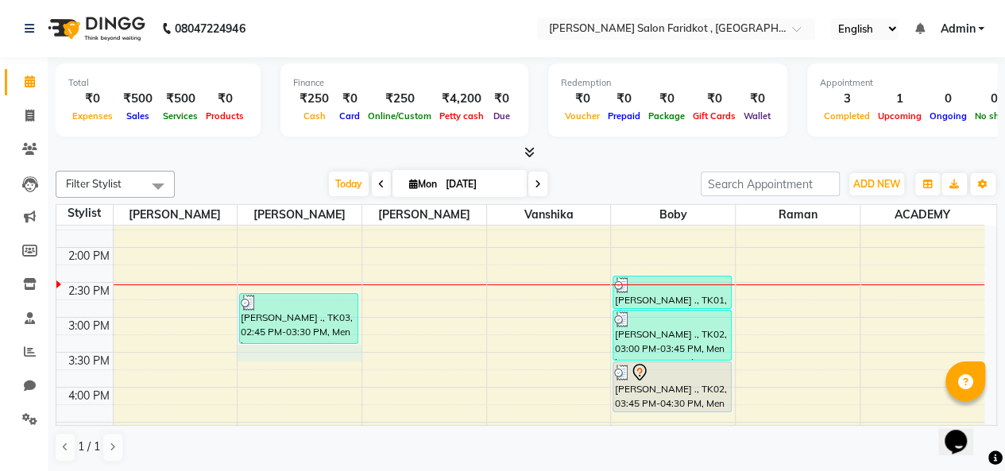
click at [273, 357] on div "8:00 AM 8:30 AM 9:00 AM 9:30 AM 10:00 AM 10:30 AM 11:00 AM 11:30 AM 12:00 PM 12…" at bounding box center [520, 282] width 928 height 908
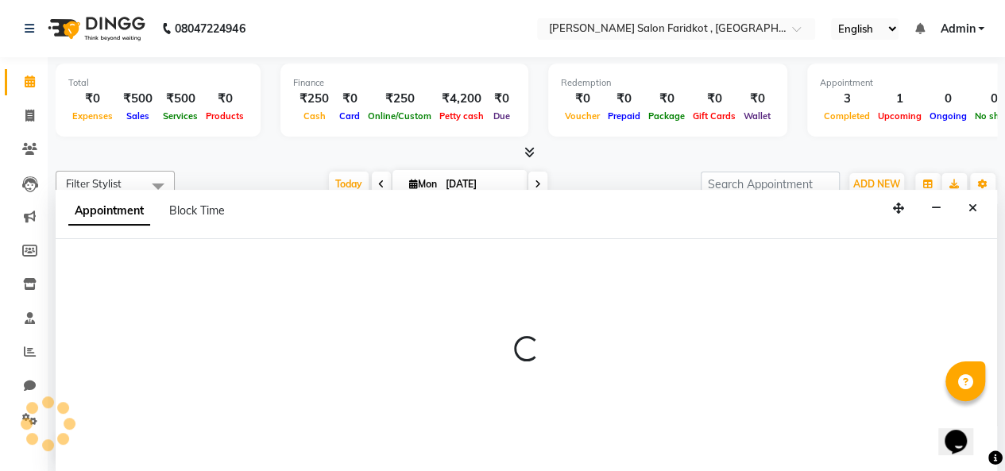
select select "89533"
select select "tentative"
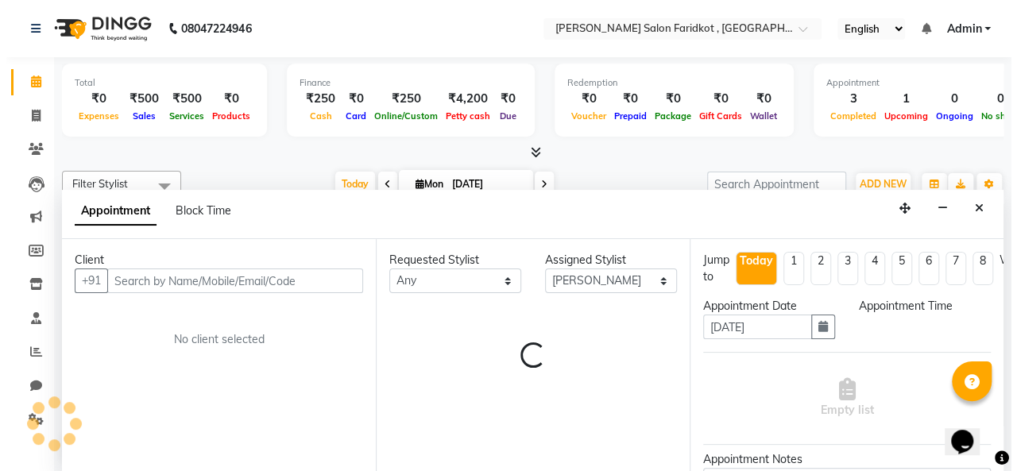
scroll to position [0, 0]
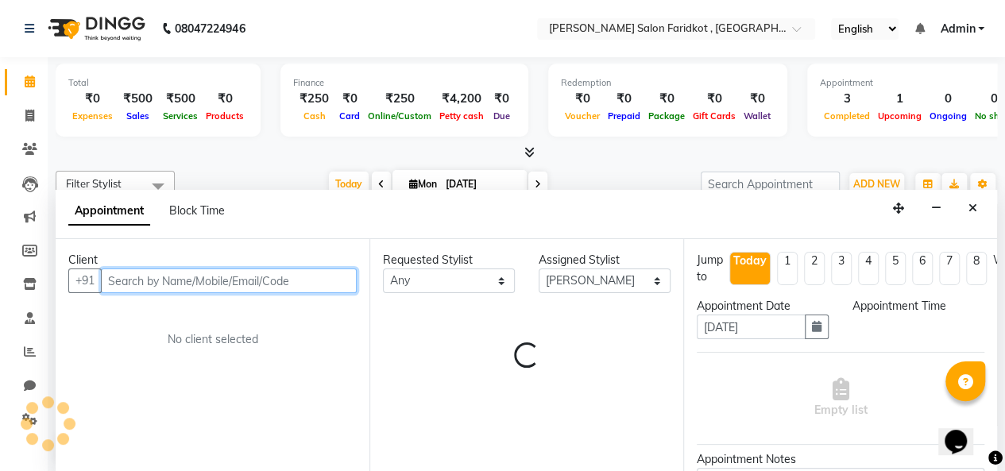
select select "930"
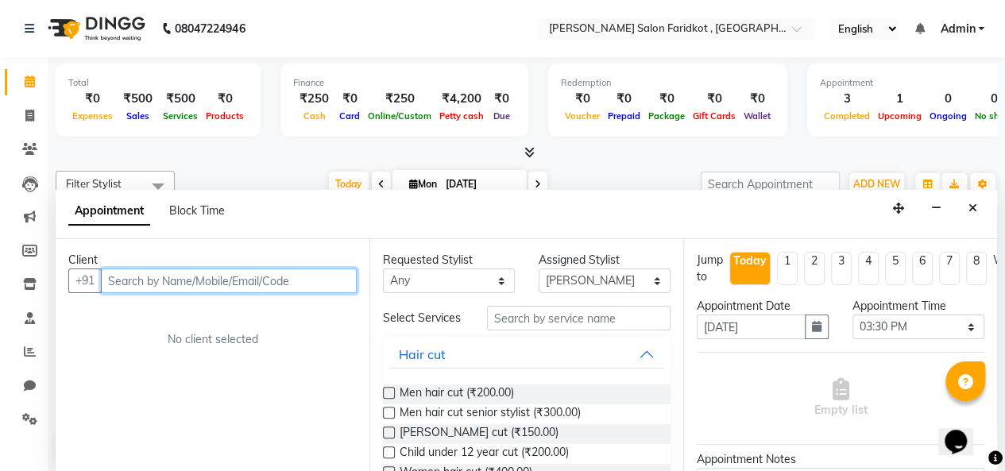
click at [249, 278] on input "text" at bounding box center [229, 280] width 256 height 25
type input "9041335446"
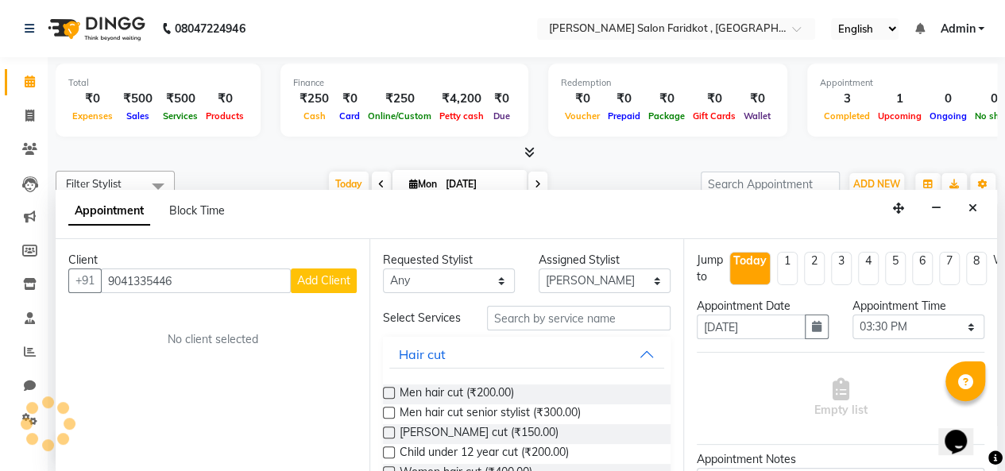
click at [304, 276] on span "Add Client" at bounding box center [323, 280] width 53 height 14
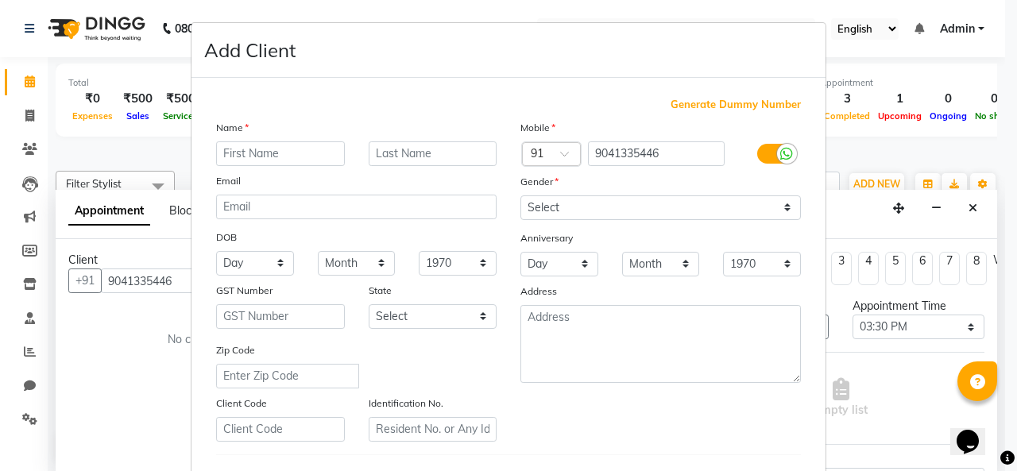
click at [273, 151] on input "text" at bounding box center [280, 153] width 129 height 25
type input "prabh"
click at [376, 150] on input "text" at bounding box center [432, 153] width 129 height 25
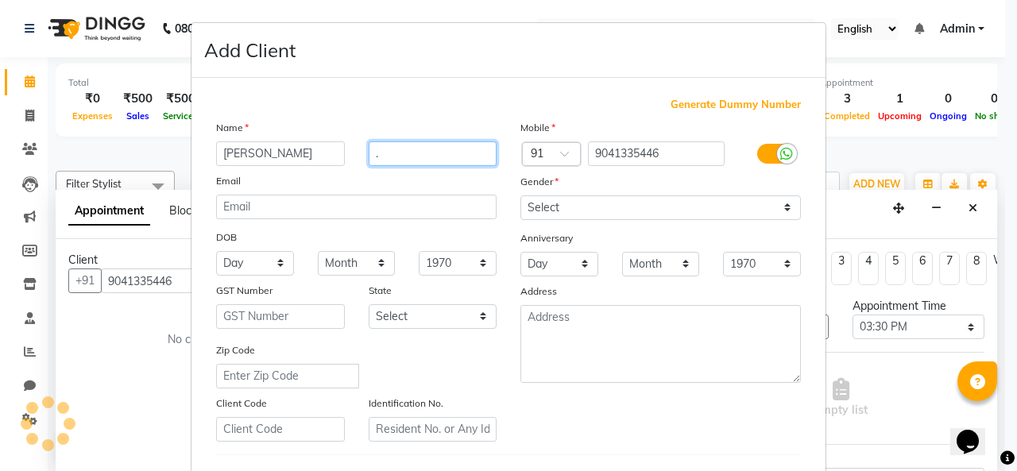
type input "."
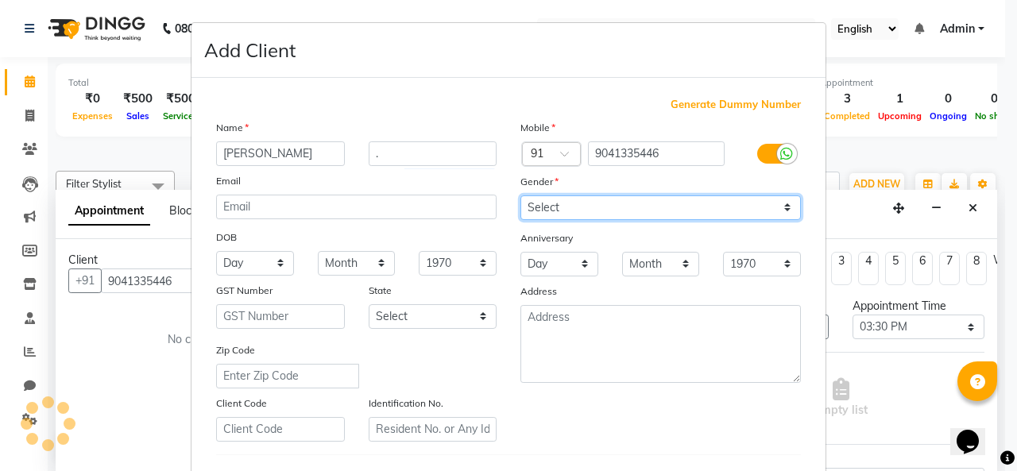
click at [538, 203] on select "Select [DEMOGRAPHIC_DATA] [DEMOGRAPHIC_DATA] Other Prefer Not To Say" at bounding box center [660, 207] width 280 height 25
select select "[DEMOGRAPHIC_DATA]"
click at [520, 195] on select "Select [DEMOGRAPHIC_DATA] [DEMOGRAPHIC_DATA] Other Prefer Not To Say" at bounding box center [660, 207] width 280 height 25
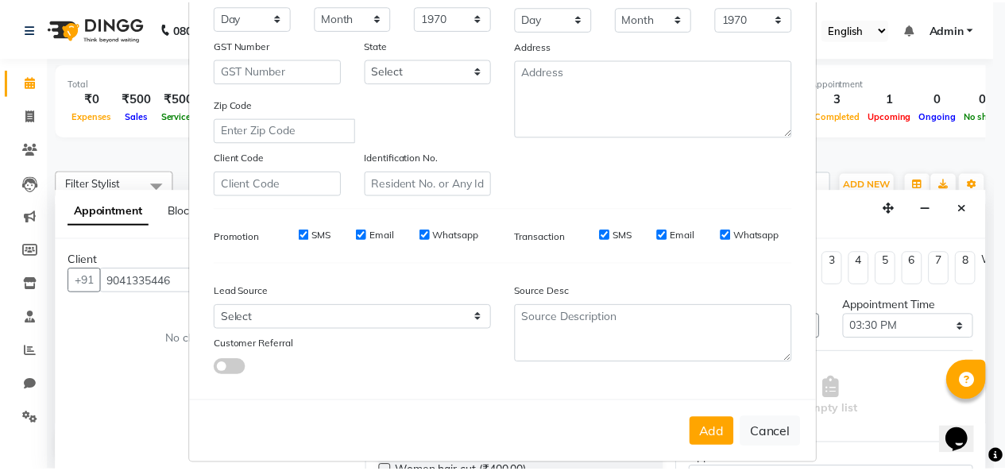
scroll to position [259, 0]
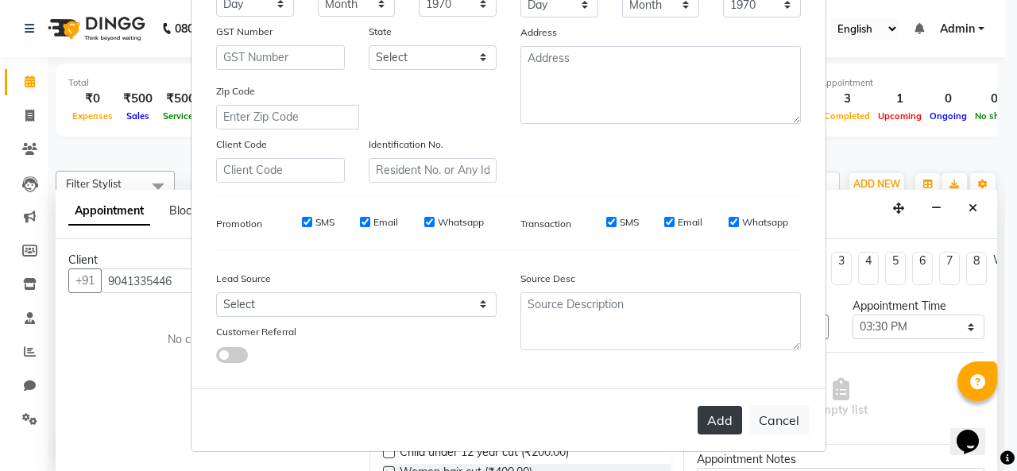
click at [702, 431] on button "Add" at bounding box center [719, 420] width 44 height 29
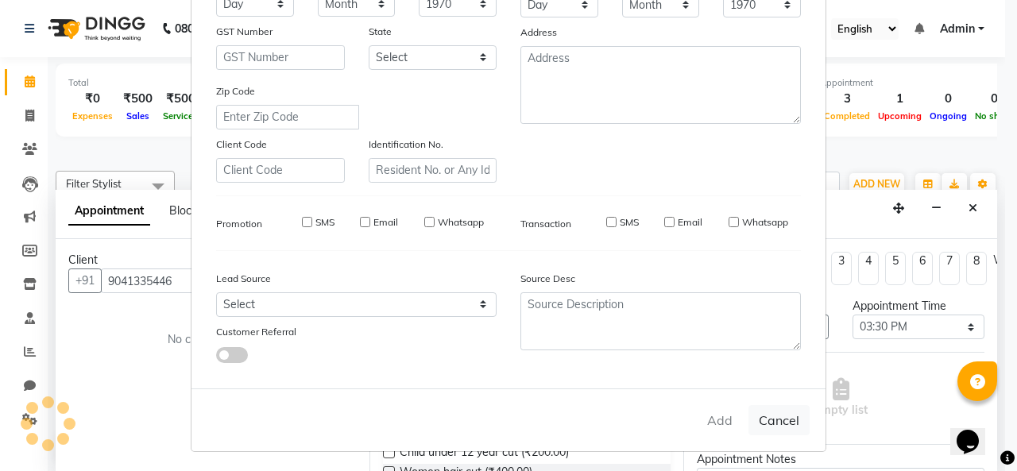
select select
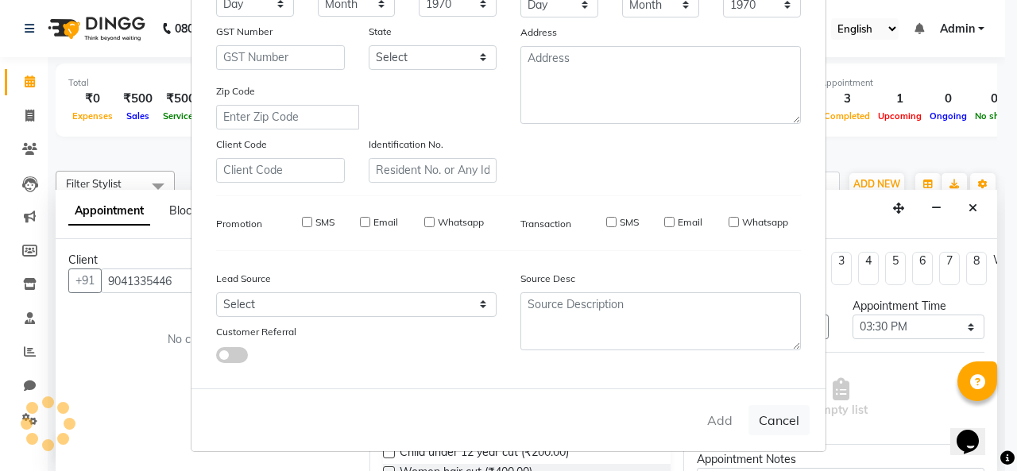
select select
checkbox input "false"
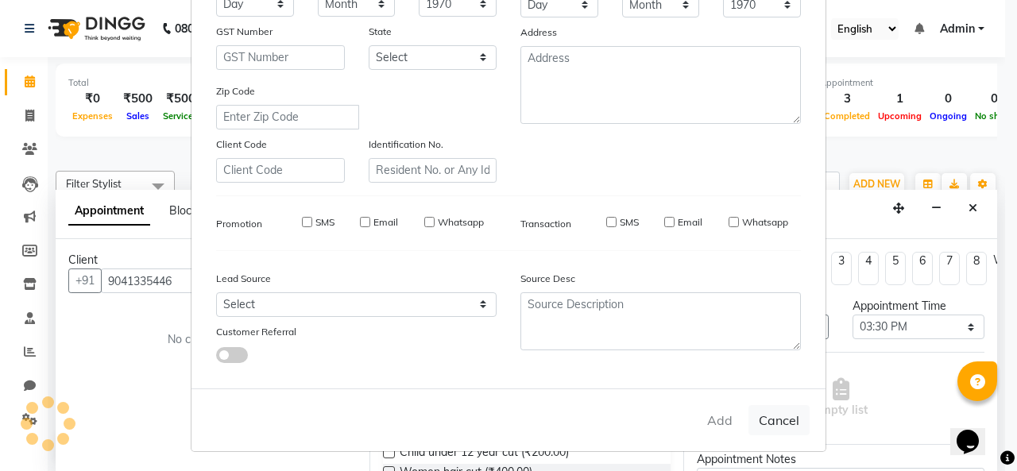
checkbox input "false"
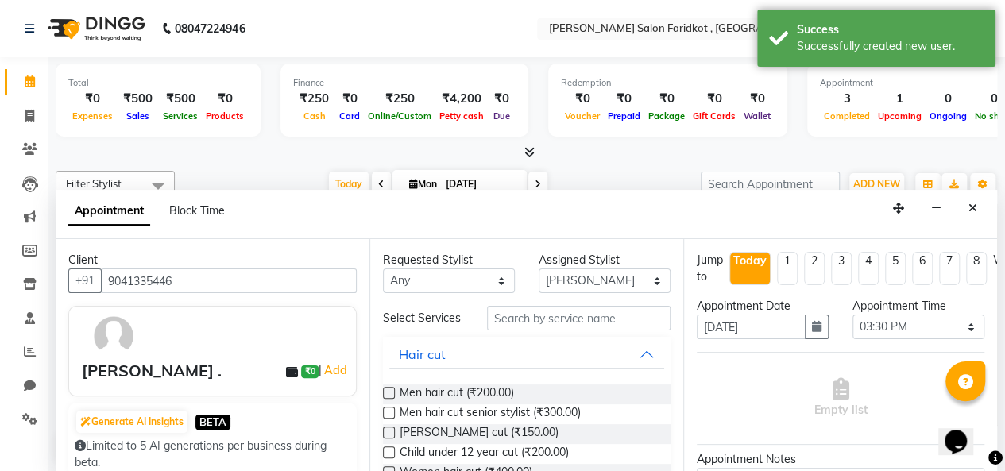
scroll to position [79, 0]
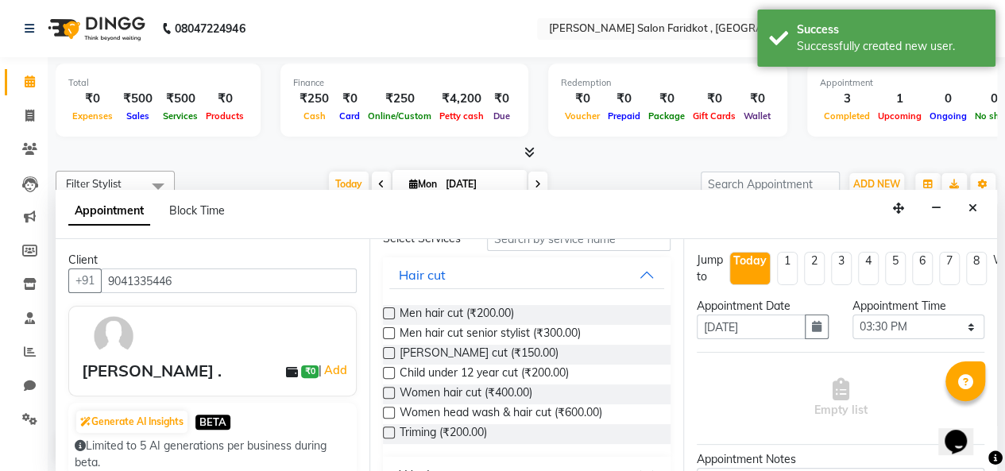
click at [508, 355] on div "[PERSON_NAME] cut (₹150.00)" at bounding box center [526, 355] width 287 height 20
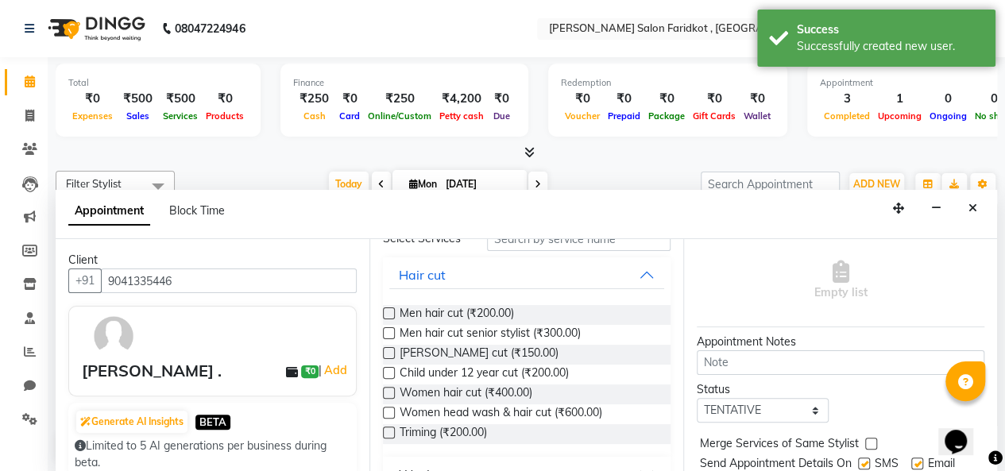
scroll to position [179, 0]
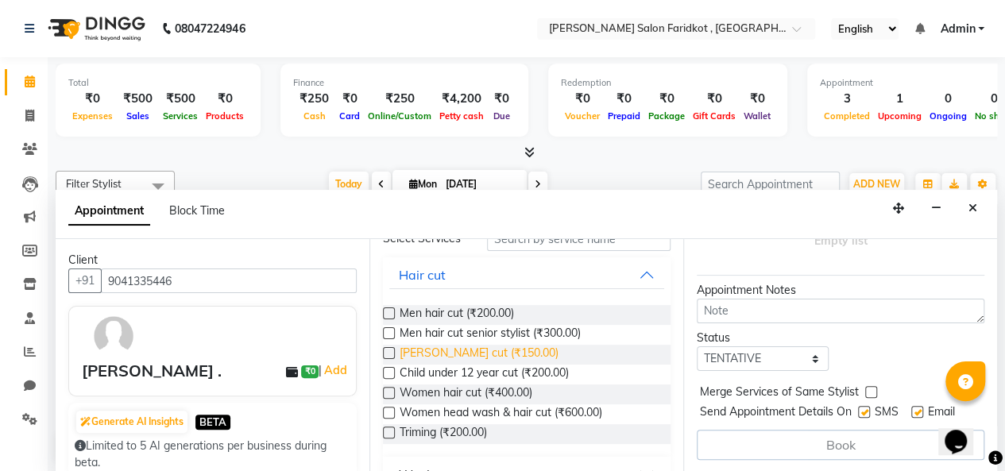
click at [462, 363] on span "[PERSON_NAME] cut (₹150.00)" at bounding box center [478, 355] width 159 height 20
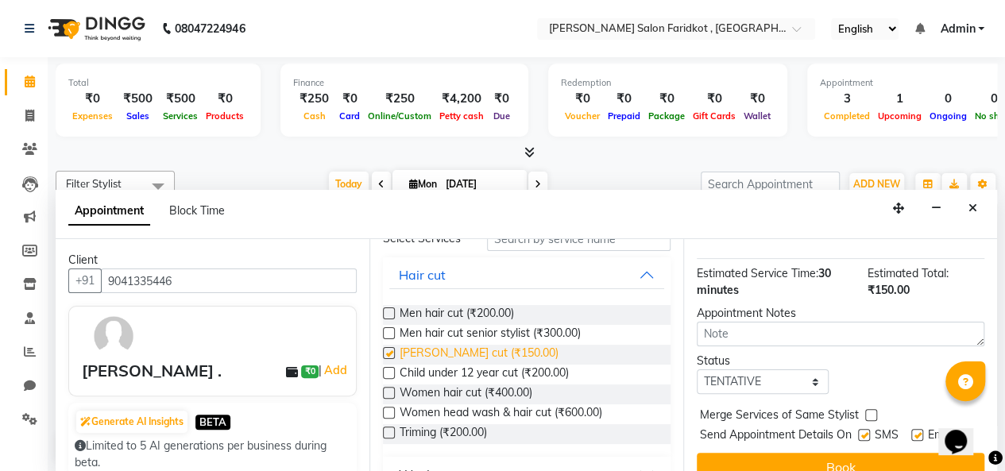
checkbox input "false"
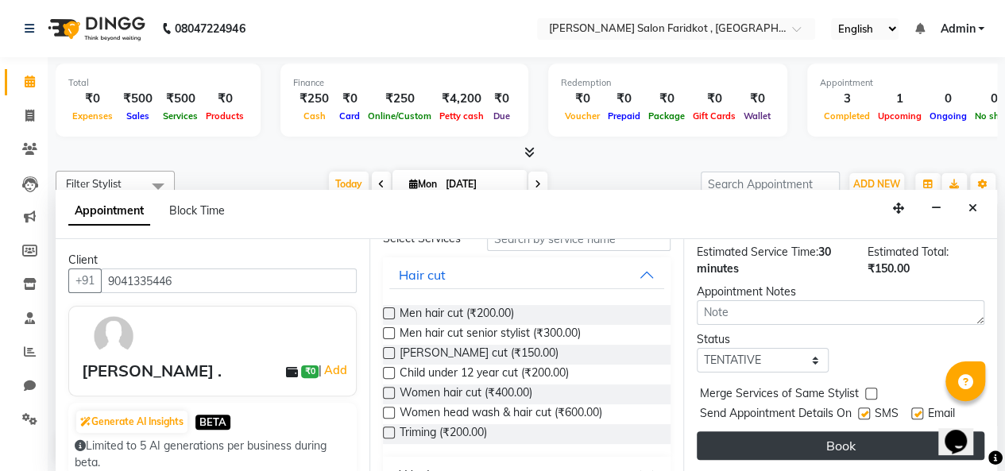
click at [820, 431] on button "Book" at bounding box center [839, 445] width 287 height 29
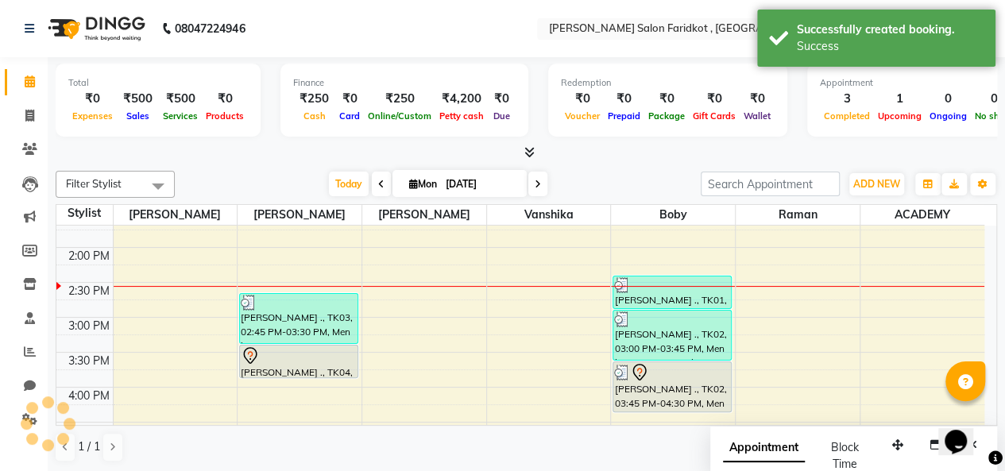
scroll to position [0, 0]
click at [313, 355] on div at bounding box center [299, 355] width 116 height 19
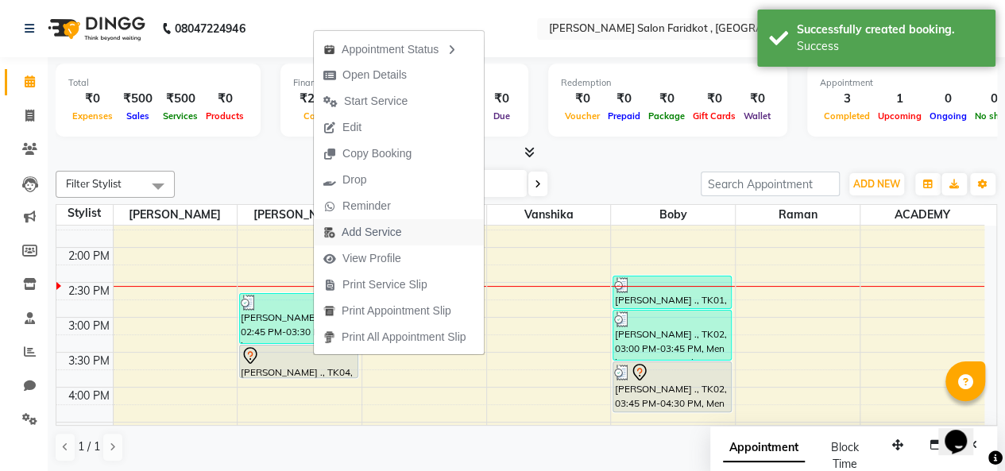
click at [364, 234] on span "Add Service" at bounding box center [371, 232] width 60 height 17
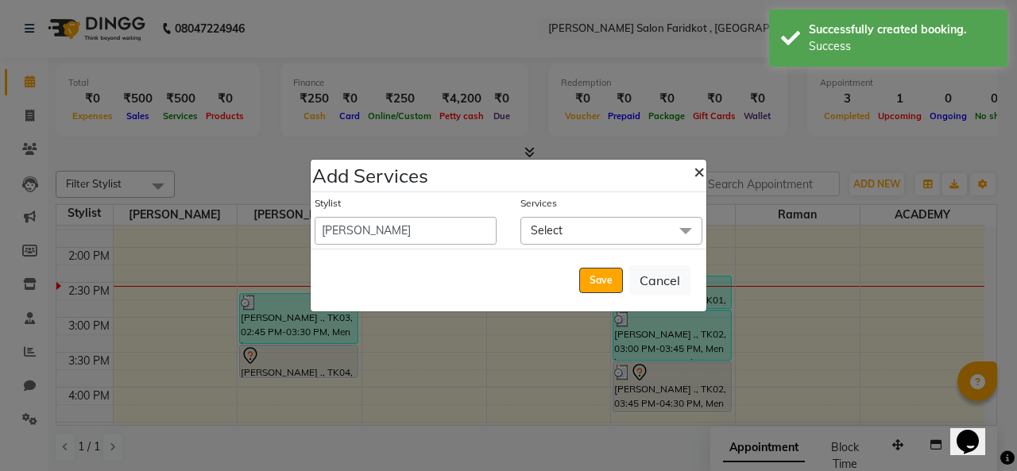
click at [698, 174] on span "×" at bounding box center [698, 171] width 11 height 24
select select "89926"
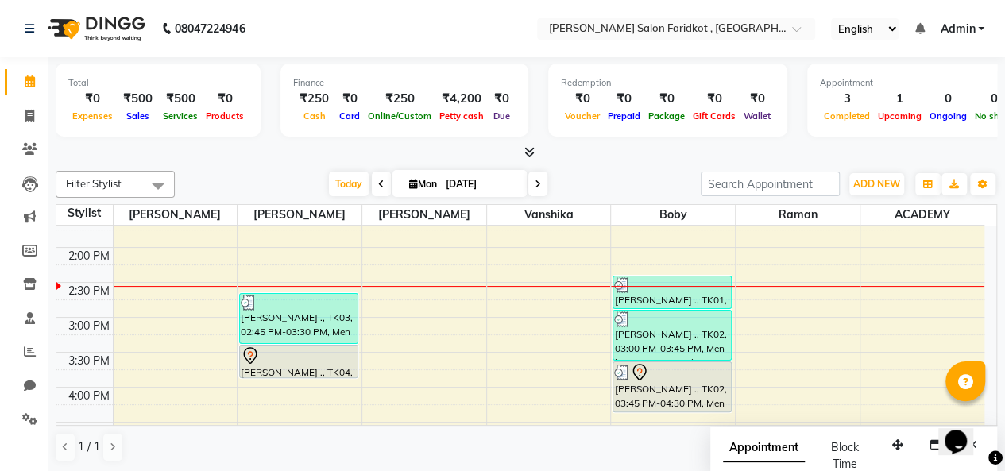
click at [313, 360] on div at bounding box center [299, 355] width 116 height 19
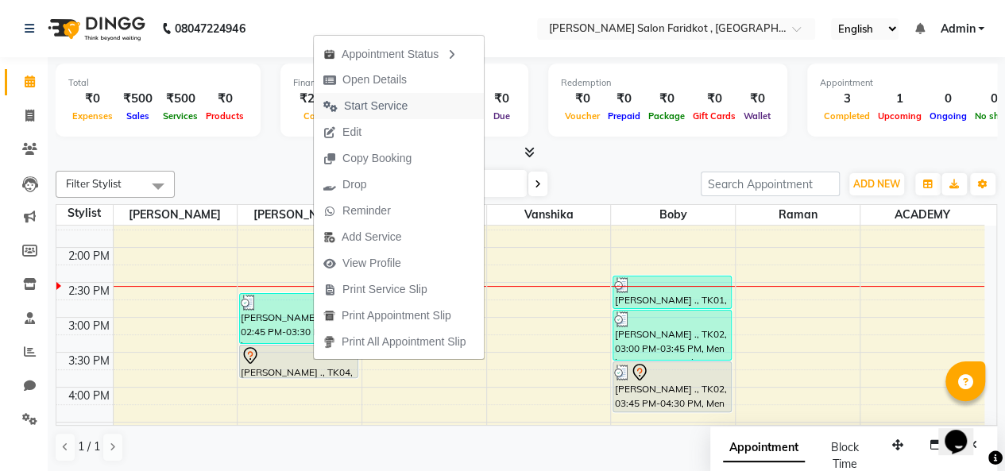
click at [384, 108] on span "Start Service" at bounding box center [376, 106] width 64 height 17
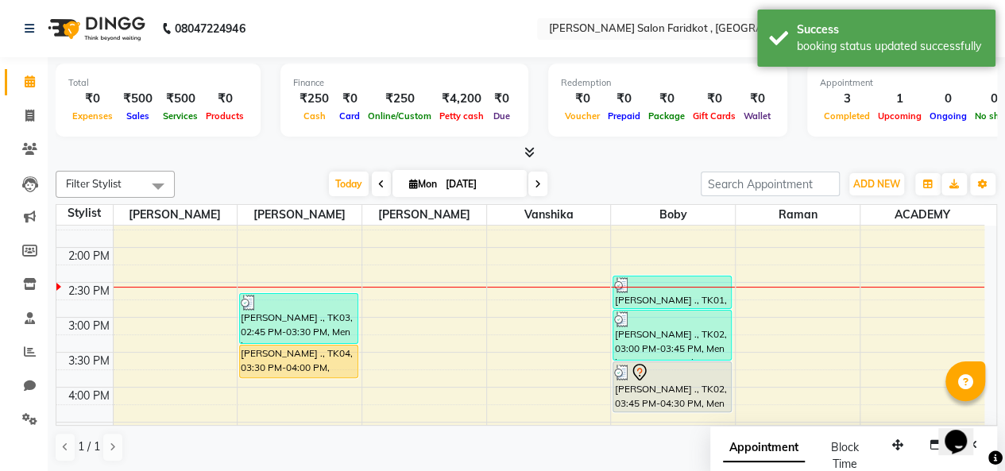
click at [313, 357] on div "prabh ., TK04, 03:30 PM-04:00 PM, Beard cut" at bounding box center [299, 361] width 118 height 32
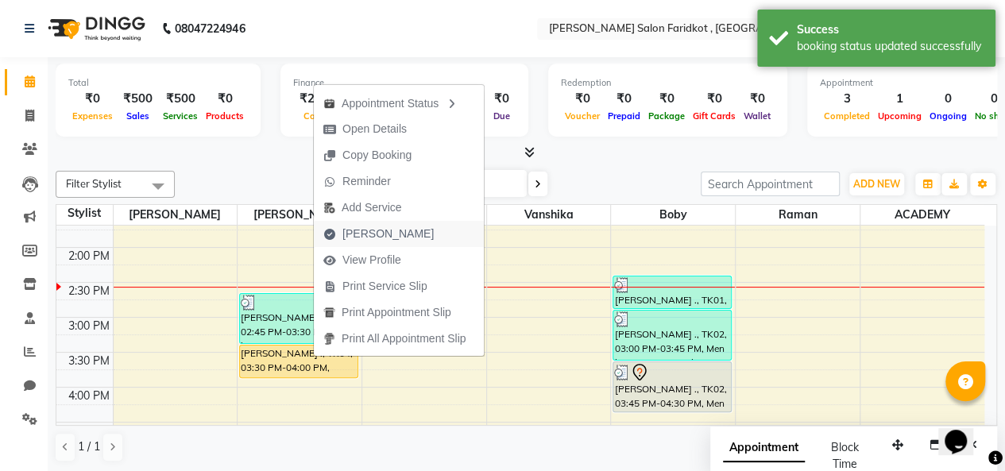
click at [361, 233] on span "[PERSON_NAME]" at bounding box center [387, 234] width 91 height 17
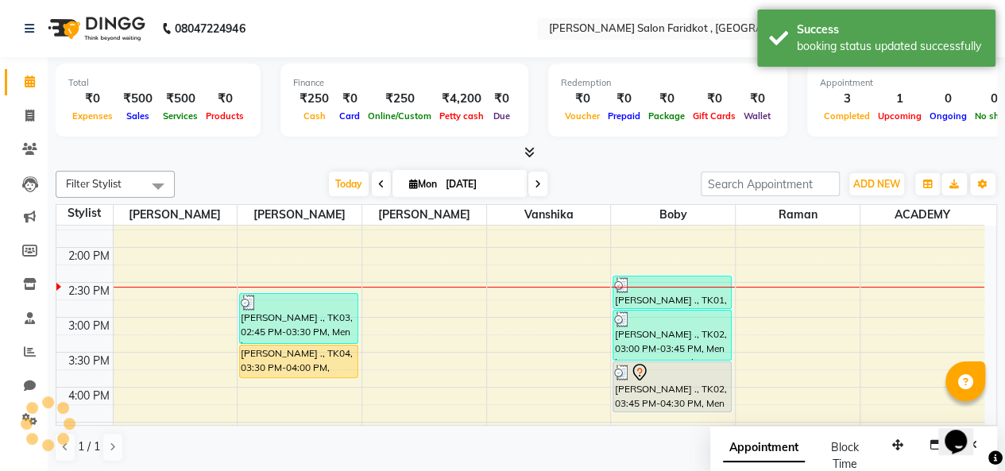
select select "service"
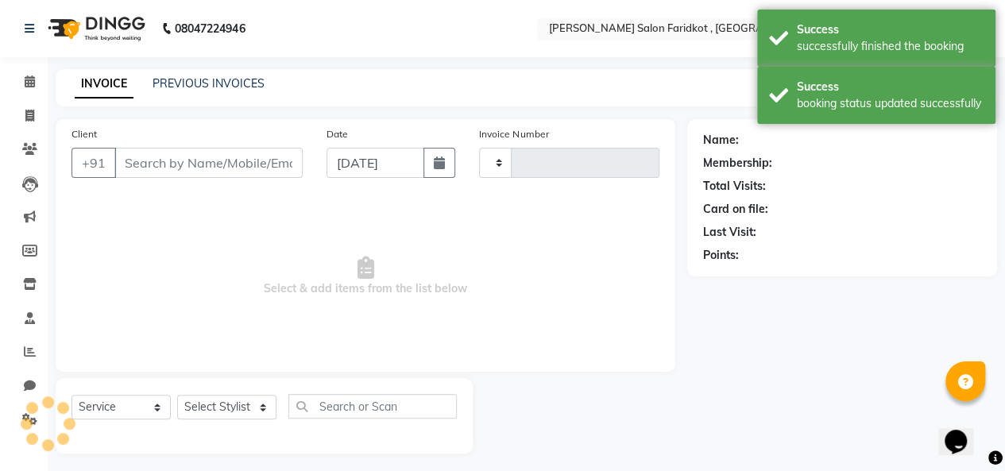
type input "0086"
select select "8789"
type input "9041335446"
select select "89533"
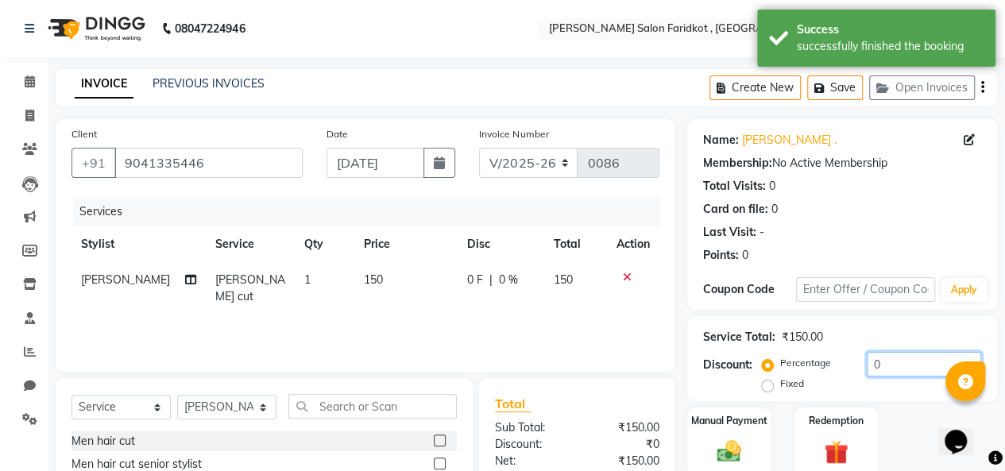
click at [886, 360] on input "0" at bounding box center [923, 364] width 114 height 25
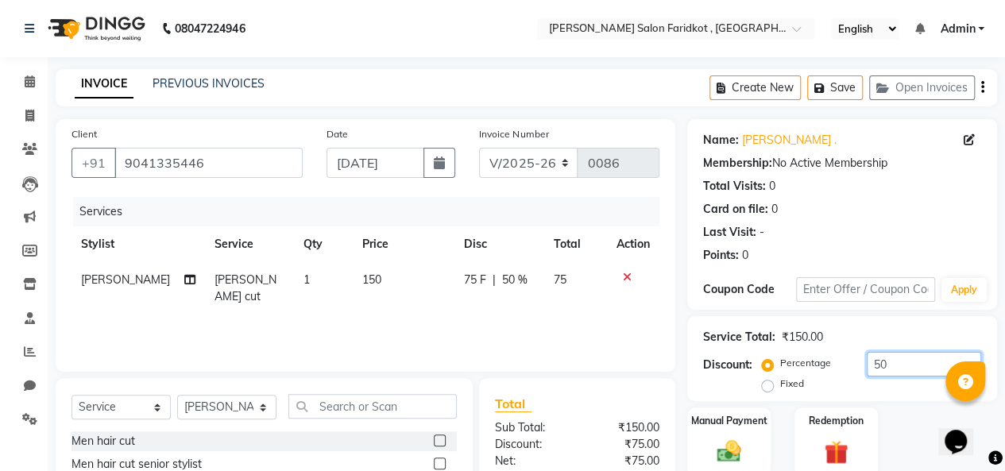
type input "50"
click at [780, 390] on label "Fixed" at bounding box center [792, 383] width 24 height 14
click at [768, 389] on input "Fixed" at bounding box center [770, 383] width 11 height 11
radio input "true"
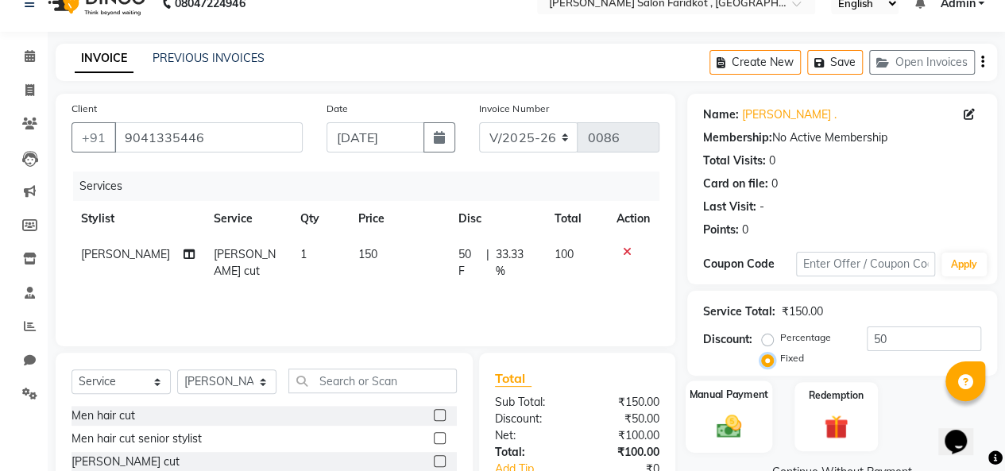
scroll to position [79, 0]
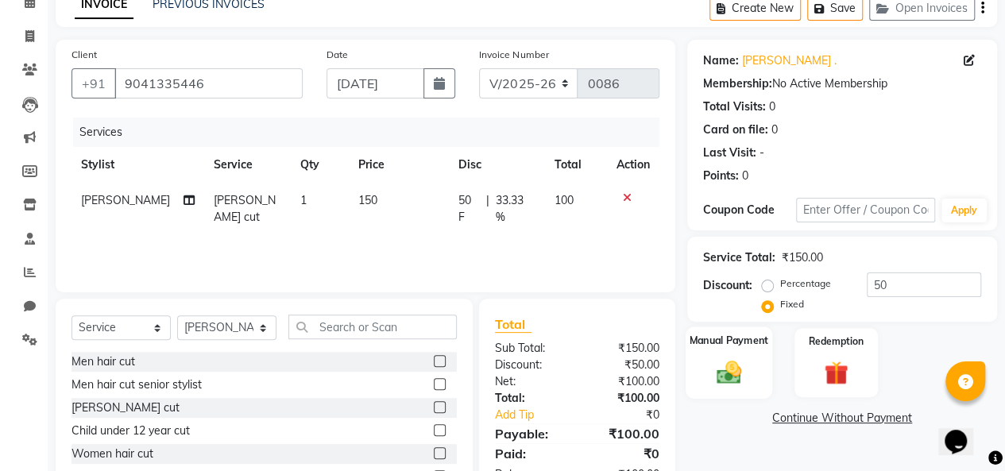
click at [728, 352] on div "Manual Payment" at bounding box center [728, 362] width 87 height 72
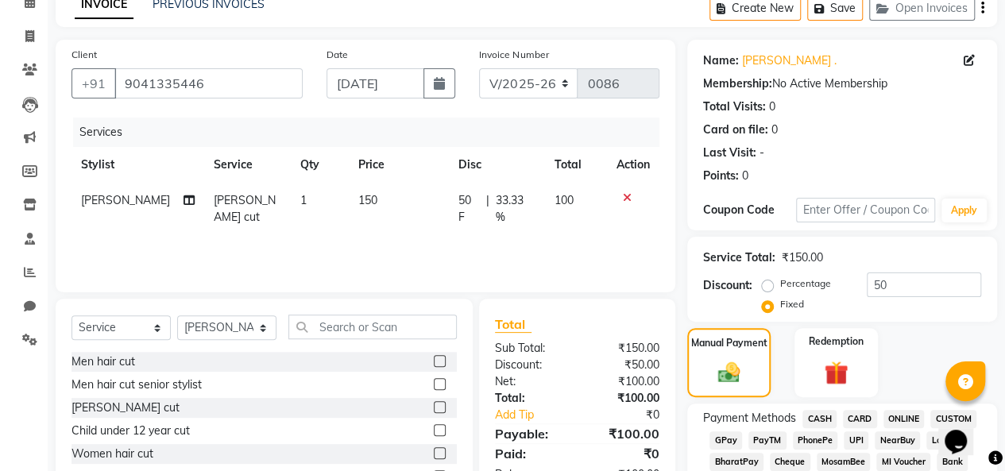
scroll to position [159, 0]
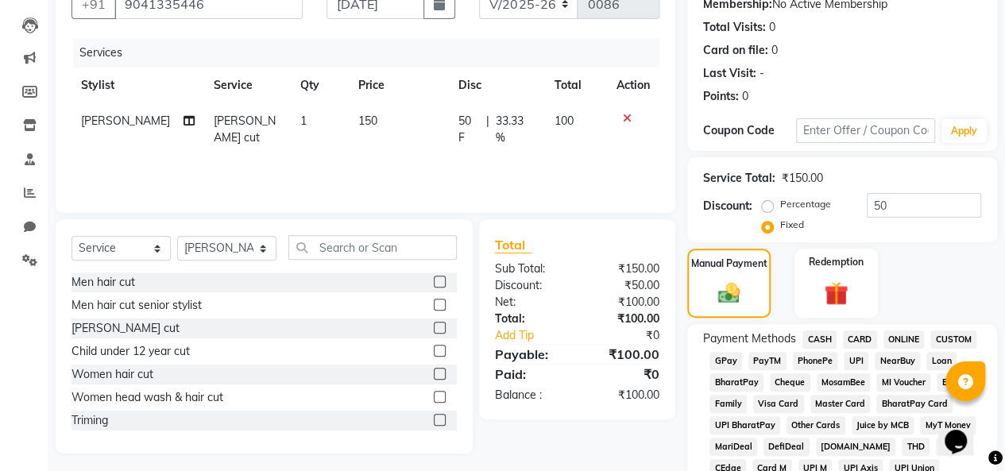
click at [822, 342] on span "CASH" at bounding box center [819, 339] width 34 height 18
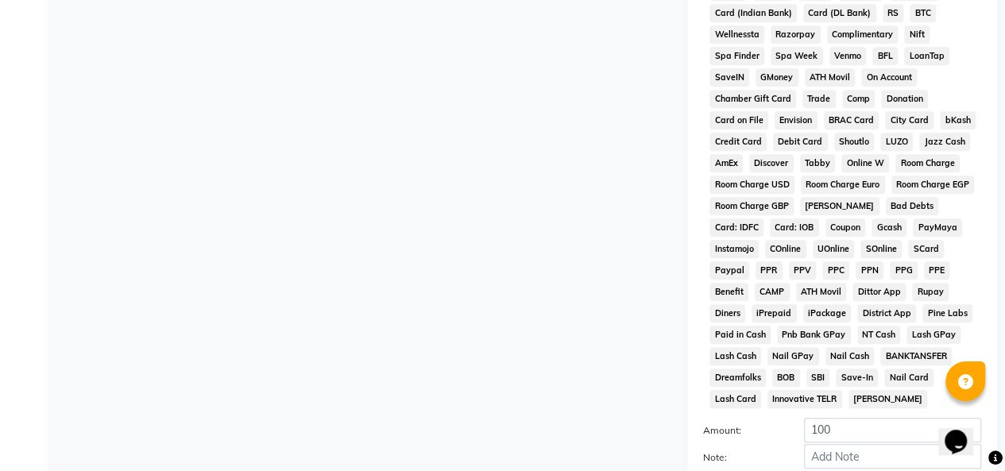
scroll to position [787, 0]
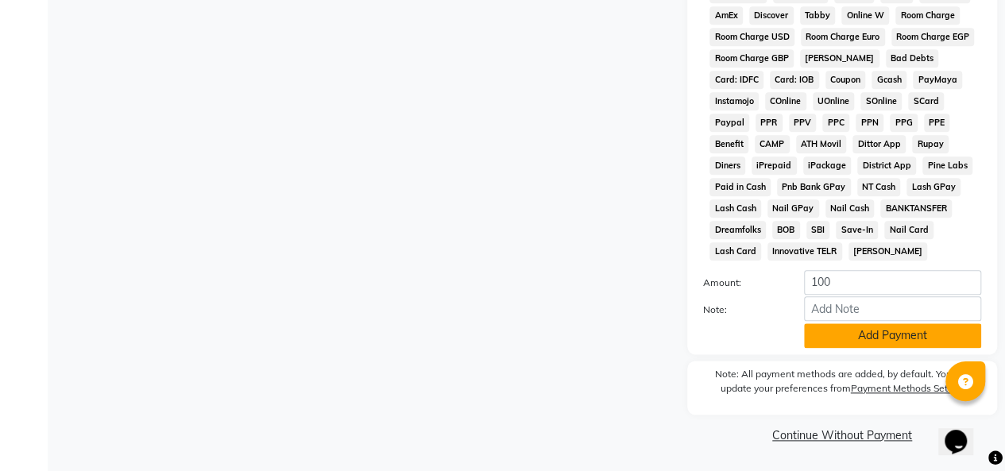
click at [858, 331] on button "Add Payment" at bounding box center [892, 335] width 177 height 25
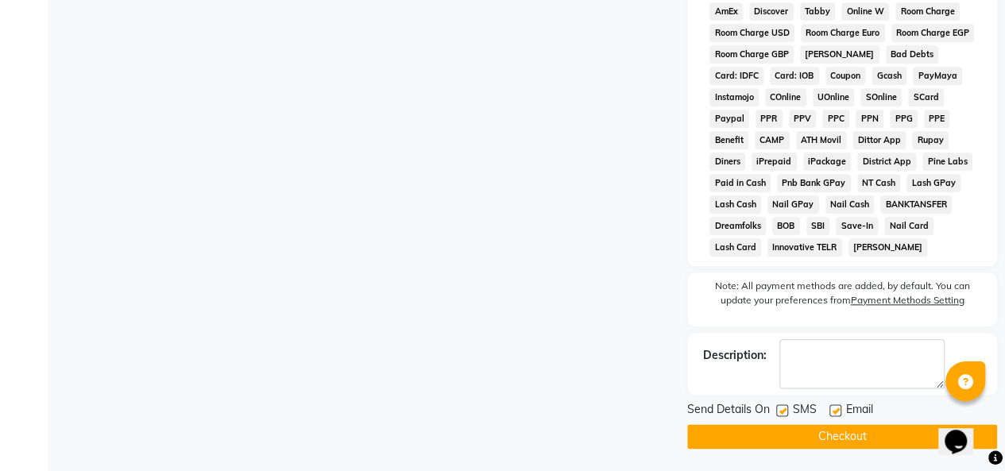
scroll to position [793, 0]
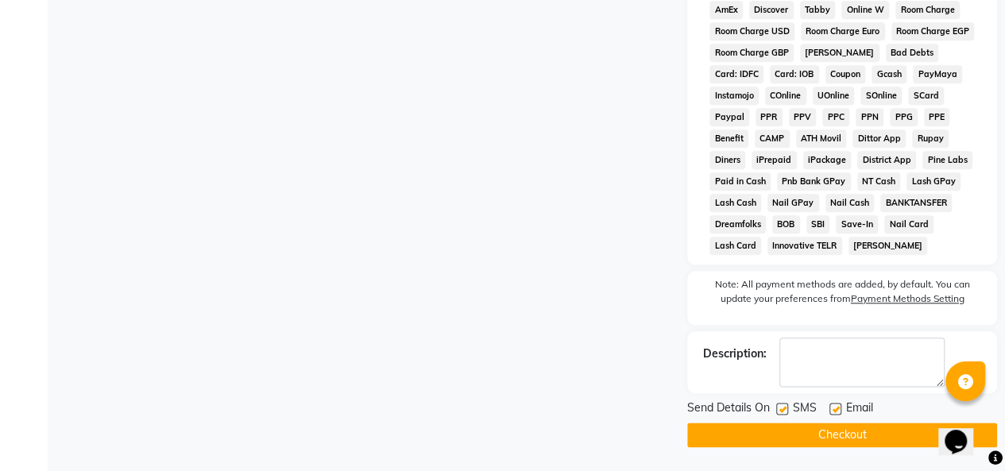
click at [813, 434] on button "Checkout" at bounding box center [842, 434] width 310 height 25
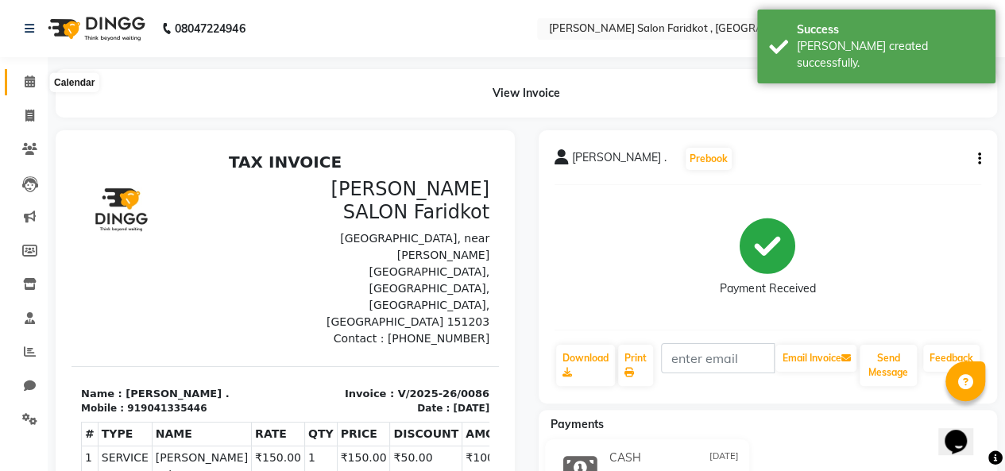
click at [25, 87] on icon at bounding box center [30, 81] width 10 height 12
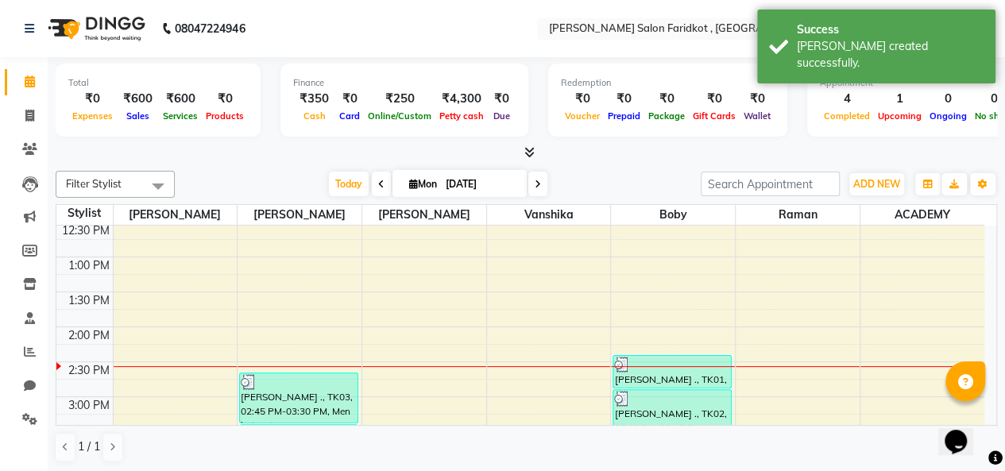
scroll to position [556, 0]
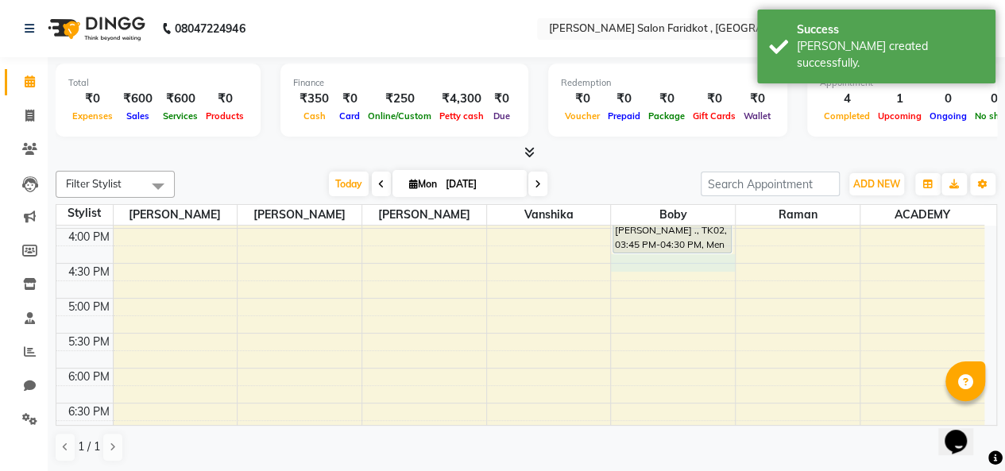
click at [677, 268] on div "8:00 AM 8:30 AM 9:00 AM 9:30 AM 10:00 AM 10:30 AM 11:00 AM 11:30 AM 12:00 PM 12…" at bounding box center [520, 124] width 928 height 908
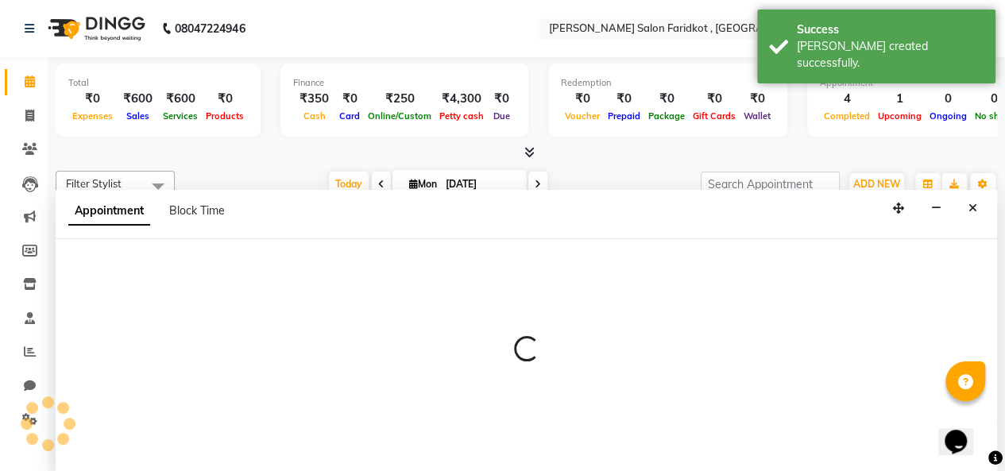
select select "89536"
select select "990"
select select "tentative"
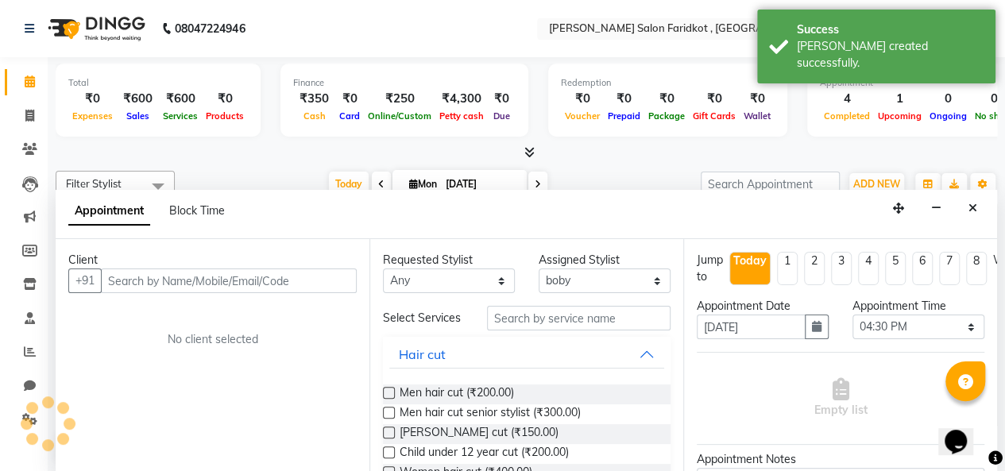
scroll to position [0, 0]
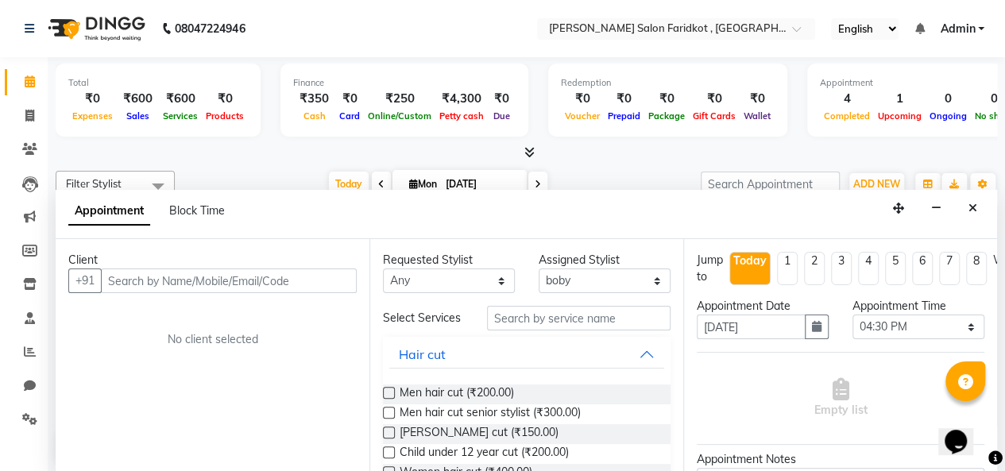
click at [170, 280] on input "text" at bounding box center [229, 280] width 256 height 25
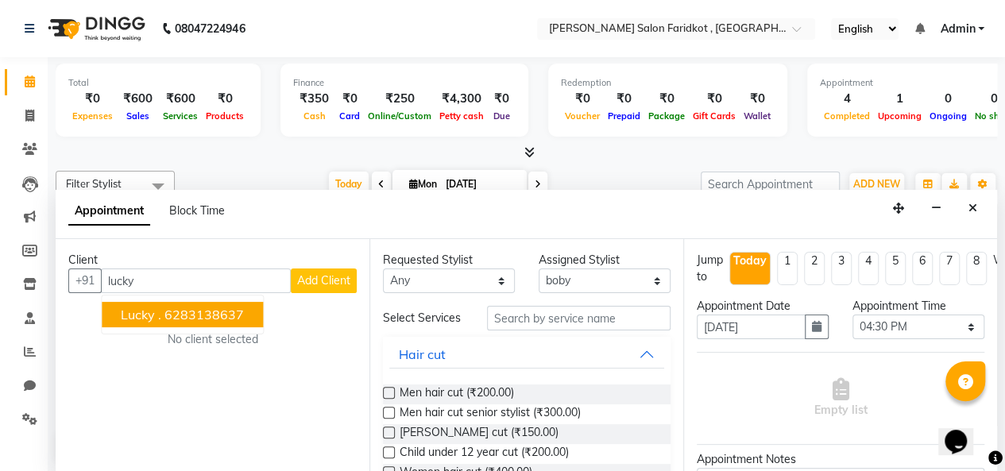
click at [176, 302] on button "lucky . 6283138637" at bounding box center [182, 314] width 161 height 25
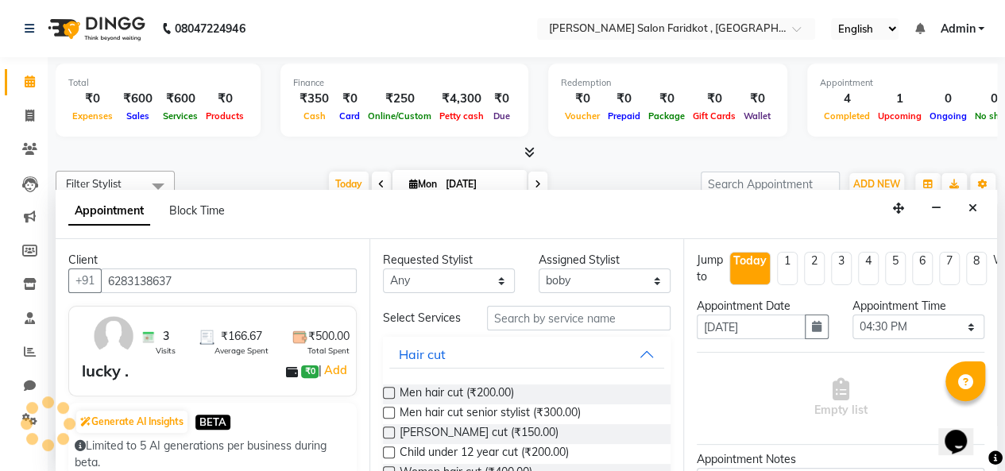
scroll to position [79, 0]
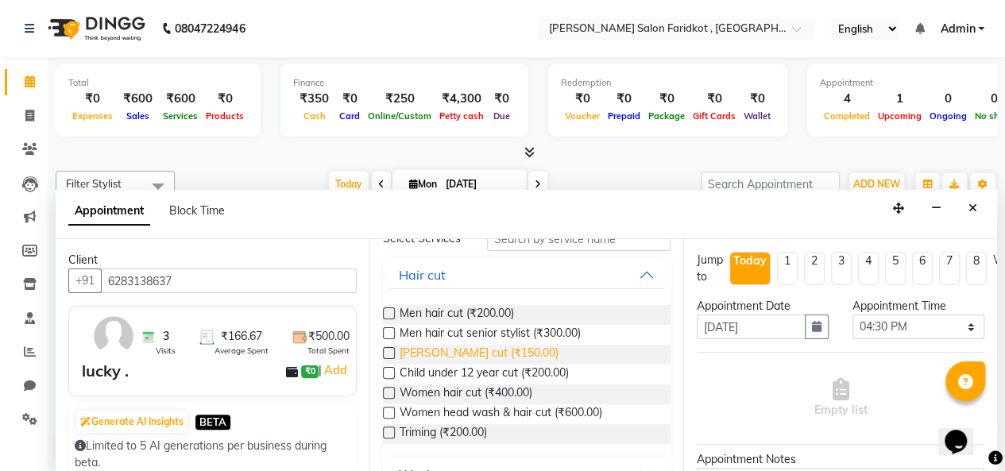
type input "6283138637"
click at [496, 360] on span "[PERSON_NAME] cut (₹150.00)" at bounding box center [478, 355] width 159 height 20
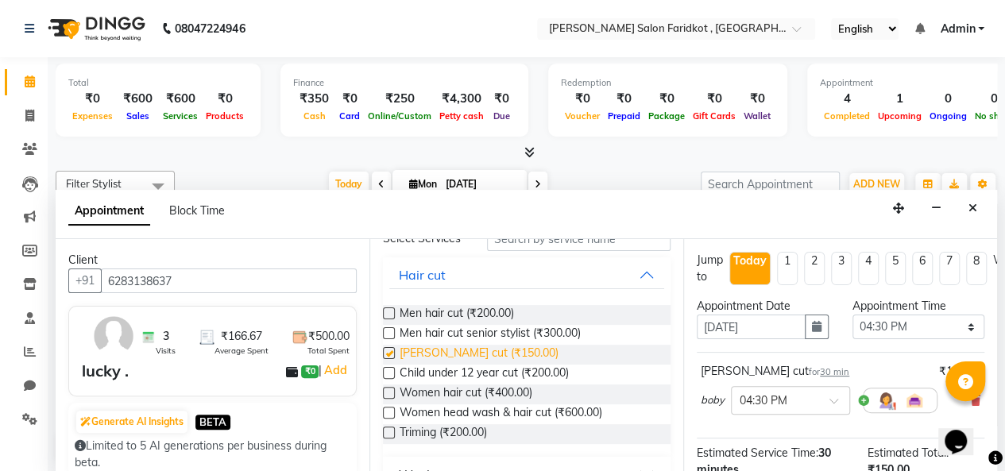
checkbox input "false"
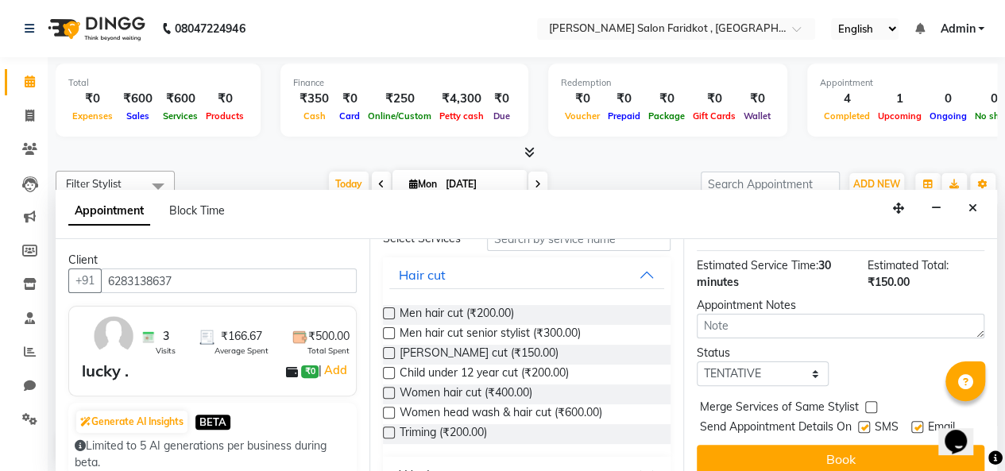
scroll to position [212, 0]
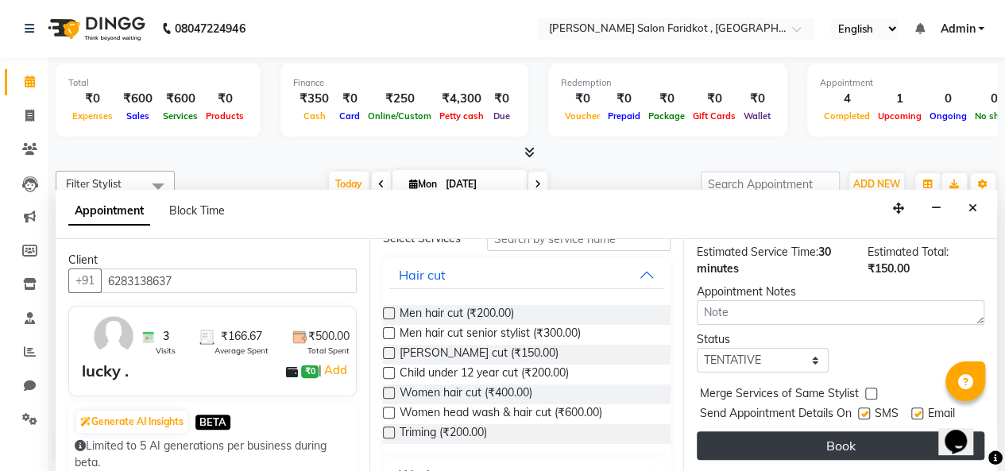
click at [846, 431] on button "Book" at bounding box center [839, 445] width 287 height 29
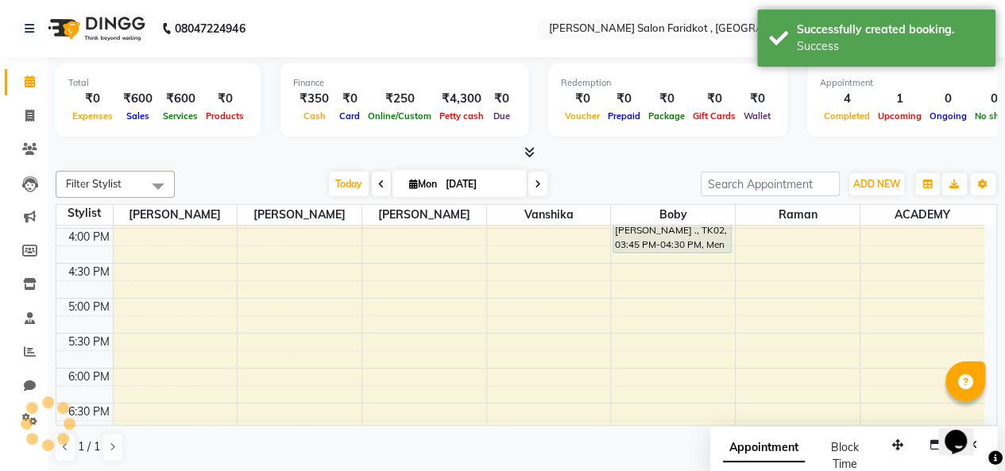
scroll to position [0, 0]
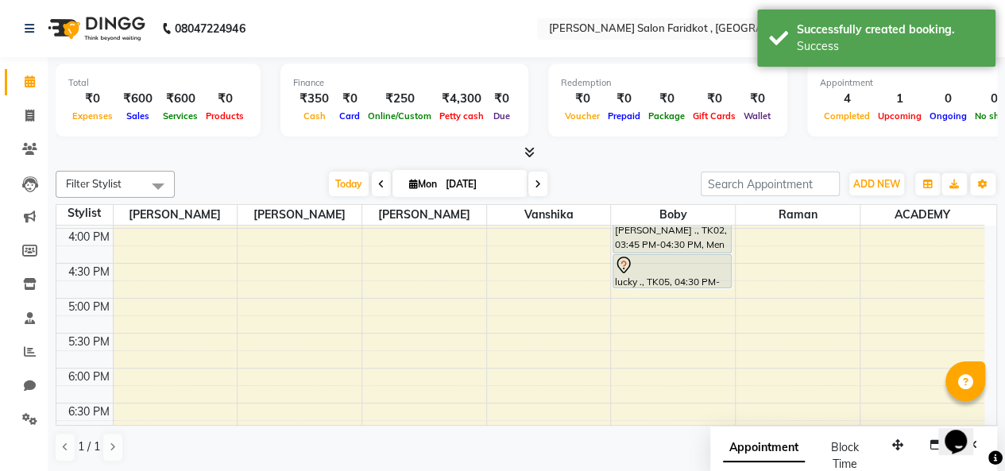
click at [689, 268] on div at bounding box center [672, 265] width 116 height 19
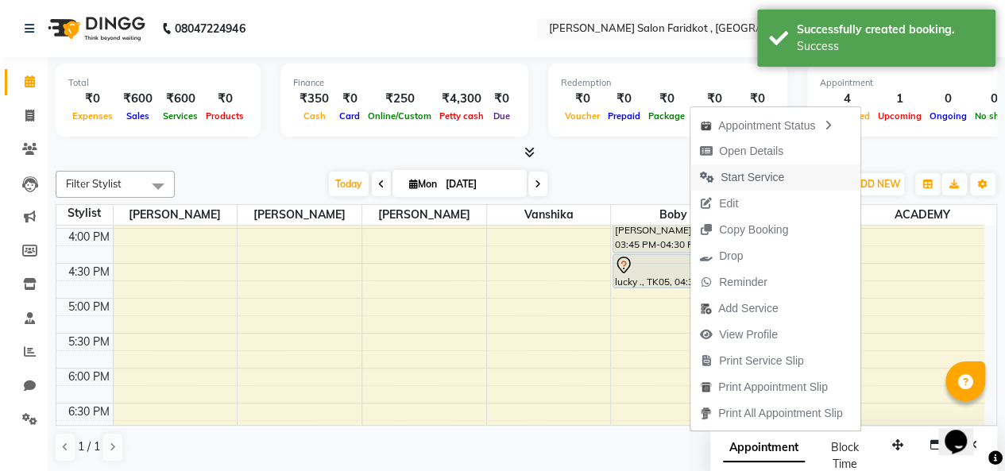
click at [792, 168] on span "Start Service" at bounding box center [741, 177] width 103 height 26
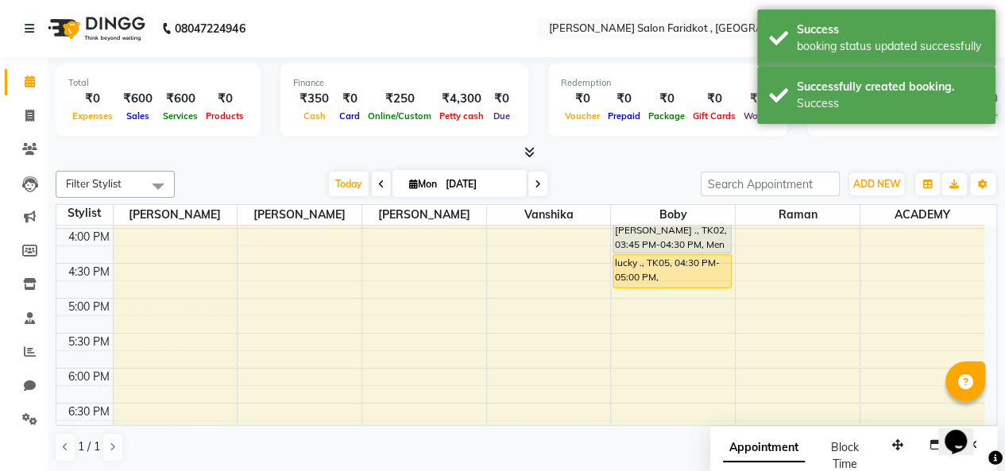
click at [667, 268] on div "lucky ., TK05, 04:30 PM-05:00 PM, Beard cut" at bounding box center [672, 271] width 118 height 33
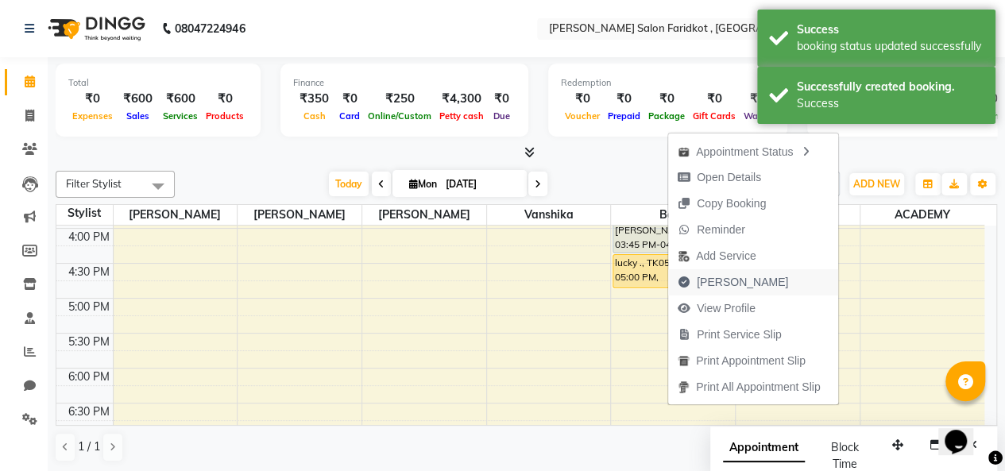
click at [718, 279] on span "[PERSON_NAME]" at bounding box center [741, 282] width 91 height 17
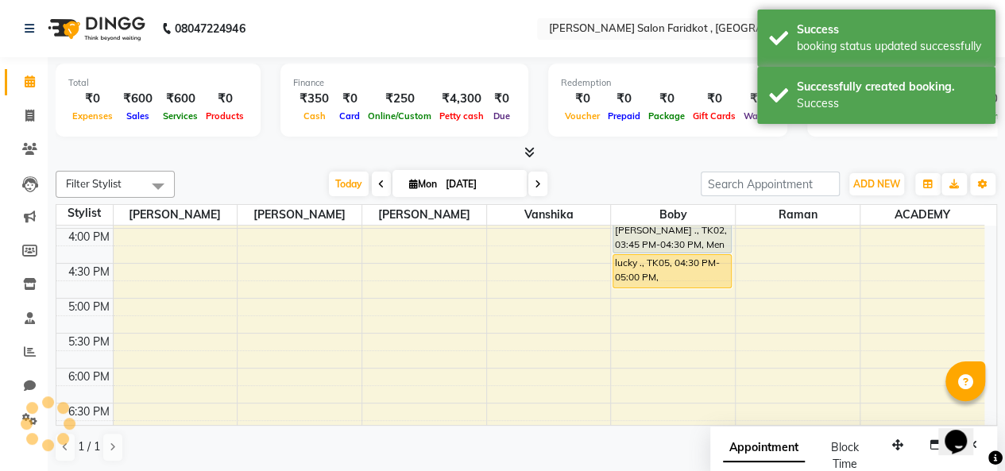
select select "8789"
select select "service"
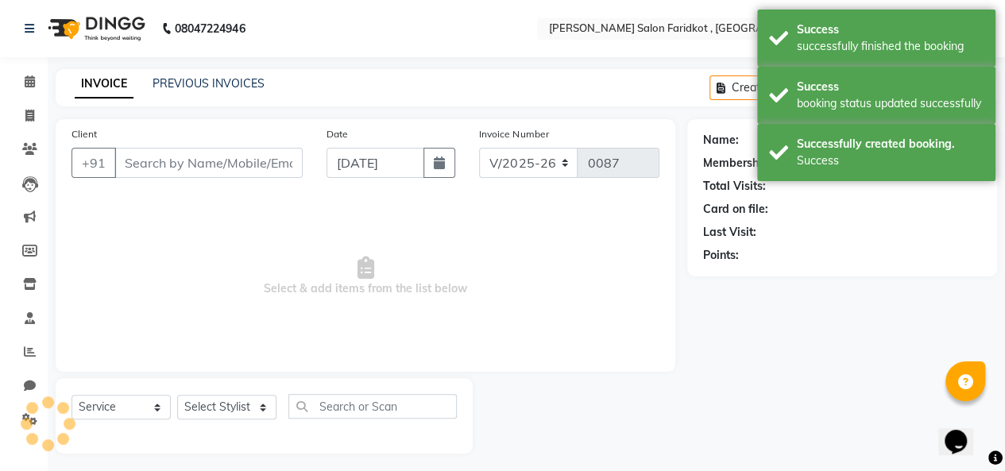
scroll to position [6, 0]
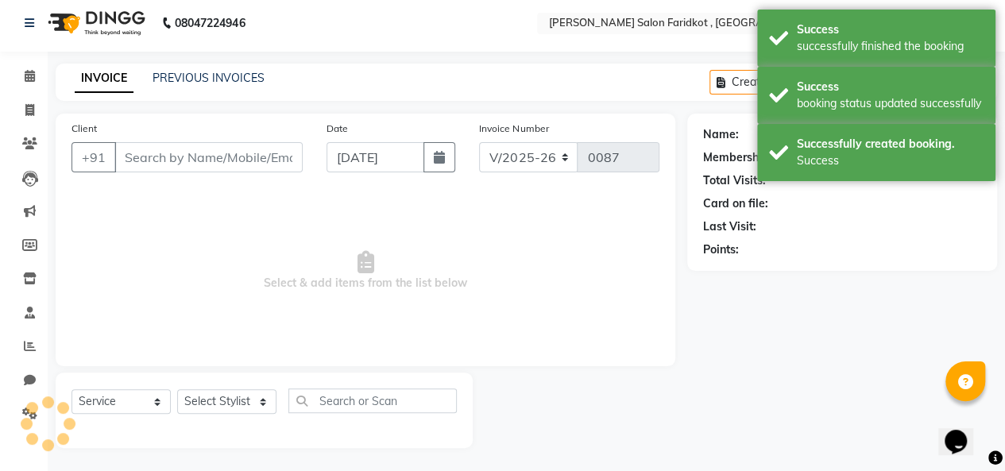
type input "6283138637"
select select "89536"
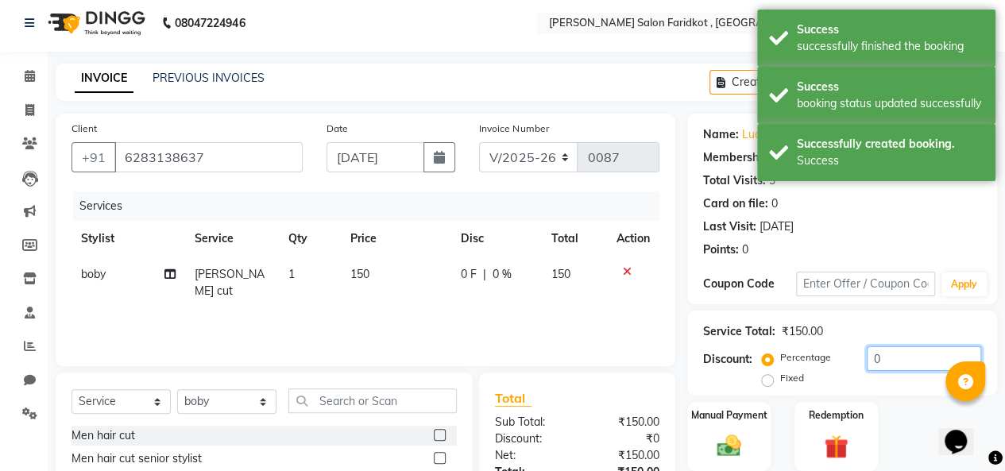
click at [887, 358] on input "0" at bounding box center [923, 358] width 114 height 25
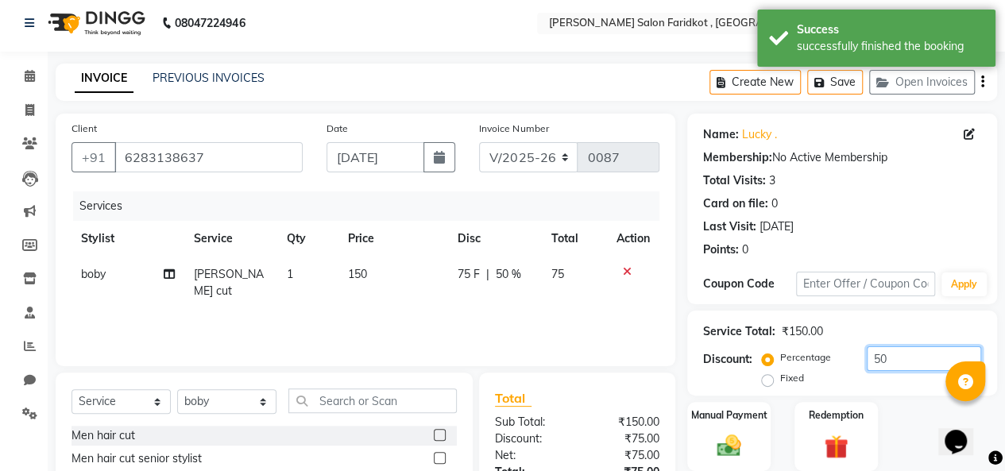
type input "50"
click at [780, 384] on label "Fixed" at bounding box center [792, 378] width 24 height 14
click at [769, 384] on input "Fixed" at bounding box center [770, 377] width 11 height 11
radio input "true"
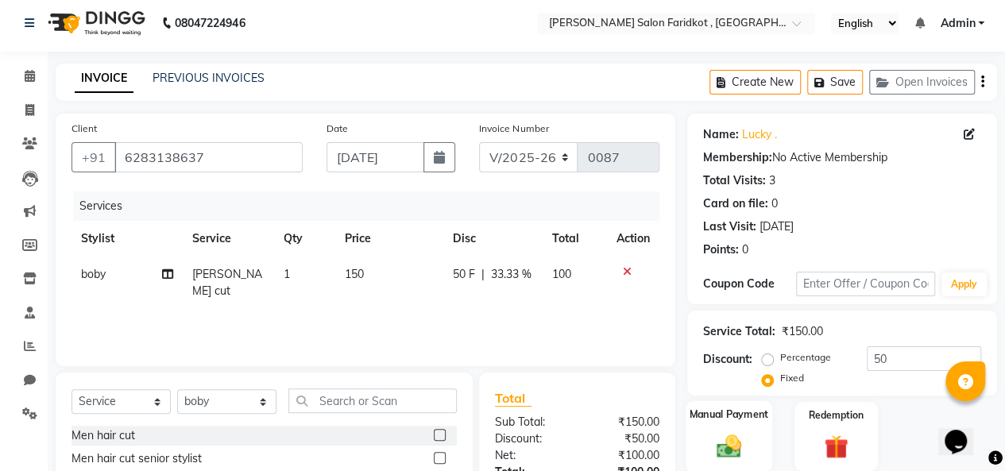
click at [743, 430] on div "Manual Payment" at bounding box center [728, 436] width 87 height 72
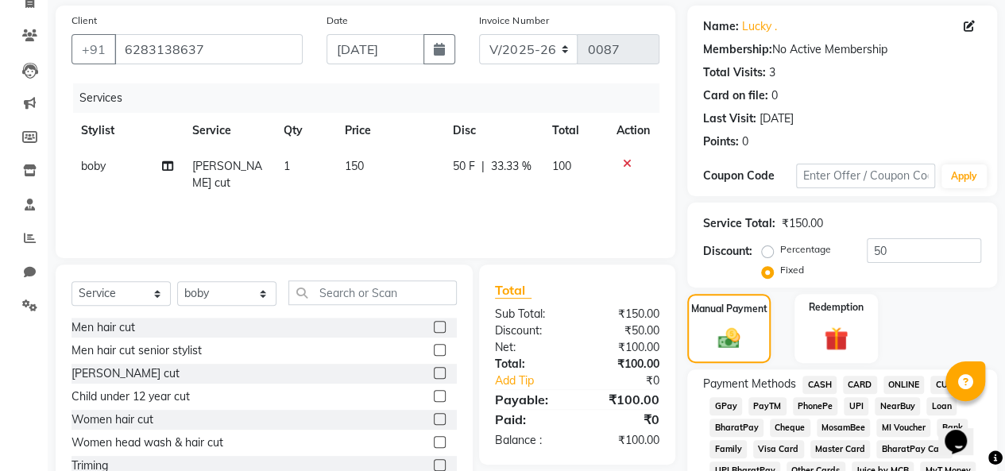
scroll to position [164, 0]
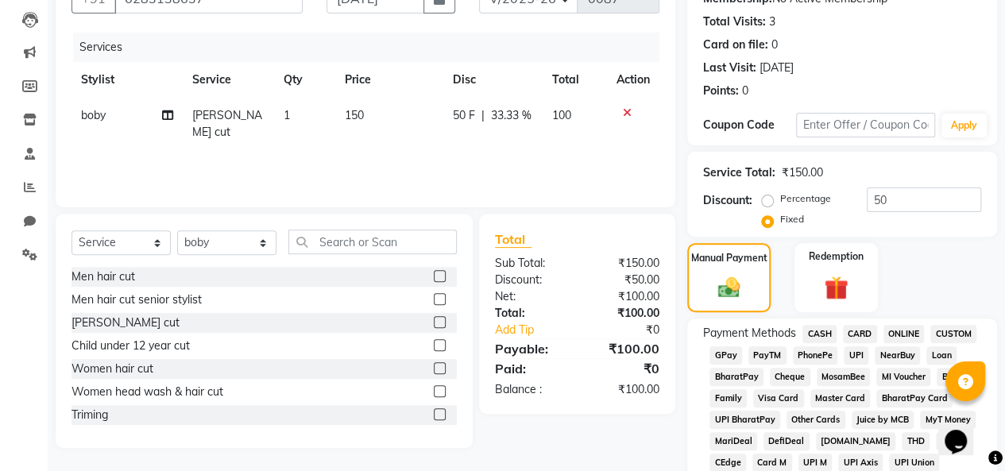
click at [858, 353] on span "UPI" at bounding box center [855, 355] width 25 height 18
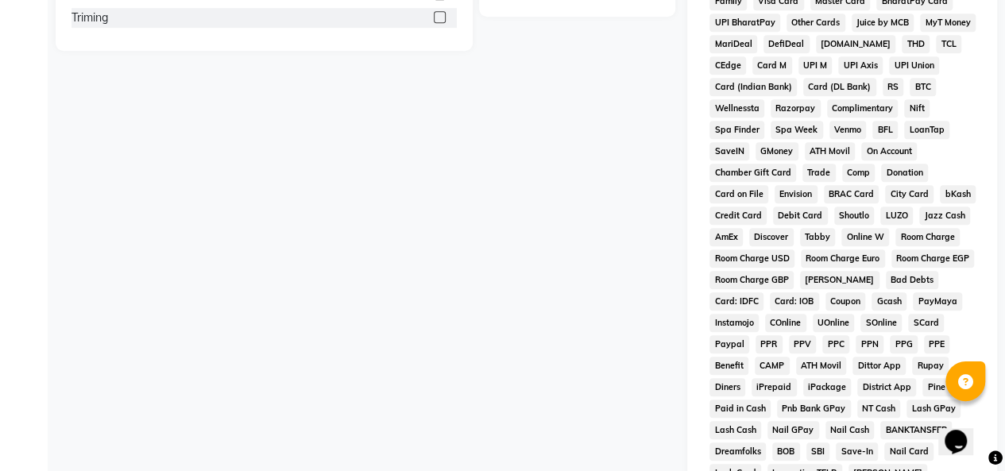
scroll to position [787, 0]
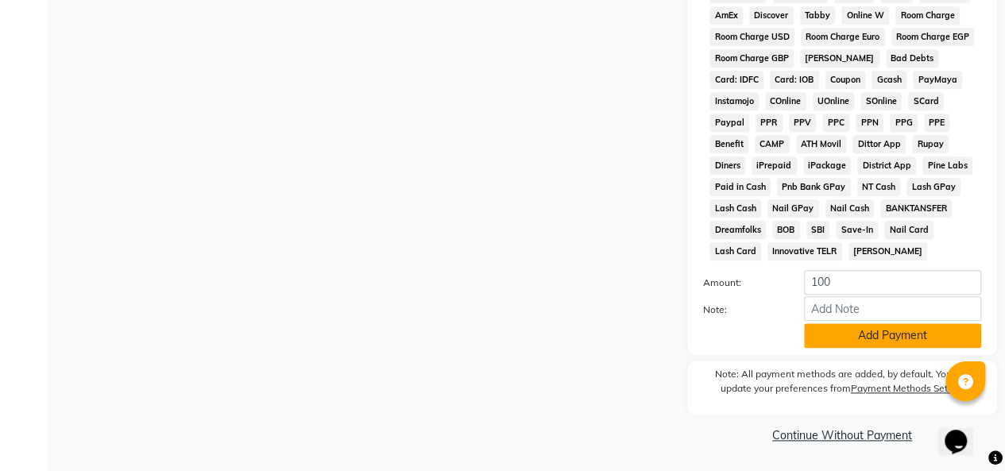
click at [875, 336] on button "Add Payment" at bounding box center [892, 335] width 177 height 25
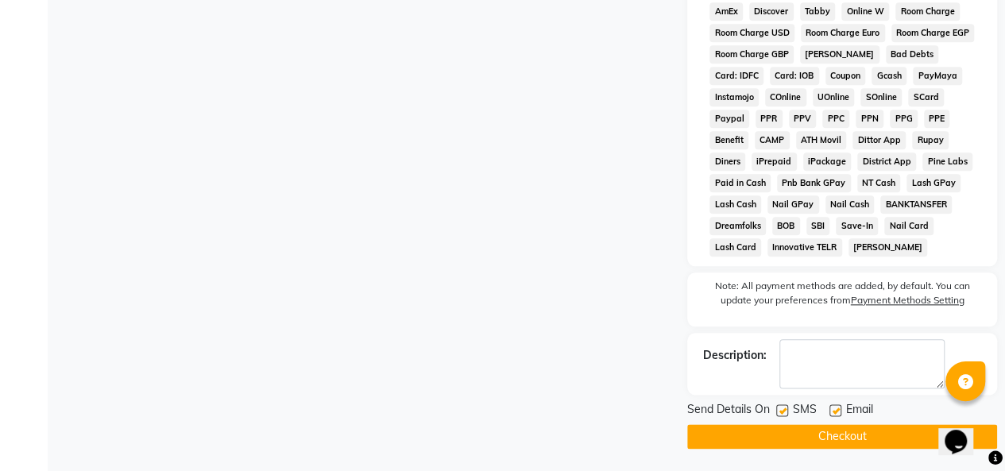
scroll to position [793, 0]
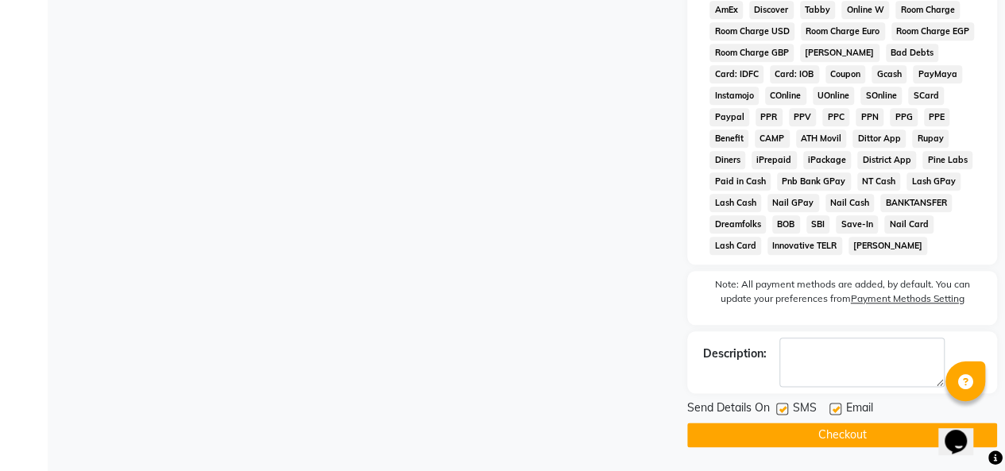
click at [843, 436] on button "Checkout" at bounding box center [842, 434] width 310 height 25
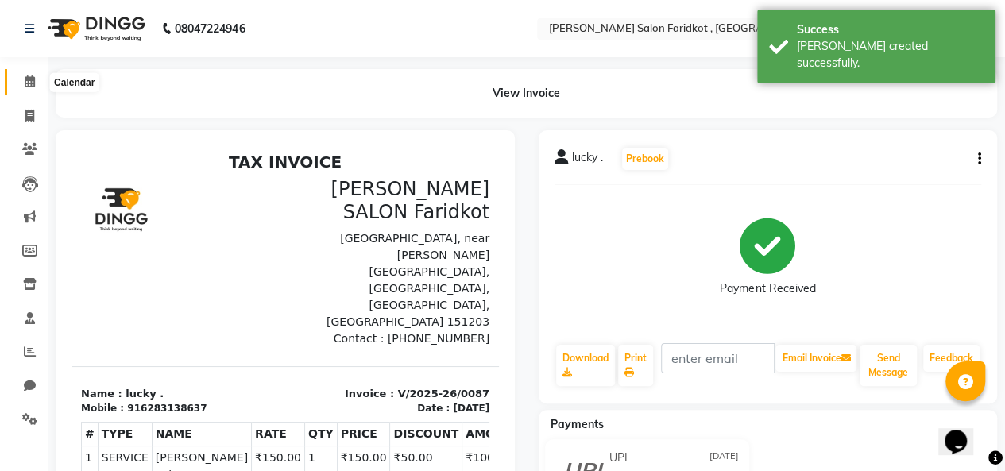
click at [30, 88] on span at bounding box center [30, 82] width 28 height 18
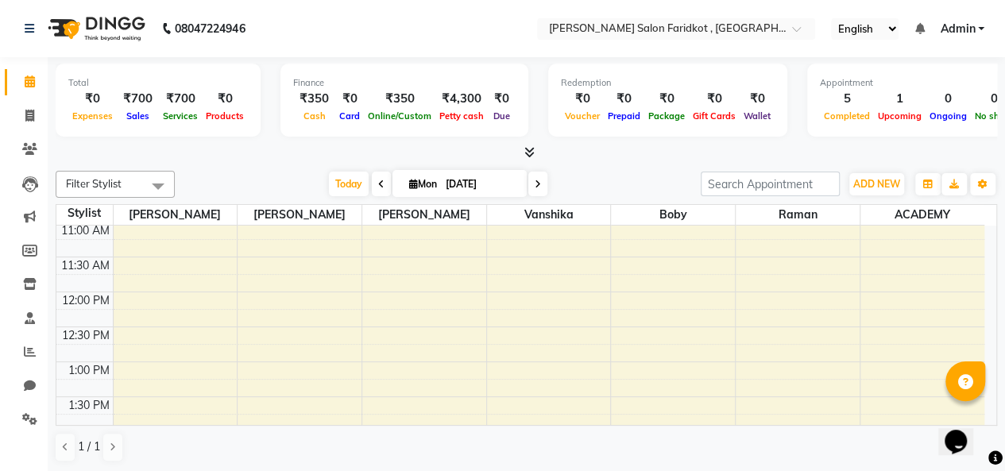
scroll to position [159, 0]
